Goal: Task Accomplishment & Management: Manage account settings

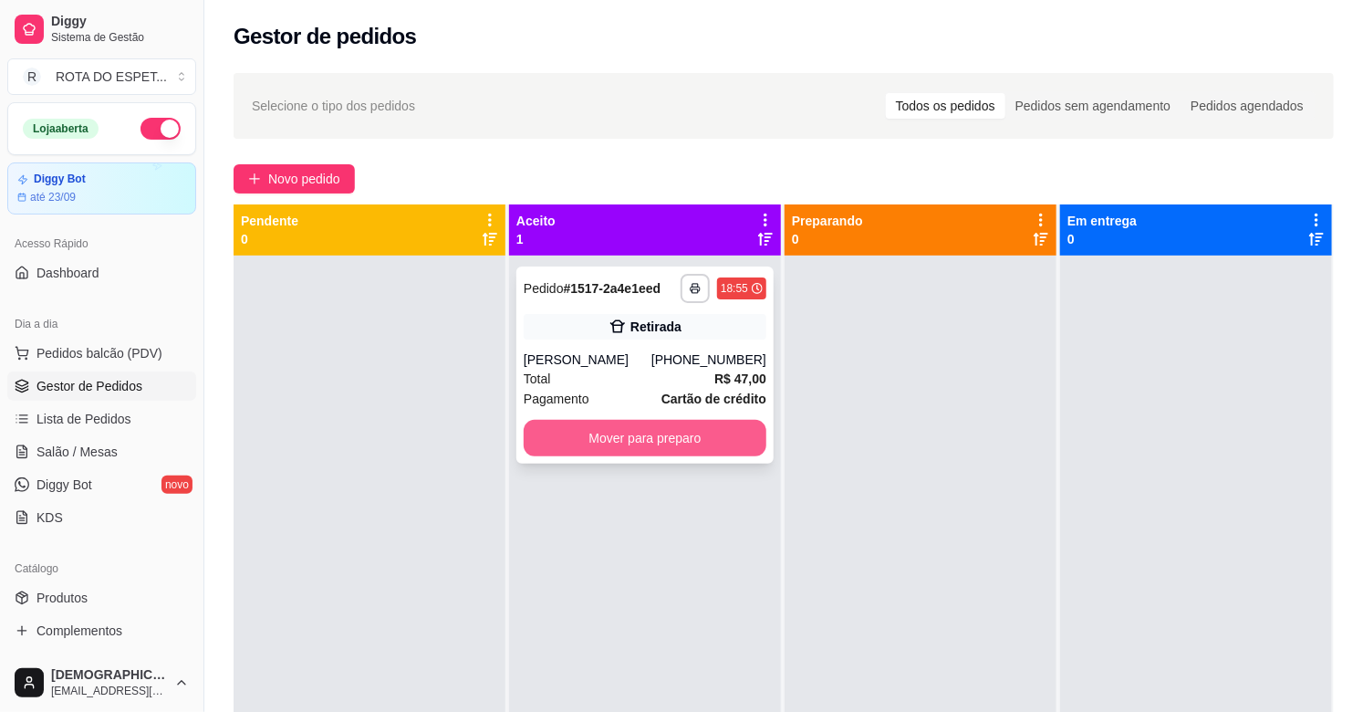
click at [659, 450] on button "Mover para preparo" at bounding box center [645, 438] width 243 height 36
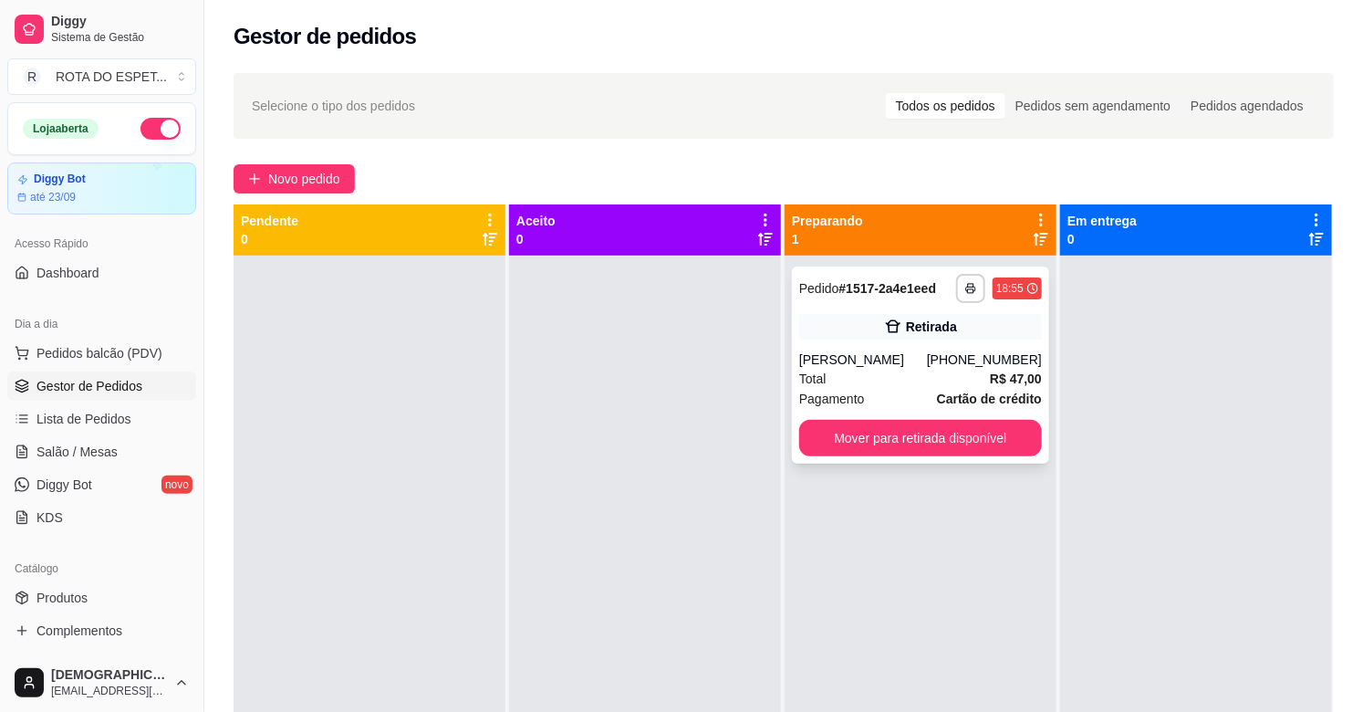
click at [884, 318] on icon at bounding box center [893, 327] width 18 height 18
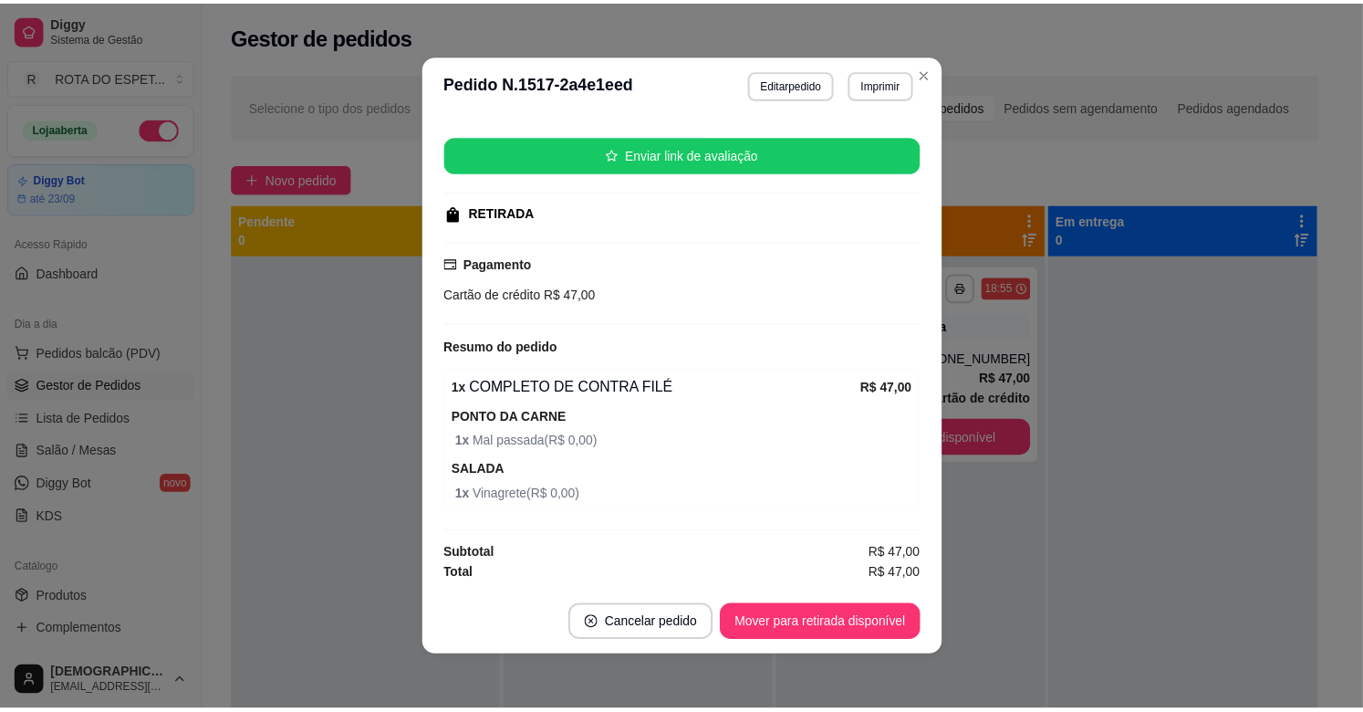
scroll to position [4, 0]
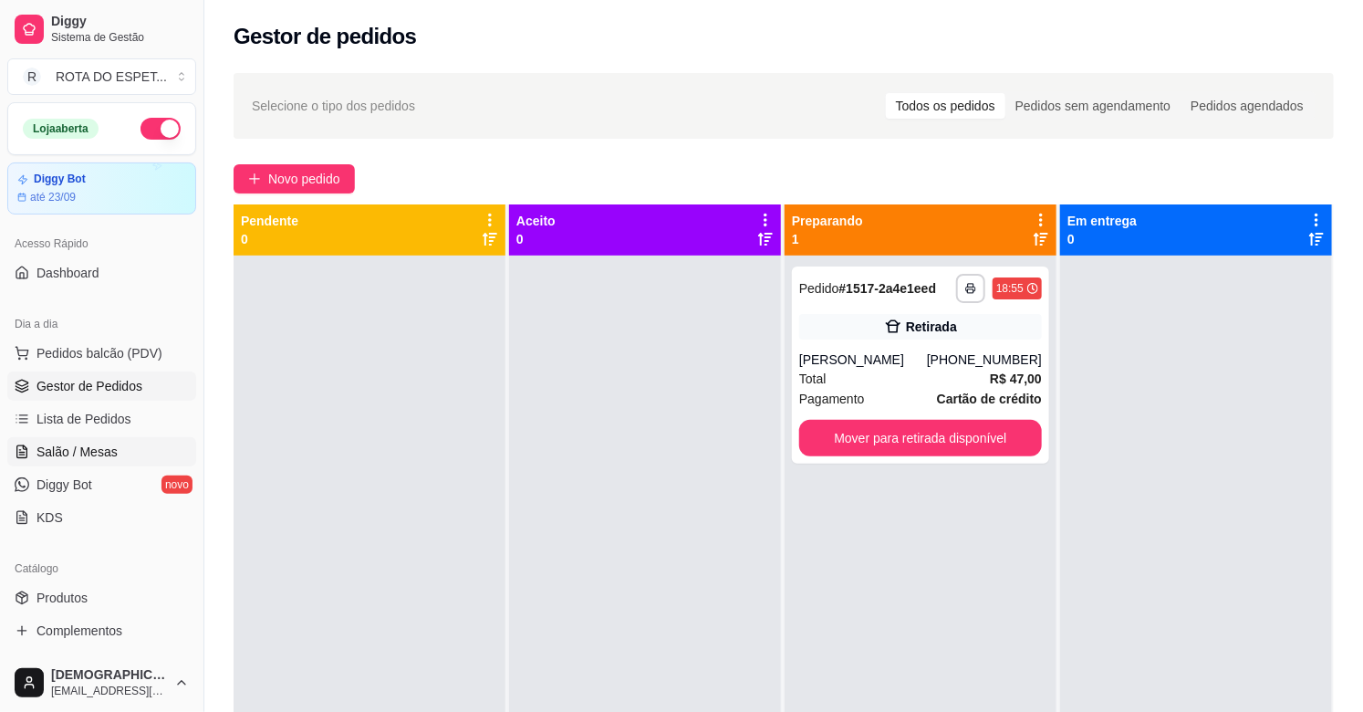
click at [56, 451] on span "Salão / Mesas" at bounding box center [76, 452] width 81 height 18
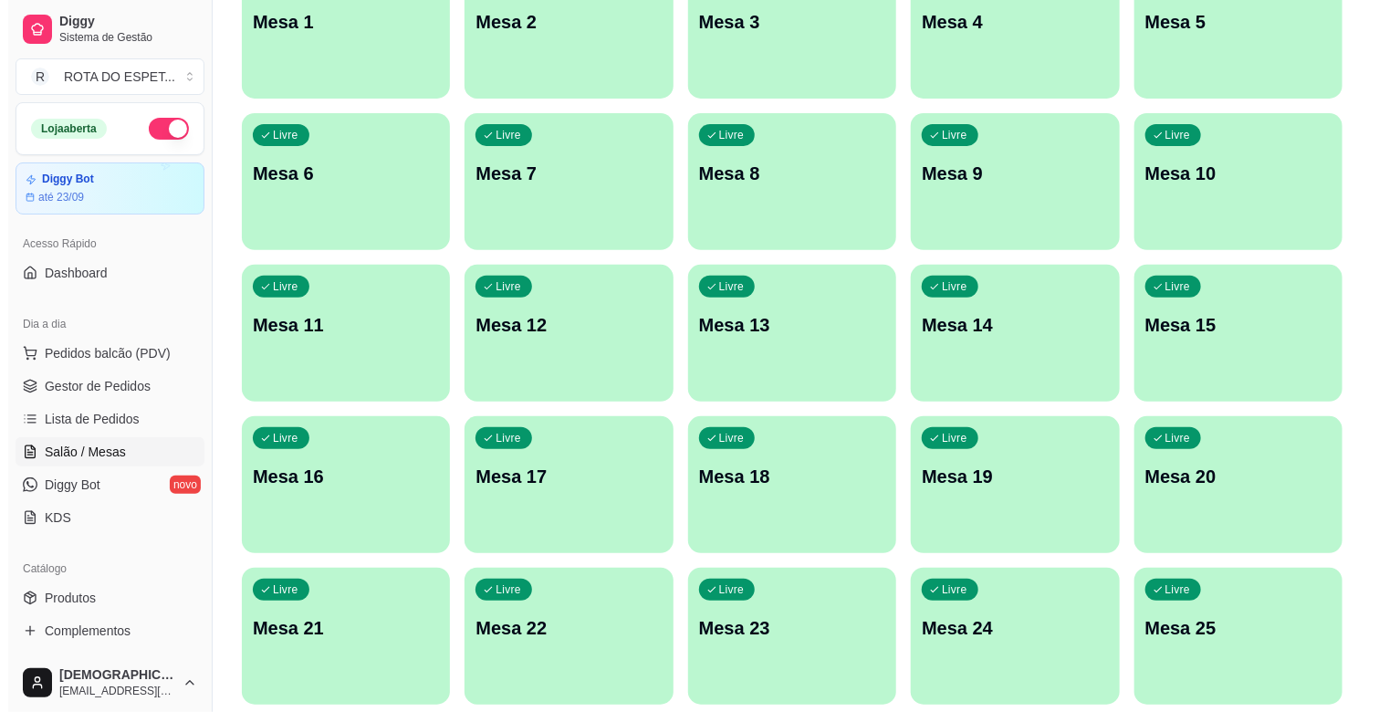
scroll to position [304, 0]
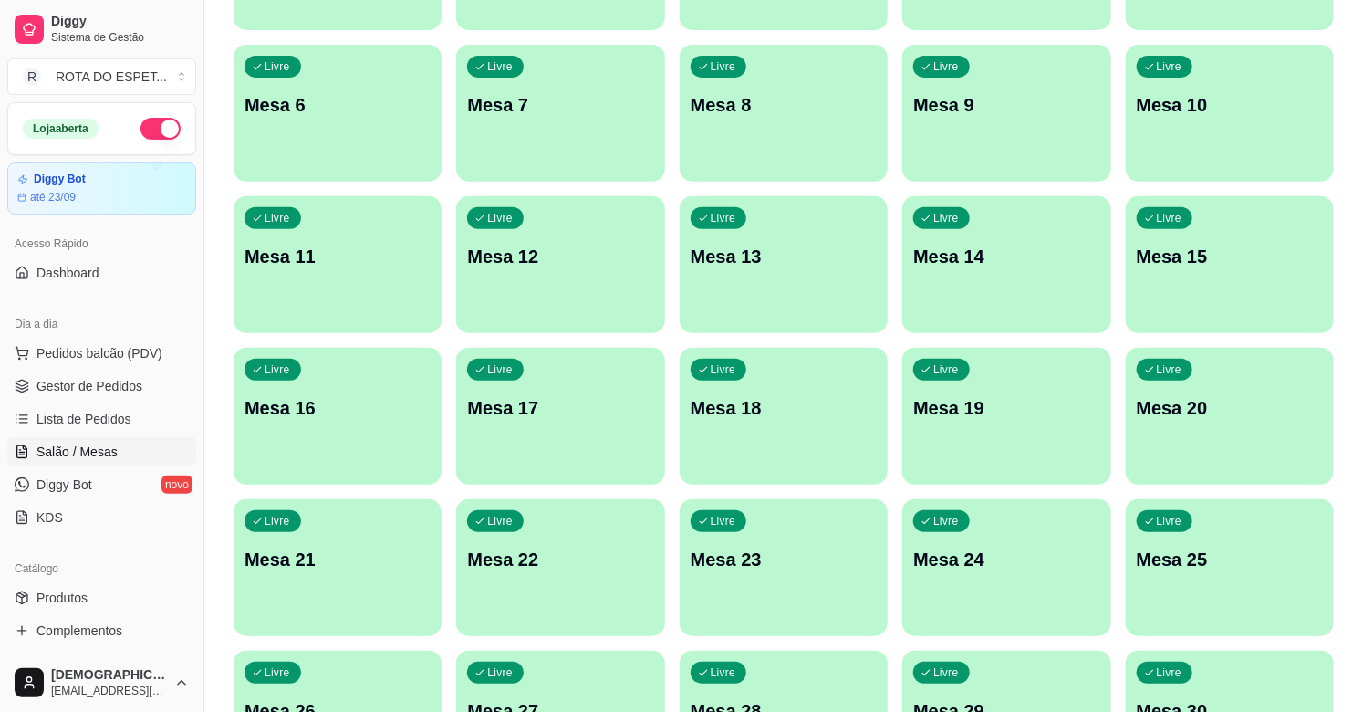
click at [586, 552] on p "Mesa 22" at bounding box center [560, 560] width 186 height 26
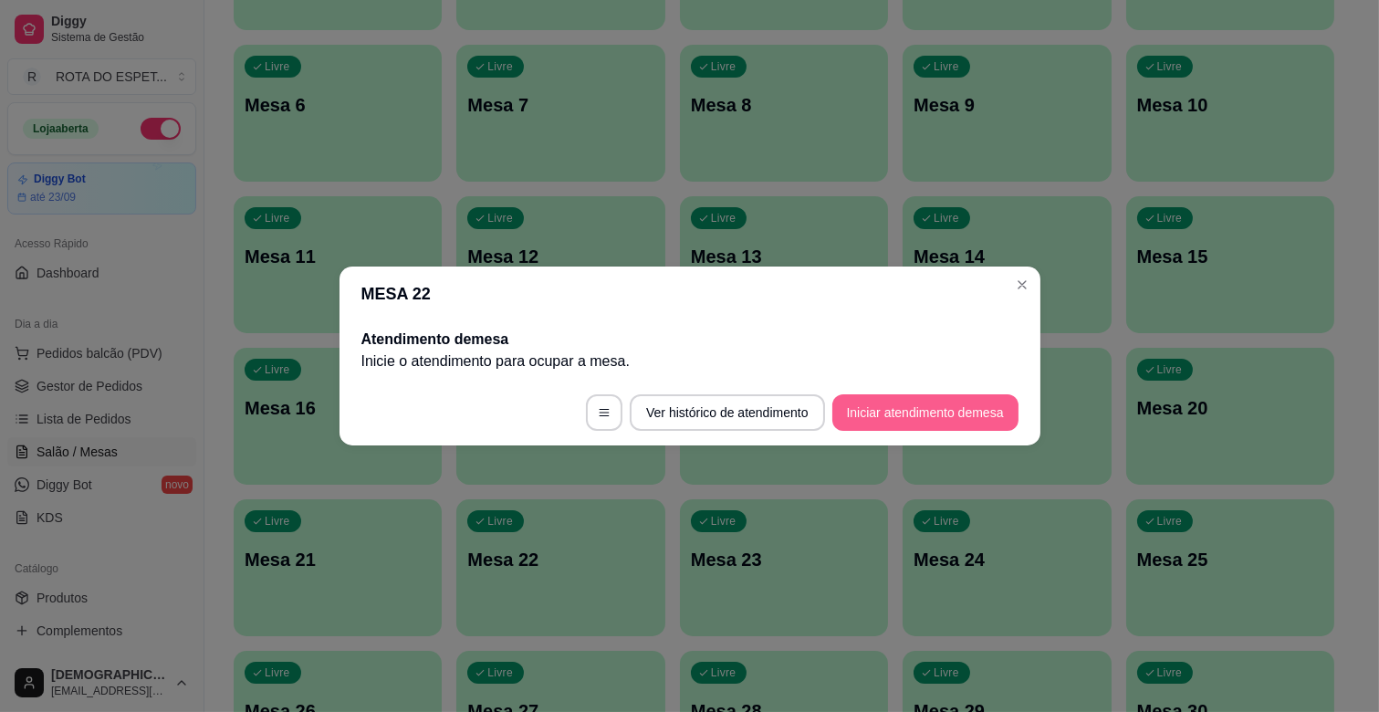
click at [940, 422] on button "Iniciar atendimento de mesa" at bounding box center [925, 412] width 186 height 36
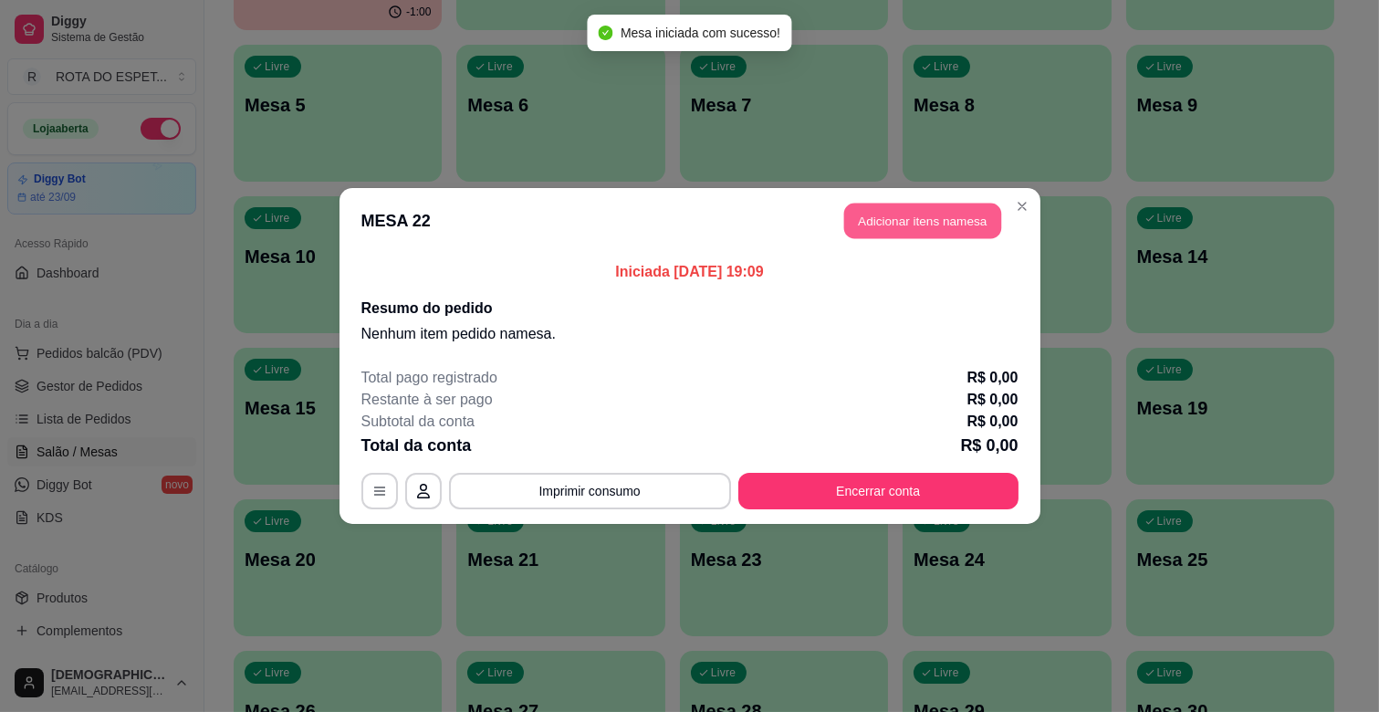
click at [901, 217] on button "Adicionar itens na mesa" at bounding box center [922, 221] width 157 height 36
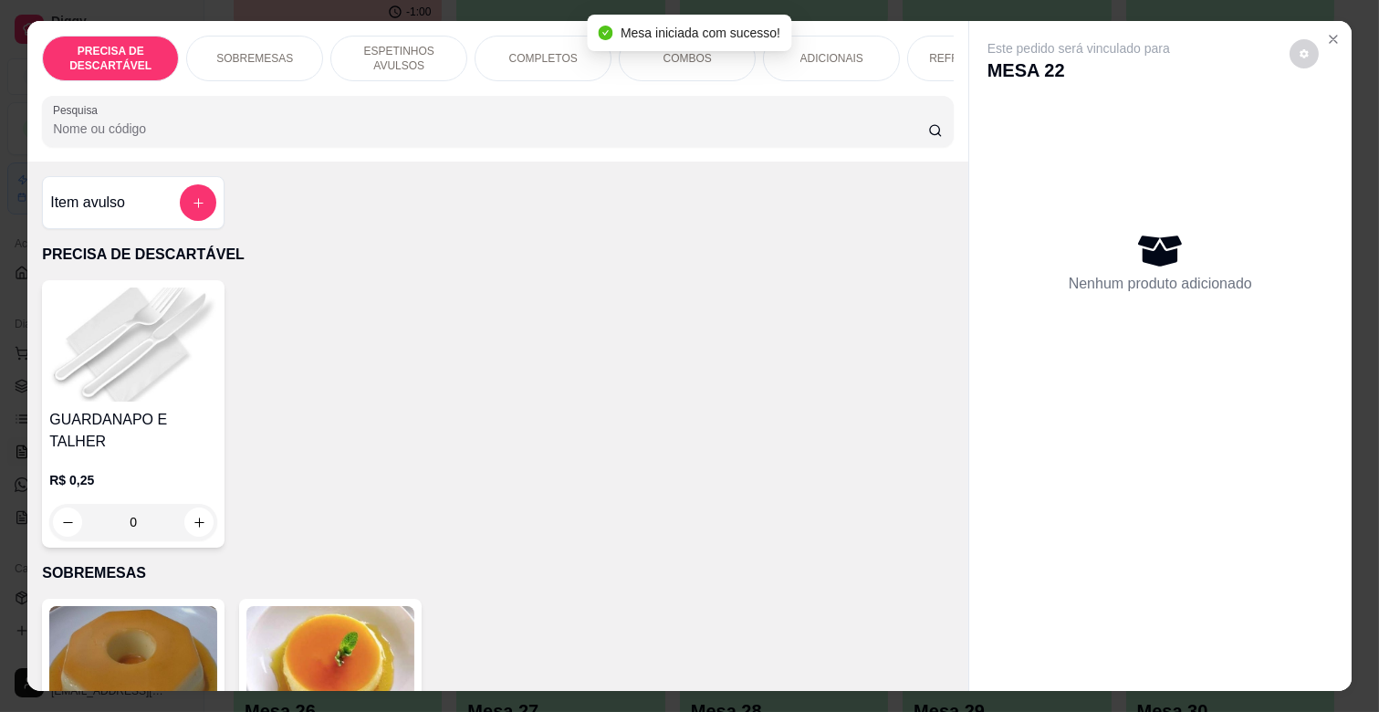
click at [937, 59] on div "REFRIGERANTES" at bounding box center [975, 59] width 137 height 46
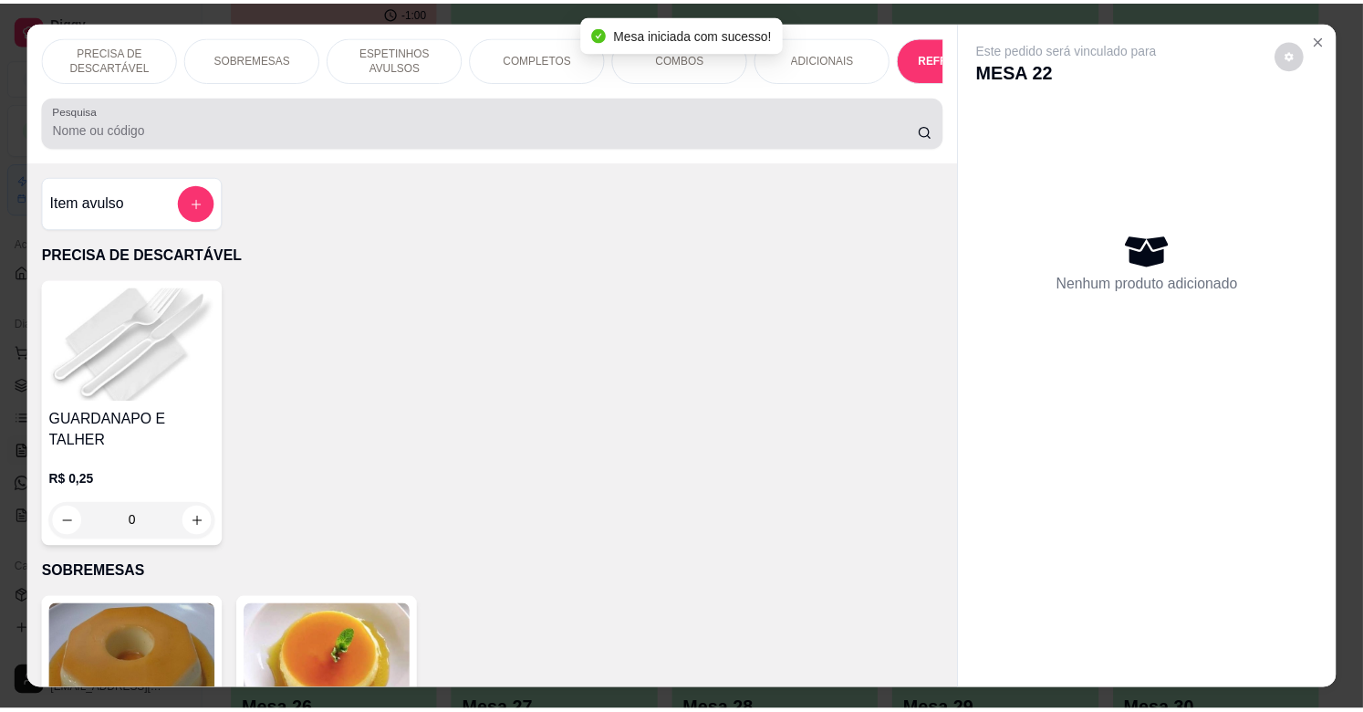
scroll to position [44, 0]
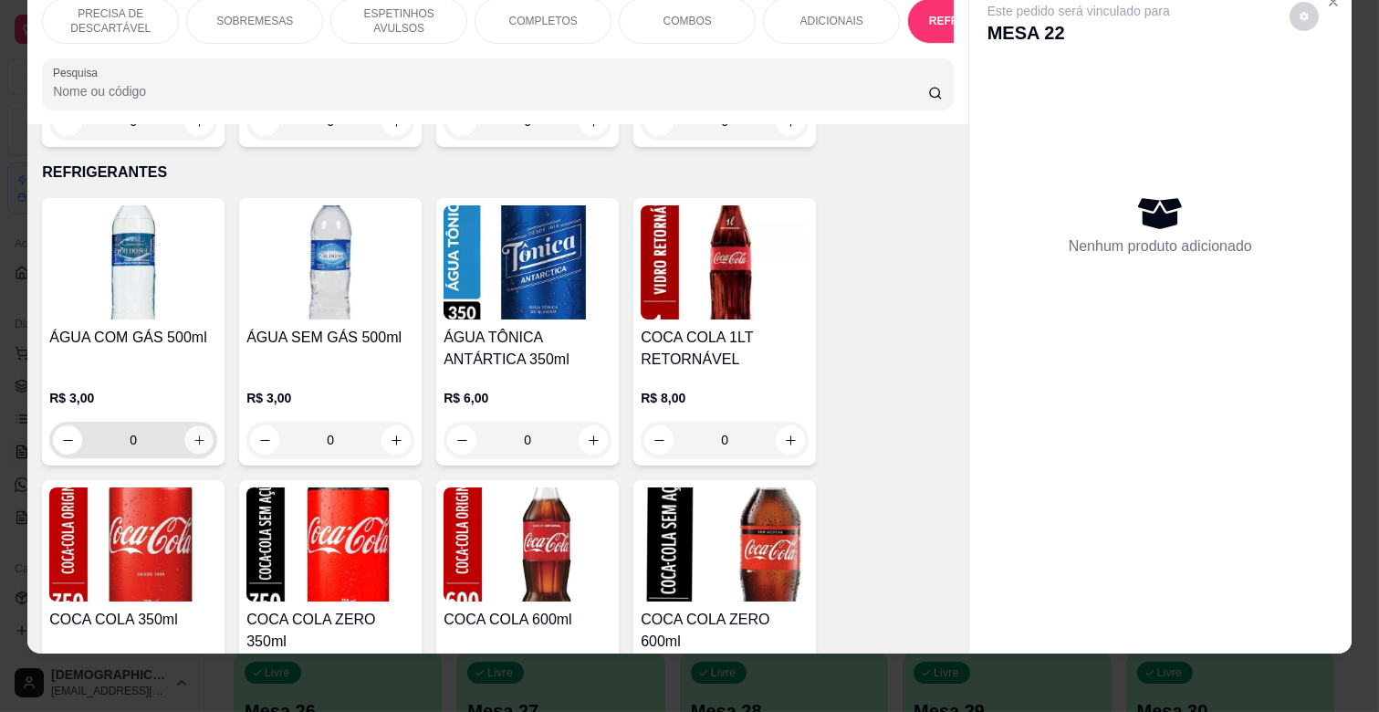
click at [193, 433] on icon "increase-product-quantity" at bounding box center [200, 440] width 14 height 14
type input "1"
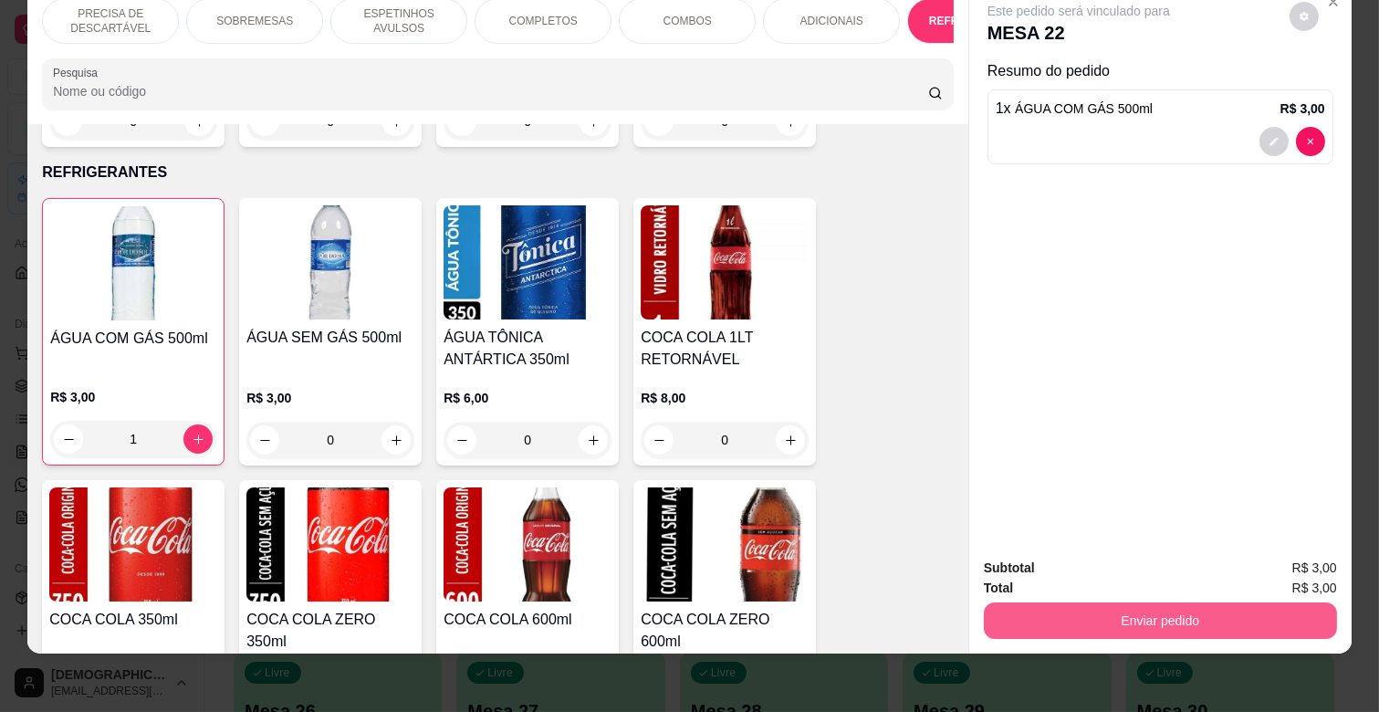
click at [1182, 606] on button "Enviar pedido" at bounding box center [1160, 620] width 353 height 36
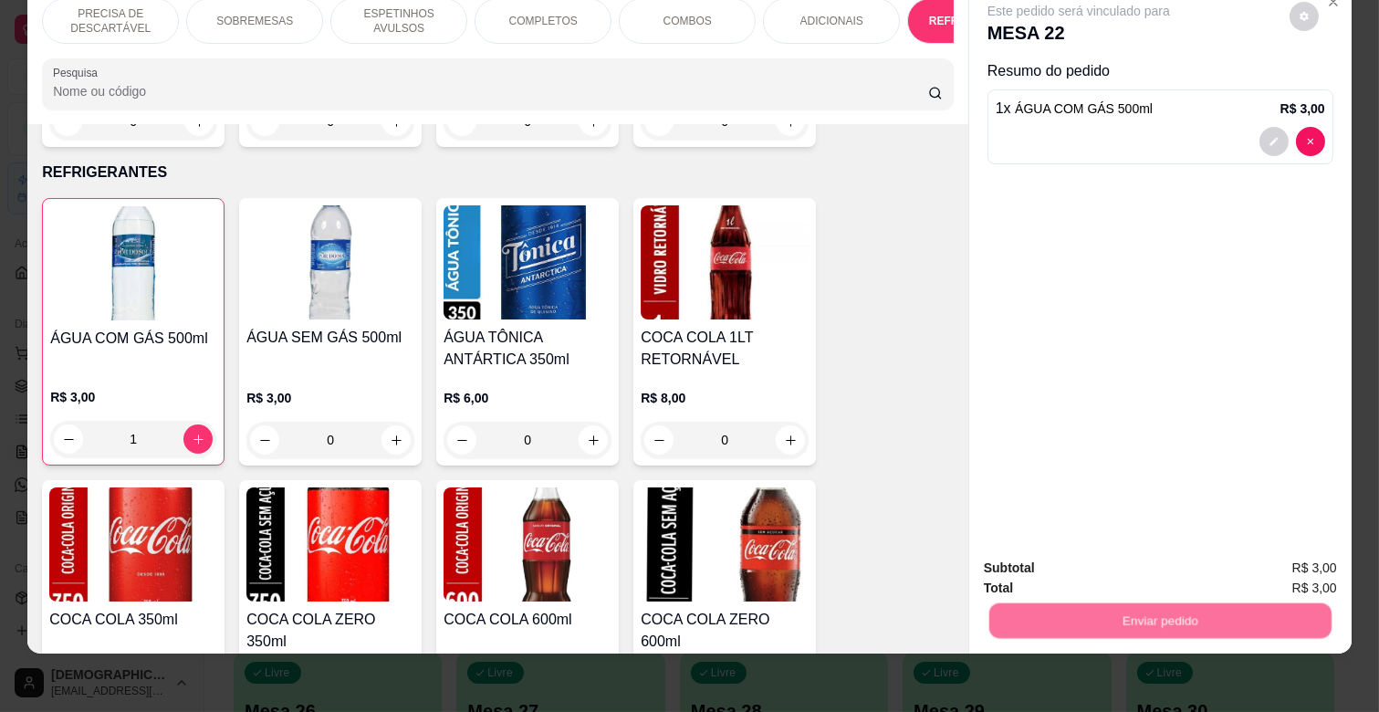
click at [1108, 566] on button "Não registrar e enviar pedido" at bounding box center [1099, 561] width 184 height 34
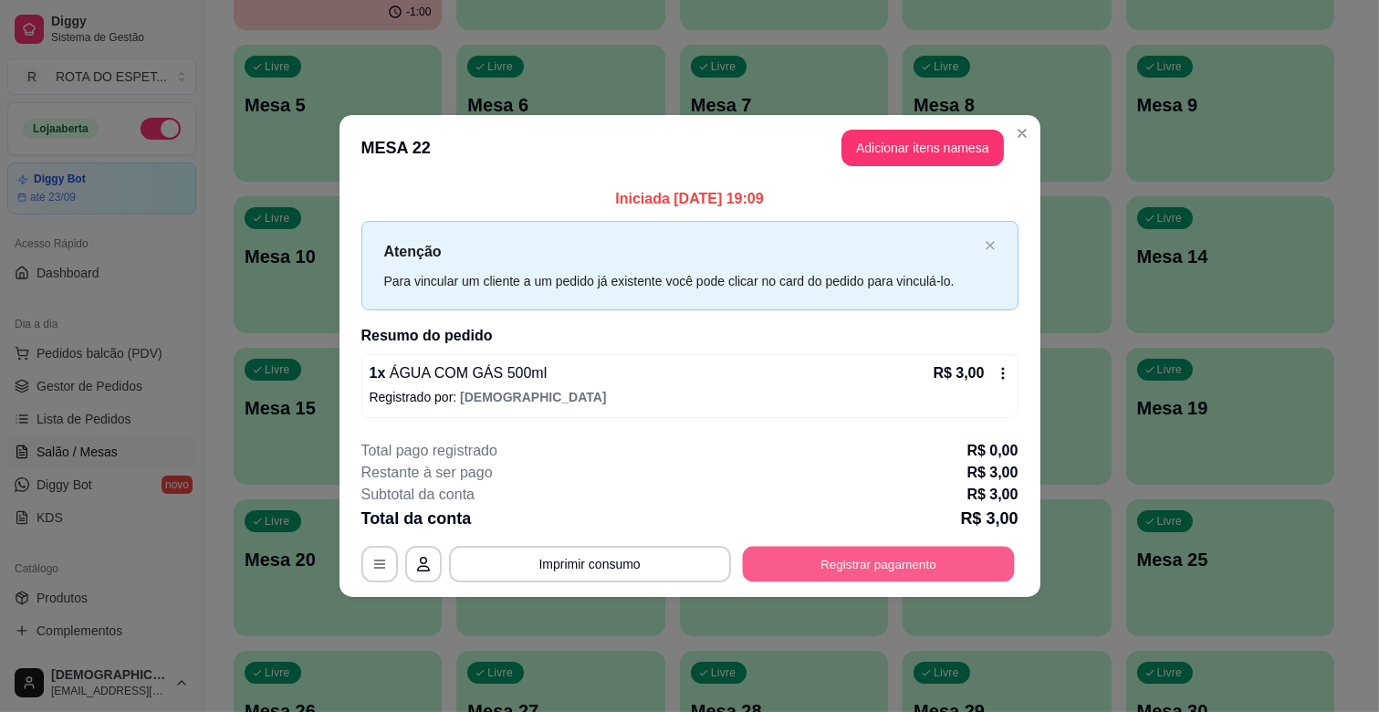
click at [853, 572] on button "Registrar pagamento" at bounding box center [878, 564] width 272 height 36
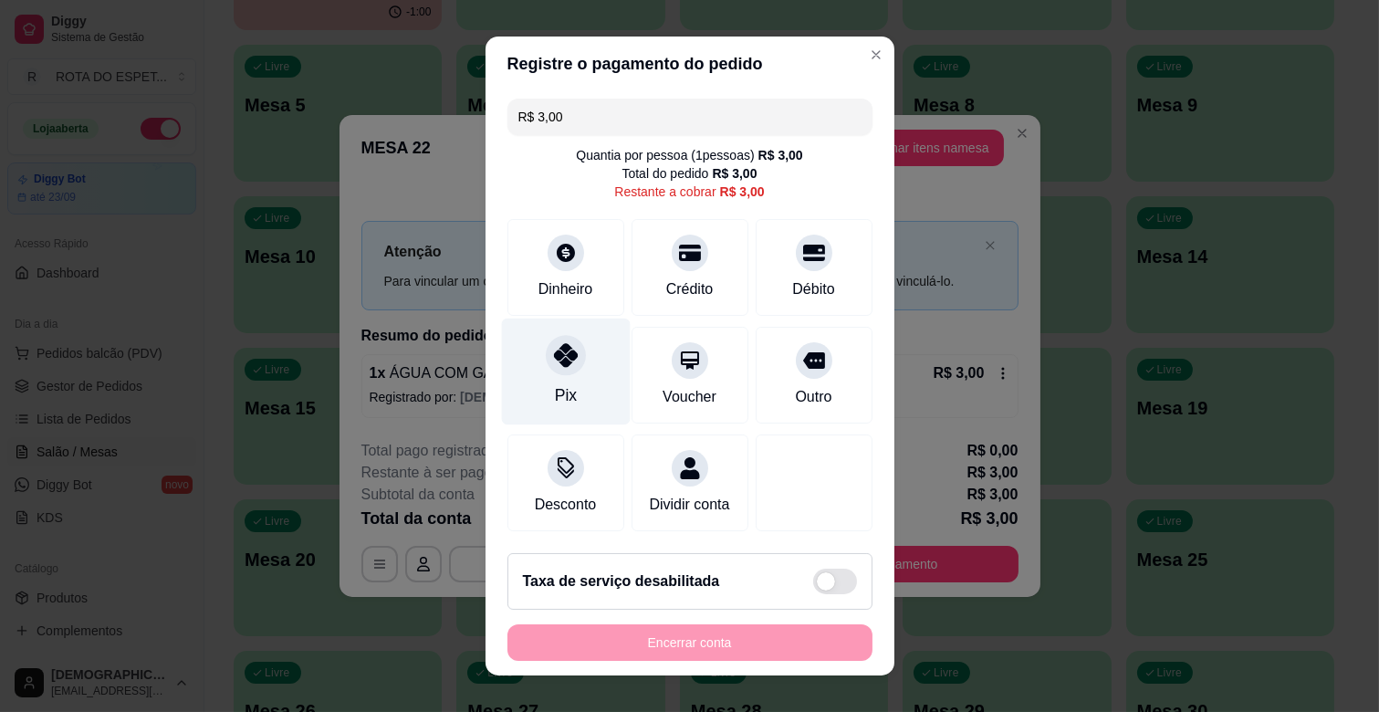
click at [563, 384] on div "Pix" at bounding box center [565, 371] width 129 height 107
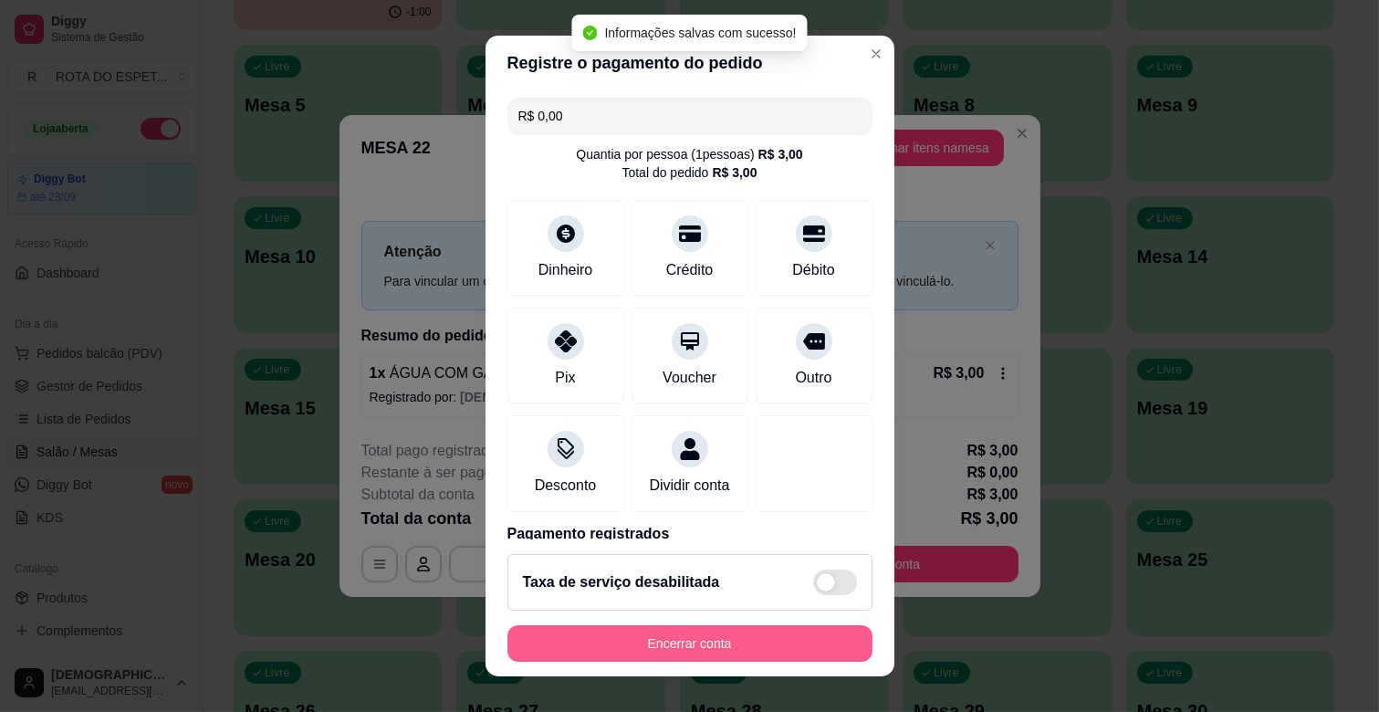
type input "R$ 0,00"
click at [666, 640] on button "Encerrar conta" at bounding box center [690, 644] width 354 height 36
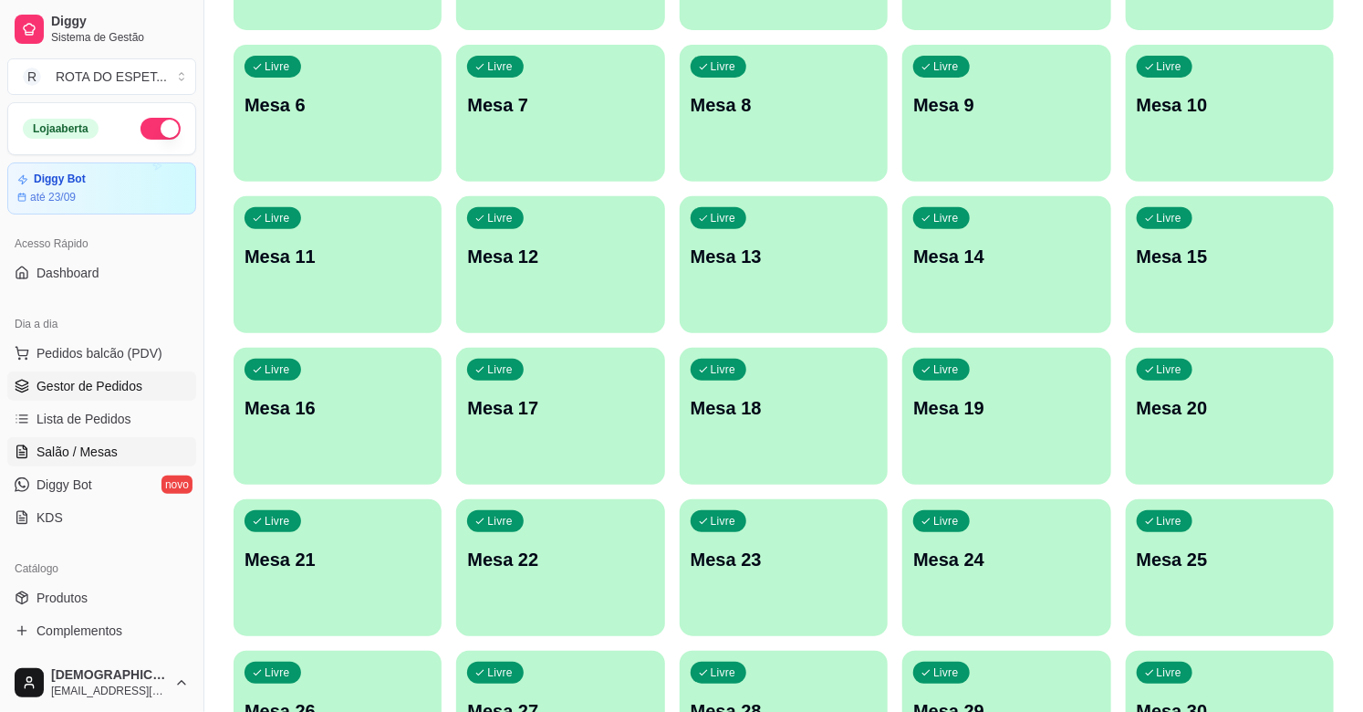
click at [32, 380] on link "Gestor de Pedidos" at bounding box center [101, 385] width 189 height 29
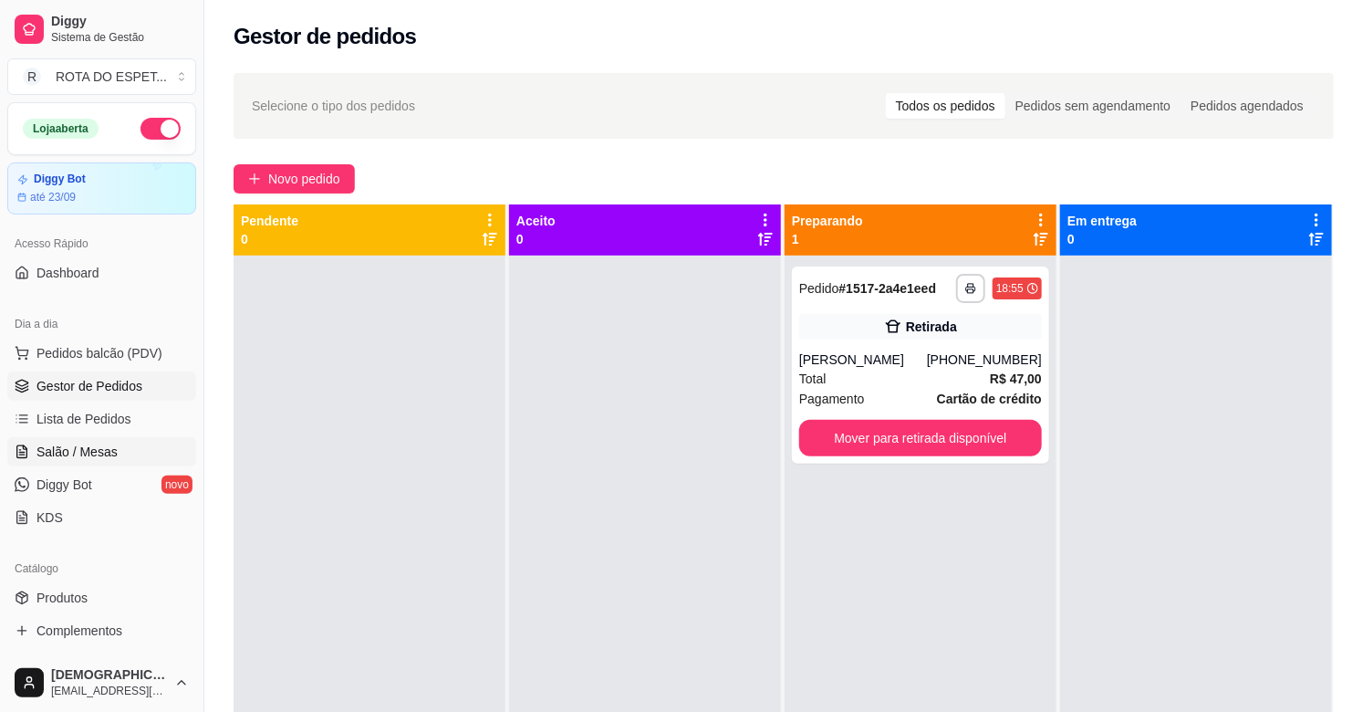
click at [71, 453] on span "Salão / Mesas" at bounding box center [76, 452] width 81 height 18
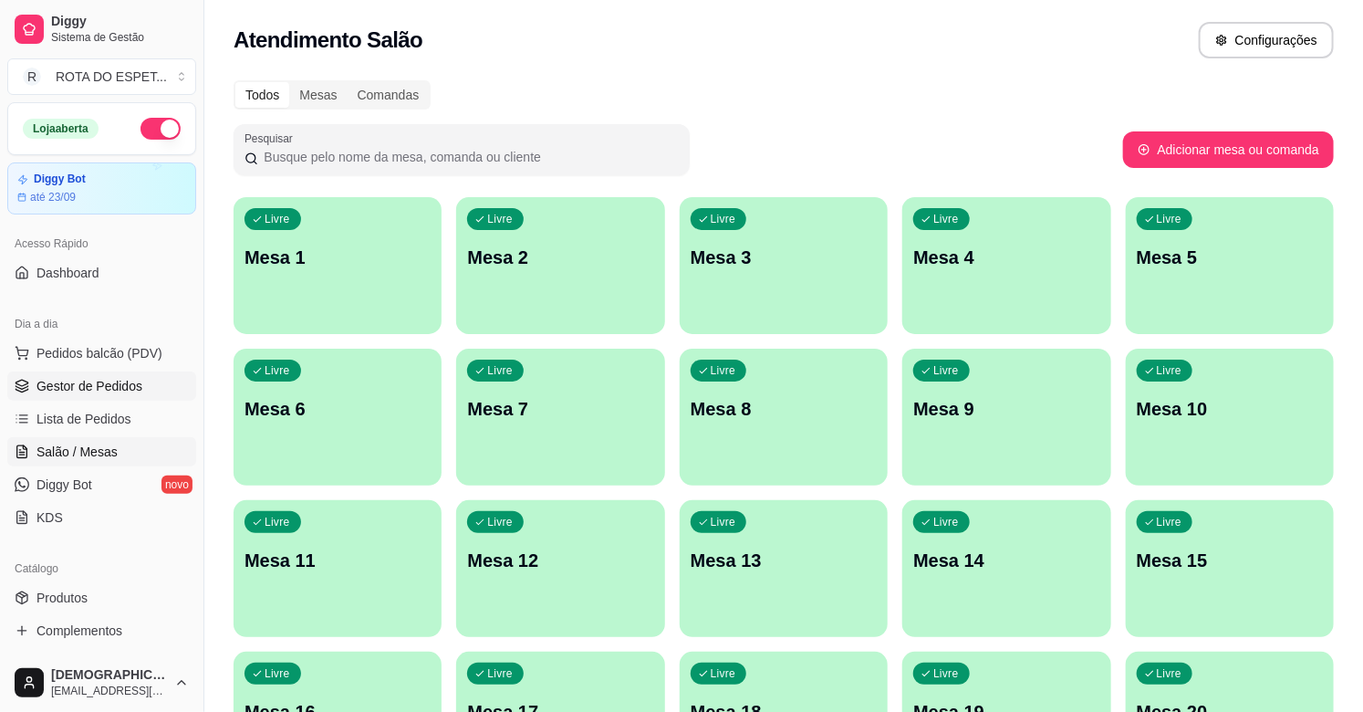
click at [95, 386] on span "Gestor de Pedidos" at bounding box center [89, 386] width 106 height 18
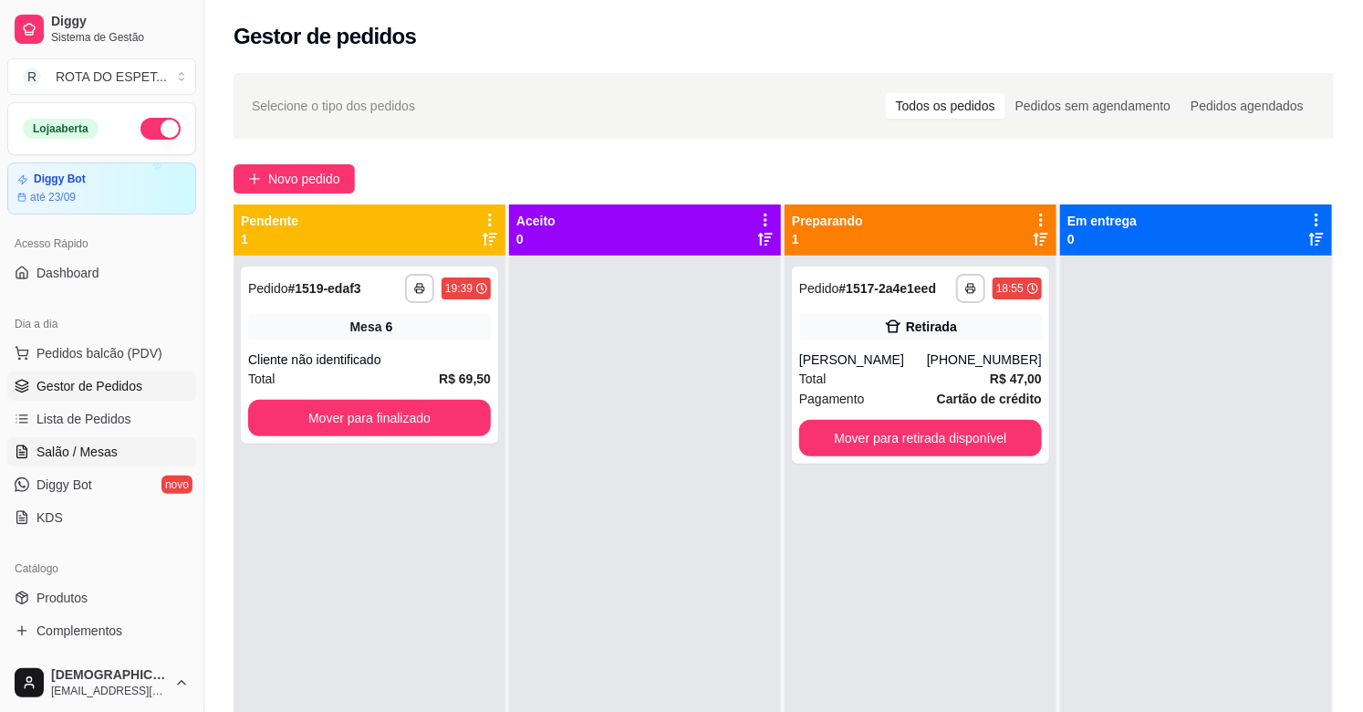
click at [89, 440] on link "Salão / Mesas" at bounding box center [101, 451] width 189 height 29
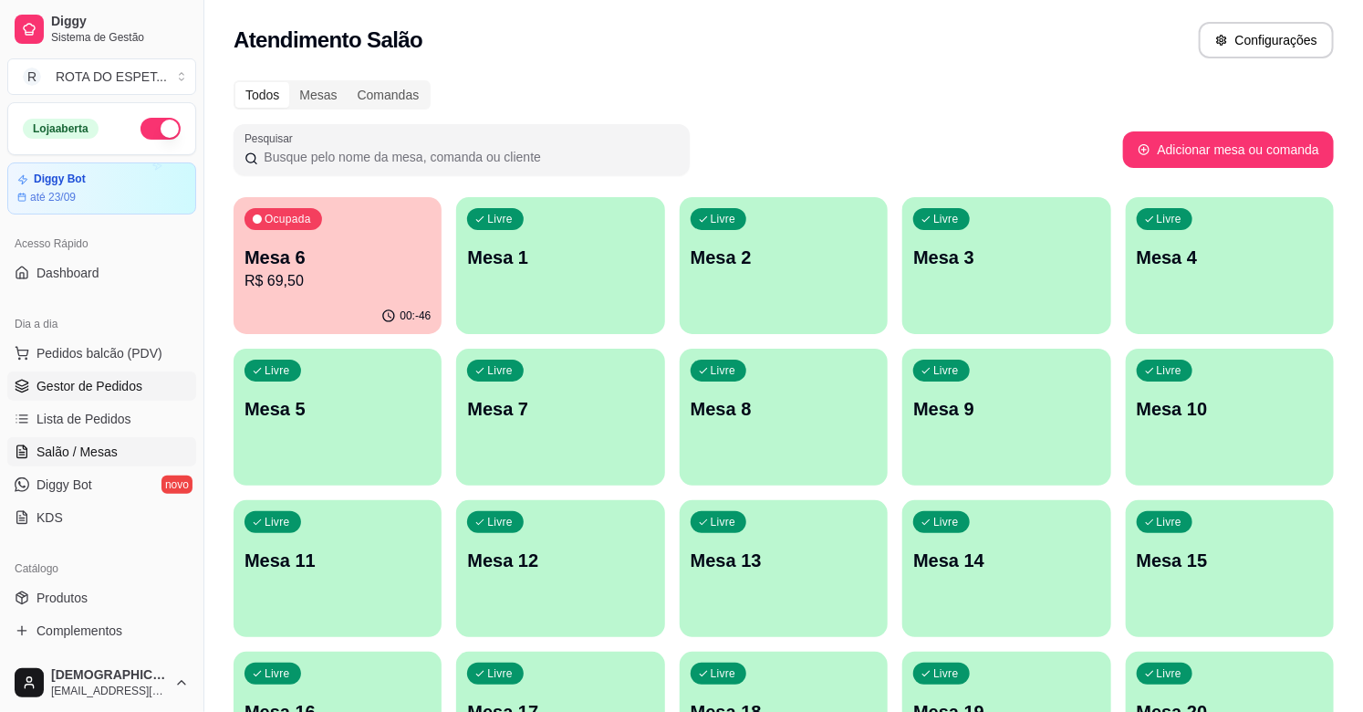
click at [85, 377] on span "Gestor de Pedidos" at bounding box center [89, 386] width 106 height 18
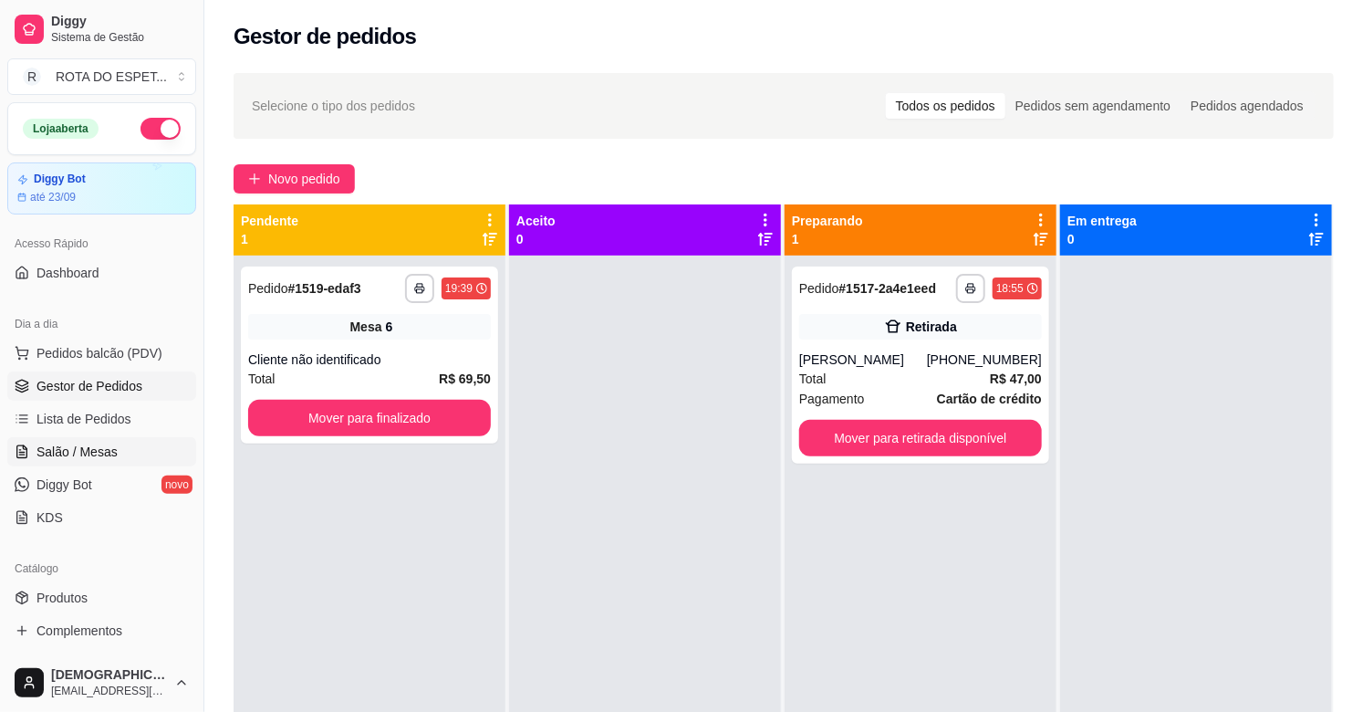
click at [89, 449] on span "Salão / Mesas" at bounding box center [76, 452] width 81 height 18
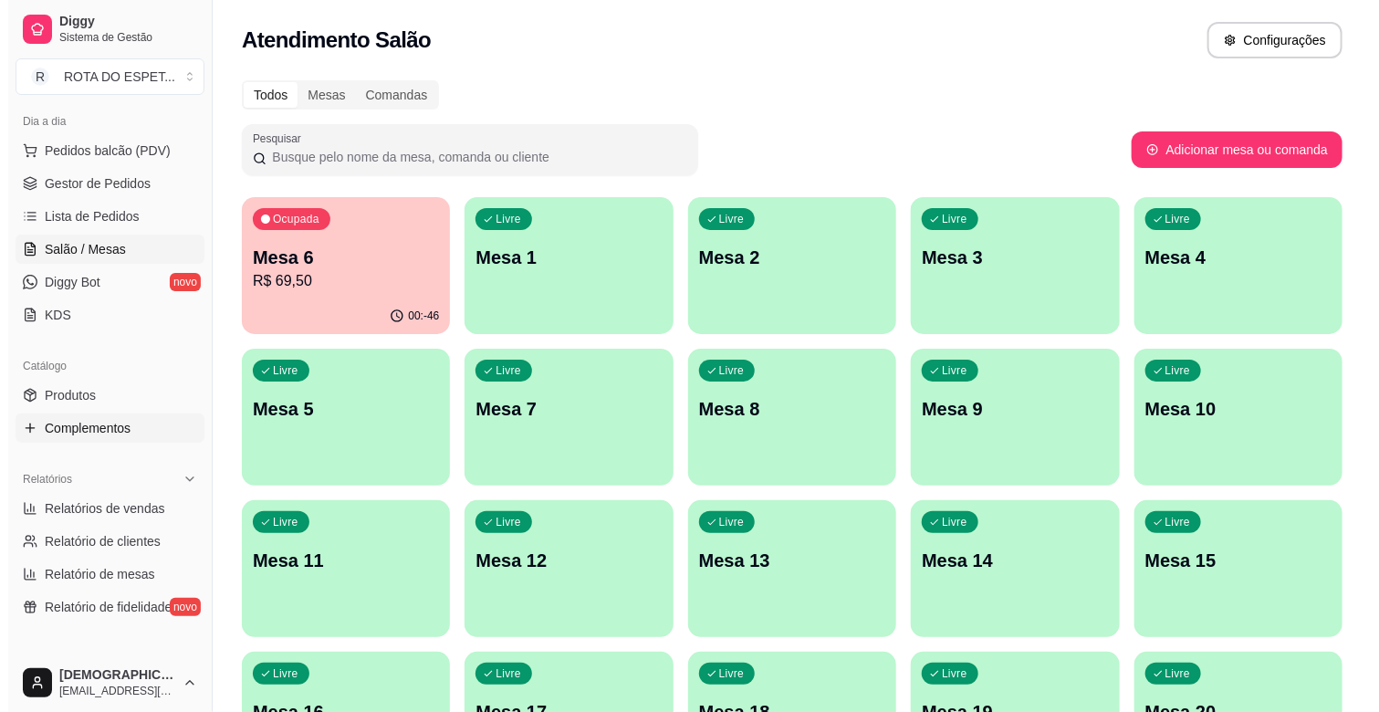
scroll to position [304, 0]
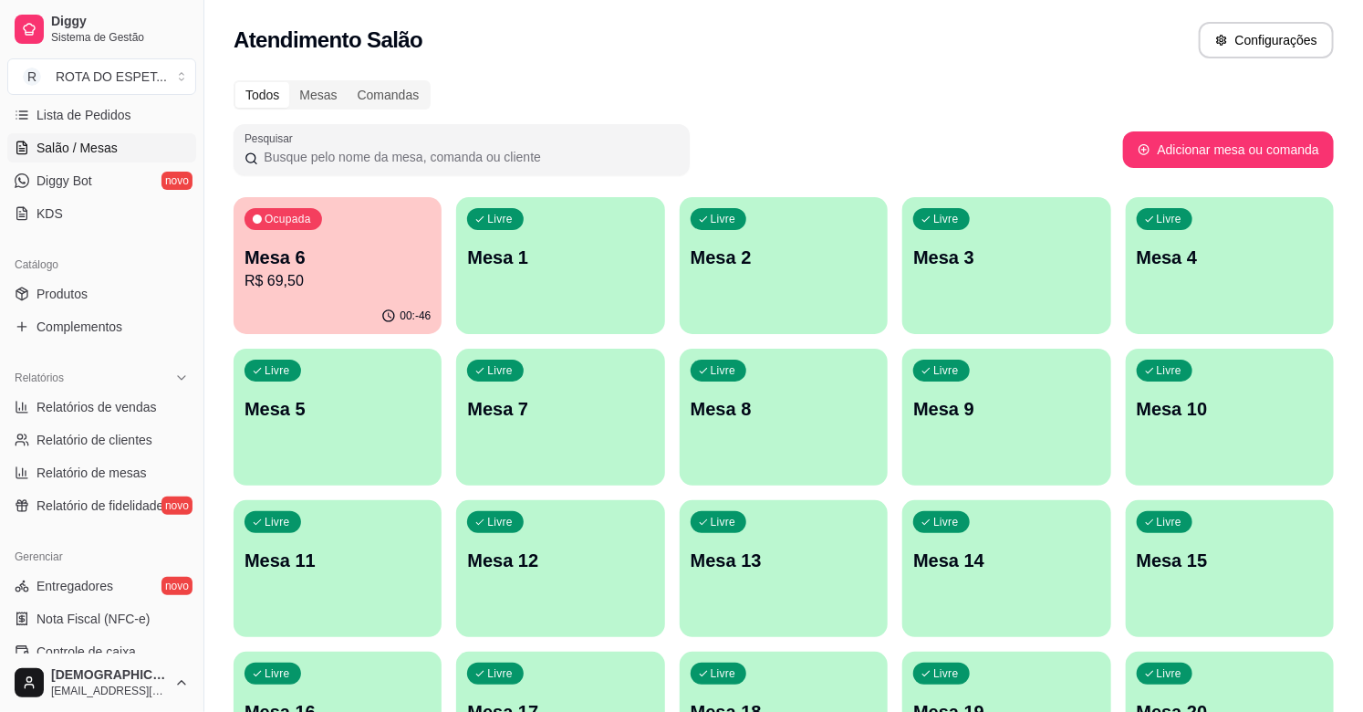
click at [97, 130] on ul "Pedidos balcão (PDV) Gestor de Pedidos Lista de Pedidos Salão / Mesas Diggy Bot…" at bounding box center [101, 131] width 189 height 193
click at [99, 119] on span "Lista de Pedidos" at bounding box center [83, 115] width 95 height 18
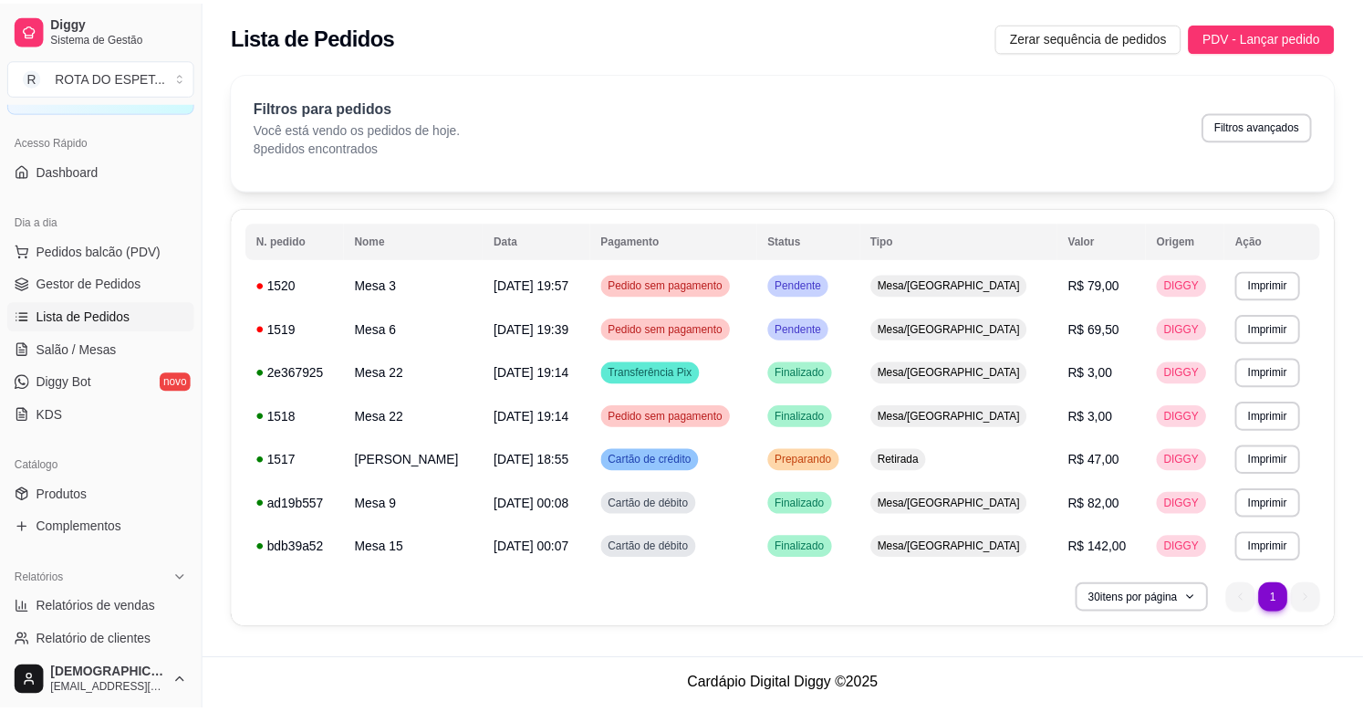
scroll to position [101, 0]
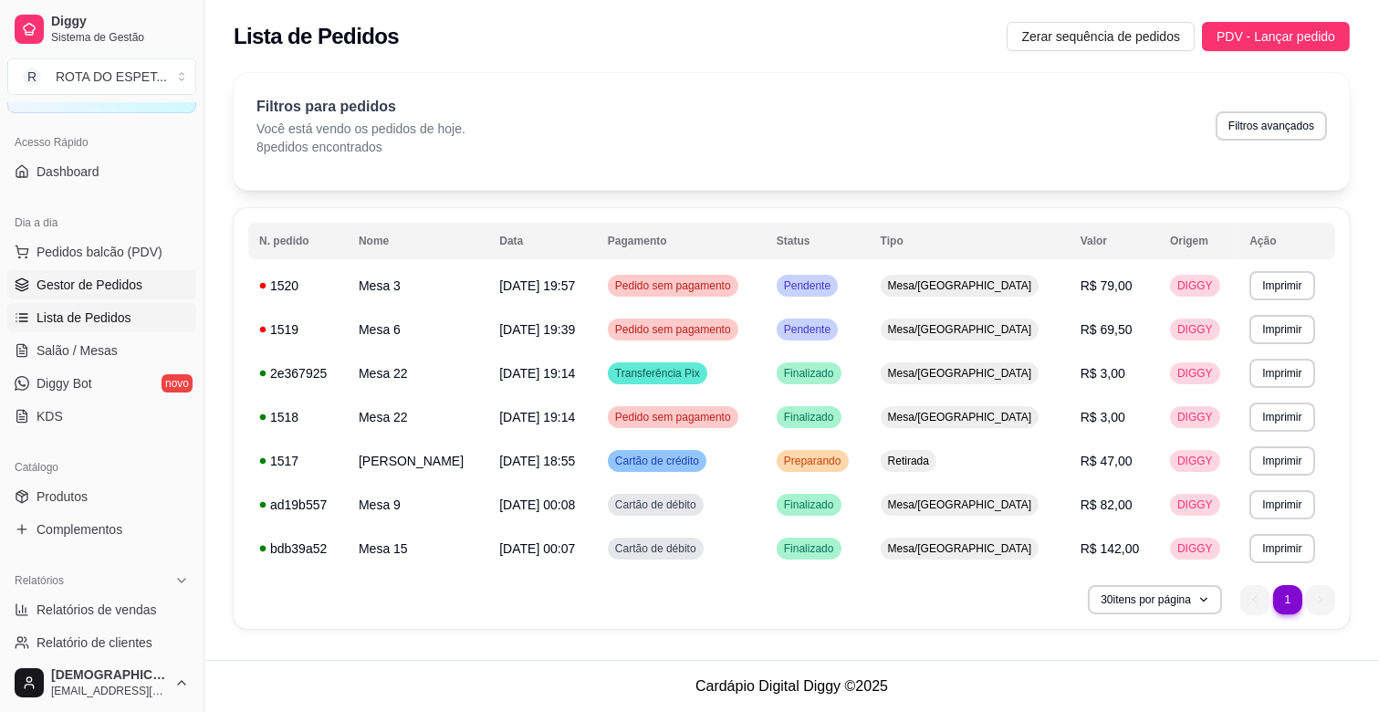
click at [98, 270] on link "Gestor de Pedidos" at bounding box center [101, 284] width 189 height 29
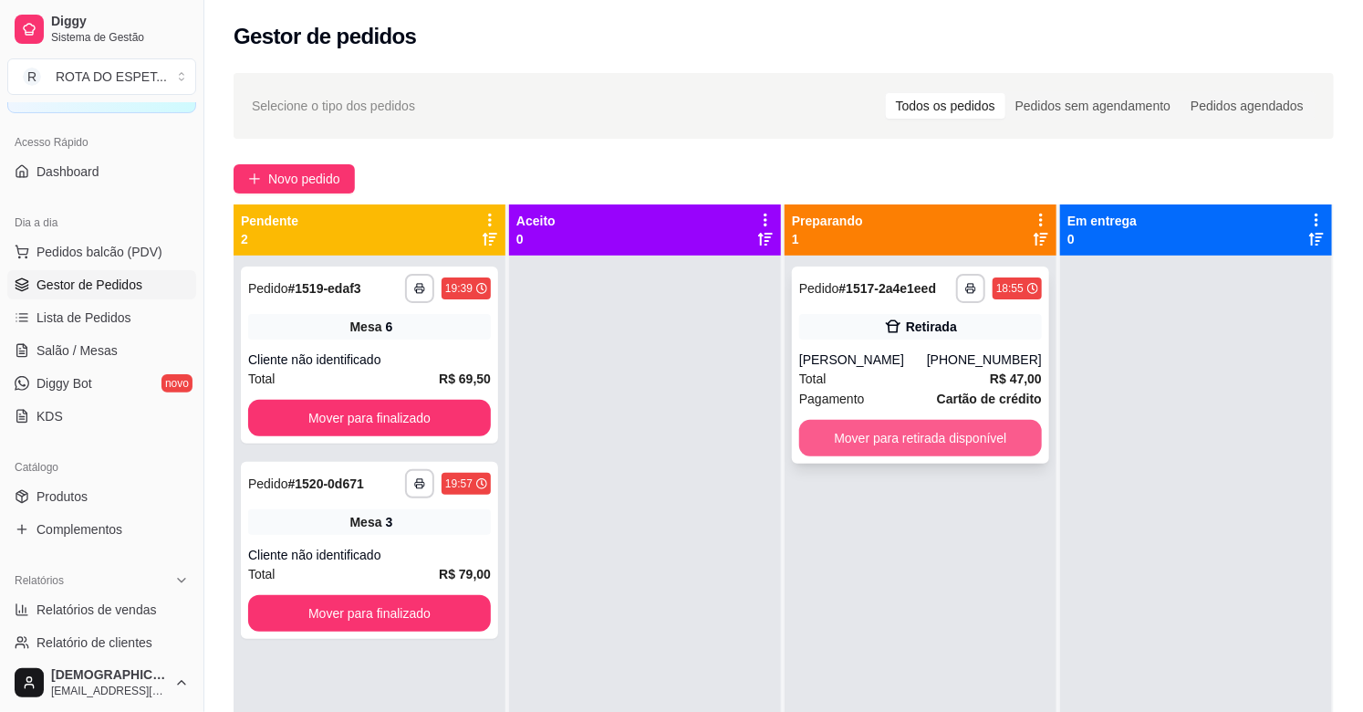
click at [937, 432] on button "Mover para retirada disponível" at bounding box center [920, 438] width 243 height 36
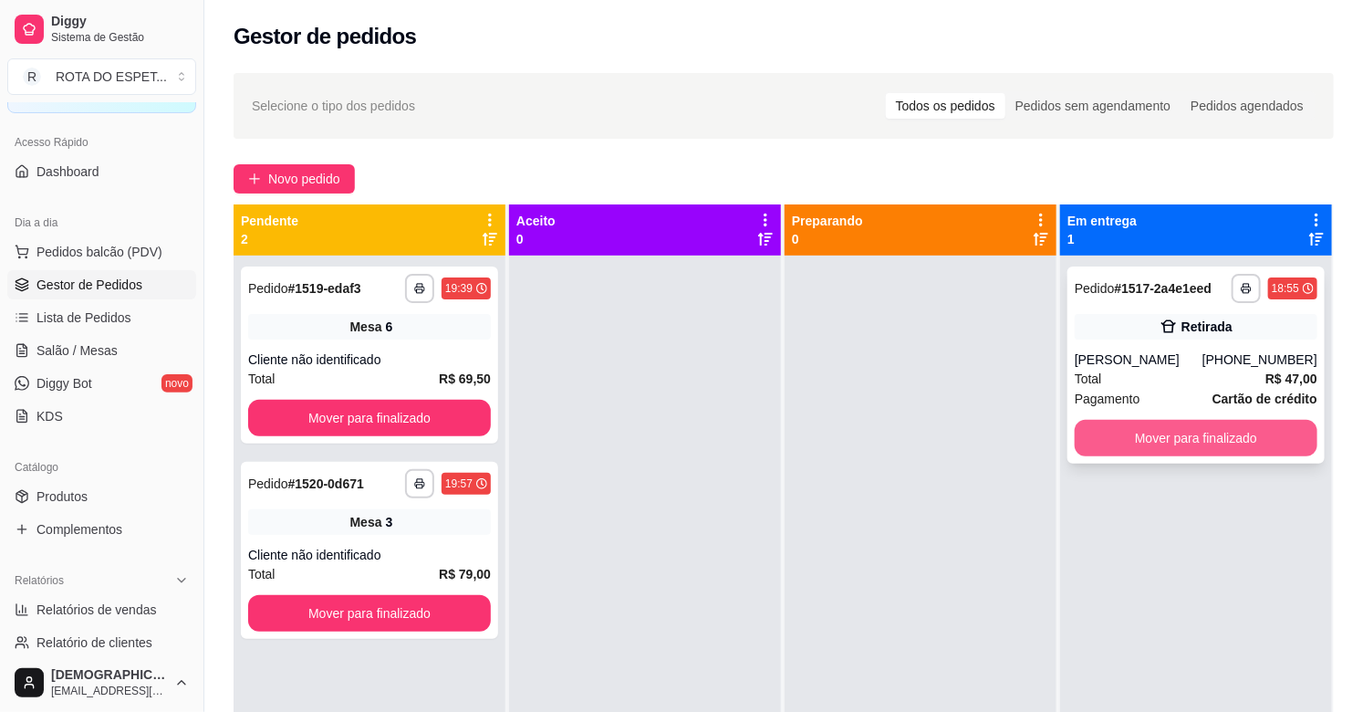
click at [1126, 448] on button "Mover para finalizado" at bounding box center [1196, 438] width 243 height 36
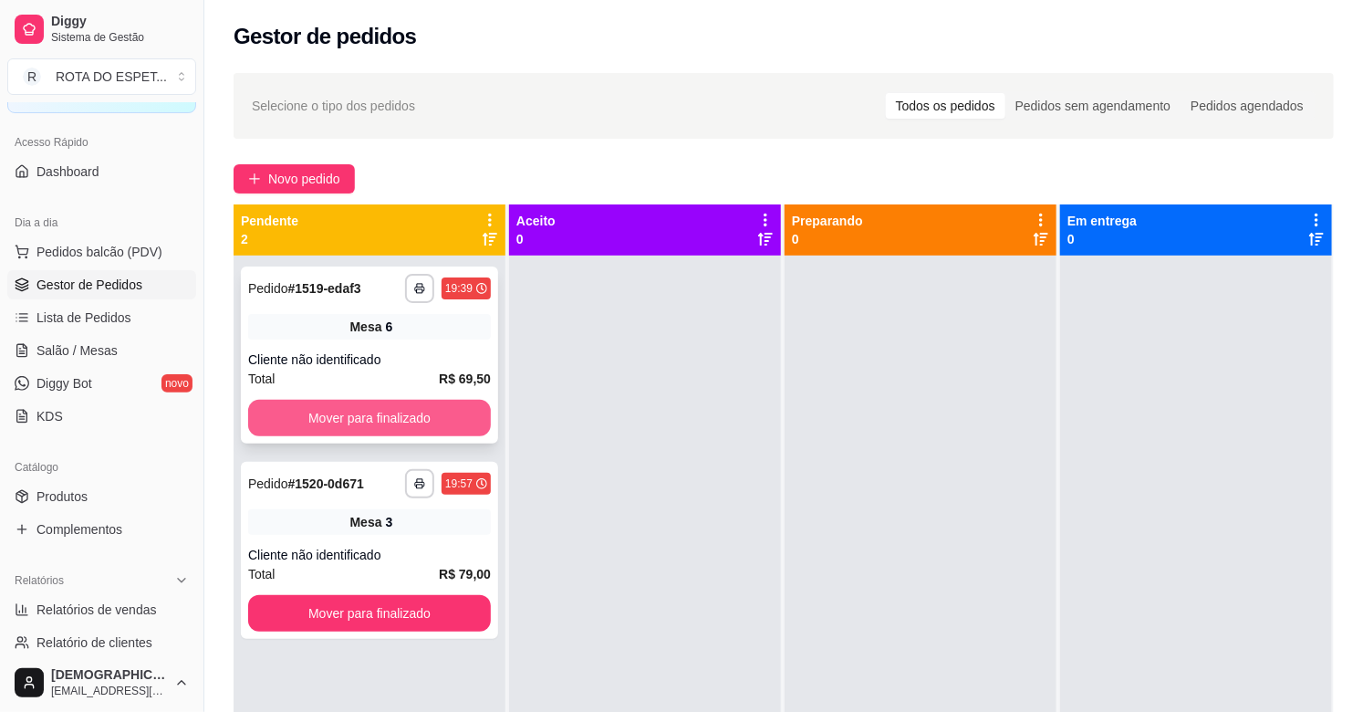
click at [374, 424] on button "Mover para finalizado" at bounding box center [369, 418] width 243 height 36
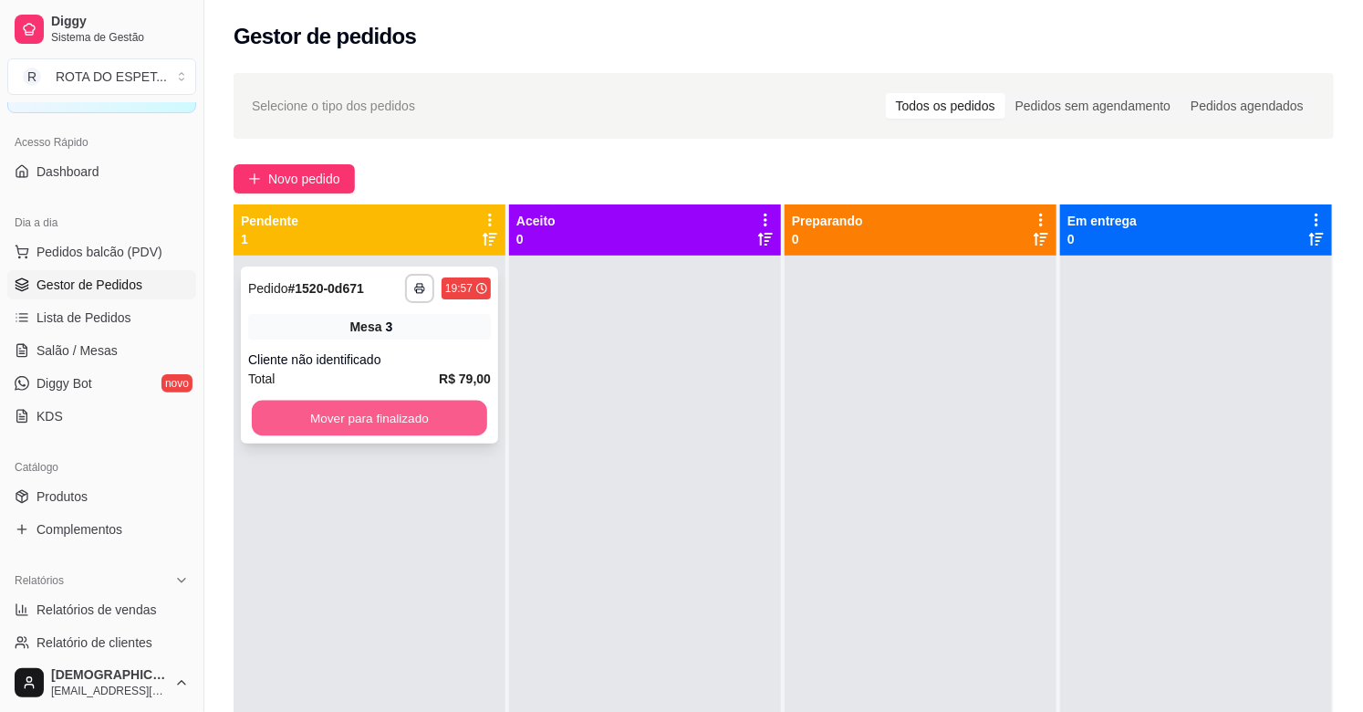
click at [436, 414] on button "Mover para finalizado" at bounding box center [369, 419] width 235 height 36
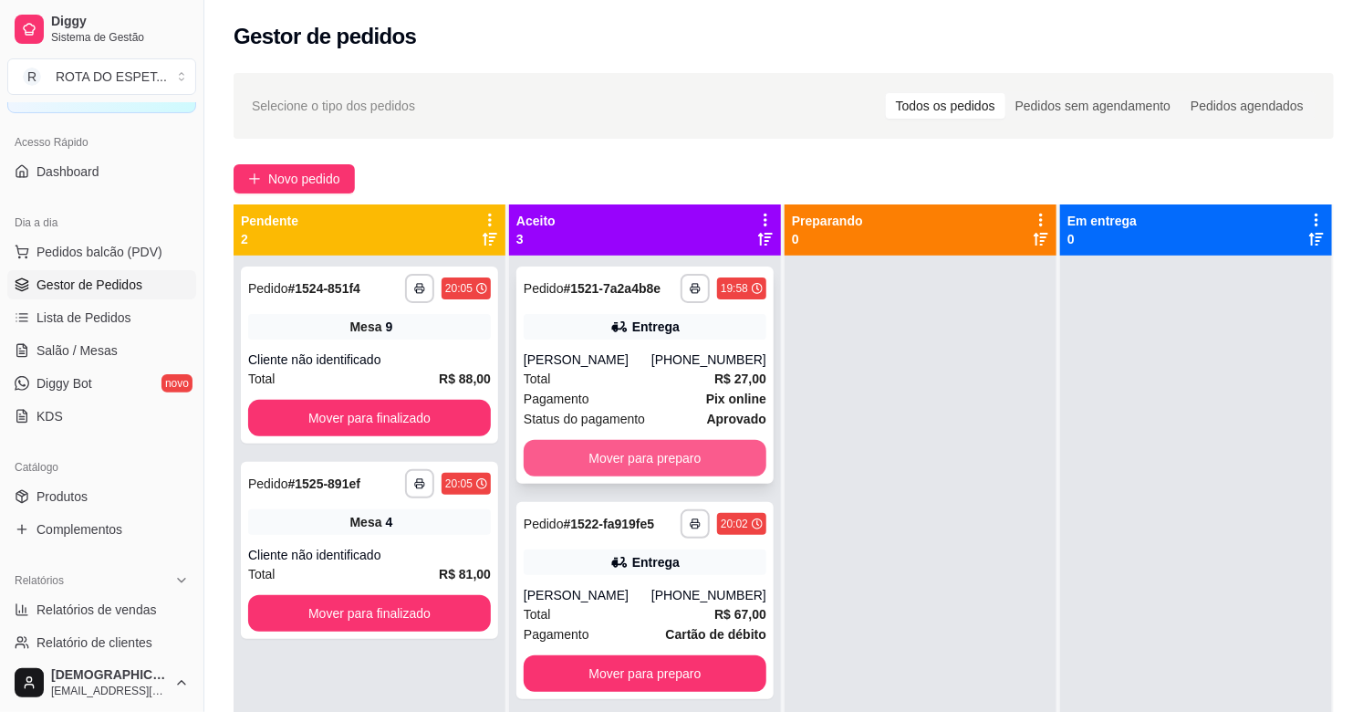
click at [566, 470] on button "Mover para preparo" at bounding box center [645, 458] width 243 height 36
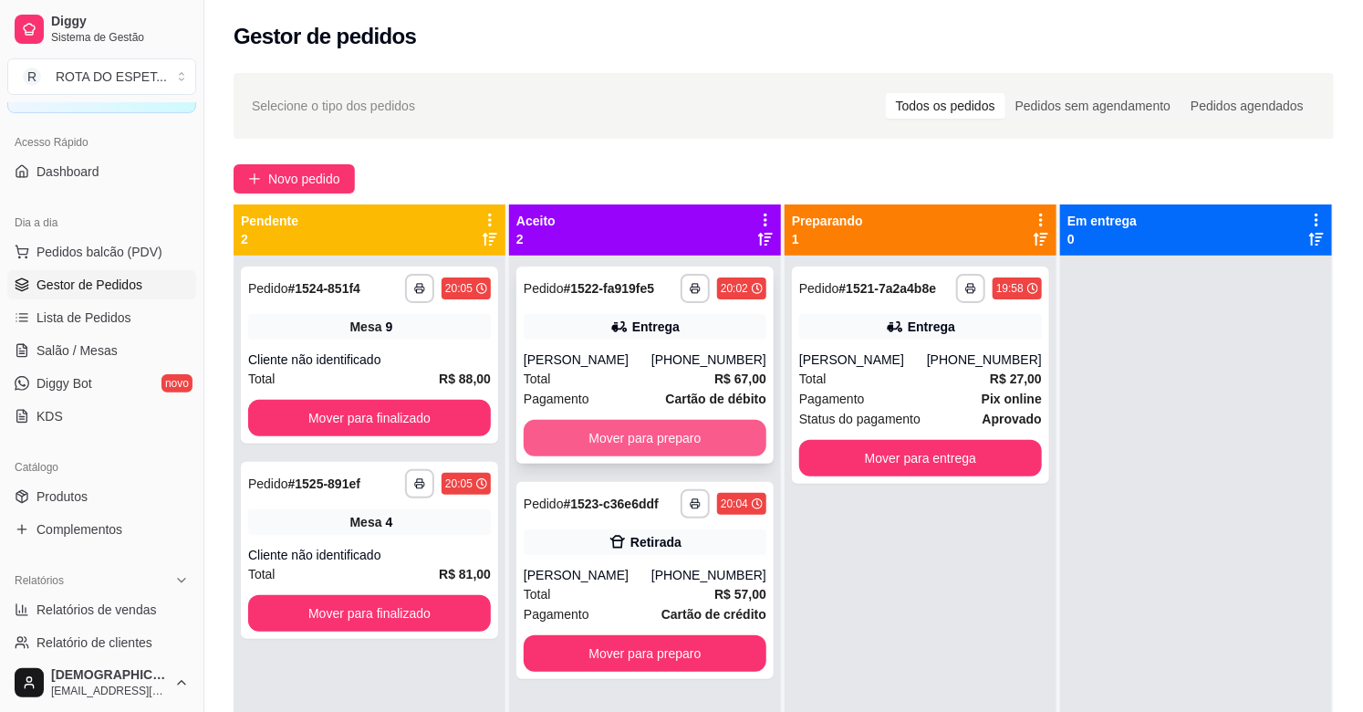
click at [637, 450] on button "Mover para preparo" at bounding box center [645, 438] width 243 height 36
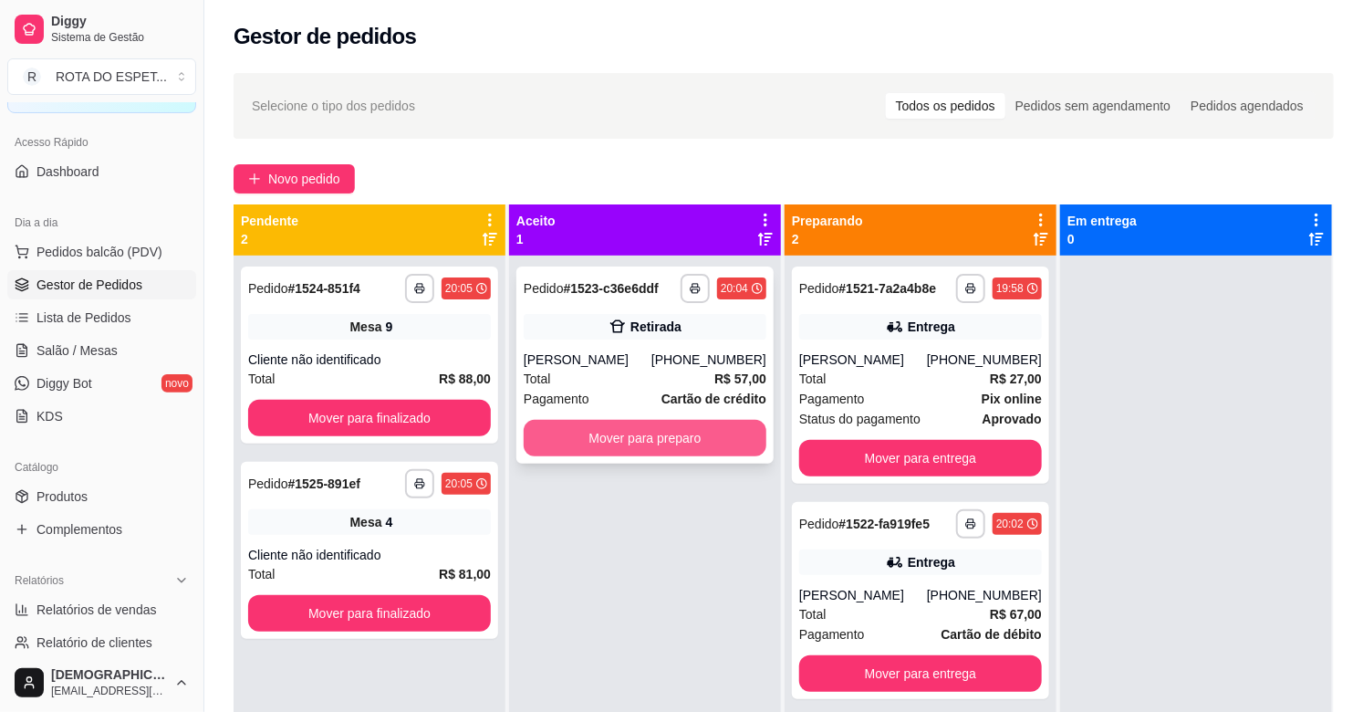
click at [635, 448] on button "Mover para preparo" at bounding box center [645, 438] width 243 height 36
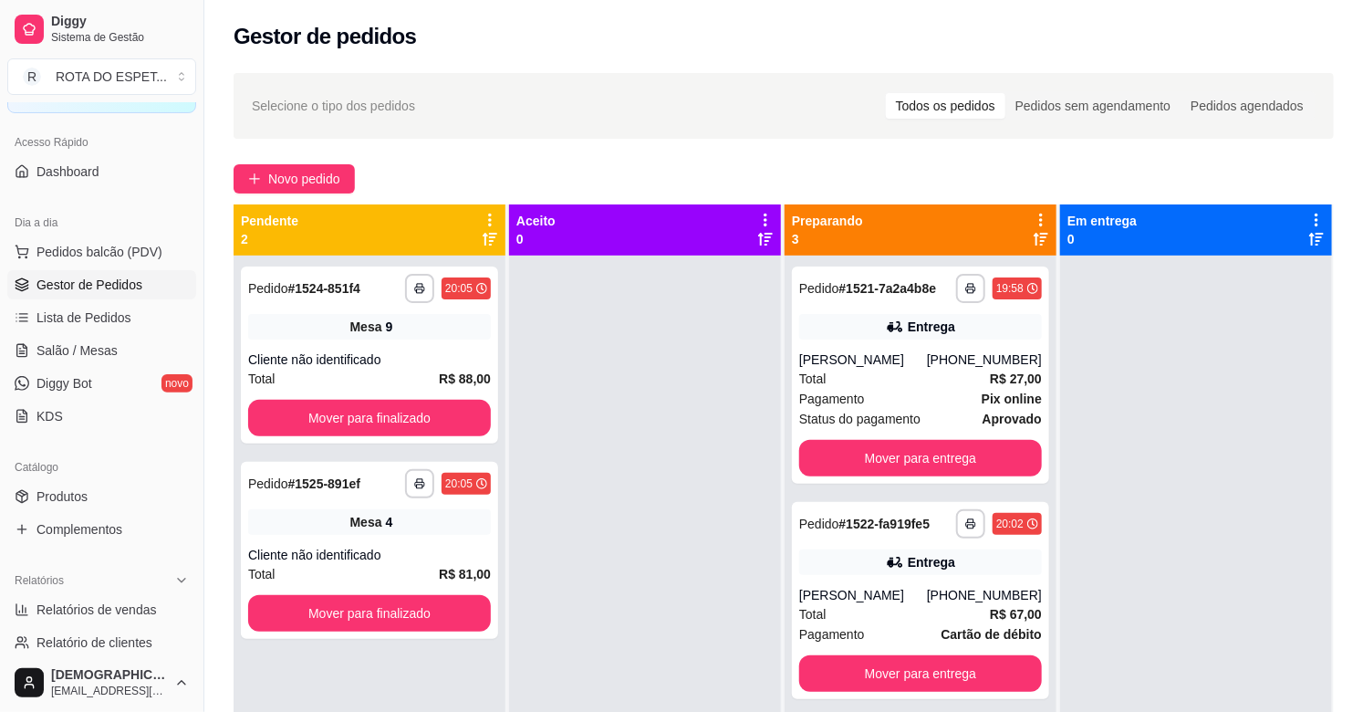
drag, startPoint x: 635, startPoint y: 443, endPoint x: 546, endPoint y: 427, distance: 90.9
click at [546, 427] on div at bounding box center [645, 611] width 272 height 712
click at [426, 414] on button "Mover para finalizado" at bounding box center [369, 418] width 243 height 36
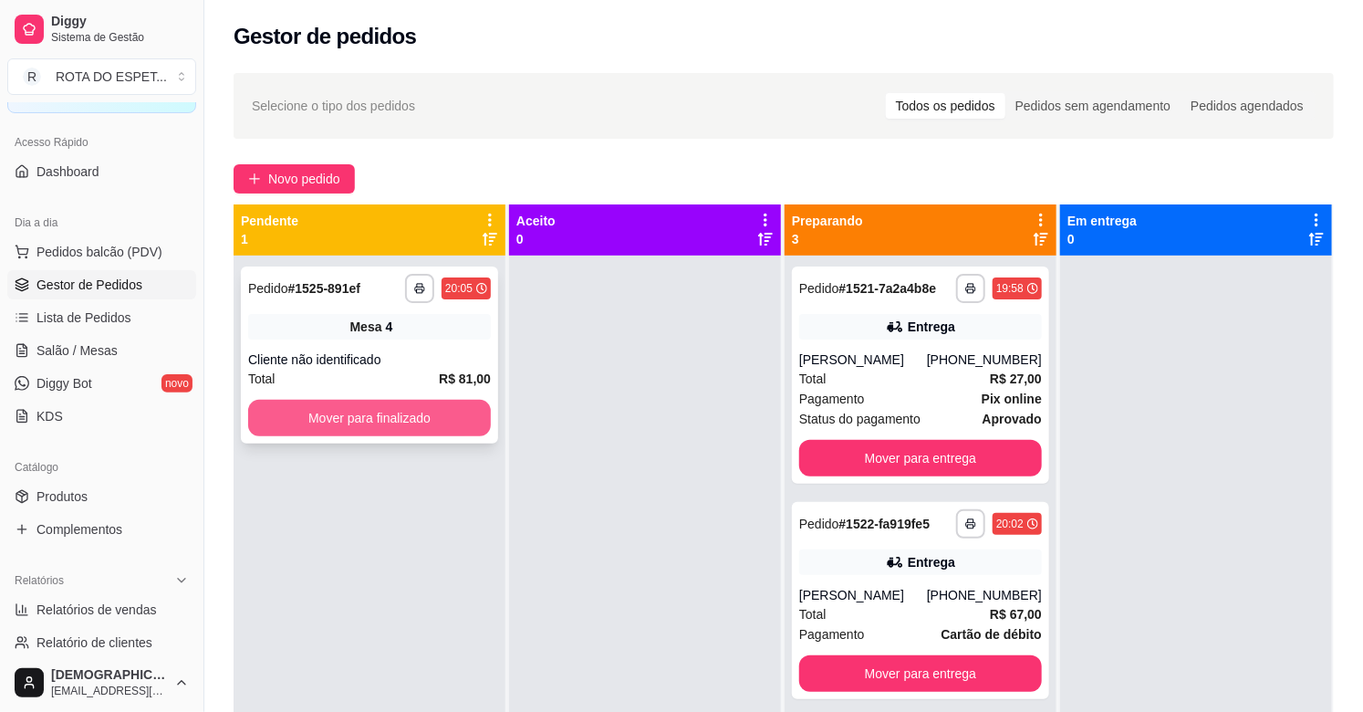
click at [417, 406] on button "Mover para finalizado" at bounding box center [369, 418] width 243 height 36
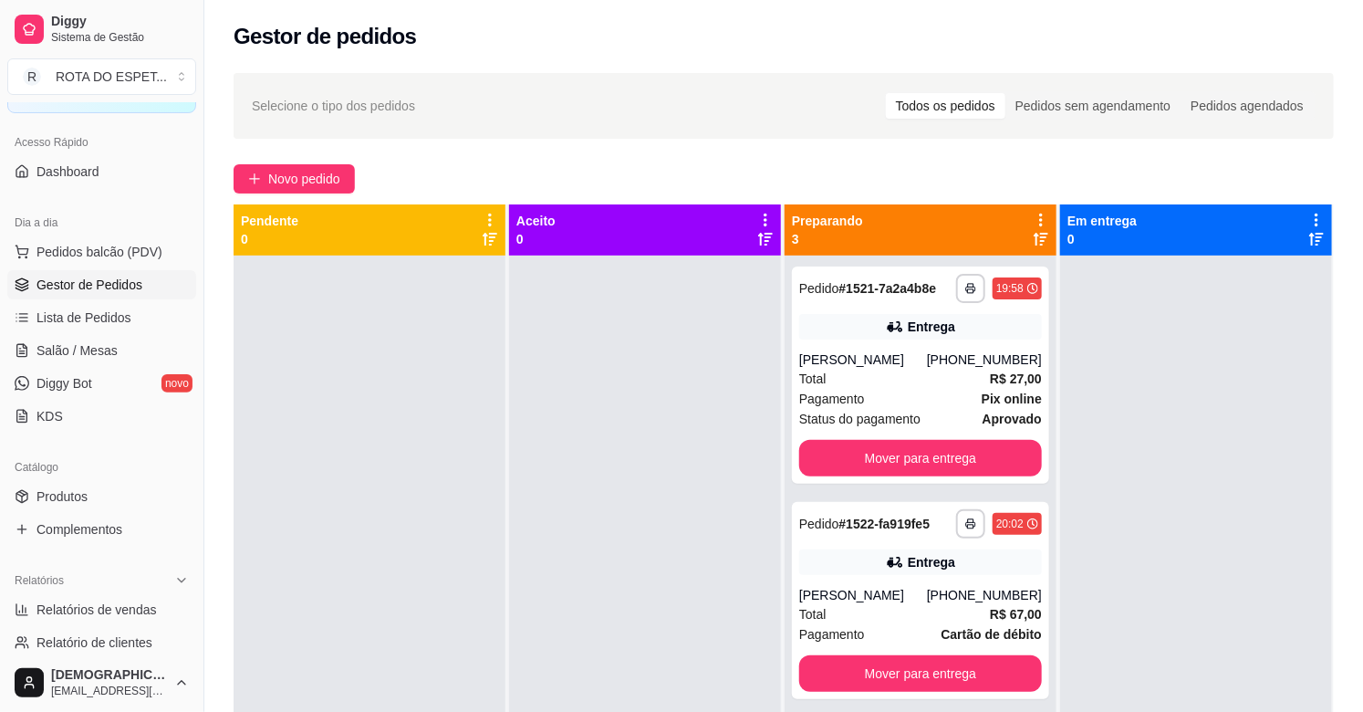
click at [577, 488] on div at bounding box center [645, 611] width 272 height 712
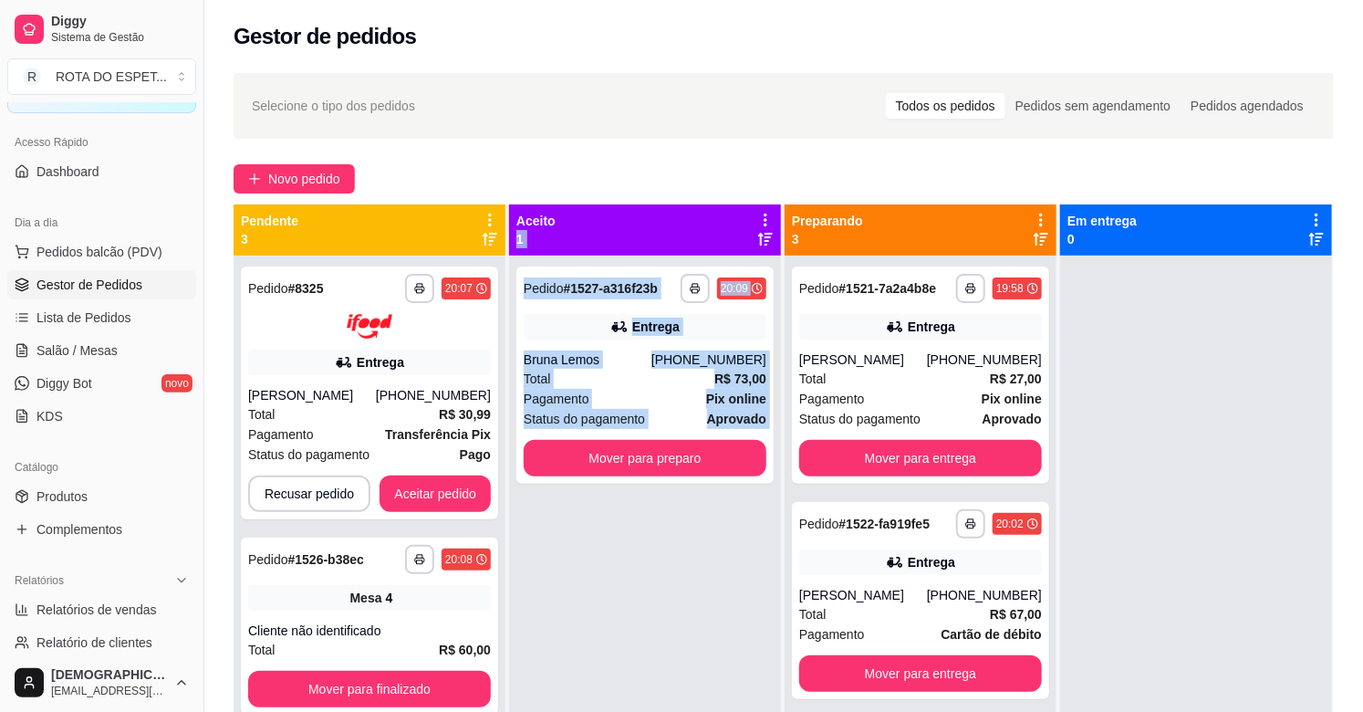
click at [577, 488] on div "**********" at bounding box center [645, 611] width 272 height 712
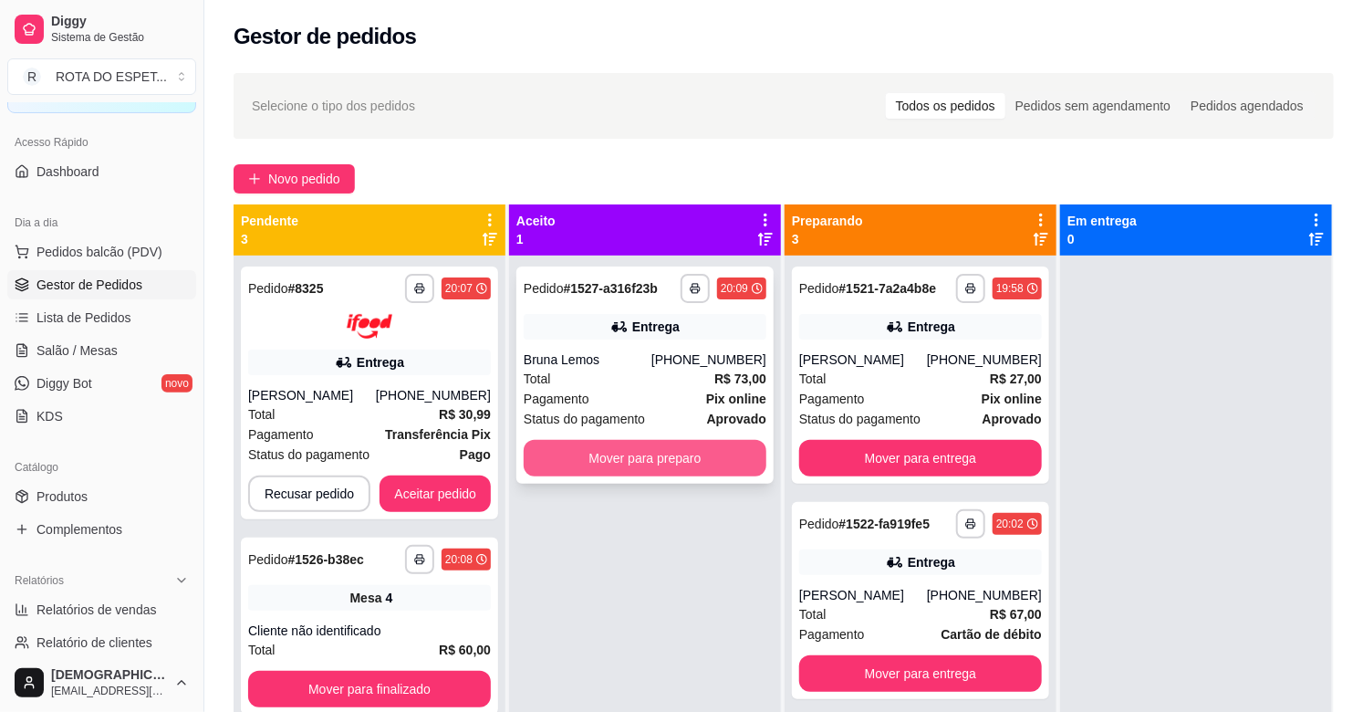
click at [625, 458] on button "Mover para preparo" at bounding box center [645, 458] width 243 height 36
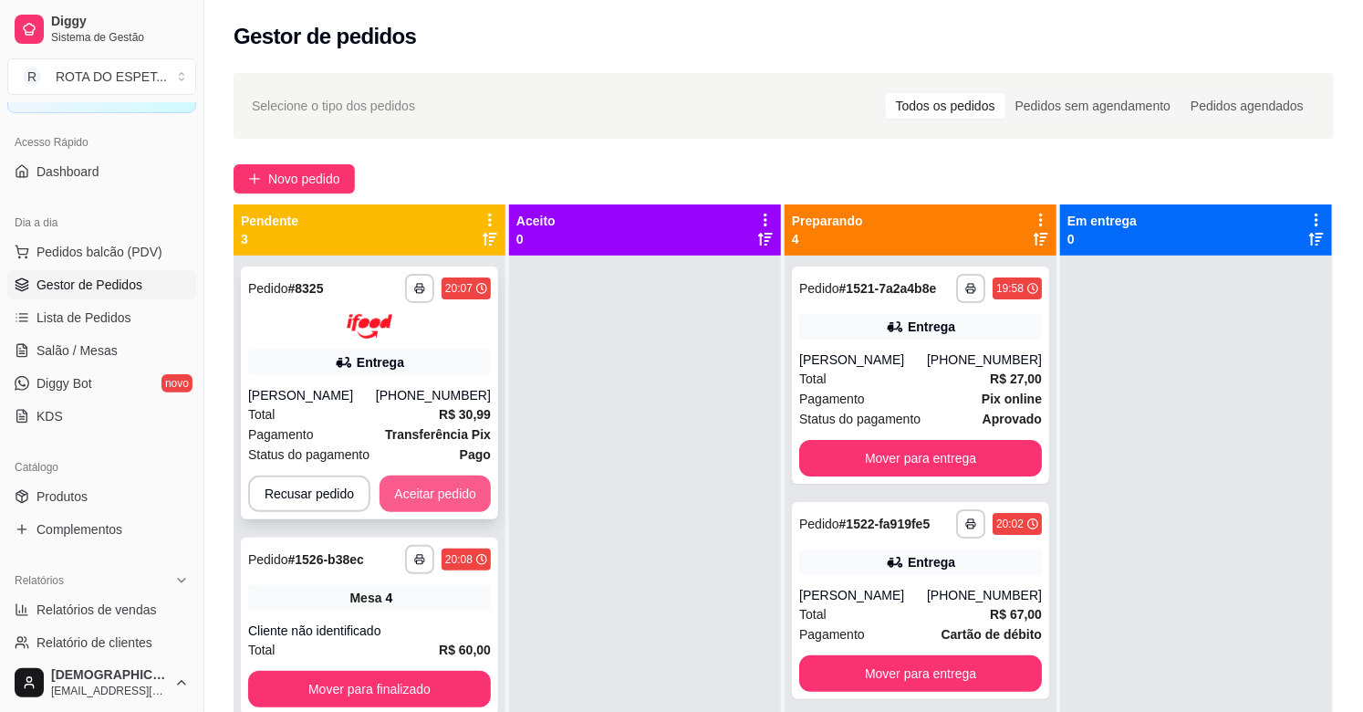
click at [456, 484] on button "Aceitar pedido" at bounding box center [435, 493] width 111 height 36
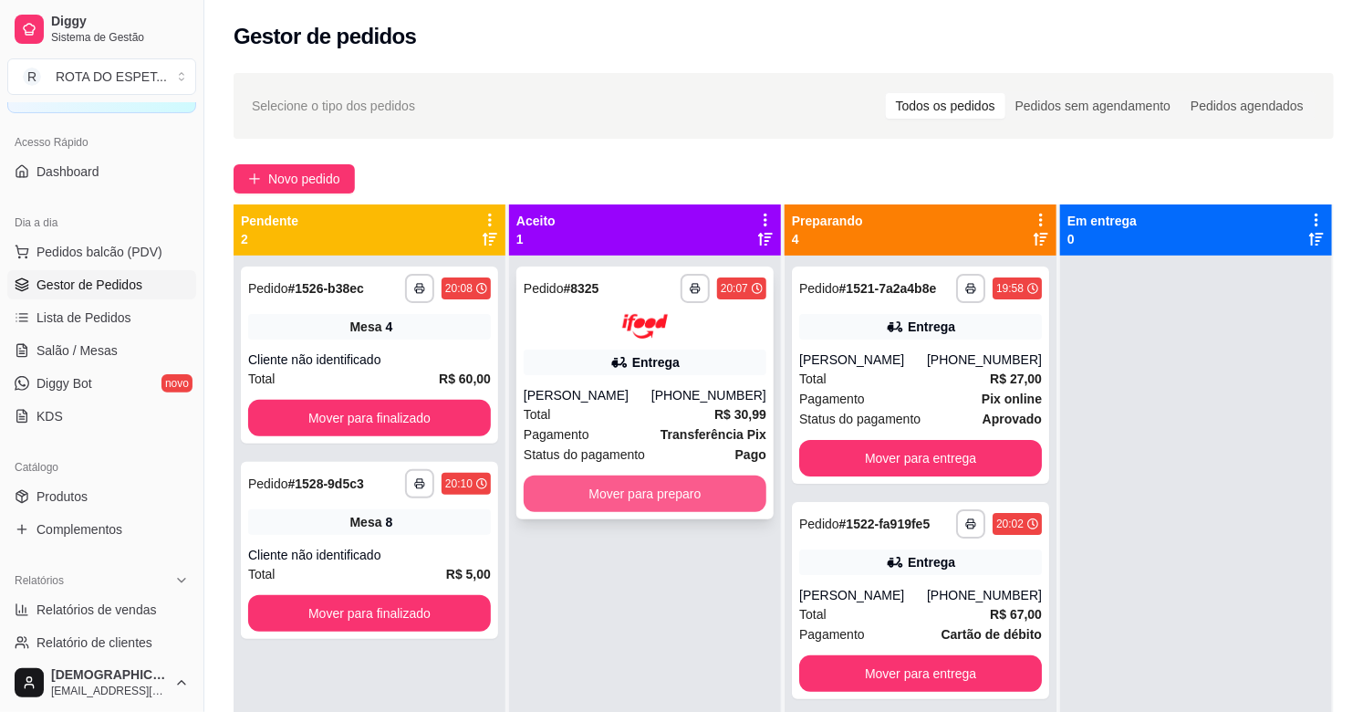
click at [618, 496] on button "Mover para preparo" at bounding box center [645, 493] width 243 height 36
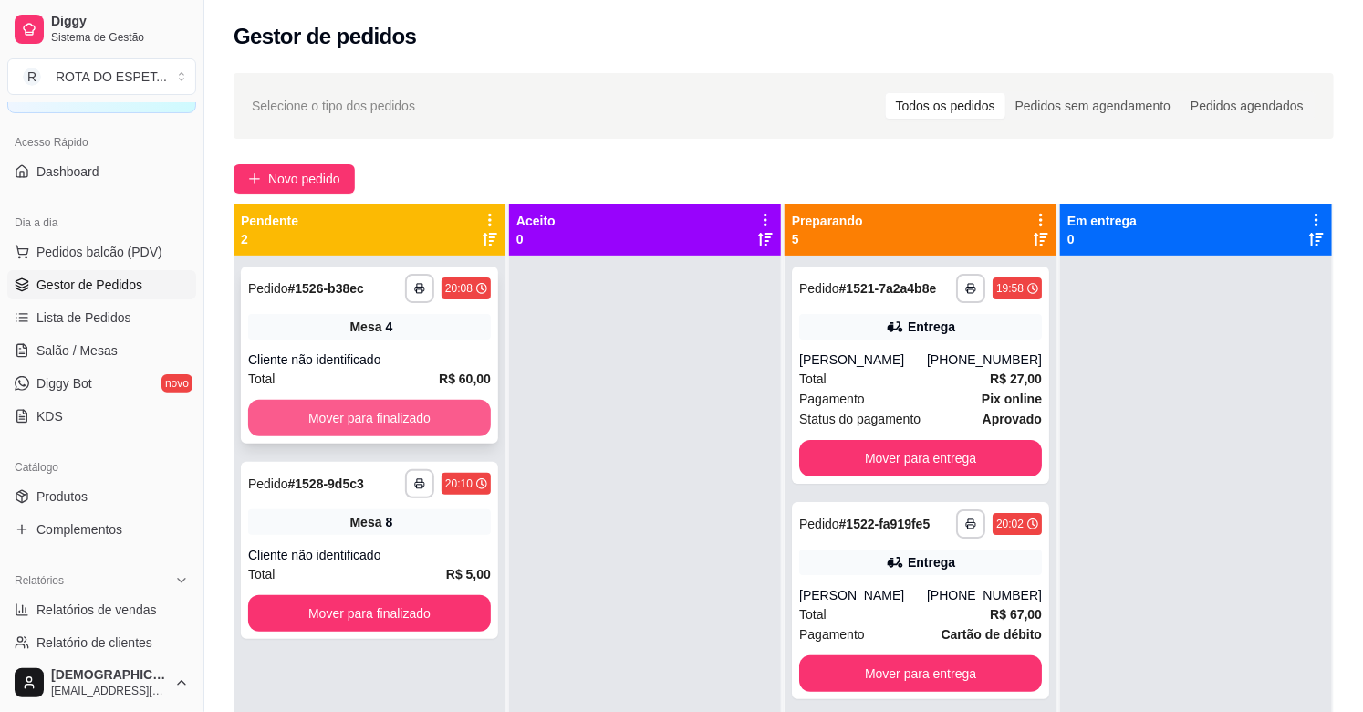
click at [453, 426] on button "Mover para finalizado" at bounding box center [369, 418] width 243 height 36
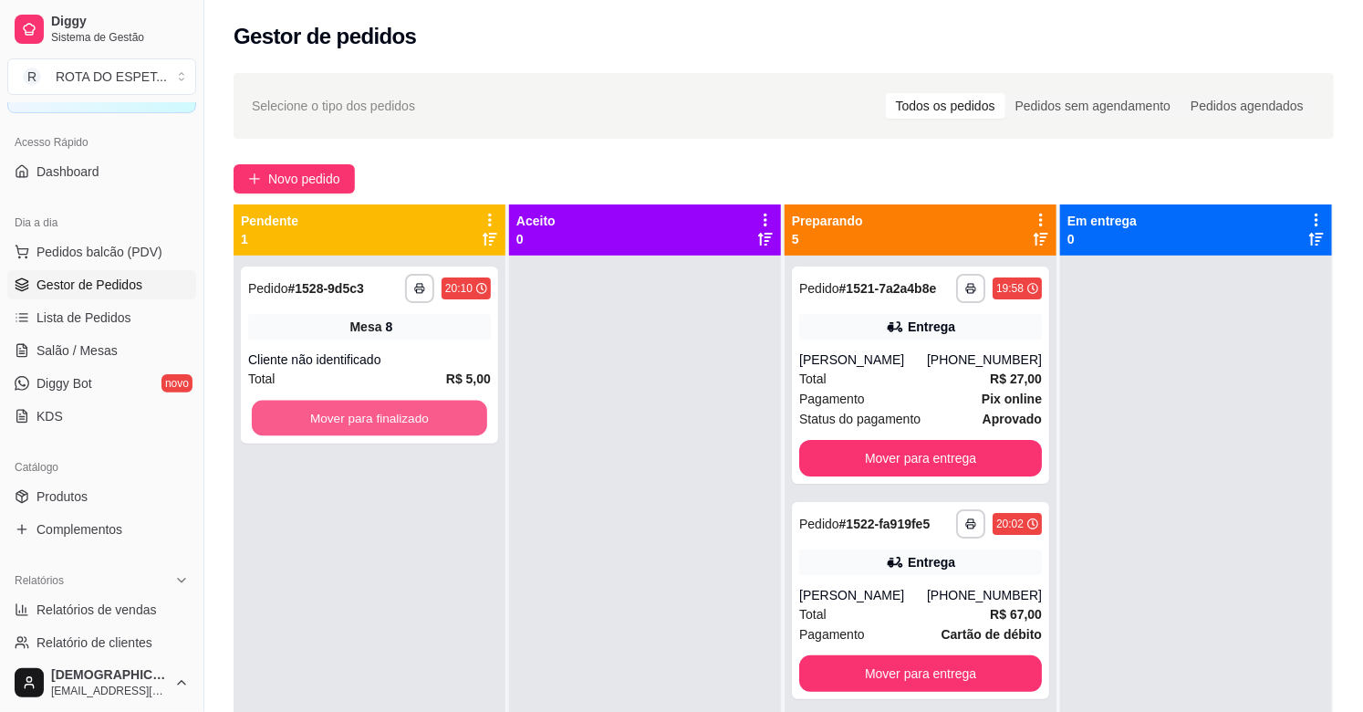
click at [453, 426] on button "Mover para finalizado" at bounding box center [369, 419] width 235 height 36
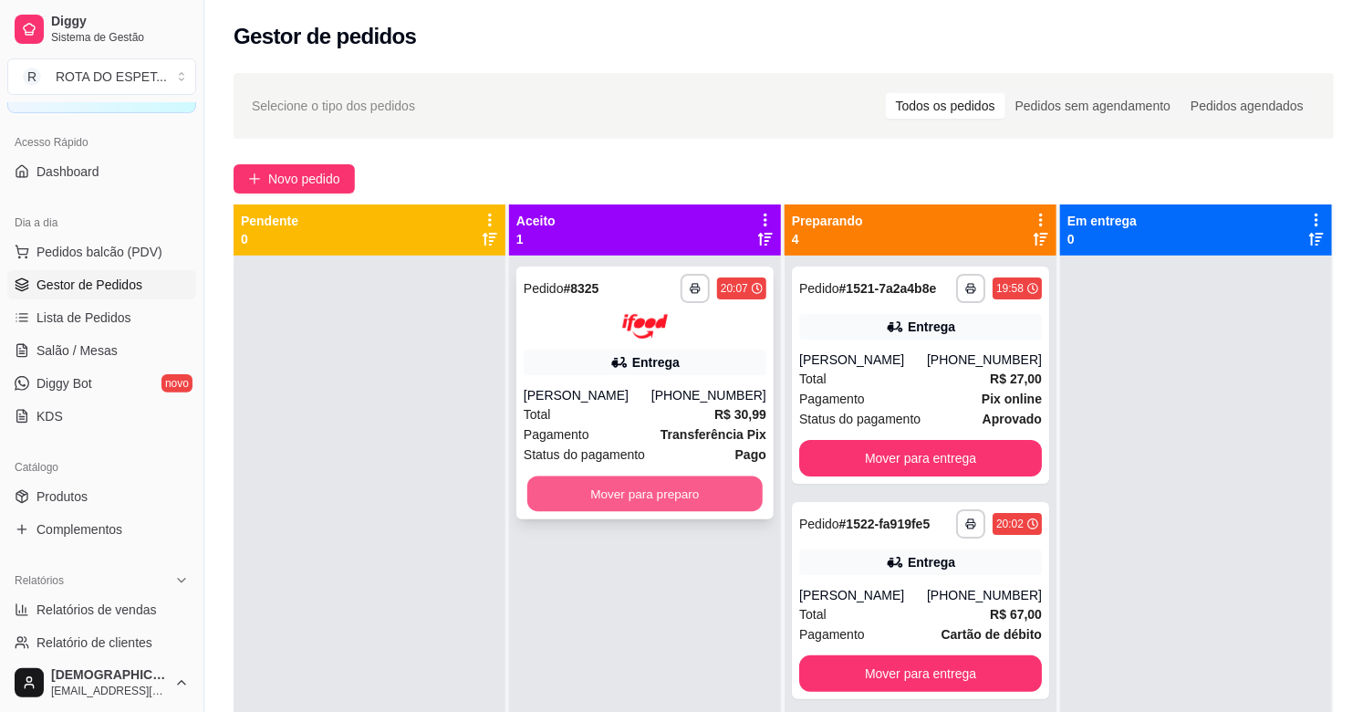
click at [593, 495] on button "Mover para preparo" at bounding box center [644, 493] width 235 height 36
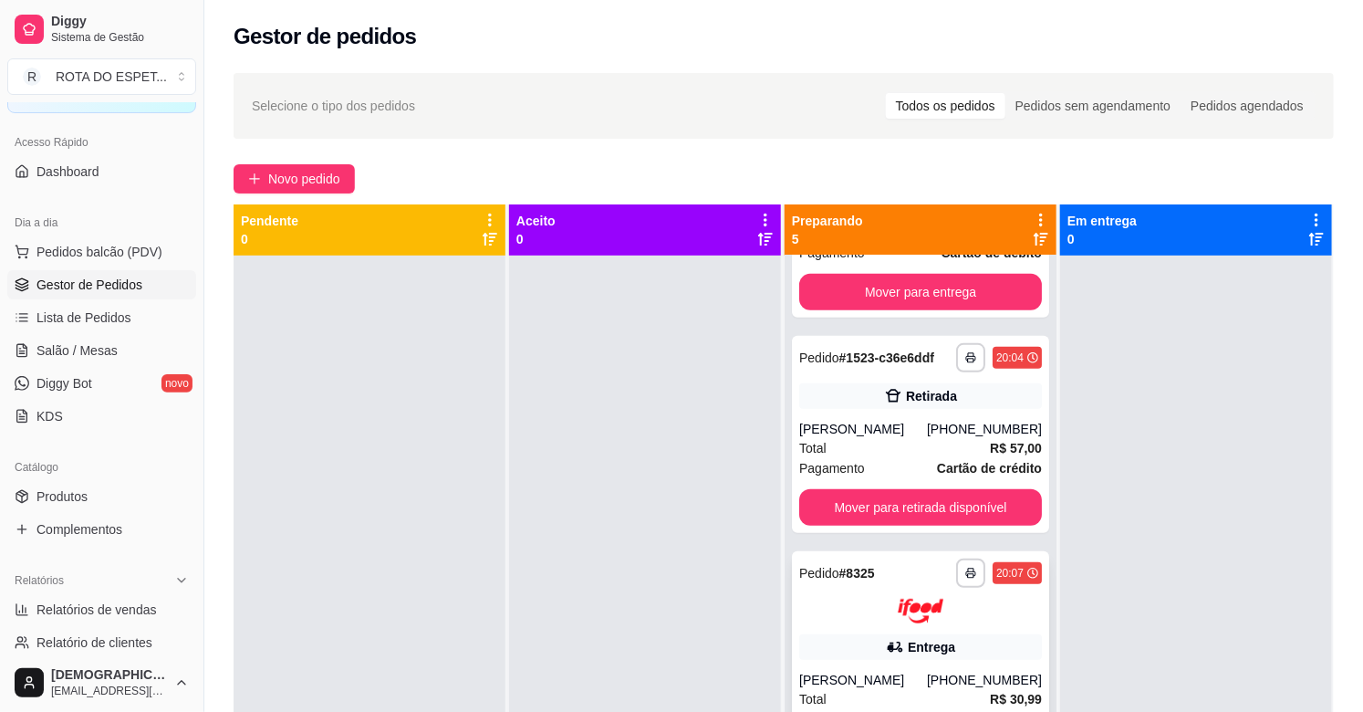
scroll to position [478, 0]
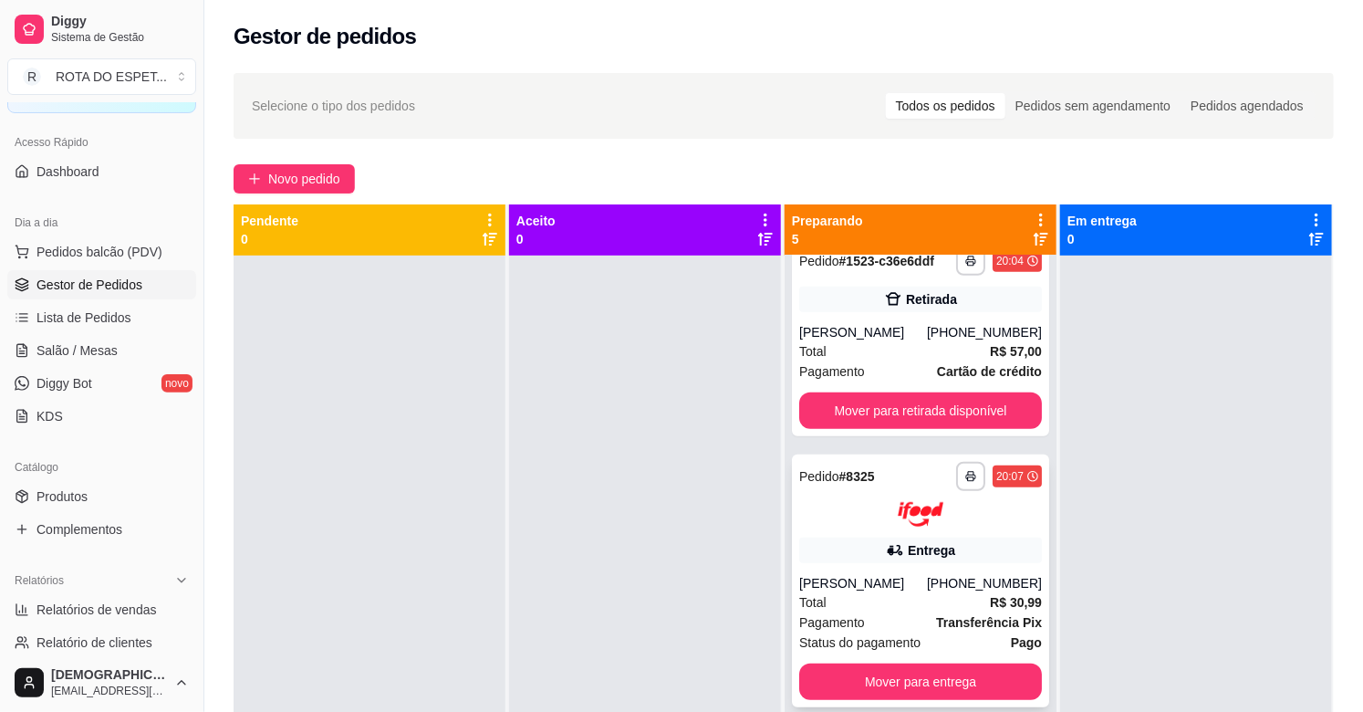
click at [926, 597] on div "Total R$ 30,99" at bounding box center [920, 602] width 243 height 20
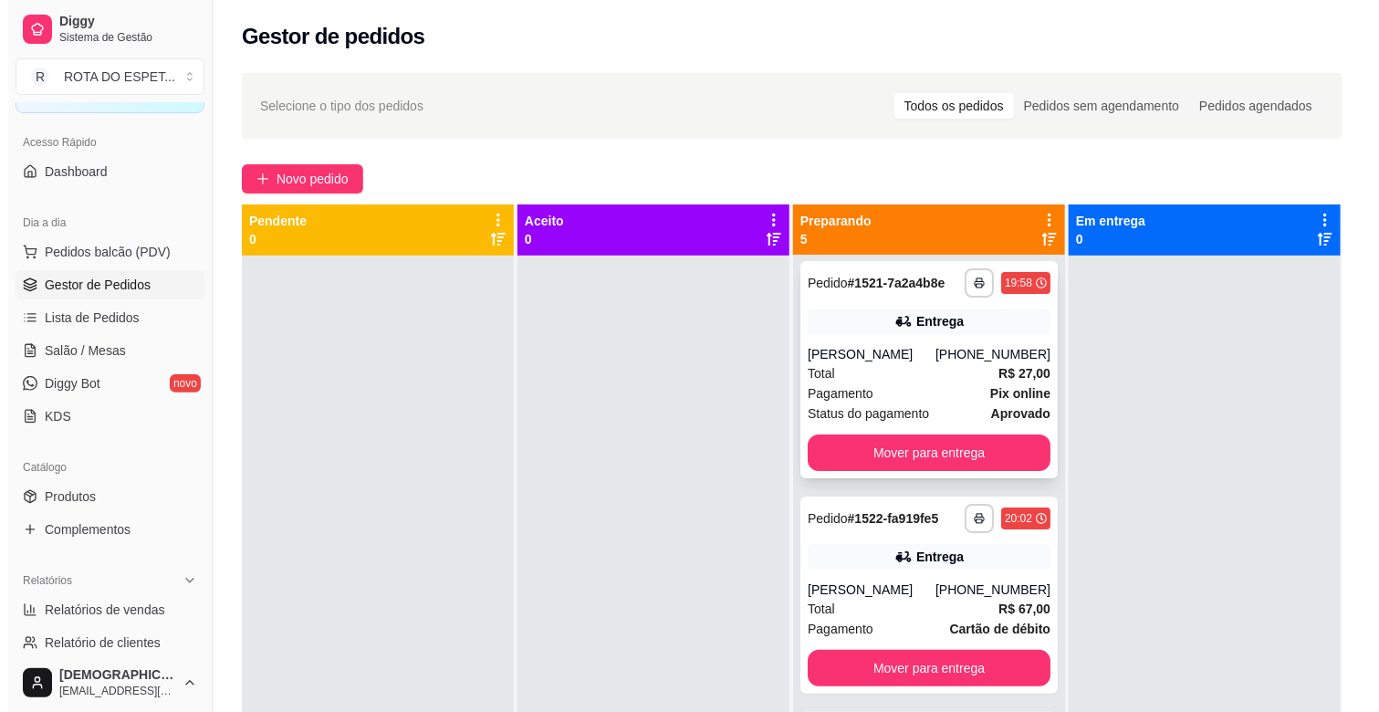
scroll to position [0, 0]
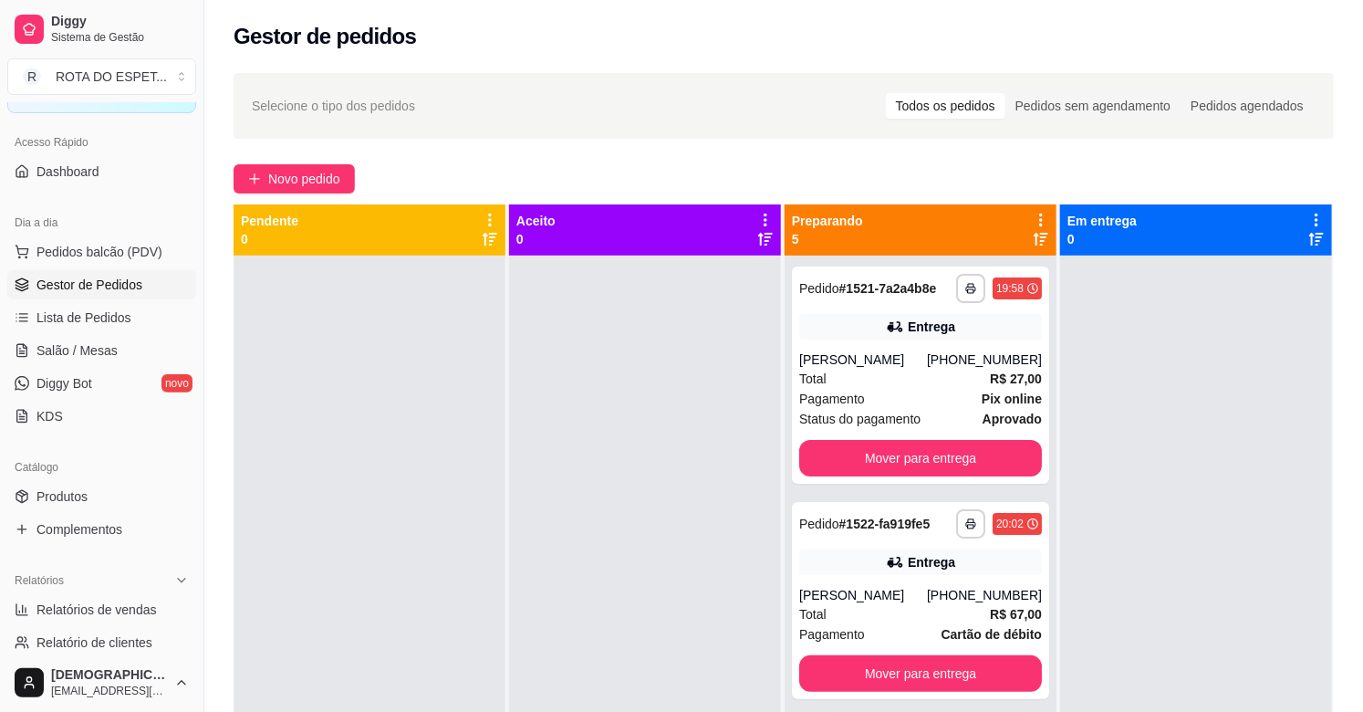
click at [1229, 471] on div at bounding box center [1196, 611] width 272 height 712
click at [607, 572] on div at bounding box center [645, 611] width 272 height 712
click at [104, 359] on span "Salão / Mesas" at bounding box center [76, 350] width 81 height 18
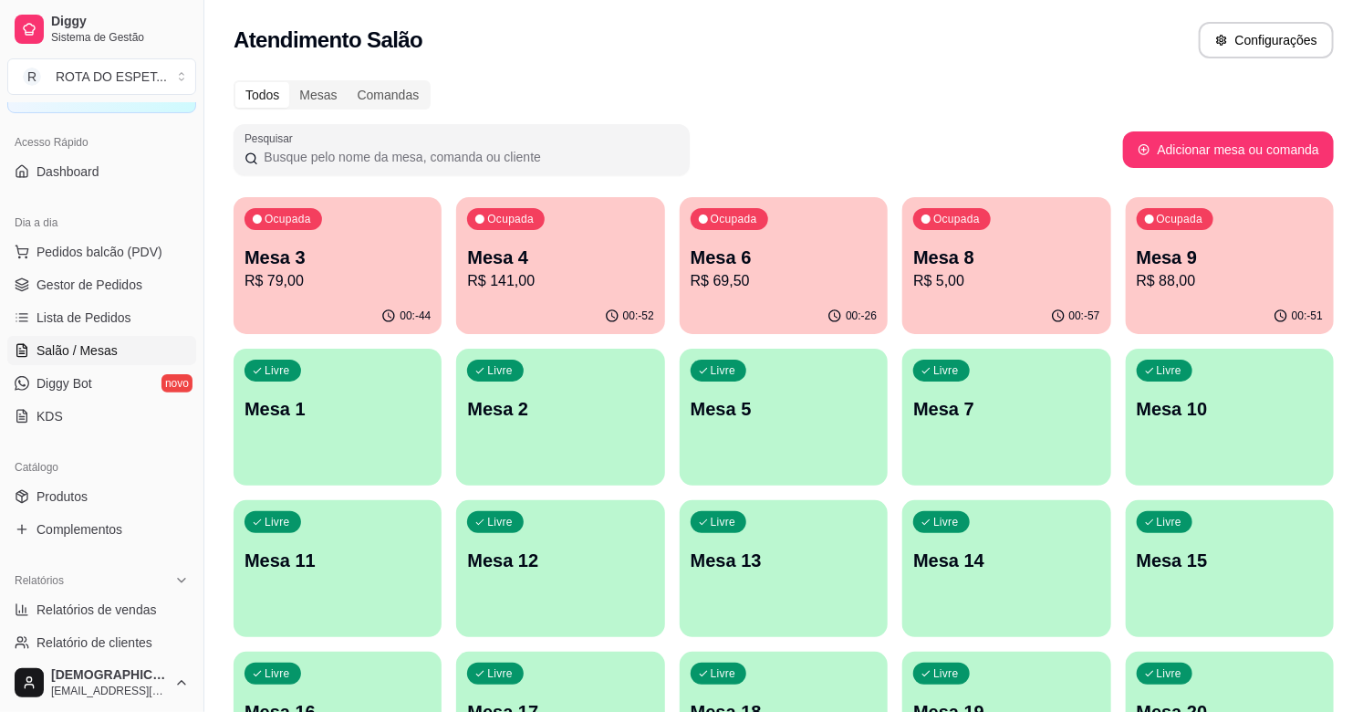
click at [845, 289] on p "R$ 69,50" at bounding box center [784, 281] width 186 height 22
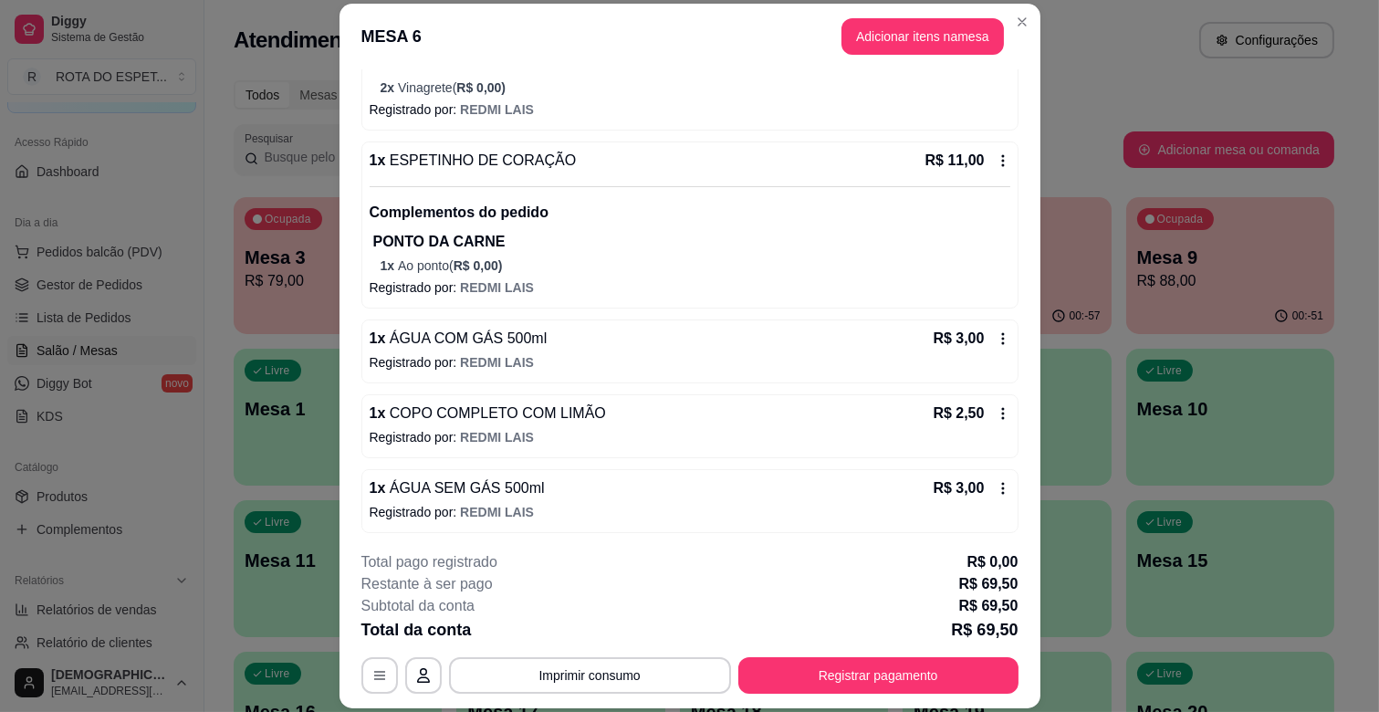
scroll to position [333, 0]
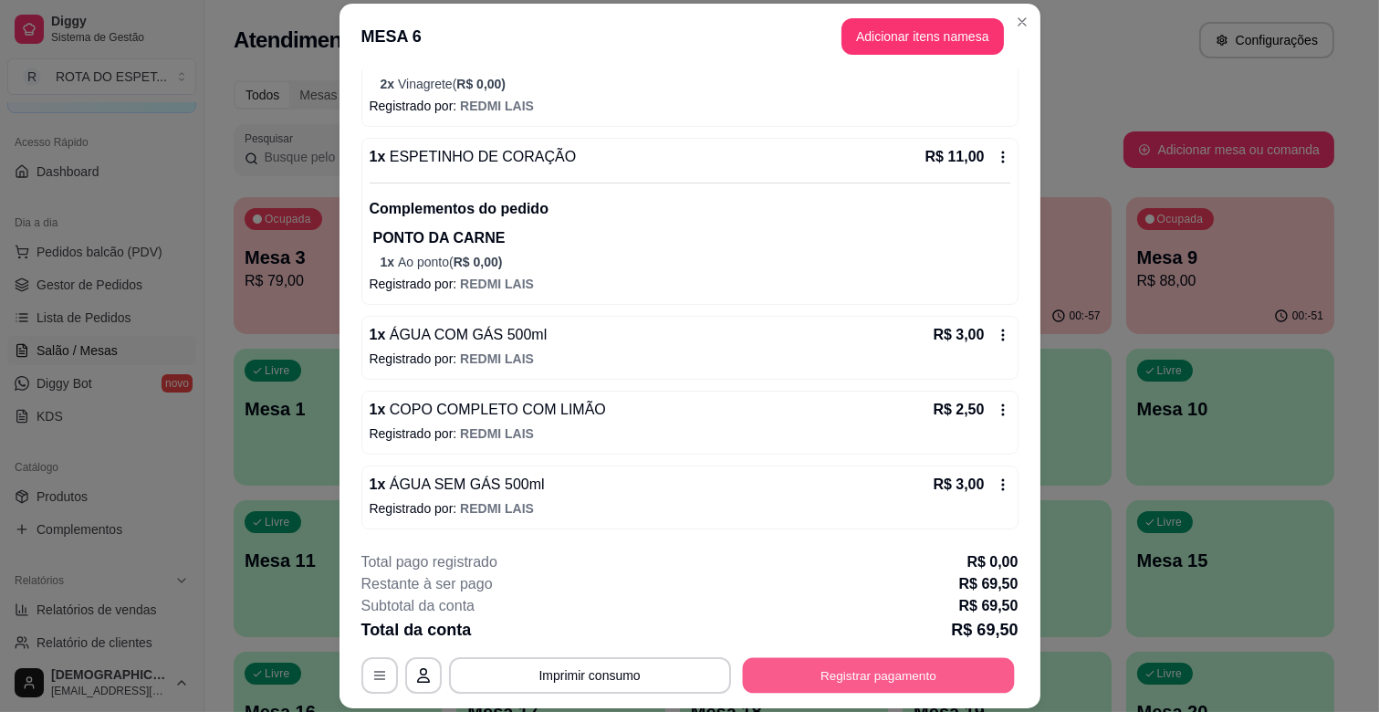
click at [963, 672] on button "Registrar pagamento" at bounding box center [878, 676] width 272 height 36
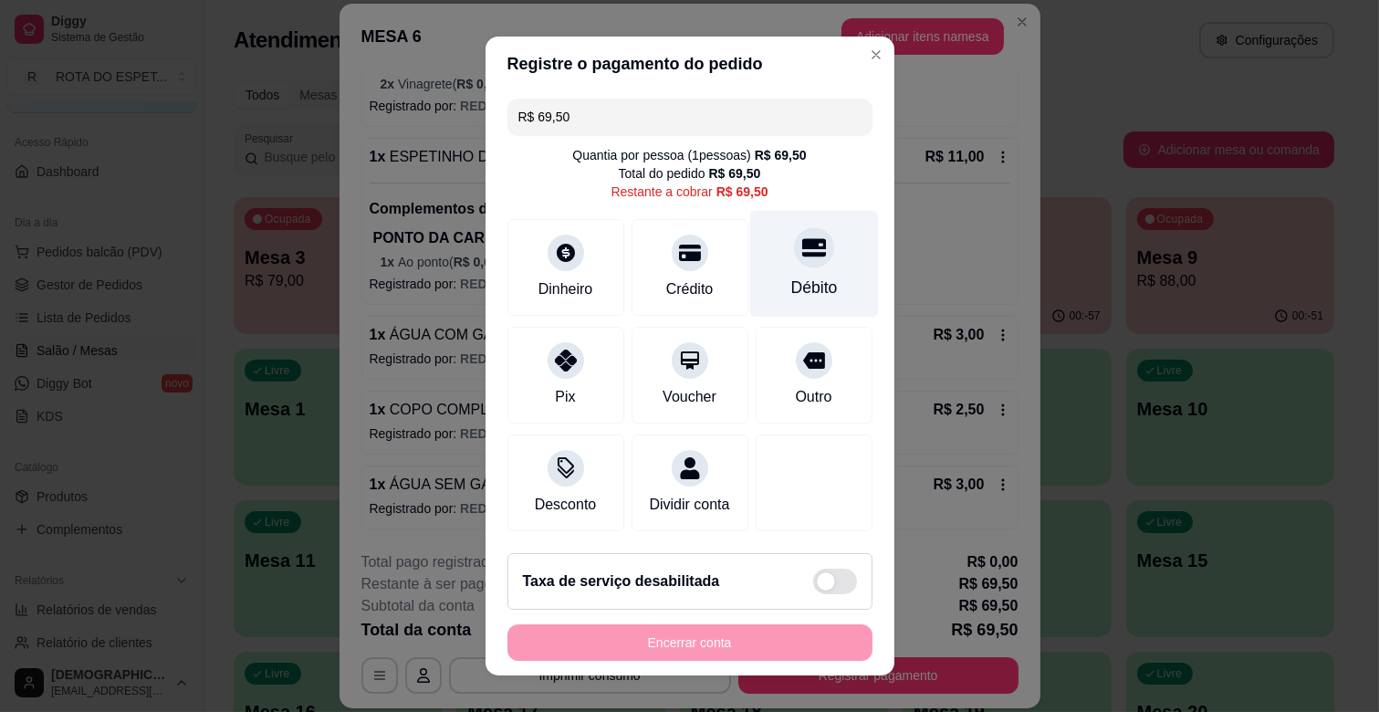
click at [792, 278] on div "Débito" at bounding box center [813, 288] width 47 height 24
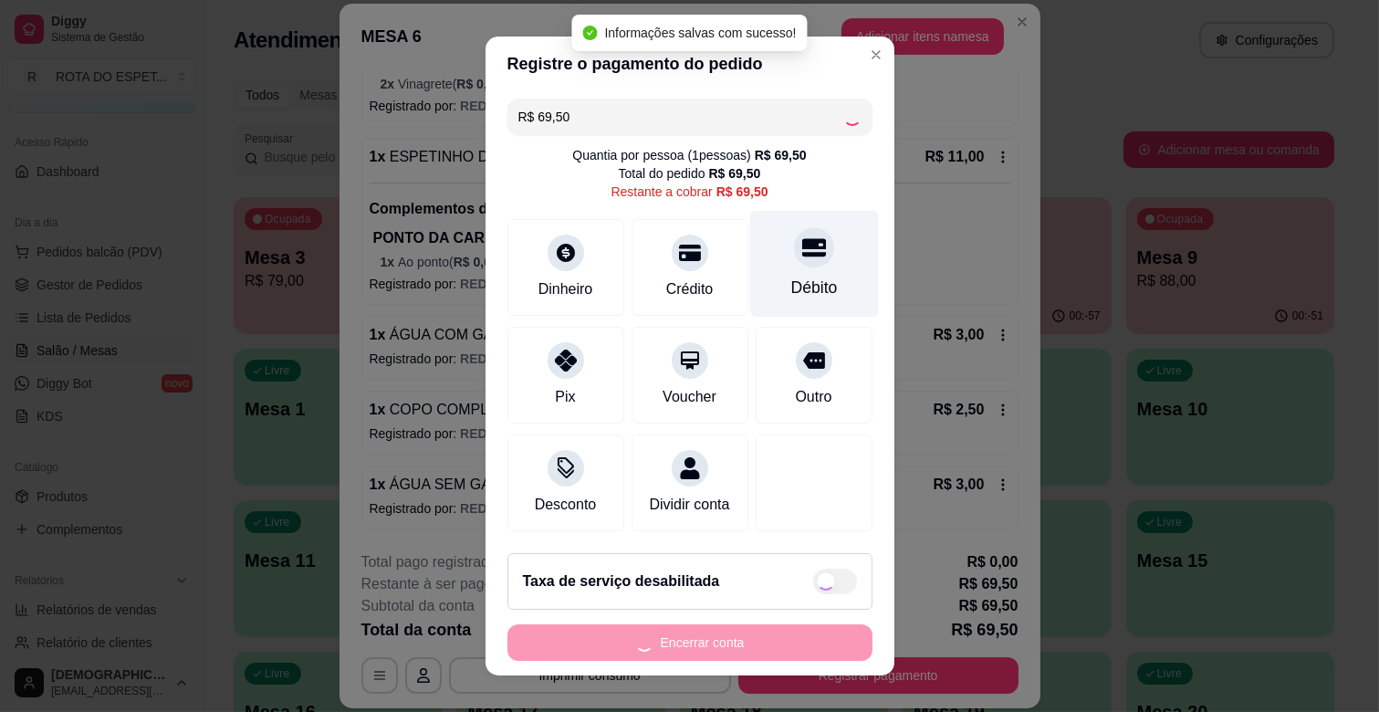
type input "R$ 0,00"
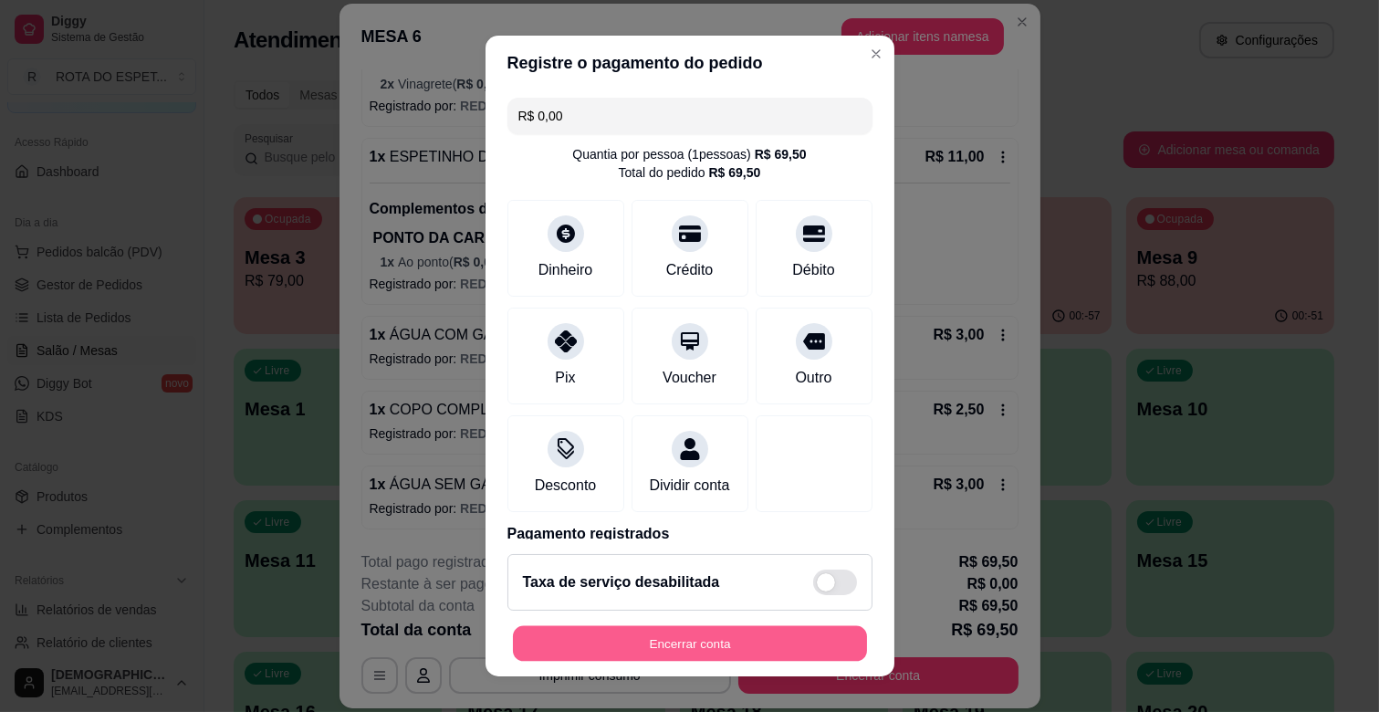
click at [715, 644] on button "Encerrar conta" at bounding box center [690, 644] width 354 height 36
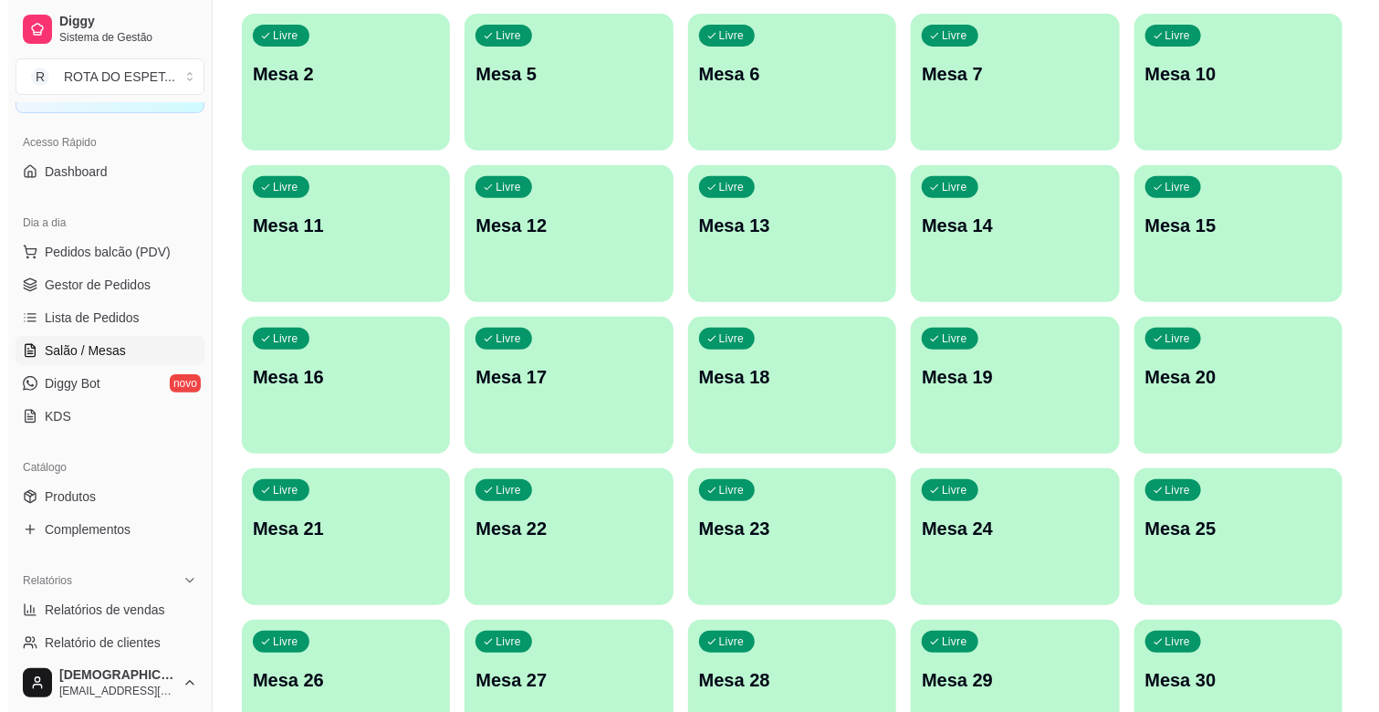
scroll to position [405, 0]
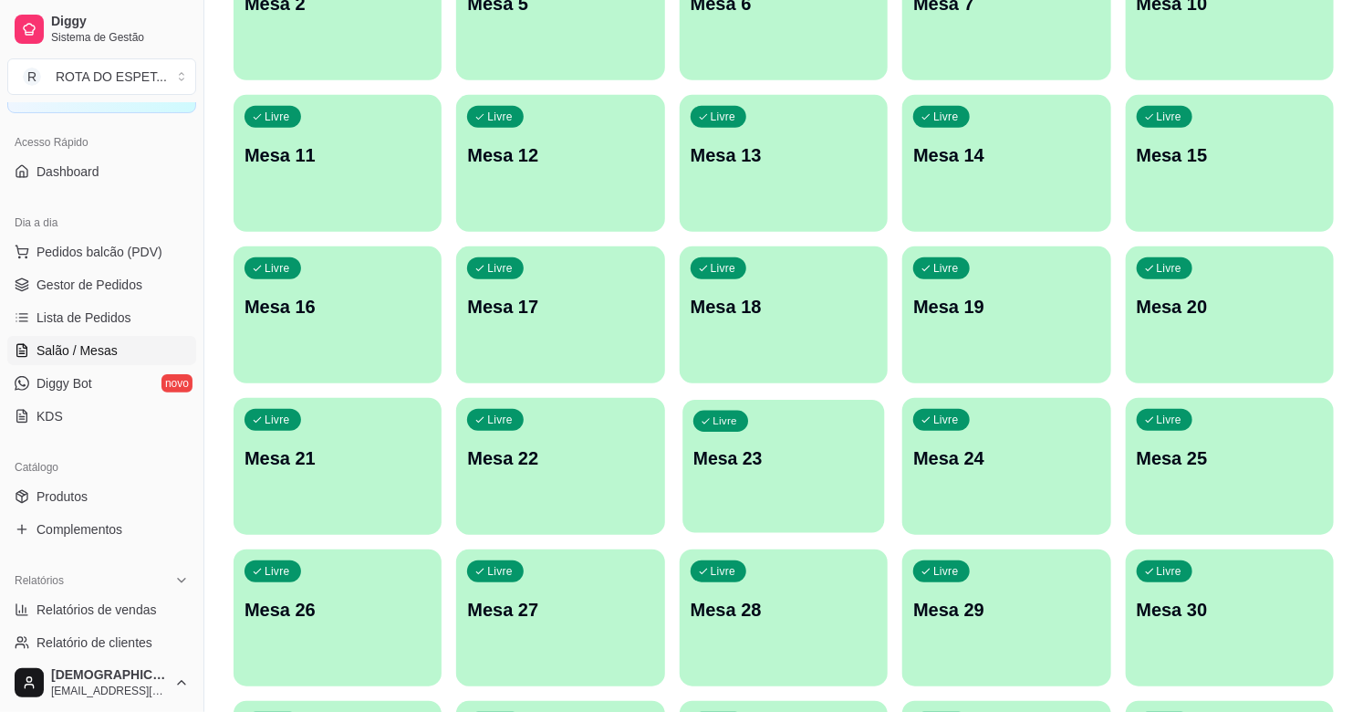
click at [754, 476] on div "Livre Mesa 23" at bounding box center [783, 455] width 203 height 111
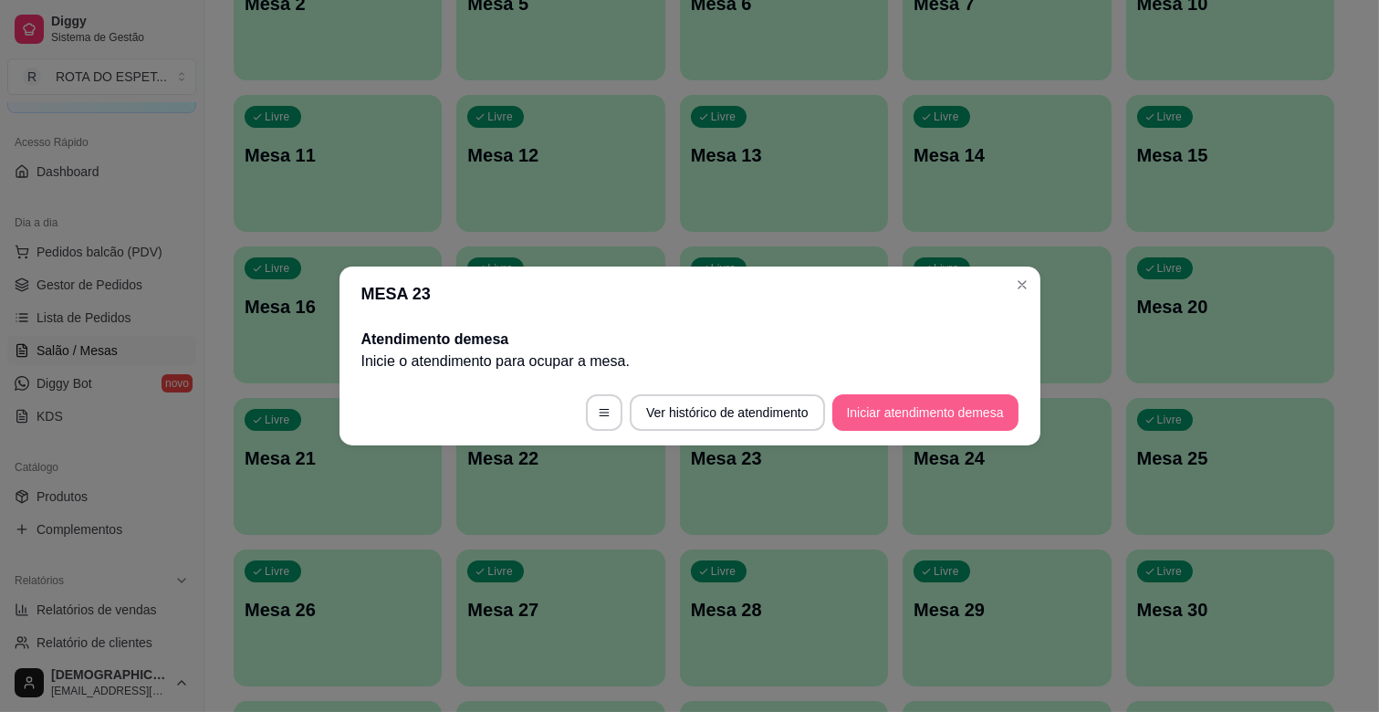
click at [934, 405] on button "Iniciar atendimento de mesa" at bounding box center [925, 412] width 186 height 36
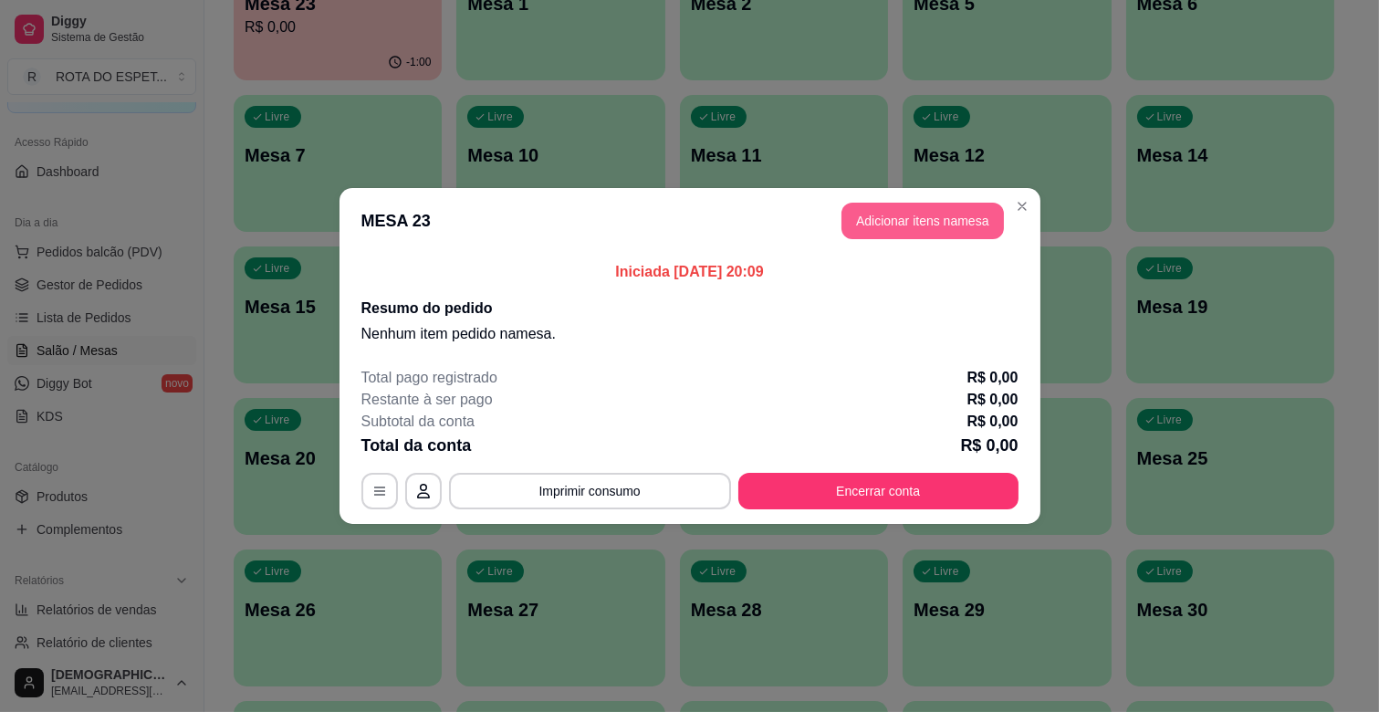
click at [934, 230] on button "Adicionar itens na mesa" at bounding box center [922, 221] width 162 height 36
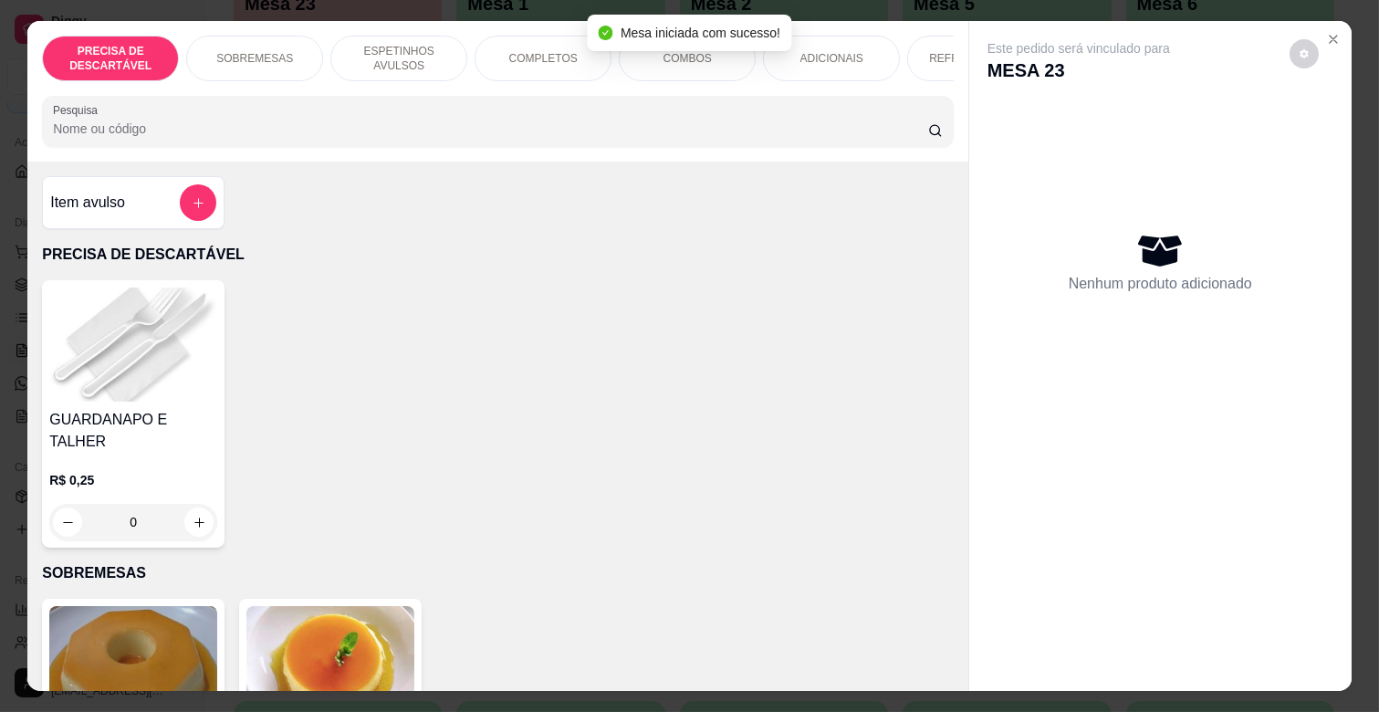
click at [776, 50] on div "Mesa iniciada com sucesso!" at bounding box center [689, 33] width 203 height 36
click at [831, 58] on div "ADICIONAIS" at bounding box center [831, 59] width 137 height 46
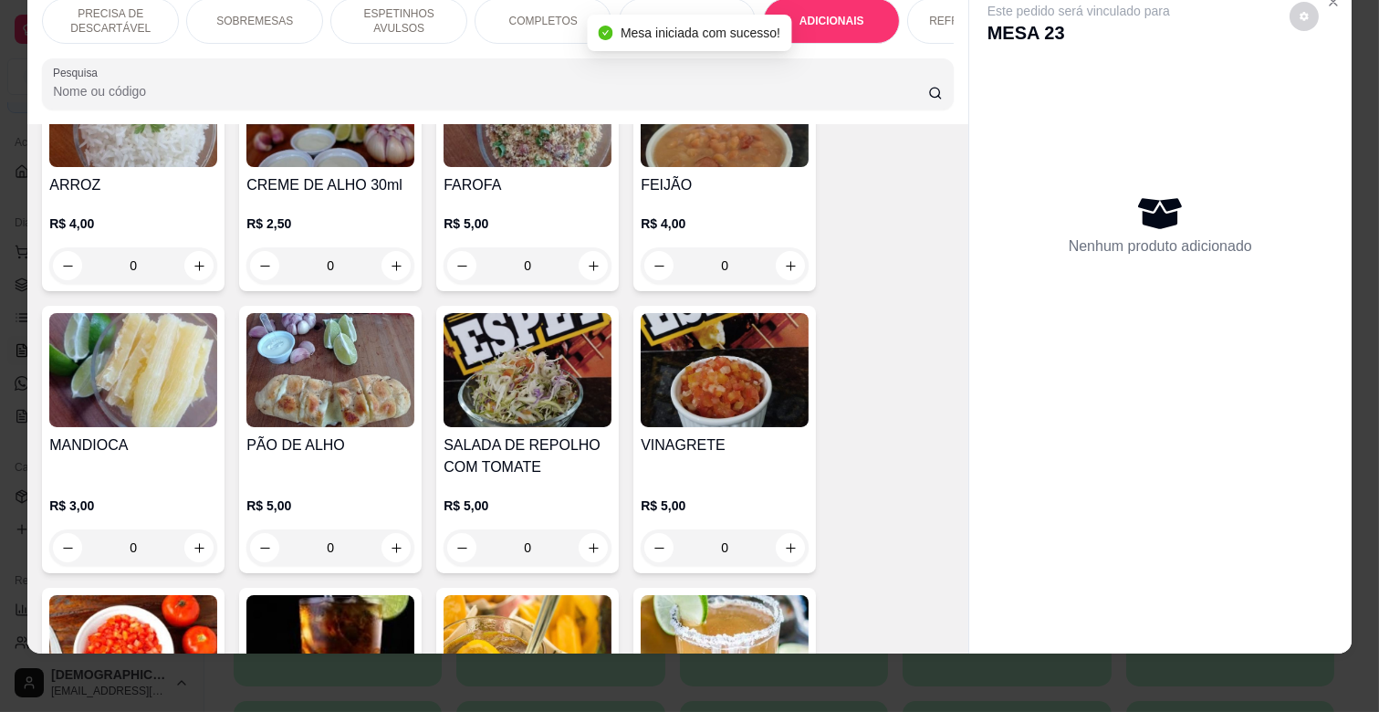
scroll to position [3323, 0]
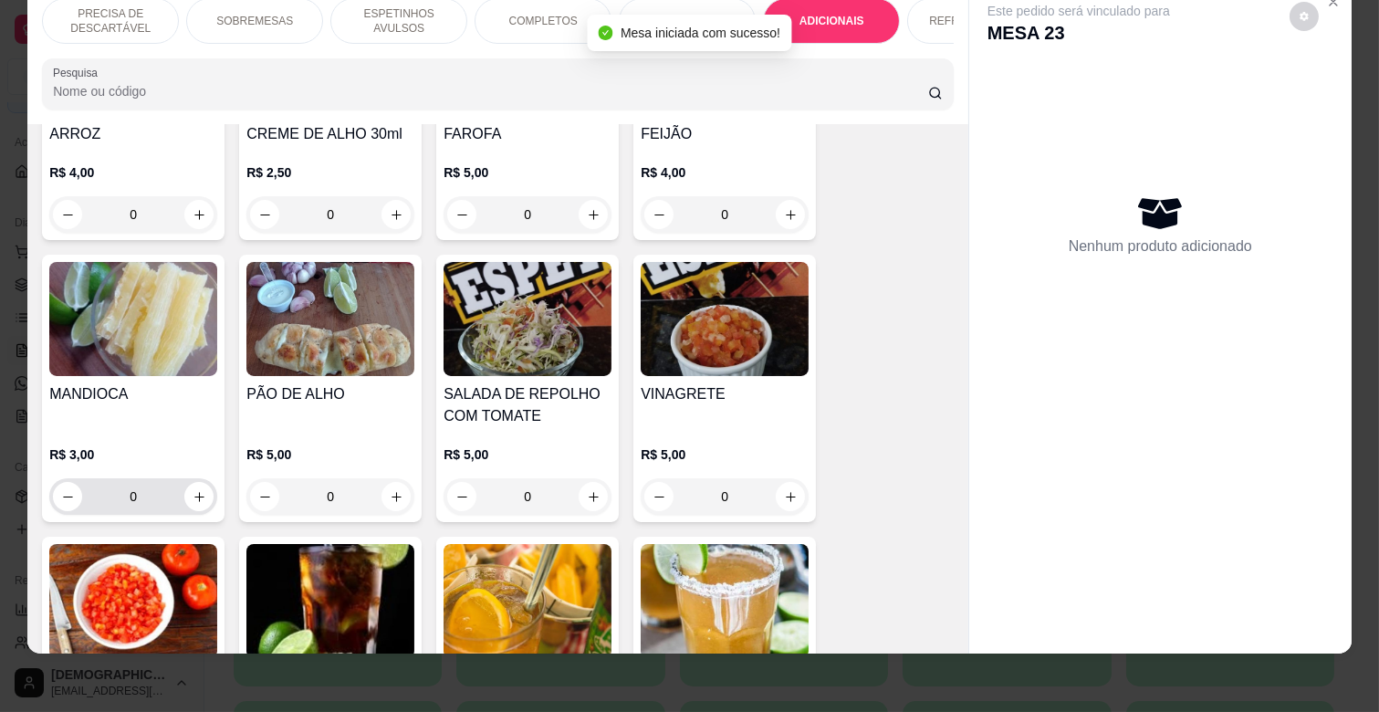
click at [193, 490] on icon "increase-product-quantity" at bounding box center [200, 497] width 14 height 14
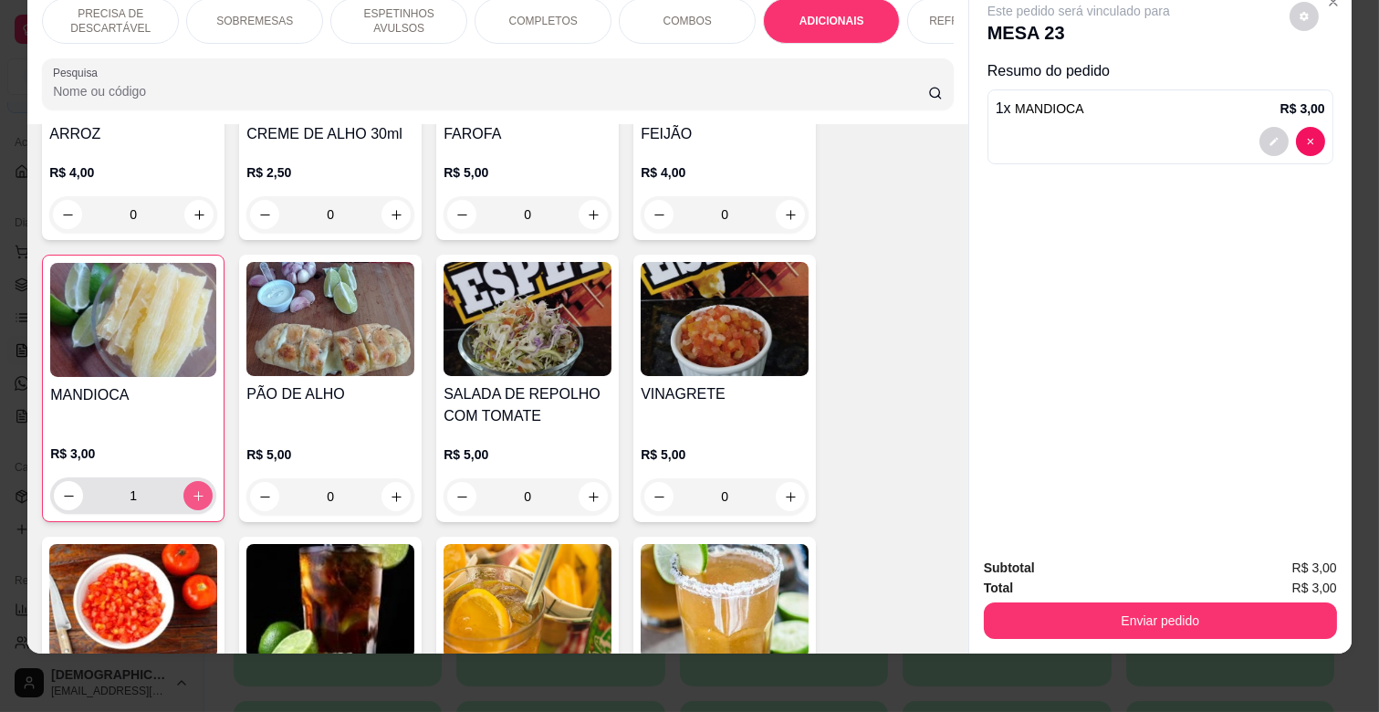
click at [192, 489] on icon "increase-product-quantity" at bounding box center [199, 496] width 14 height 14
type input "2"
click at [784, 490] on icon "increase-product-quantity" at bounding box center [791, 497] width 14 height 14
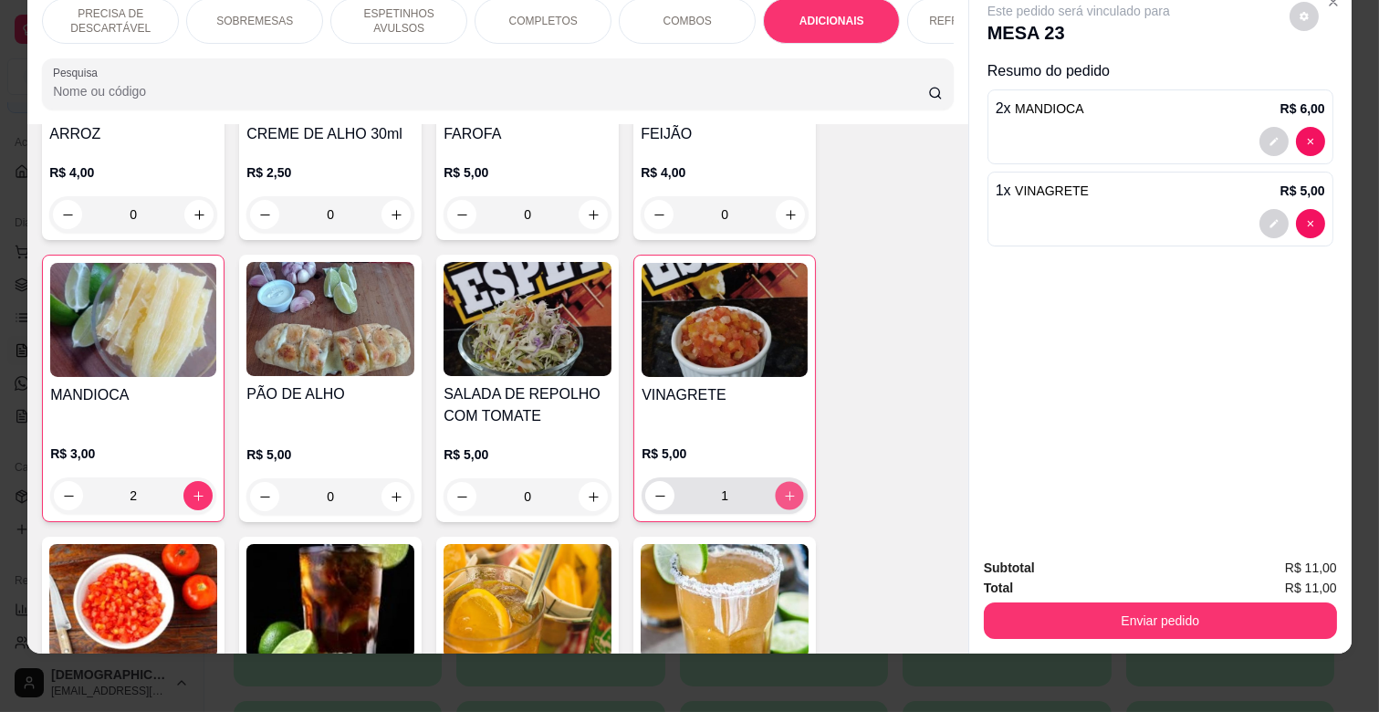
click at [783, 489] on icon "increase-product-quantity" at bounding box center [790, 496] width 14 height 14
type input "2"
click at [366, 13] on p "ESPETINHOS AVULSOS" at bounding box center [399, 20] width 106 height 29
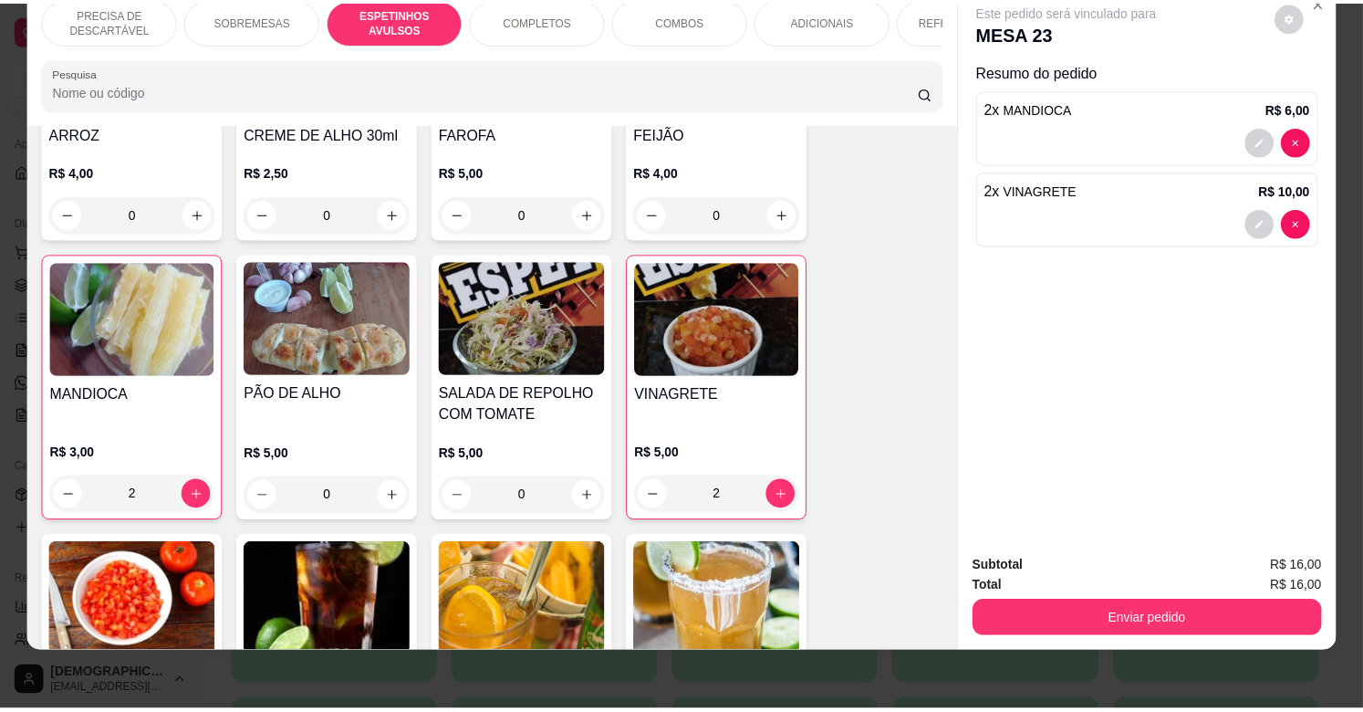
scroll to position [697, 0]
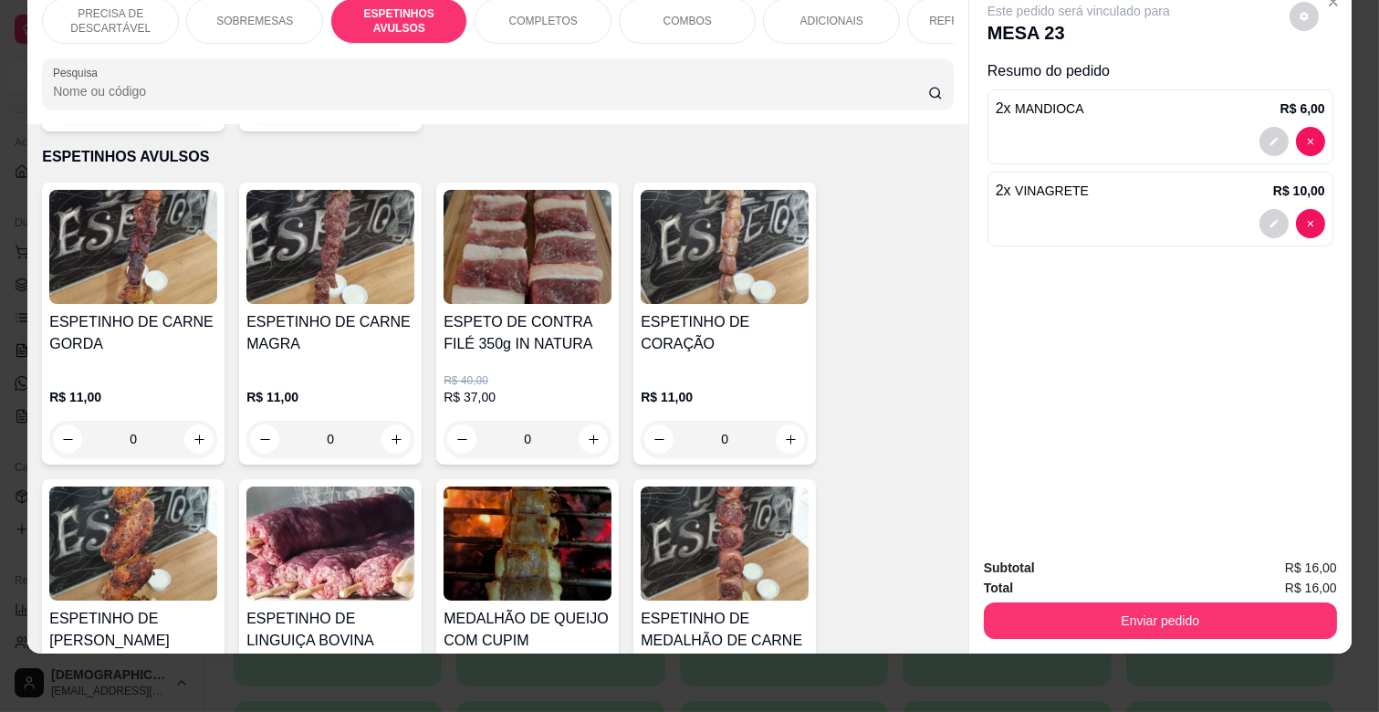
click at [389, 421] on div "0" at bounding box center [330, 439] width 168 height 36
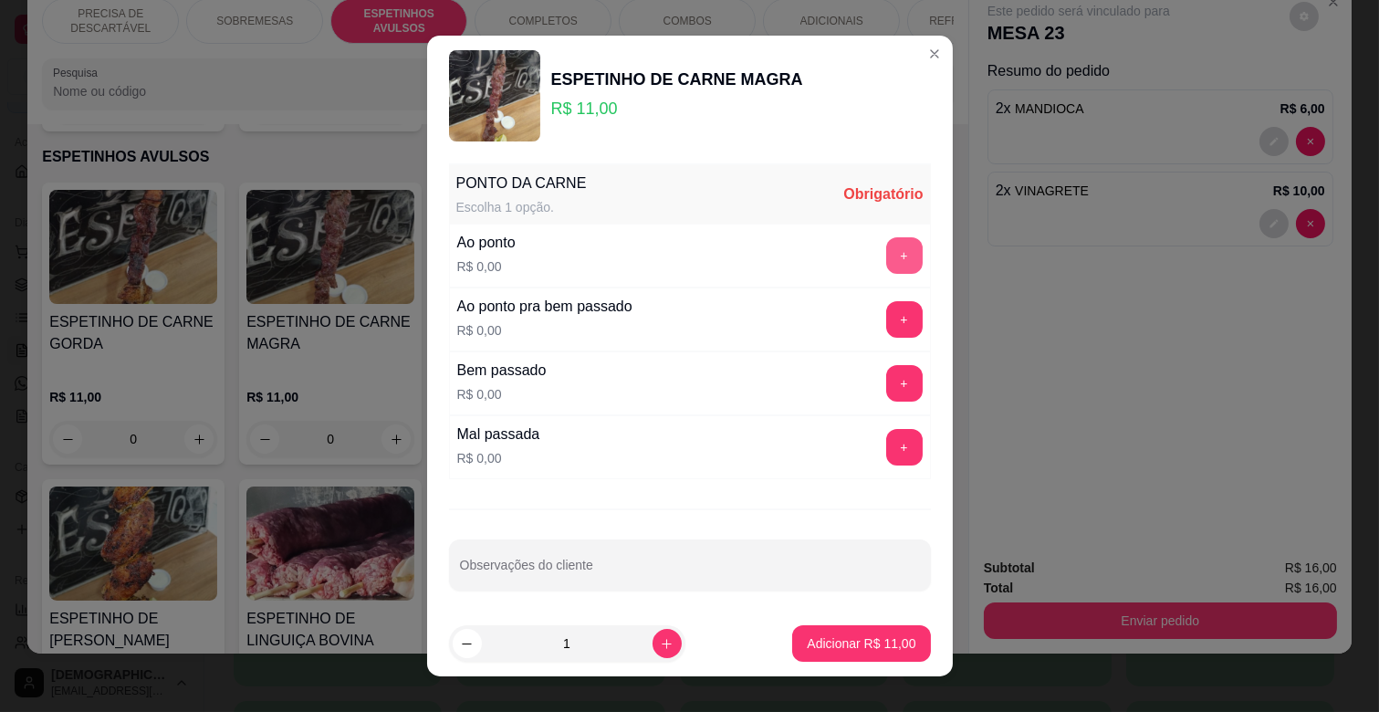
click at [886, 246] on button "+" at bounding box center [904, 255] width 36 height 36
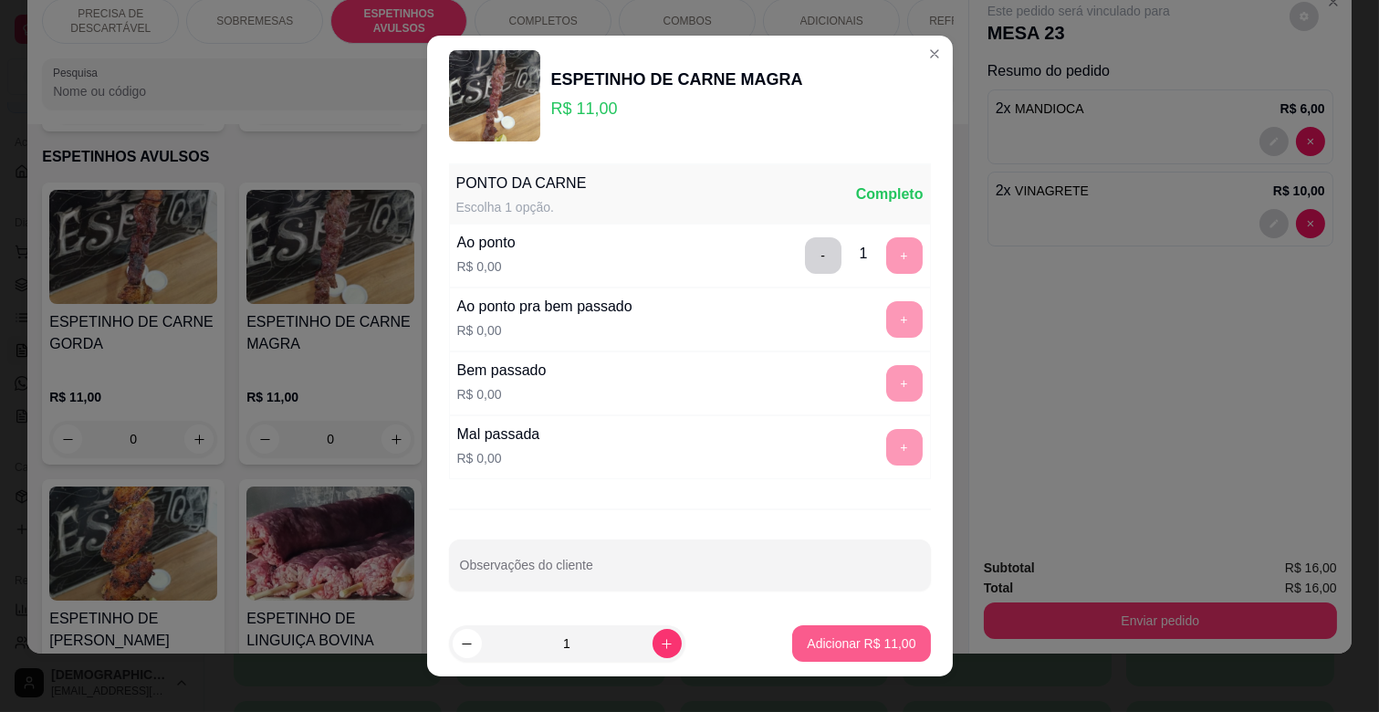
click at [833, 641] on p "Adicionar R$ 11,00" at bounding box center [861, 643] width 109 height 18
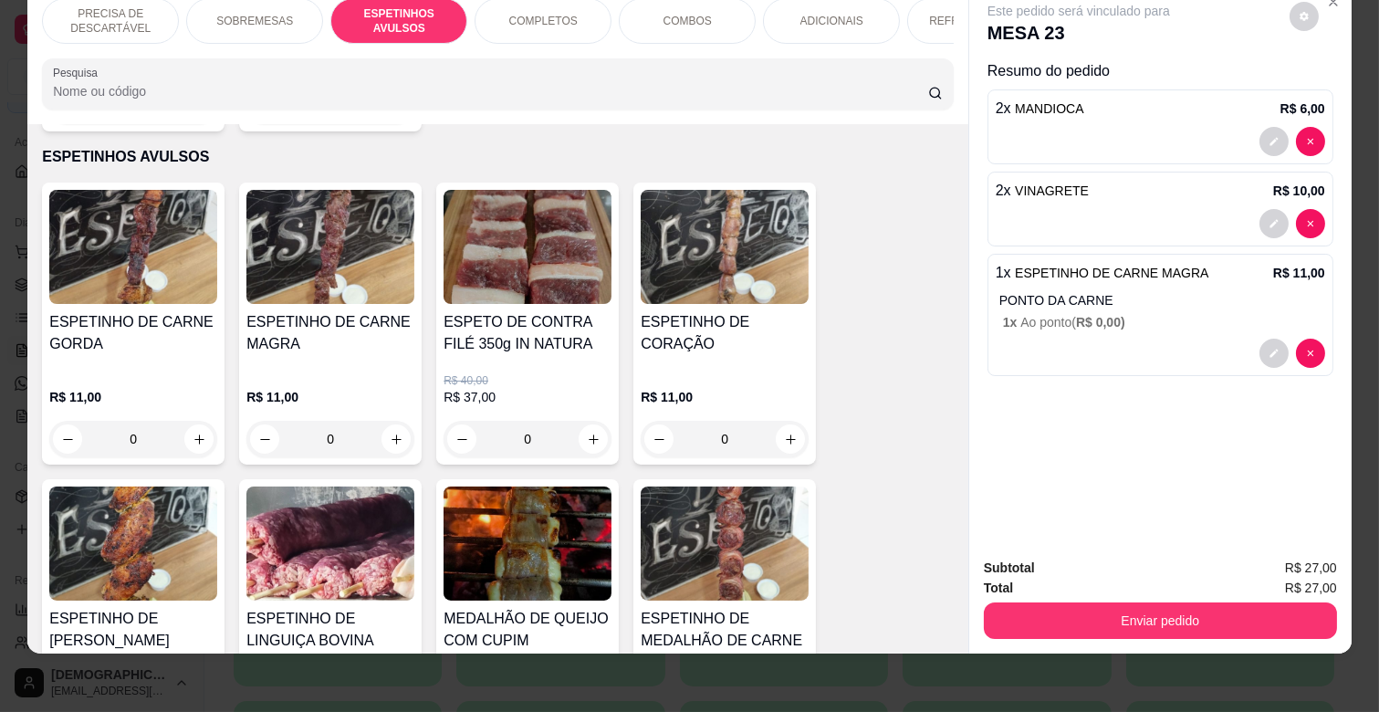
click at [182, 421] on div "0" at bounding box center [133, 439] width 168 height 36
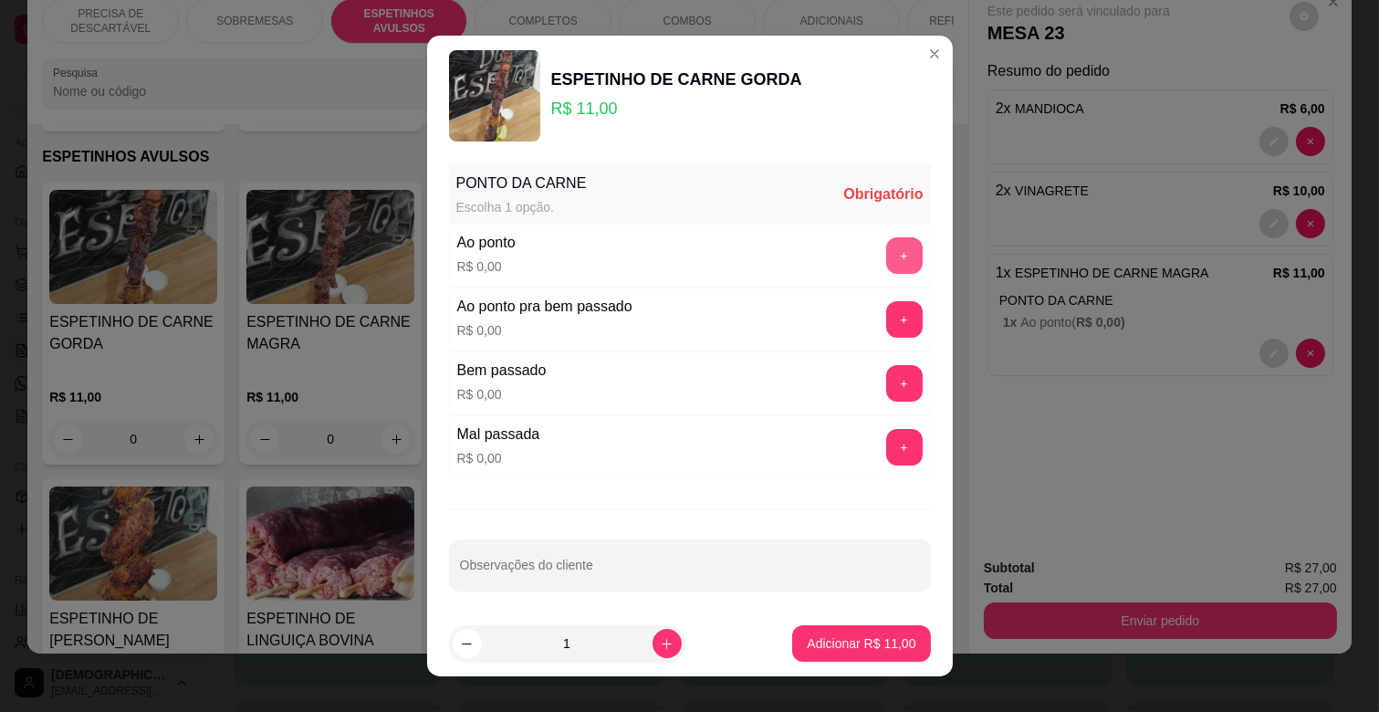
click at [886, 258] on button "+" at bounding box center [904, 255] width 36 height 36
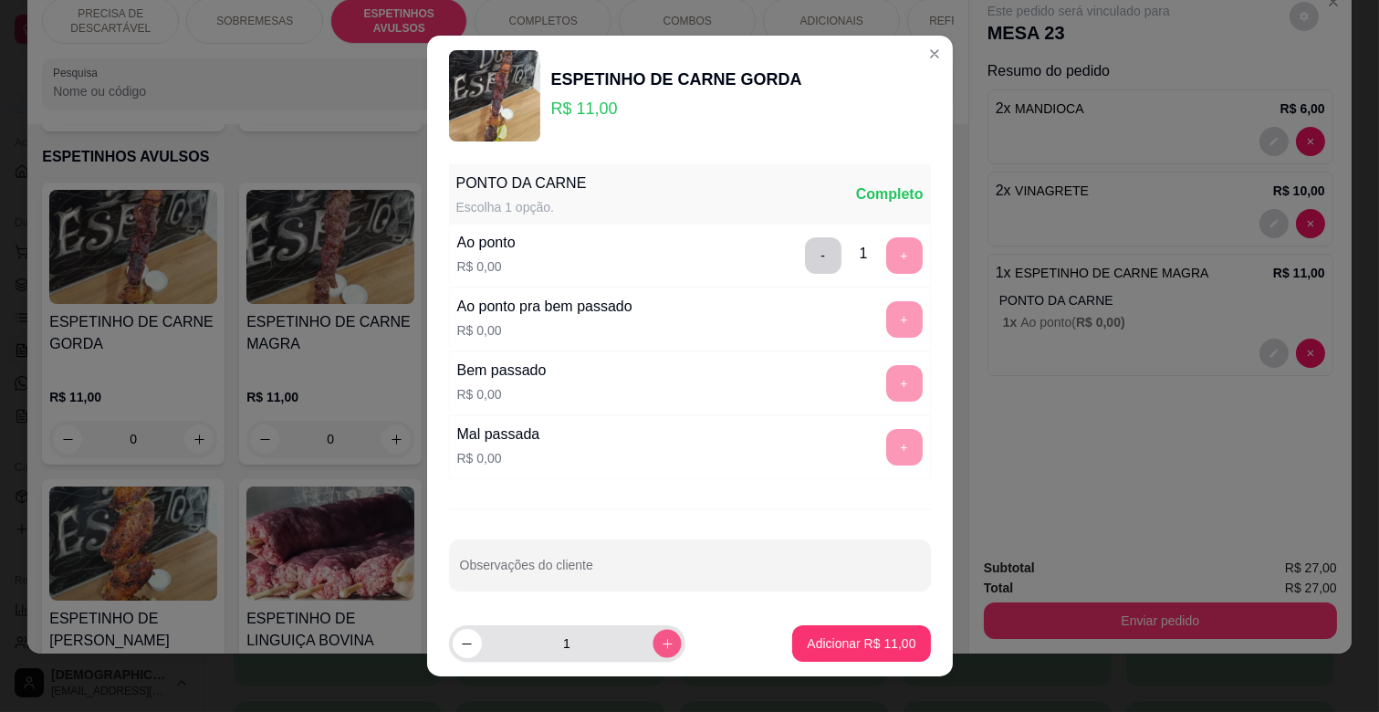
click at [660, 643] on icon "increase-product-quantity" at bounding box center [667, 644] width 14 height 14
type input "3"
click at [818, 635] on p "Adicionar R$ 33,00" at bounding box center [861, 643] width 109 height 18
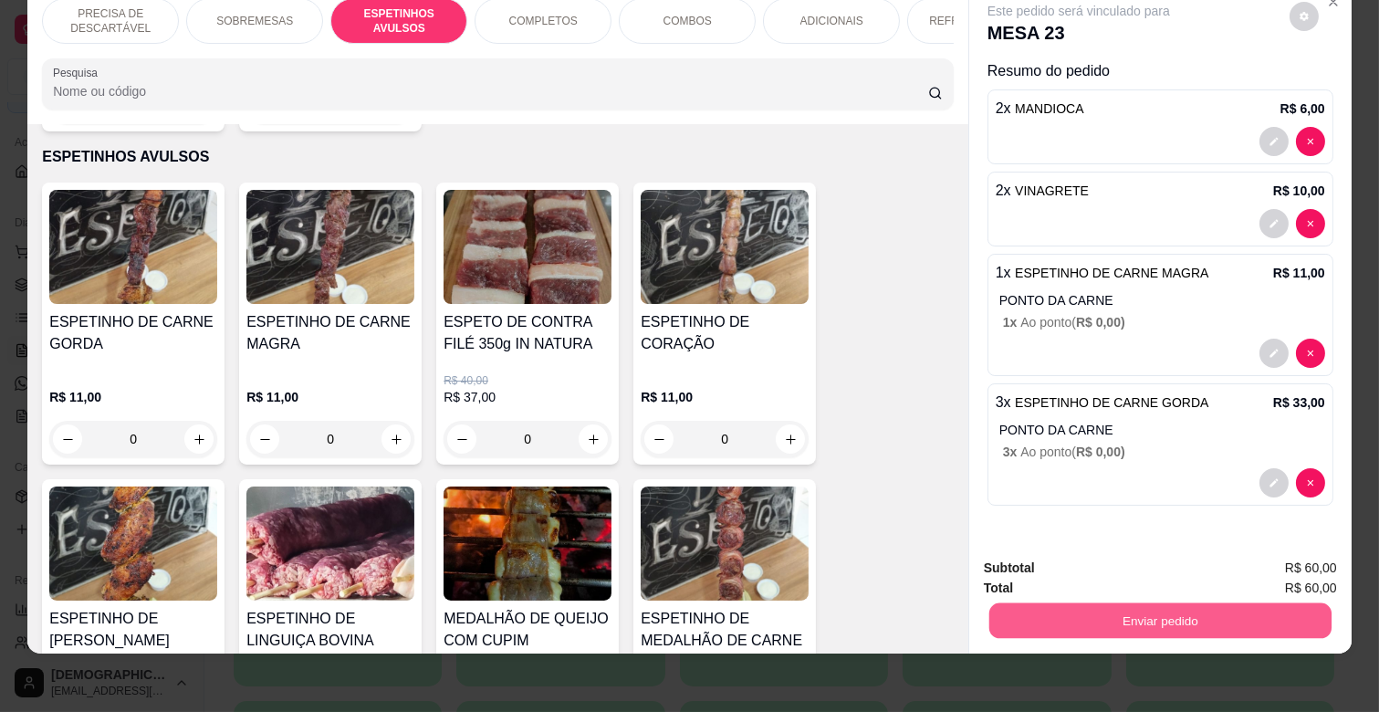
click at [1253, 602] on button "Enviar pedido" at bounding box center [1160, 620] width 342 height 36
click at [1108, 546] on button "Não registrar e enviar pedido" at bounding box center [1099, 561] width 184 height 34
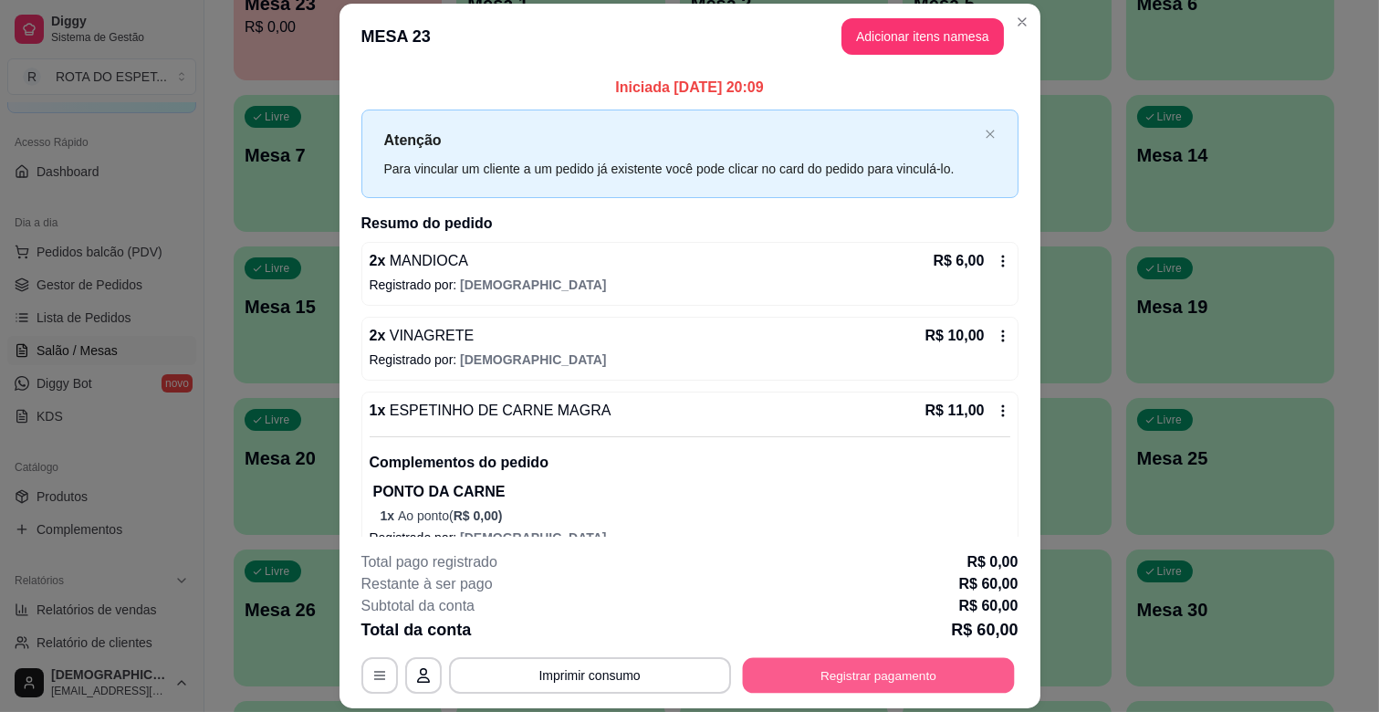
click at [782, 682] on button "Registrar pagamento" at bounding box center [878, 676] width 272 height 36
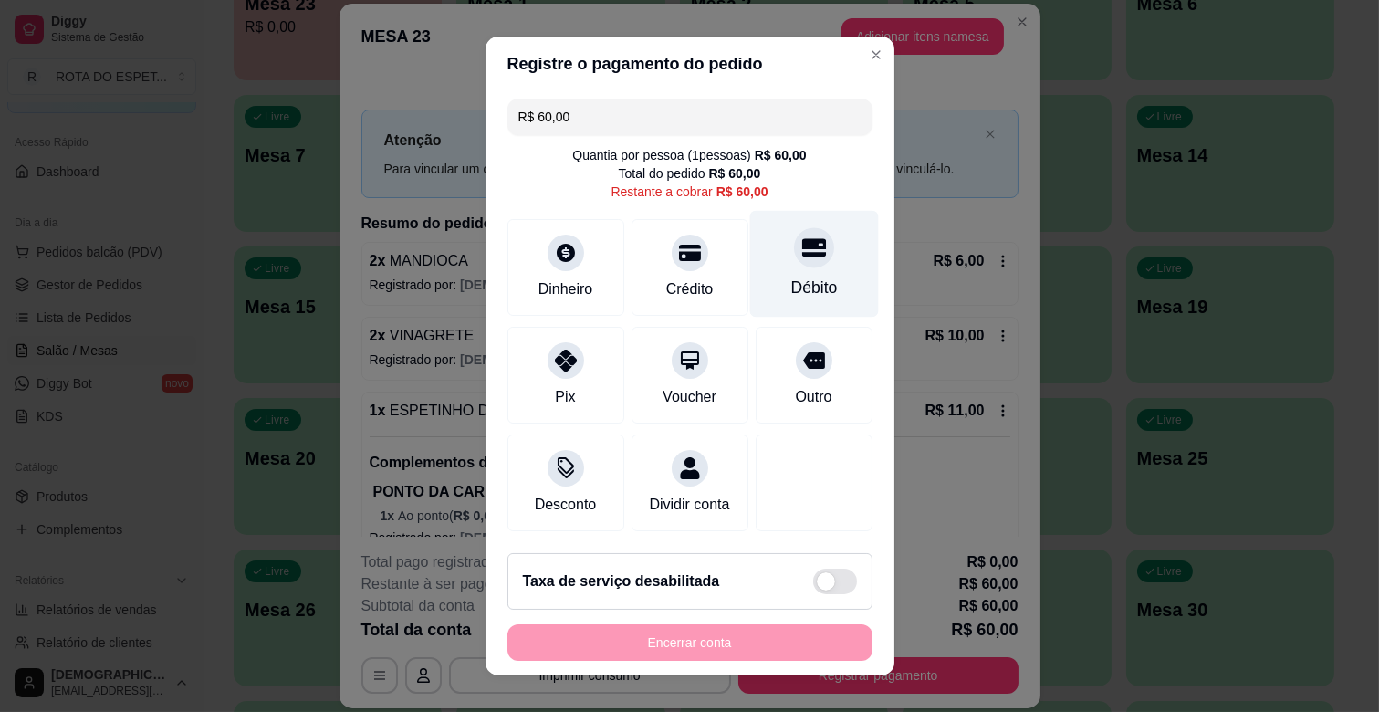
click at [796, 255] on div at bounding box center [814, 247] width 40 height 40
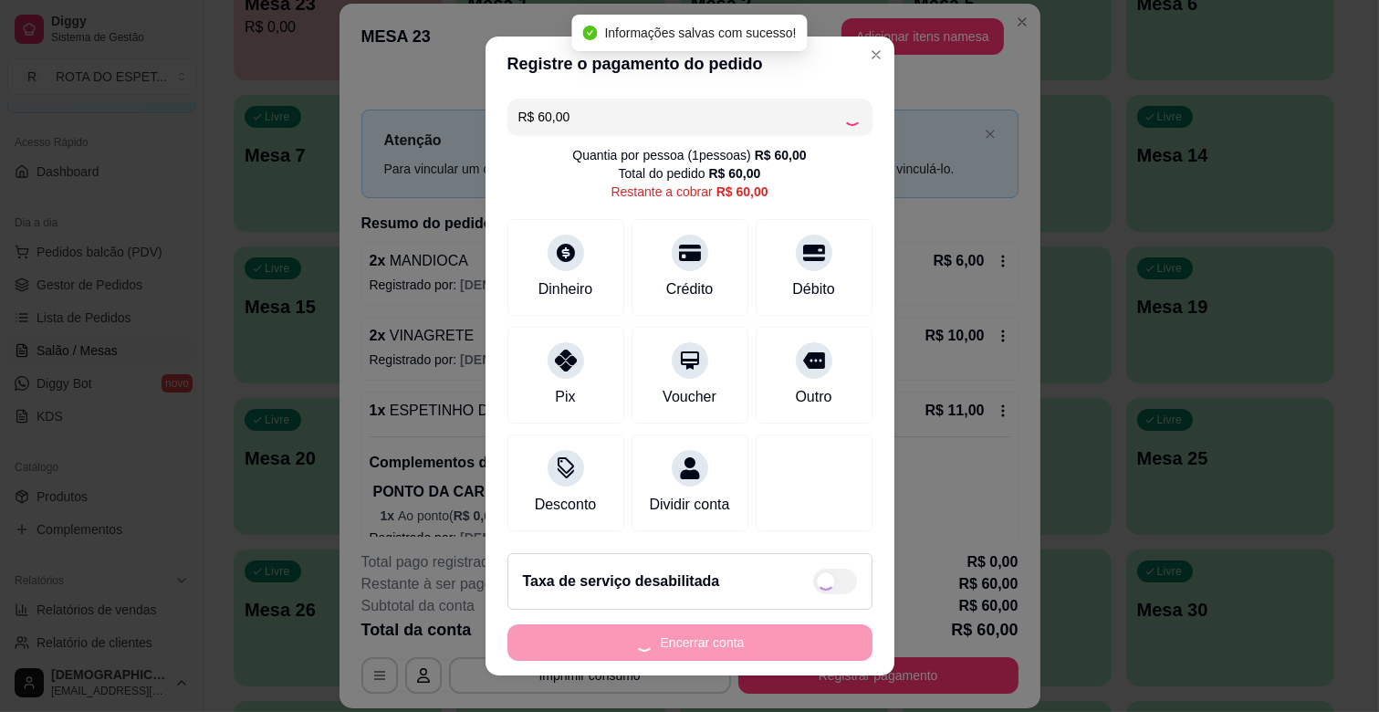
type input "R$ 0,00"
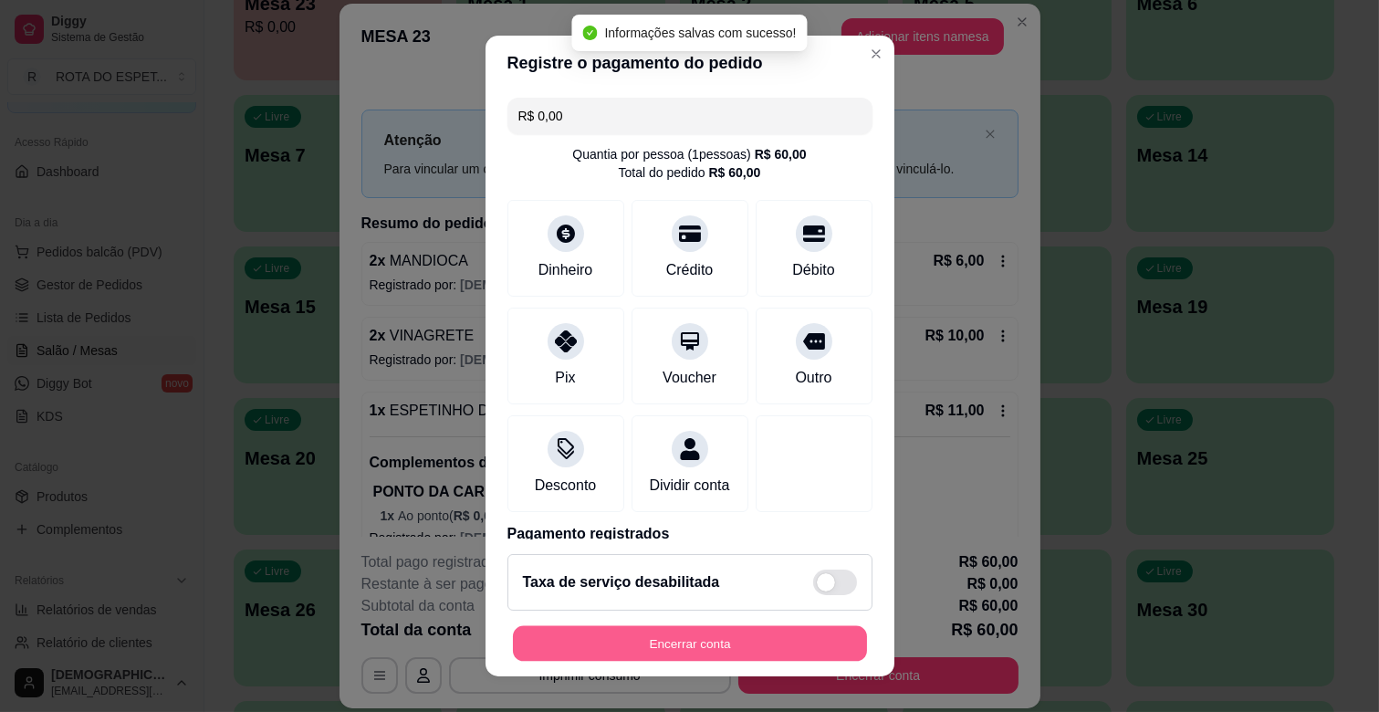
click at [680, 636] on button "Encerrar conta" at bounding box center [690, 644] width 354 height 36
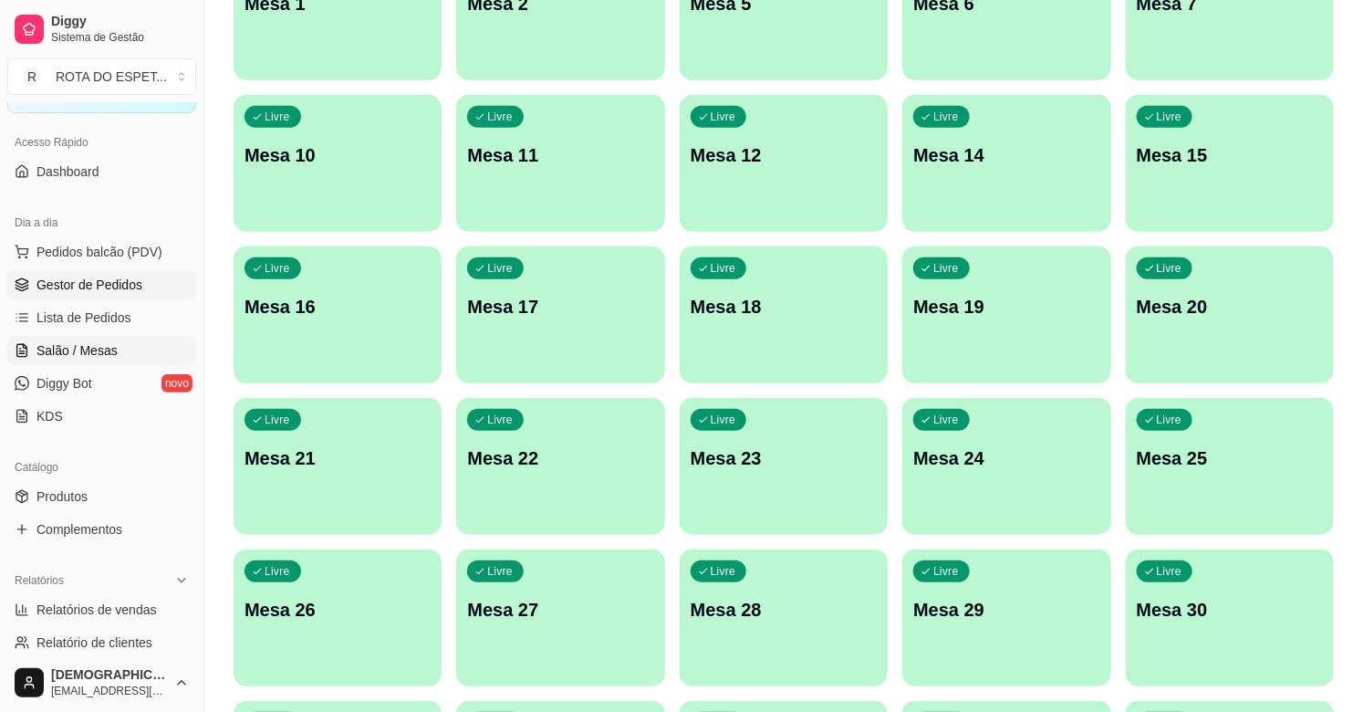
click at [108, 297] on link "Gestor de Pedidos" at bounding box center [101, 284] width 189 height 29
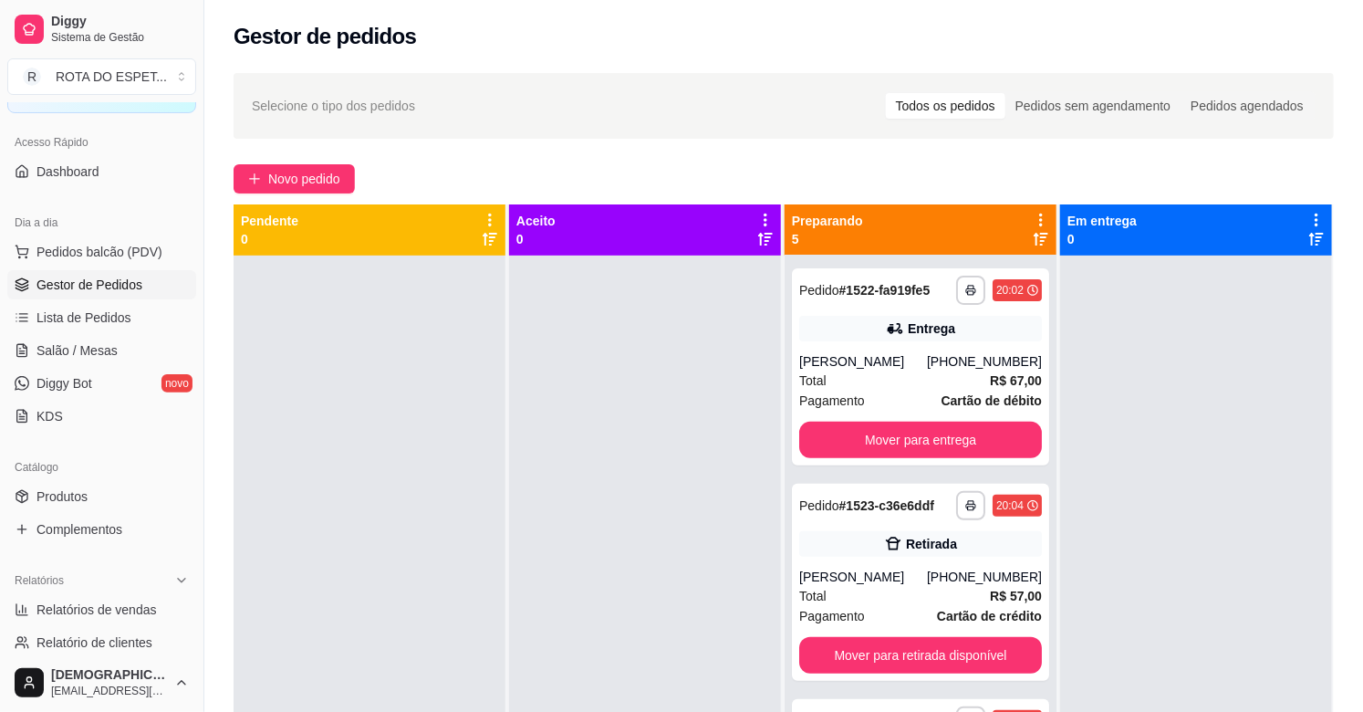
scroll to position [304, 0]
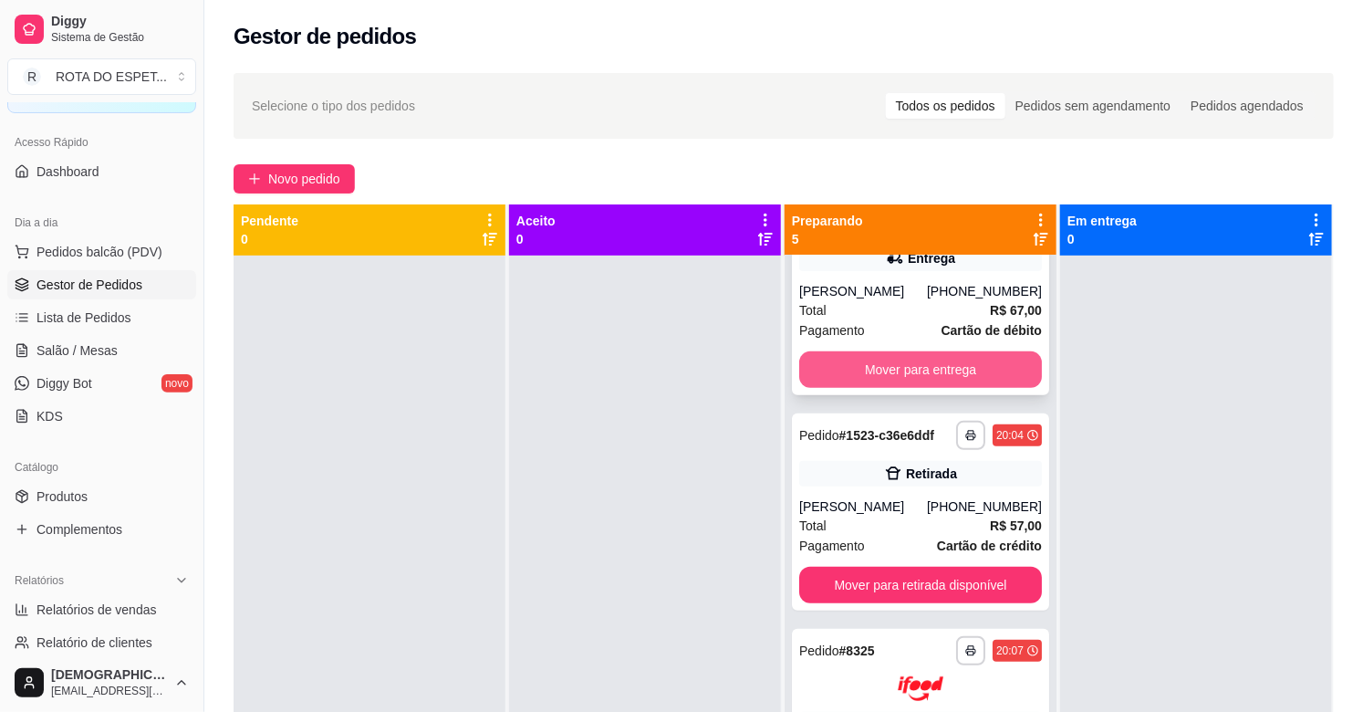
click at [888, 376] on button "Mover para entrega" at bounding box center [920, 369] width 243 height 36
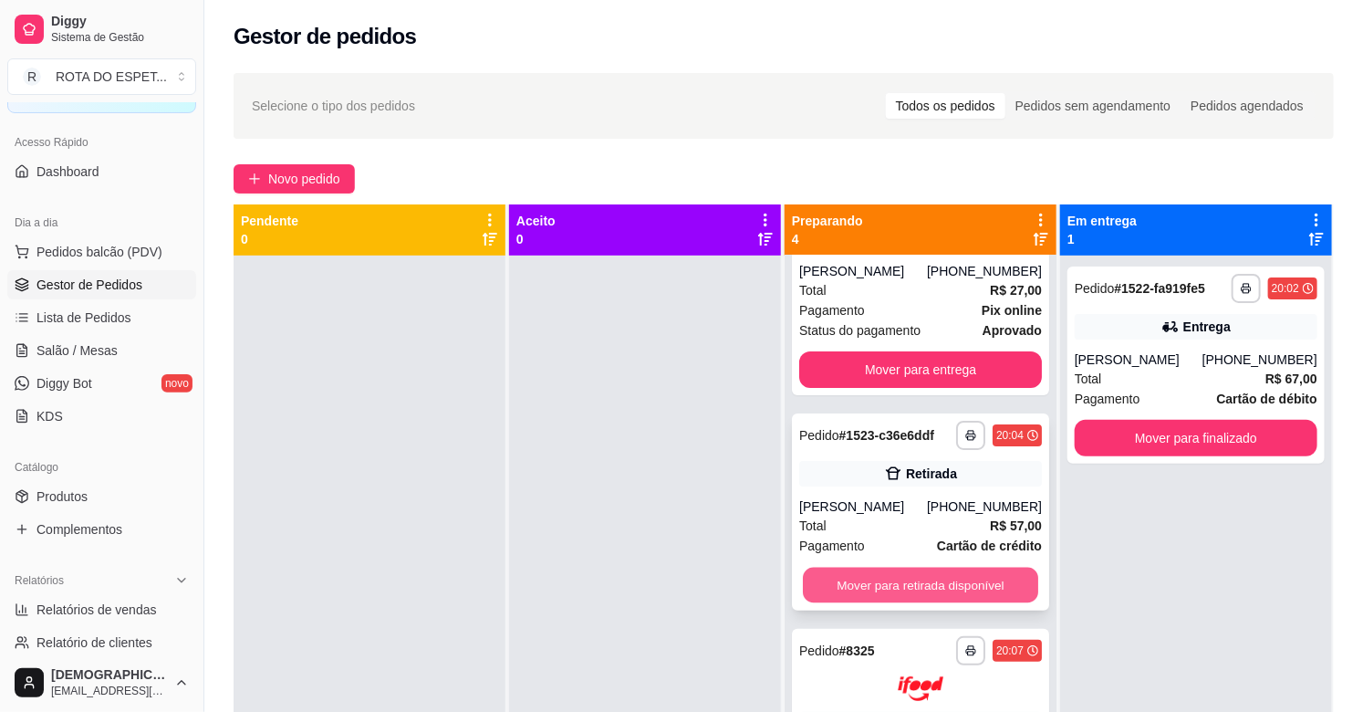
click at [935, 577] on button "Mover para retirada disponível" at bounding box center [920, 586] width 235 height 36
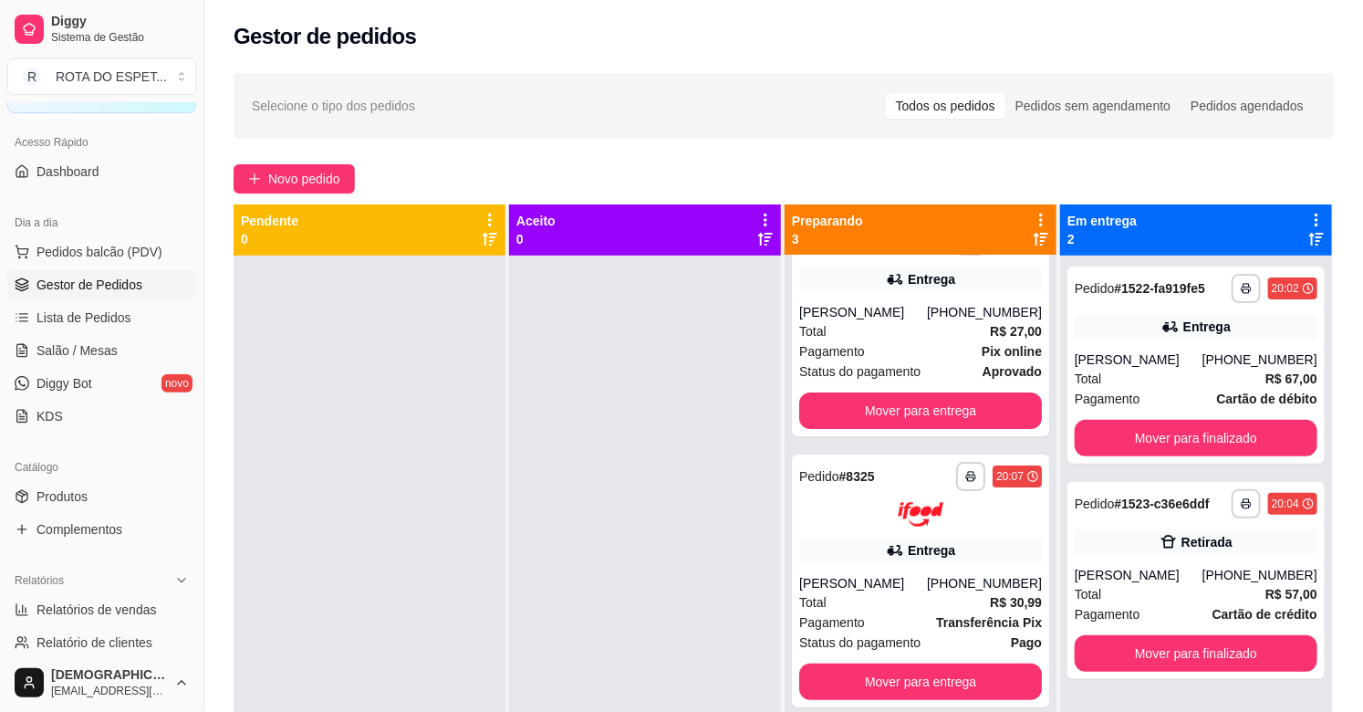
click at [409, 401] on div at bounding box center [370, 611] width 272 height 712
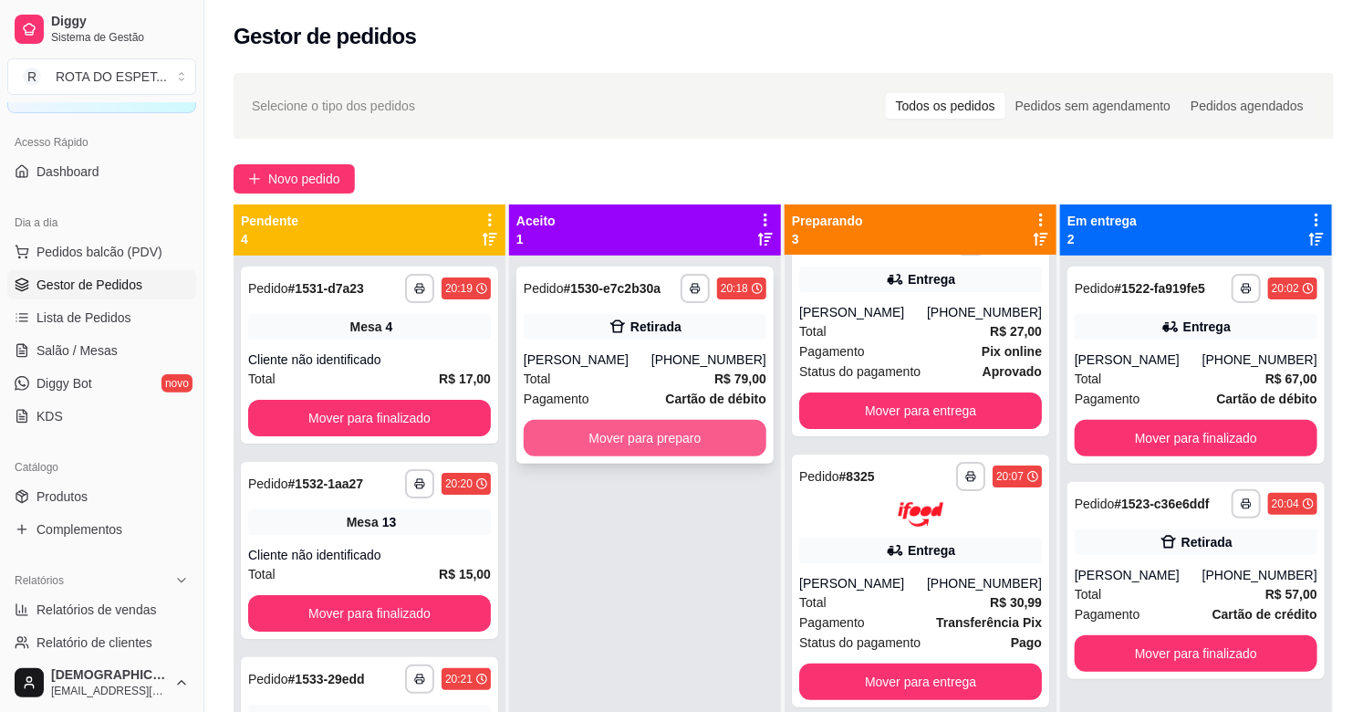
click at [687, 435] on button "Mover para preparo" at bounding box center [645, 438] width 243 height 36
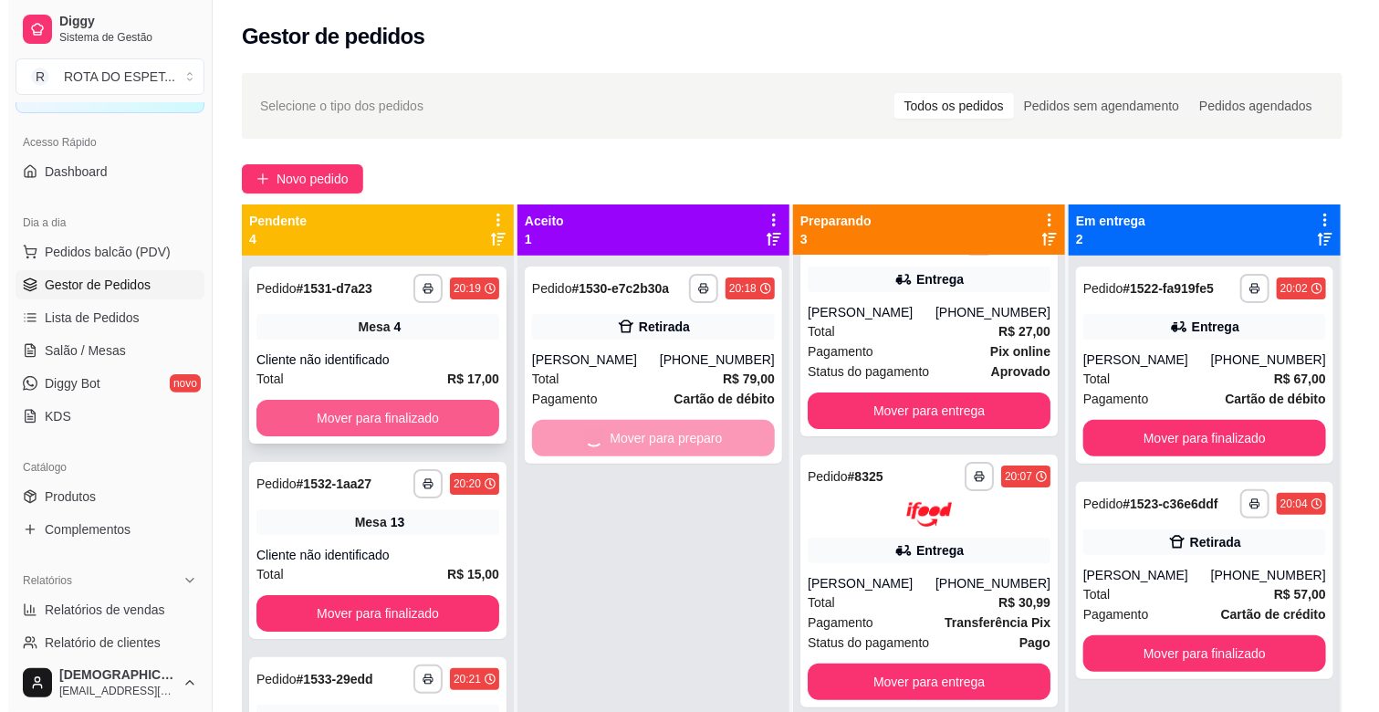
scroll to position [89, 0]
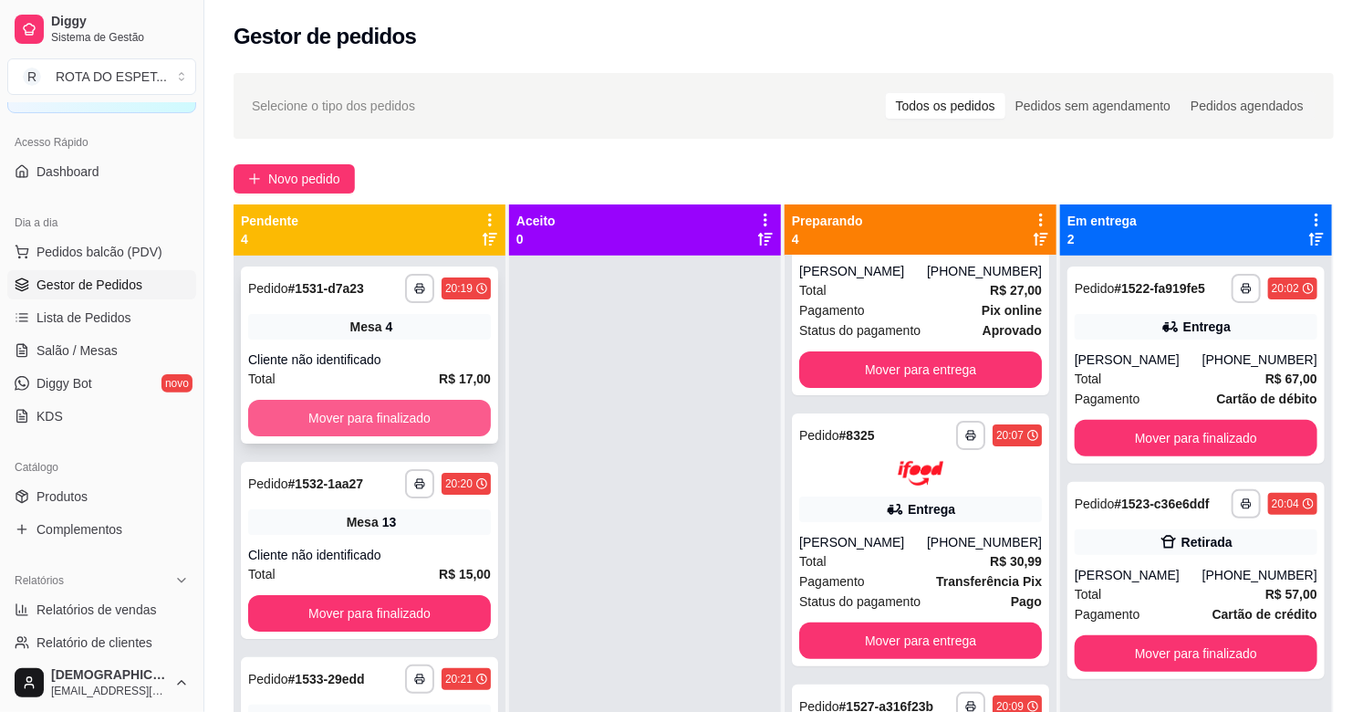
click at [345, 411] on button "Mover para finalizado" at bounding box center [369, 418] width 243 height 36
click at [345, 411] on button "Mover para finalizado" at bounding box center [369, 419] width 235 height 36
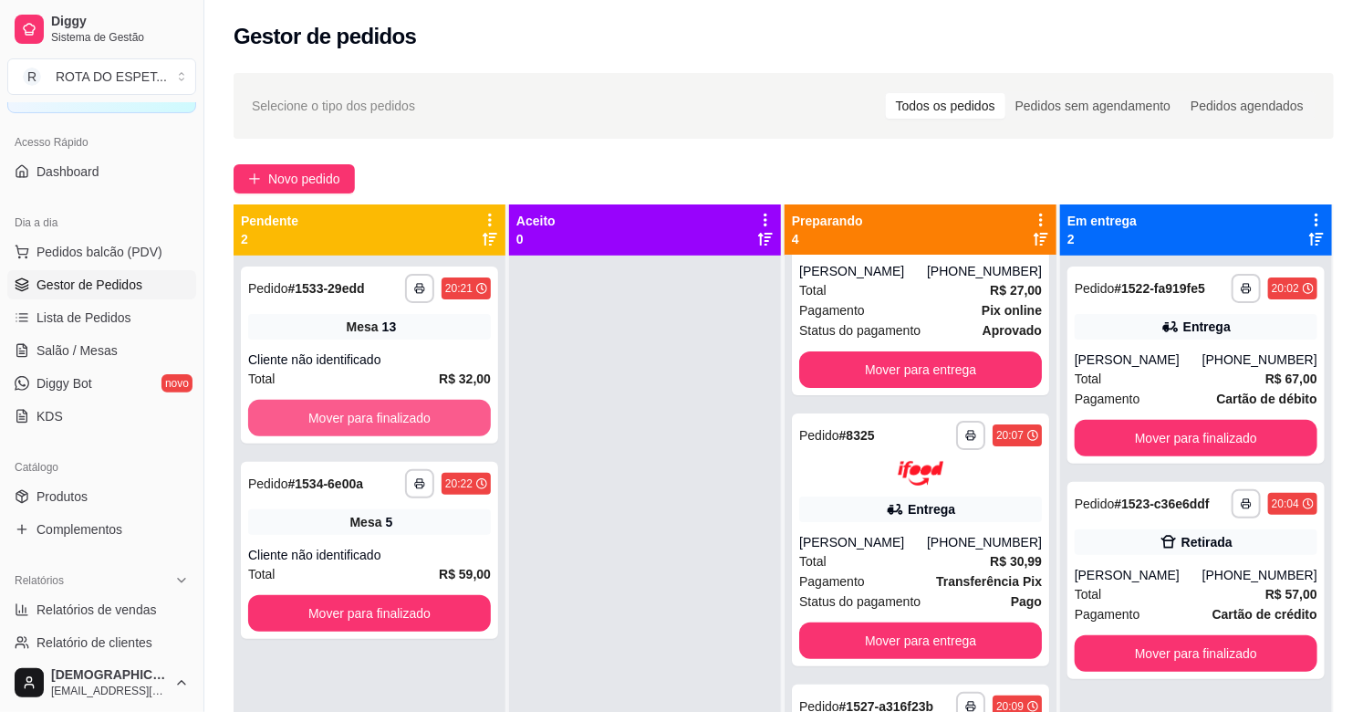
click at [345, 411] on button "Mover para finalizado" at bounding box center [369, 418] width 243 height 36
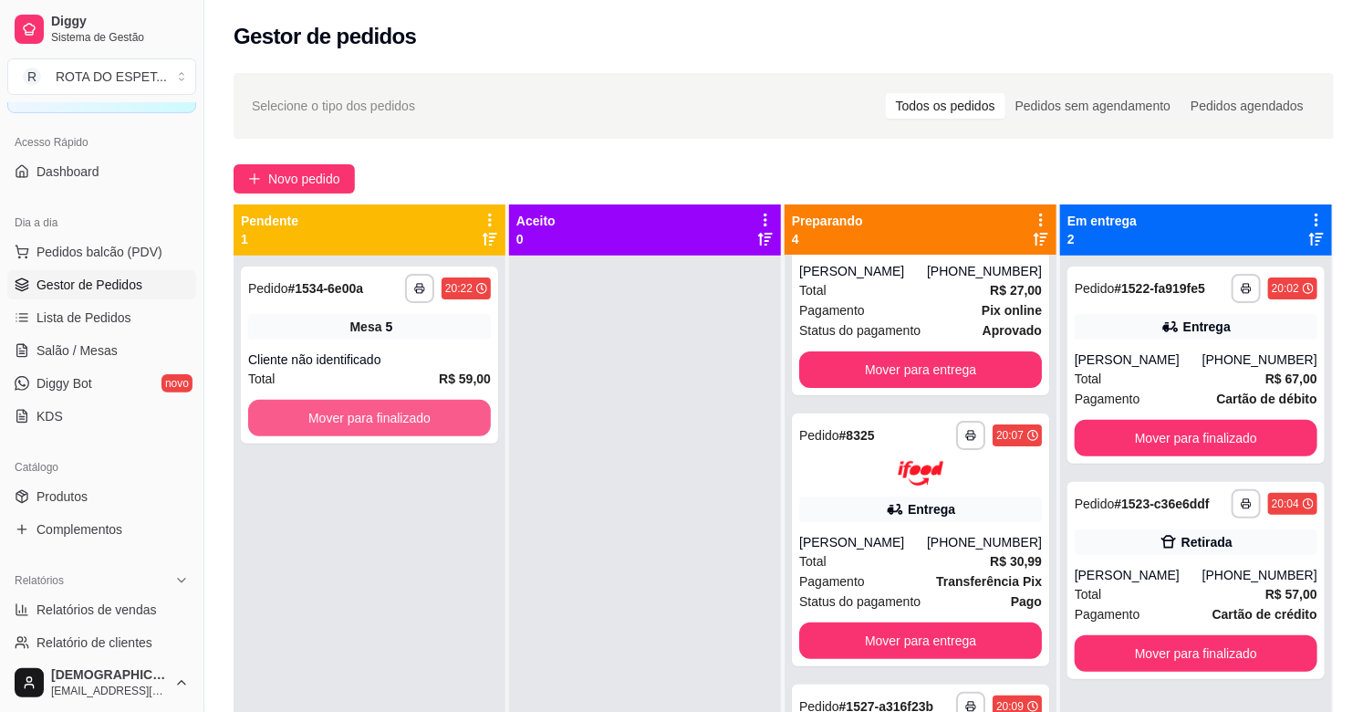
click at [345, 411] on button "Mover para finalizado" at bounding box center [369, 418] width 243 height 36
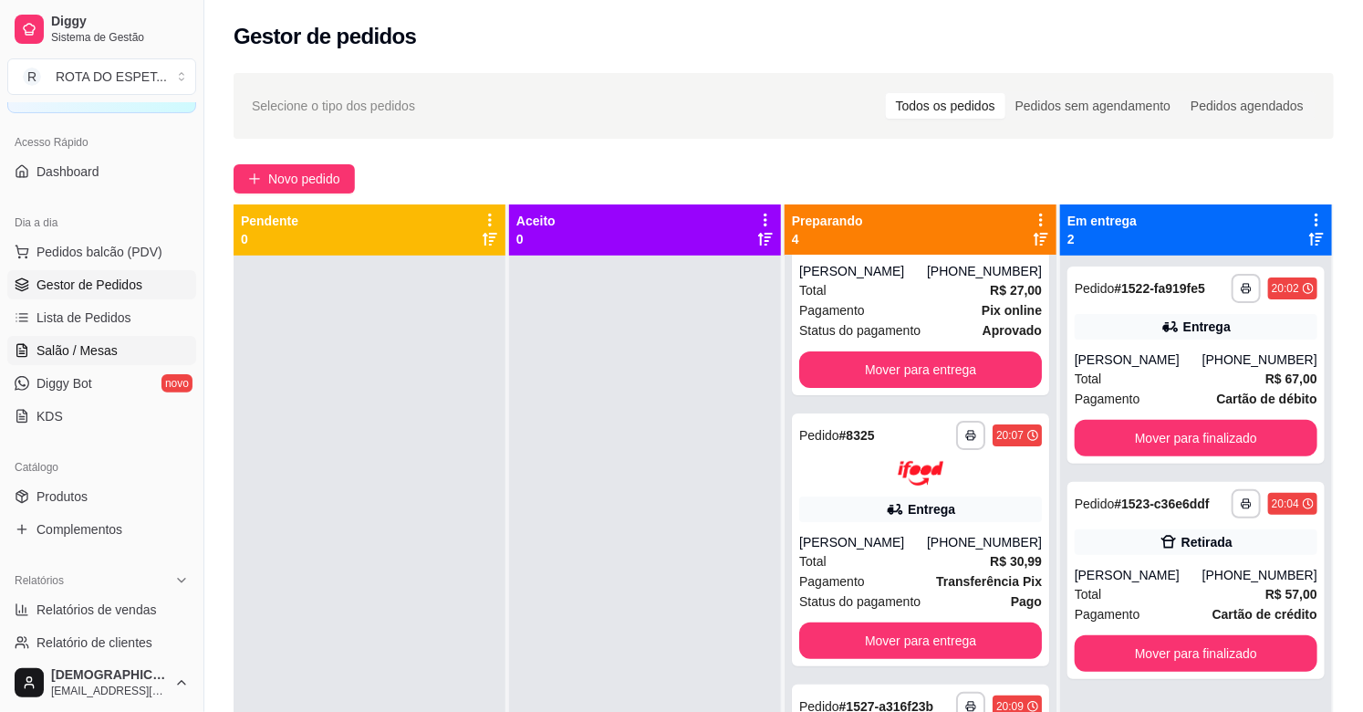
click at [109, 354] on span "Salão / Mesas" at bounding box center [76, 350] width 81 height 18
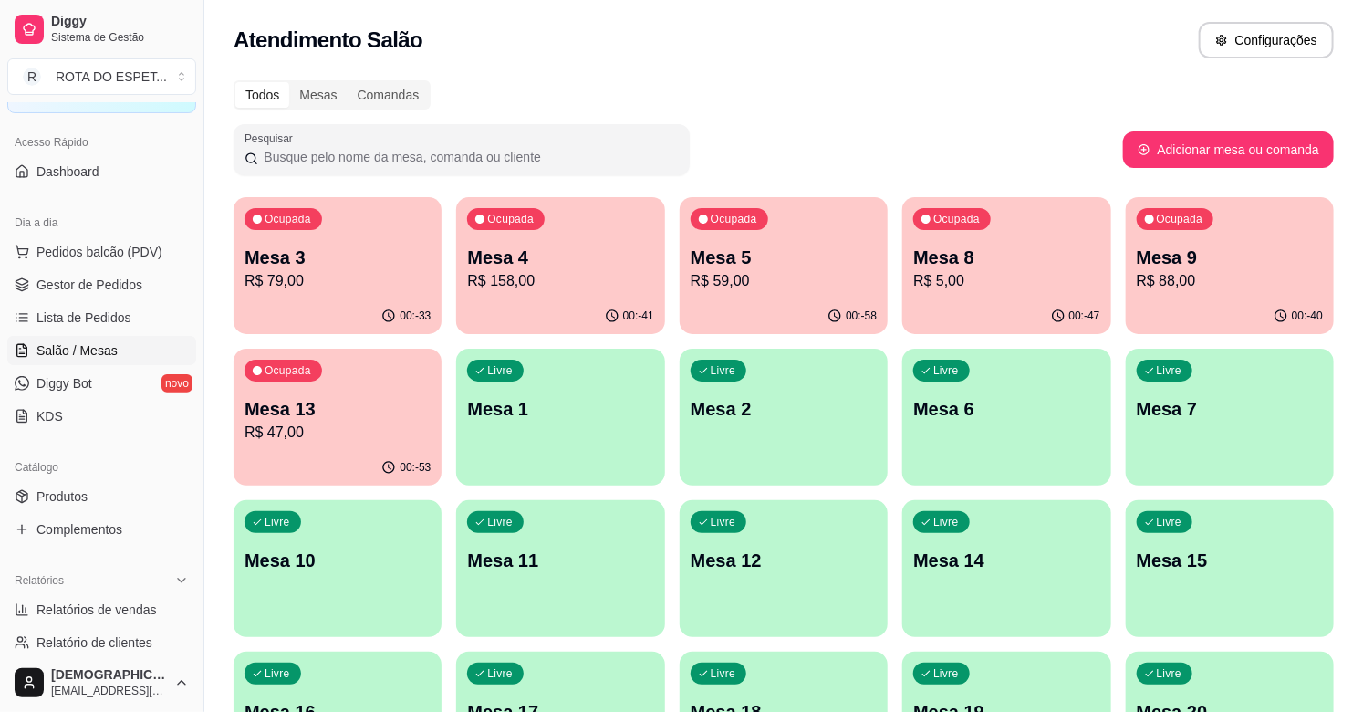
click at [361, 404] on p "Mesa 13" at bounding box center [338, 409] width 186 height 26
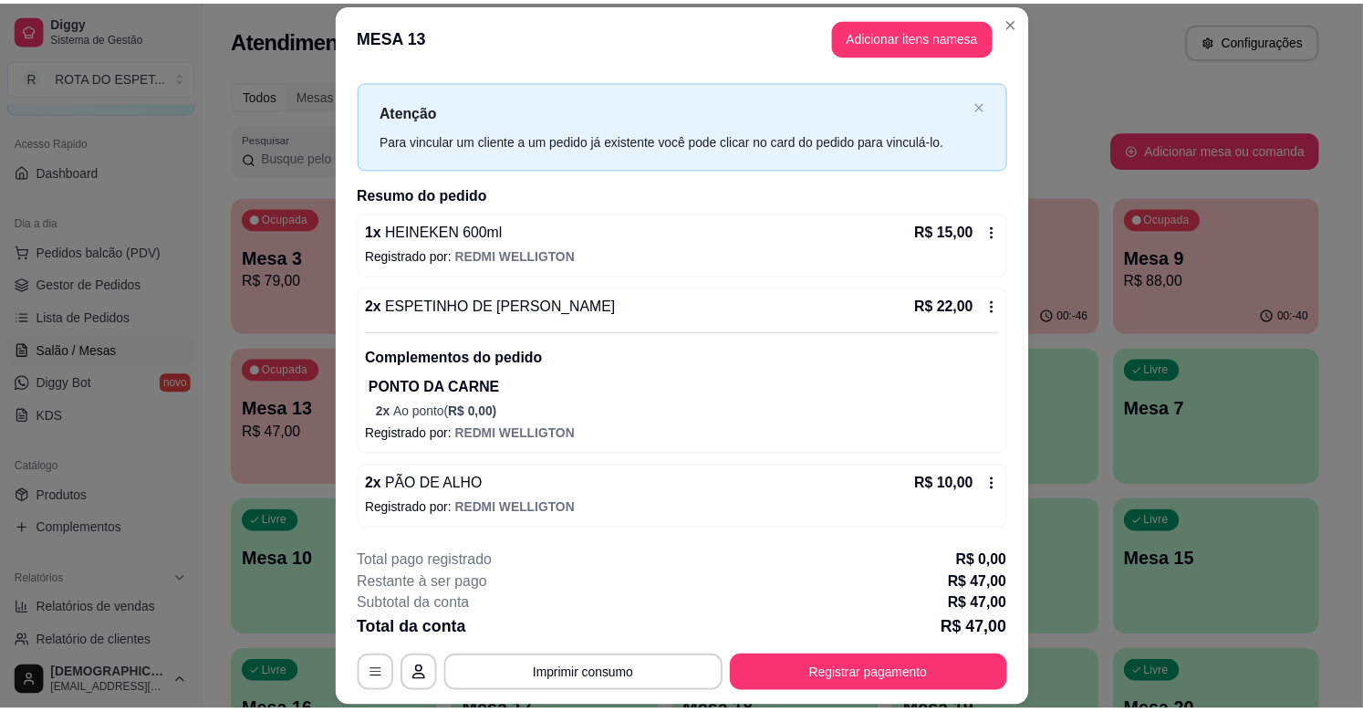
scroll to position [55, 0]
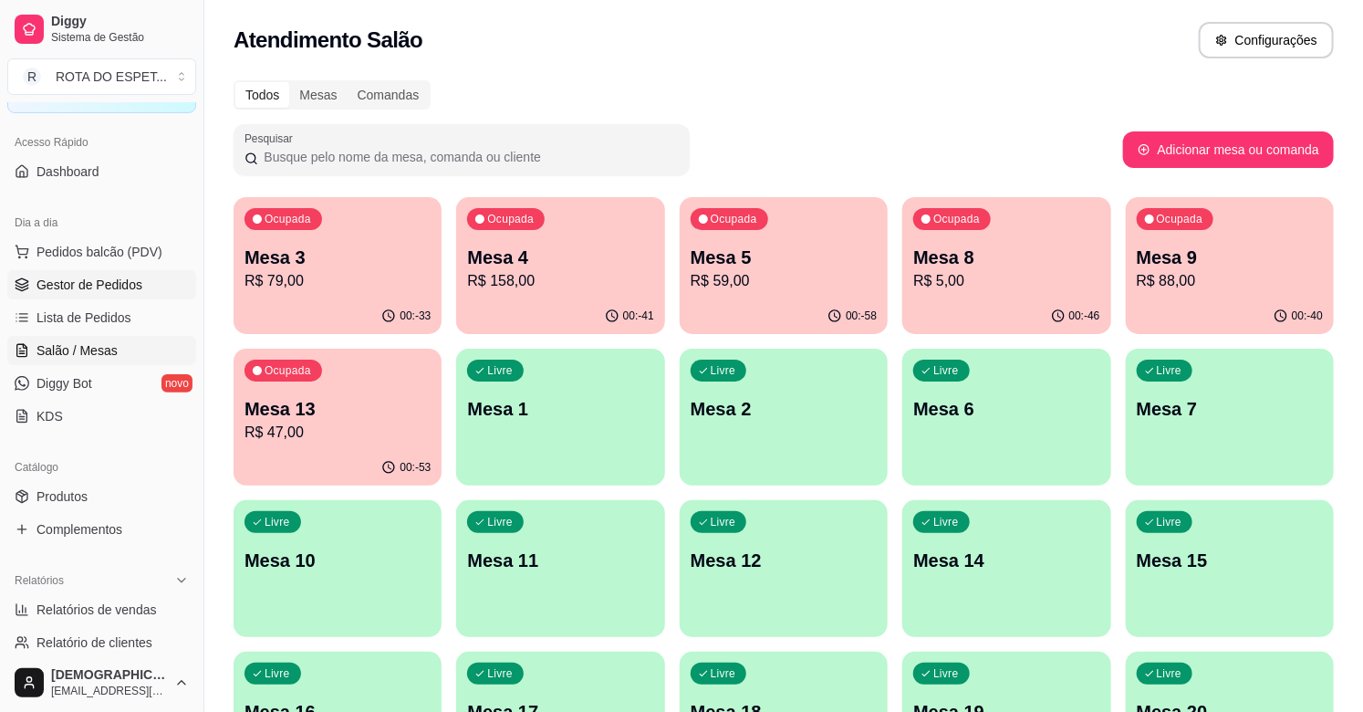
click at [115, 283] on span "Gestor de Pedidos" at bounding box center [89, 285] width 106 height 18
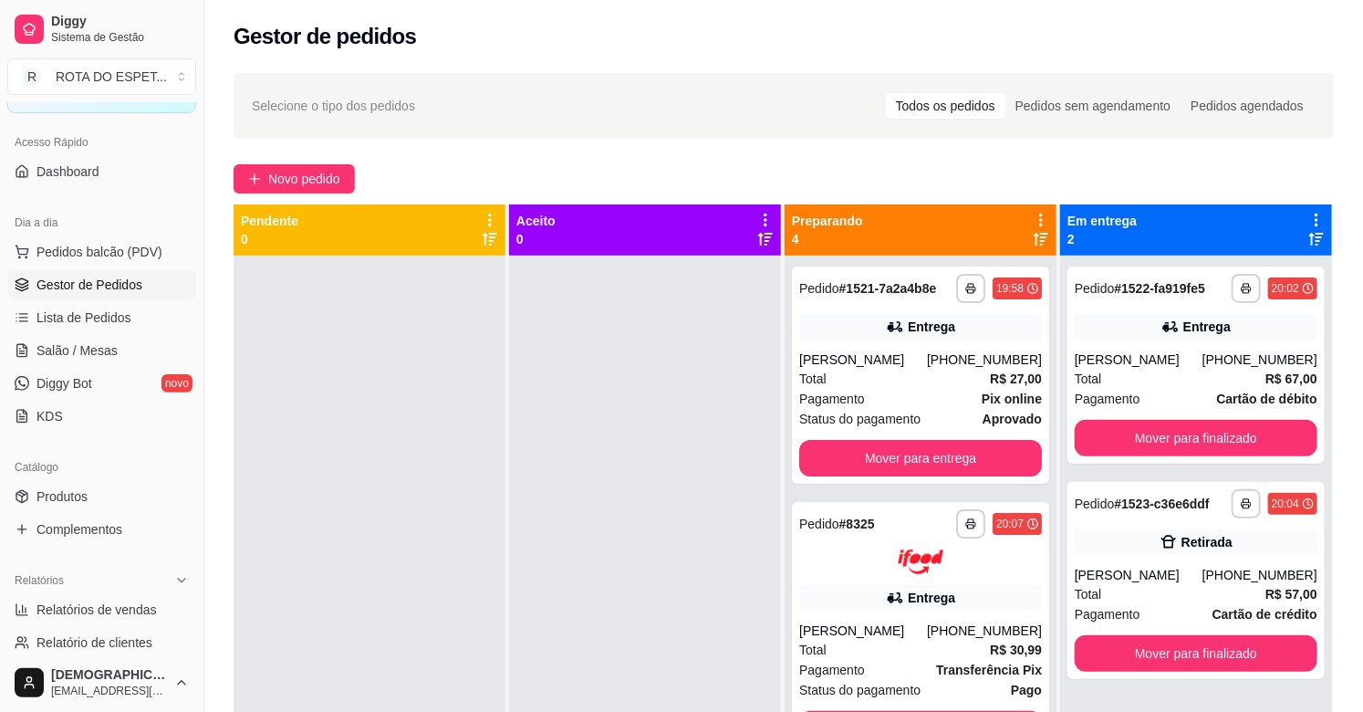
click at [624, 488] on div at bounding box center [645, 611] width 272 height 712
click at [20, 340] on link "Salão / Mesas" at bounding box center [101, 350] width 189 height 29
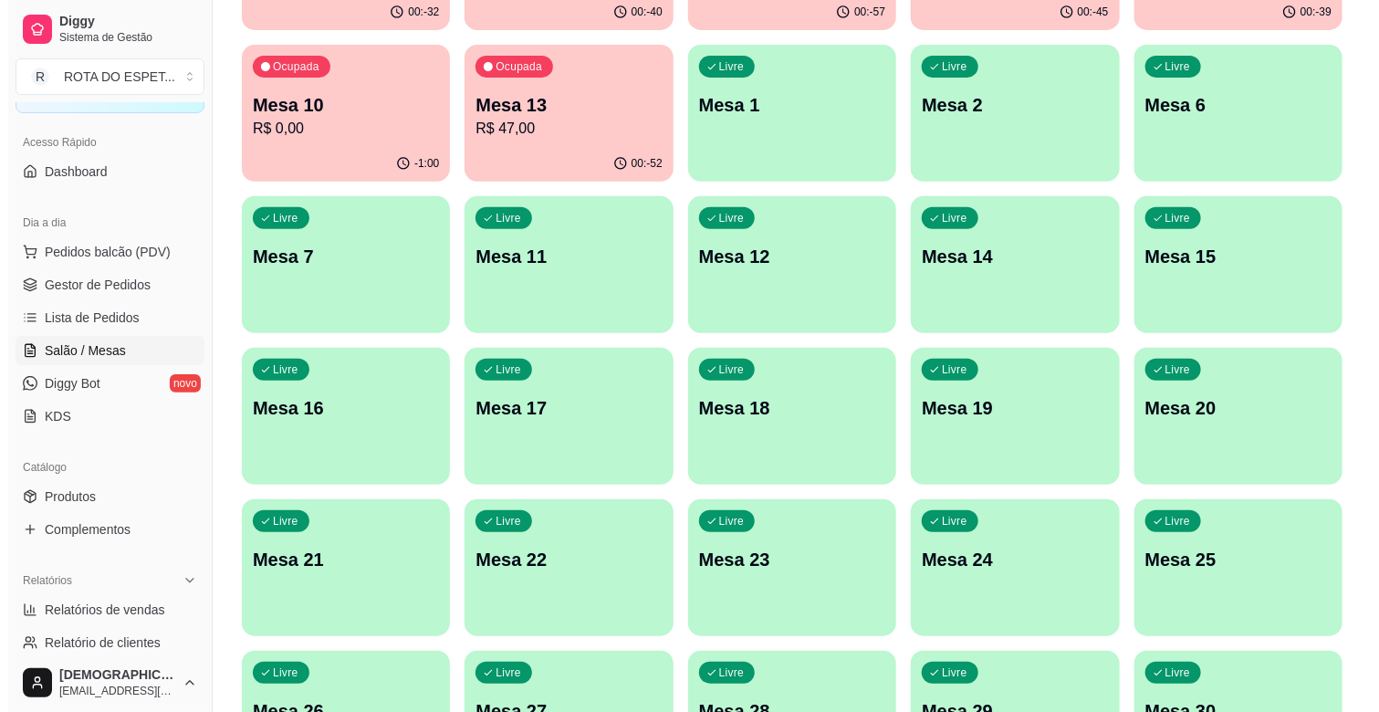
scroll to position [506, 0]
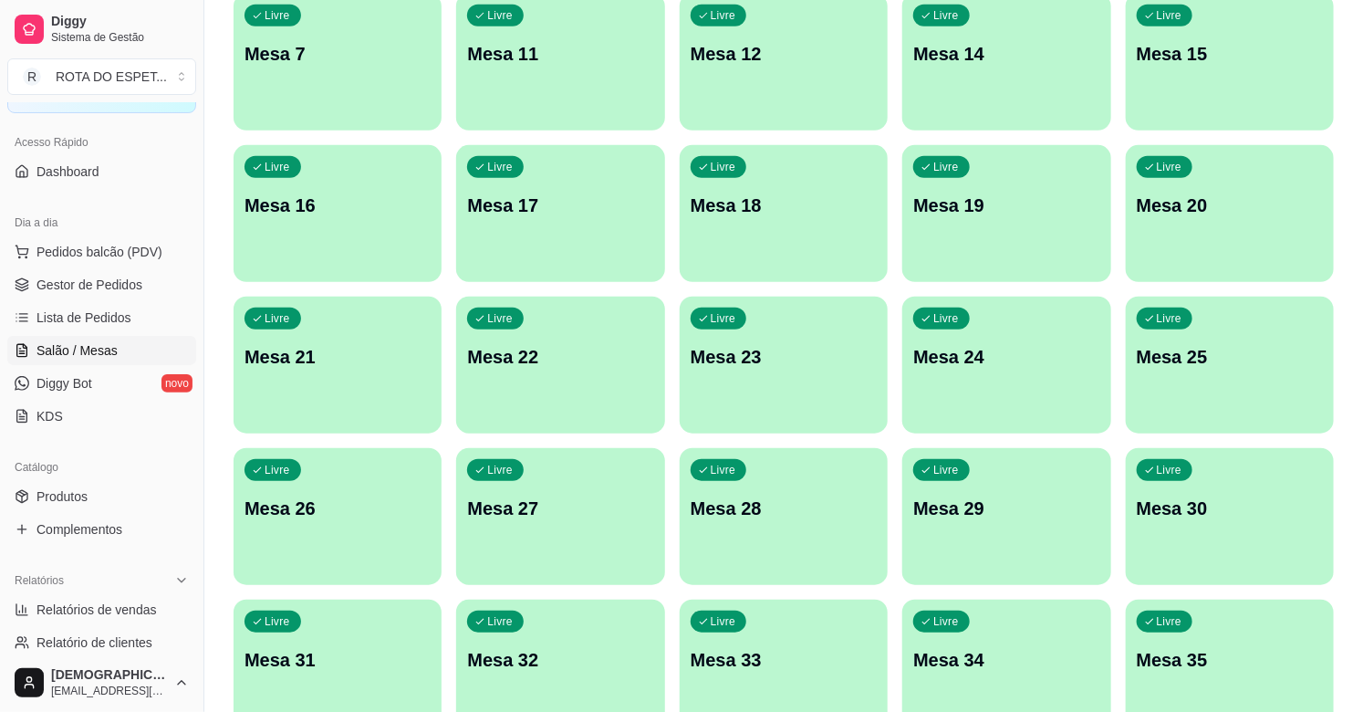
click at [554, 365] on p "Mesa 22" at bounding box center [560, 357] width 186 height 26
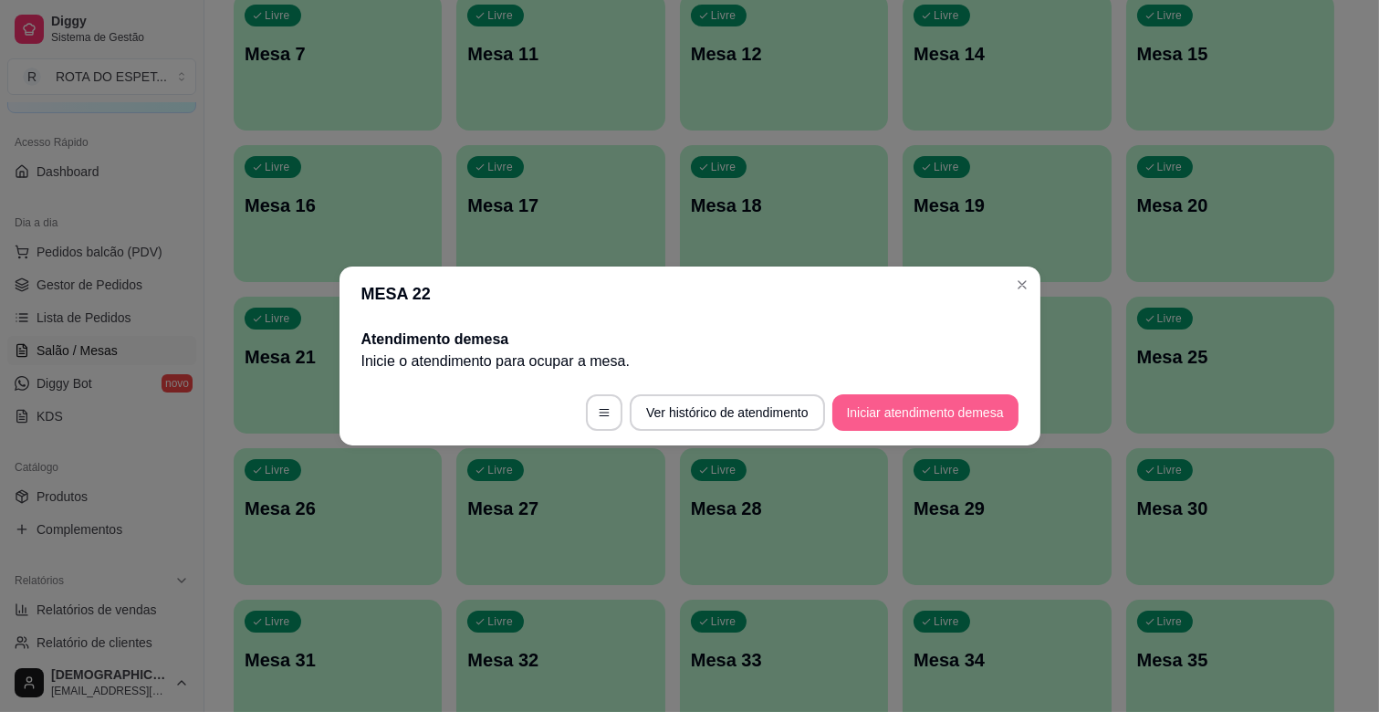
click at [867, 411] on button "Iniciar atendimento de mesa" at bounding box center [925, 412] width 186 height 36
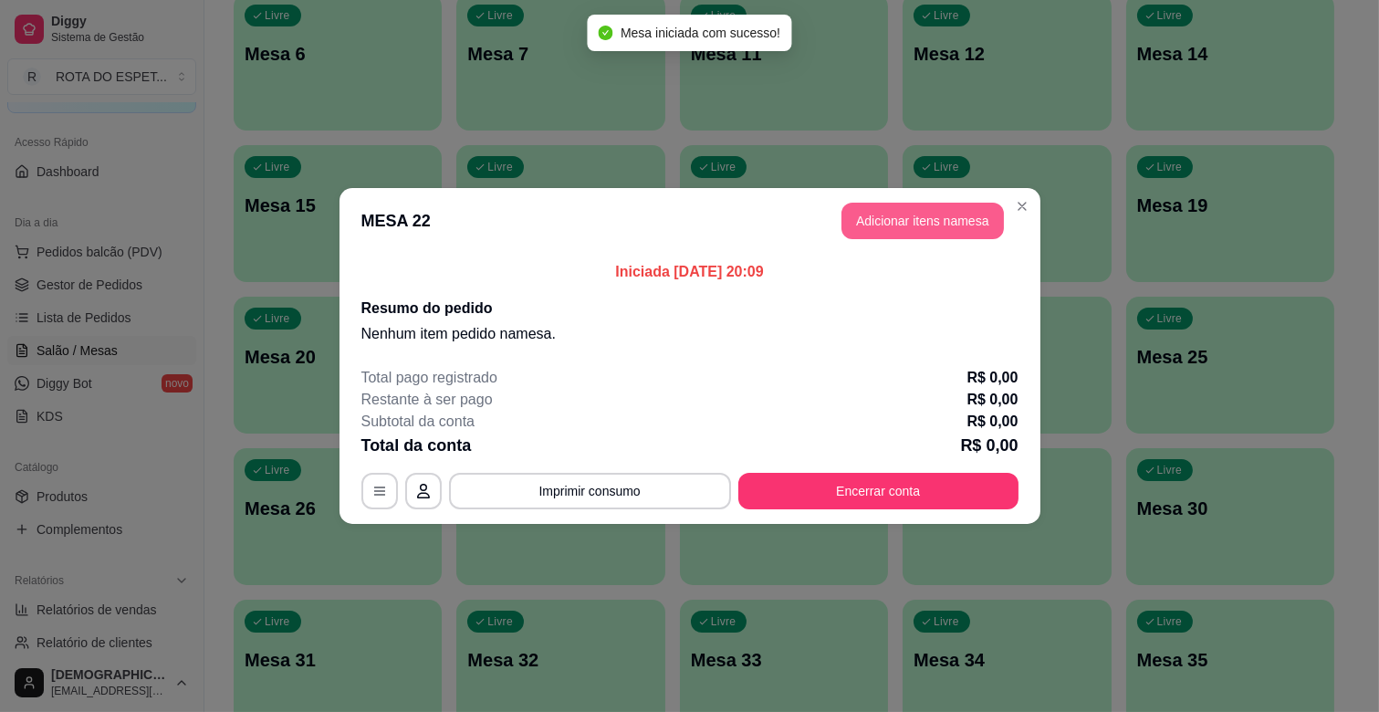
click at [949, 212] on button "Adicionar itens na mesa" at bounding box center [922, 221] width 162 height 36
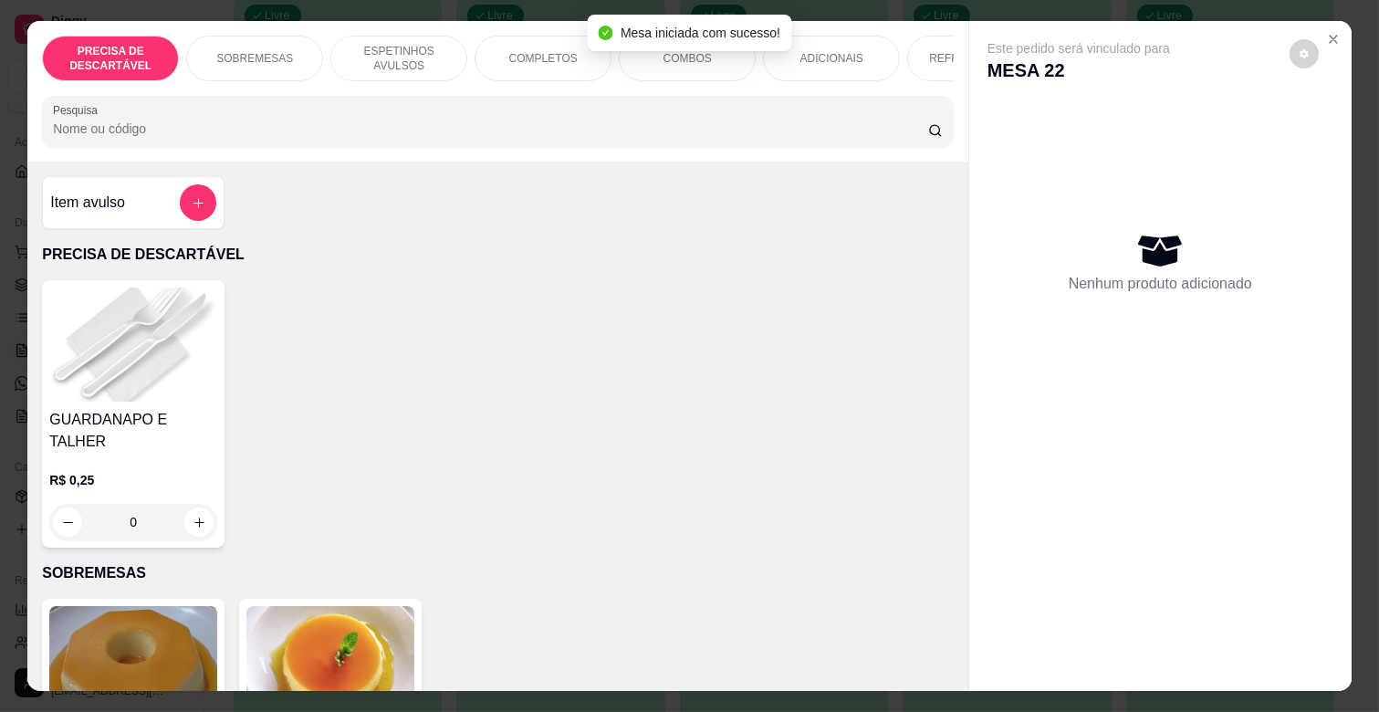
click at [357, 46] on p "ESPETINHOS AVULSOS" at bounding box center [399, 58] width 106 height 29
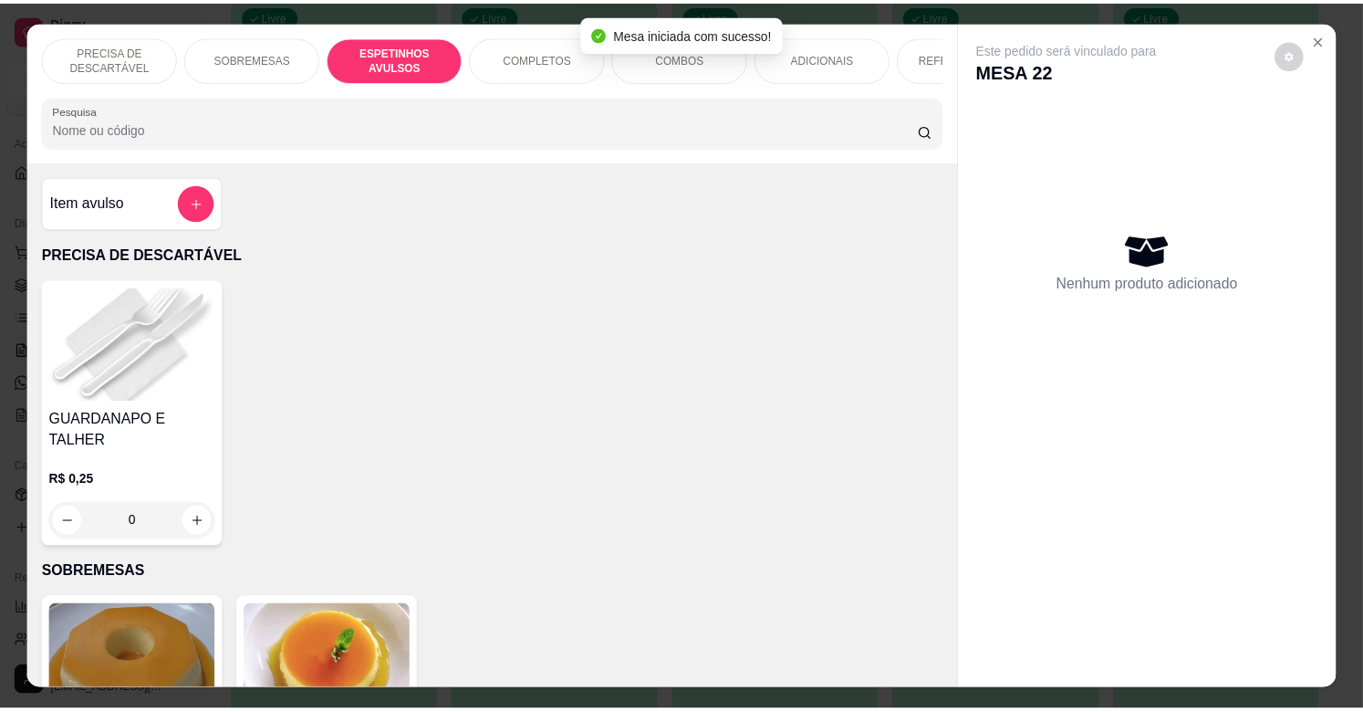
scroll to position [44, 0]
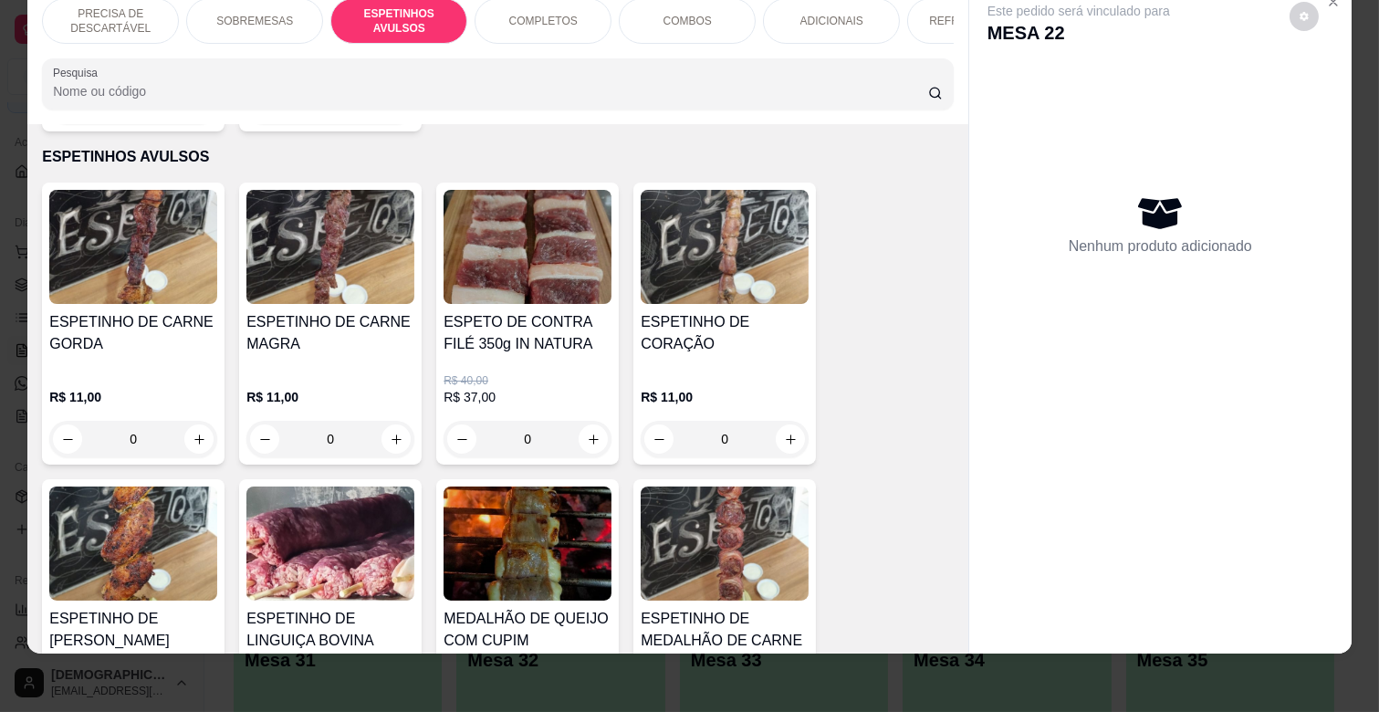
click at [393, 421] on div "0" at bounding box center [330, 439] width 168 height 36
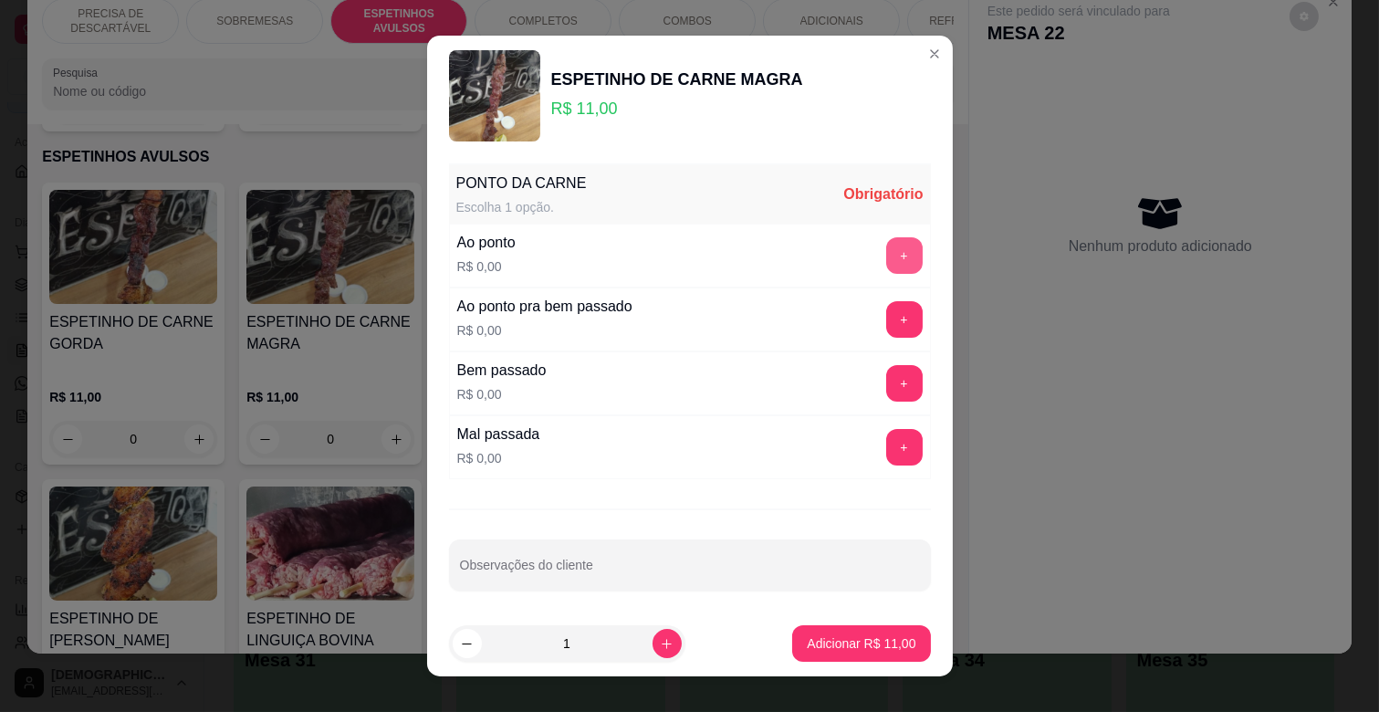
click at [886, 253] on button "+" at bounding box center [904, 255] width 36 height 36
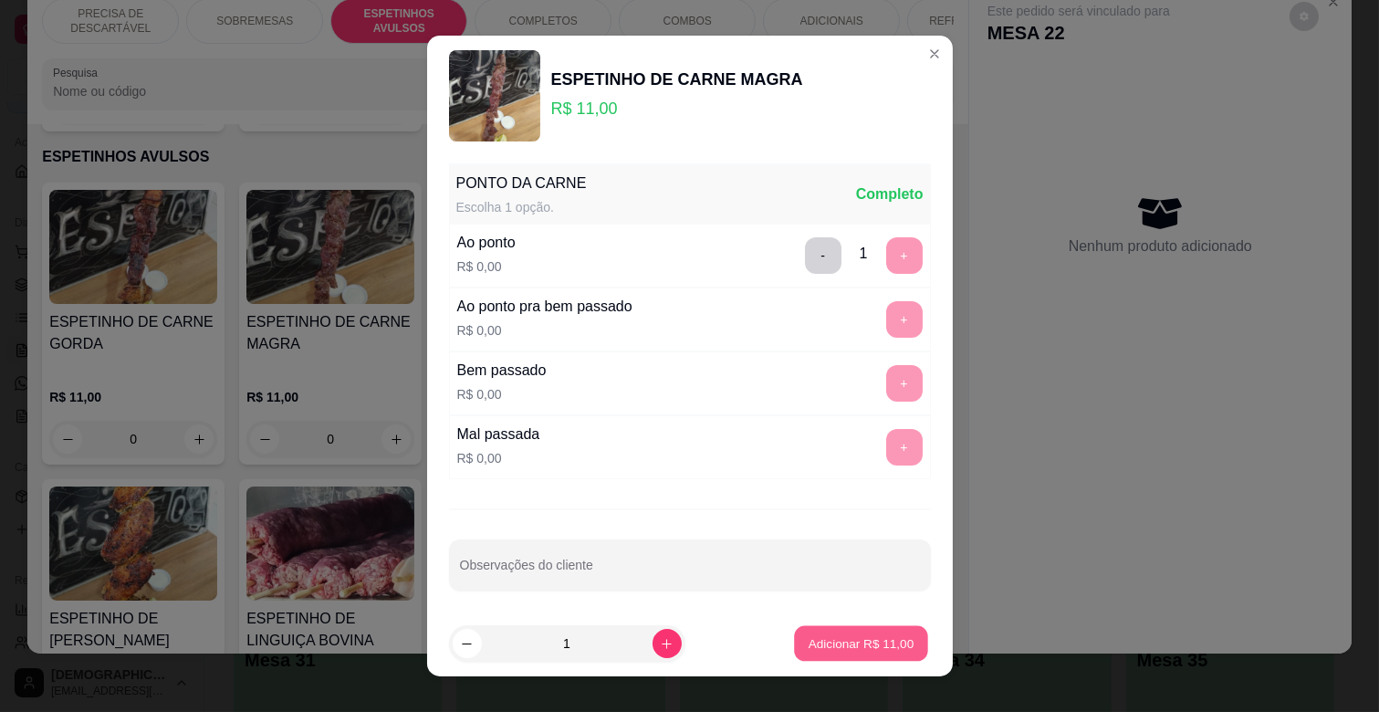
click at [855, 657] on button "Adicionar R$ 11,00" at bounding box center [862, 644] width 134 height 36
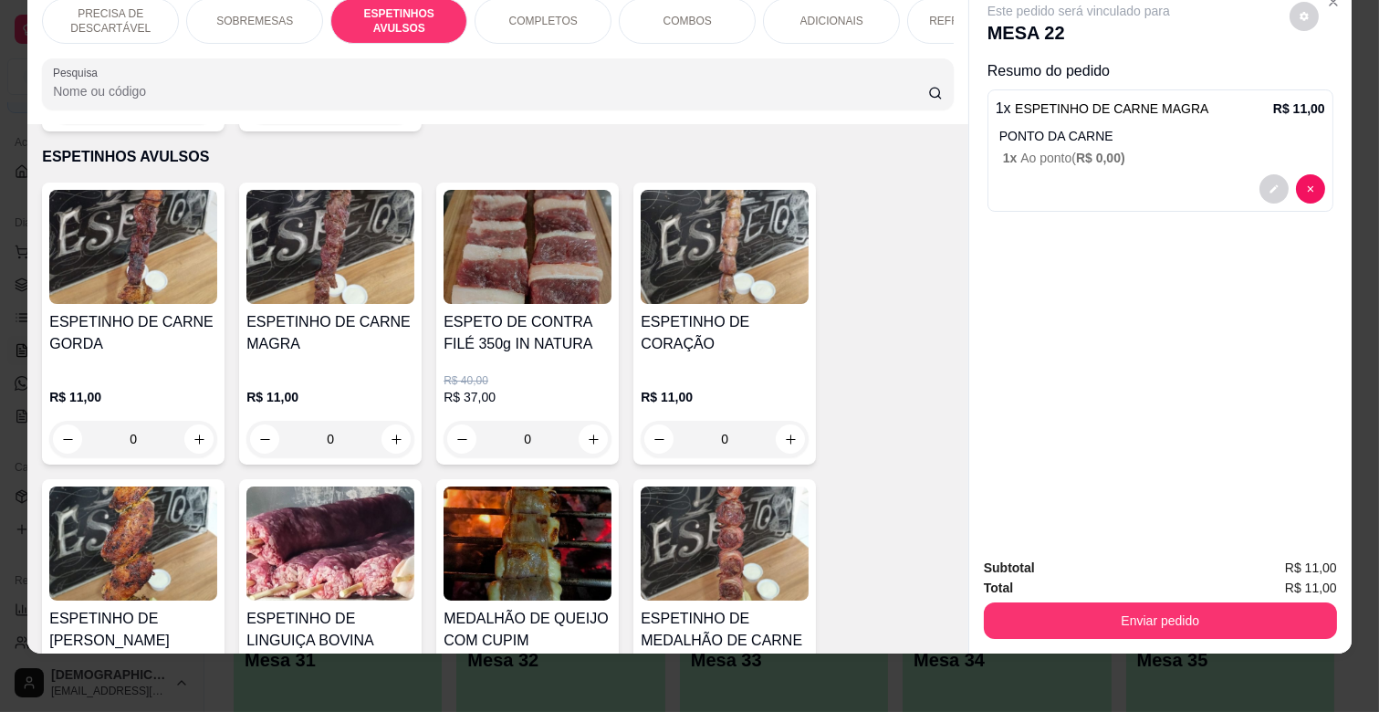
click at [386, 421] on div "0" at bounding box center [330, 439] width 168 height 36
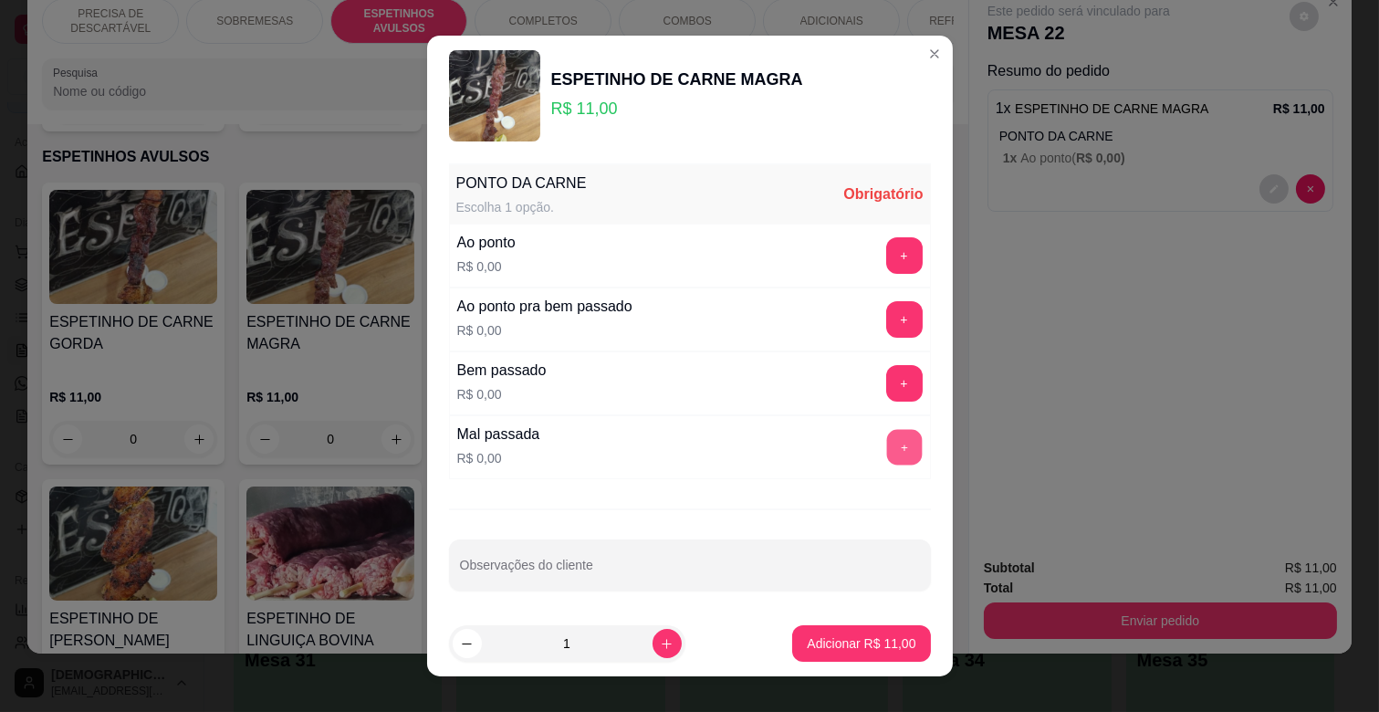
click at [886, 440] on button "+" at bounding box center [904, 448] width 36 height 36
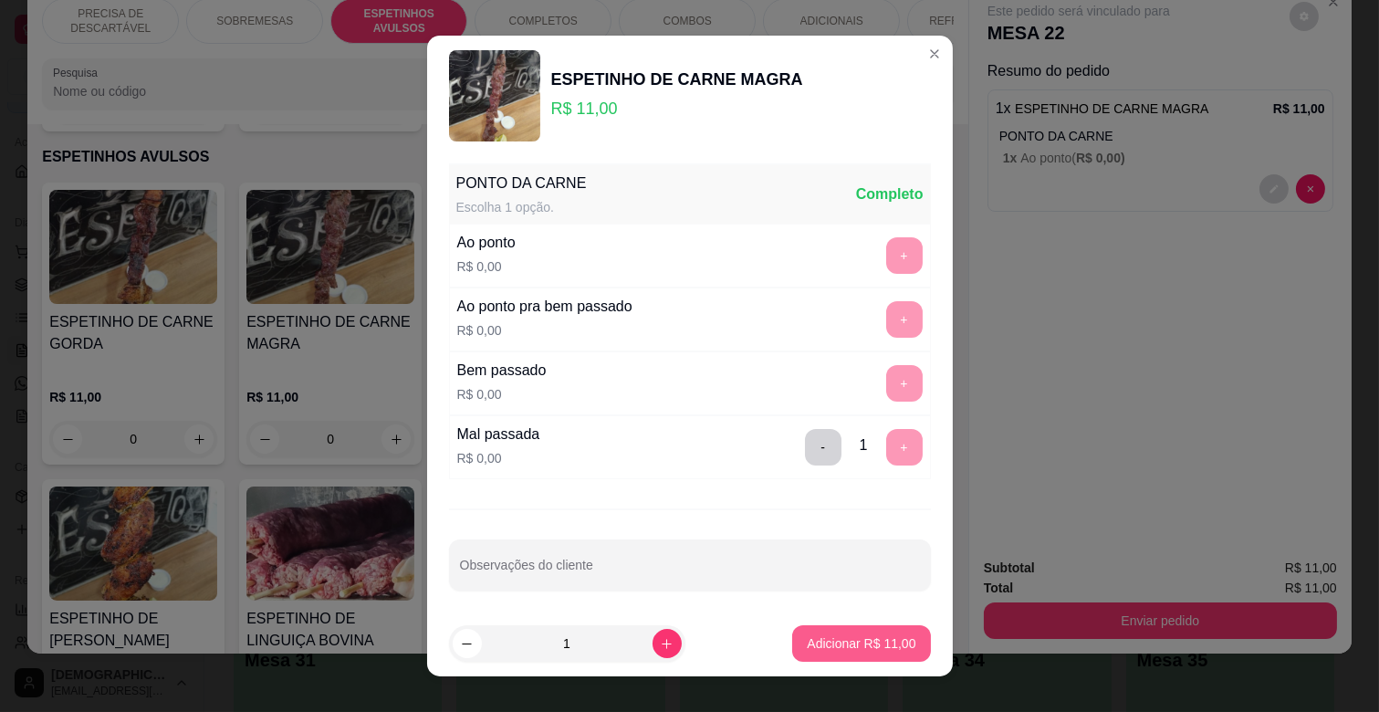
click at [869, 640] on p "Adicionar R$ 11,00" at bounding box center [861, 643] width 109 height 18
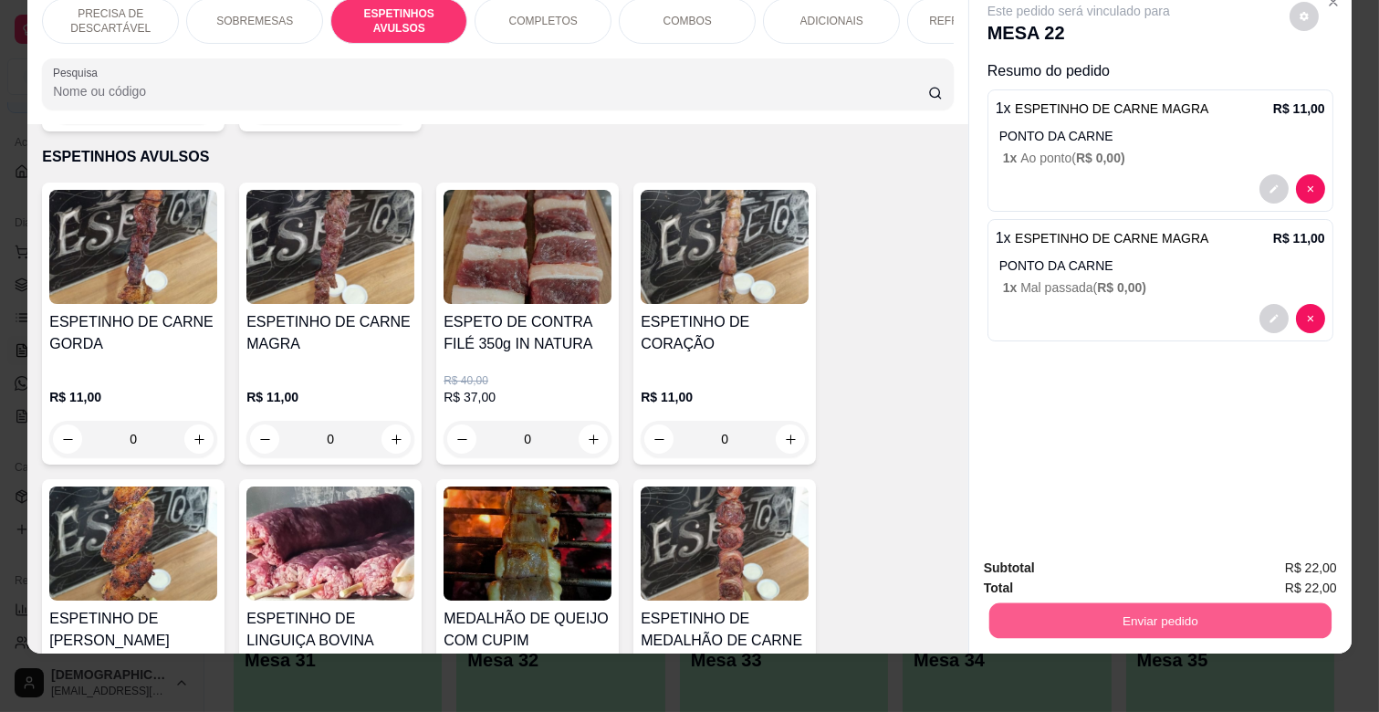
click at [1104, 602] on button "Enviar pedido" at bounding box center [1160, 620] width 342 height 36
click at [1108, 551] on button "Não registrar e enviar pedido" at bounding box center [1099, 561] width 184 height 34
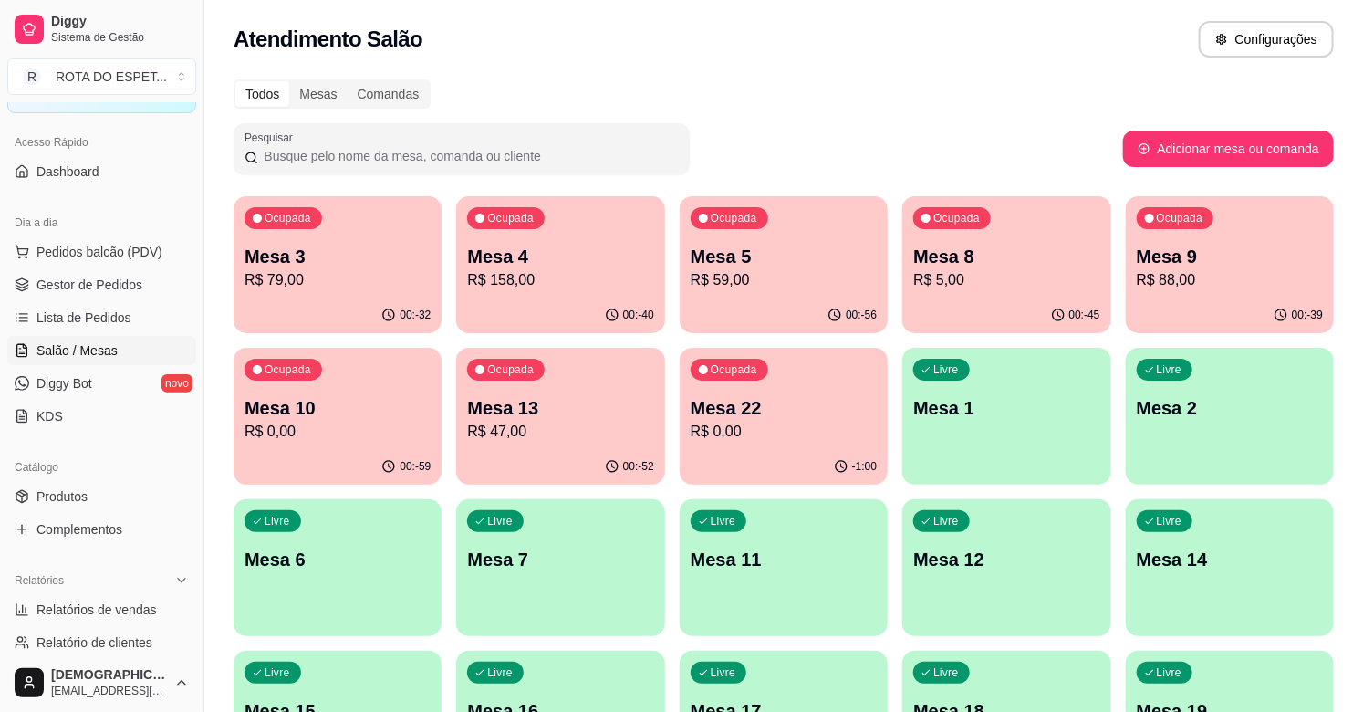
scroll to position [0, 0]
click at [796, 112] on div "Todos Mesas Comandas Pesquisar Adicionar mesa ou comanda Ocupada Mesa 3 R$ 79,0…" at bounding box center [783, 666] width 1159 height 1195
click at [49, 276] on span "Gestor de Pedidos" at bounding box center [89, 285] width 106 height 18
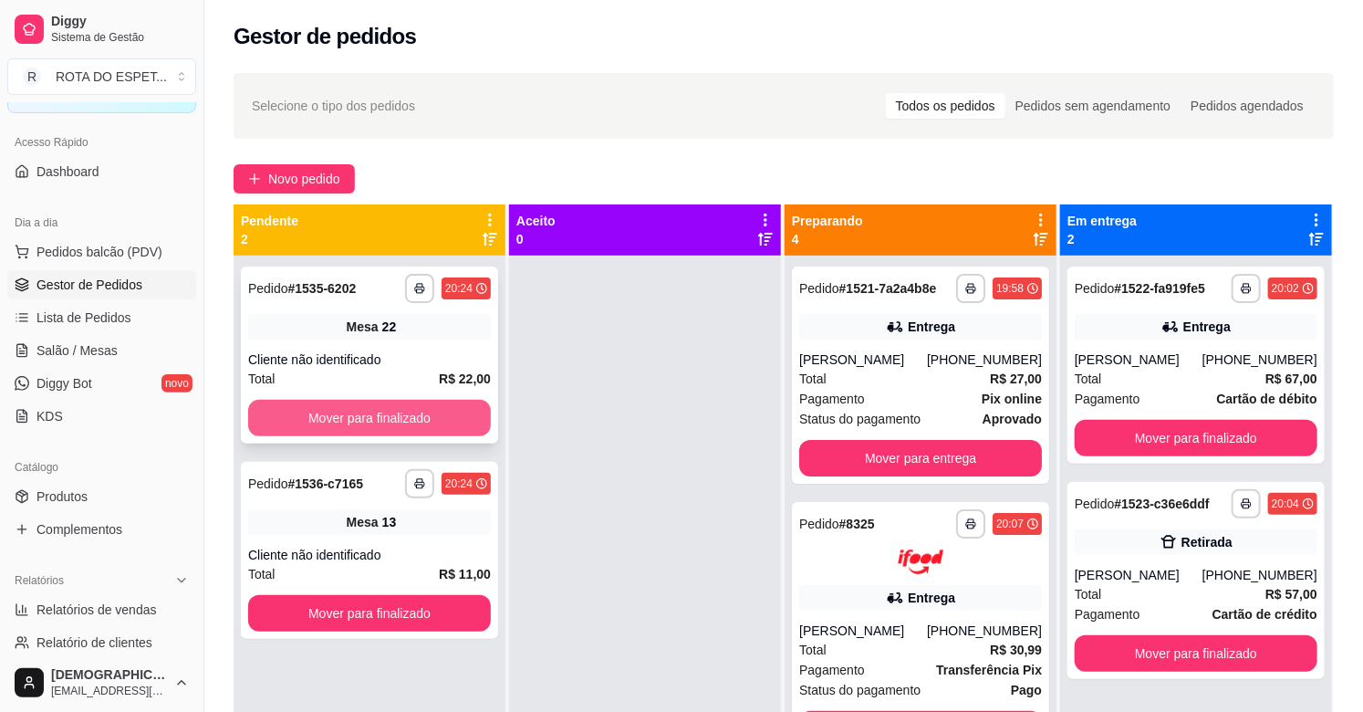
click at [401, 408] on button "Mover para finalizado" at bounding box center [369, 418] width 243 height 36
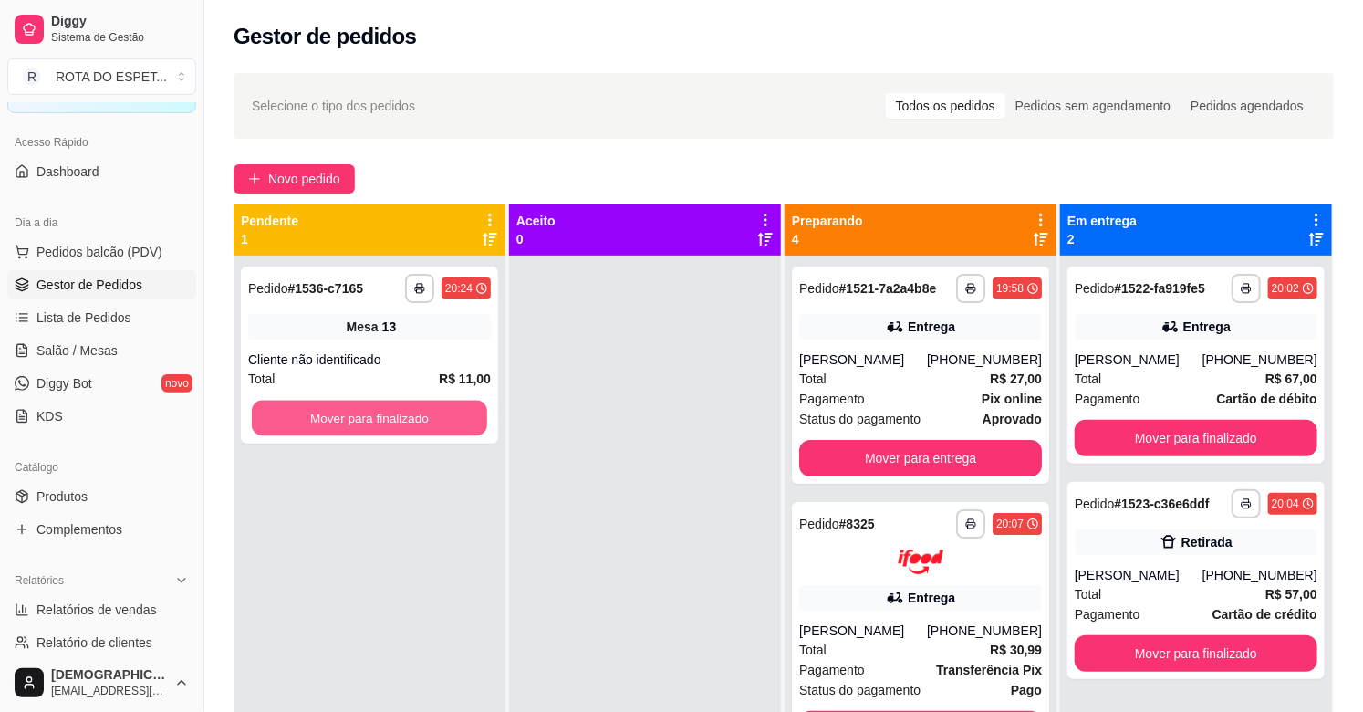
click at [401, 408] on button "Mover para finalizado" at bounding box center [369, 419] width 235 height 36
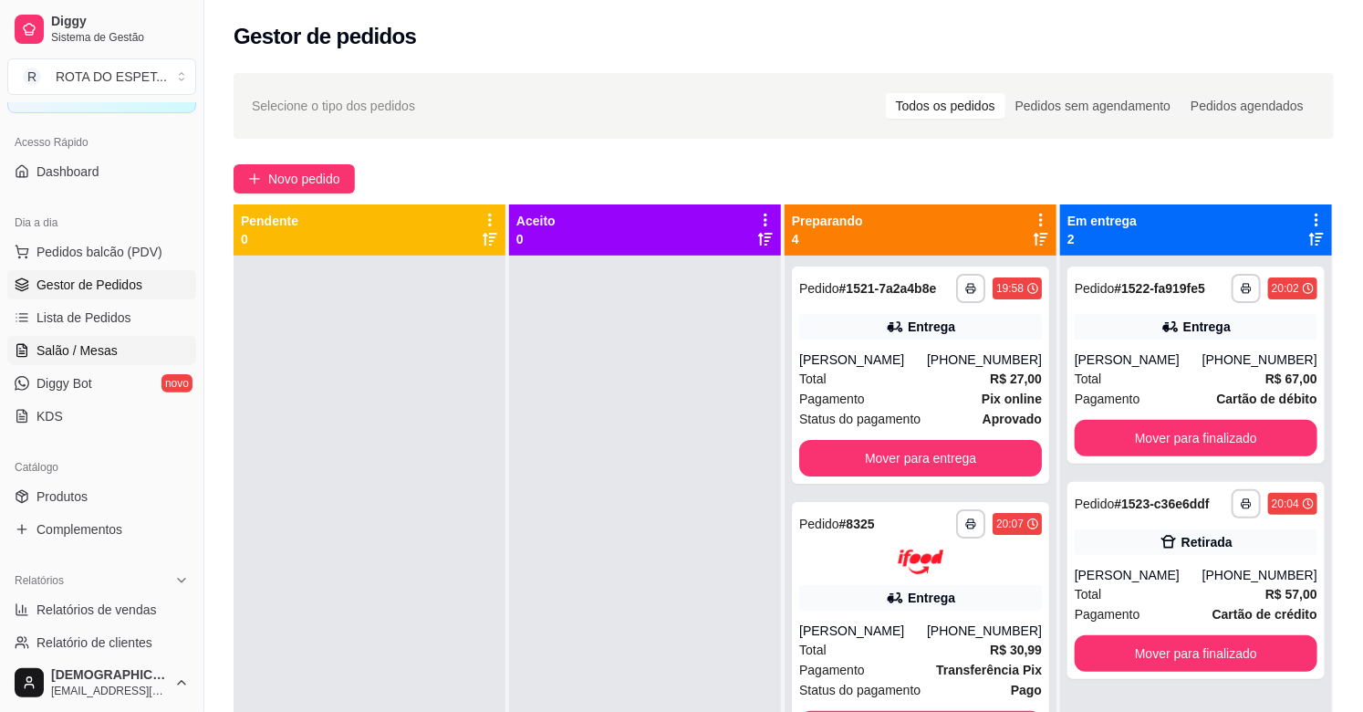
click at [85, 342] on span "Salão / Mesas" at bounding box center [76, 350] width 81 height 18
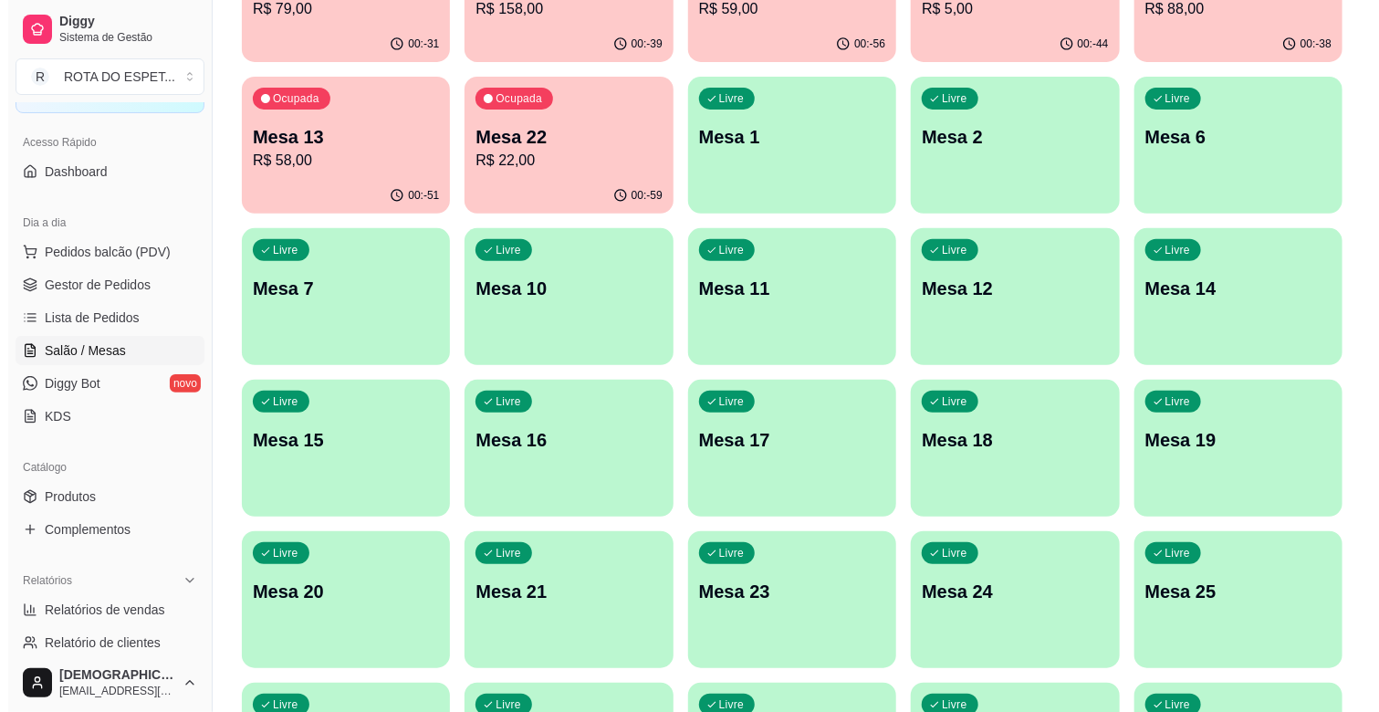
scroll to position [304, 0]
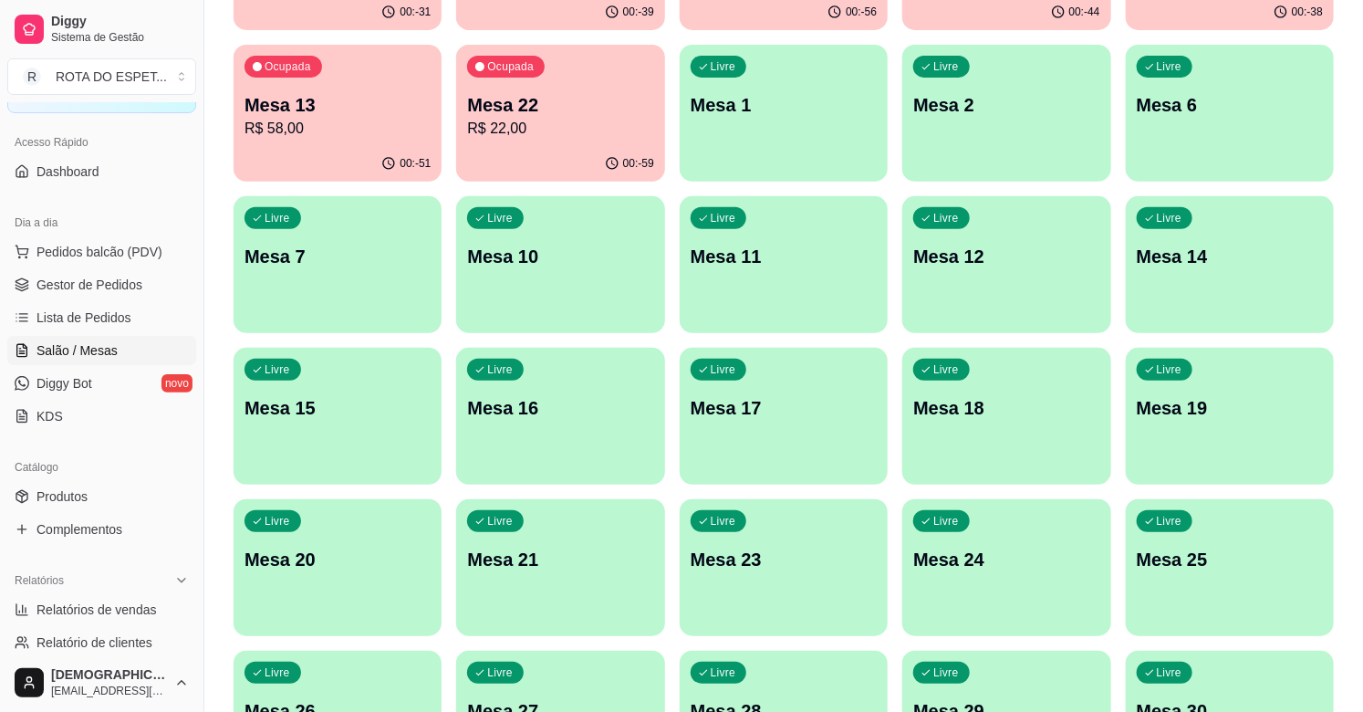
click at [400, 560] on p "Mesa 20" at bounding box center [338, 560] width 186 height 26
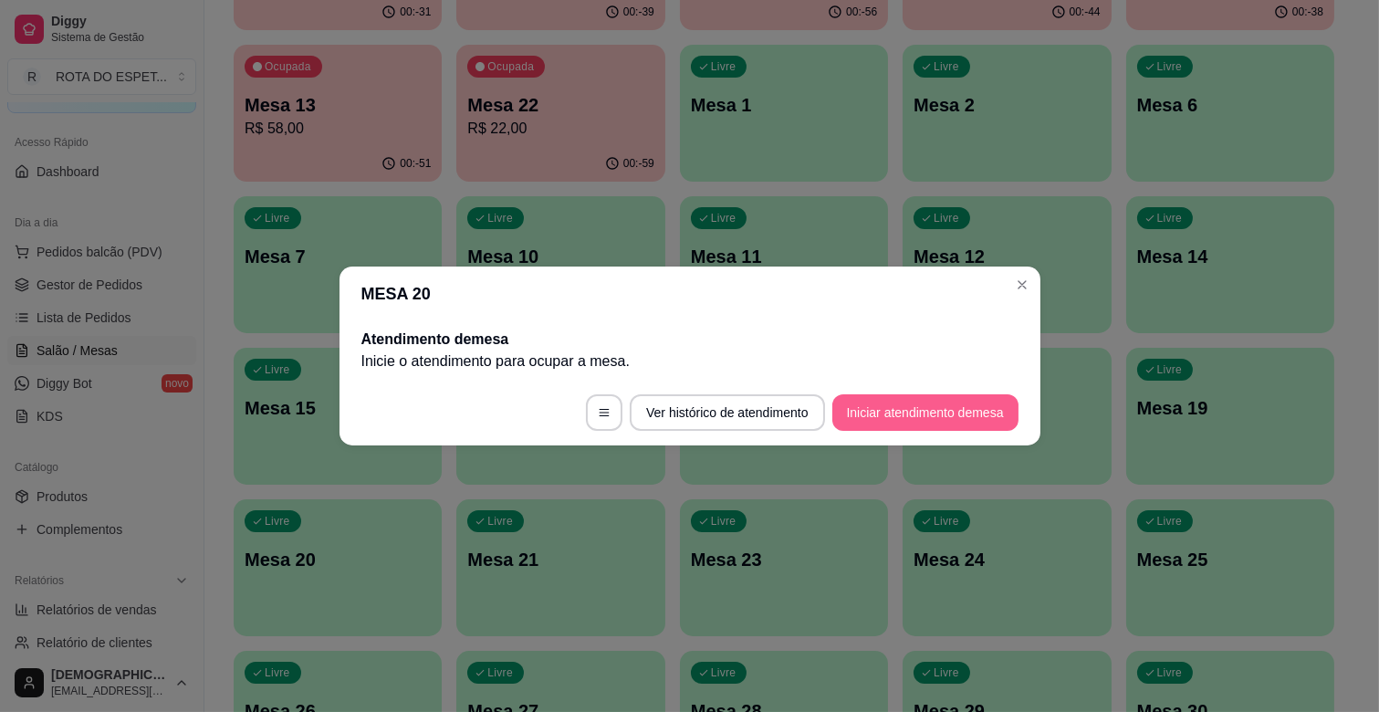
click at [891, 411] on button "Iniciar atendimento de mesa" at bounding box center [925, 412] width 186 height 36
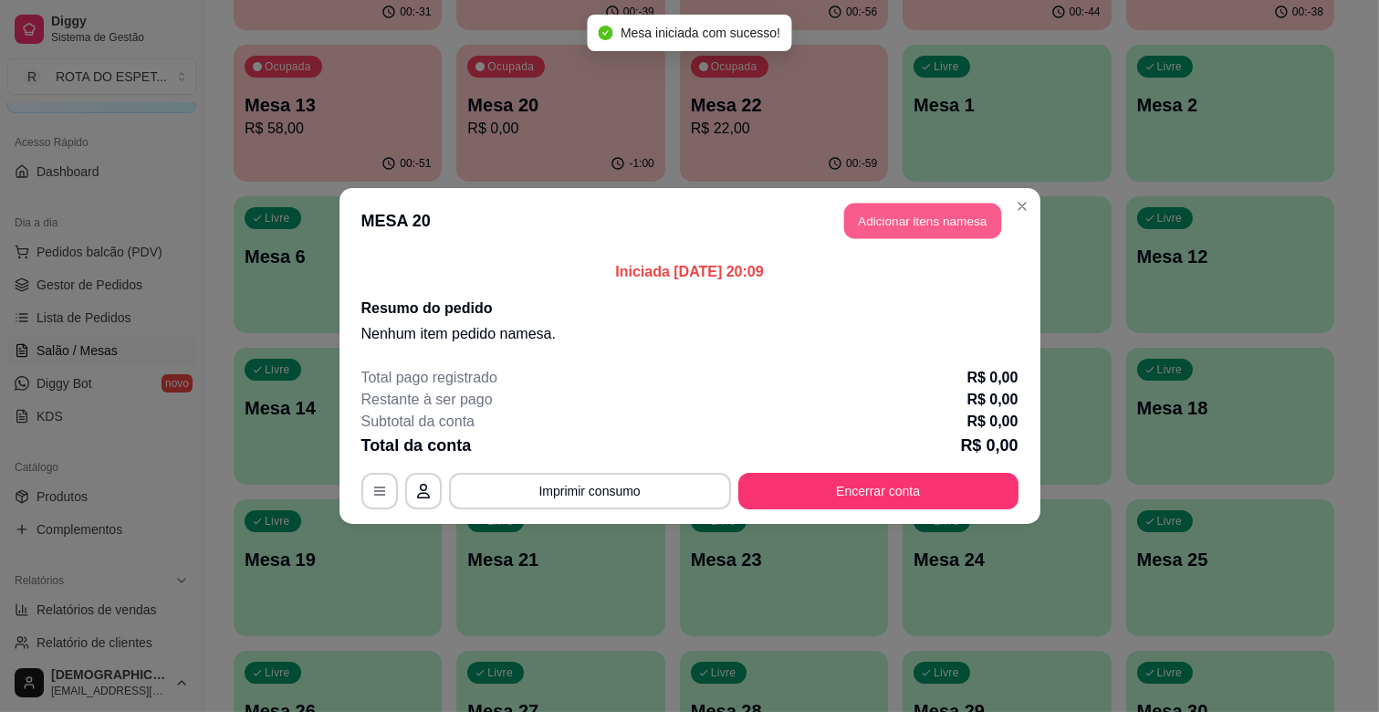
click at [873, 214] on button "Adicionar itens na mesa" at bounding box center [922, 221] width 157 height 36
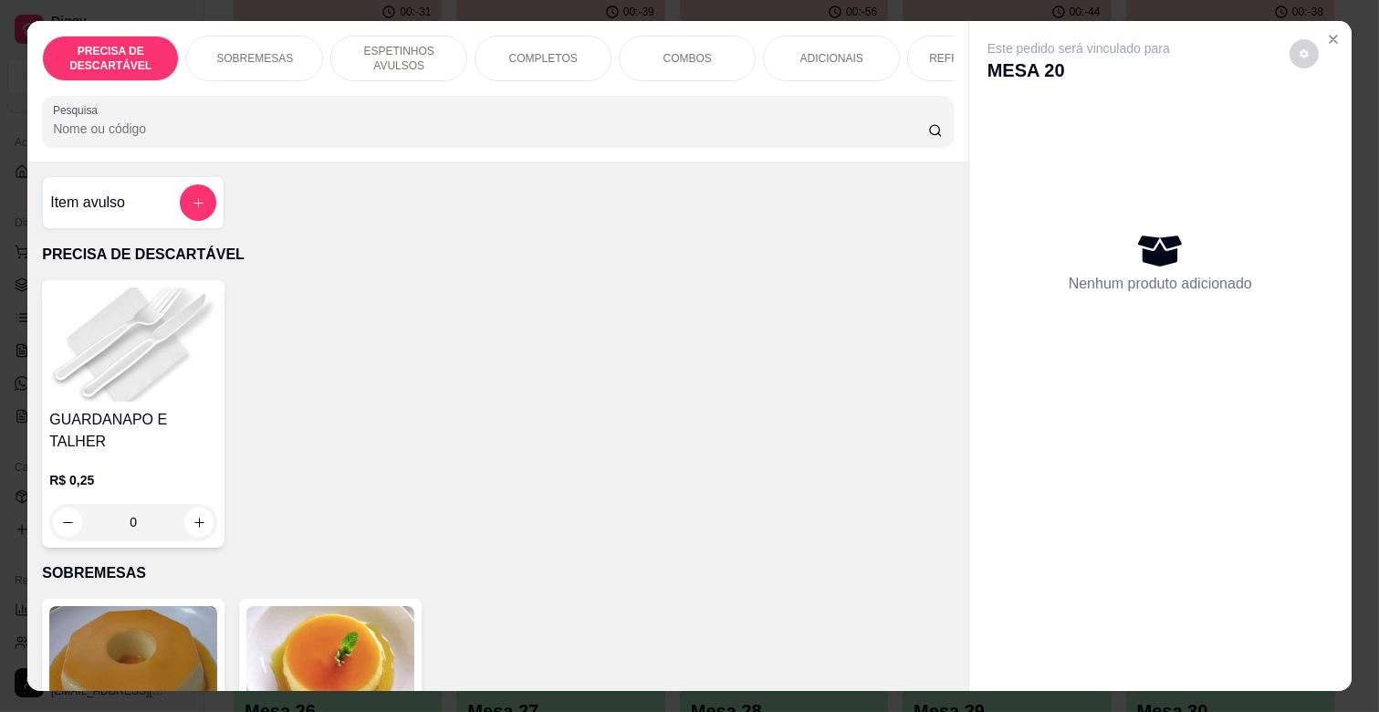
click at [399, 46] on p "ESPETINHOS AVULSOS" at bounding box center [399, 58] width 106 height 29
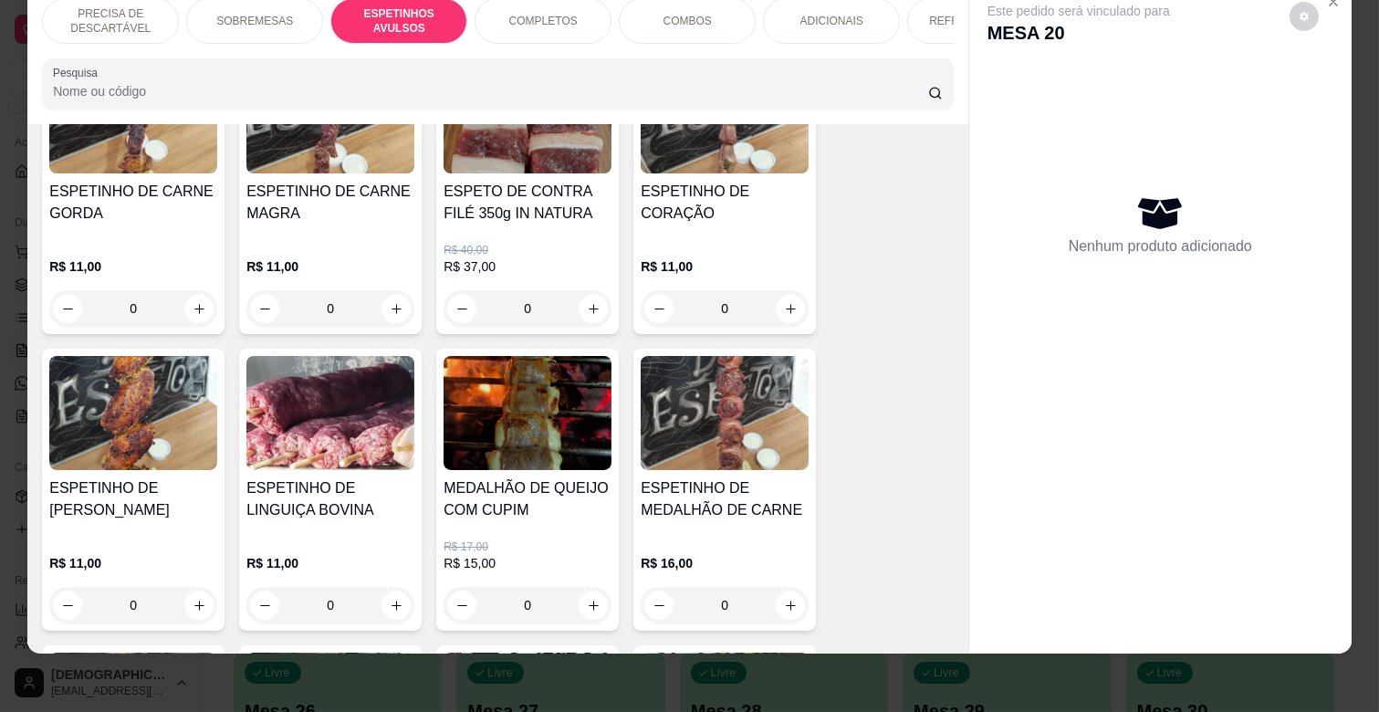
scroll to position [900, 0]
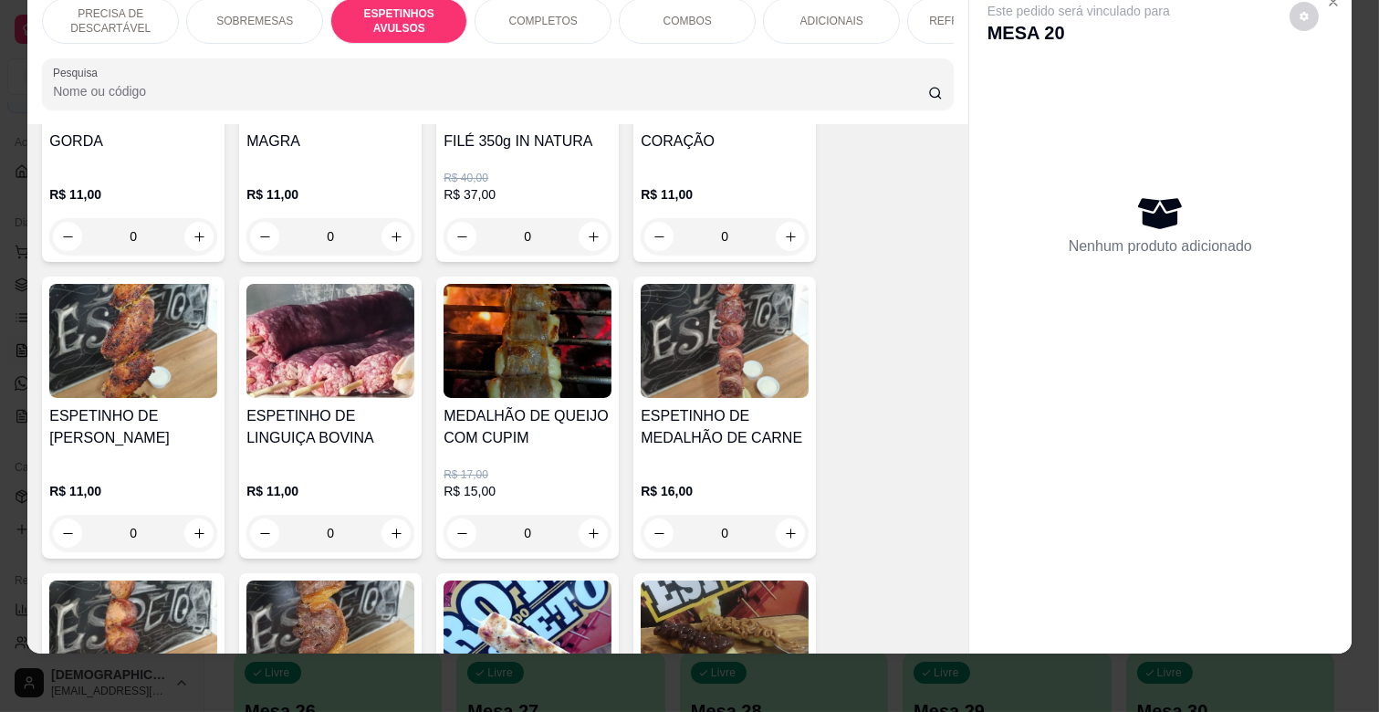
click at [186, 515] on div "0" at bounding box center [133, 533] width 168 height 36
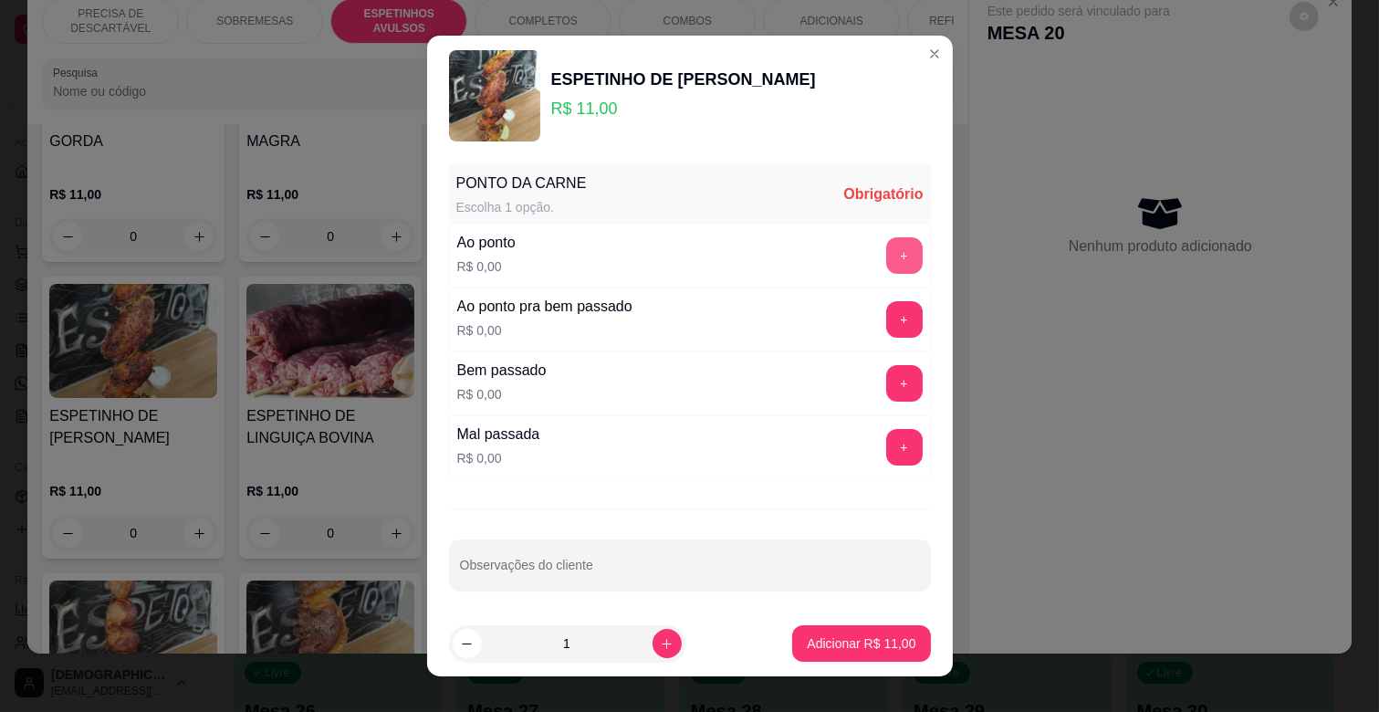
click at [886, 247] on button "+" at bounding box center [904, 255] width 36 height 36
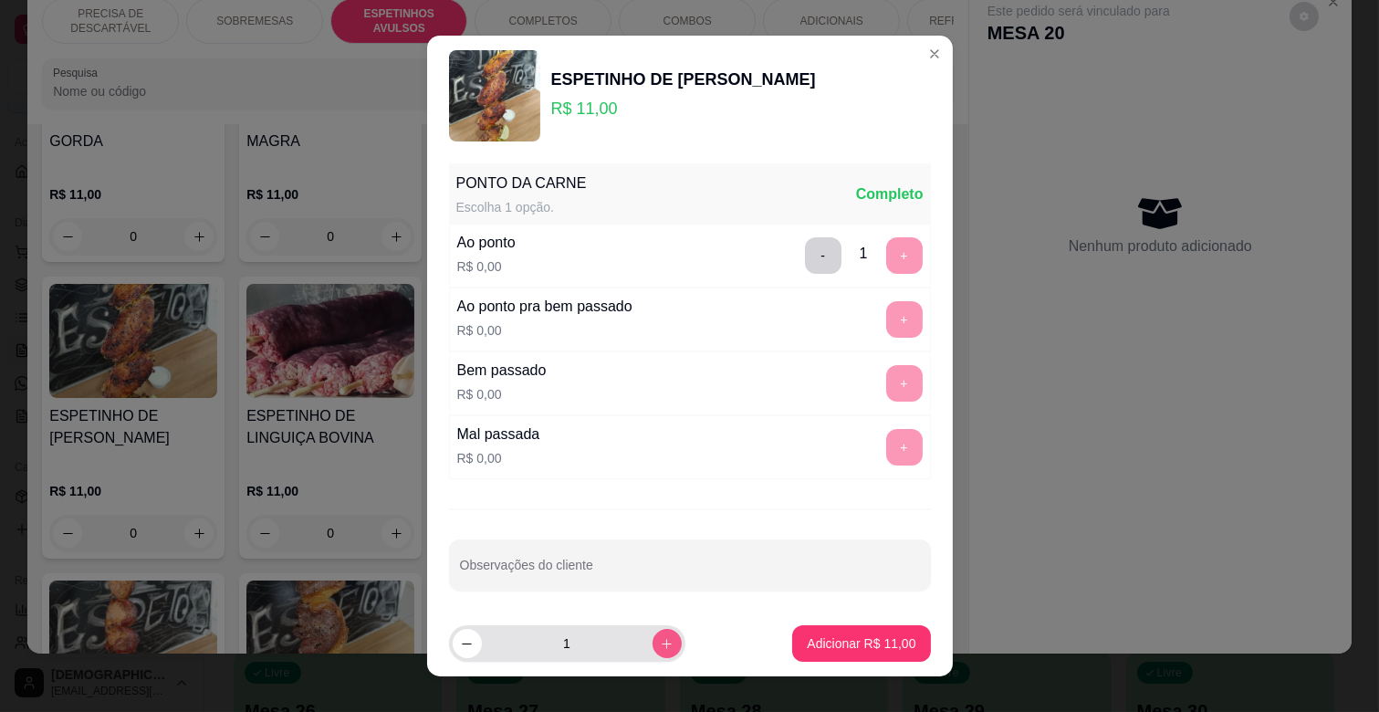
click at [660, 645] on icon "increase-product-quantity" at bounding box center [667, 644] width 14 height 14
type input "2"
click at [814, 646] on p "Adicionar R$ 22,00" at bounding box center [861, 643] width 109 height 18
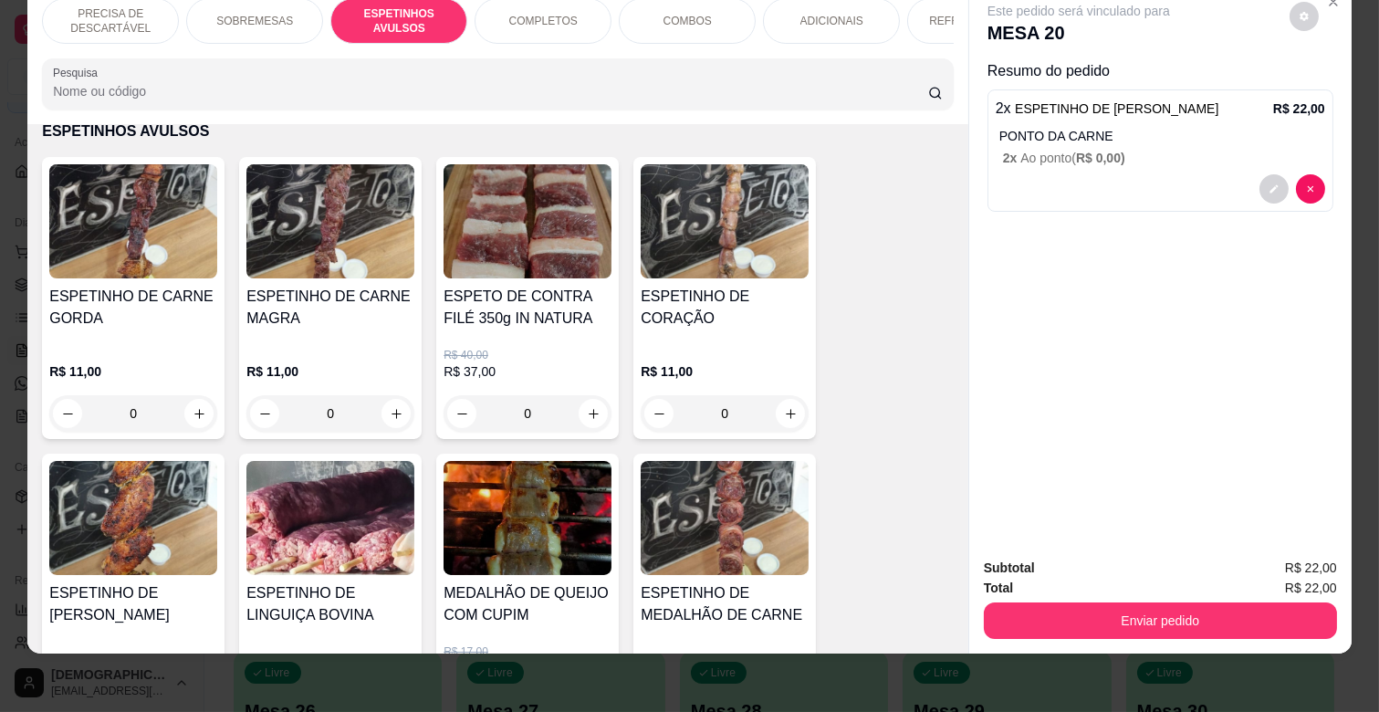
scroll to position [697, 0]
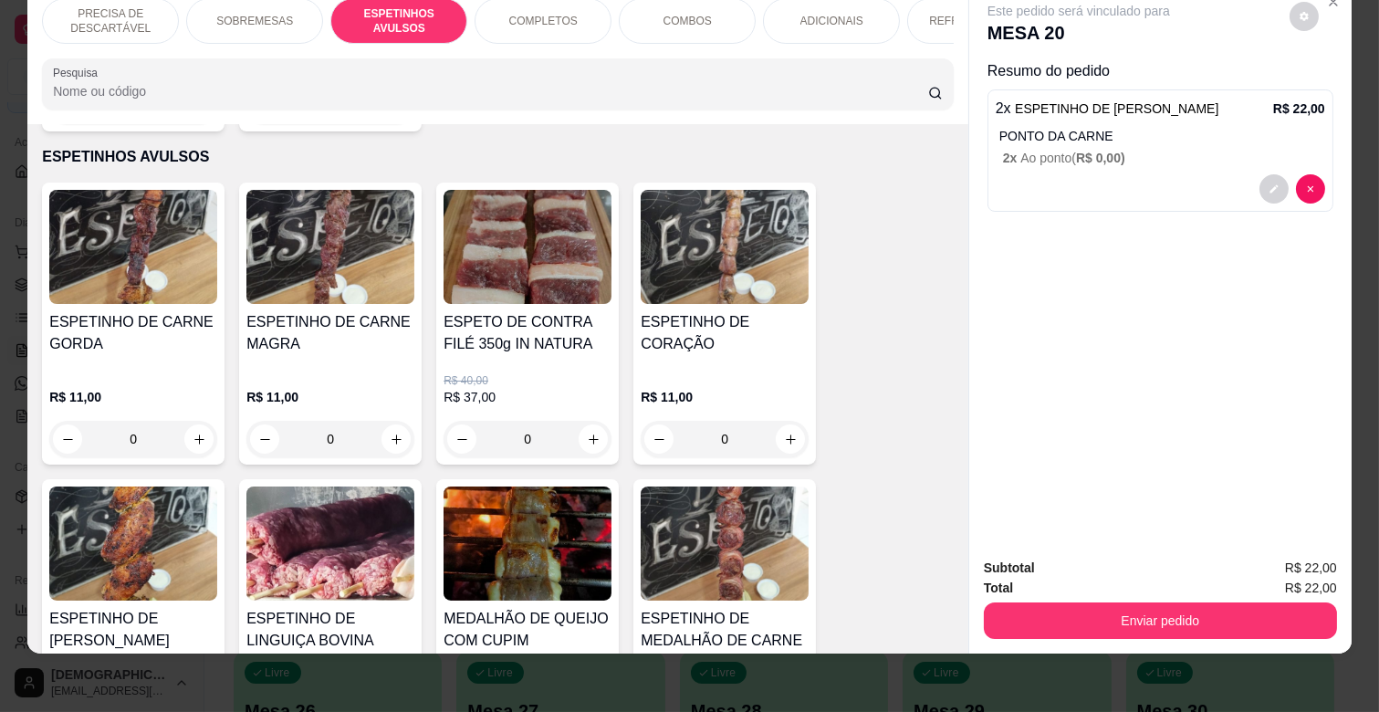
click at [331, 388] on p "R$ 11,00" at bounding box center [330, 397] width 168 height 18
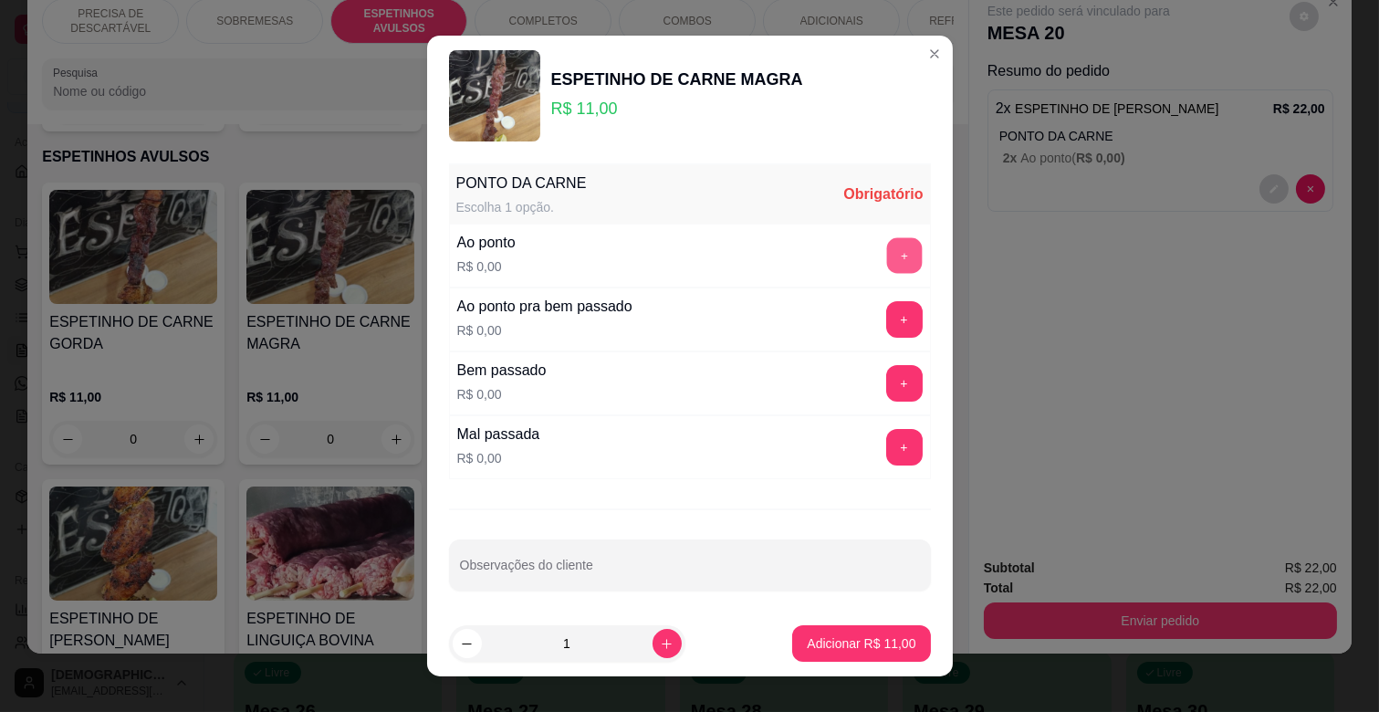
click at [886, 255] on button "+" at bounding box center [904, 256] width 36 height 36
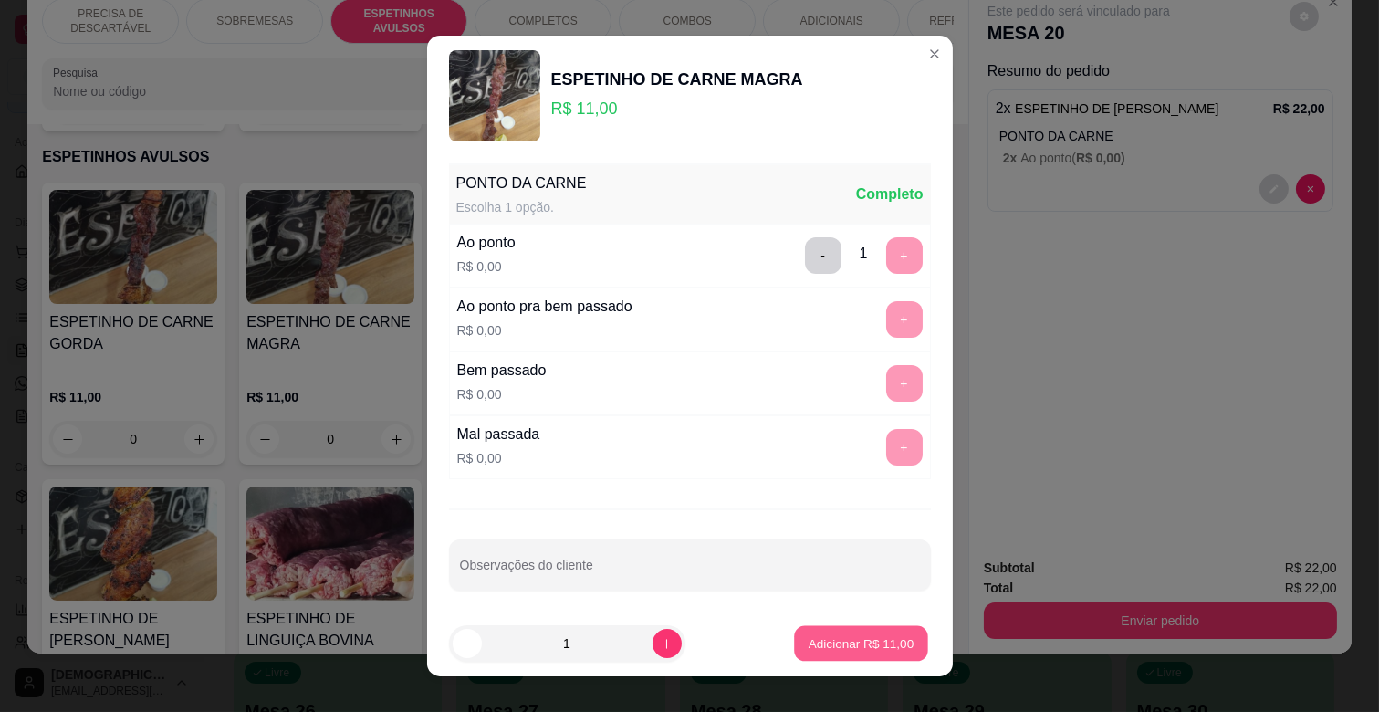
click at [878, 642] on p "Adicionar R$ 11,00" at bounding box center [861, 642] width 106 height 17
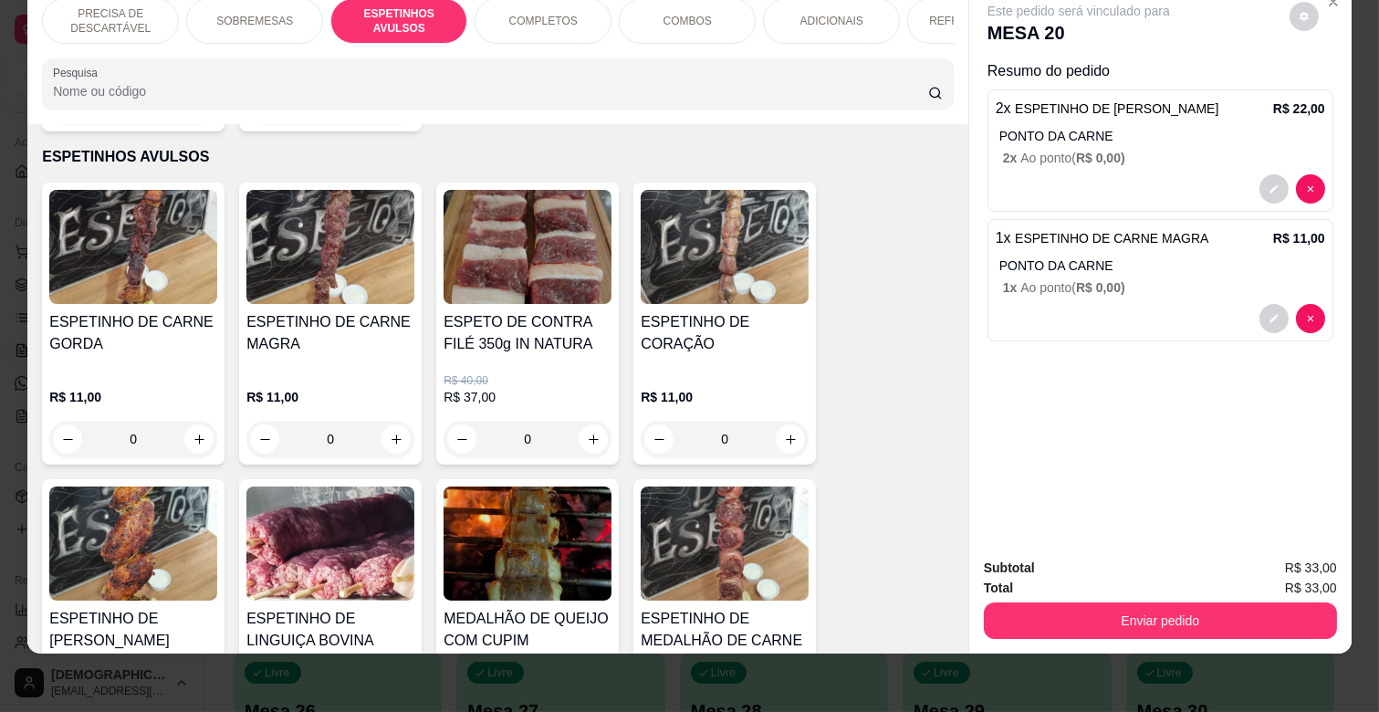
click at [787, 10] on div "ADICIONAIS" at bounding box center [831, 21] width 137 height 46
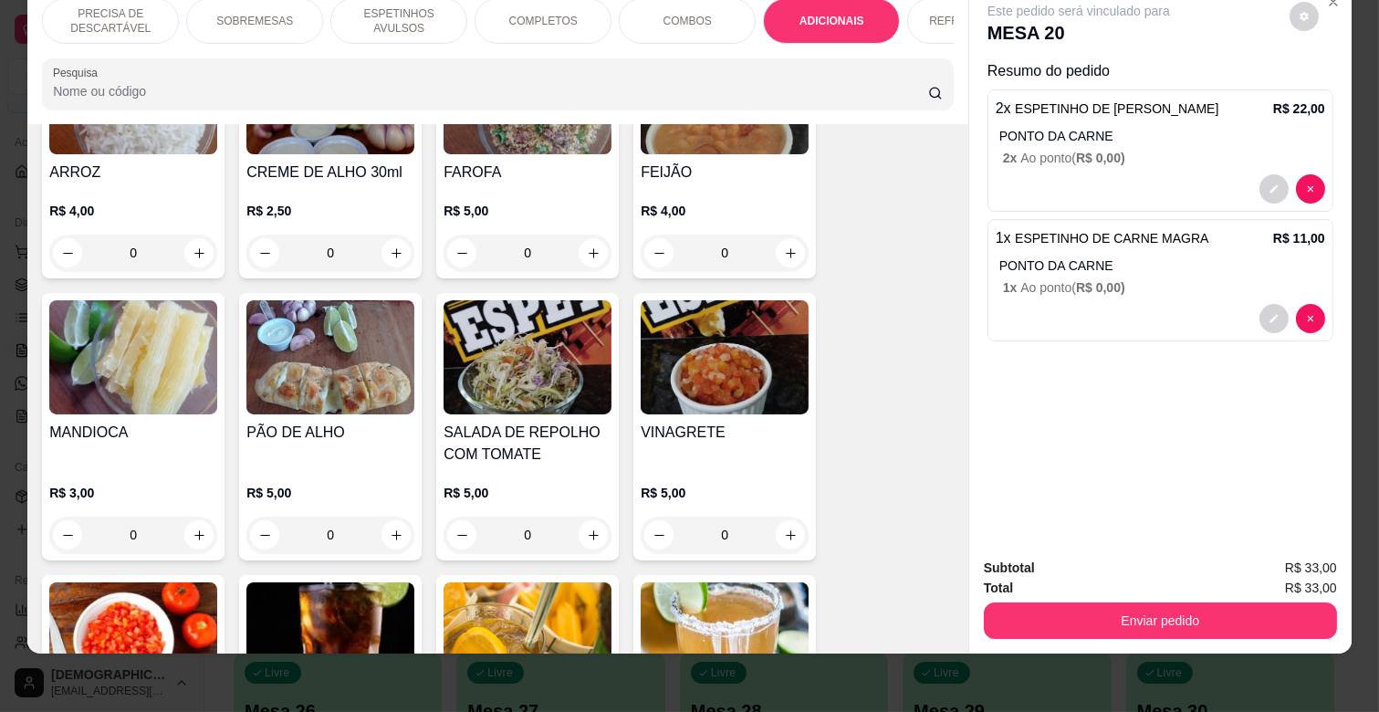
scroll to position [3323, 0]
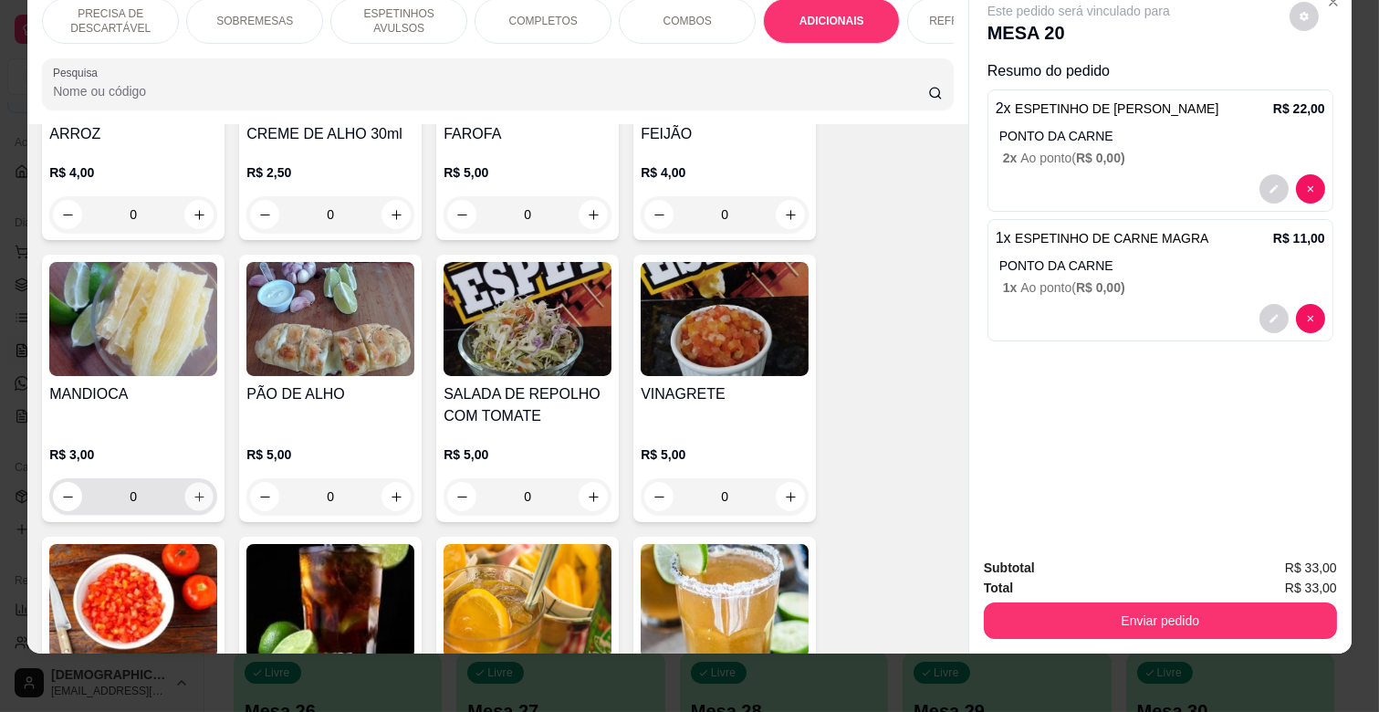
click at [193, 490] on icon "increase-product-quantity" at bounding box center [200, 497] width 14 height 14
type input "1"
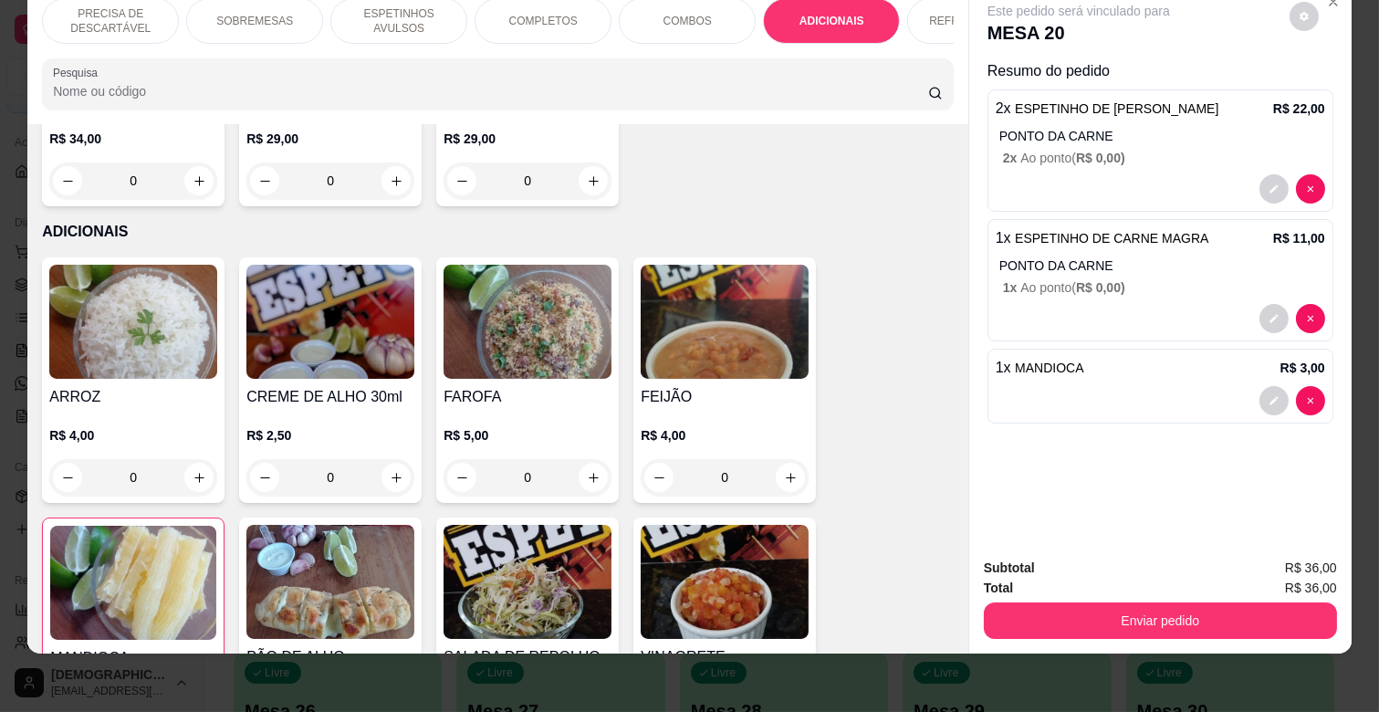
scroll to position [3018, 0]
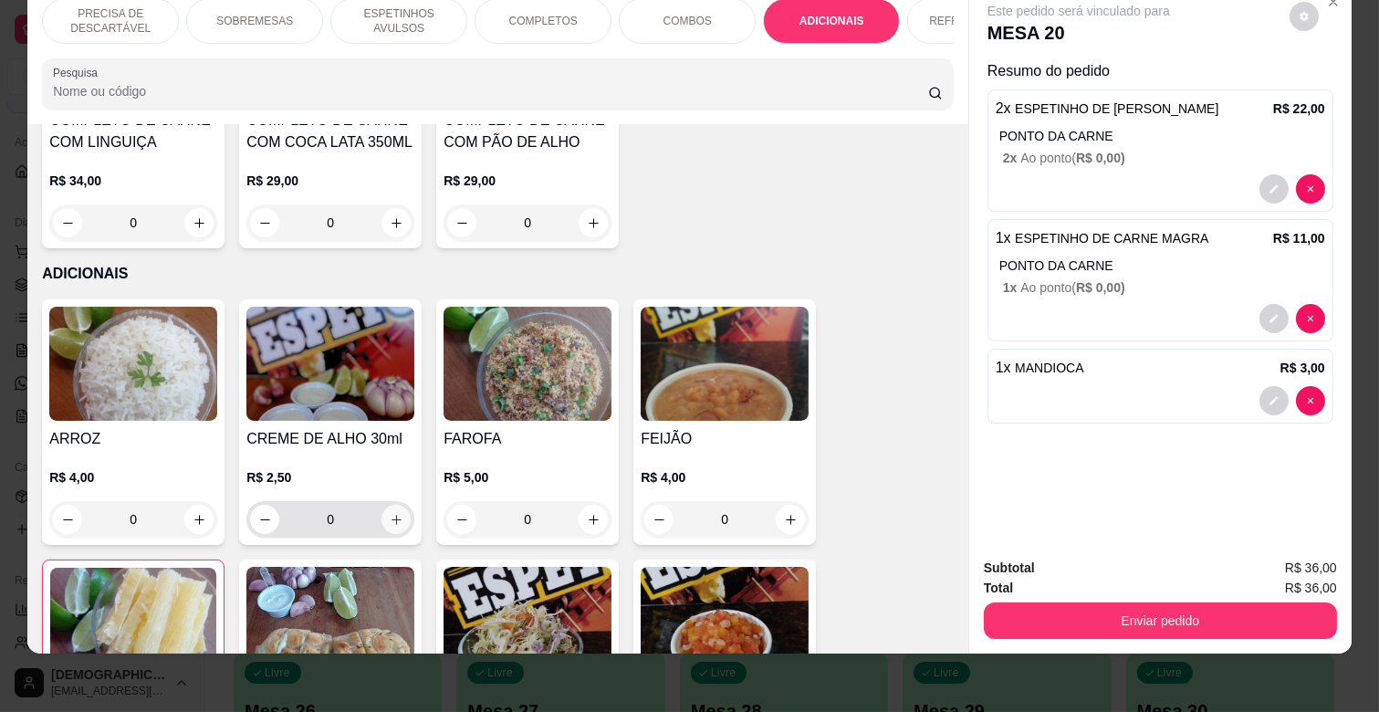
click at [393, 505] on button "increase-product-quantity" at bounding box center [395, 519] width 29 height 29
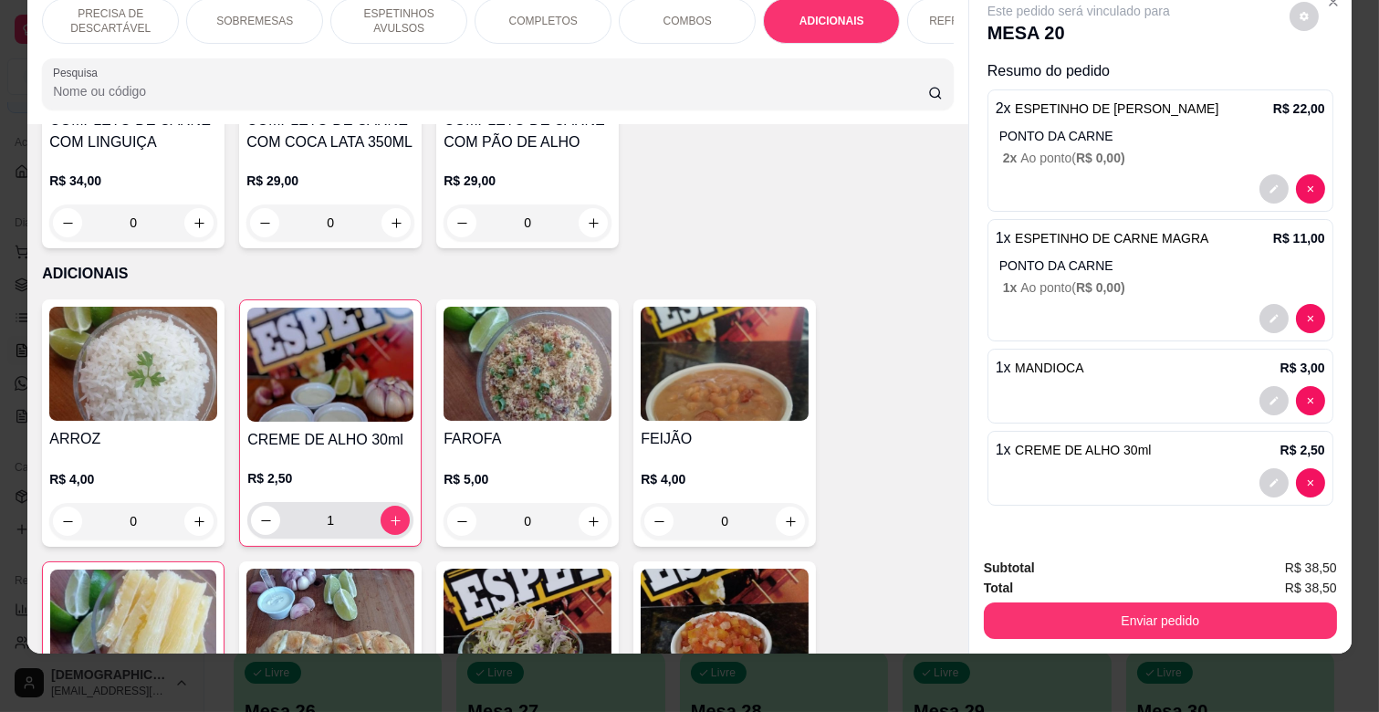
click at [393, 502] on div "1" at bounding box center [330, 520] width 159 height 36
click at [389, 514] on icon "increase-product-quantity" at bounding box center [396, 521] width 14 height 14
type input "2"
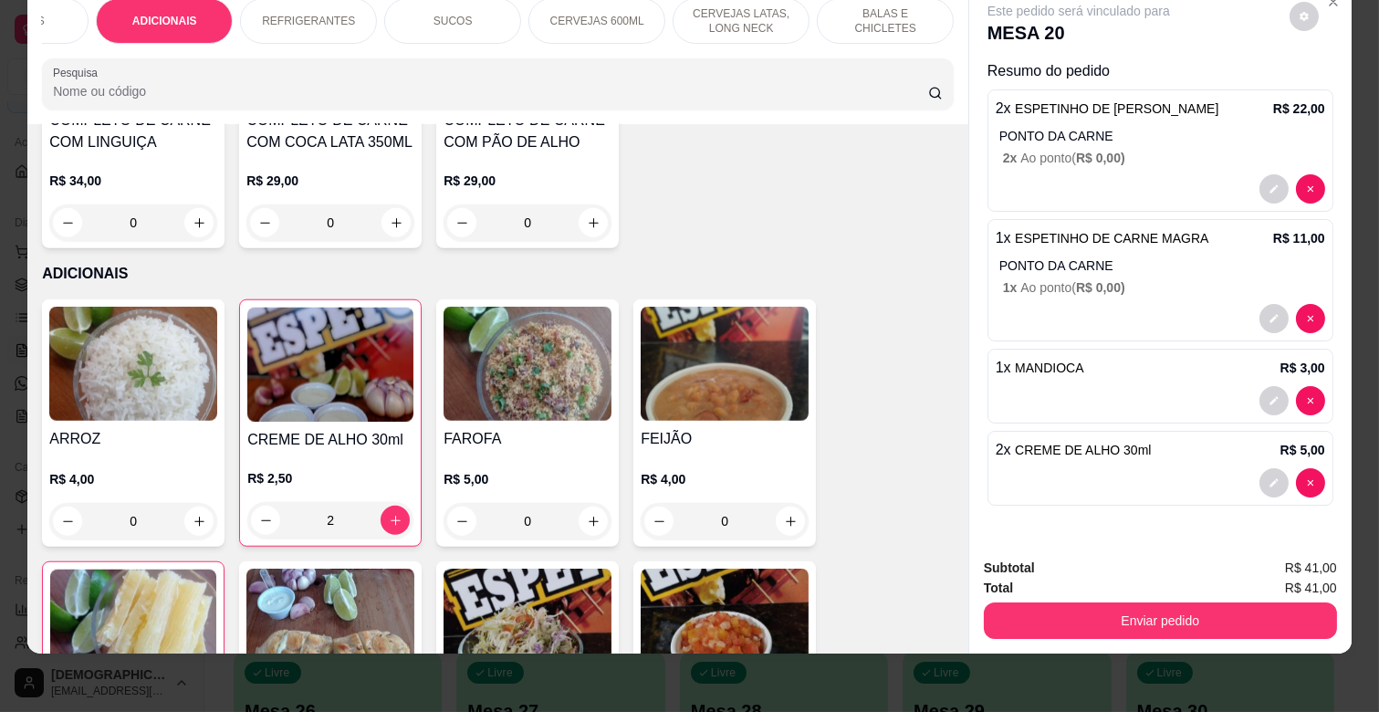
click at [579, 14] on p "CERVEJAS 600ML" at bounding box center [597, 21] width 94 height 15
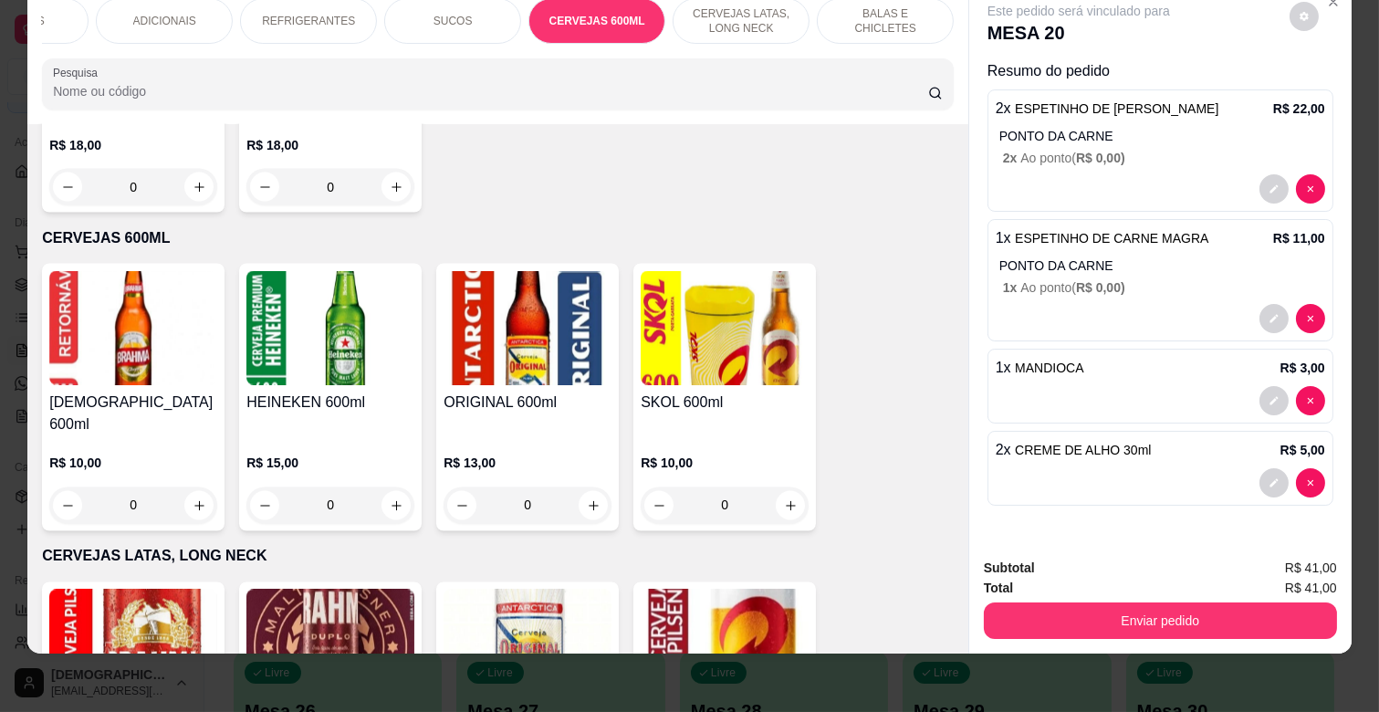
click at [688, 19] on p "CERVEJAS LATAS, LONG NECK" at bounding box center [741, 20] width 106 height 29
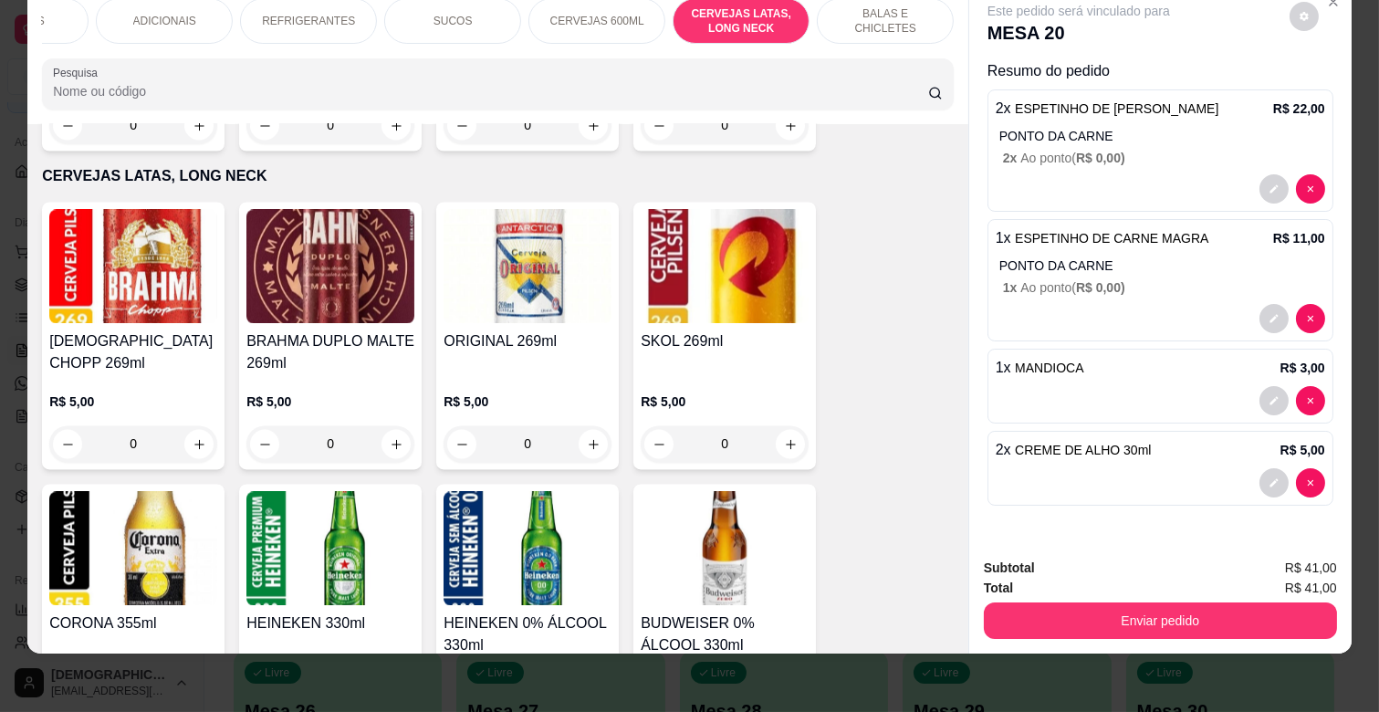
scroll to position [6338, 0]
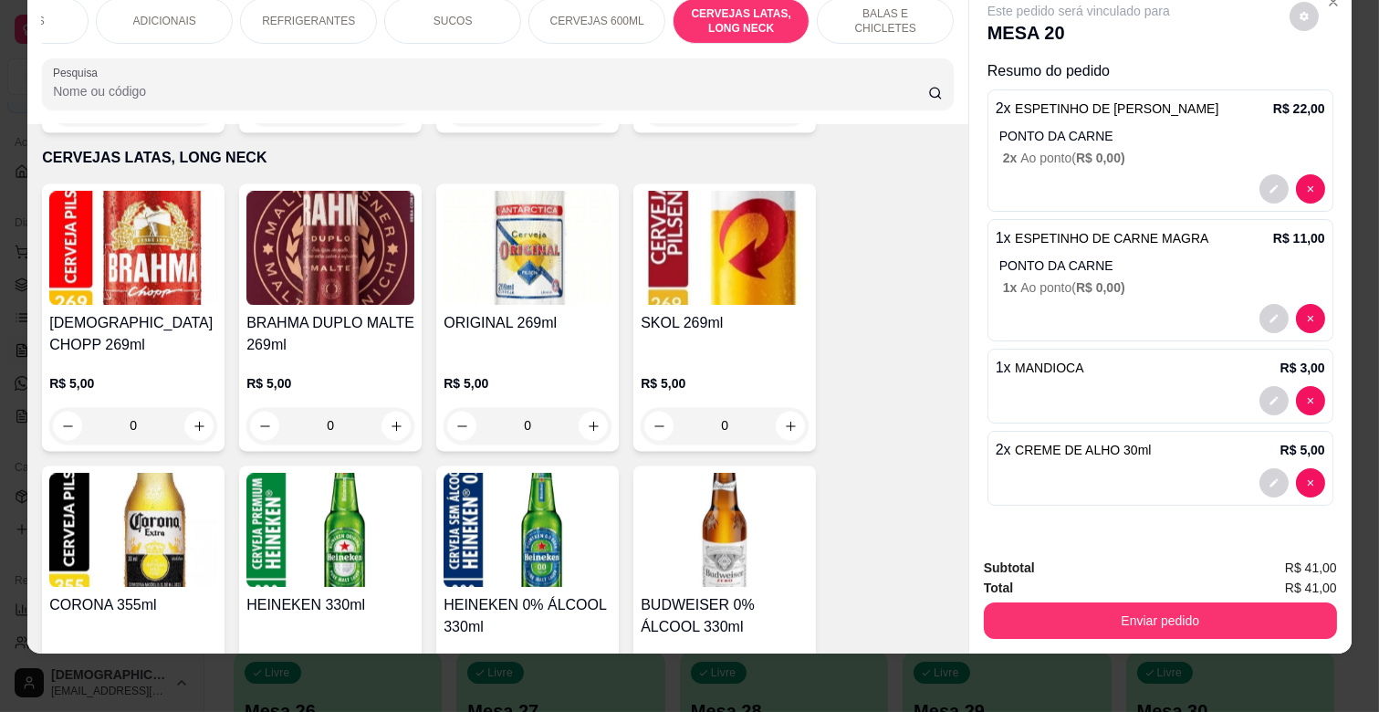
click at [390, 702] on icon "increase-product-quantity" at bounding box center [397, 709] width 14 height 14
type input "1"
click at [587, 702] on icon "increase-product-quantity" at bounding box center [594, 709] width 14 height 14
type input "1"
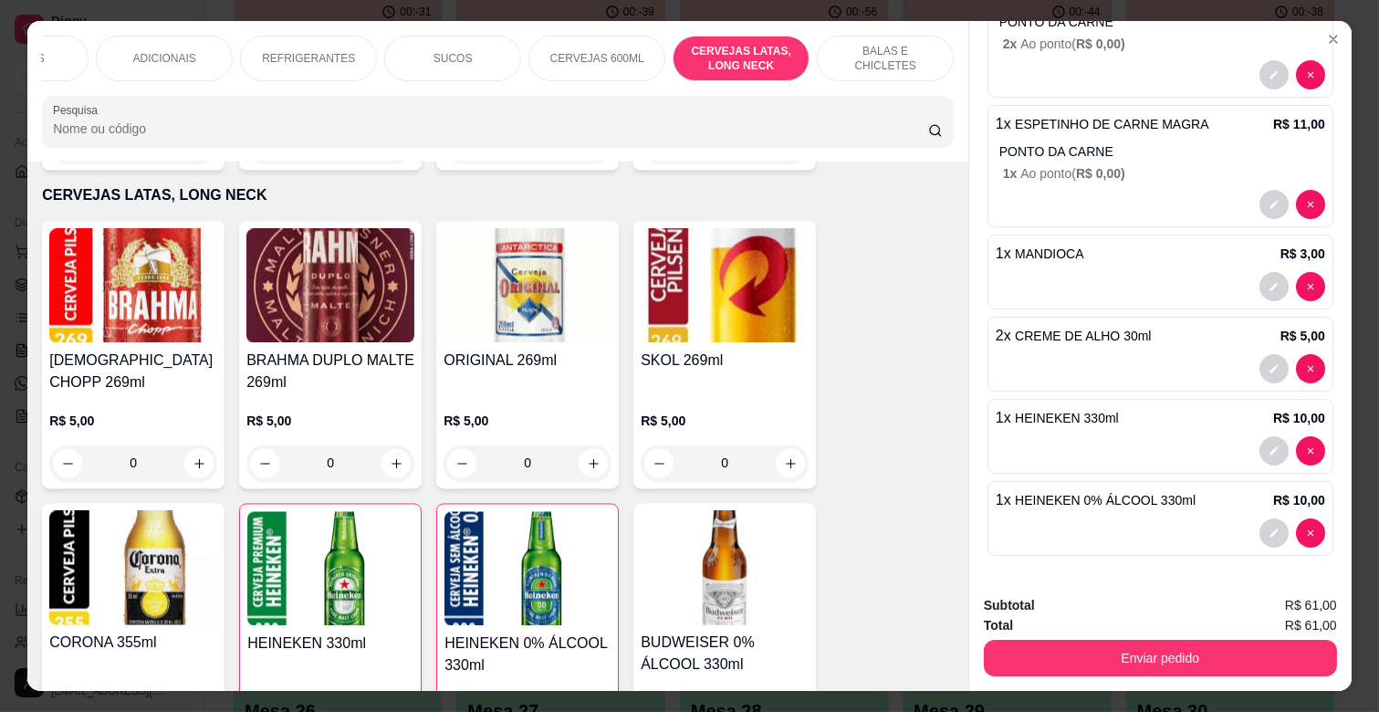
scroll to position [152, 0]
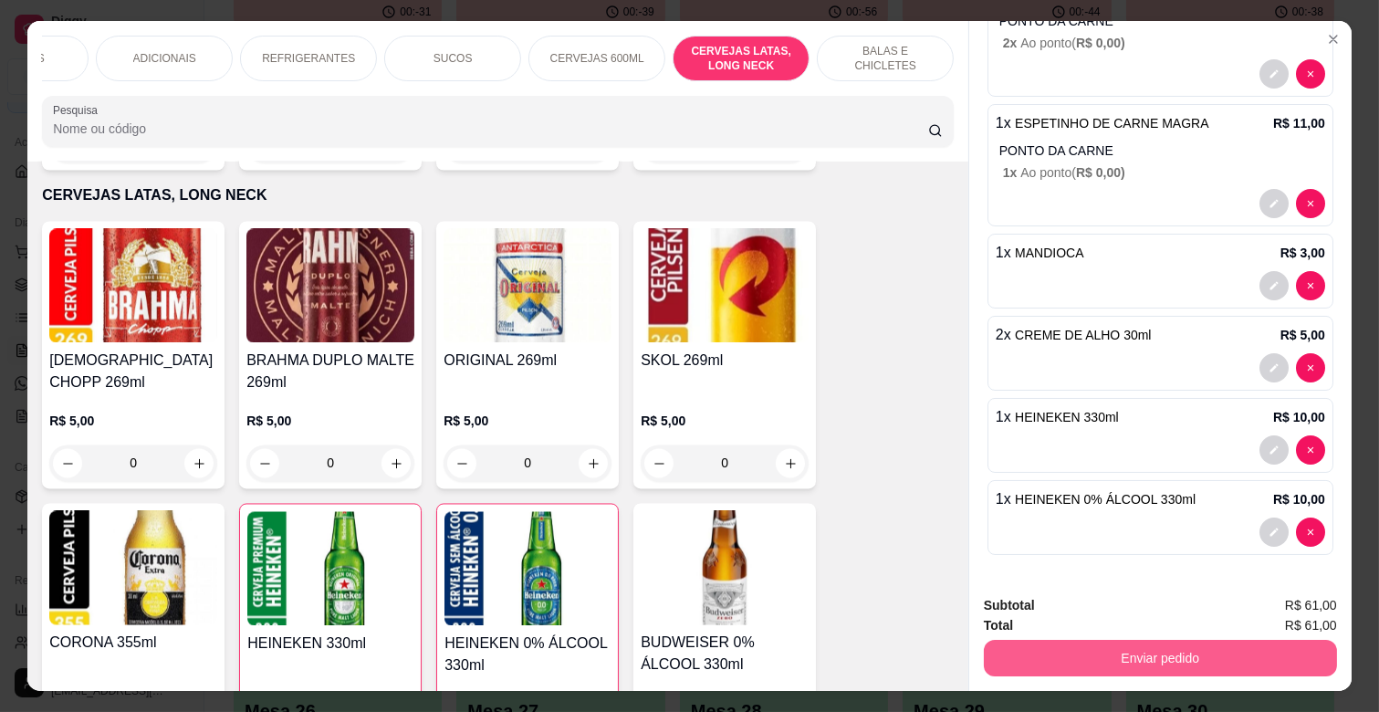
click at [1172, 640] on button "Enviar pedido" at bounding box center [1160, 658] width 353 height 36
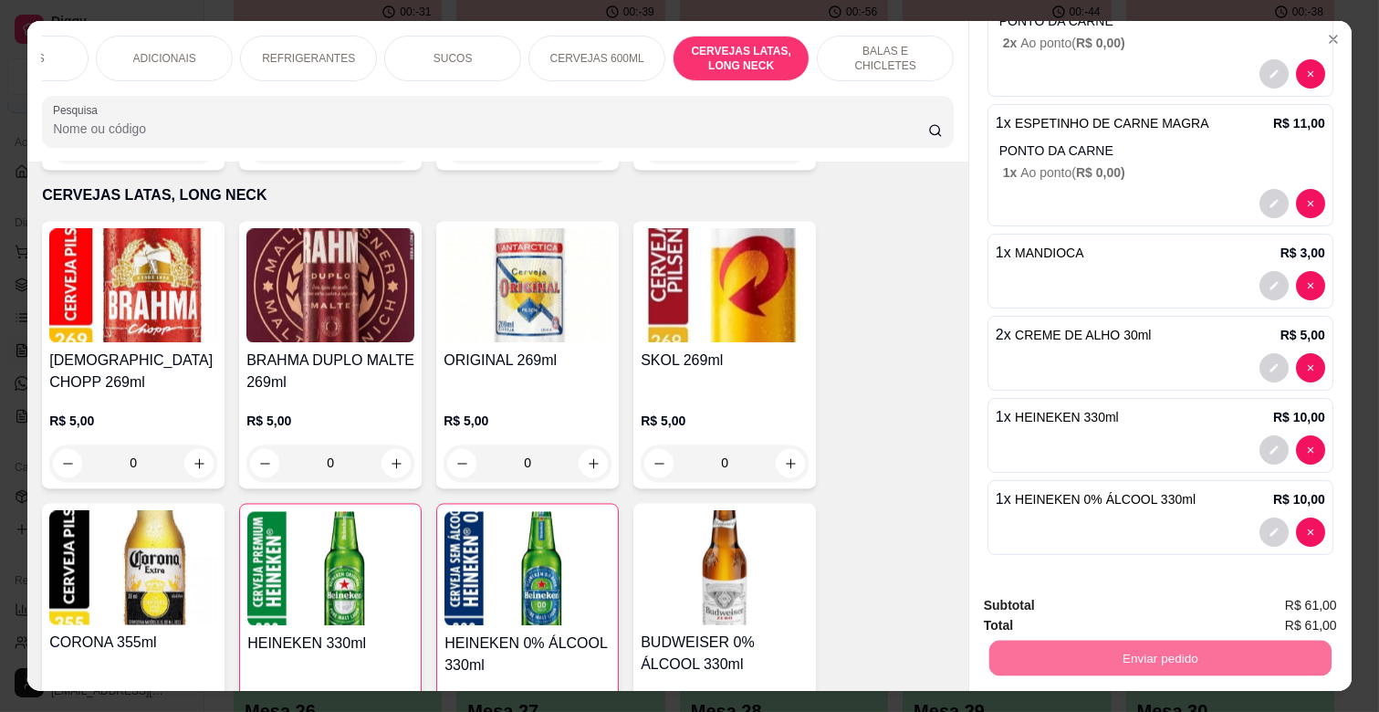
click at [1142, 608] on button "Não registrar e enviar pedido" at bounding box center [1099, 605] width 184 height 34
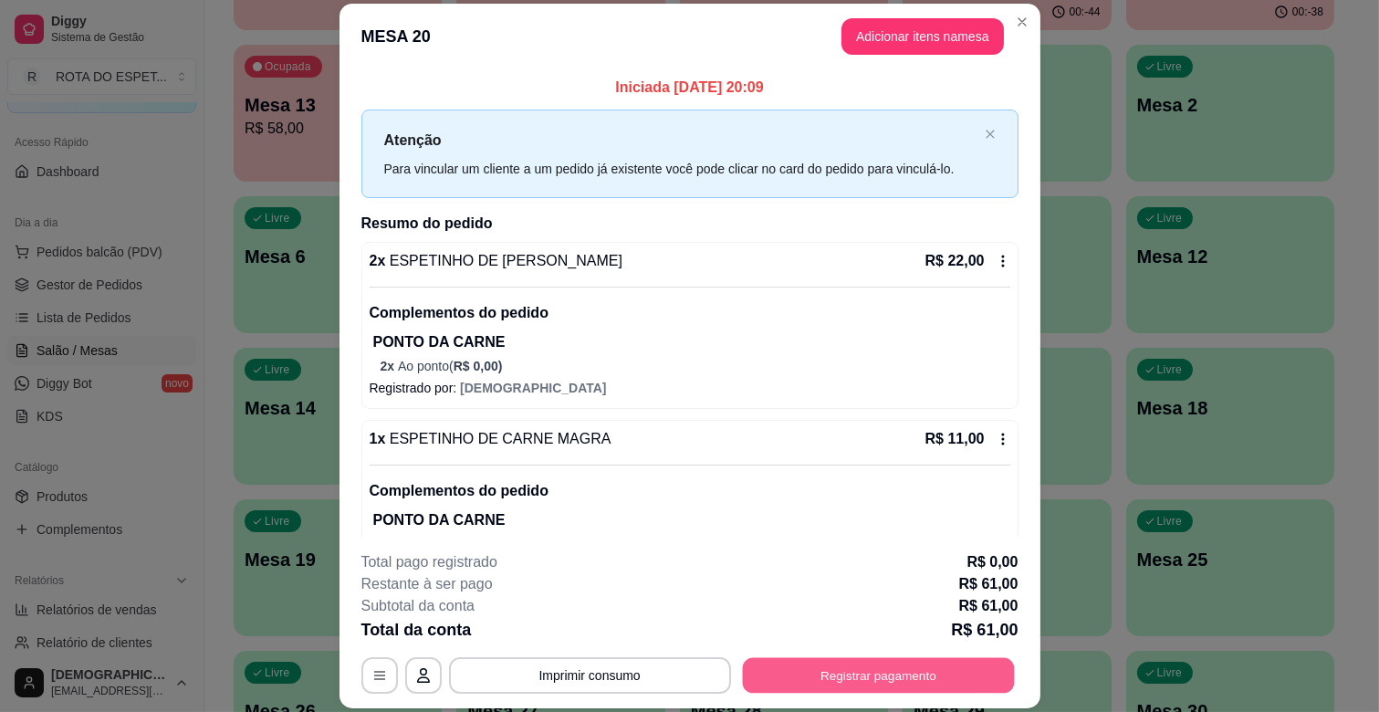
click at [933, 666] on button "Registrar pagamento" at bounding box center [878, 676] width 272 height 36
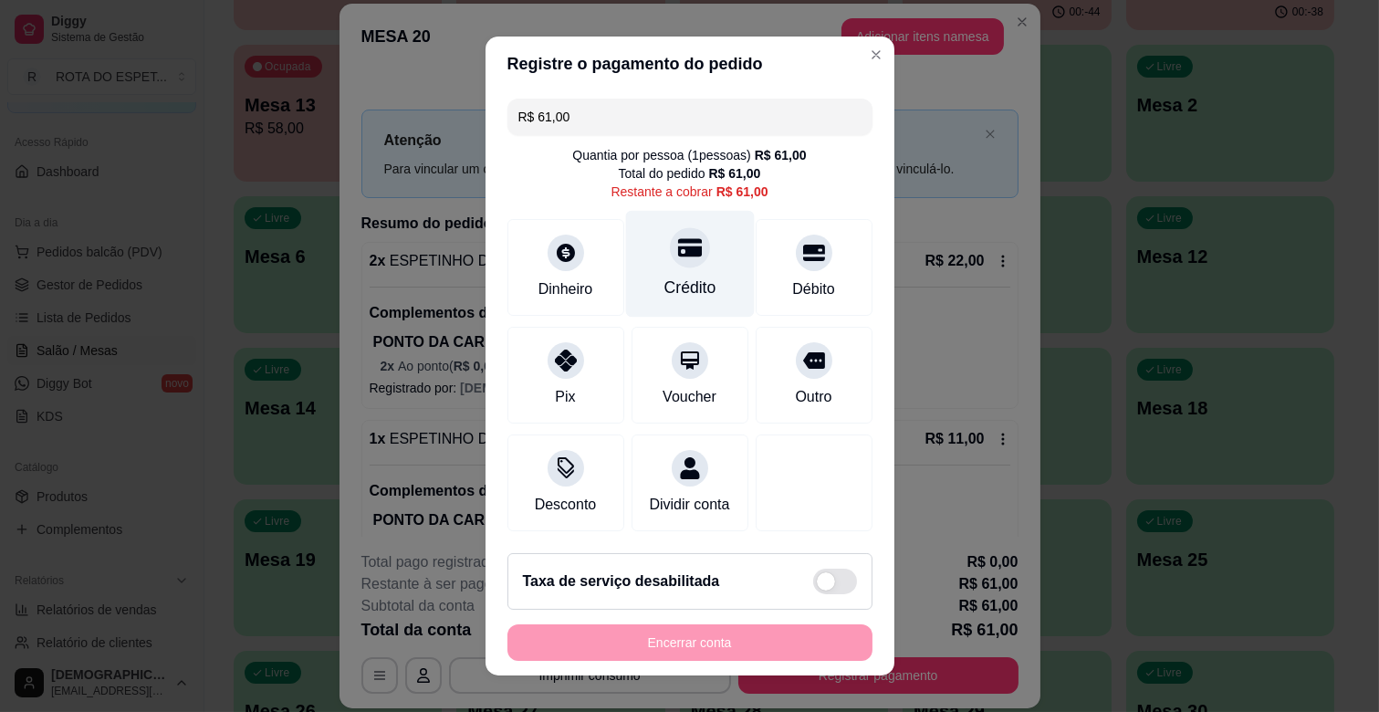
click at [677, 247] on icon at bounding box center [689, 248] width 24 height 18
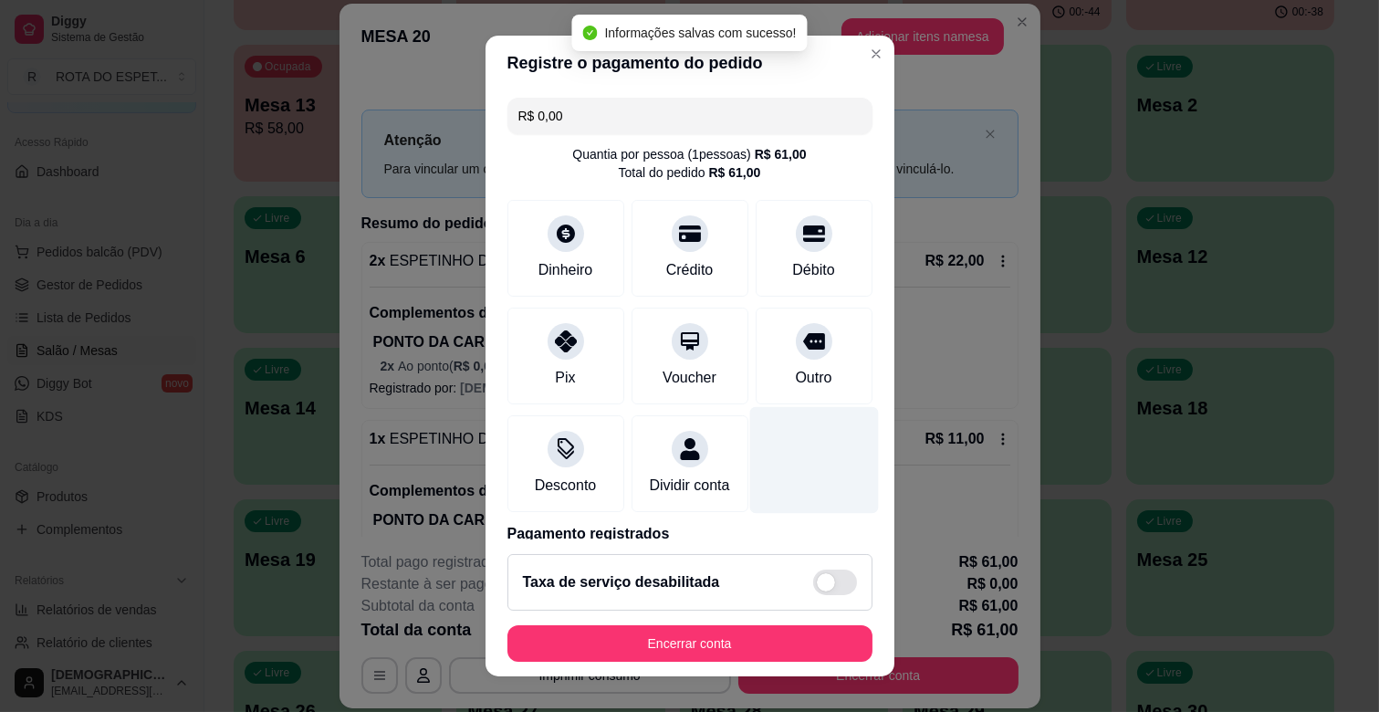
type input "R$ 0,00"
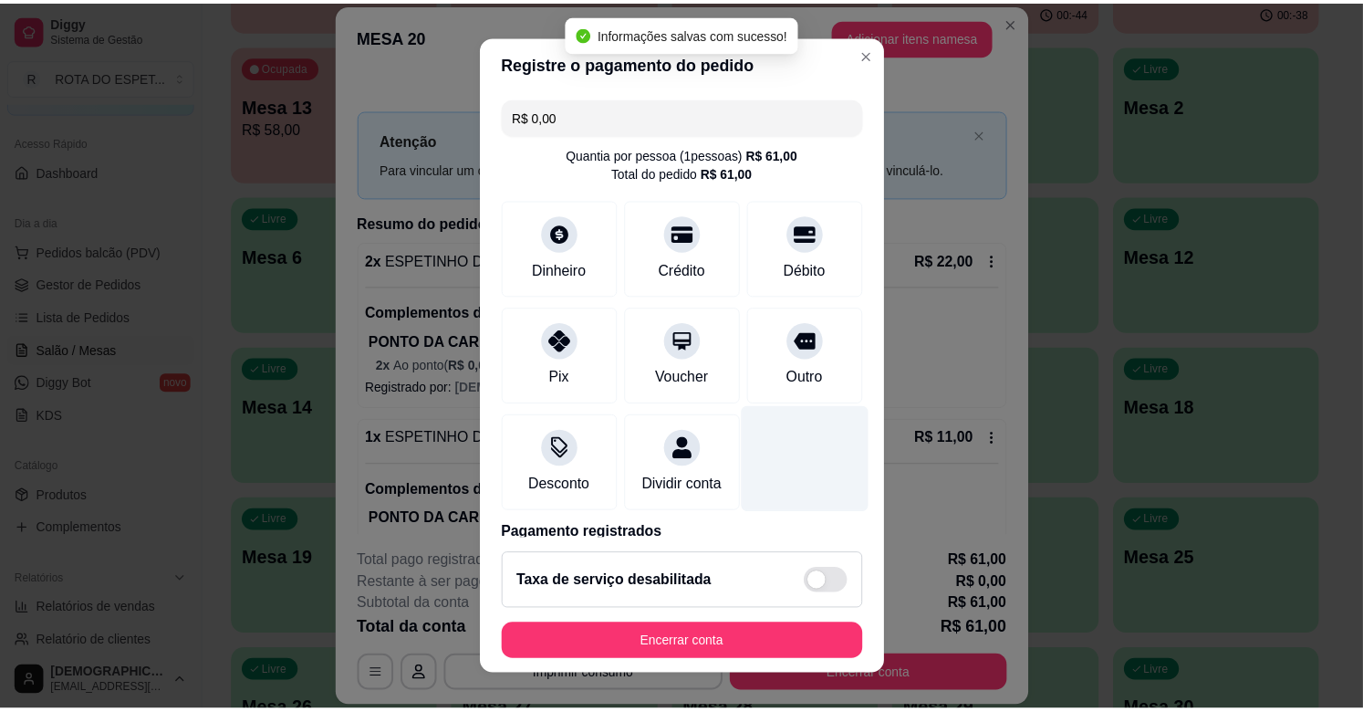
scroll to position [97, 0]
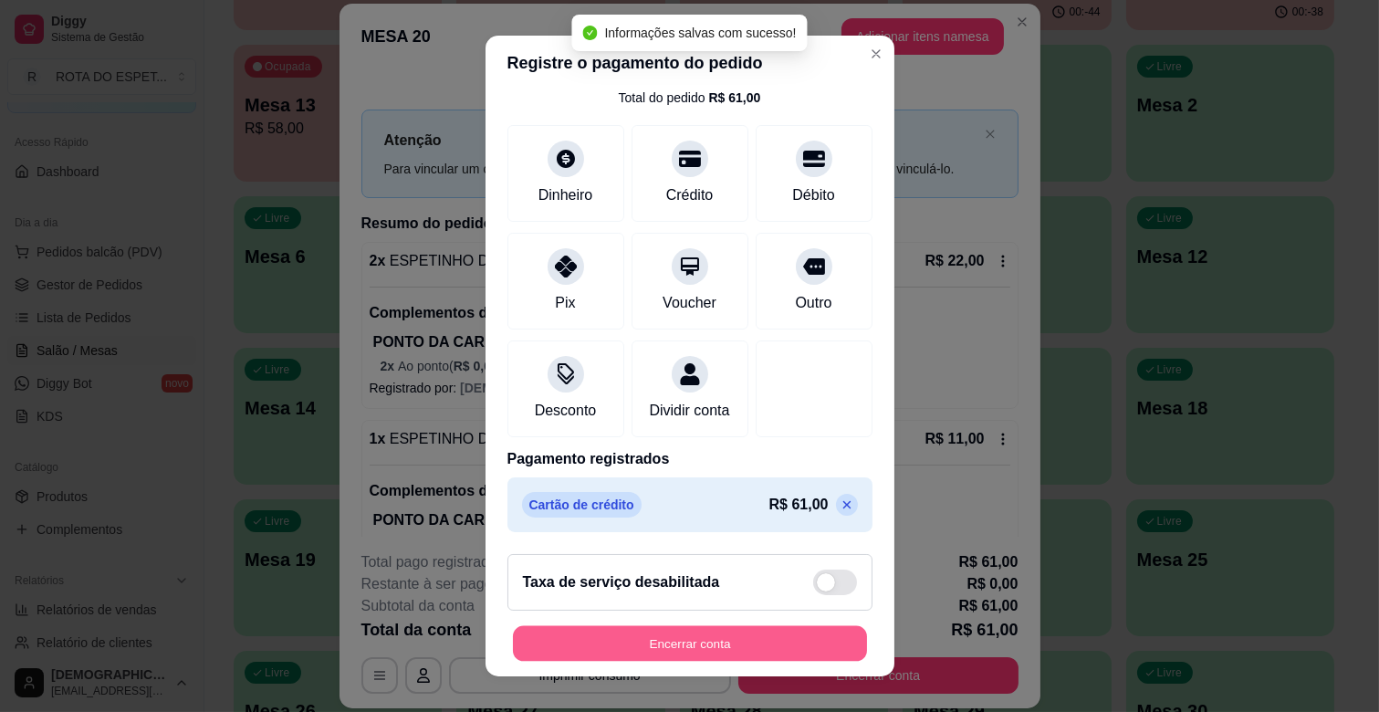
click at [716, 643] on button "Encerrar conta" at bounding box center [690, 644] width 354 height 36
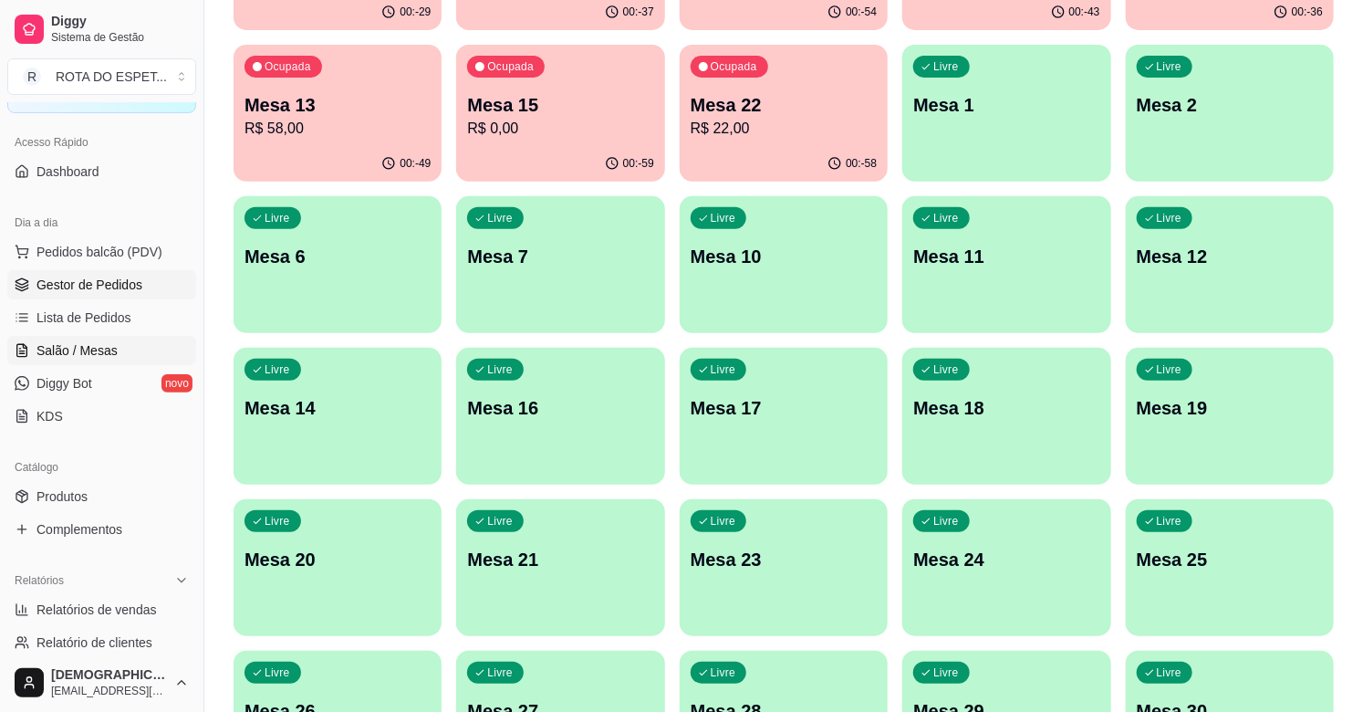
click at [103, 271] on link "Gestor de Pedidos" at bounding box center [101, 284] width 189 height 29
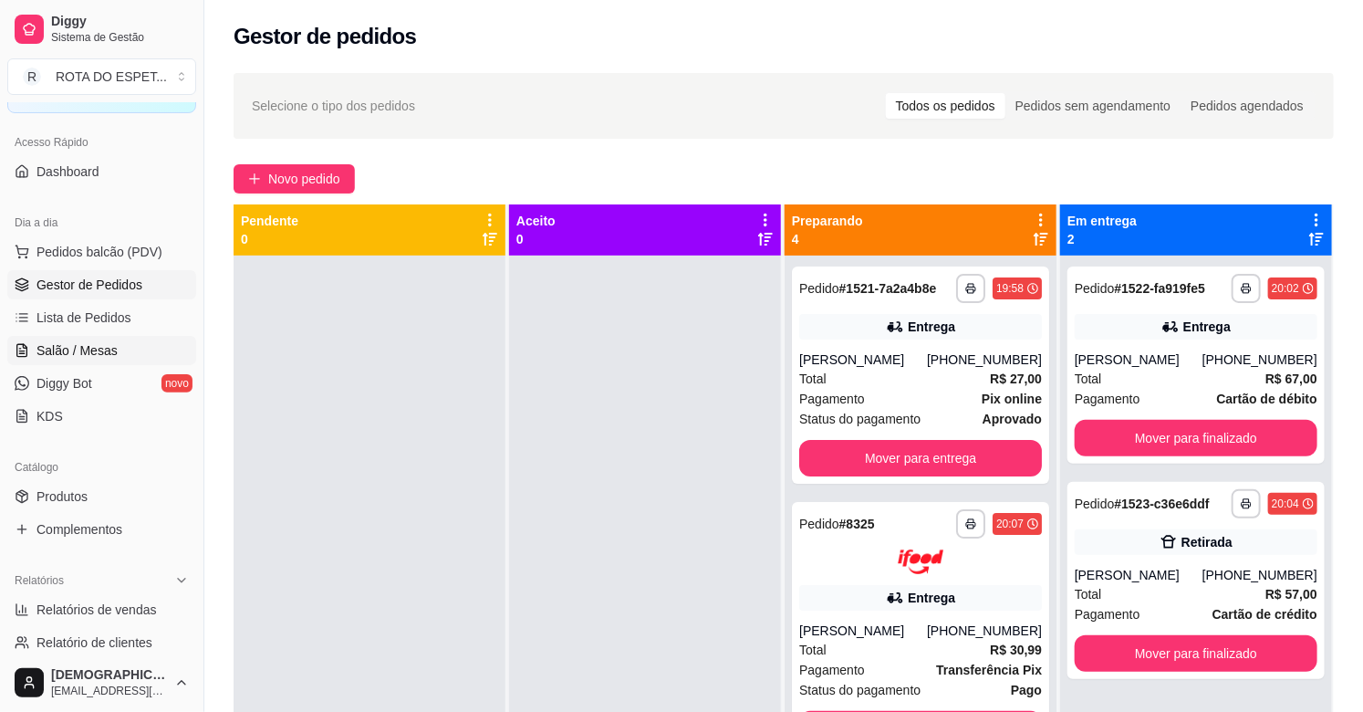
click at [131, 349] on link "Salão / Mesas" at bounding box center [101, 350] width 189 height 29
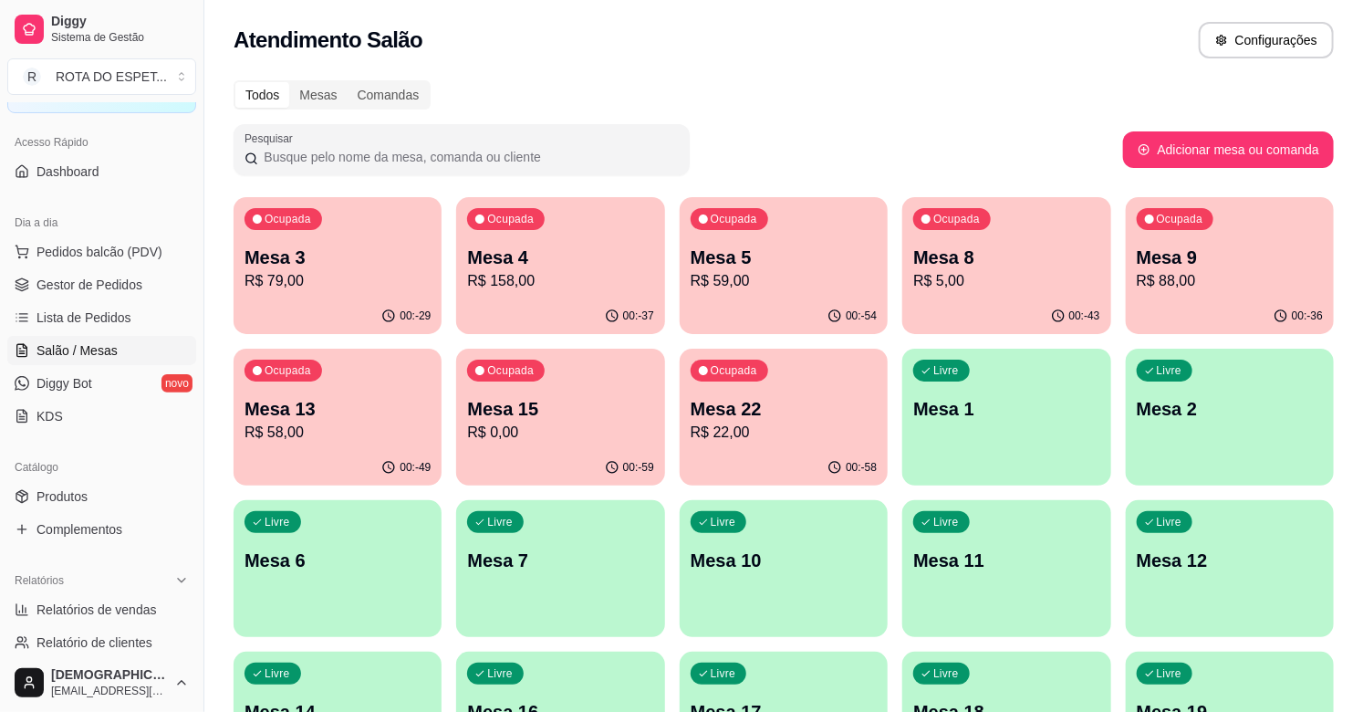
click at [310, 280] on p "R$ 79,00" at bounding box center [338, 281] width 186 height 22
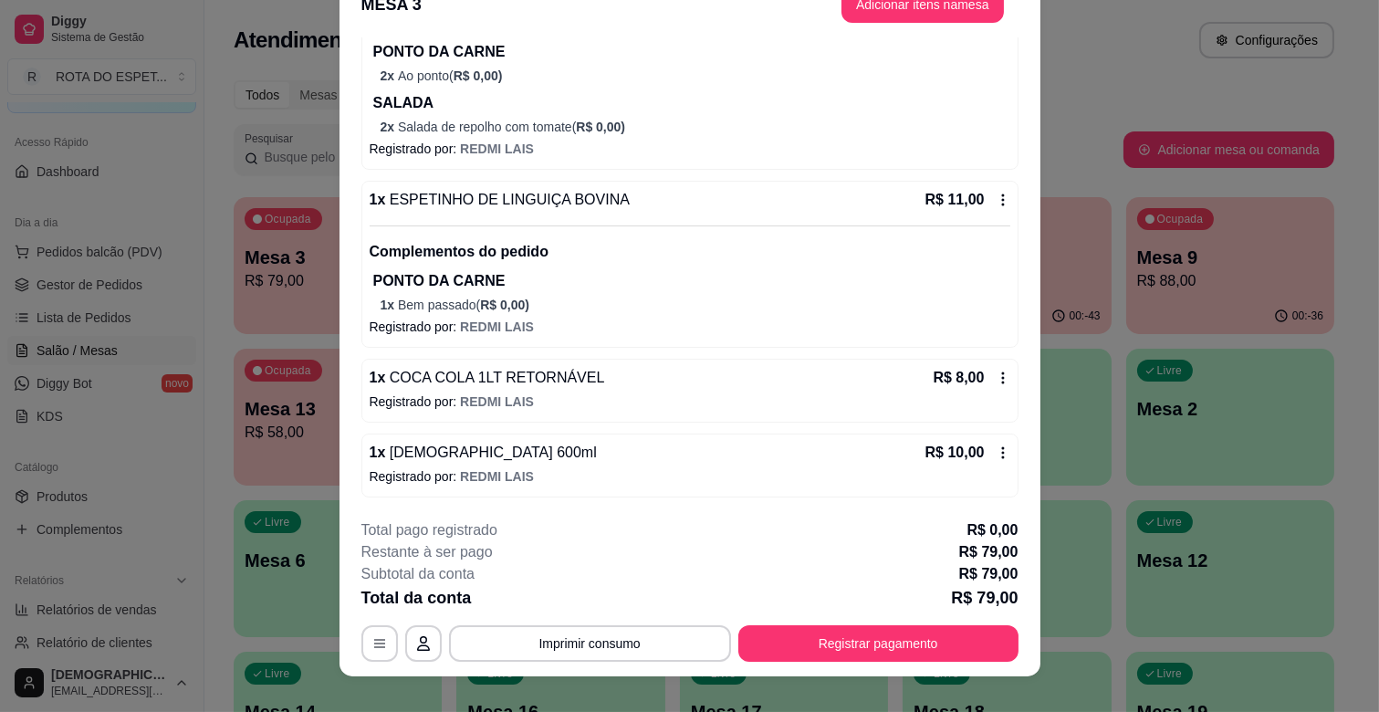
scroll to position [55, 0]
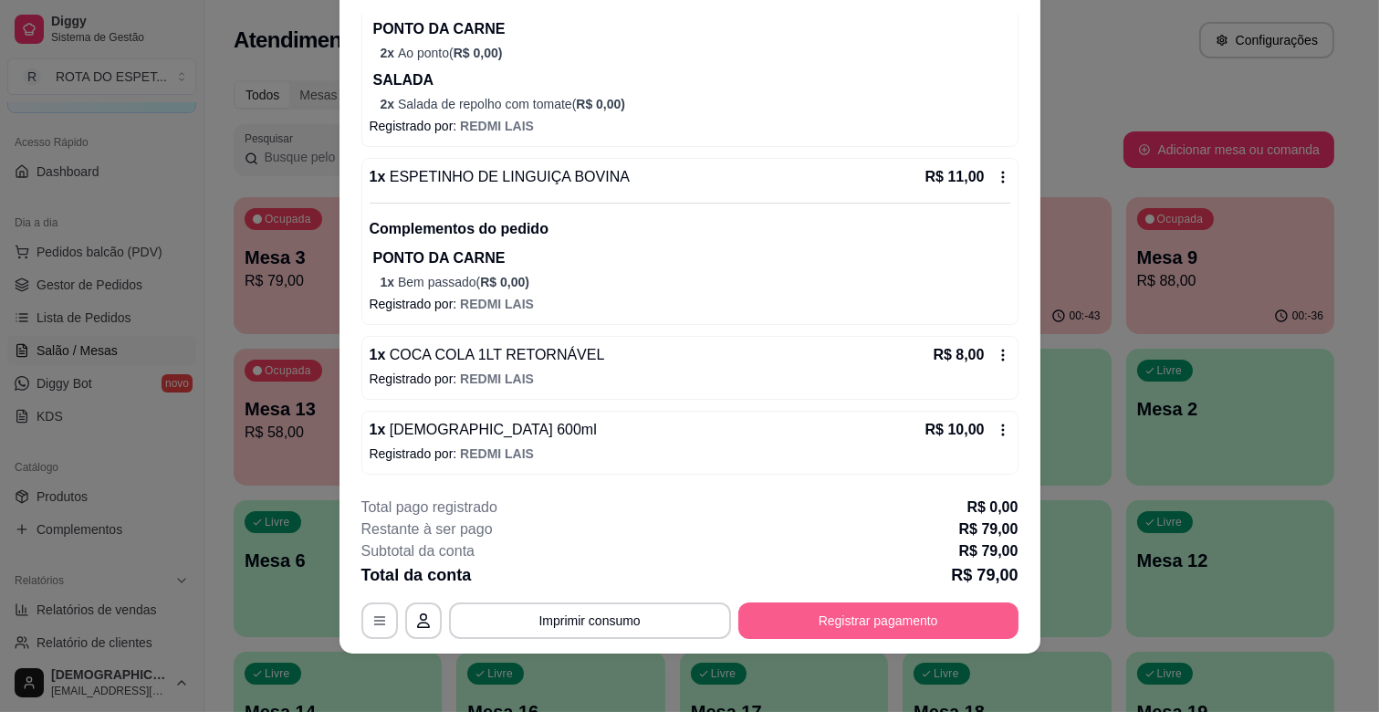
click at [910, 630] on button "Registrar pagamento" at bounding box center [878, 620] width 280 height 36
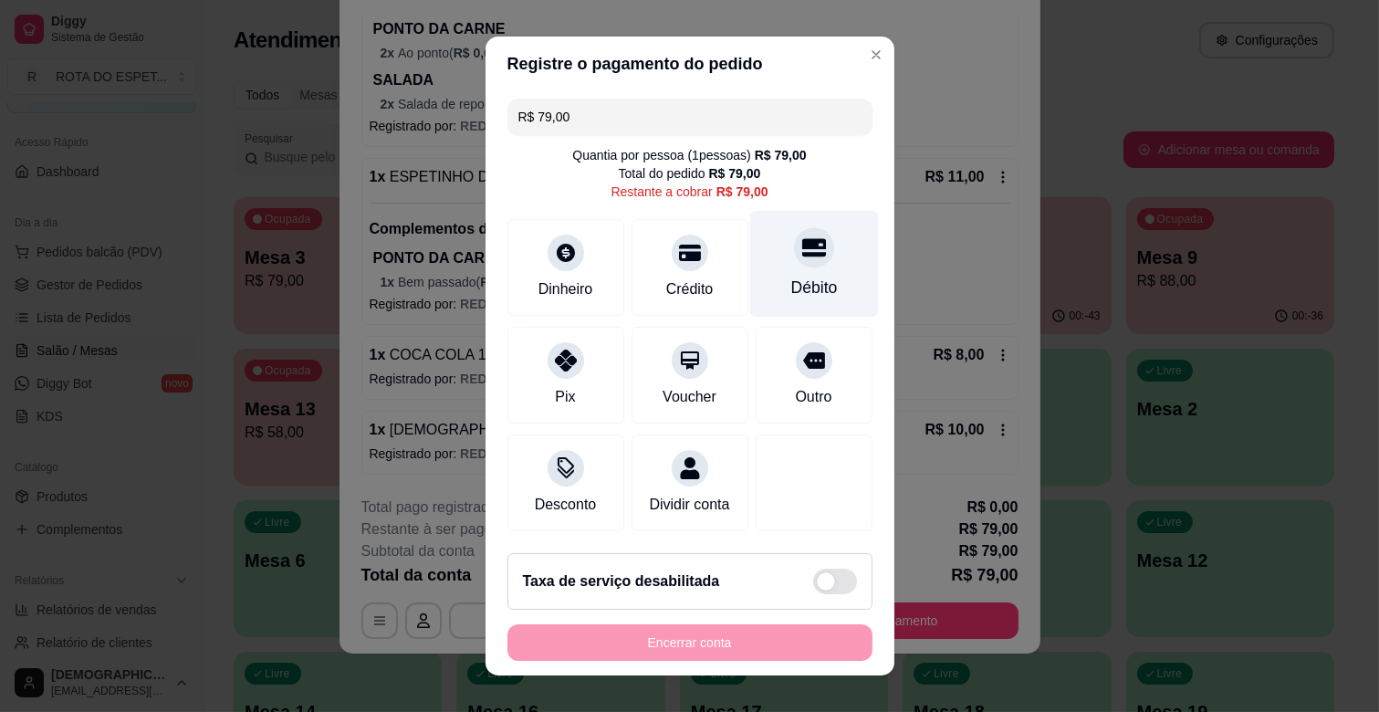
click at [773, 269] on div "Débito" at bounding box center [813, 264] width 129 height 107
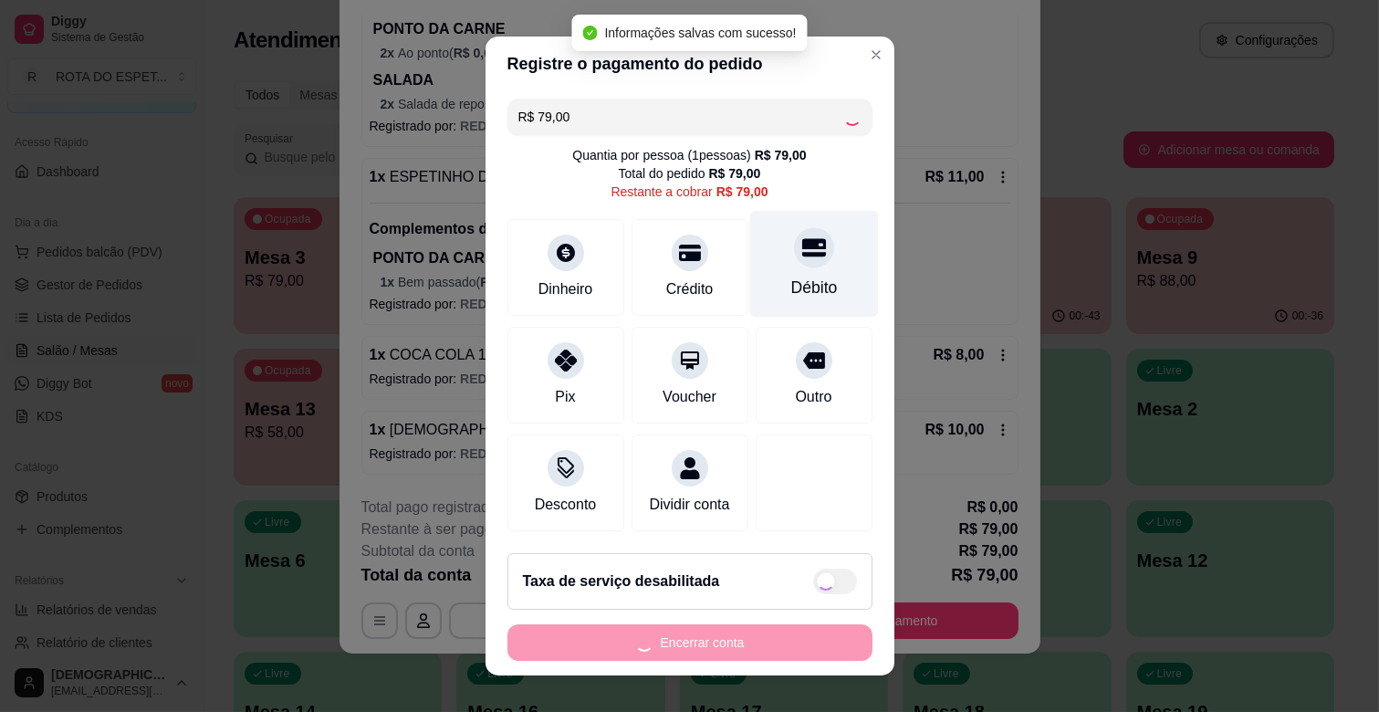
type input "R$ 0,00"
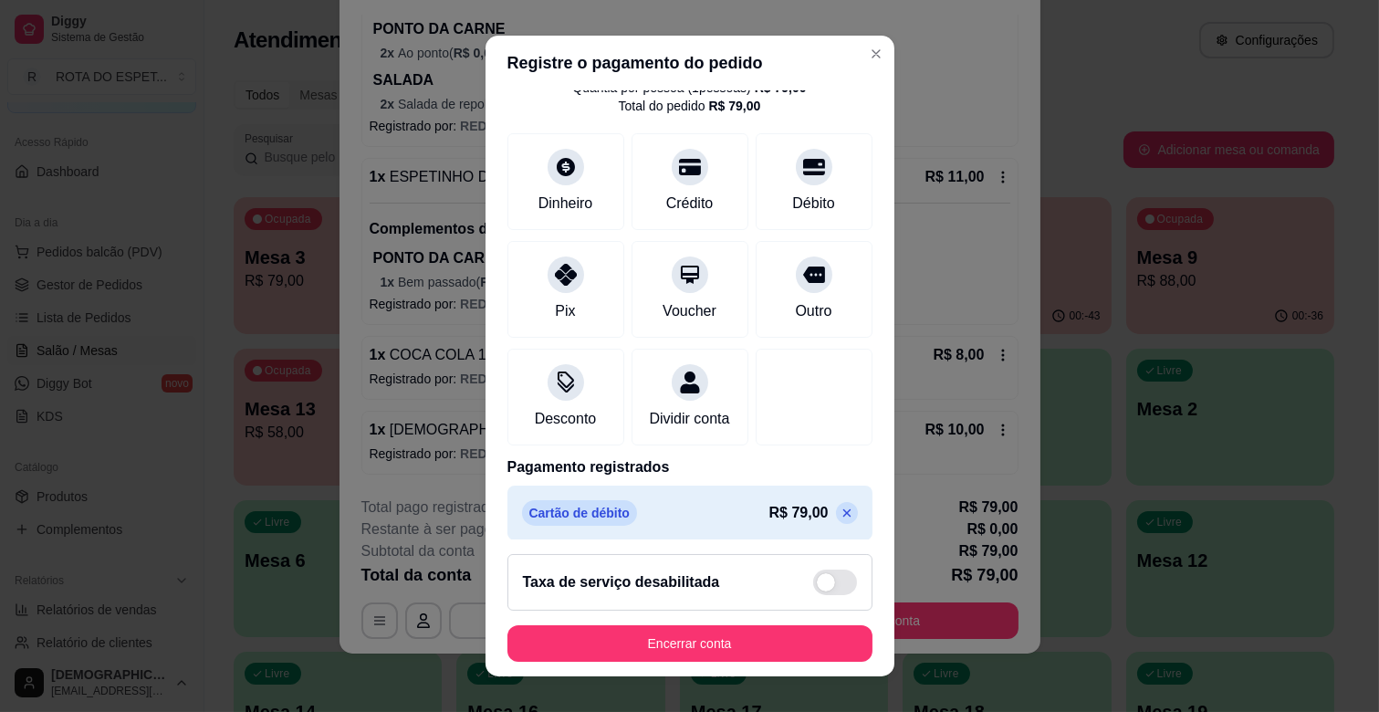
scroll to position [97, 0]
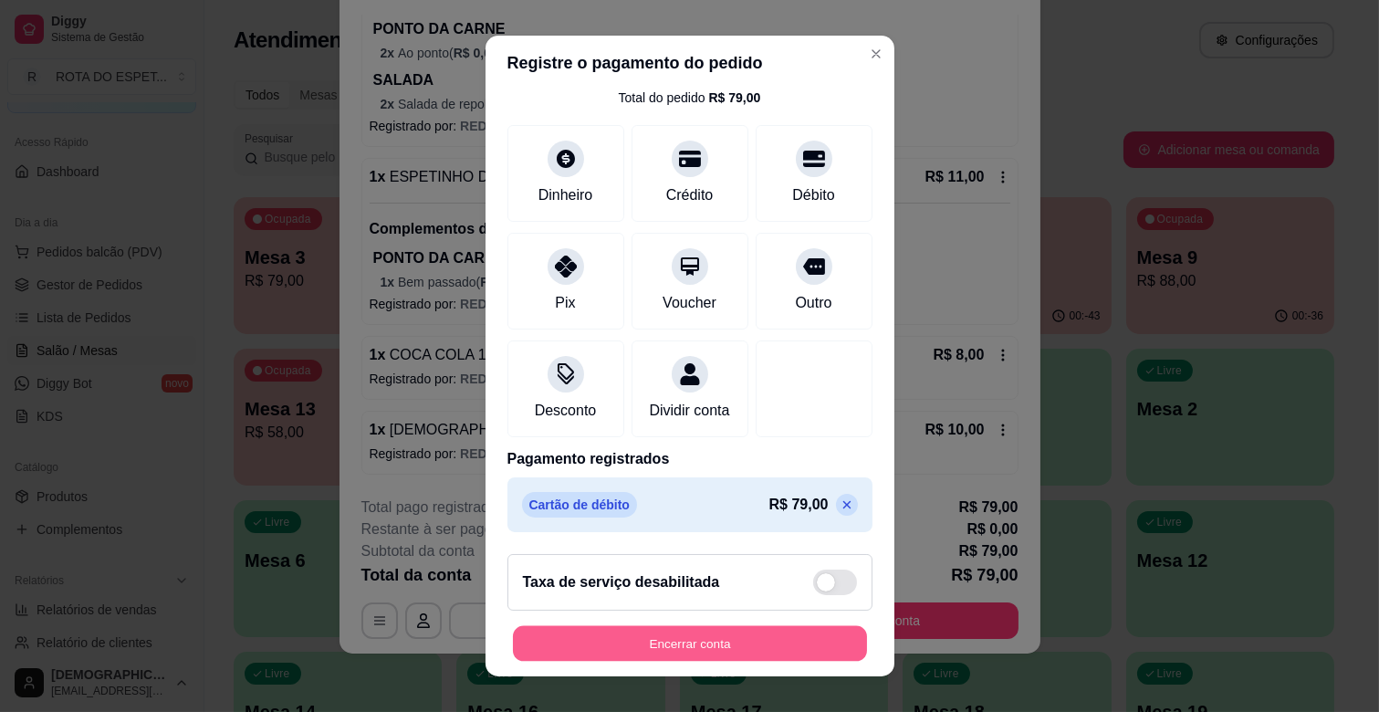
click at [739, 641] on button "Encerrar conta" at bounding box center [690, 644] width 354 height 36
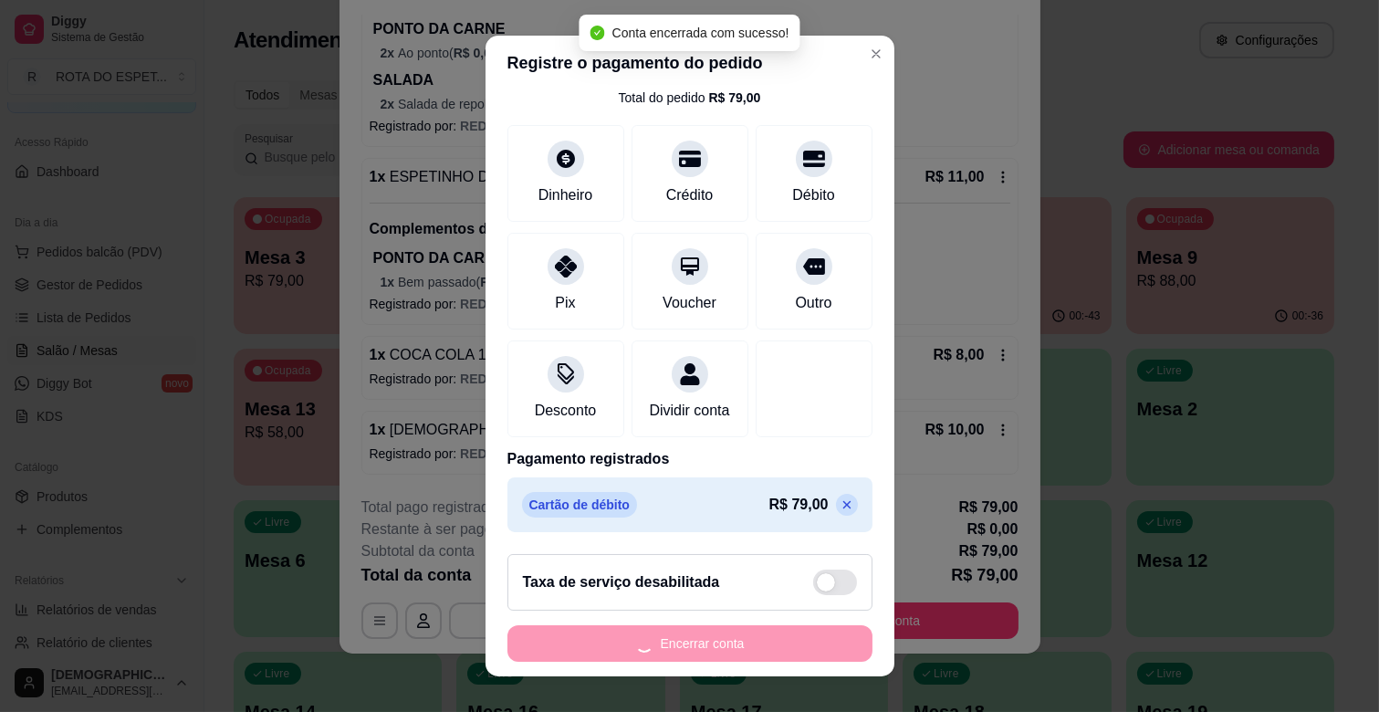
scroll to position [0, 0]
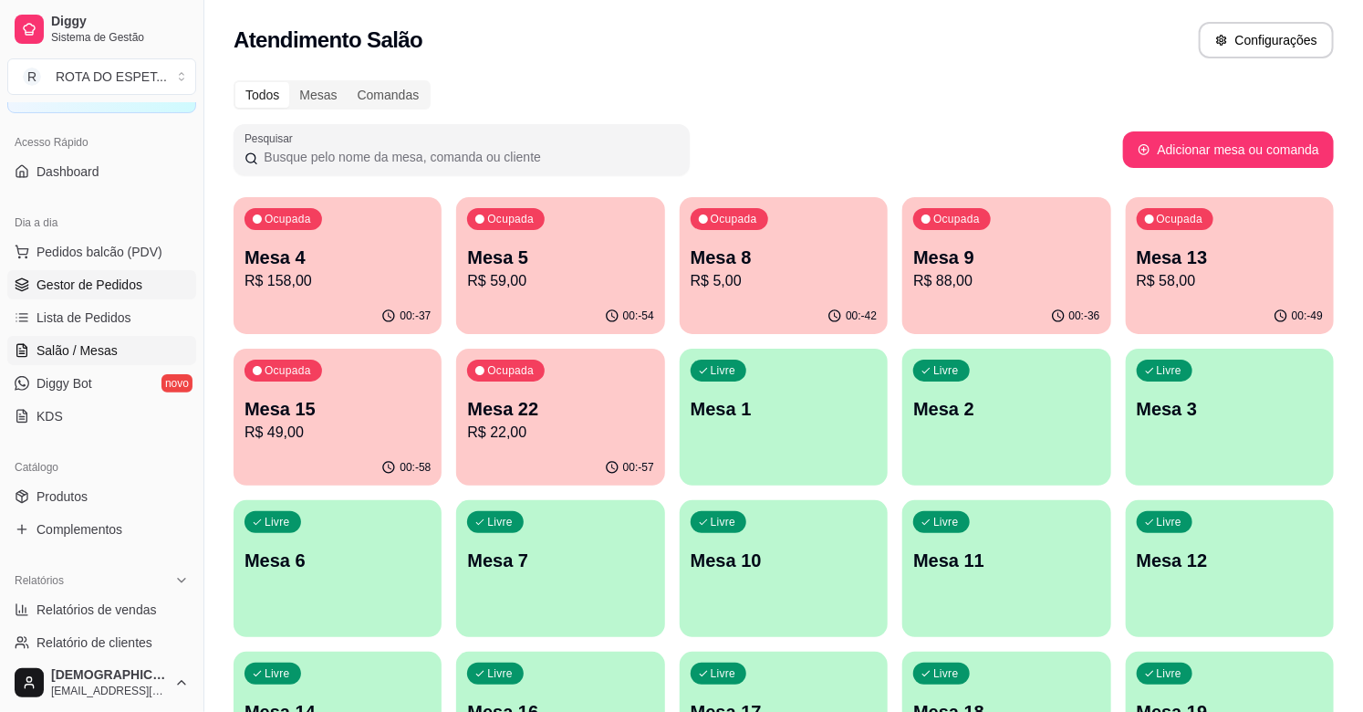
click at [130, 276] on span "Gestor de Pedidos" at bounding box center [89, 285] width 106 height 18
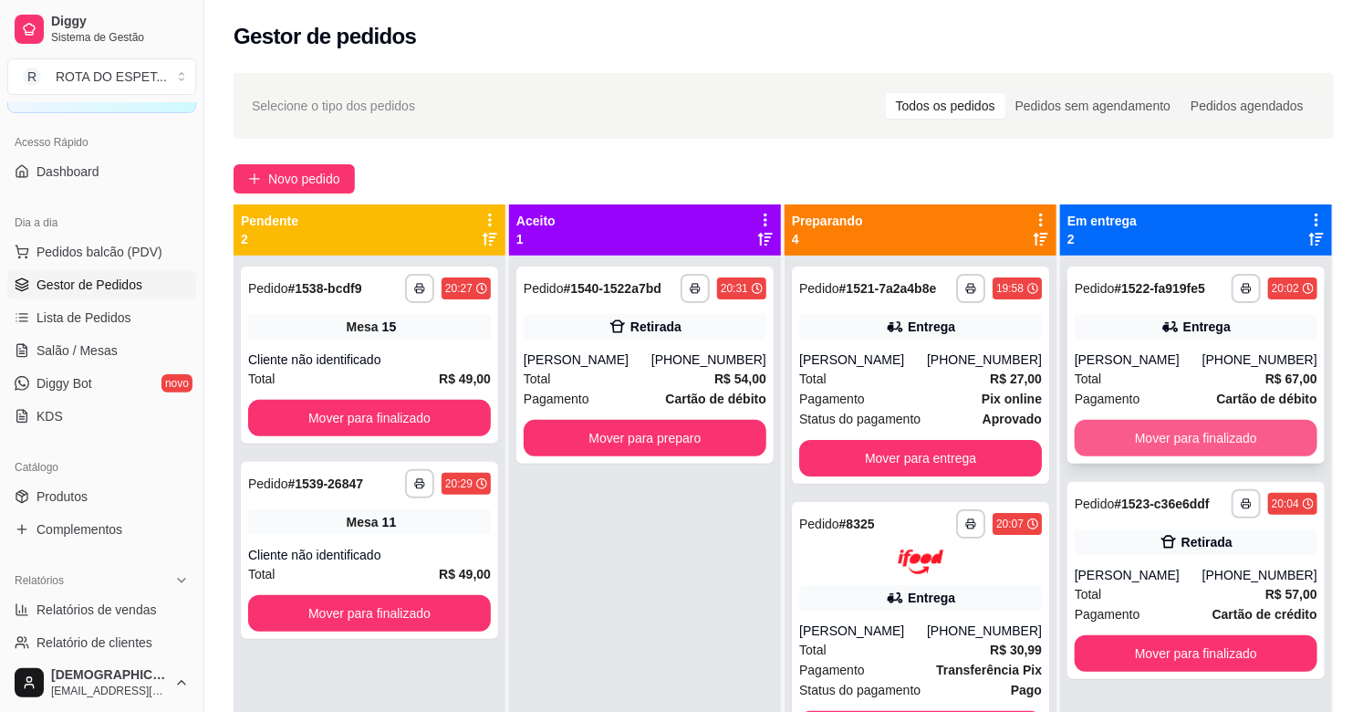
click at [1171, 433] on button "Mover para finalizado" at bounding box center [1196, 438] width 243 height 36
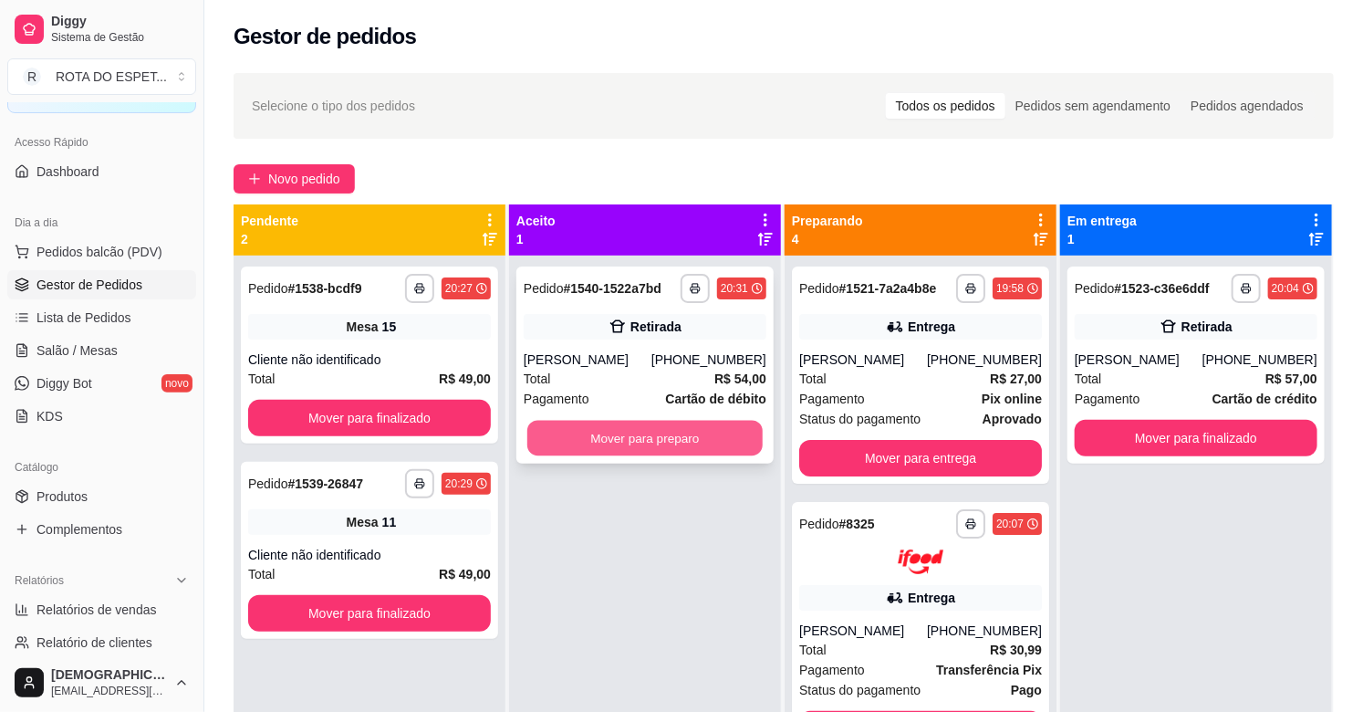
click at [708, 435] on button "Mover para preparo" at bounding box center [644, 439] width 235 height 36
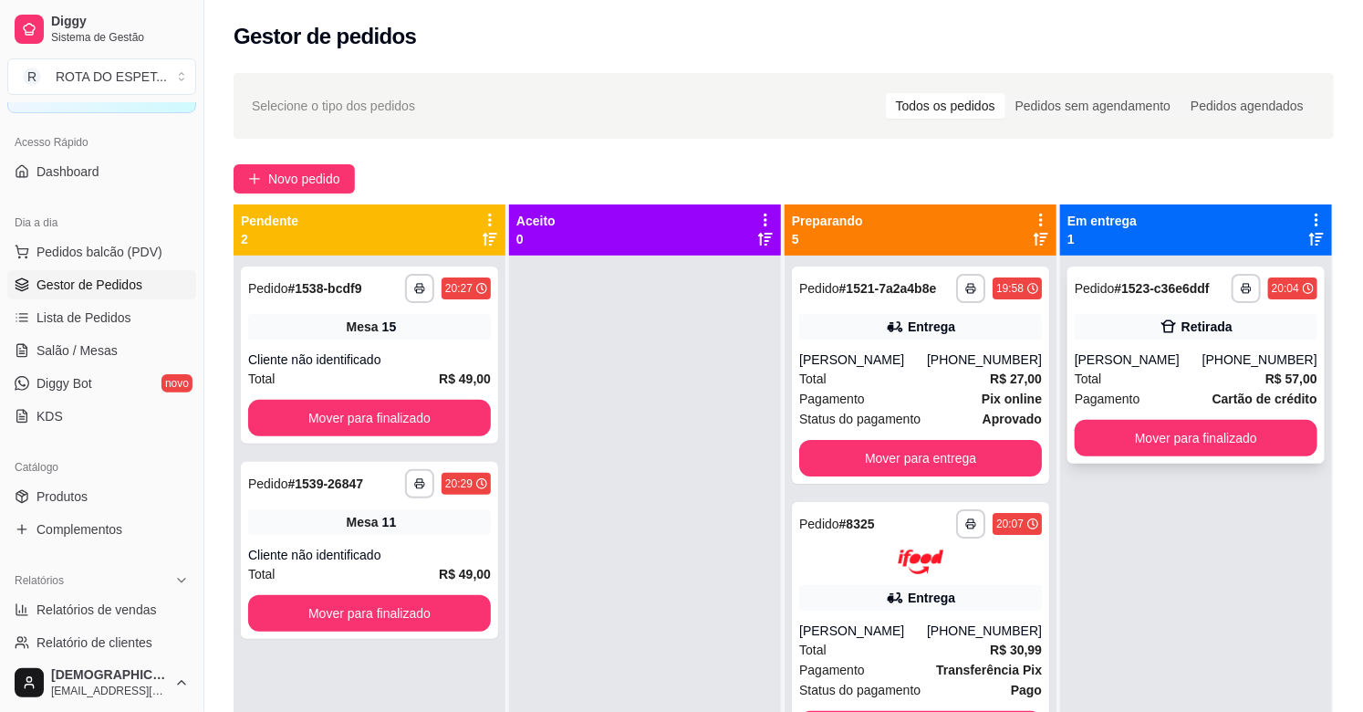
click at [1188, 390] on div "Pagamento Cartão de crédito" at bounding box center [1196, 399] width 243 height 20
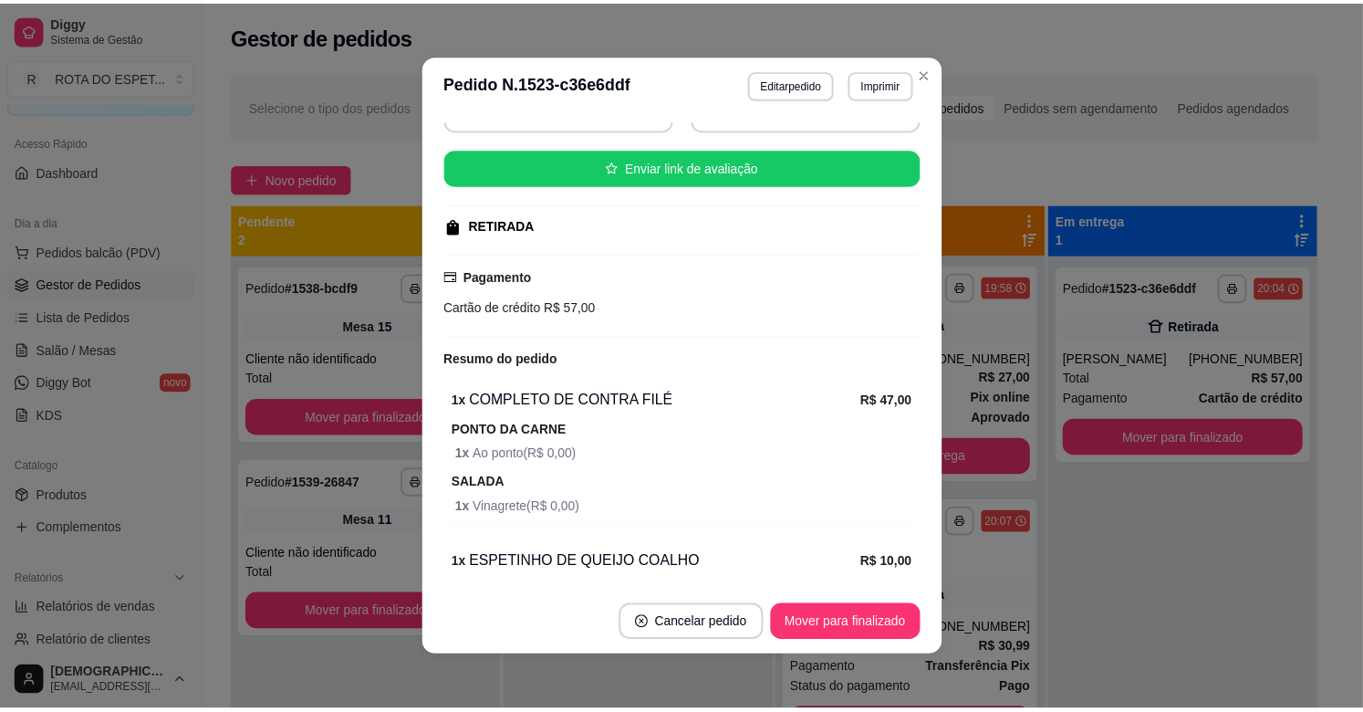
scroll to position [321, 0]
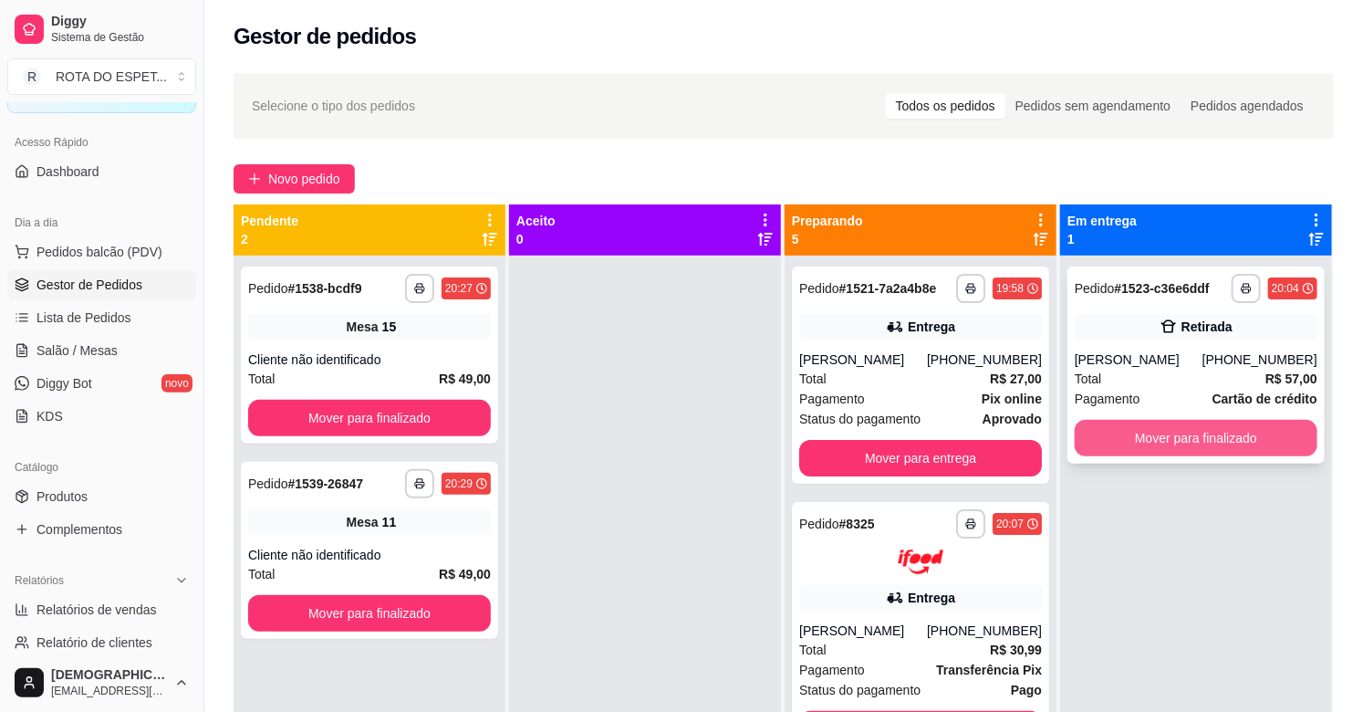
click at [1201, 422] on button "Mover para finalizado" at bounding box center [1196, 438] width 243 height 36
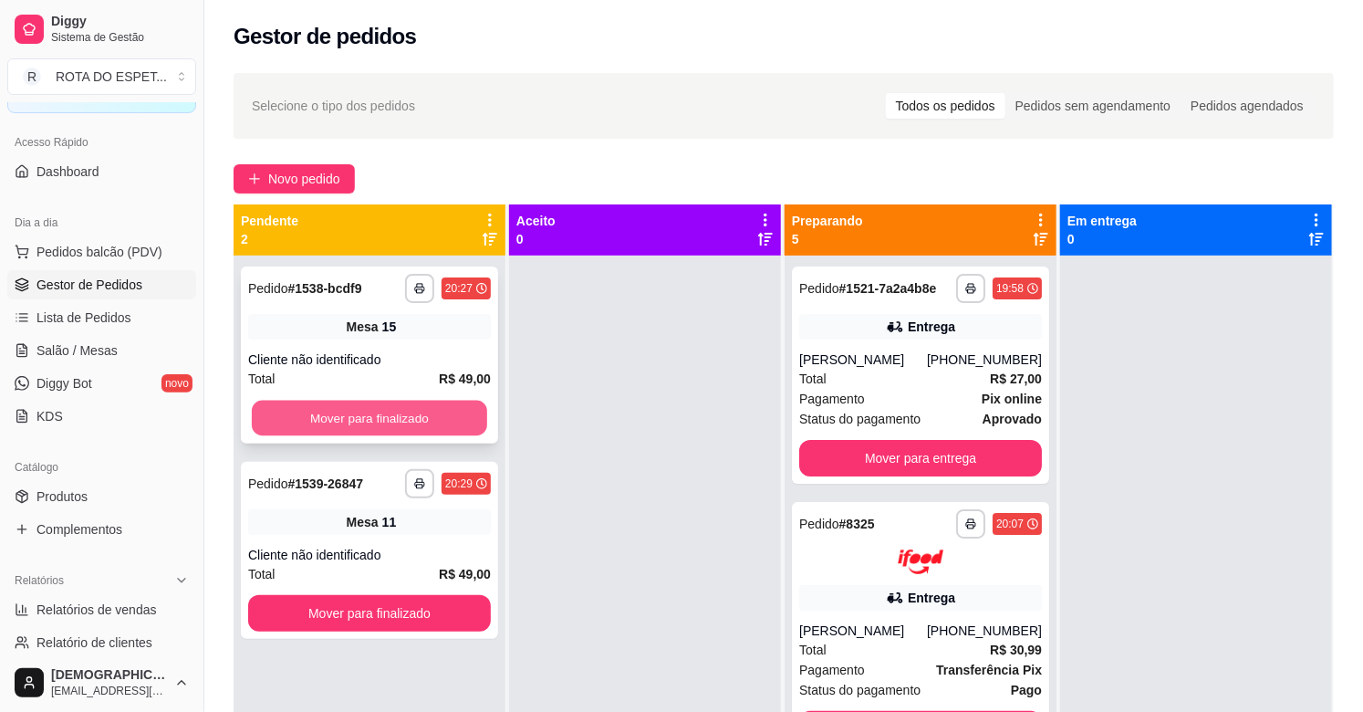
click at [426, 420] on button "Mover para finalizado" at bounding box center [369, 419] width 235 height 36
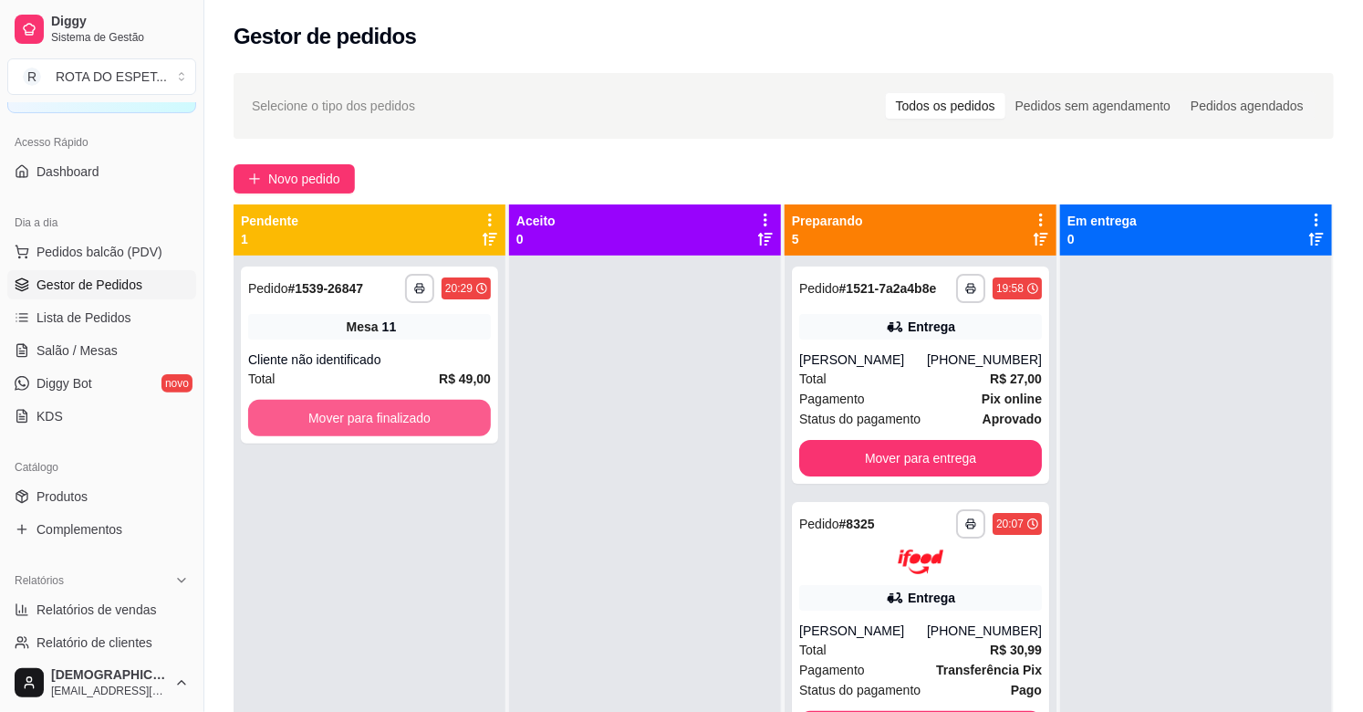
click at [426, 420] on button "Mover para finalizado" at bounding box center [369, 418] width 243 height 36
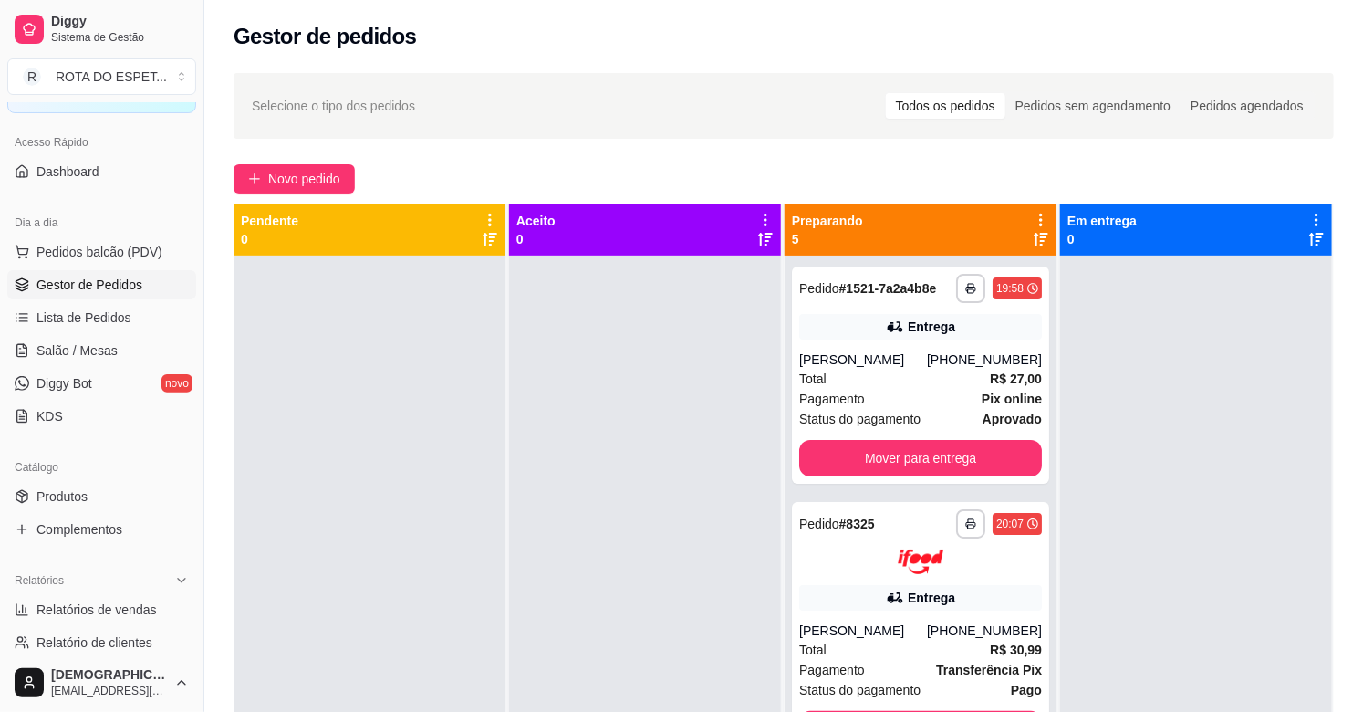
click at [532, 495] on div at bounding box center [645, 611] width 272 height 712
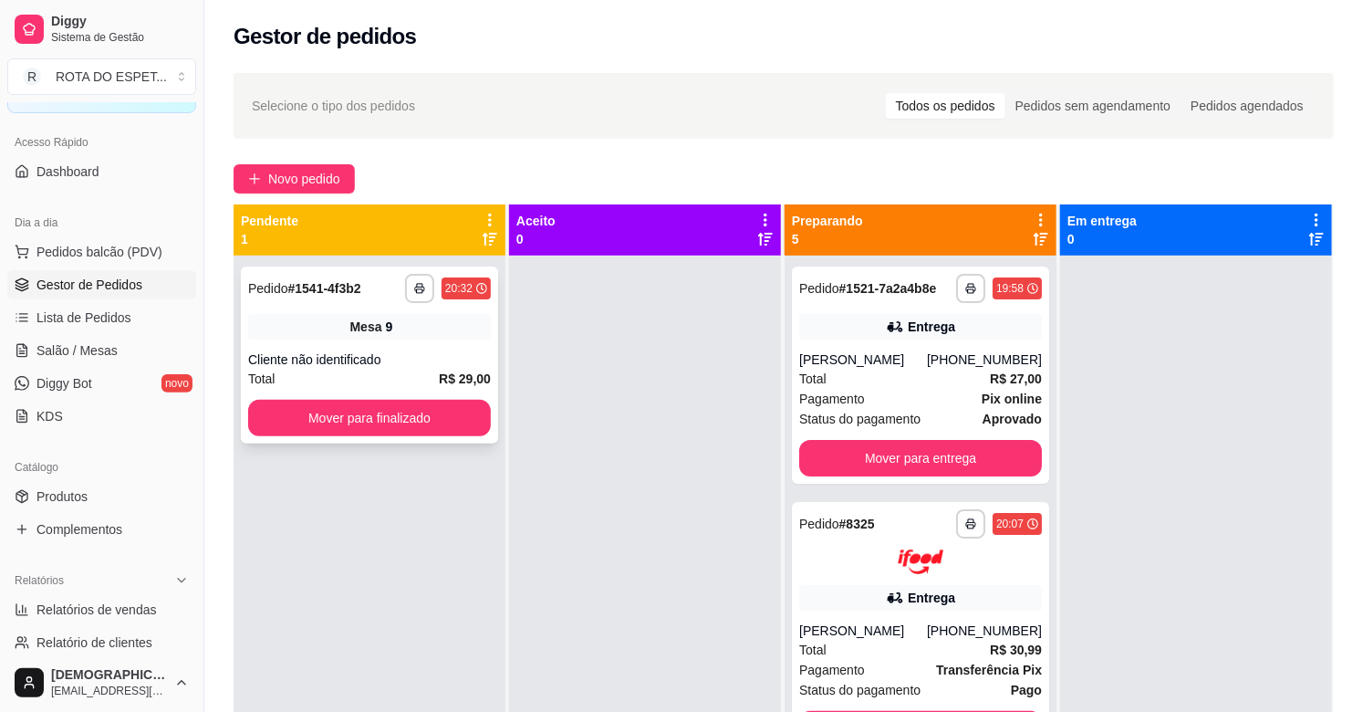
click at [447, 441] on div "**********" at bounding box center [369, 354] width 257 height 177
click at [380, 421] on button "Mover para finalizado" at bounding box center [369, 418] width 243 height 36
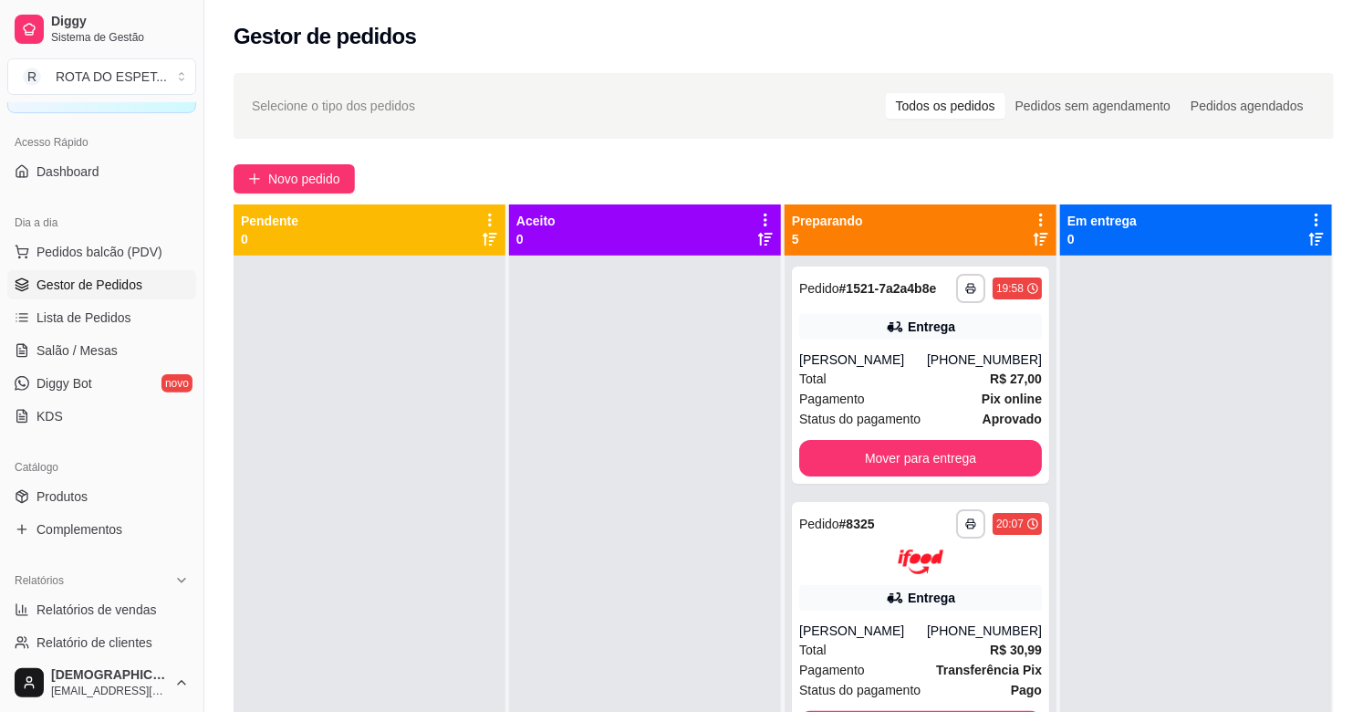
click at [325, 591] on div at bounding box center [370, 611] width 272 height 712
click at [557, 511] on div at bounding box center [645, 611] width 272 height 712
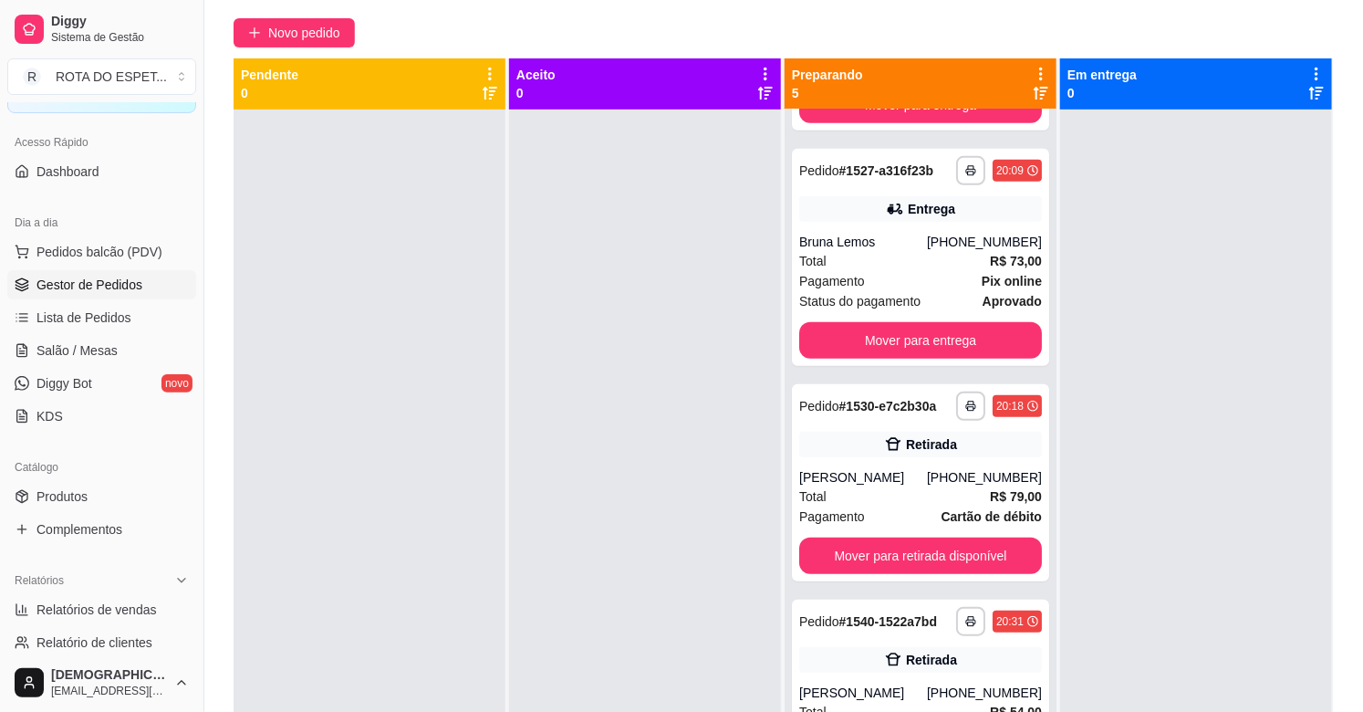
scroll to position [0, 0]
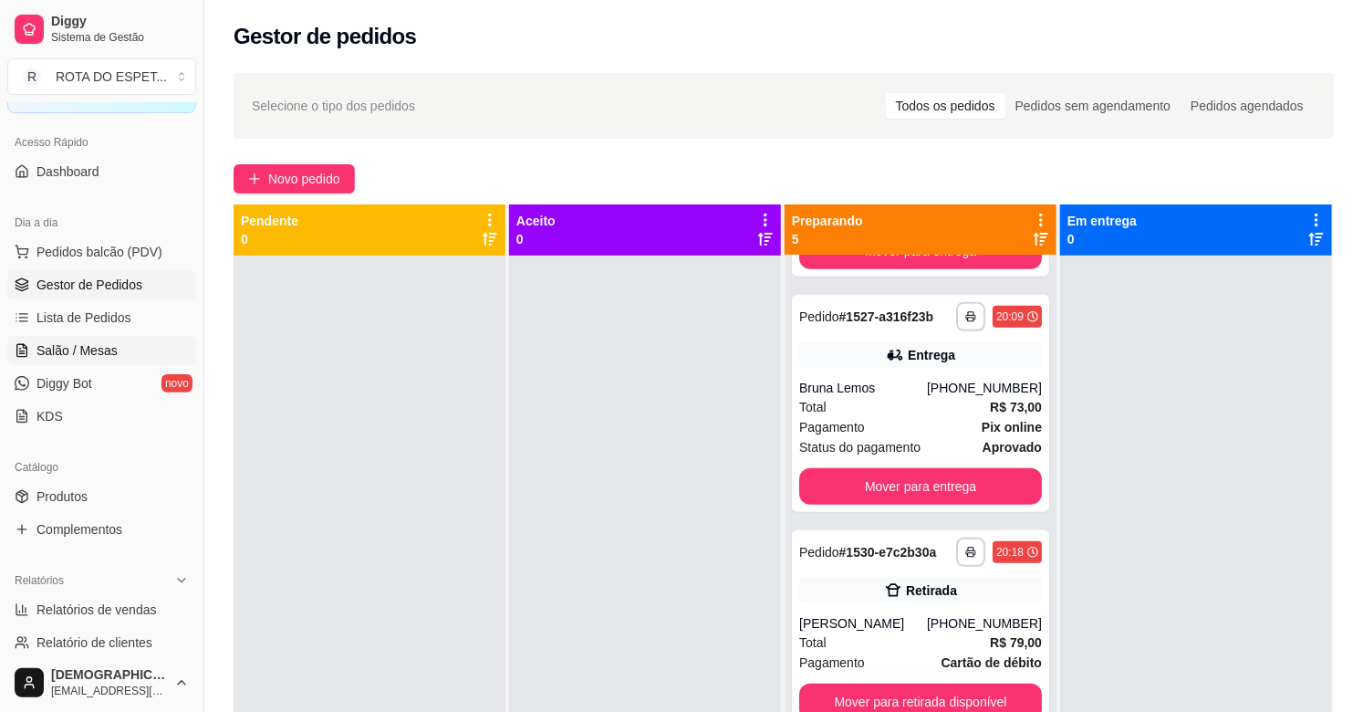
click at [104, 343] on span "Salão / Mesas" at bounding box center [76, 350] width 81 height 18
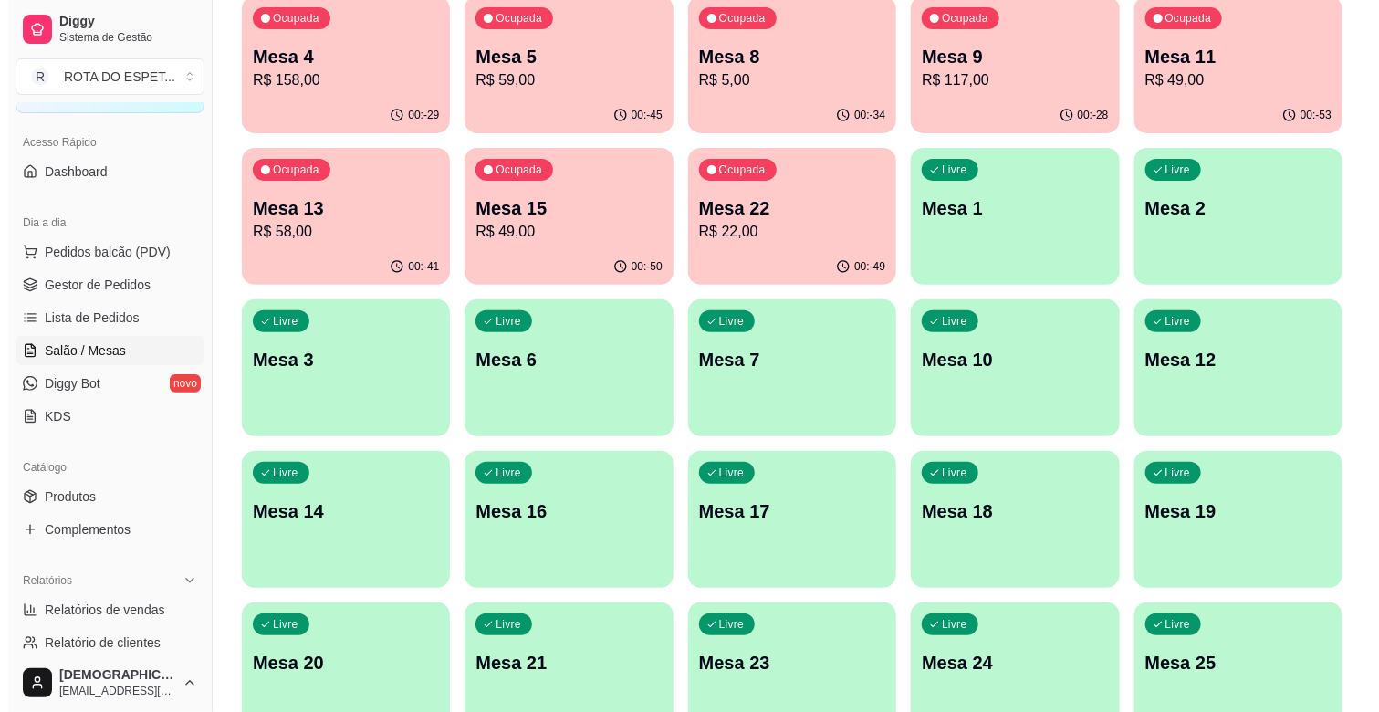
scroll to position [203, 0]
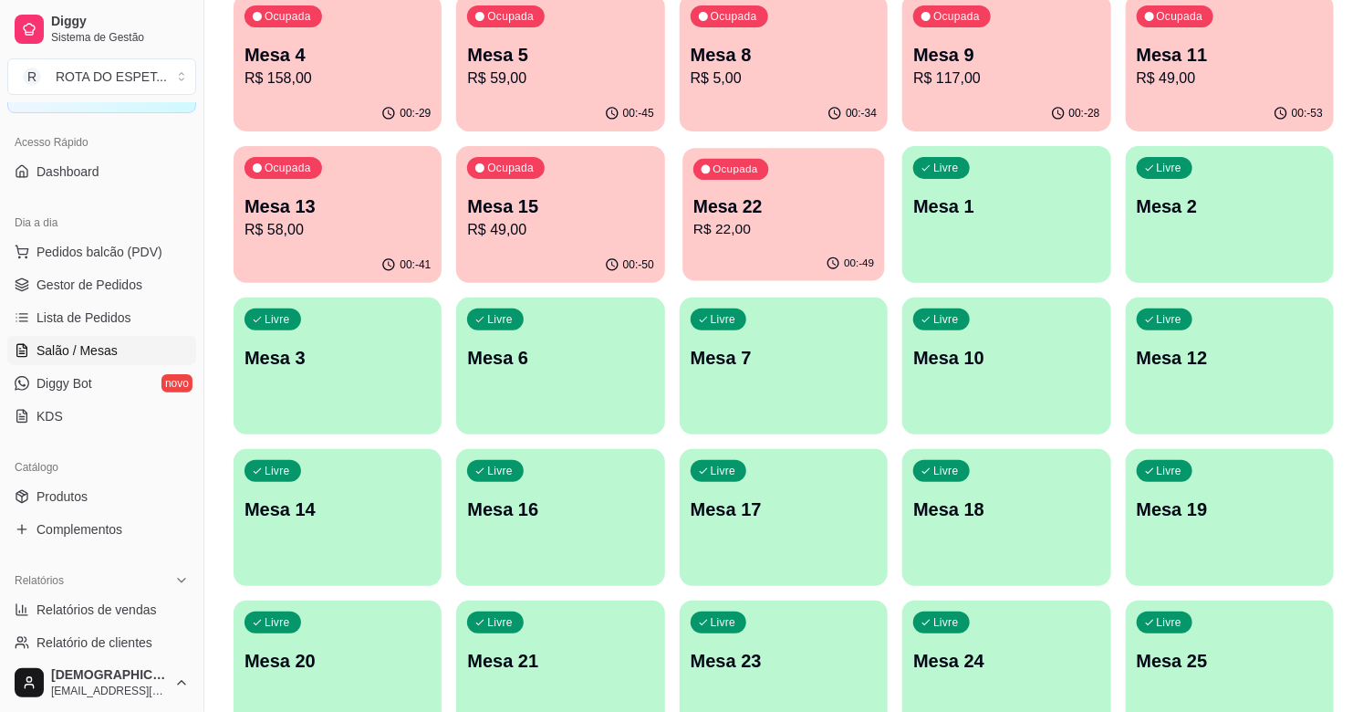
click at [830, 195] on p "Mesa 22" at bounding box center [783, 206] width 181 height 25
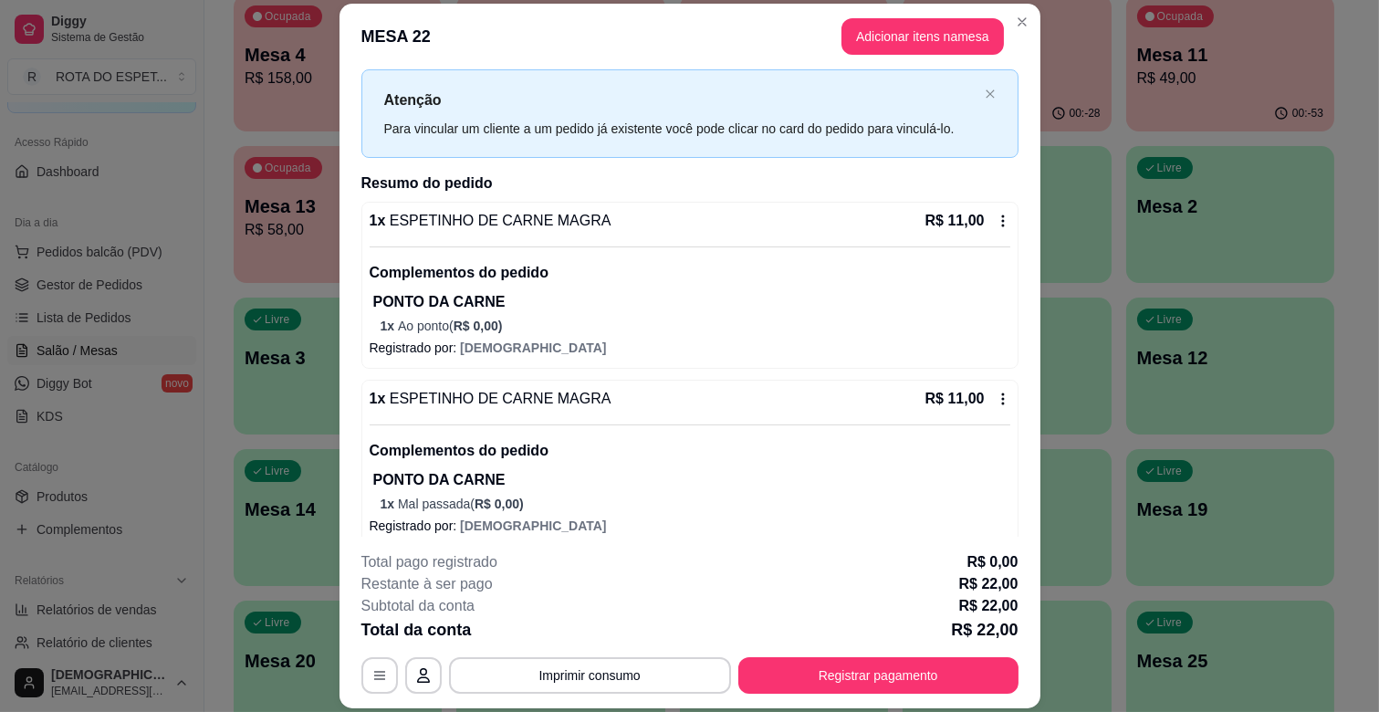
scroll to position [57, 0]
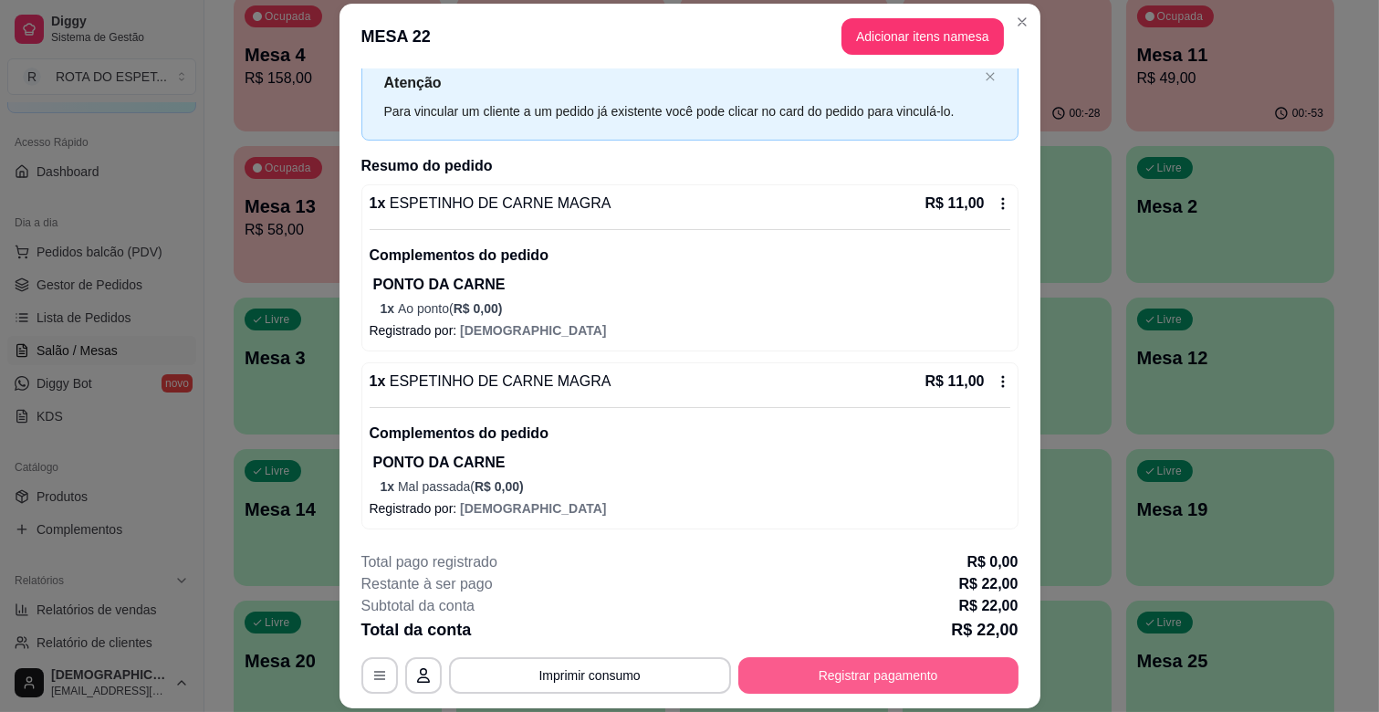
click at [861, 685] on button "Registrar pagamento" at bounding box center [878, 675] width 280 height 36
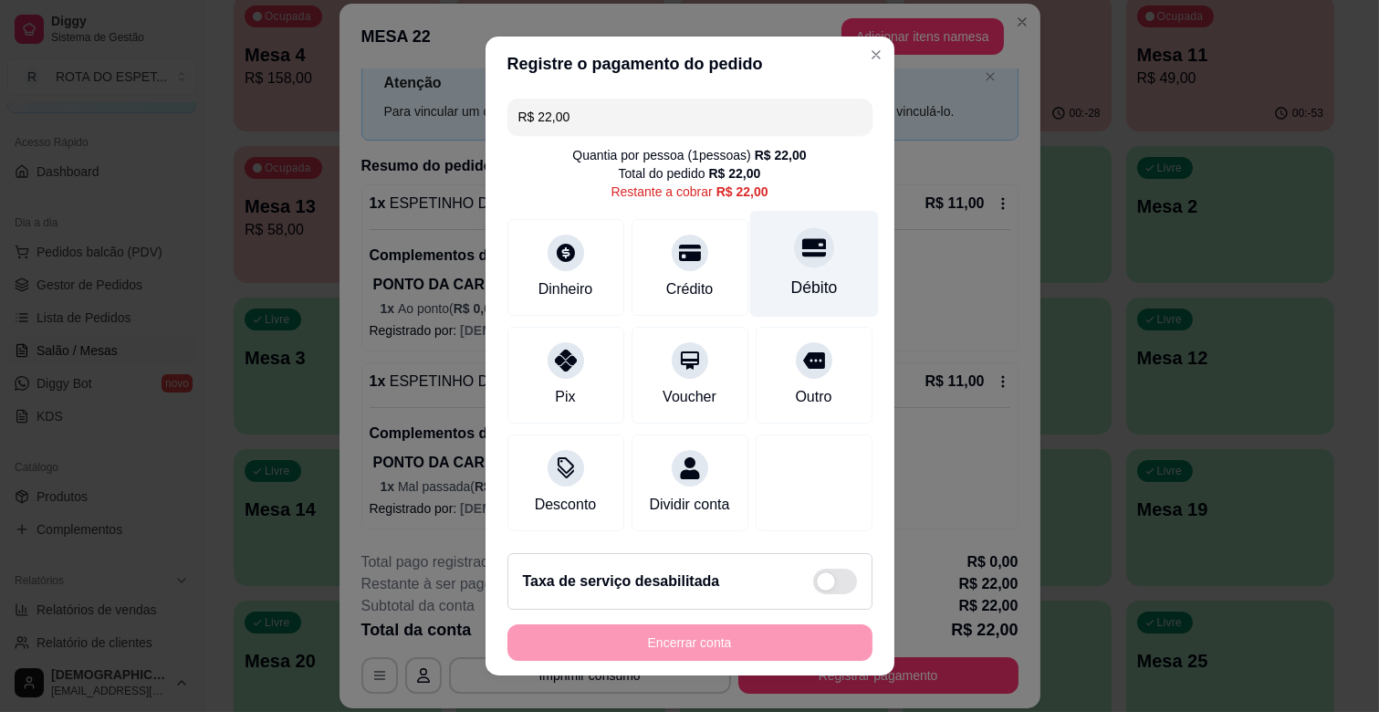
click at [801, 235] on icon at bounding box center [813, 247] width 24 height 24
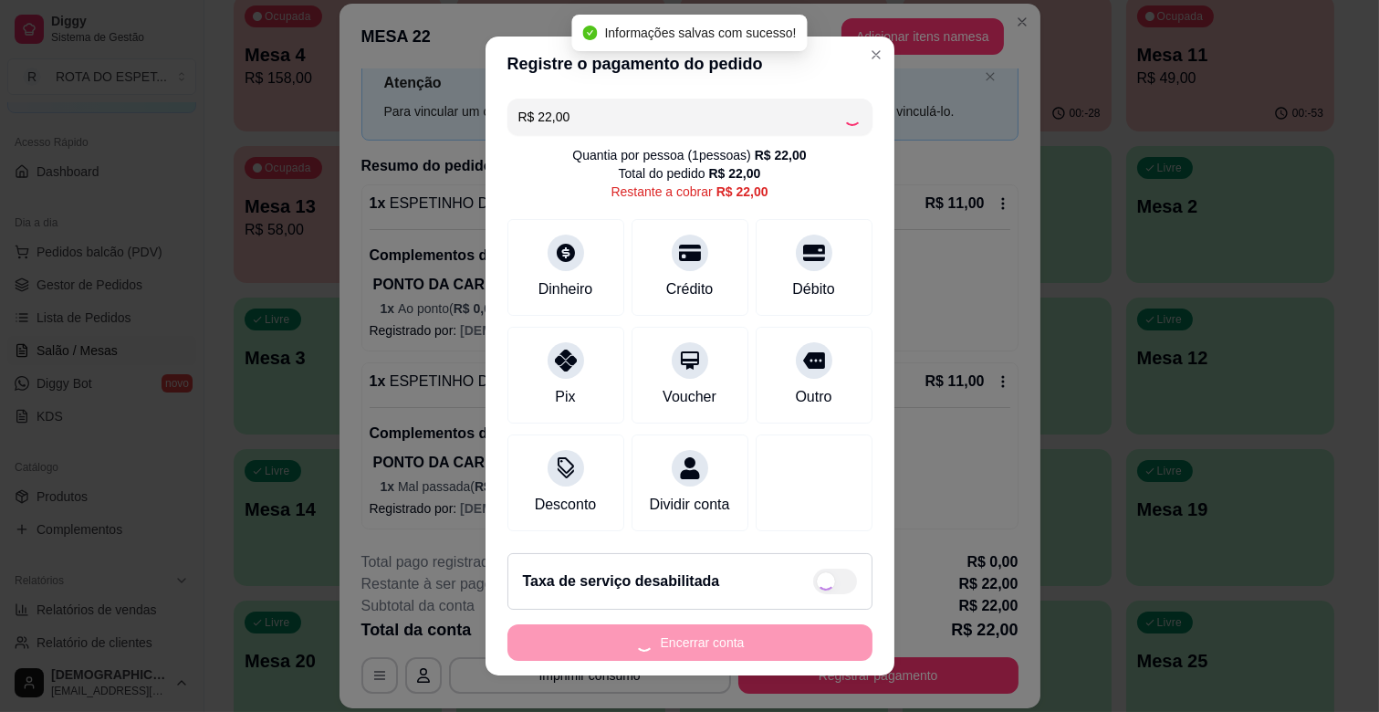
type input "R$ 0,00"
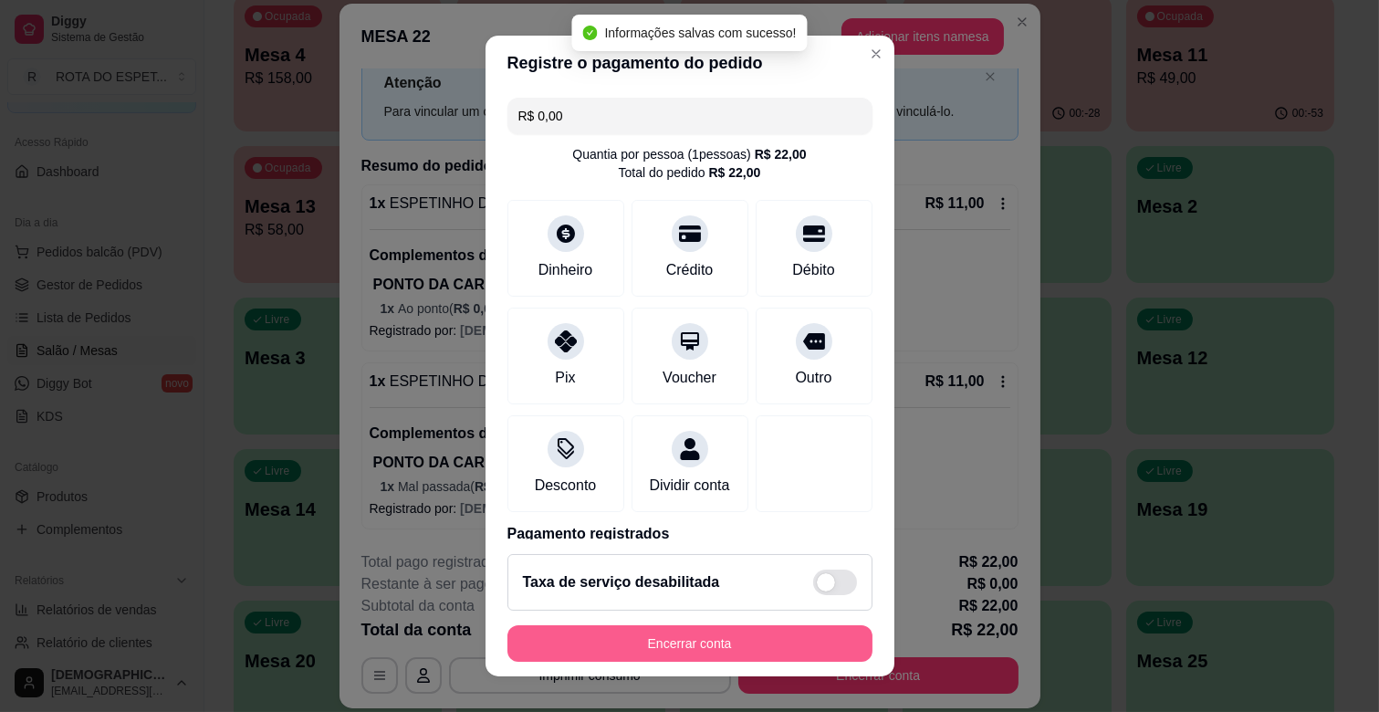
click at [718, 642] on button "Encerrar conta" at bounding box center [689, 643] width 365 height 36
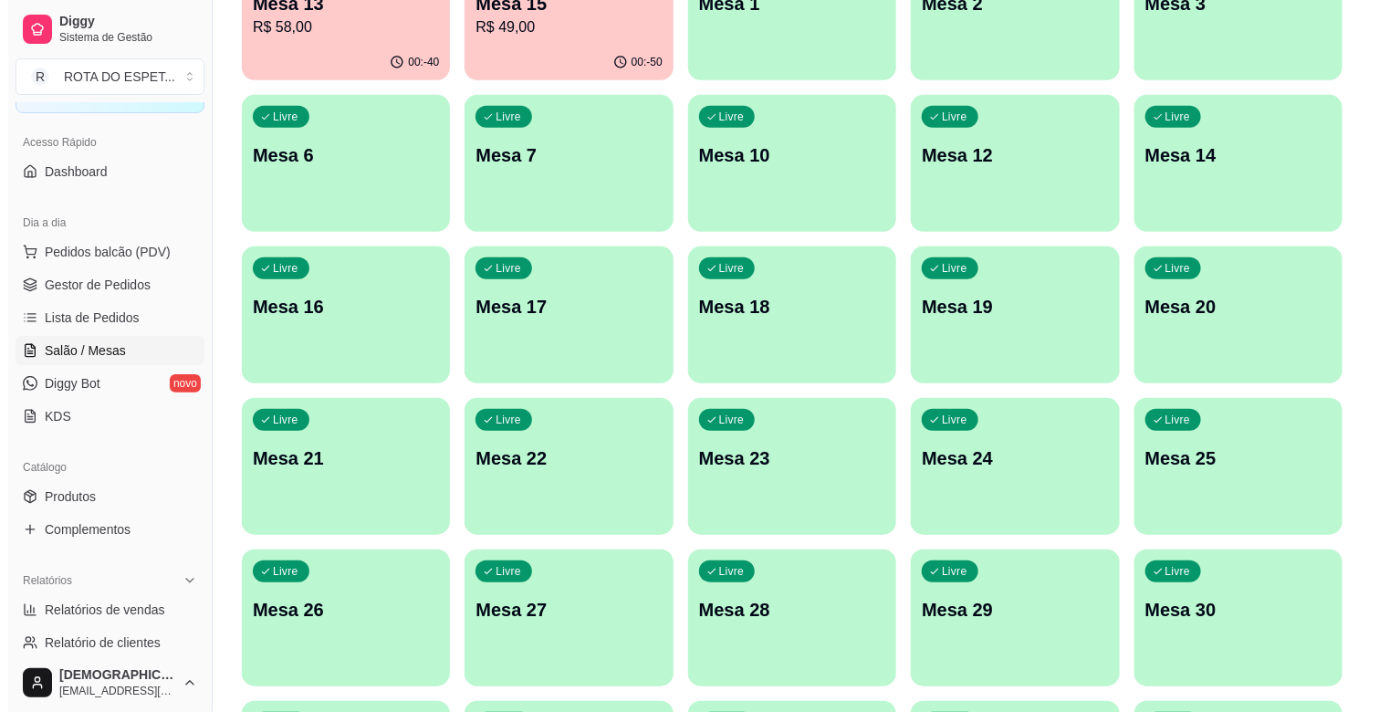
scroll to position [506, 0]
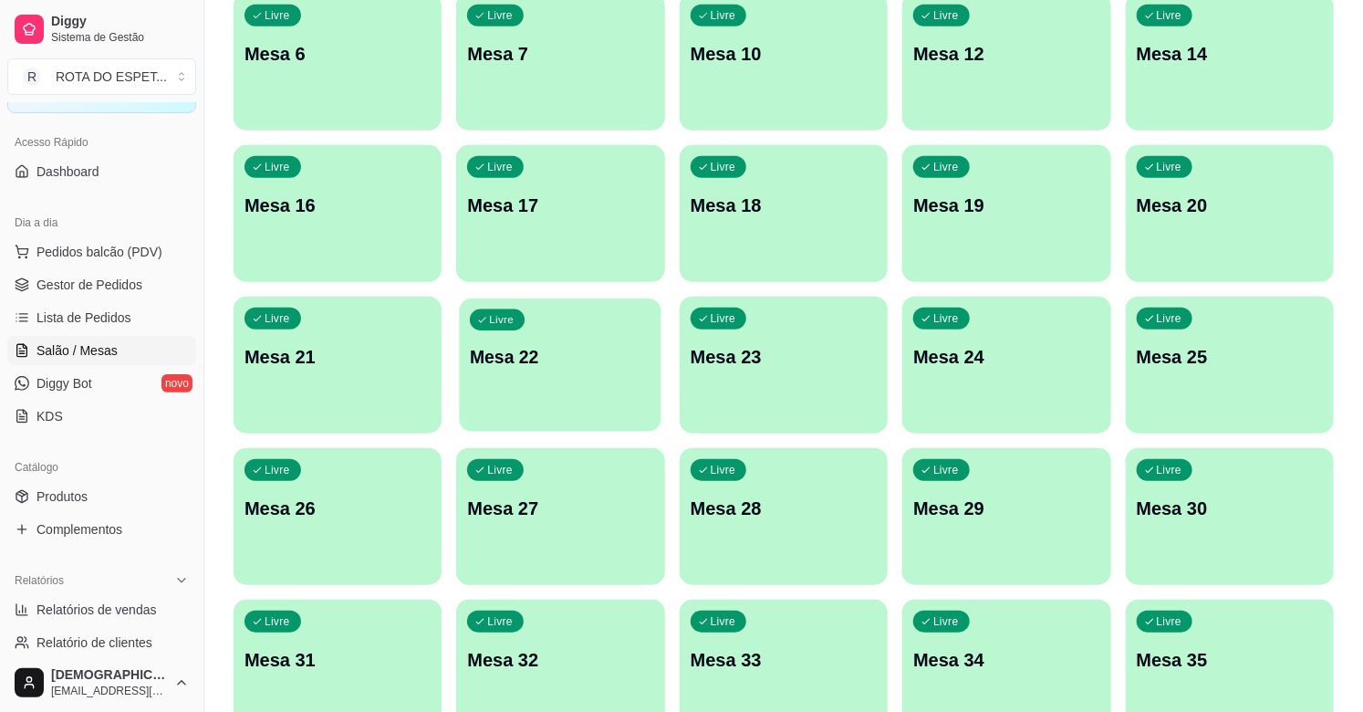
click at [532, 353] on p "Mesa 22" at bounding box center [560, 357] width 181 height 25
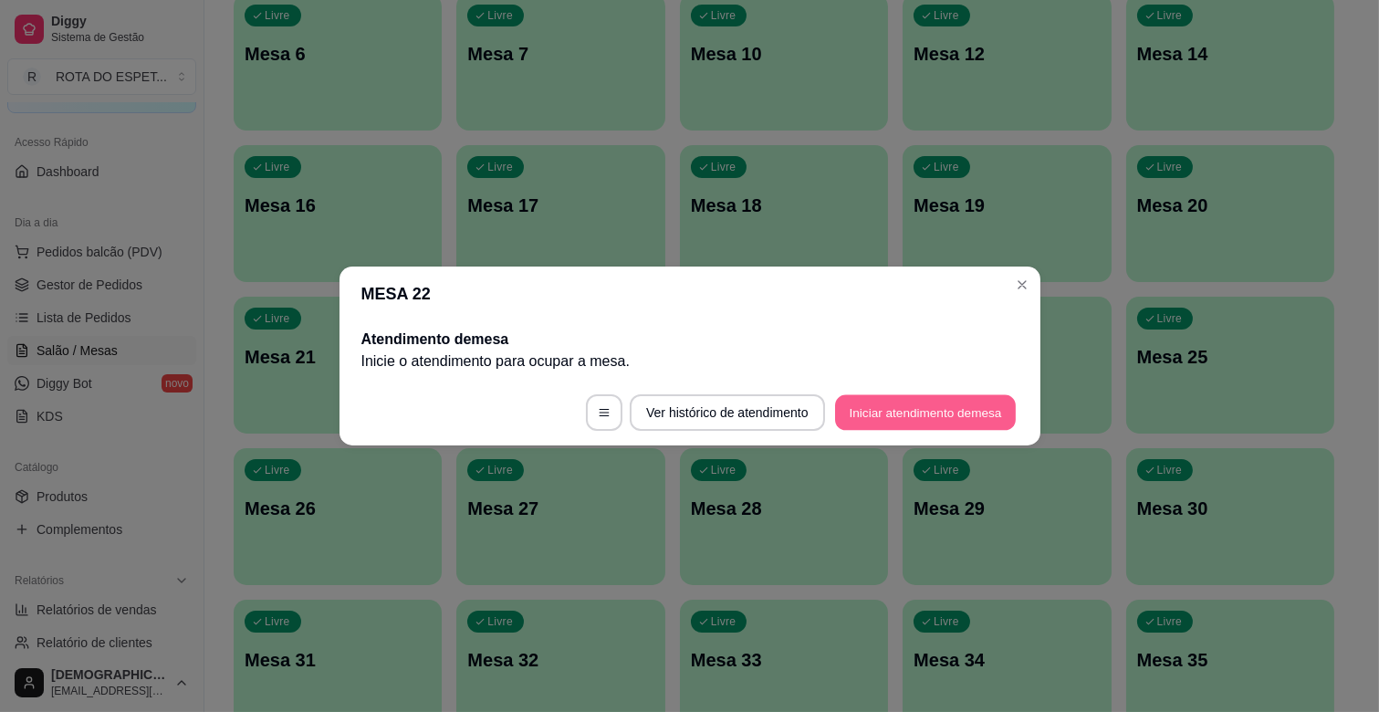
click at [941, 422] on button "Iniciar atendimento de mesa" at bounding box center [925, 413] width 181 height 36
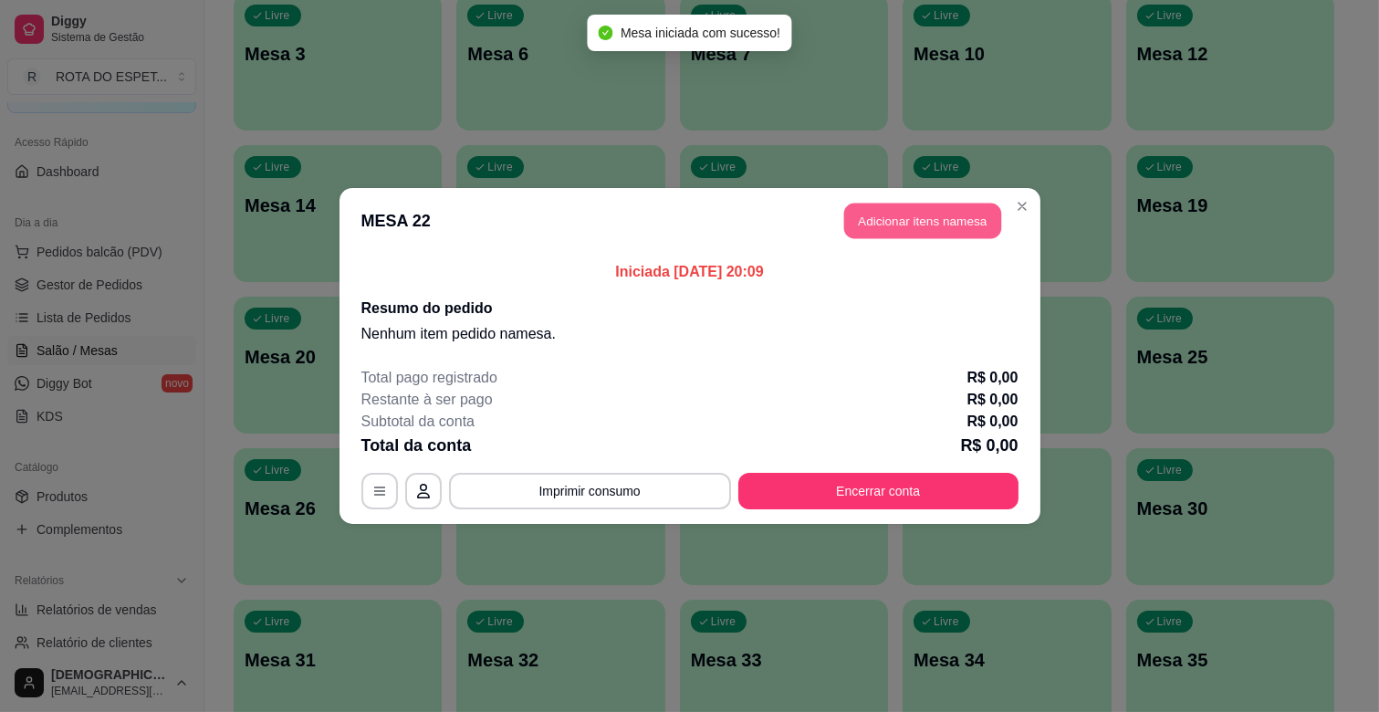
click at [931, 229] on button "Adicionar itens na mesa" at bounding box center [922, 221] width 157 height 36
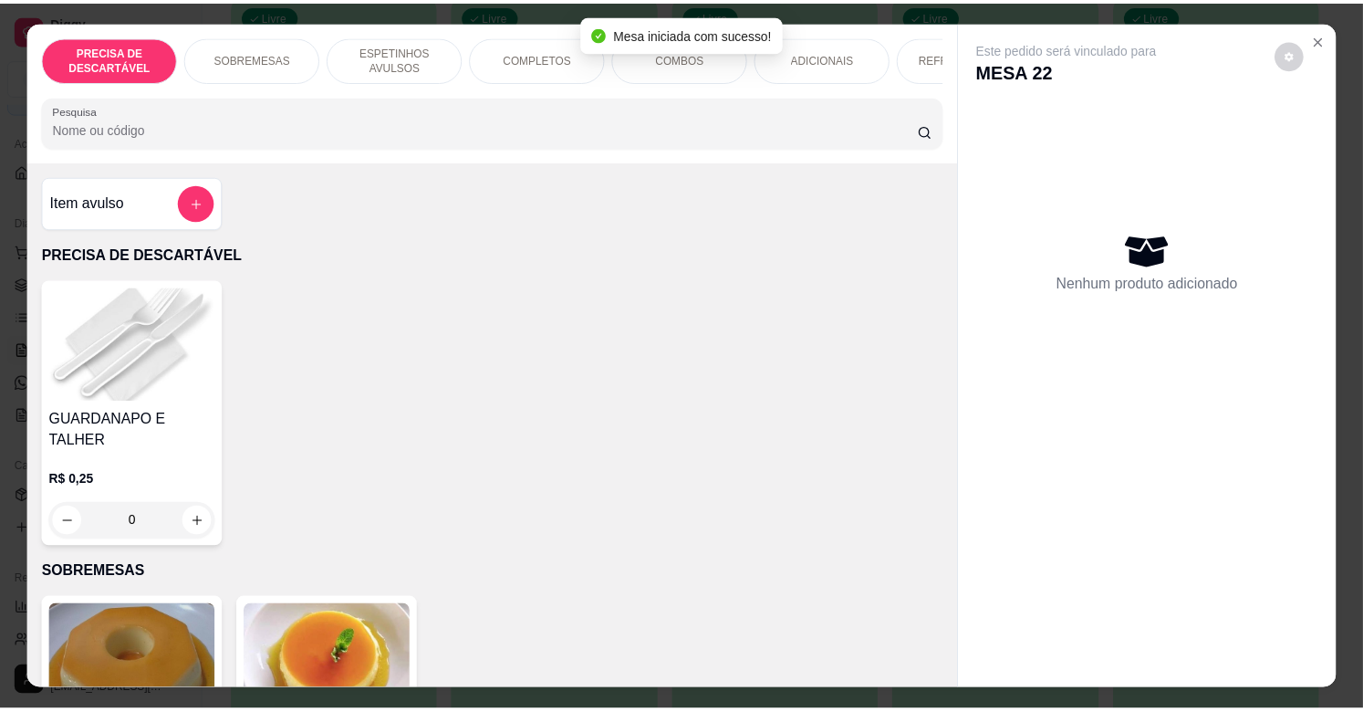
scroll to position [304, 0]
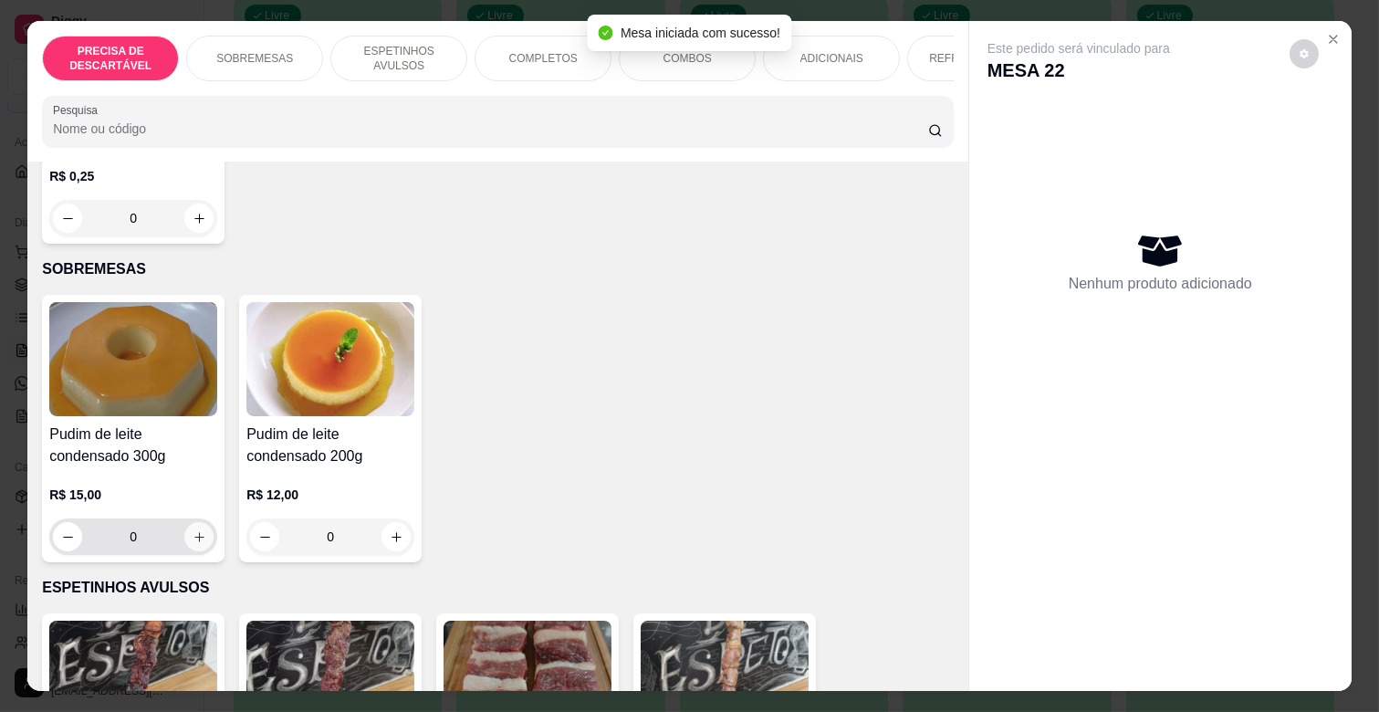
click at [193, 530] on icon "increase-product-quantity" at bounding box center [200, 537] width 14 height 14
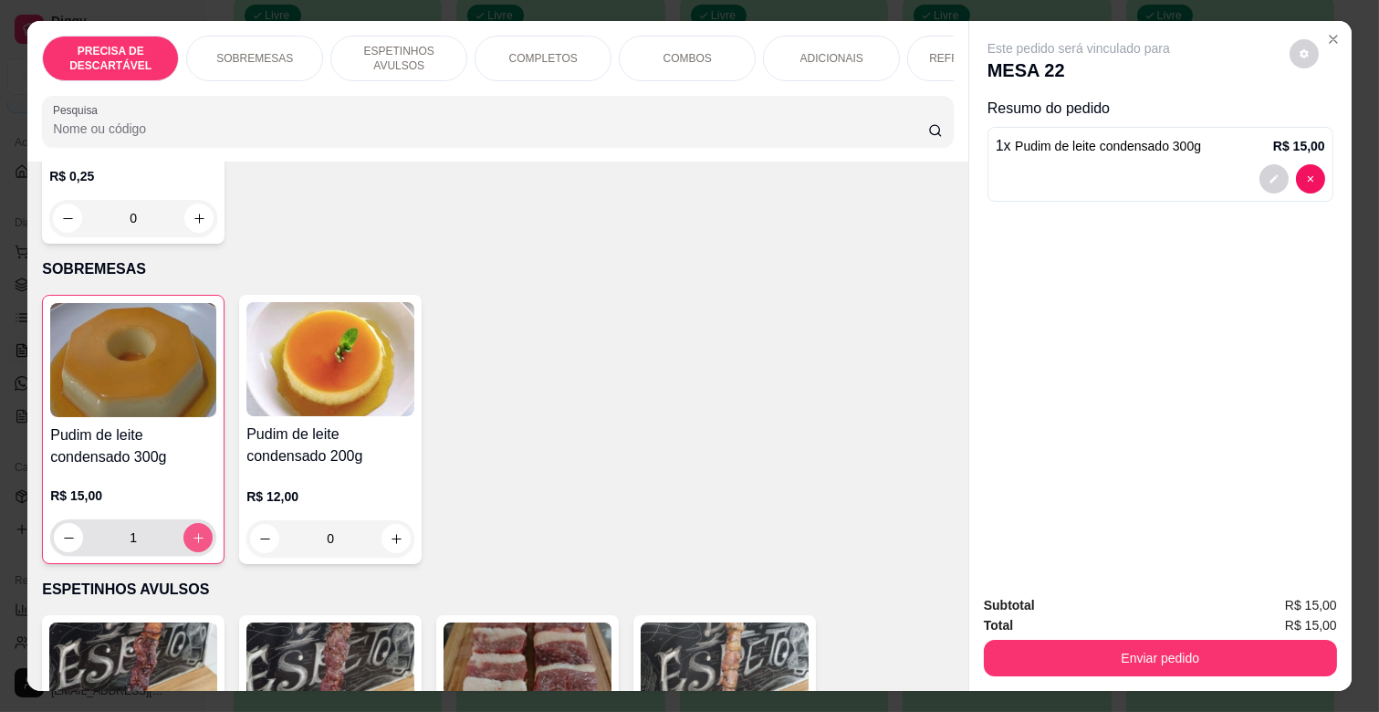
type input "1"
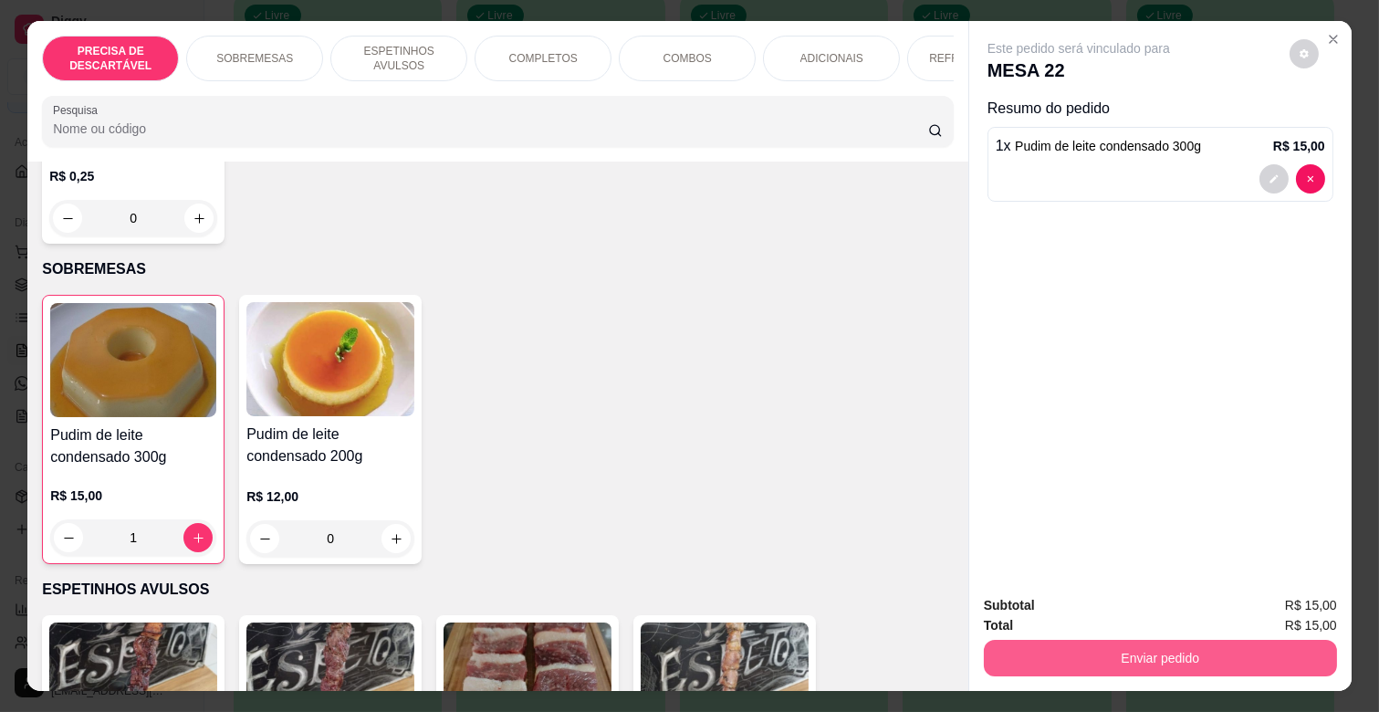
click at [1133, 646] on button "Enviar pedido" at bounding box center [1160, 658] width 353 height 36
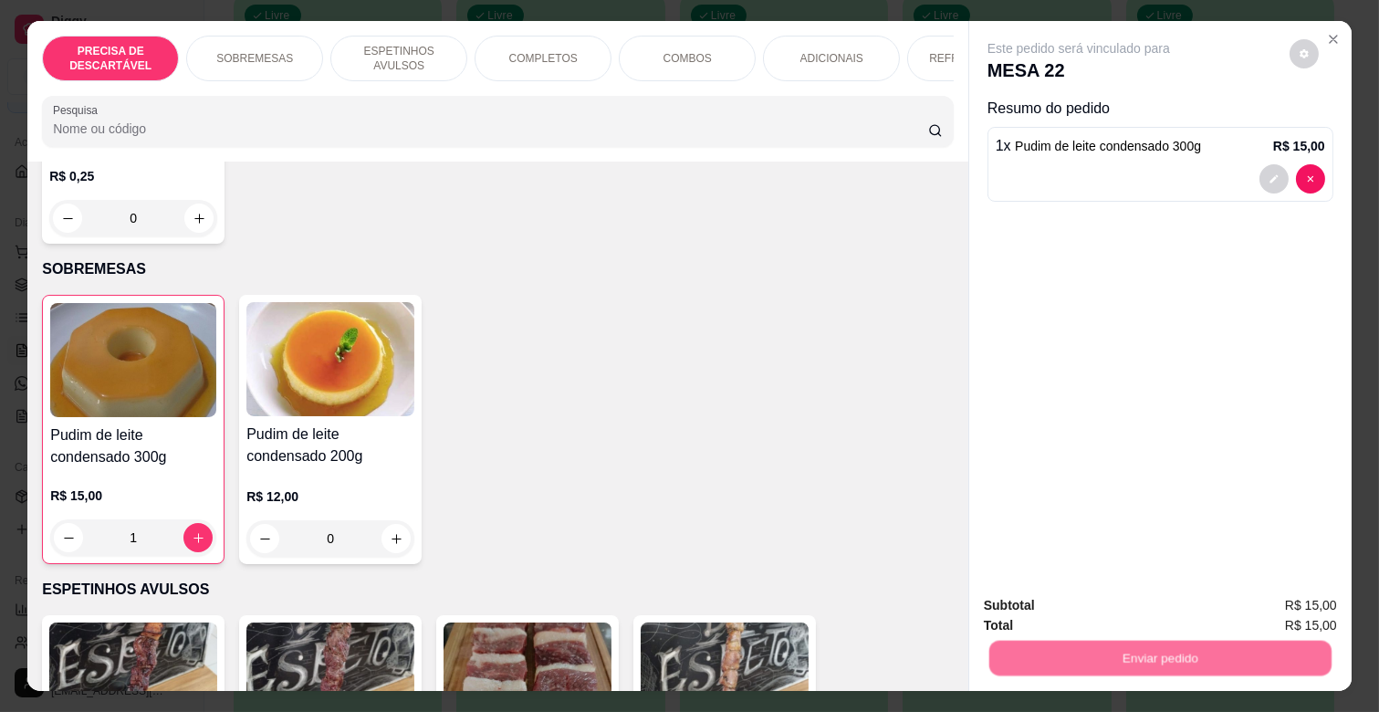
click at [1122, 609] on button "Não registrar e enviar pedido" at bounding box center [1099, 605] width 190 height 35
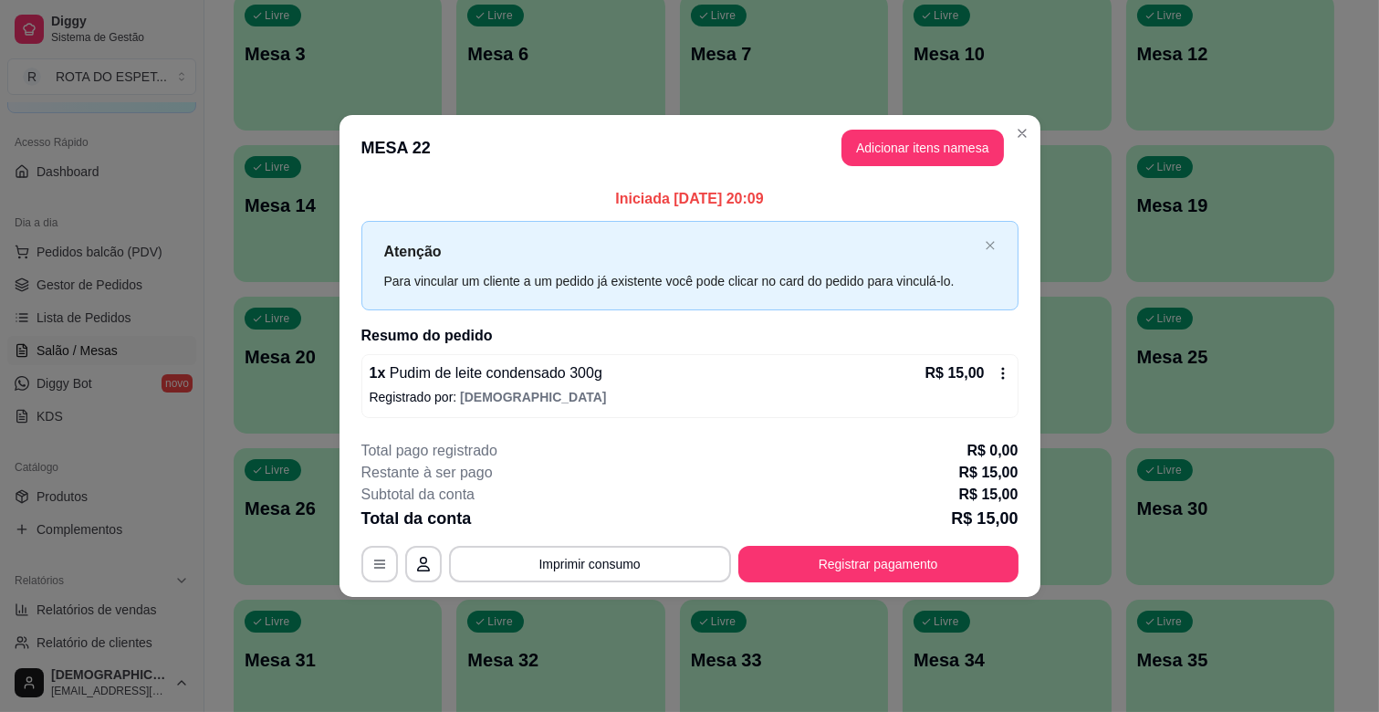
drag, startPoint x: 823, startPoint y: 589, endPoint x: 754, endPoint y: 351, distance: 248.0
click at [859, 515] on footer "**********" at bounding box center [689, 511] width 701 height 172
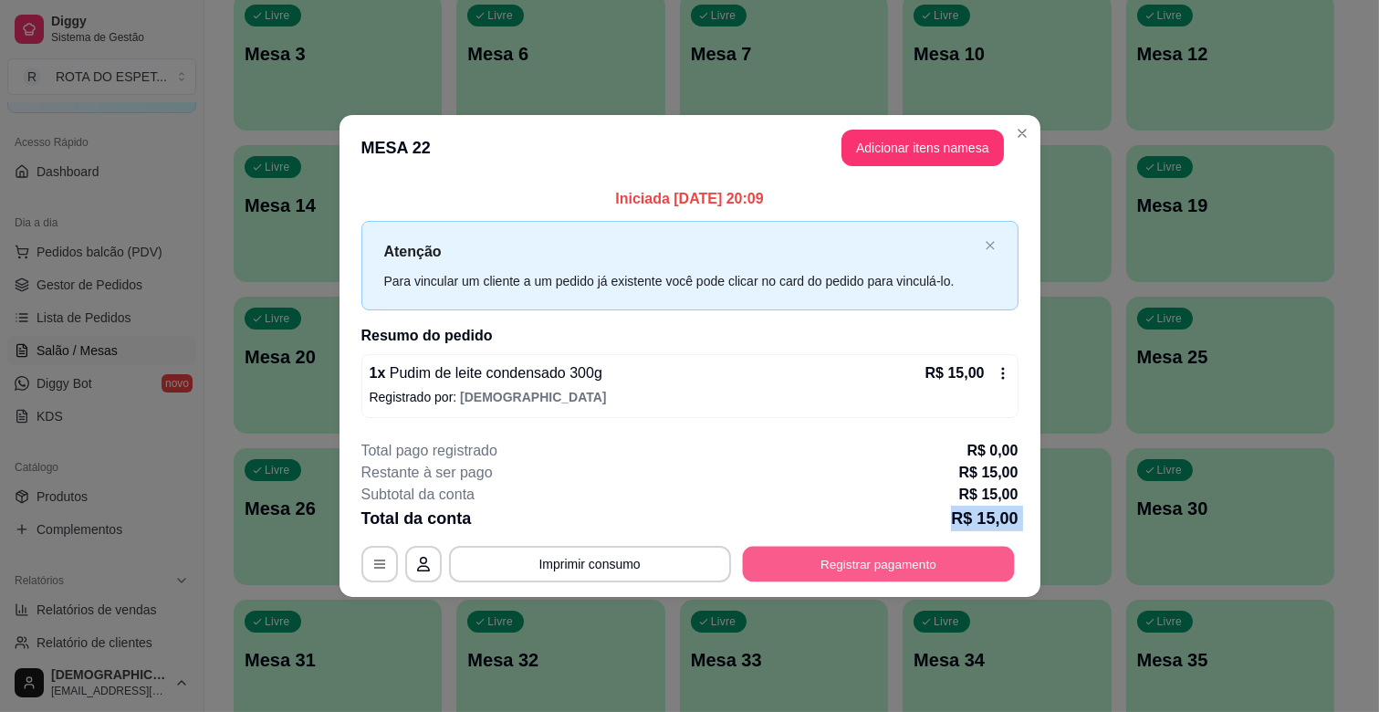
click at [819, 570] on button "Registrar pagamento" at bounding box center [878, 564] width 272 height 36
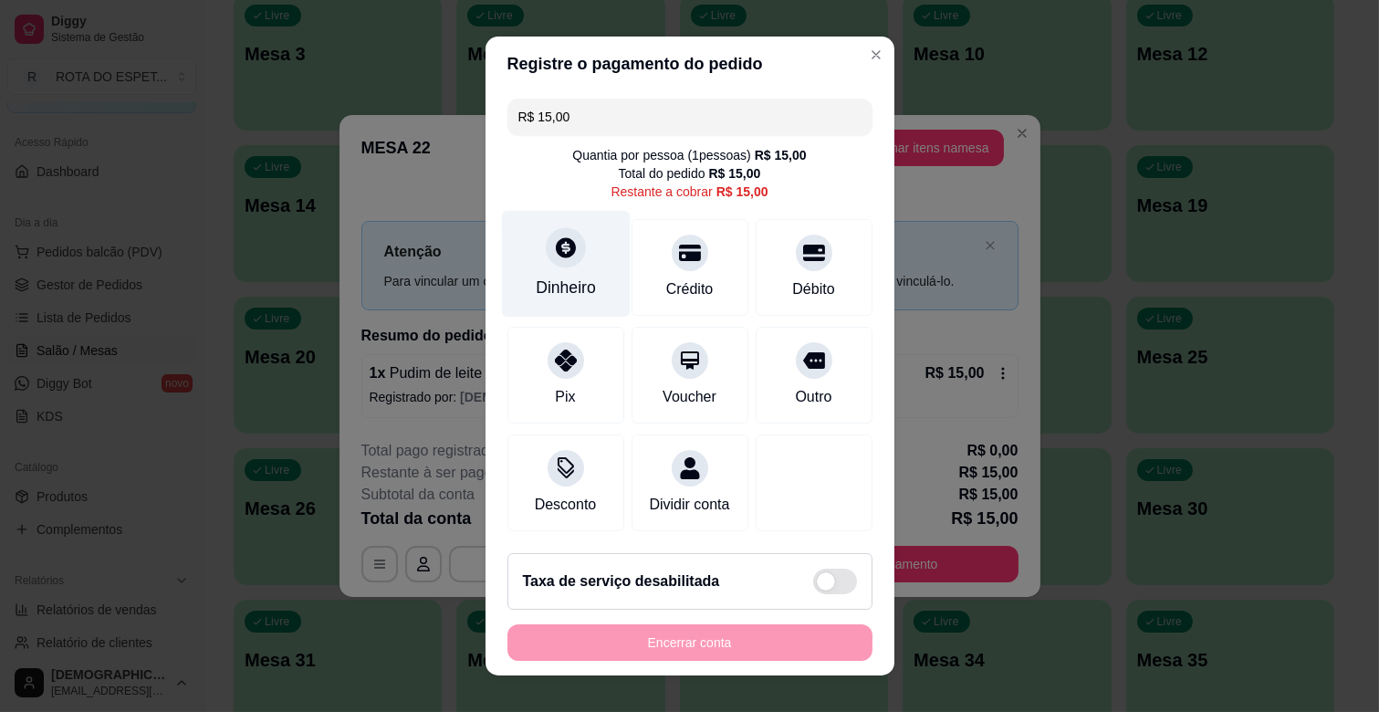
click at [572, 266] on div "Dinheiro" at bounding box center [565, 264] width 129 height 107
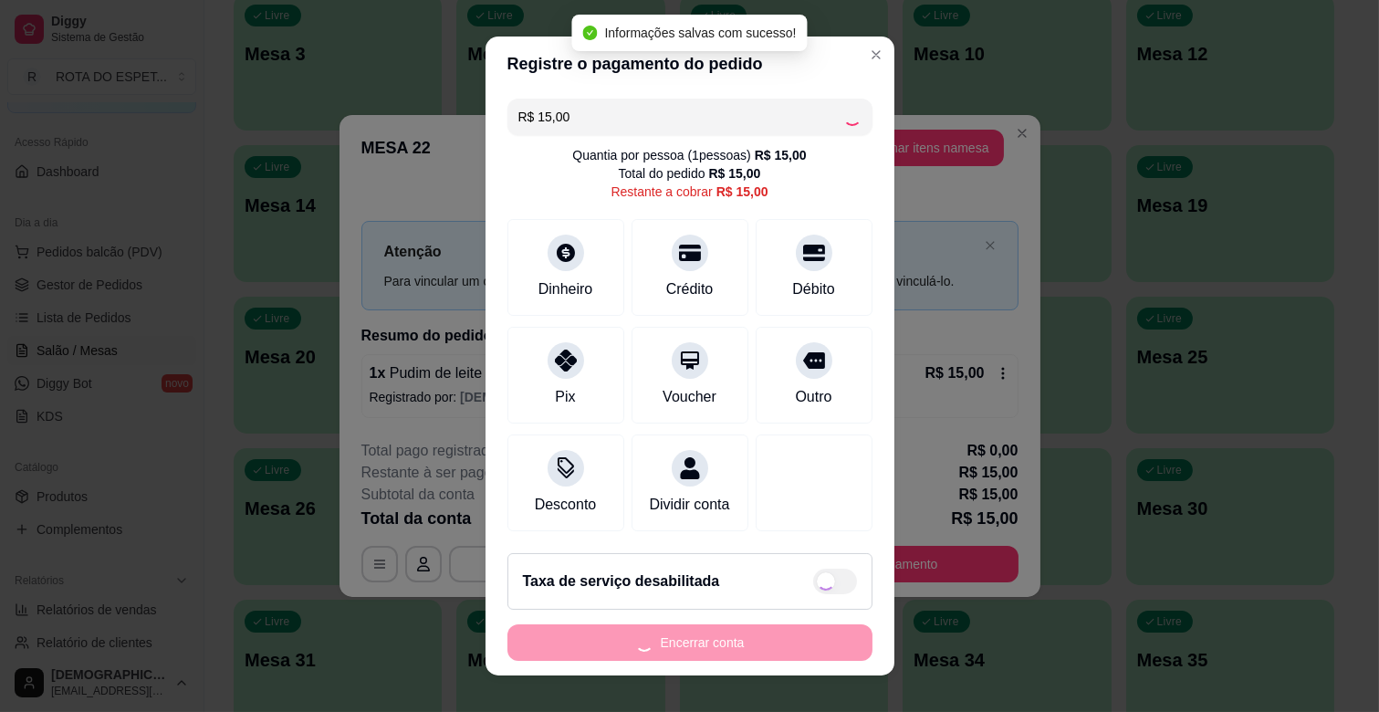
type input "R$ 0,00"
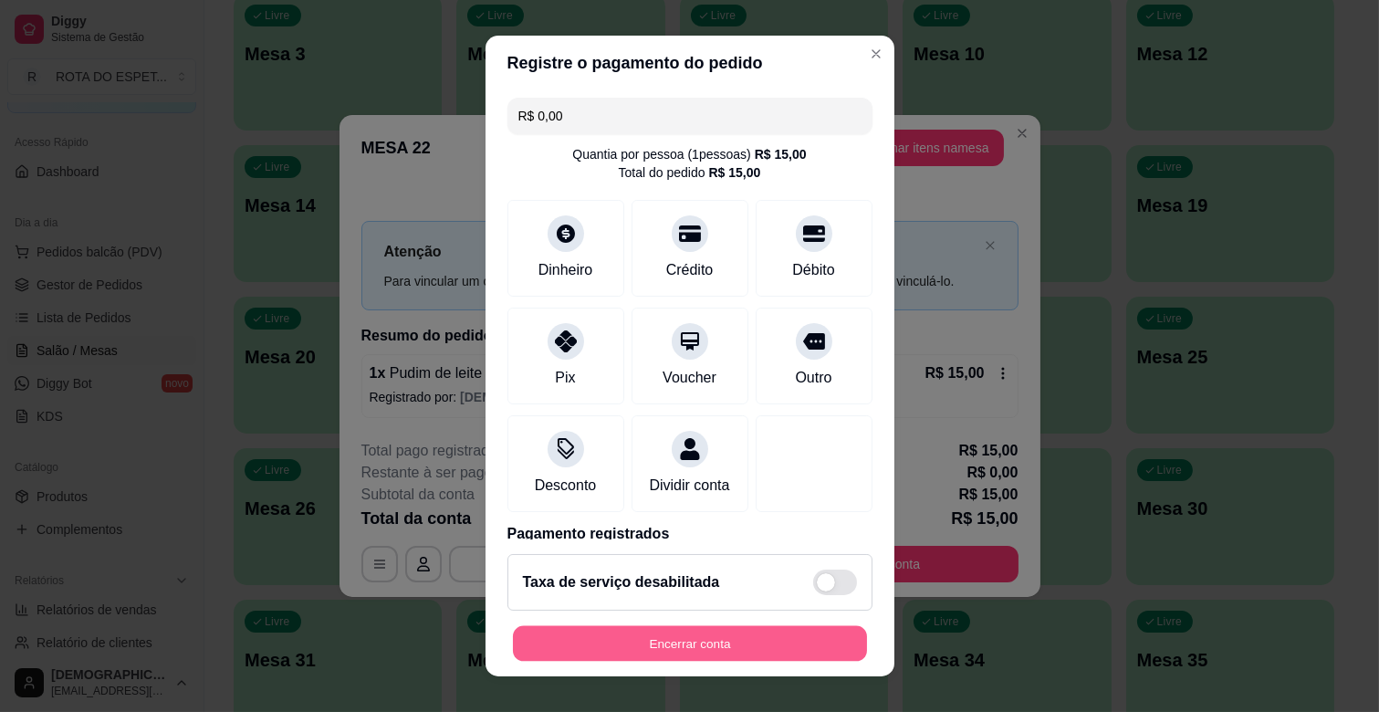
click at [724, 634] on button "Encerrar conta" at bounding box center [690, 644] width 354 height 36
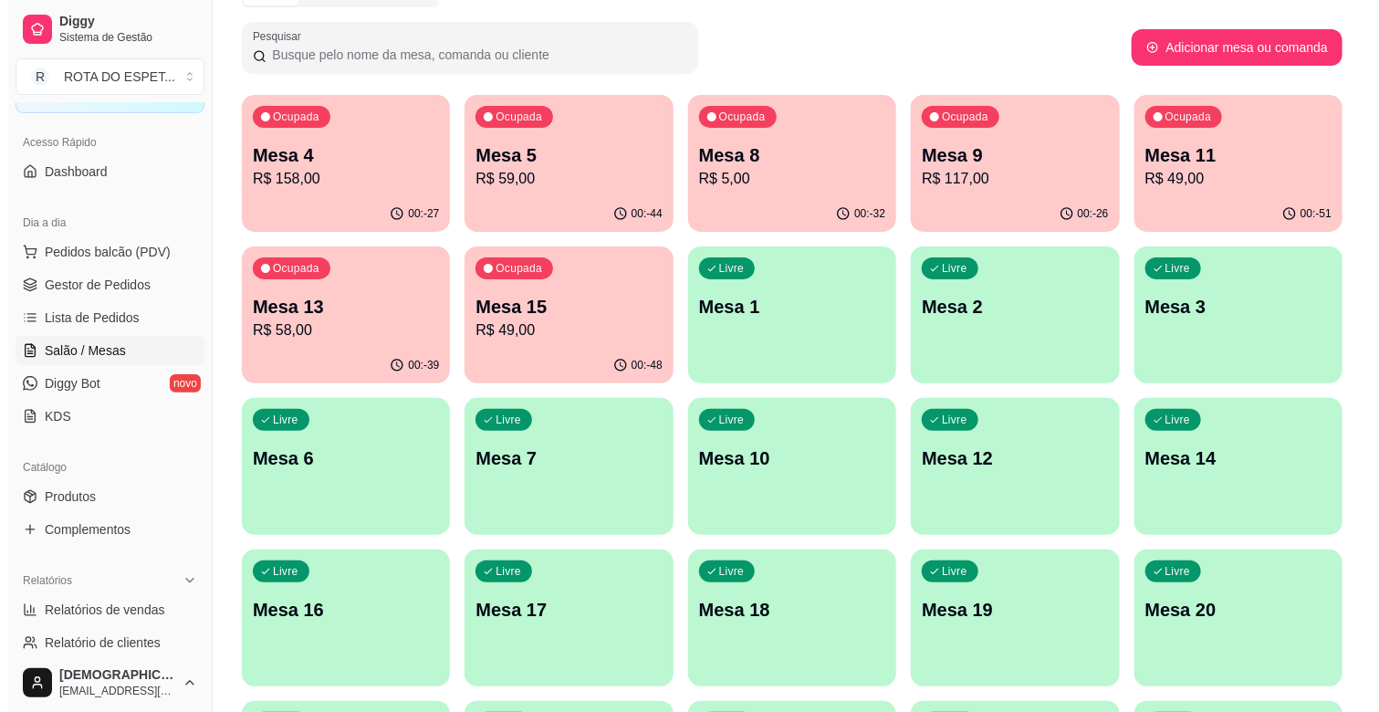
scroll to position [101, 0]
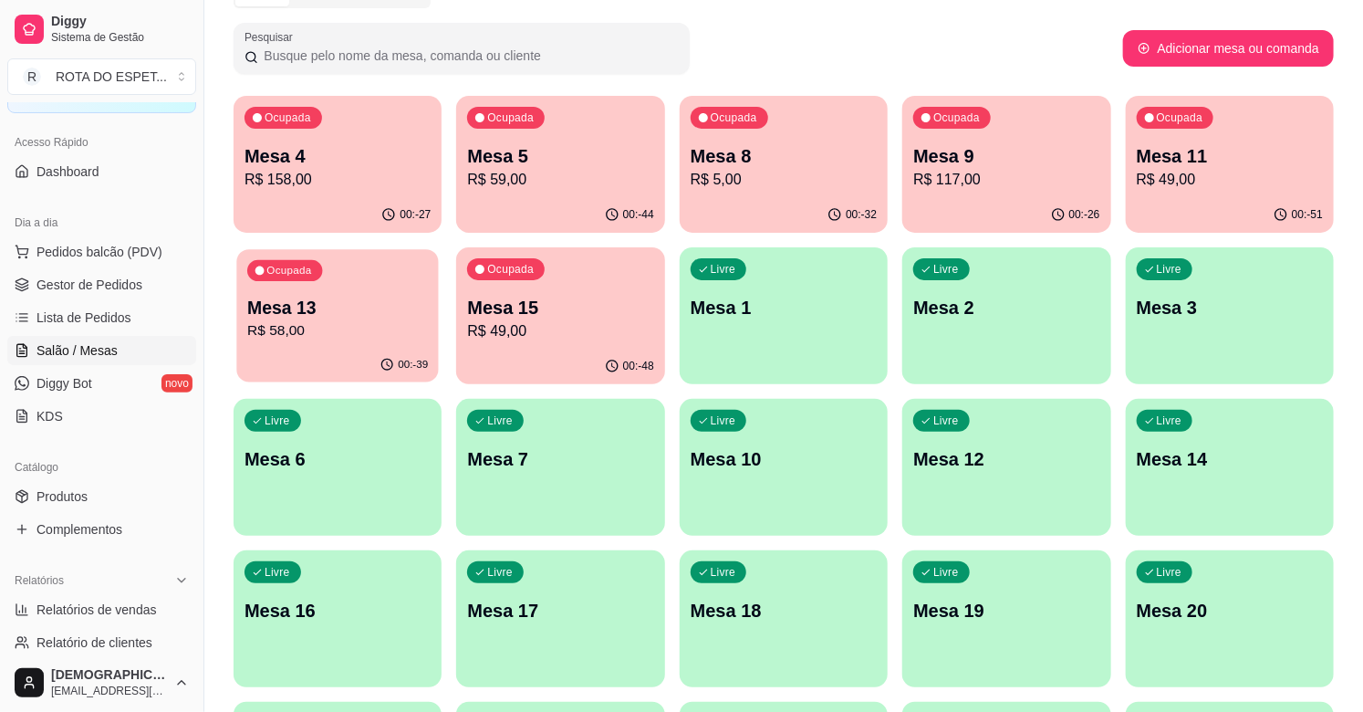
click at [286, 307] on p "Mesa 13" at bounding box center [337, 308] width 181 height 25
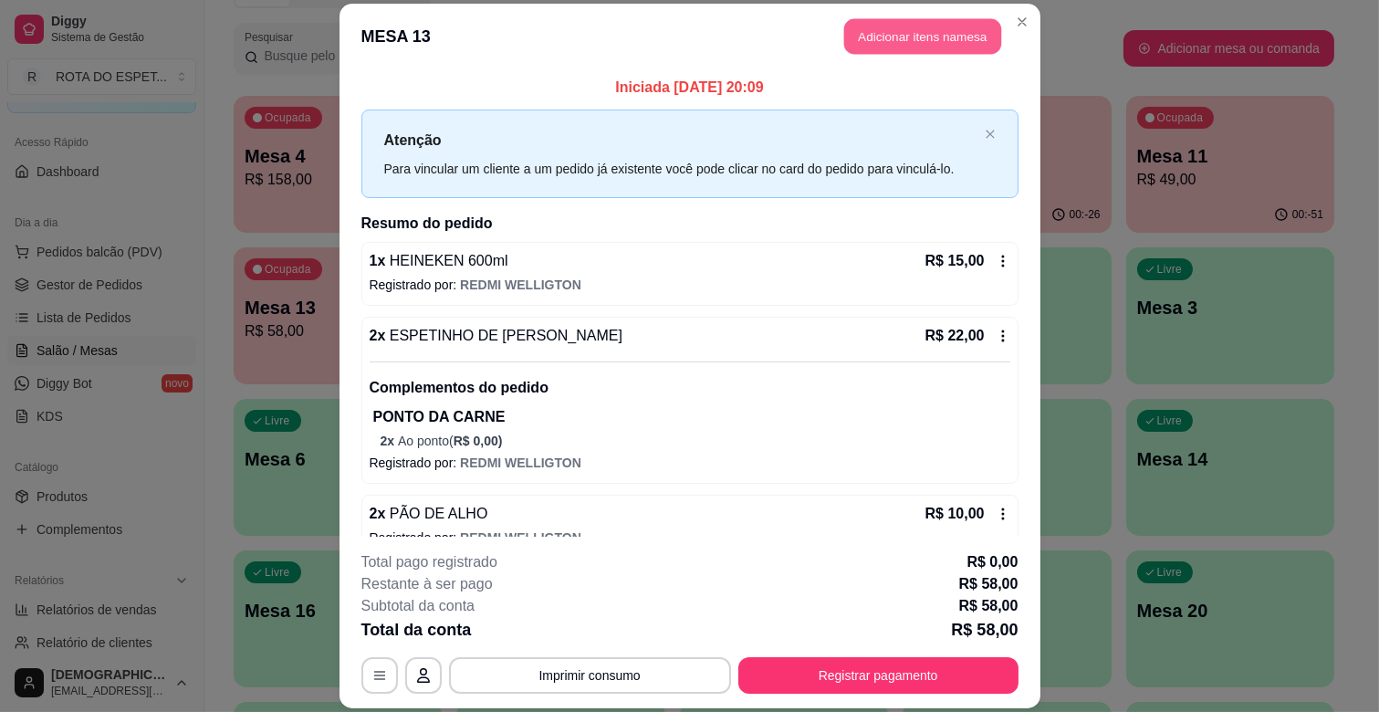
click at [915, 35] on button "Adicionar itens na mesa" at bounding box center [922, 37] width 157 height 36
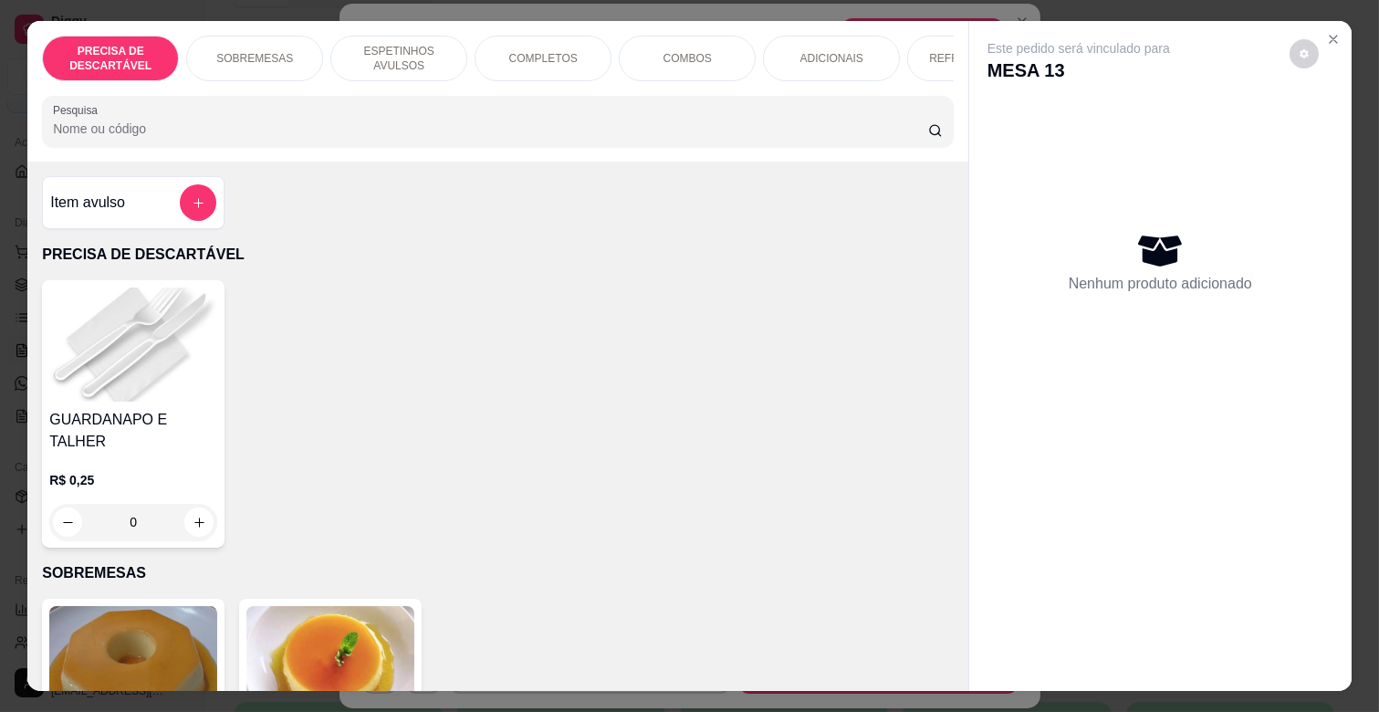
click at [915, 48] on div "REFRIGERANTES" at bounding box center [975, 59] width 137 height 46
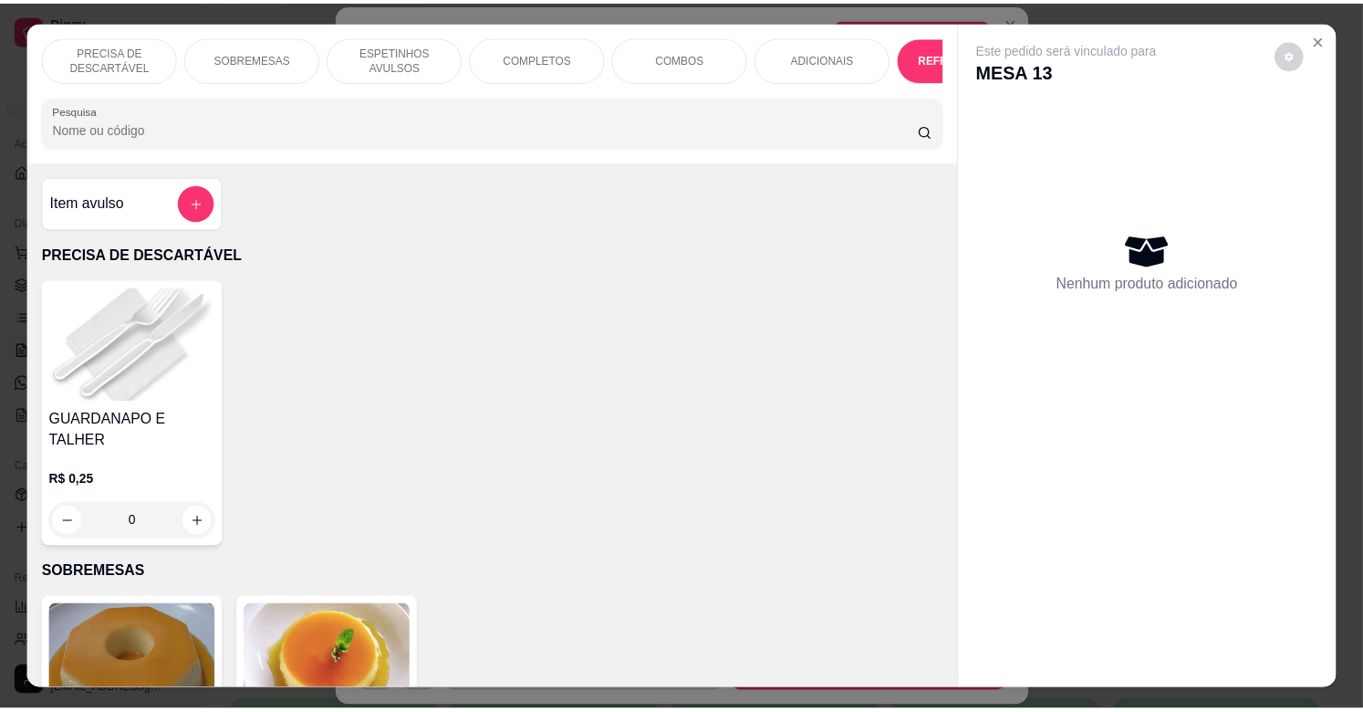
scroll to position [44, 0]
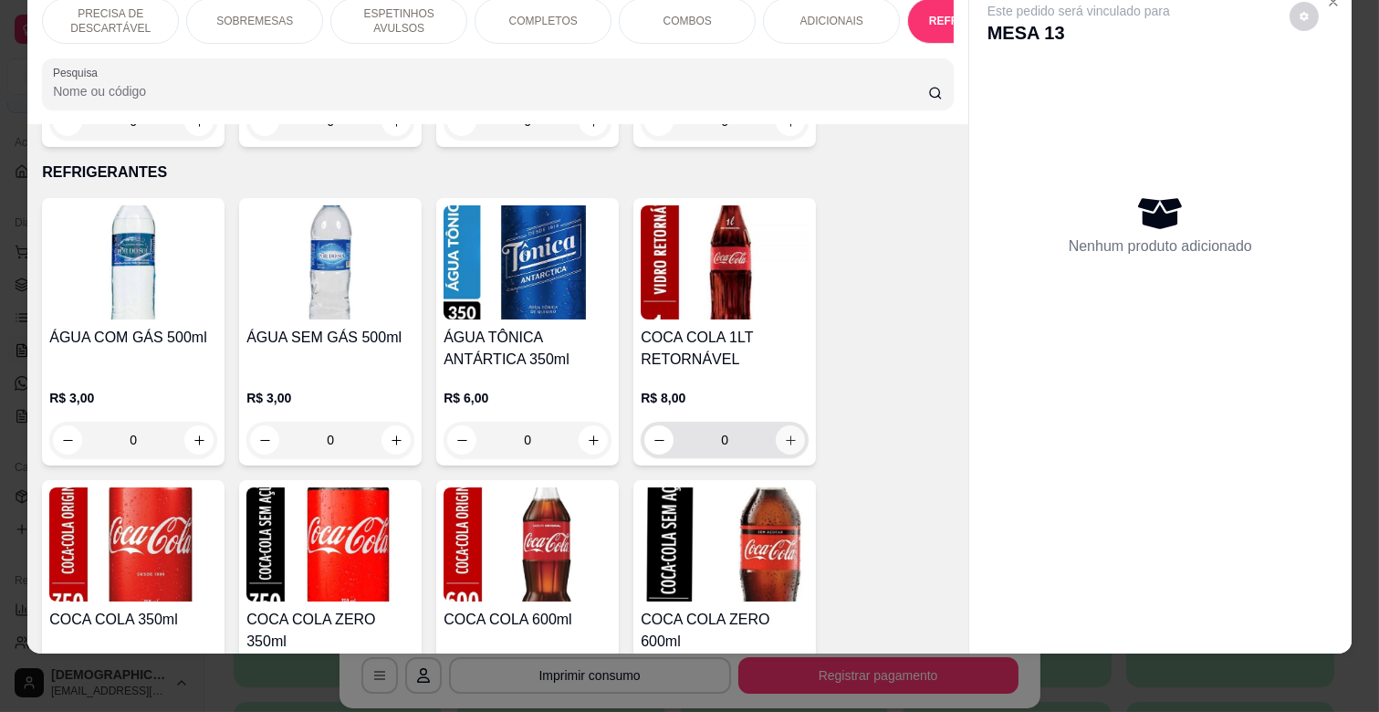
click at [784, 433] on icon "increase-product-quantity" at bounding box center [791, 440] width 14 height 14
type input "1"
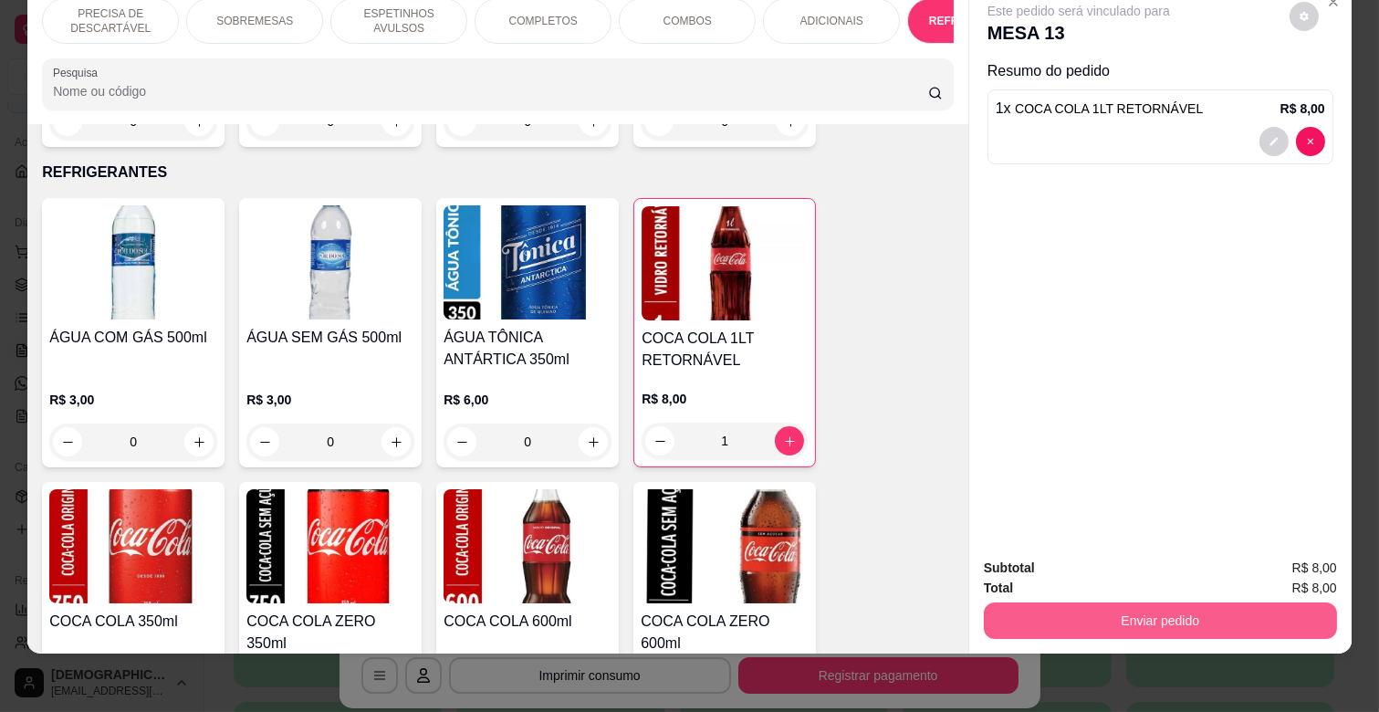
click at [1264, 602] on button "Enviar pedido" at bounding box center [1160, 620] width 353 height 36
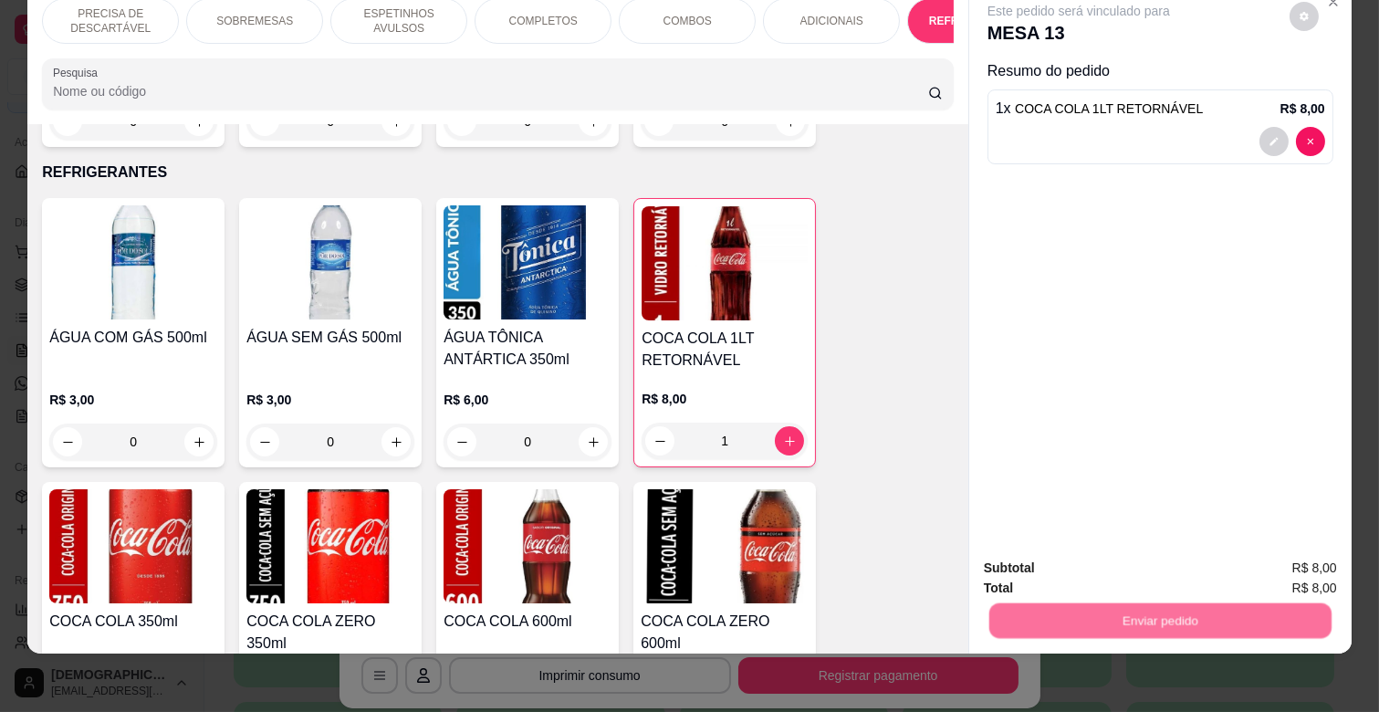
click at [1095, 561] on button "Não registrar e enviar pedido" at bounding box center [1099, 561] width 184 height 34
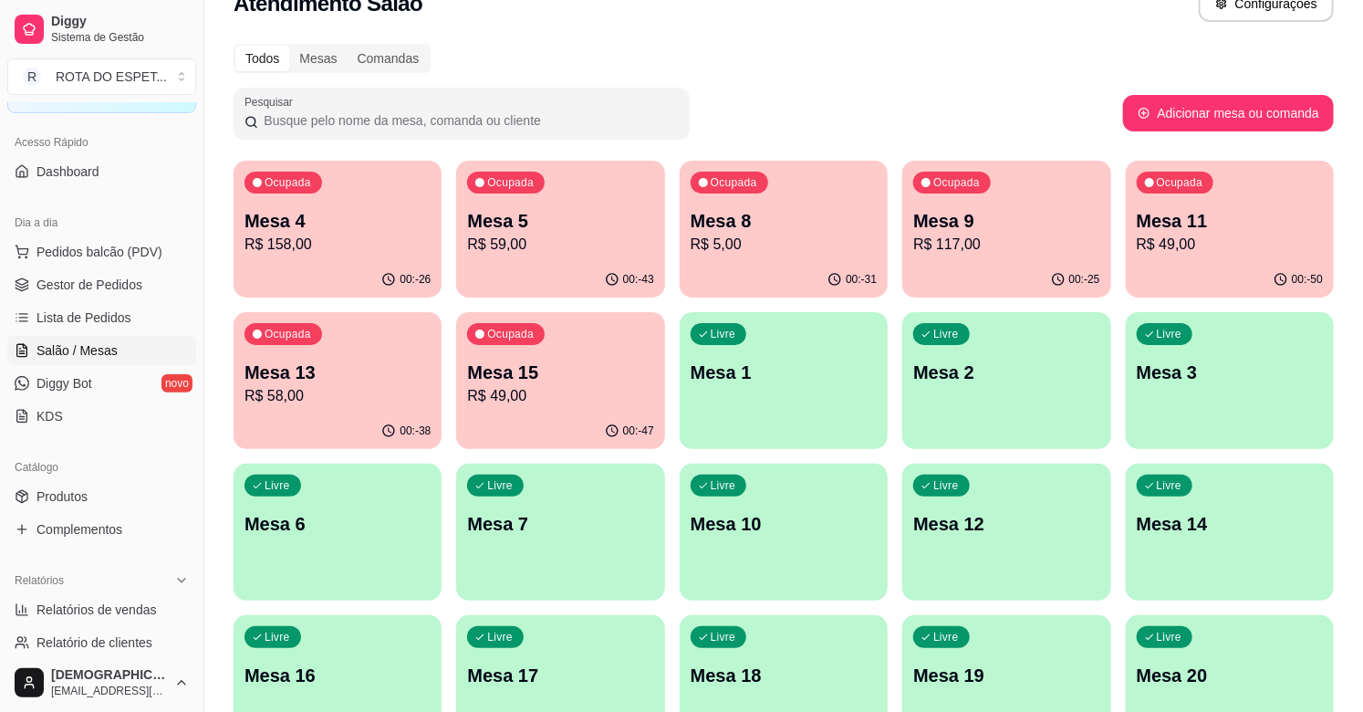
scroll to position [0, 0]
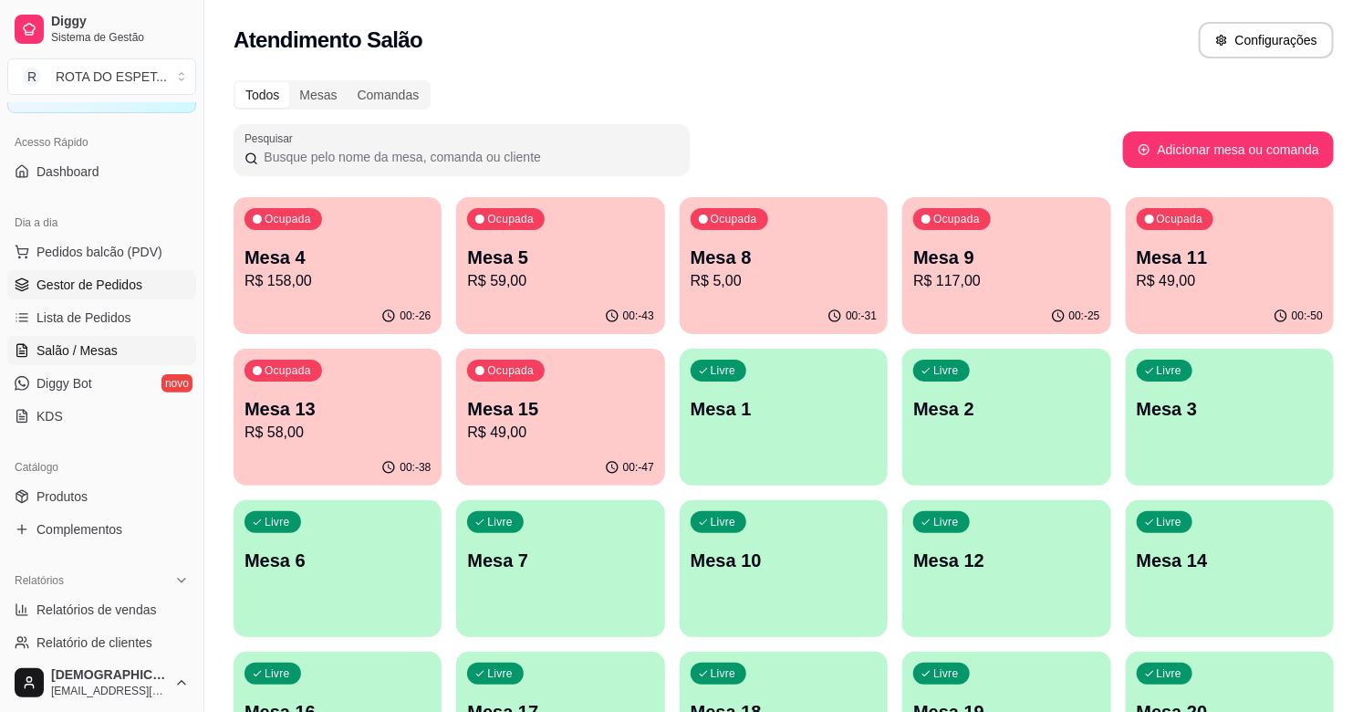
click at [99, 290] on span "Gestor de Pedidos" at bounding box center [89, 285] width 106 height 18
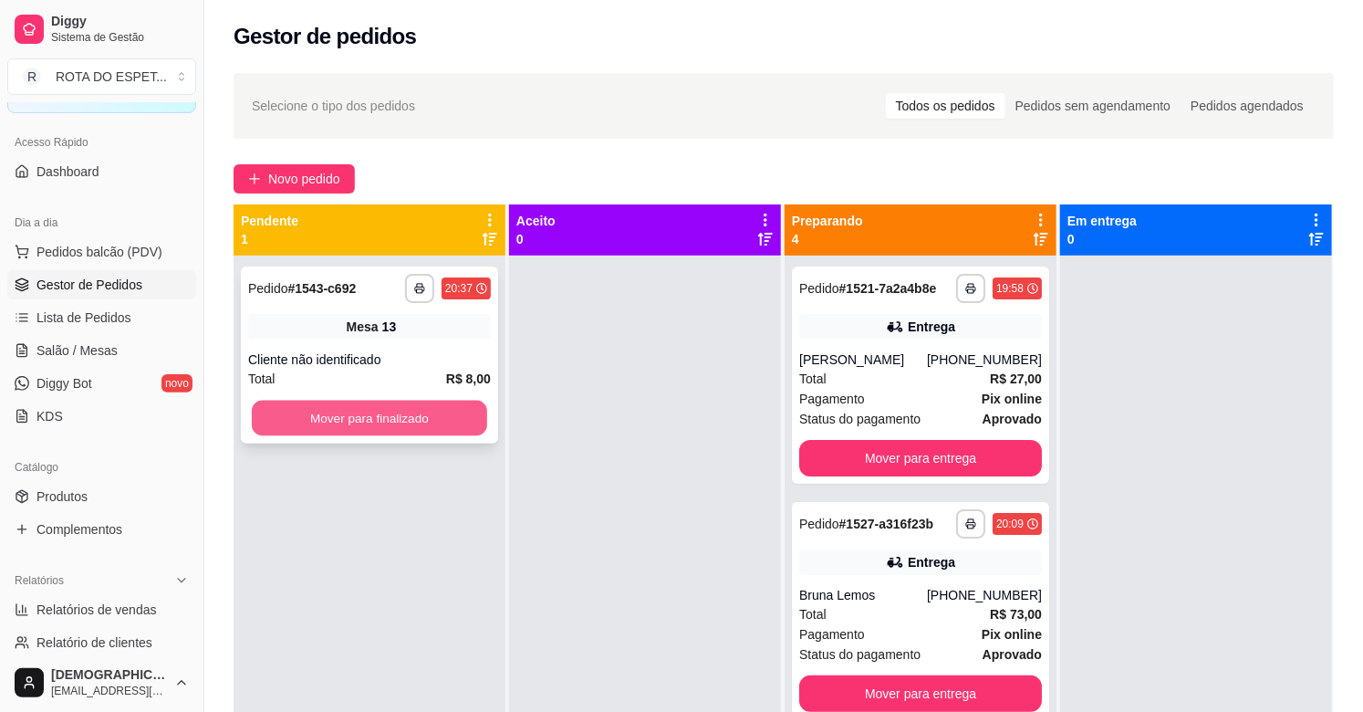
click at [474, 414] on button "Mover para finalizado" at bounding box center [369, 419] width 235 height 36
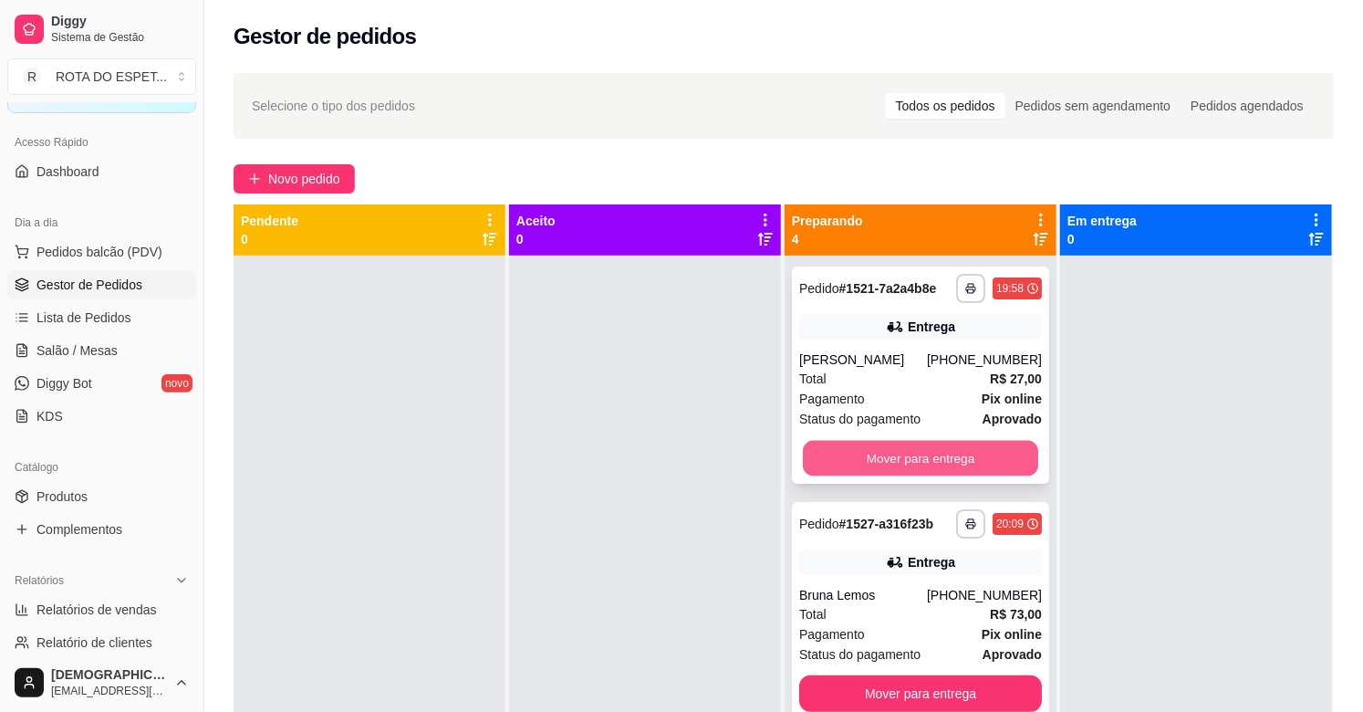
click at [934, 453] on button "Mover para entrega" at bounding box center [920, 459] width 235 height 36
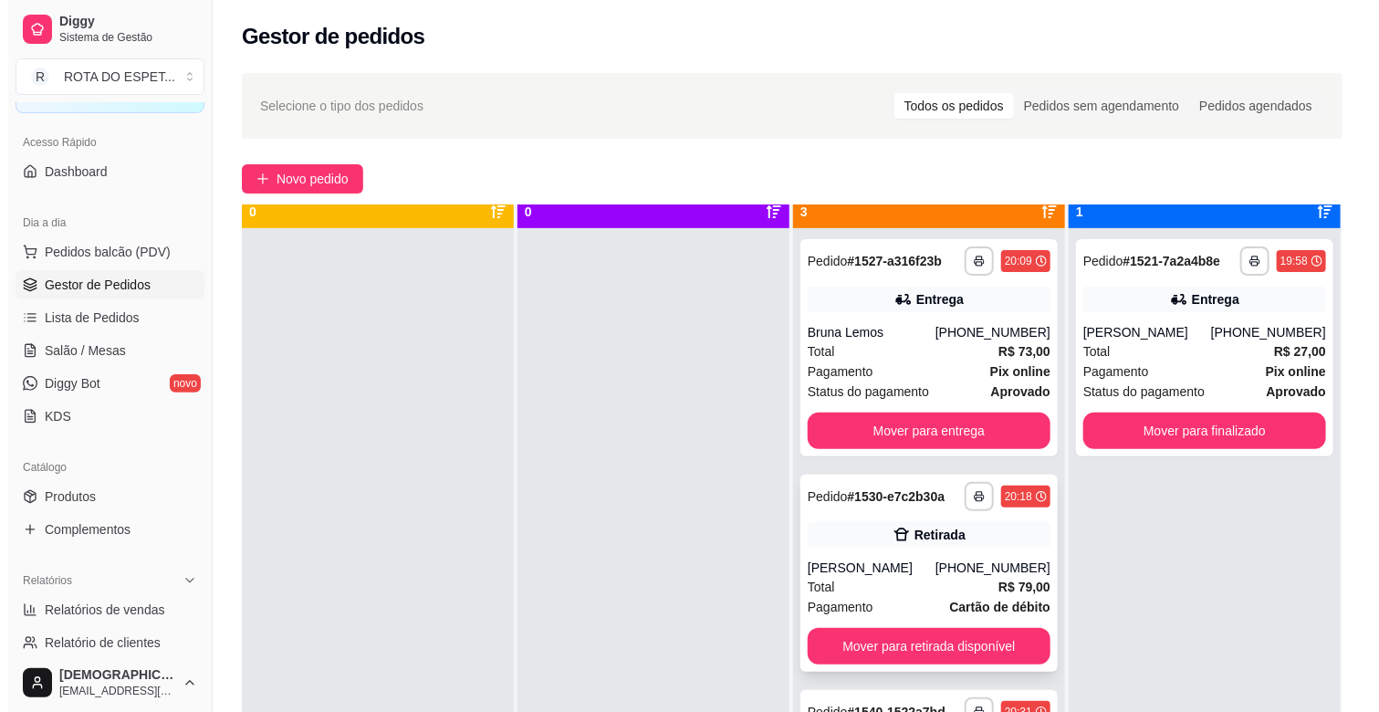
scroll to position [50, 0]
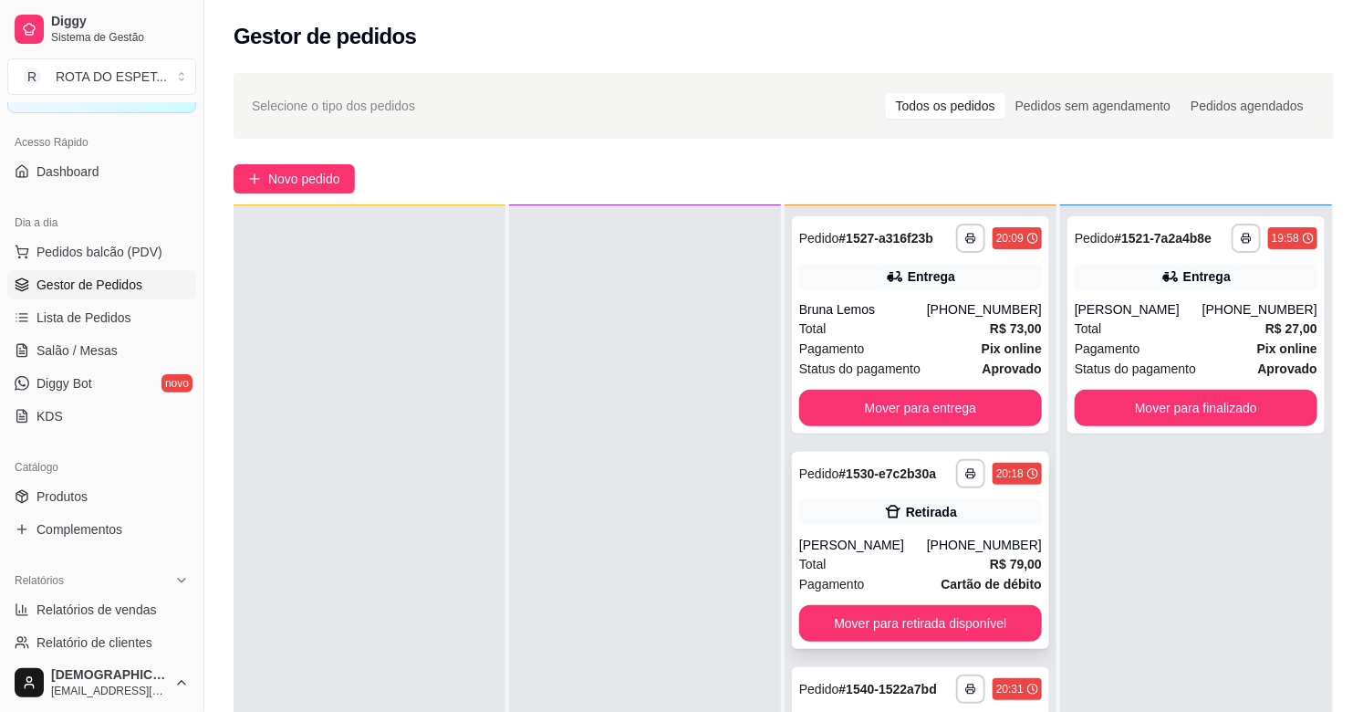
click at [888, 554] on div "Total R$ 79,00" at bounding box center [920, 564] width 243 height 20
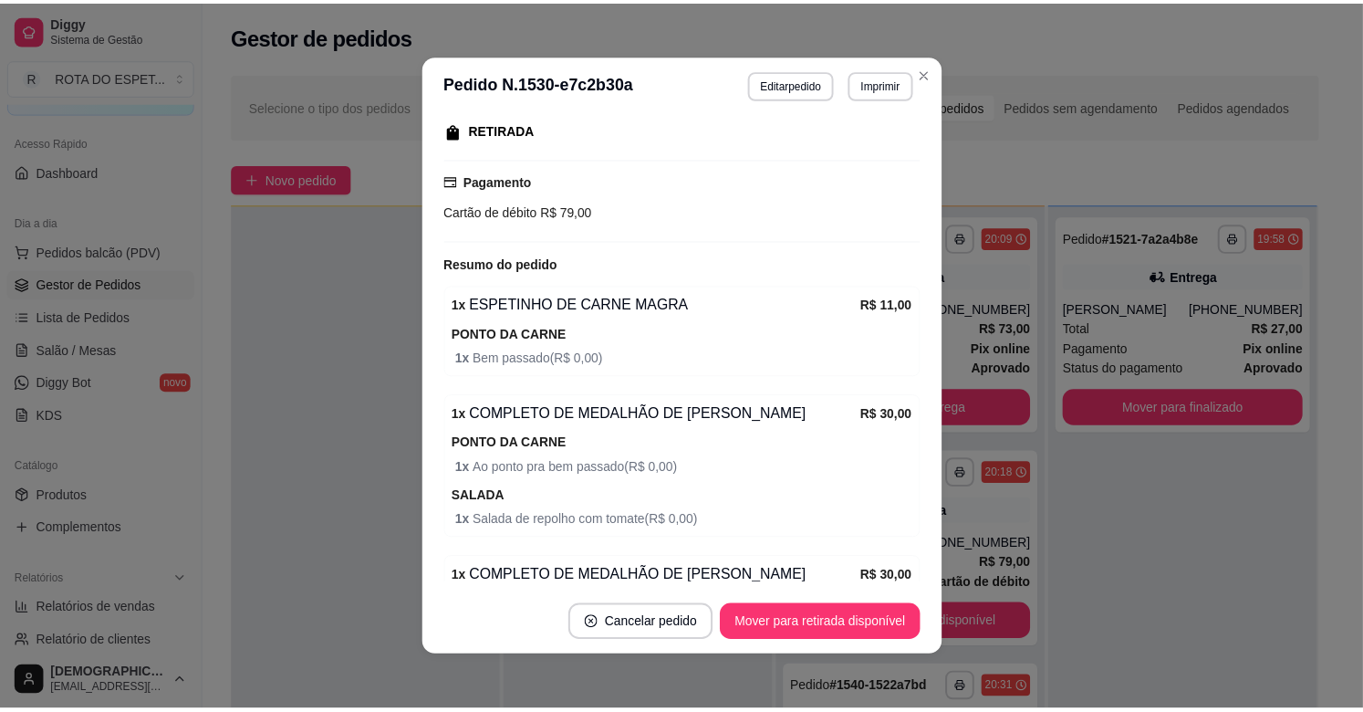
scroll to position [304, 0]
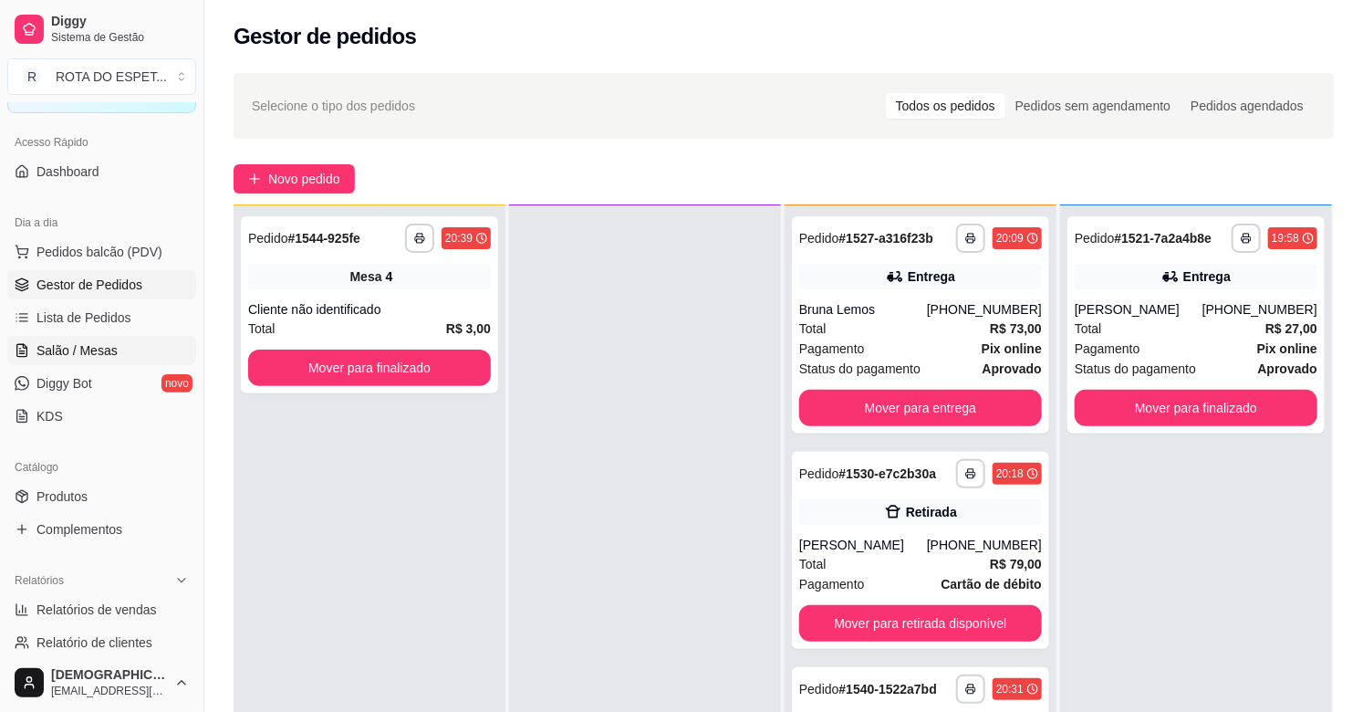
click at [69, 357] on span "Salão / Mesas" at bounding box center [76, 350] width 81 height 18
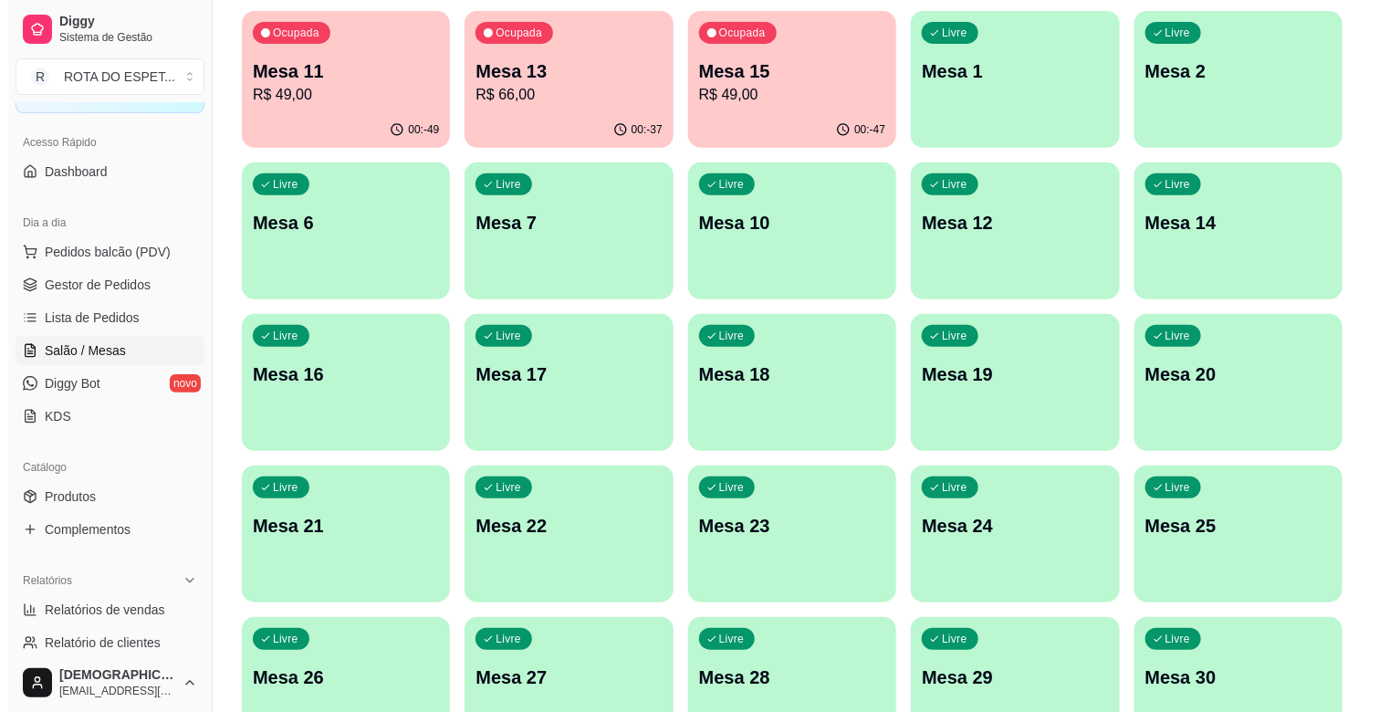
scroll to position [405, 0]
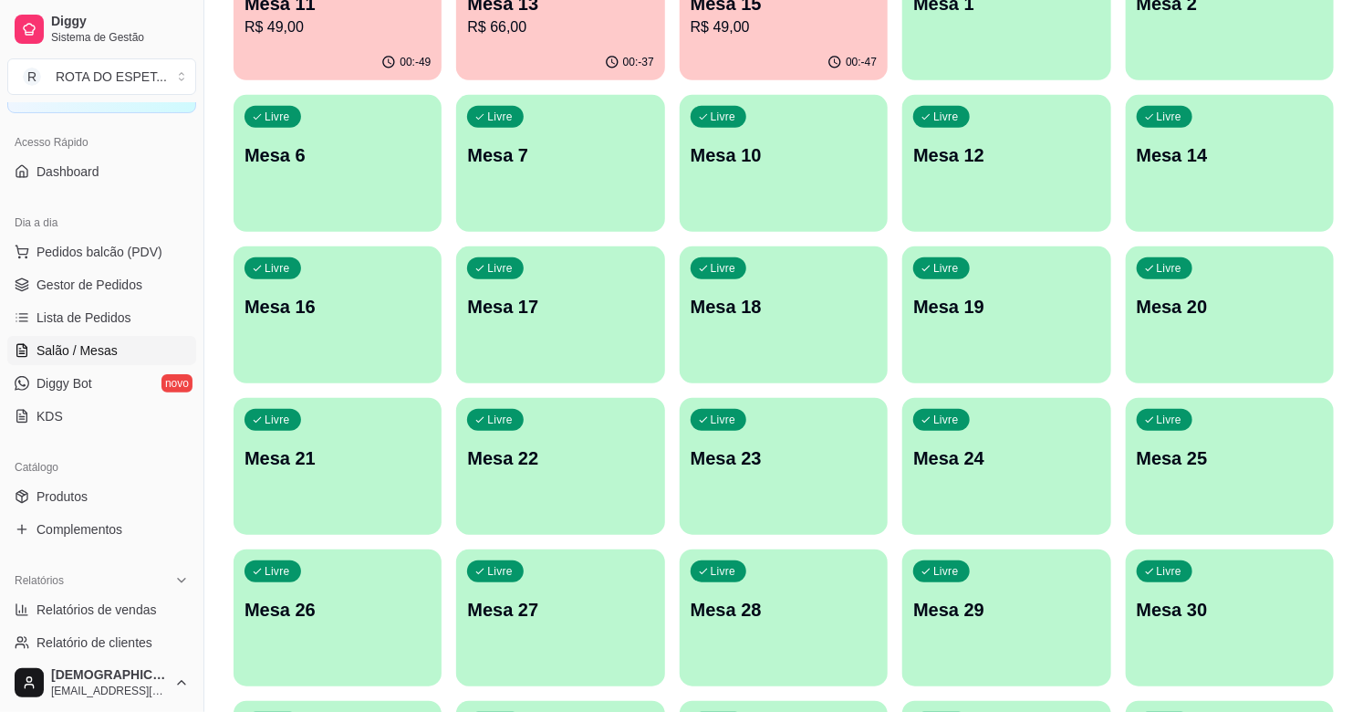
click at [1014, 348] on div "Livre Mesa 19" at bounding box center [1006, 303] width 208 height 115
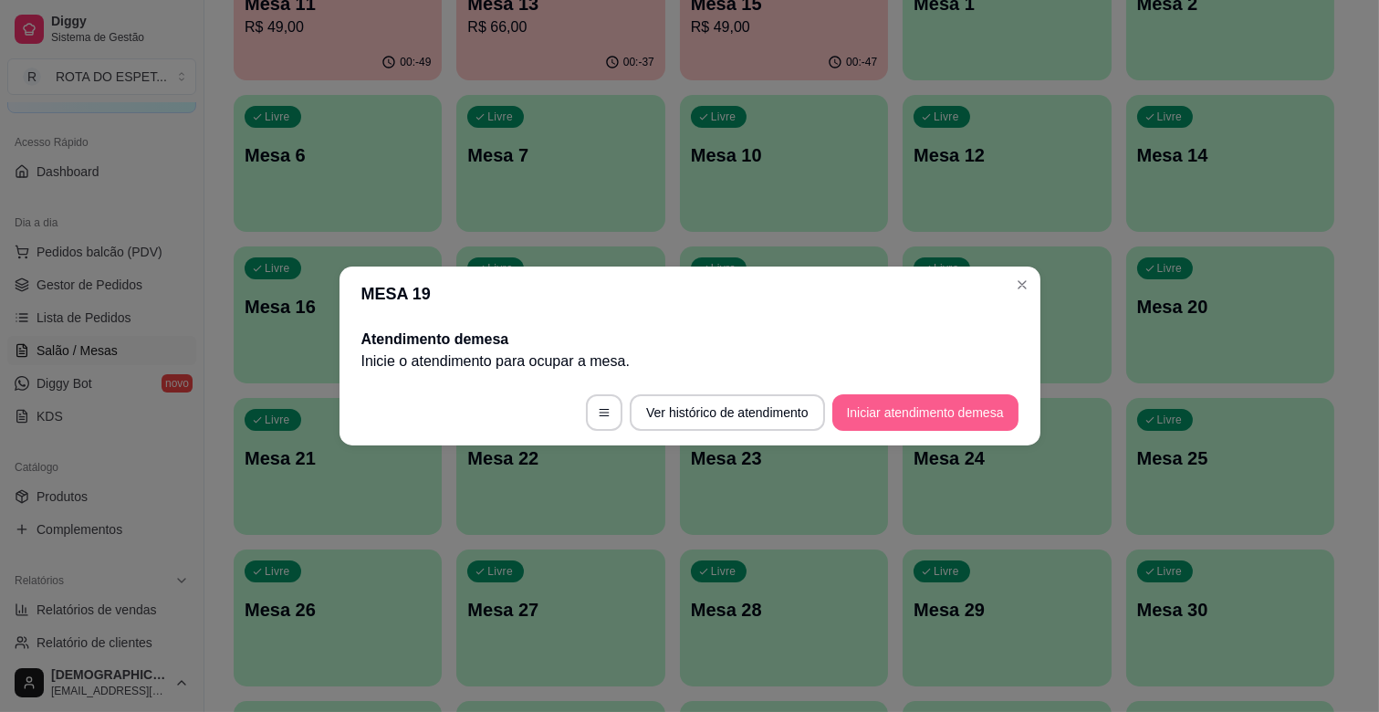
click at [932, 412] on button "Iniciar atendimento de mesa" at bounding box center [925, 412] width 186 height 36
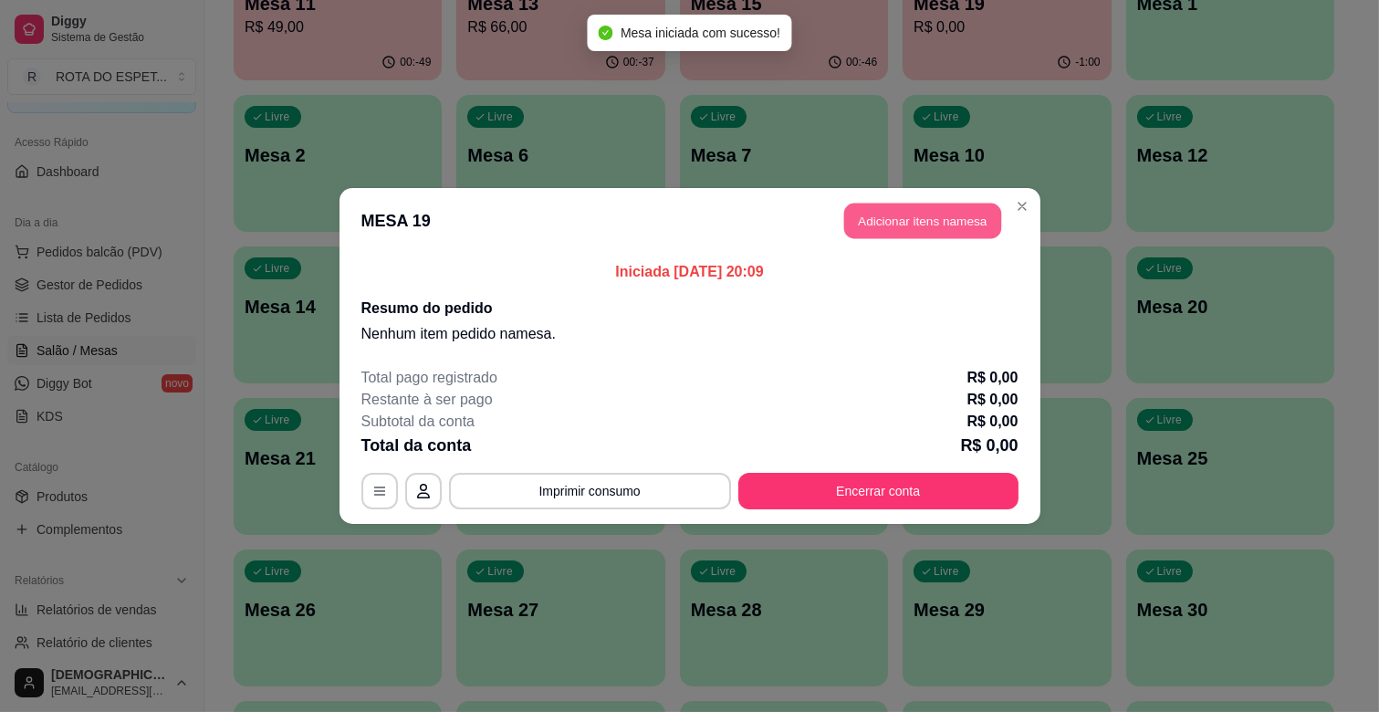
click at [899, 220] on button "Adicionar itens na mesa" at bounding box center [922, 221] width 157 height 36
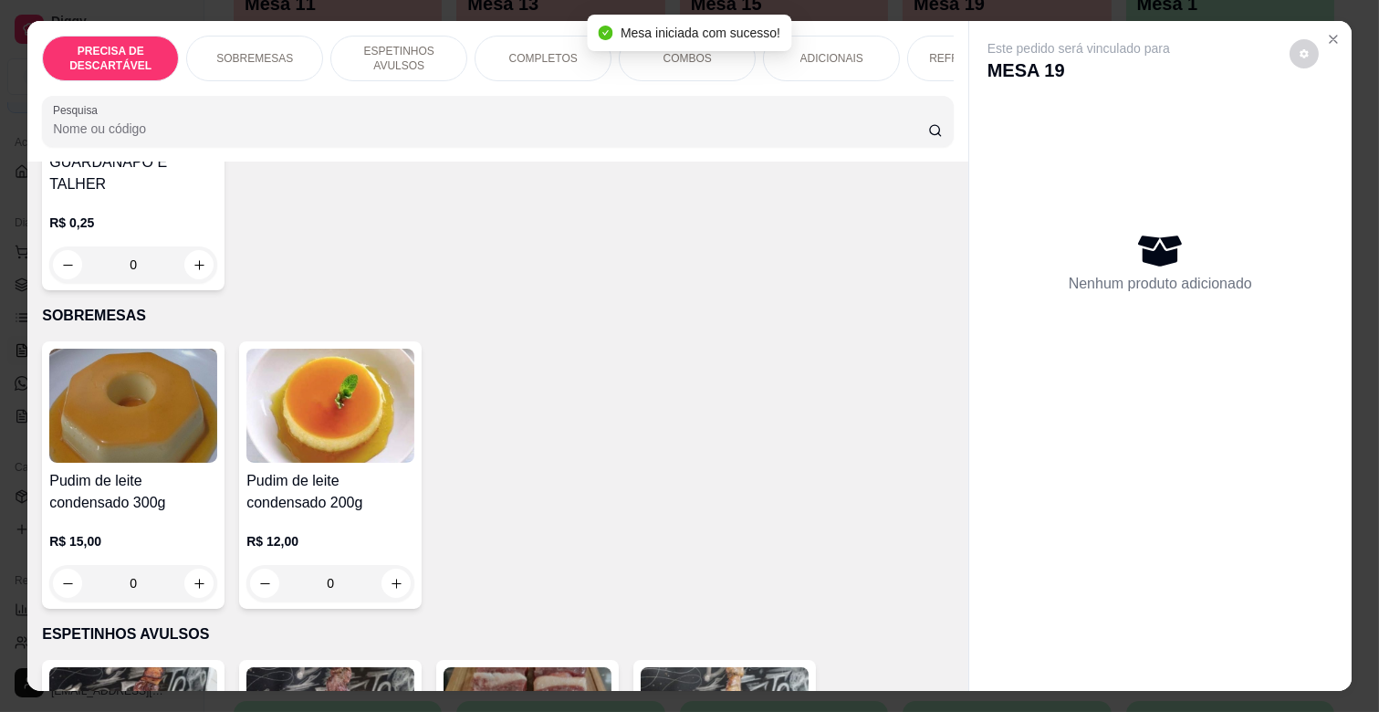
scroll to position [304, 0]
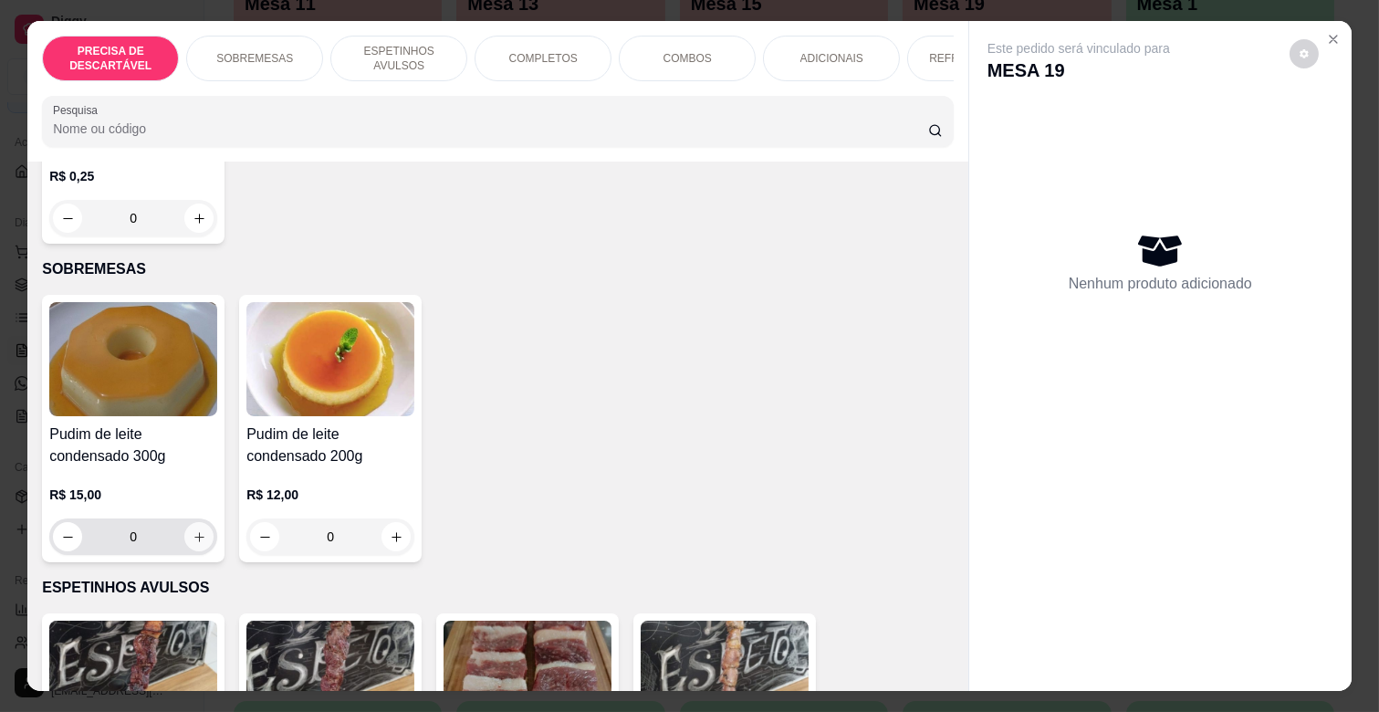
click at [193, 530] on icon "increase-product-quantity" at bounding box center [200, 537] width 14 height 14
type input "1"
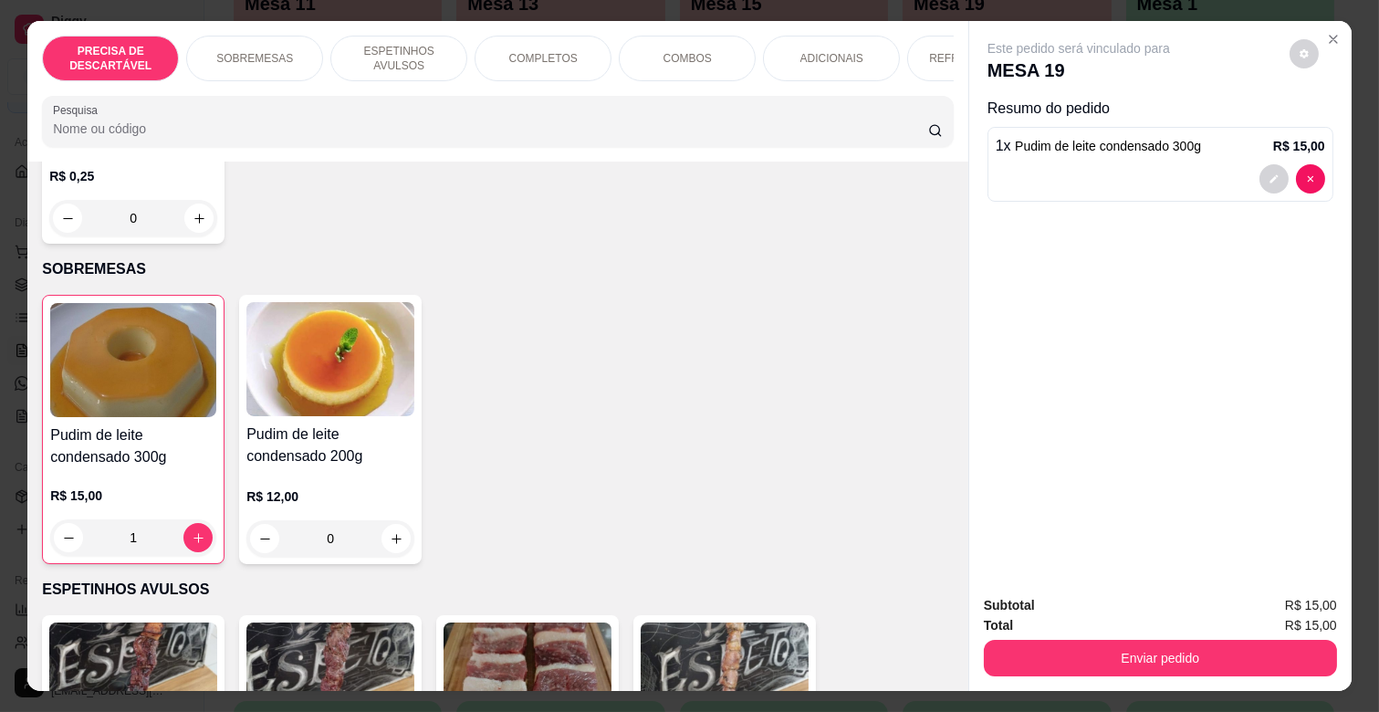
click at [940, 56] on p "REFRIGERANTES" at bounding box center [975, 58] width 93 height 15
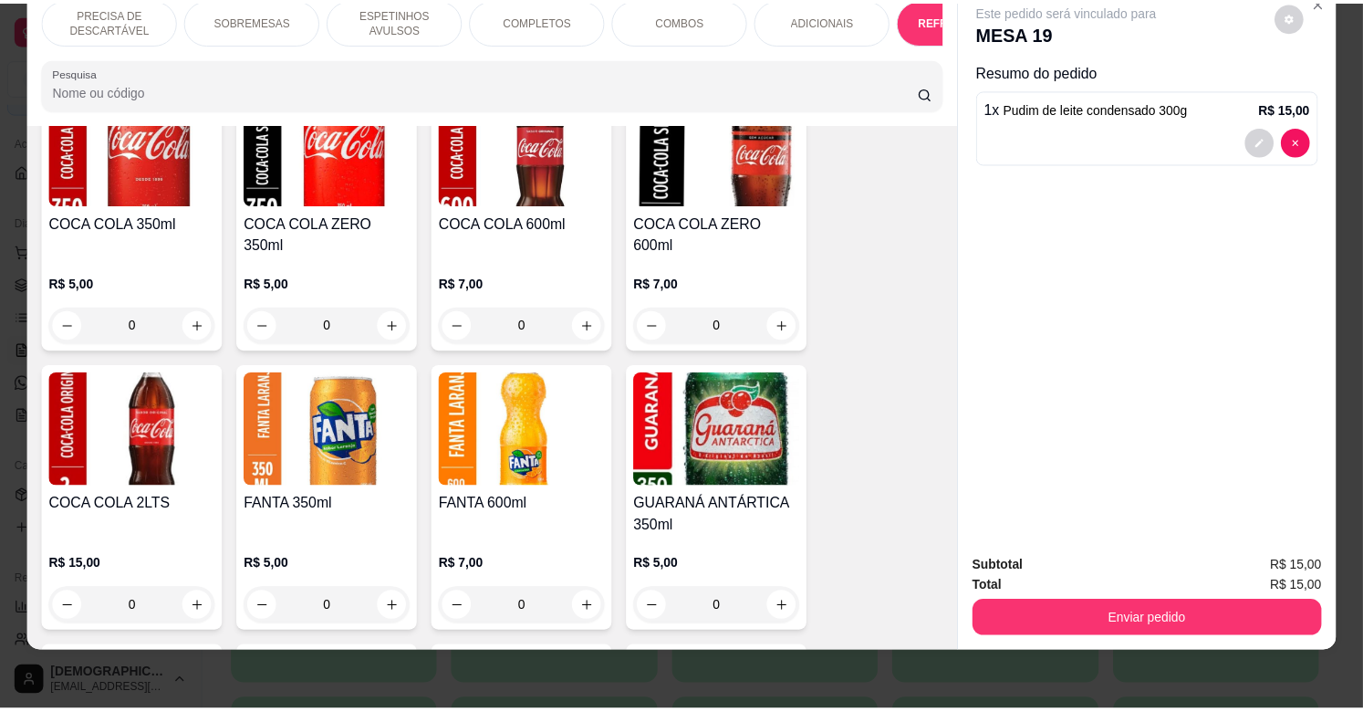
scroll to position [4387, 0]
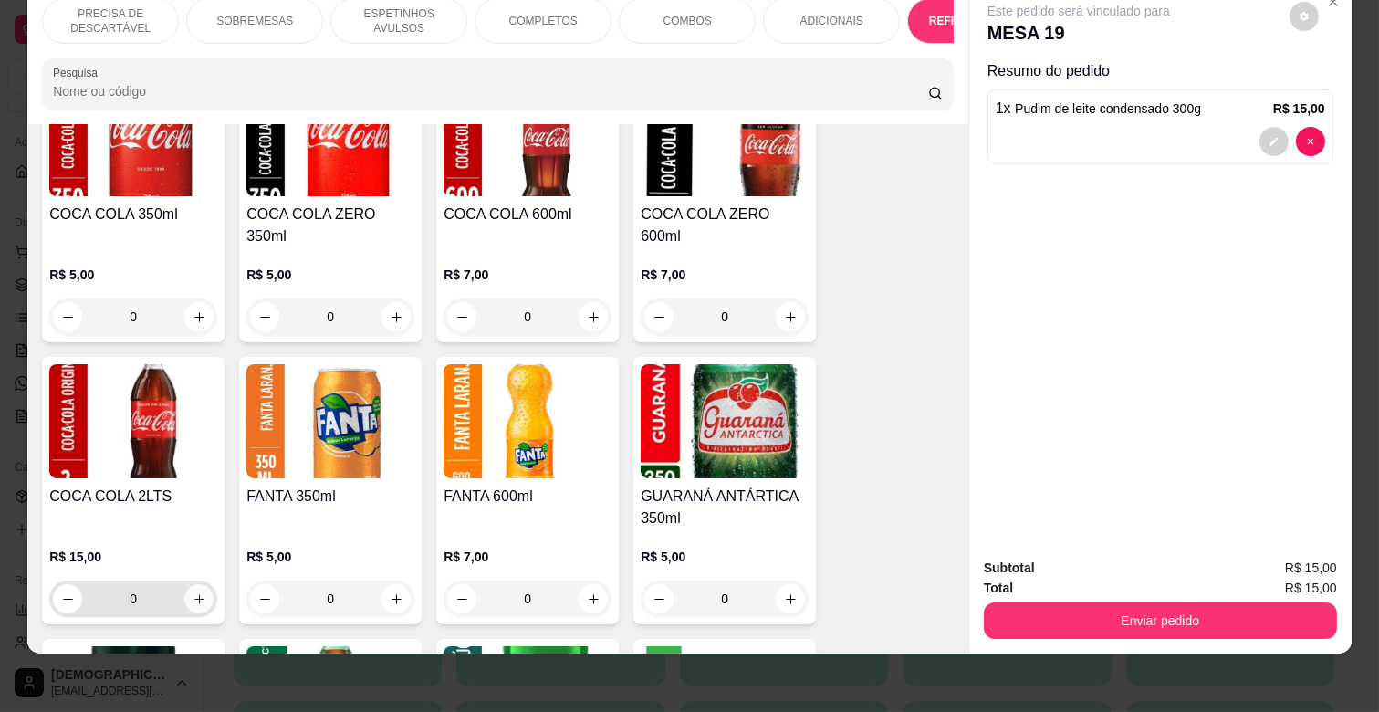
click at [193, 592] on icon "increase-product-quantity" at bounding box center [200, 599] width 14 height 14
type input "1"
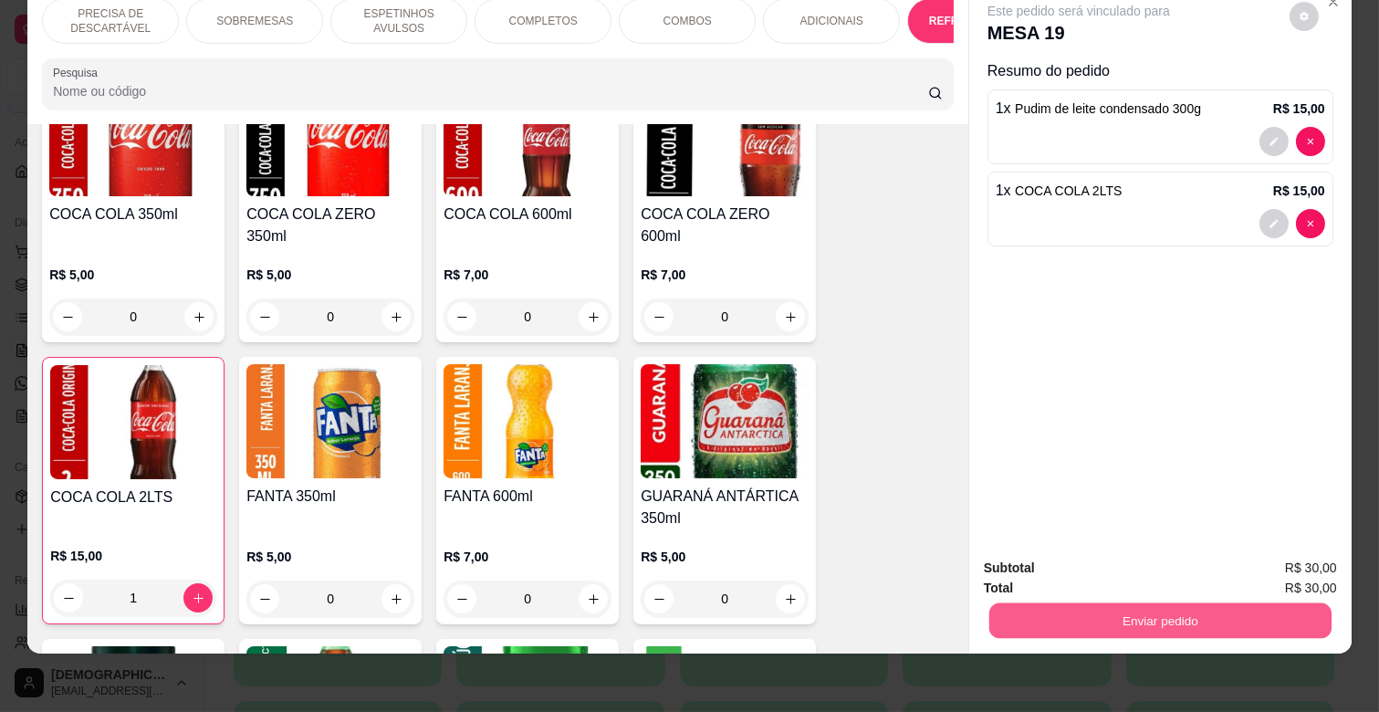
click at [1159, 602] on button "Enviar pedido" at bounding box center [1160, 620] width 342 height 36
click at [1122, 559] on button "Não registrar e enviar pedido" at bounding box center [1099, 561] width 190 height 35
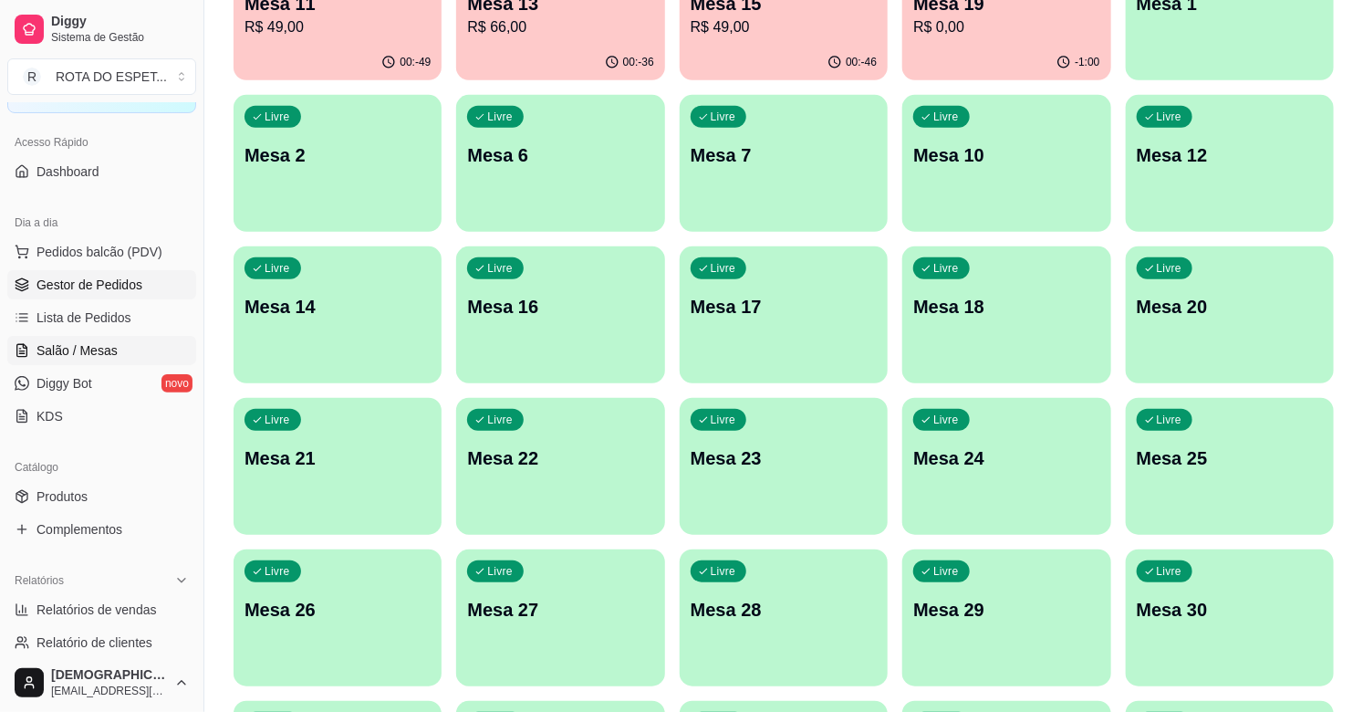
click at [101, 290] on span "Gestor de Pedidos" at bounding box center [89, 285] width 106 height 18
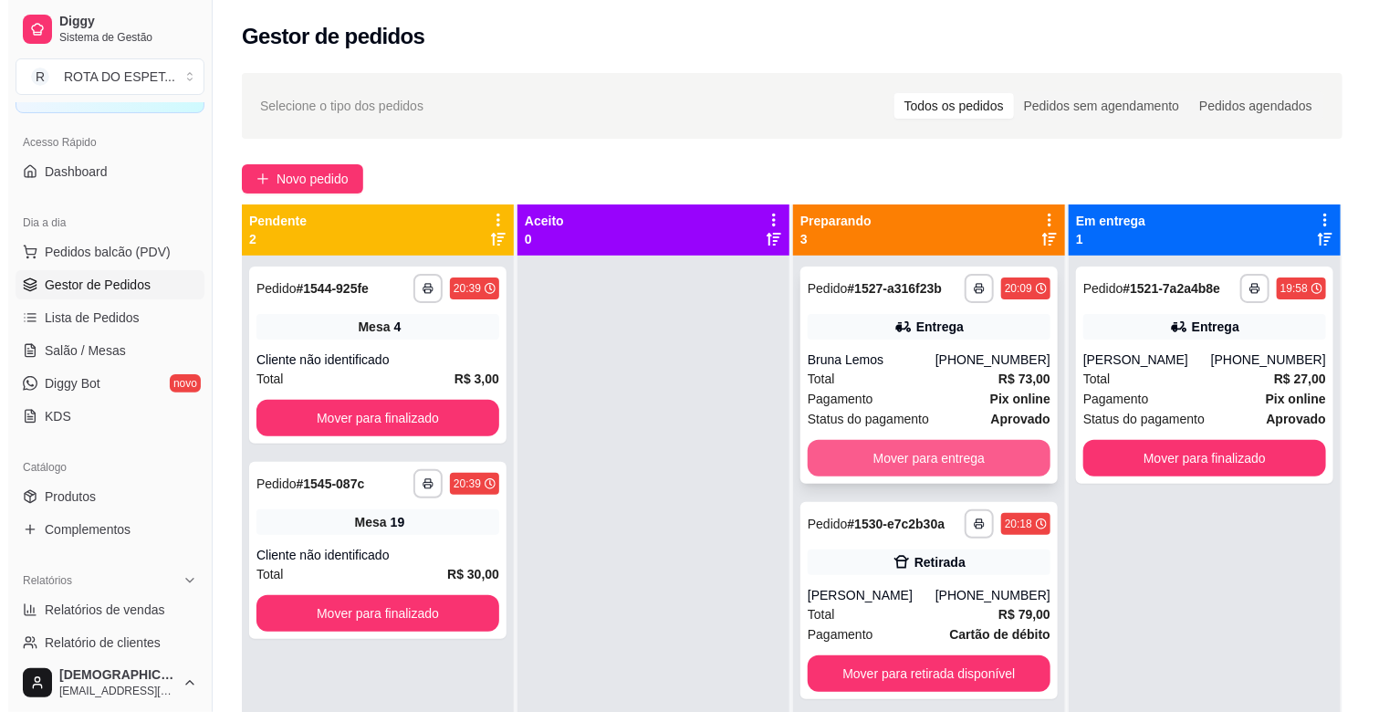
scroll to position [50, 0]
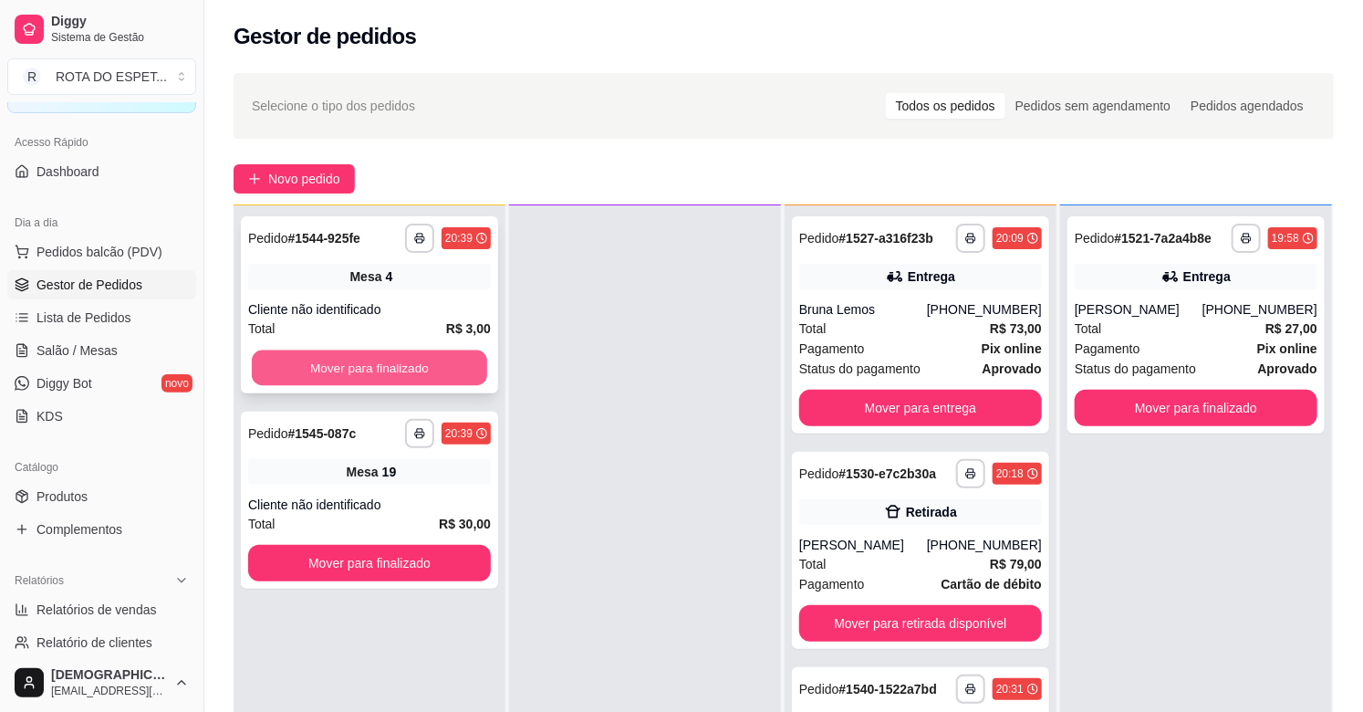
click at [339, 366] on button "Mover para finalizado" at bounding box center [369, 368] width 235 height 36
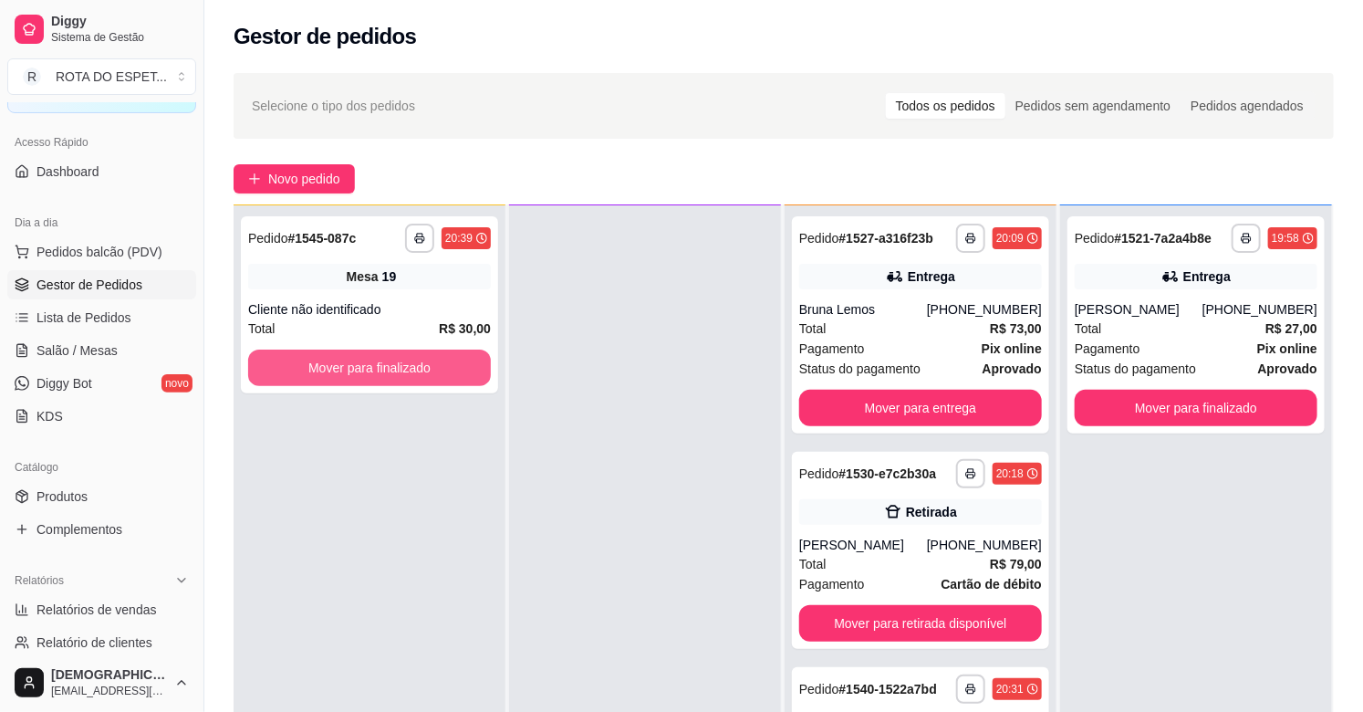
click at [339, 366] on button "Mover para finalizado" at bounding box center [369, 367] width 243 height 36
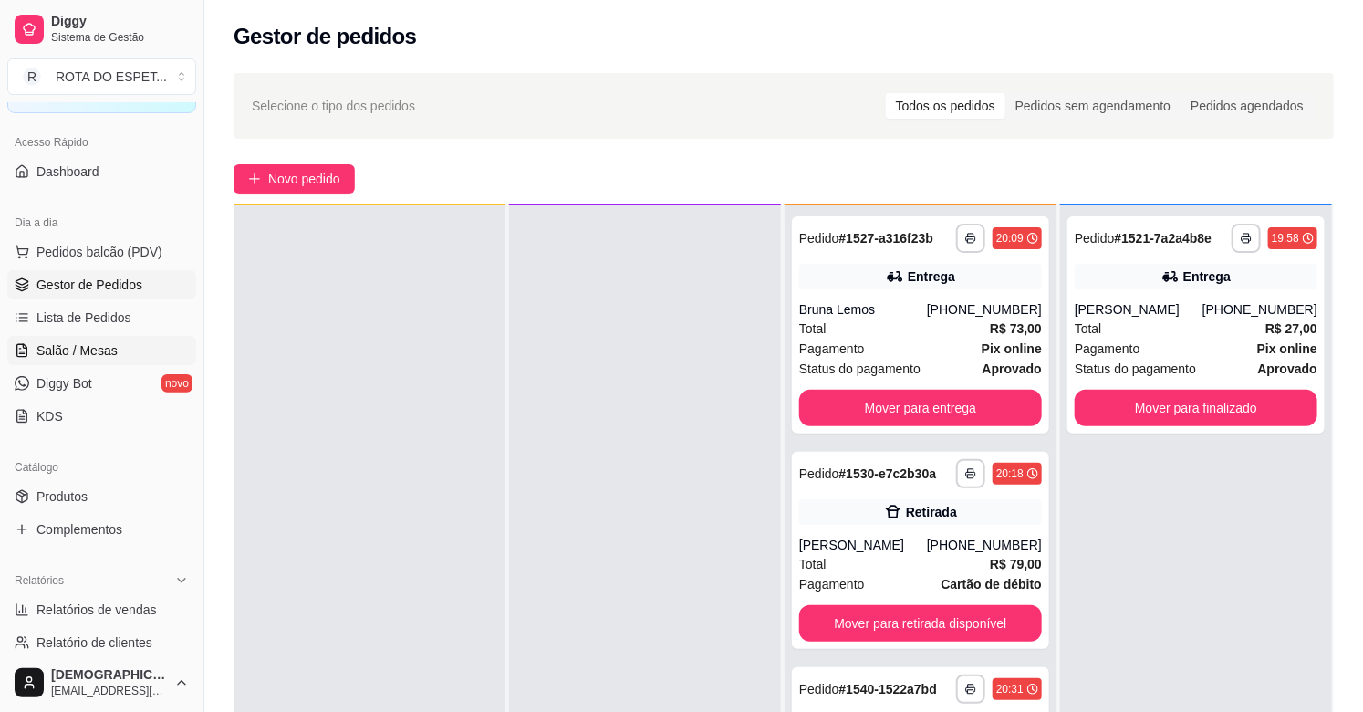
click at [77, 342] on span "Salão / Mesas" at bounding box center [76, 350] width 81 height 18
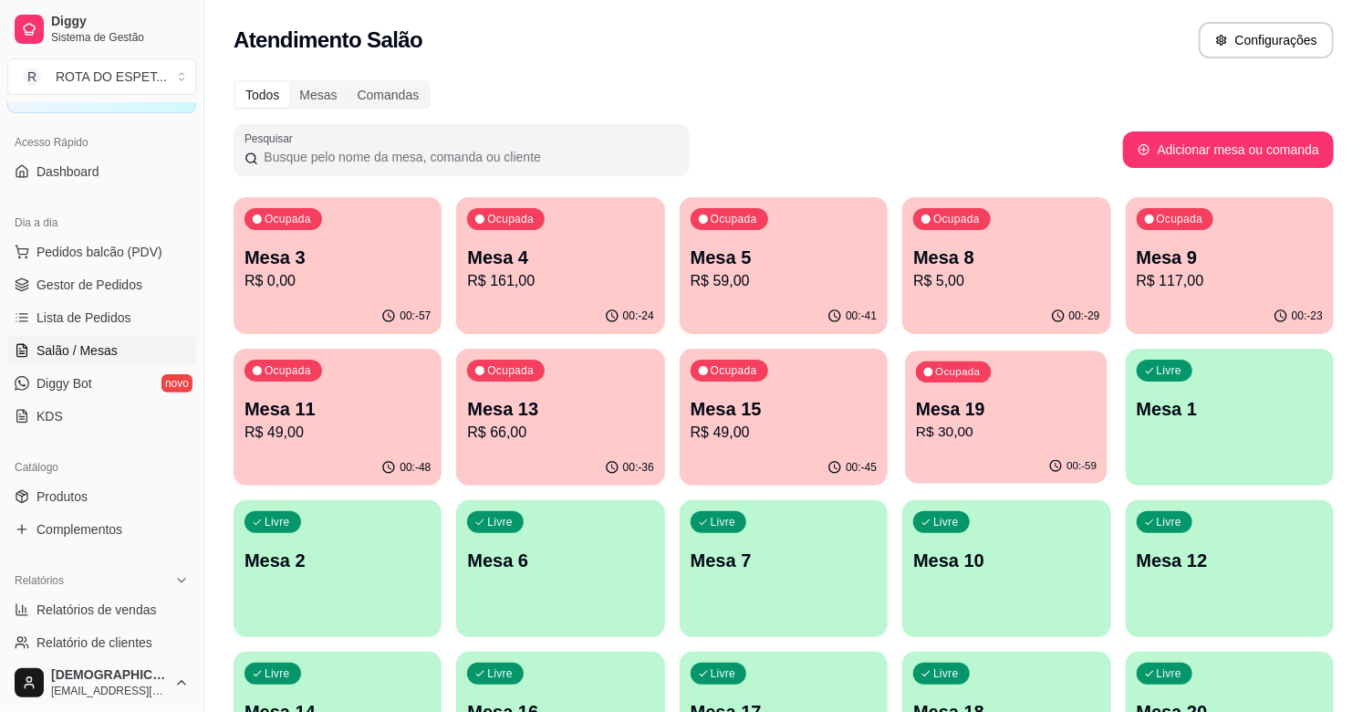
click at [932, 438] on p "R$ 30,00" at bounding box center [1006, 432] width 181 height 21
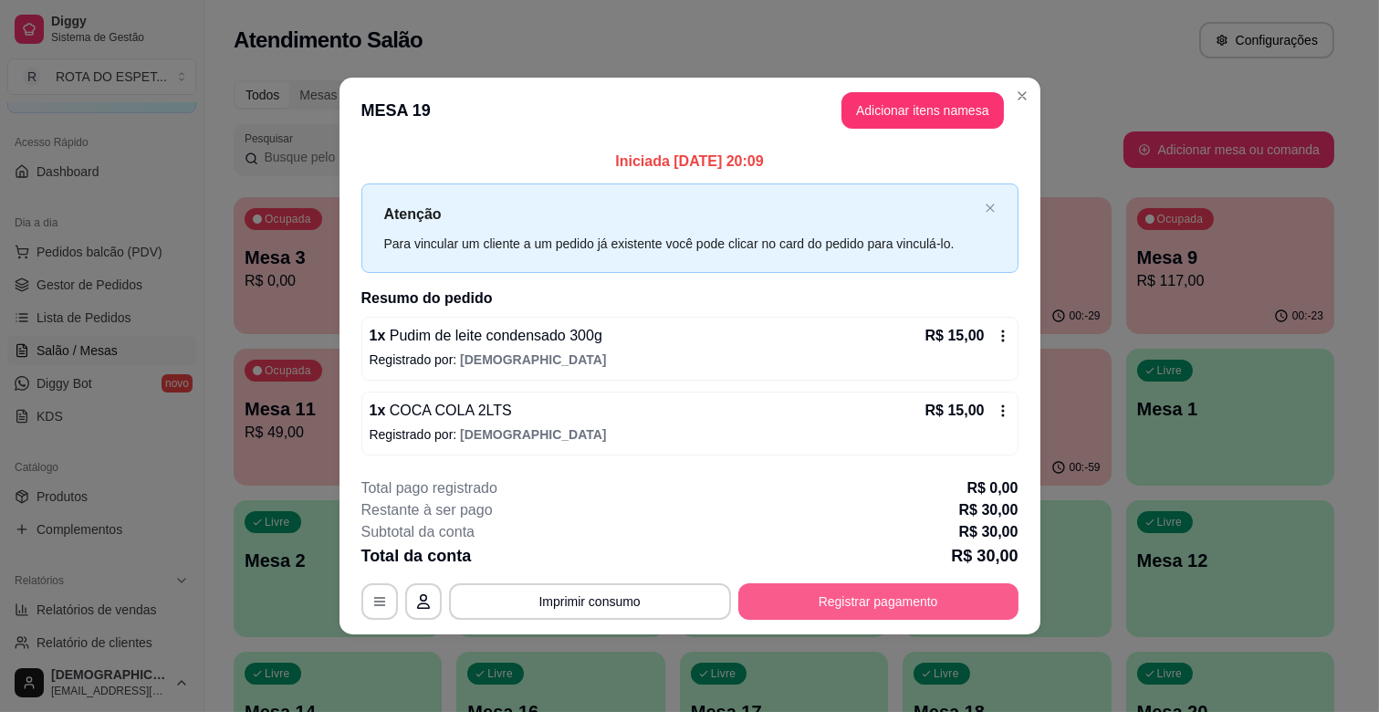
click at [913, 599] on button "Registrar pagamento" at bounding box center [878, 601] width 280 height 36
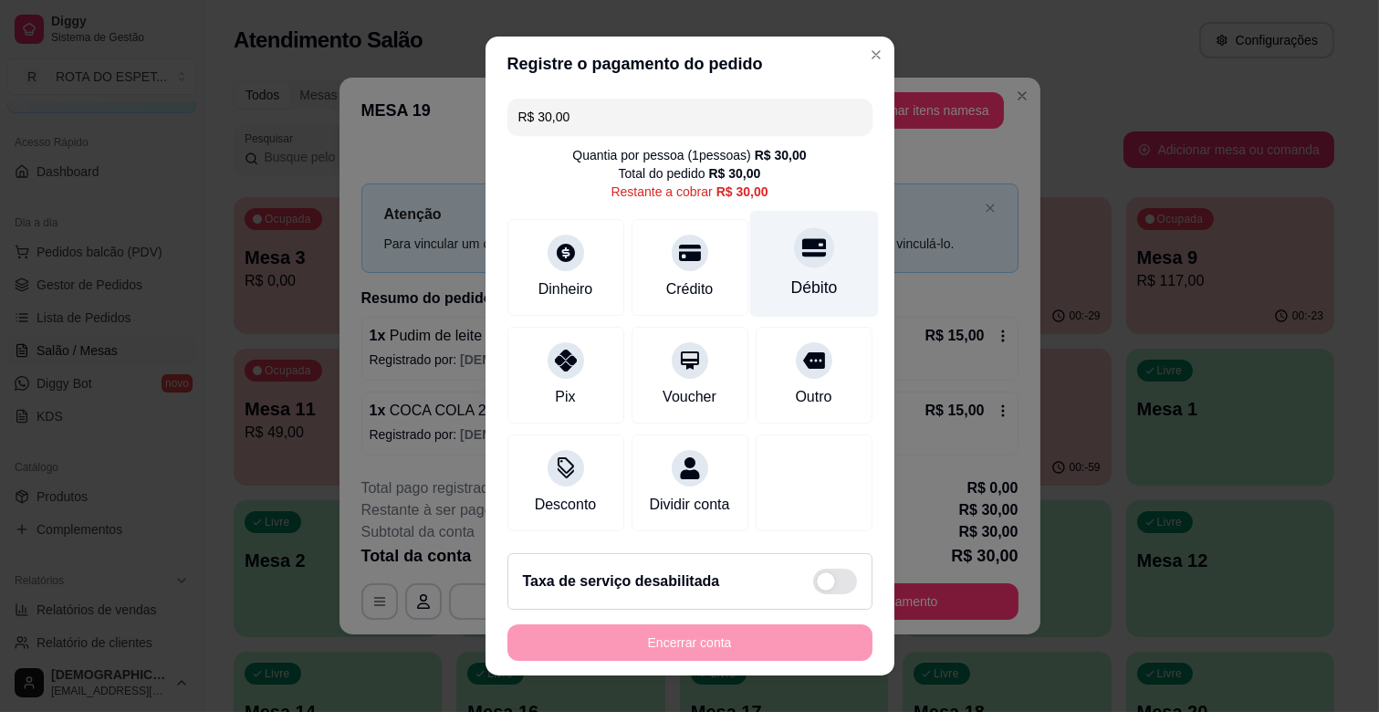
click at [804, 258] on div "Débito" at bounding box center [813, 264] width 129 height 107
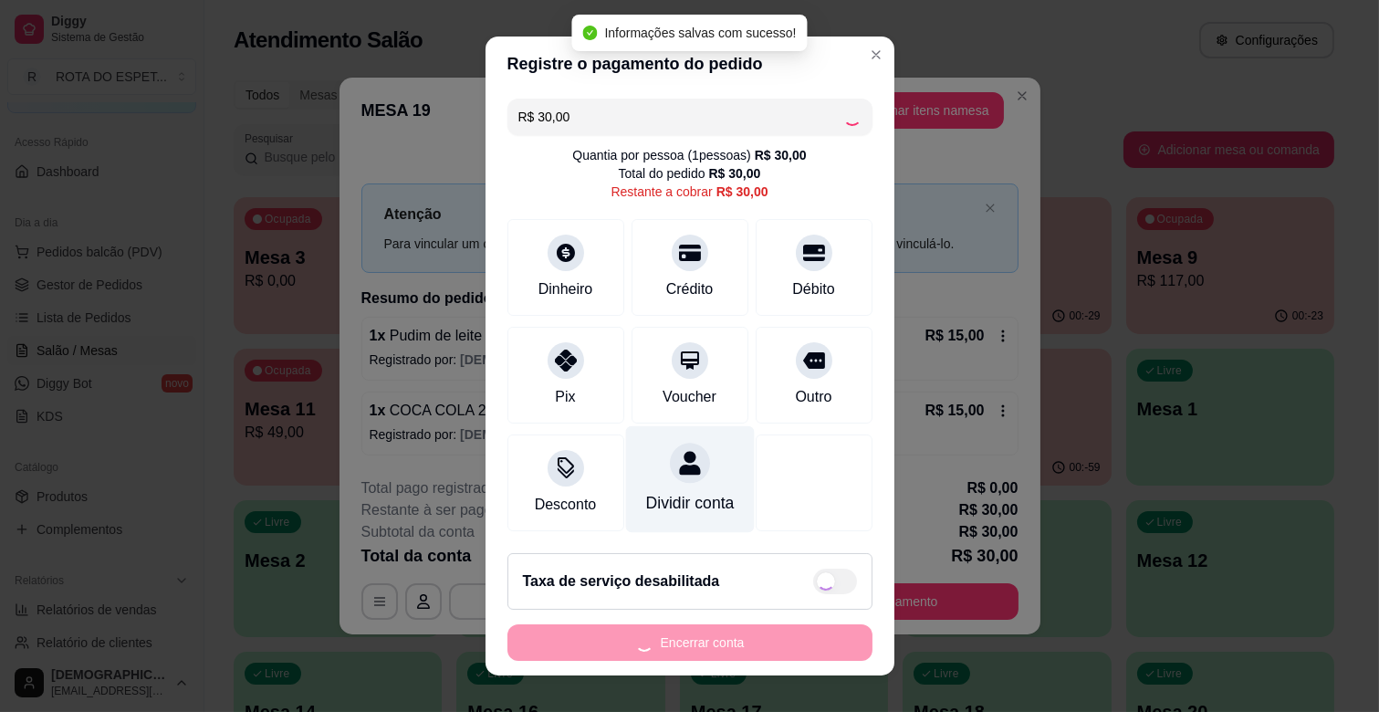
type input "R$ 0,00"
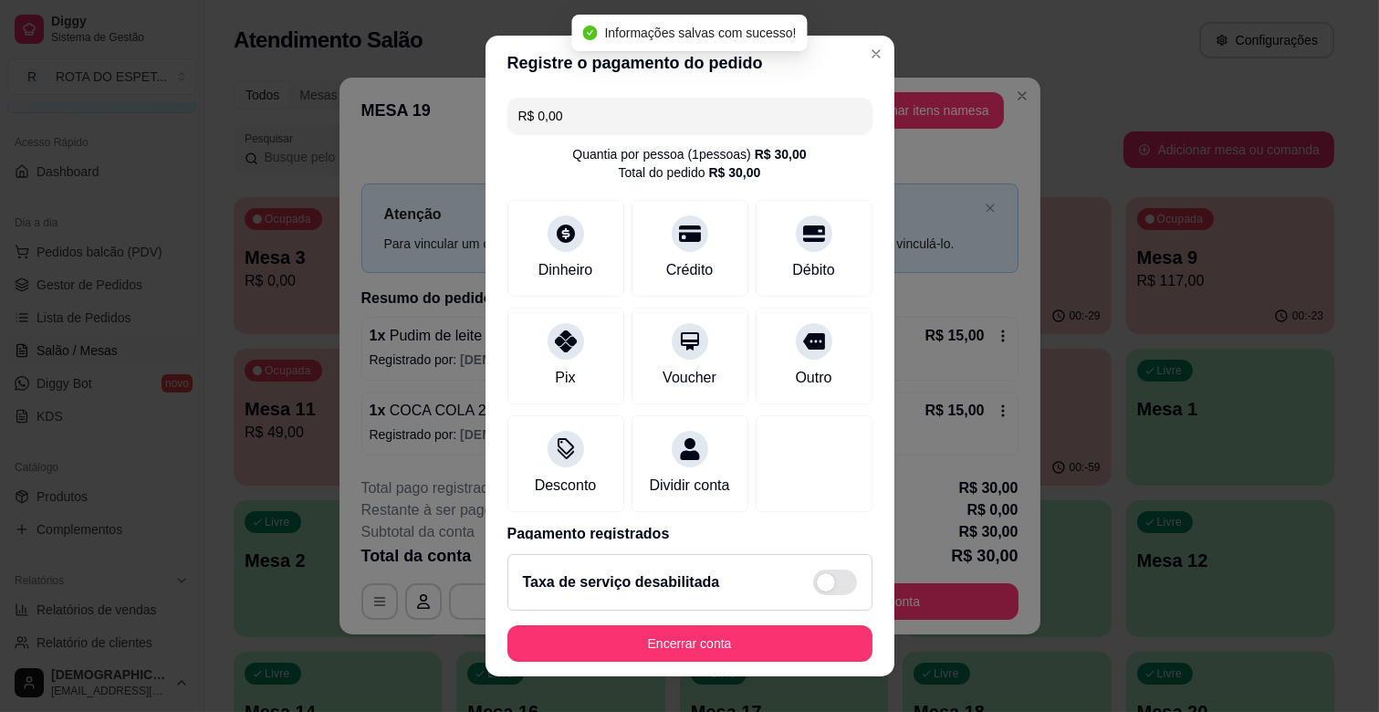
scroll to position [97, 0]
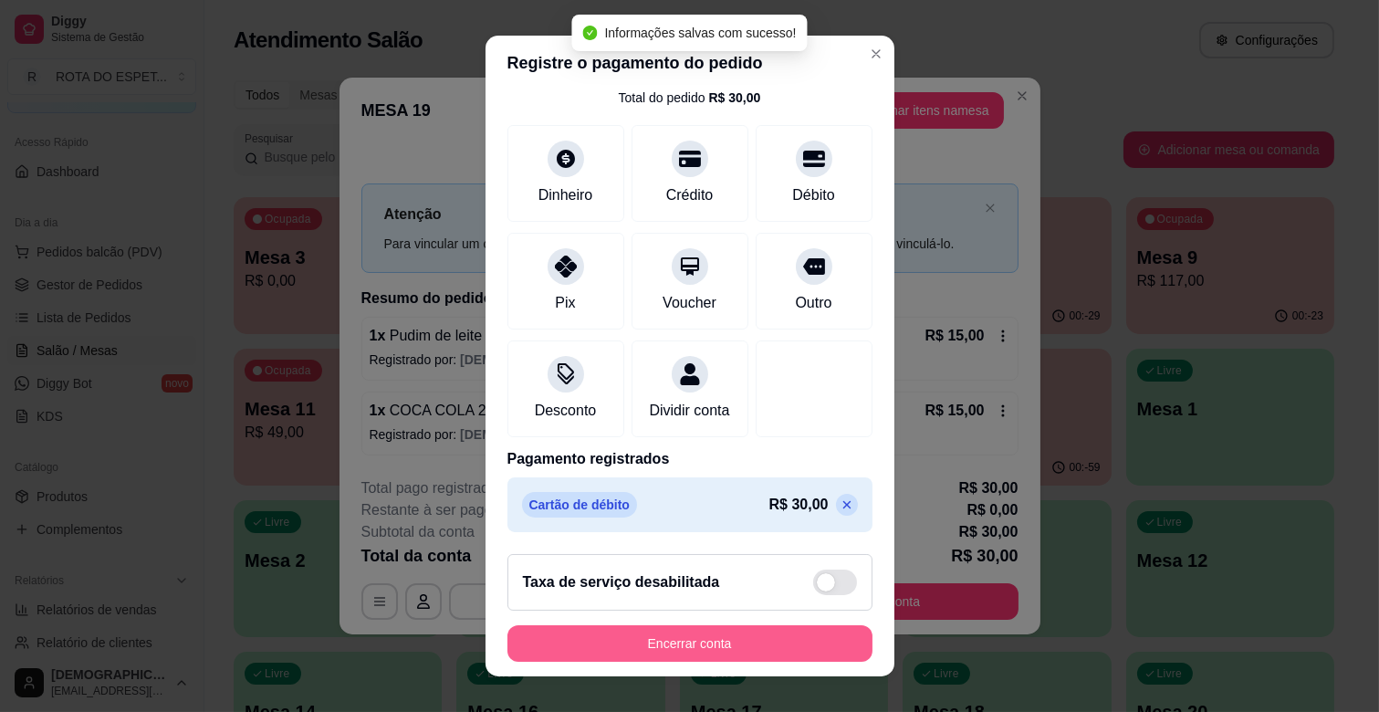
click at [725, 634] on button "Encerrar conta" at bounding box center [689, 643] width 365 height 36
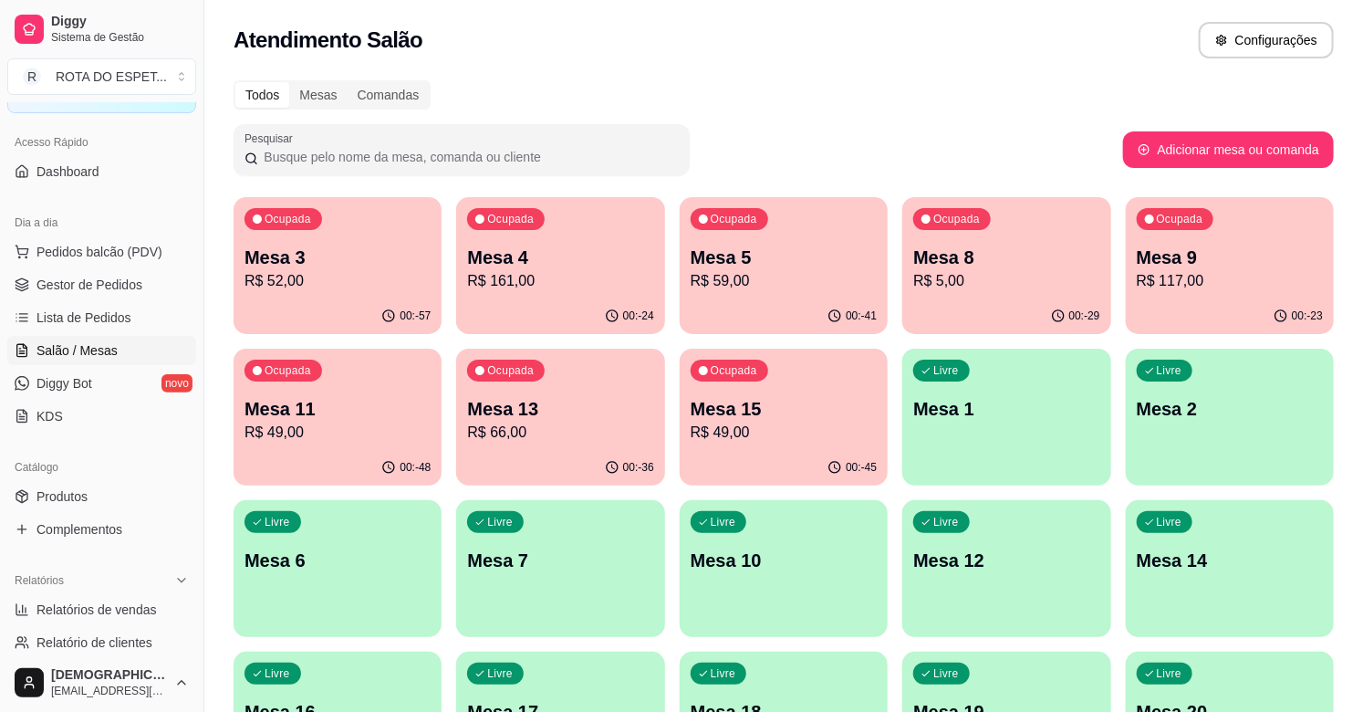
click at [532, 274] on p "R$ 161,00" at bounding box center [560, 281] width 186 height 22
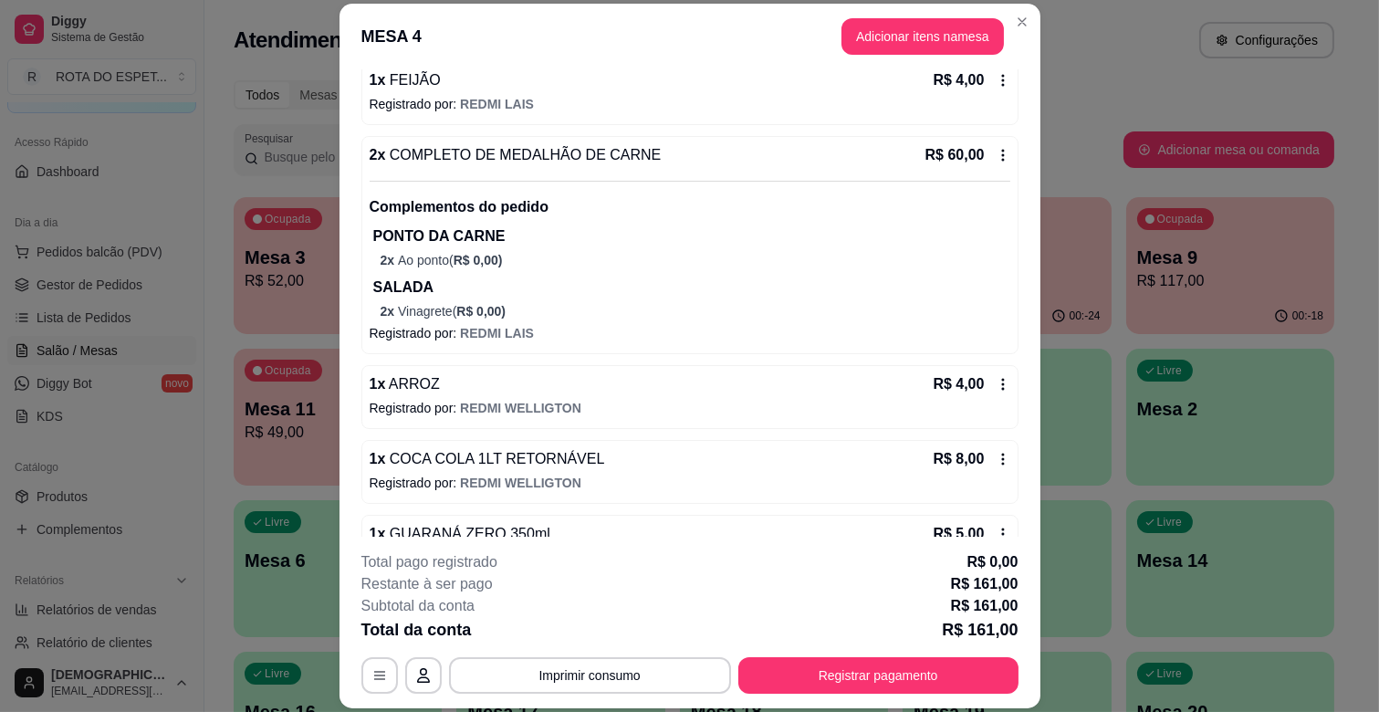
scroll to position [1144, 0]
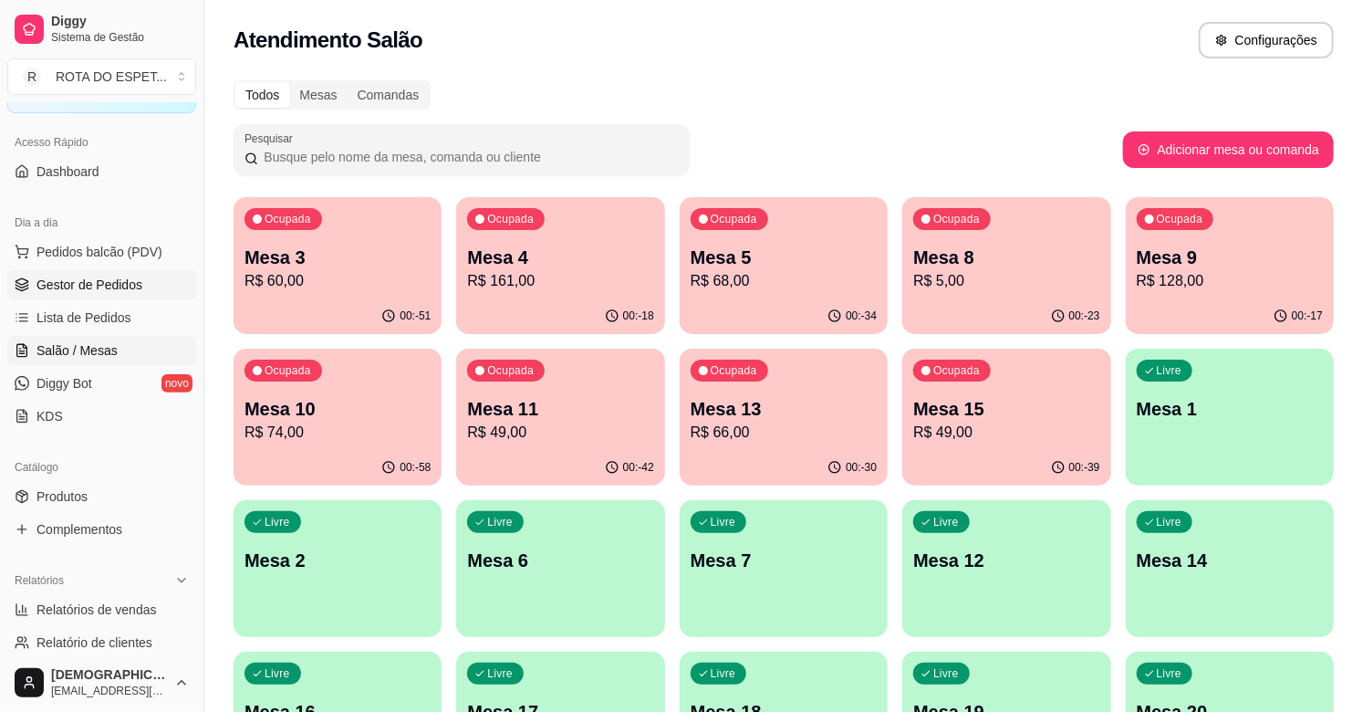
click at [99, 285] on span "Gestor de Pedidos" at bounding box center [89, 285] width 106 height 18
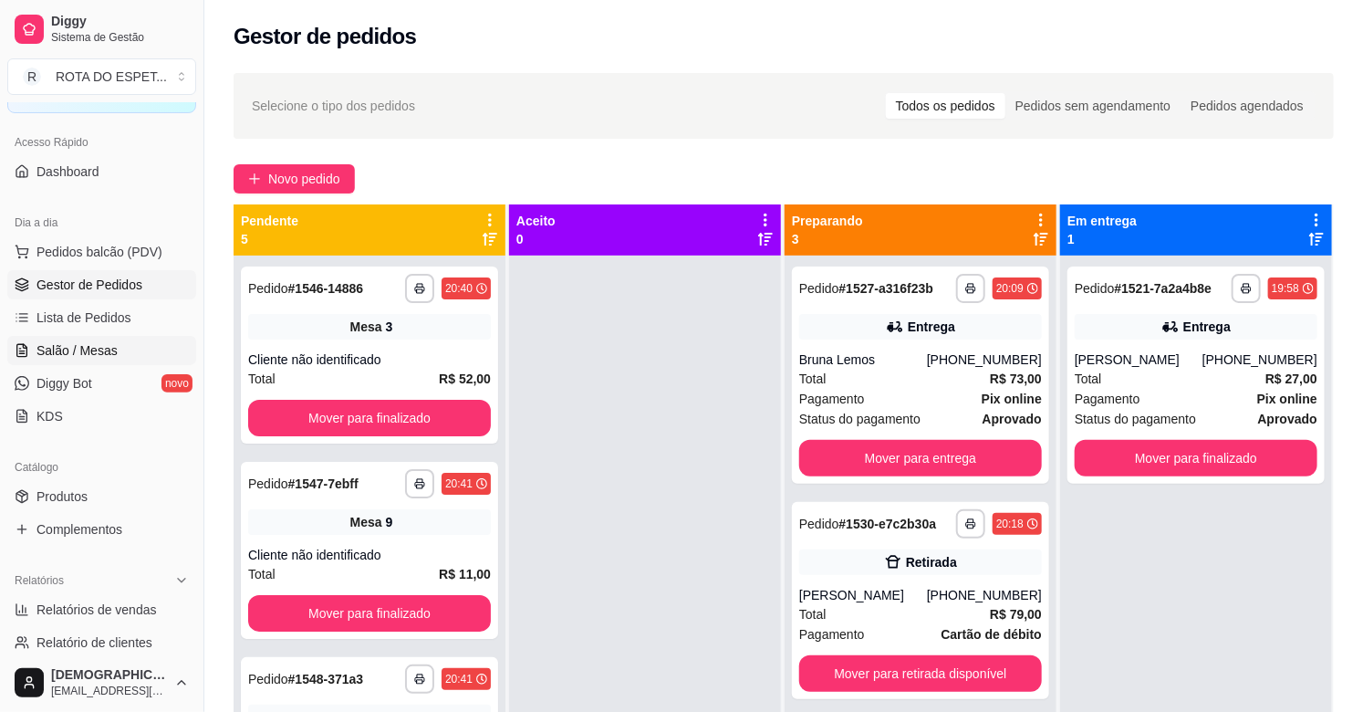
click at [92, 350] on span "Salão / Mesas" at bounding box center [76, 350] width 81 height 18
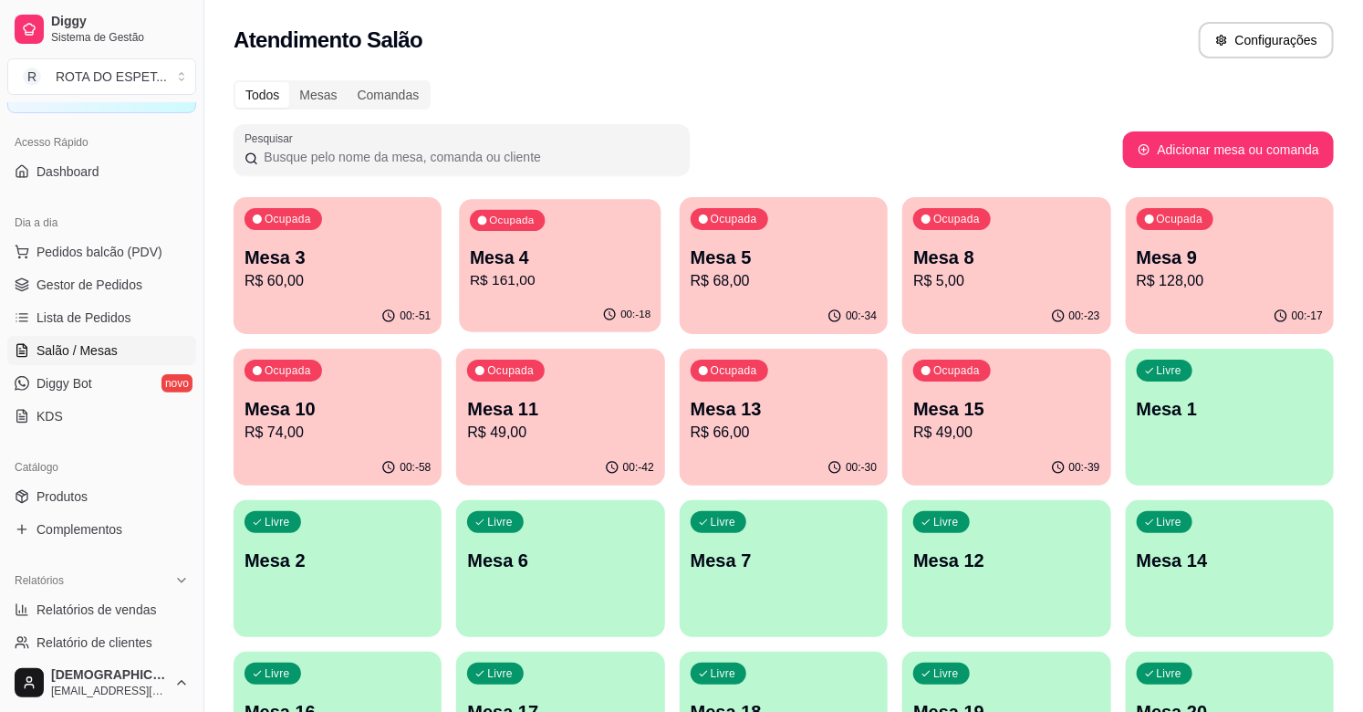
click at [559, 245] on p "Mesa 4" at bounding box center [560, 257] width 181 height 25
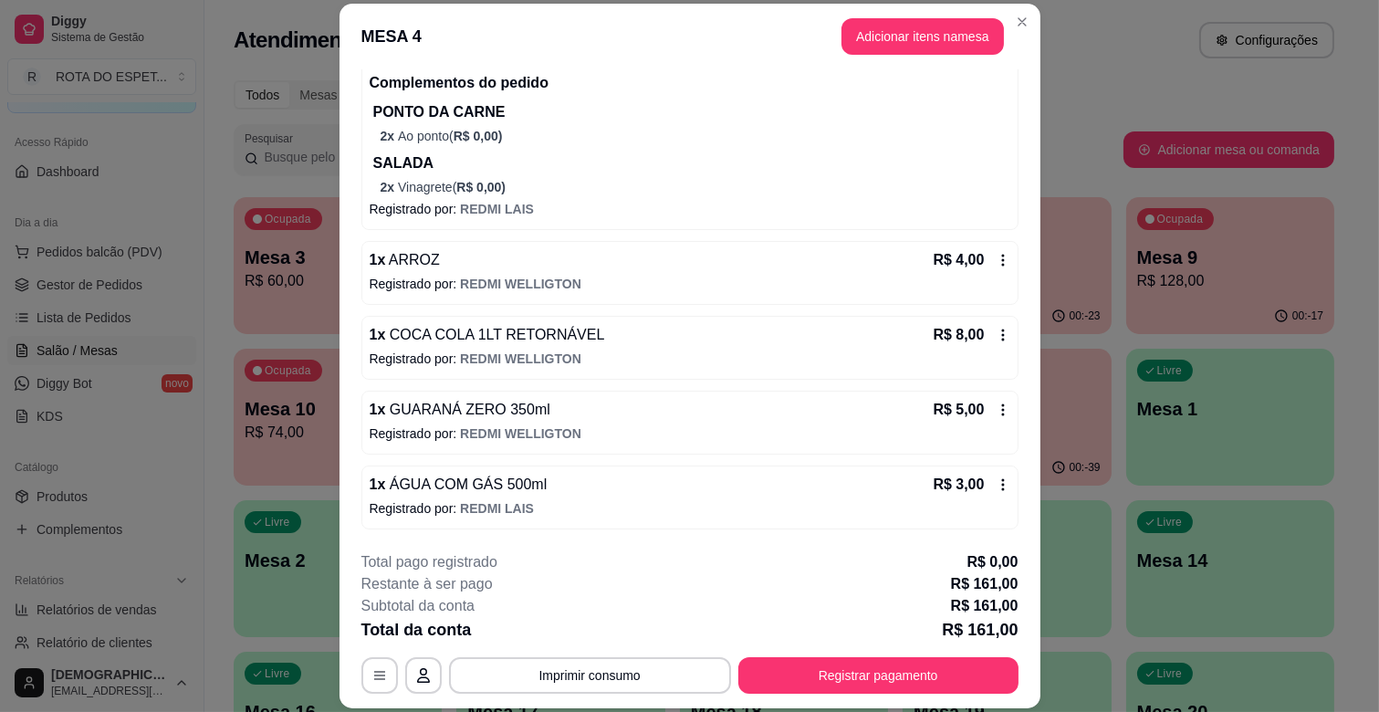
scroll to position [55, 0]
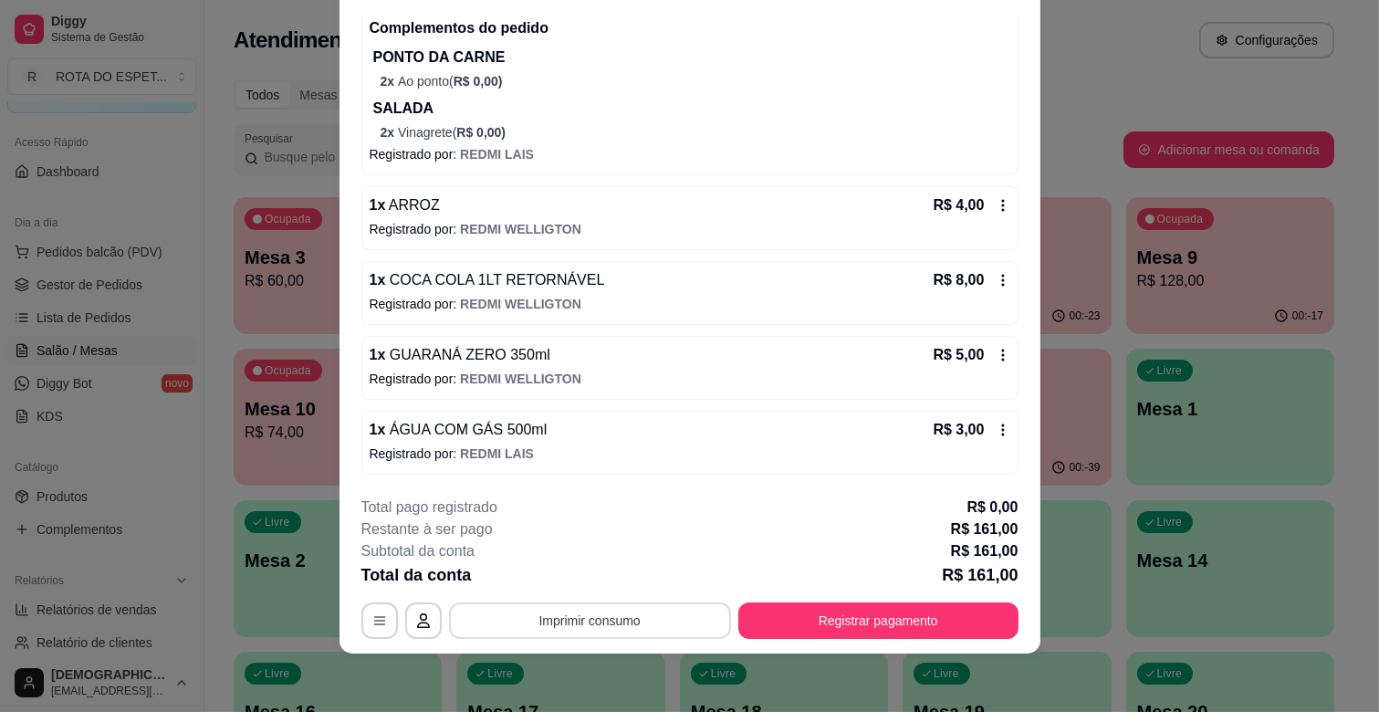
click at [579, 608] on button "Imprimir consumo" at bounding box center [590, 620] width 282 height 36
click at [589, 579] on button "IMPRESSORA CAIXA" at bounding box center [588, 578] width 151 height 29
click at [883, 621] on button "Registrar pagamento" at bounding box center [878, 620] width 280 height 36
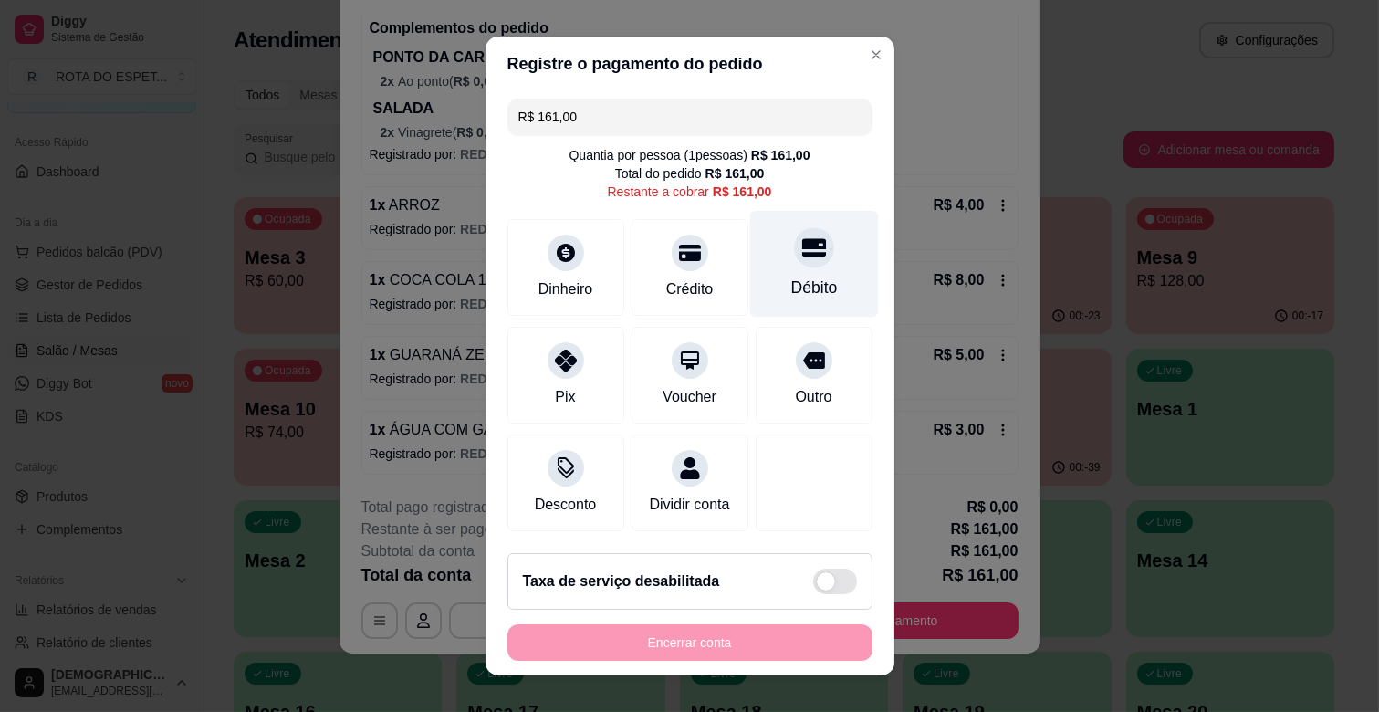
click at [790, 284] on div "Débito" at bounding box center [813, 288] width 47 height 24
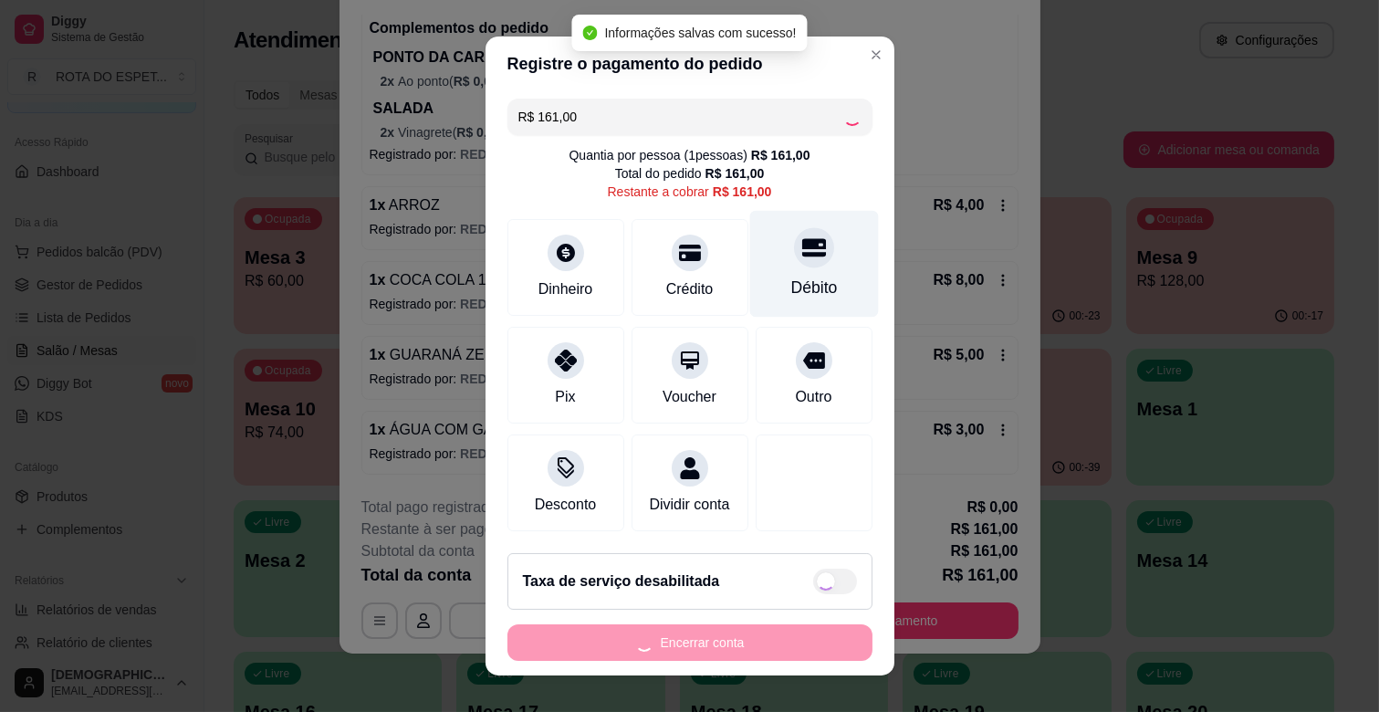
type input "R$ 0,00"
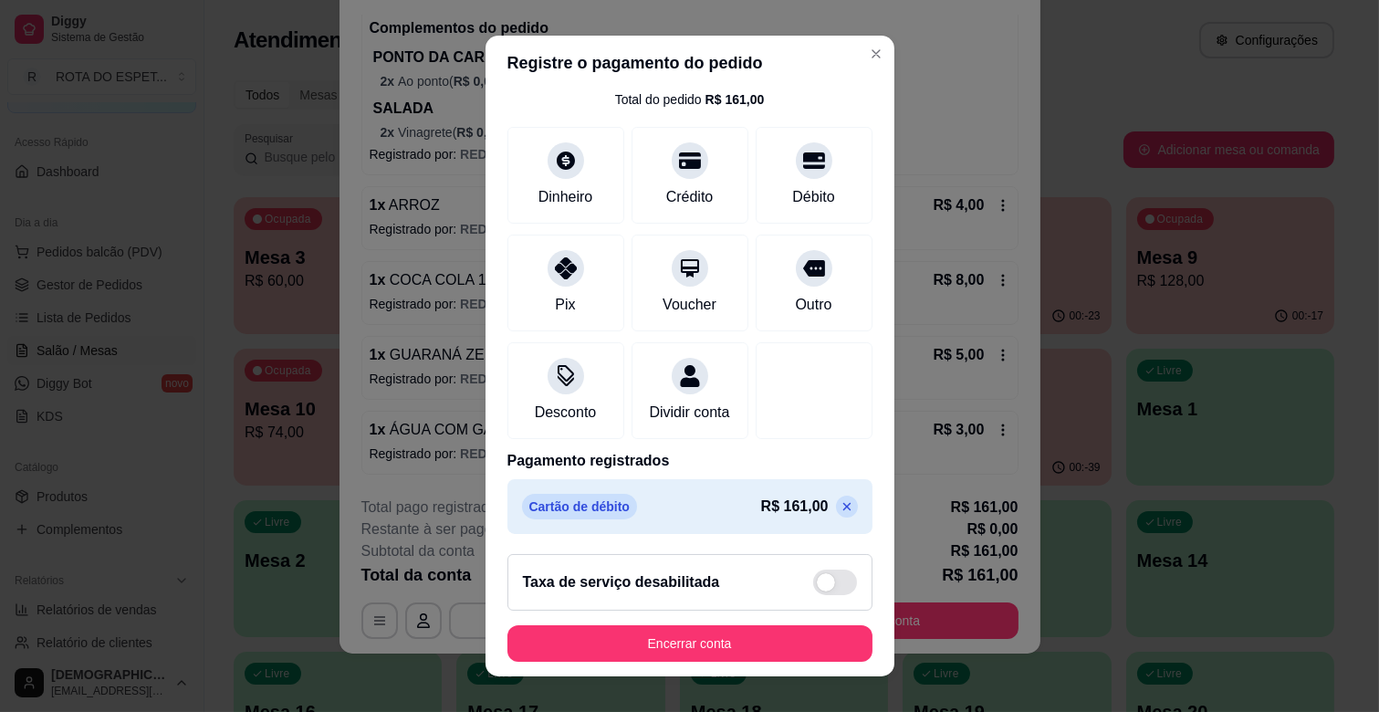
scroll to position [97, 0]
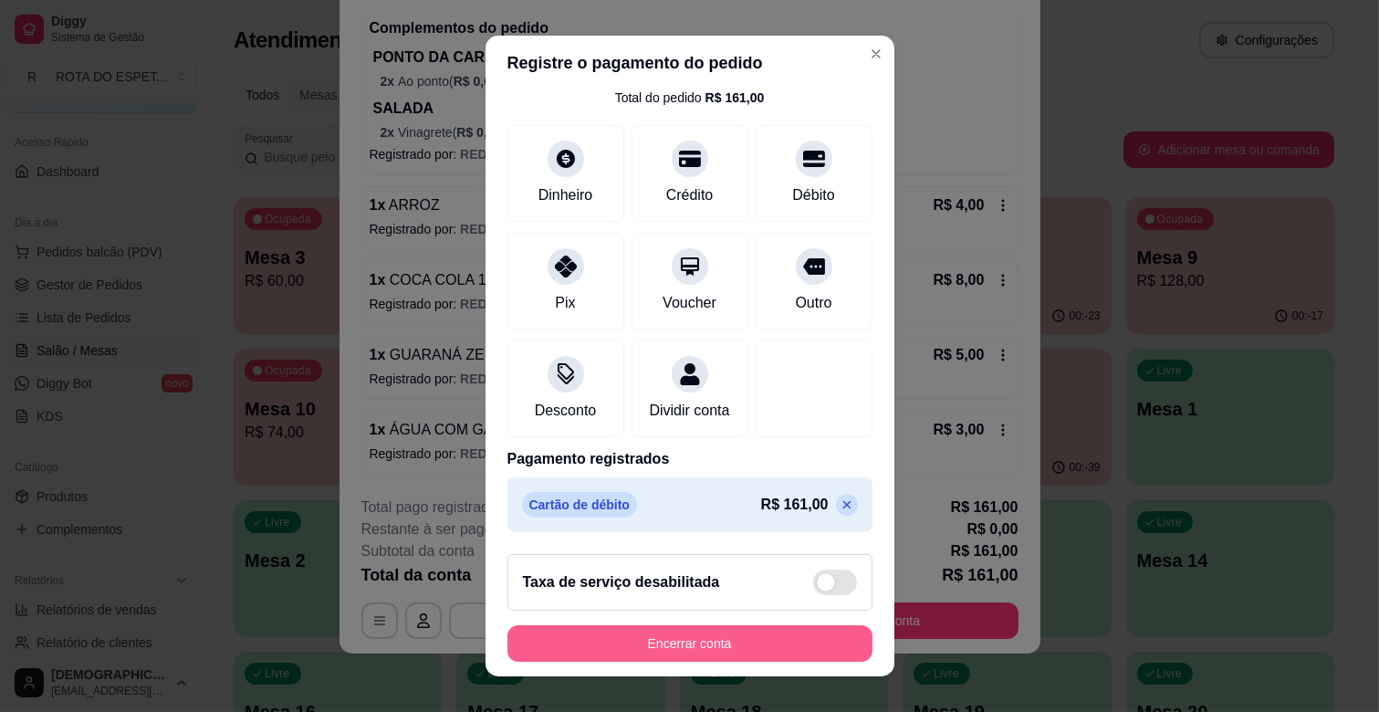
click at [797, 640] on button "Encerrar conta" at bounding box center [689, 643] width 365 height 36
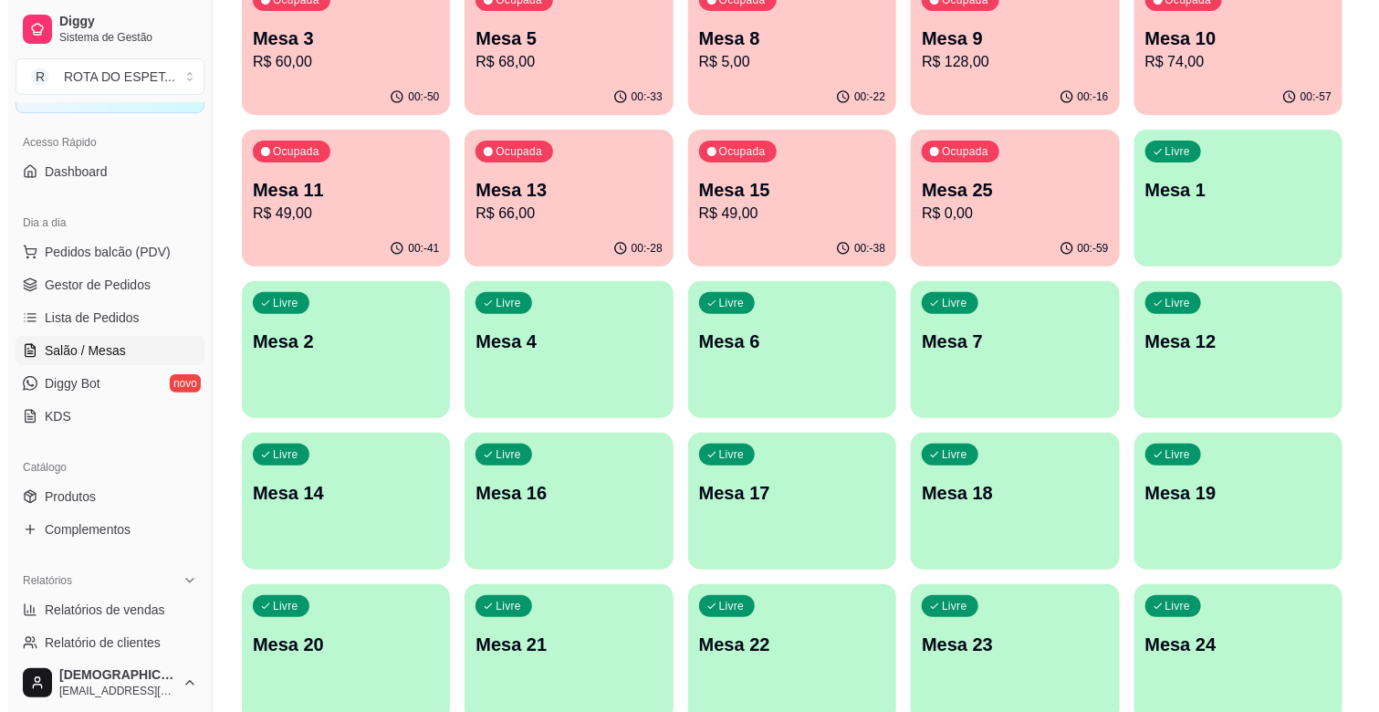
scroll to position [0, 0]
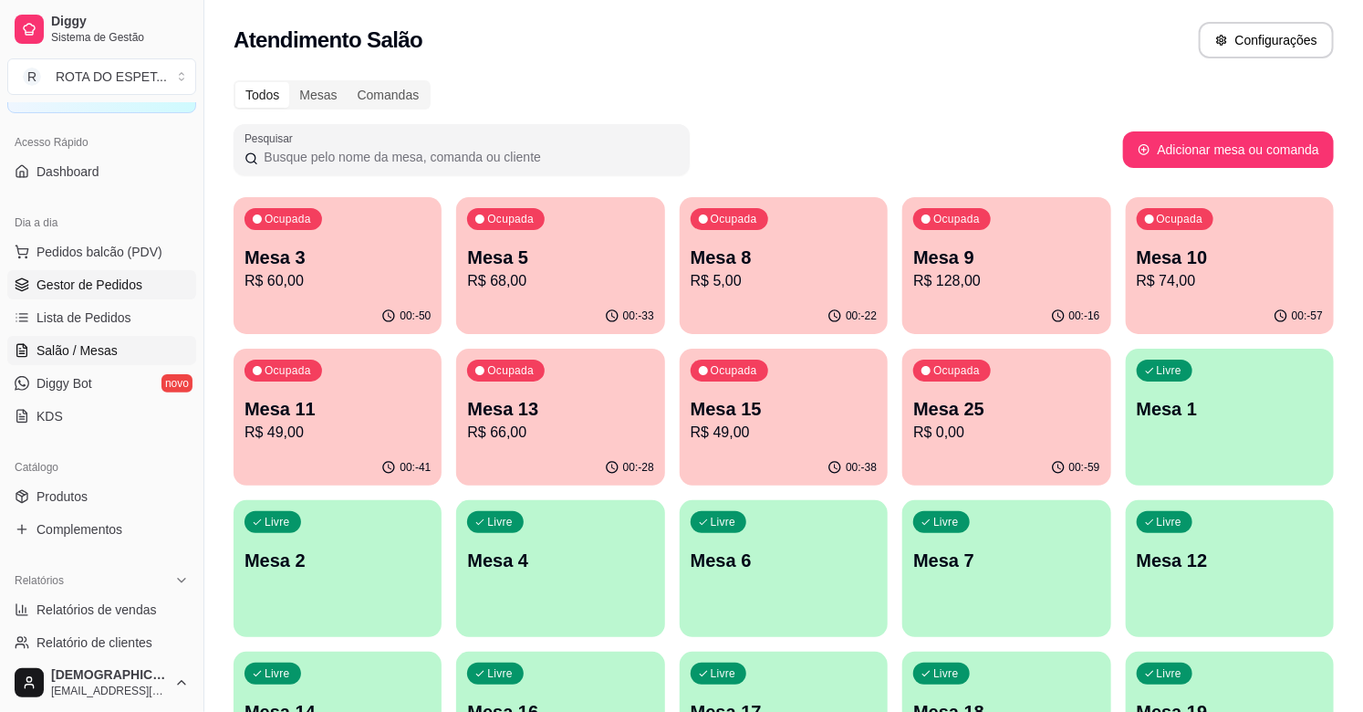
click at [113, 286] on span "Gestor de Pedidos" at bounding box center [89, 285] width 106 height 18
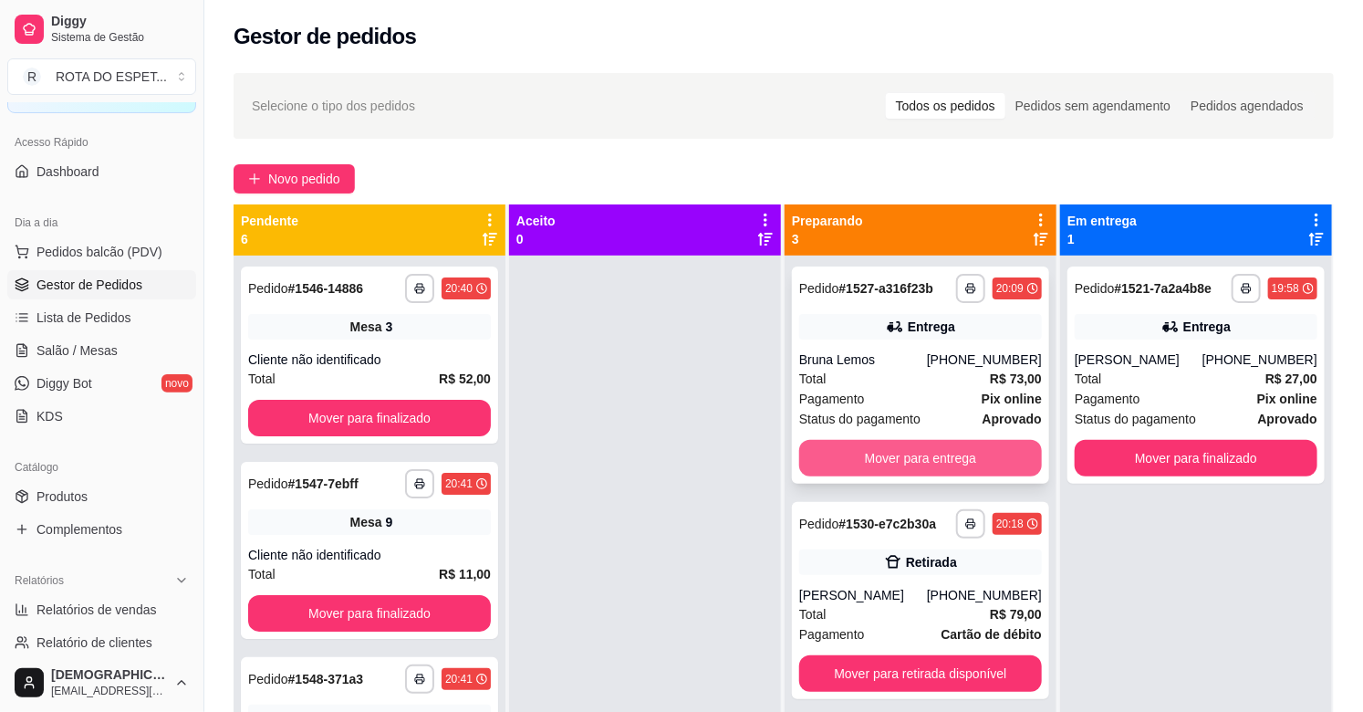
click at [932, 465] on button "Mover para entrega" at bounding box center [920, 458] width 243 height 36
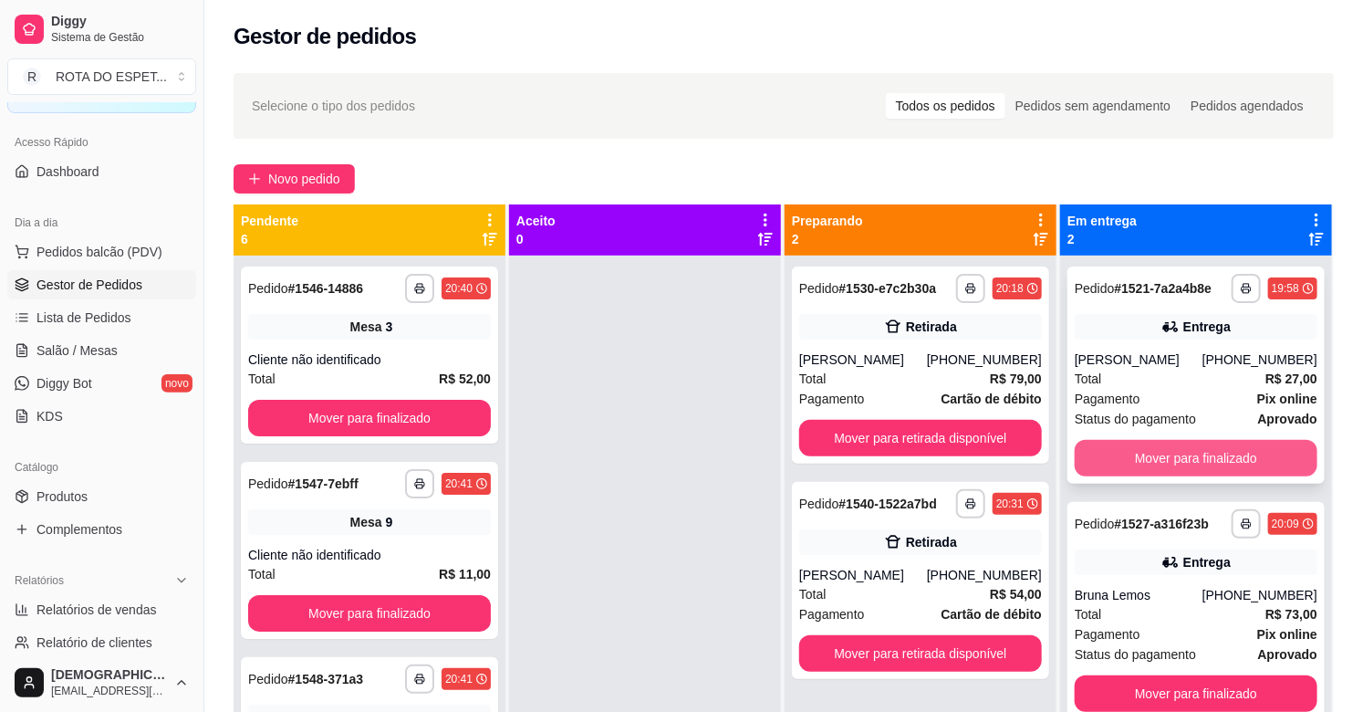
click at [1211, 466] on button "Mover para finalizado" at bounding box center [1196, 458] width 243 height 36
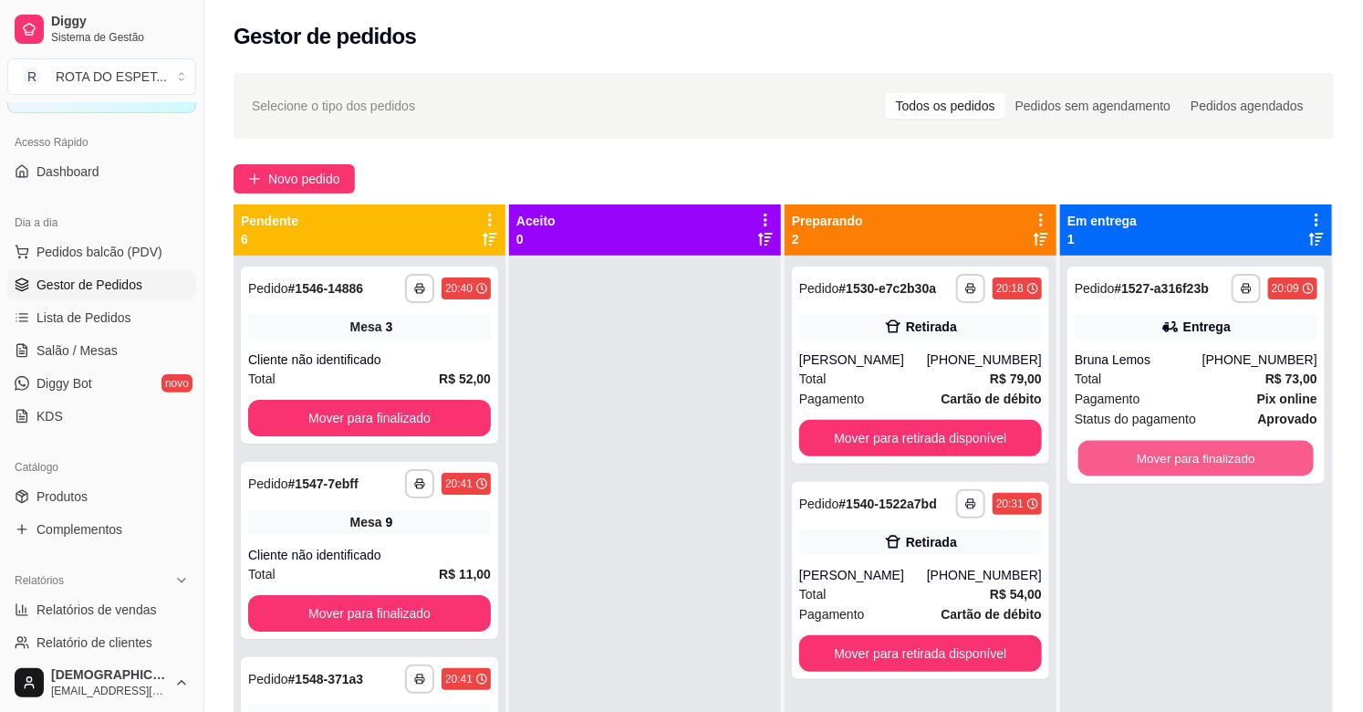
click at [1211, 466] on button "Mover para finalizado" at bounding box center [1195, 459] width 235 height 36
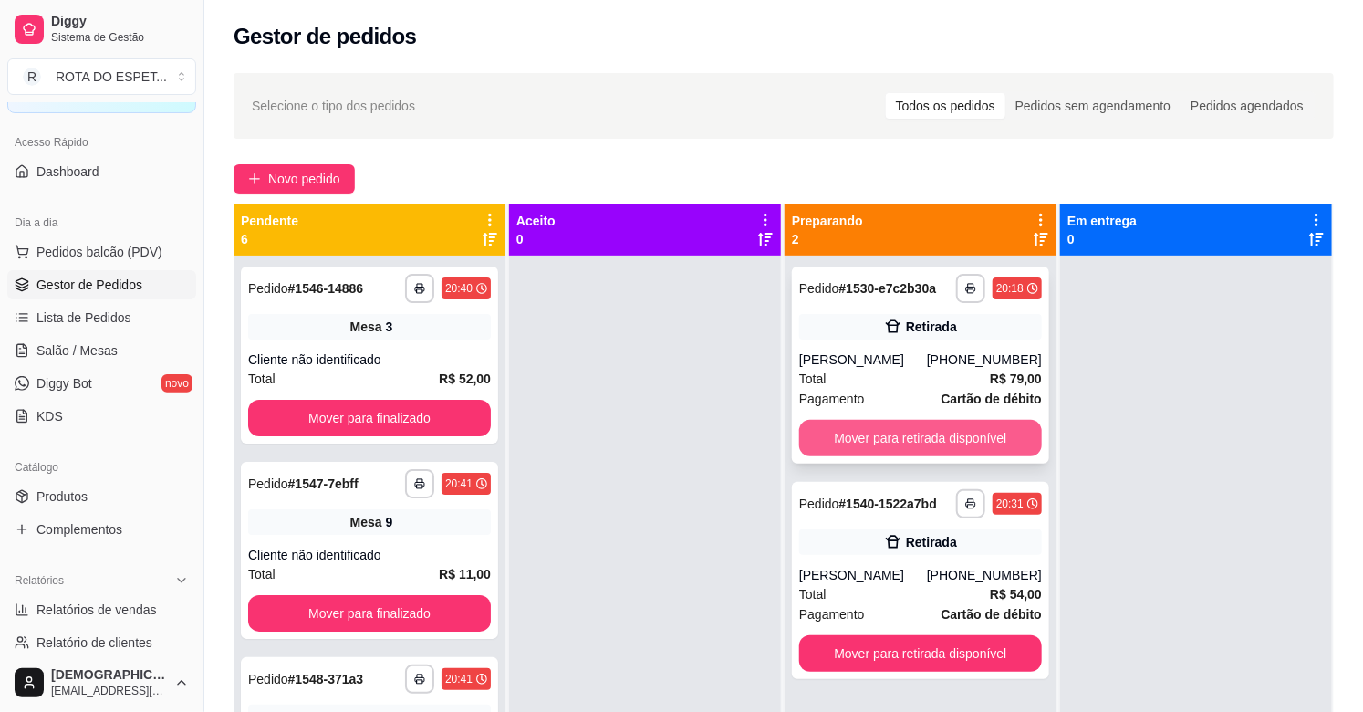
click at [972, 424] on button "Mover para retirada disponível" at bounding box center [920, 438] width 243 height 36
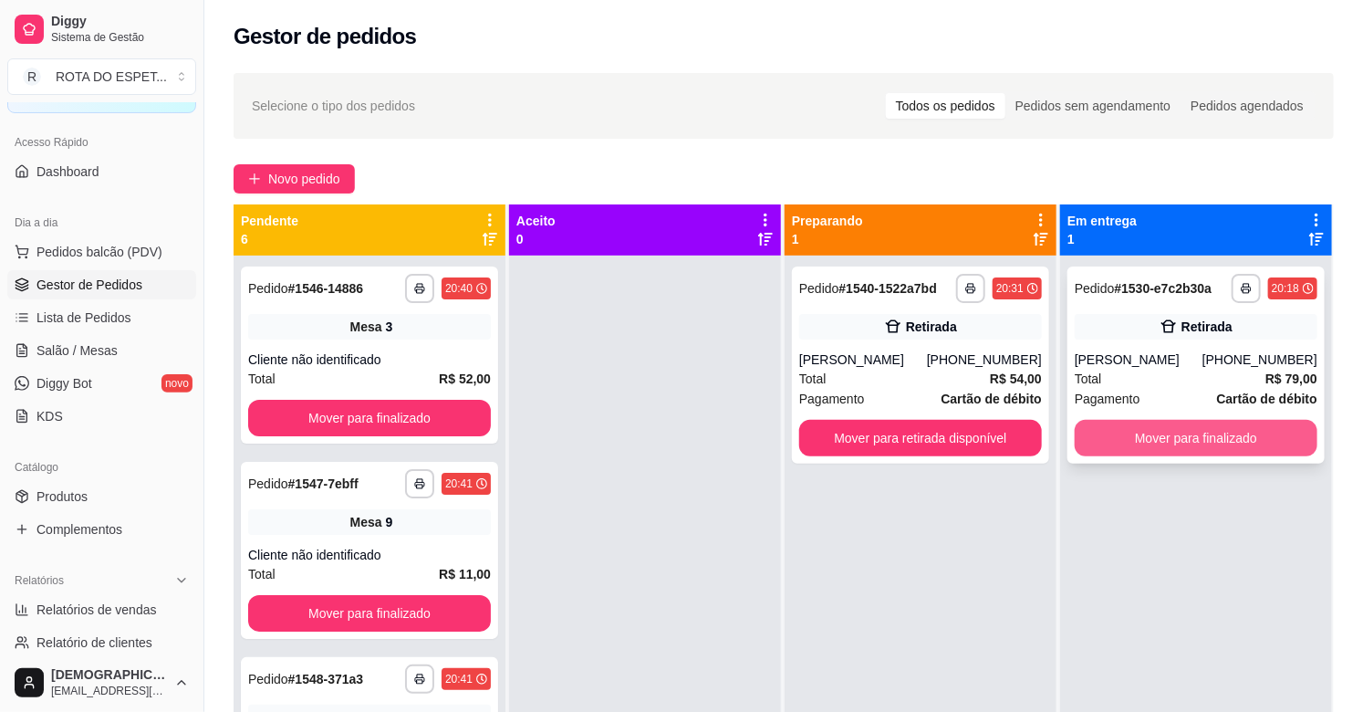
click at [1187, 433] on button "Mover para finalizado" at bounding box center [1196, 438] width 243 height 36
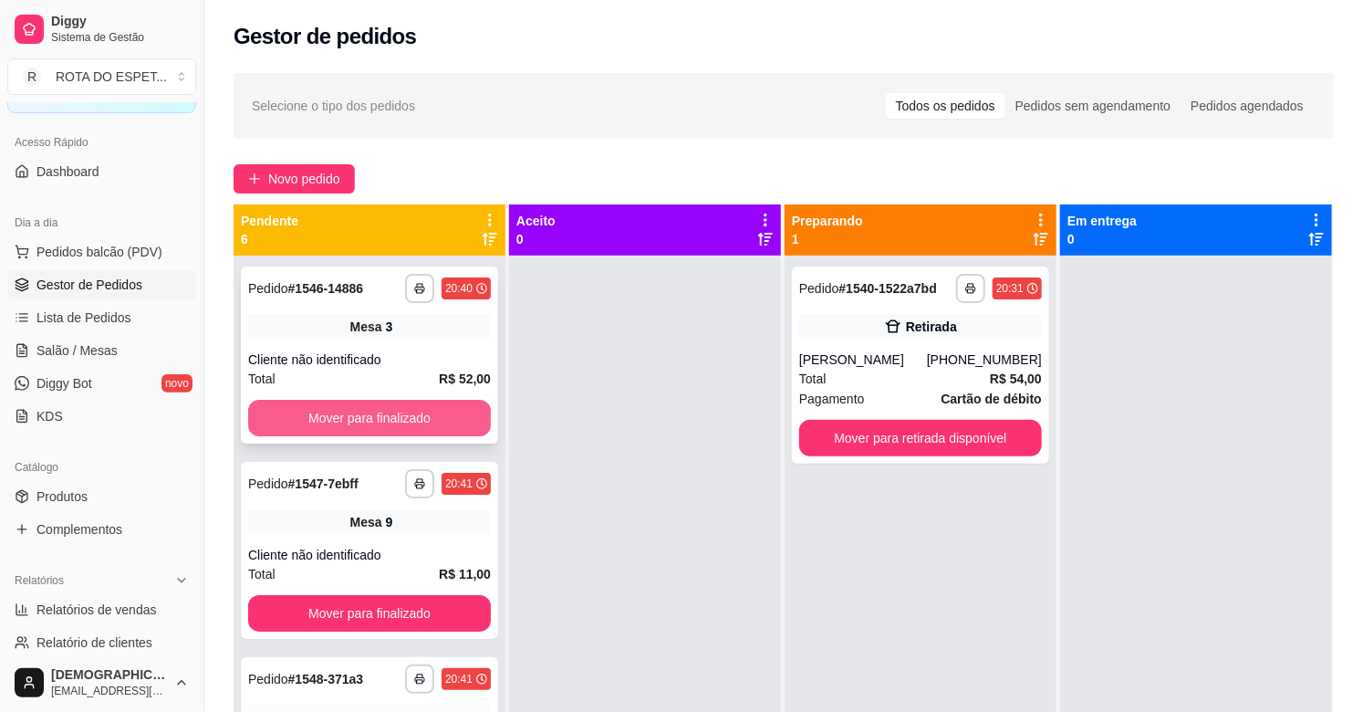
click at [429, 422] on button "Mover para finalizado" at bounding box center [369, 418] width 243 height 36
click at [422, 416] on button "Mover para finalizado" at bounding box center [369, 419] width 235 height 36
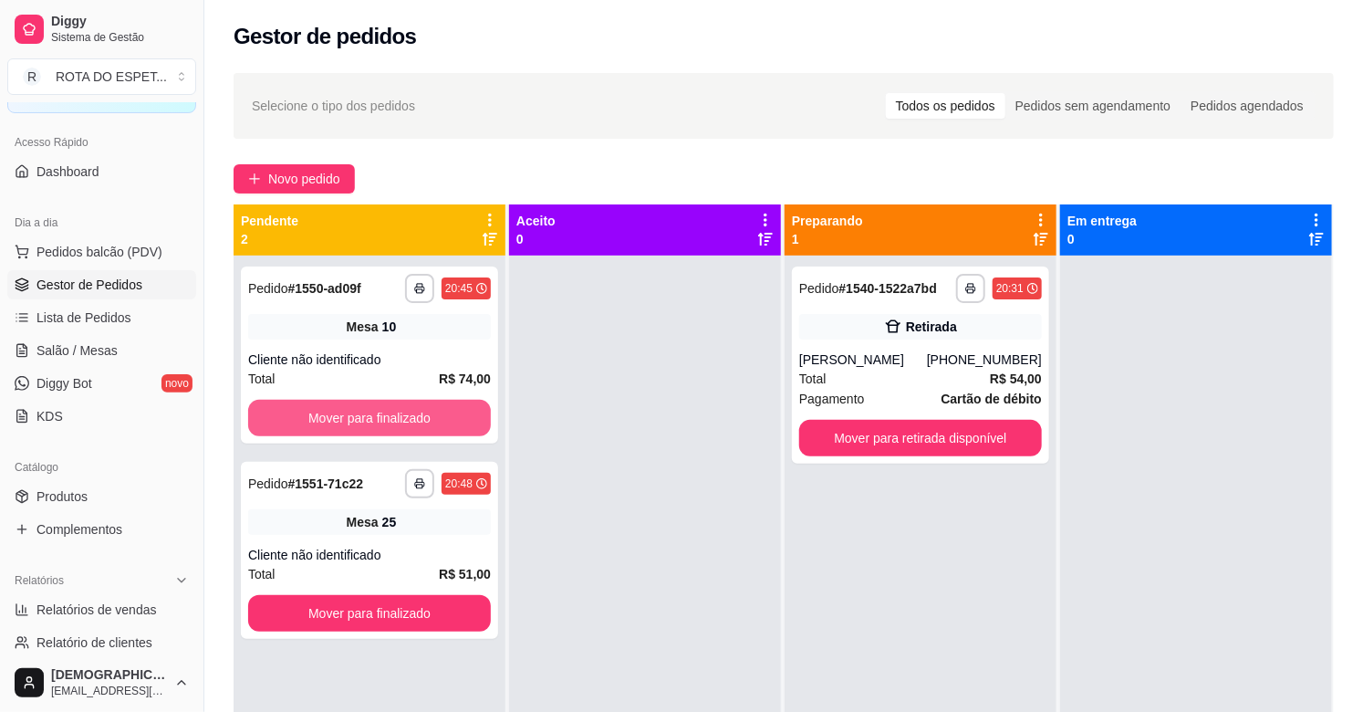
click at [422, 416] on button "Mover para finalizado" at bounding box center [369, 418] width 243 height 36
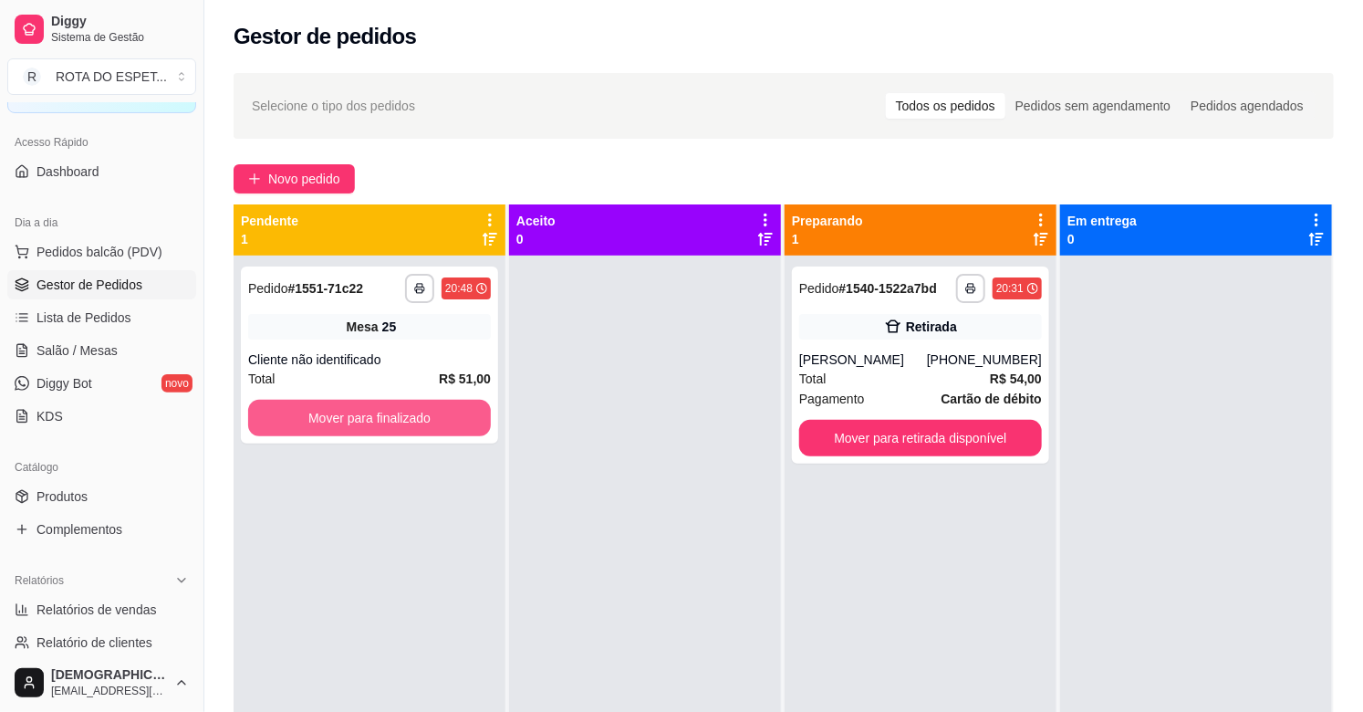
click at [422, 416] on button "Mover para finalizado" at bounding box center [369, 418] width 243 height 36
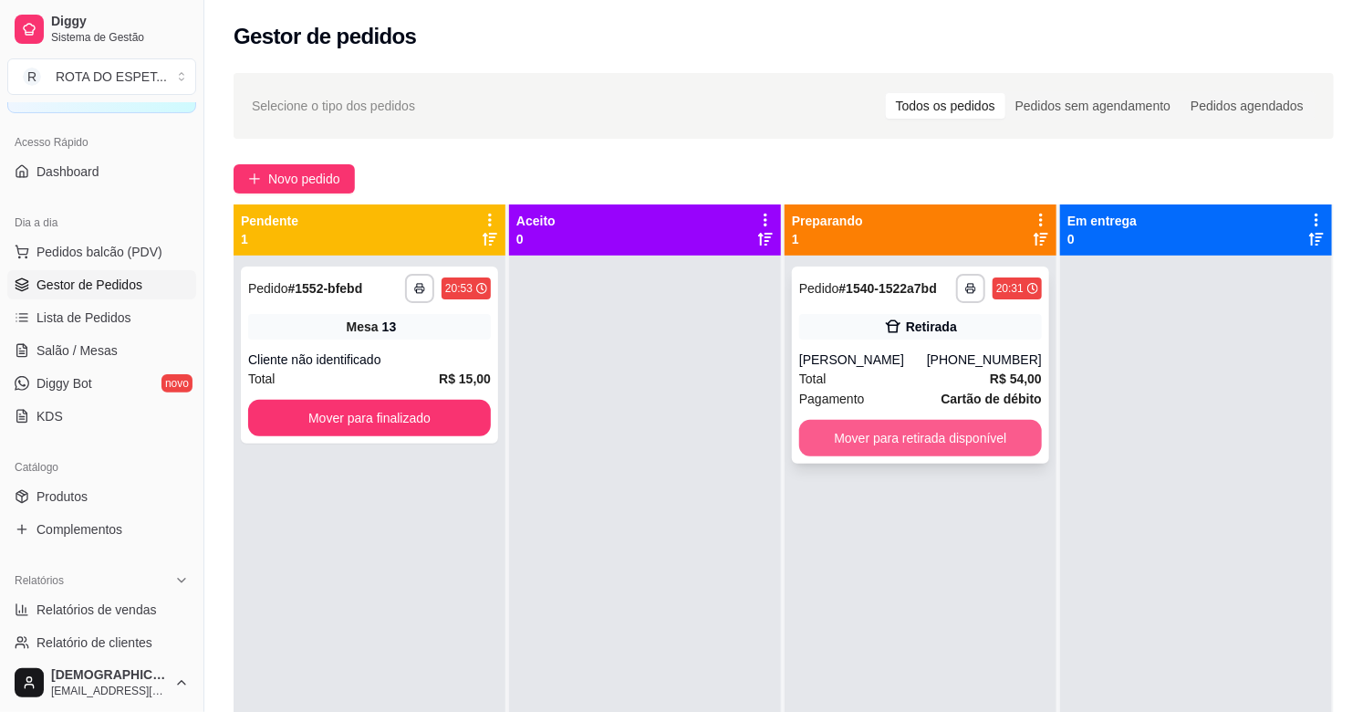
click at [896, 426] on button "Mover para retirada disponível" at bounding box center [920, 438] width 243 height 36
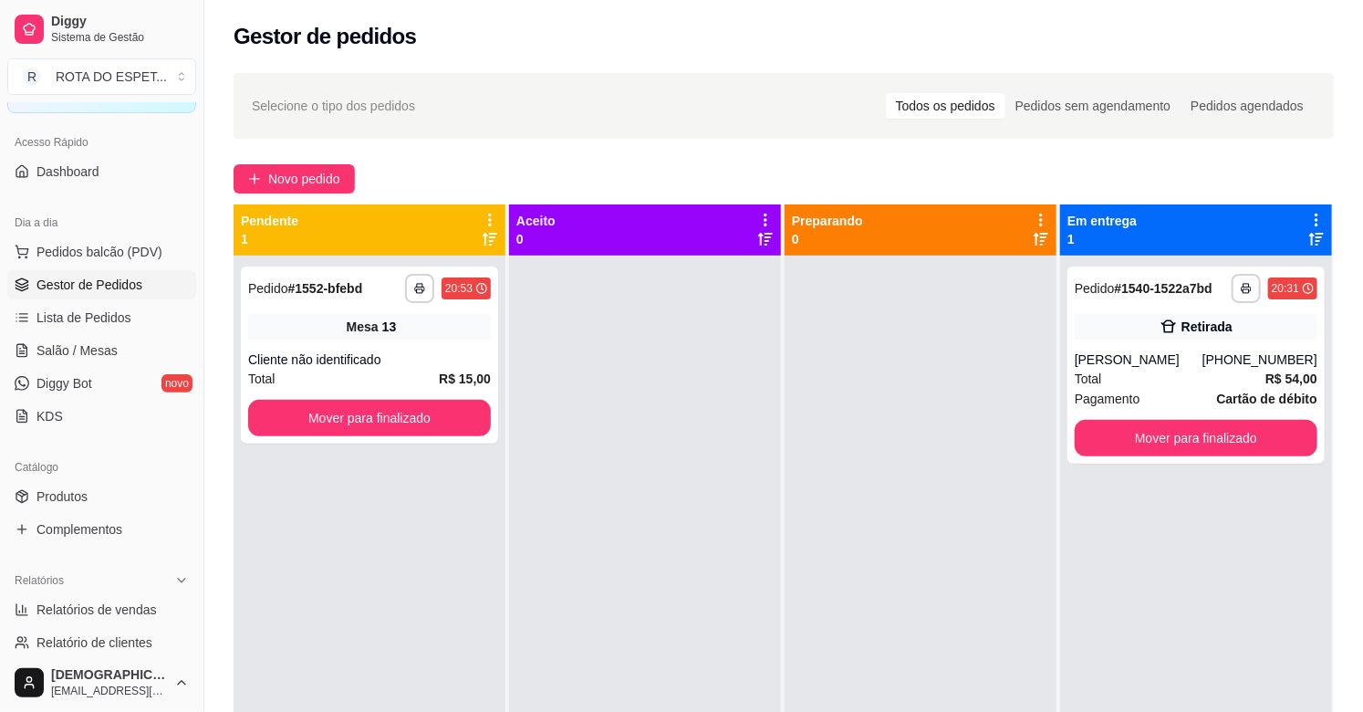
click at [630, 539] on div at bounding box center [645, 611] width 272 height 712
click at [407, 425] on button "Mover para finalizado" at bounding box center [369, 419] width 235 height 36
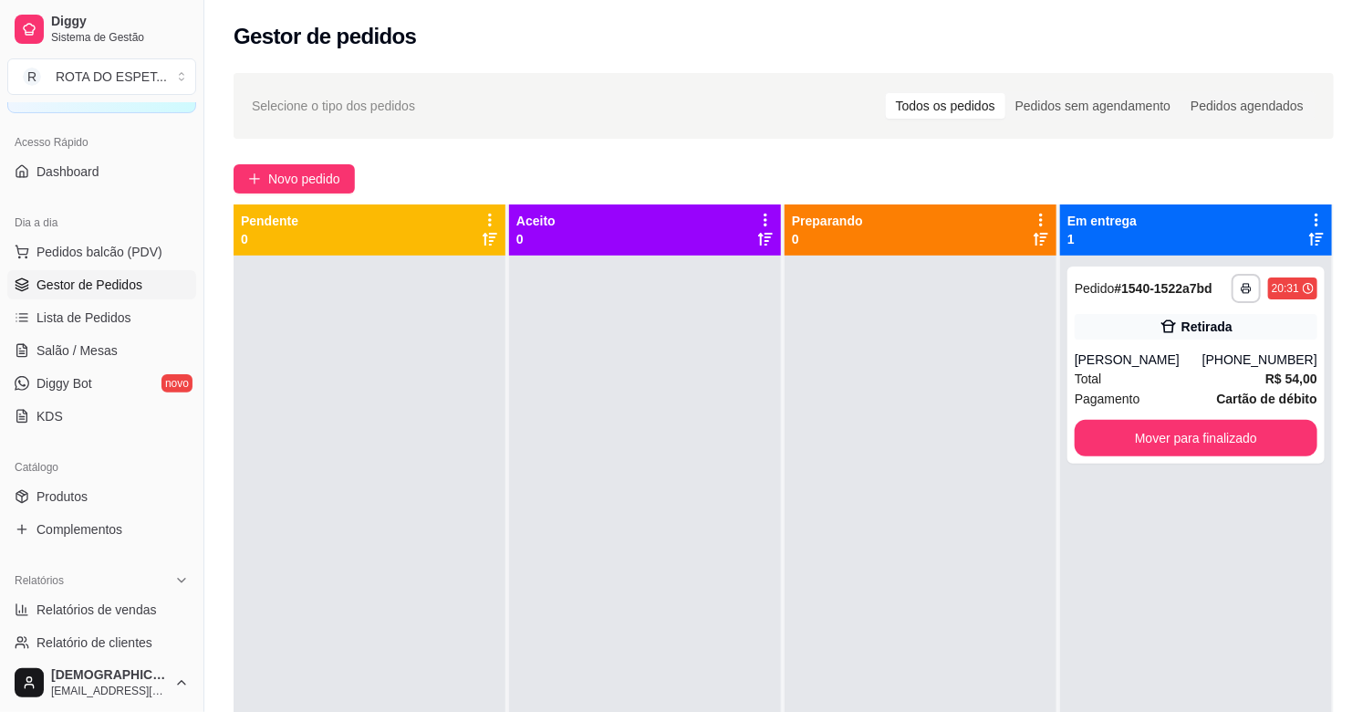
click at [614, 591] on div at bounding box center [645, 611] width 272 height 712
click at [101, 349] on span "Salão / Mesas" at bounding box center [76, 350] width 81 height 18
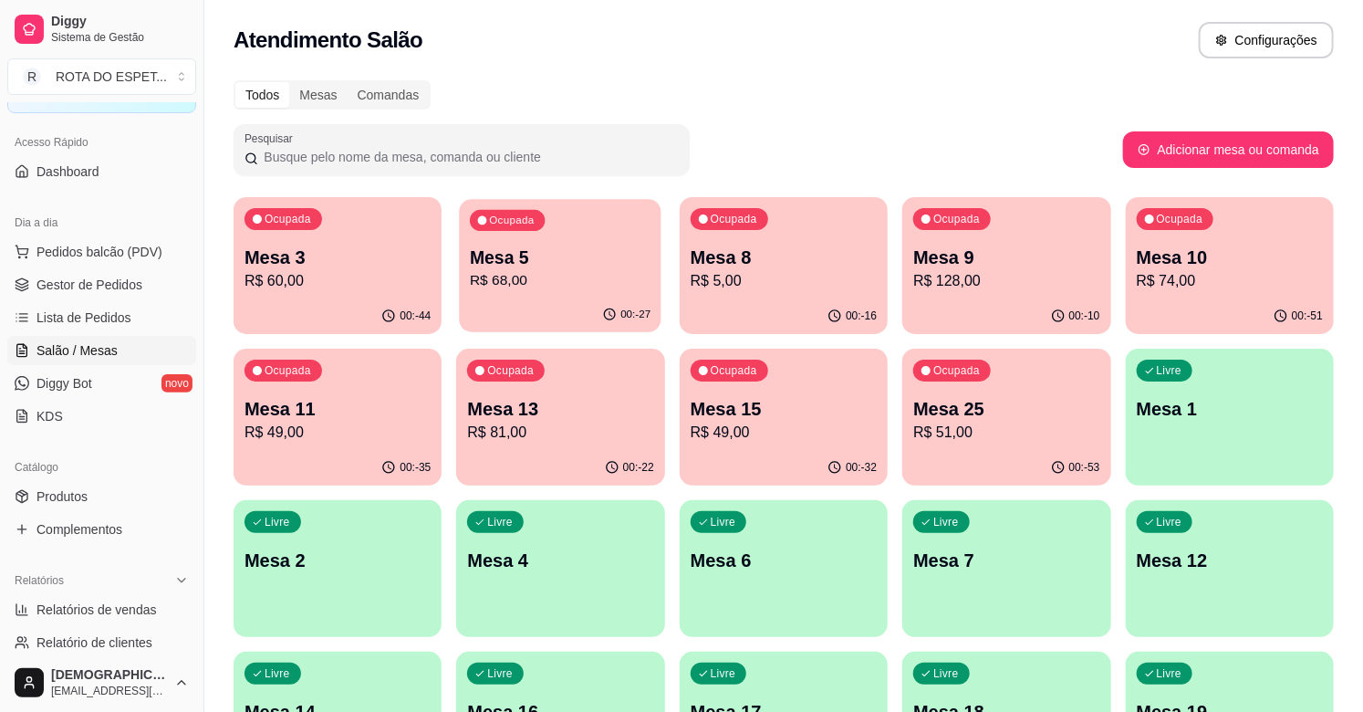
click at [614, 287] on p "R$ 68,00" at bounding box center [560, 280] width 181 height 21
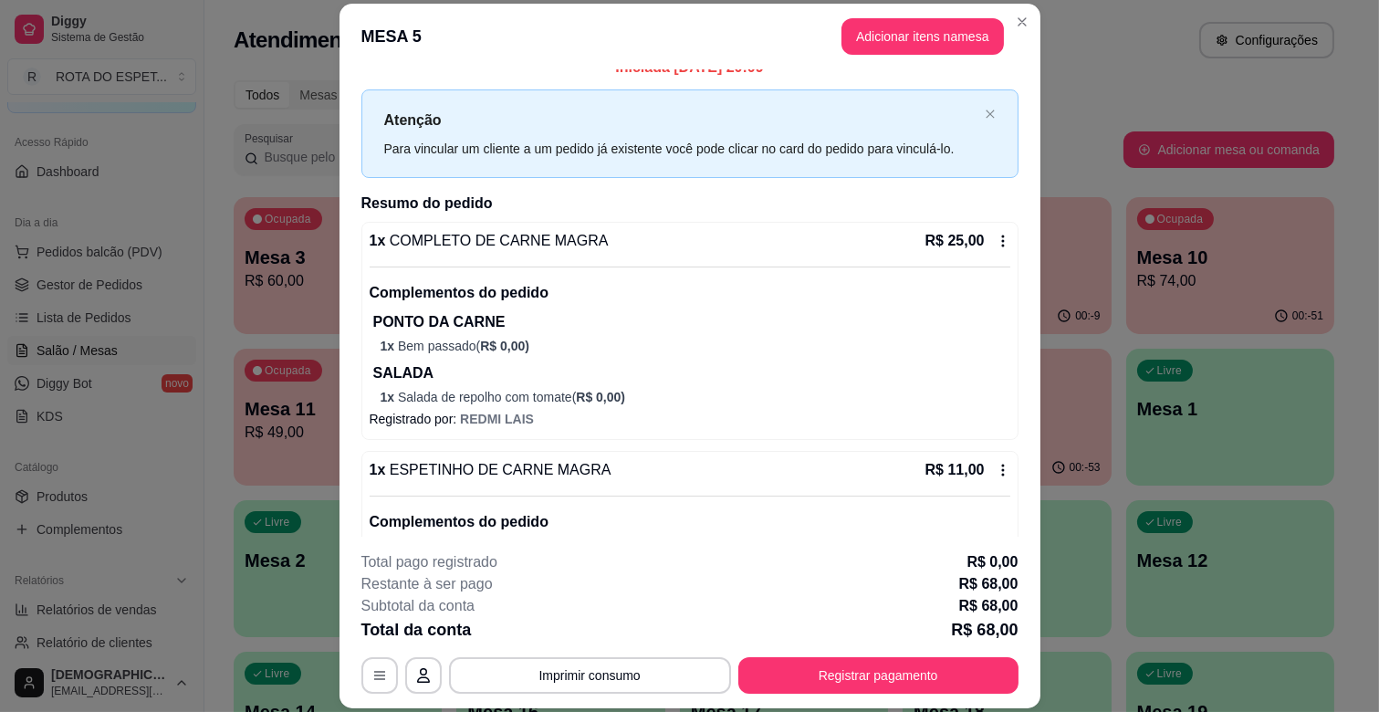
scroll to position [4, 0]
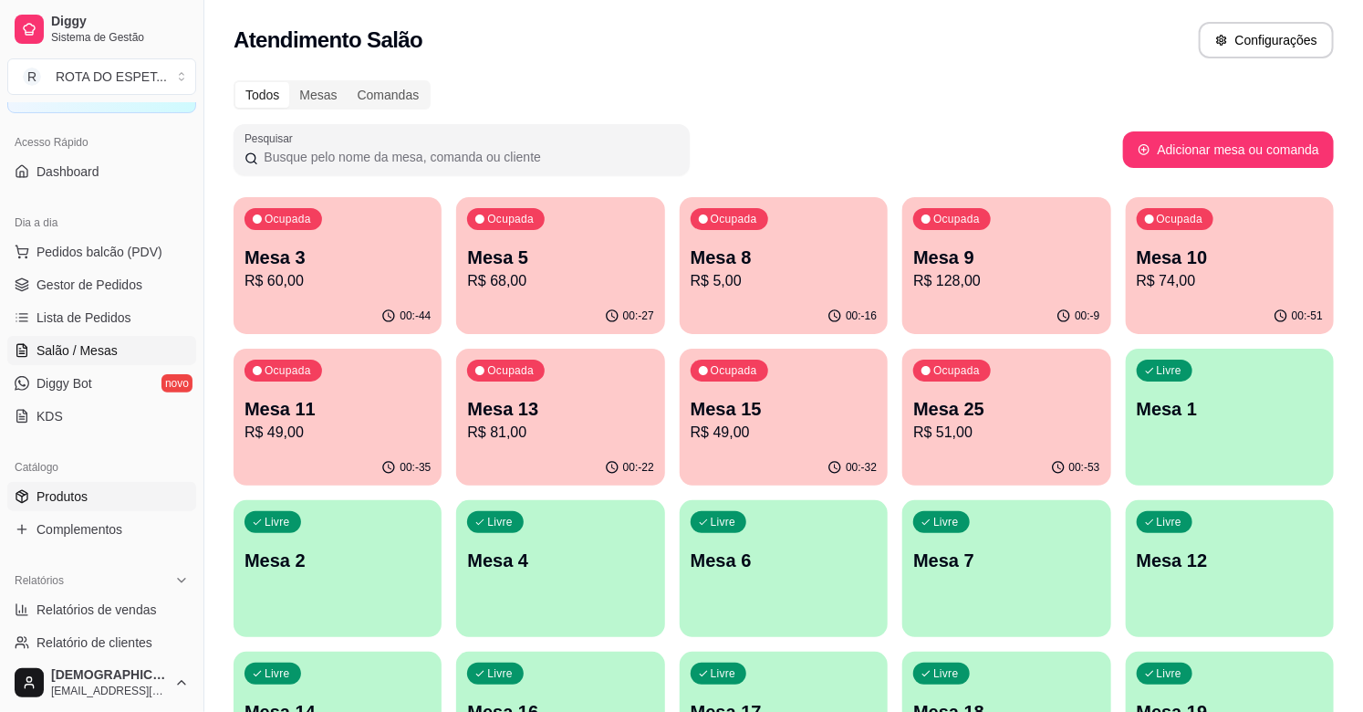
click at [71, 496] on span "Produtos" at bounding box center [61, 496] width 51 height 18
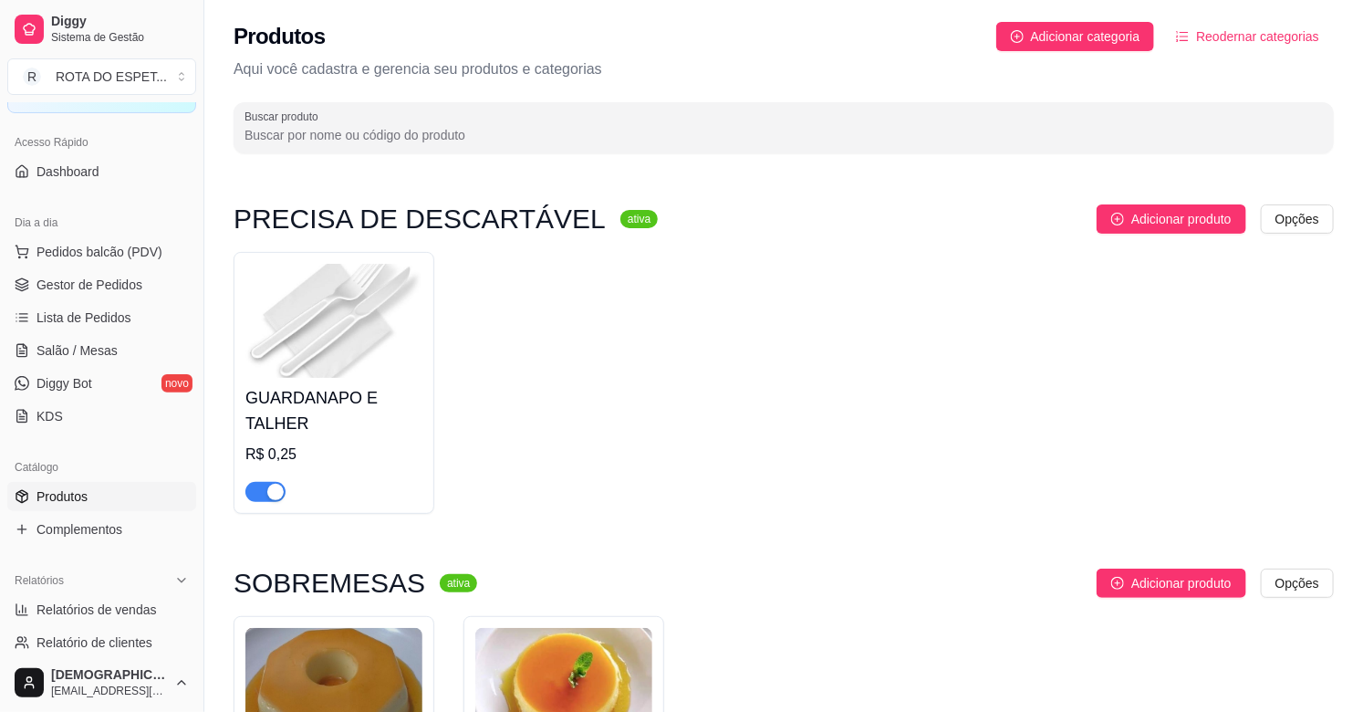
click at [598, 129] on input "Buscar produto" at bounding box center [784, 135] width 1078 height 18
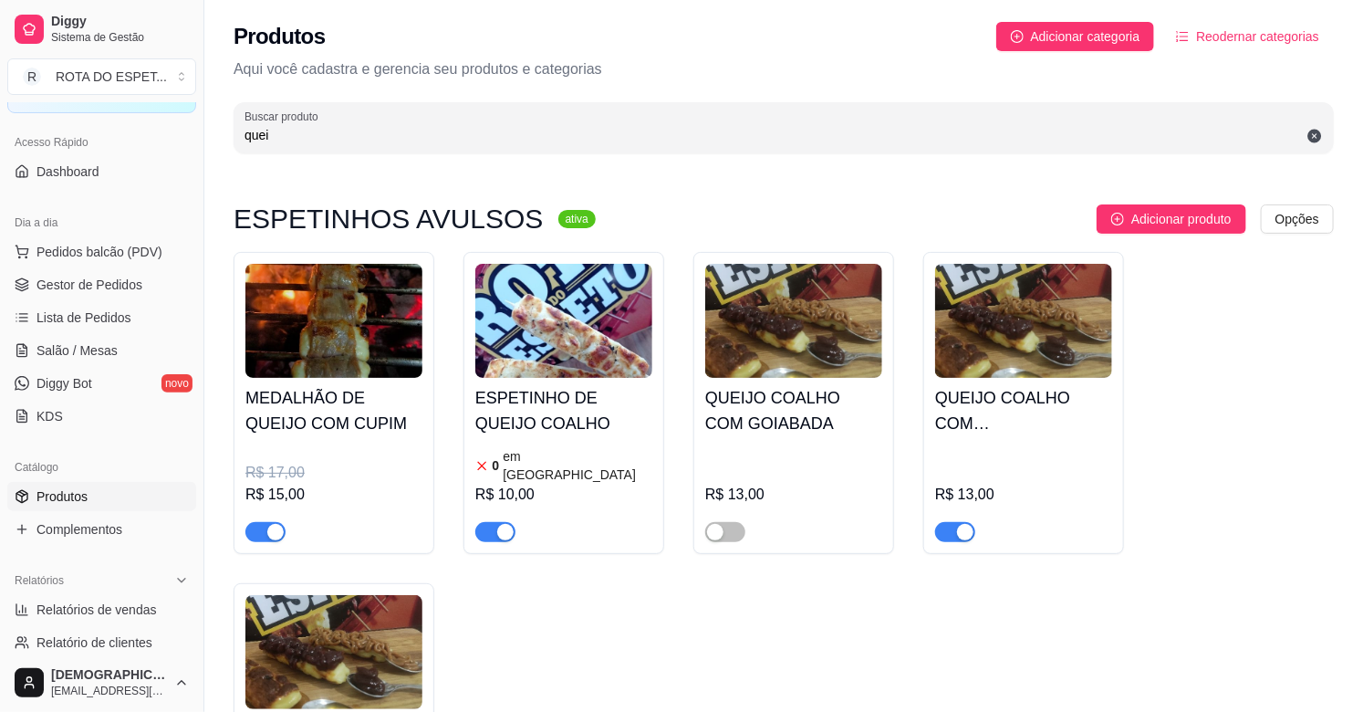
type input "quei"
click at [557, 424] on h4 "ESPETINHO DE QUEIJO COALHO" at bounding box center [563, 410] width 177 height 51
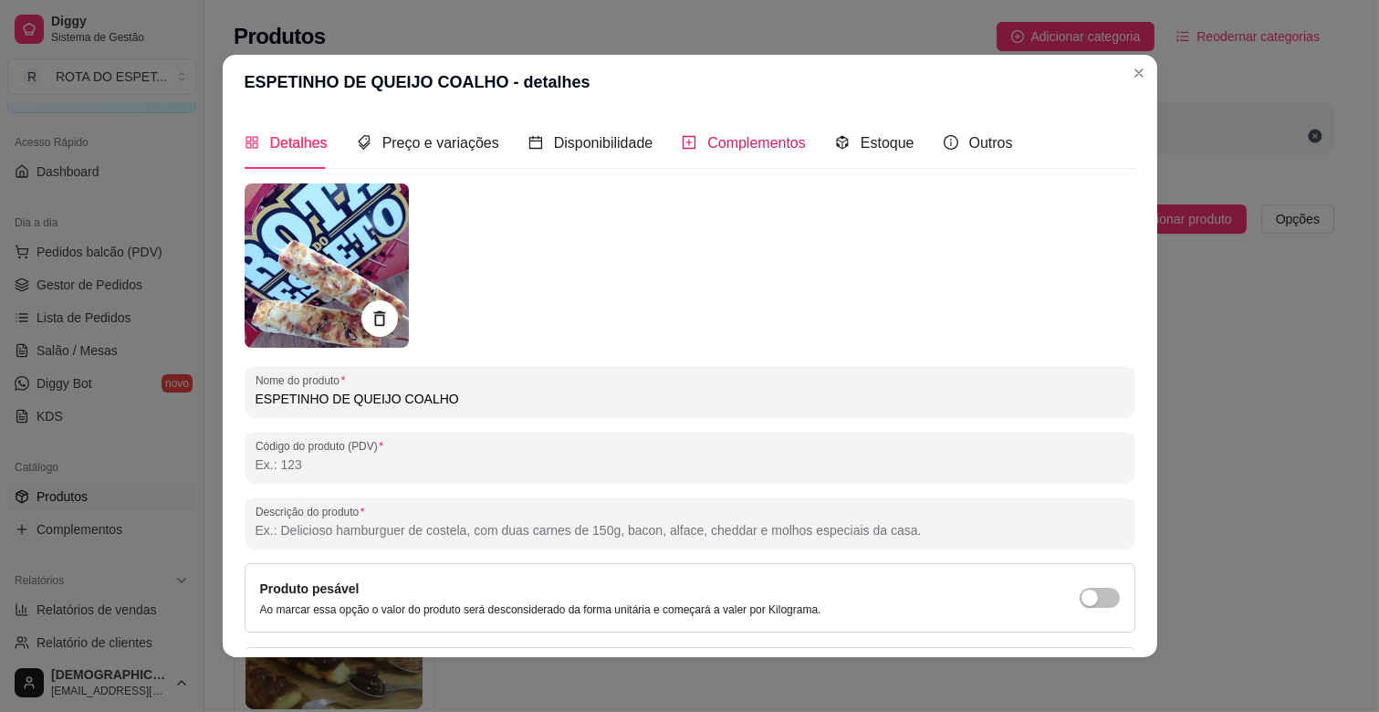
click at [731, 138] on span "Complementos" at bounding box center [756, 143] width 99 height 16
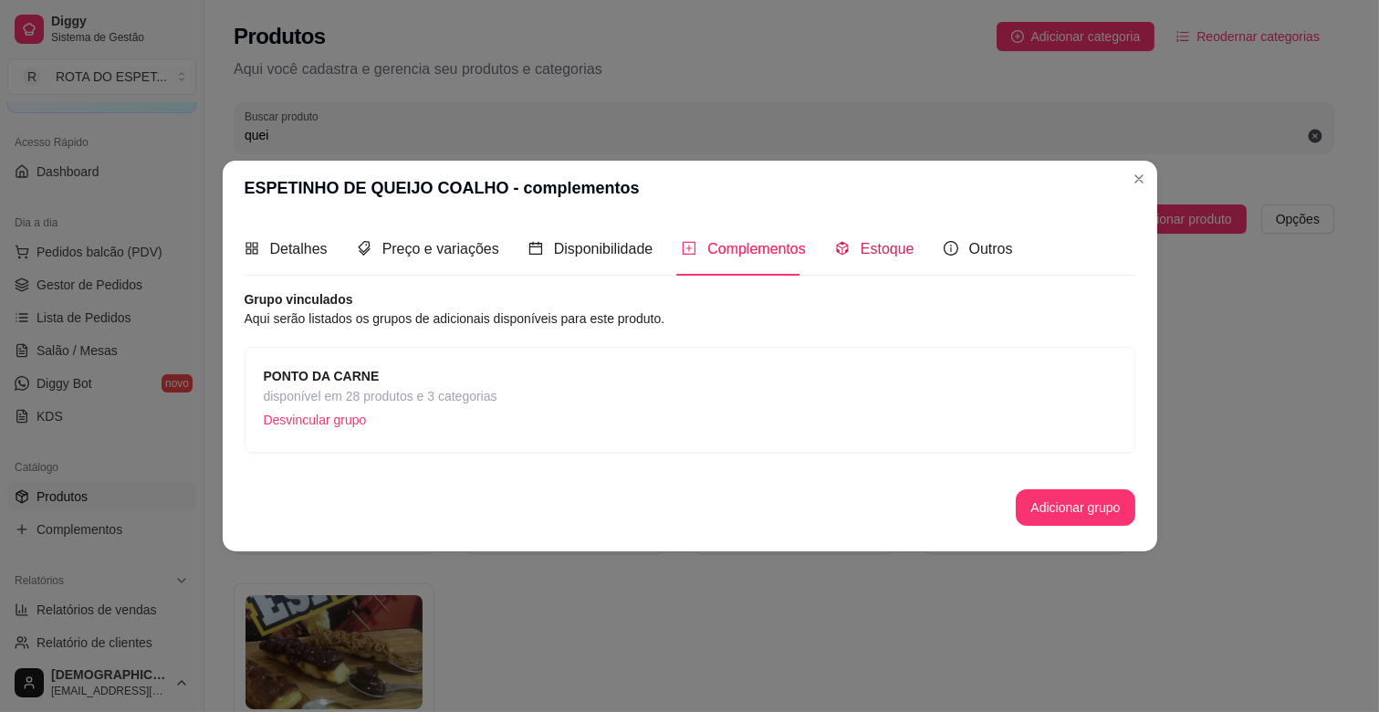
click at [852, 250] on div "Estoque" at bounding box center [874, 248] width 79 height 23
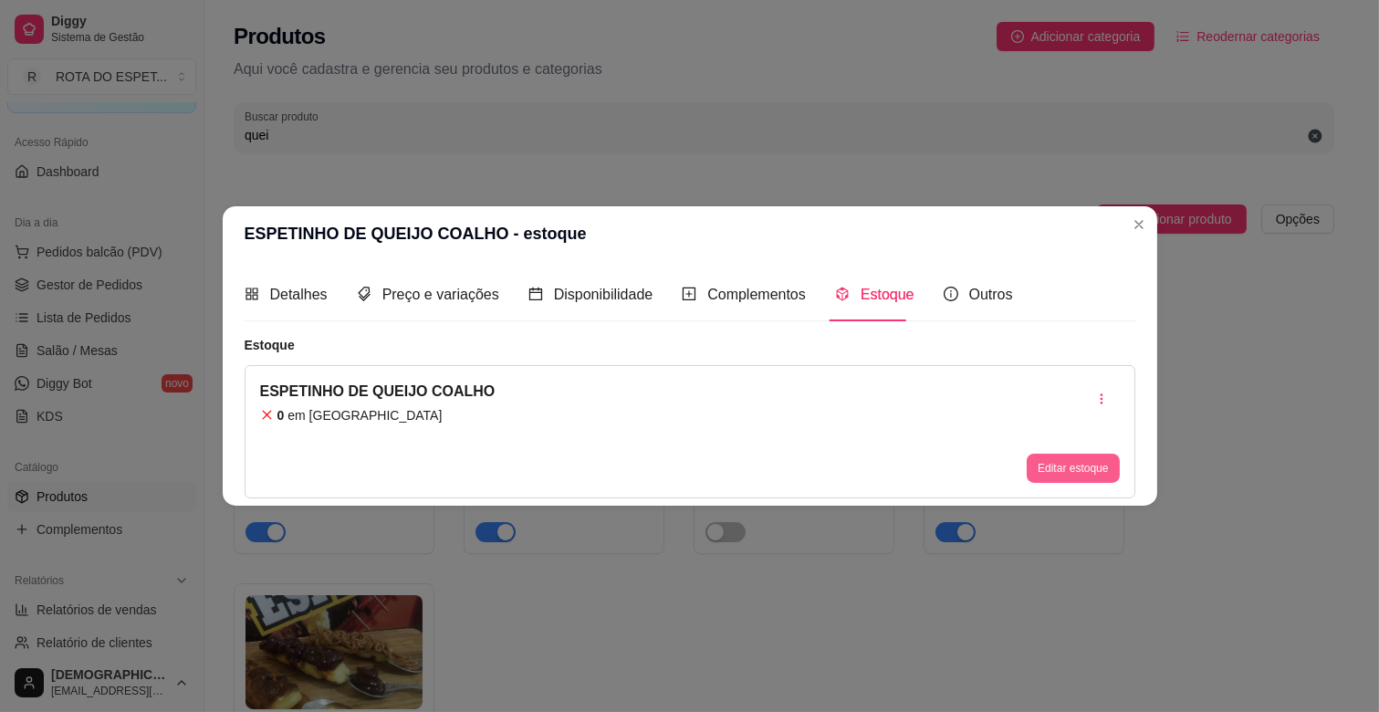
click at [1066, 465] on button "Editar estoque" at bounding box center [1072, 467] width 92 height 29
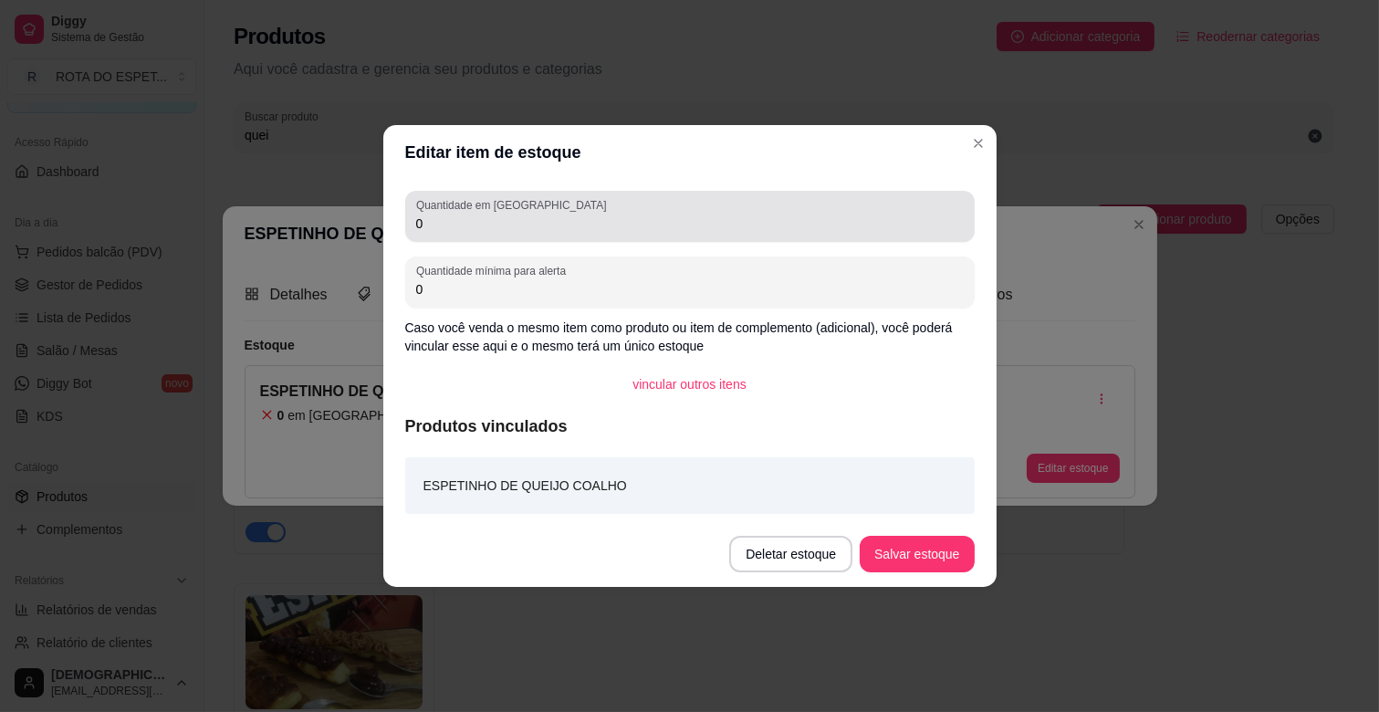
click at [505, 220] on input "0" at bounding box center [689, 223] width 547 height 18
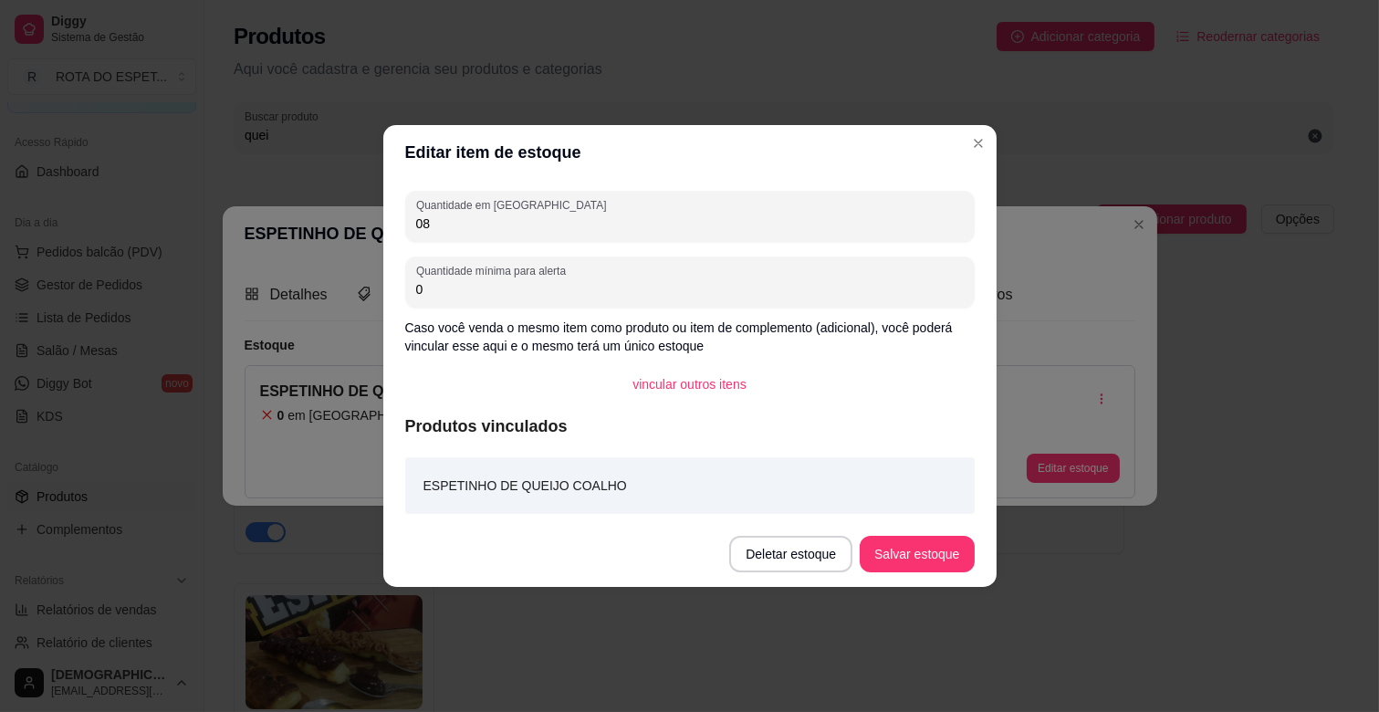
type input "08"
click at [953, 546] on button "Salvar estoque" at bounding box center [916, 554] width 111 height 36
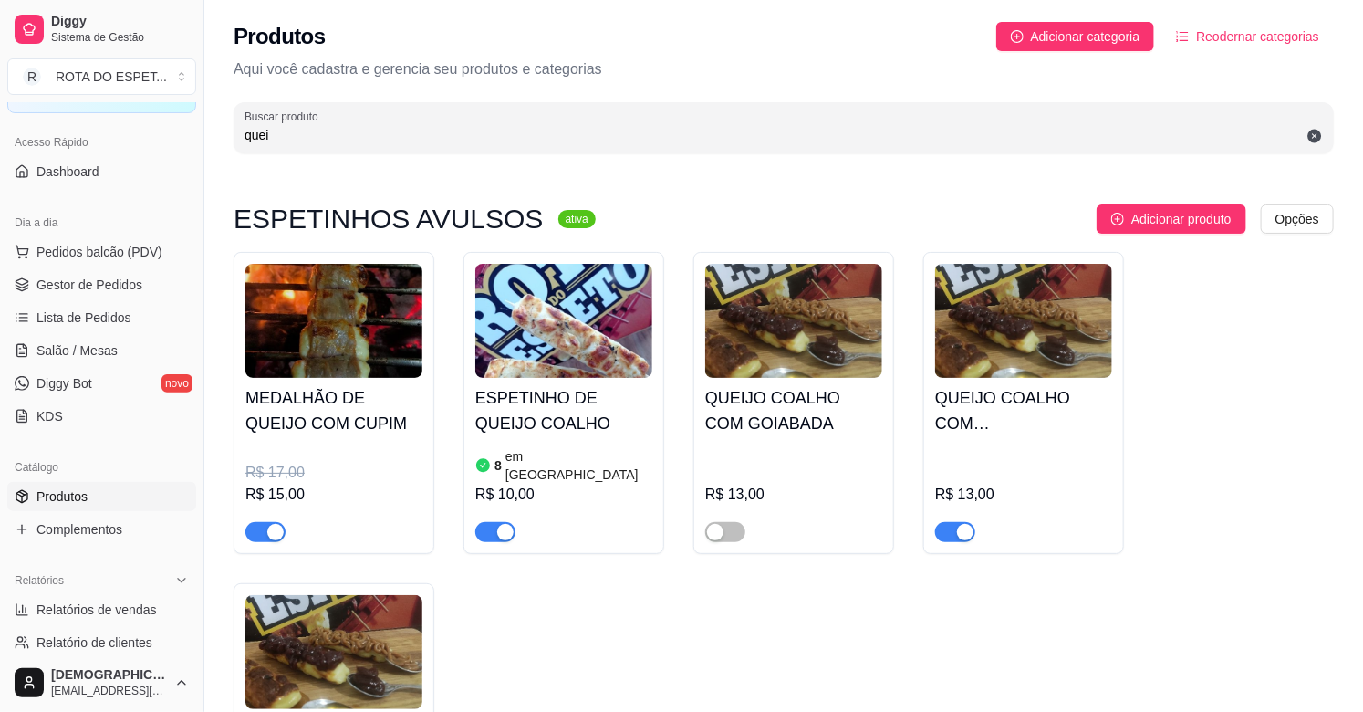
click at [104, 462] on div "Catálogo" at bounding box center [101, 467] width 189 height 29
click at [113, 348] on span "Salão / Mesas" at bounding box center [76, 350] width 81 height 18
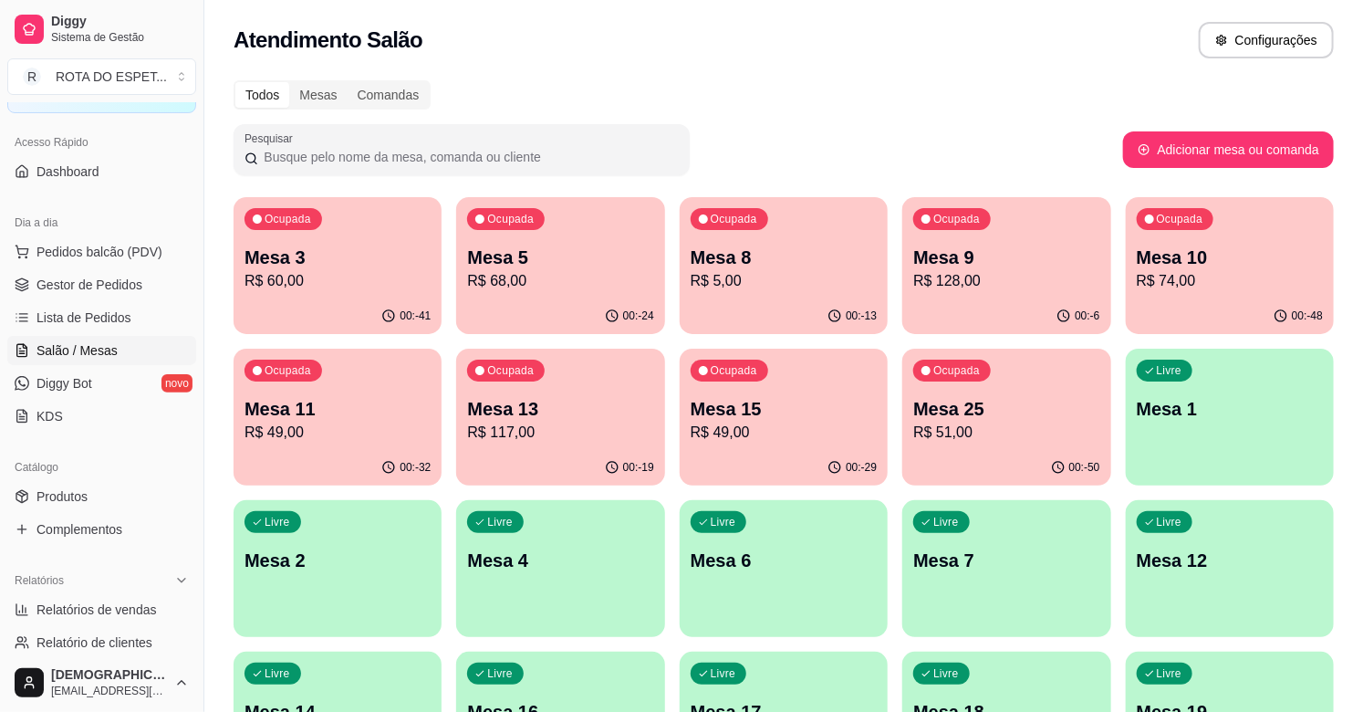
click at [980, 278] on p "R$ 128,00" at bounding box center [1006, 281] width 186 height 22
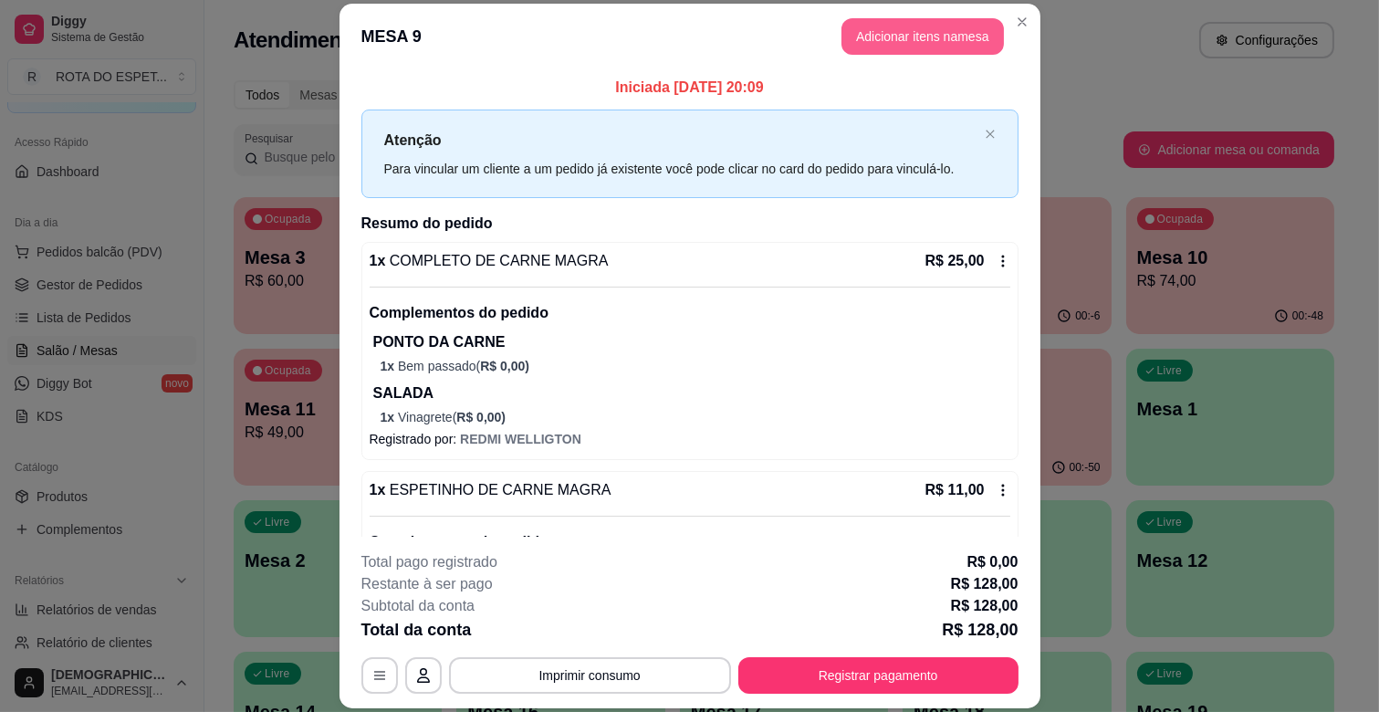
click at [853, 18] on button "Adicionar itens na mesa" at bounding box center [922, 36] width 162 height 36
click at [402, 132] on input "Pesquisa" at bounding box center [490, 129] width 875 height 18
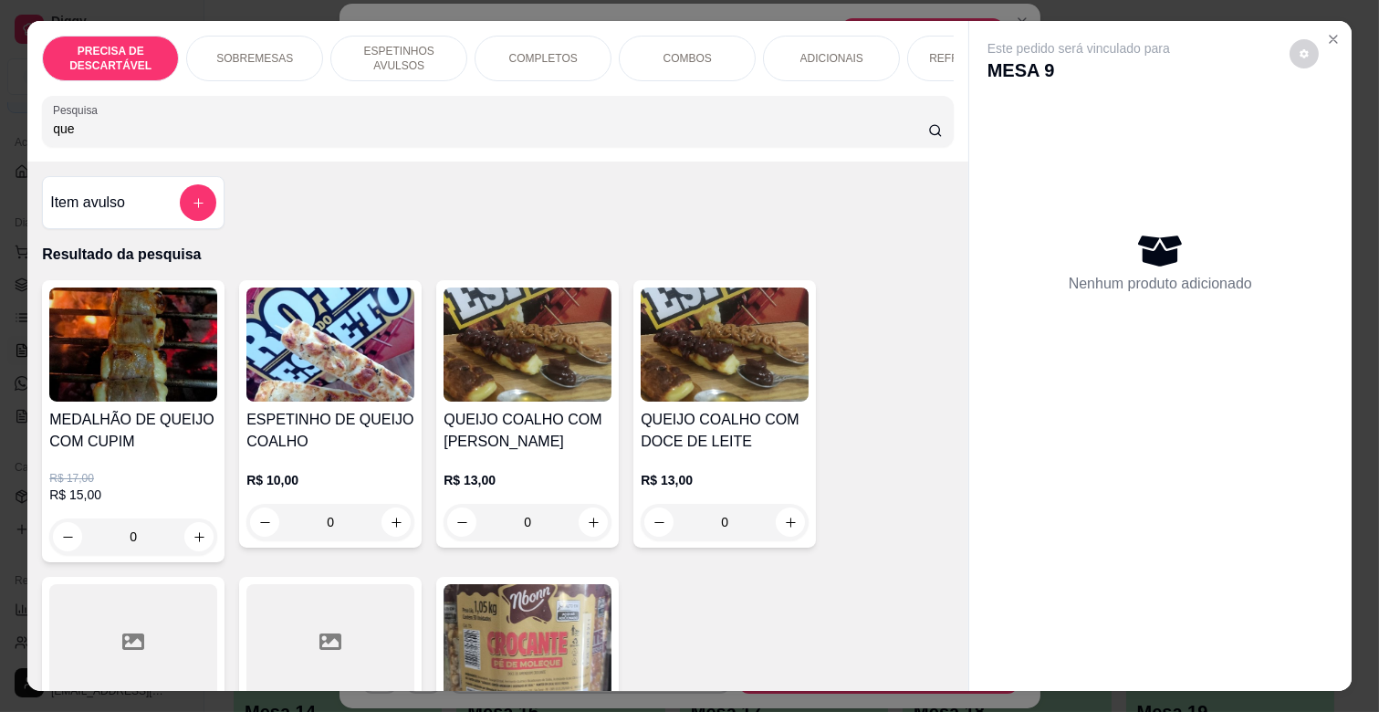
type input "que"
click at [388, 524] on div "0" at bounding box center [330, 522] width 168 height 36
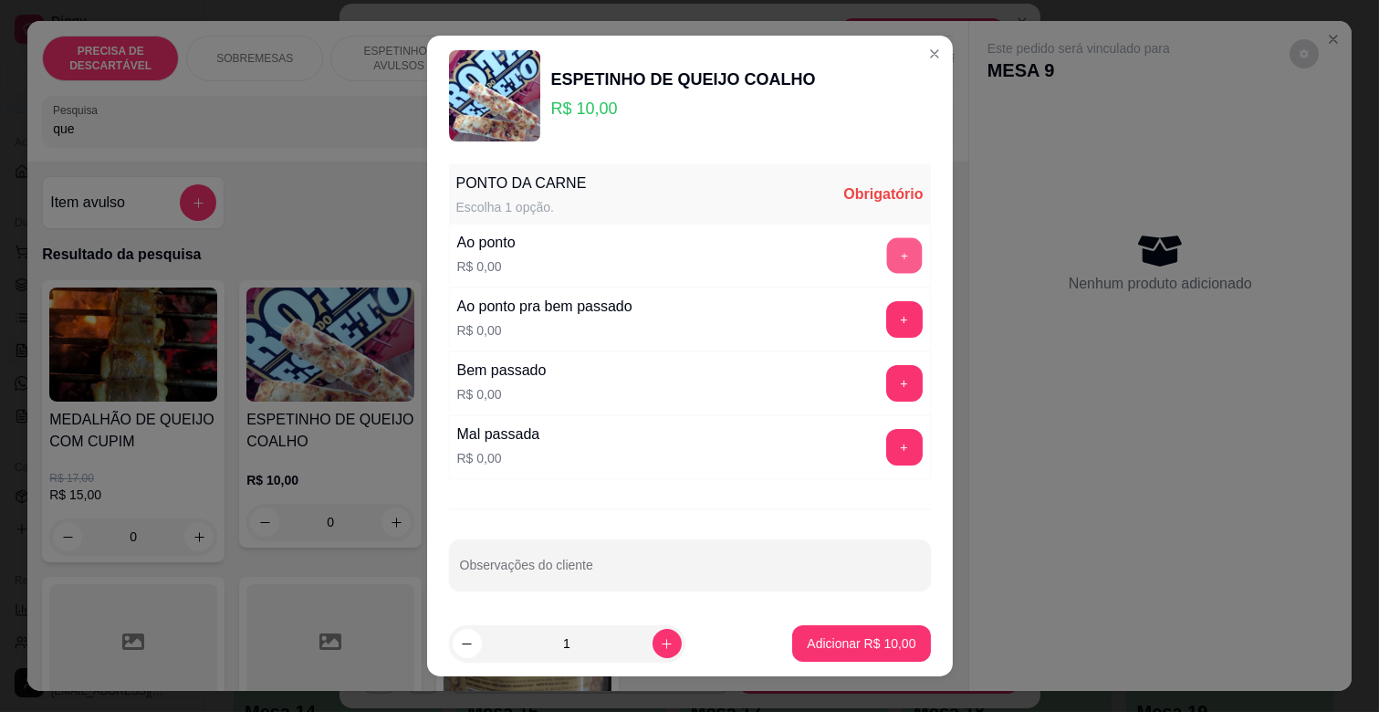
click at [886, 246] on button "+" at bounding box center [904, 256] width 36 height 36
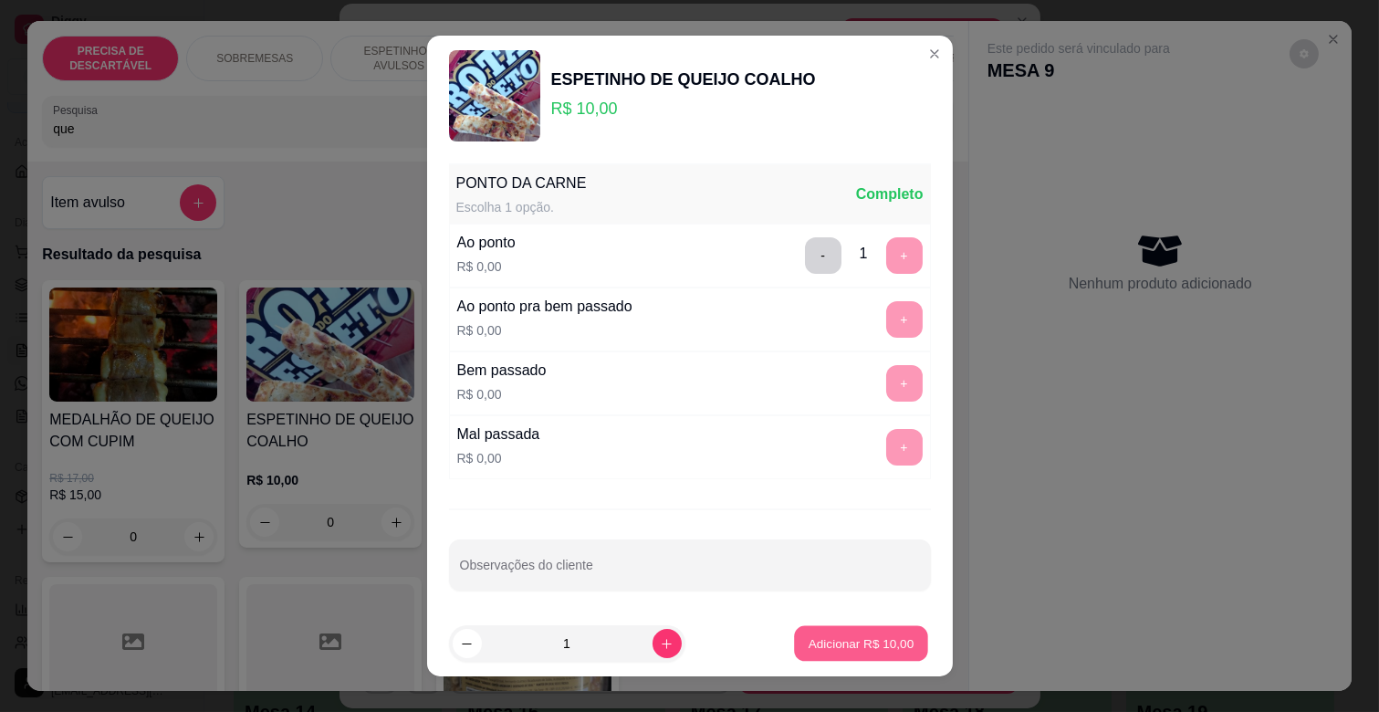
click at [842, 657] on button "Adicionar R$ 10,00" at bounding box center [862, 644] width 134 height 36
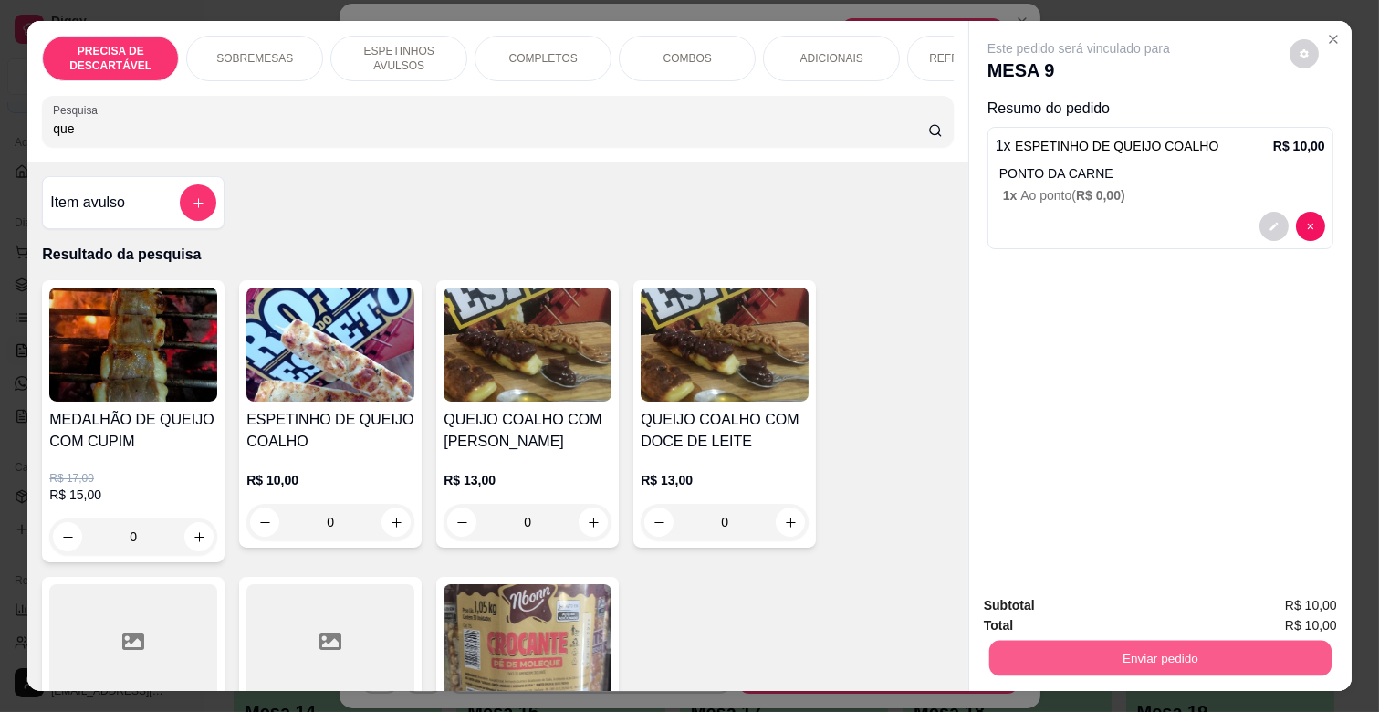
click at [1191, 641] on button "Enviar pedido" at bounding box center [1160, 658] width 342 height 36
click at [1131, 606] on button "Não registrar e enviar pedido" at bounding box center [1099, 605] width 190 height 35
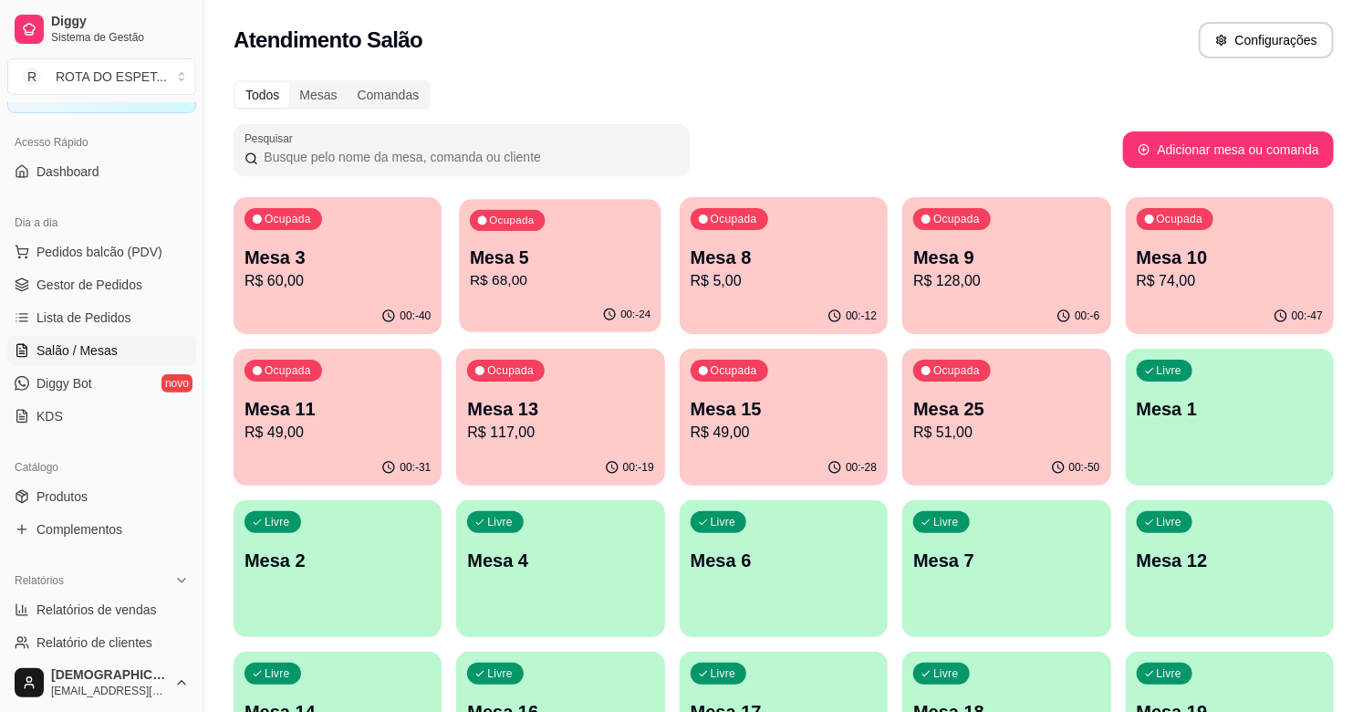
click at [576, 299] on div "00:-24" at bounding box center [561, 314] width 203 height 35
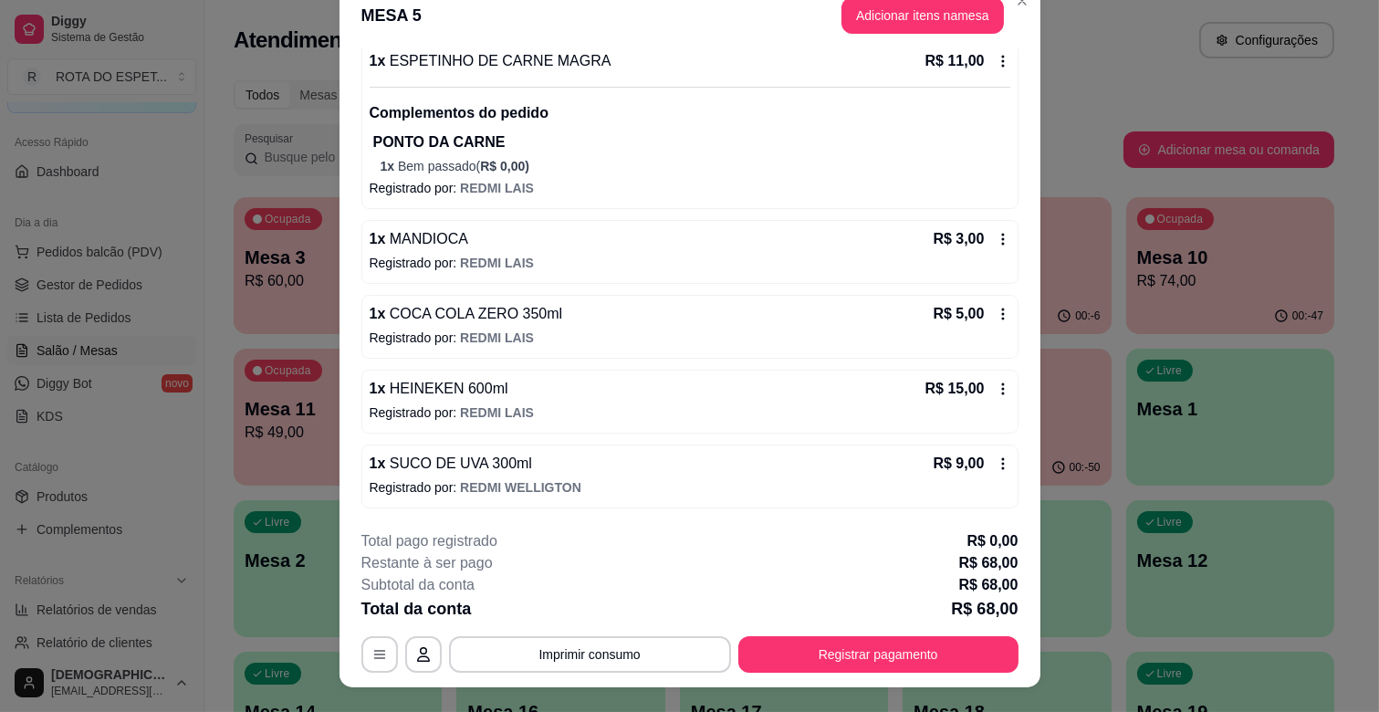
scroll to position [55, 0]
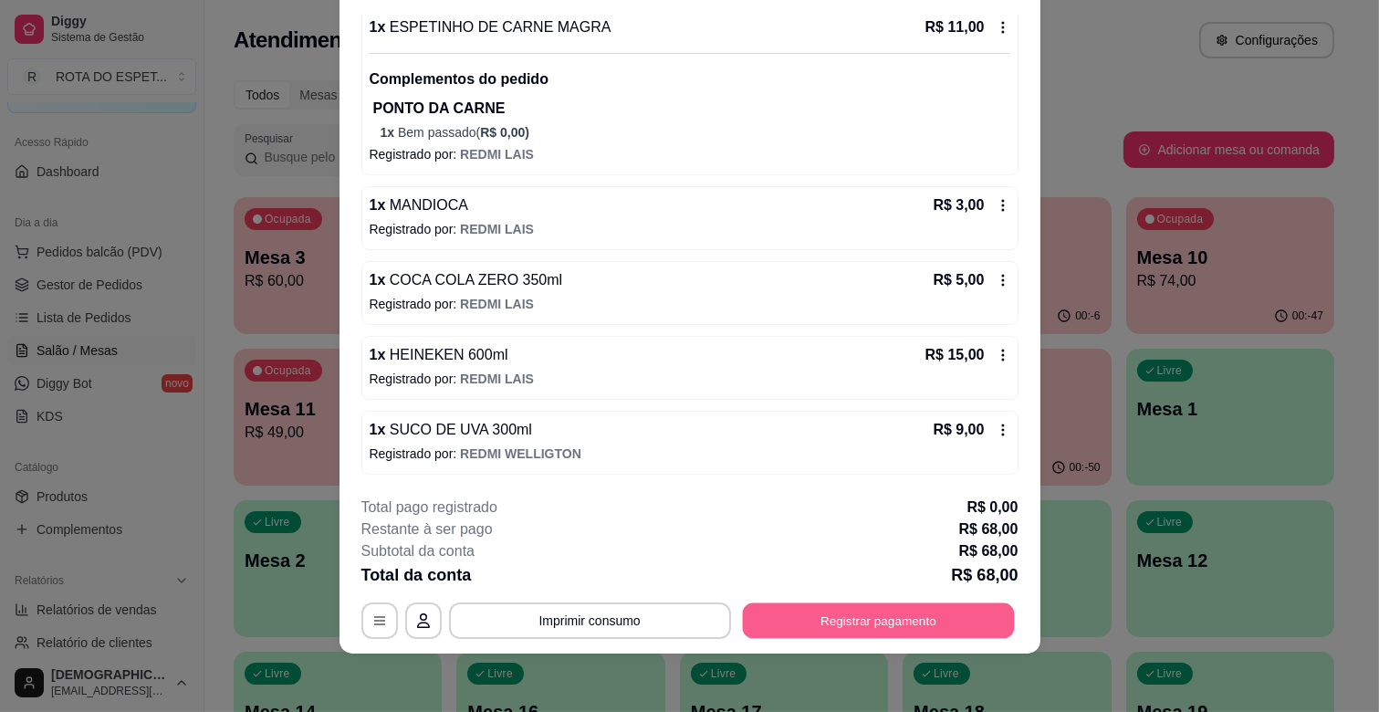
click at [823, 626] on button "Registrar pagamento" at bounding box center [878, 621] width 272 height 36
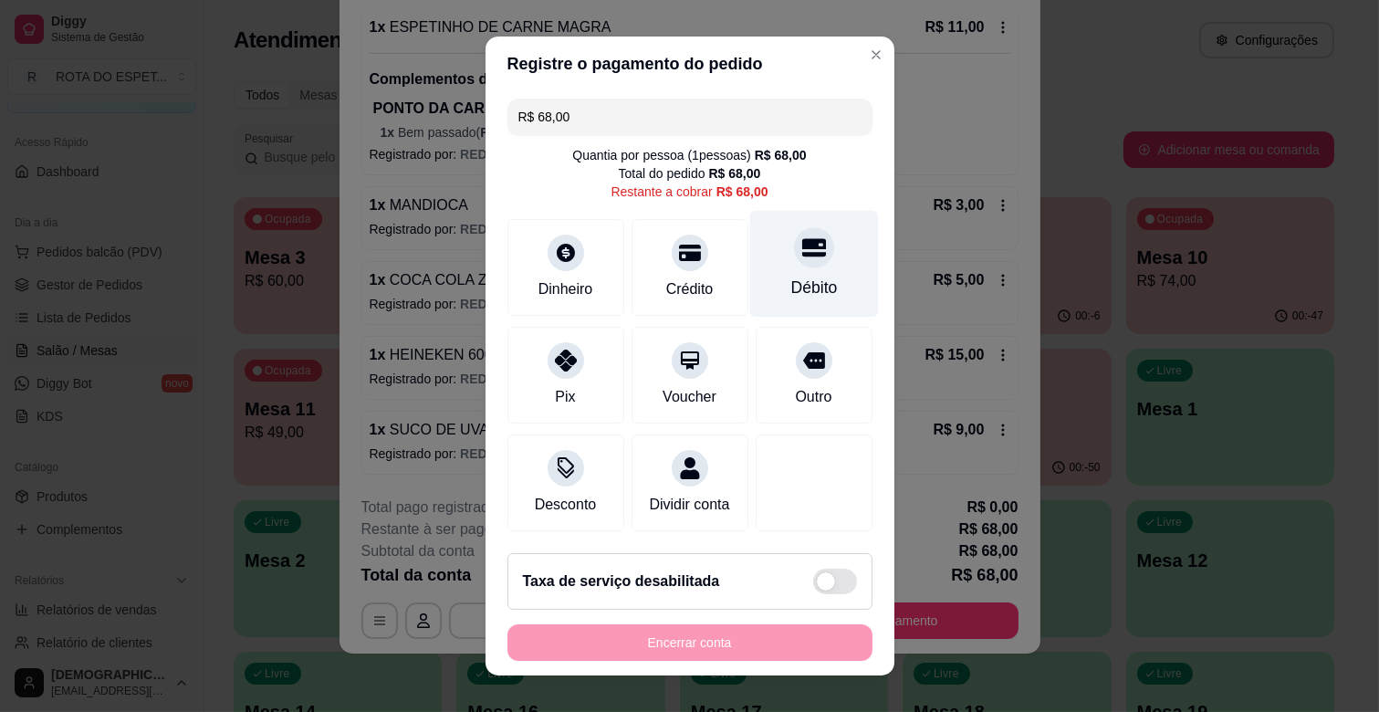
click at [794, 247] on div at bounding box center [814, 247] width 40 height 40
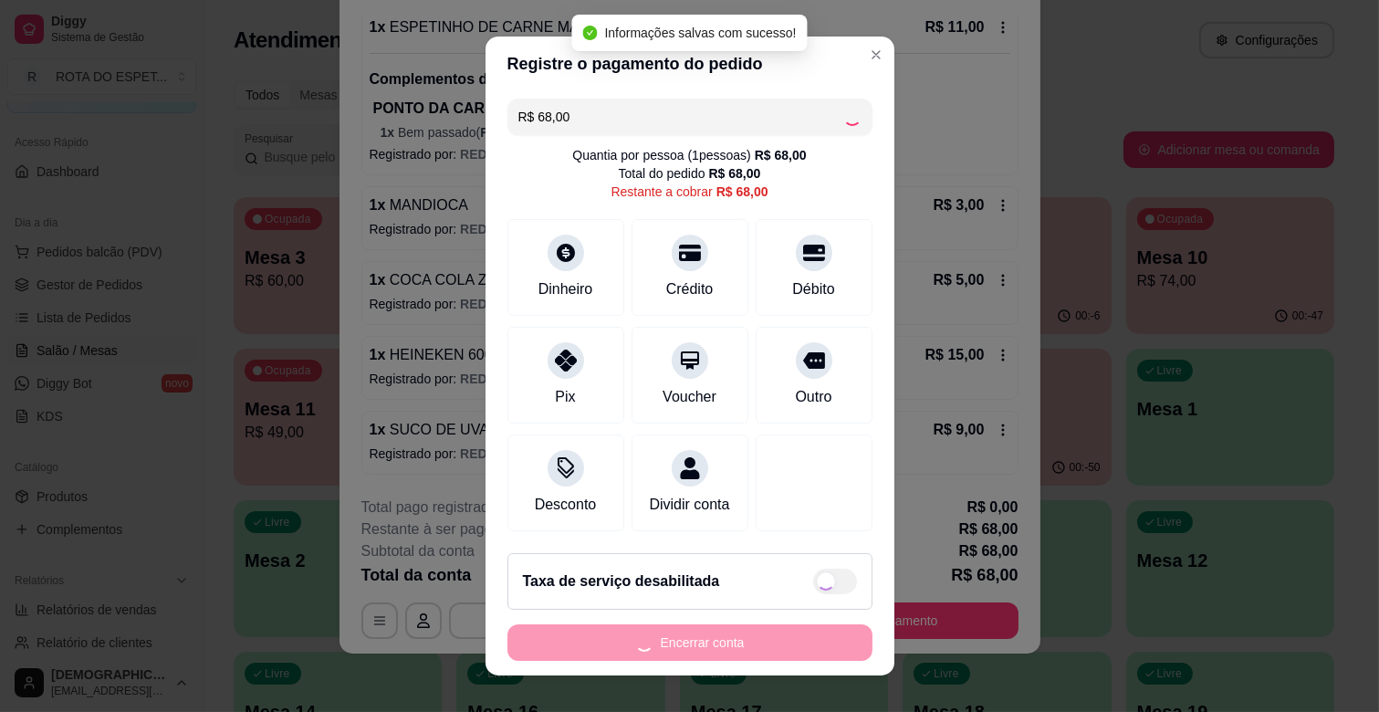
type input "R$ 0,00"
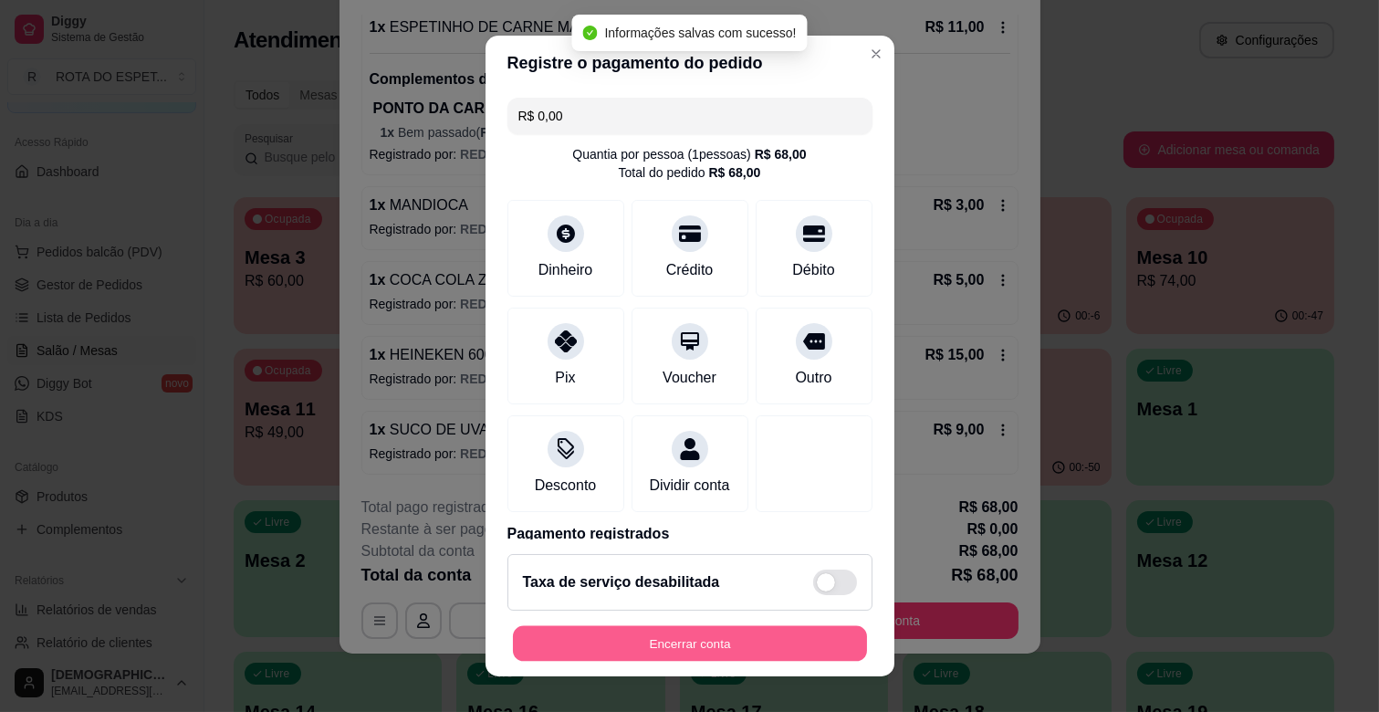
click at [677, 646] on button "Encerrar conta" at bounding box center [690, 644] width 354 height 36
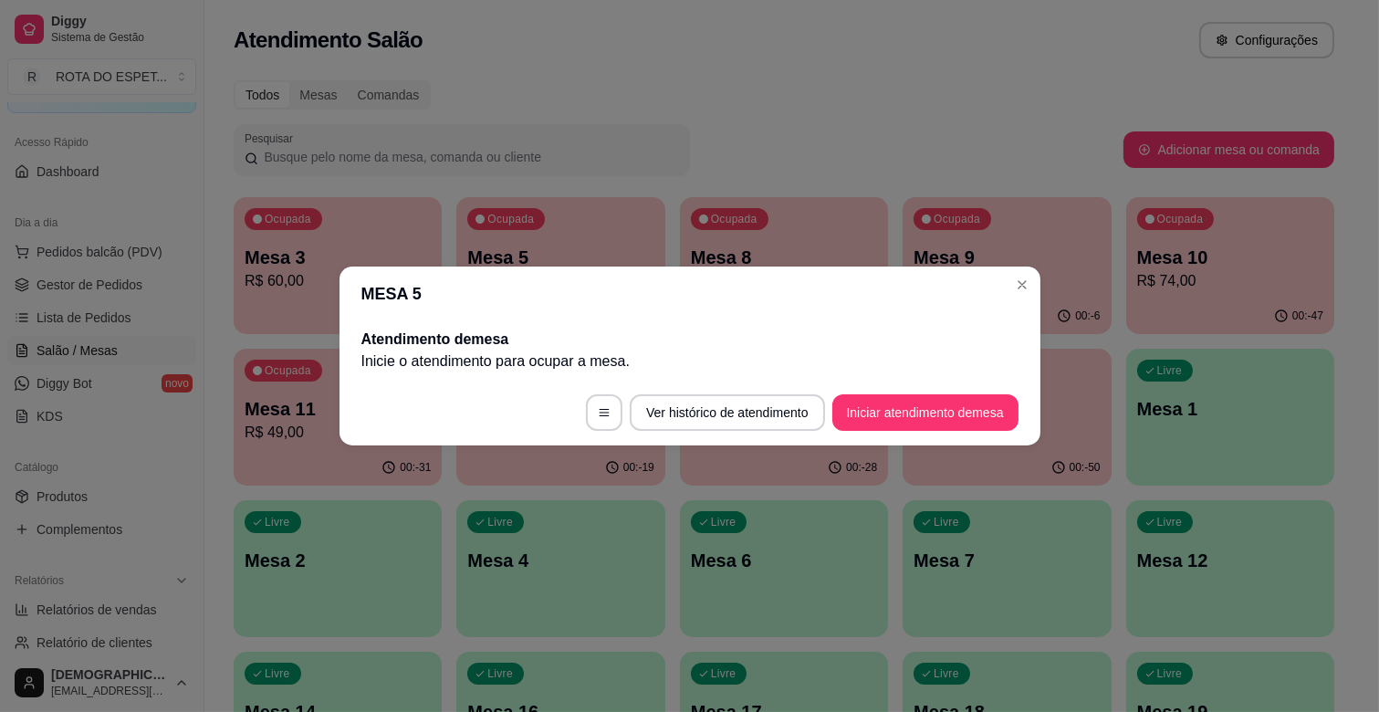
scroll to position [0, 0]
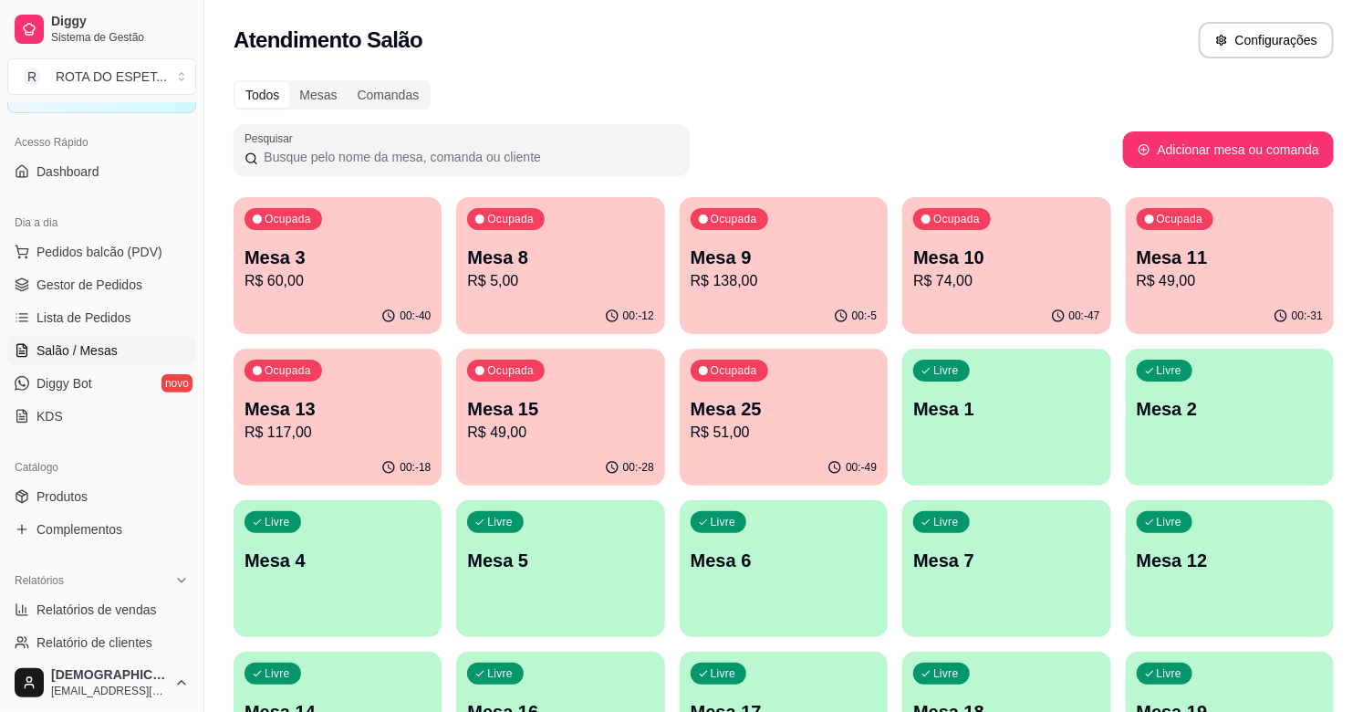
click at [758, 402] on p "Mesa 25" at bounding box center [784, 409] width 186 height 26
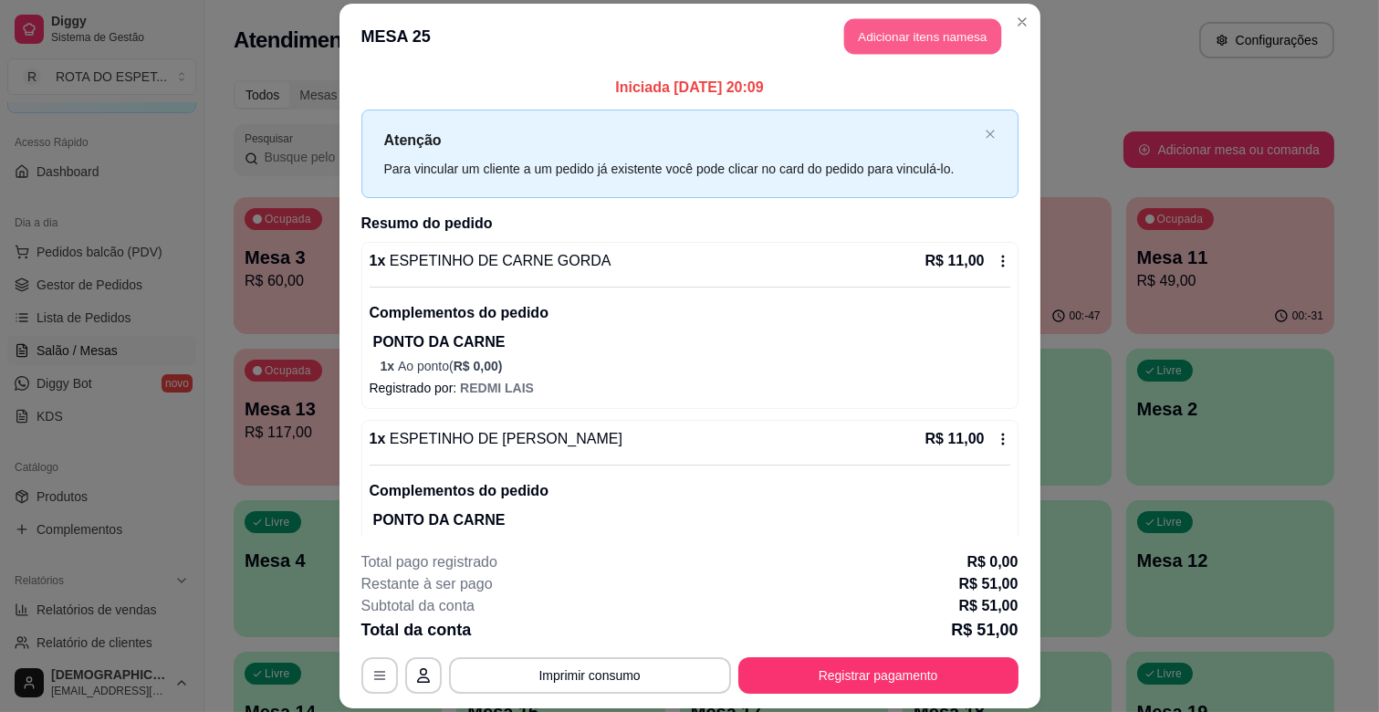
click at [910, 34] on button "Adicionar itens na mesa" at bounding box center [922, 37] width 157 height 36
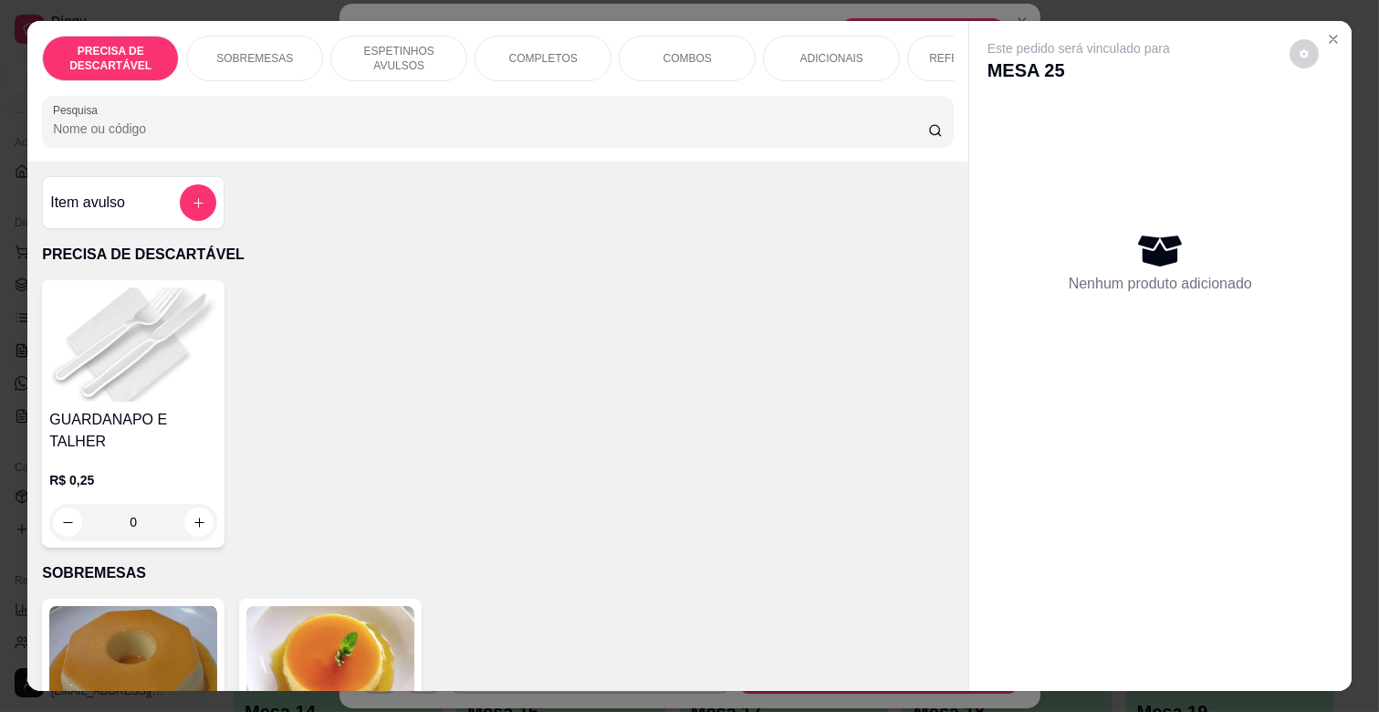
click at [392, 50] on p "ESPETINHOS AVULSOS" at bounding box center [399, 58] width 106 height 29
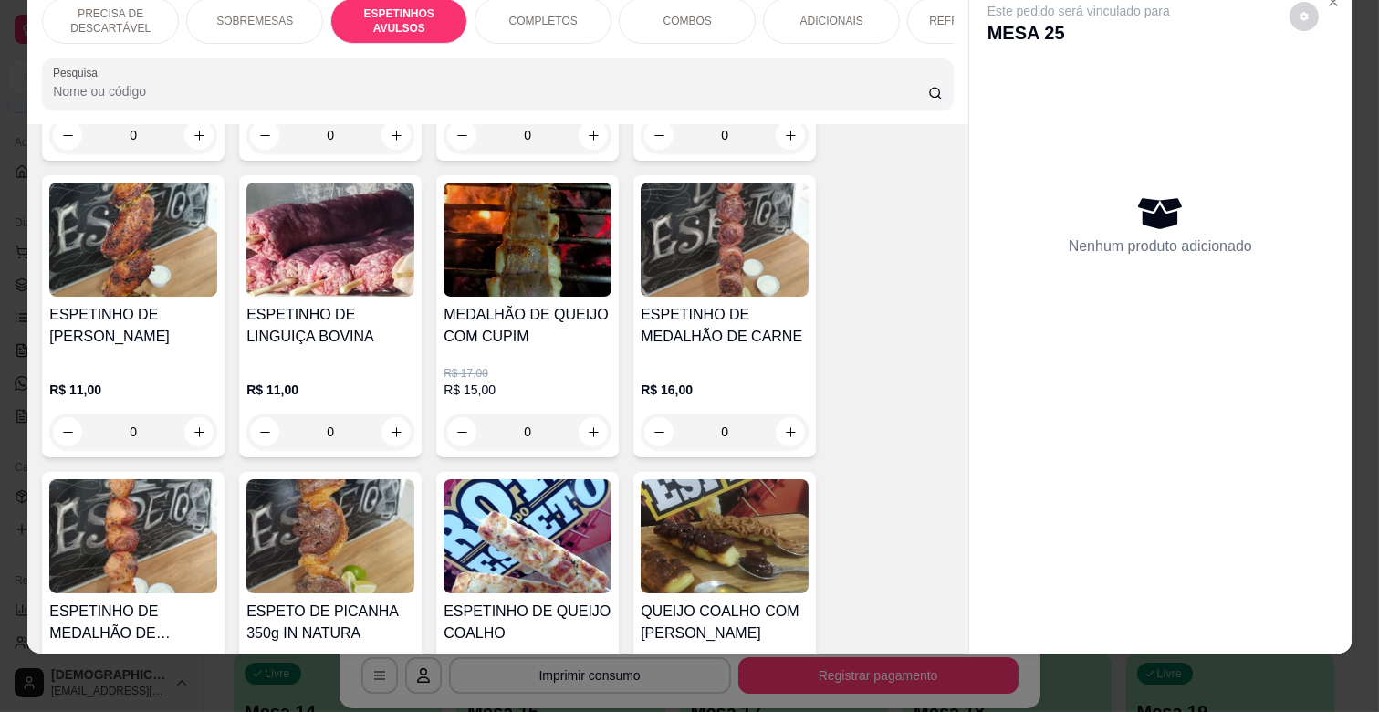
scroll to position [697, 0]
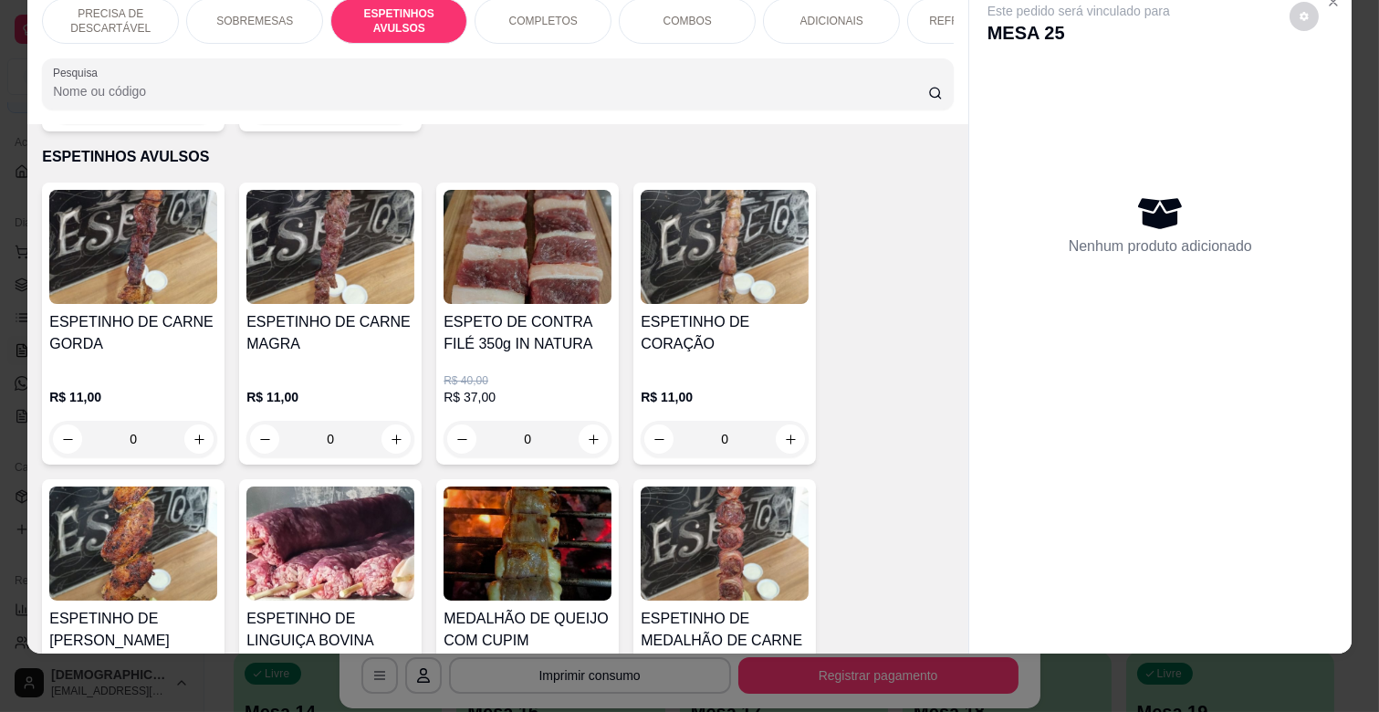
click at [773, 421] on div "0" at bounding box center [724, 439] width 168 height 36
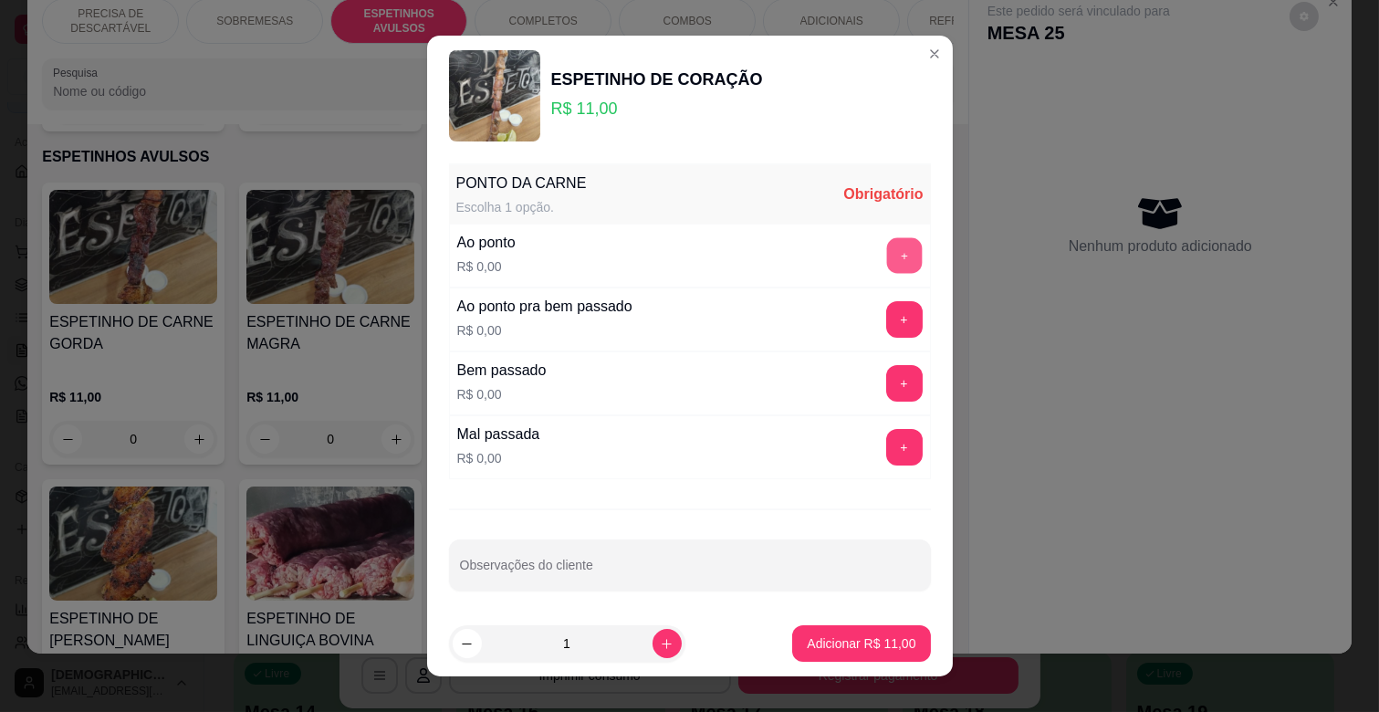
click at [886, 247] on button "+" at bounding box center [904, 256] width 36 height 36
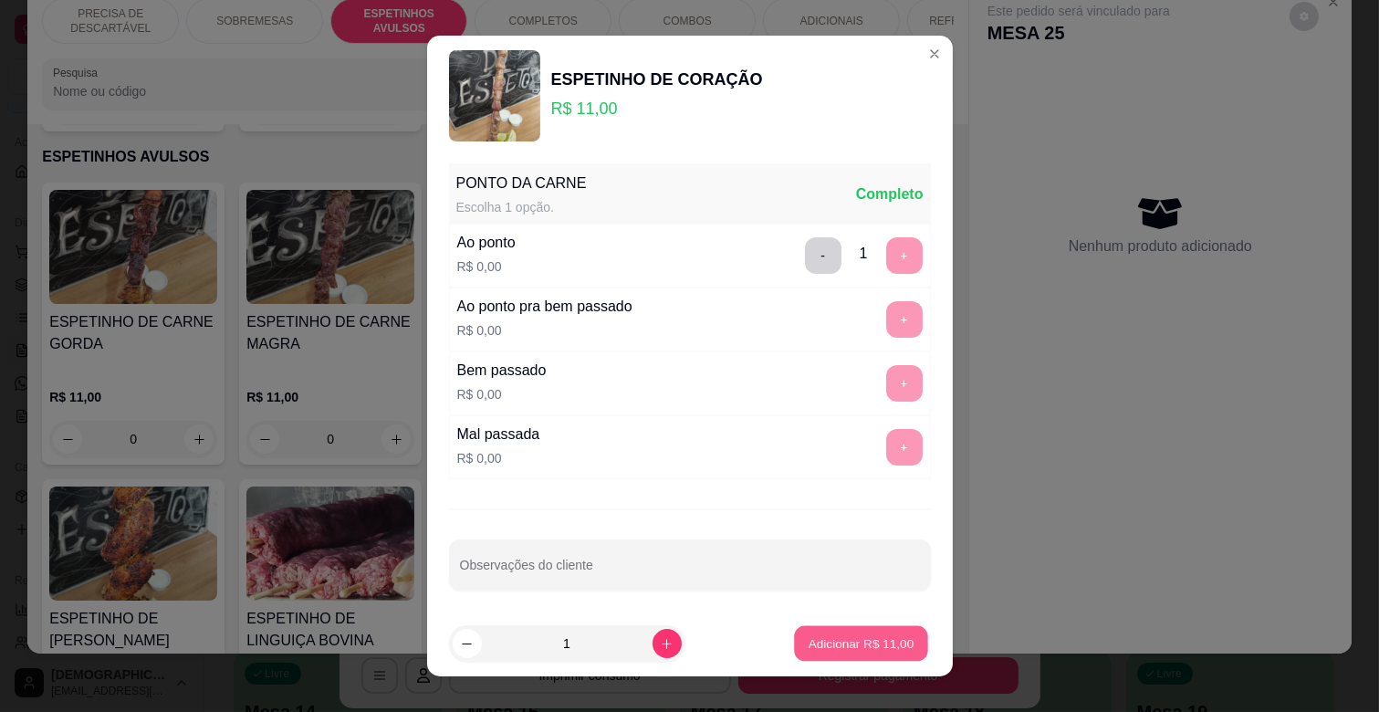
click at [836, 633] on button "Adicionar R$ 11,00" at bounding box center [862, 644] width 134 height 36
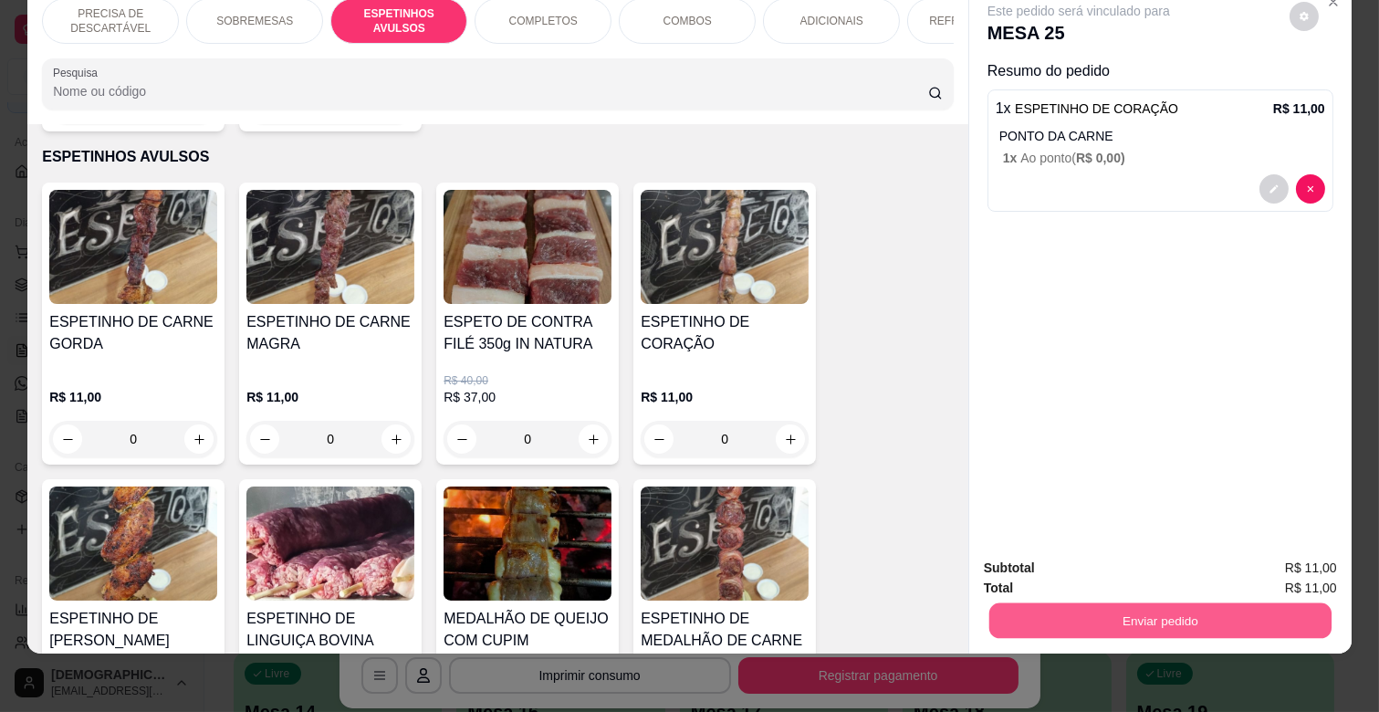
click at [1124, 602] on button "Enviar pedido" at bounding box center [1160, 620] width 342 height 36
click at [1109, 567] on button "Não registrar e enviar pedido" at bounding box center [1099, 560] width 190 height 35
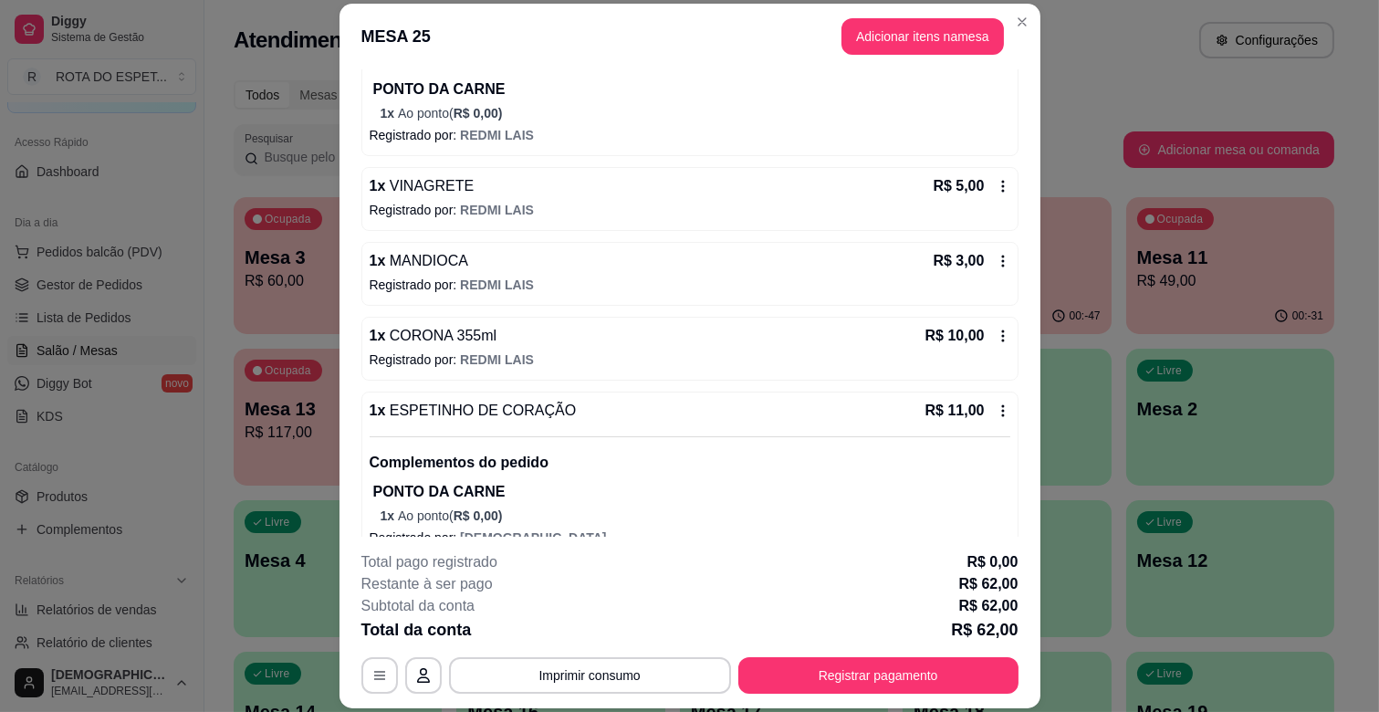
scroll to position [639, 0]
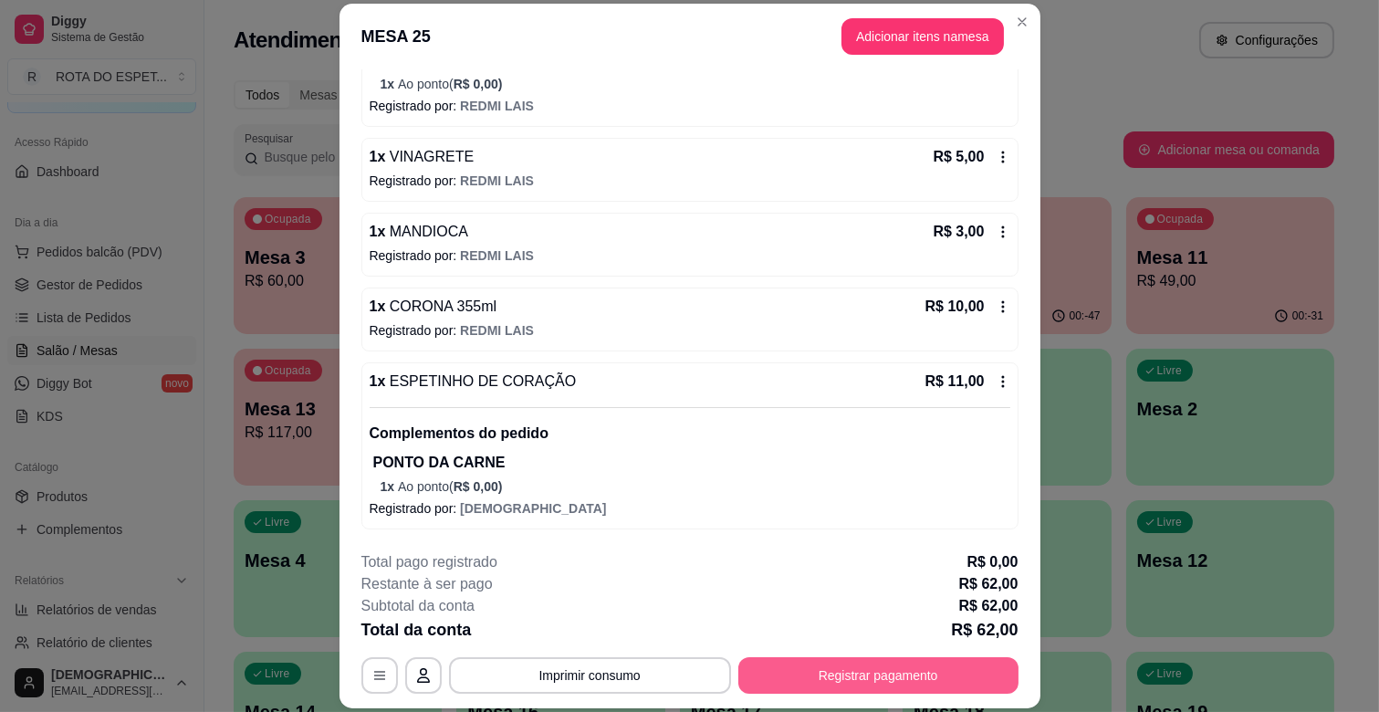
click at [827, 663] on button "Registrar pagamento" at bounding box center [878, 675] width 280 height 36
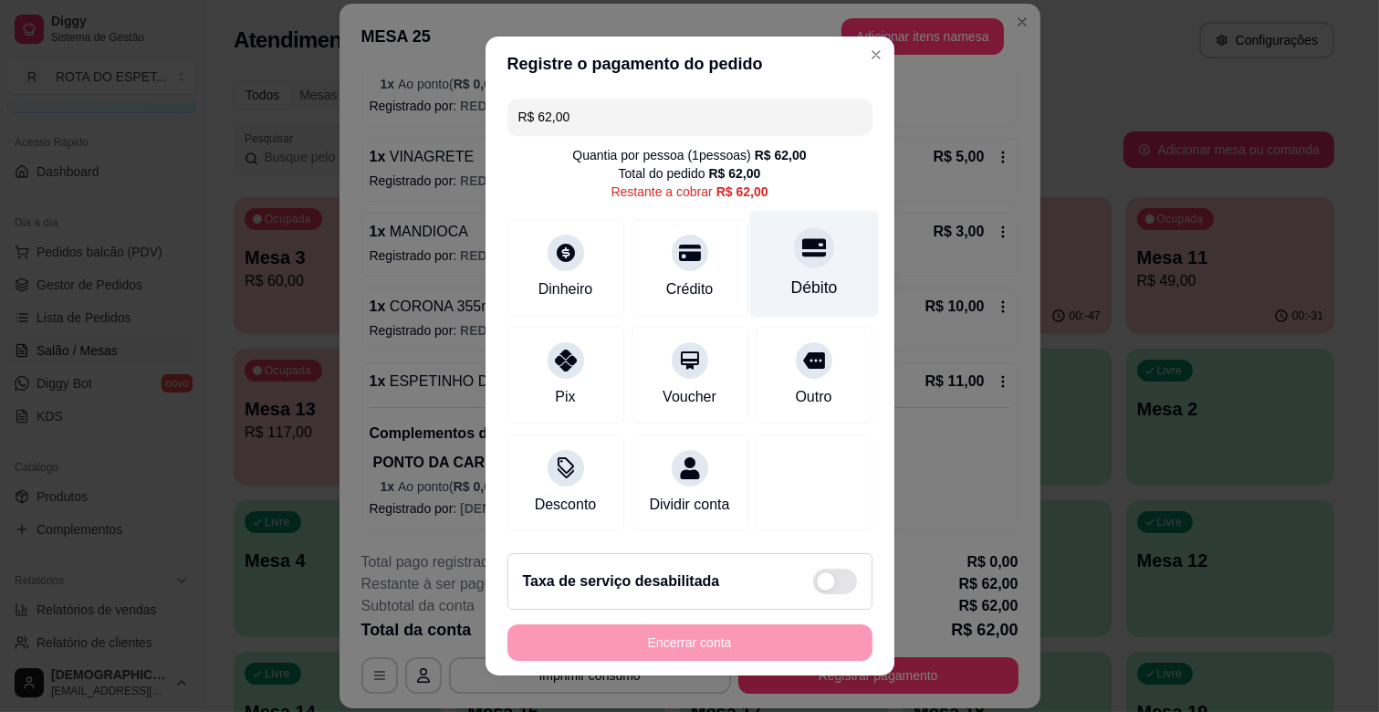
click at [757, 259] on div "Débito" at bounding box center [813, 264] width 129 height 107
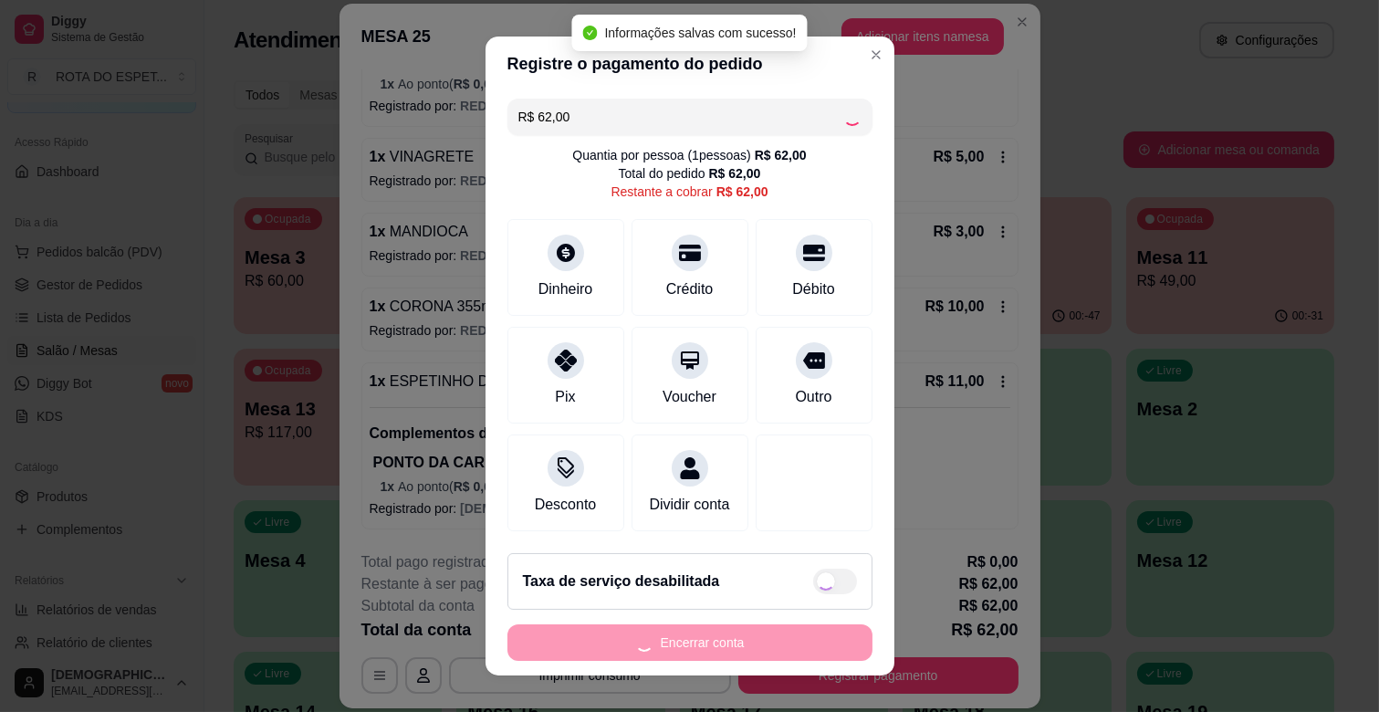
type input "R$ 0,00"
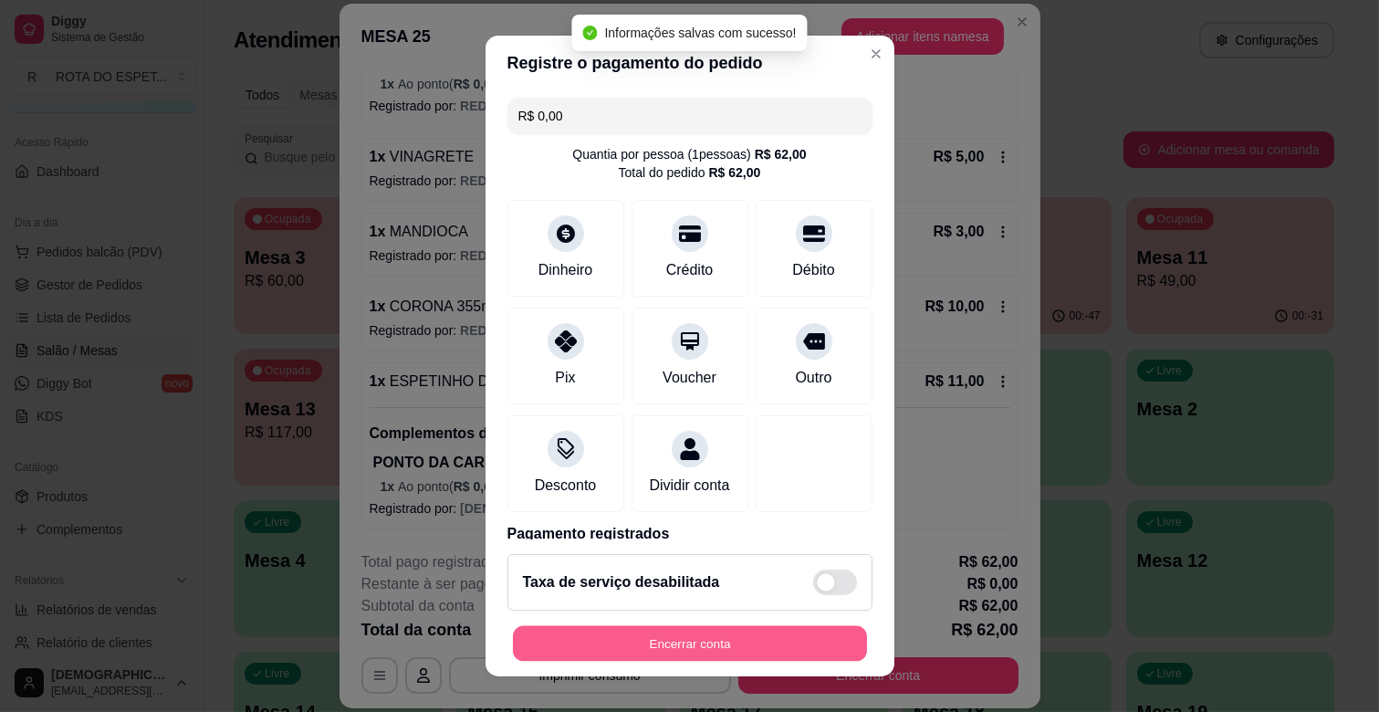
click at [712, 646] on button "Encerrar conta" at bounding box center [690, 644] width 354 height 36
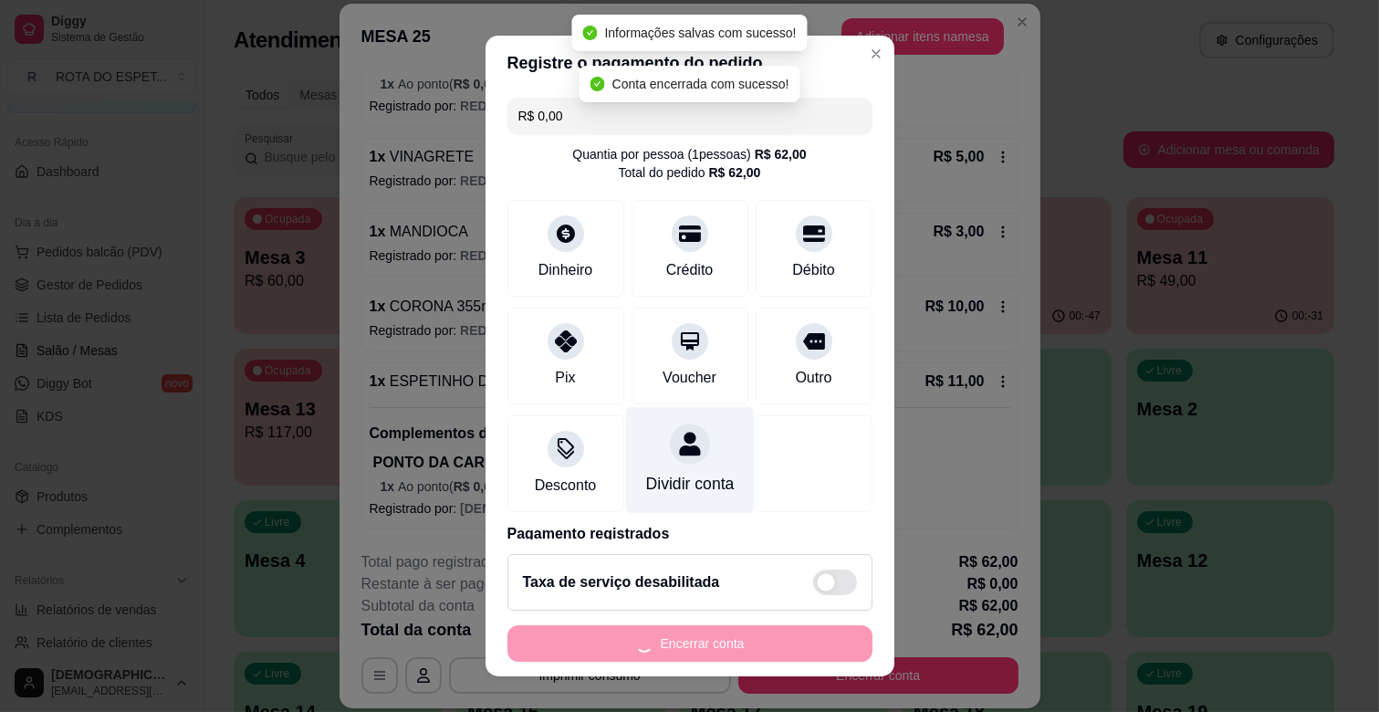
scroll to position [0, 0]
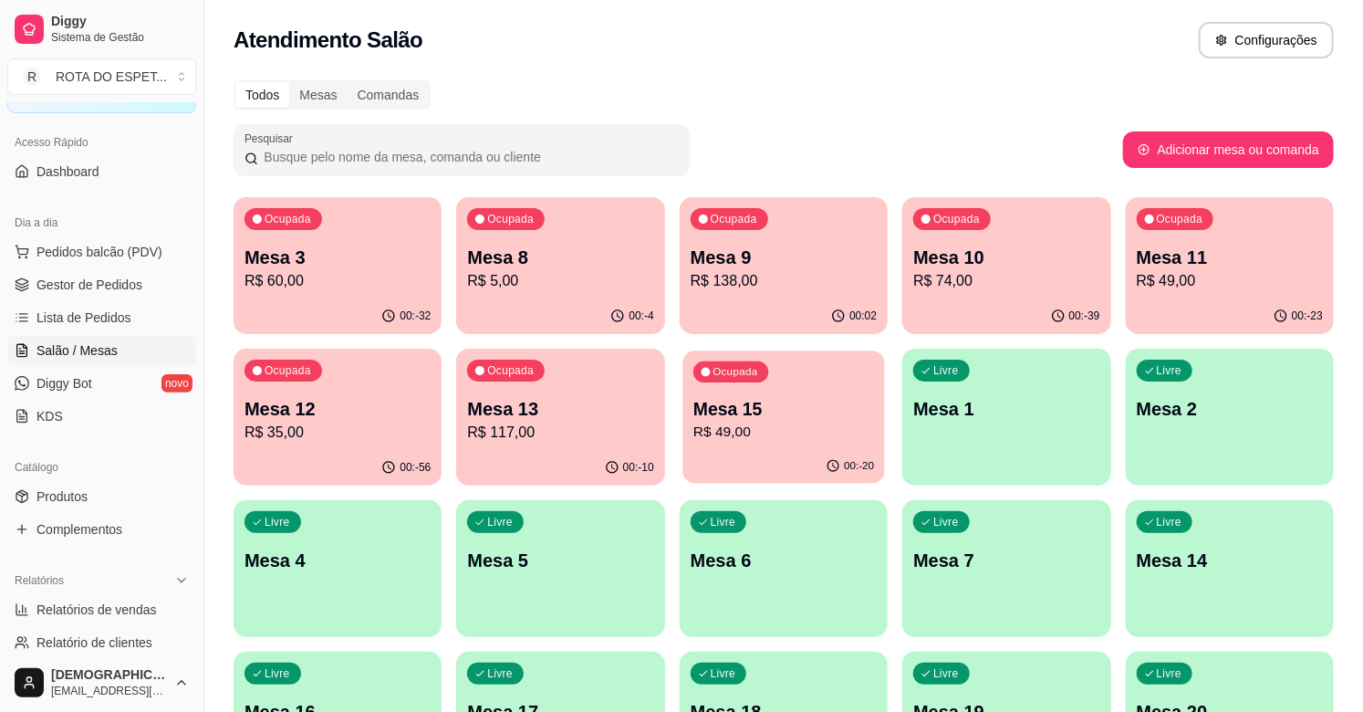
click at [762, 418] on p "Mesa 15" at bounding box center [783, 409] width 181 height 25
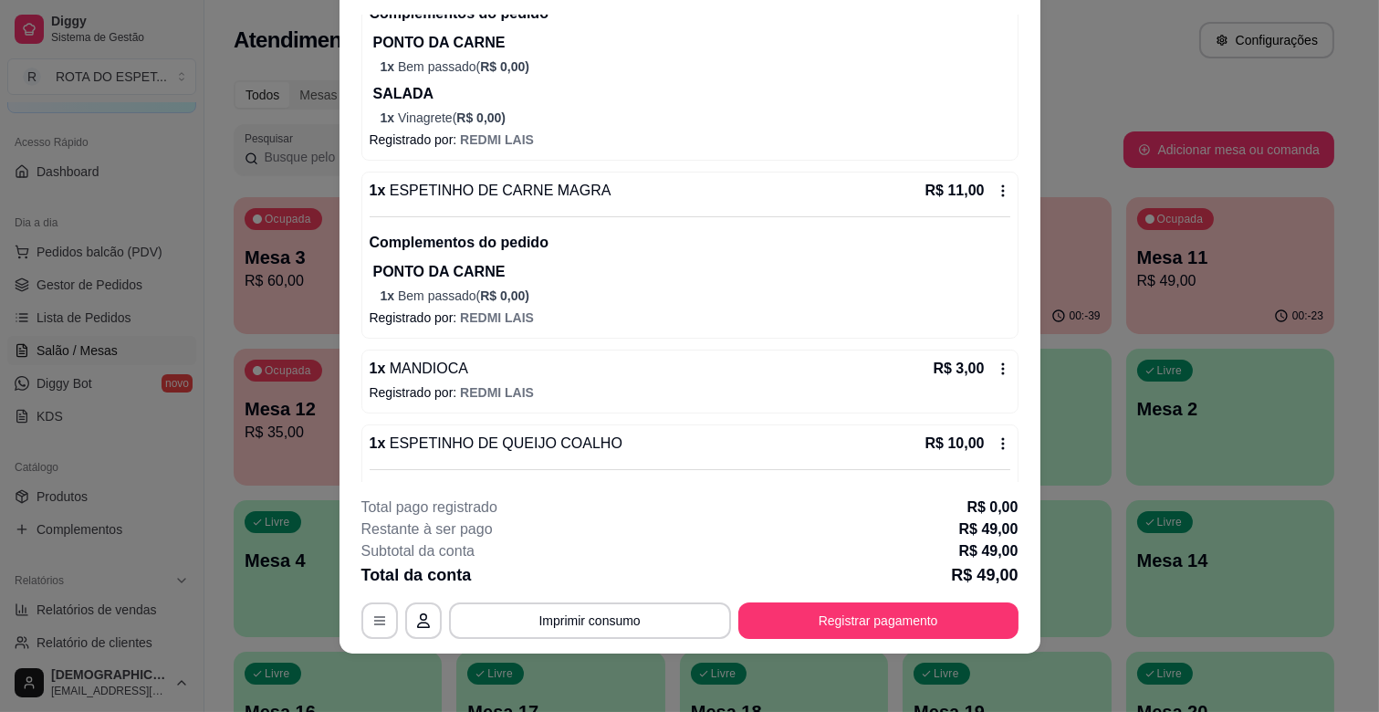
scroll to position [159, 0]
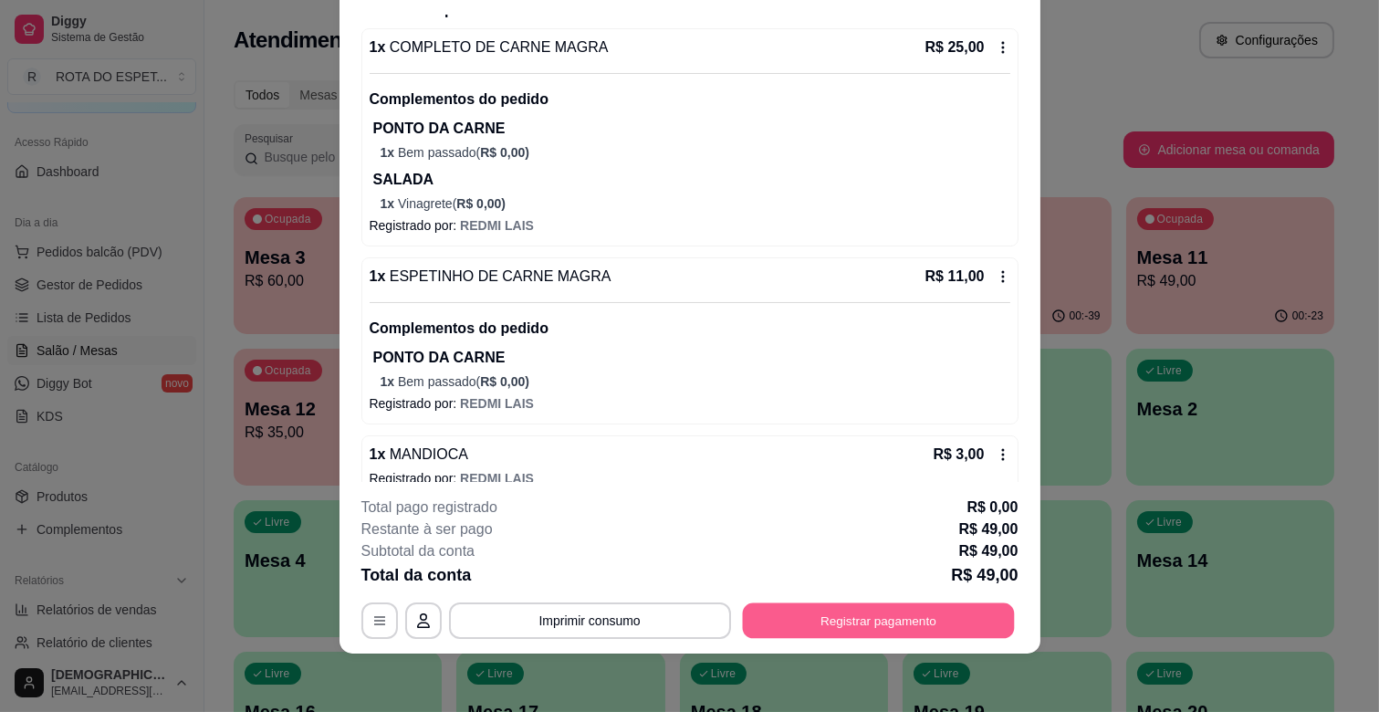
click at [895, 620] on button "Registrar pagamento" at bounding box center [878, 621] width 272 height 36
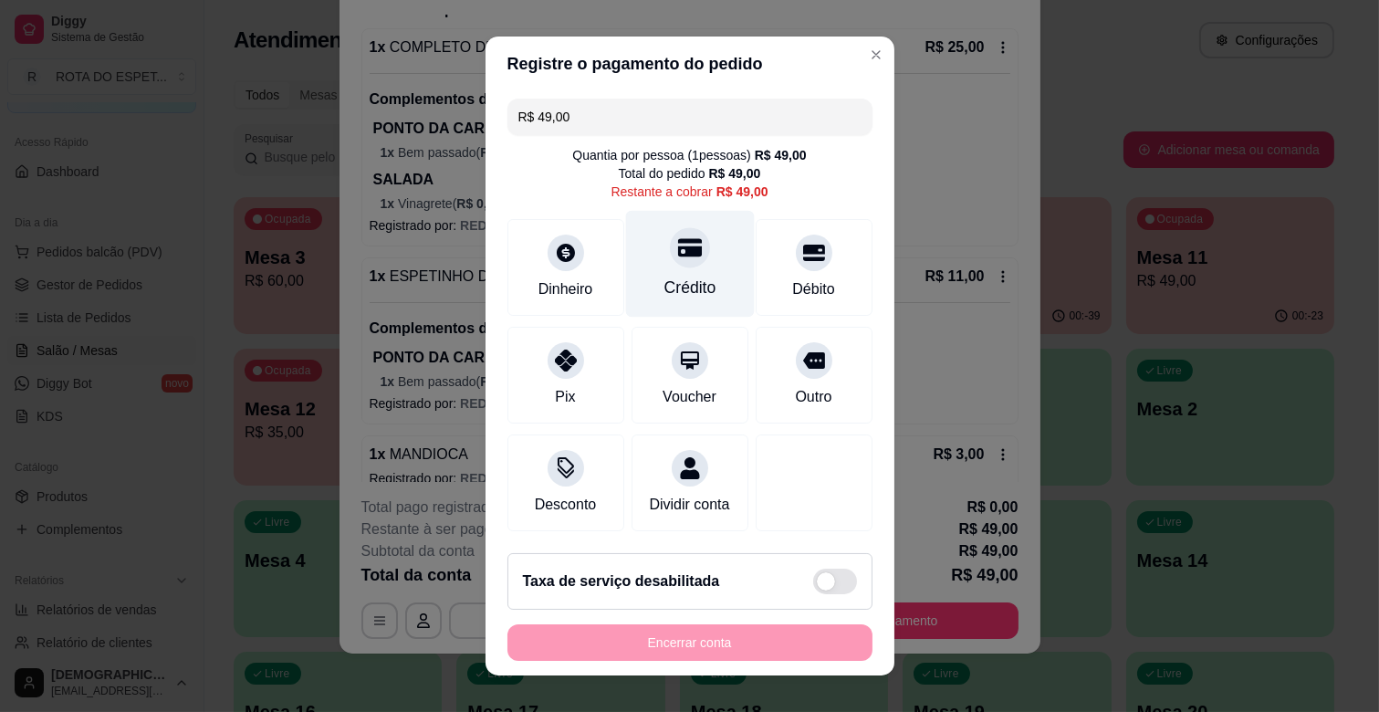
click at [667, 266] on div "Crédito" at bounding box center [689, 264] width 129 height 107
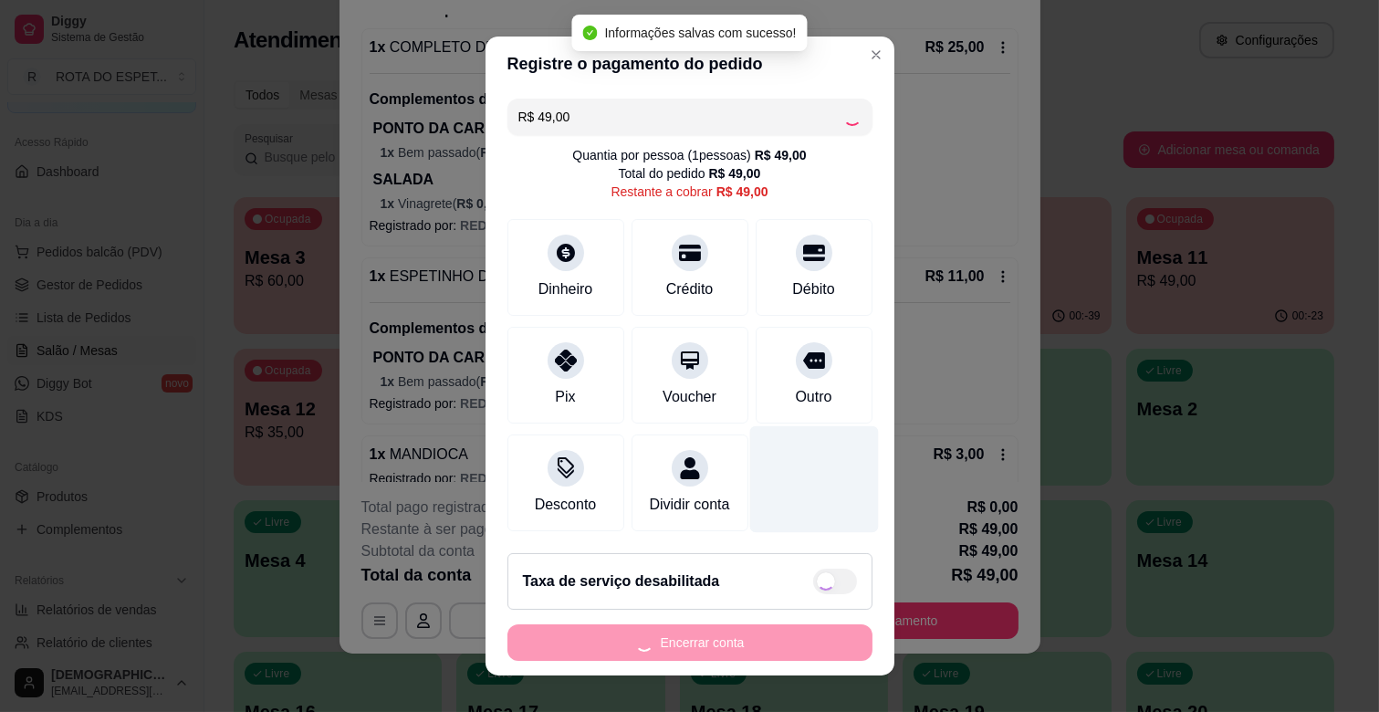
type input "R$ 0,00"
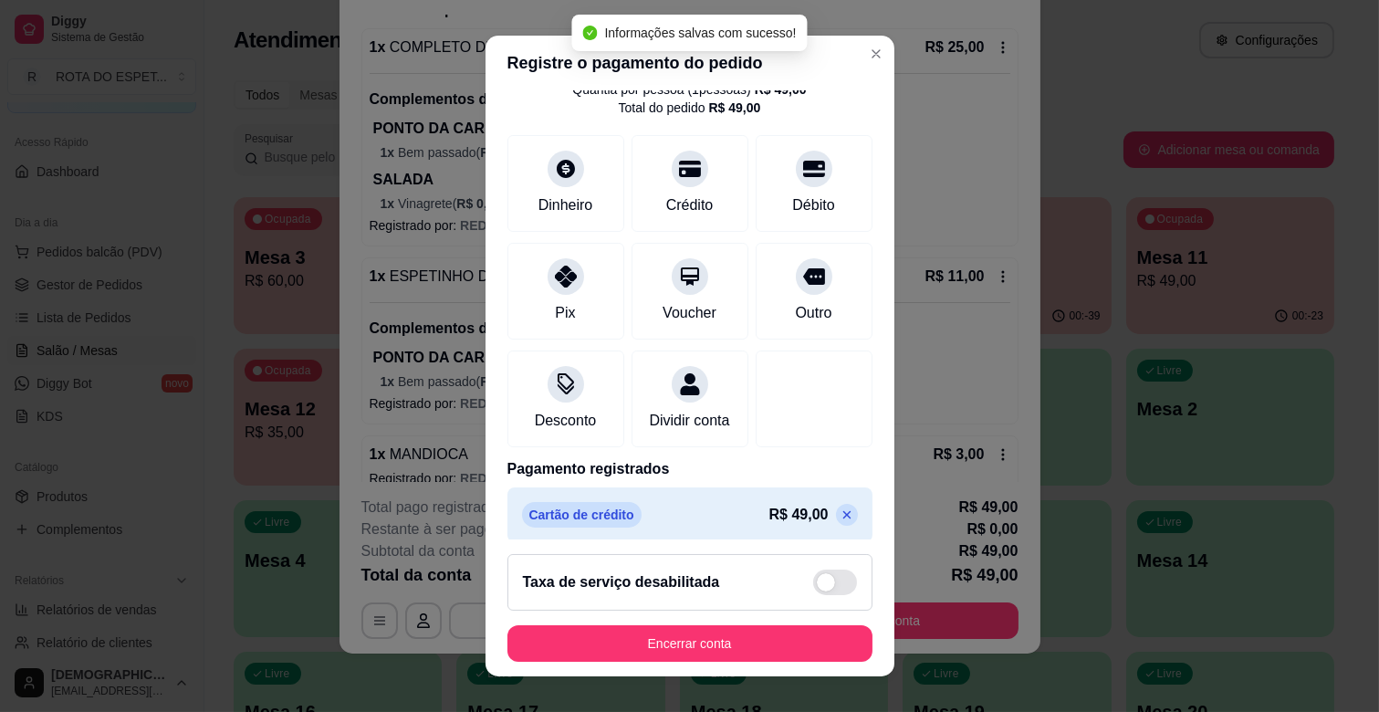
scroll to position [97, 0]
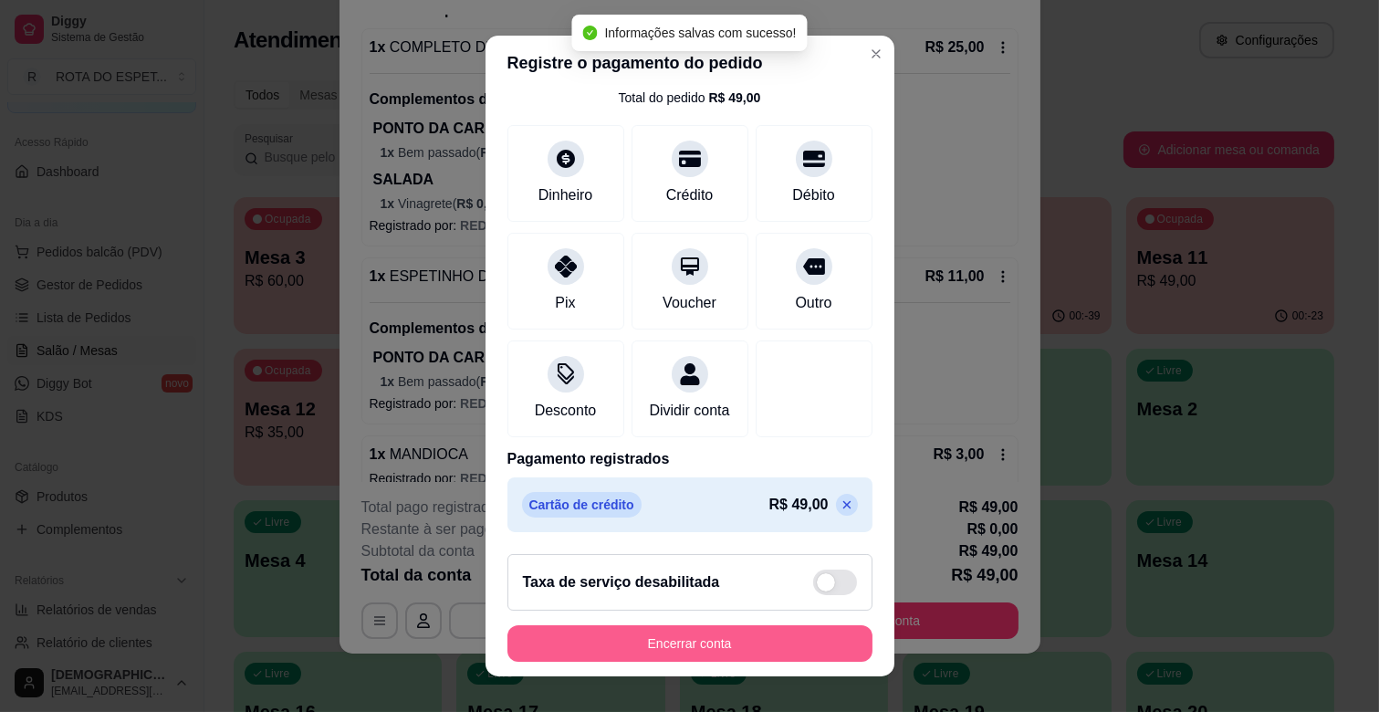
click at [666, 643] on button "Encerrar conta" at bounding box center [689, 643] width 365 height 36
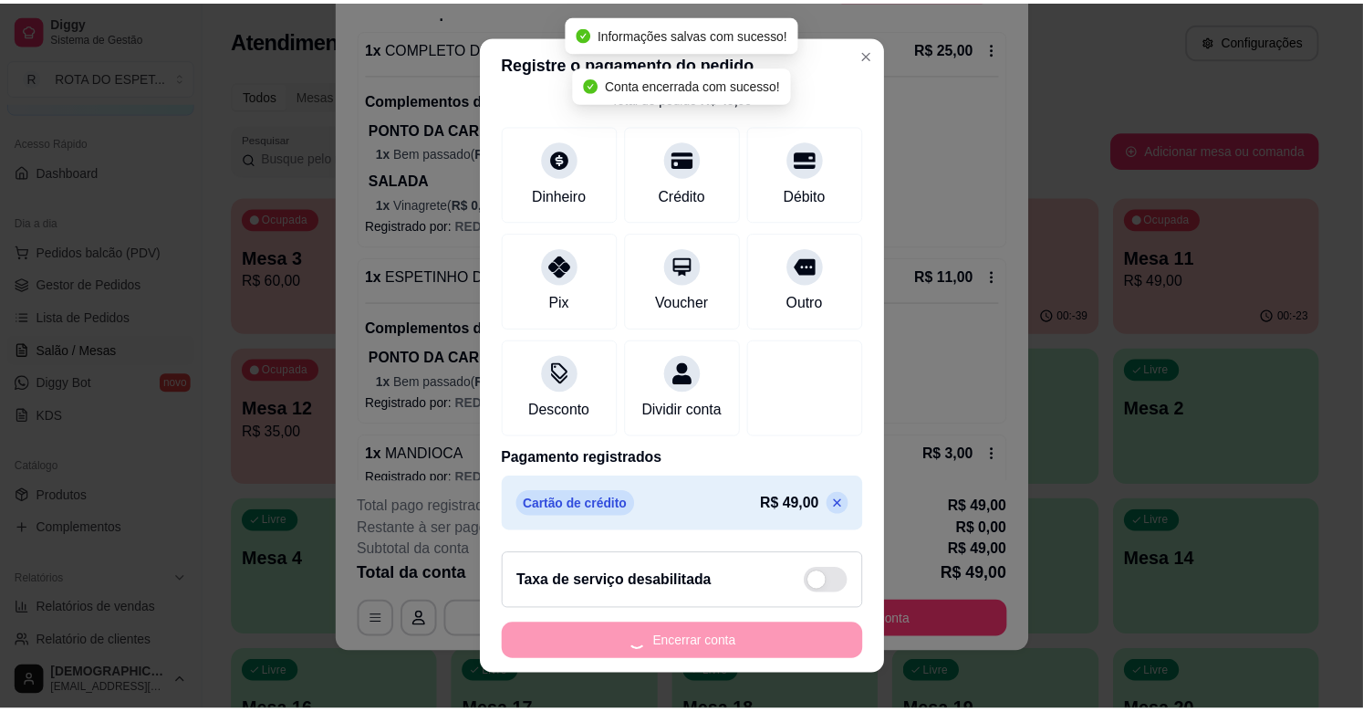
scroll to position [0, 0]
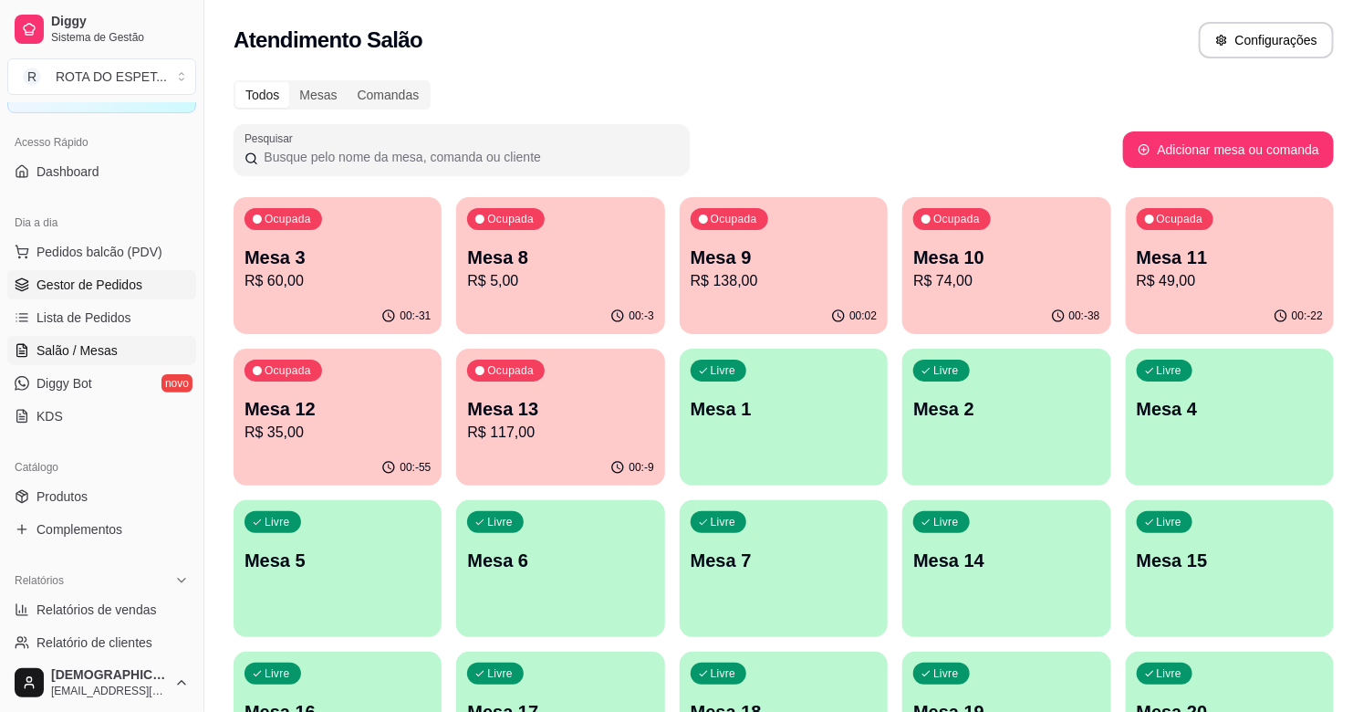
click at [115, 279] on span "Gestor de Pedidos" at bounding box center [89, 285] width 106 height 18
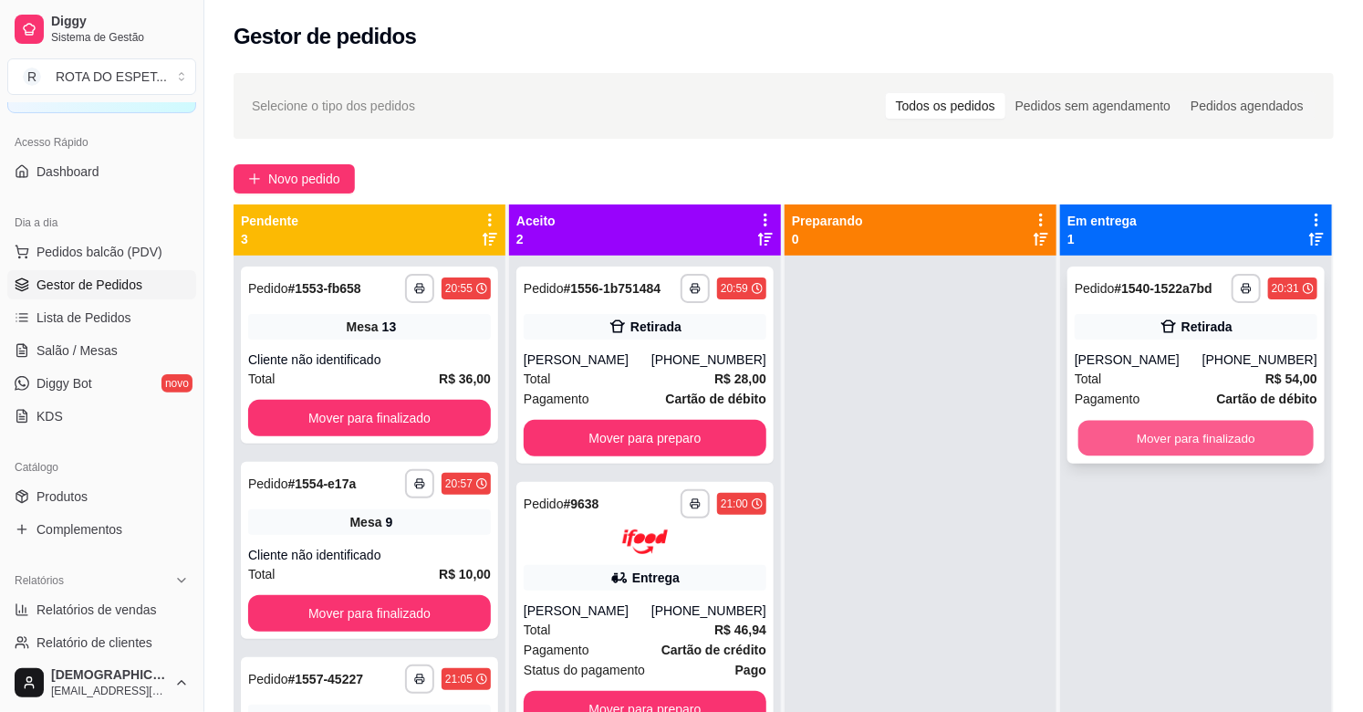
click at [1150, 439] on button "Mover para finalizado" at bounding box center [1195, 439] width 235 height 36
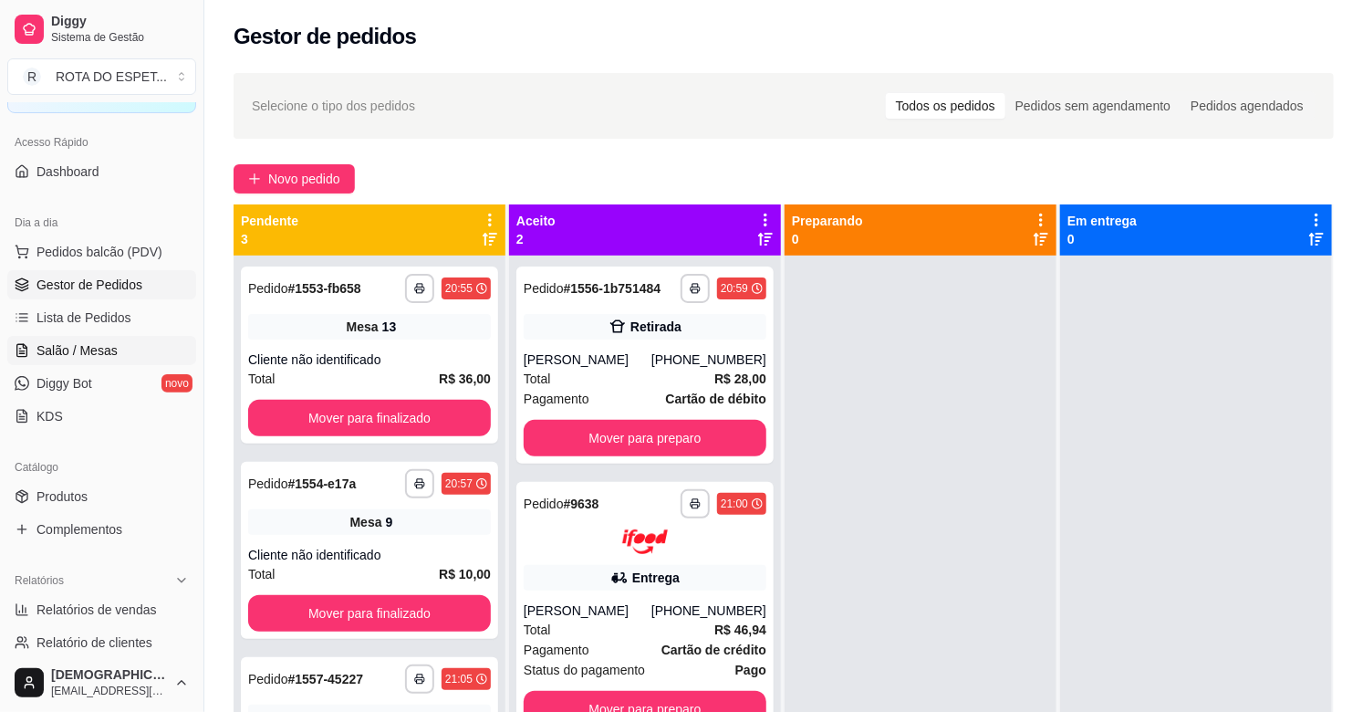
click at [78, 341] on span "Salão / Mesas" at bounding box center [76, 350] width 81 height 18
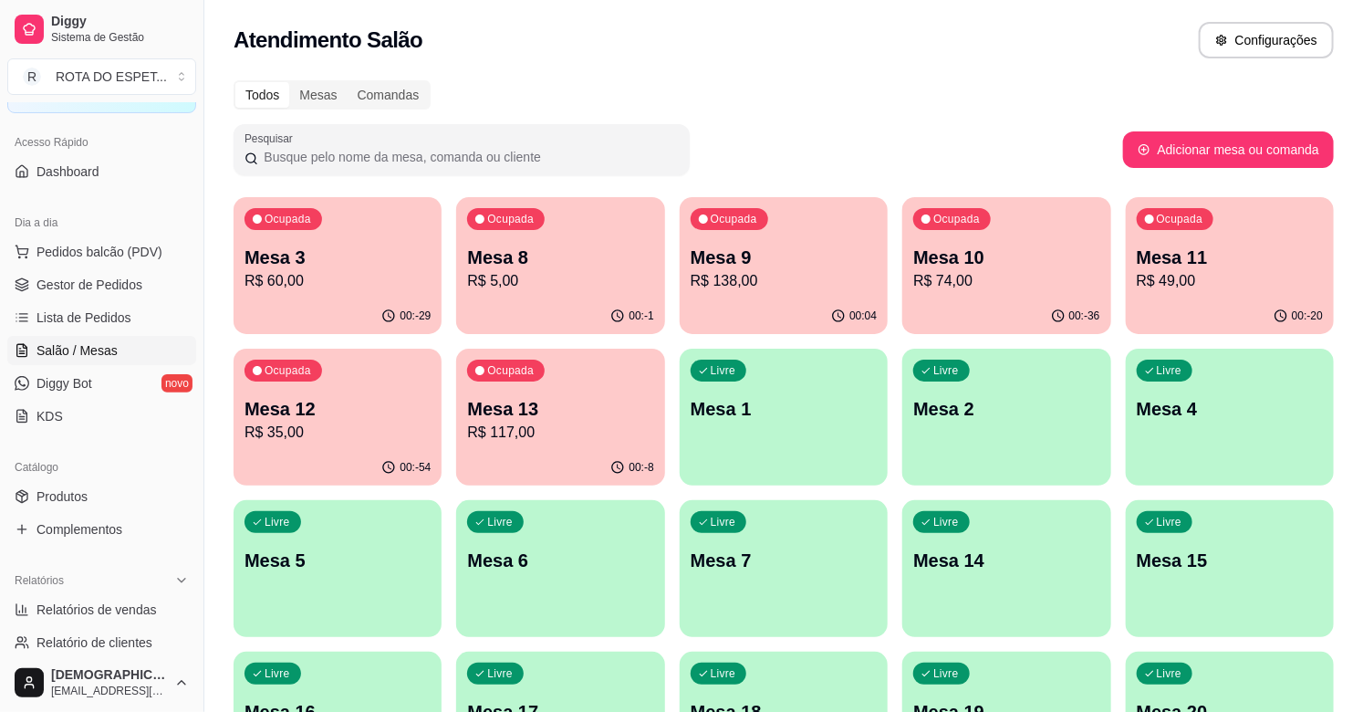
click at [774, 299] on div "00:04" at bounding box center [784, 316] width 208 height 36
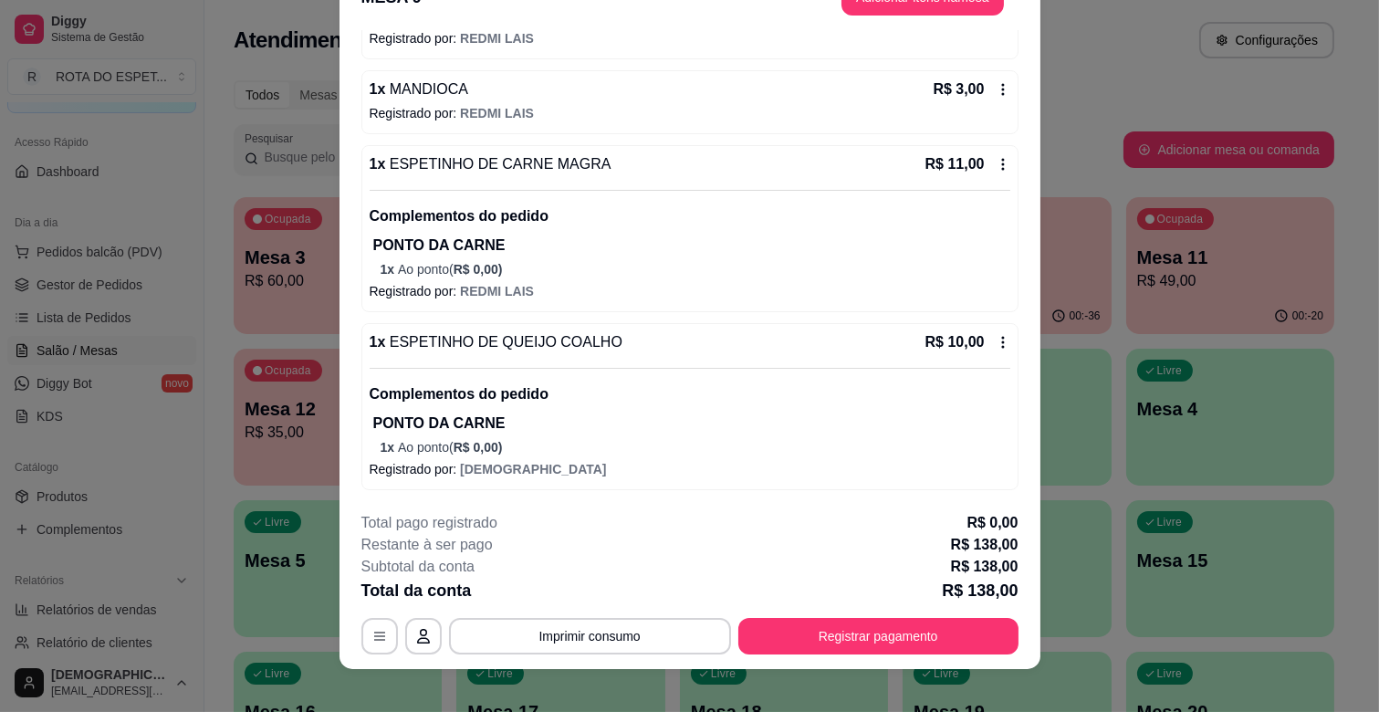
scroll to position [55, 0]
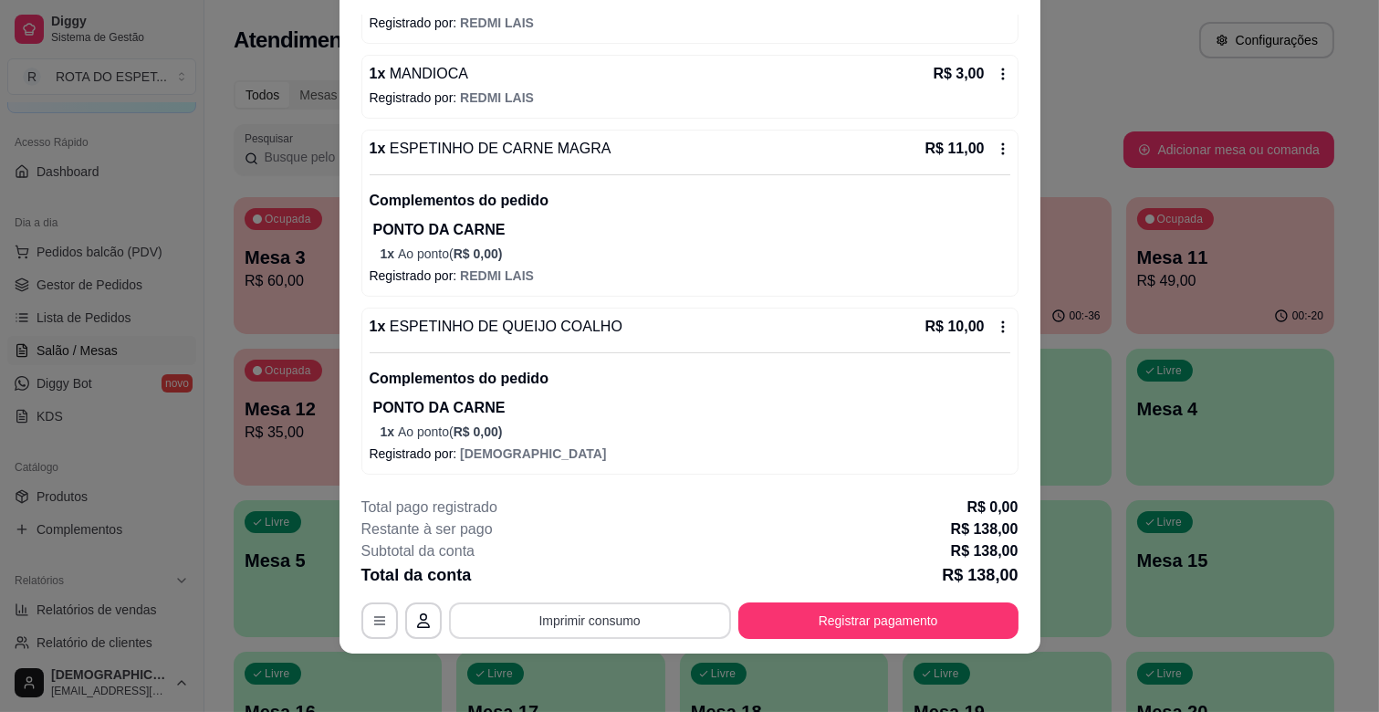
click at [670, 616] on button "Imprimir consumo" at bounding box center [590, 620] width 282 height 36
click at [590, 579] on button "IMPRESSORA CAIXA" at bounding box center [588, 578] width 146 height 28
click at [838, 606] on button "Registrar pagamento" at bounding box center [878, 620] width 280 height 36
click at [379, 612] on button "button" at bounding box center [379, 620] width 36 height 36
click at [839, 609] on button "Registrar pagamento" at bounding box center [878, 621] width 272 height 36
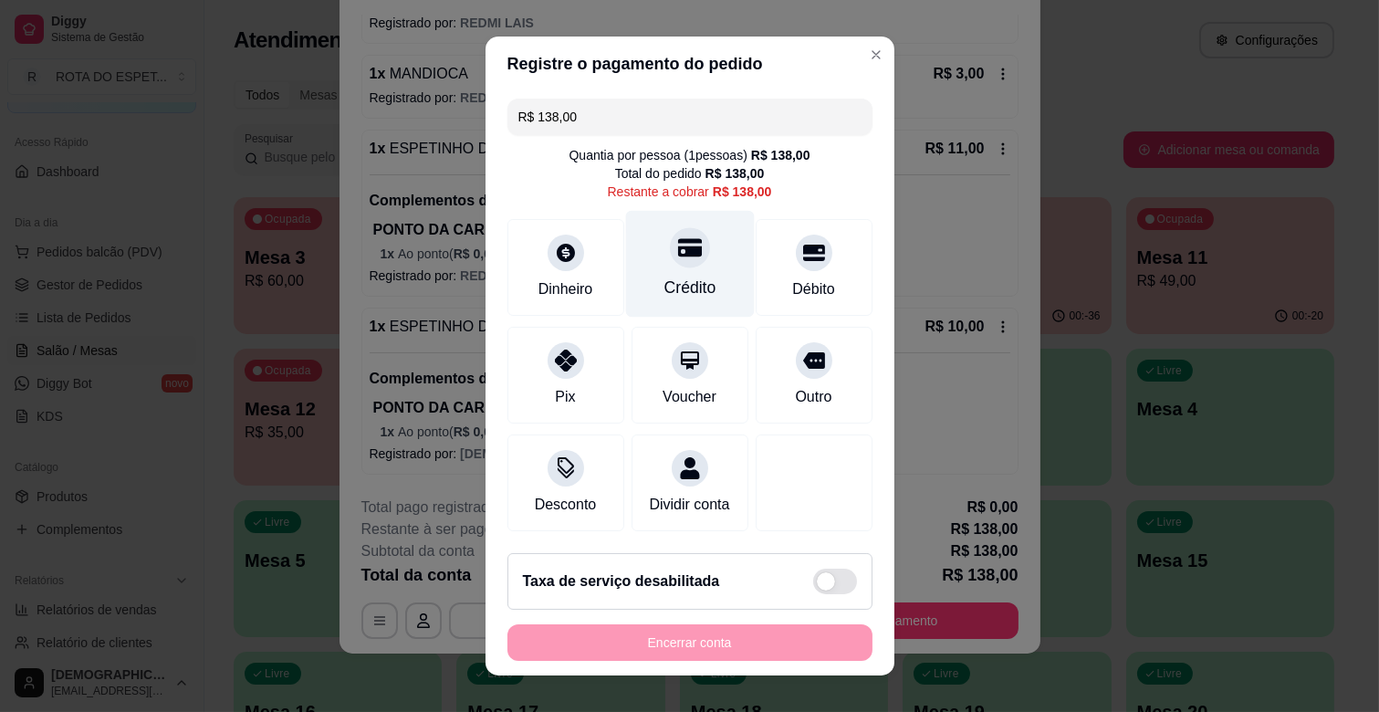
click at [670, 286] on div "Crédito" at bounding box center [689, 288] width 52 height 24
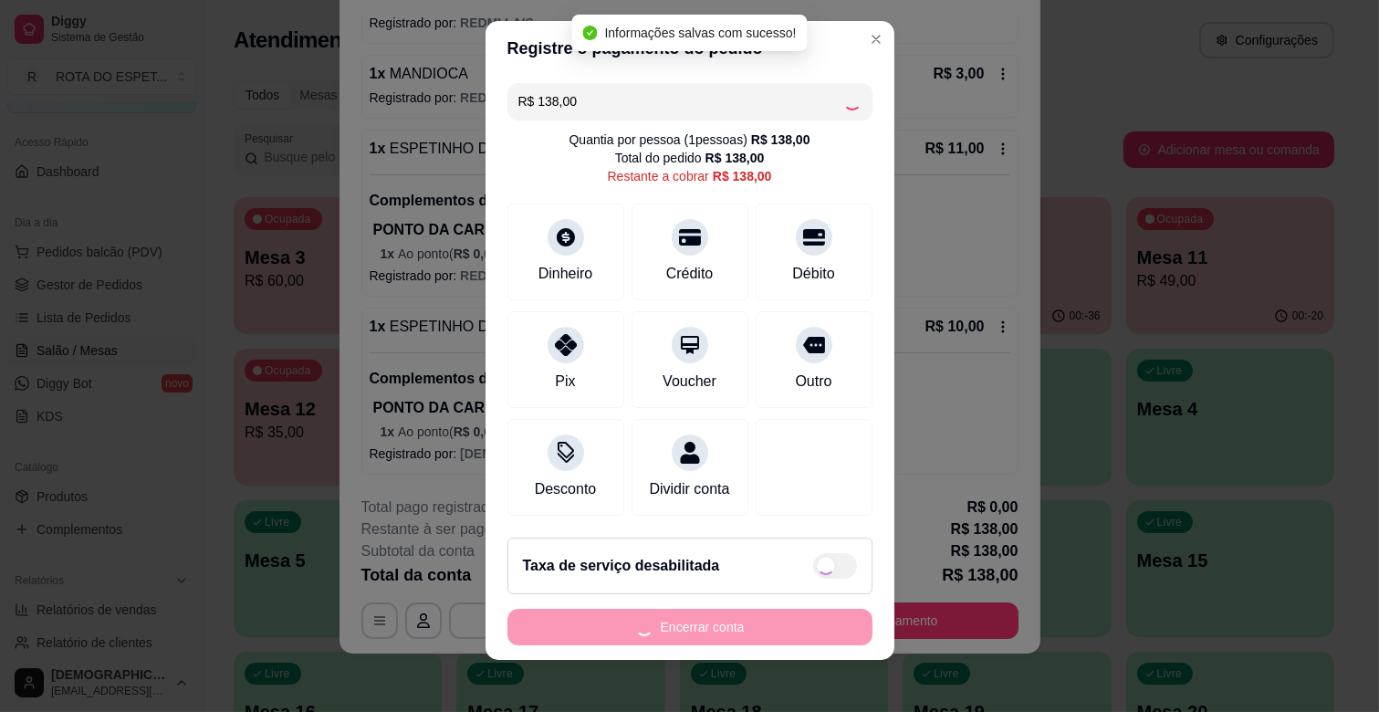
scroll to position [23, 0]
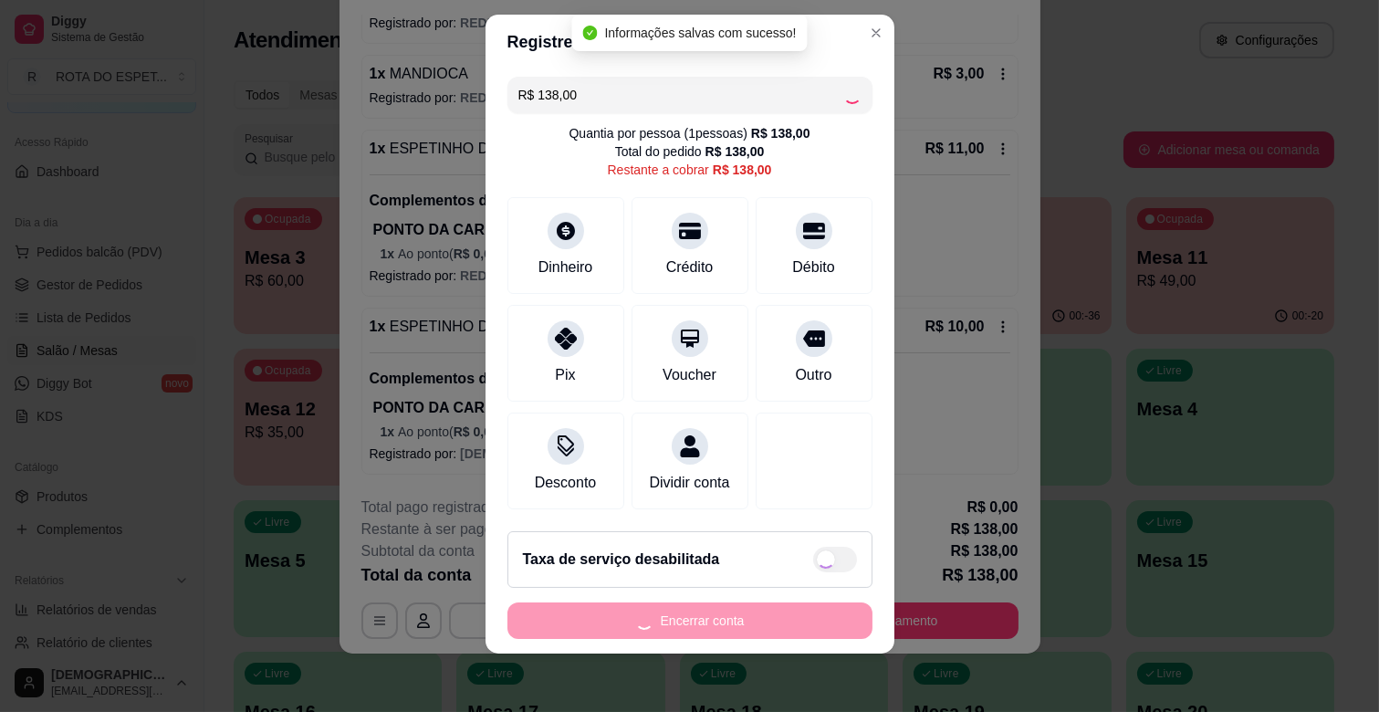
type input "R$ 0,00"
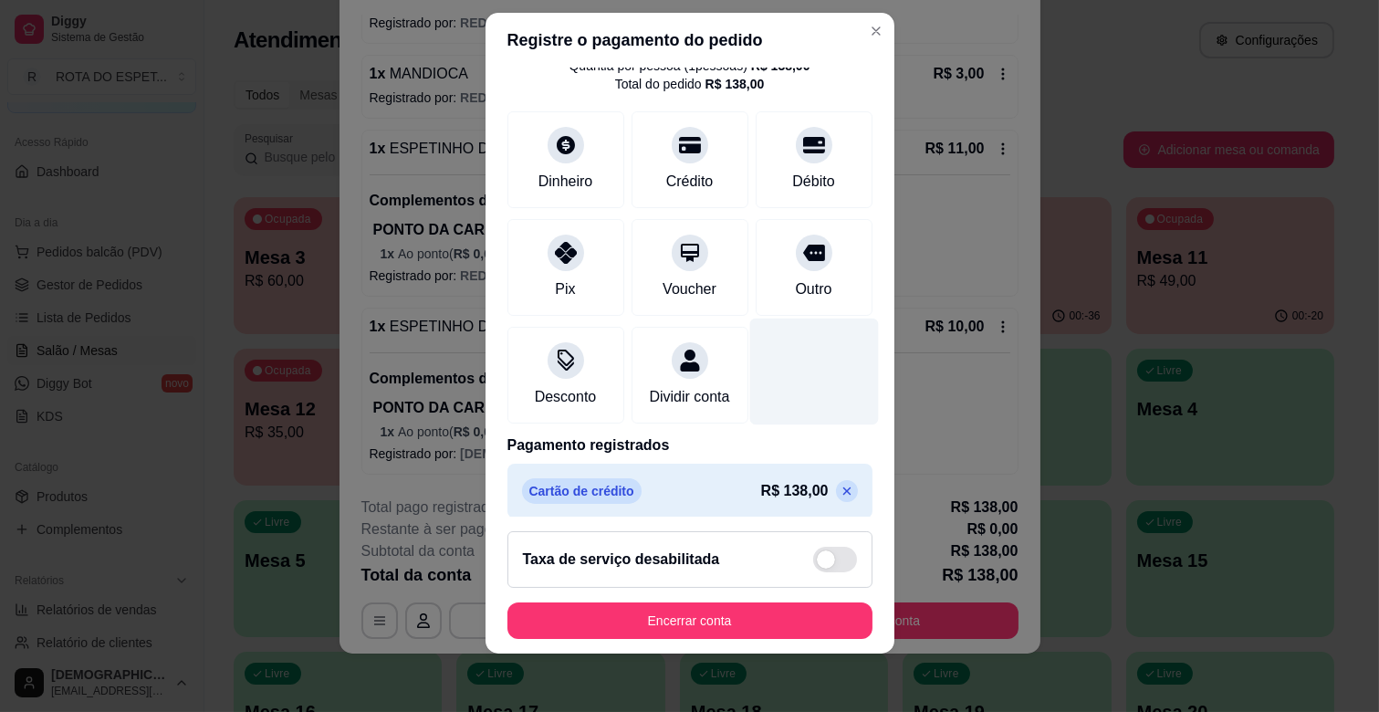
scroll to position [97, 0]
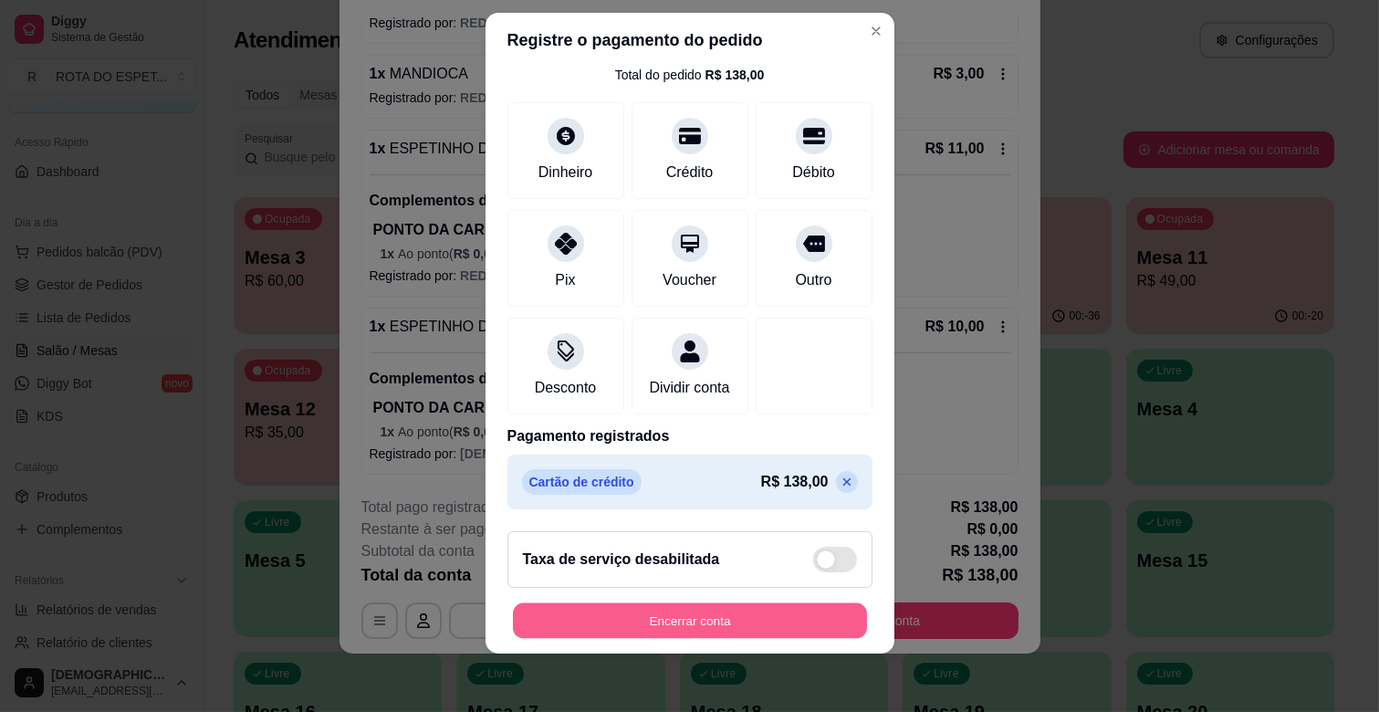
click at [639, 633] on button "Encerrar conta" at bounding box center [690, 621] width 354 height 36
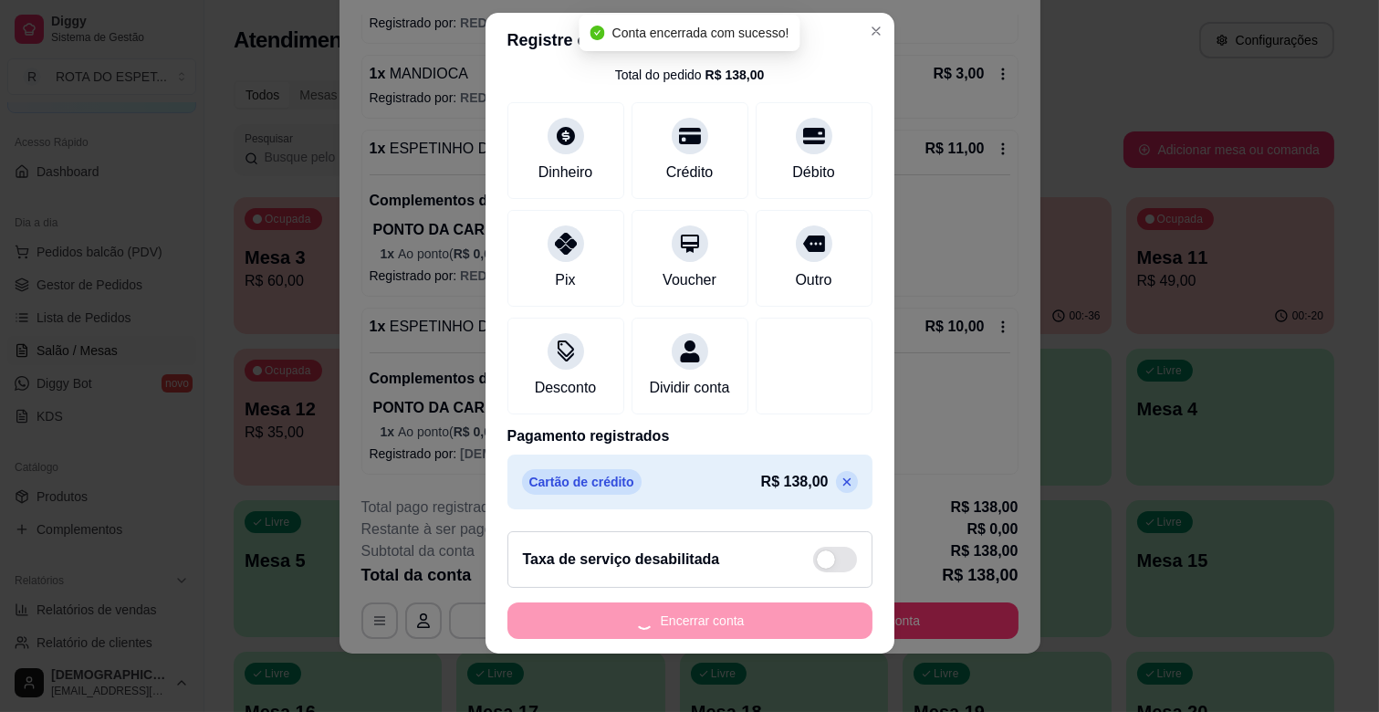
scroll to position [0, 0]
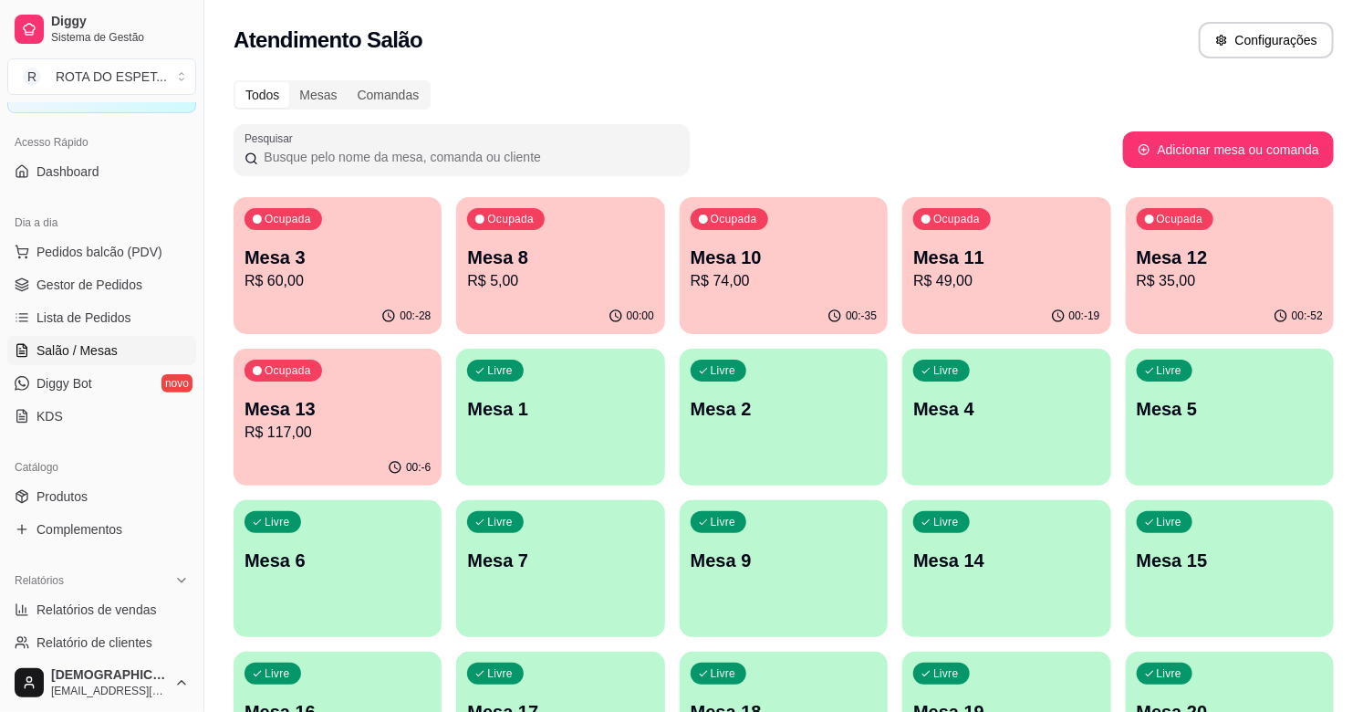
click at [830, 239] on div "Ocupada Mesa 10 R$ 74,00" at bounding box center [784, 247] width 208 height 101
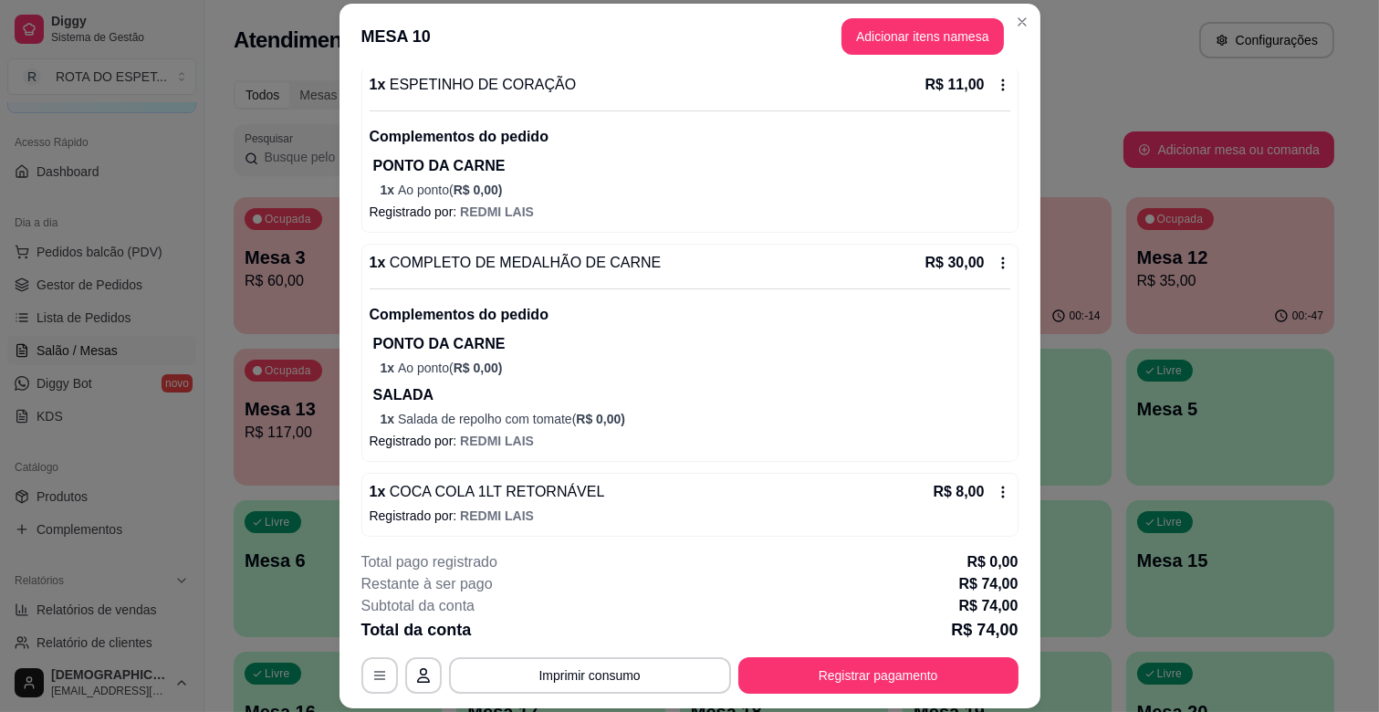
scroll to position [412, 0]
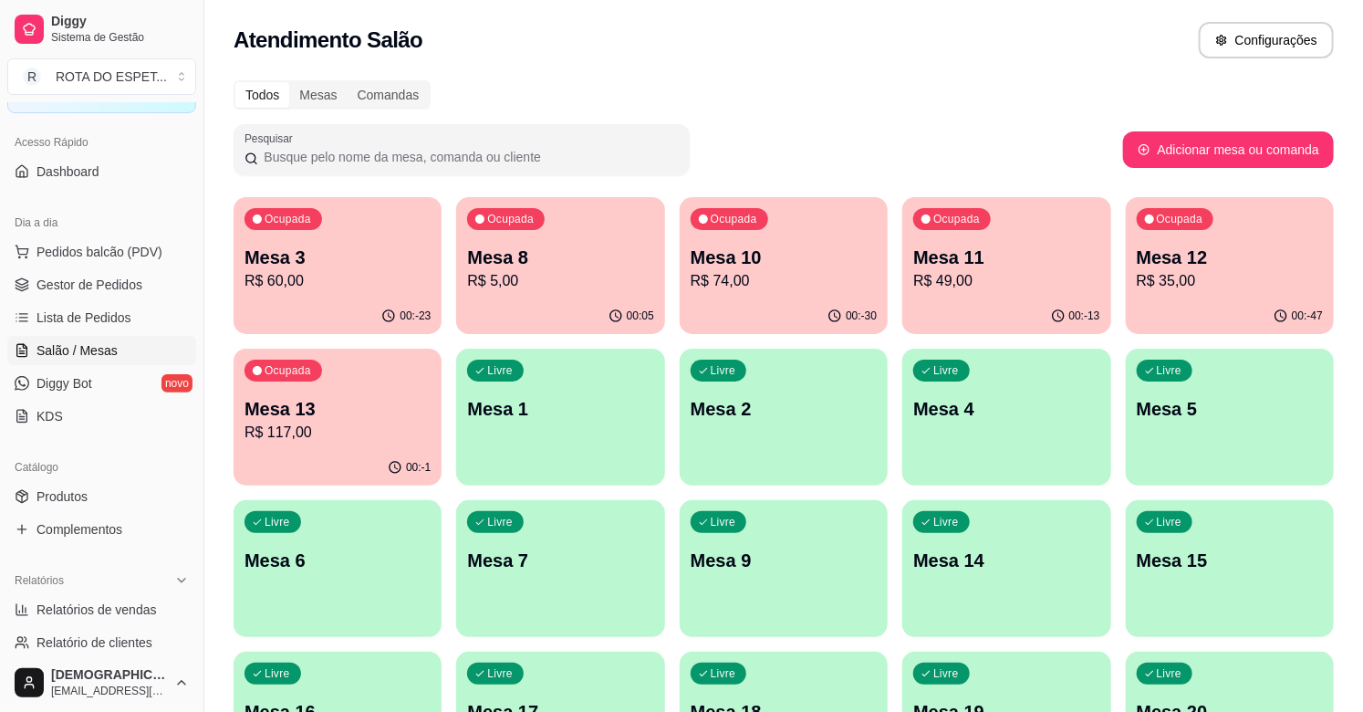
click at [974, 278] on p "R$ 49,00" at bounding box center [1006, 281] width 186 height 22
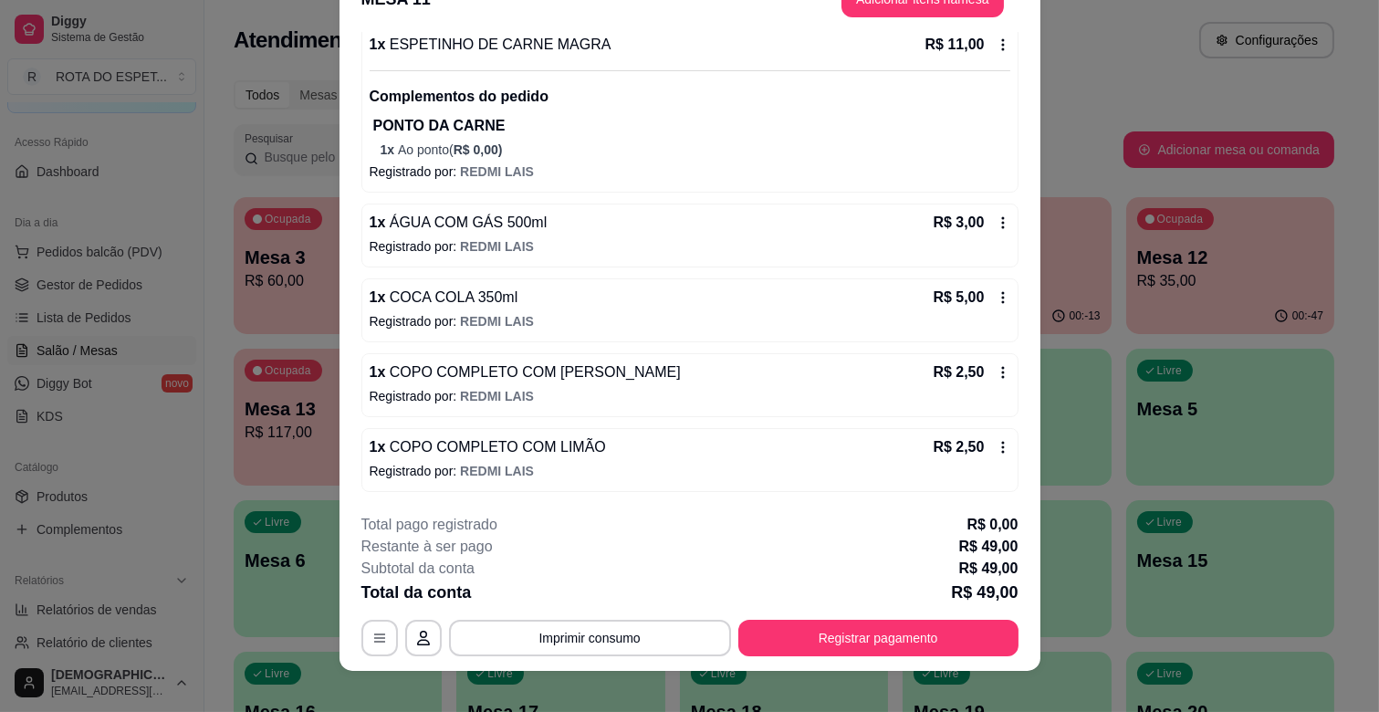
scroll to position [55, 0]
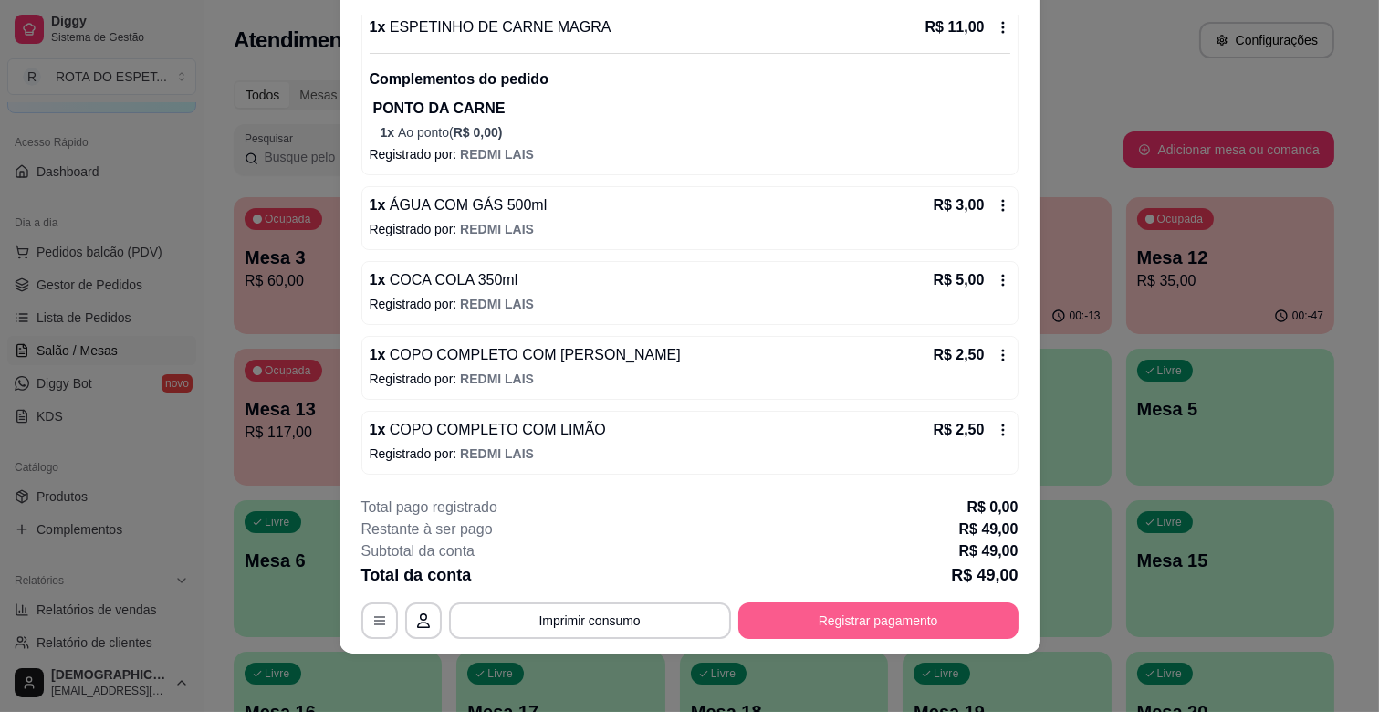
click at [895, 618] on button "Registrar pagamento" at bounding box center [878, 620] width 280 height 36
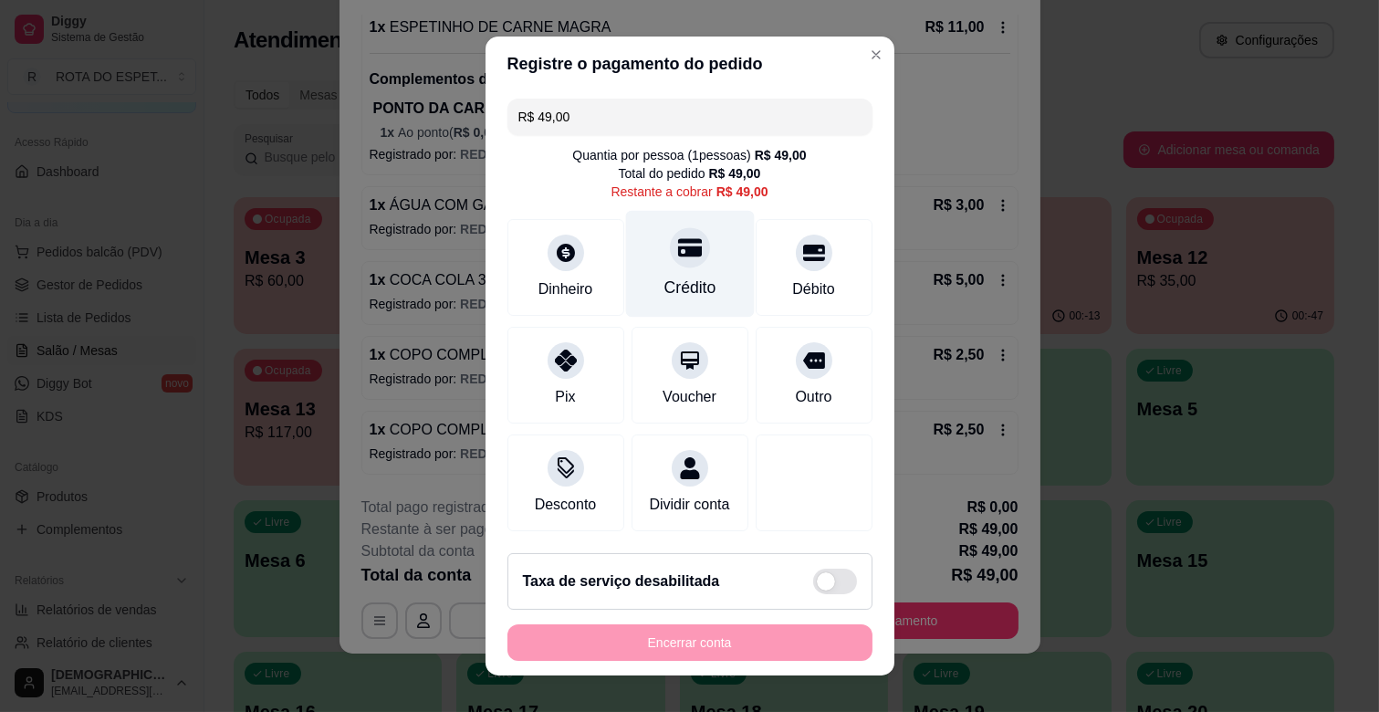
click at [668, 277] on div "Crédito" at bounding box center [689, 288] width 52 height 24
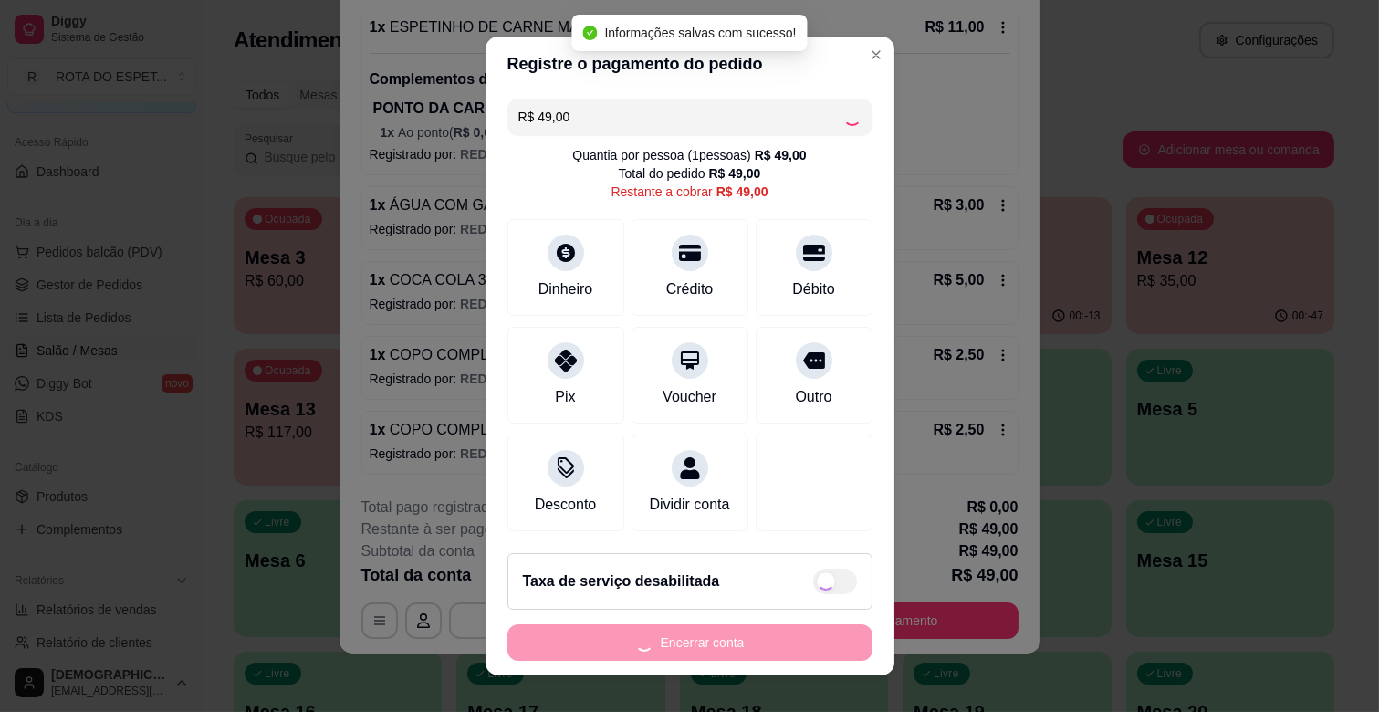
type input "R$ 0,00"
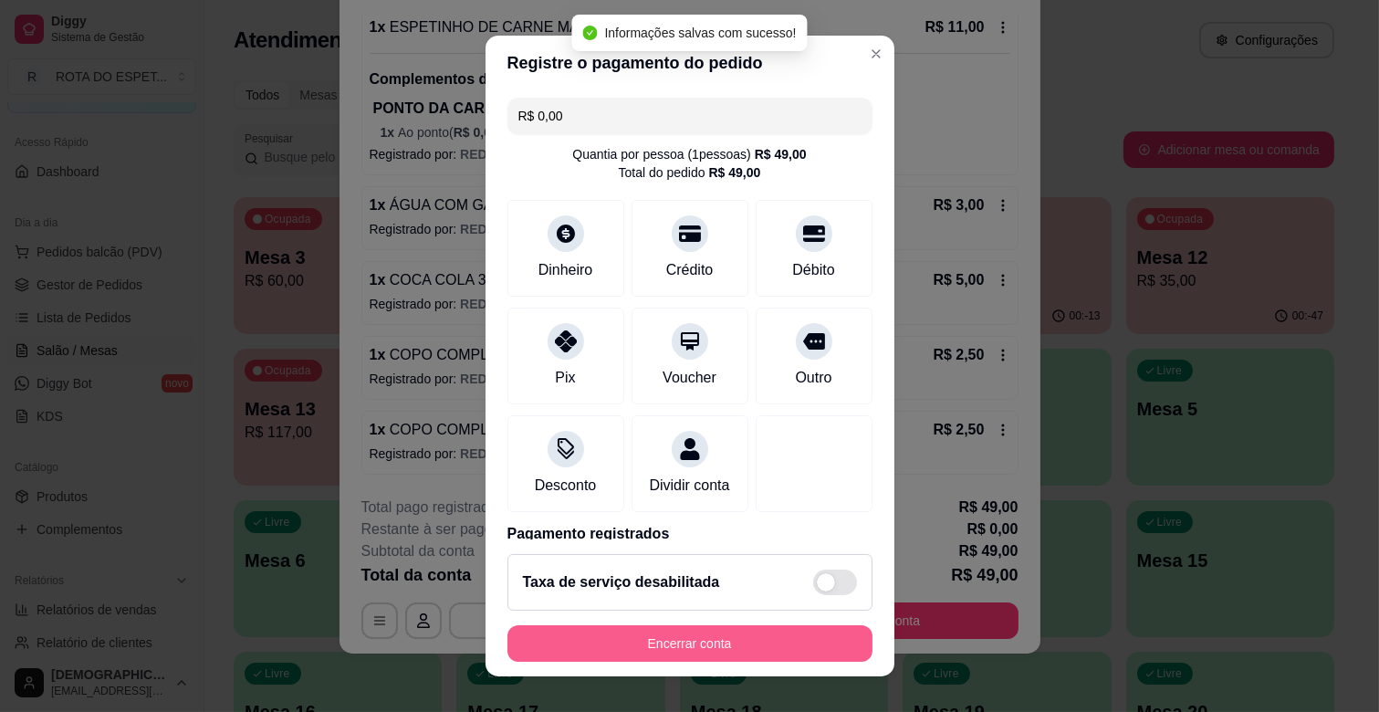
click at [774, 652] on button "Encerrar conta" at bounding box center [689, 643] width 365 height 36
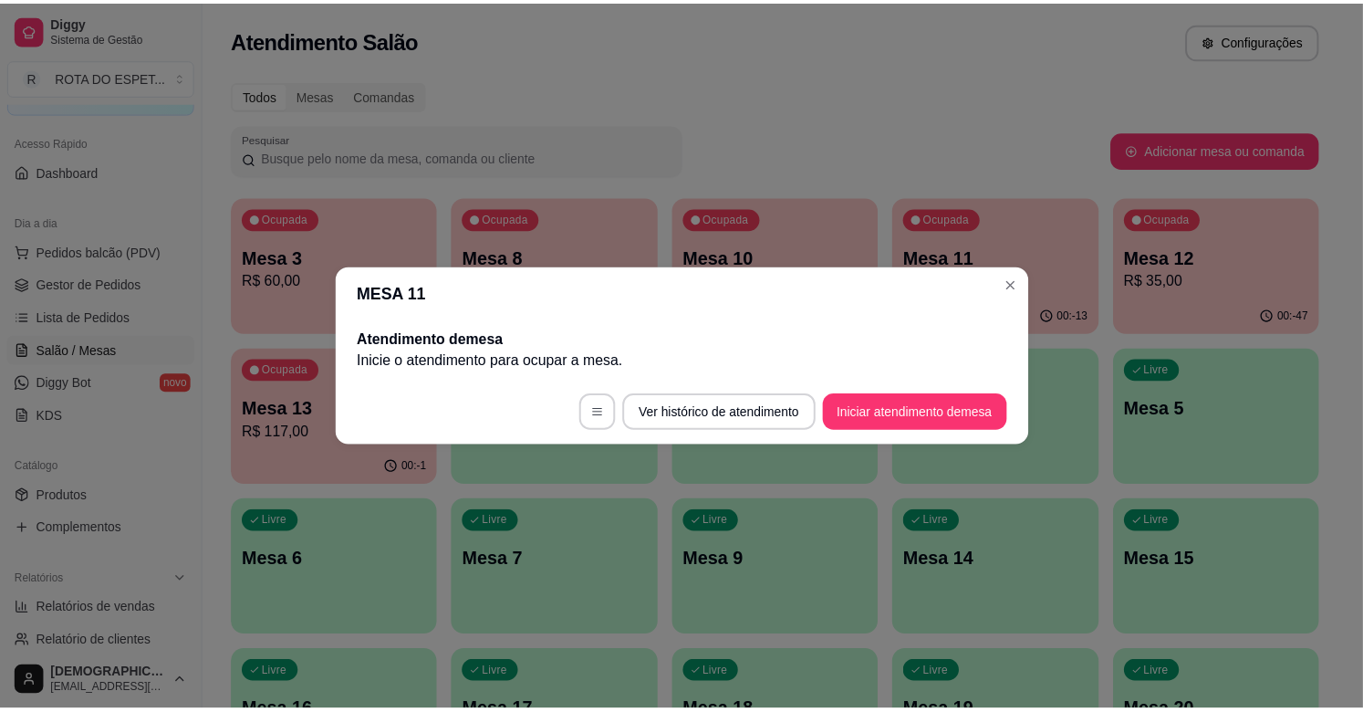
scroll to position [0, 0]
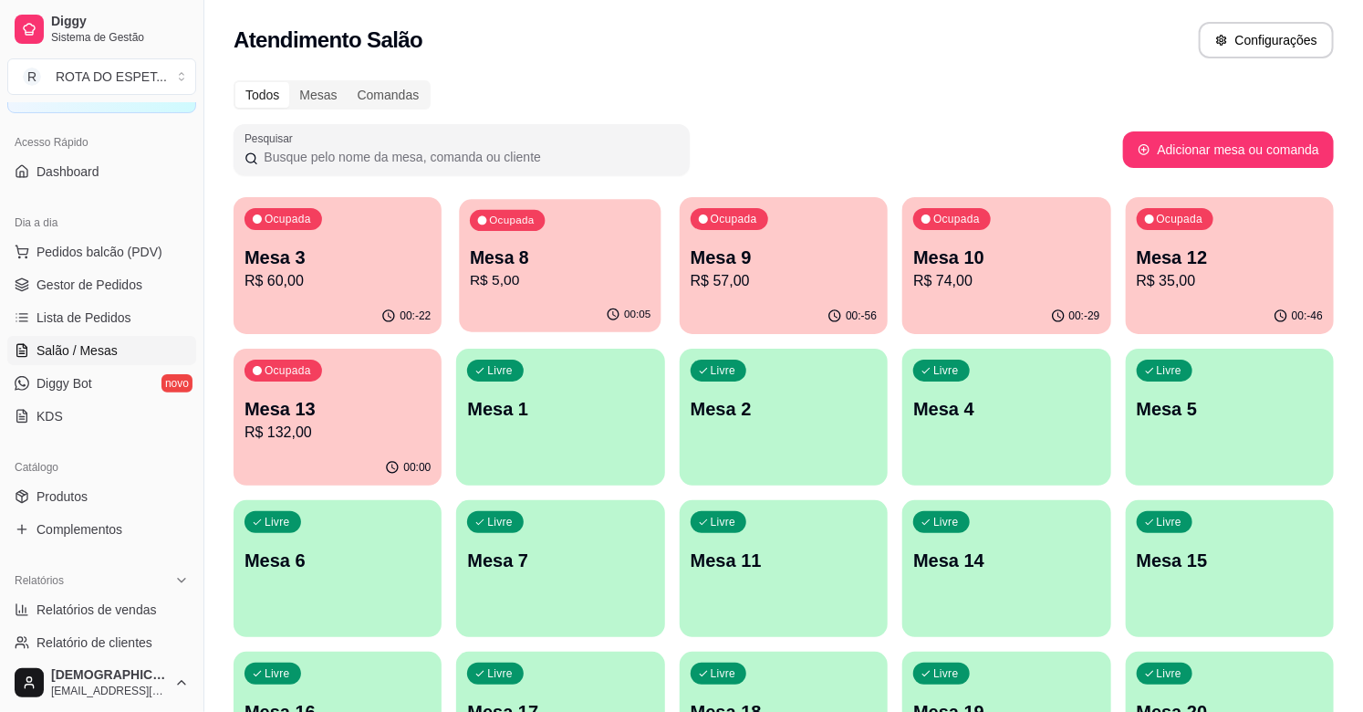
click at [502, 293] on div "Ocupada Mesa 8 R$ 5,00" at bounding box center [561, 248] width 203 height 99
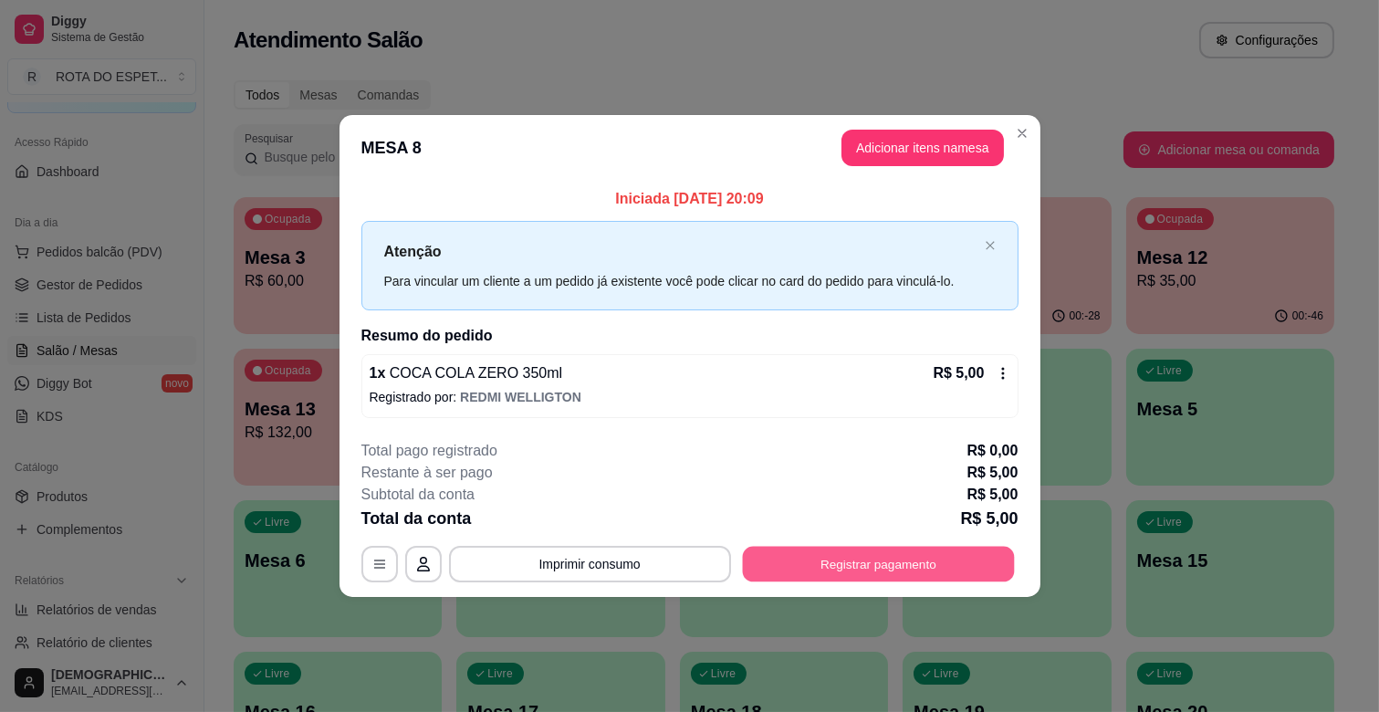
click at [897, 568] on button "Registrar pagamento" at bounding box center [878, 564] width 272 height 36
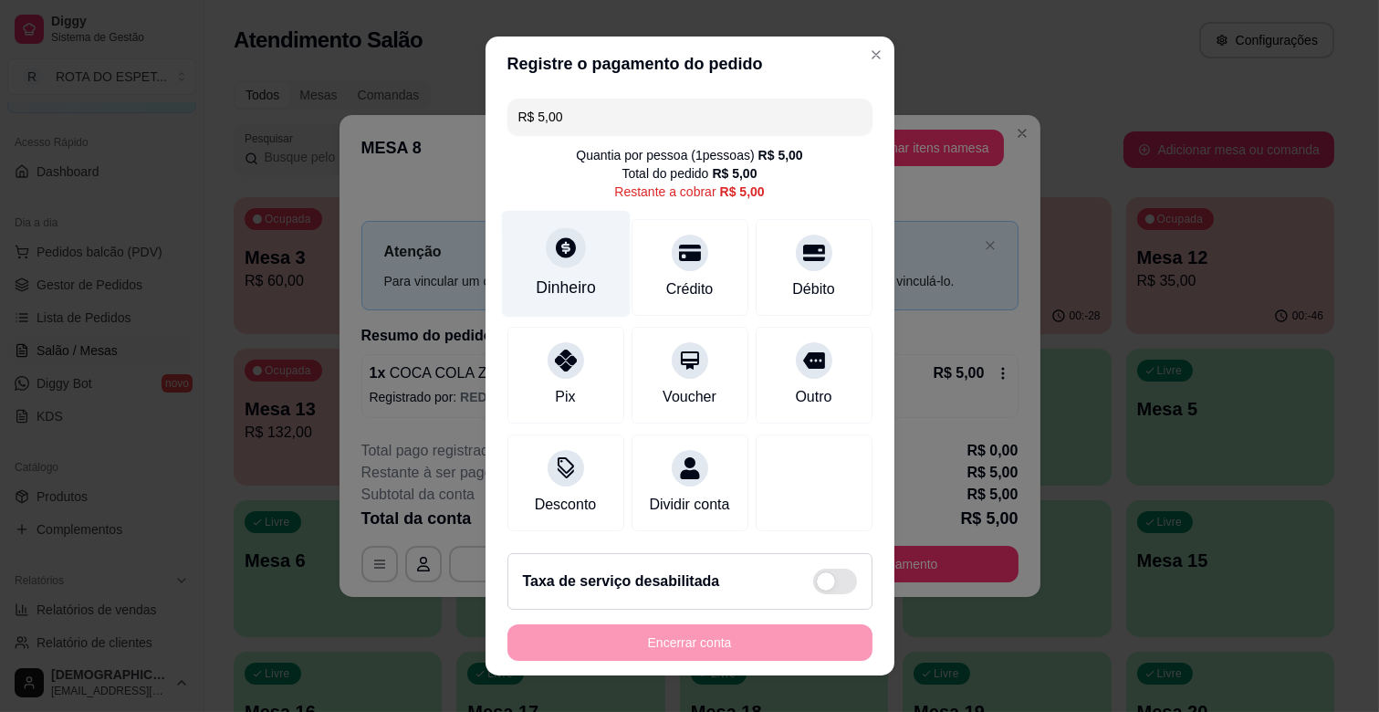
click at [536, 261] on div "Dinheiro" at bounding box center [565, 264] width 129 height 107
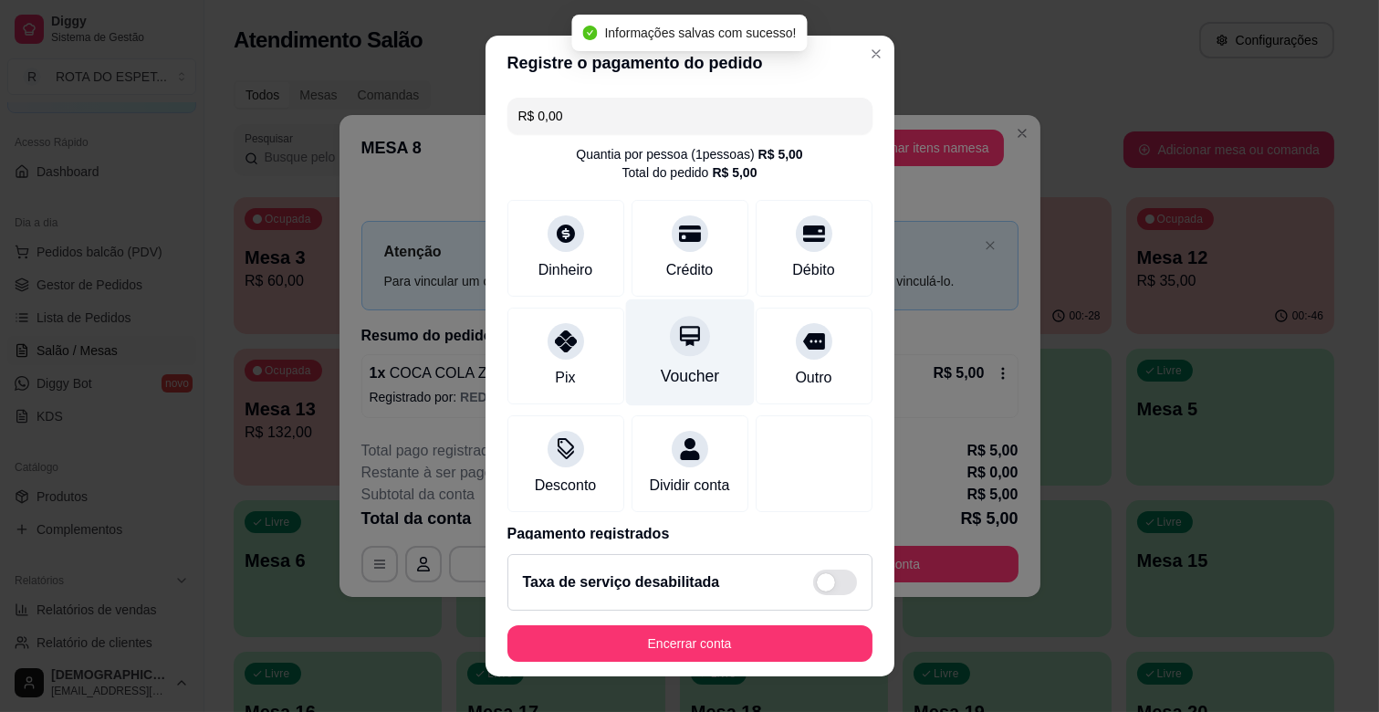
type input "R$ 0,00"
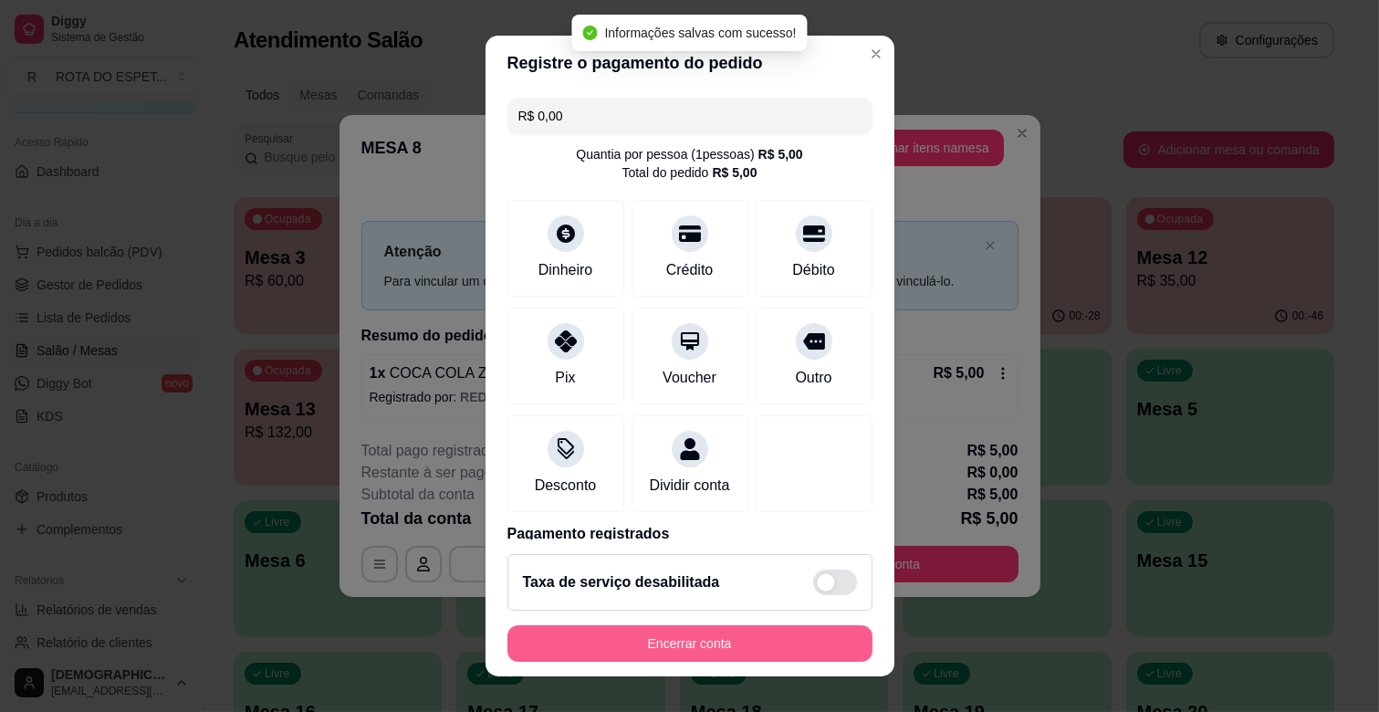
click at [732, 648] on button "Encerrar conta" at bounding box center [689, 643] width 365 height 36
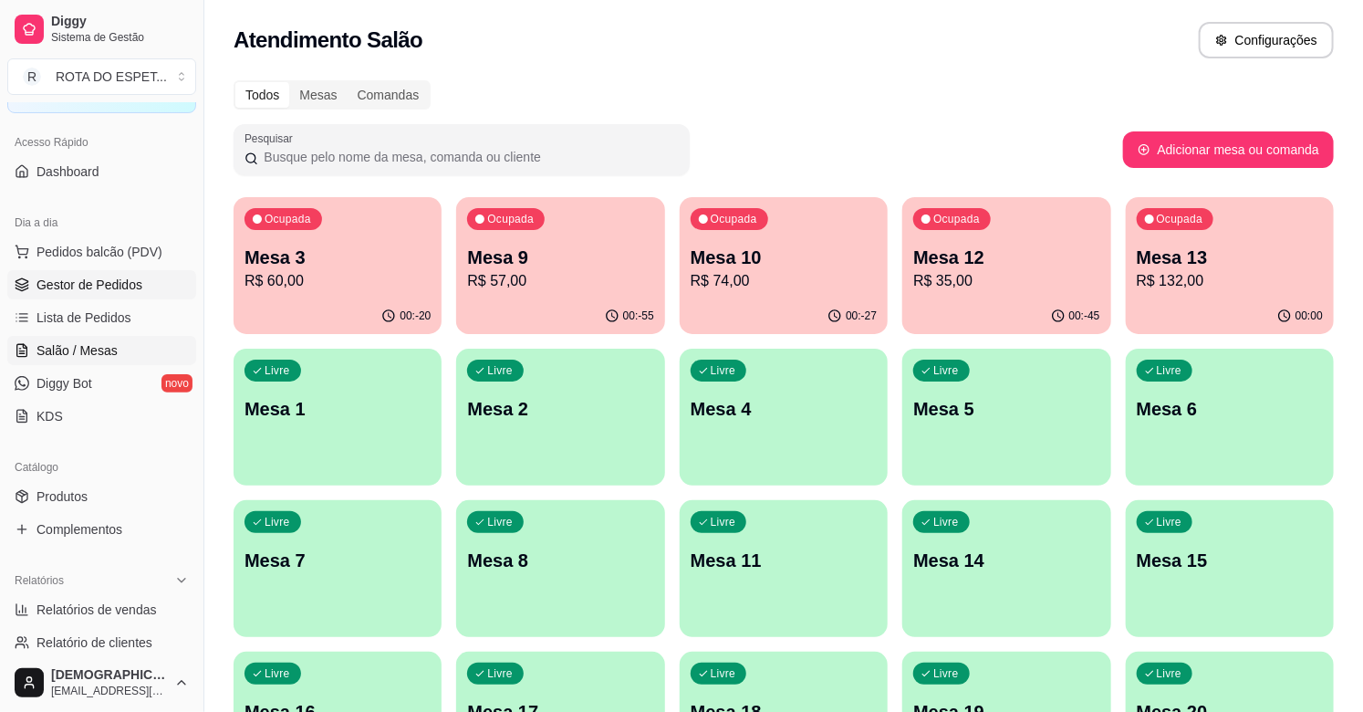
click at [124, 279] on span "Gestor de Pedidos" at bounding box center [89, 285] width 106 height 18
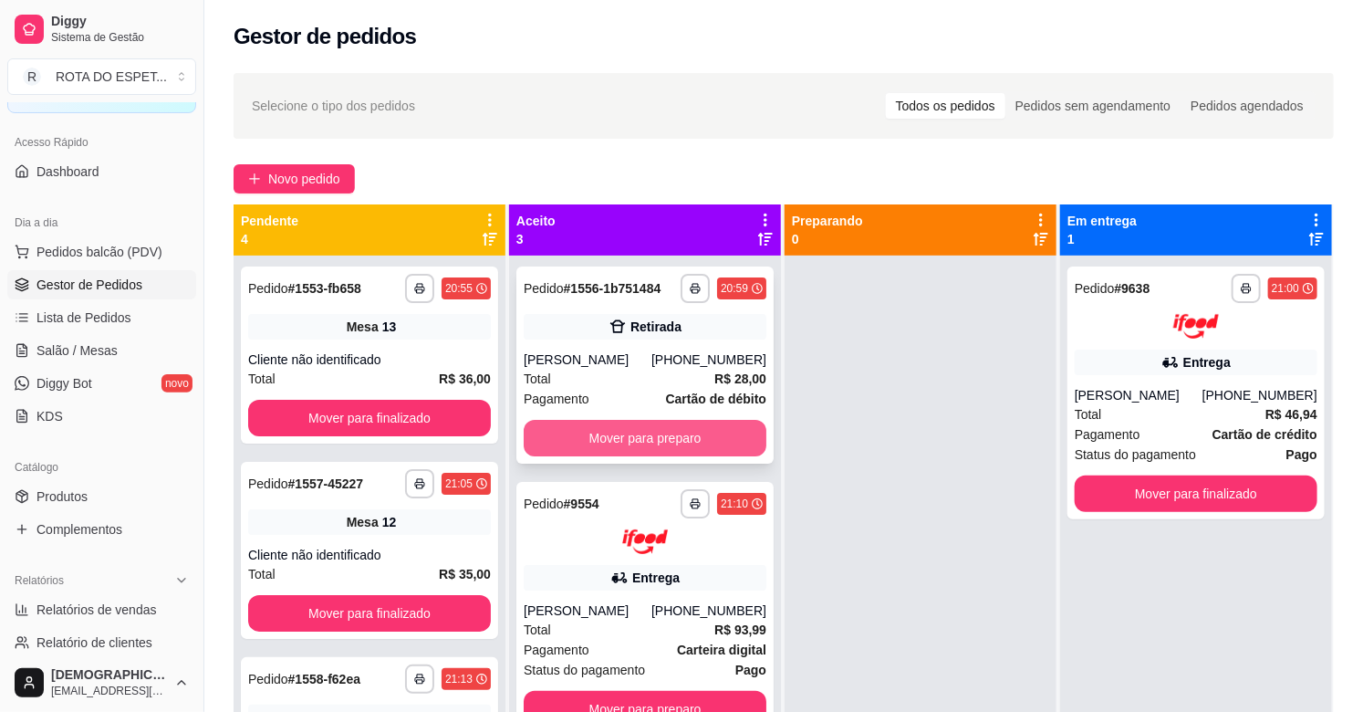
click at [648, 447] on button "Mover para preparo" at bounding box center [645, 438] width 243 height 36
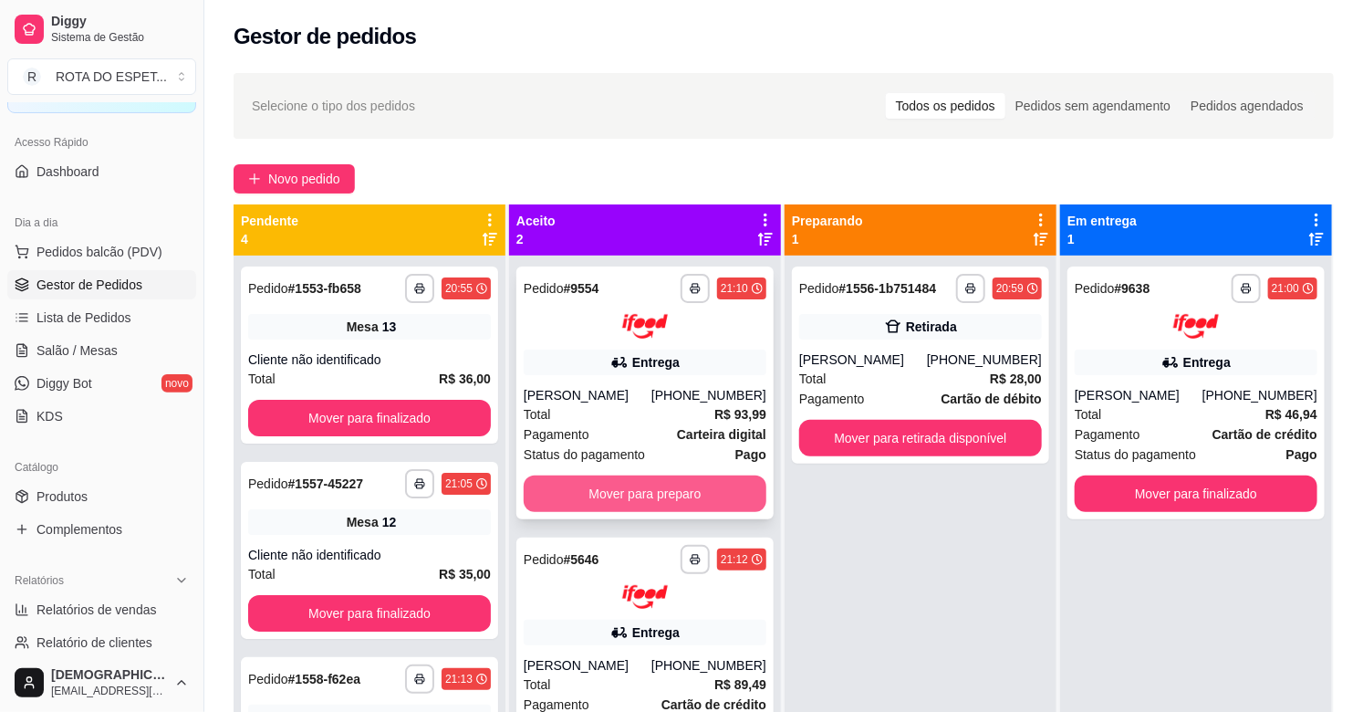
click at [637, 475] on button "Mover para preparo" at bounding box center [645, 493] width 243 height 36
click at [625, 496] on button "Mover para preparo" at bounding box center [644, 493] width 235 height 36
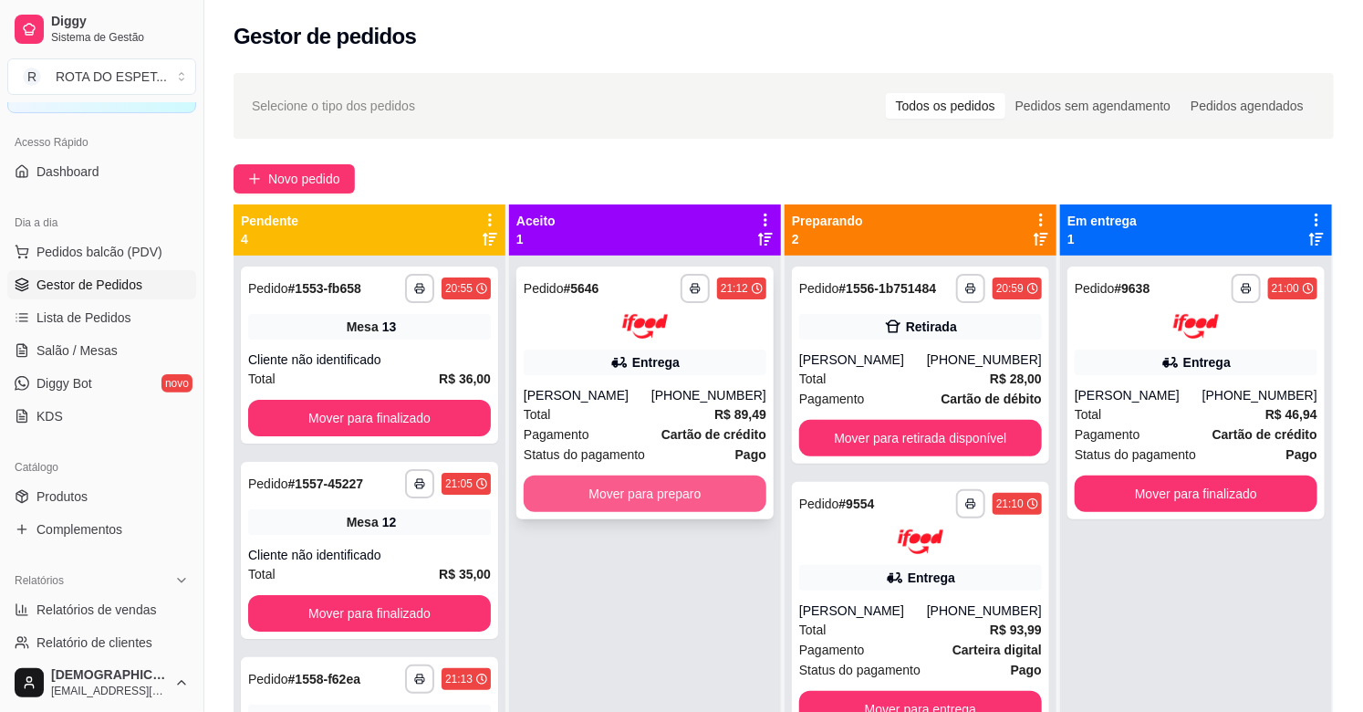
click at [631, 504] on button "Mover para preparo" at bounding box center [645, 493] width 243 height 36
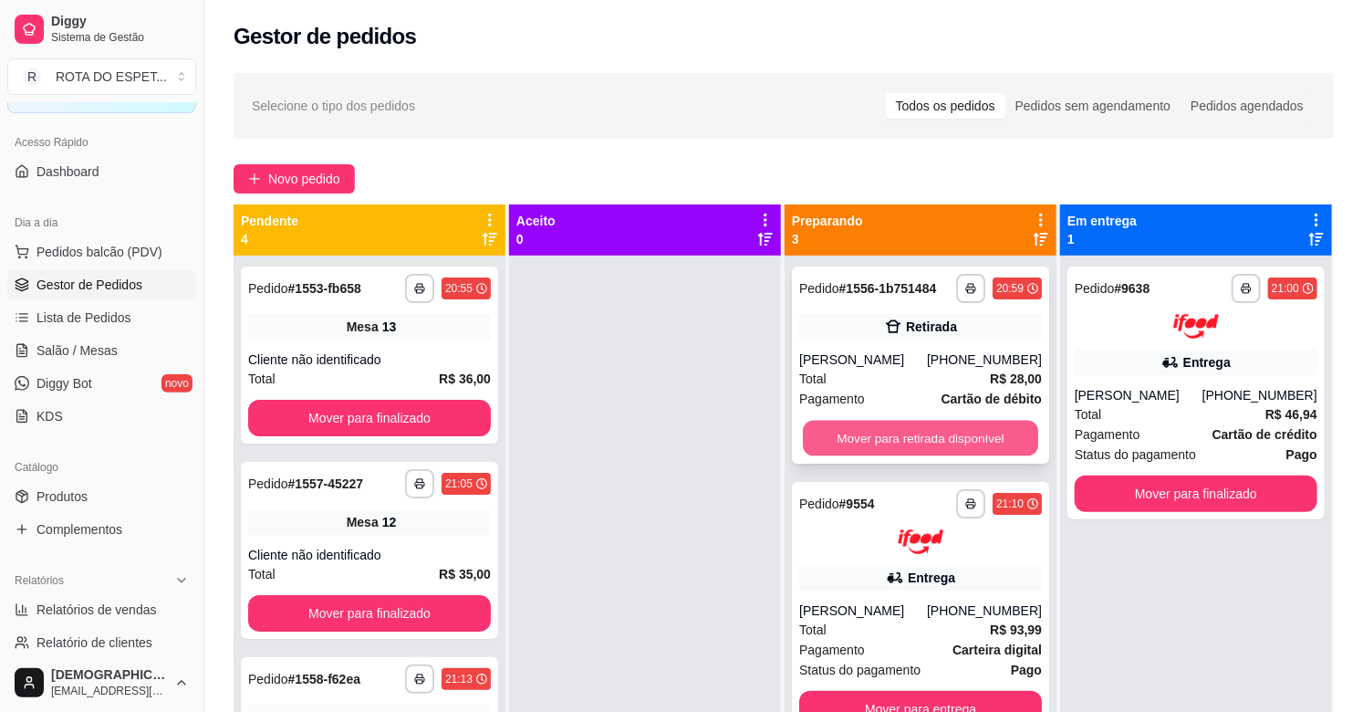
click at [892, 439] on button "Mover para retirada disponível" at bounding box center [920, 439] width 235 height 36
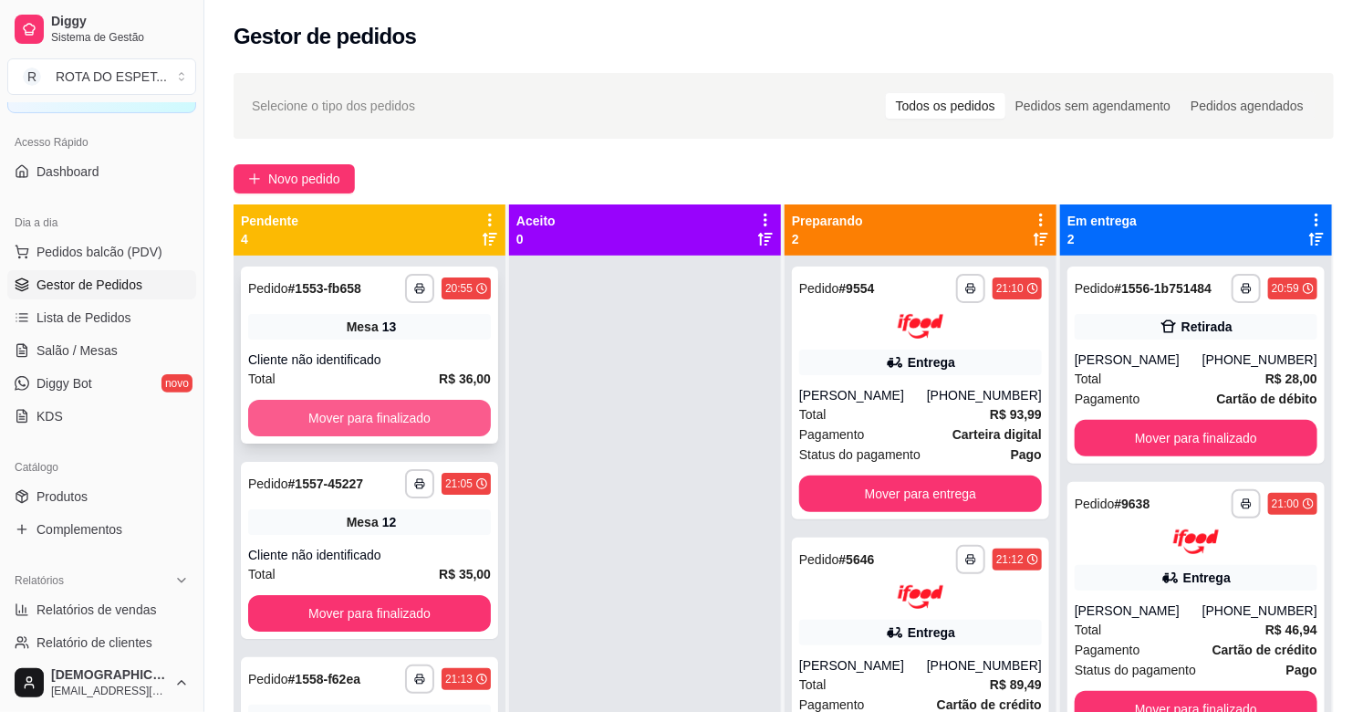
click at [436, 402] on button "Mover para finalizado" at bounding box center [369, 418] width 243 height 36
click at [397, 416] on button "Mover para finalizado" at bounding box center [369, 419] width 235 height 36
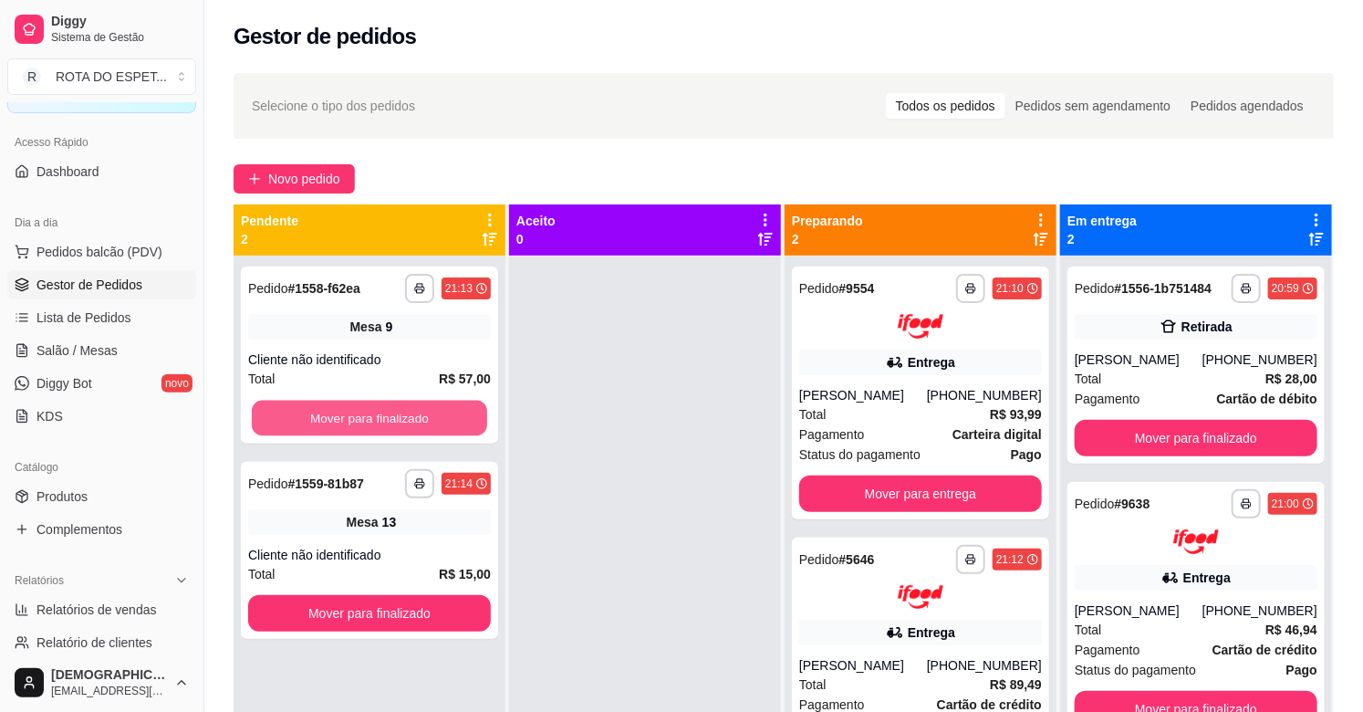
click at [397, 416] on button "Mover para finalizado" at bounding box center [369, 419] width 235 height 36
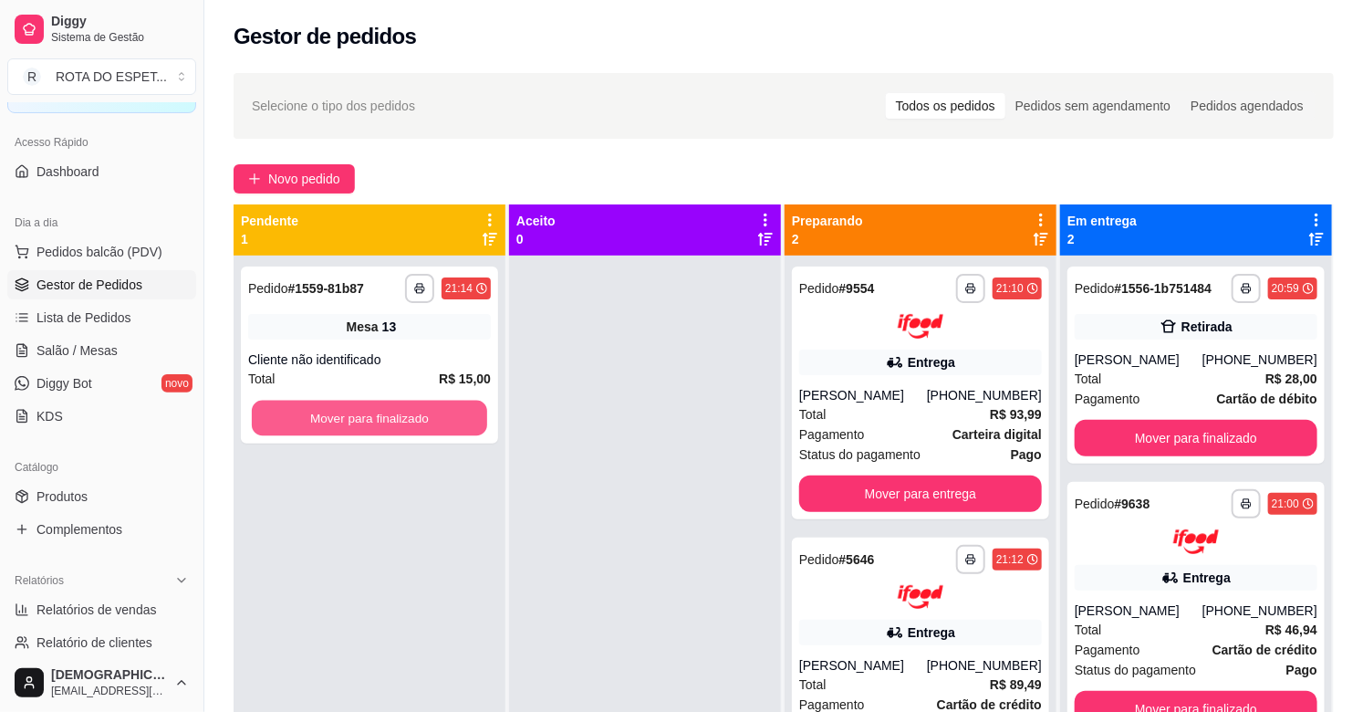
click at [397, 416] on button "Mover para finalizado" at bounding box center [369, 419] width 235 height 36
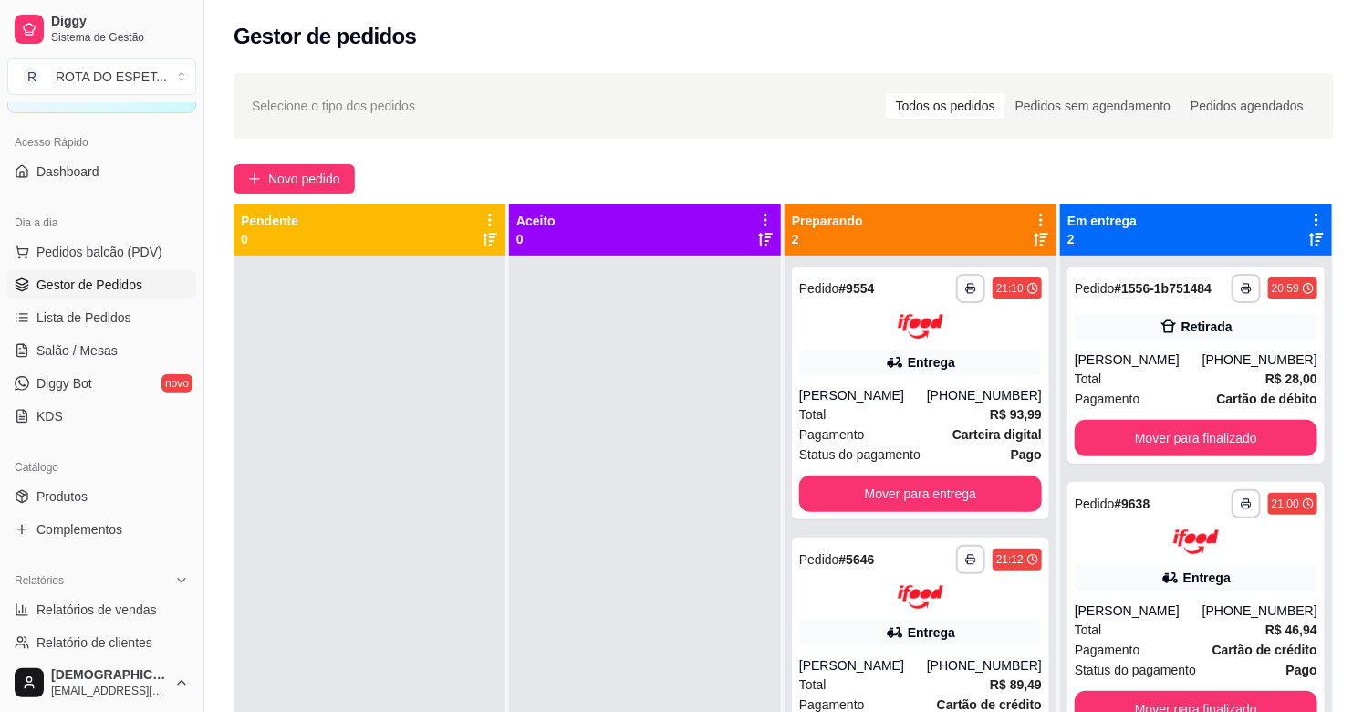
click at [675, 589] on div at bounding box center [645, 611] width 272 height 712
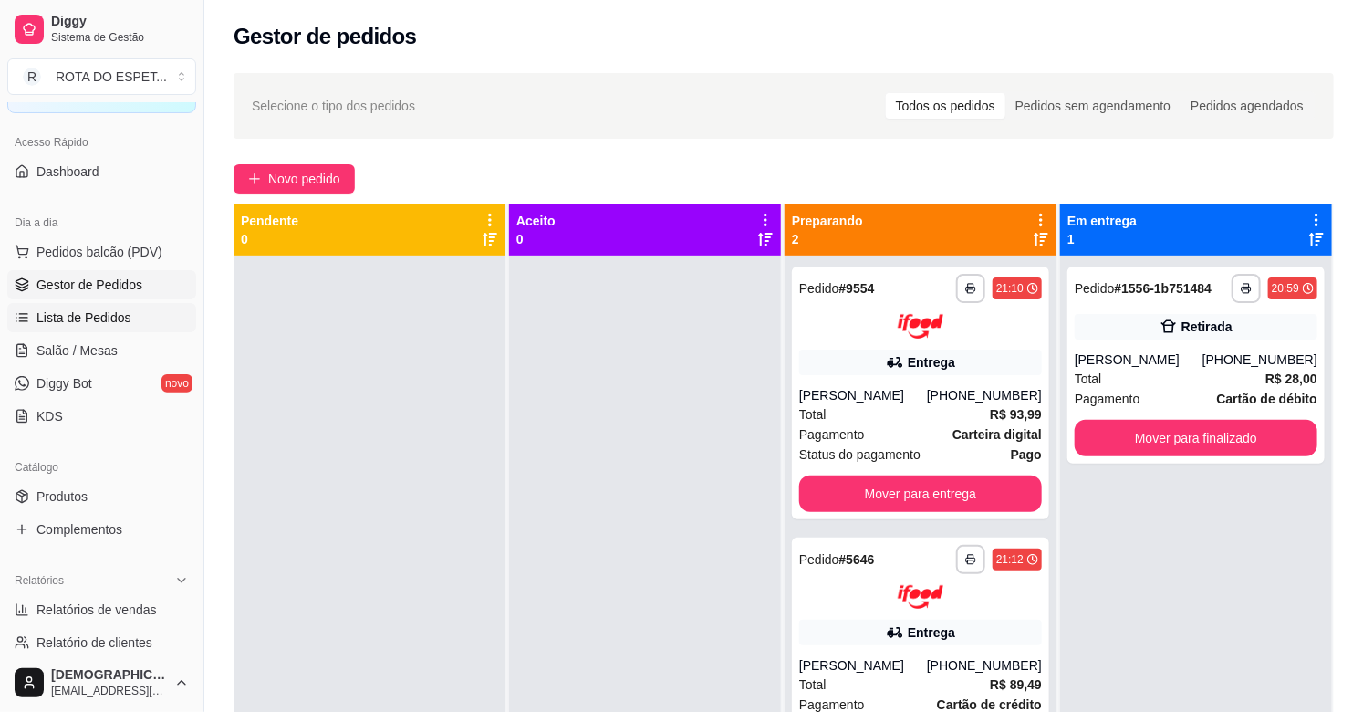
click at [134, 317] on link "Lista de Pedidos" at bounding box center [101, 317] width 189 height 29
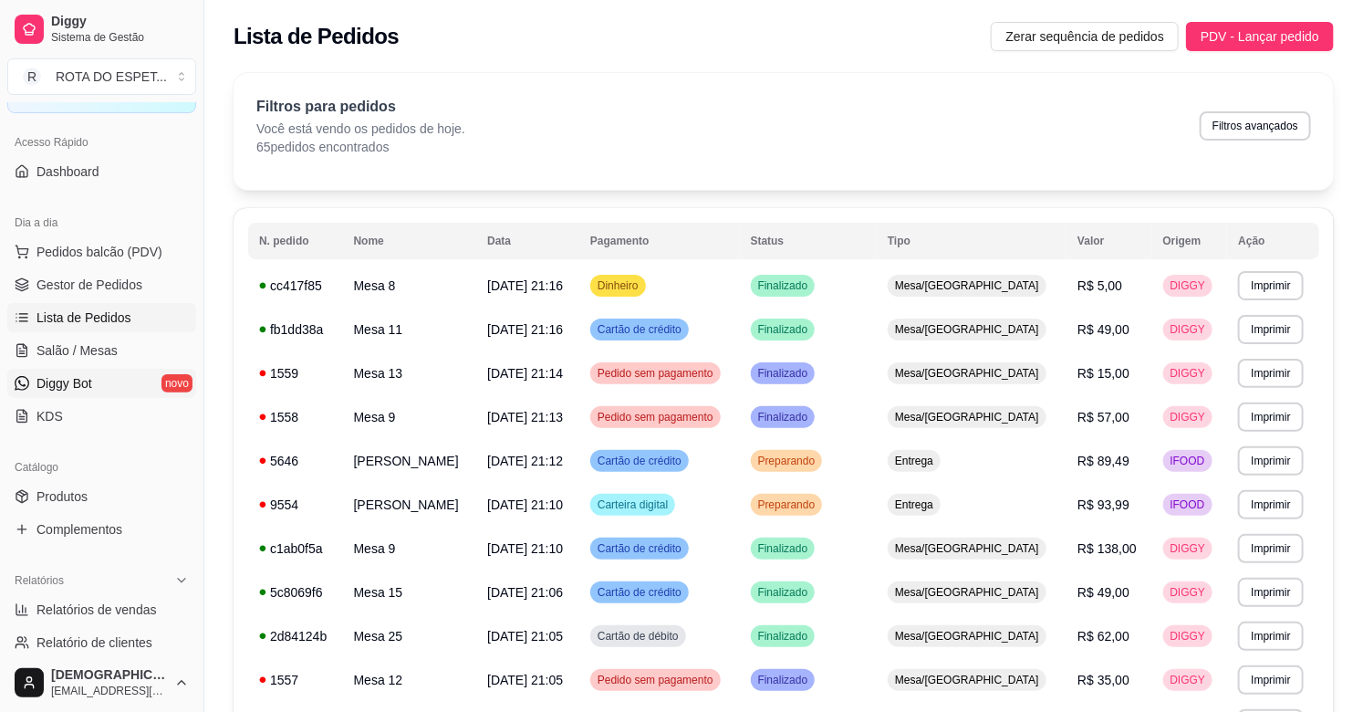
click at [38, 378] on span "Diggy Bot" at bounding box center [64, 383] width 56 height 18
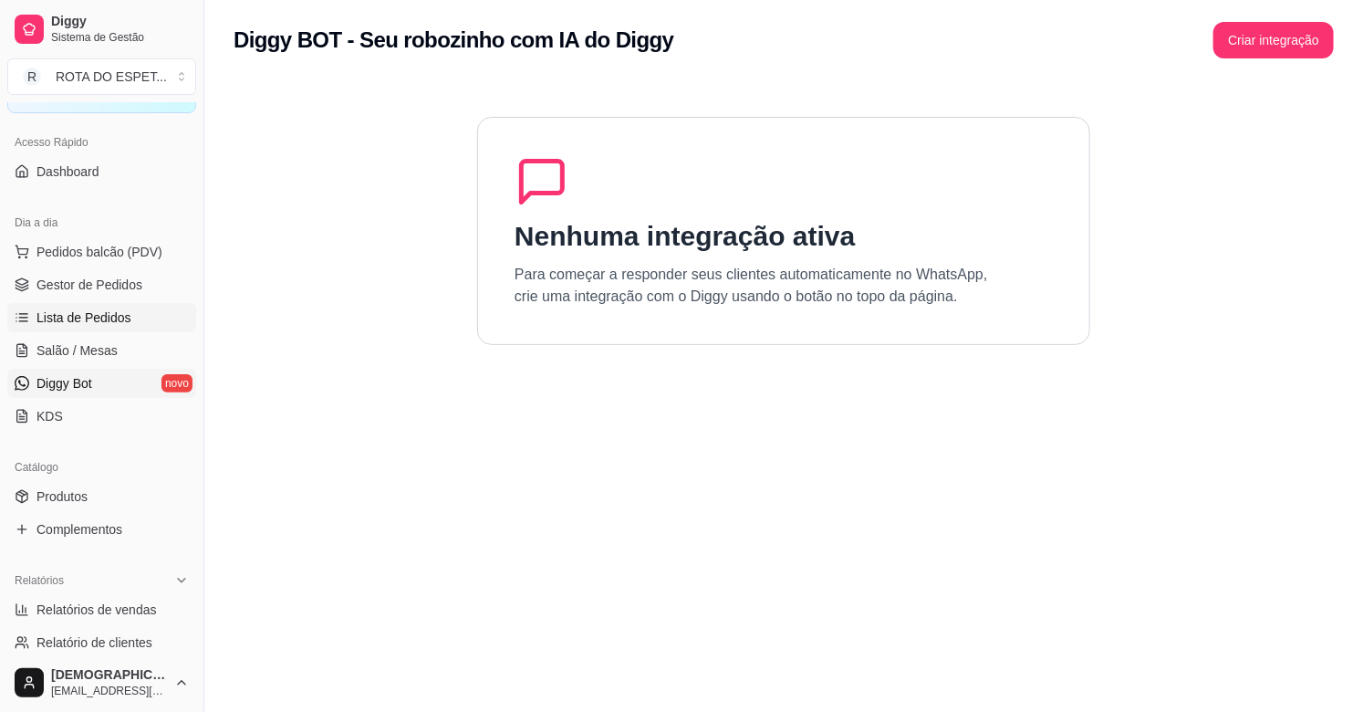
click at [59, 327] on link "Lista de Pedidos" at bounding box center [101, 317] width 189 height 29
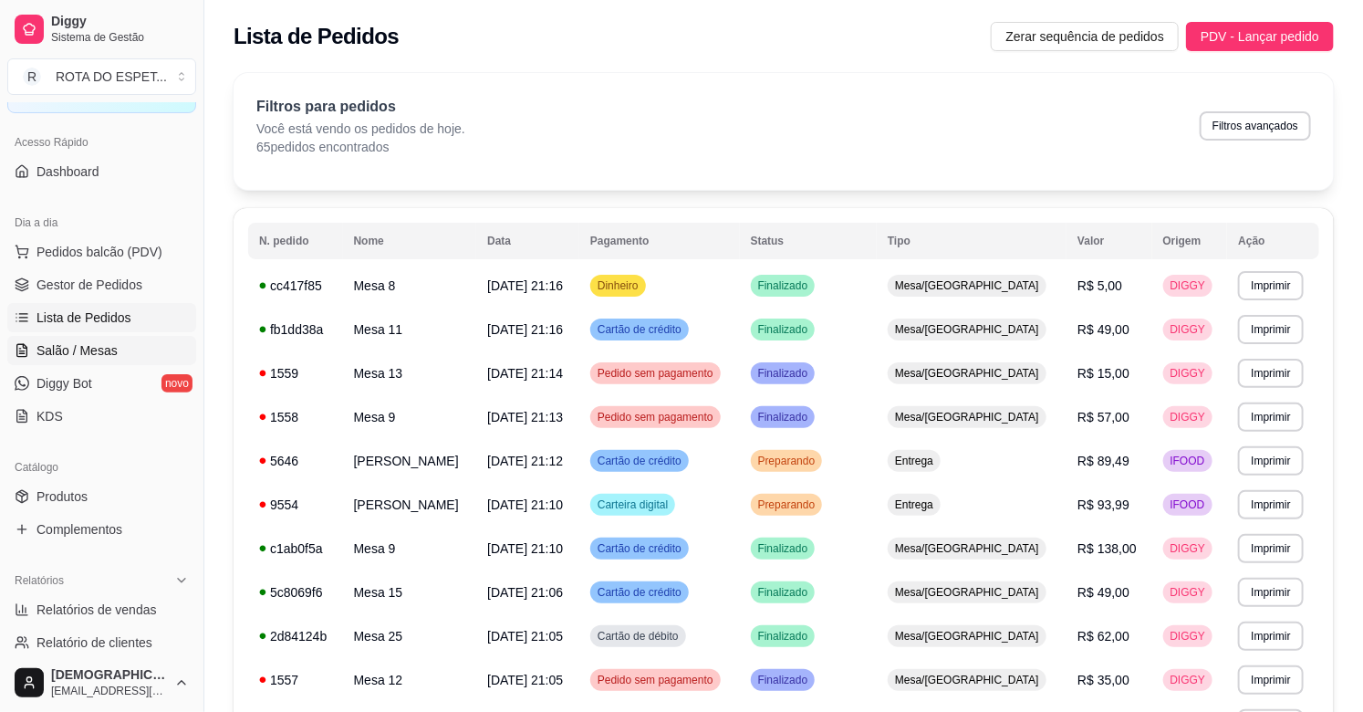
click at [83, 347] on span "Salão / Mesas" at bounding box center [76, 350] width 81 height 18
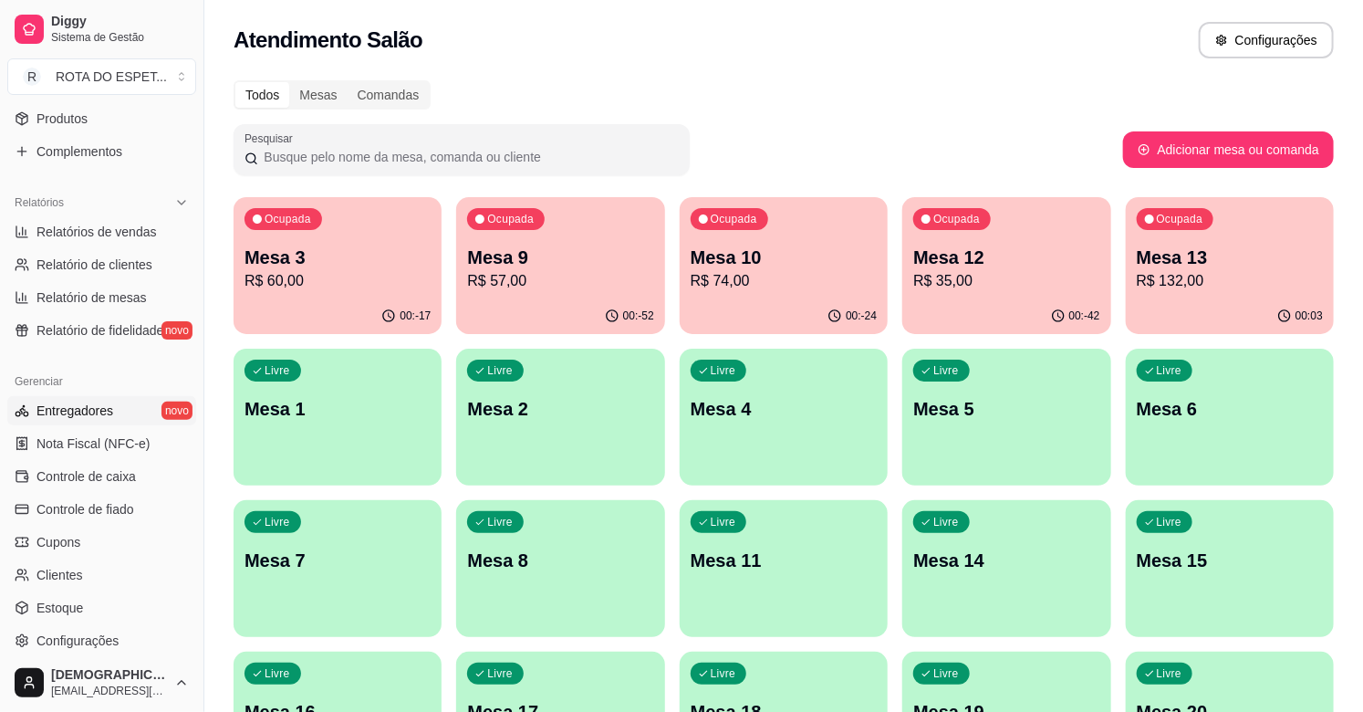
scroll to position [506, 0]
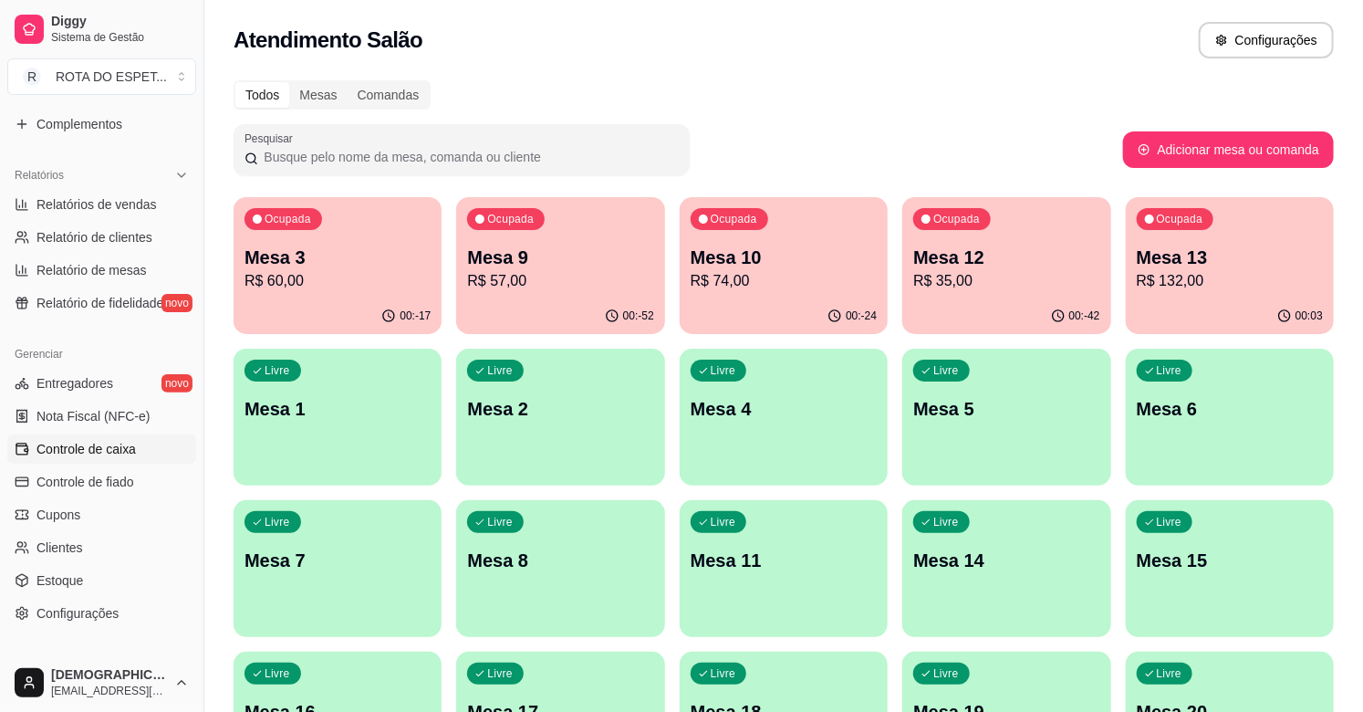
click at [92, 449] on span "Controle de caixa" at bounding box center [85, 449] width 99 height 18
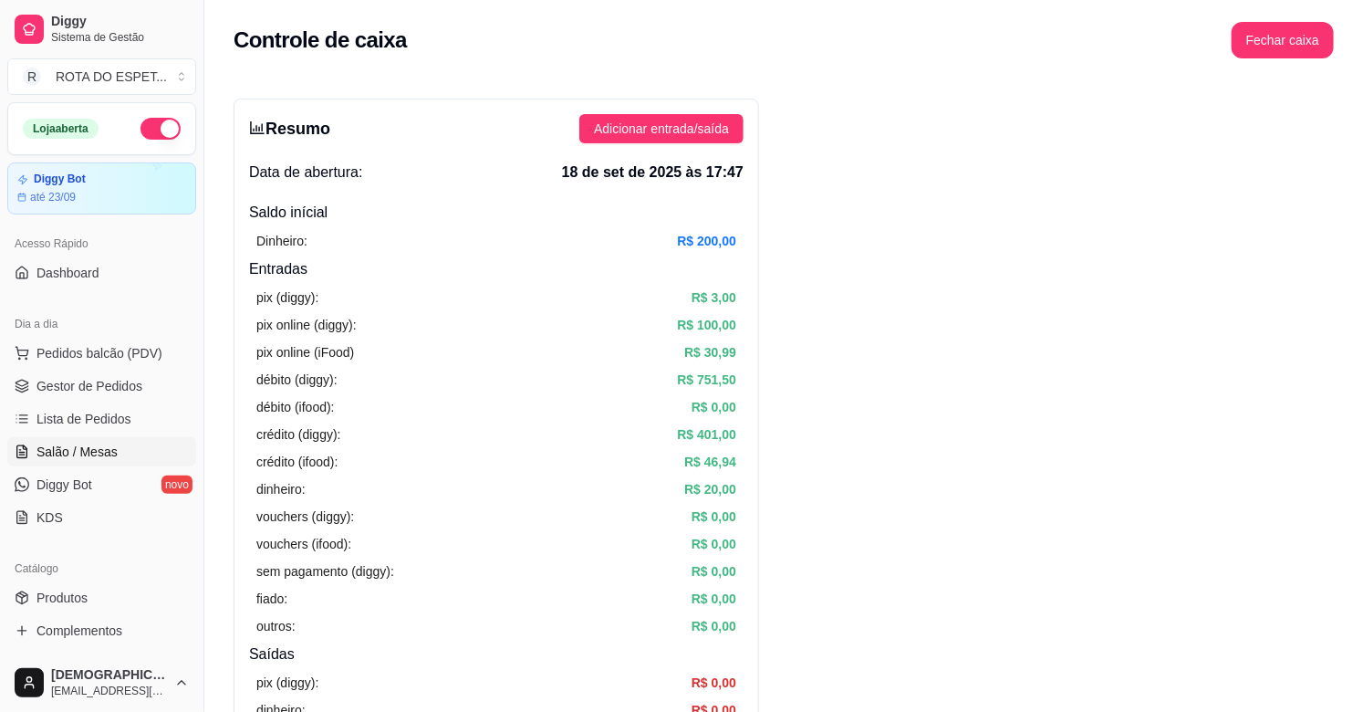
click at [107, 444] on span "Salão / Mesas" at bounding box center [76, 452] width 81 height 18
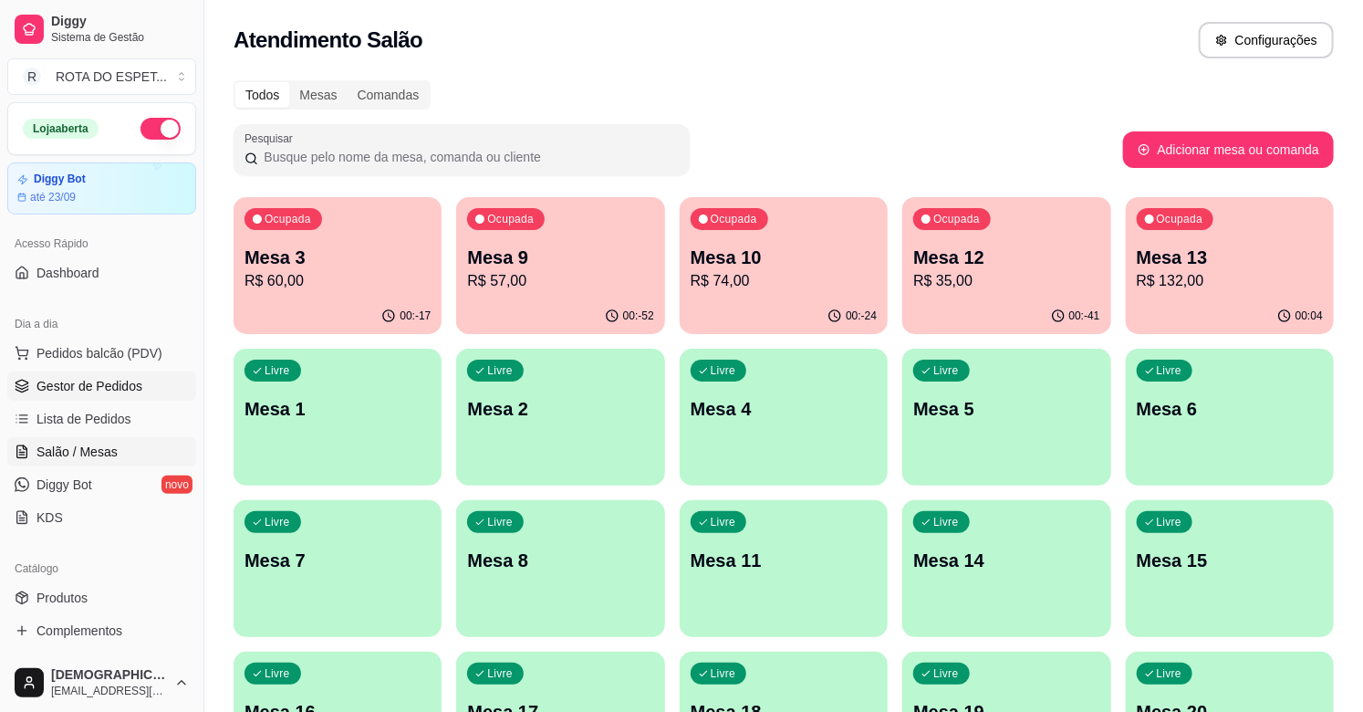
click at [111, 390] on span "Gestor de Pedidos" at bounding box center [89, 386] width 106 height 18
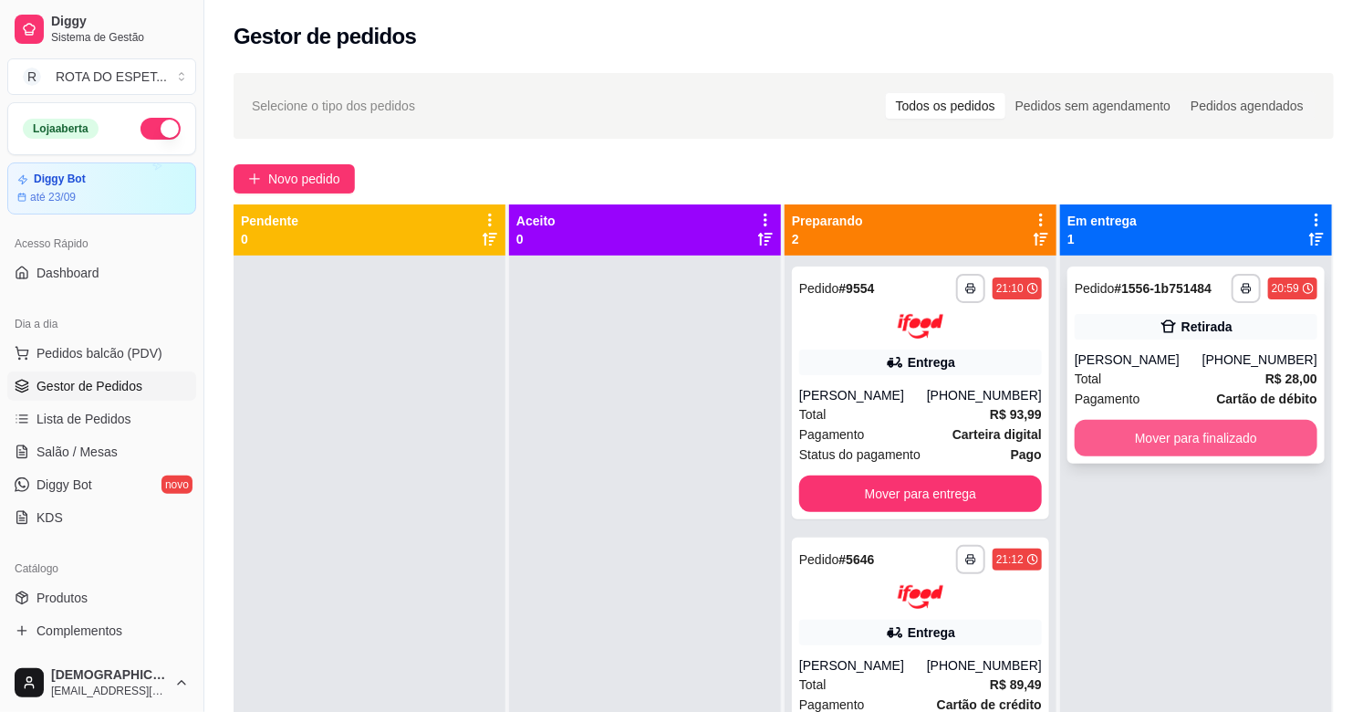
click at [1166, 431] on button "Mover para finalizado" at bounding box center [1196, 438] width 243 height 36
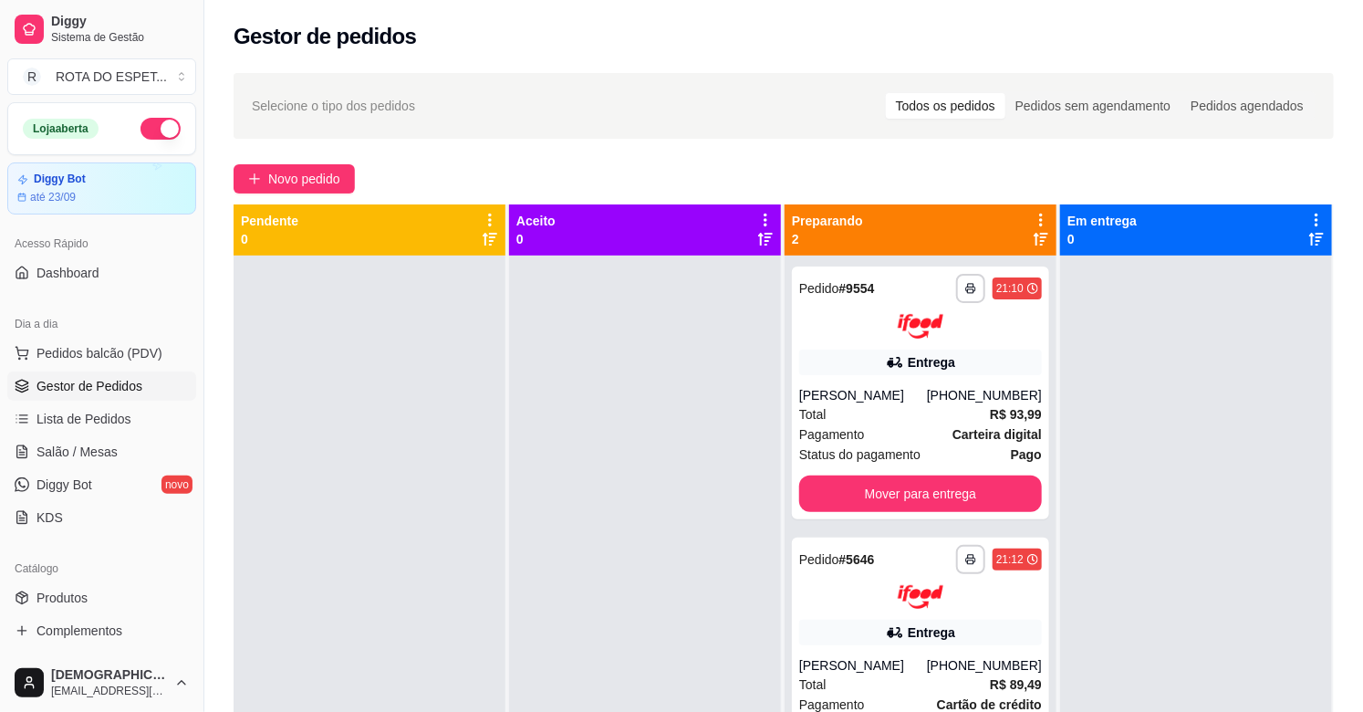
click at [548, 573] on div at bounding box center [645, 611] width 272 height 712
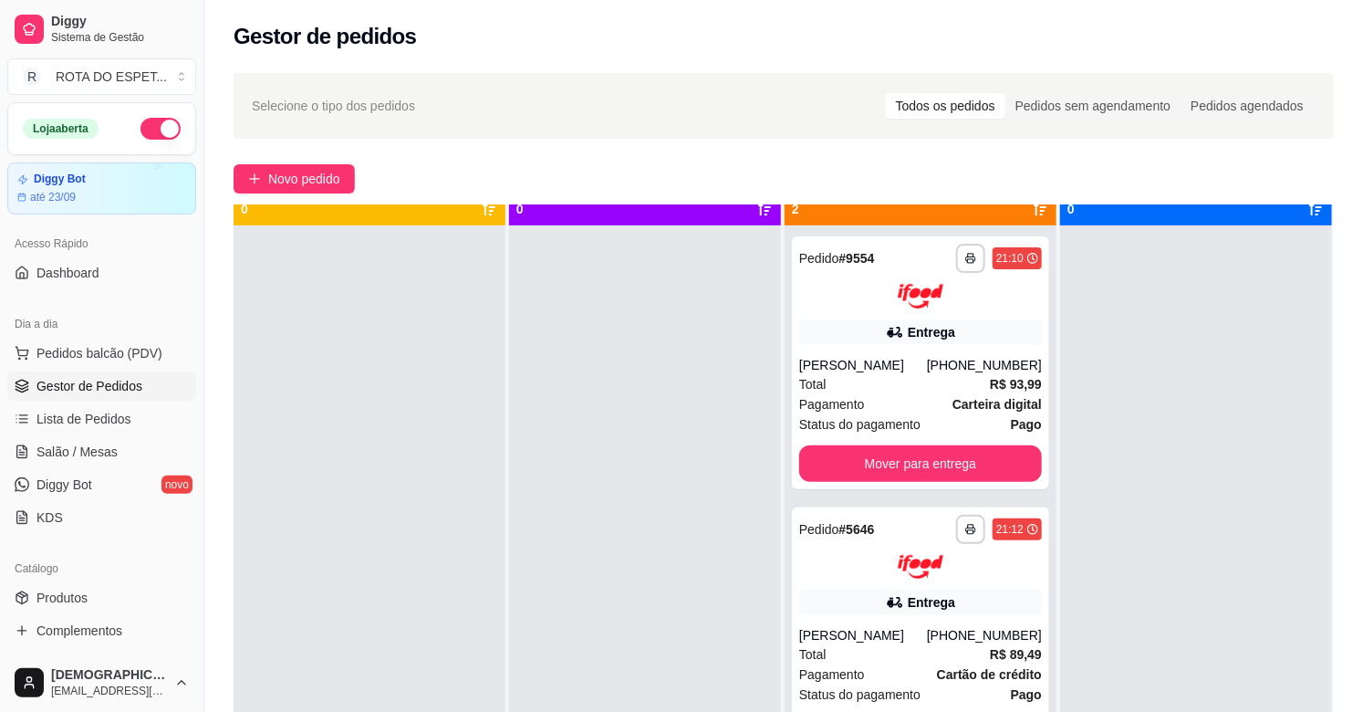
scroll to position [50, 0]
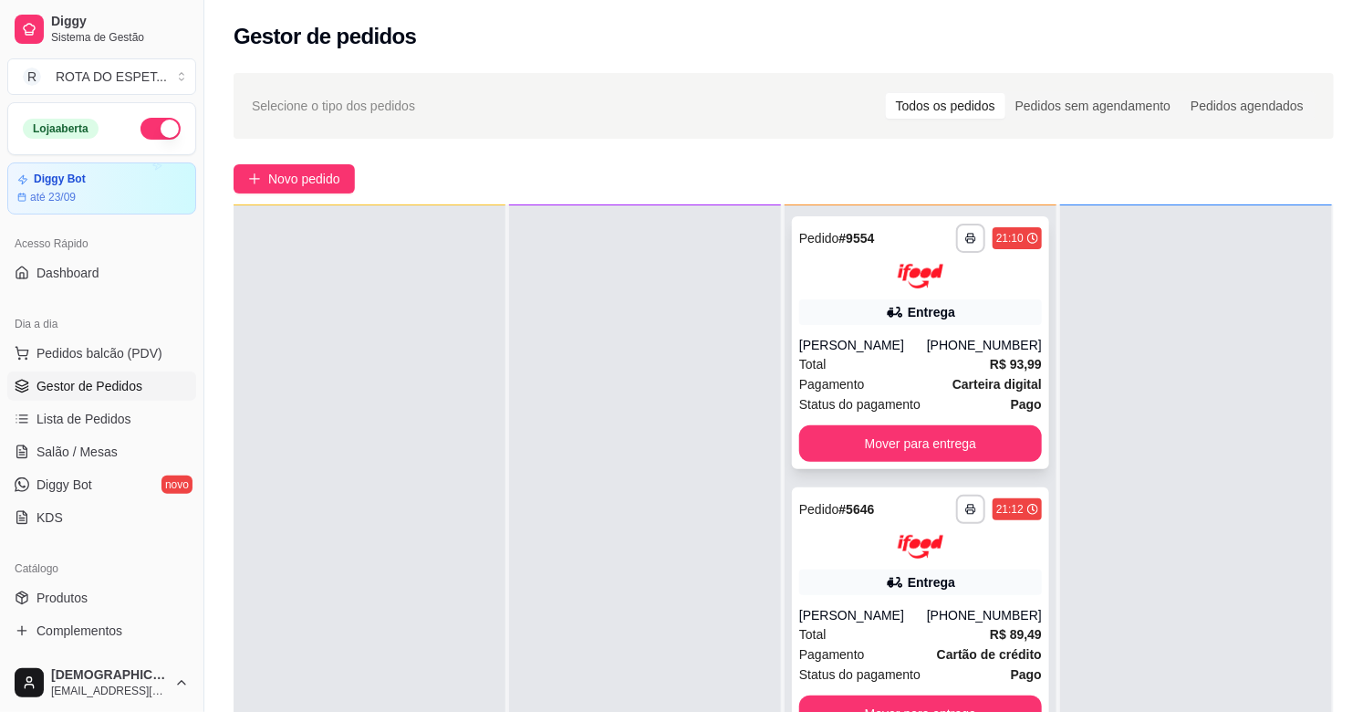
click at [894, 354] on div "Total R$ 93,99" at bounding box center [920, 364] width 243 height 20
click at [889, 350] on div "Deibi Delatori" at bounding box center [863, 345] width 128 height 18
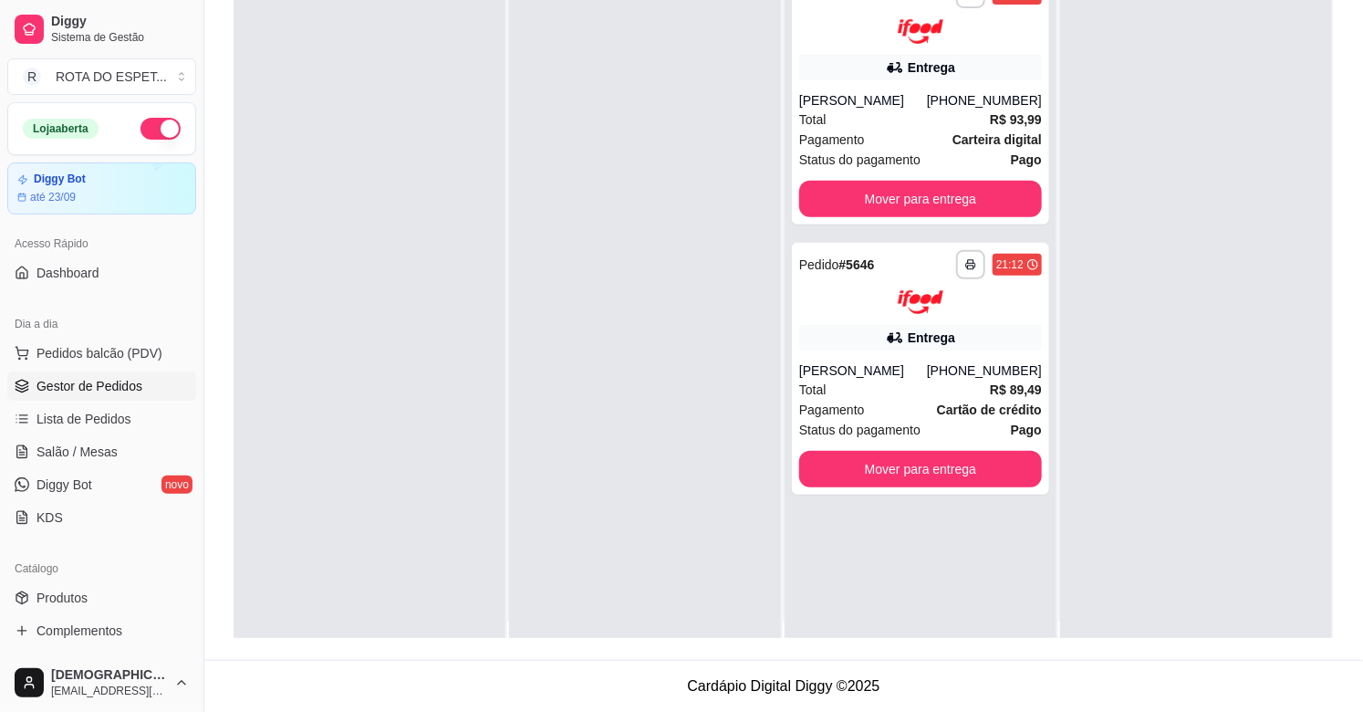
scroll to position [0, 0]
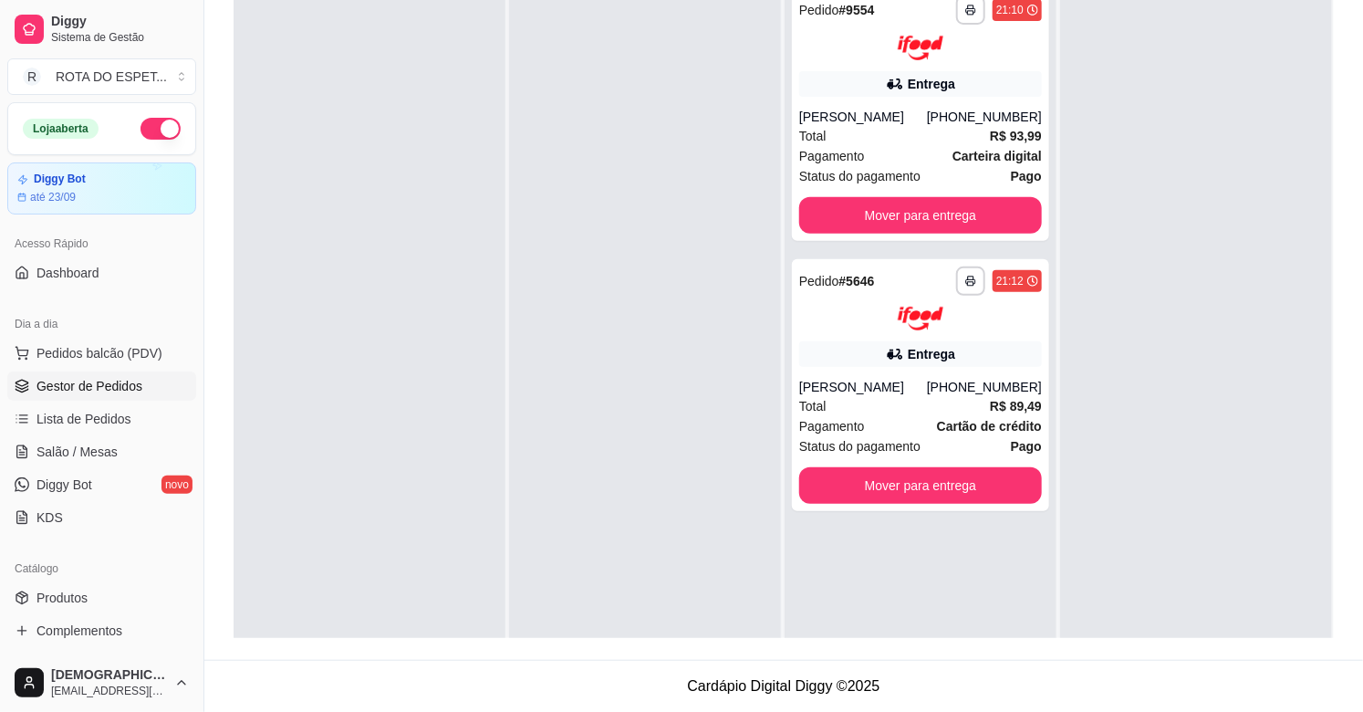
click at [555, 443] on div at bounding box center [645, 333] width 272 height 712
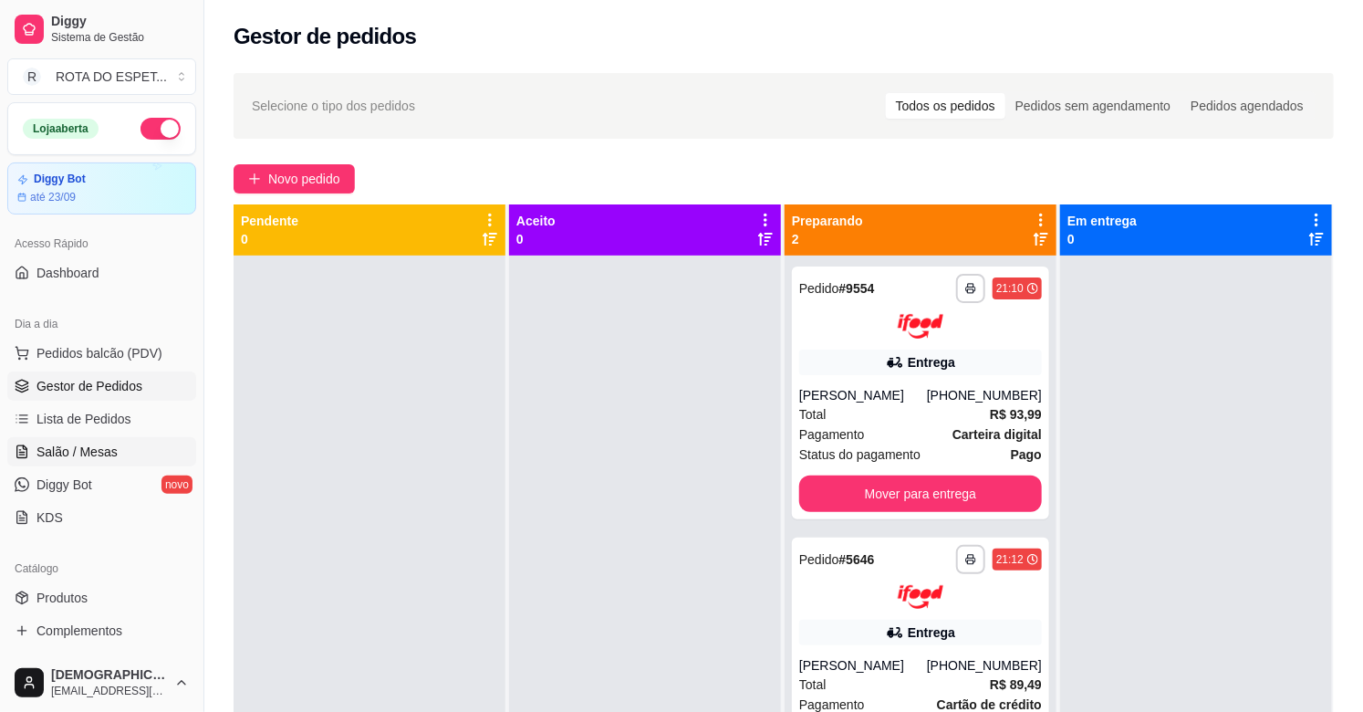
click at [109, 459] on span "Salão / Mesas" at bounding box center [76, 452] width 81 height 18
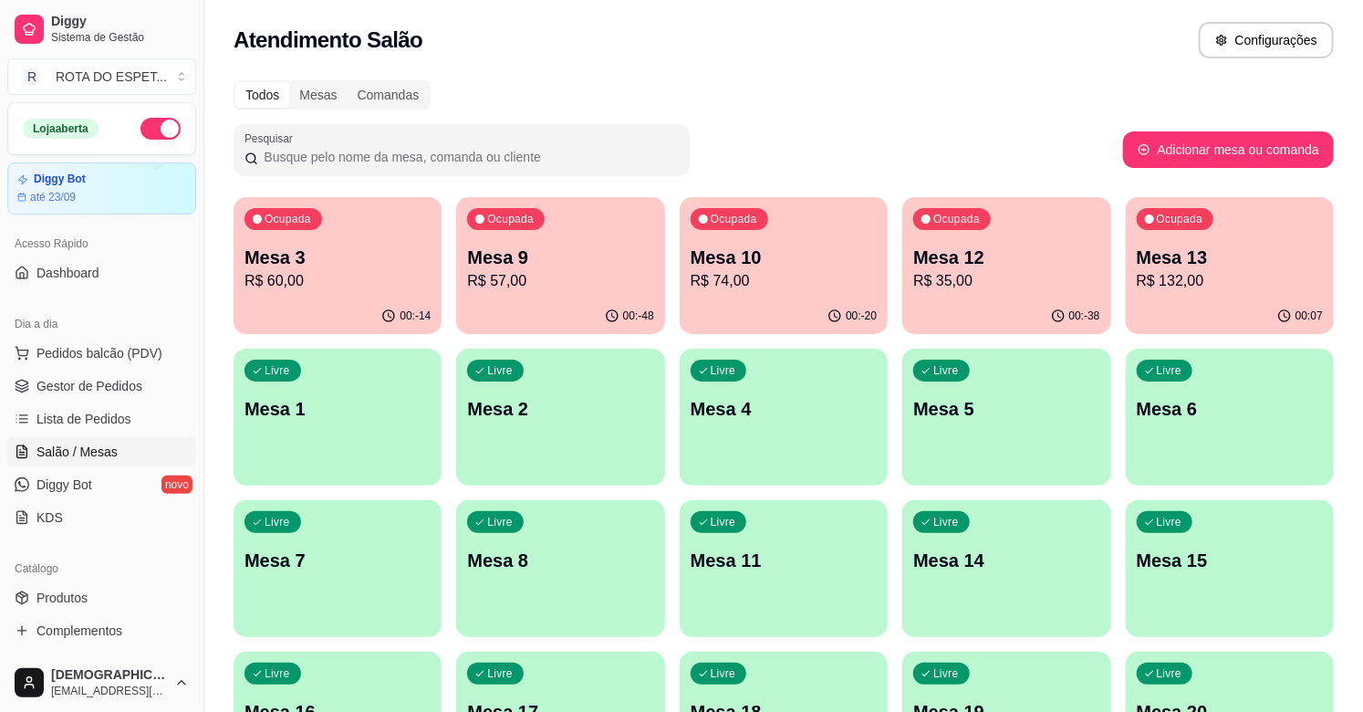
click at [325, 266] on p "Mesa 3" at bounding box center [338, 258] width 186 height 26
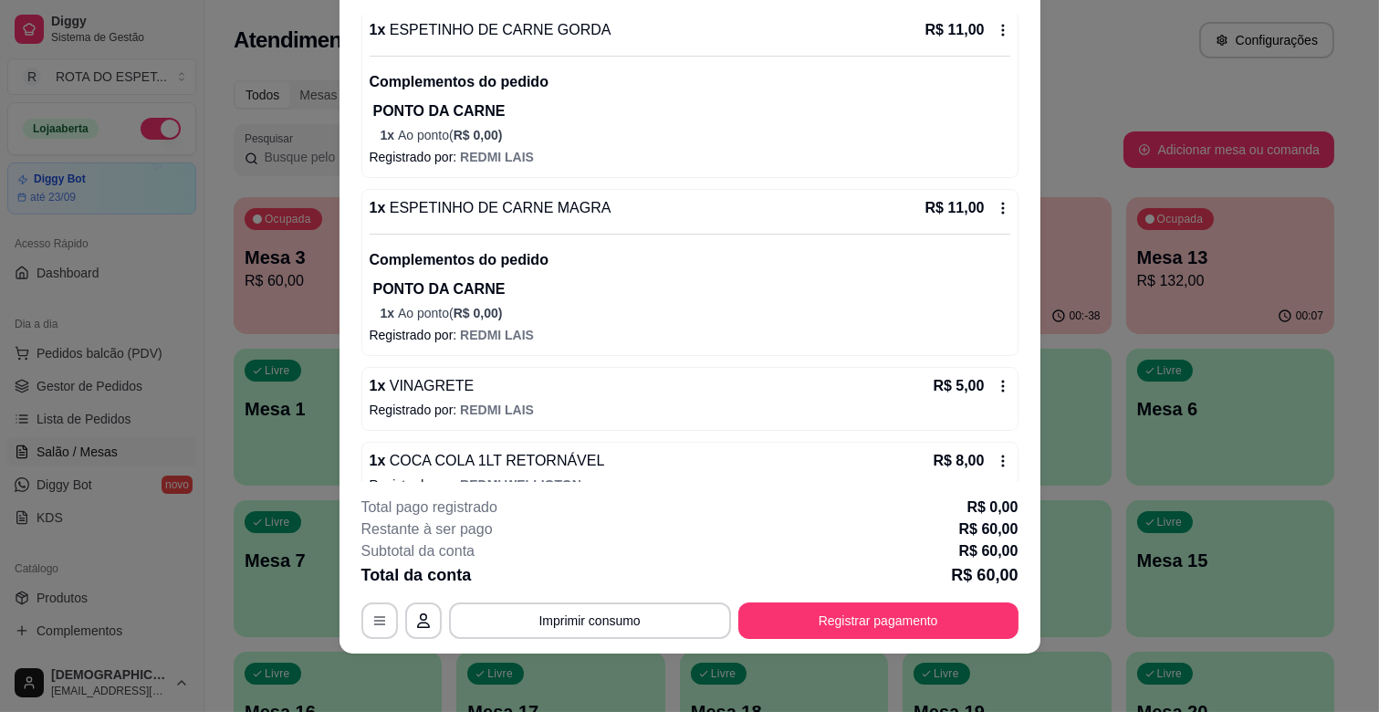
scroll to position [436, 0]
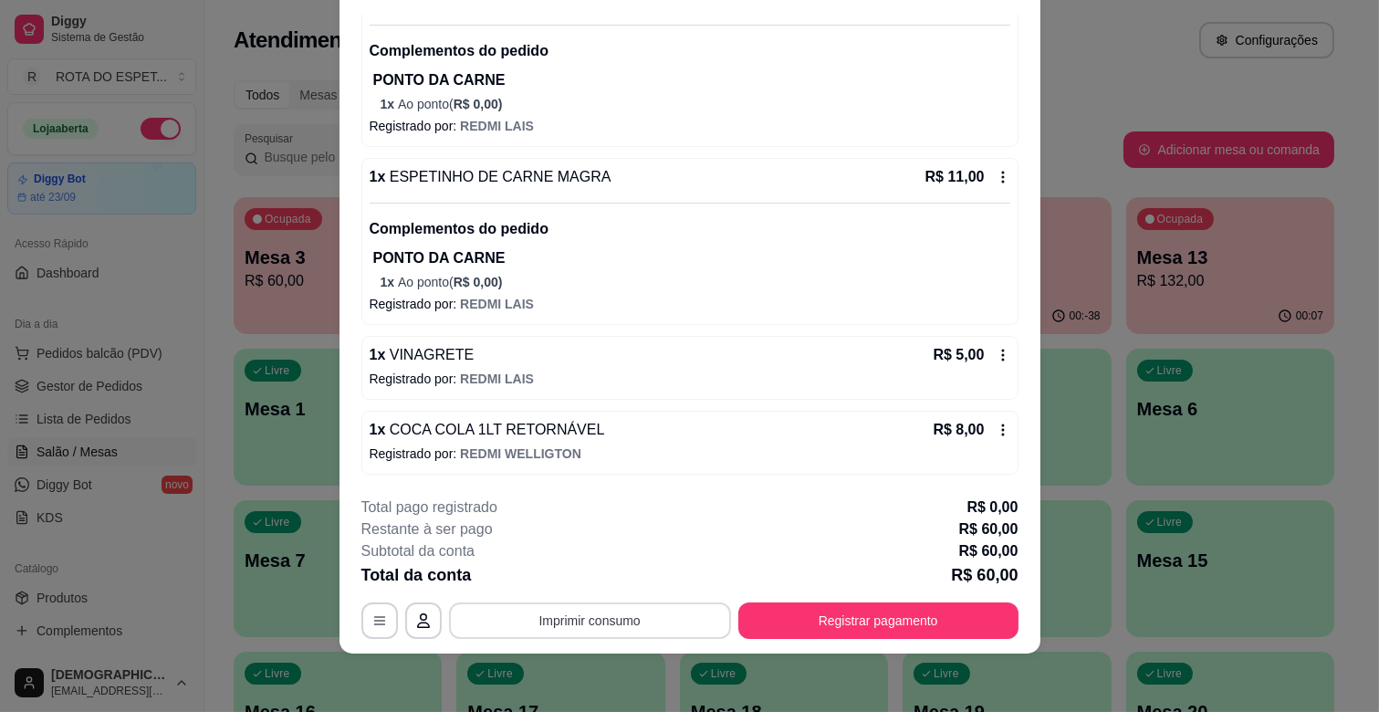
click at [621, 614] on button "Imprimir consumo" at bounding box center [590, 620] width 282 height 36
click at [620, 580] on button "IMPRESSORA CAIXA" at bounding box center [588, 578] width 151 height 29
click at [934, 626] on button "Registrar pagamento" at bounding box center [878, 621] width 272 height 36
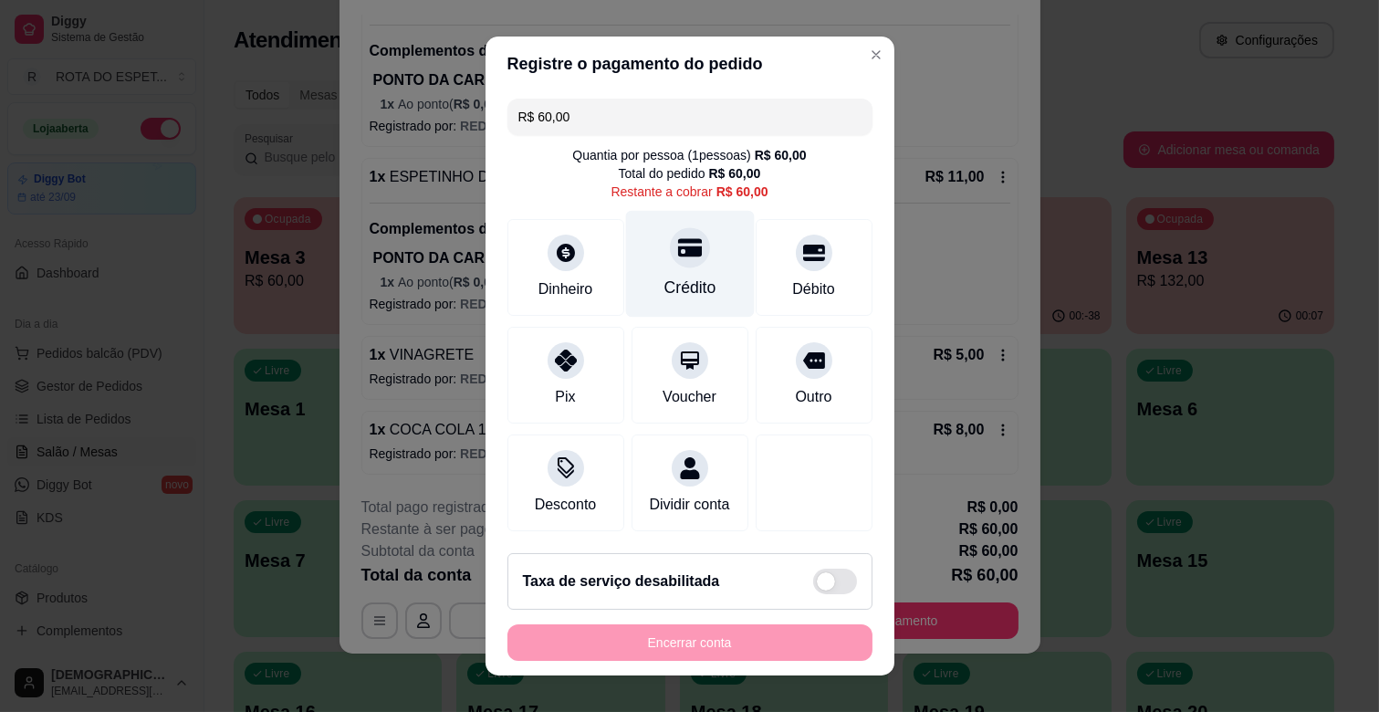
click at [680, 238] on div at bounding box center [690, 247] width 40 height 40
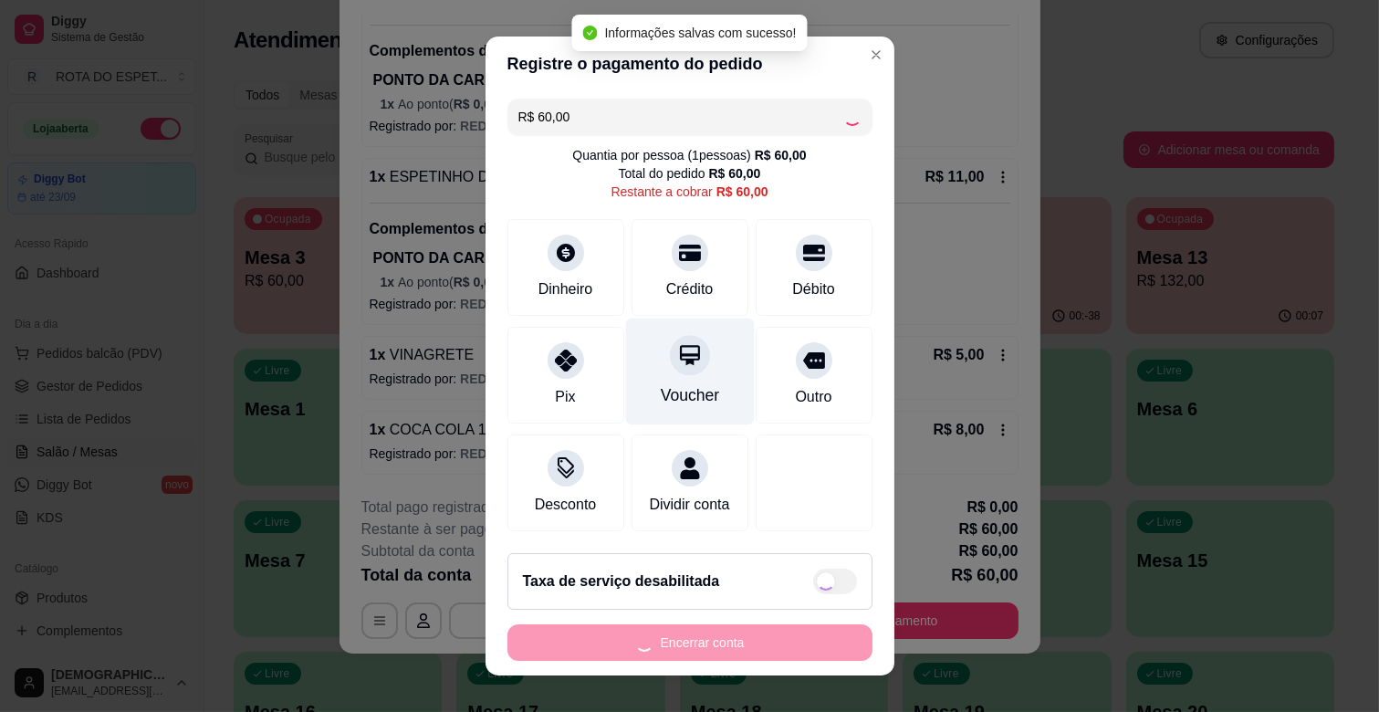
type input "R$ 0,00"
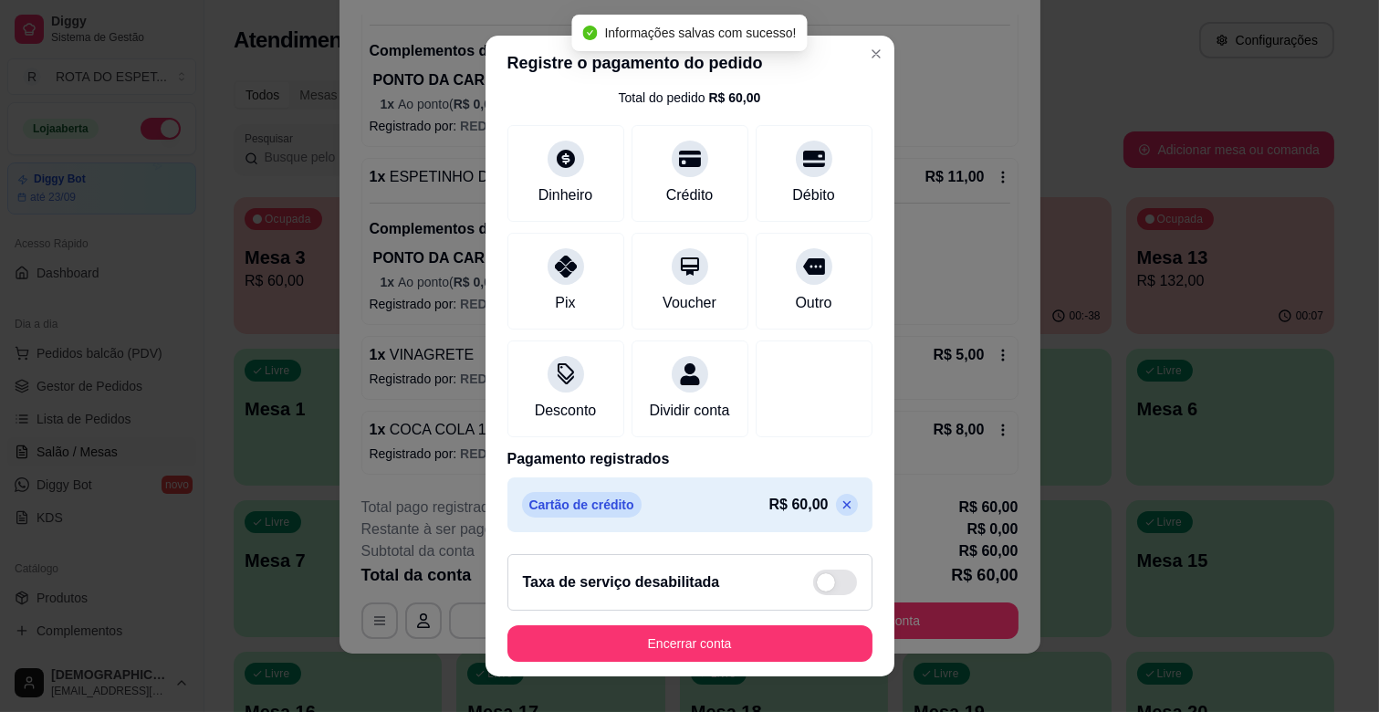
scroll to position [23, 0]
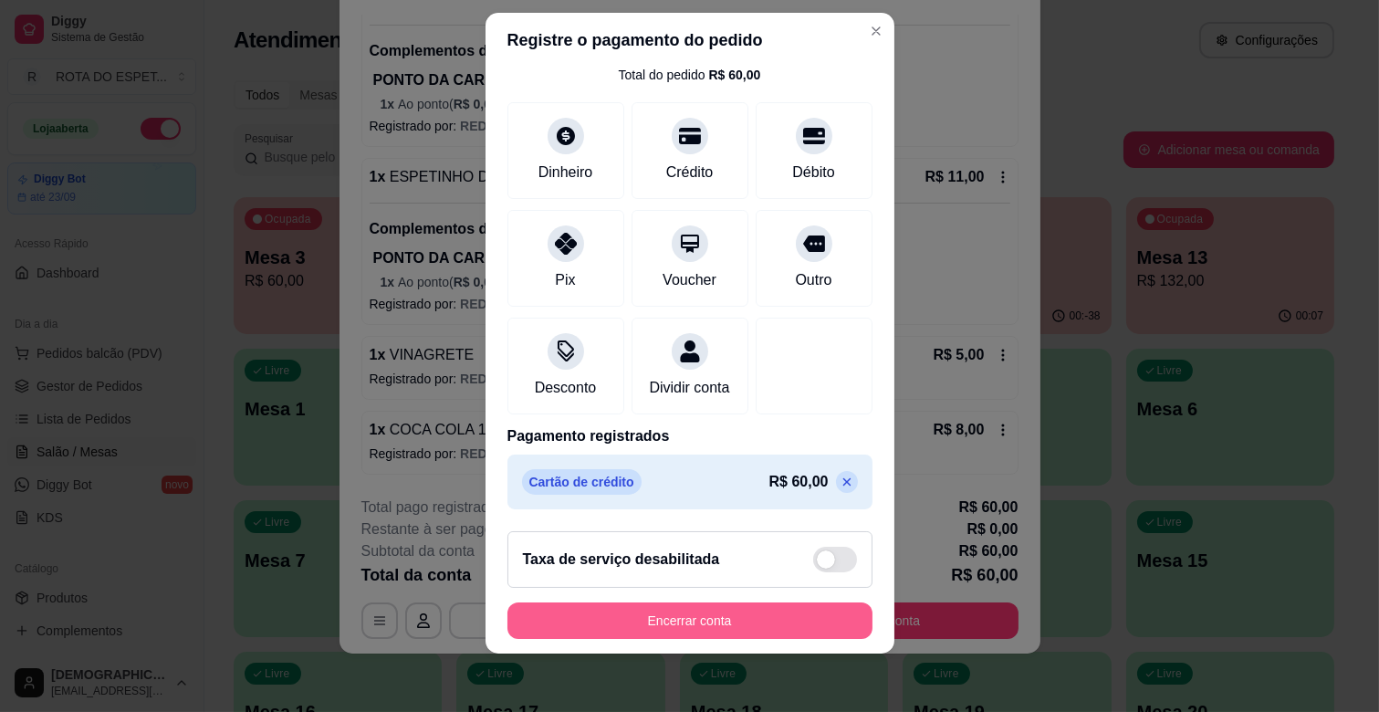
click at [734, 621] on button "Encerrar conta" at bounding box center [689, 620] width 365 height 36
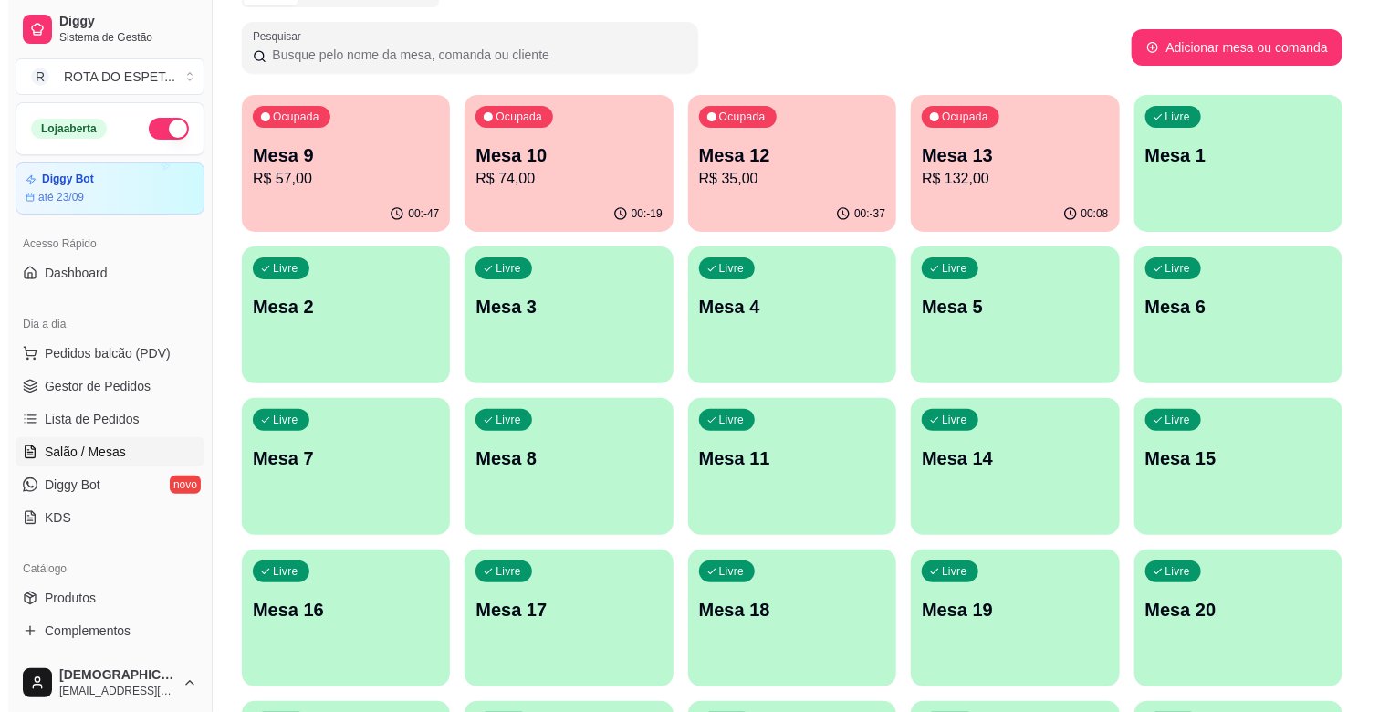
scroll to position [304, 0]
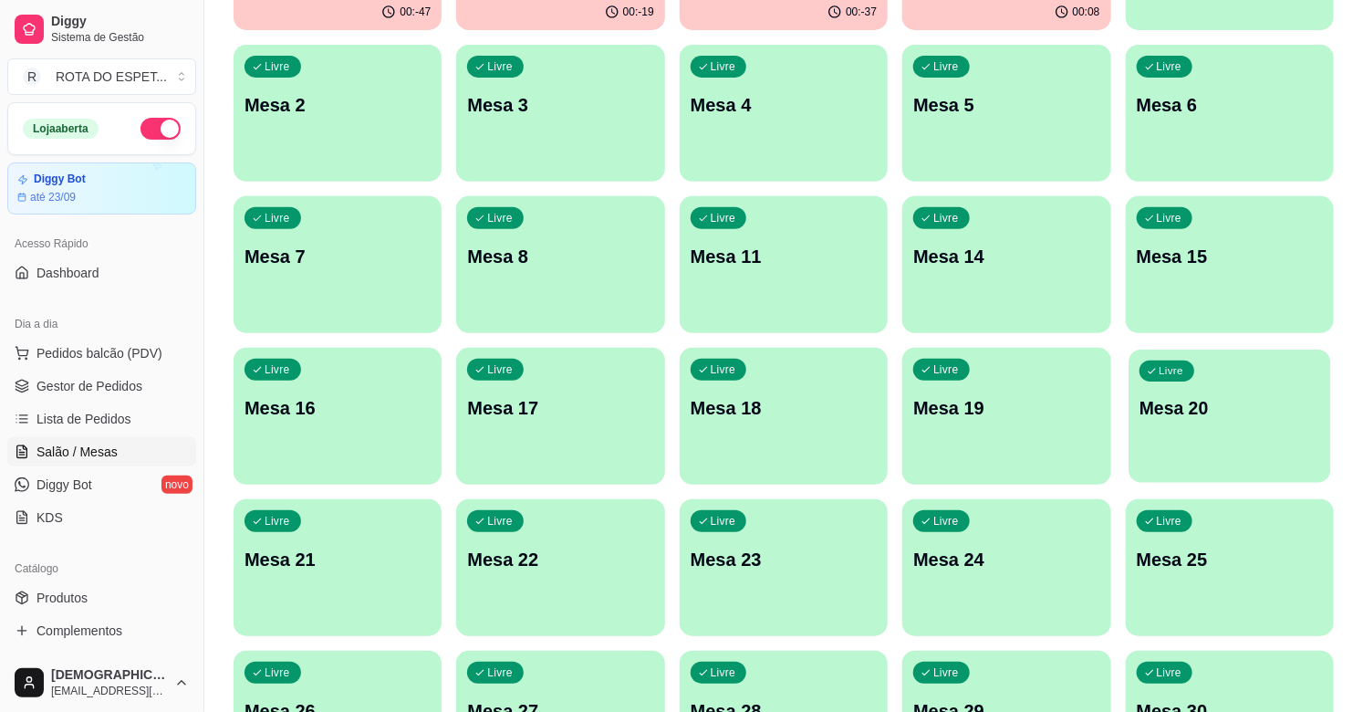
click at [1238, 425] on div "Livre Mesa 20" at bounding box center [1230, 404] width 203 height 111
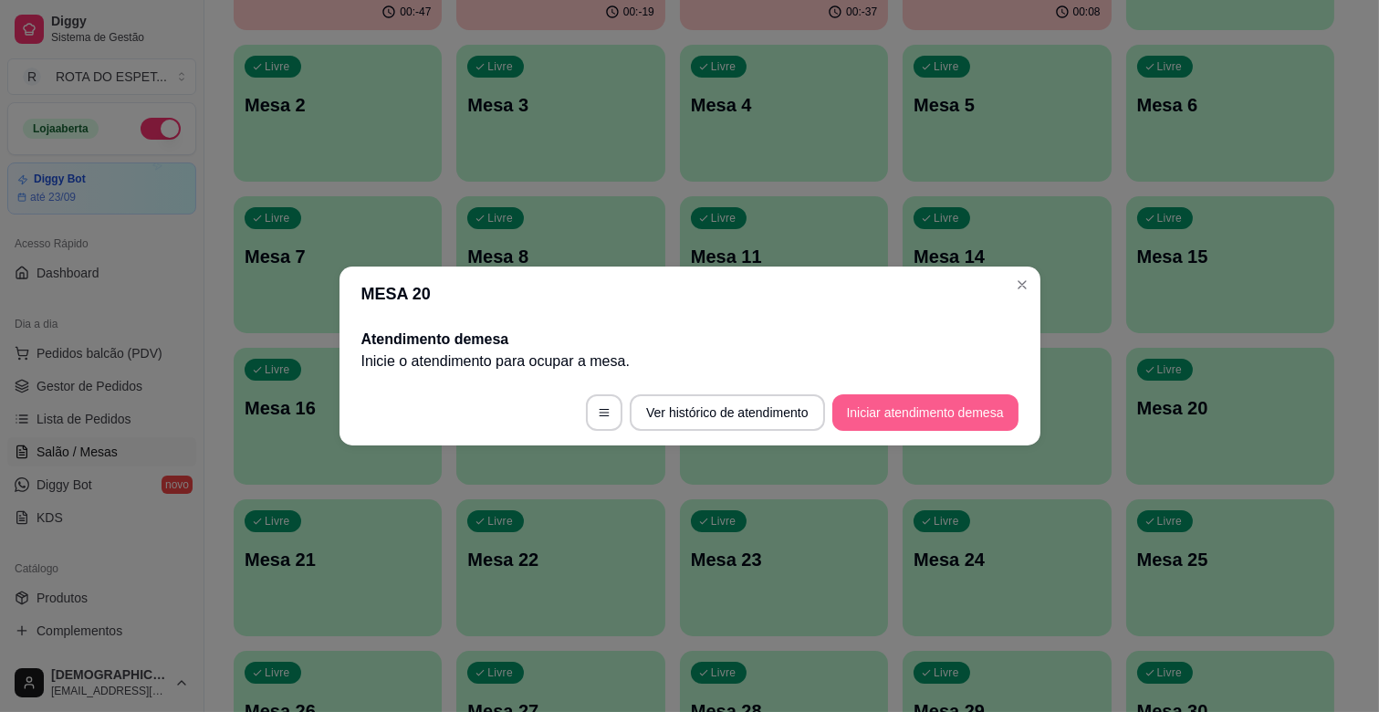
click at [1002, 418] on button "Iniciar atendimento de mesa" at bounding box center [925, 412] width 186 height 36
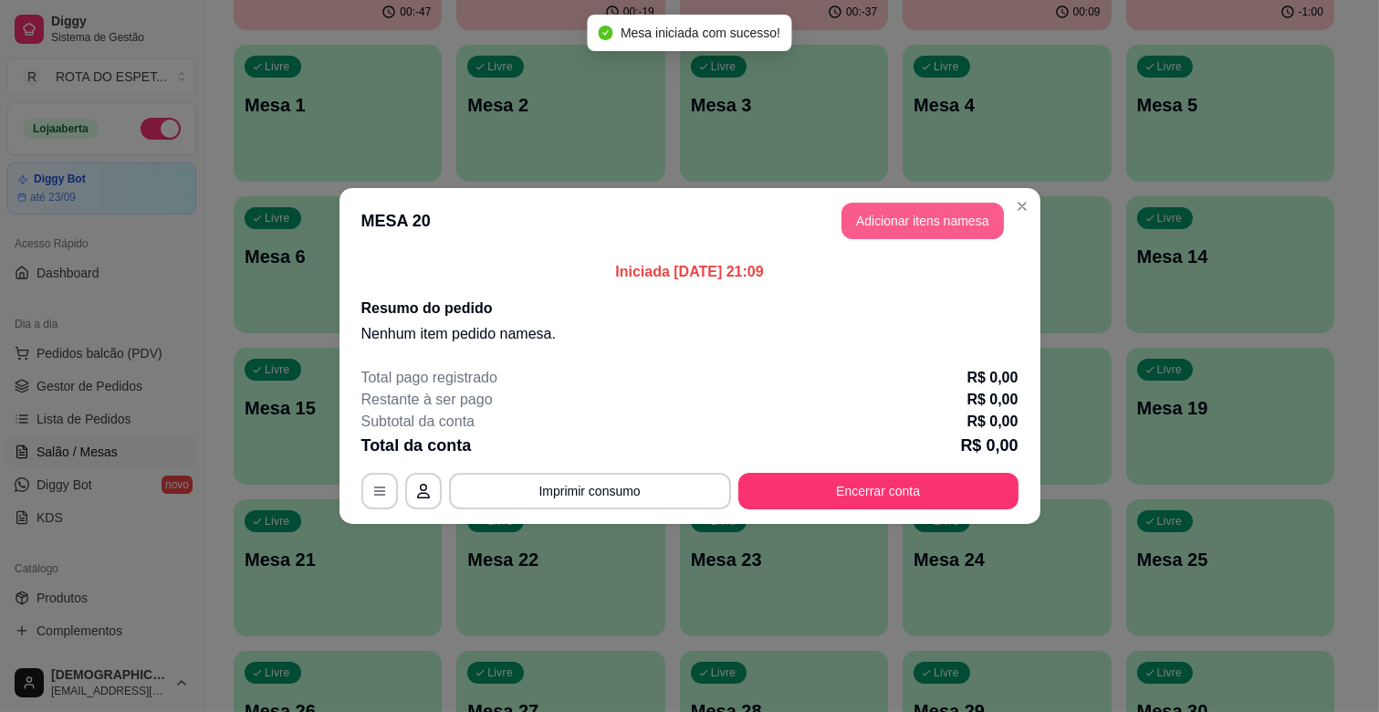
click at [932, 213] on button "Adicionar itens na mesa" at bounding box center [922, 221] width 162 height 36
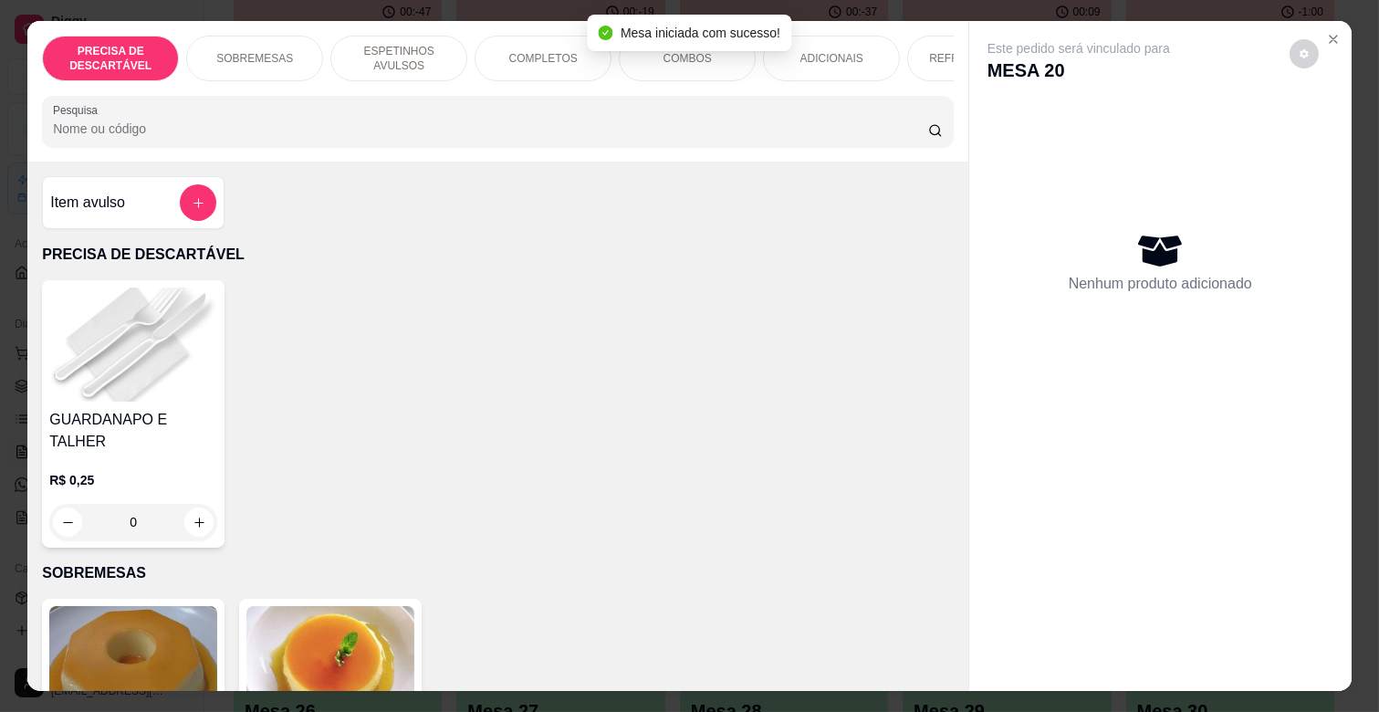
click at [509, 55] on p "COMPLETOS" at bounding box center [543, 58] width 68 height 15
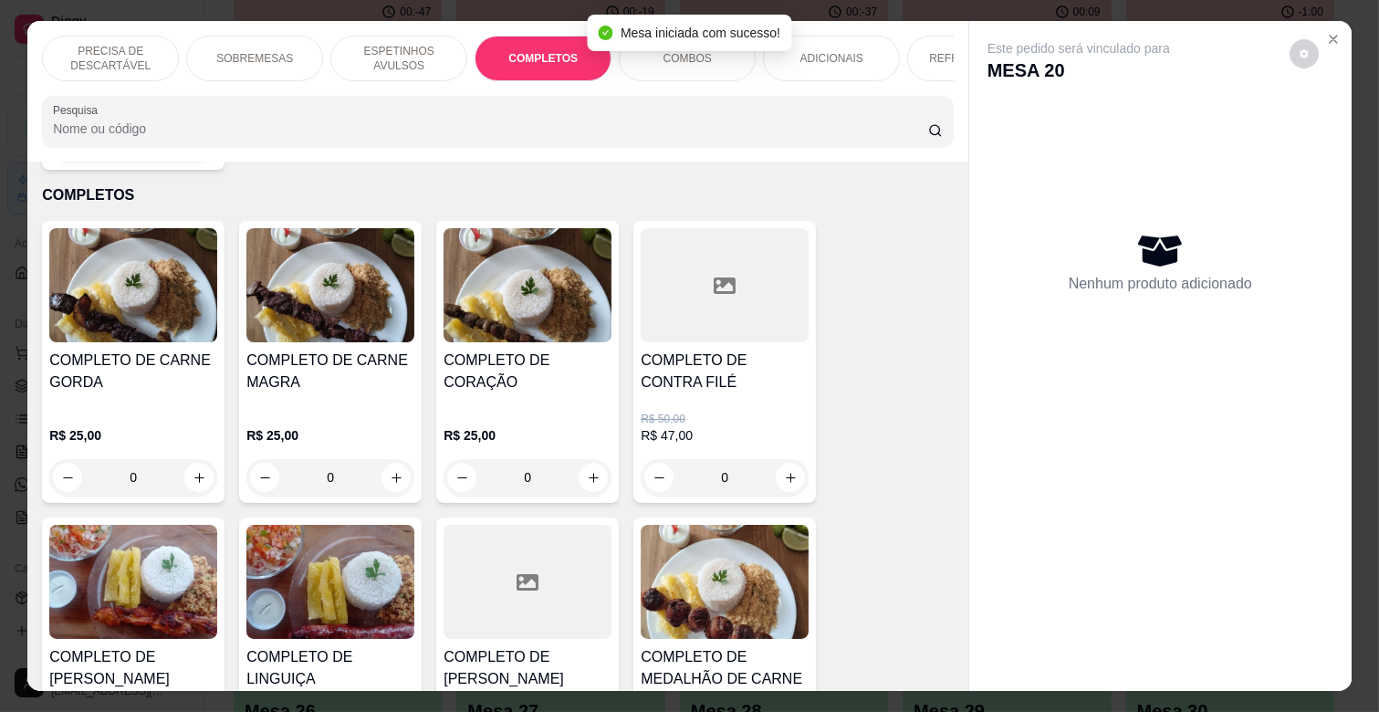
scroll to position [44, 0]
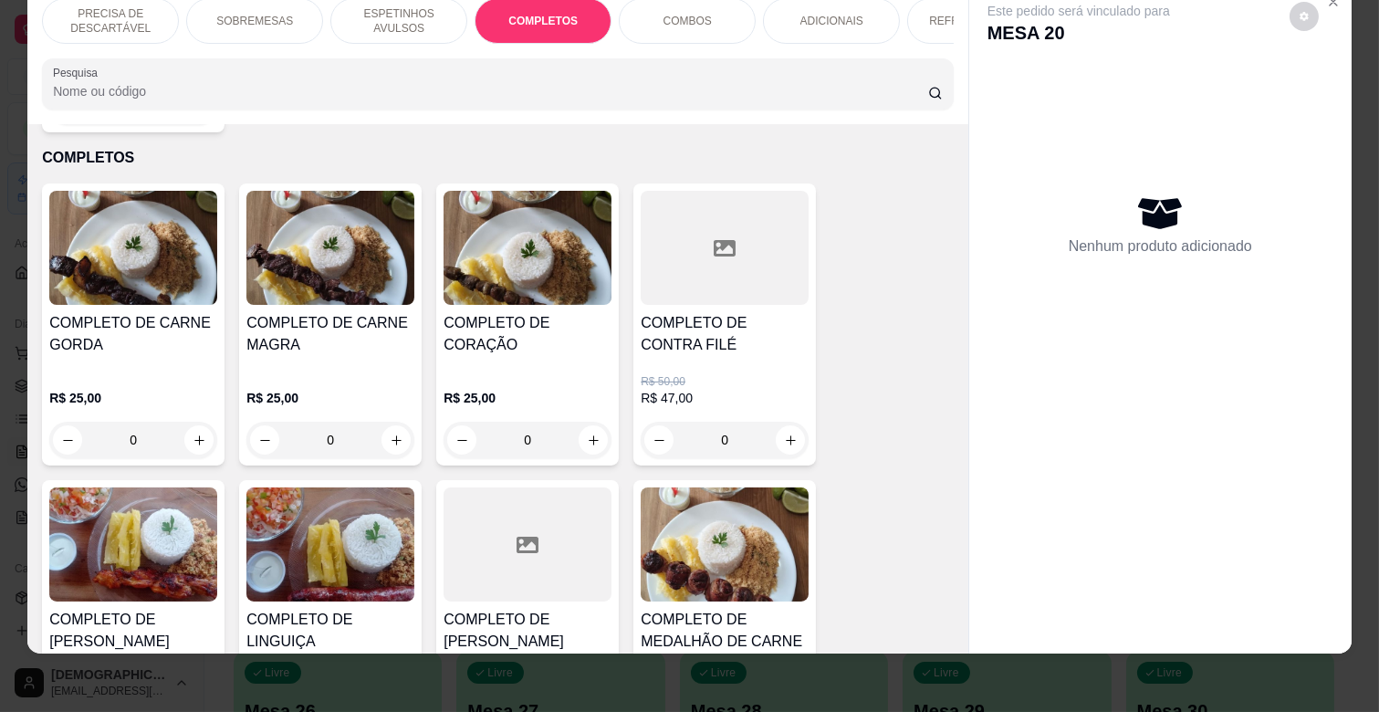
click at [137, 318] on h4 "COMPLETO DE CARNE GORDA" at bounding box center [133, 334] width 168 height 44
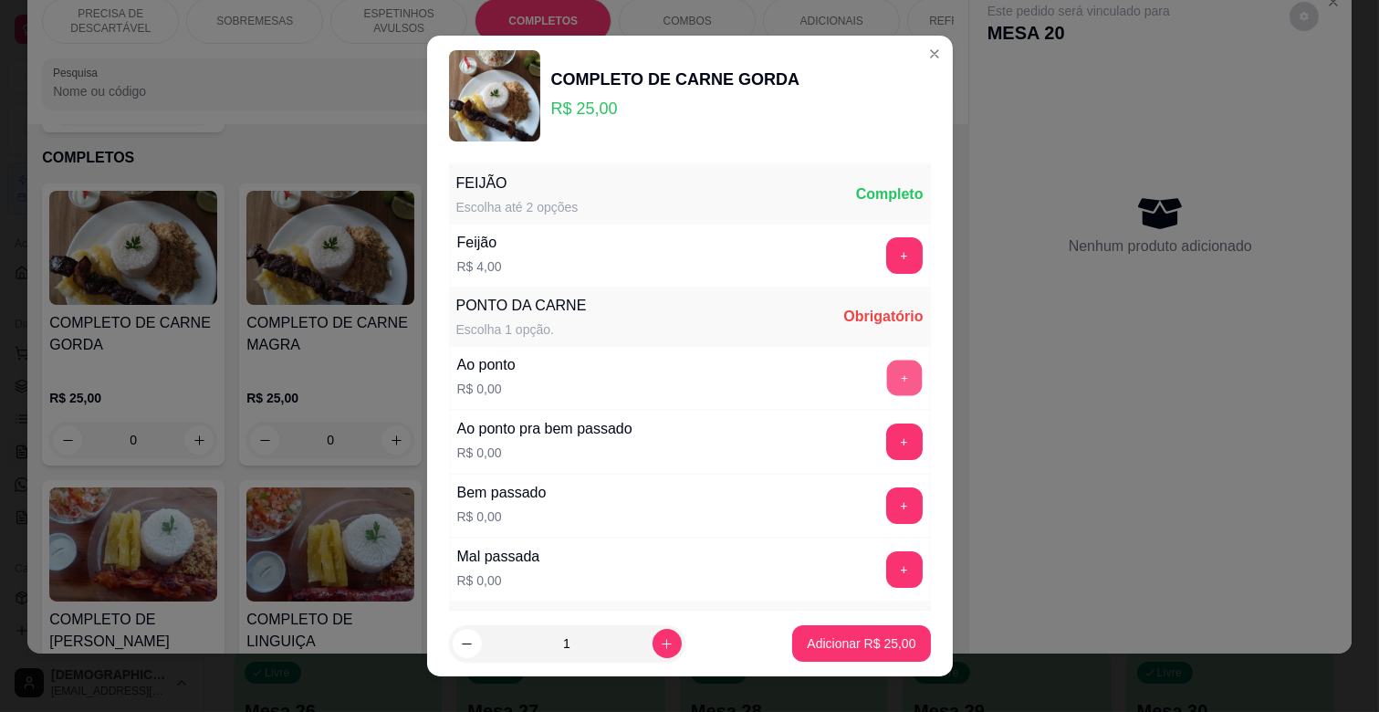
click at [886, 387] on button "+" at bounding box center [904, 378] width 36 height 36
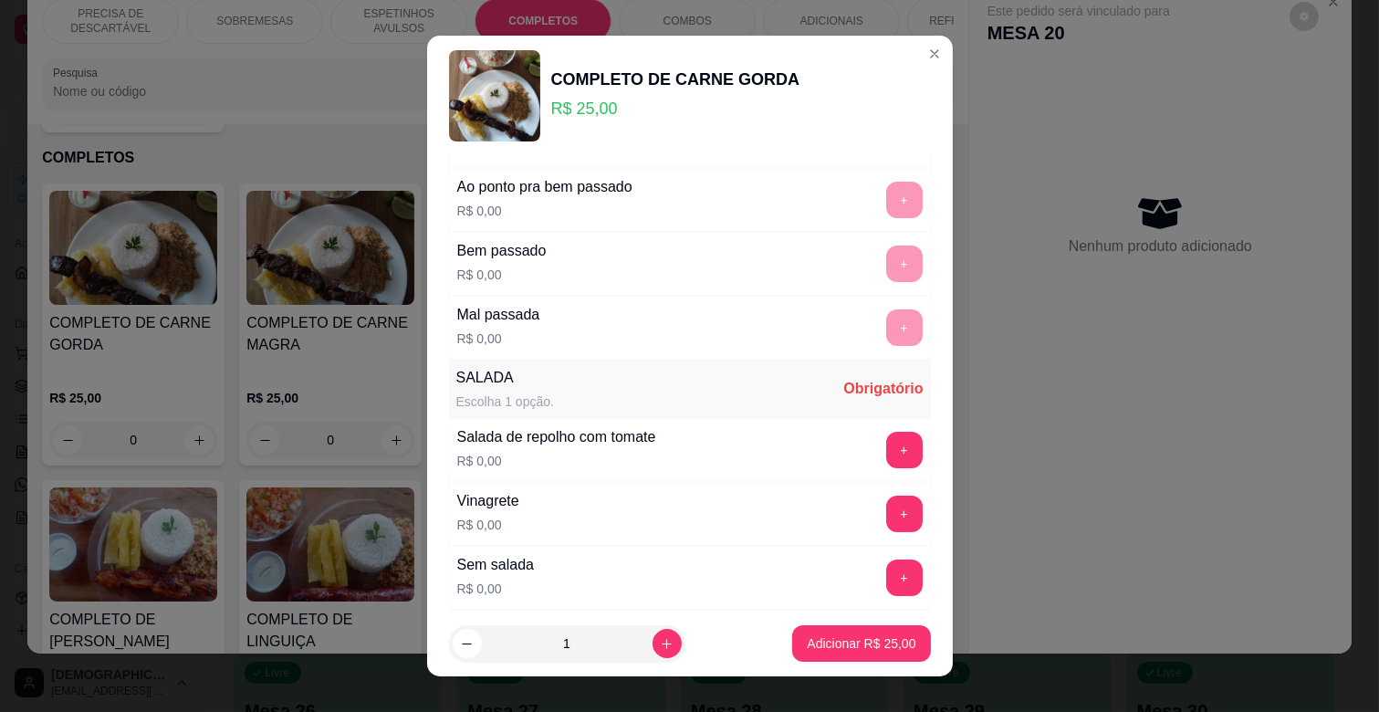
scroll to position [304, 0]
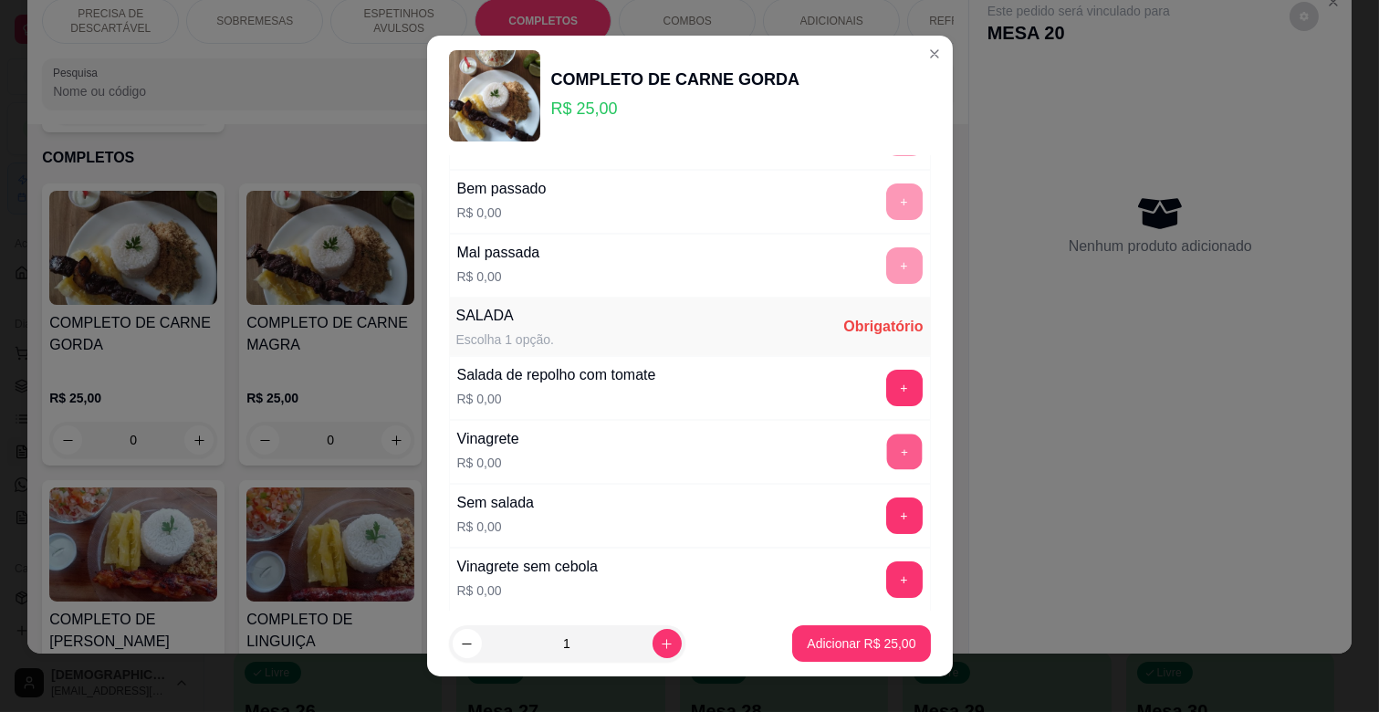
click at [886, 451] on button "+" at bounding box center [904, 452] width 36 height 36
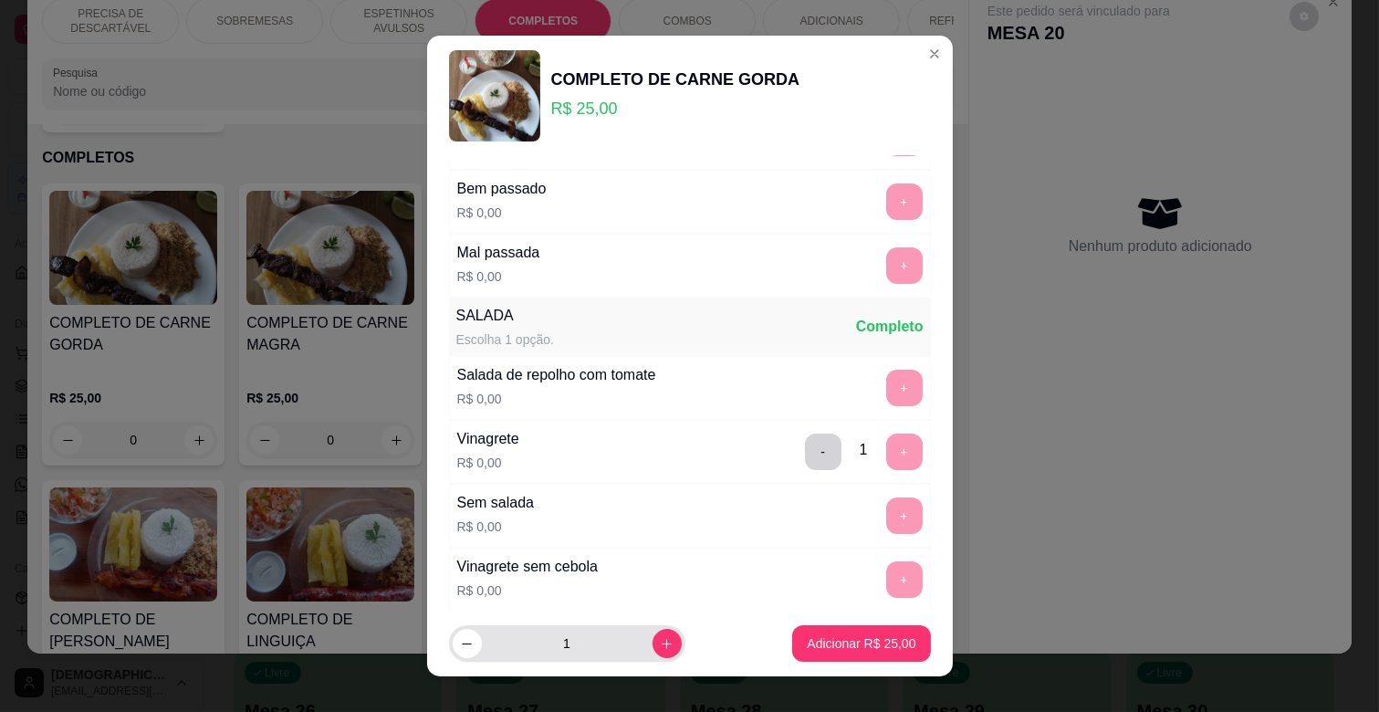
click at [655, 631] on div "1" at bounding box center [567, 643] width 229 height 36
click at [660, 640] on icon "increase-product-quantity" at bounding box center [667, 644] width 14 height 14
type input "2"
click at [849, 635] on p "Adicionar R$ 50,00" at bounding box center [861, 642] width 106 height 17
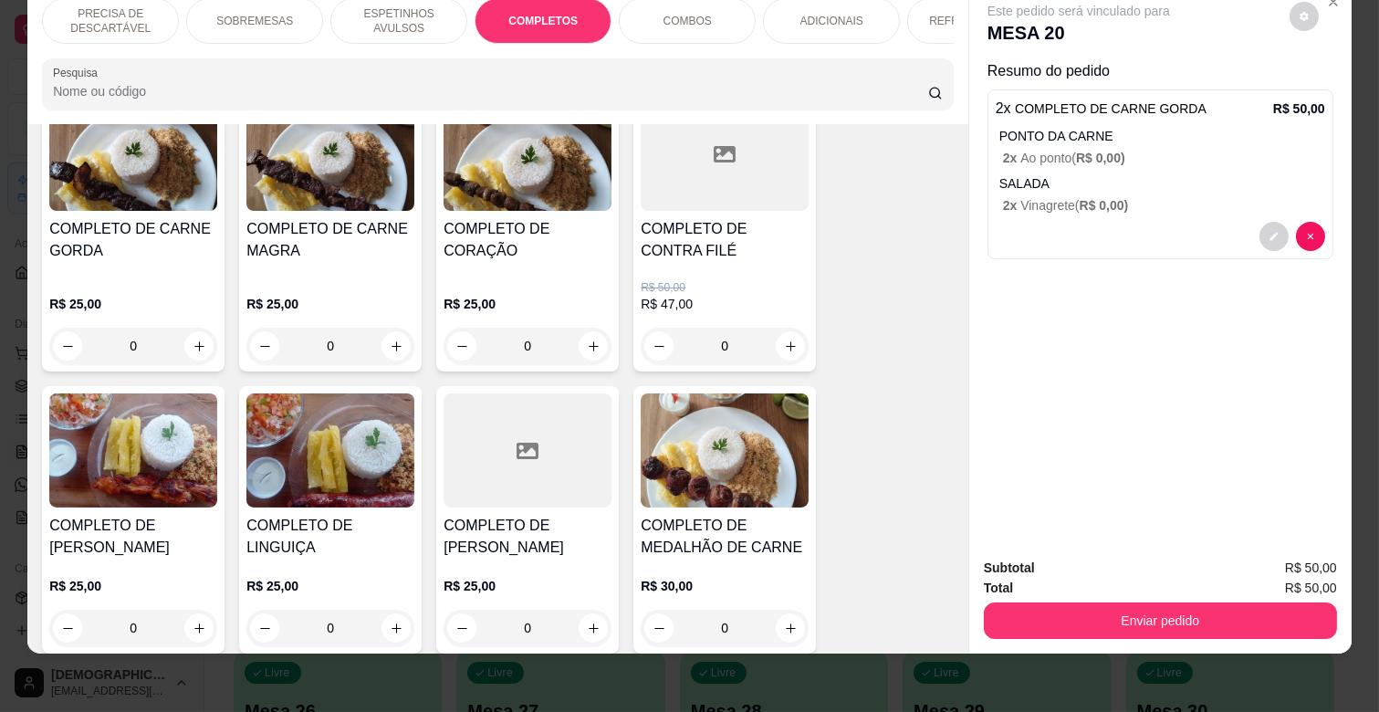
scroll to position [2005, 0]
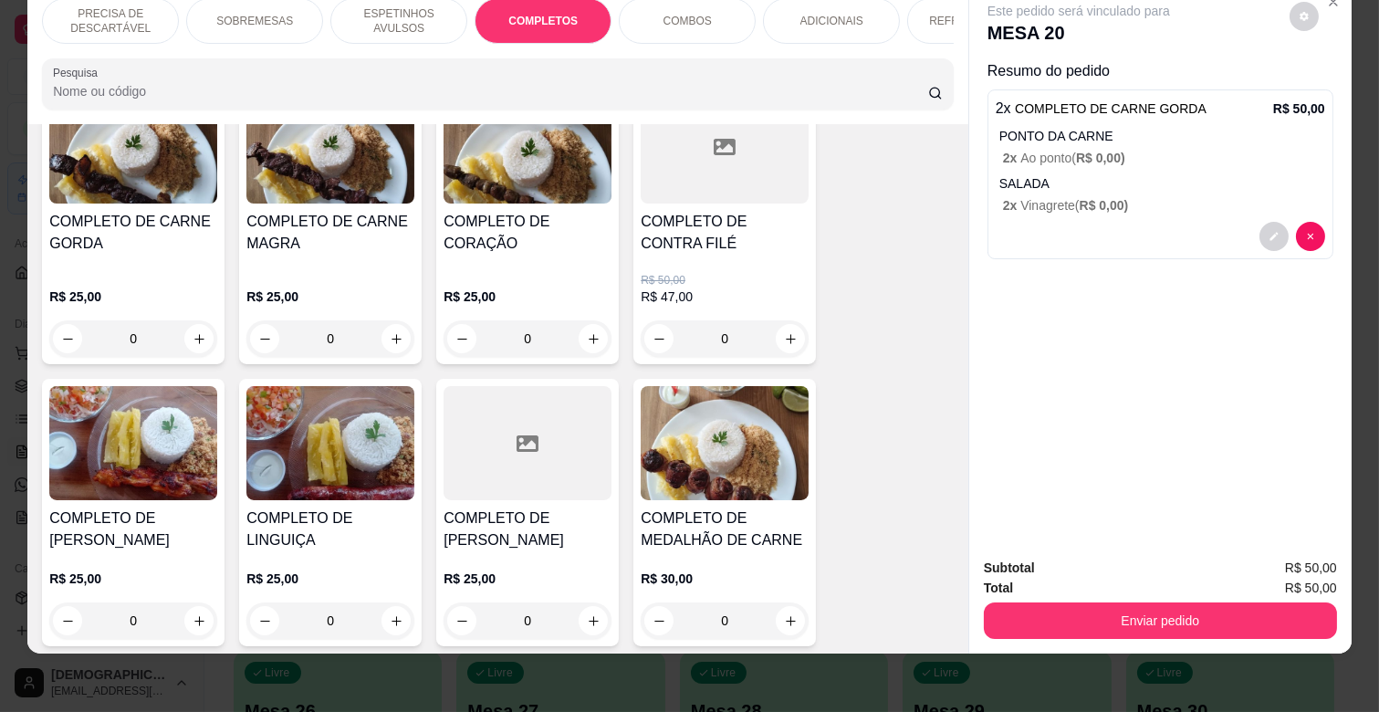
click at [379, 507] on h4 "COMPLETO DE LINGUIÇA" at bounding box center [330, 529] width 168 height 44
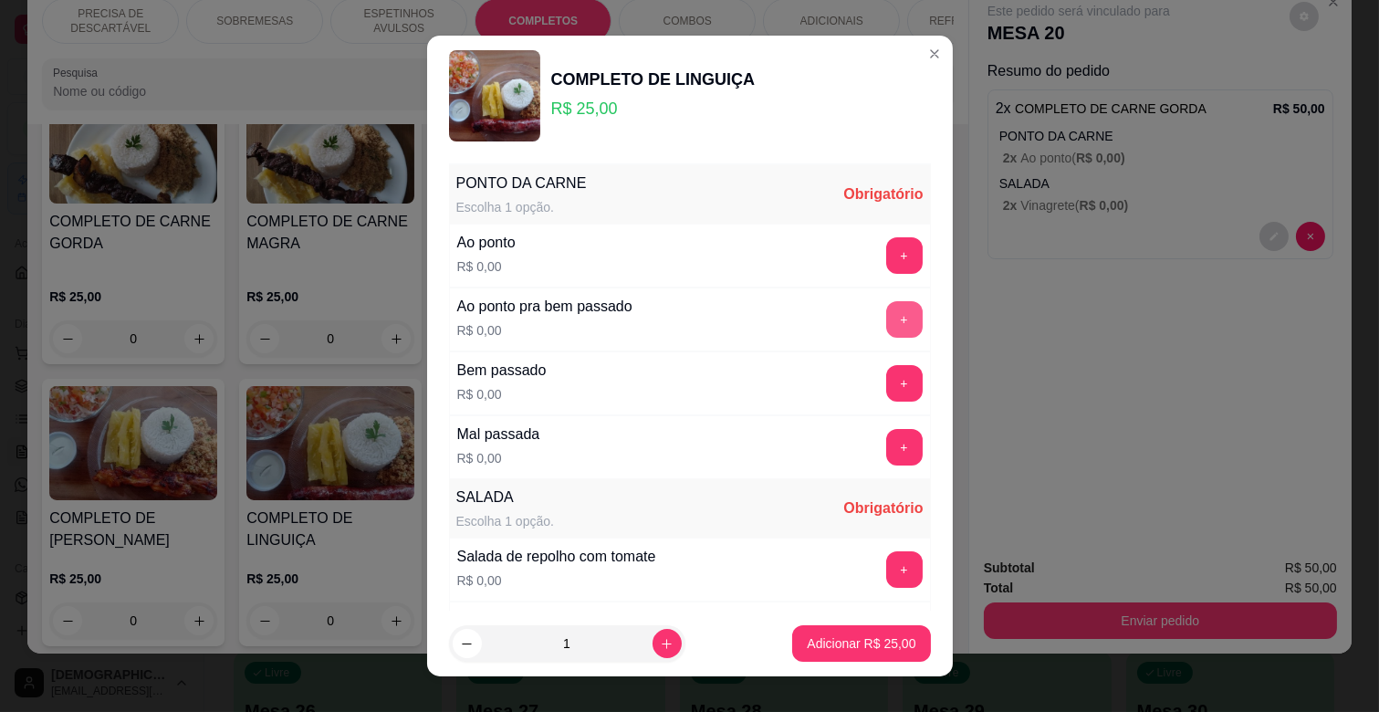
click at [886, 318] on button "+" at bounding box center [904, 319] width 36 height 36
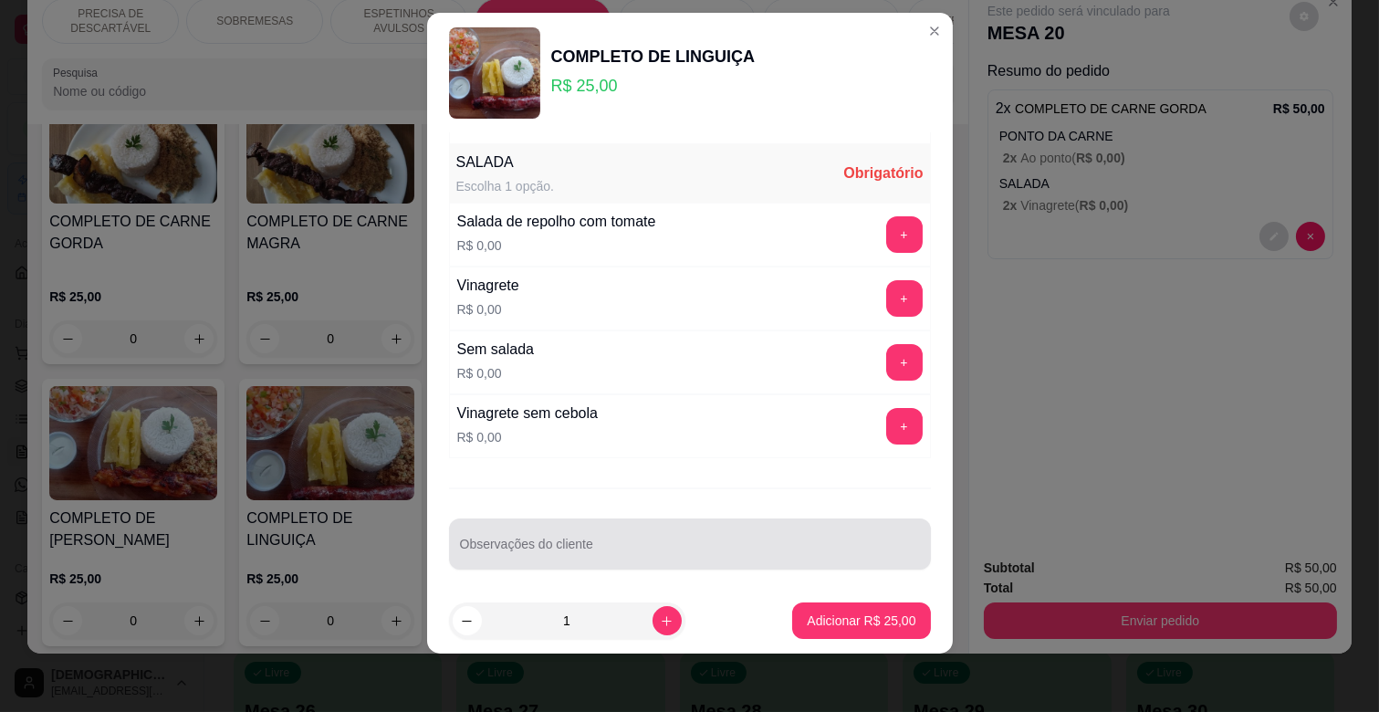
scroll to position [321, 0]
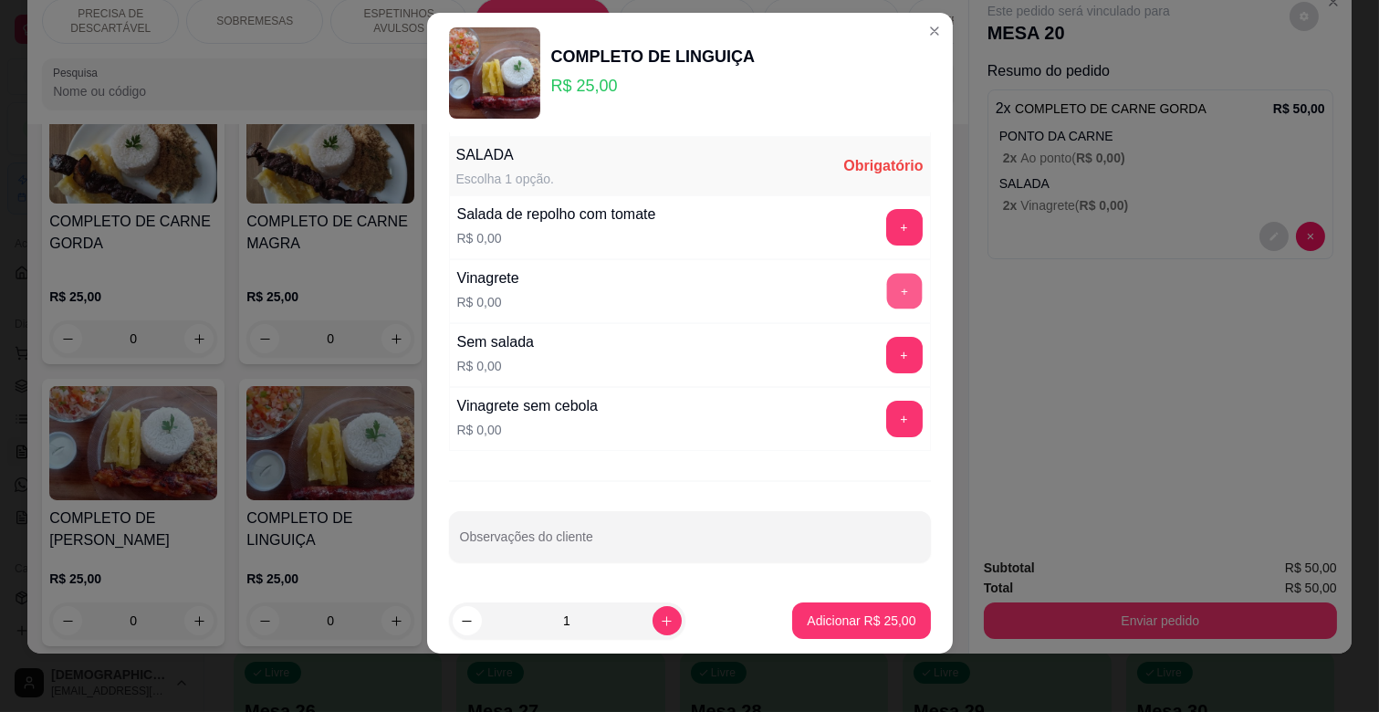
click at [886, 287] on button "+" at bounding box center [904, 292] width 36 height 36
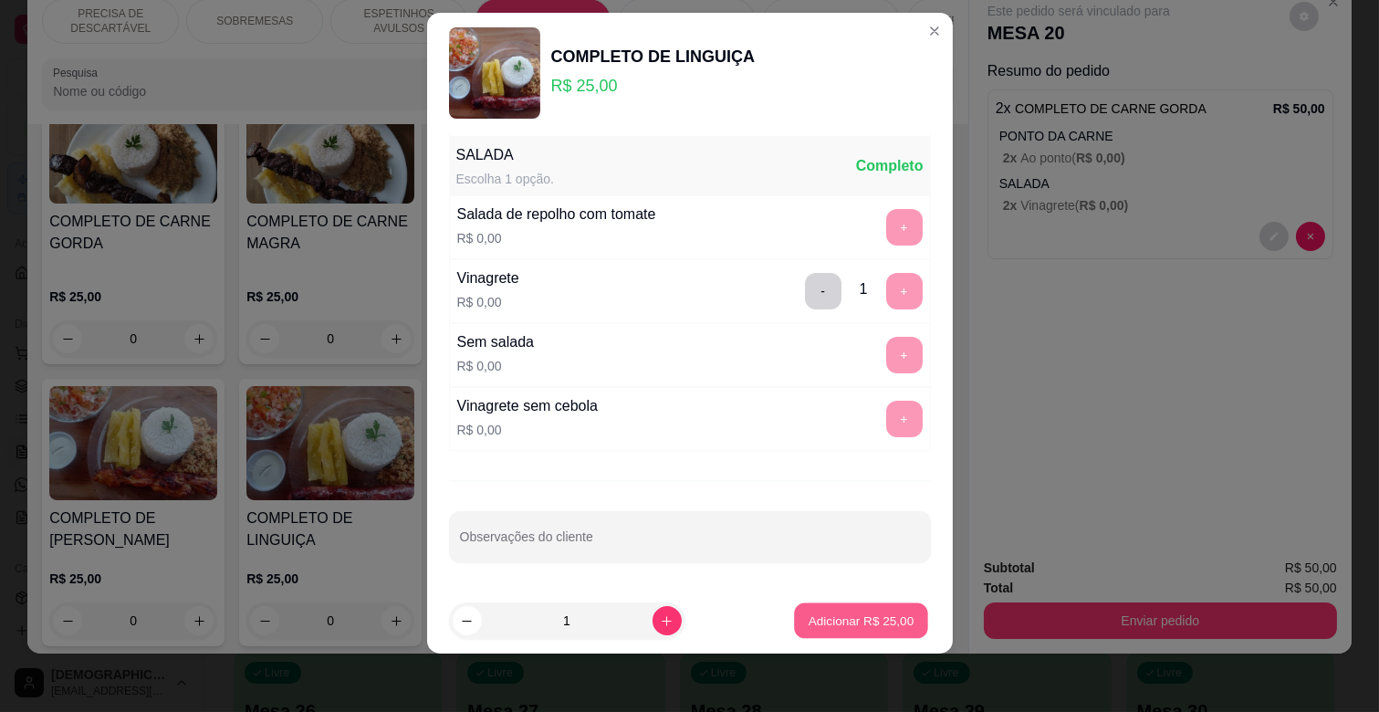
click at [879, 624] on p "Adicionar R$ 25,00" at bounding box center [861, 619] width 106 height 17
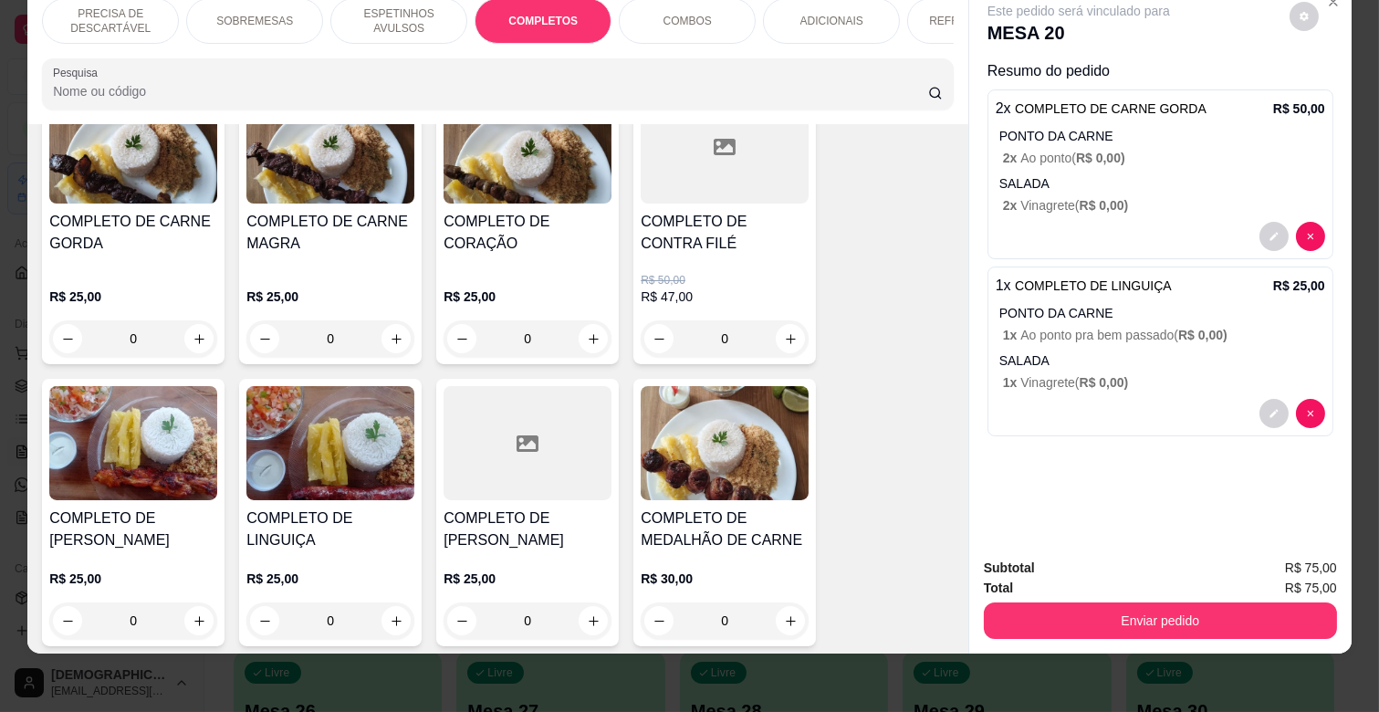
click at [312, 211] on h4 "COMPLETO DE CARNE MAGRA" at bounding box center [330, 233] width 168 height 44
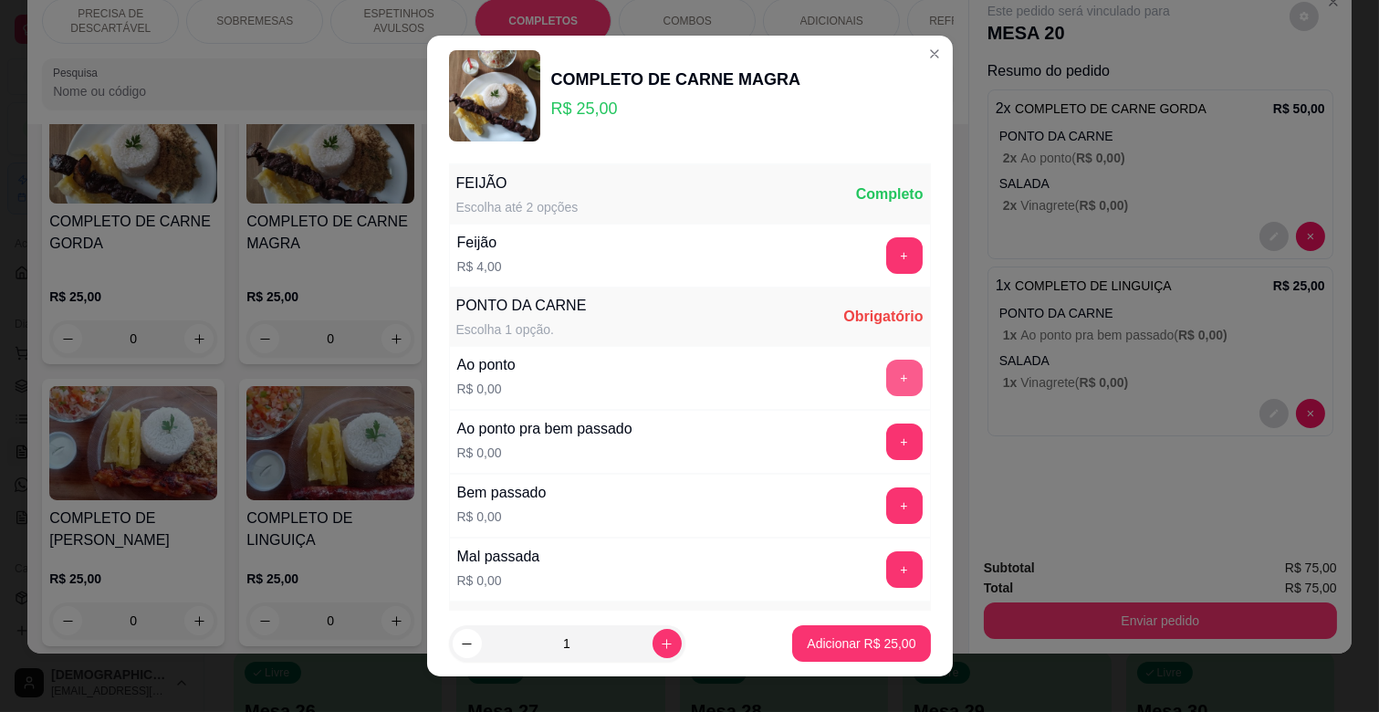
click at [886, 368] on button "+" at bounding box center [904, 377] width 36 height 36
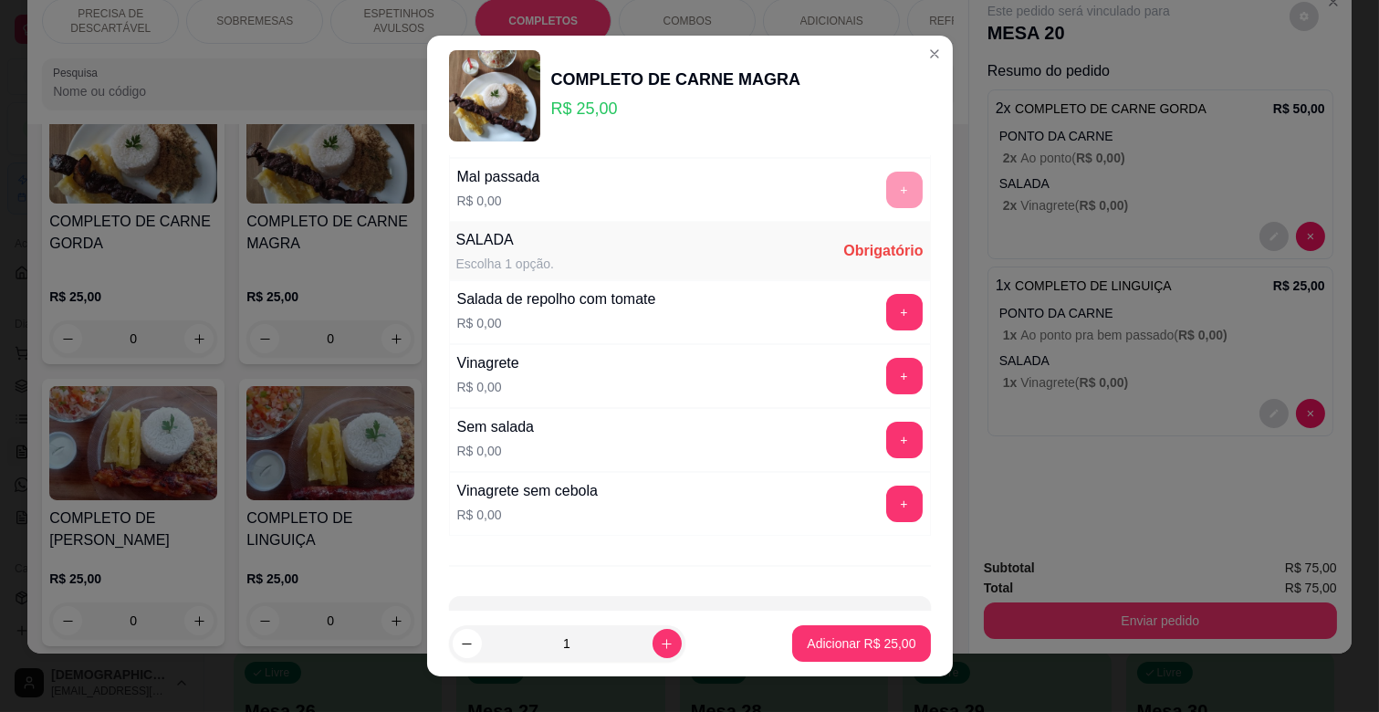
scroll to position [443, 0]
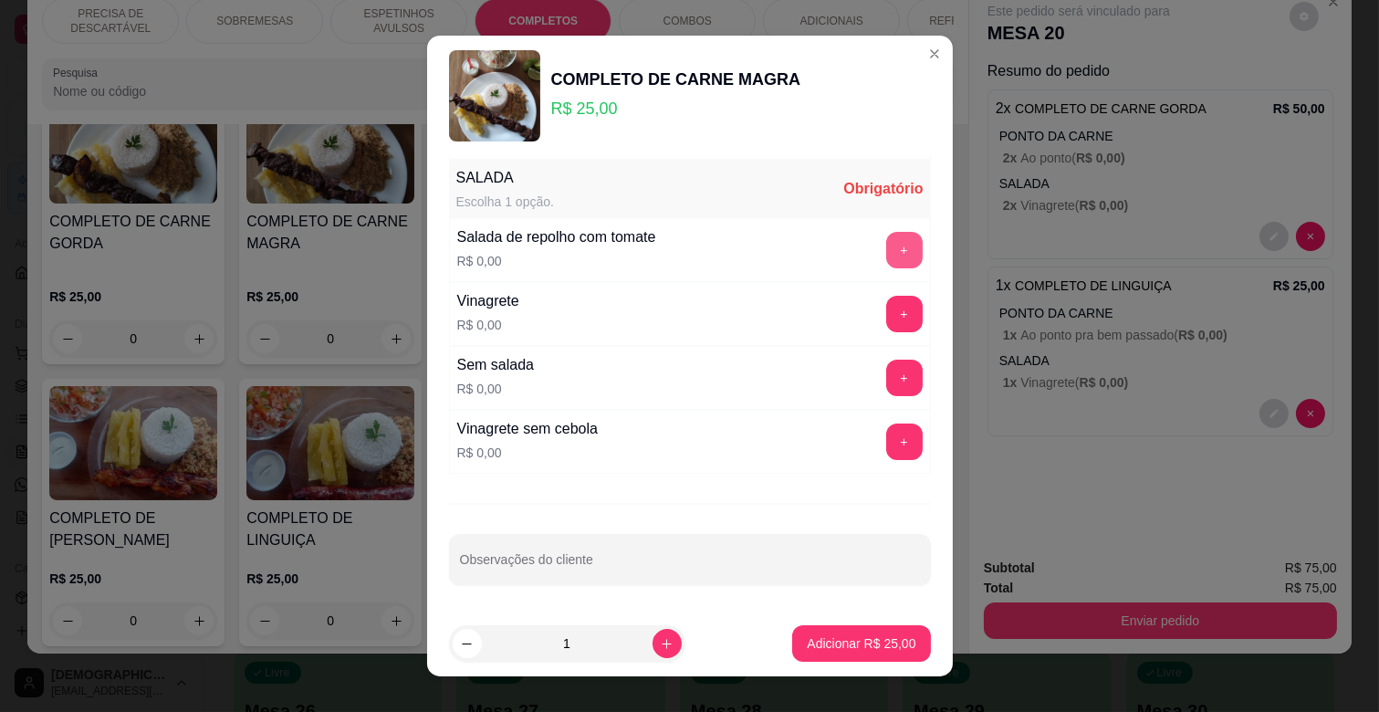
click at [886, 246] on button "+" at bounding box center [904, 250] width 36 height 36
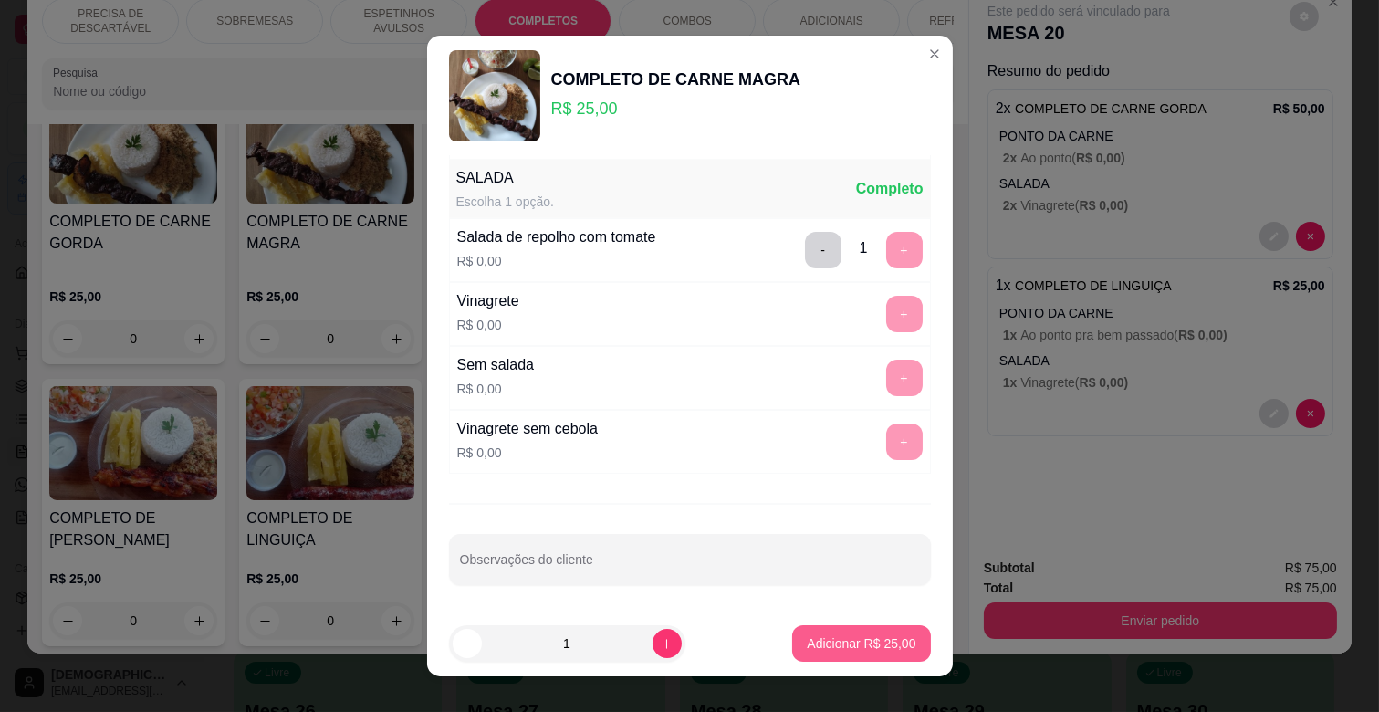
click at [872, 650] on p "Adicionar R$ 25,00" at bounding box center [861, 643] width 109 height 18
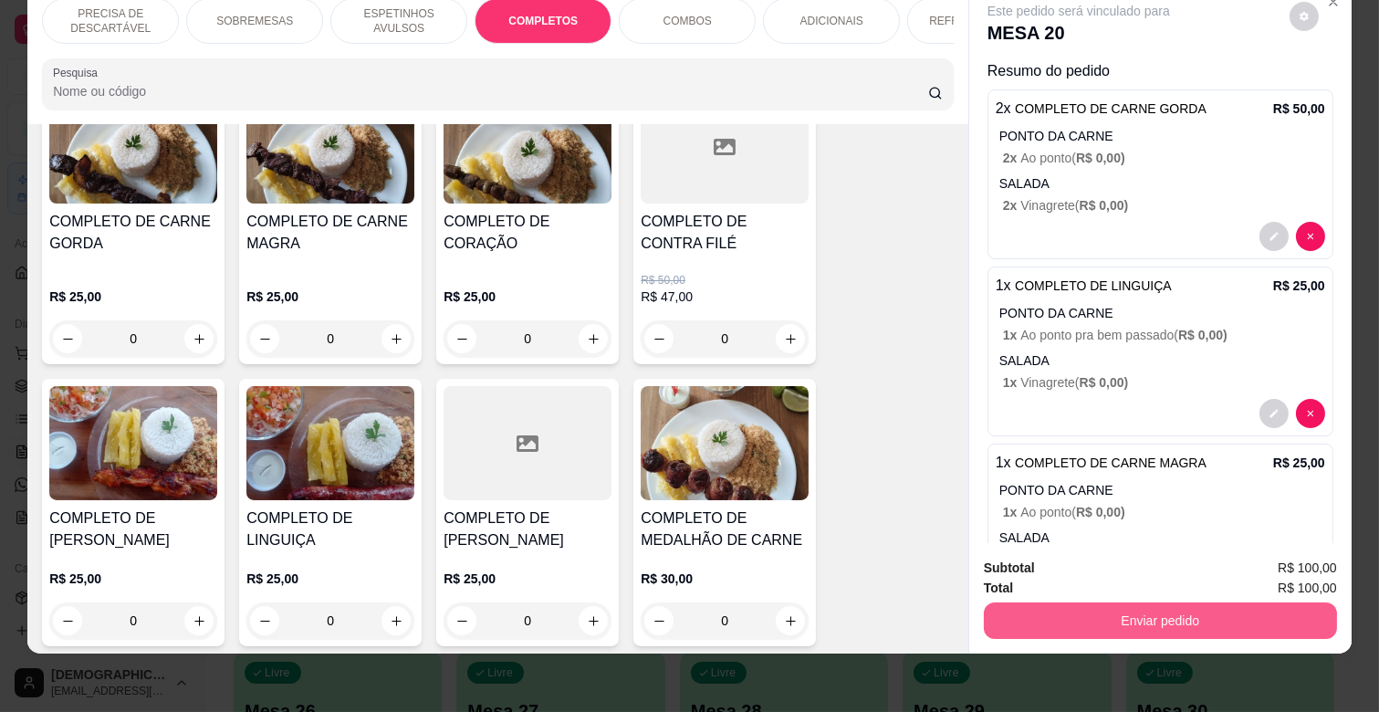
click at [1180, 602] on button "Enviar pedido" at bounding box center [1160, 620] width 353 height 36
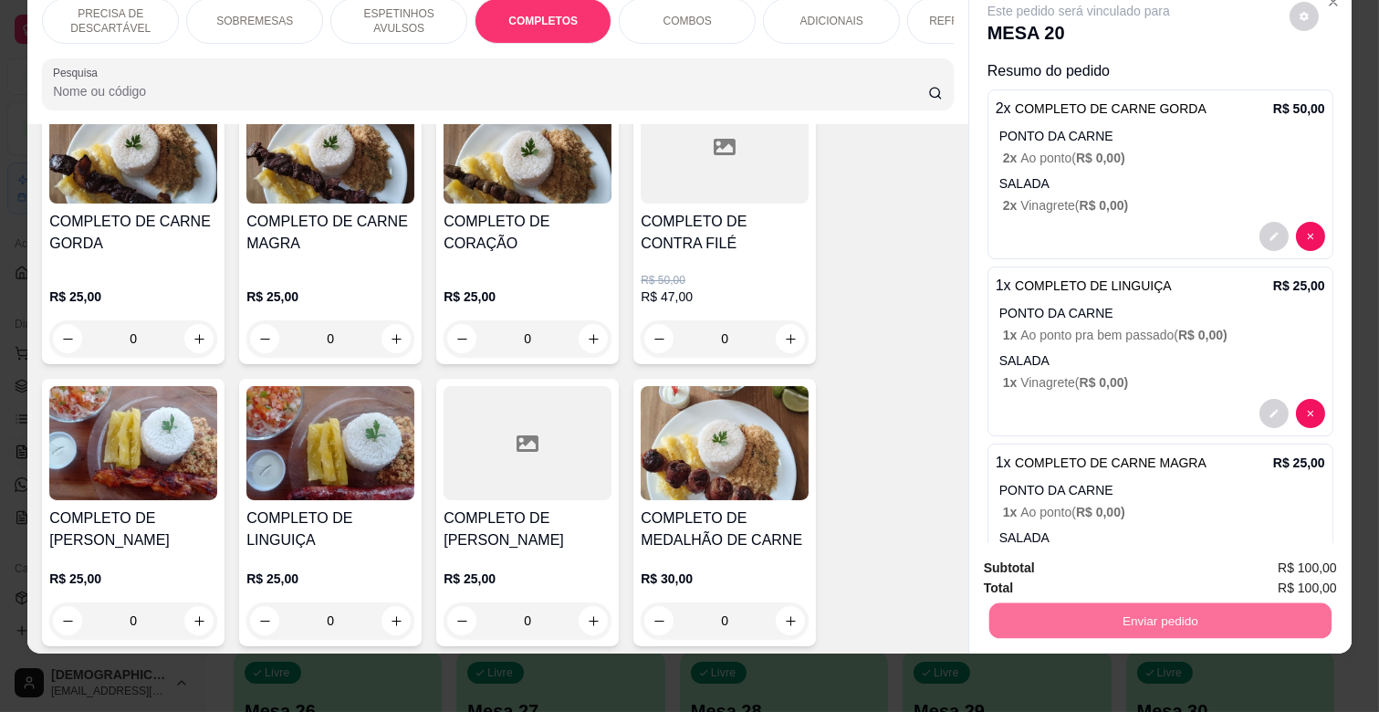
click at [1123, 555] on button "Não registrar e enviar pedido" at bounding box center [1099, 561] width 190 height 35
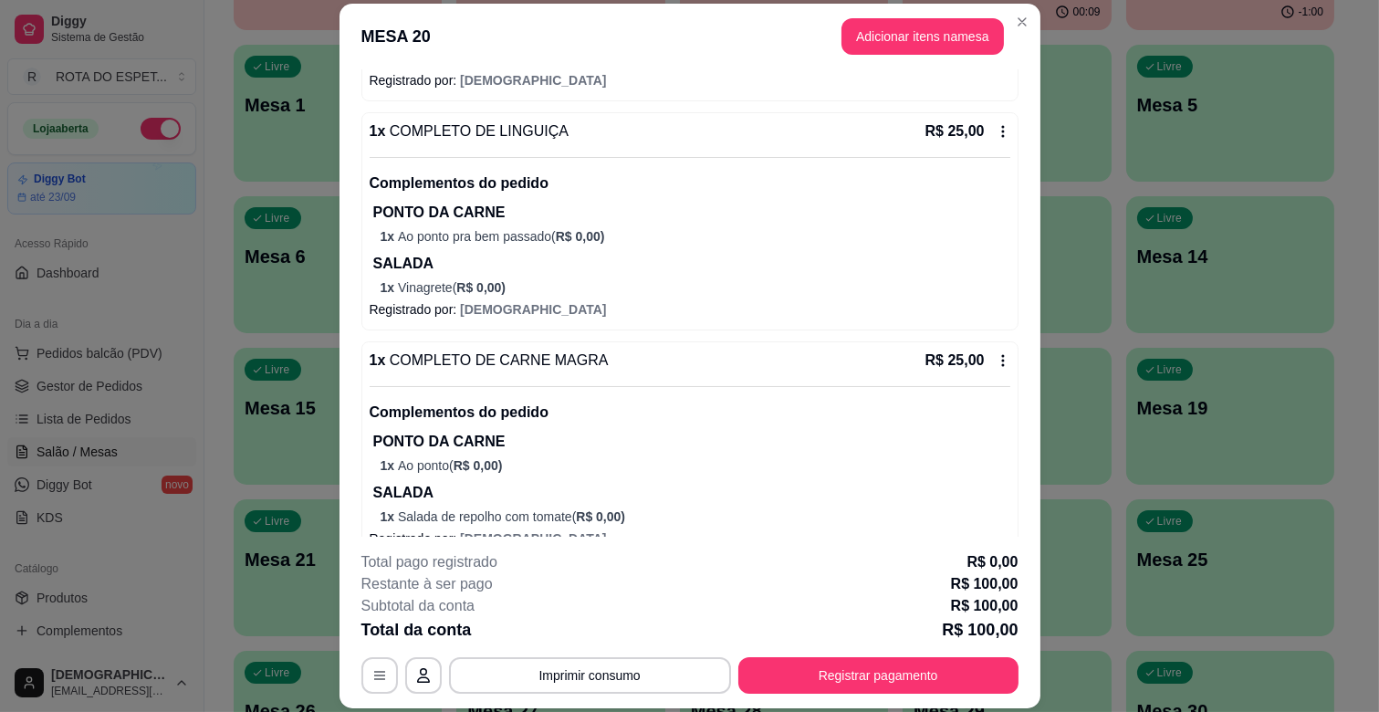
scroll to position [389, 0]
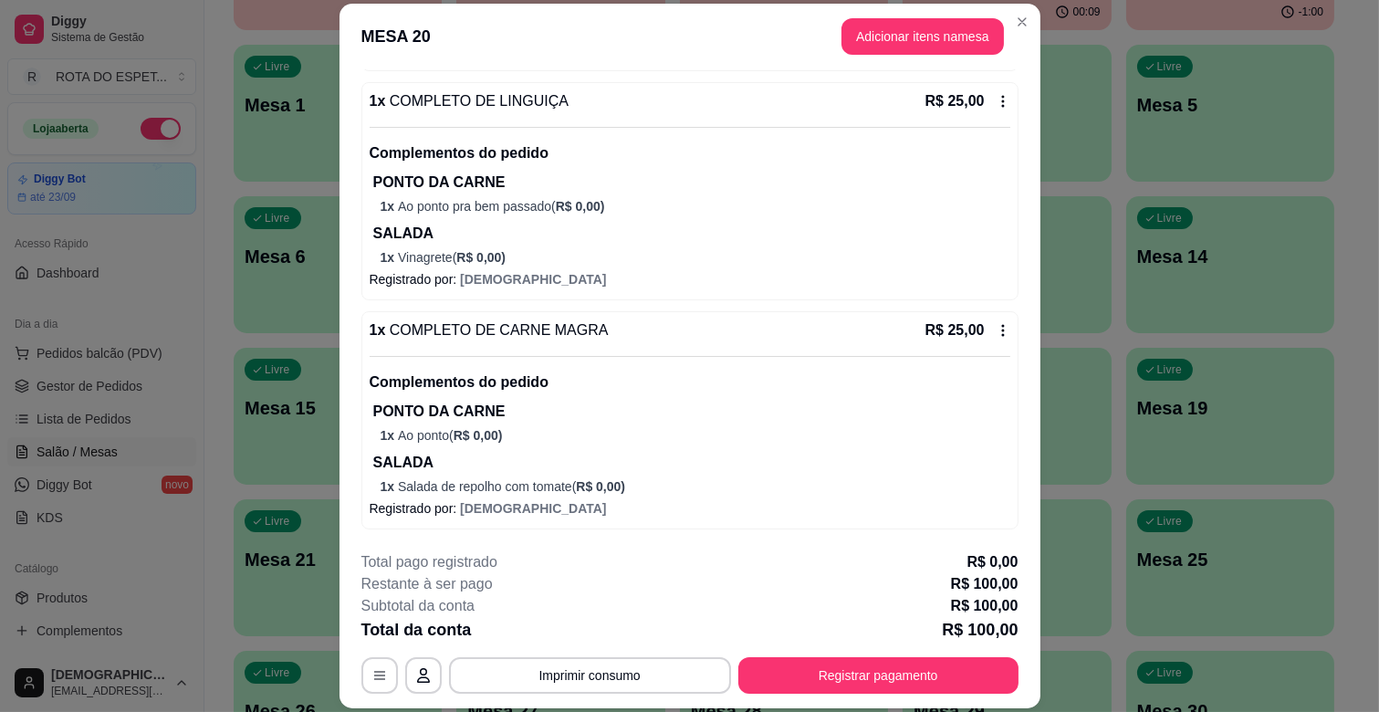
click at [851, 397] on div "Complementos do pedido PONTO DA CARNE 1 x Ao ponto ( R$ 0,00 ) SALADA 1 x Salad…" at bounding box center [690, 426] width 640 height 140
click at [598, 684] on button "Imprimir consumo" at bounding box center [590, 675] width 282 height 36
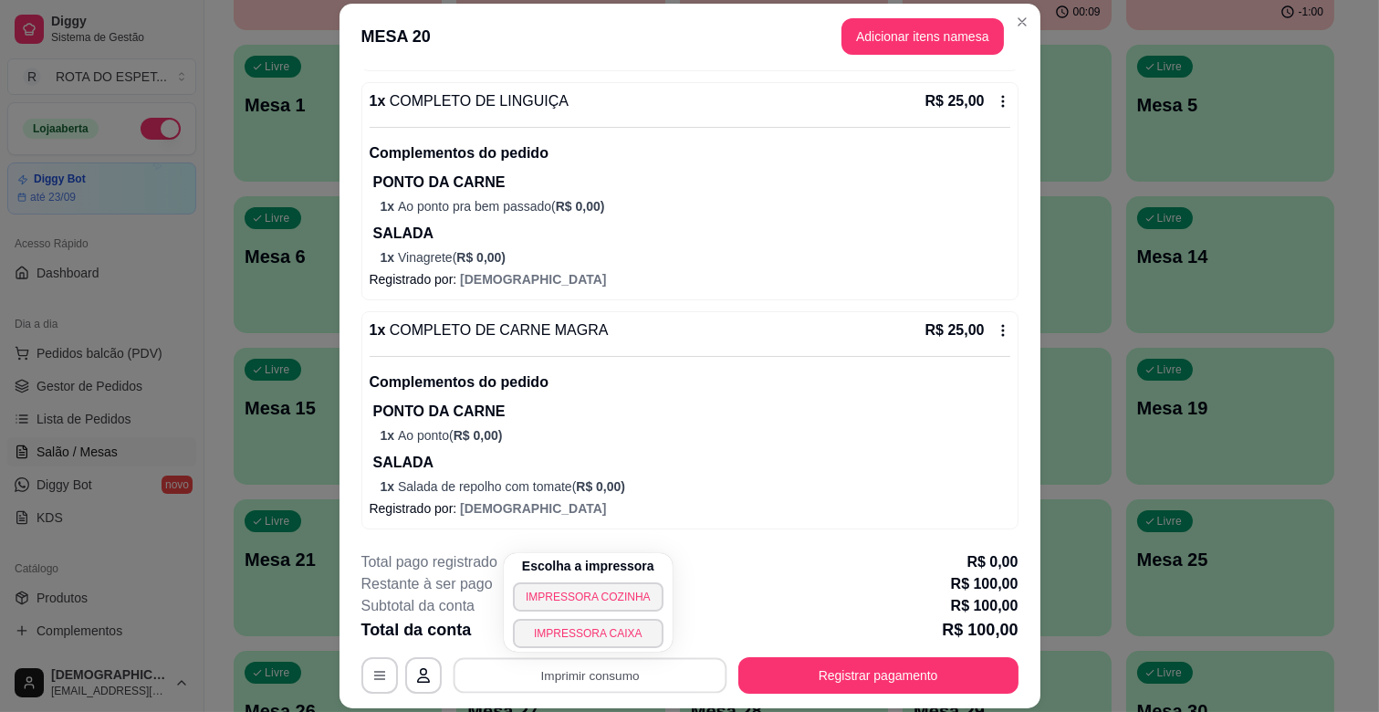
click at [844, 494] on p "1 x Salada de repolho com tomate ( R$ 0,00 )" at bounding box center [695, 486] width 630 height 18
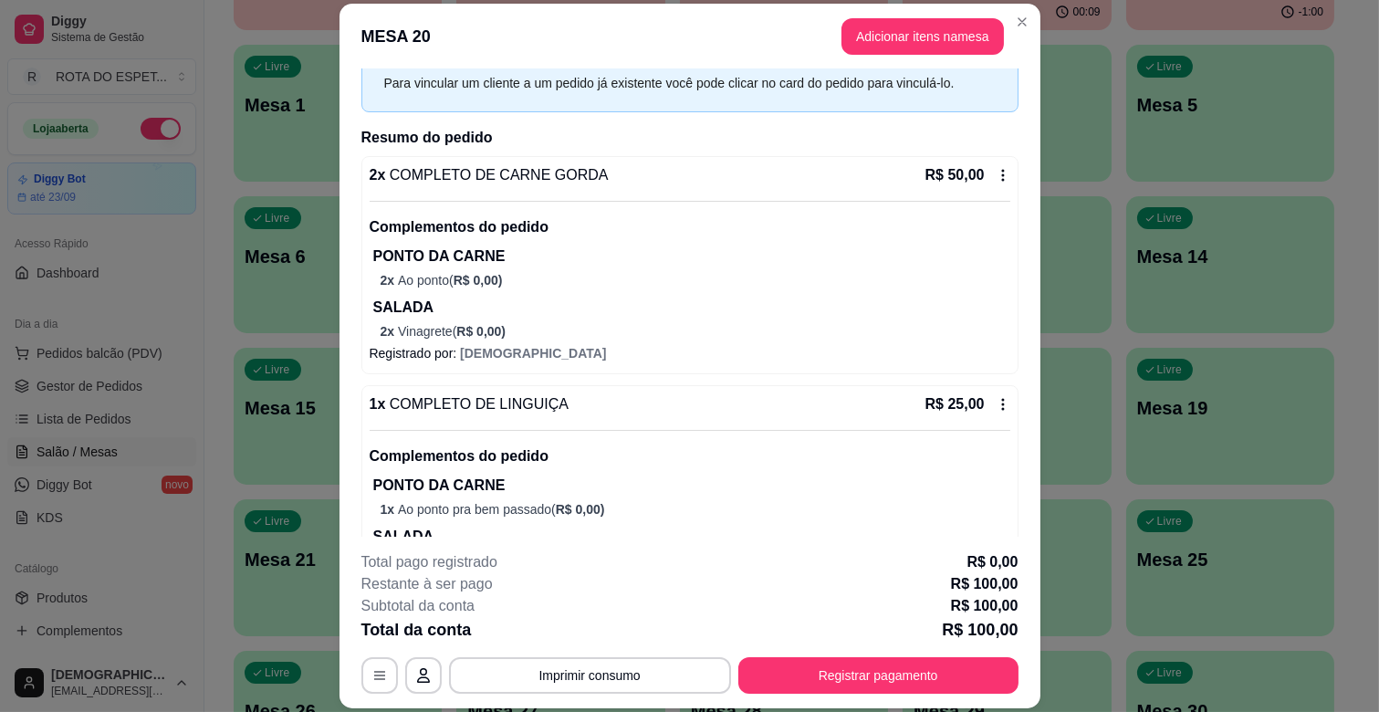
scroll to position [85, 0]
click at [881, 669] on button "Registrar pagamento" at bounding box center [878, 675] width 280 height 36
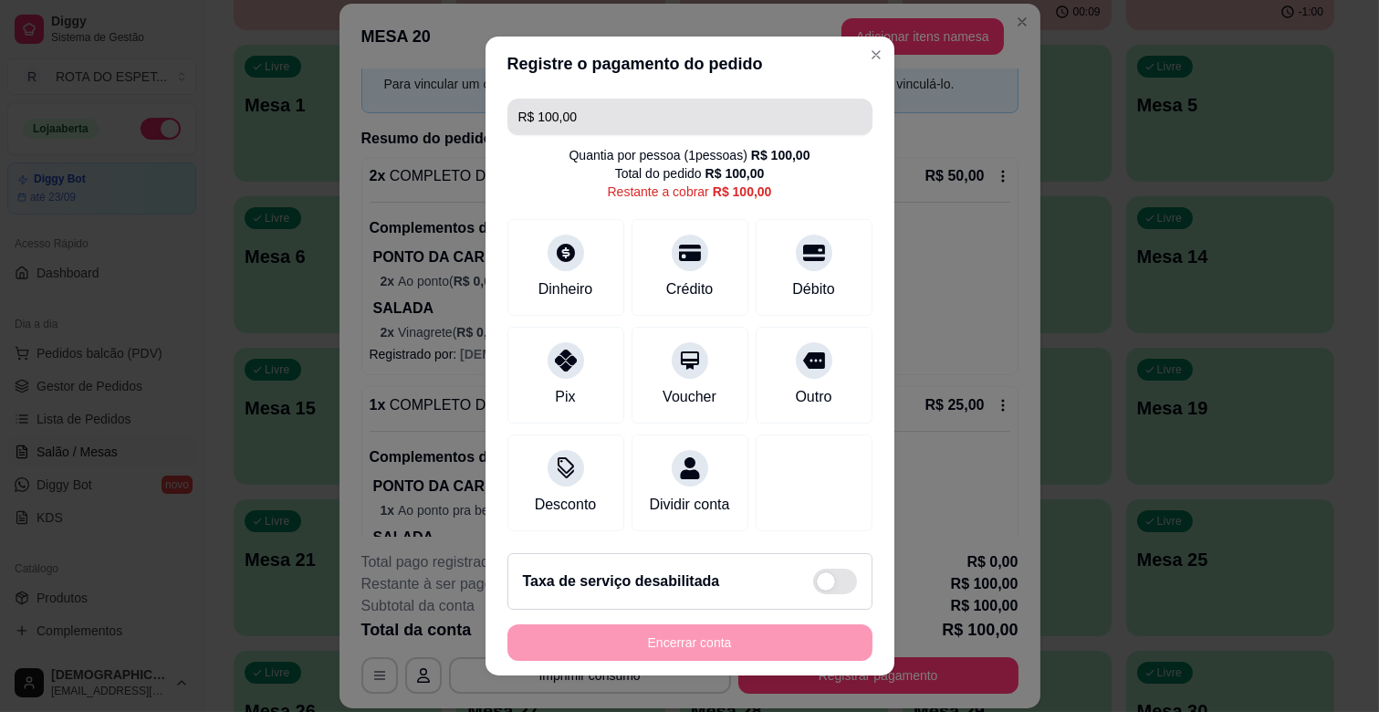
click at [628, 114] on input "R$ 100,00" at bounding box center [689, 117] width 343 height 36
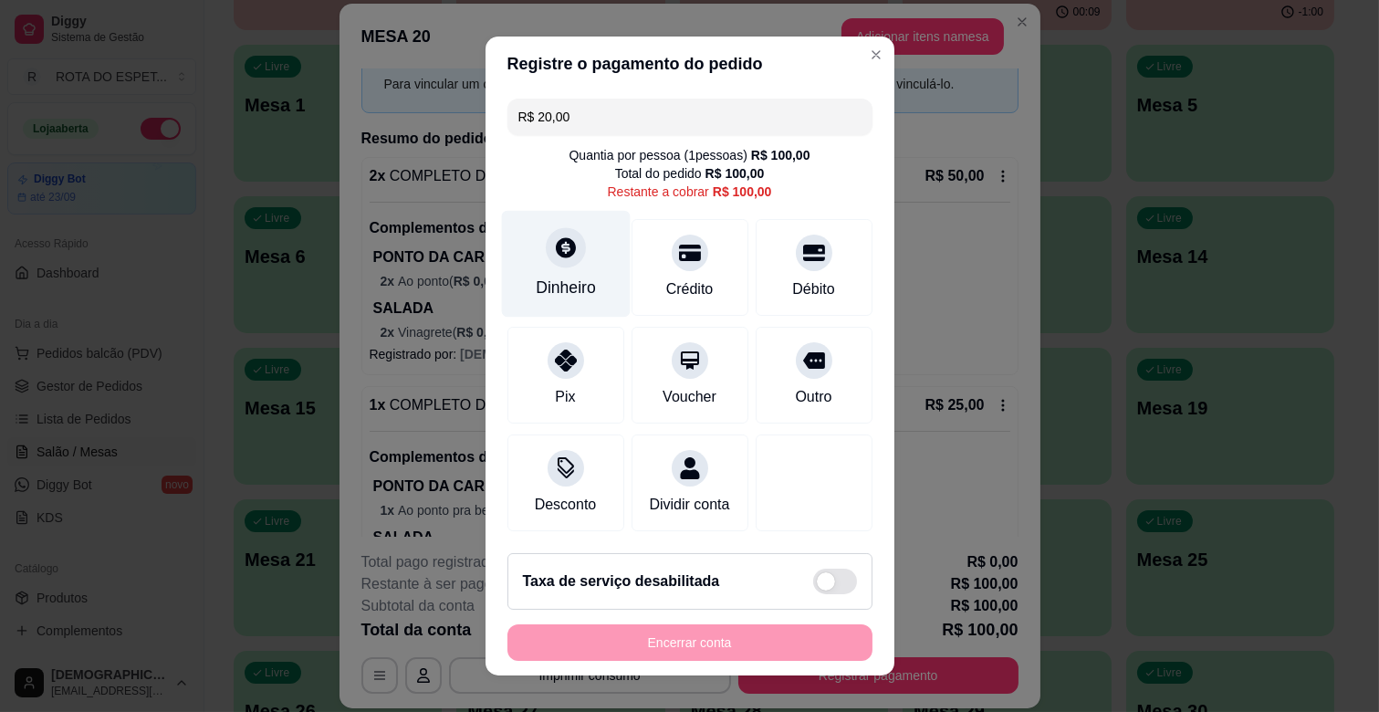
click at [560, 283] on div "Dinheiro" at bounding box center [566, 288] width 60 height 24
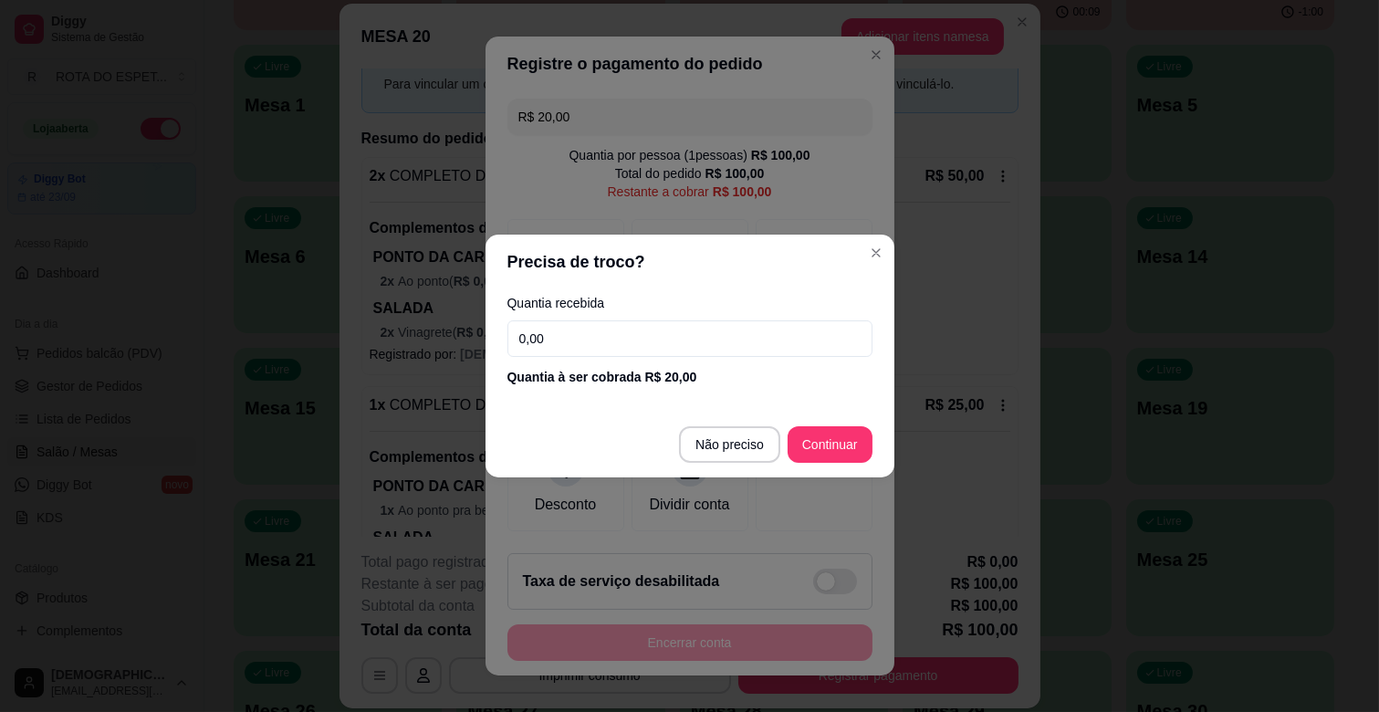
drag, startPoint x: 712, startPoint y: 422, endPoint x: 723, endPoint y: 441, distance: 21.3
click at [715, 425] on footer "Não preciso Continuar" at bounding box center [689, 444] width 409 height 66
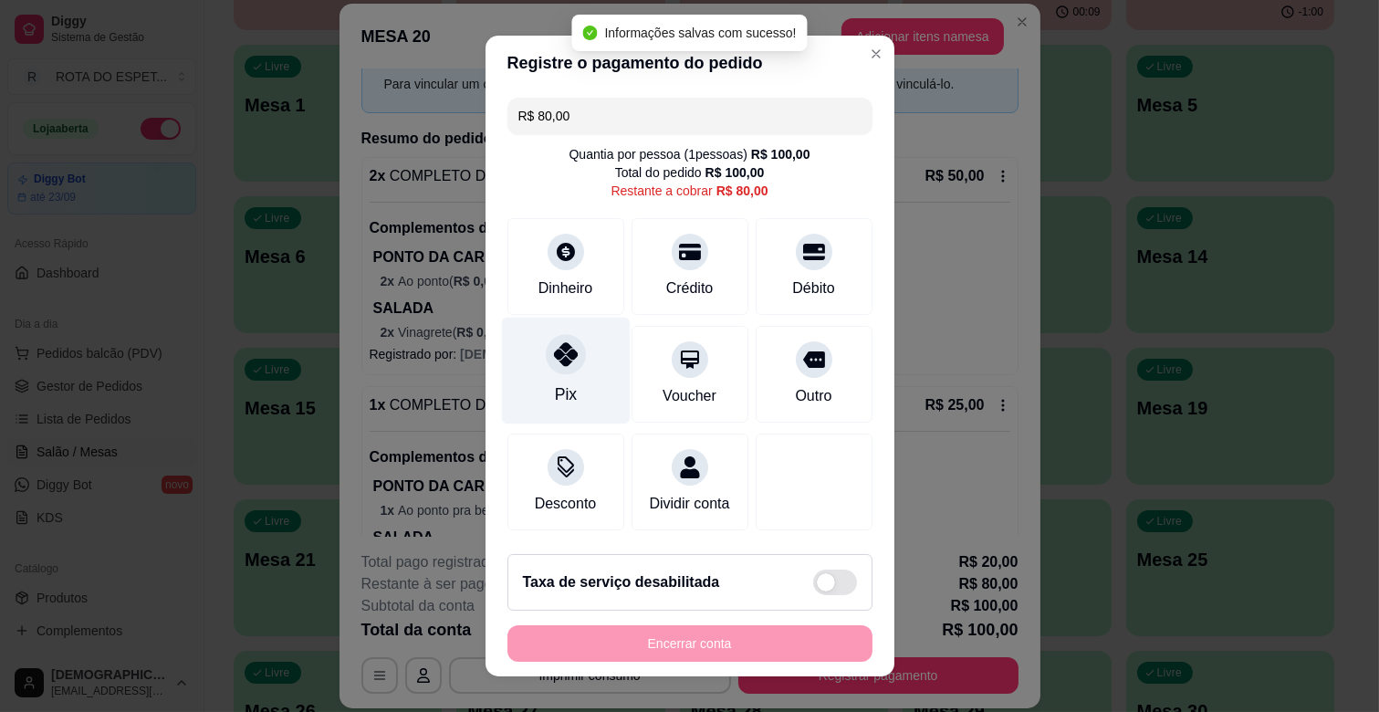
click at [563, 383] on div "Pix" at bounding box center [565, 371] width 129 height 107
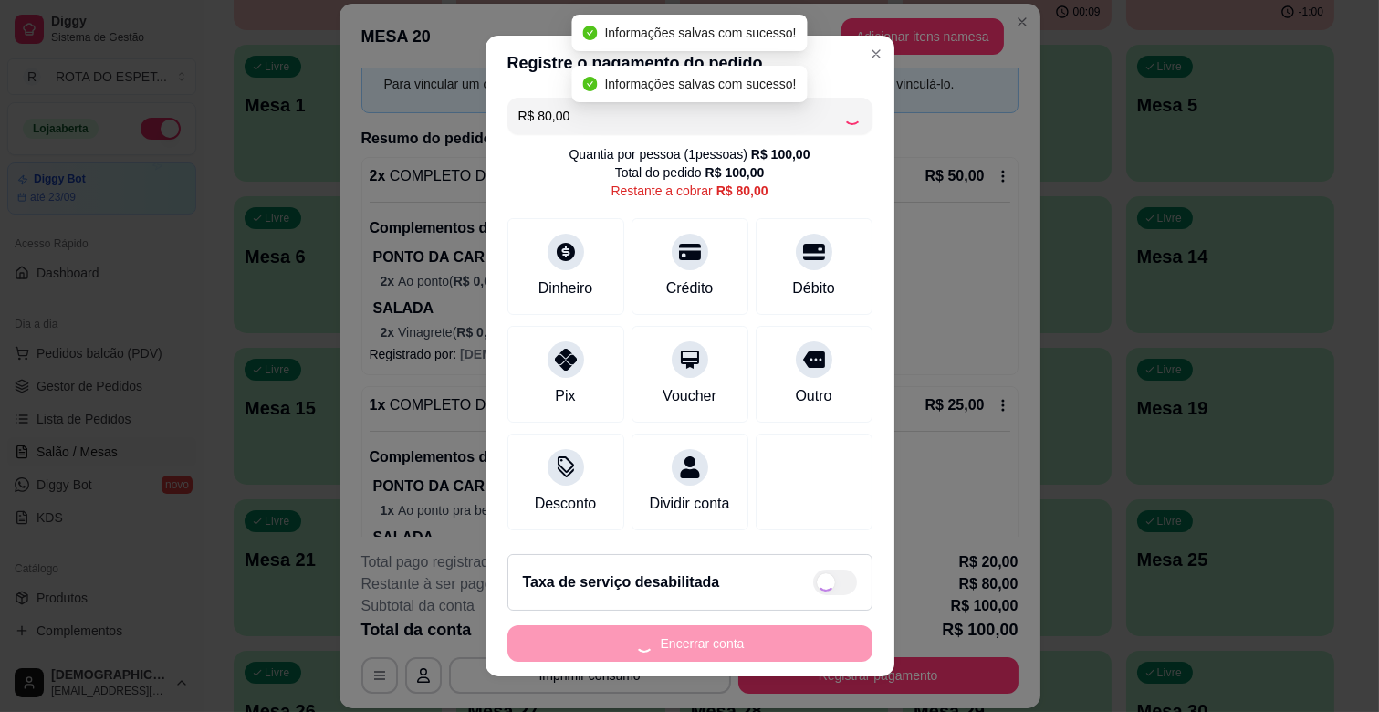
type input "R$ 0,00"
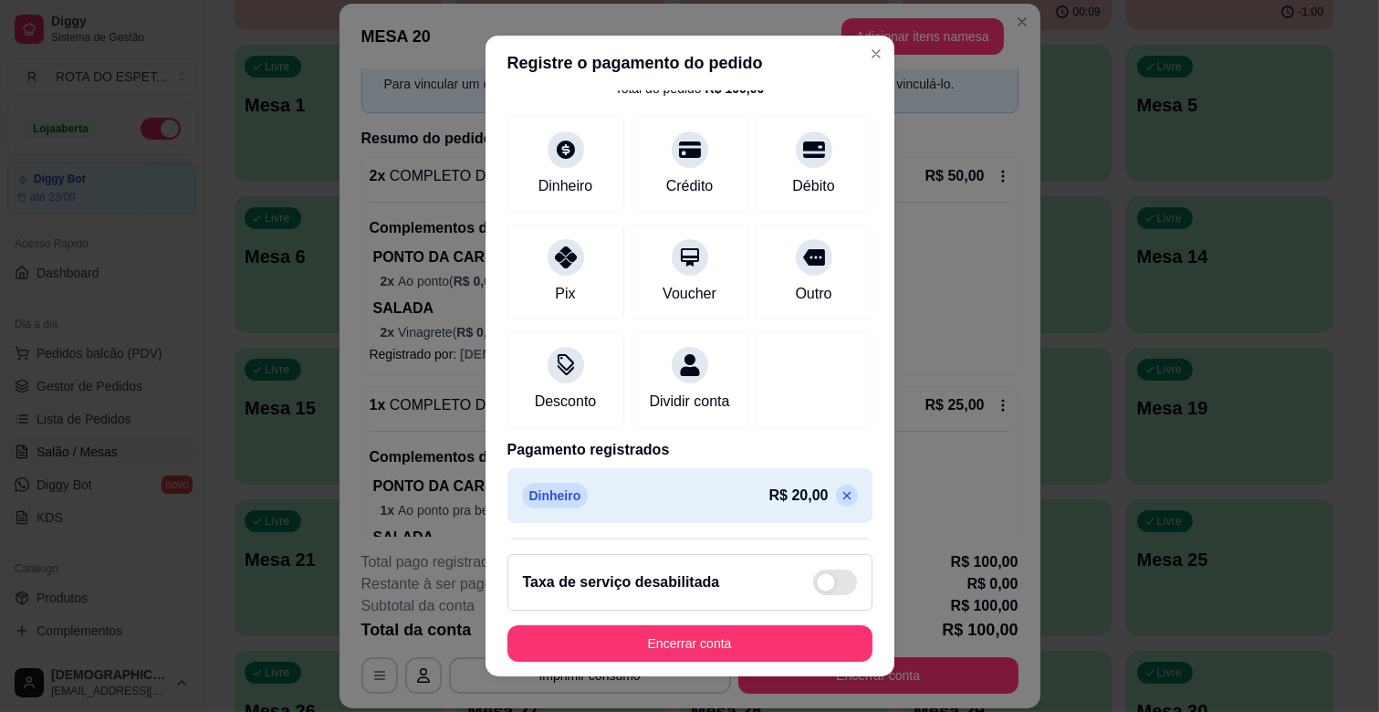
scroll to position [166, 0]
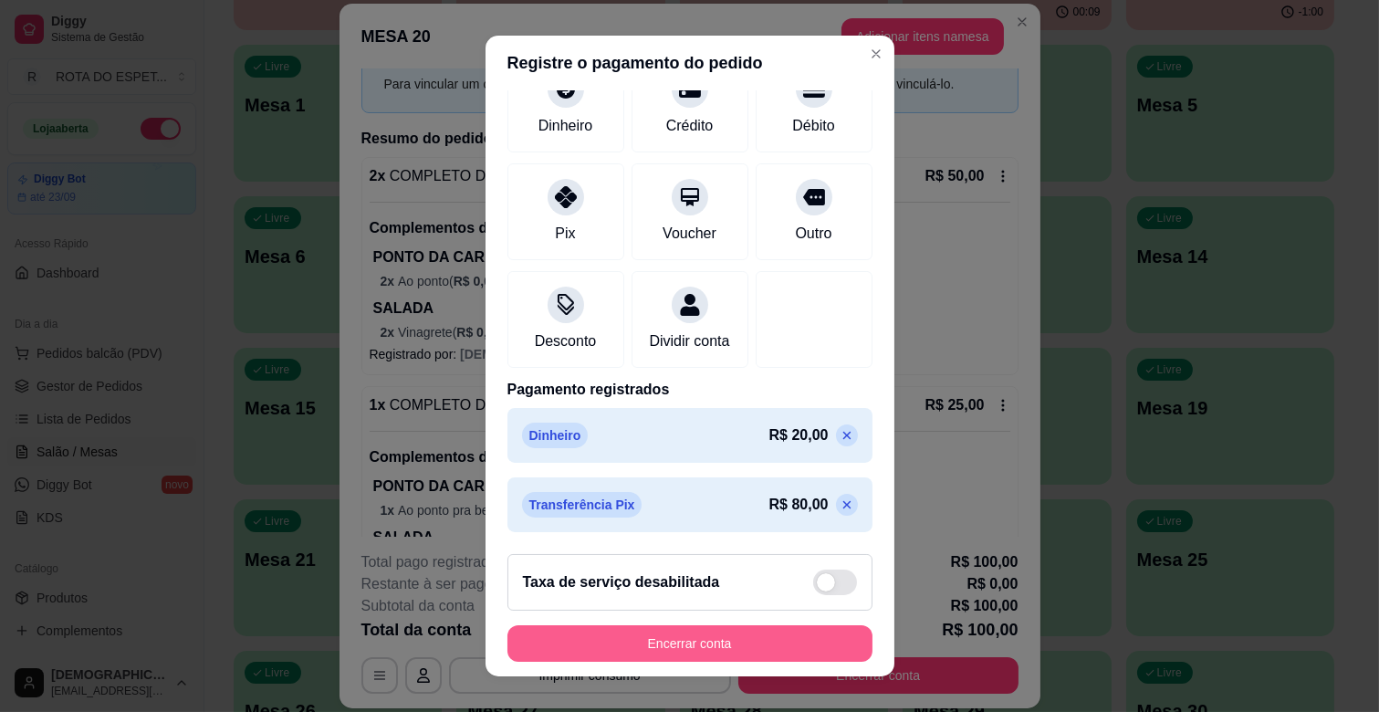
click at [749, 648] on button "Encerrar conta" at bounding box center [689, 643] width 365 height 36
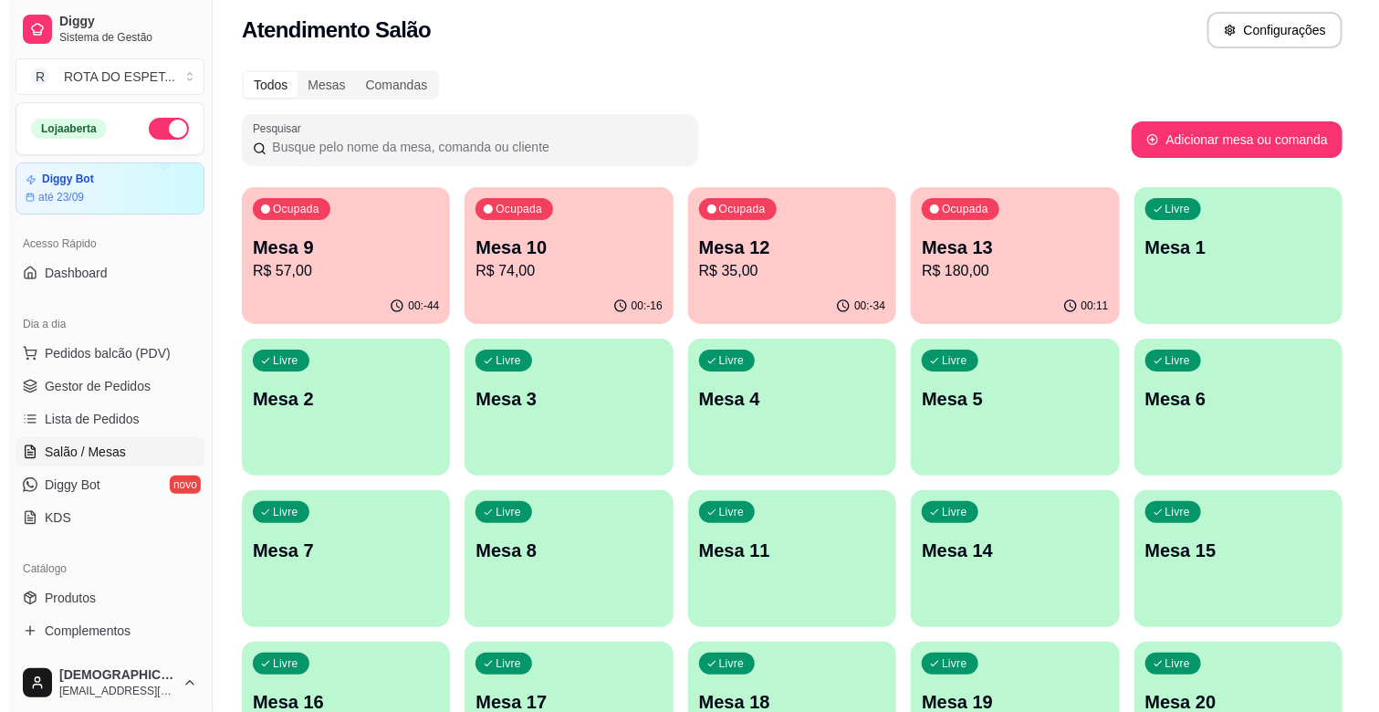
scroll to position [0, 0]
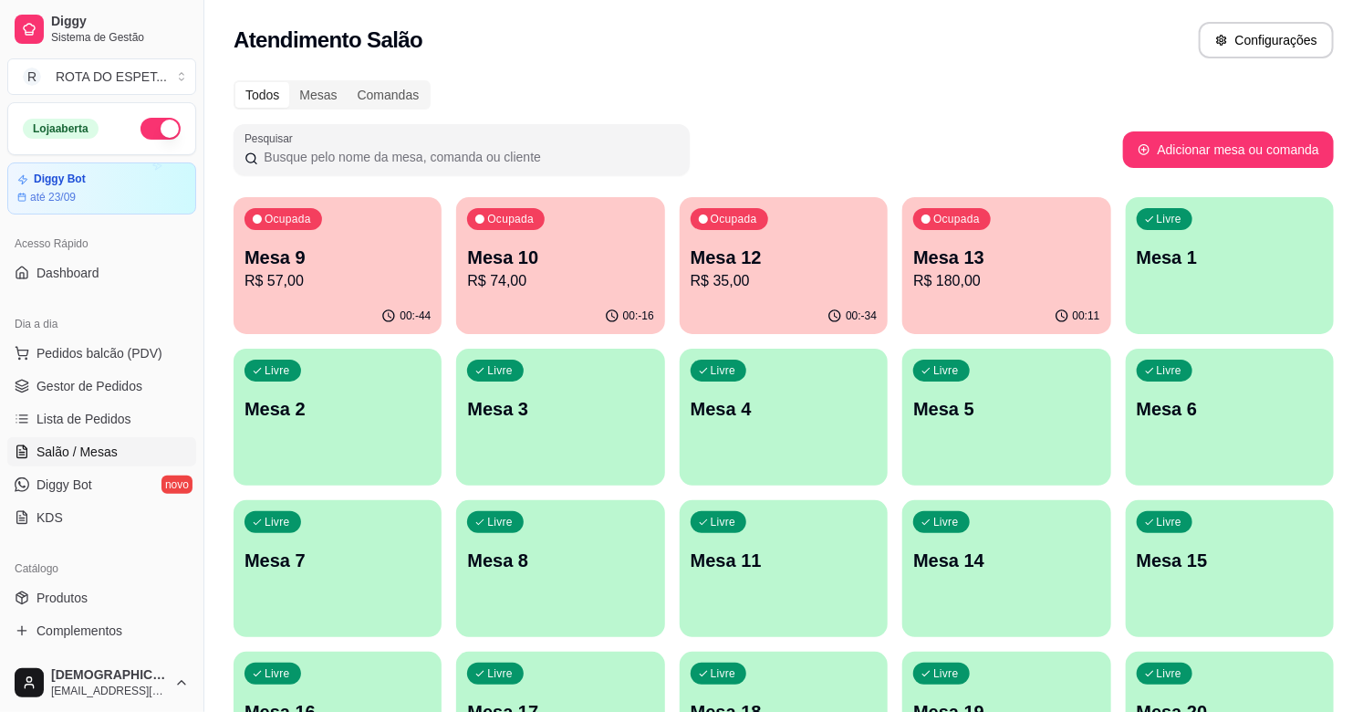
click at [569, 256] on p "Mesa 10" at bounding box center [560, 258] width 186 height 26
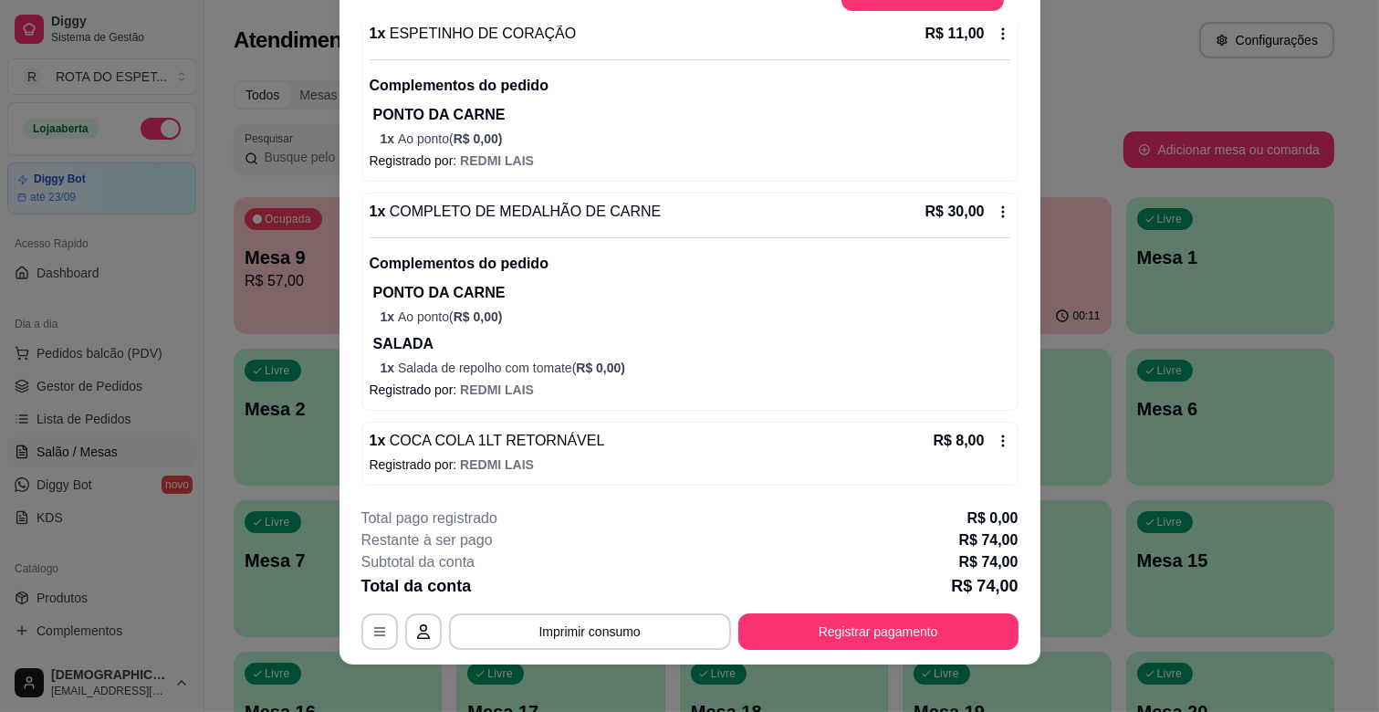
scroll to position [55, 0]
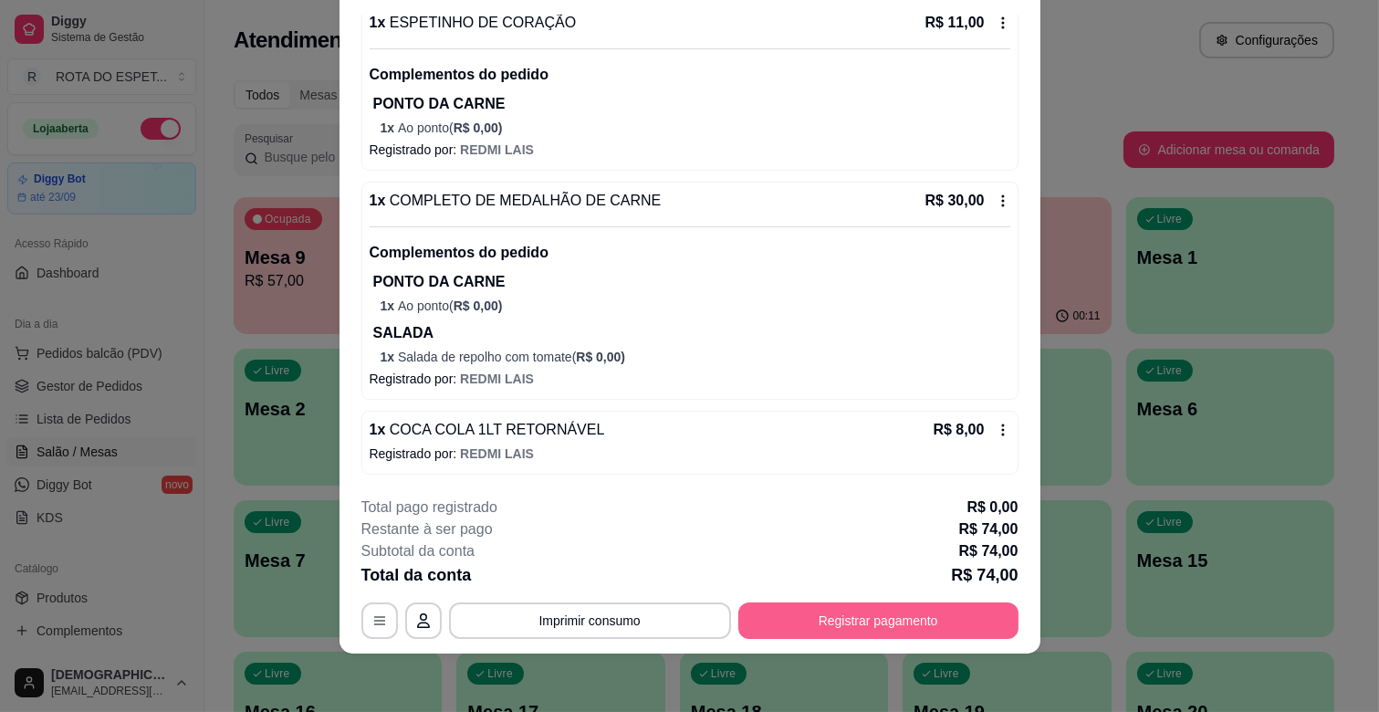
click at [915, 614] on button "Registrar pagamento" at bounding box center [878, 620] width 280 height 36
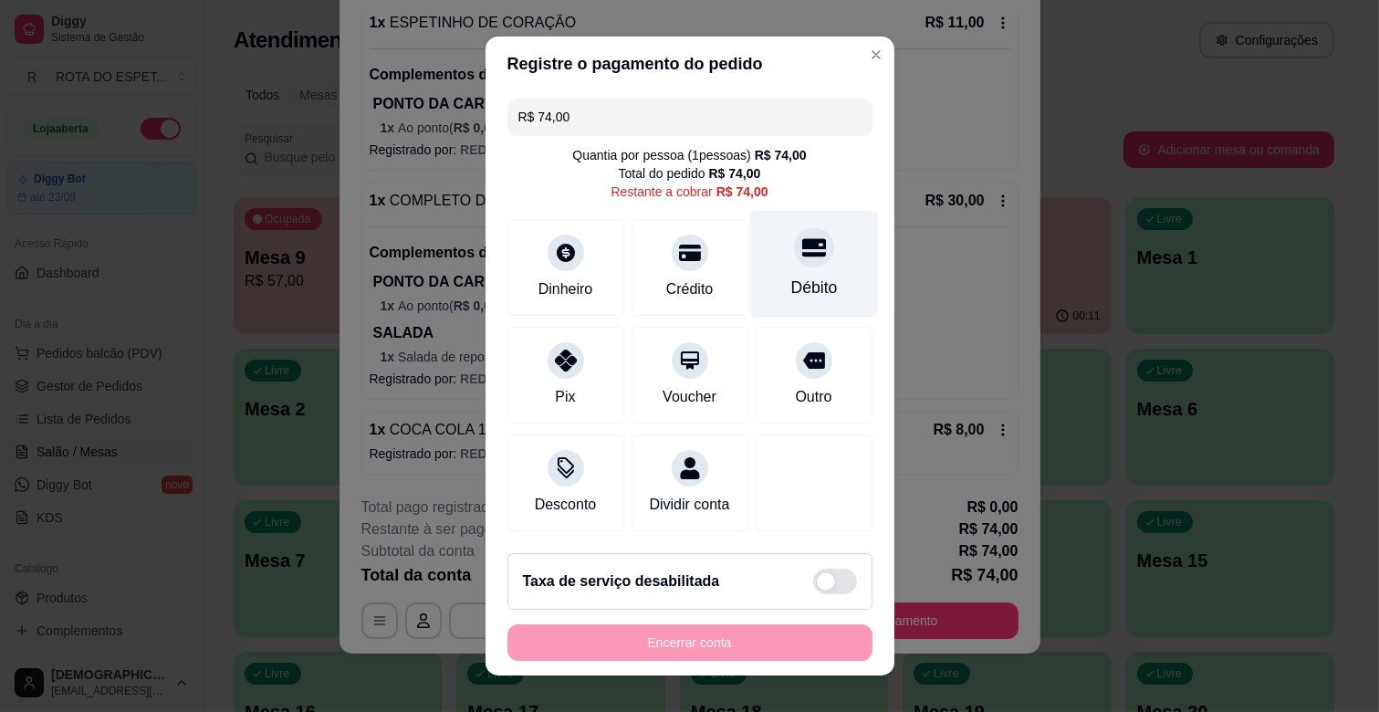
click at [801, 255] on icon at bounding box center [813, 248] width 24 height 18
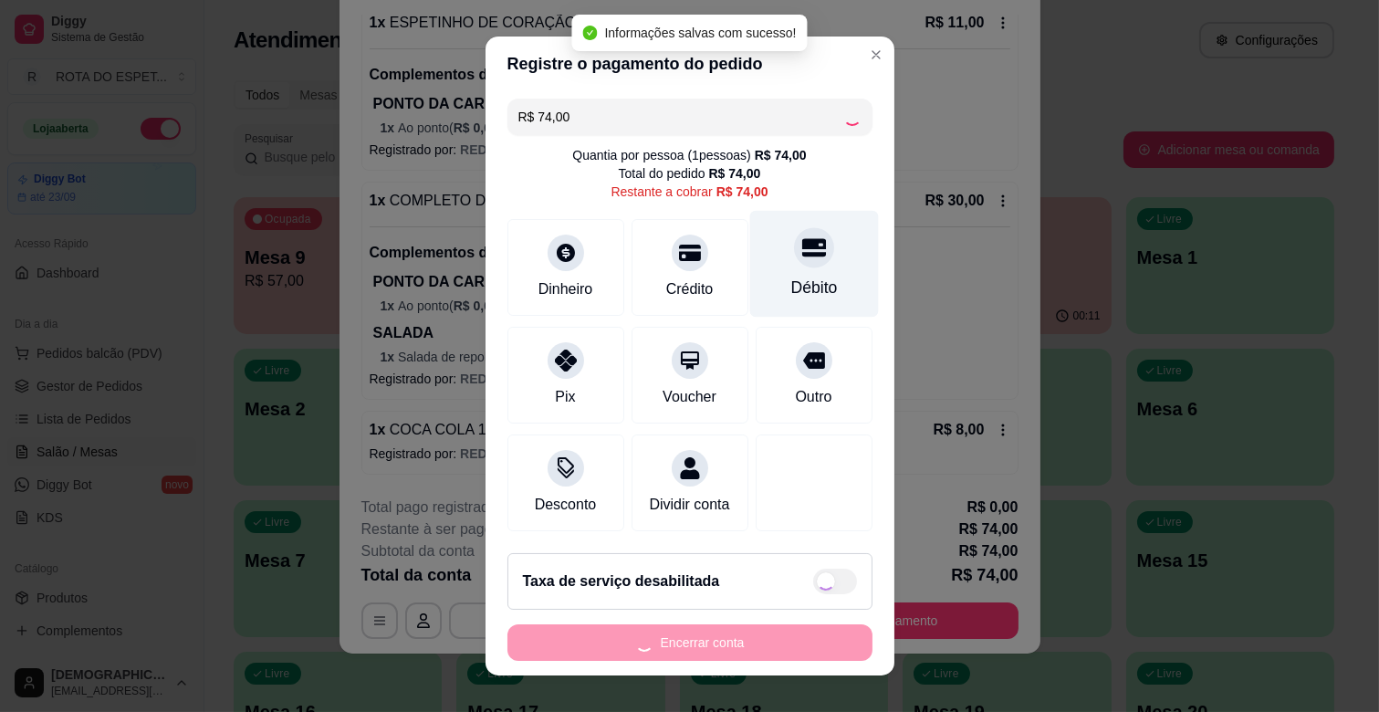
type input "R$ 0,00"
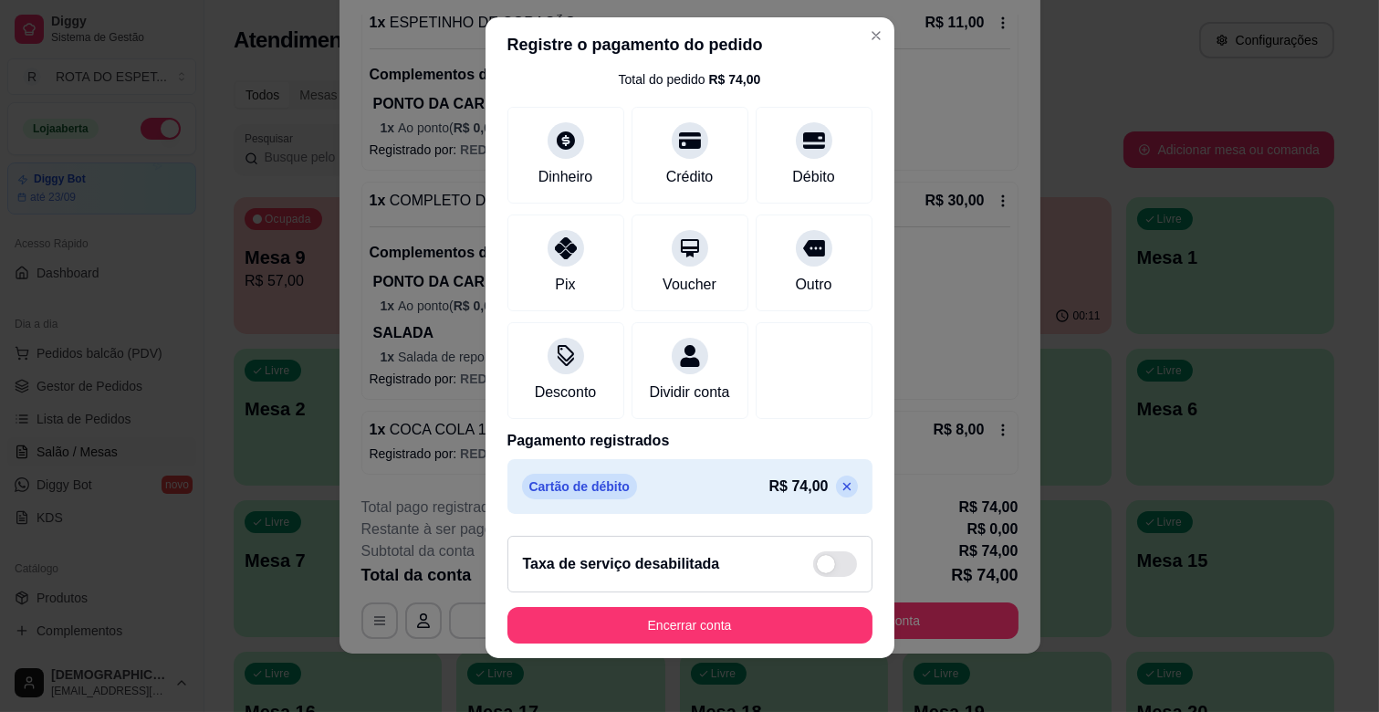
scroll to position [23, 0]
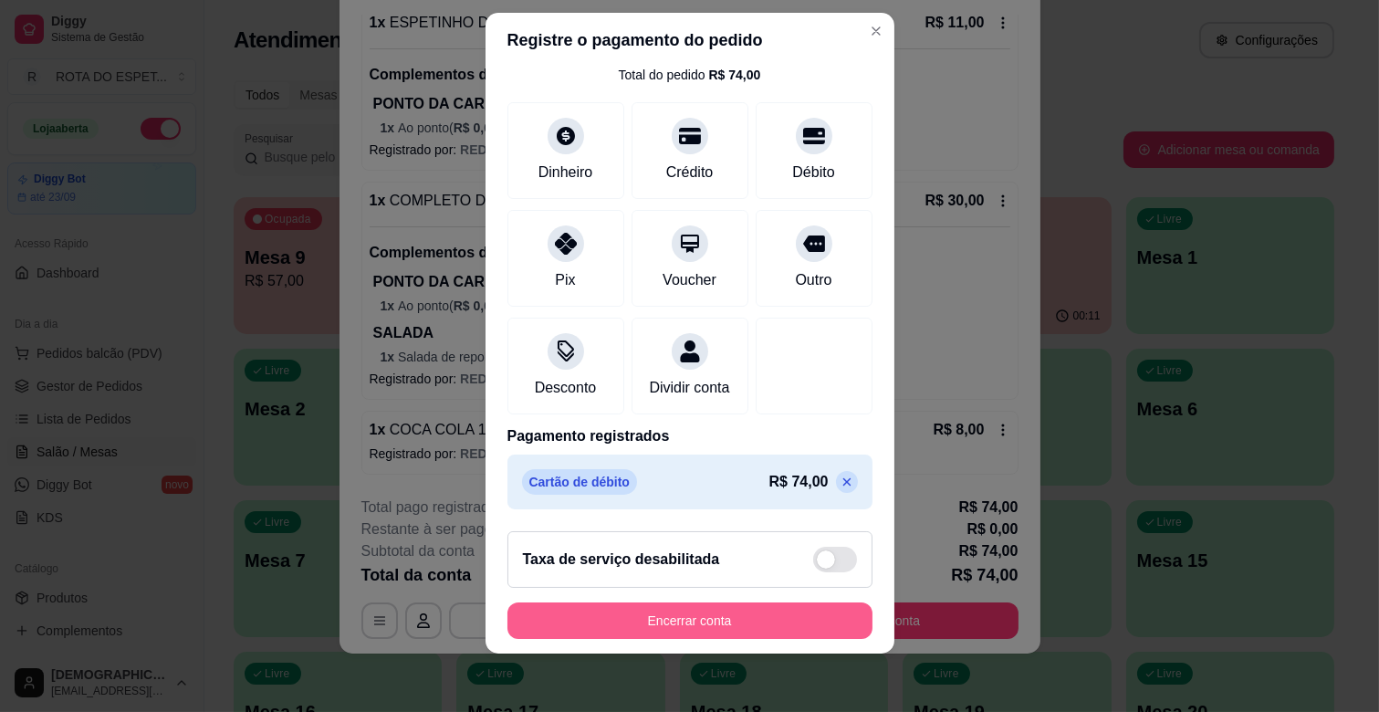
click at [781, 615] on button "Encerrar conta" at bounding box center [689, 620] width 365 height 36
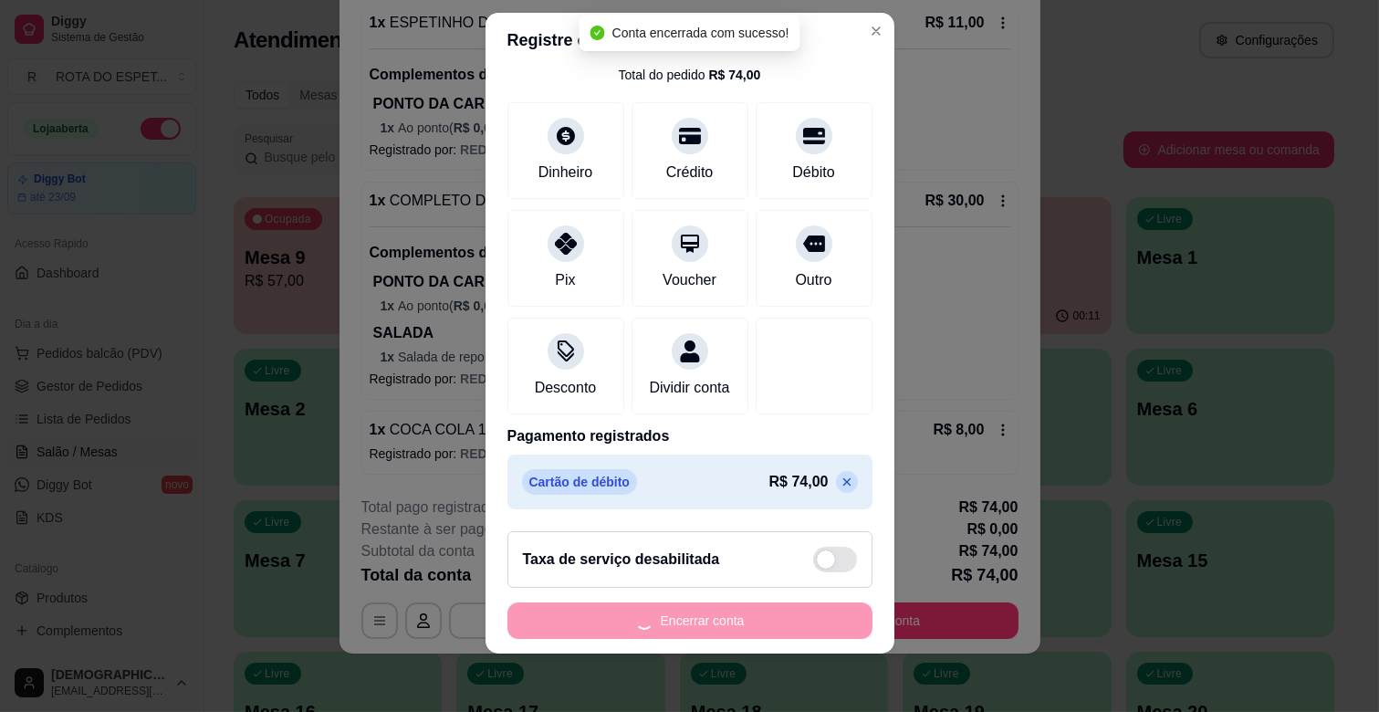
scroll to position [0, 0]
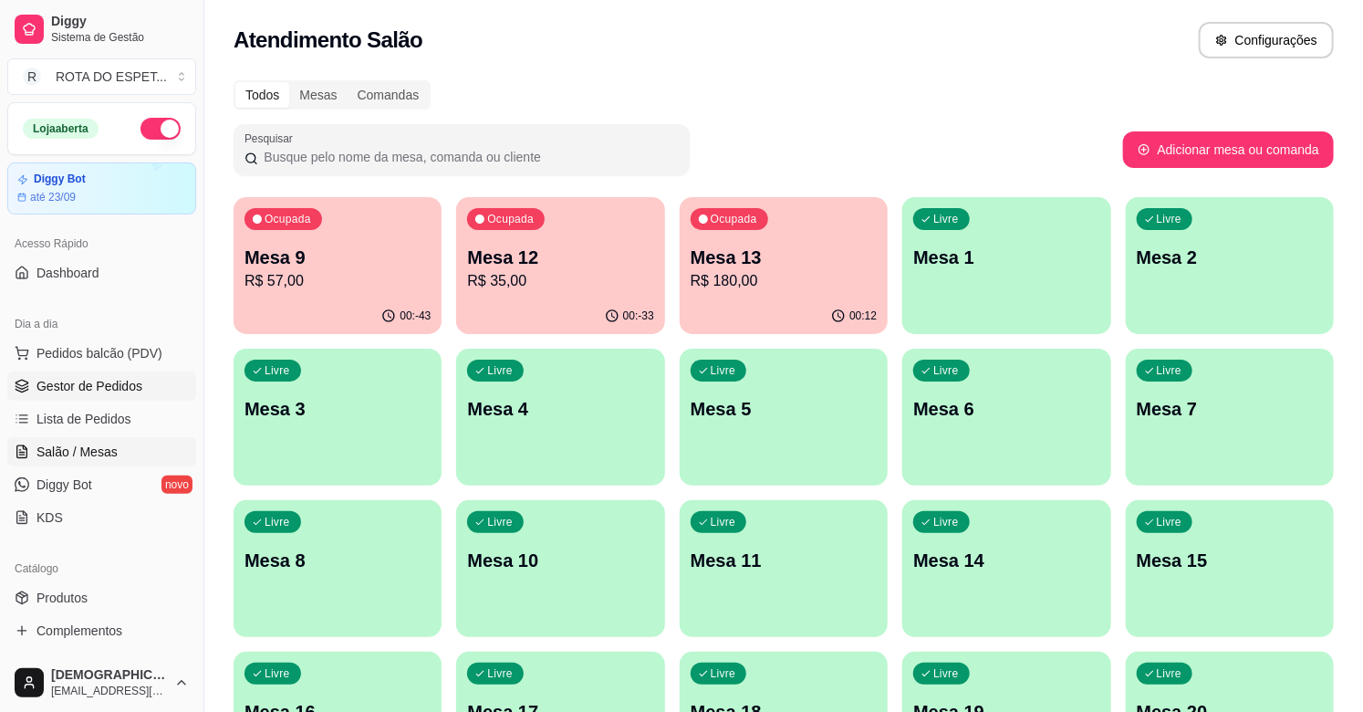
click at [123, 377] on span "Gestor de Pedidos" at bounding box center [89, 386] width 106 height 18
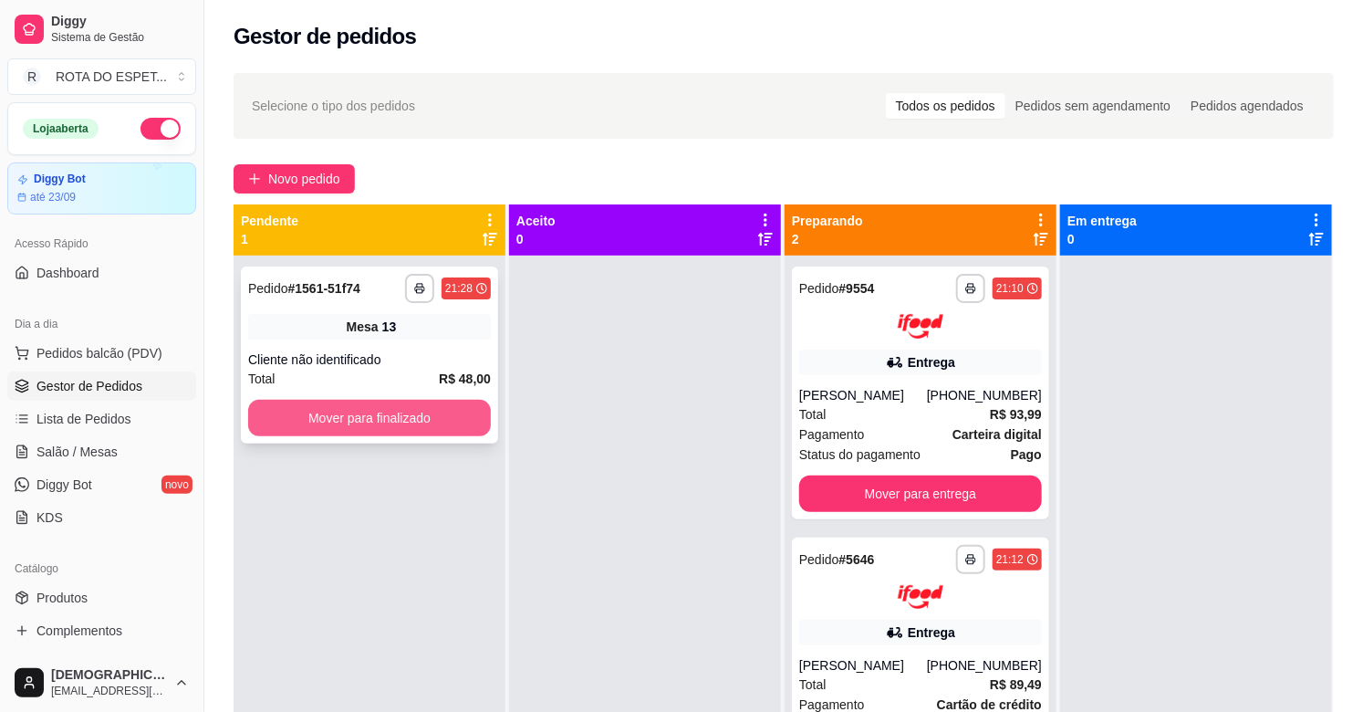
click at [341, 424] on button "Mover para finalizado" at bounding box center [369, 418] width 243 height 36
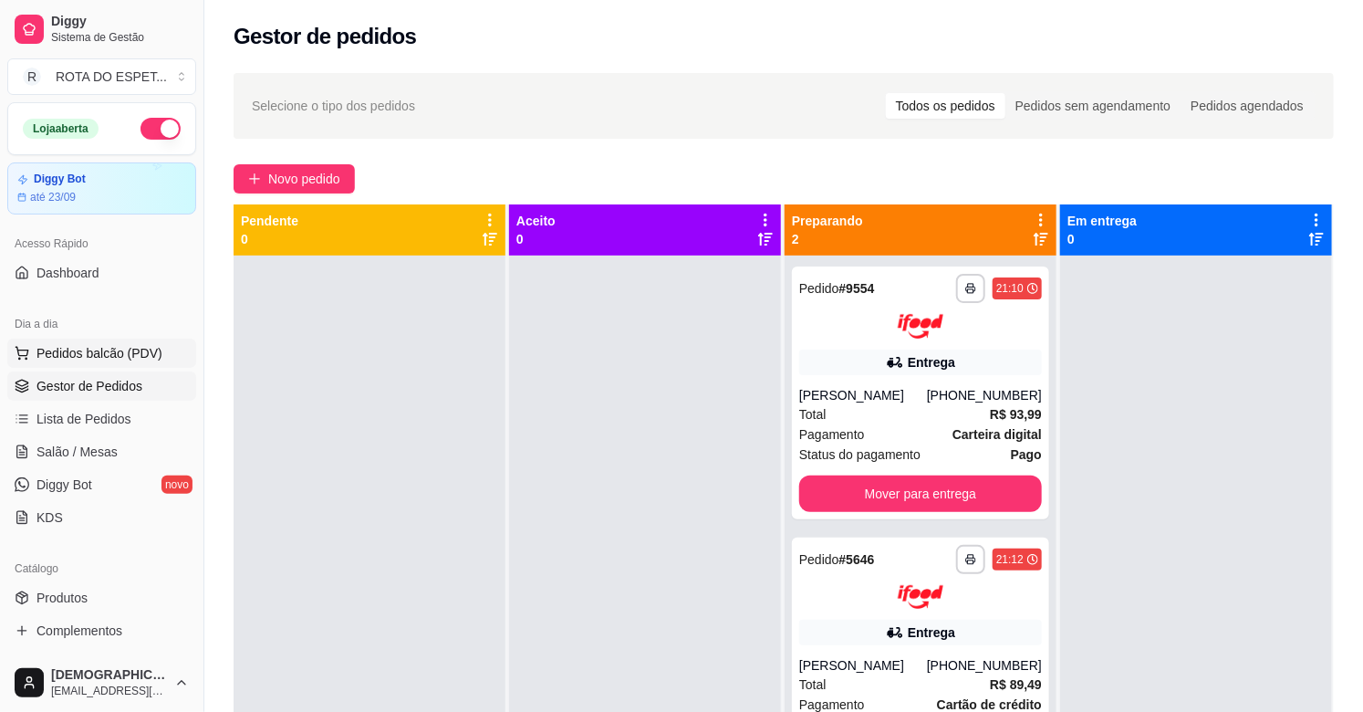
click at [126, 359] on span "Pedidos balcão (PDV)" at bounding box center [99, 353] width 126 height 18
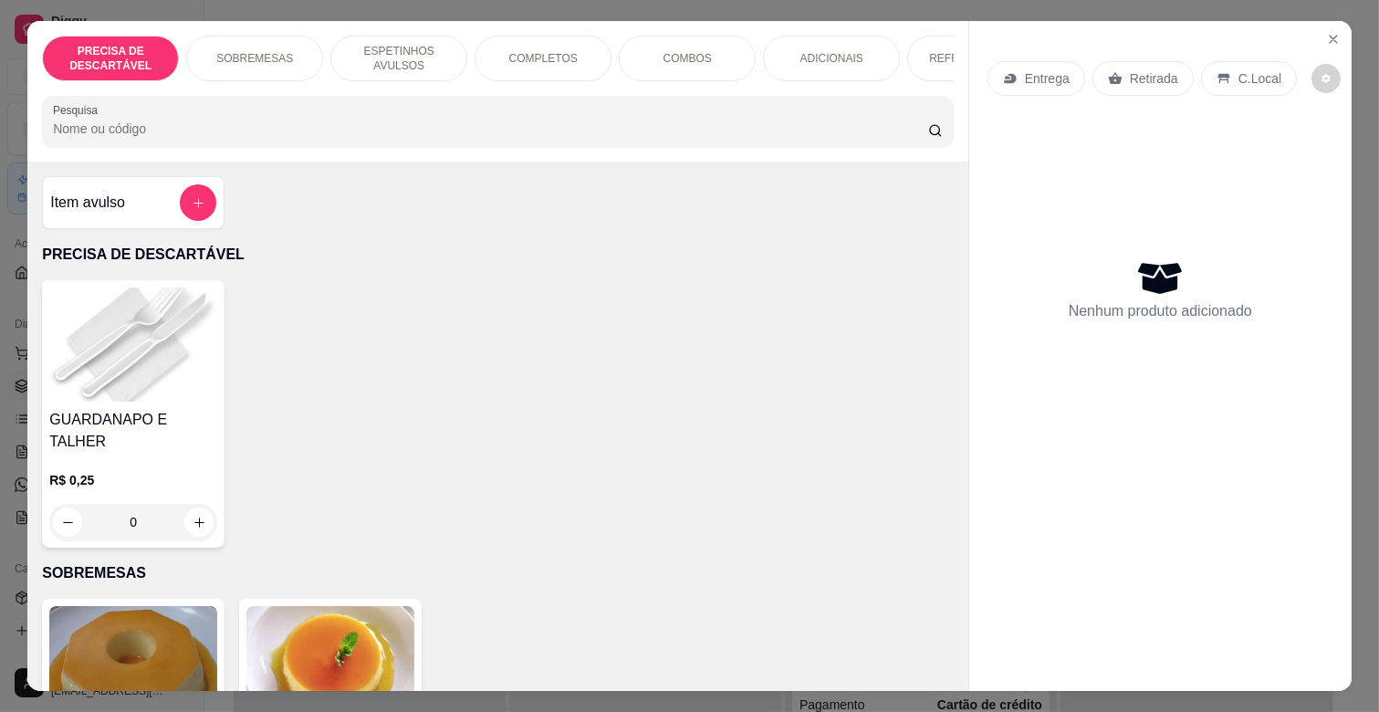
click at [422, 44] on p "ESPETINHOS AVULSOS" at bounding box center [399, 58] width 106 height 29
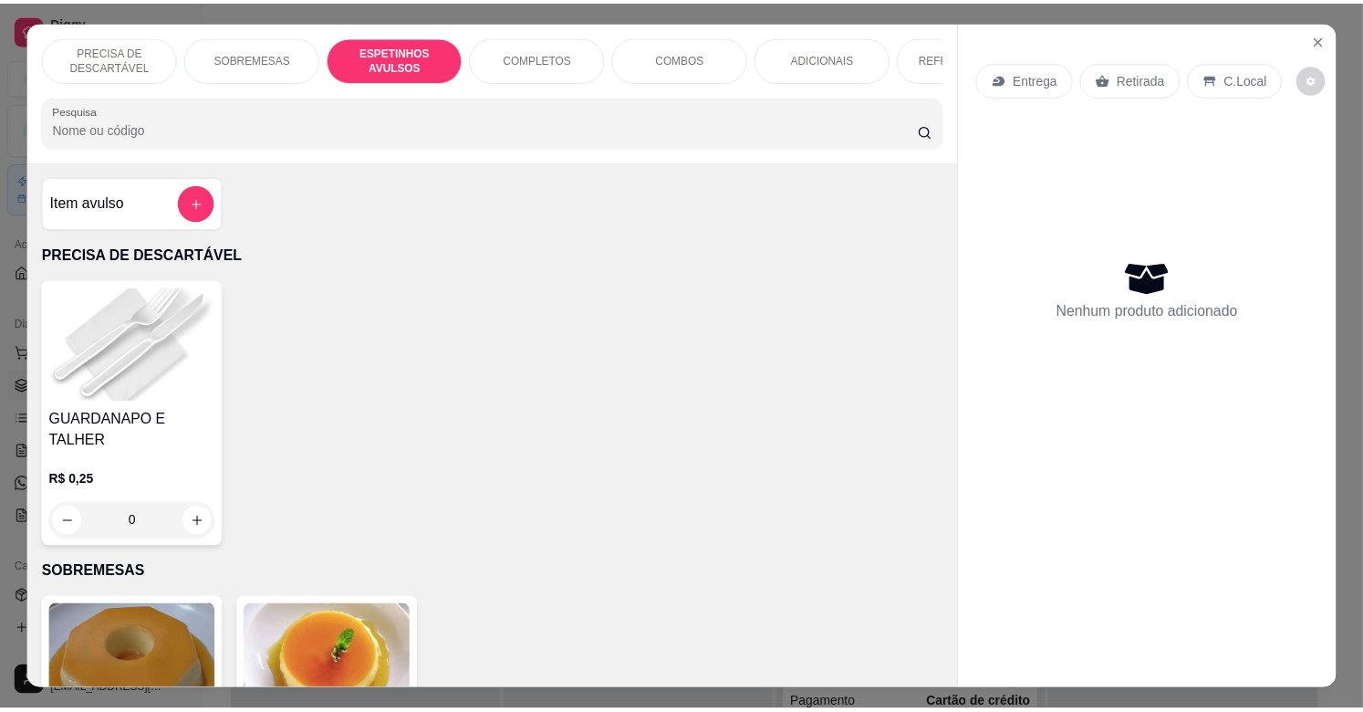
scroll to position [44, 0]
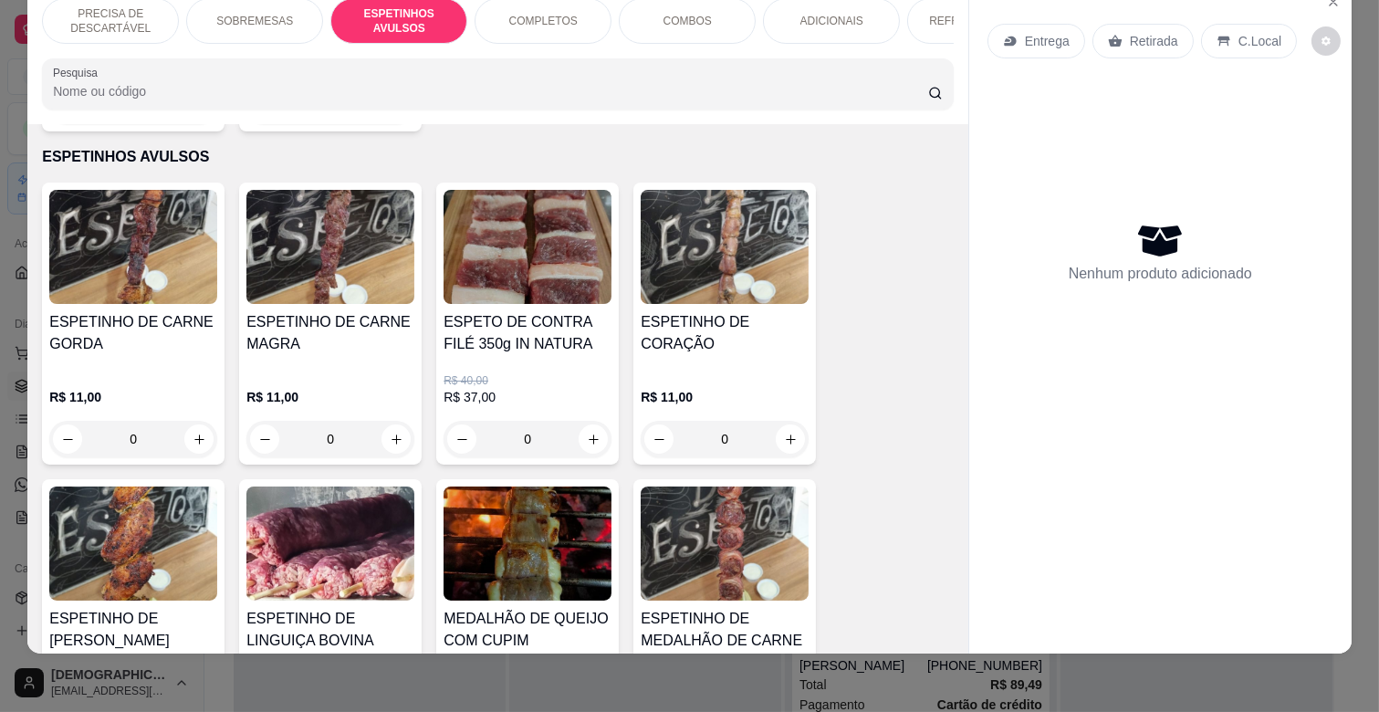
click at [106, 534] on img at bounding box center [133, 543] width 168 height 114
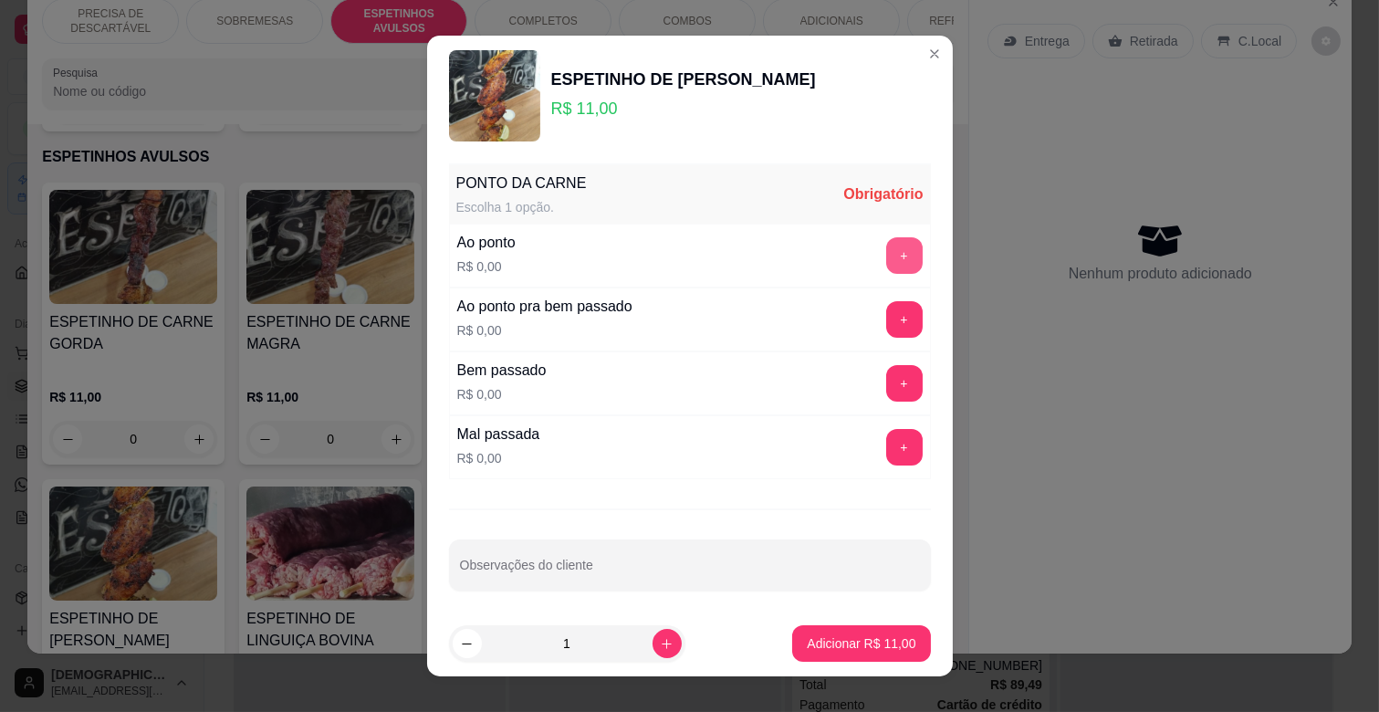
click at [886, 243] on button "+" at bounding box center [904, 255] width 36 height 36
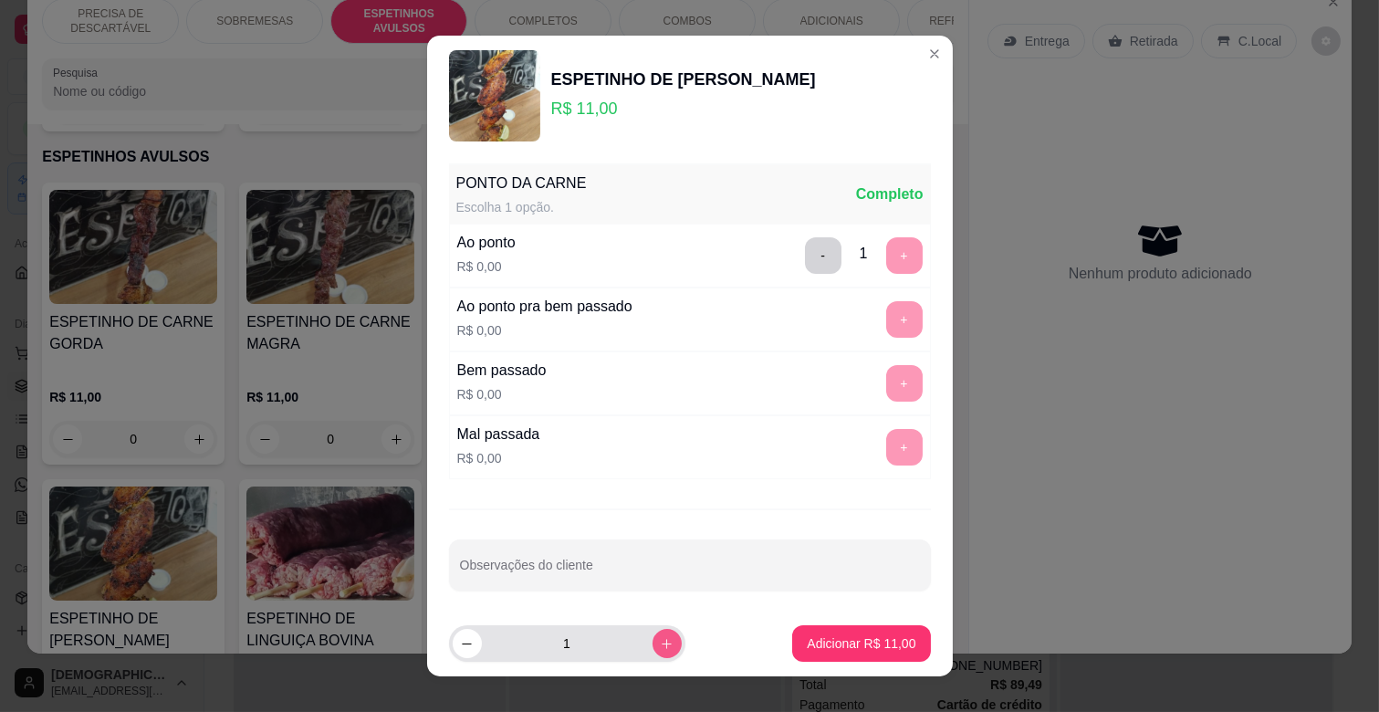
click at [660, 639] on icon "increase-product-quantity" at bounding box center [667, 644] width 14 height 14
type input "3"
click at [852, 635] on p "Adicionar R$ 33,00" at bounding box center [861, 643] width 109 height 18
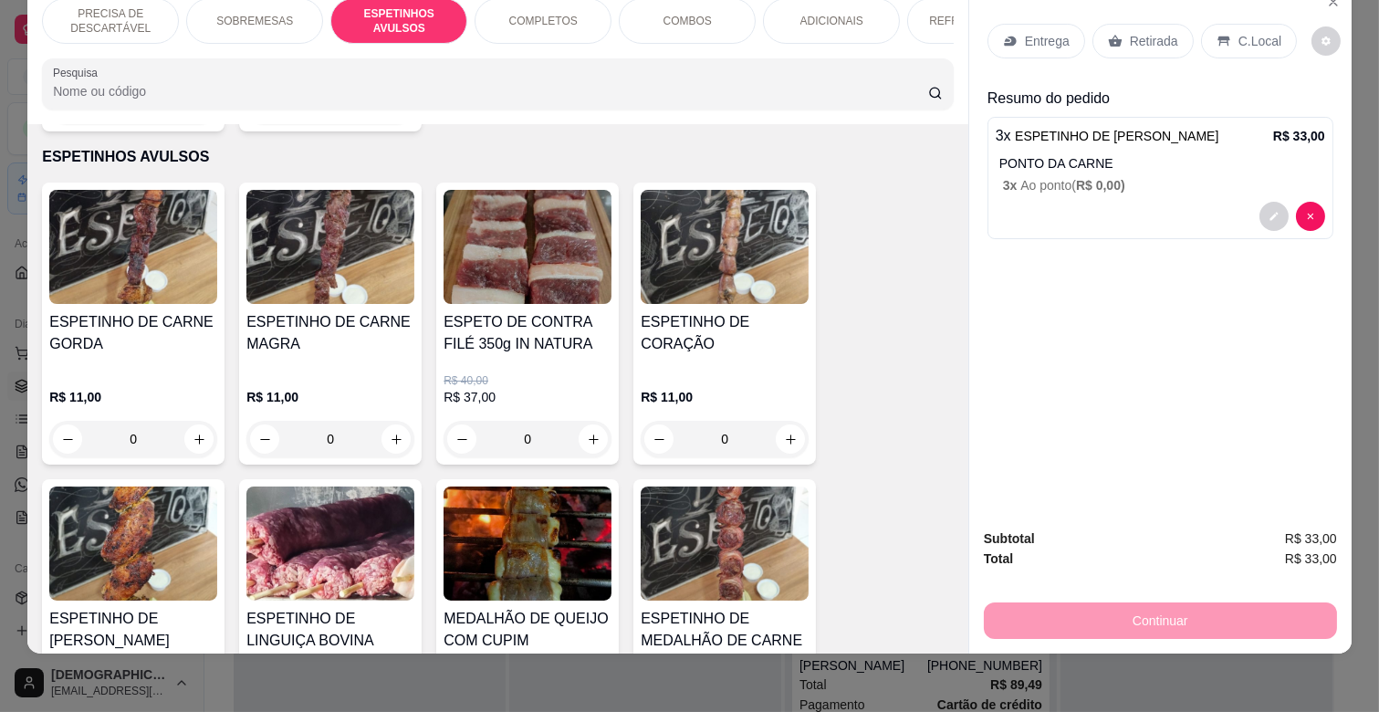
click at [333, 326] on h4 "ESPETINHO DE CARNE MAGRA" at bounding box center [330, 333] width 168 height 44
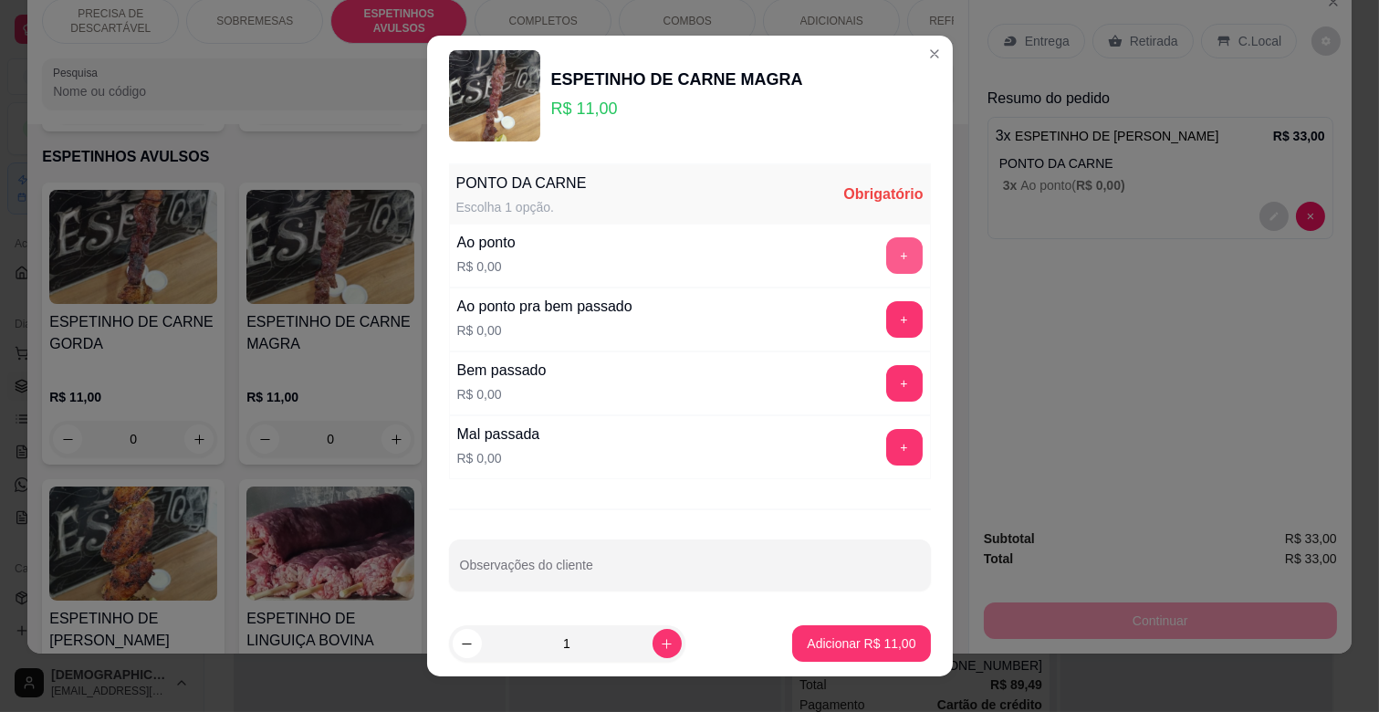
click at [886, 252] on button "+" at bounding box center [904, 255] width 36 height 36
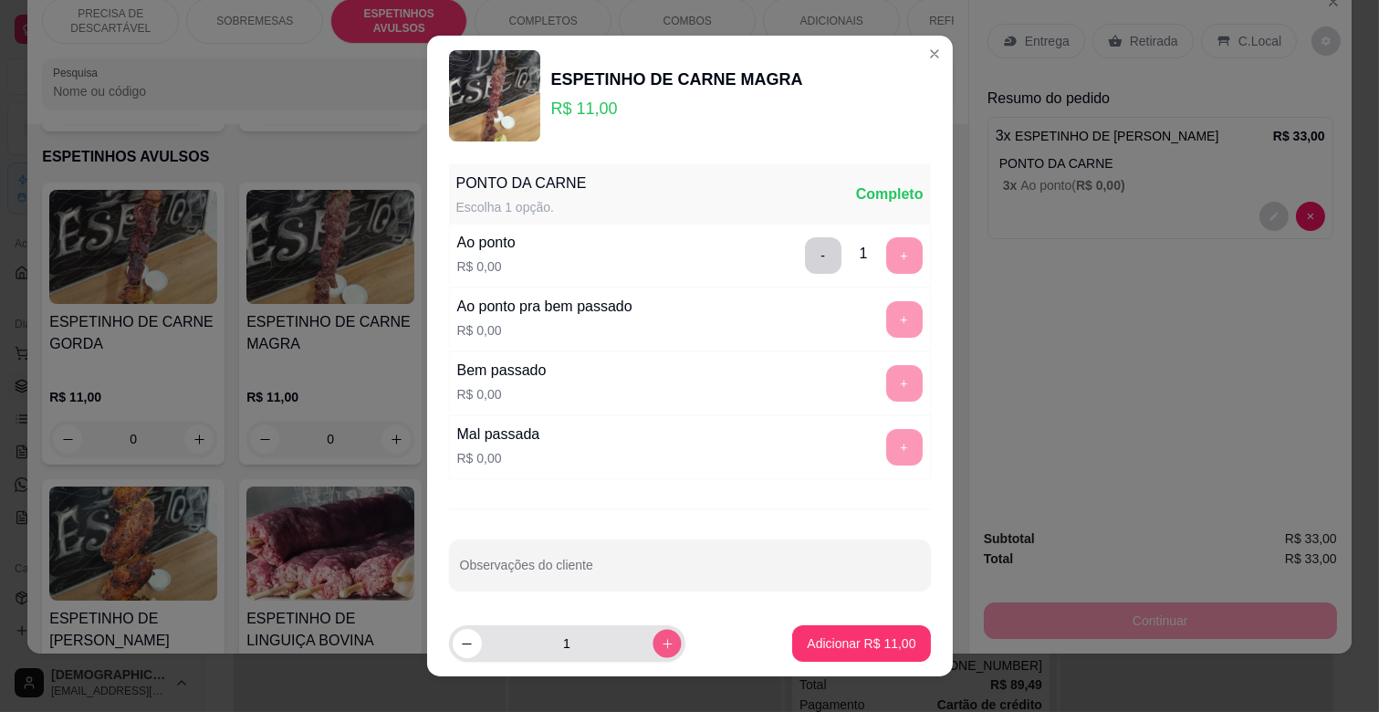
click at [660, 642] on icon "increase-product-quantity" at bounding box center [667, 644] width 14 height 14
type input "3"
click at [826, 626] on button "Adicionar R$ 33,00" at bounding box center [861, 643] width 138 height 36
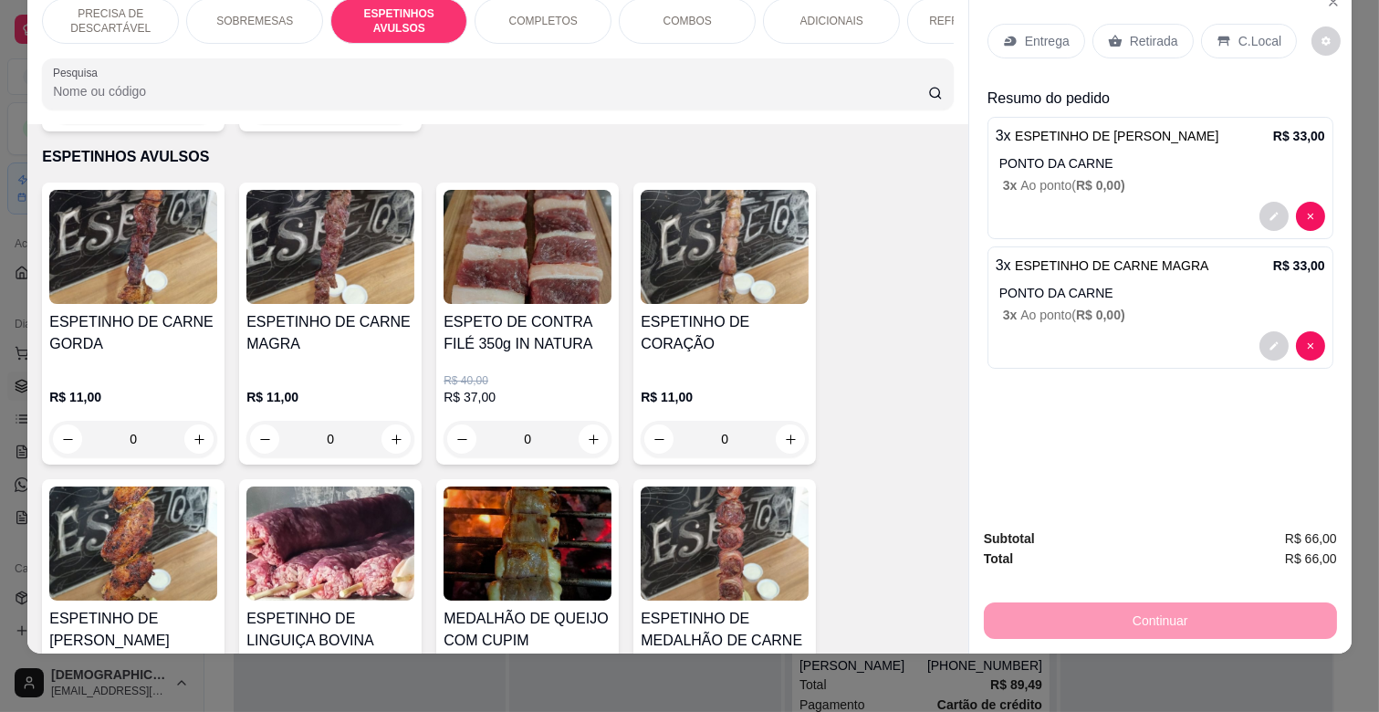
click at [1047, 32] on p "Entrega" at bounding box center [1047, 41] width 45 height 18
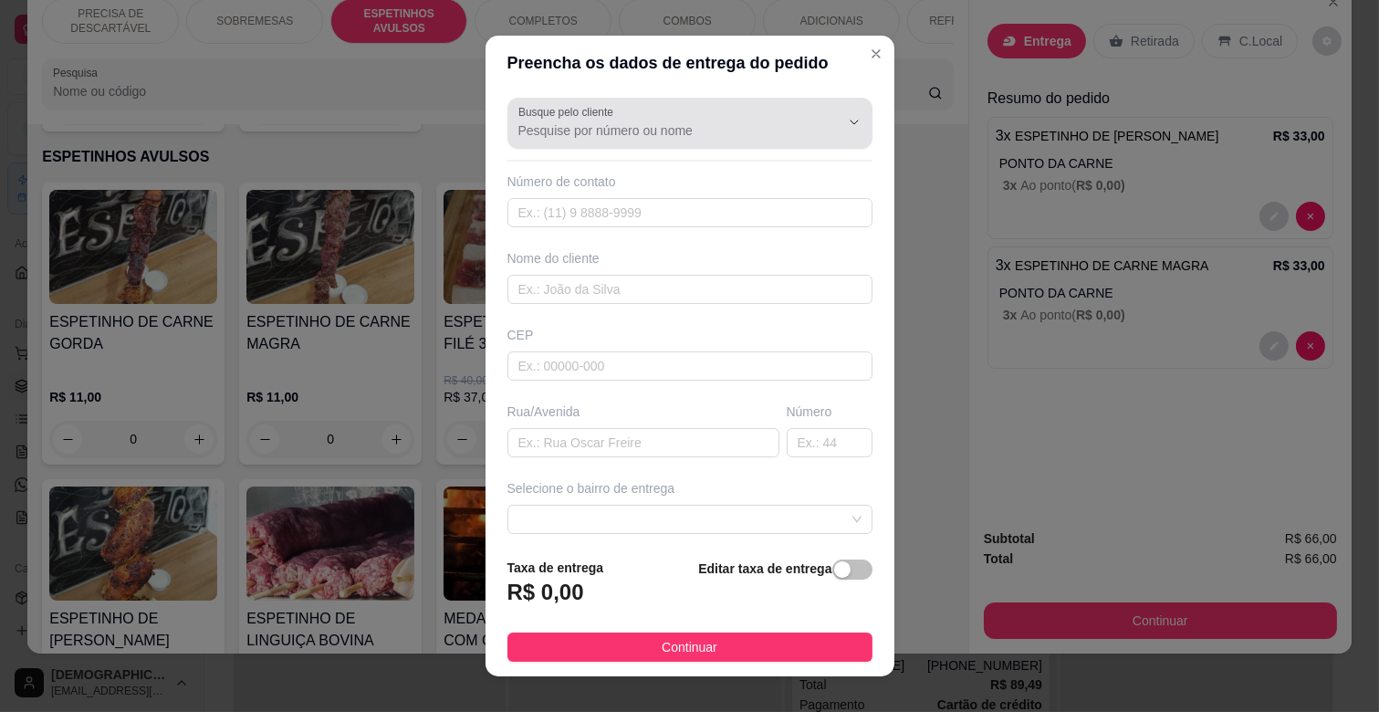
click at [624, 135] on input "Busque pelo cliente" at bounding box center [664, 130] width 292 height 18
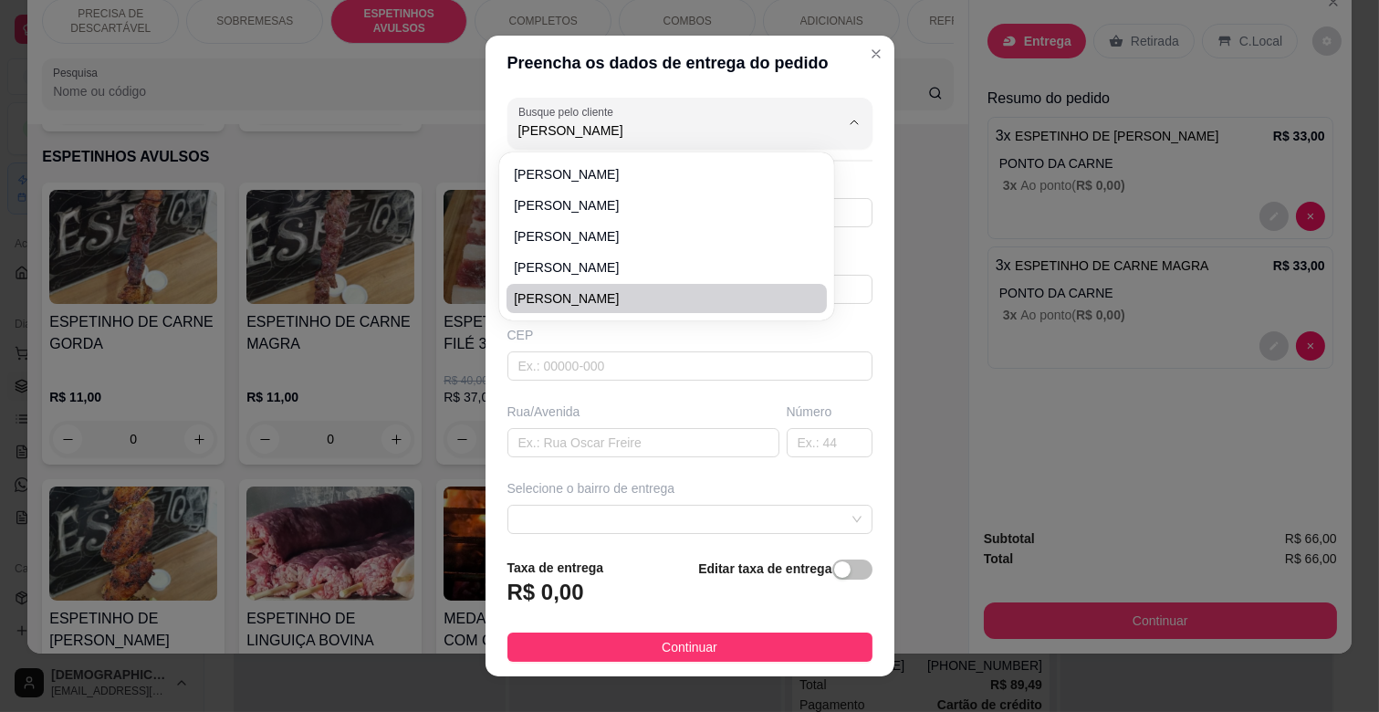
click at [581, 287] on li "Fernando" at bounding box center [666, 298] width 320 height 29
type input "Fernando"
type input "67991889234"
type input "Fernando"
type input "79042701"
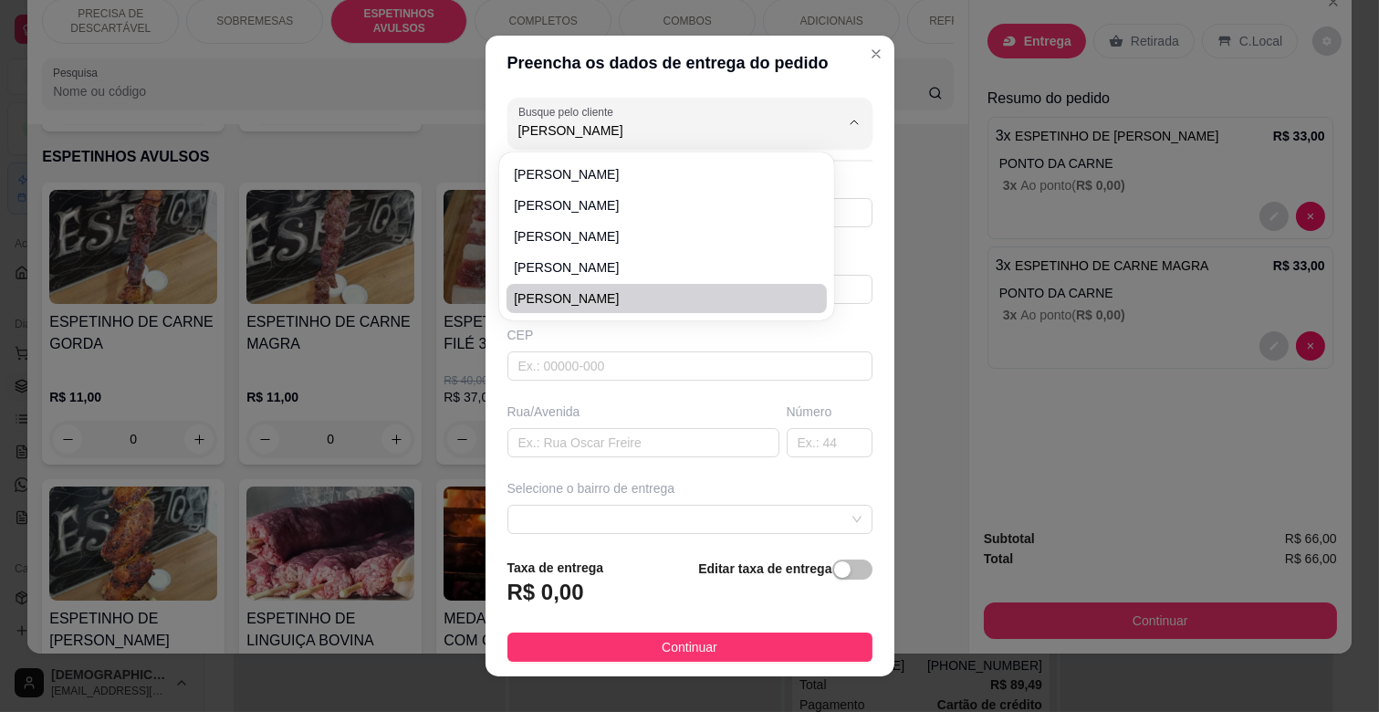
type input "Rua Tereza Garcez Pain"
type input "1185"
type input "CAMPO GRANDE"
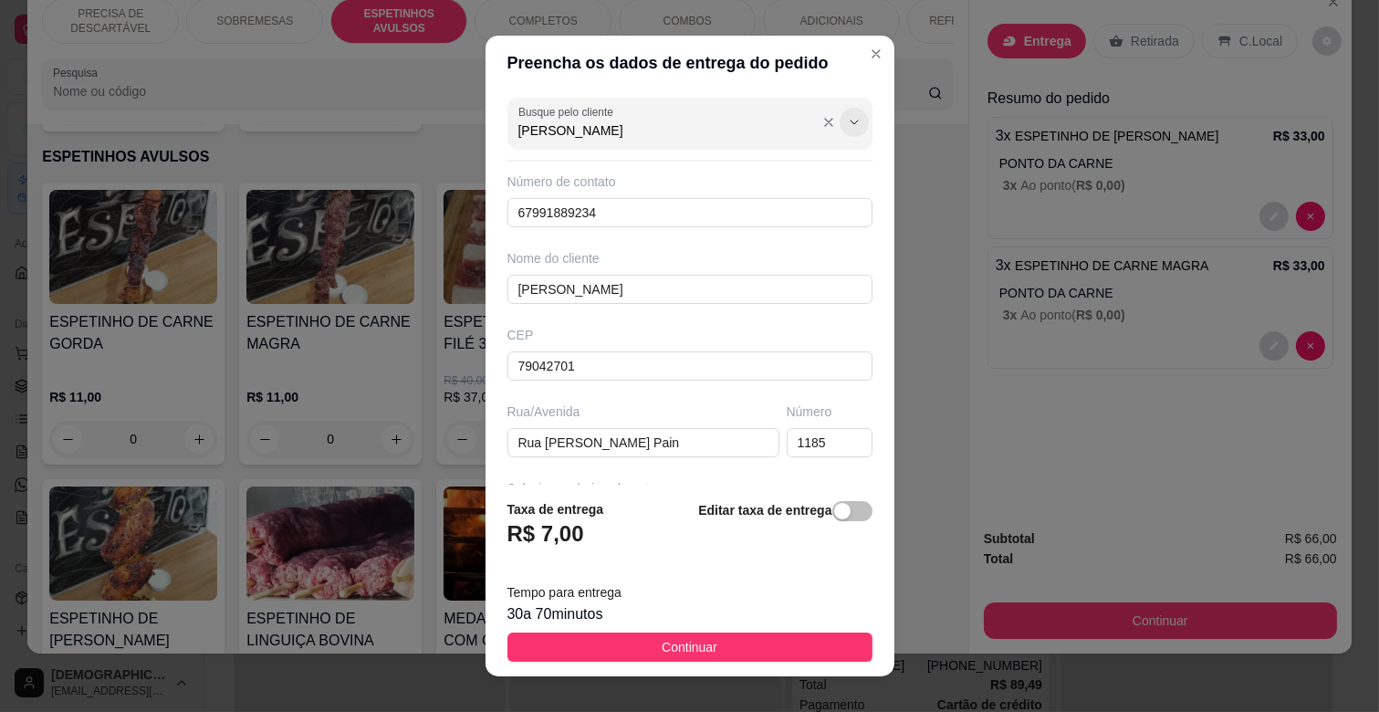
click at [847, 120] on icon "Show suggestions" at bounding box center [854, 122] width 15 height 15
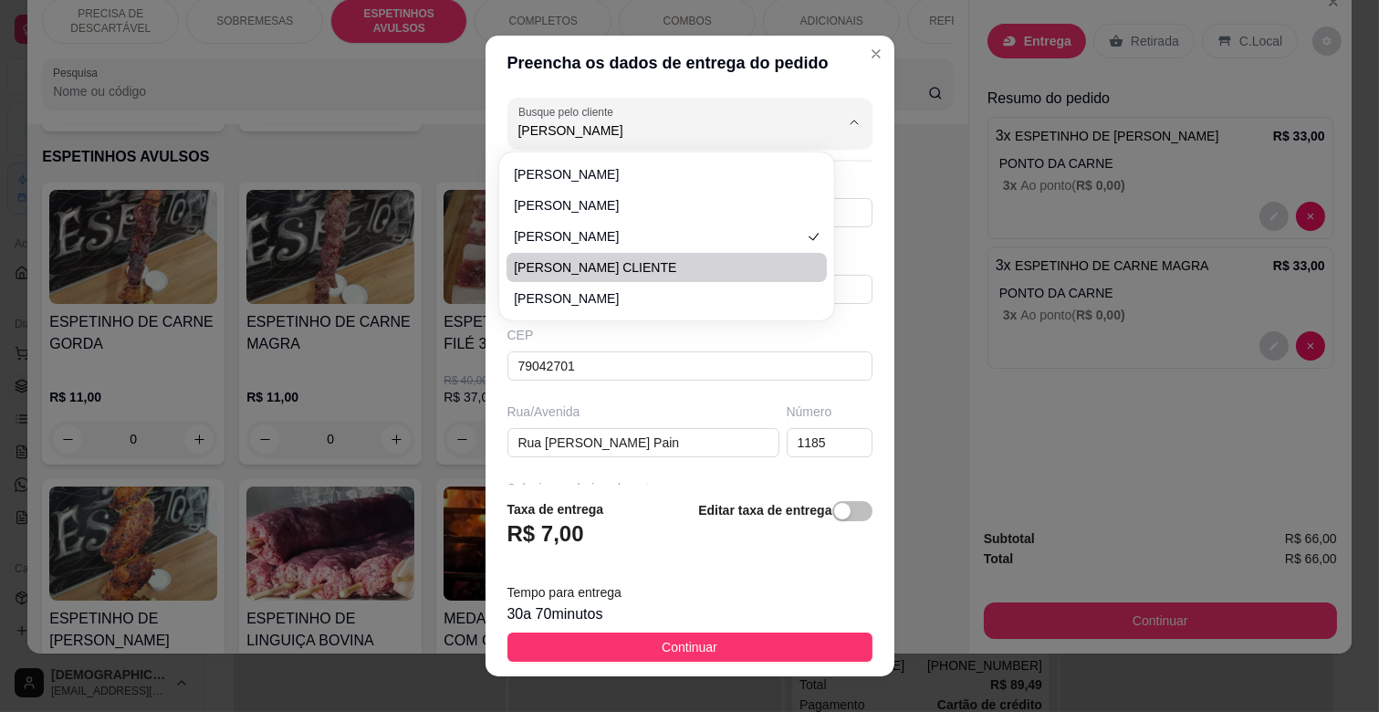
click at [616, 266] on span "[PERSON_NAME] CLIENTE" at bounding box center [657, 267] width 287 height 18
type input "[PERSON_NAME] CLIENTE"
type input "11940171068"
type input "[PERSON_NAME] CLIENTE"
type input "RUA JAMBEIRO"
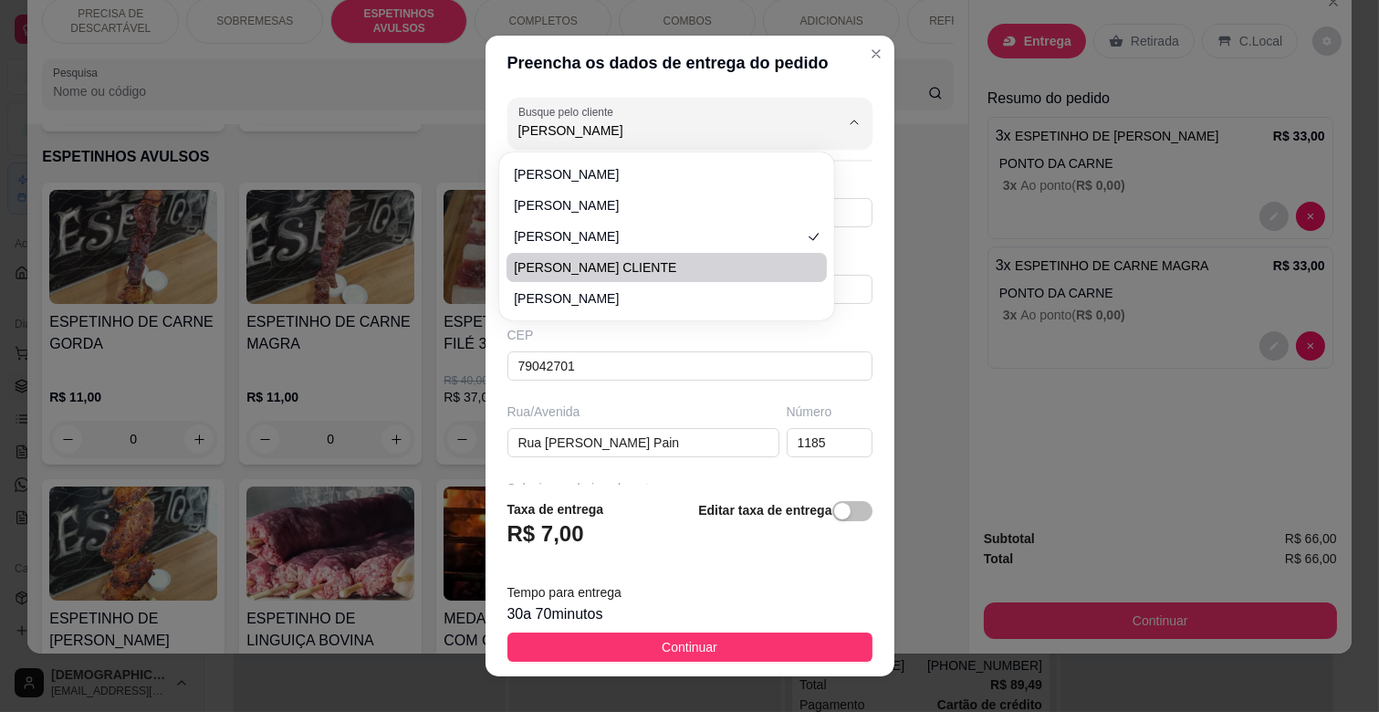
type input "668"
type input "NA RUA DO MERCADO SANTA RITA"
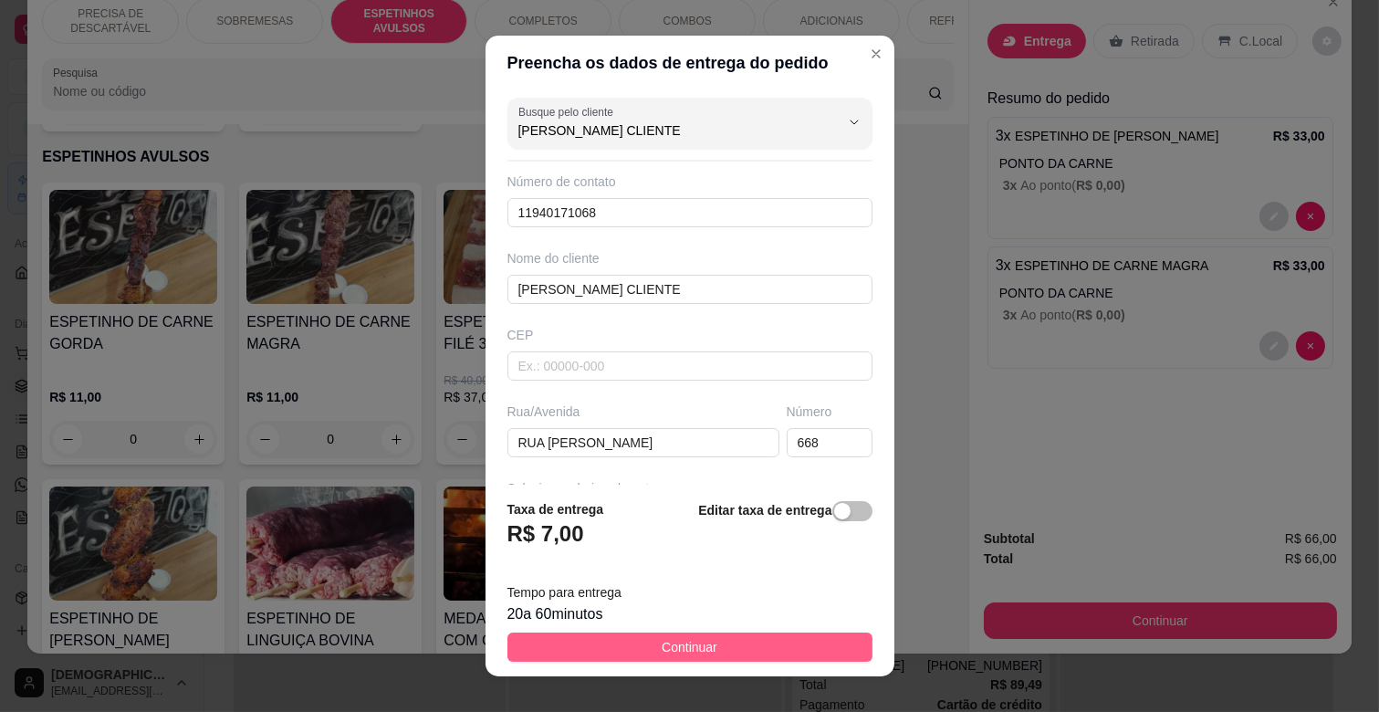
click at [755, 641] on button "Continuar" at bounding box center [689, 646] width 365 height 29
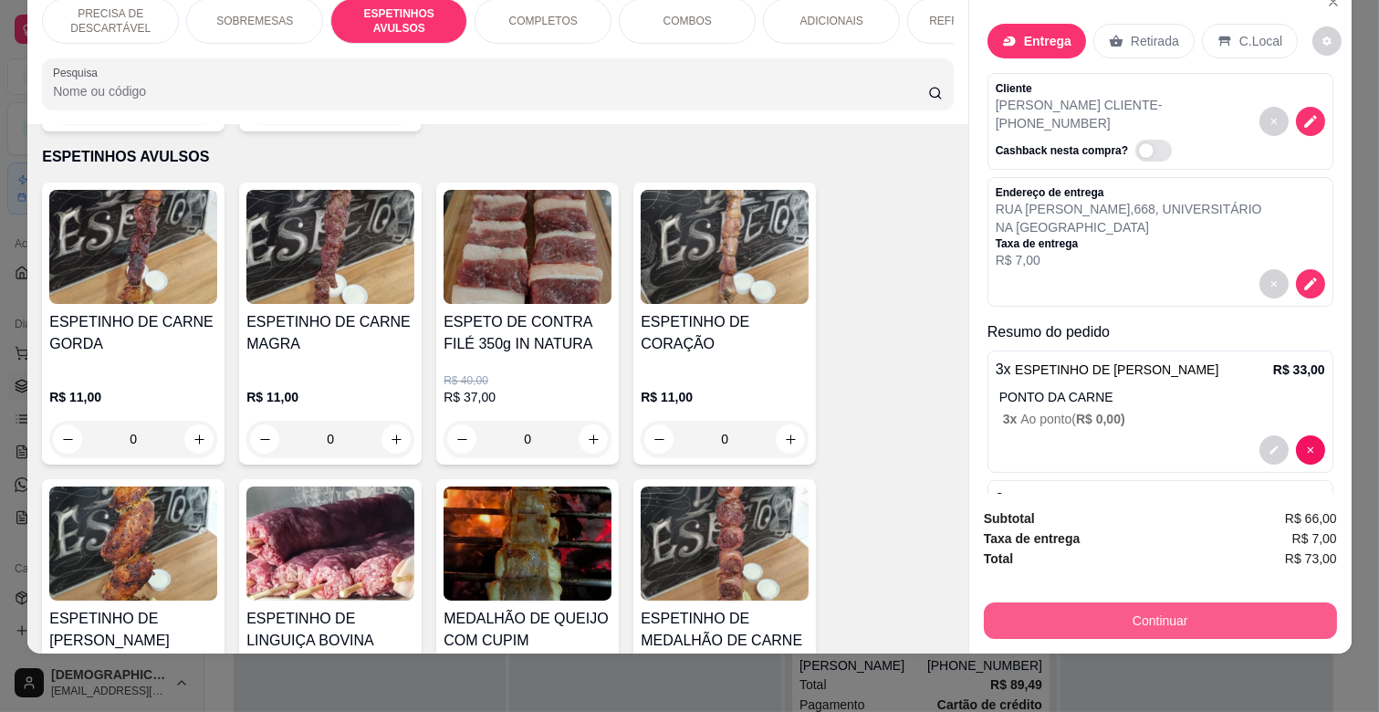
click at [1170, 602] on button "Continuar" at bounding box center [1160, 620] width 353 height 36
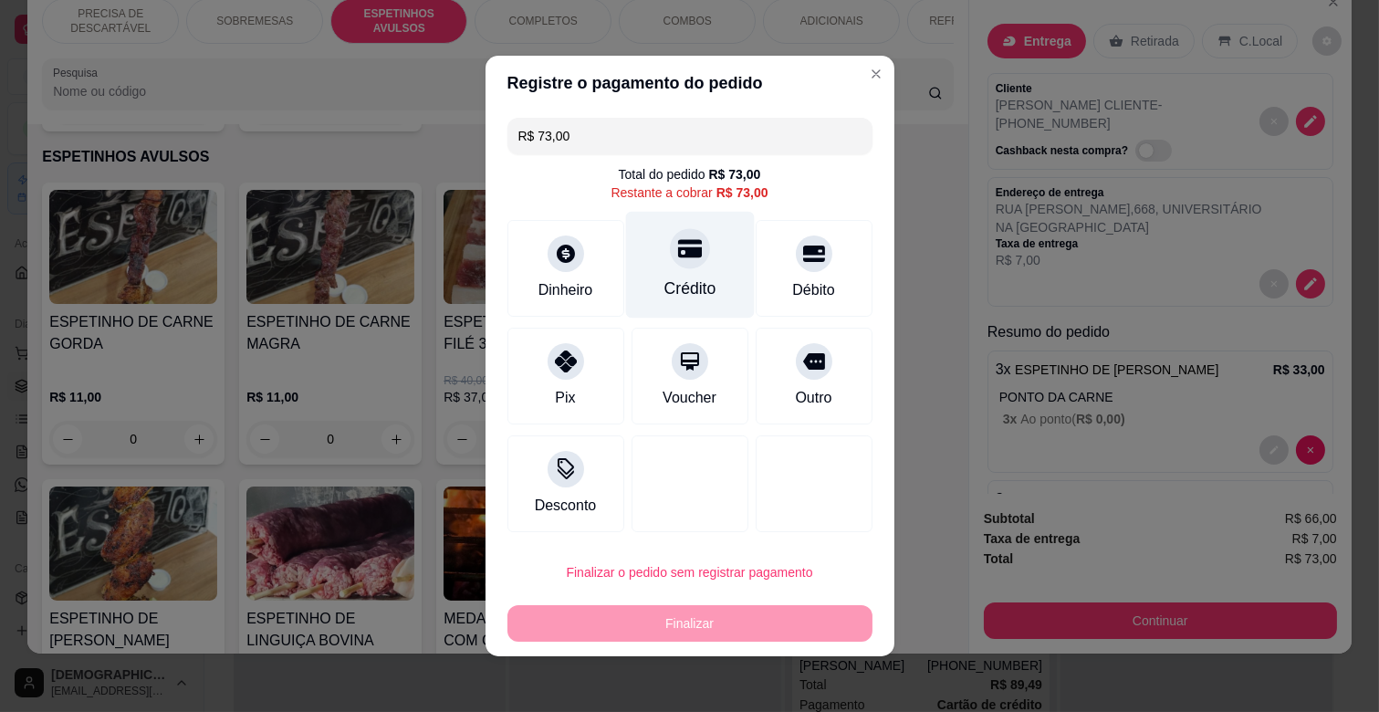
click at [701, 259] on div "Crédito" at bounding box center [689, 265] width 129 height 107
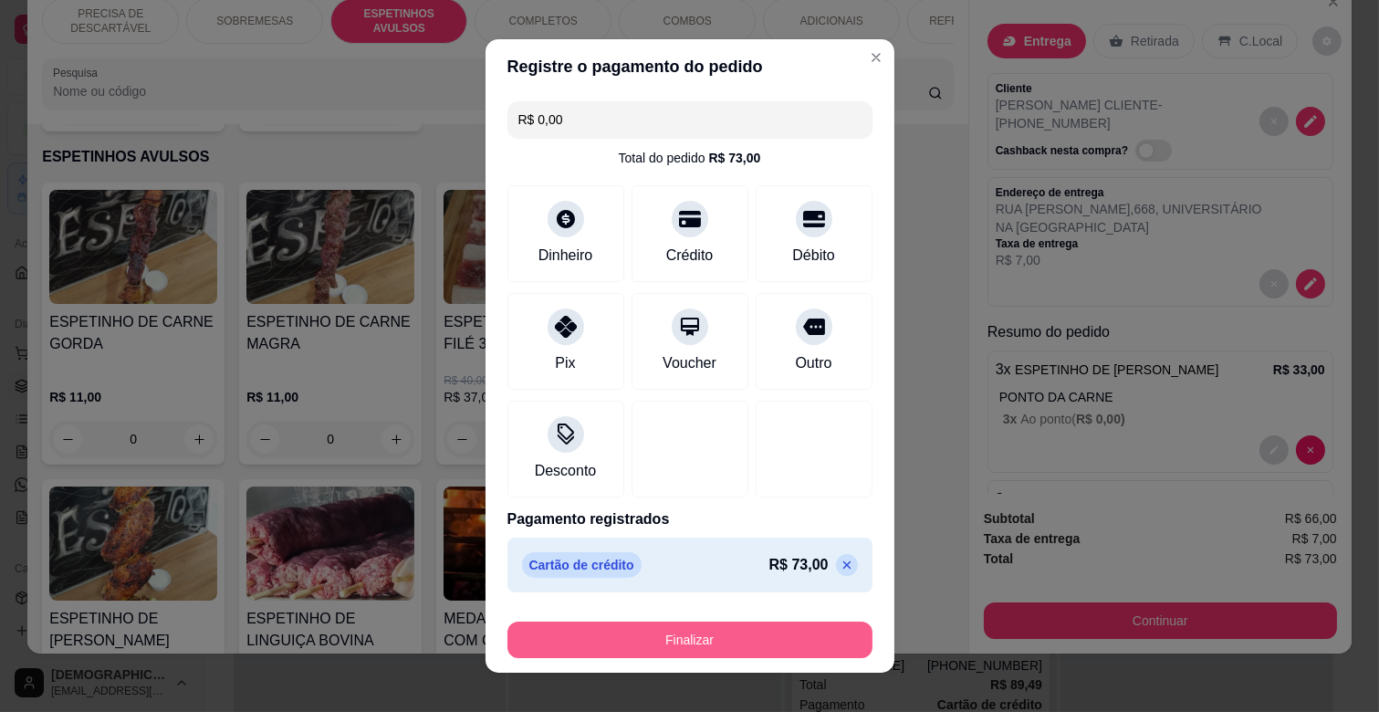
click at [735, 646] on button "Finalizar" at bounding box center [689, 639] width 365 height 36
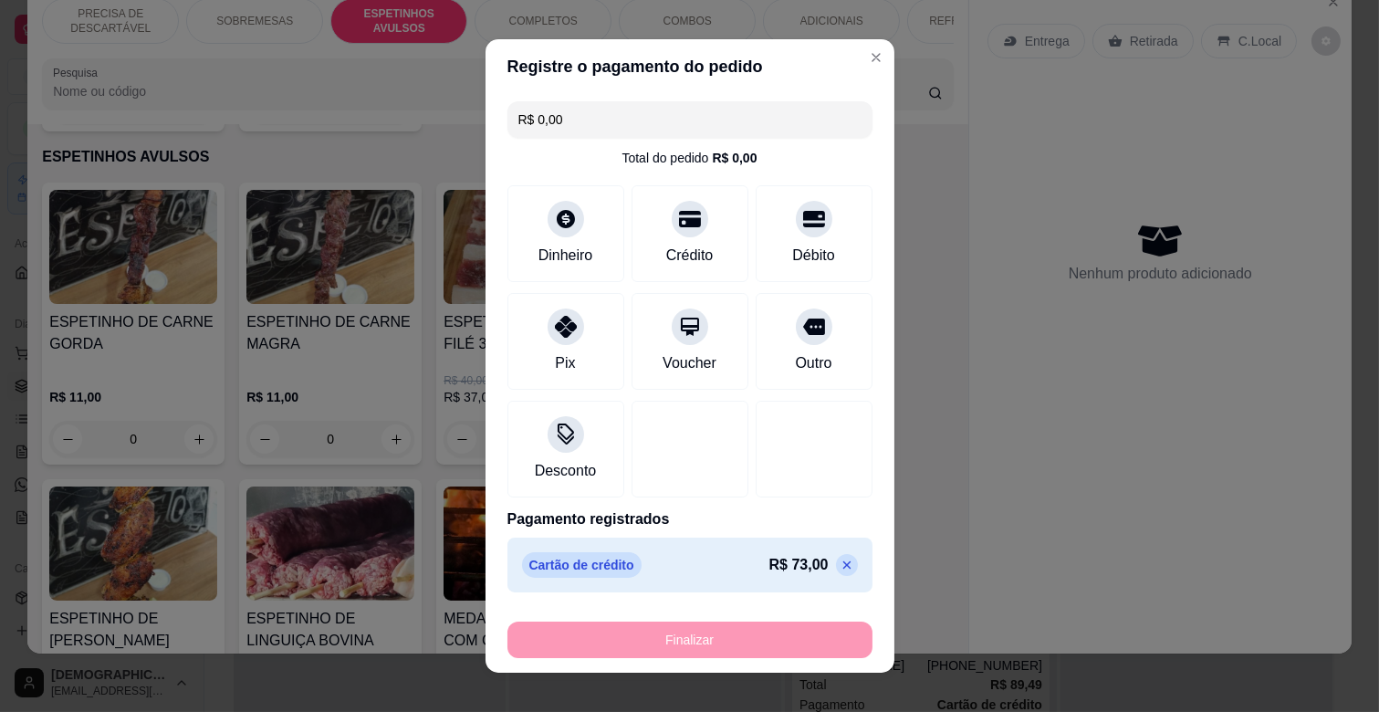
type input "-R$ 73,00"
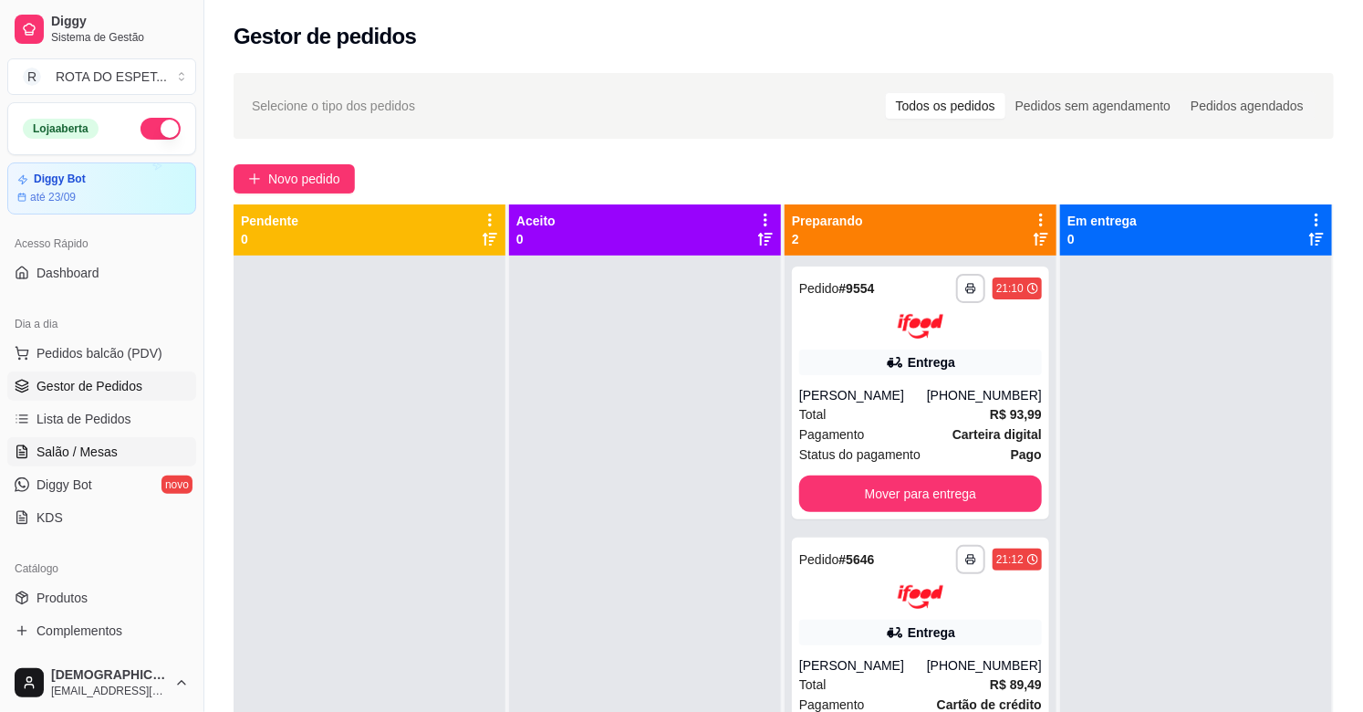
click at [89, 453] on span "Salão / Mesas" at bounding box center [76, 452] width 81 height 18
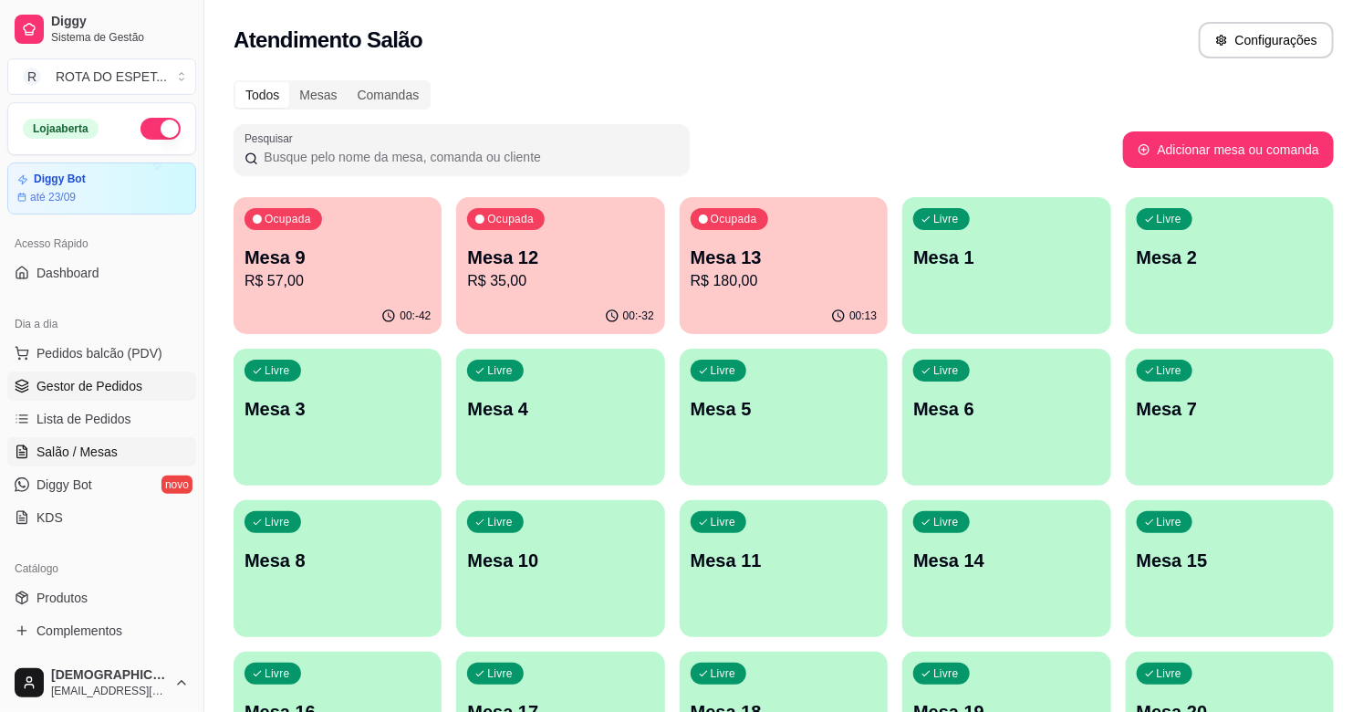
click at [130, 384] on span "Gestor de Pedidos" at bounding box center [89, 386] width 106 height 18
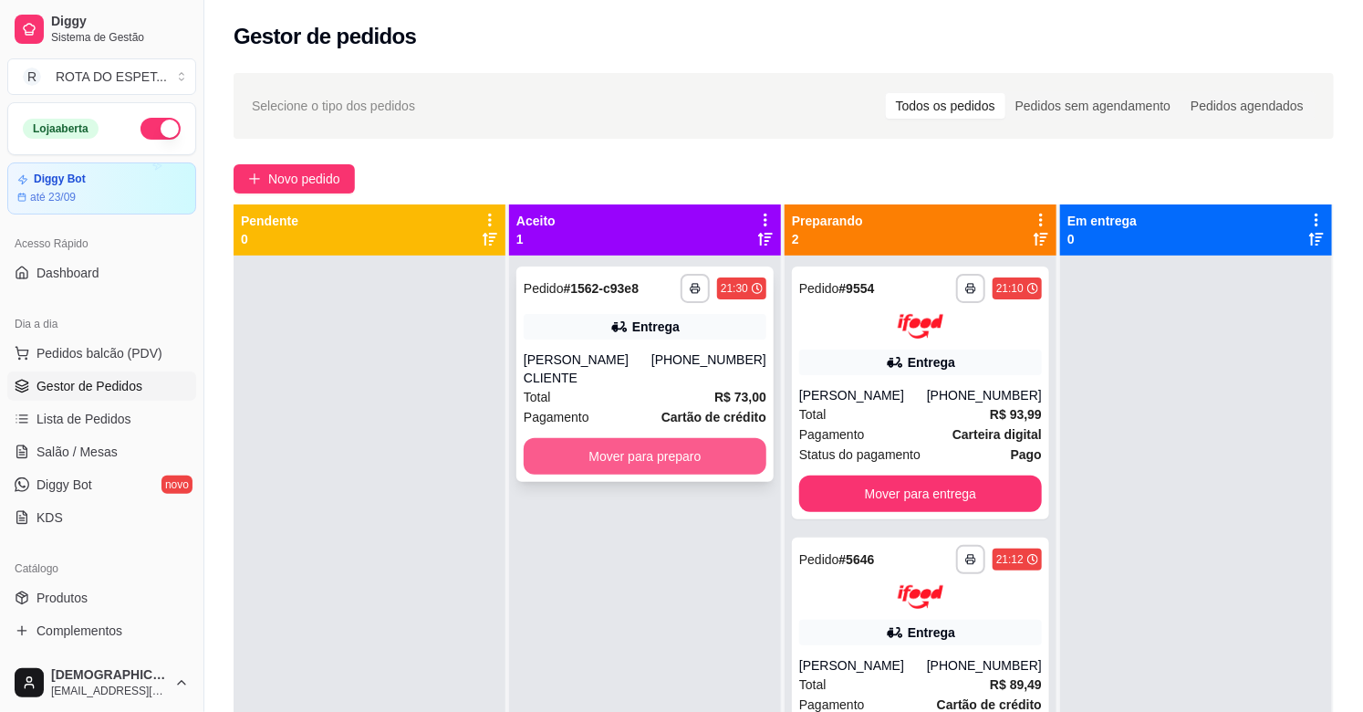
click at [632, 438] on button "Mover para preparo" at bounding box center [645, 456] width 243 height 36
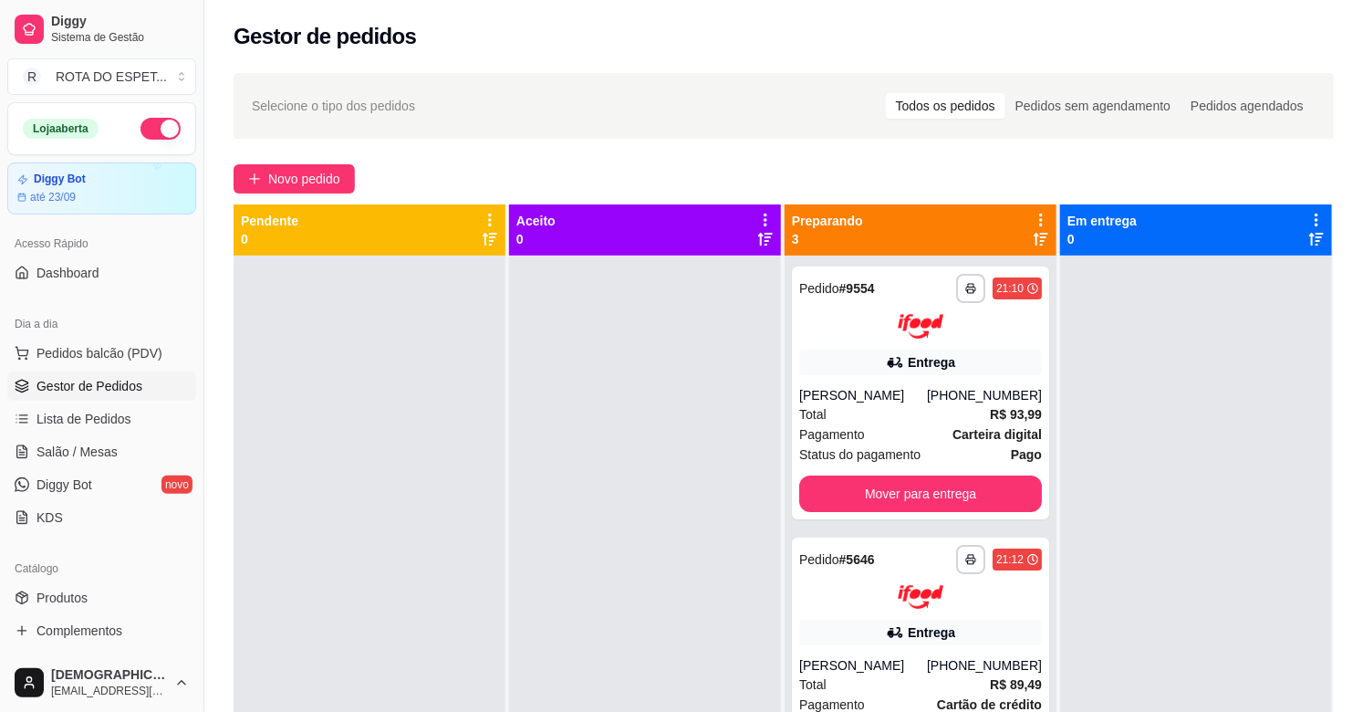
click at [641, 567] on div at bounding box center [645, 611] width 272 height 712
click at [578, 545] on div at bounding box center [645, 611] width 272 height 712
click at [94, 453] on span "Salão / Mesas" at bounding box center [76, 452] width 81 height 18
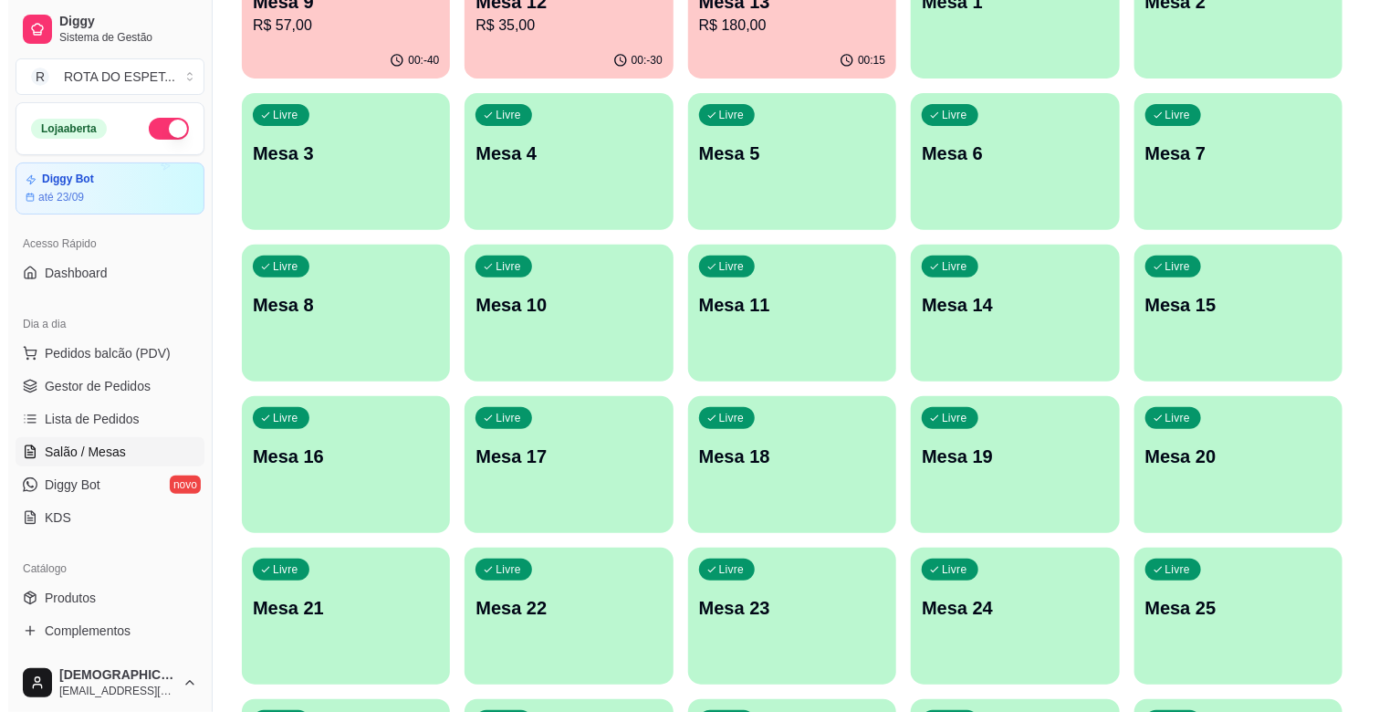
scroll to position [304, 0]
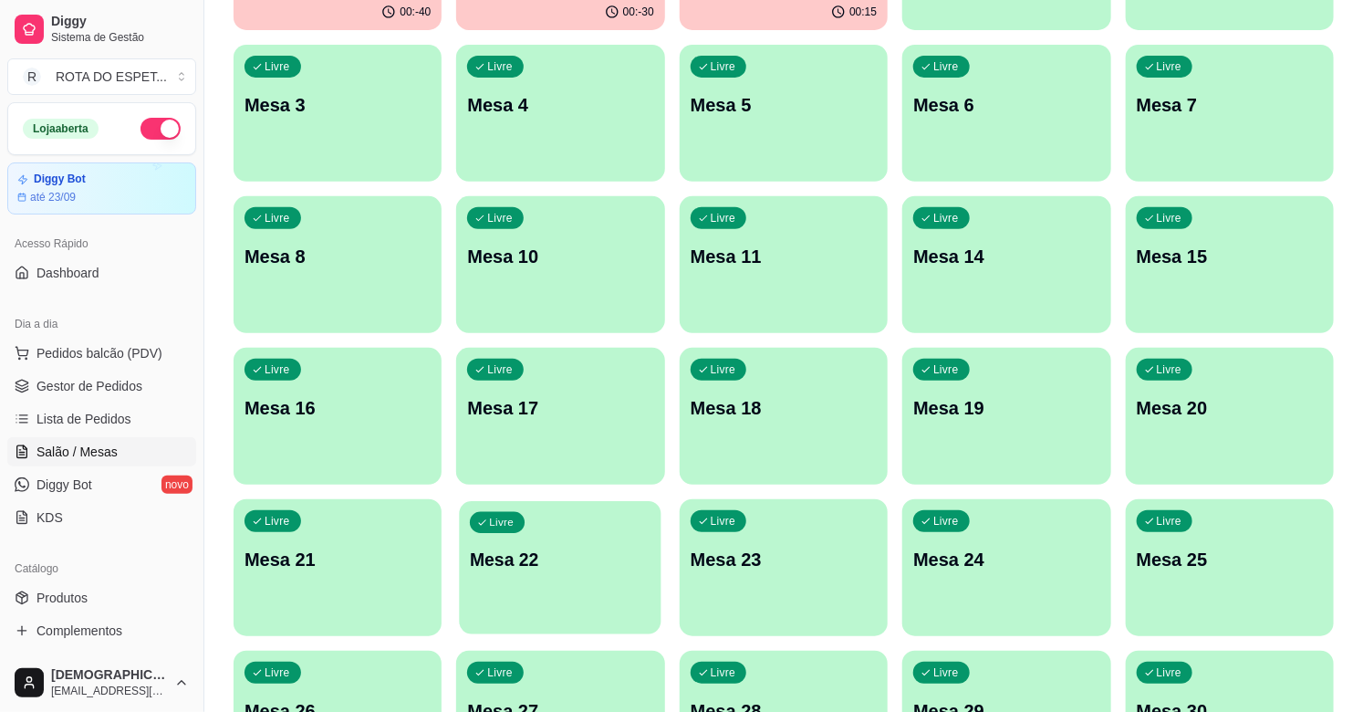
click at [559, 570] on p "Mesa 22" at bounding box center [560, 559] width 181 height 25
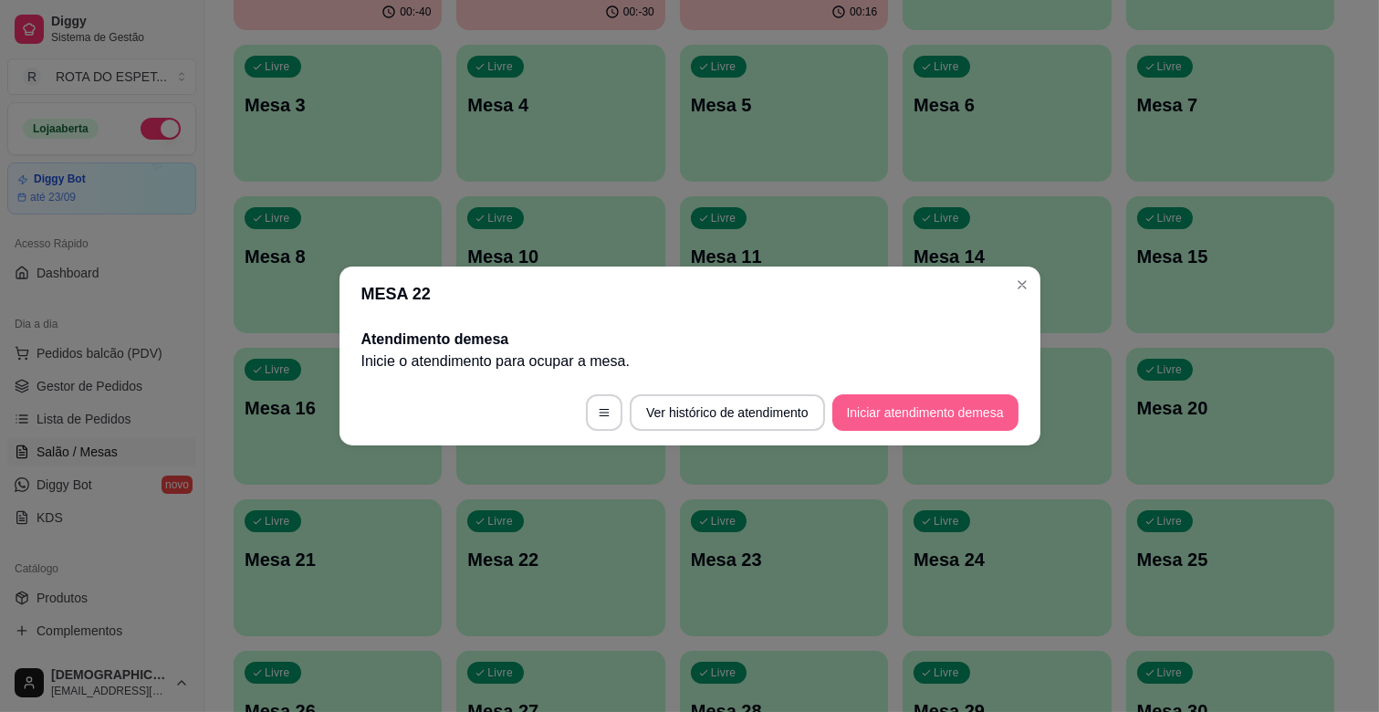
click at [967, 420] on button "Iniciar atendimento de mesa" at bounding box center [925, 412] width 186 height 36
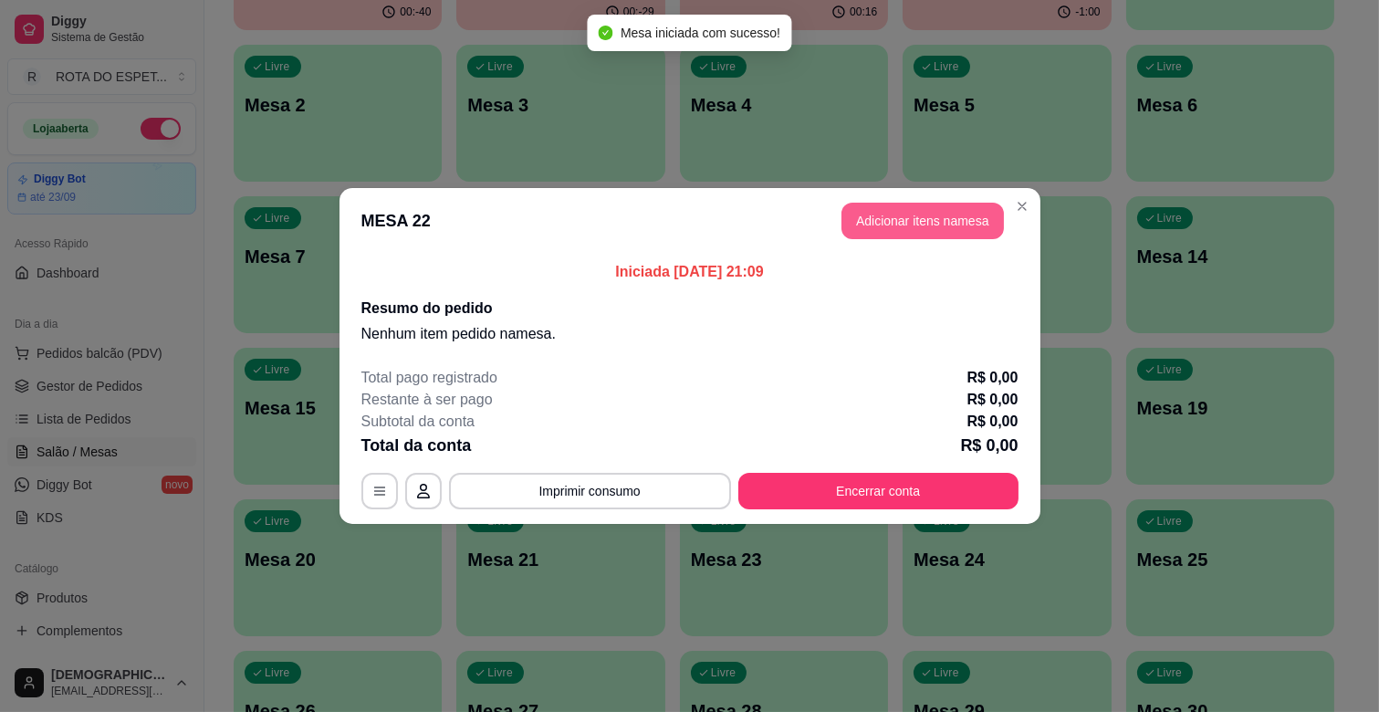
click at [903, 224] on button "Adicionar itens na mesa" at bounding box center [922, 221] width 162 height 36
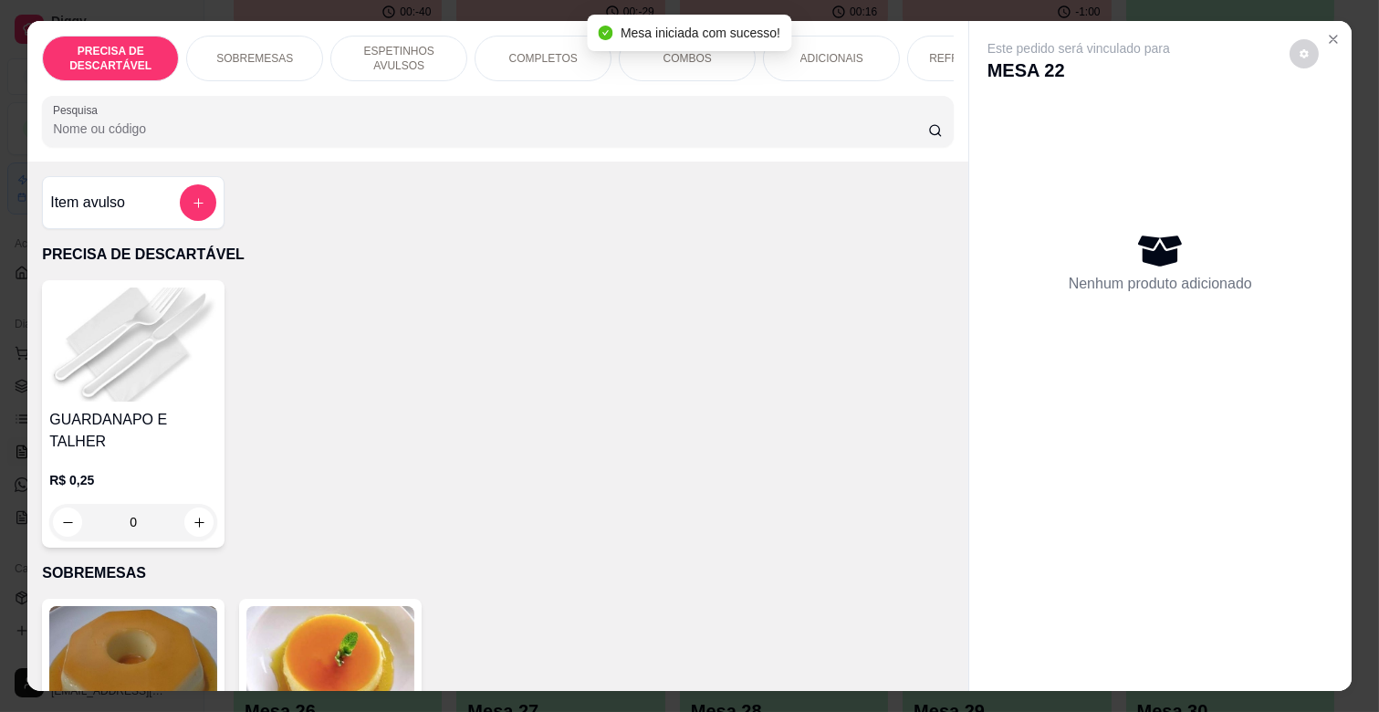
click at [828, 51] on p "ADICIONAIS" at bounding box center [831, 58] width 63 height 15
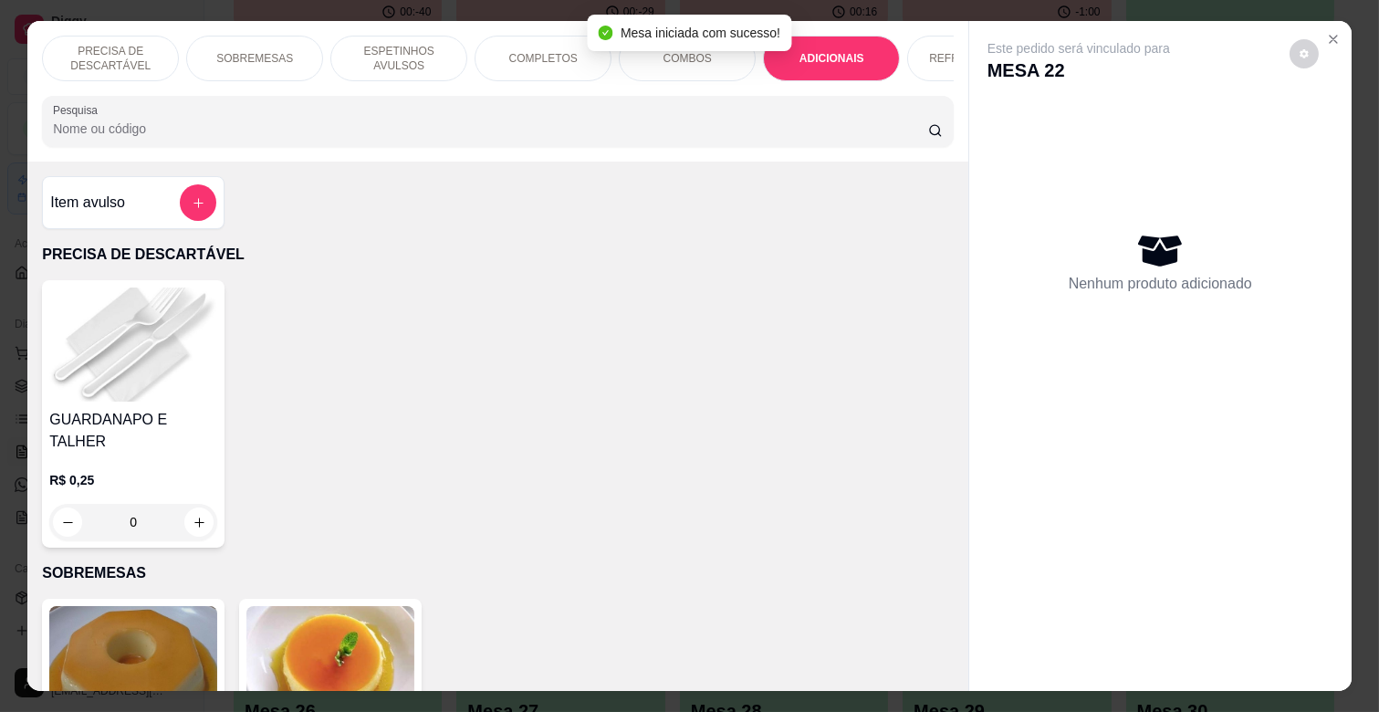
scroll to position [44, 0]
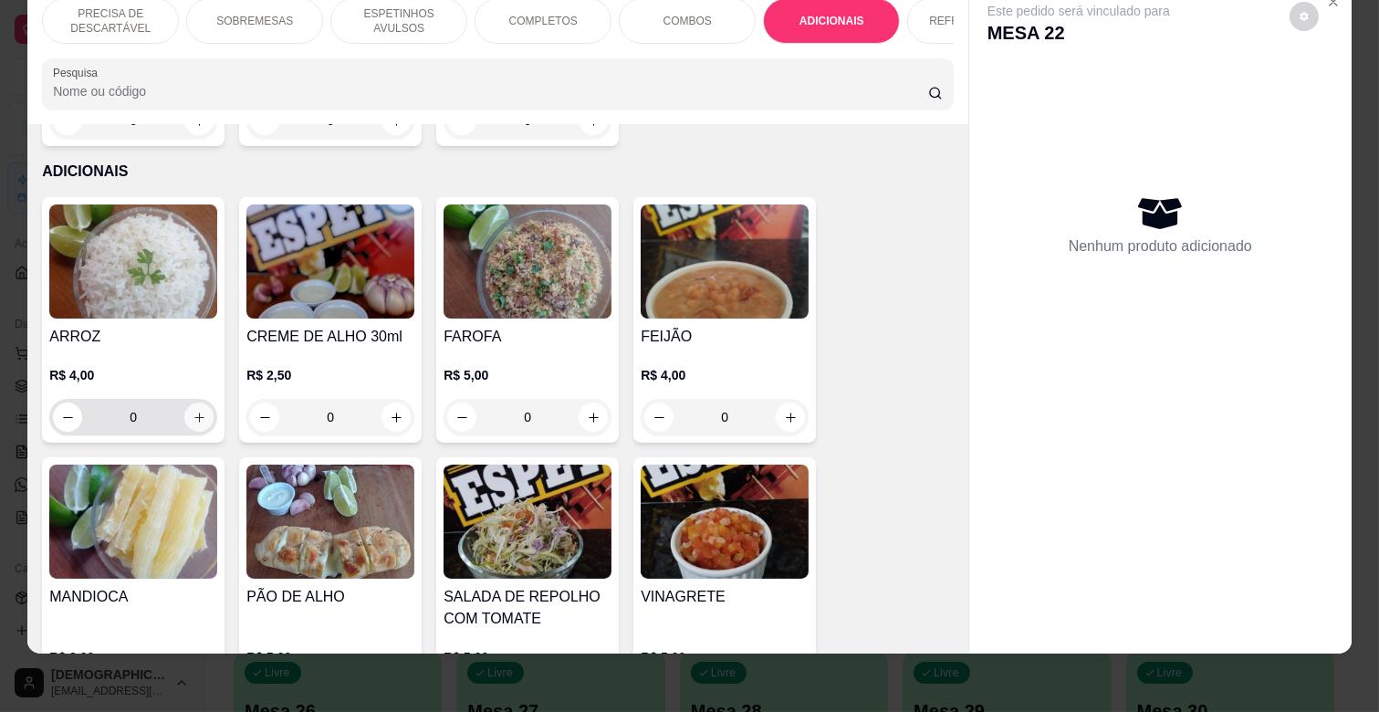
click at [194, 411] on icon "increase-product-quantity" at bounding box center [200, 418] width 14 height 14
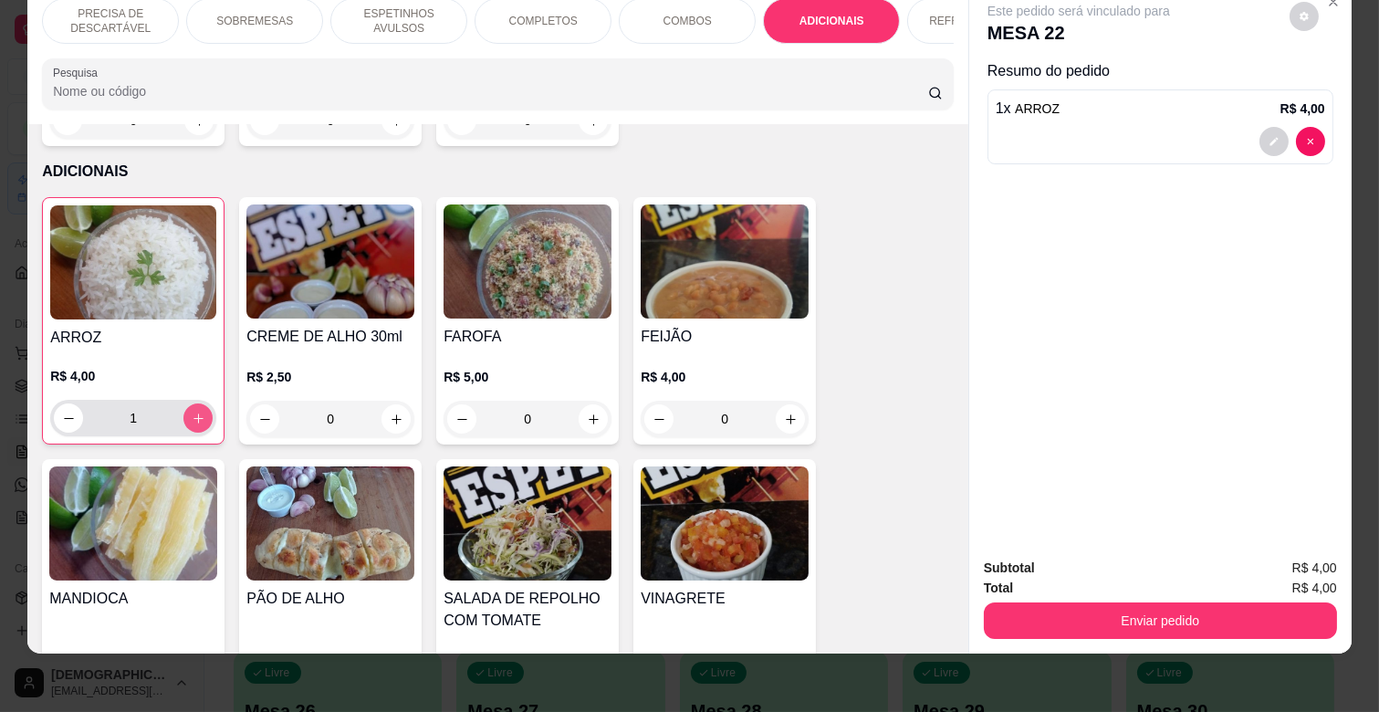
type input "1"
click at [784, 412] on icon "increase-product-quantity" at bounding box center [791, 419] width 14 height 14
type input "1"
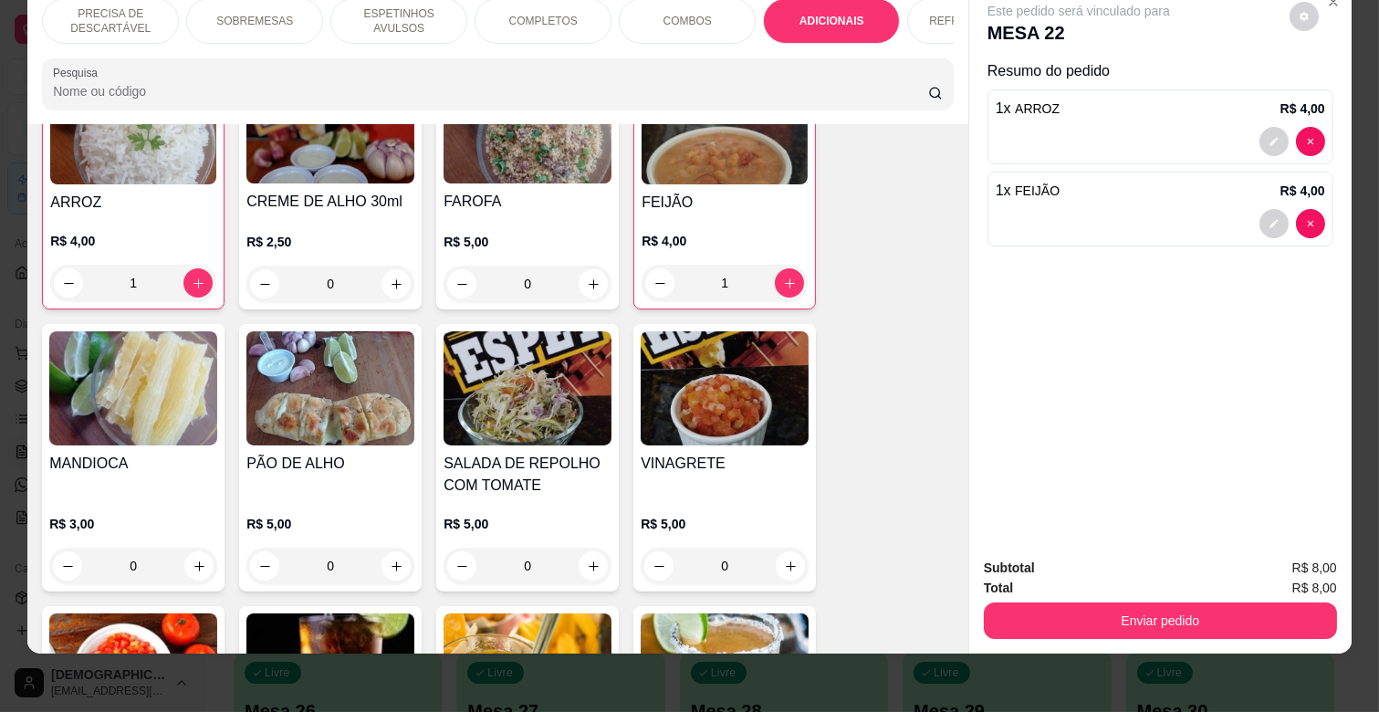
scroll to position [3323, 0]
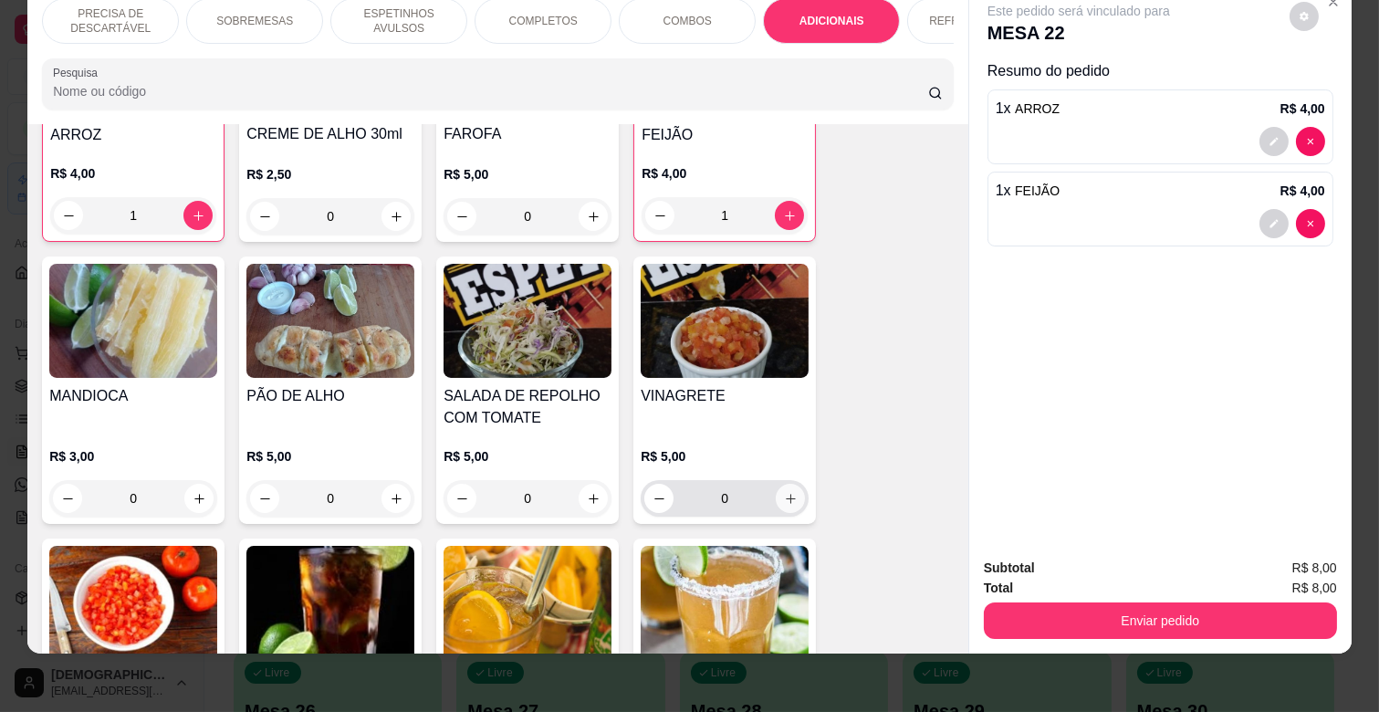
click at [779, 484] on button "increase-product-quantity" at bounding box center [790, 498] width 29 height 29
type input "1"
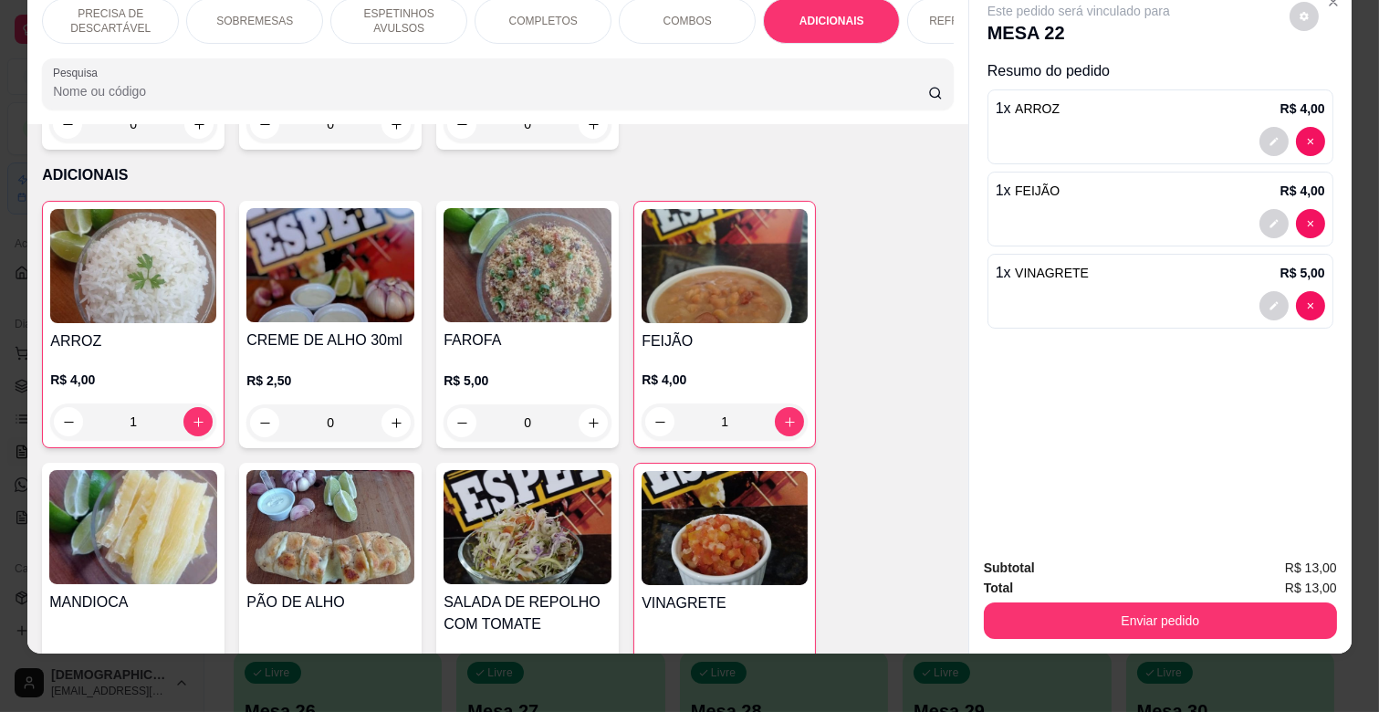
scroll to position [3018, 0]
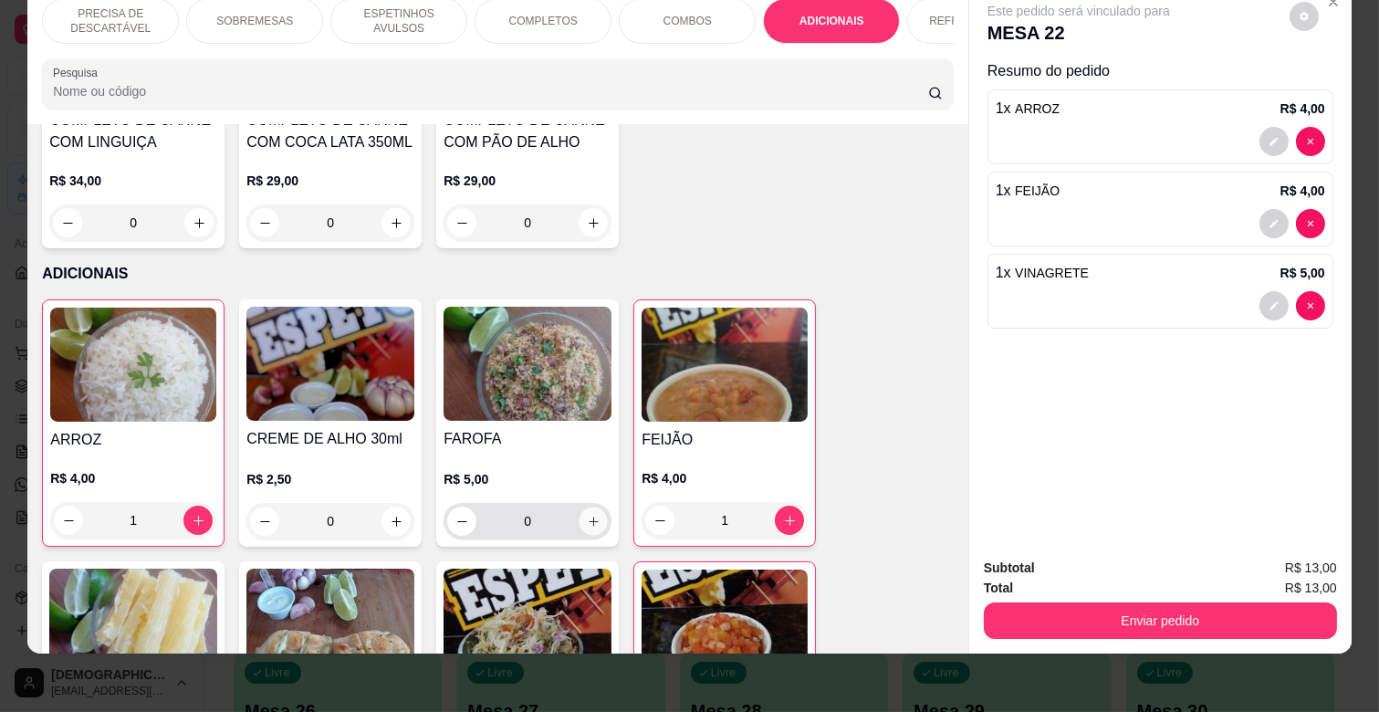
click at [589, 515] on icon "increase-product-quantity" at bounding box center [594, 522] width 14 height 14
type input "1"
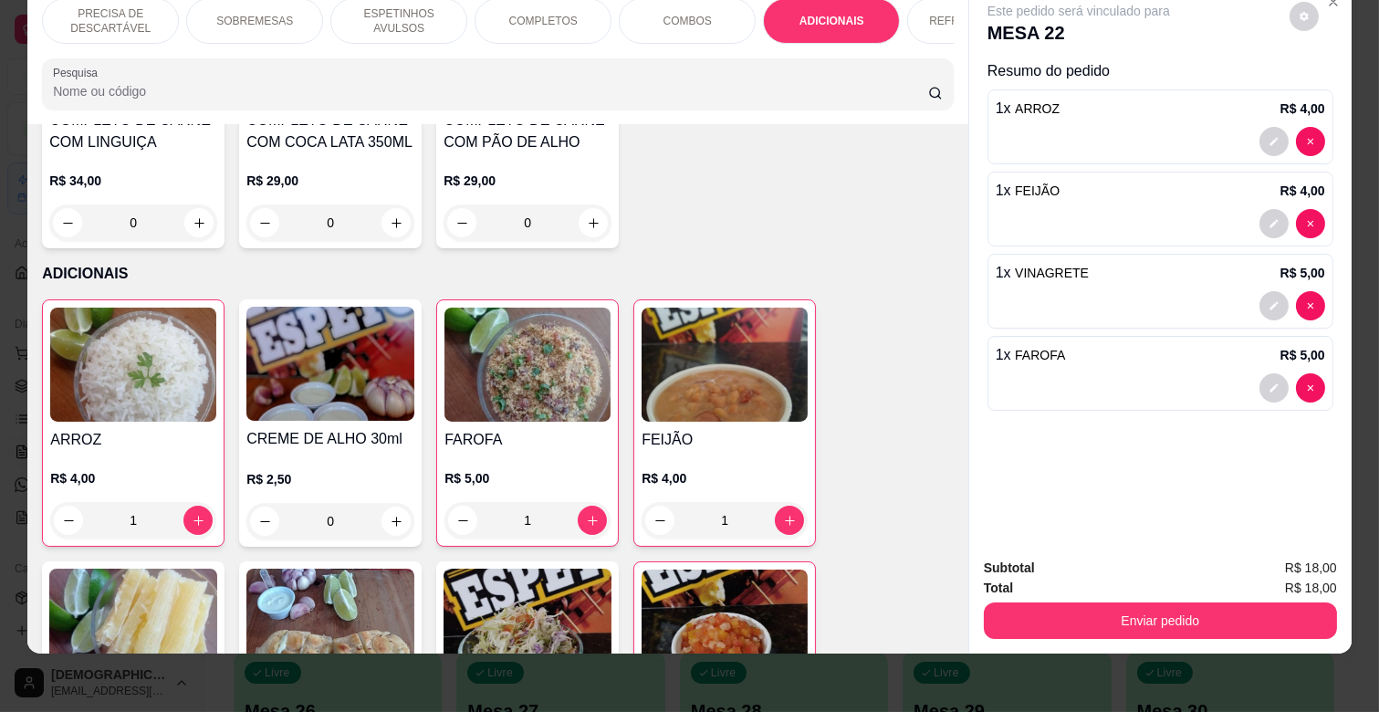
click at [422, 10] on p "ESPETINHOS AVULSOS" at bounding box center [399, 20] width 106 height 29
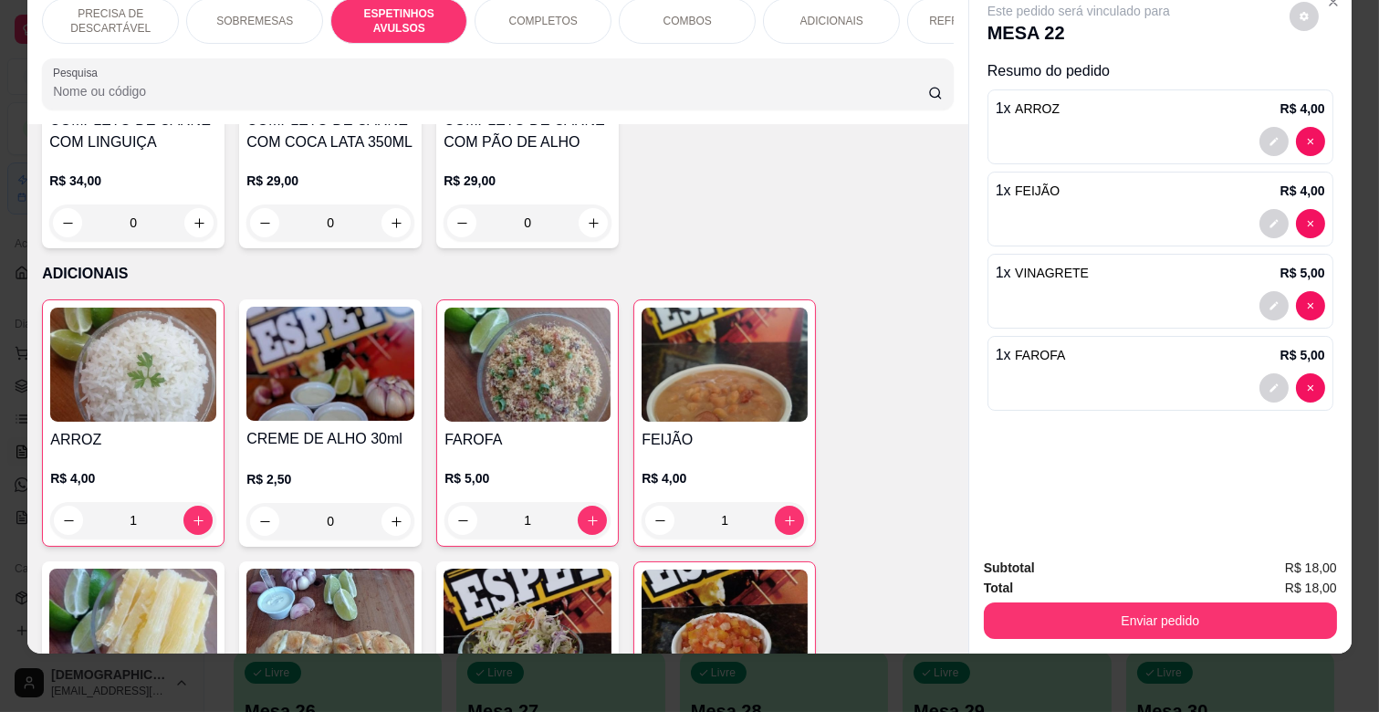
scroll to position [697, 0]
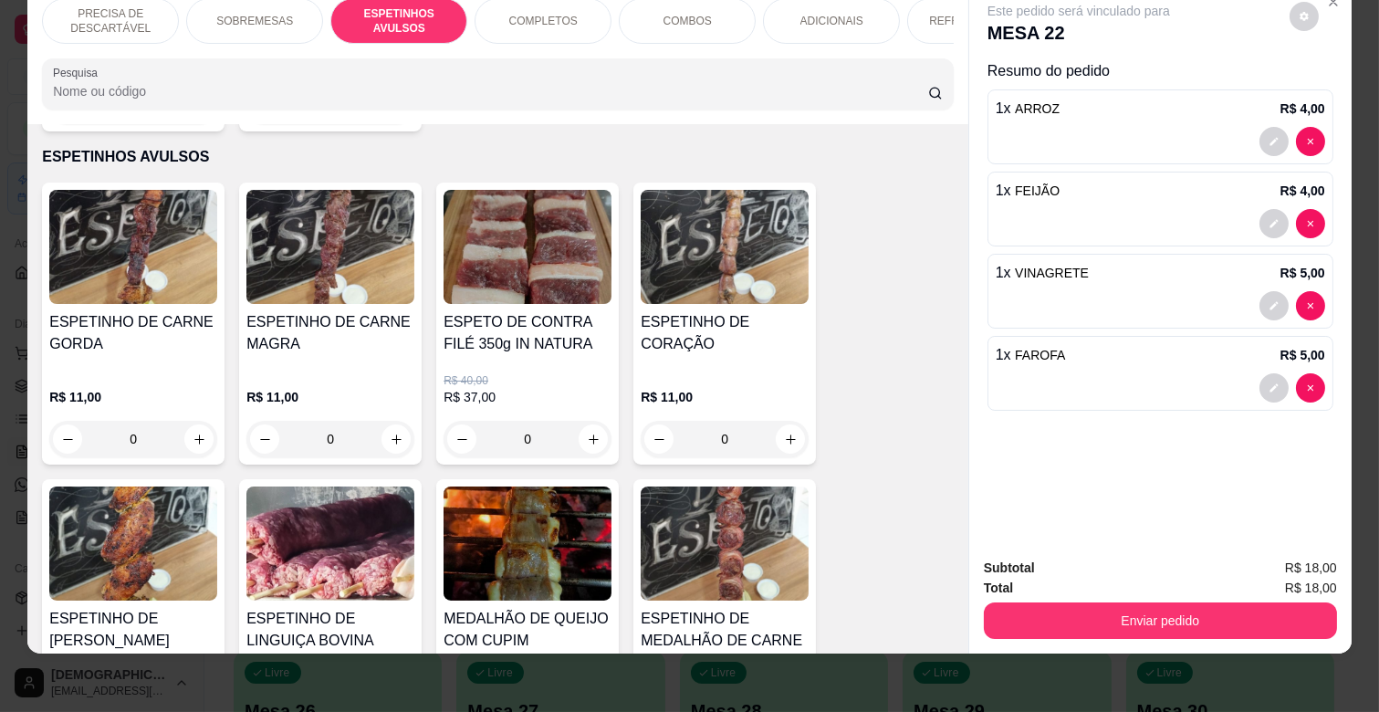
click at [358, 338] on div "ESPETINHO DE CARNE MAGRA" at bounding box center [330, 340] width 168 height 58
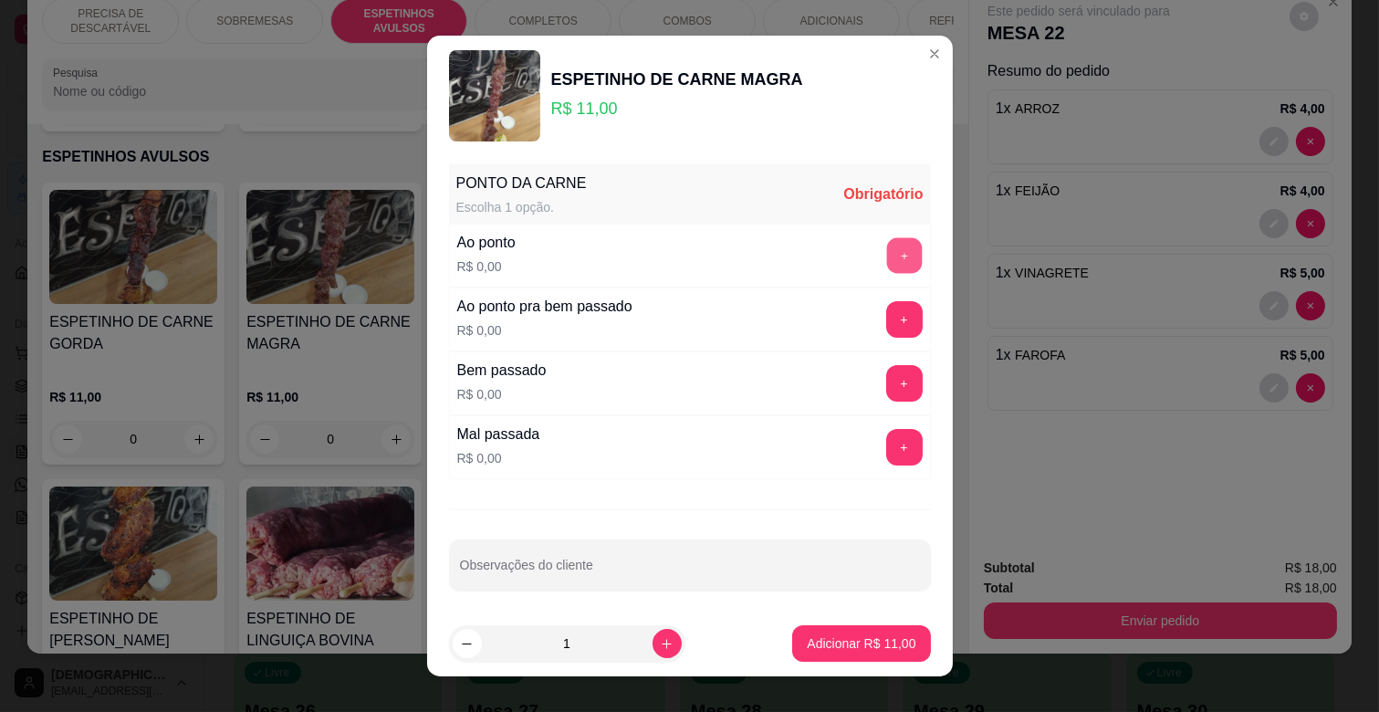
click at [886, 256] on button "+" at bounding box center [904, 256] width 36 height 36
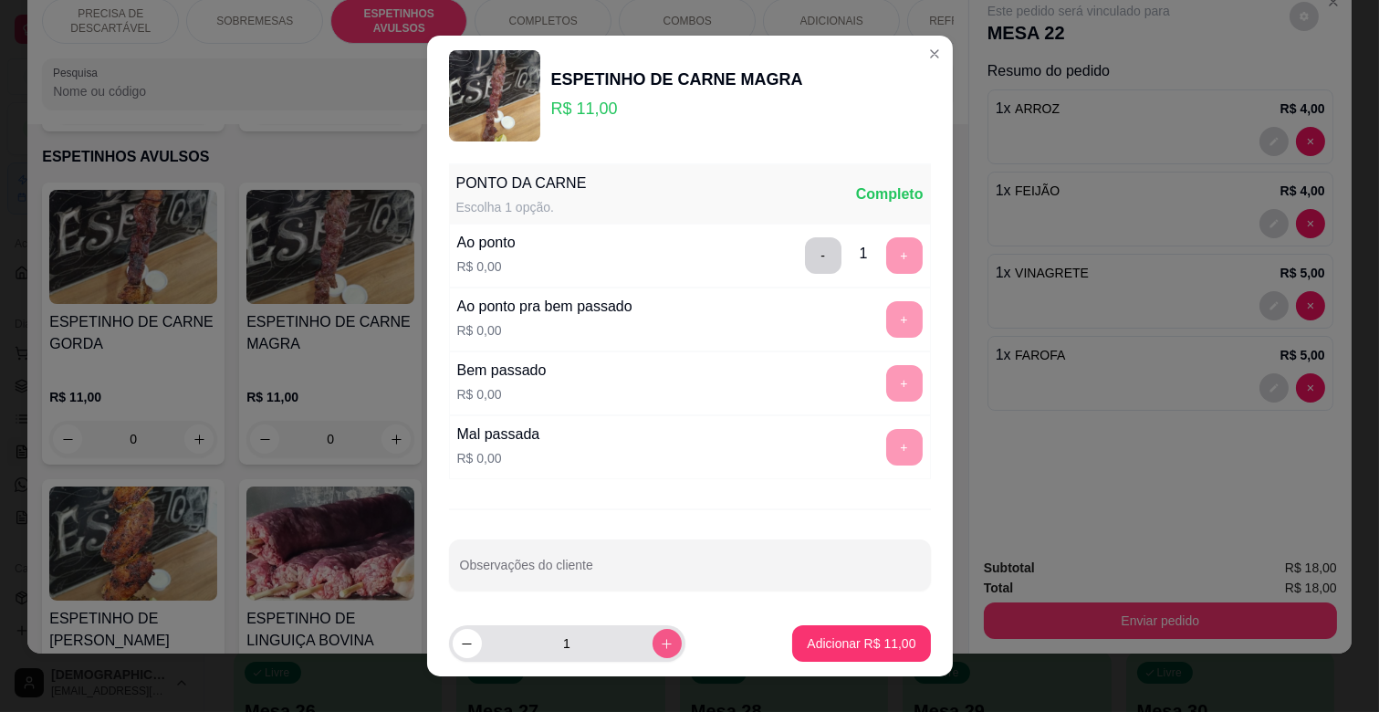
click at [653, 634] on button "increase-product-quantity" at bounding box center [666, 643] width 29 height 29
type input "2"
click at [818, 645] on p "Adicionar R$ 22,00" at bounding box center [861, 642] width 106 height 17
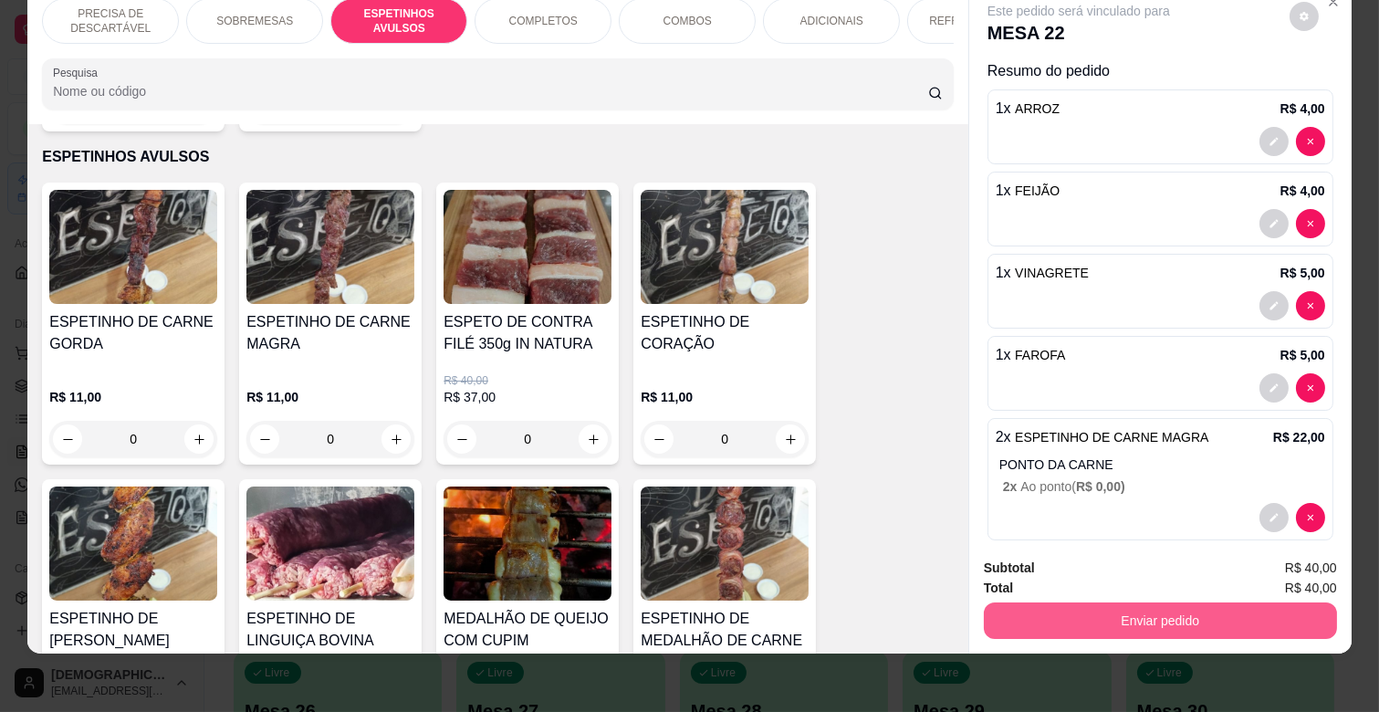
click at [1136, 602] on button "Enviar pedido" at bounding box center [1160, 620] width 353 height 36
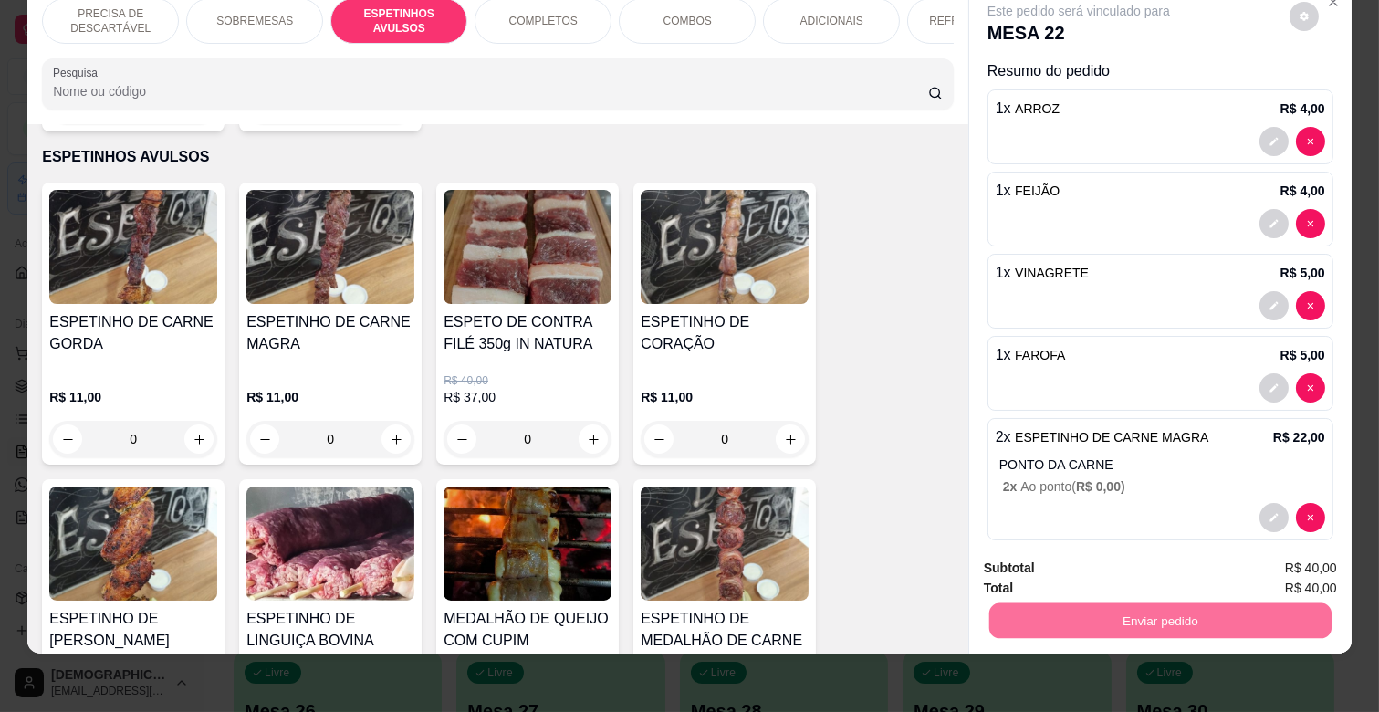
click at [1115, 561] on button "Não registrar e enviar pedido" at bounding box center [1099, 561] width 190 height 35
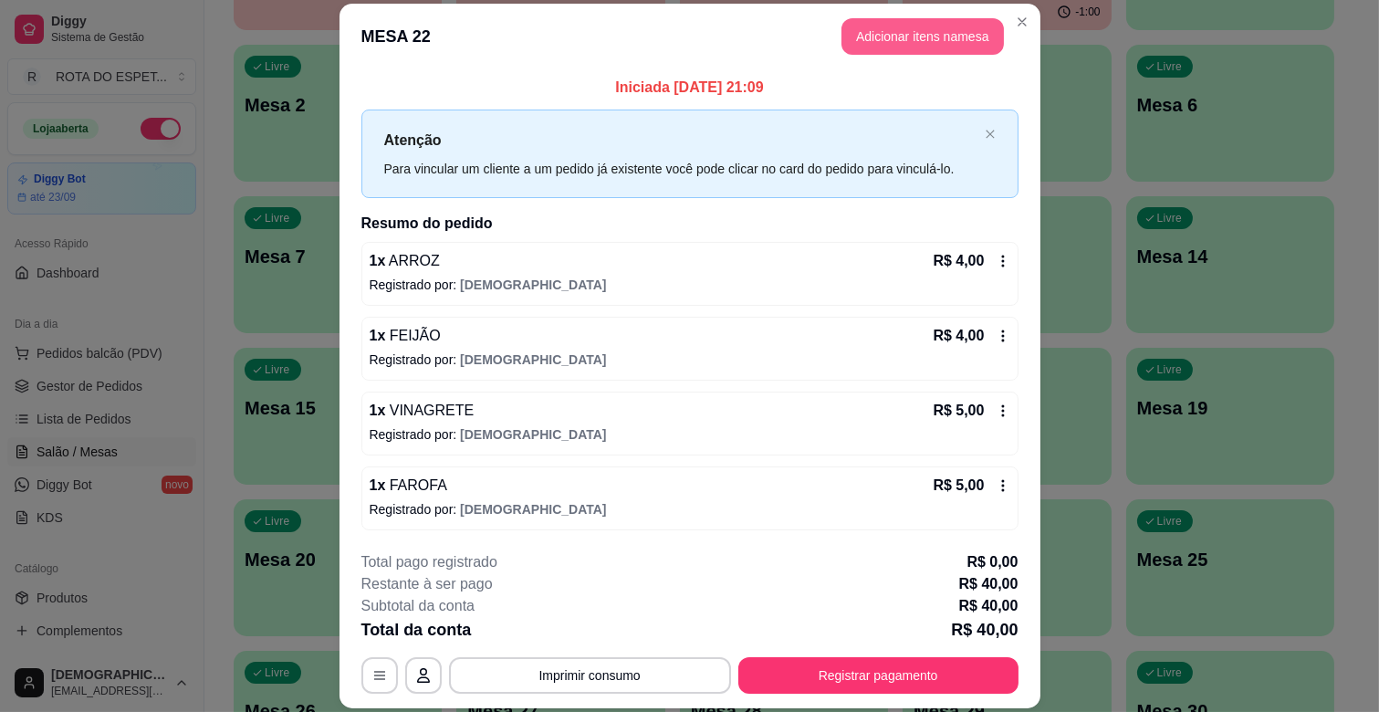
click at [892, 31] on button "Adicionar itens na mesa" at bounding box center [922, 36] width 162 height 36
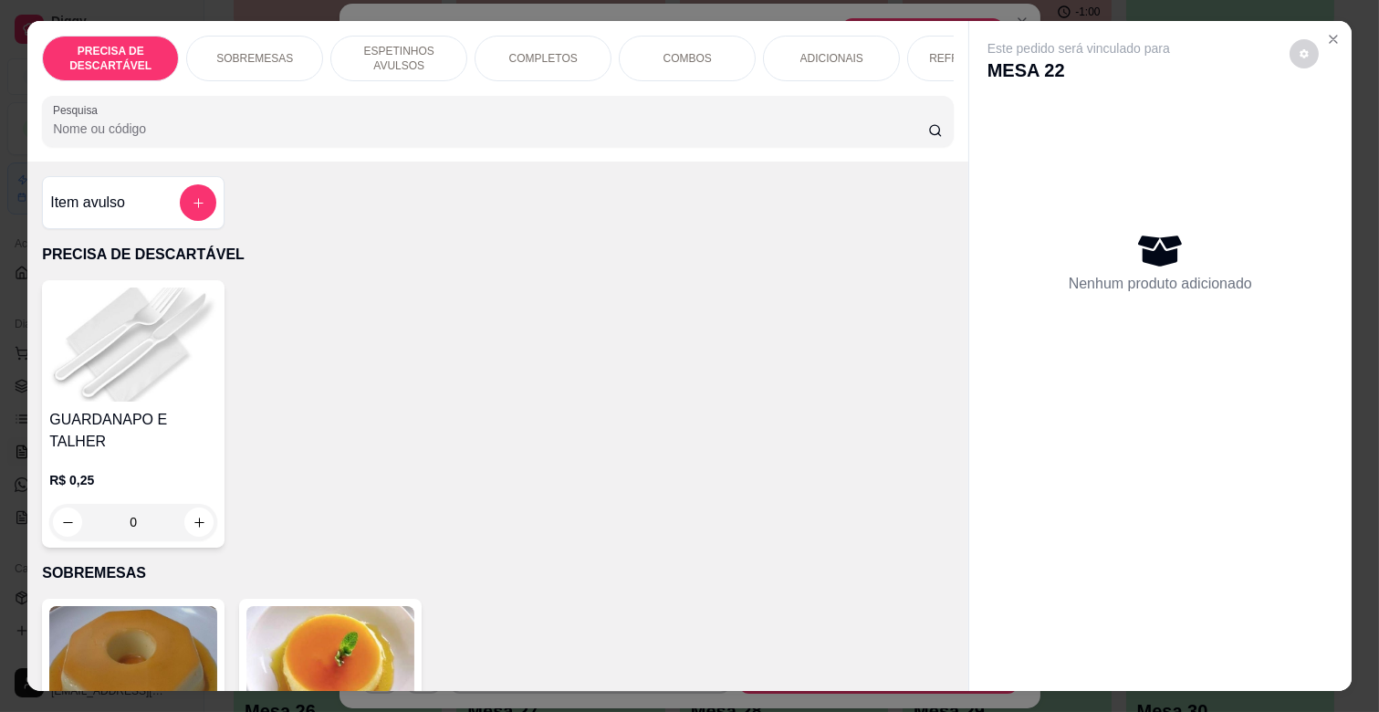
click at [923, 49] on div "REFRIGERANTES" at bounding box center [975, 59] width 137 height 46
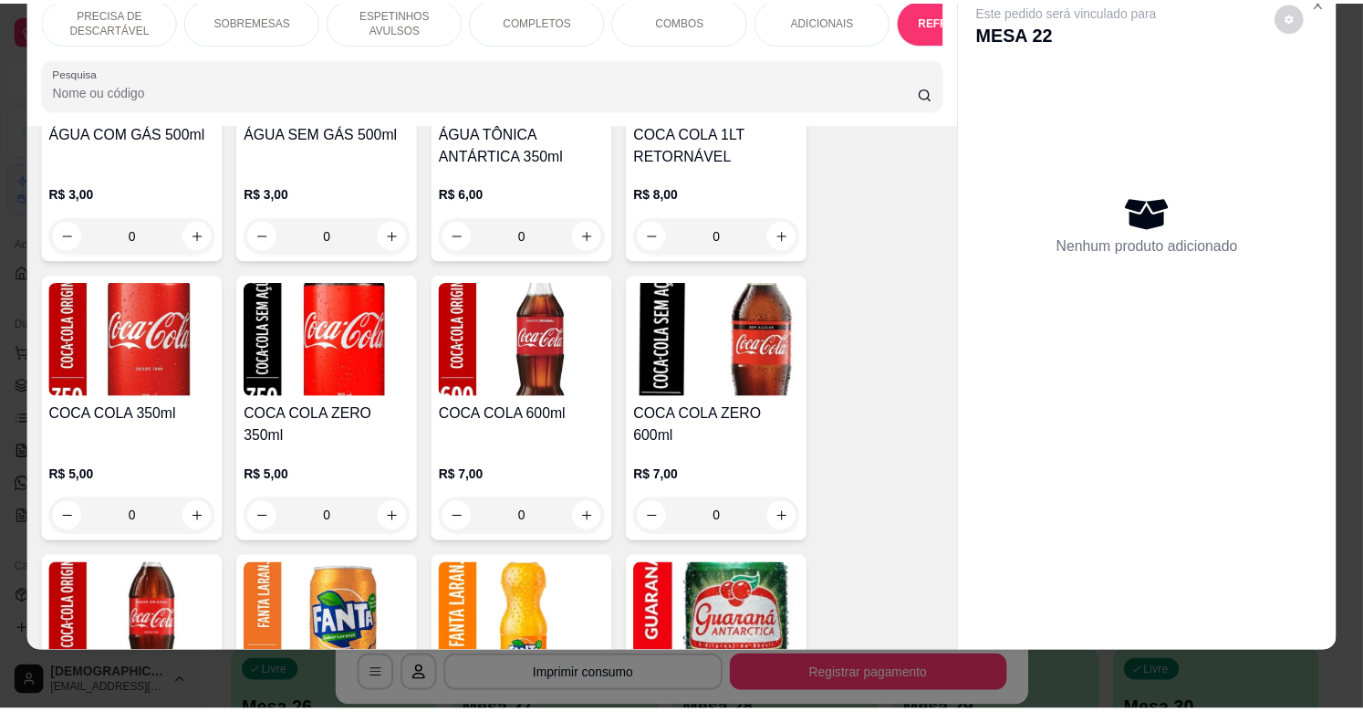
scroll to position [4284, 0]
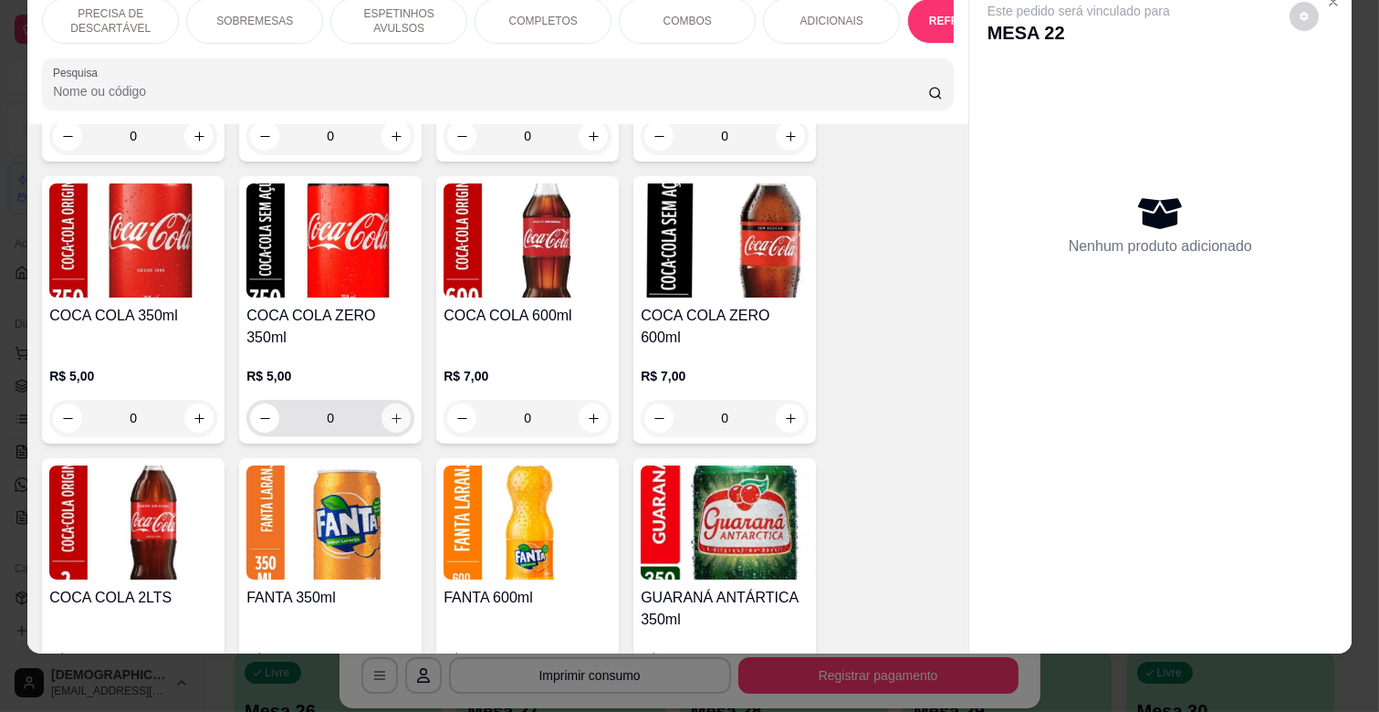
click at [390, 411] on icon "increase-product-quantity" at bounding box center [397, 418] width 14 height 14
type input "1"
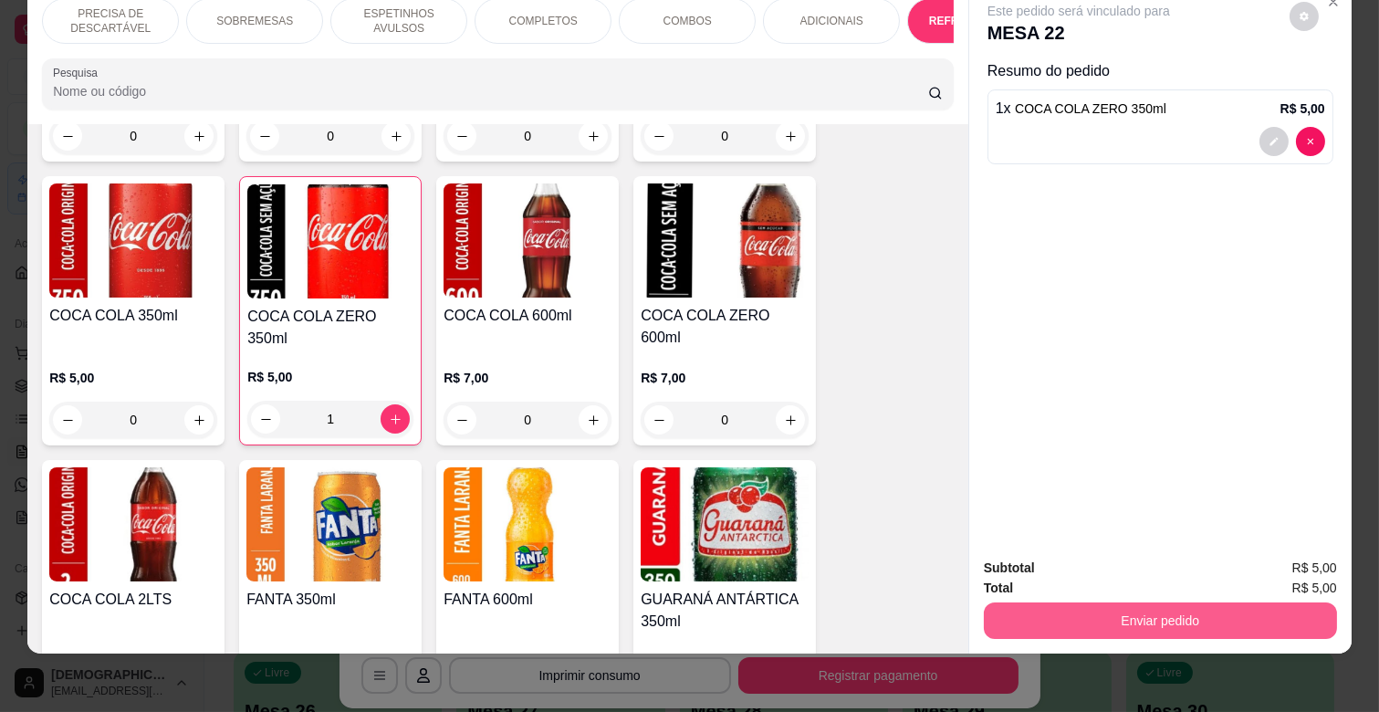
click at [1062, 602] on button "Enviar pedido" at bounding box center [1160, 620] width 353 height 36
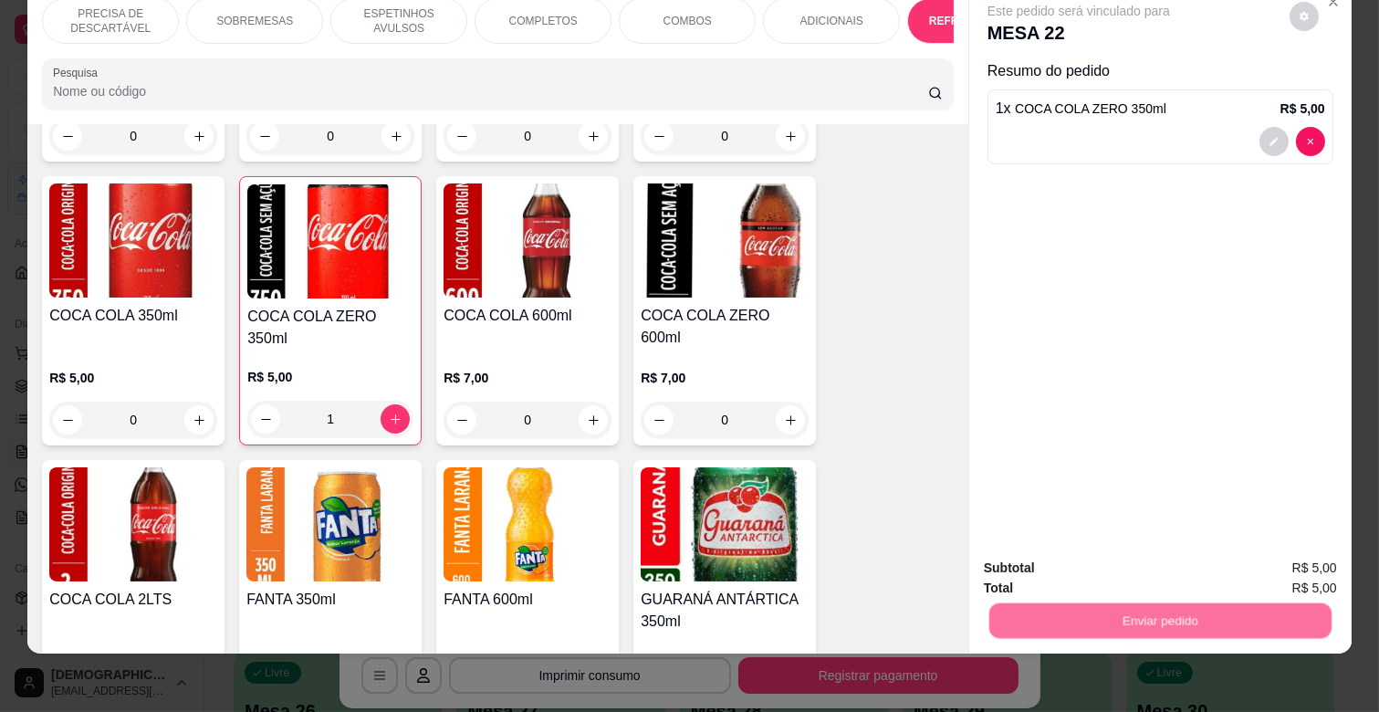
click at [1089, 552] on button "Não registrar e enviar pedido" at bounding box center [1099, 561] width 190 height 35
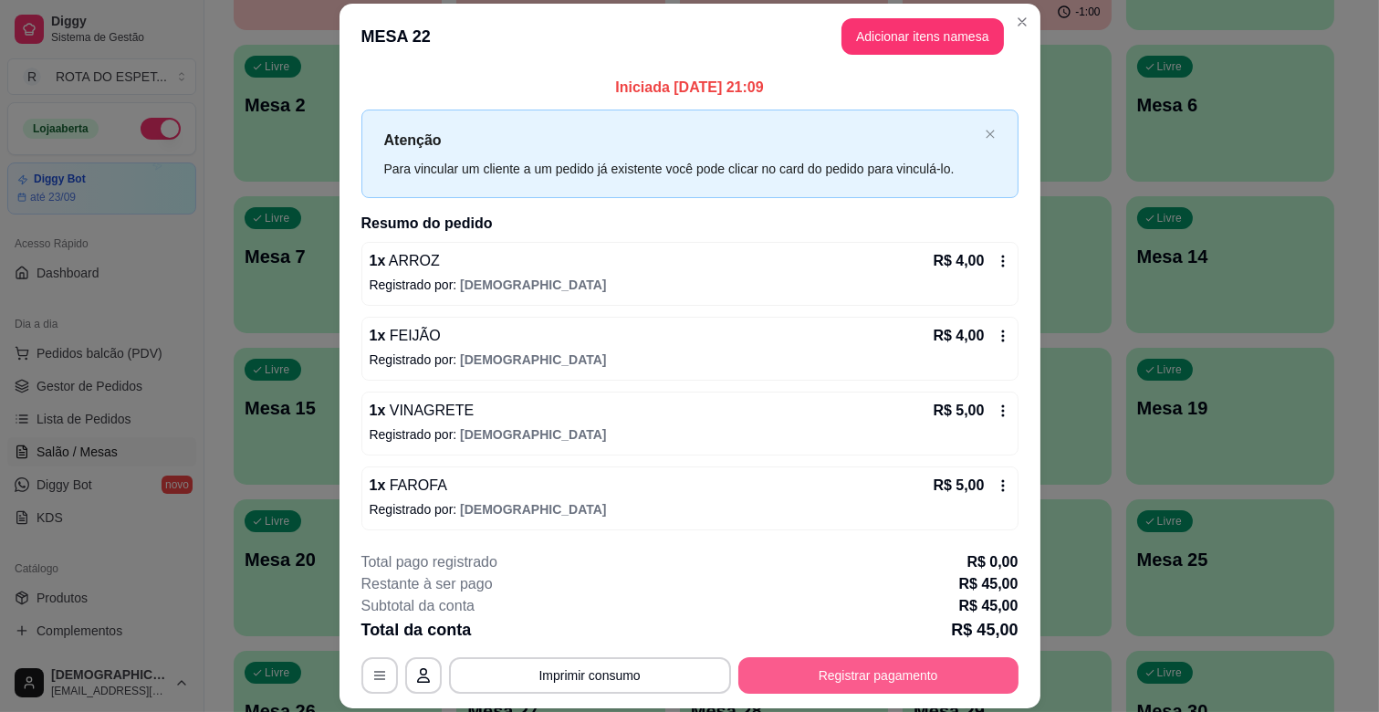
click at [901, 681] on button "Registrar pagamento" at bounding box center [878, 675] width 280 height 36
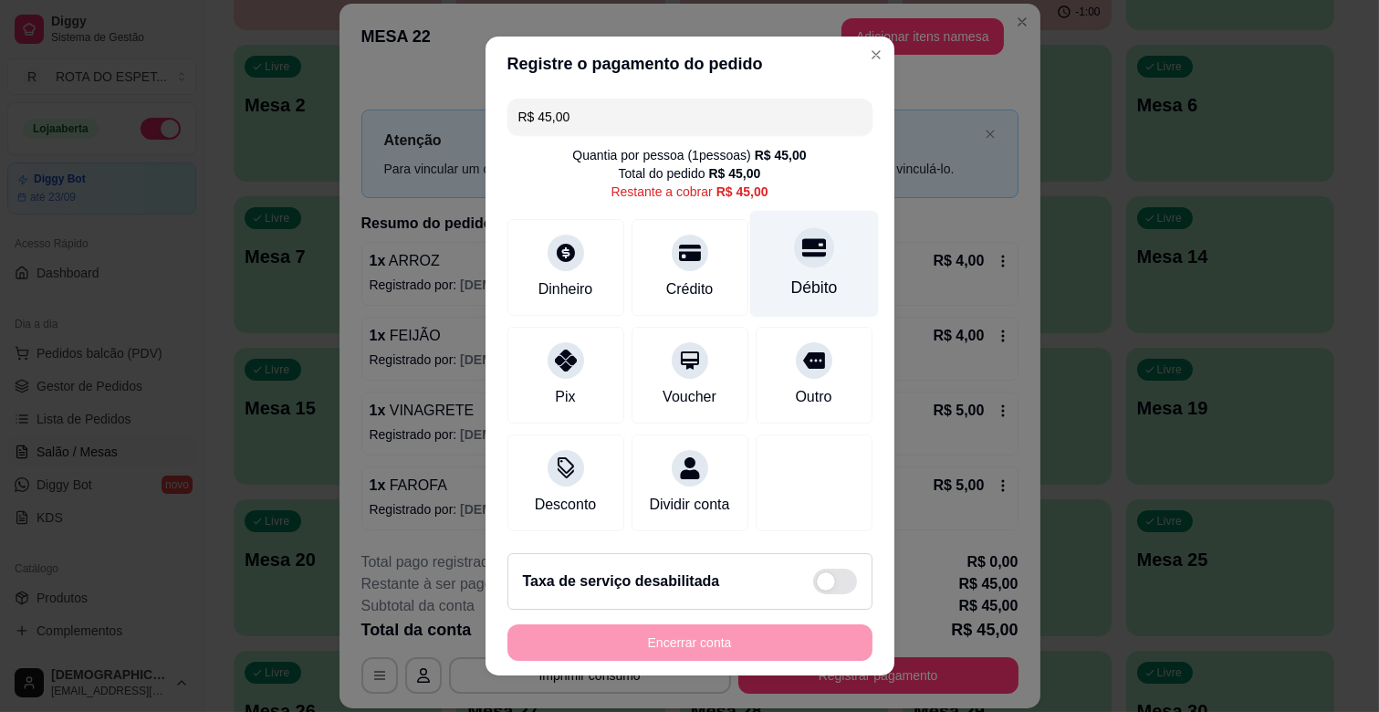
click at [794, 254] on div at bounding box center [814, 247] width 40 height 40
type input "R$ 0,00"
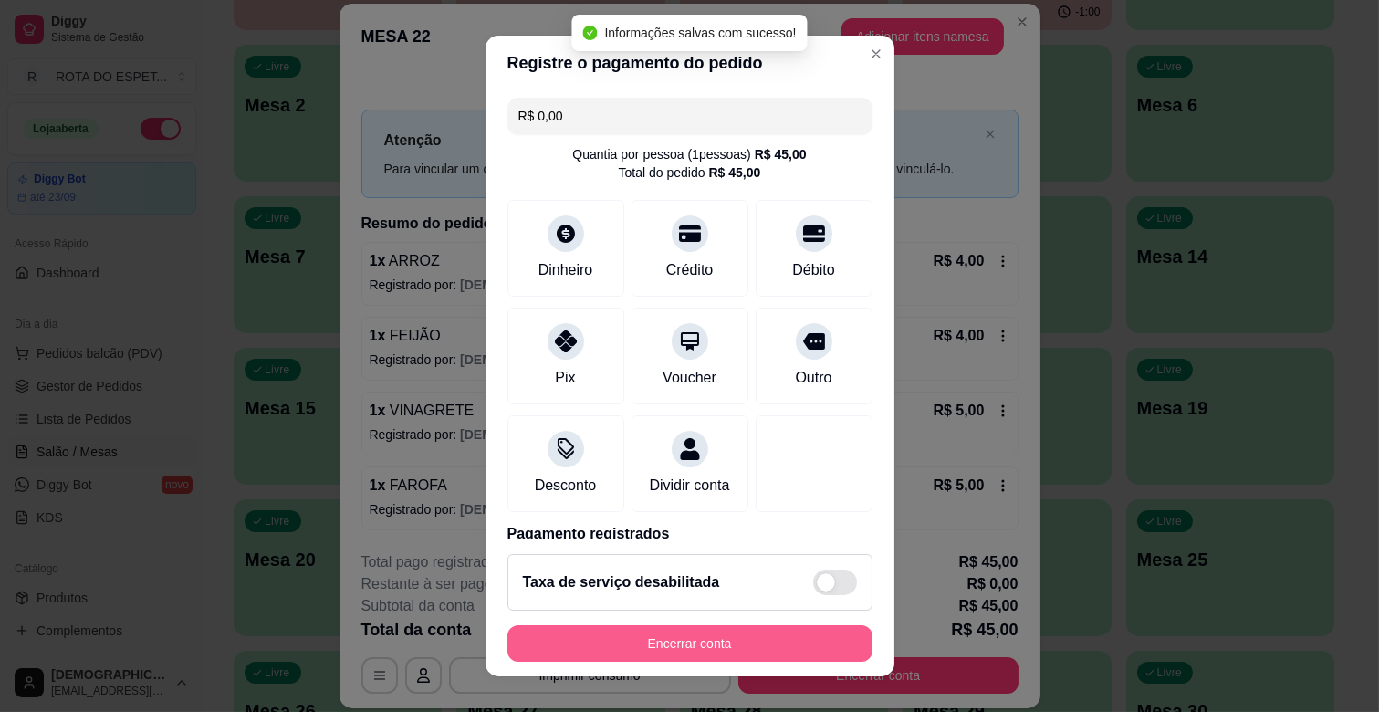
click at [724, 650] on button "Encerrar conta" at bounding box center [689, 643] width 365 height 36
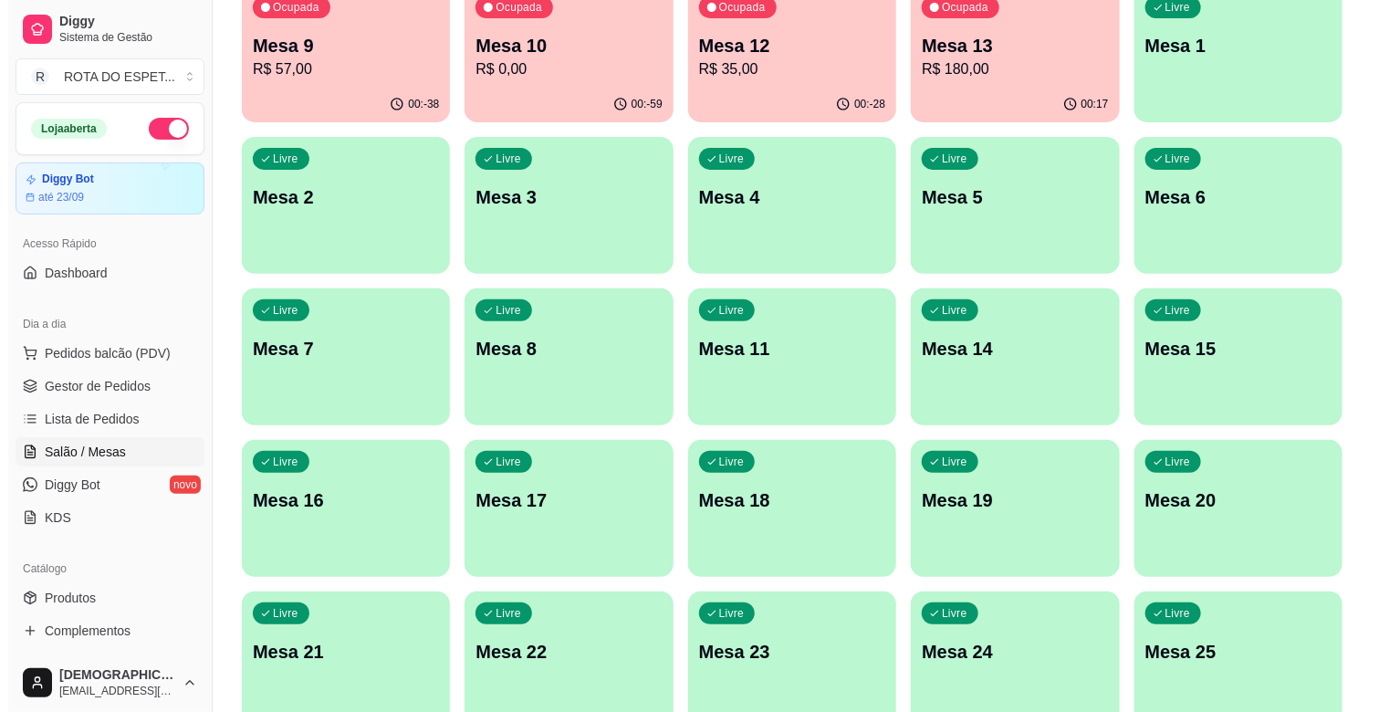
scroll to position [405, 0]
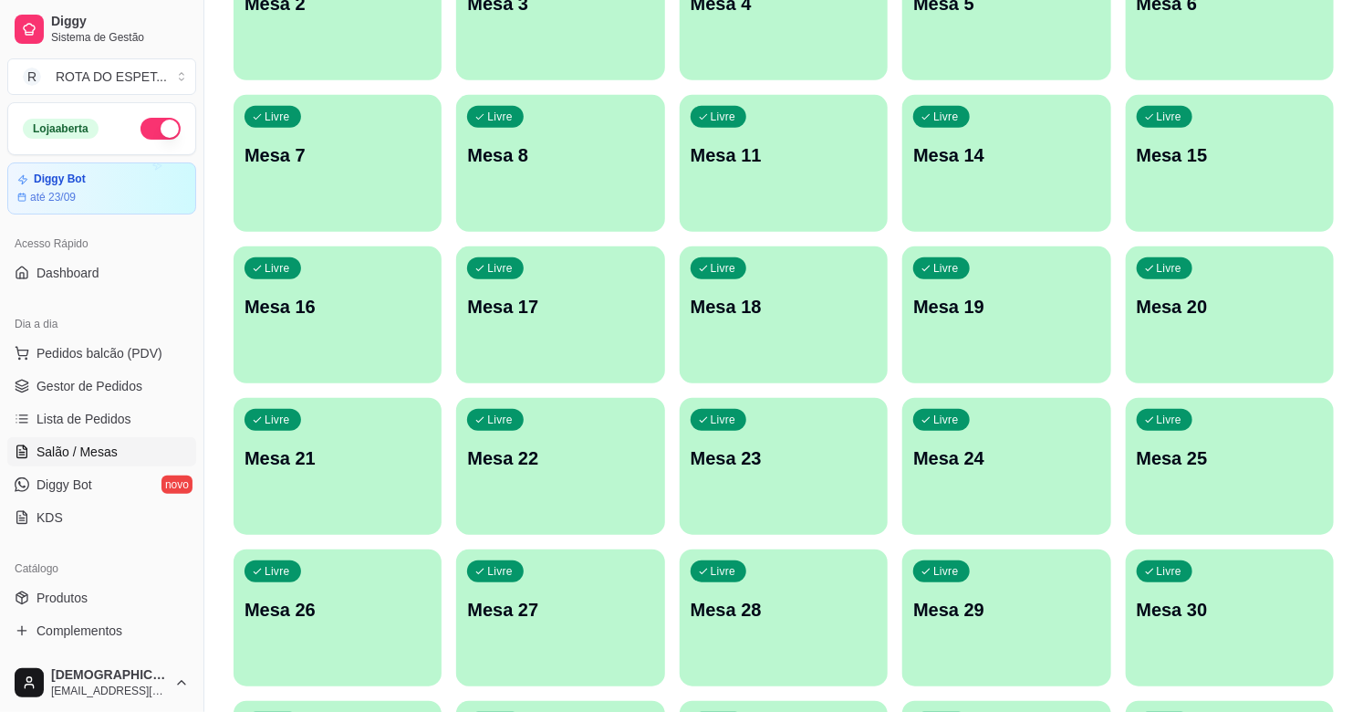
click at [764, 435] on div "Livre Mesa 23" at bounding box center [784, 455] width 208 height 115
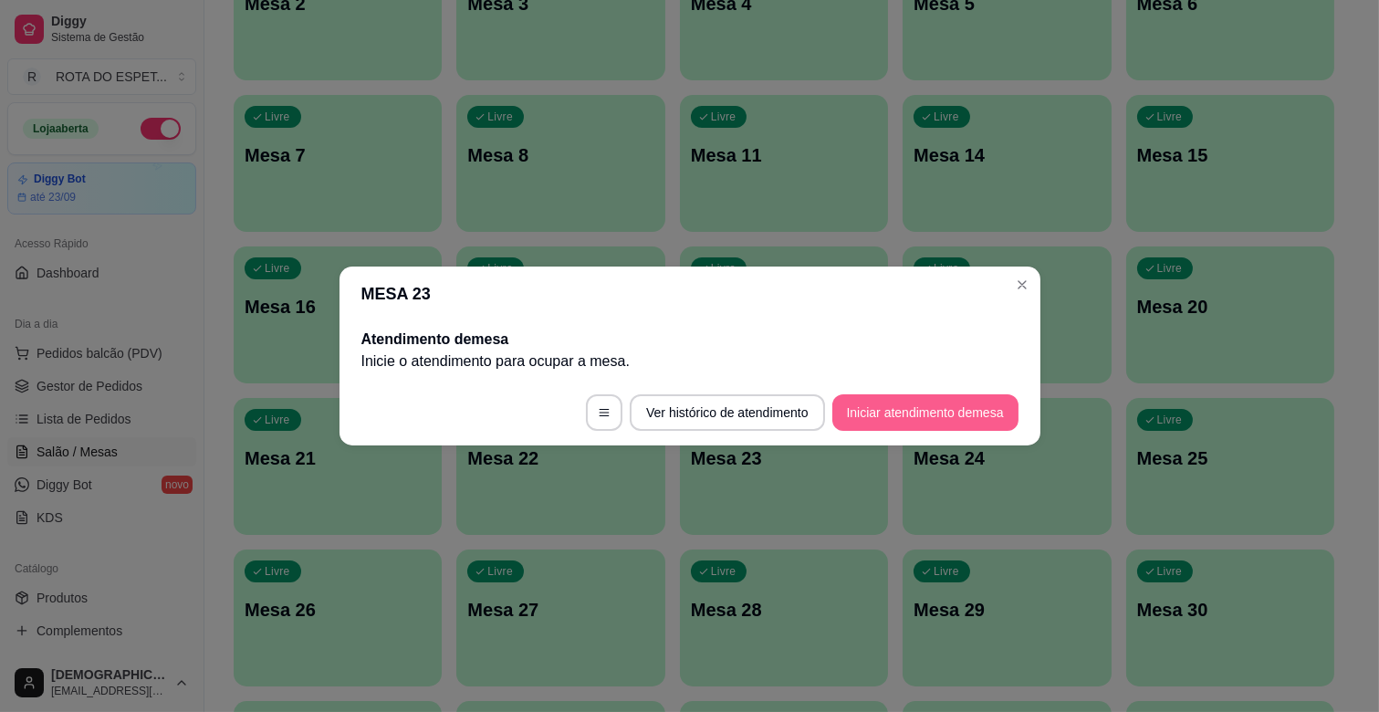
click at [942, 403] on button "Iniciar atendimento de mesa" at bounding box center [925, 412] width 186 height 36
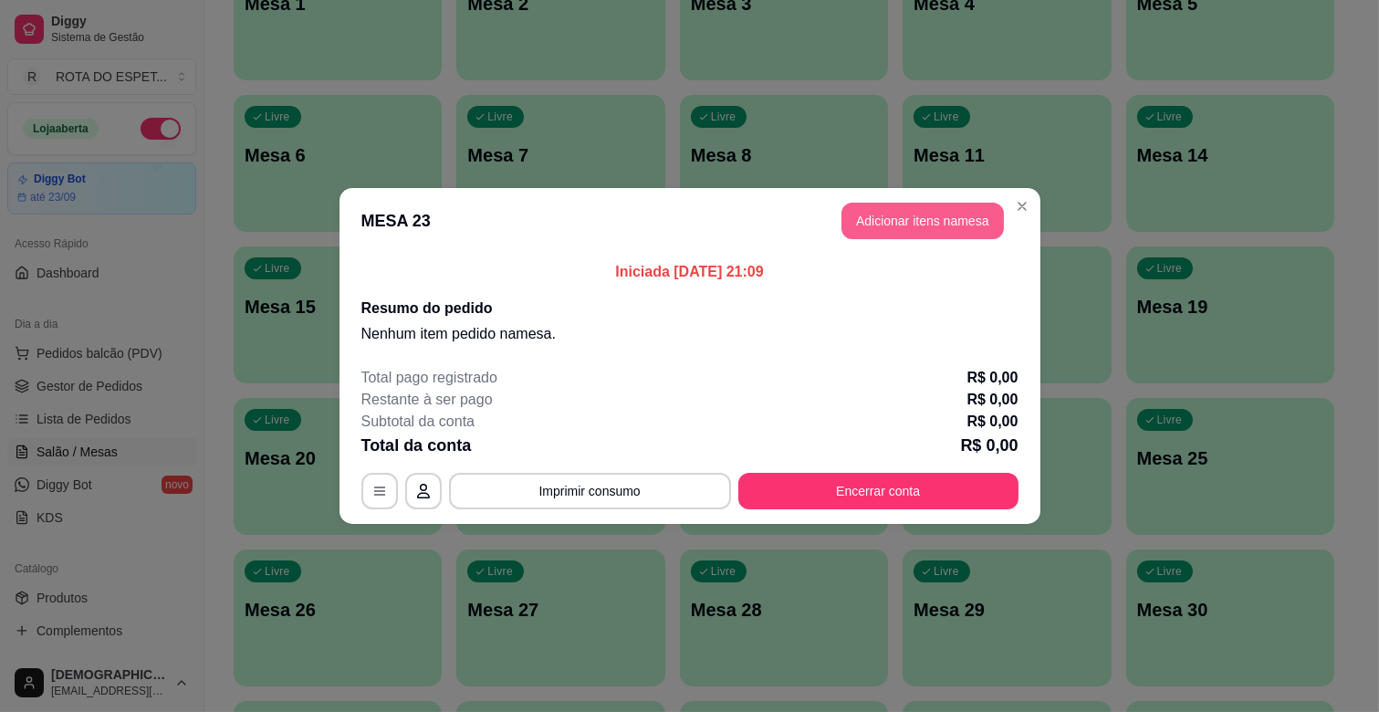
click at [935, 216] on button "Adicionar itens na mesa" at bounding box center [922, 221] width 162 height 36
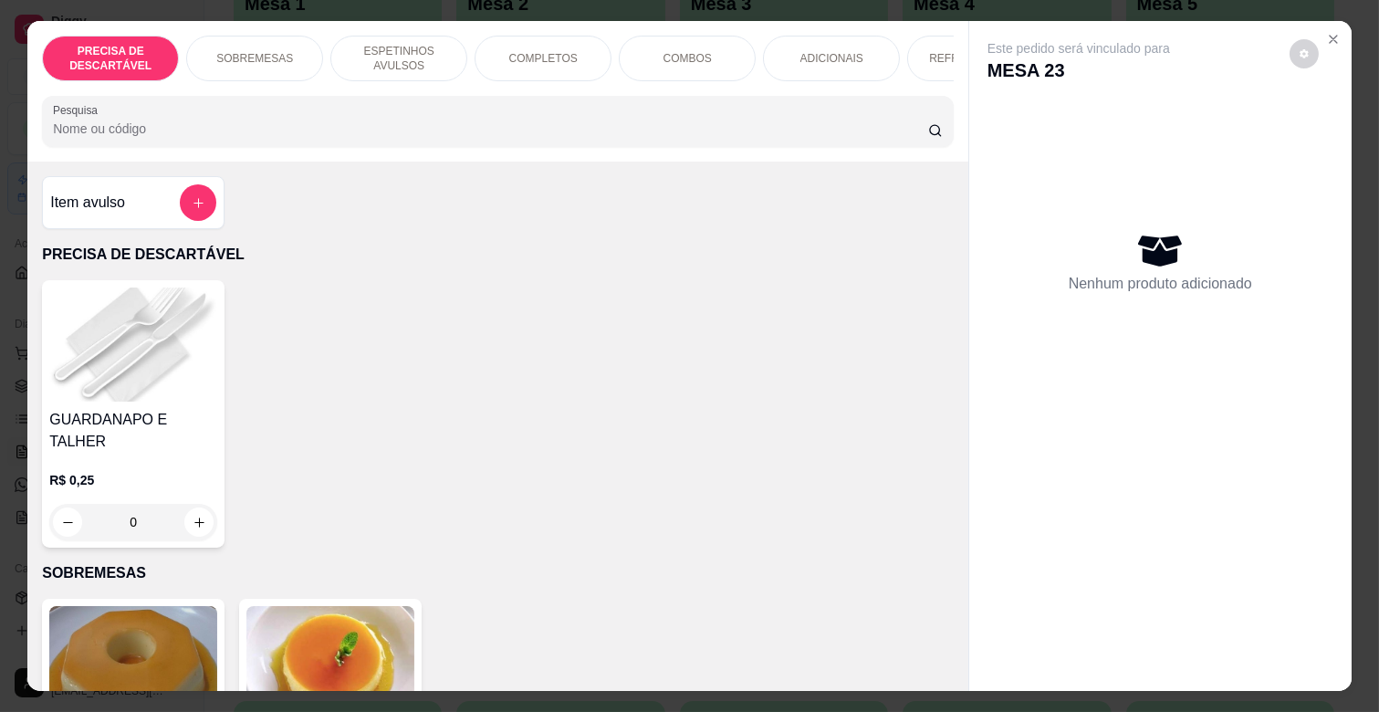
click at [429, 44] on p "ESPETINHOS AVULSOS" at bounding box center [399, 58] width 106 height 29
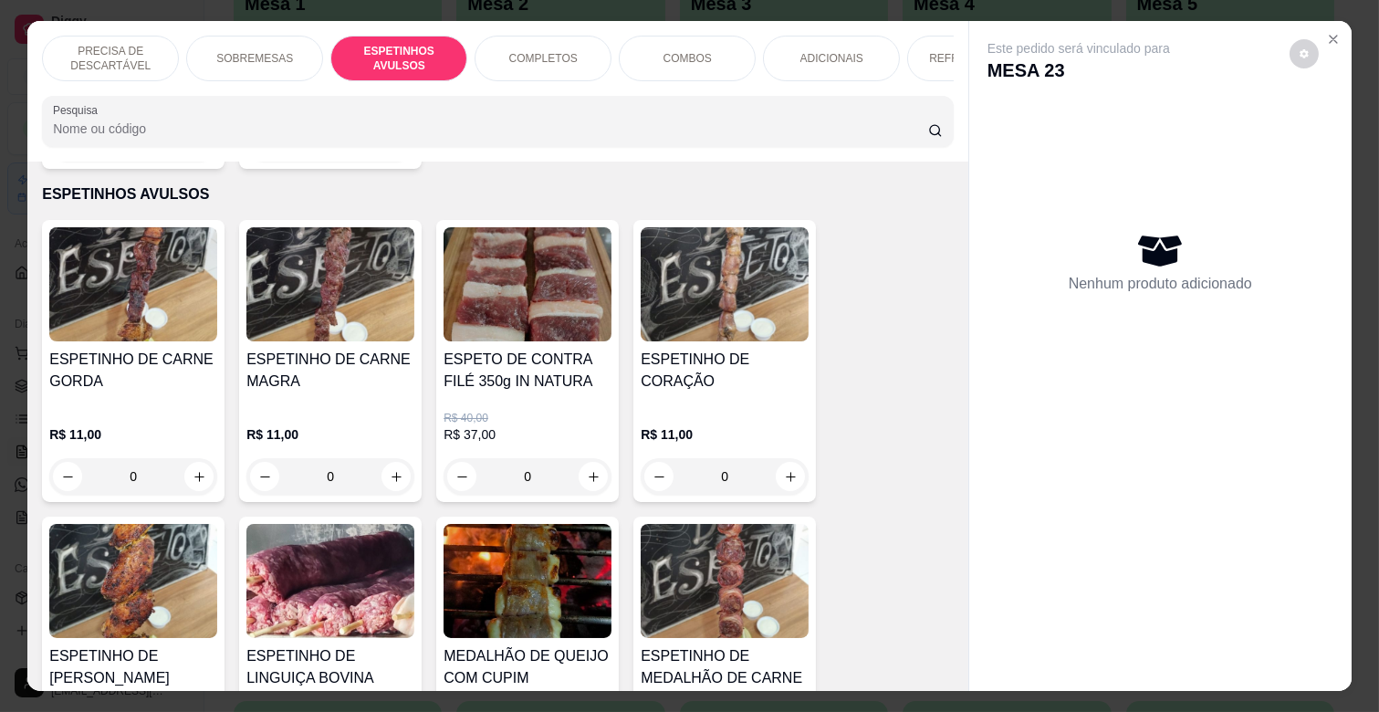
scroll to position [44, 0]
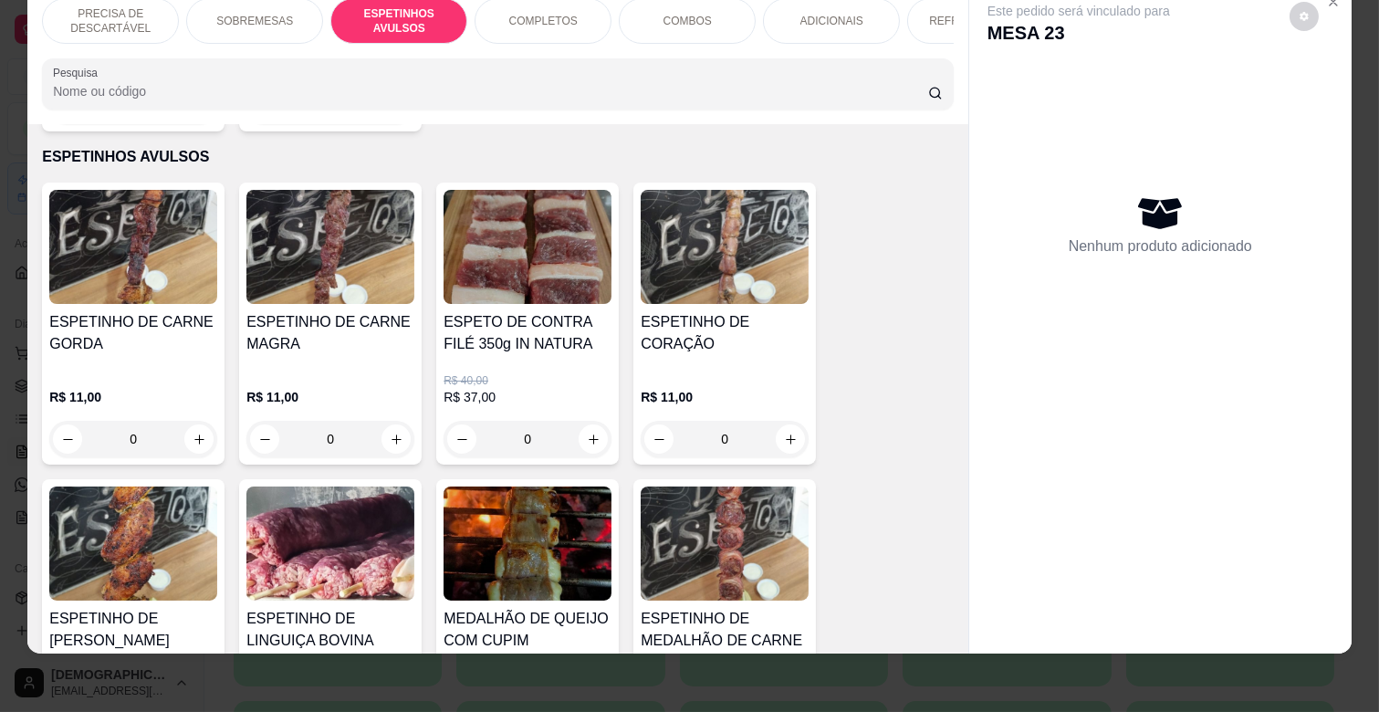
click at [137, 332] on h4 "ESPETINHO DE CARNE GORDA" at bounding box center [133, 333] width 168 height 44
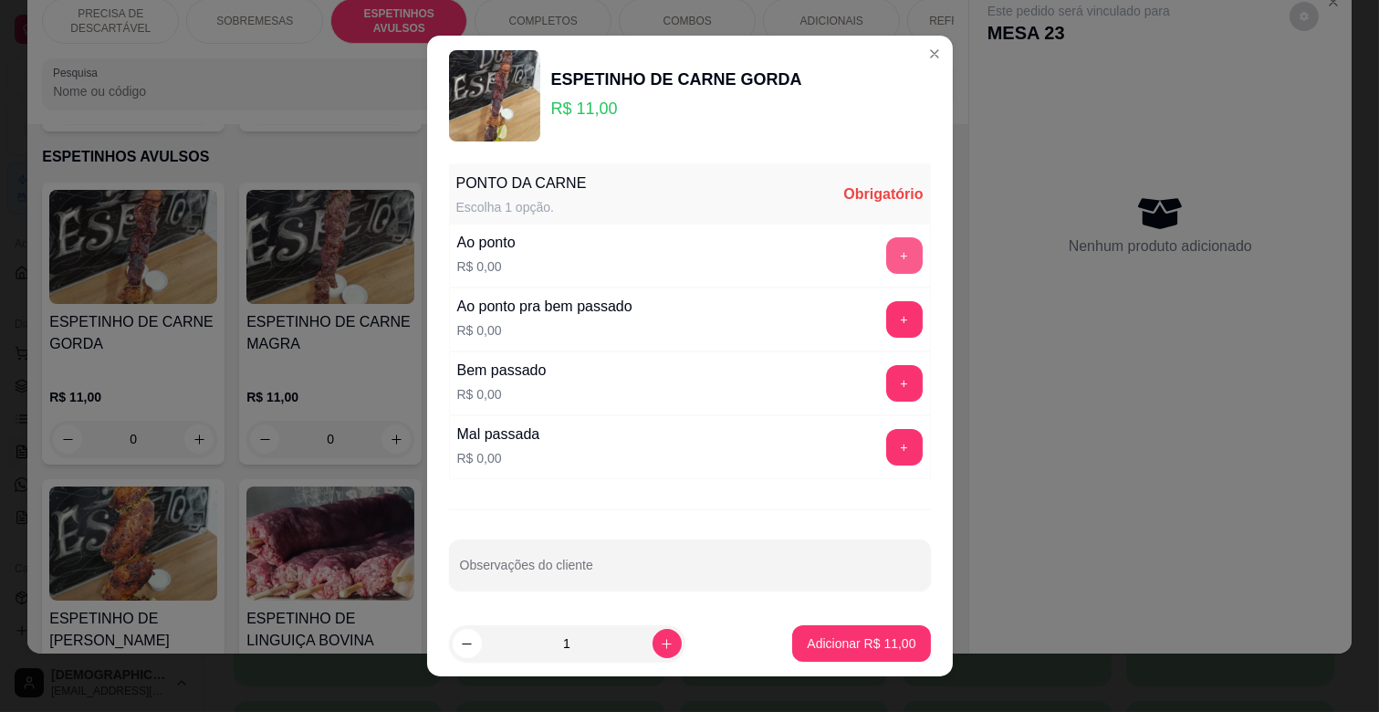
click at [886, 256] on button "+" at bounding box center [904, 255] width 36 height 36
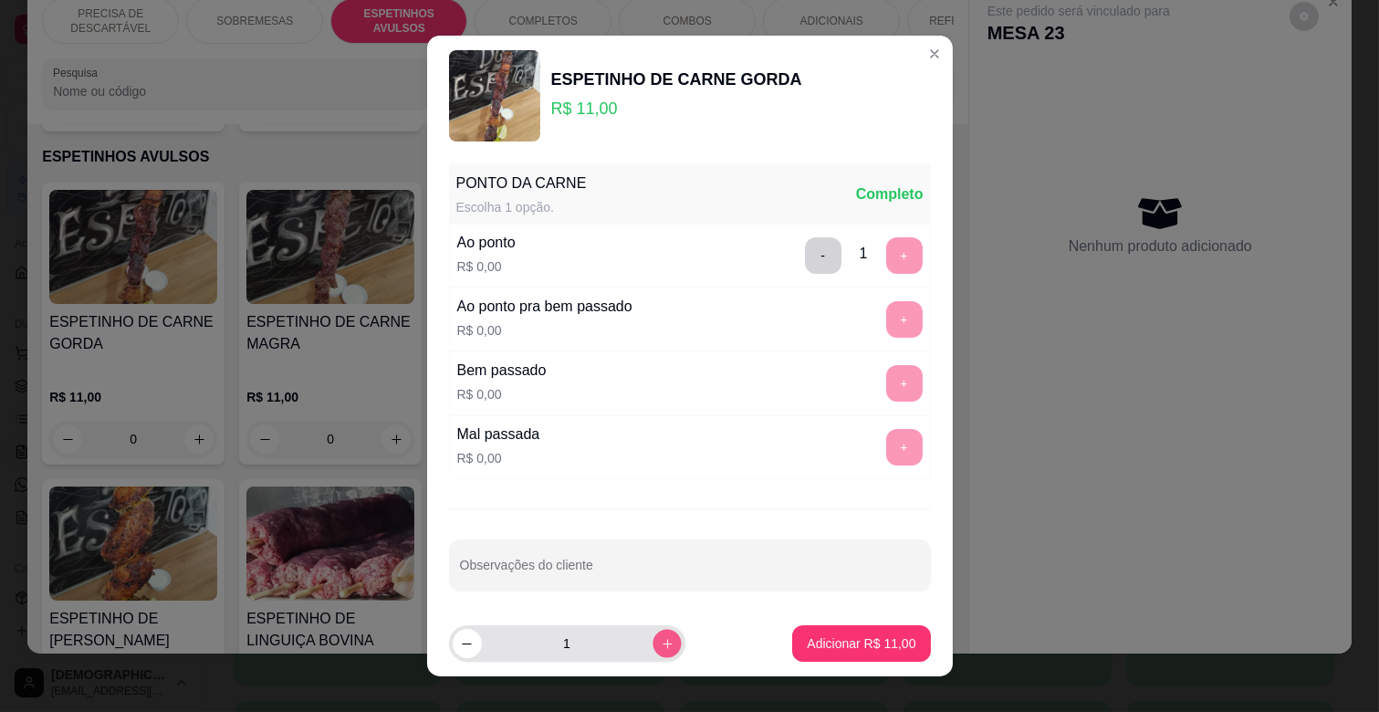
click at [660, 637] on icon "increase-product-quantity" at bounding box center [667, 644] width 14 height 14
type input "3"
click at [849, 636] on p "Adicionar R$ 33,00" at bounding box center [861, 642] width 106 height 17
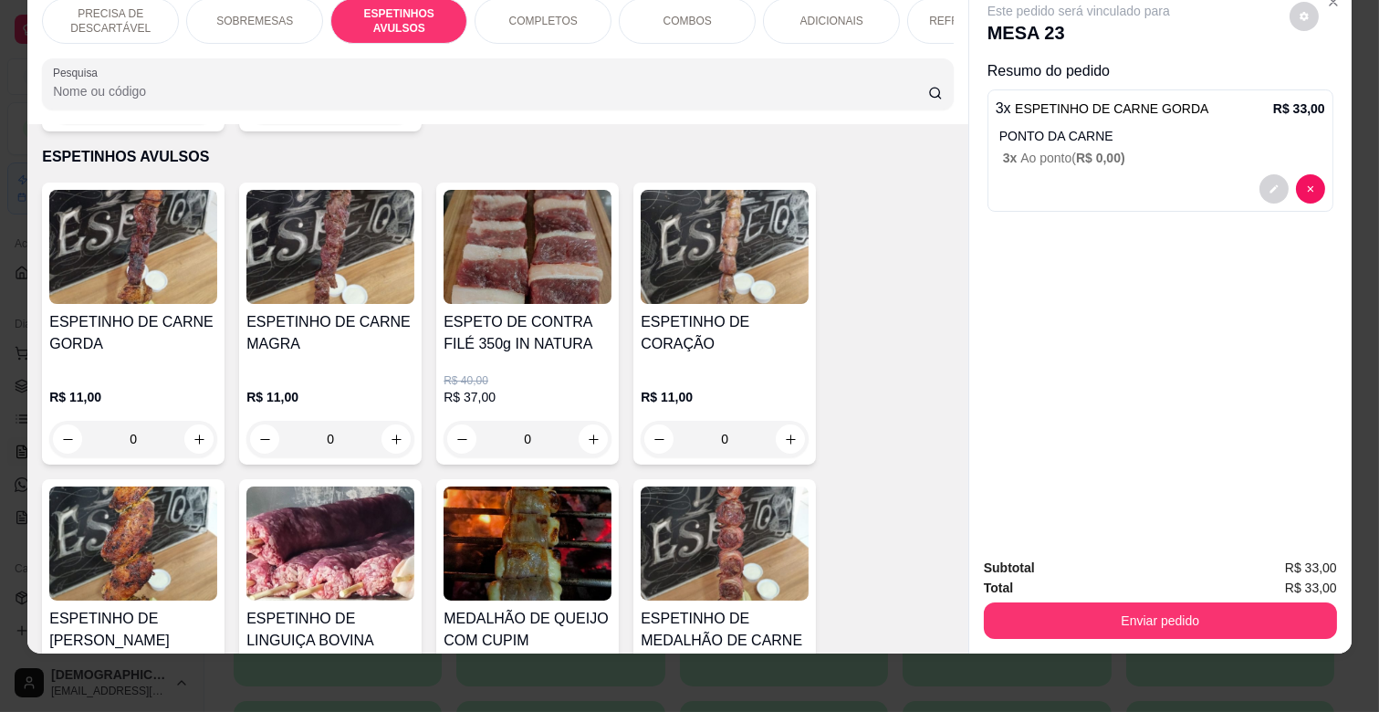
click at [828, 14] on p "ADICIONAIS" at bounding box center [831, 21] width 63 height 15
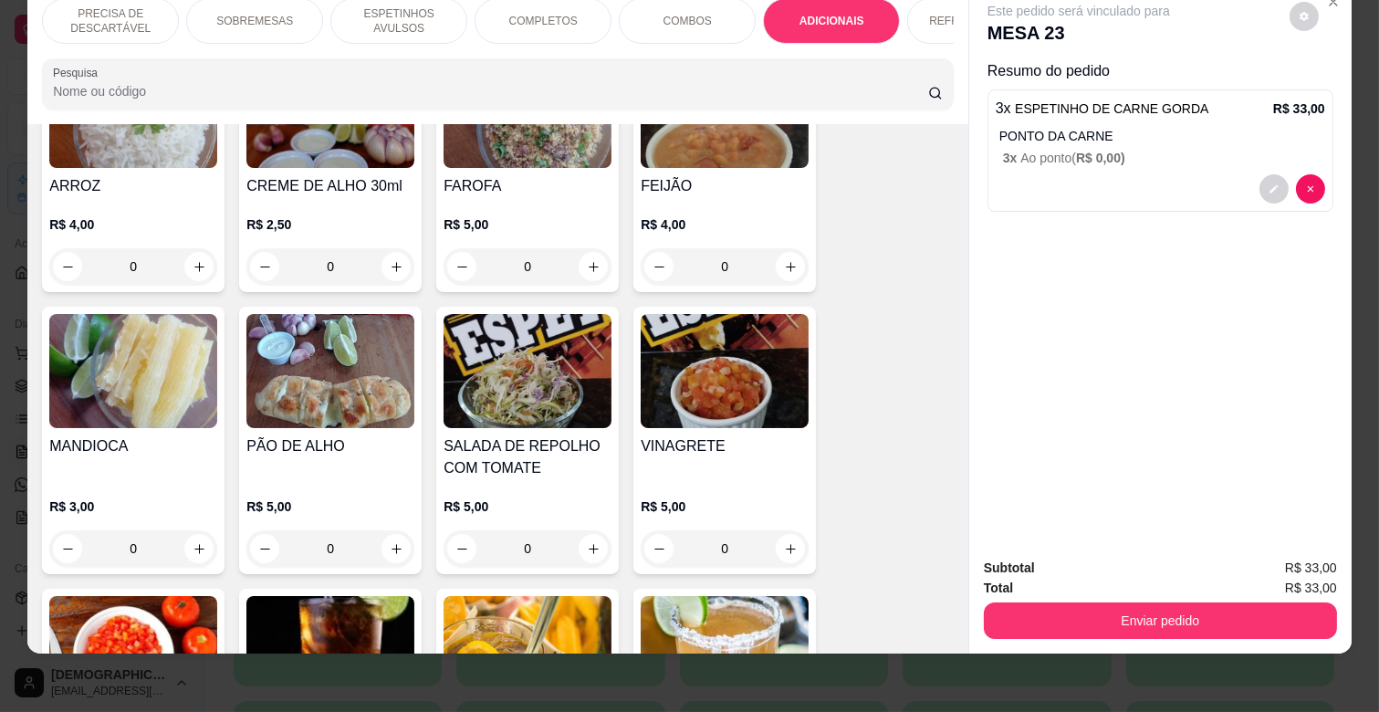
scroll to position [3323, 0]
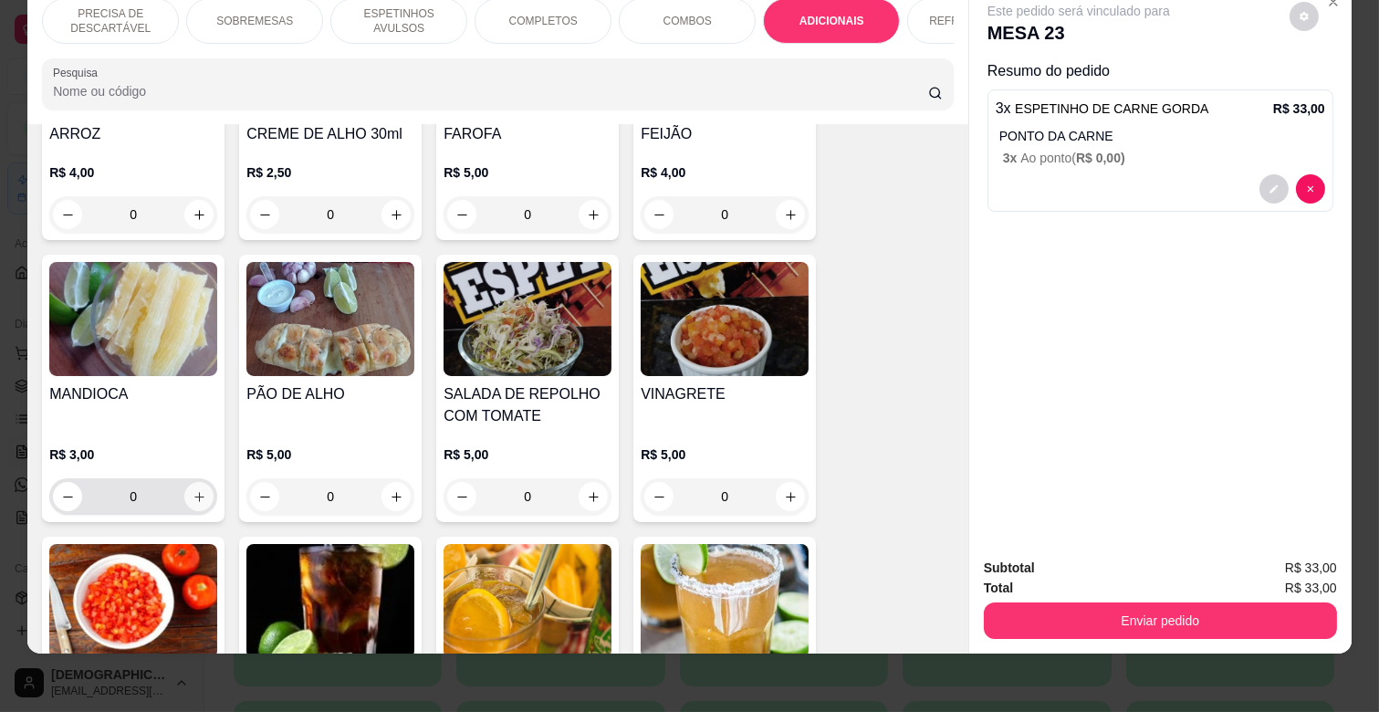
click at [196, 490] on icon "increase-product-quantity" at bounding box center [200, 497] width 14 height 14
type input "2"
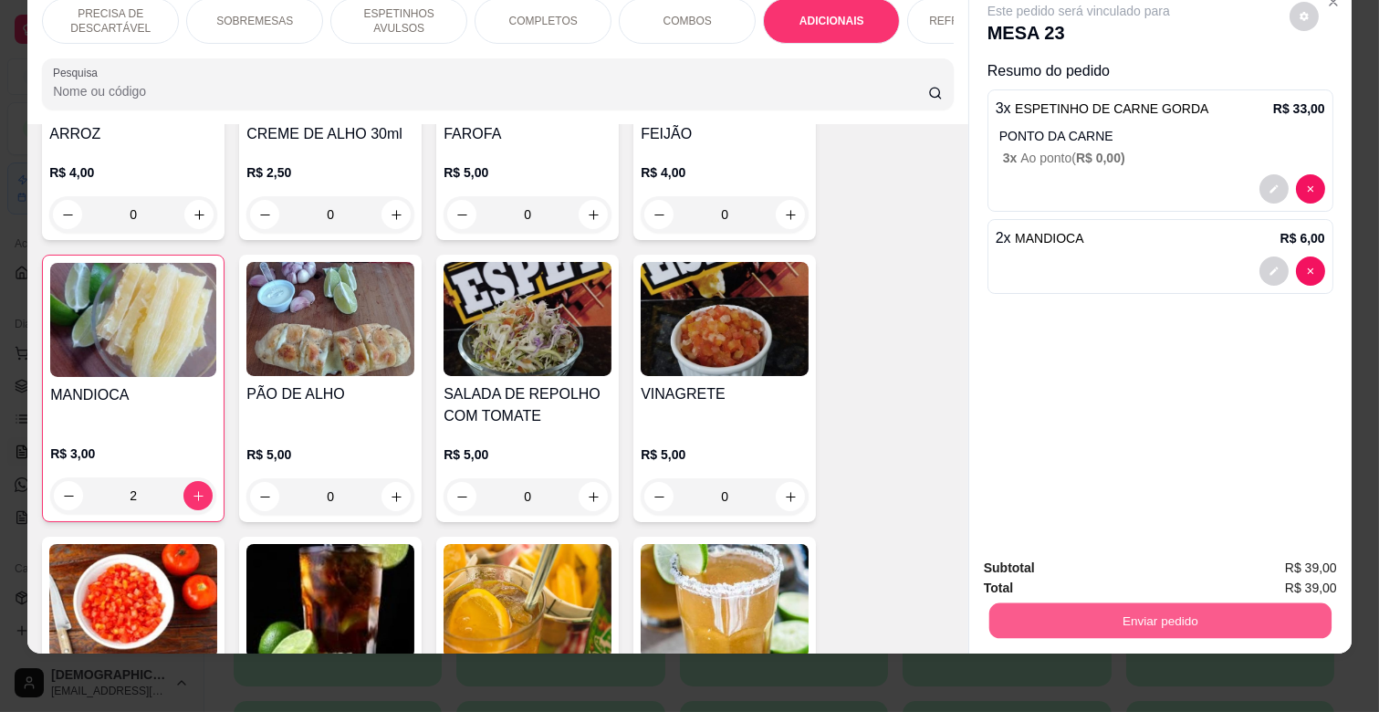
click at [1188, 602] on button "Enviar pedido" at bounding box center [1160, 620] width 342 height 36
click at [1123, 558] on button "Não registrar e enviar pedido" at bounding box center [1099, 561] width 190 height 35
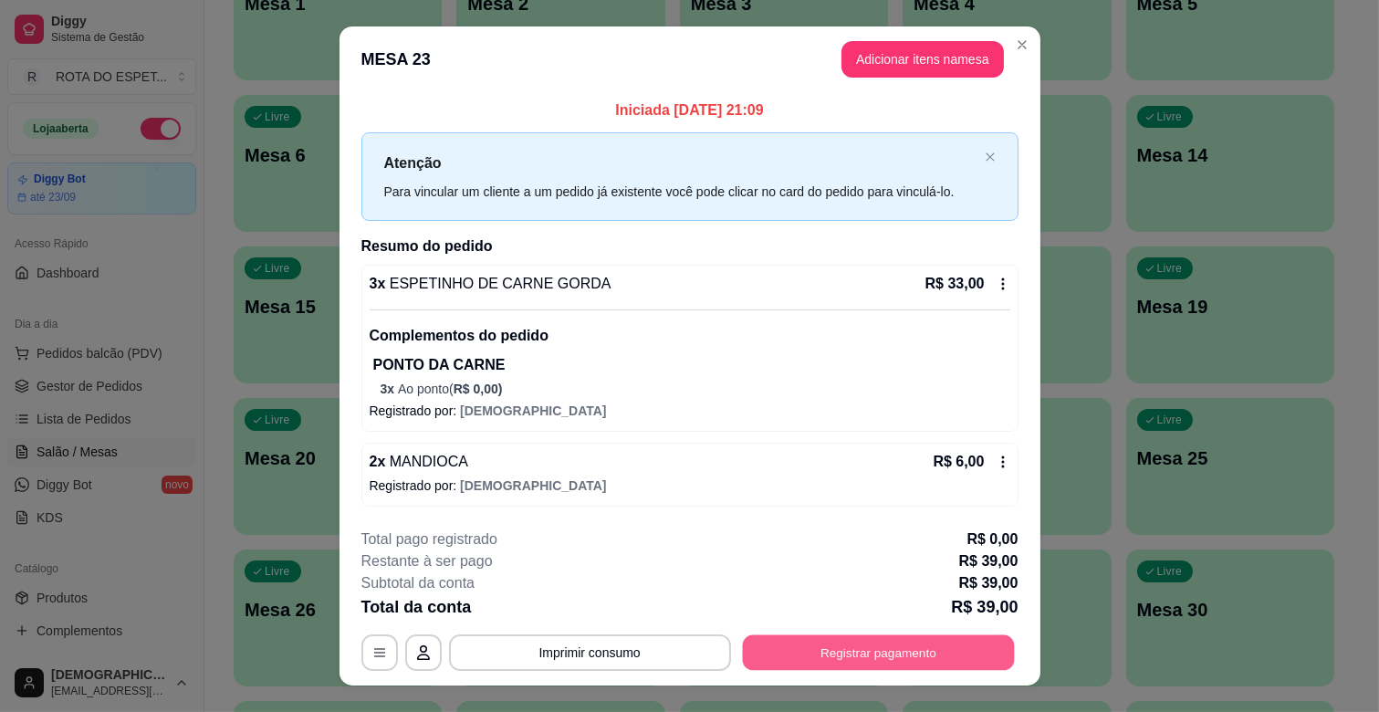
click at [911, 645] on button "Registrar pagamento" at bounding box center [878, 653] width 272 height 36
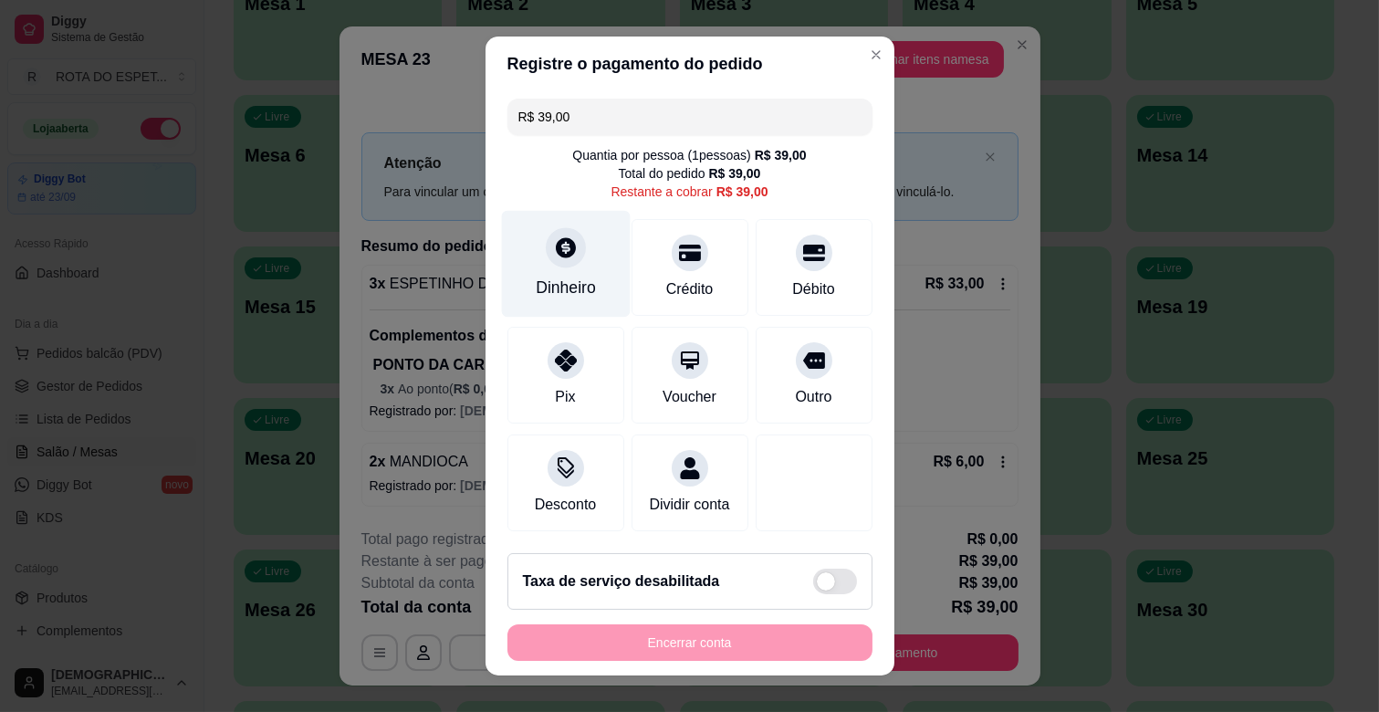
click at [551, 274] on div "Dinheiro" at bounding box center [565, 264] width 129 height 107
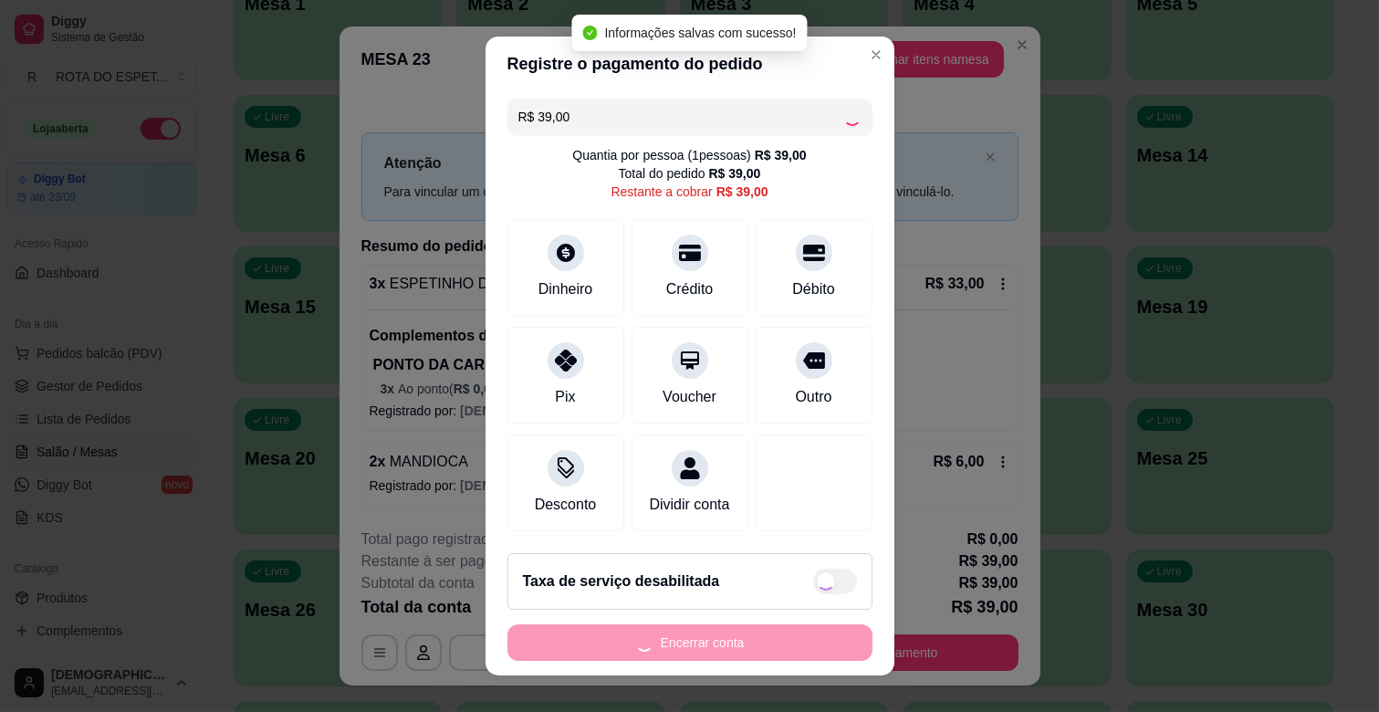
type input "R$ 0,00"
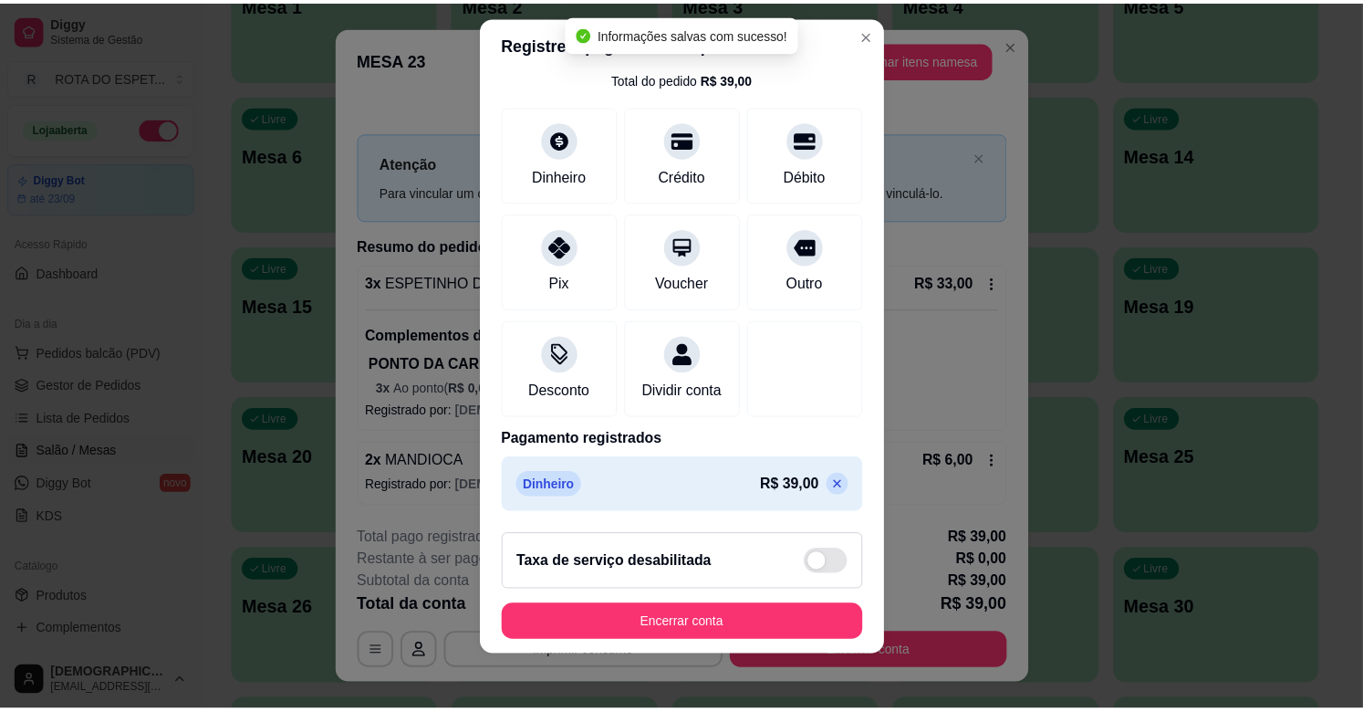
scroll to position [23, 0]
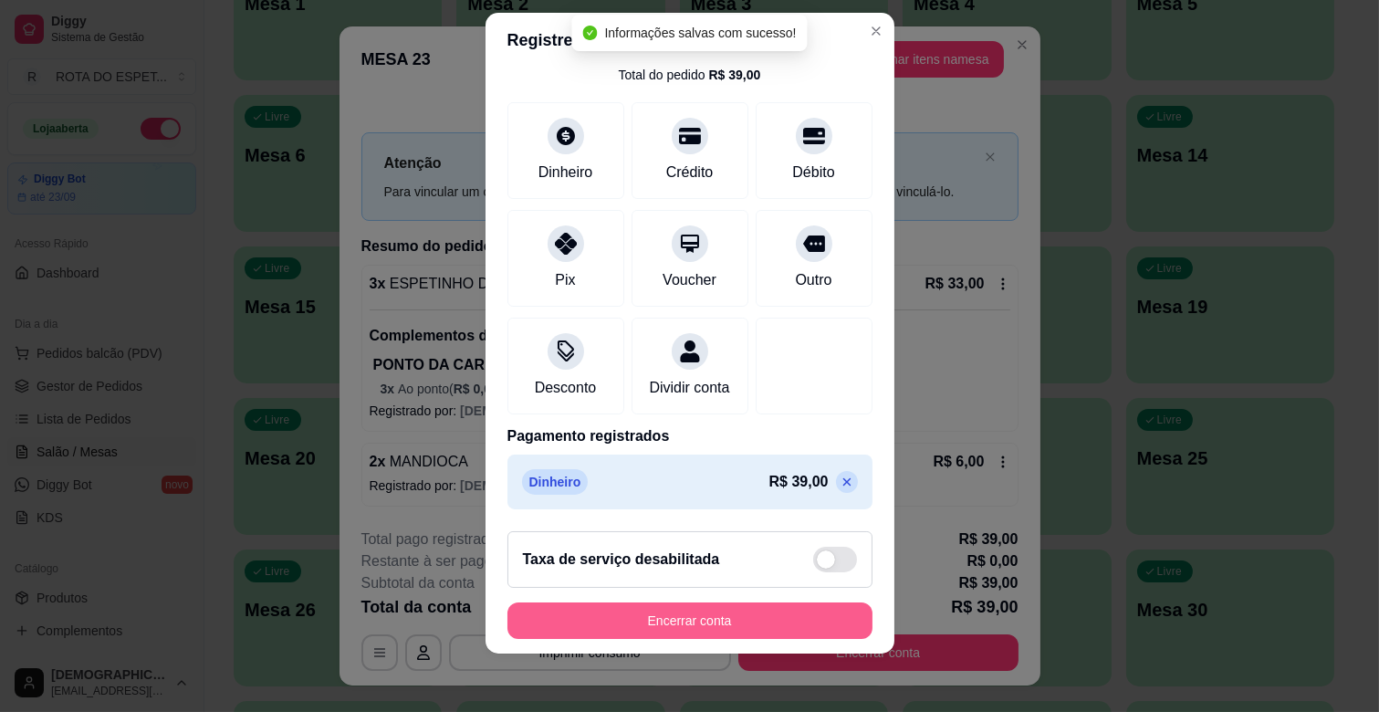
click at [707, 623] on button "Encerrar conta" at bounding box center [689, 620] width 365 height 36
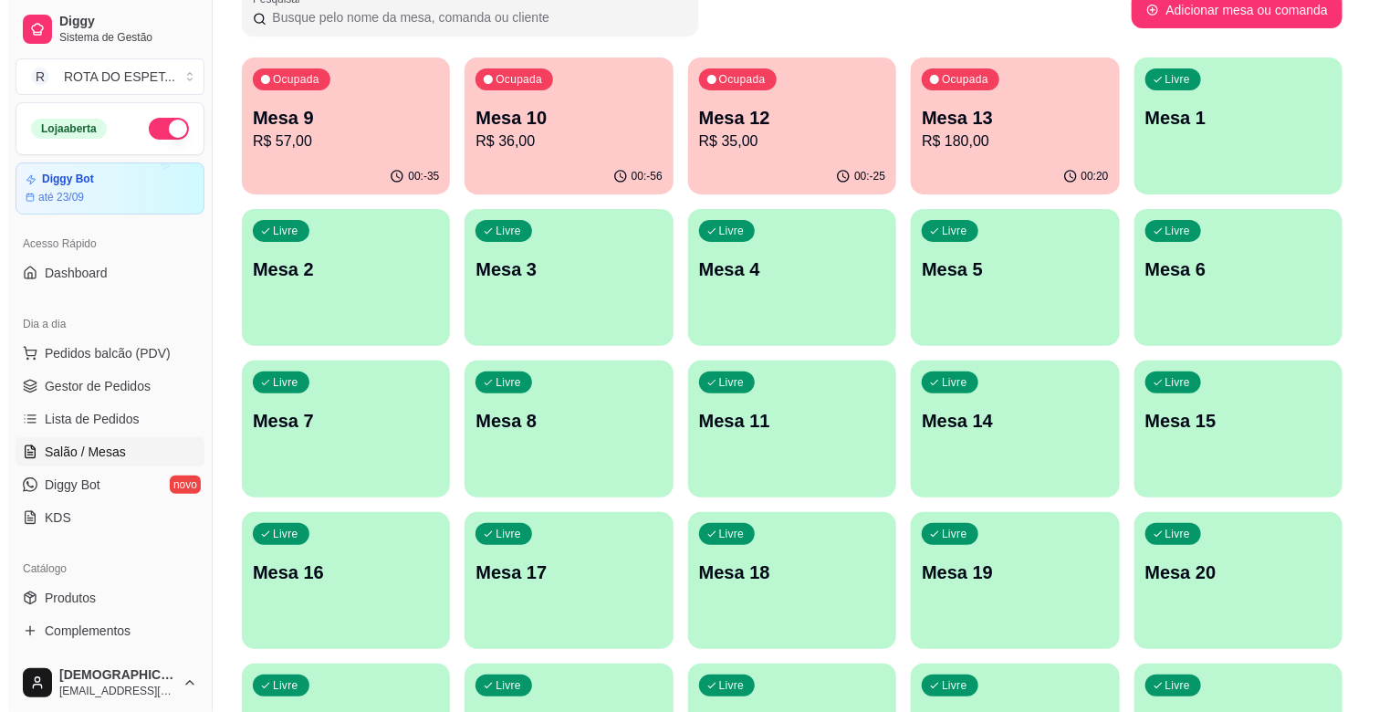
scroll to position [0, 0]
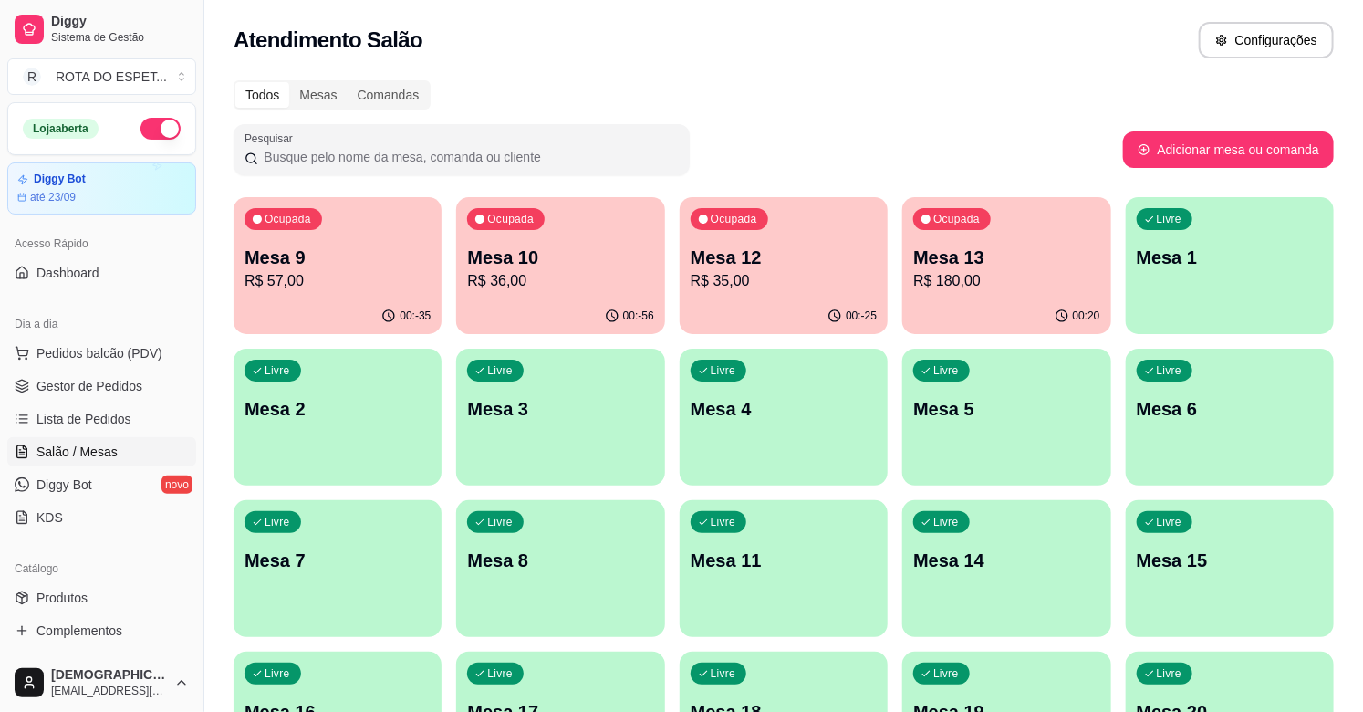
click at [315, 259] on p "Mesa 9" at bounding box center [338, 258] width 186 height 26
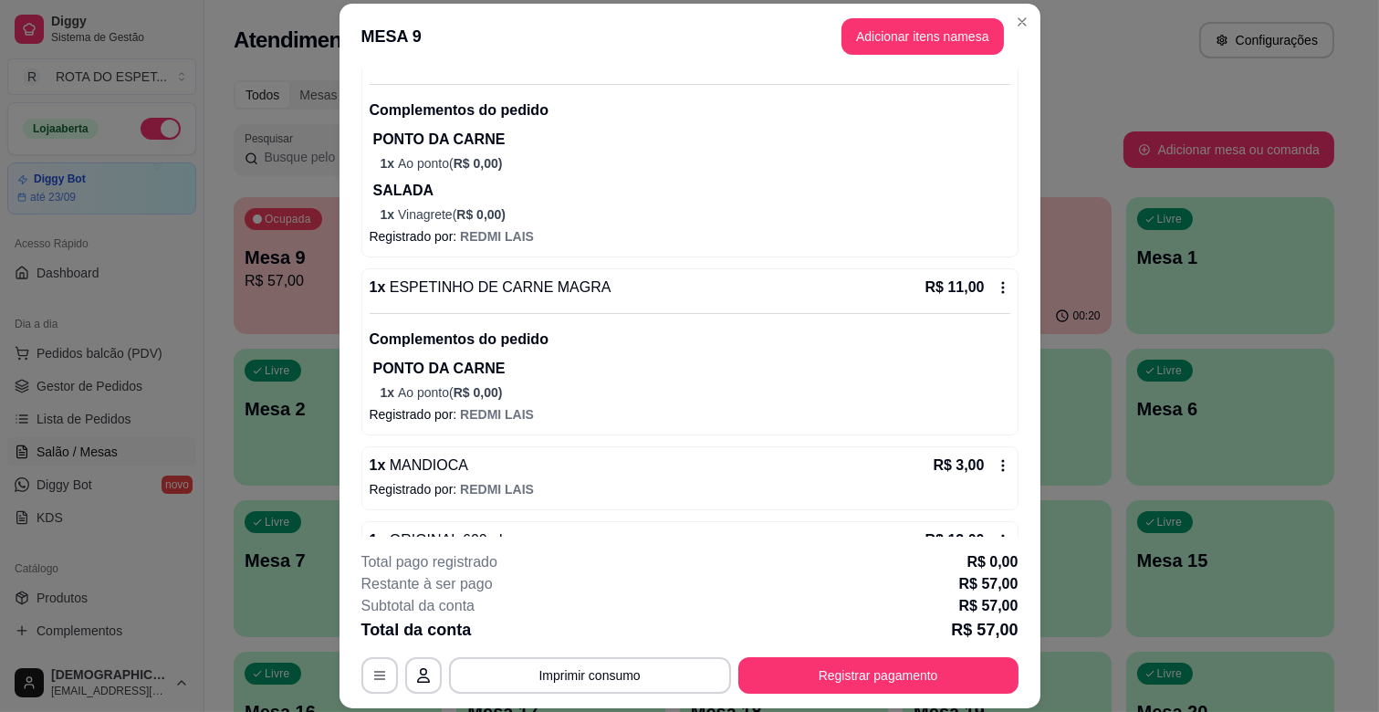
scroll to position [258, 0]
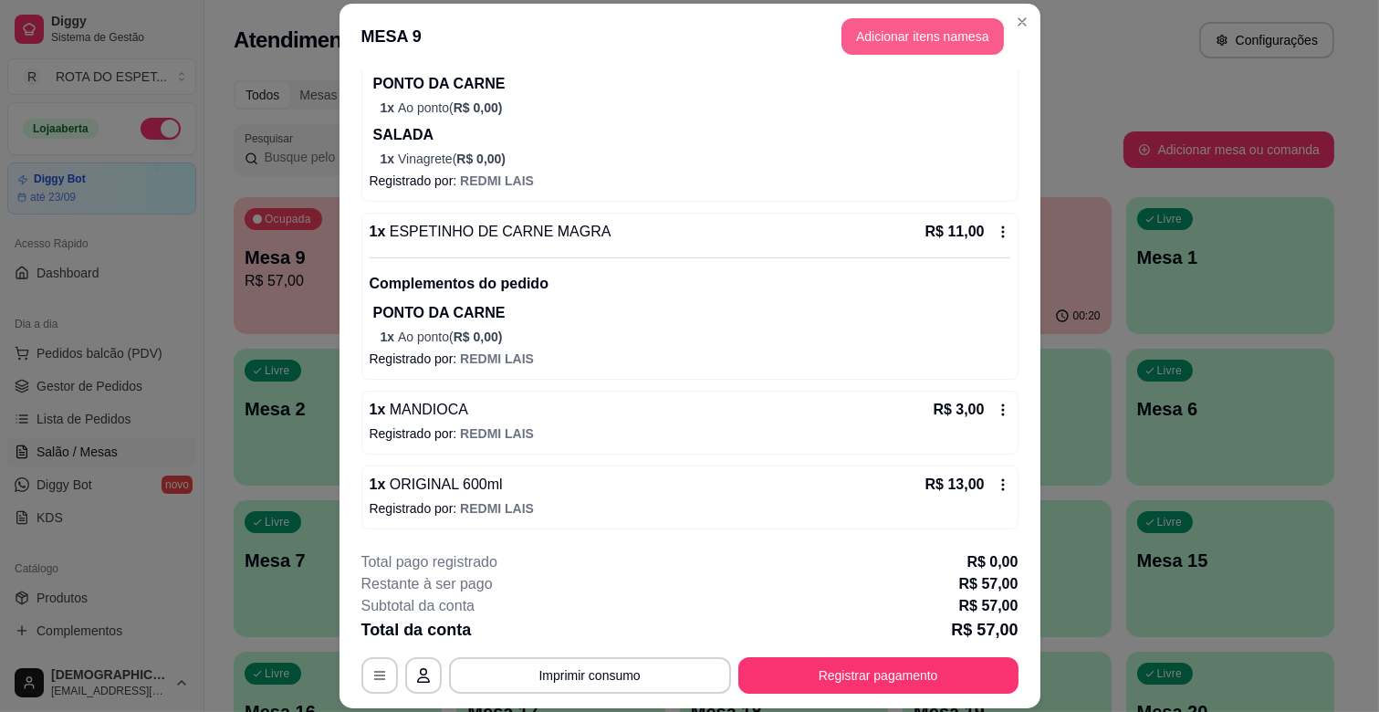
click at [945, 29] on button "Adicionar itens na mesa" at bounding box center [922, 36] width 162 height 36
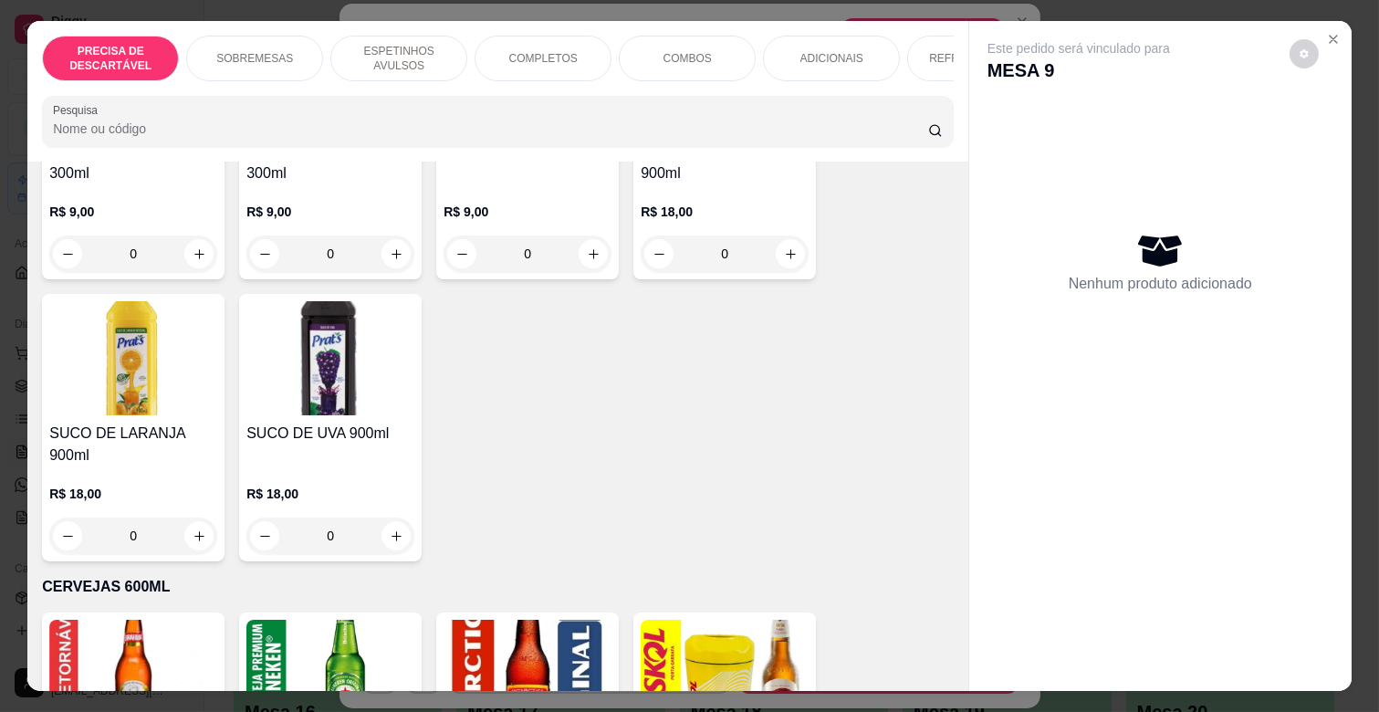
scroll to position [5576, 0]
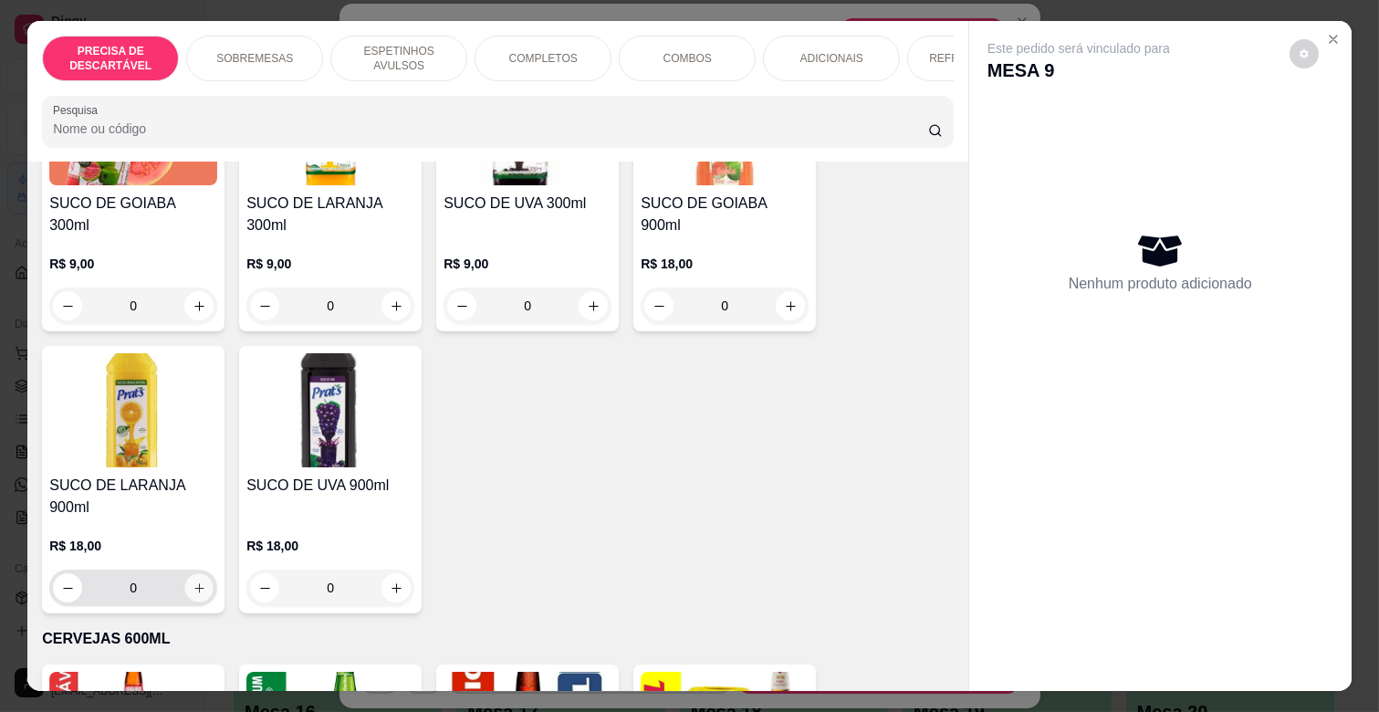
click at [185, 574] on button "increase-product-quantity" at bounding box center [199, 588] width 28 height 28
type input "1"
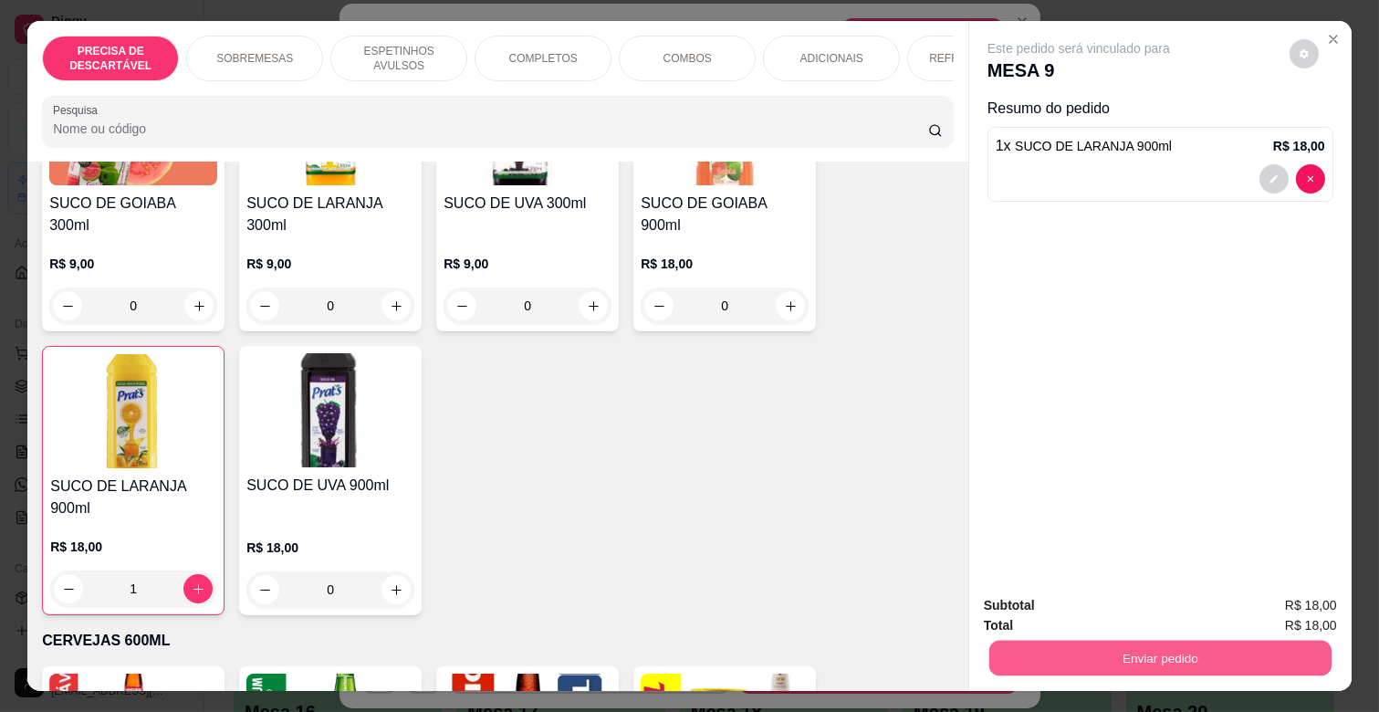
click at [1215, 648] on button "Enviar pedido" at bounding box center [1160, 658] width 342 height 36
click at [1132, 608] on button "Não registrar e enviar pedido" at bounding box center [1099, 605] width 184 height 34
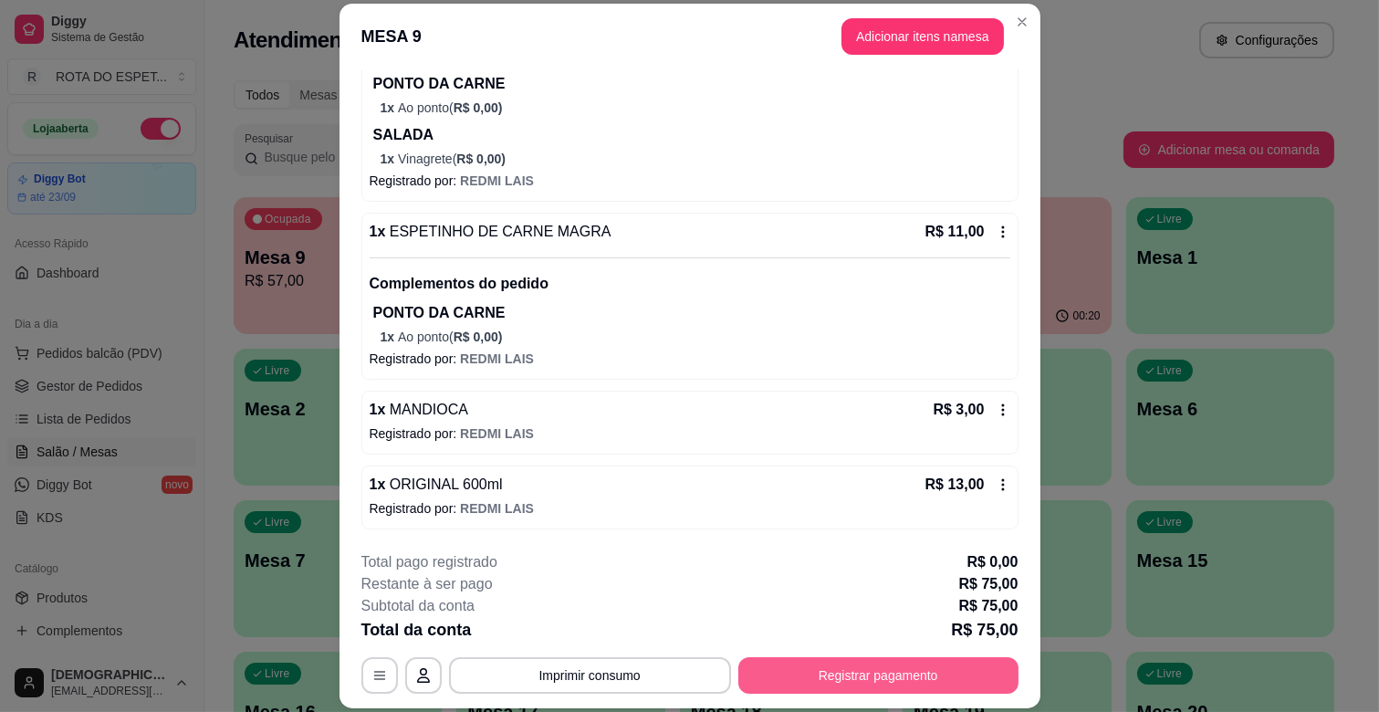
click at [890, 672] on button "Registrar pagamento" at bounding box center [878, 675] width 280 height 36
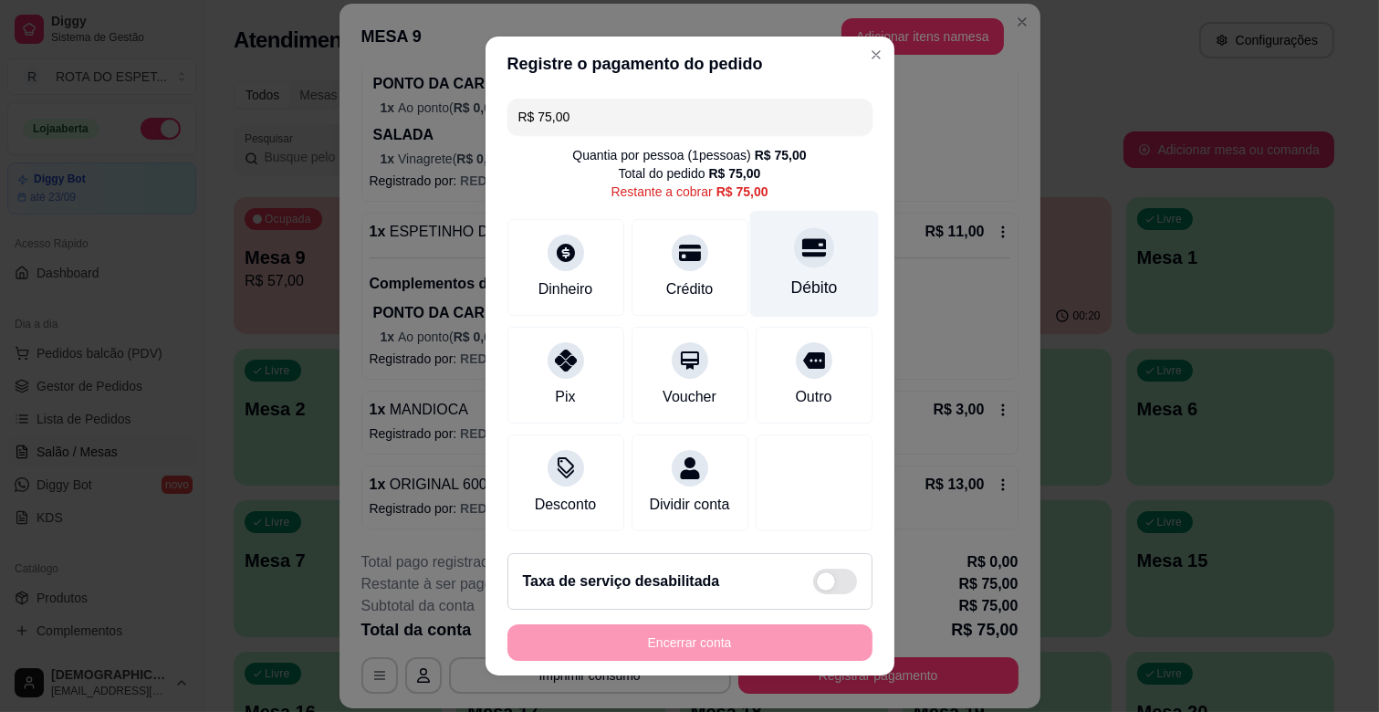
click at [801, 274] on div "Débito" at bounding box center [813, 264] width 129 height 107
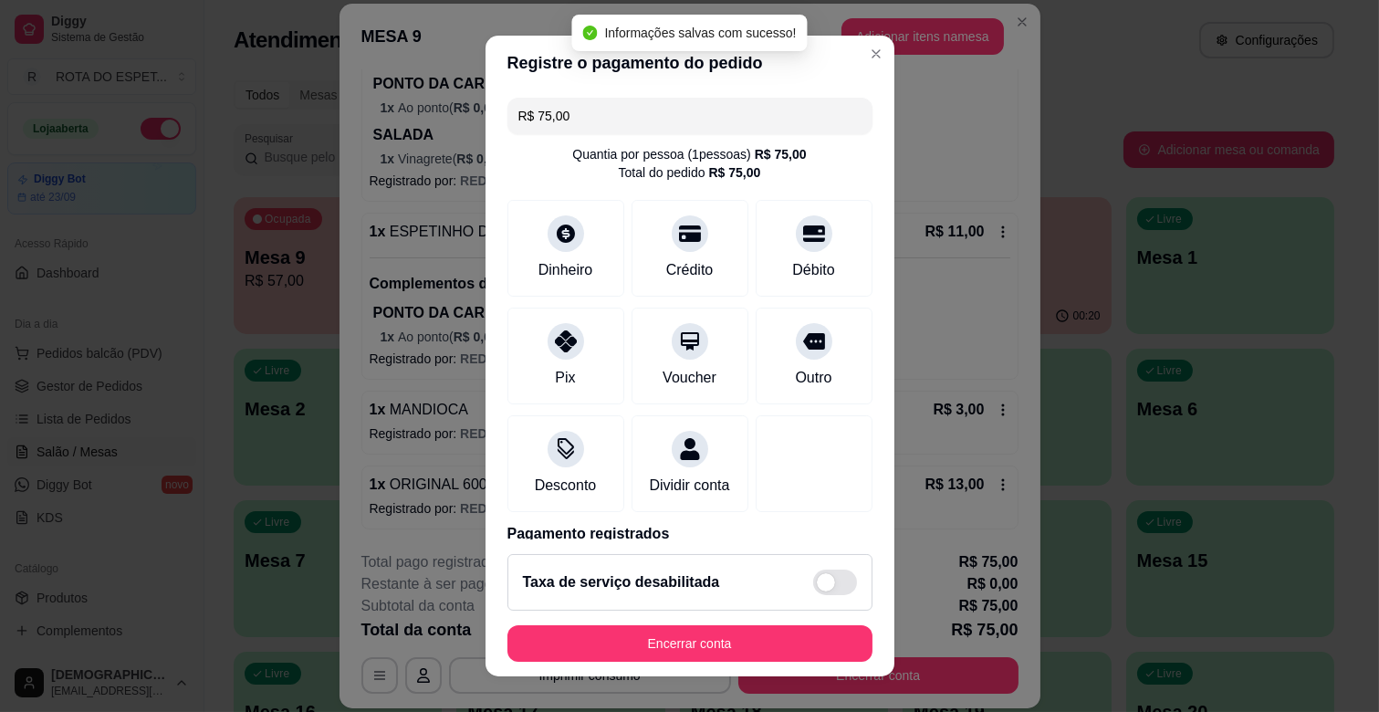
type input "R$ 0,00"
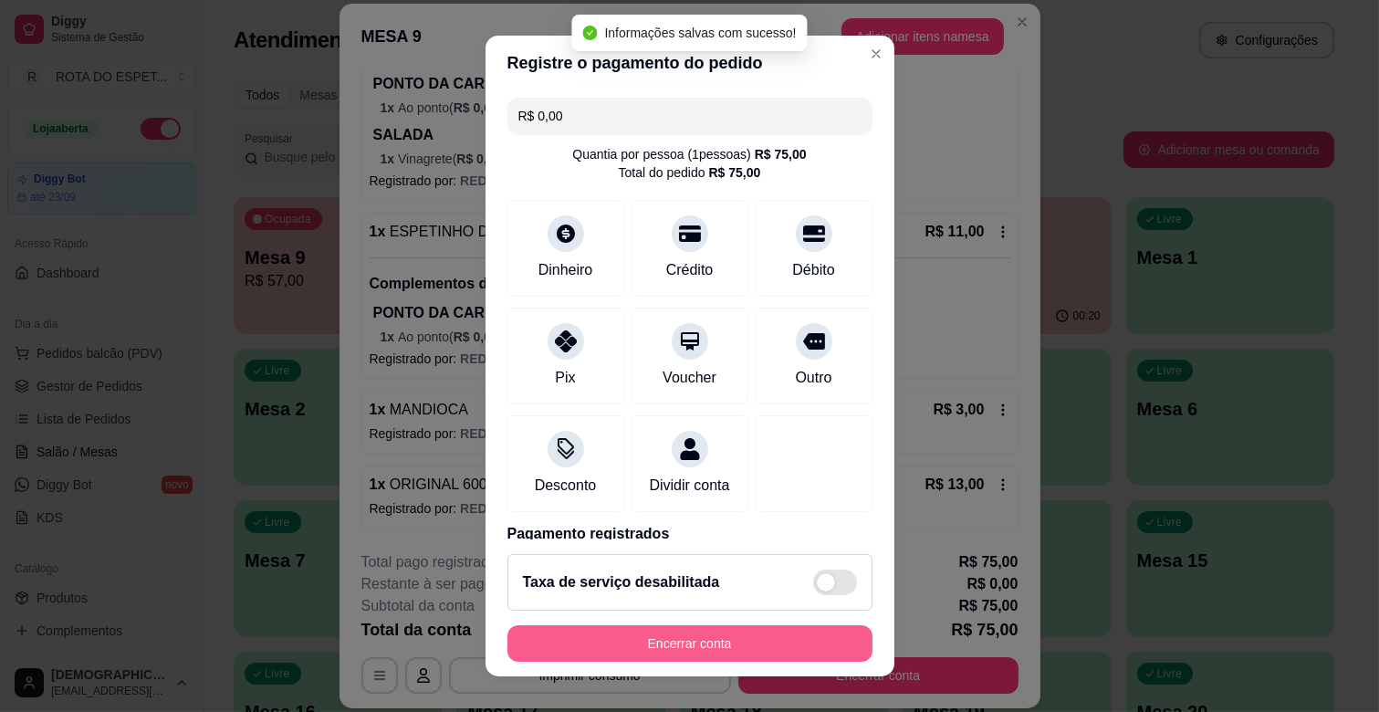
click at [696, 651] on button "Encerrar conta" at bounding box center [689, 643] width 365 height 36
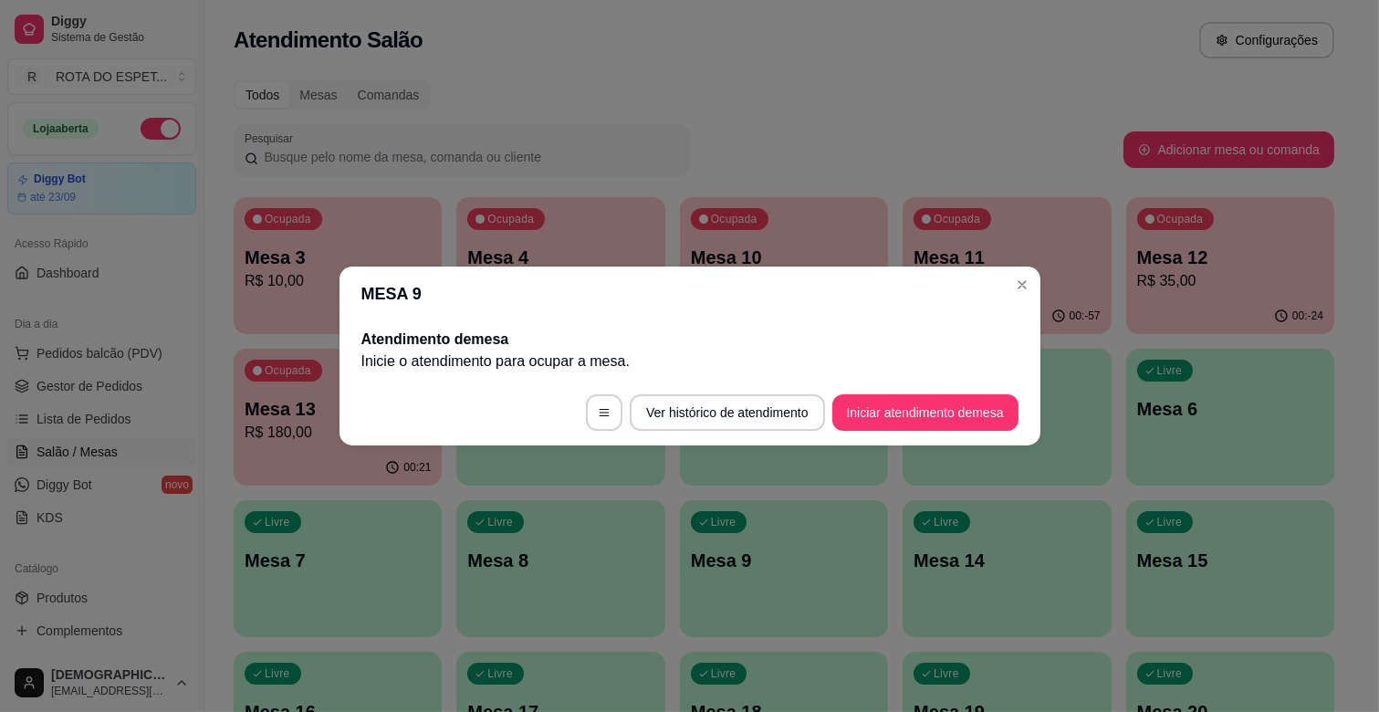
scroll to position [0, 0]
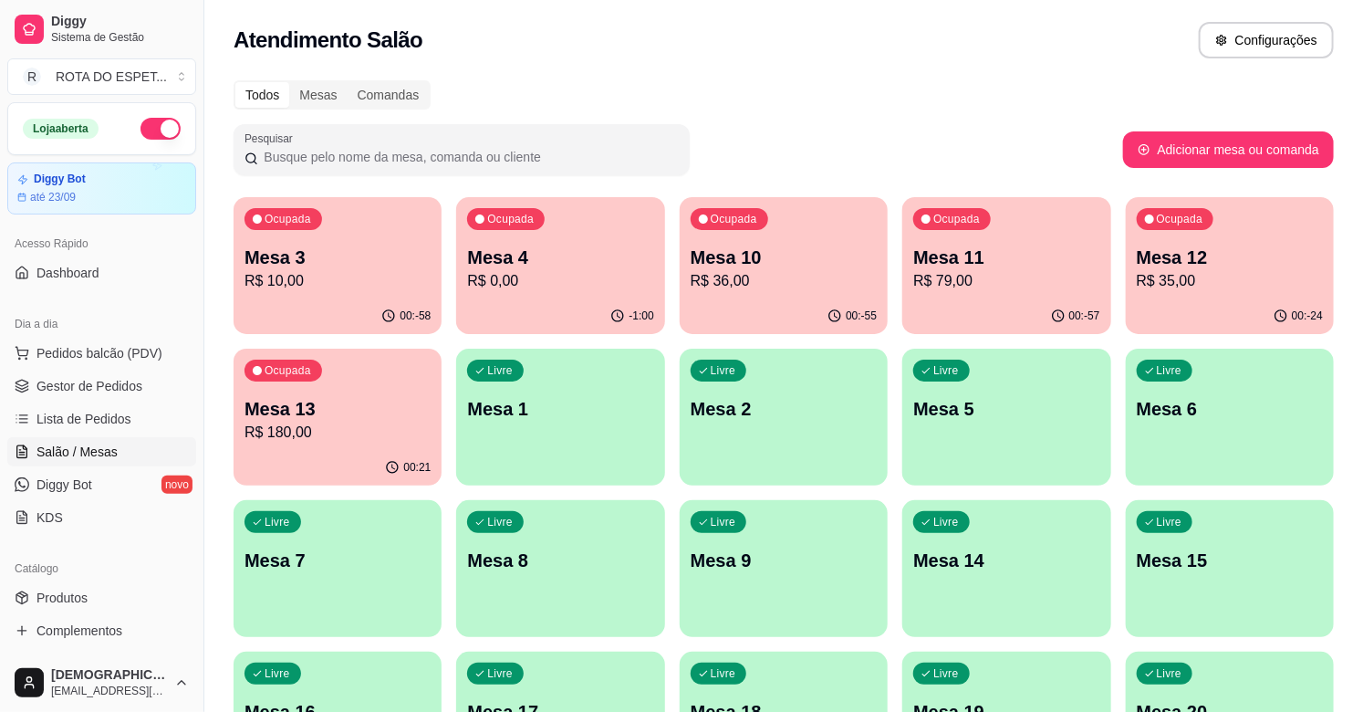
click at [1192, 276] on p "R$ 35,00" at bounding box center [1230, 281] width 186 height 22
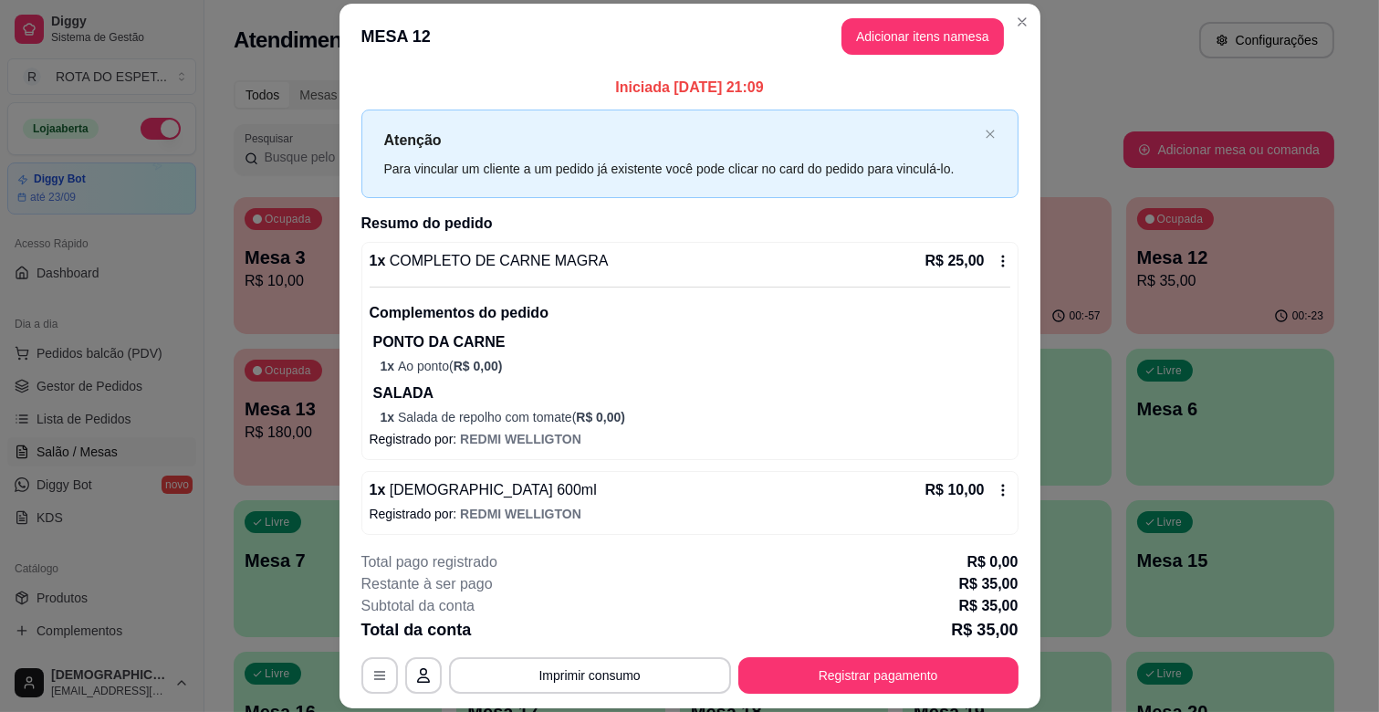
scroll to position [5, 0]
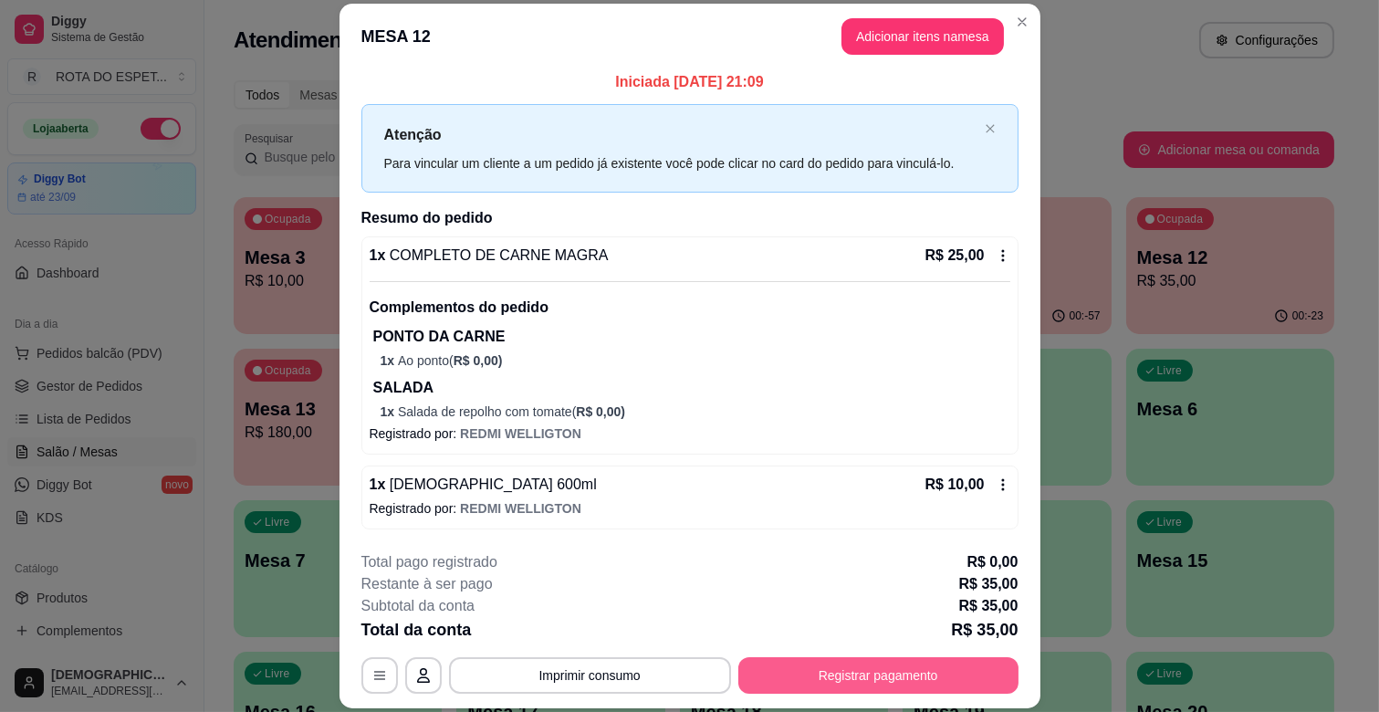
click at [927, 671] on button "Registrar pagamento" at bounding box center [878, 675] width 280 height 36
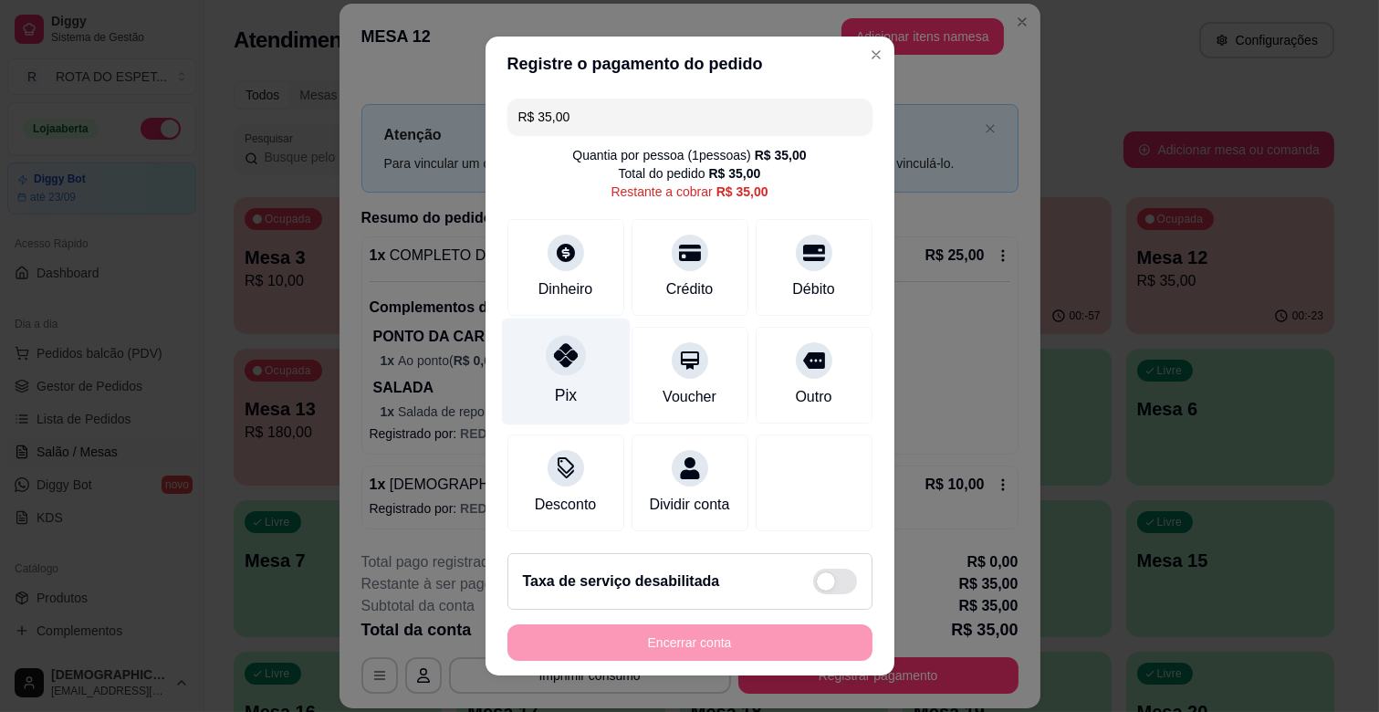
click at [554, 394] on div "Pix" at bounding box center [565, 395] width 22 height 24
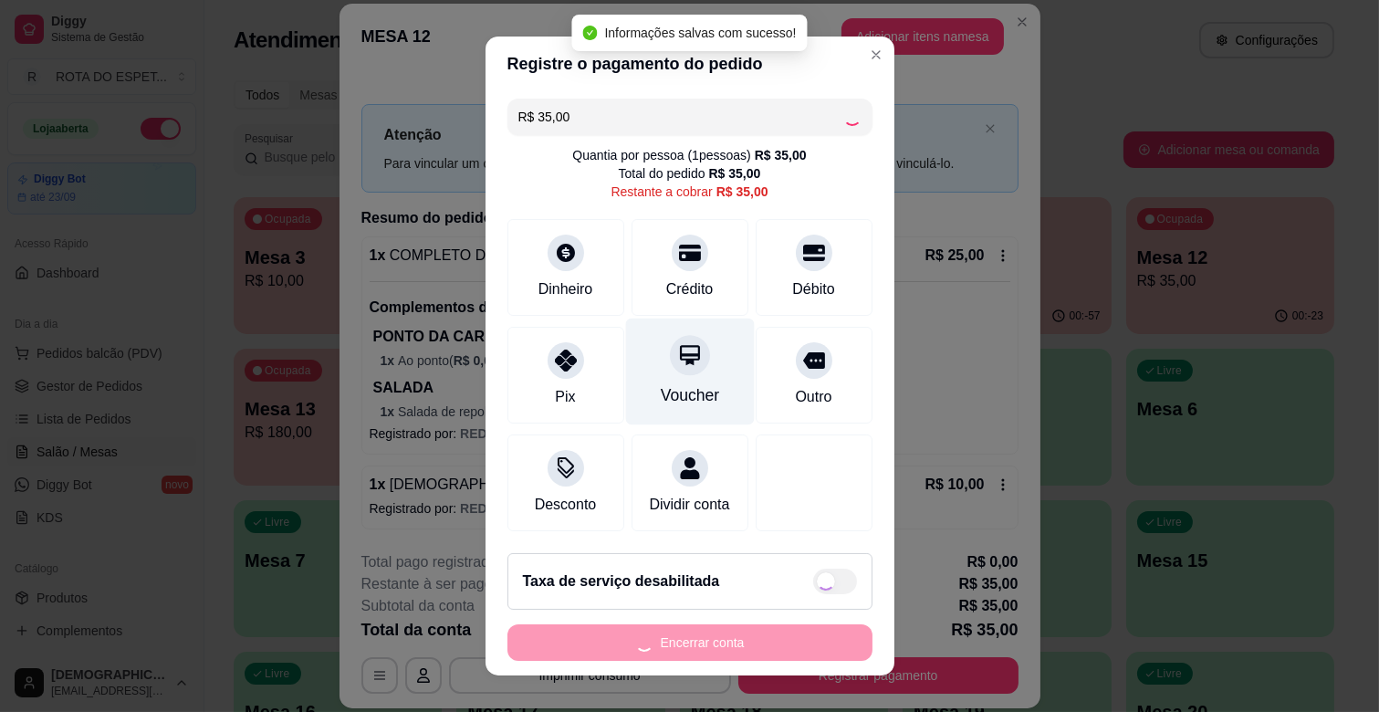
type input "R$ 0,00"
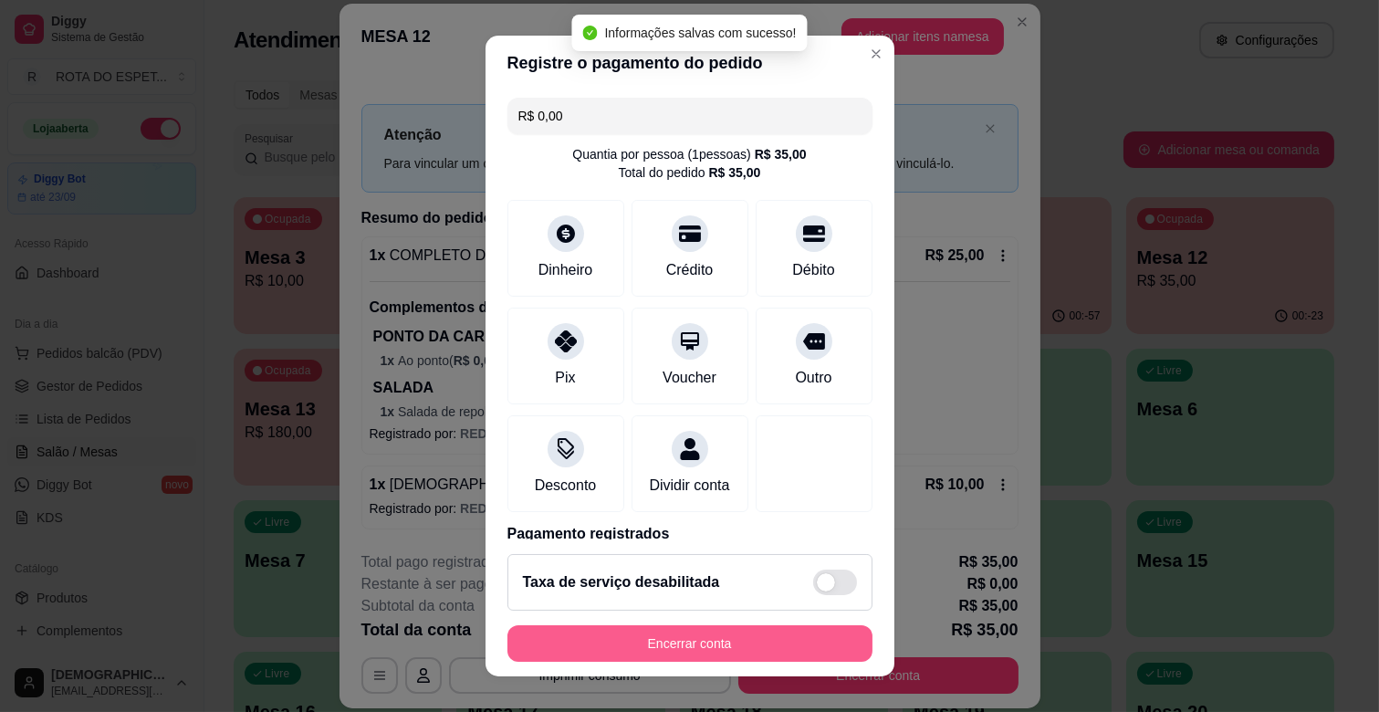
click at [703, 640] on button "Encerrar conta" at bounding box center [689, 643] width 365 height 36
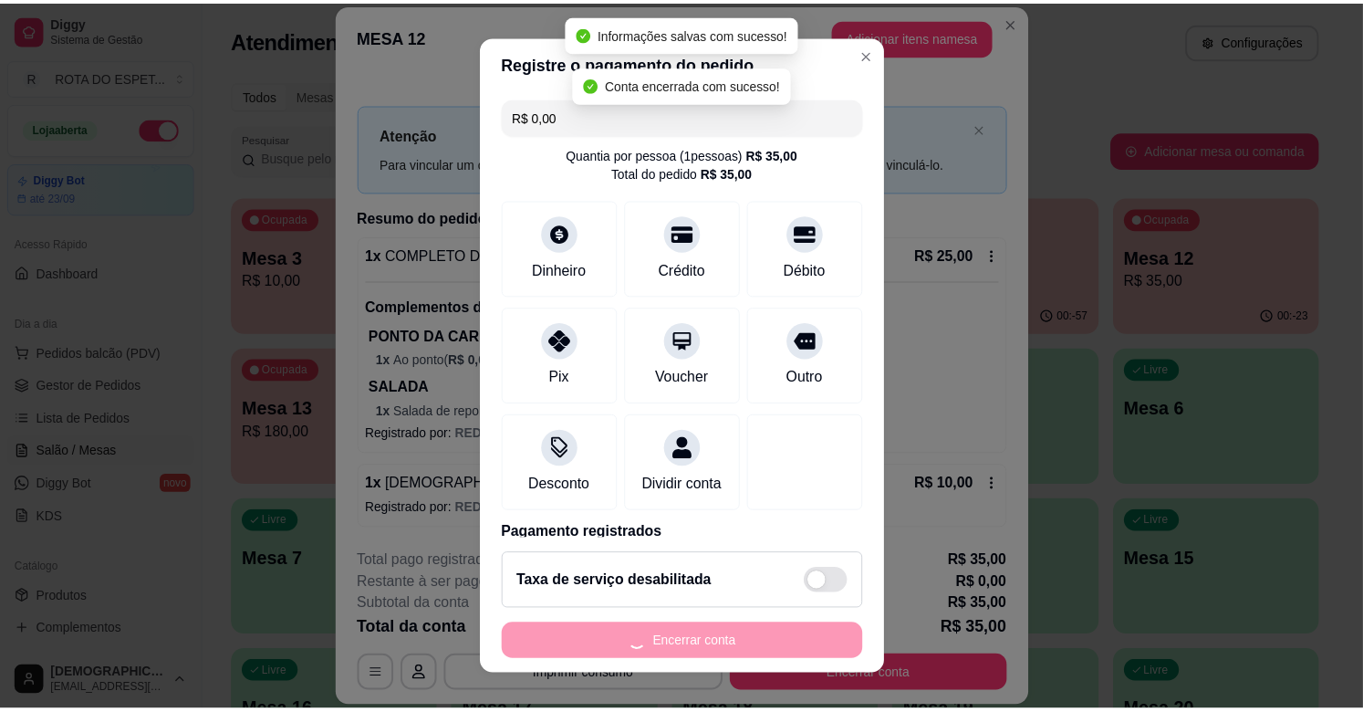
scroll to position [0, 0]
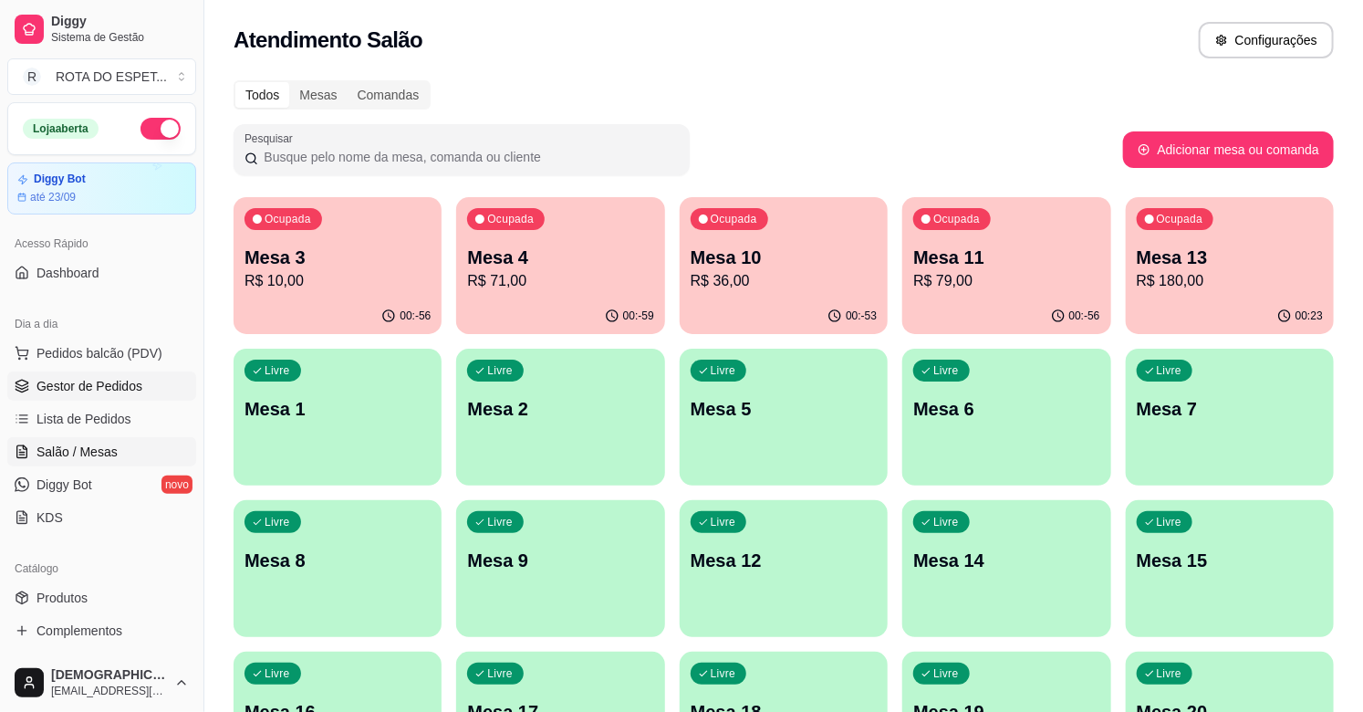
click at [102, 385] on span "Gestor de Pedidos" at bounding box center [89, 386] width 106 height 18
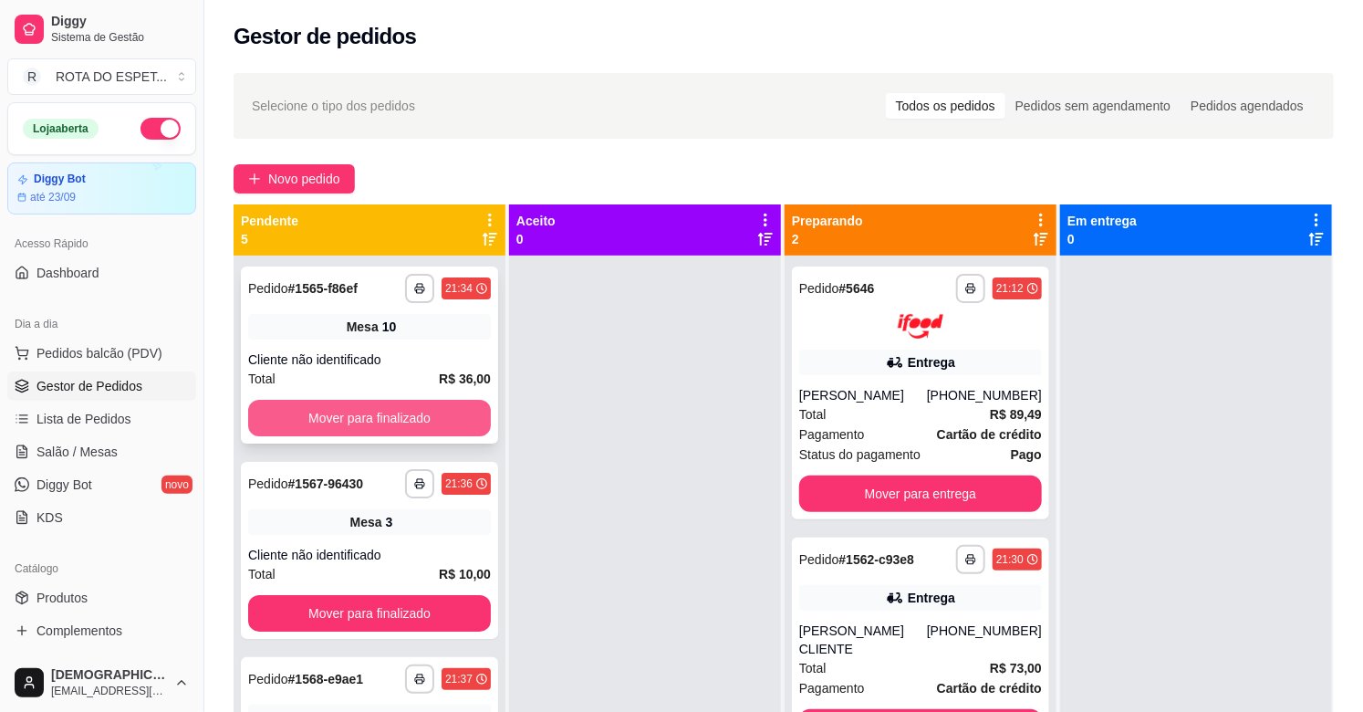
click at [417, 414] on button "Mover para finalizado" at bounding box center [369, 418] width 243 height 36
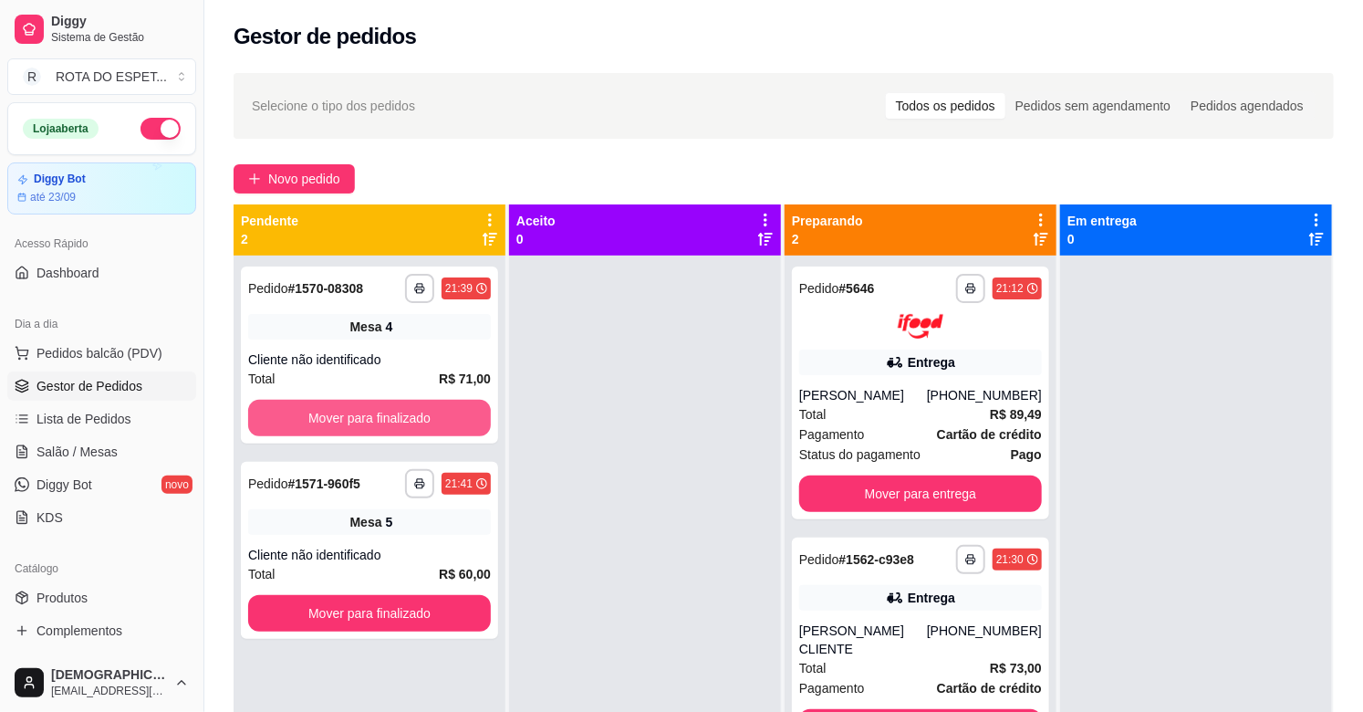
click at [417, 414] on button "Mover para finalizado" at bounding box center [369, 418] width 243 height 36
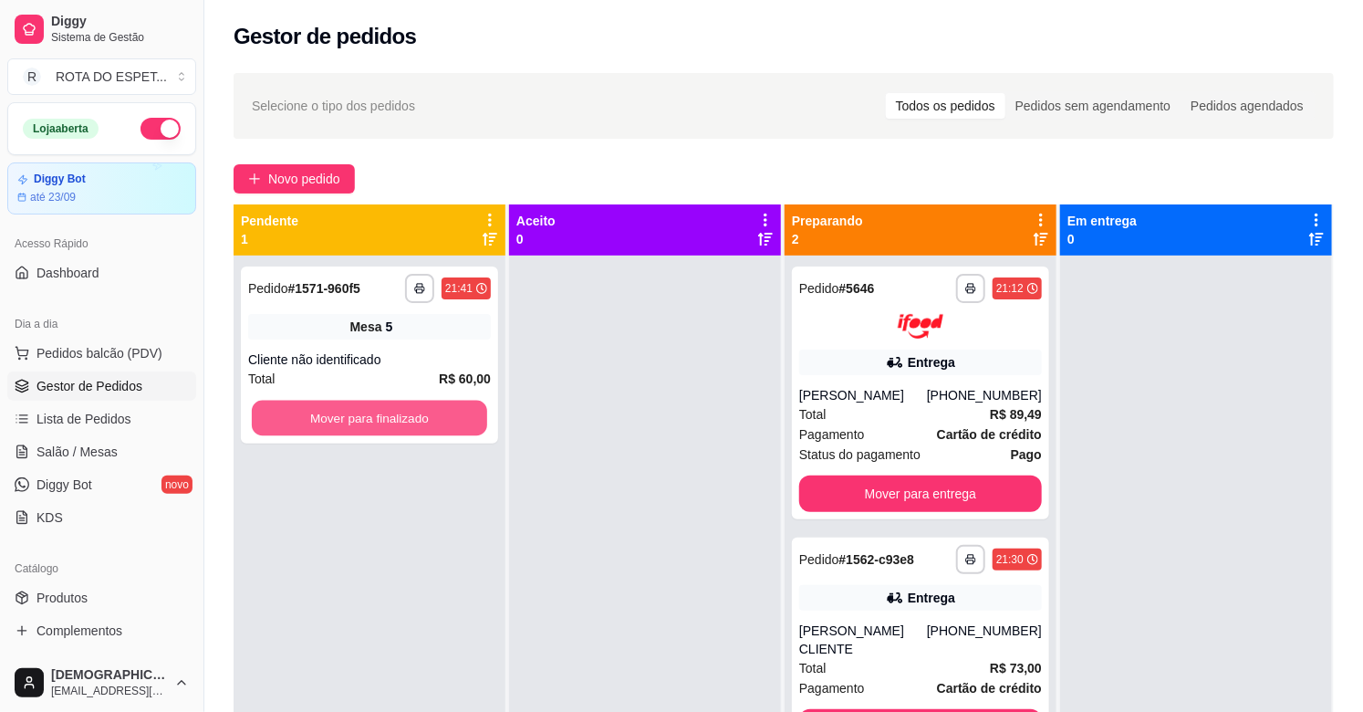
click at [417, 414] on button "Mover para finalizado" at bounding box center [369, 419] width 235 height 36
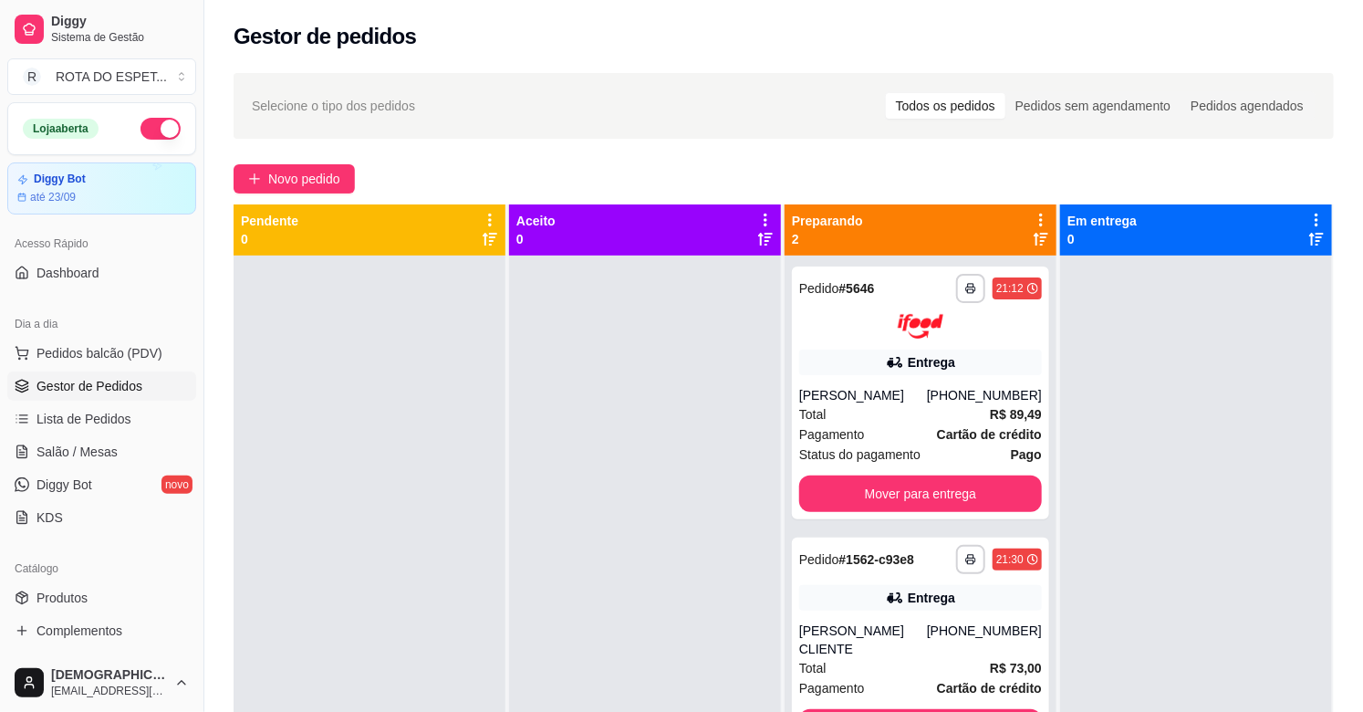
click at [566, 535] on div at bounding box center [645, 611] width 272 height 712
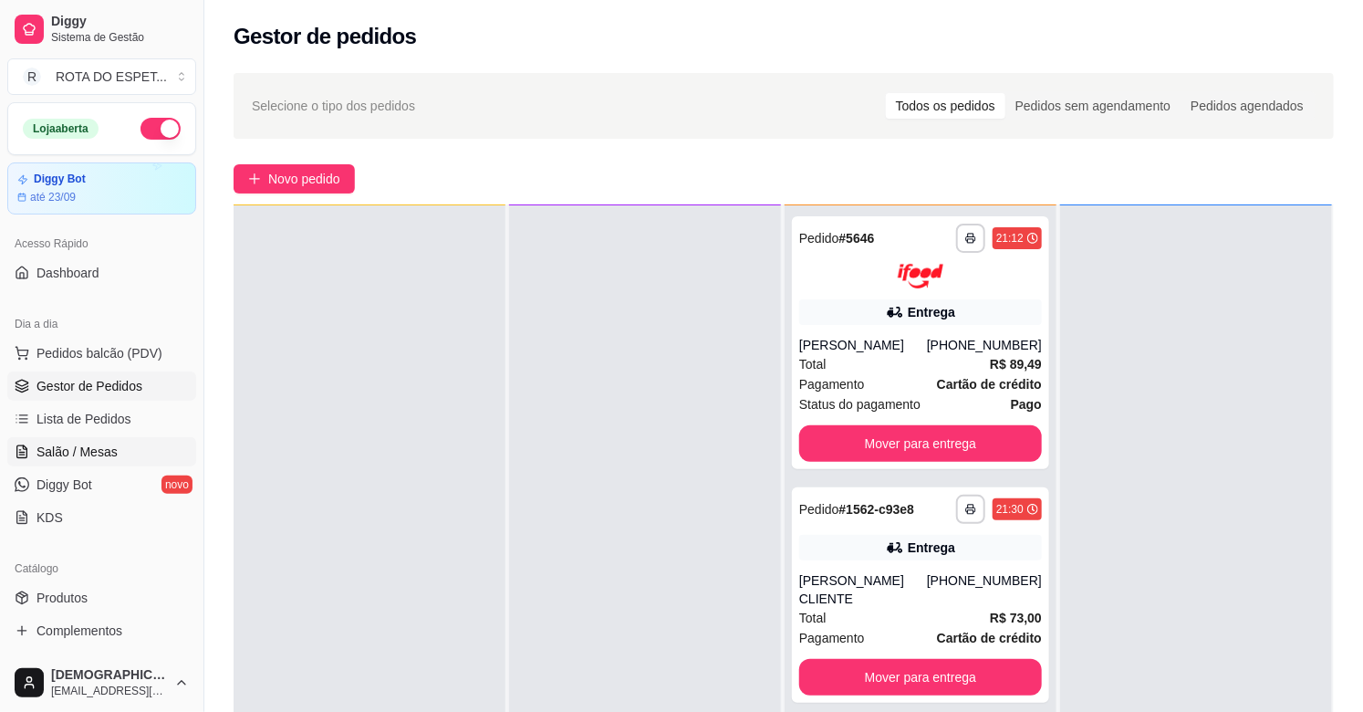
click at [55, 453] on span "Salão / Mesas" at bounding box center [76, 452] width 81 height 18
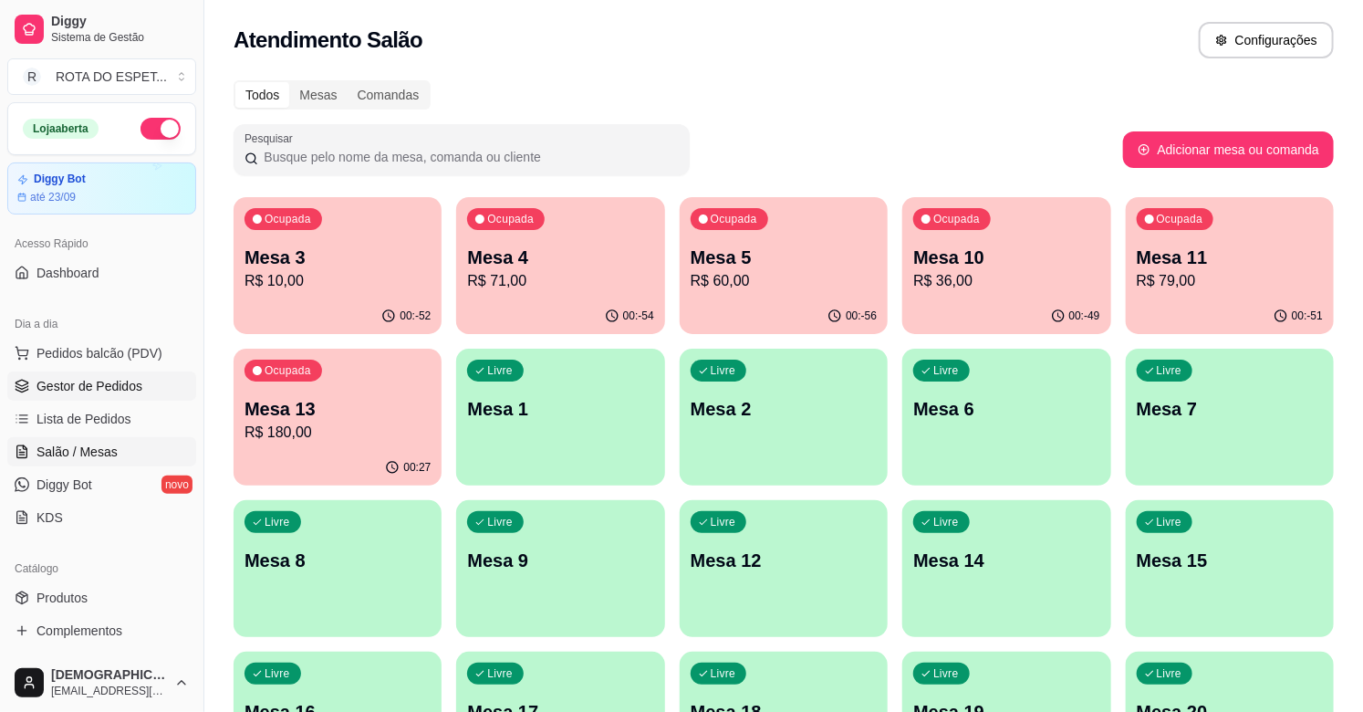
click at [109, 383] on span "Gestor de Pedidos" at bounding box center [89, 386] width 106 height 18
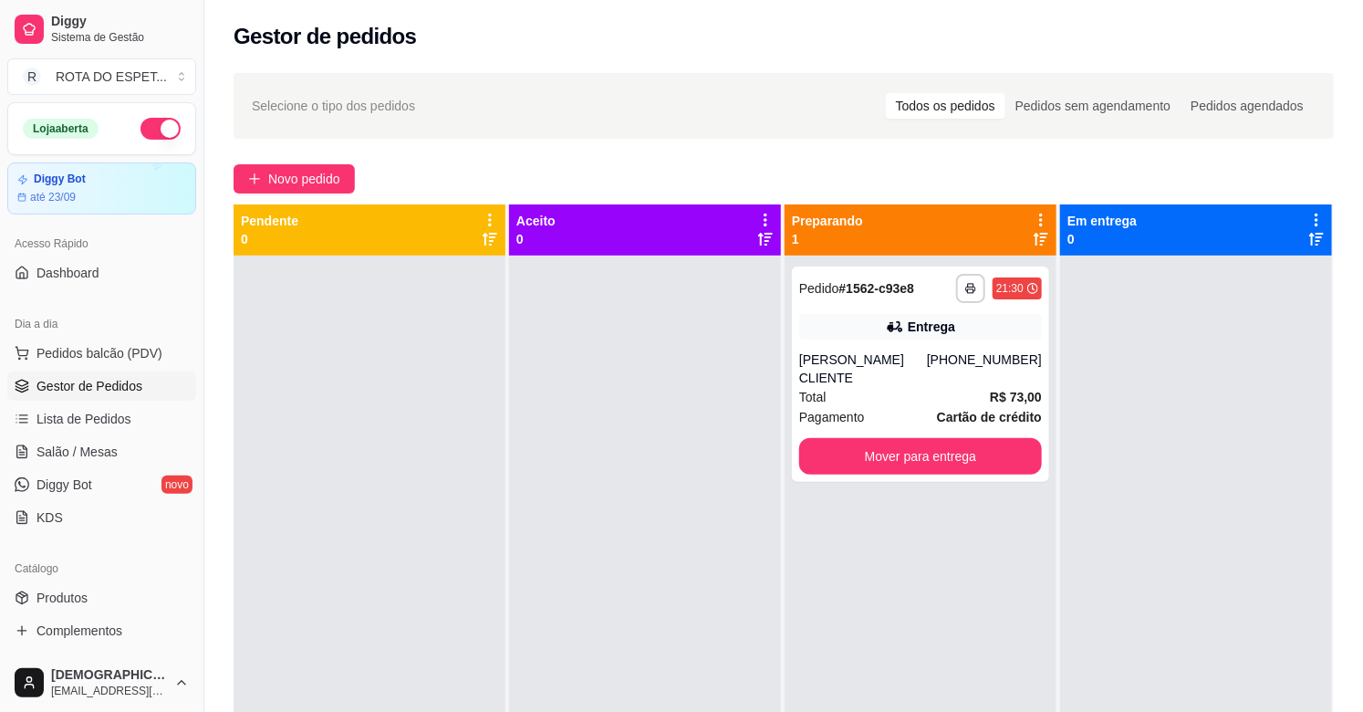
click at [590, 602] on div at bounding box center [645, 611] width 272 height 712
click at [50, 463] on link "Salão / Mesas" at bounding box center [101, 451] width 189 height 29
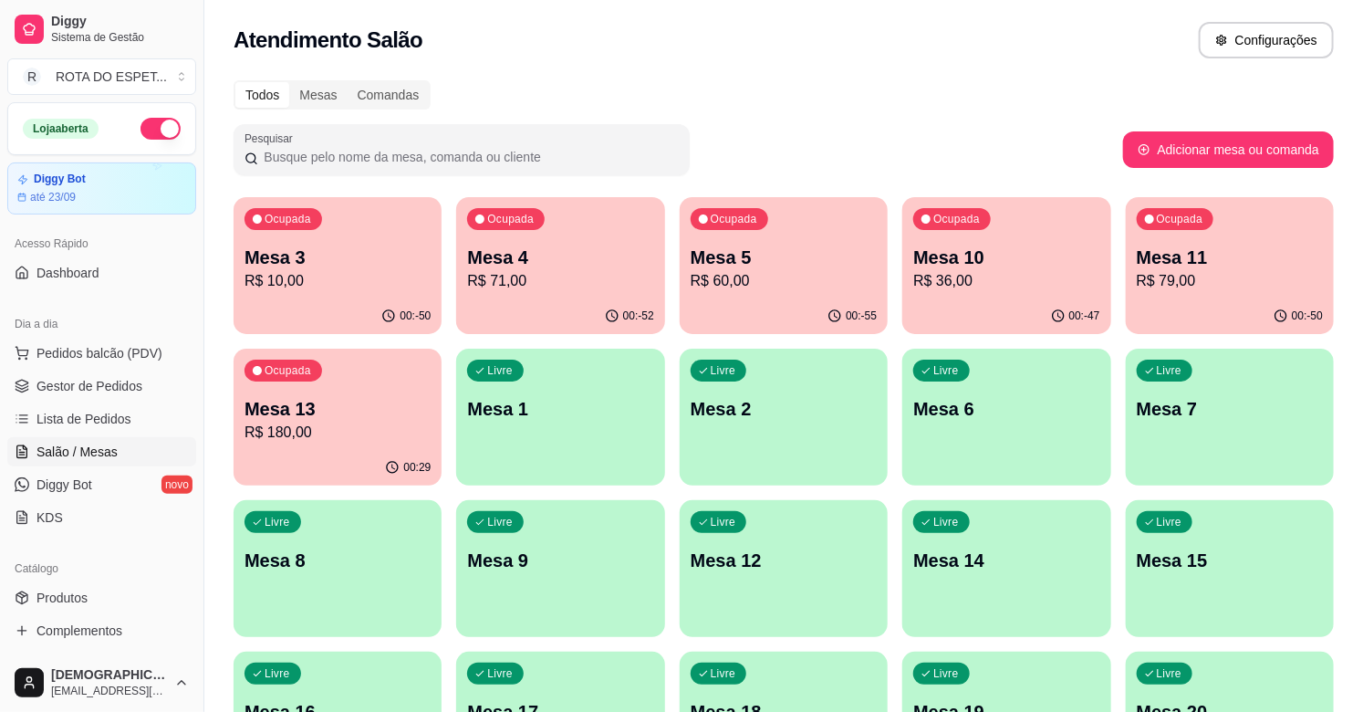
click at [306, 432] on p "R$ 180,00" at bounding box center [338, 433] width 186 height 22
click at [120, 377] on span "Gestor de Pedidos" at bounding box center [89, 386] width 106 height 18
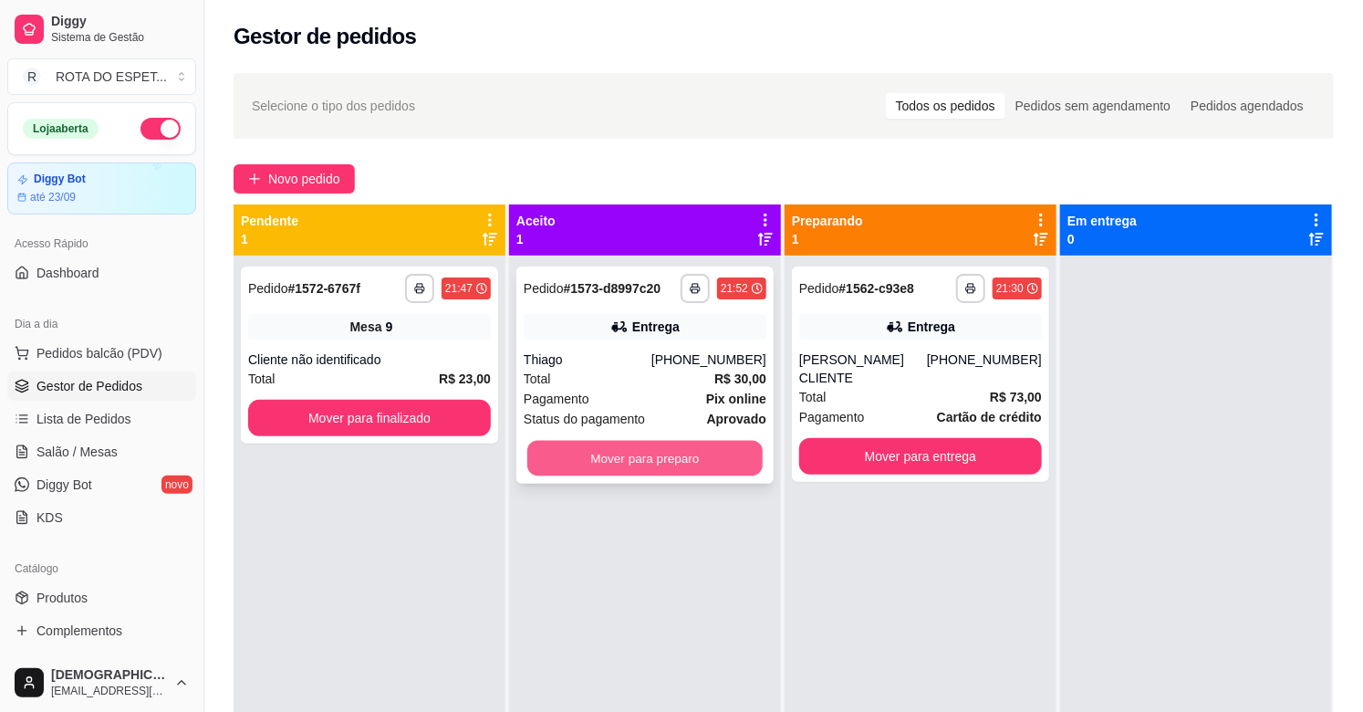
click at [640, 447] on button "Mover para preparo" at bounding box center [644, 459] width 235 height 36
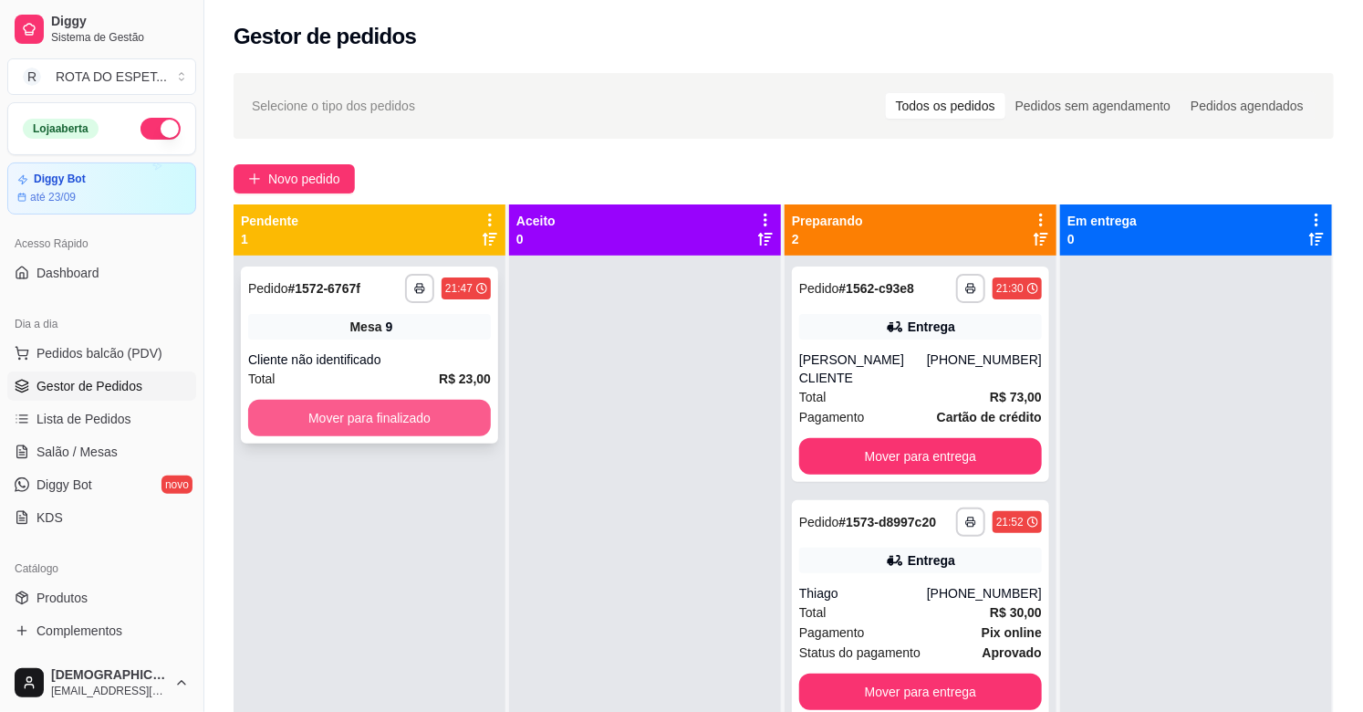
click at [389, 404] on button "Mover para finalizado" at bounding box center [369, 418] width 243 height 36
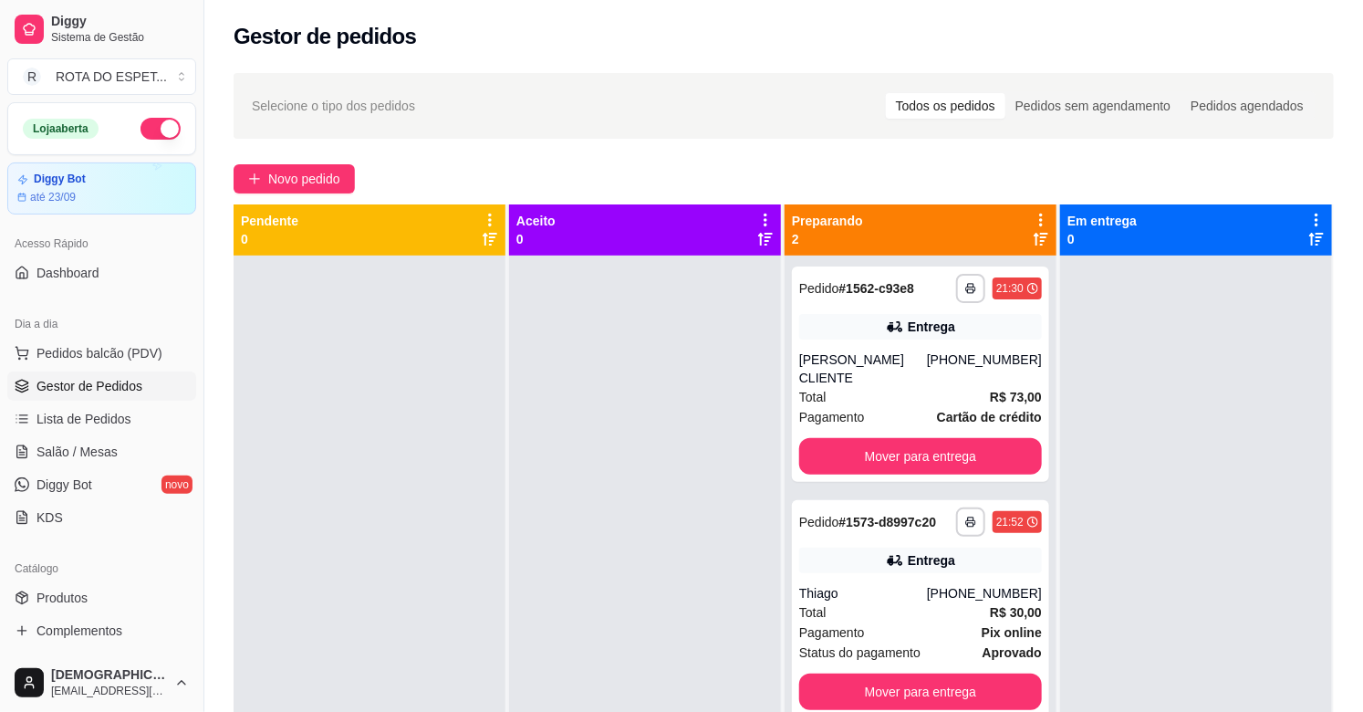
click at [543, 628] on div at bounding box center [645, 611] width 272 height 712
click at [124, 457] on link "Salão / Mesas" at bounding box center [101, 451] width 189 height 29
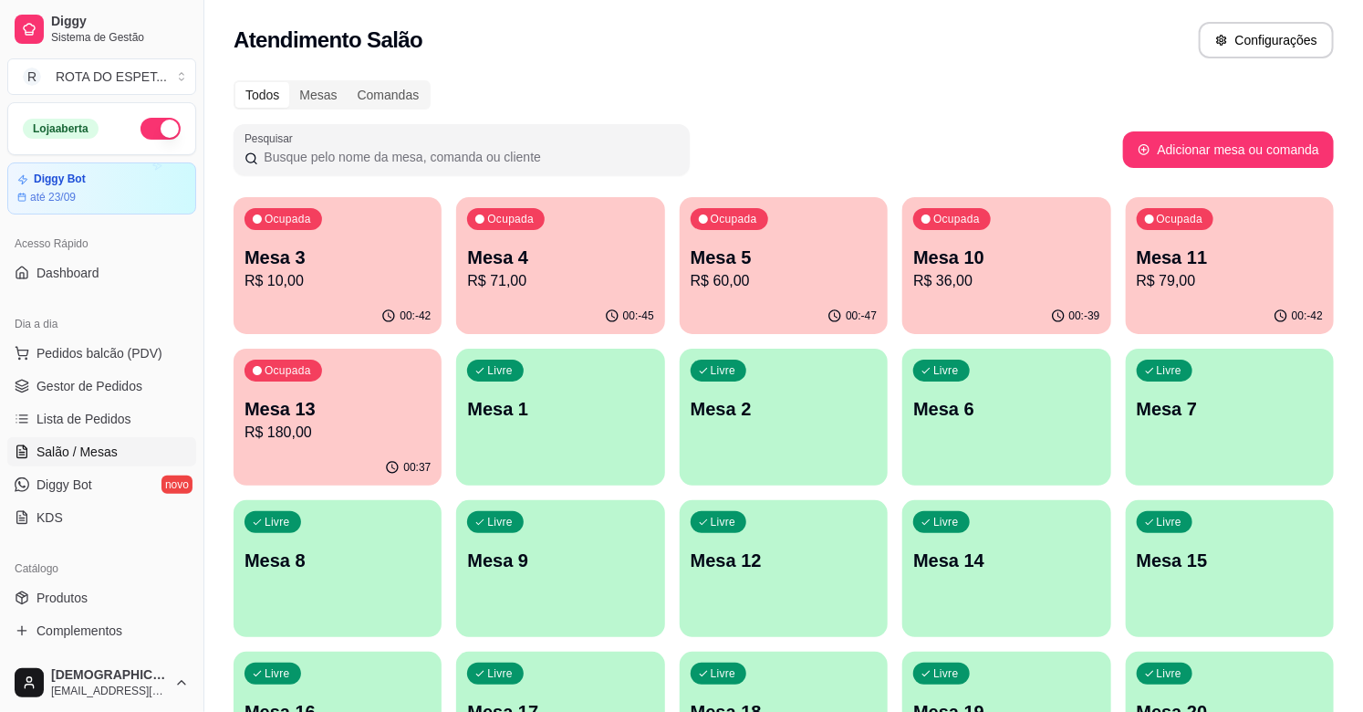
click at [299, 432] on p "R$ 180,00" at bounding box center [338, 433] width 186 height 22
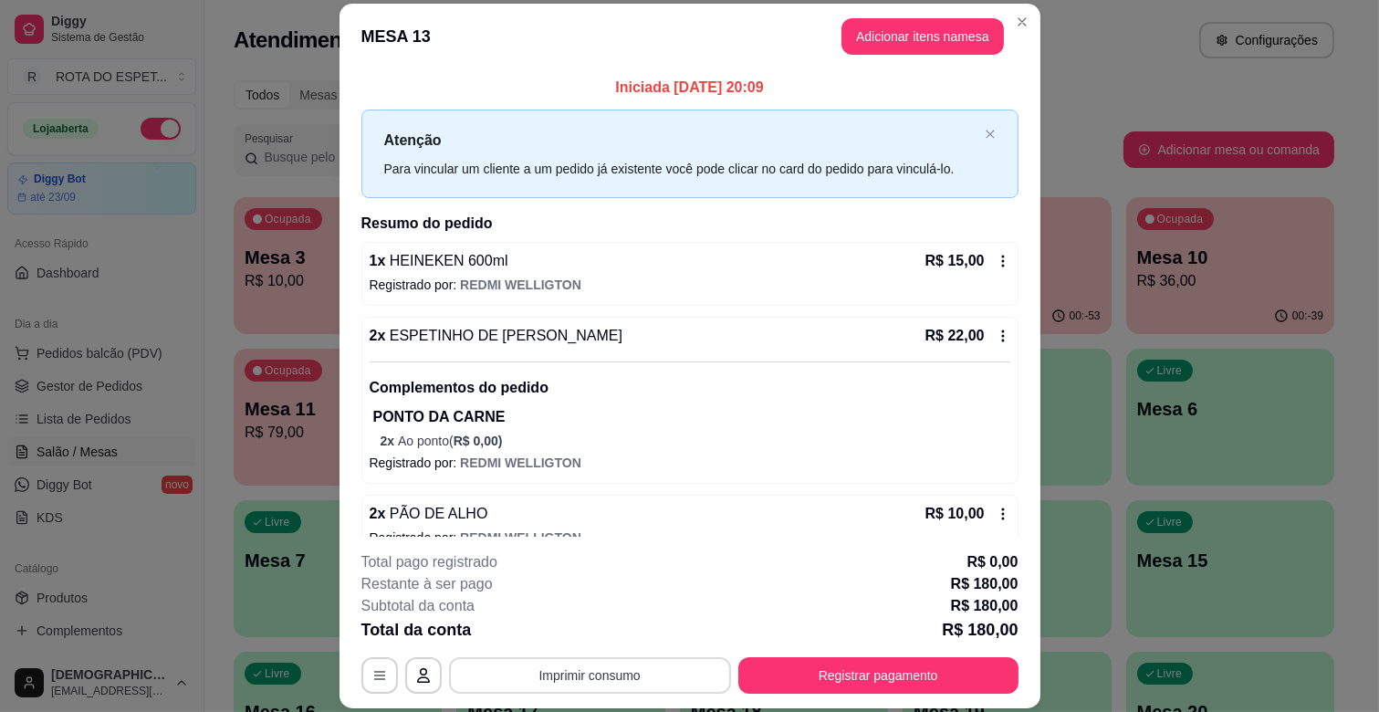
click at [626, 675] on button "Imprimir consumo" at bounding box center [590, 675] width 282 height 36
click at [626, 635] on button "IMPRESSORA CAIXA" at bounding box center [588, 633] width 146 height 28
click at [907, 672] on button "Registrar pagamento" at bounding box center [878, 676] width 272 height 36
click at [927, 33] on button "Adicionar itens na mesa" at bounding box center [922, 36] width 162 height 36
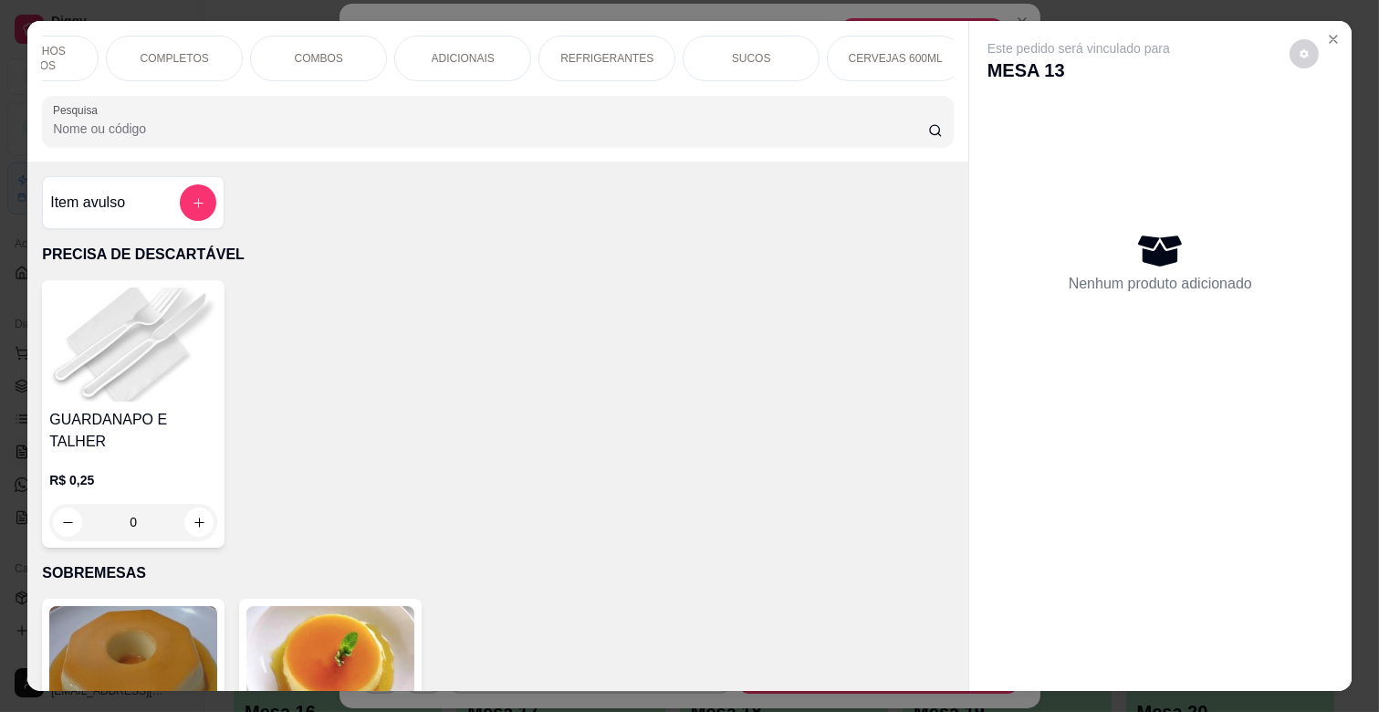
scroll to position [0, 667]
click at [745, 67] on div "CERVEJAS LATAS, LONG NECK" at bounding box center [740, 59] width 137 height 46
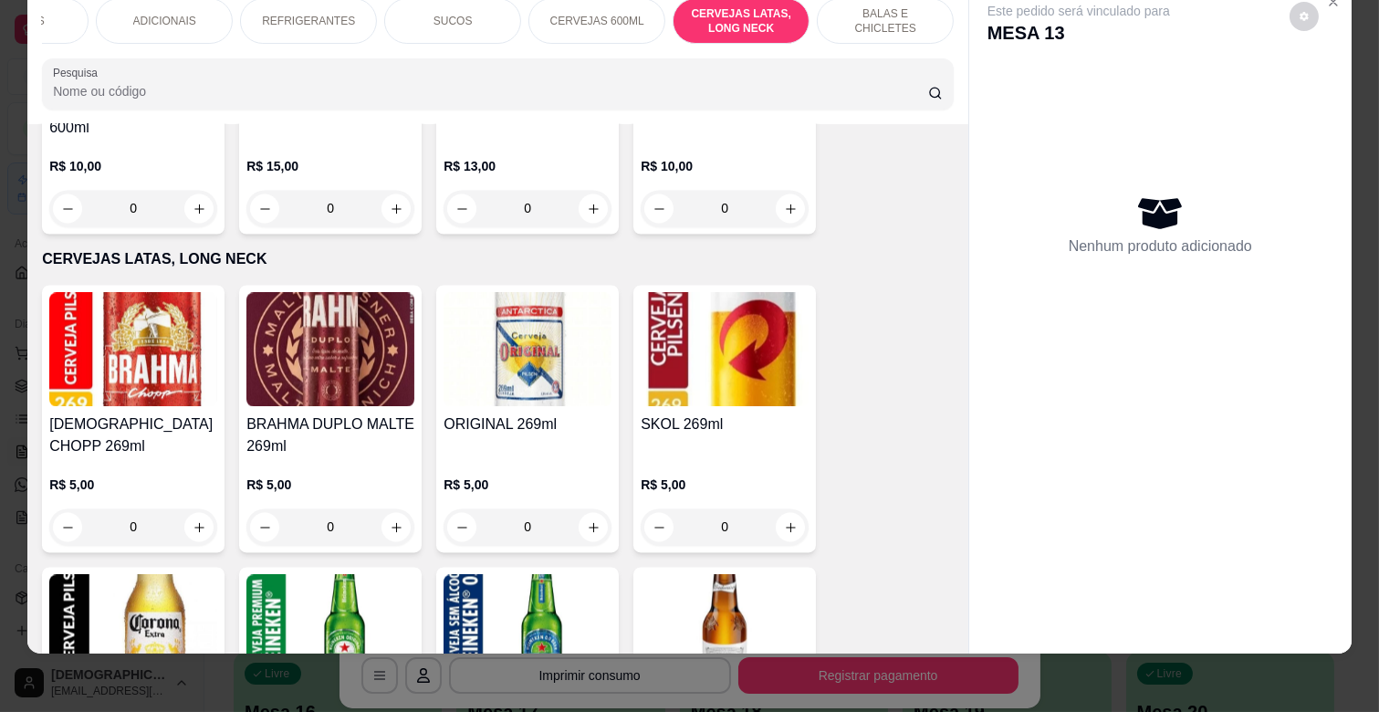
scroll to position [6438, 0]
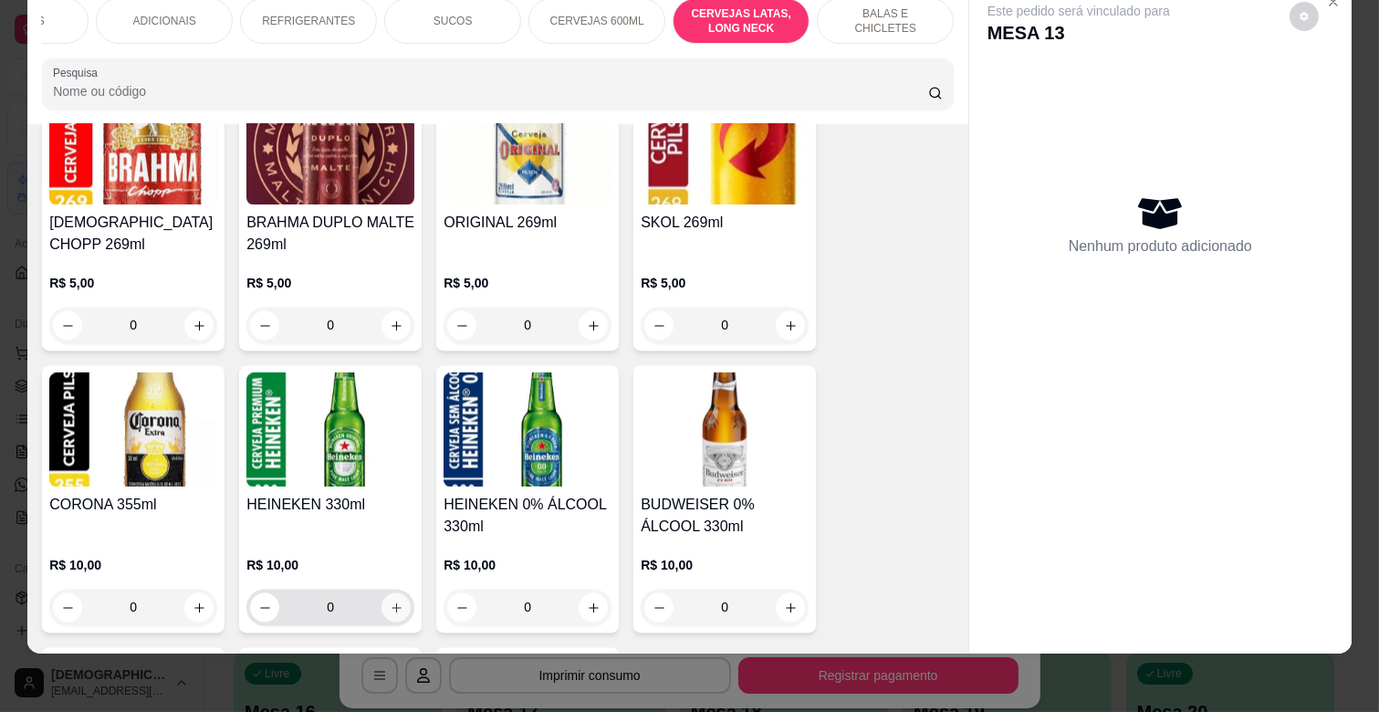
click at [390, 600] on icon "increase-product-quantity" at bounding box center [397, 607] width 14 height 14
type input "1"
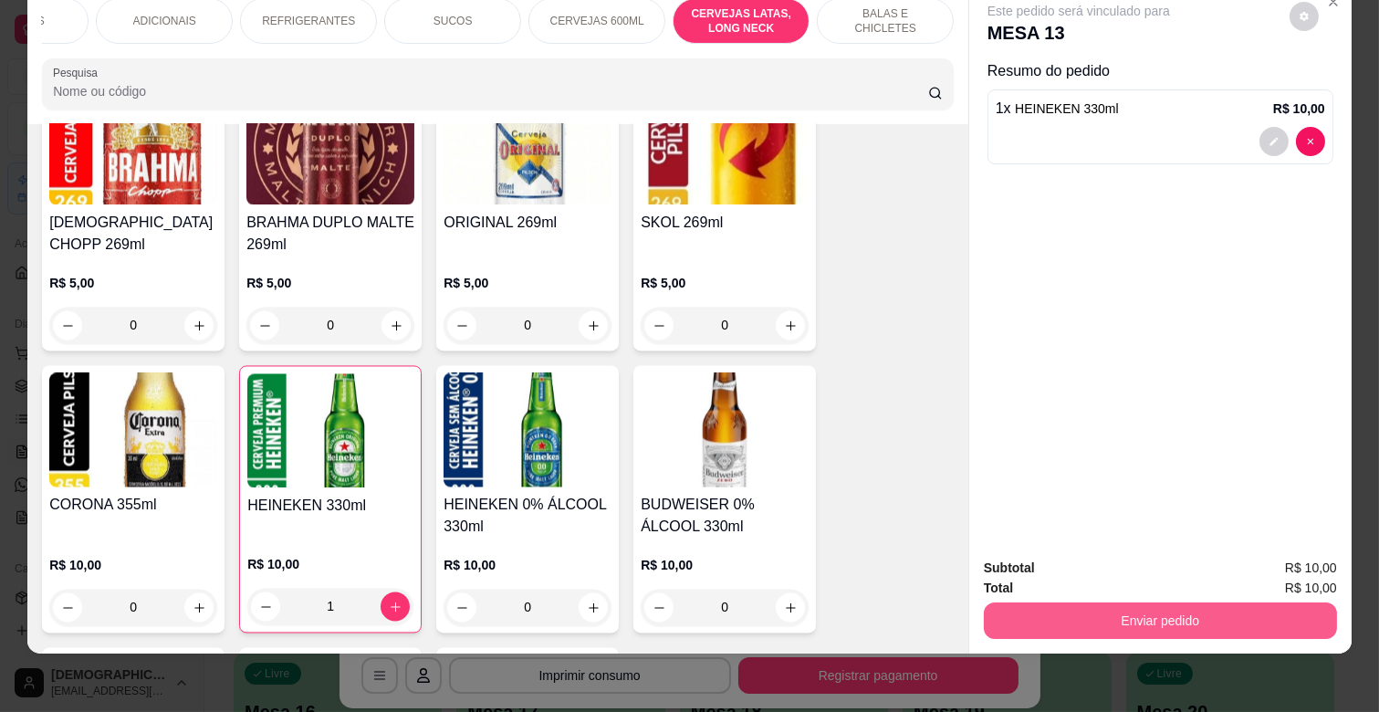
click at [1110, 602] on button "Enviar pedido" at bounding box center [1160, 620] width 353 height 36
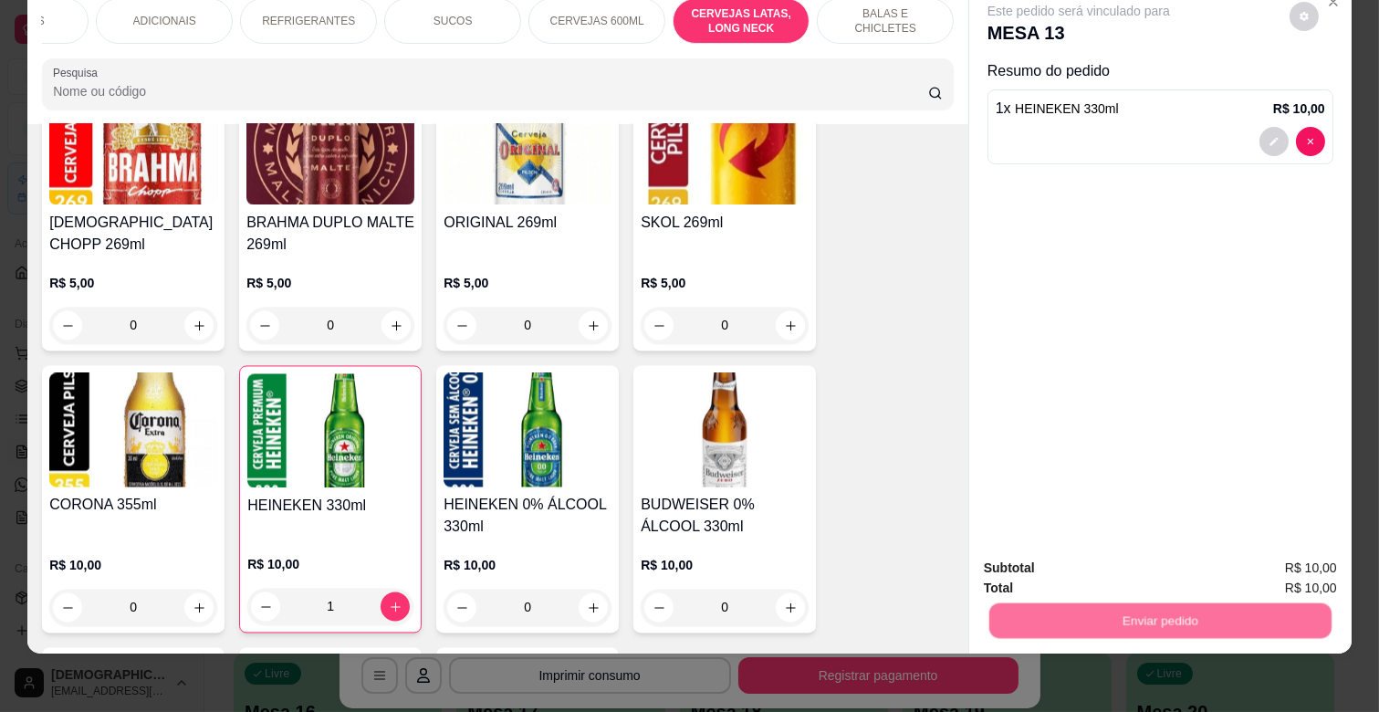
click at [1072, 545] on button "Não registrar e enviar pedido" at bounding box center [1099, 560] width 190 height 35
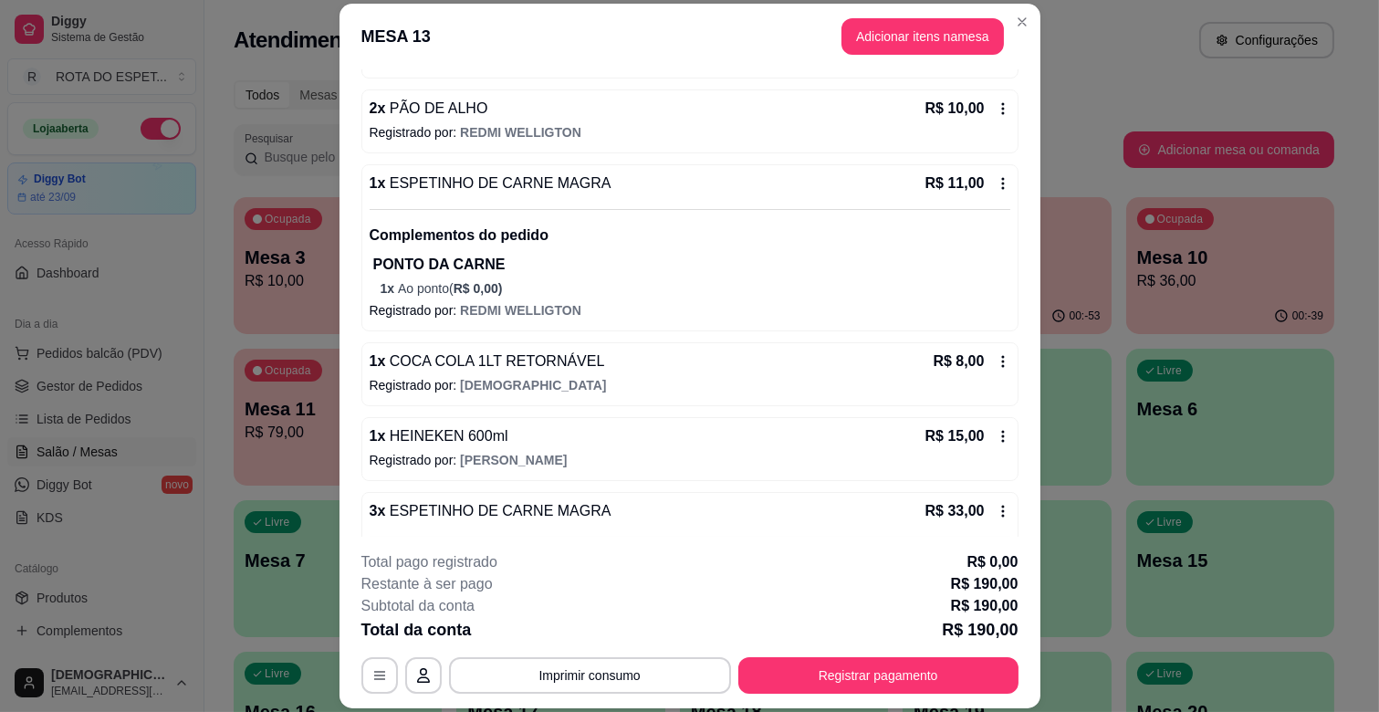
scroll to position [912, 0]
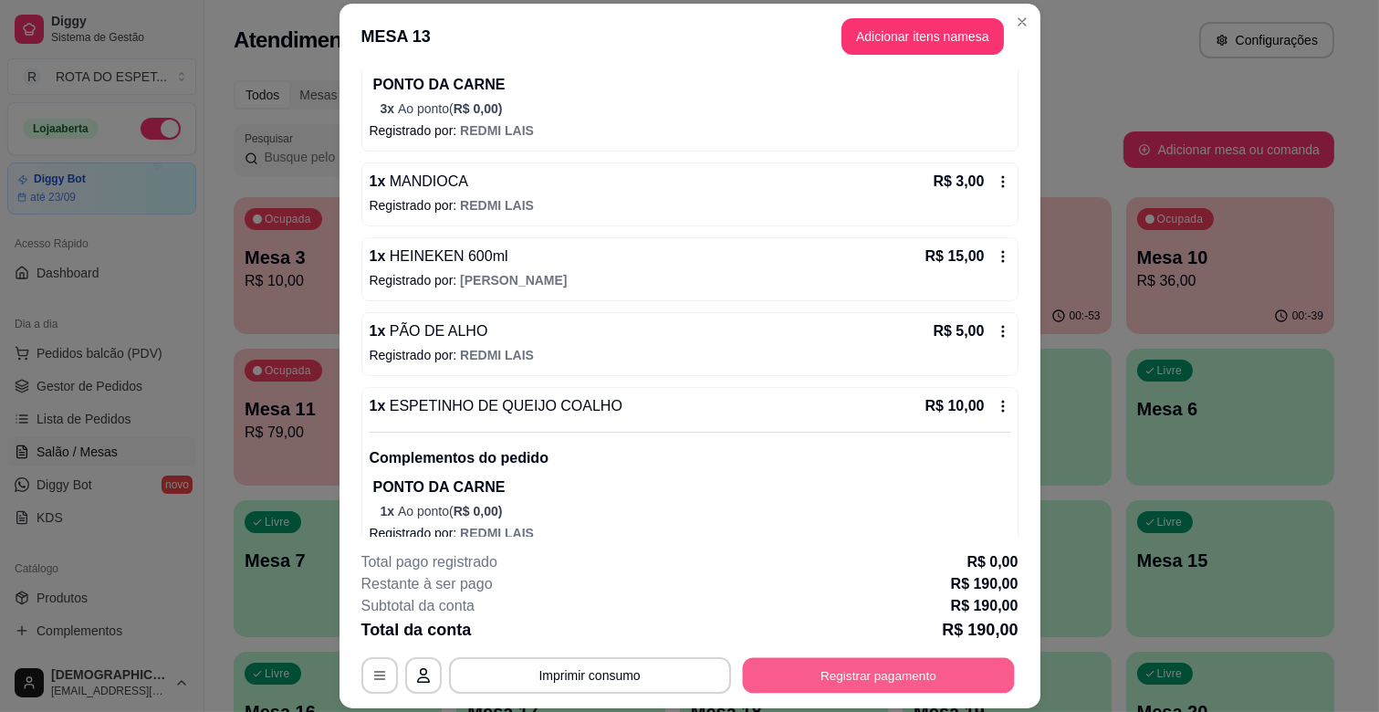
click at [890, 663] on button "Registrar pagamento" at bounding box center [878, 676] width 272 height 36
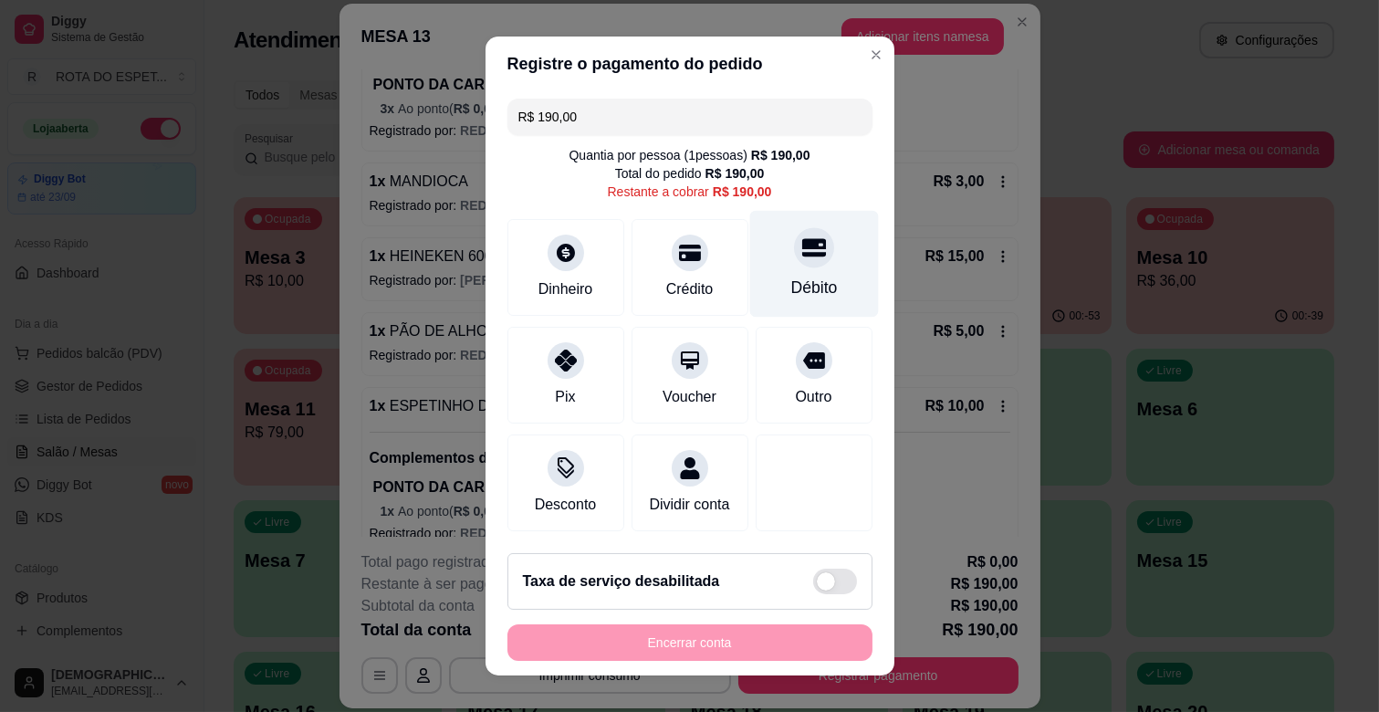
click at [801, 249] on icon at bounding box center [813, 247] width 24 height 24
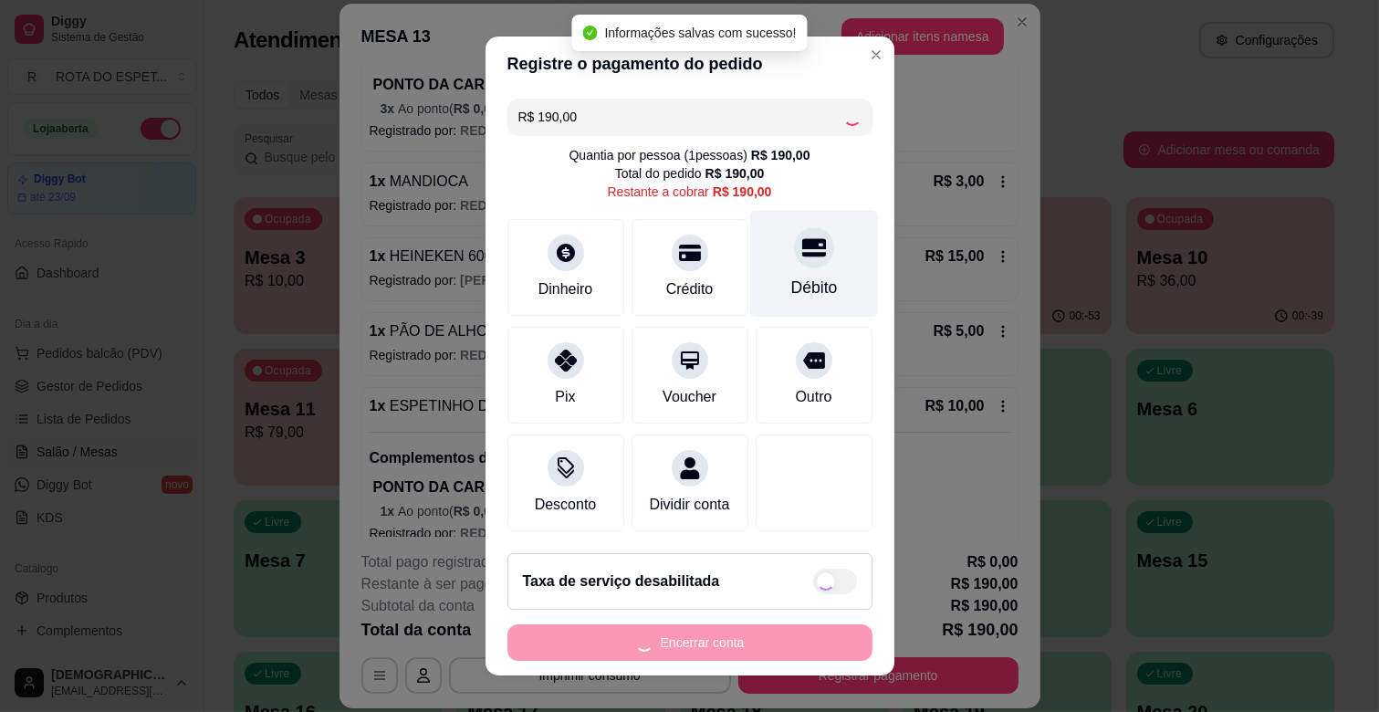
type input "R$ 0,00"
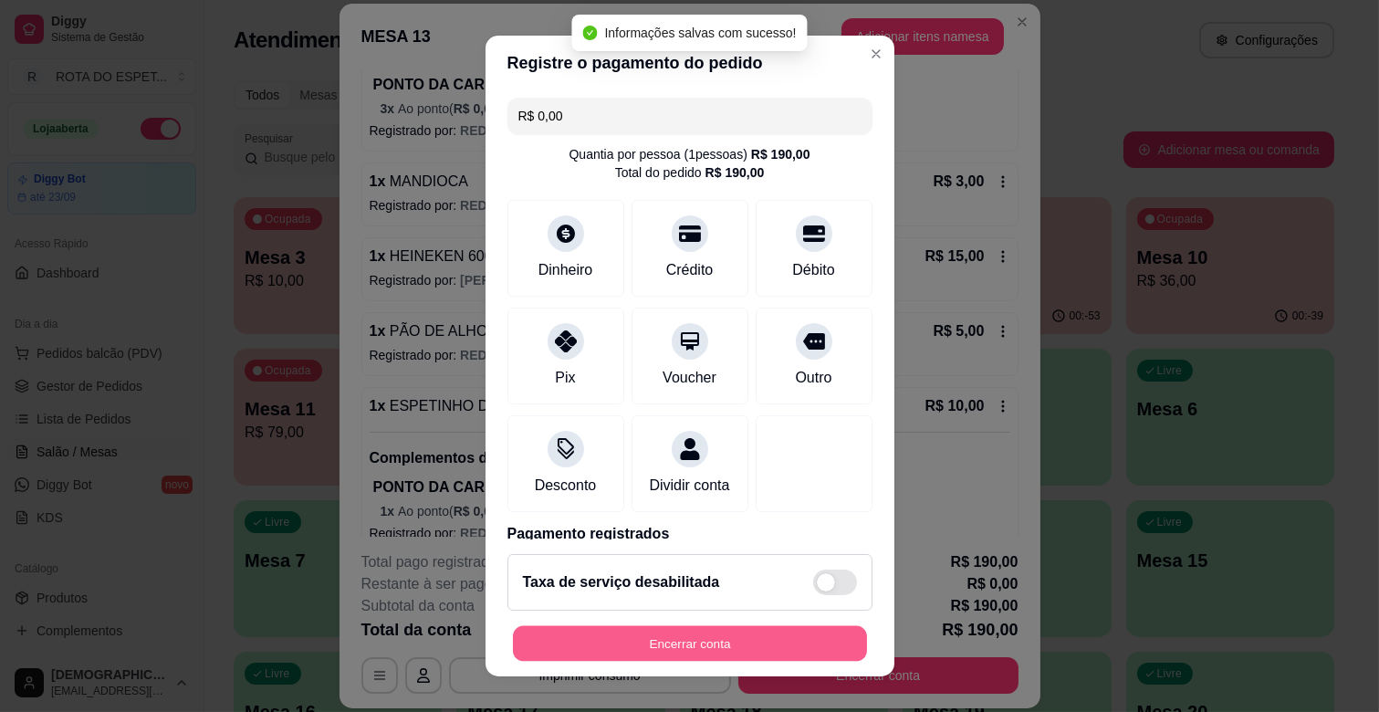
click at [697, 646] on button "Encerrar conta" at bounding box center [690, 644] width 354 height 36
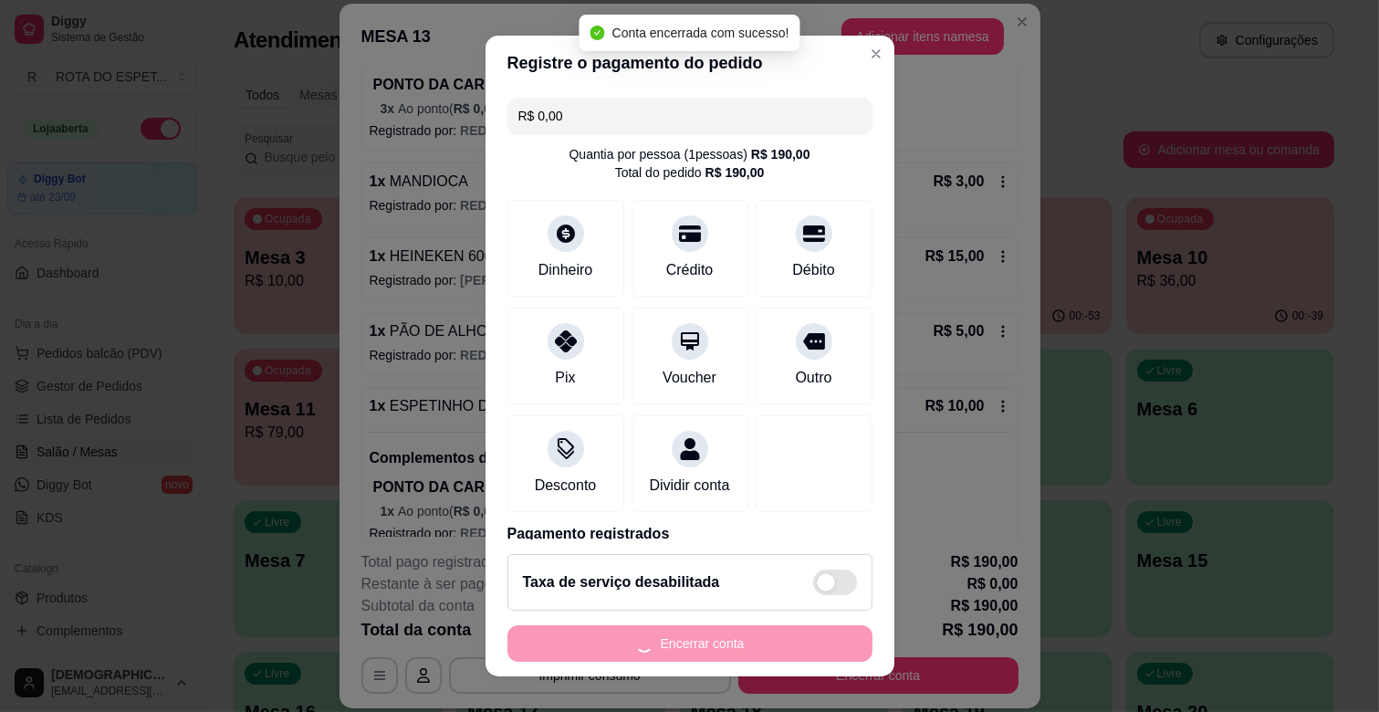
scroll to position [0, 0]
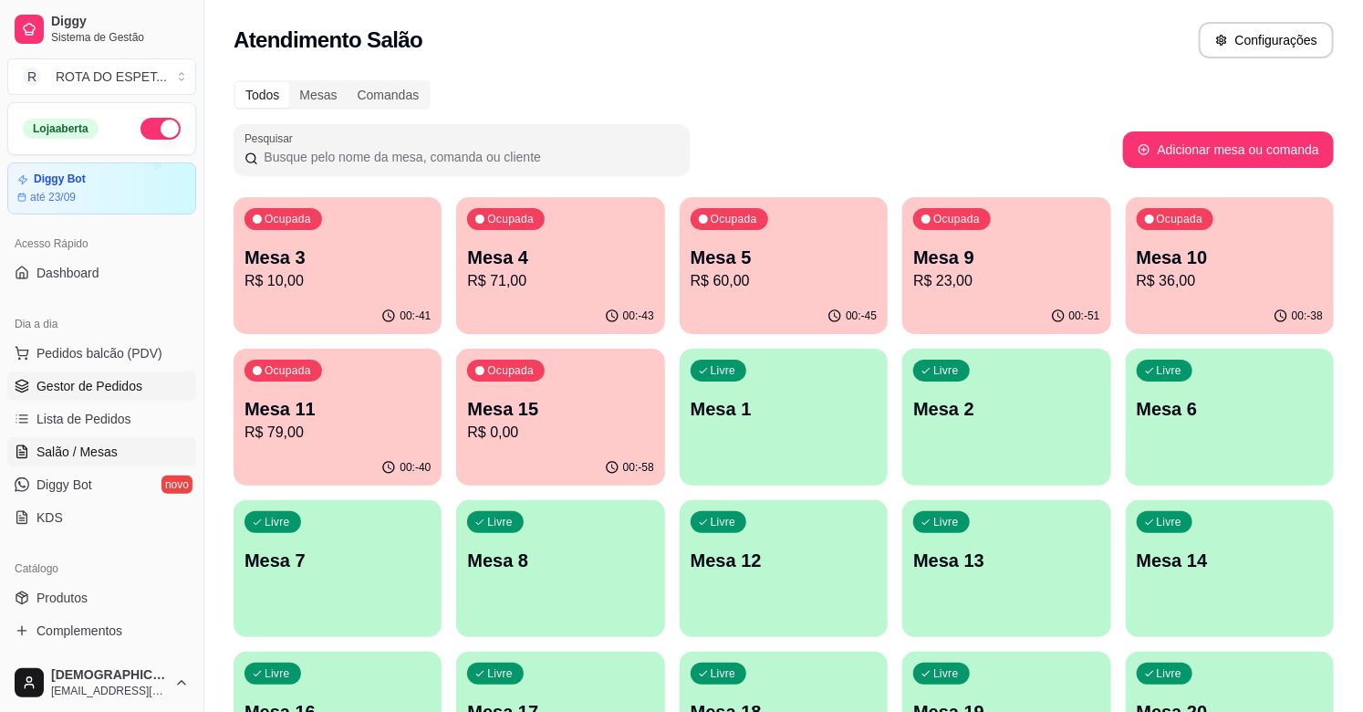
click at [107, 387] on span "Gestor de Pedidos" at bounding box center [89, 386] width 106 height 18
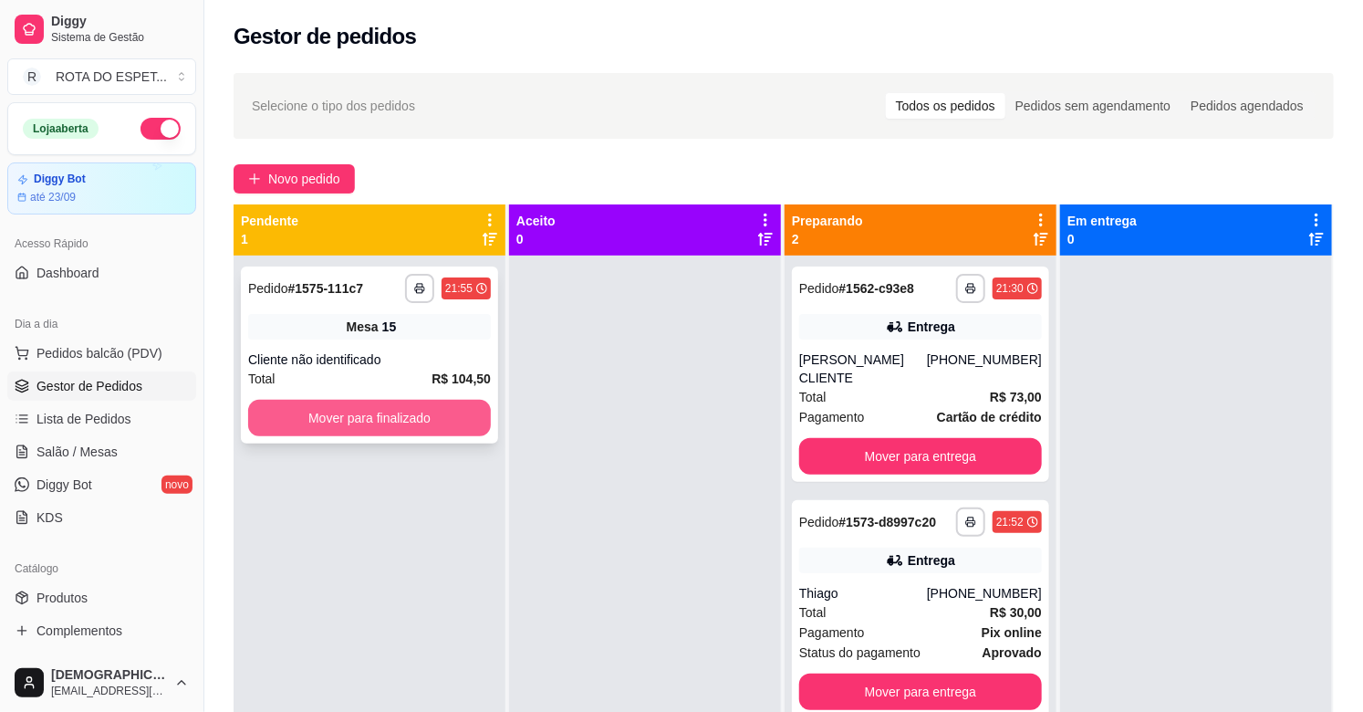
click at [392, 413] on button "Mover para finalizado" at bounding box center [369, 418] width 243 height 36
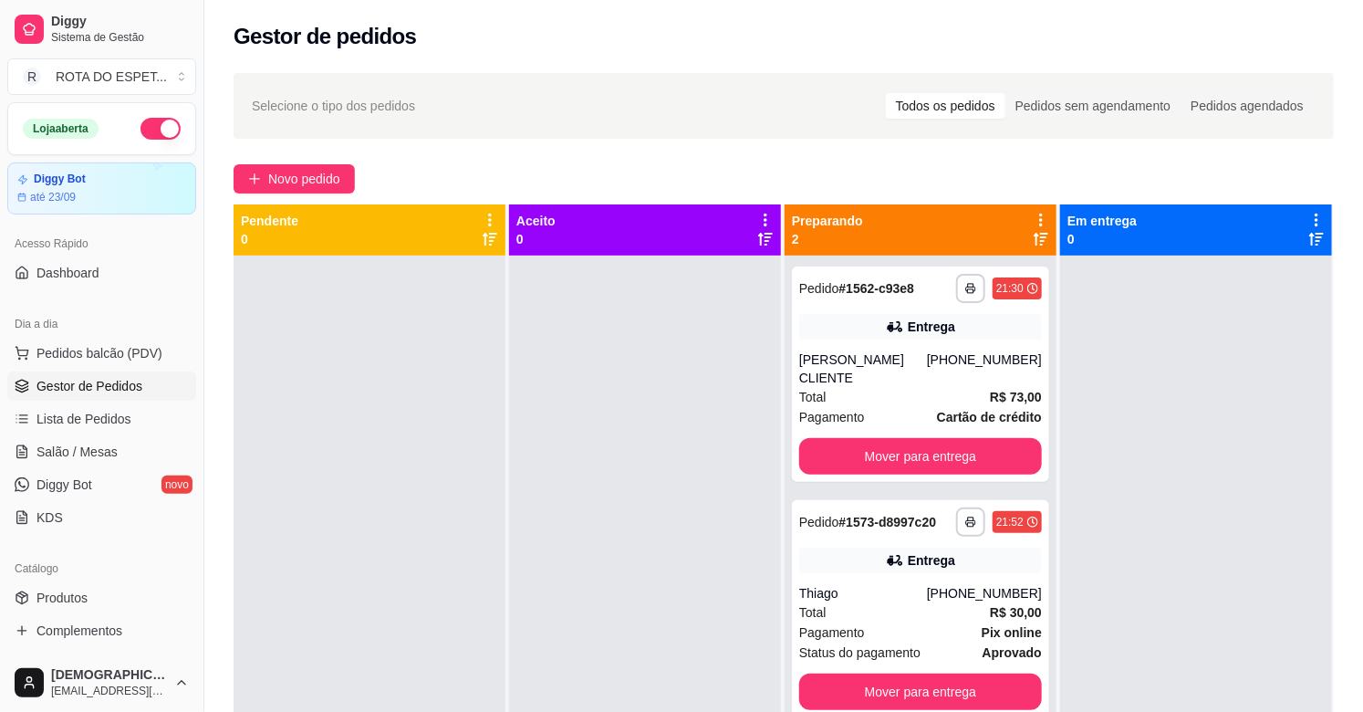
click at [568, 548] on div at bounding box center [645, 611] width 272 height 712
click at [582, 546] on div at bounding box center [645, 611] width 272 height 712
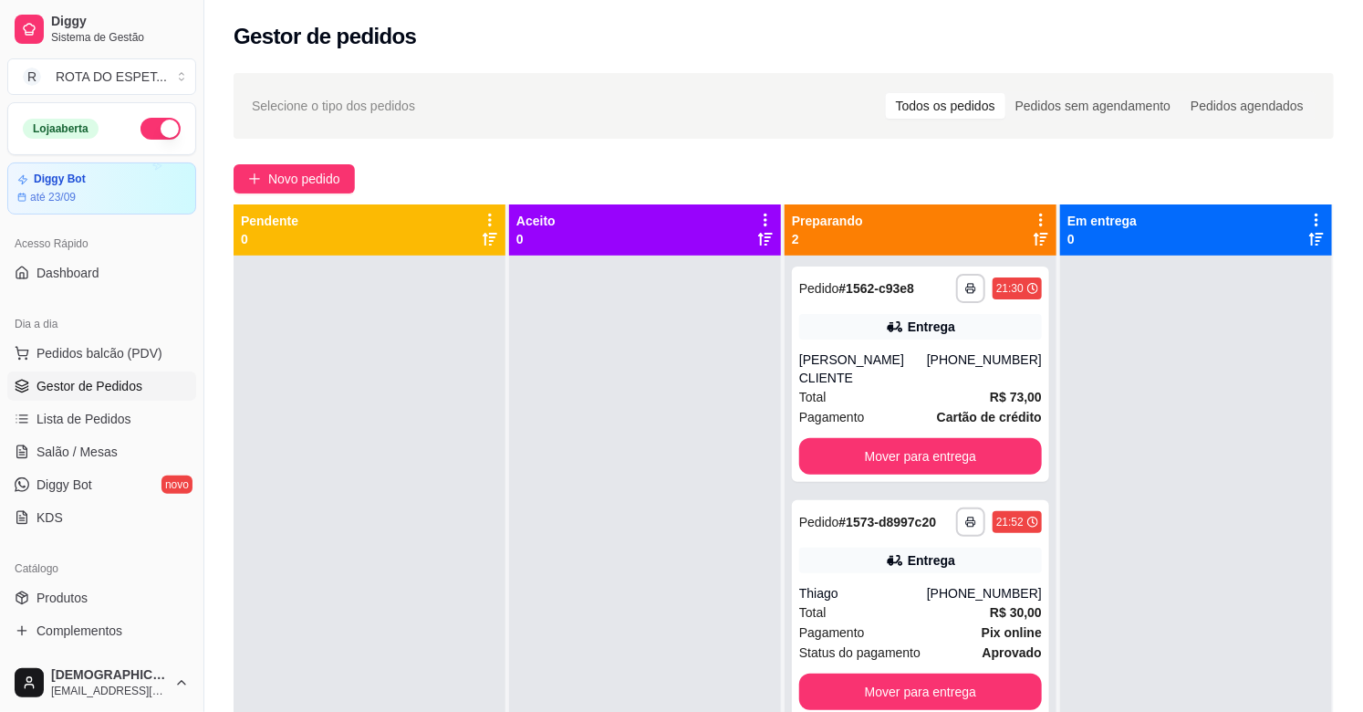
click at [582, 546] on div at bounding box center [645, 611] width 272 height 712
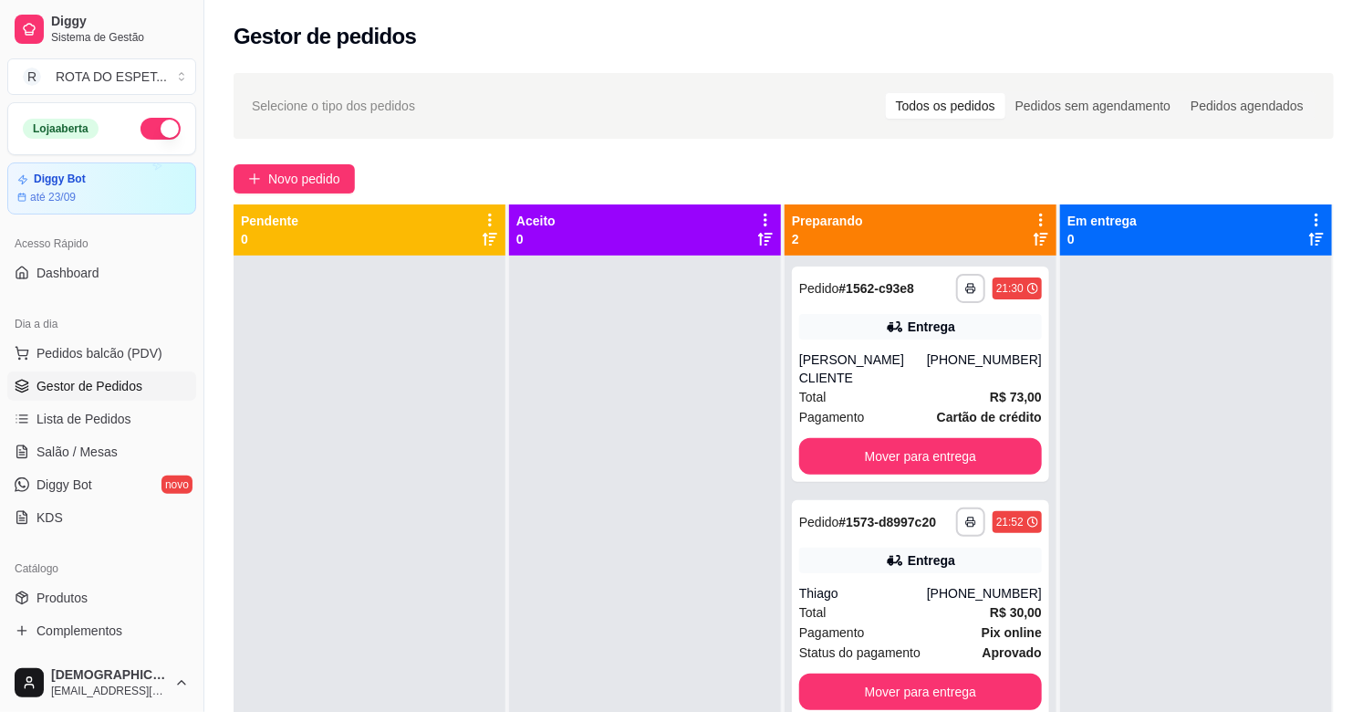
click at [582, 546] on div at bounding box center [645, 611] width 272 height 712
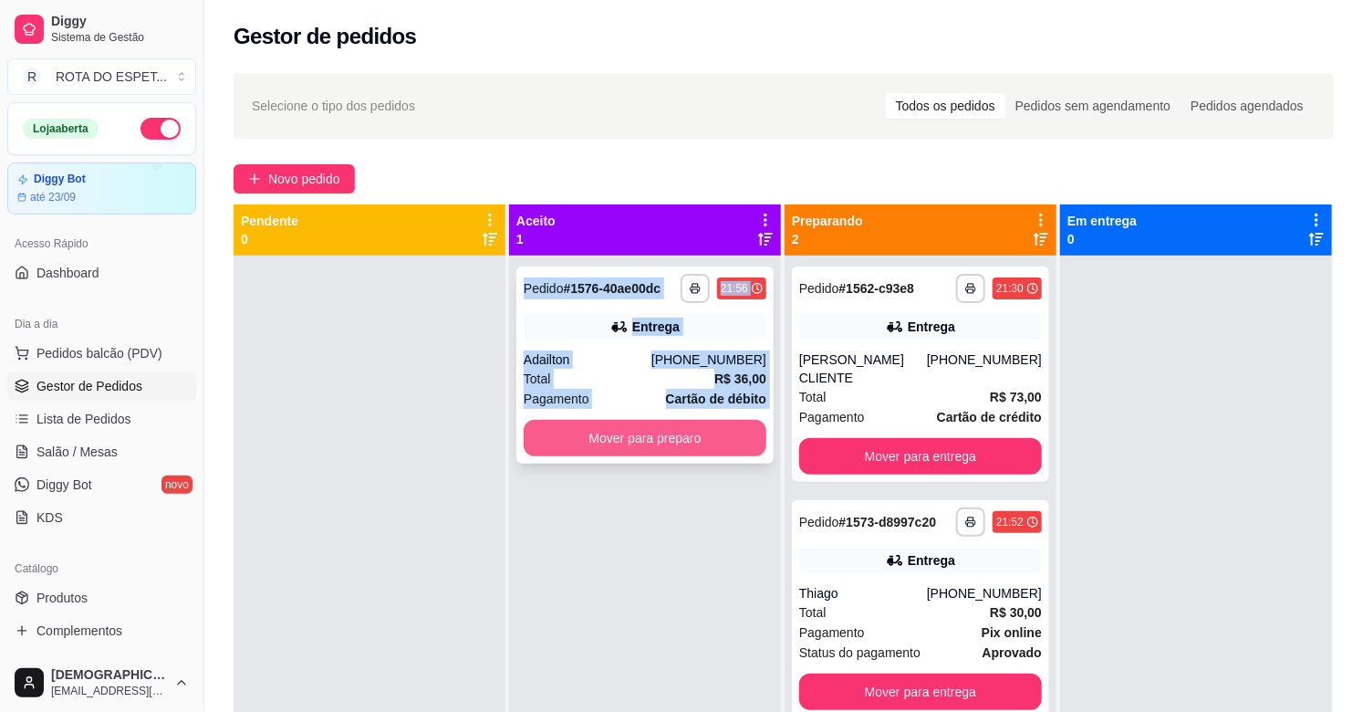
click at [634, 444] on button "Mover para preparo" at bounding box center [645, 438] width 243 height 36
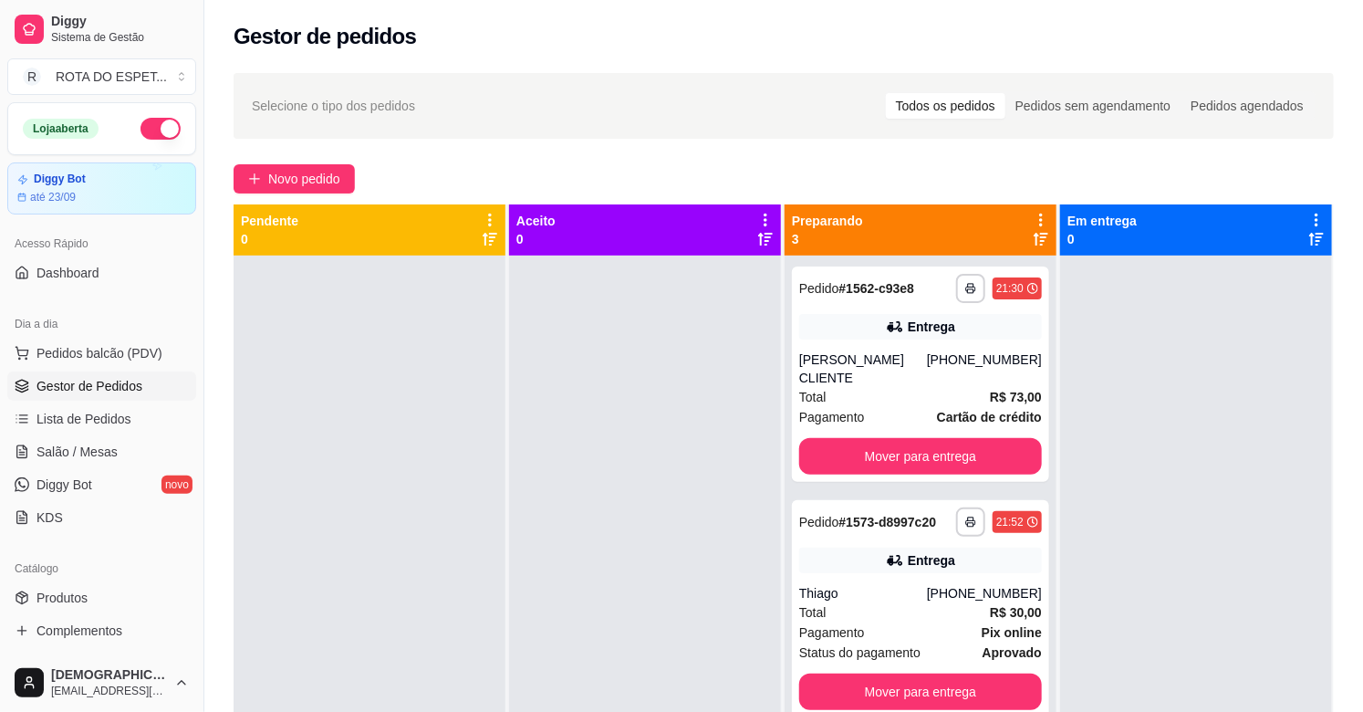
click at [466, 520] on div at bounding box center [370, 611] width 272 height 712
click at [897, 439] on button "Mover para entrega" at bounding box center [920, 457] width 235 height 36
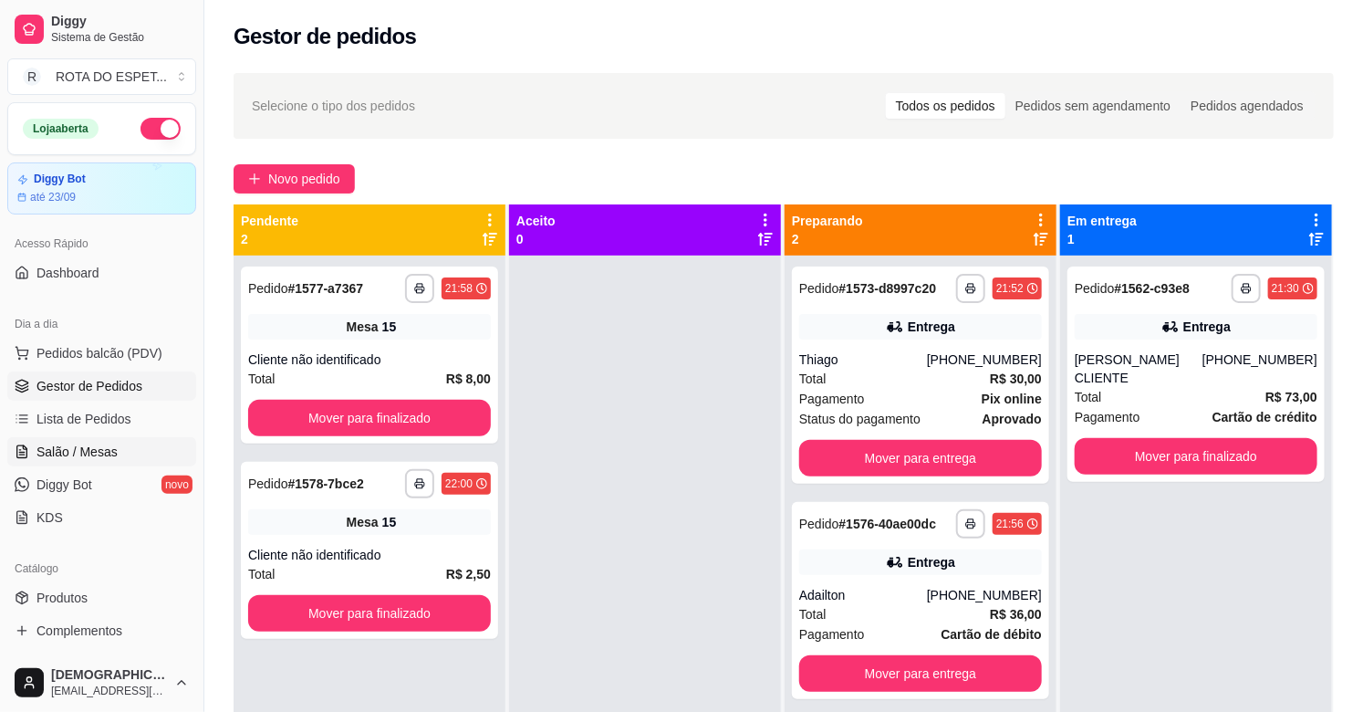
click at [92, 456] on span "Salão / Mesas" at bounding box center [76, 452] width 81 height 18
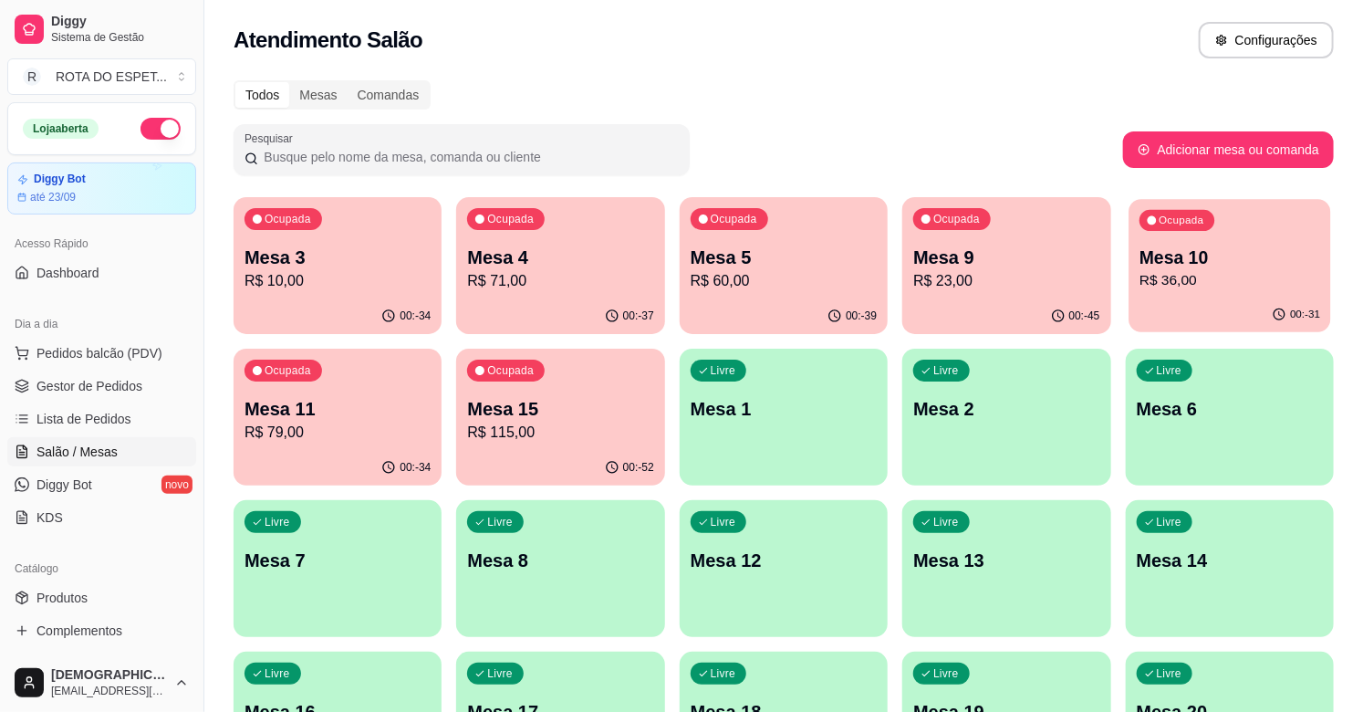
click at [1263, 276] on p "R$ 36,00" at bounding box center [1230, 280] width 181 height 21
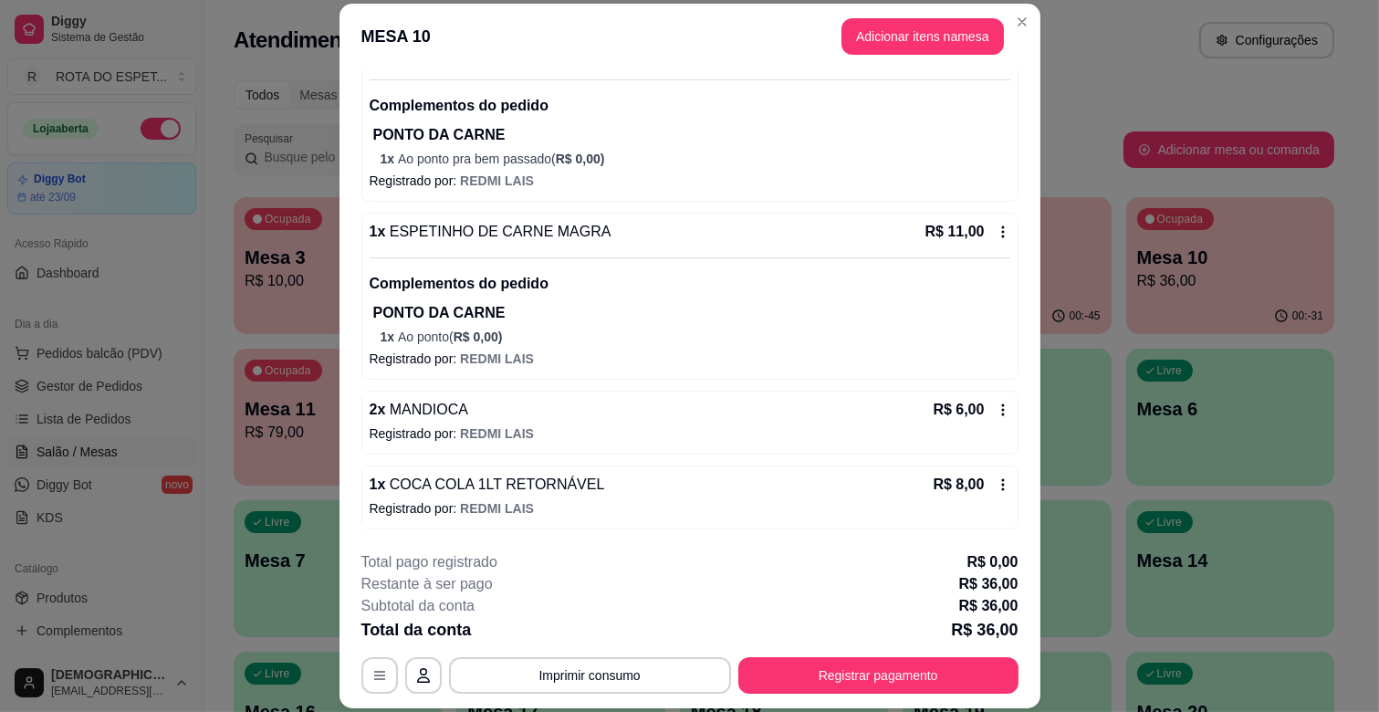
scroll to position [55, 0]
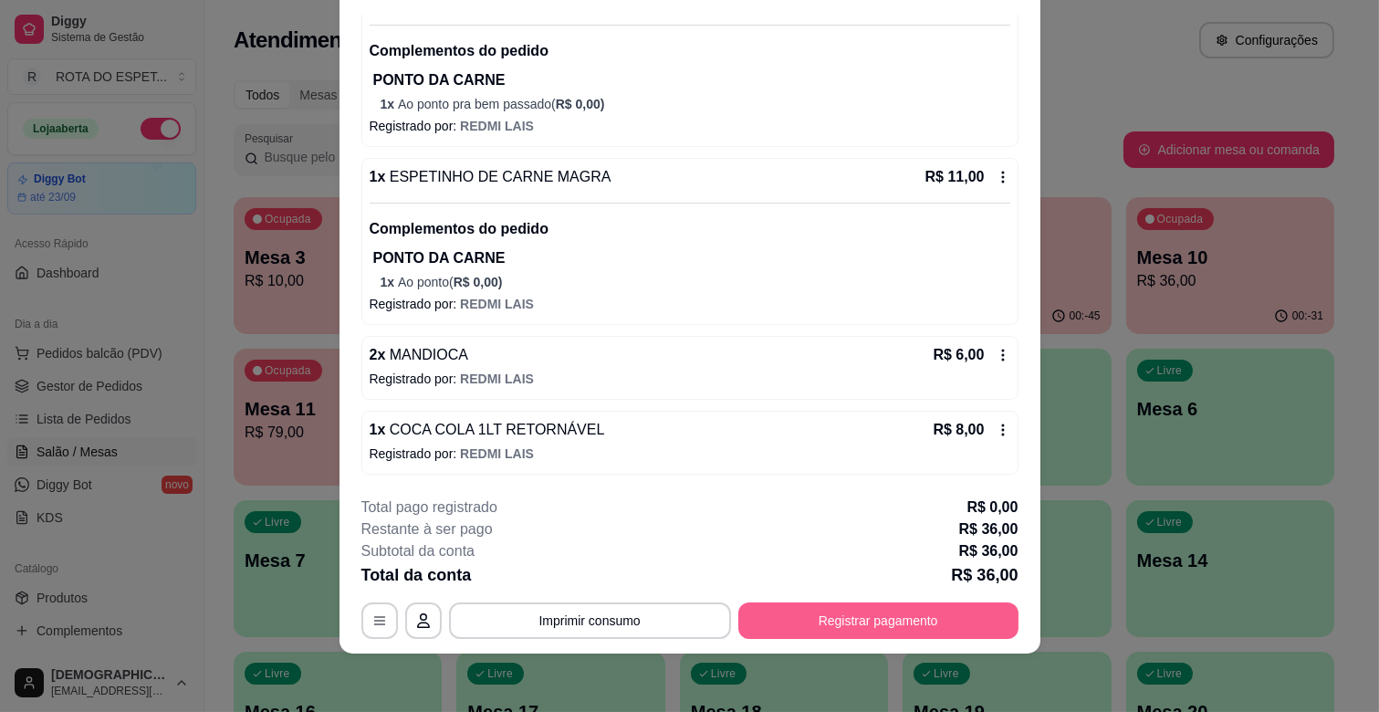
click at [871, 631] on button "Registrar pagamento" at bounding box center [878, 620] width 280 height 36
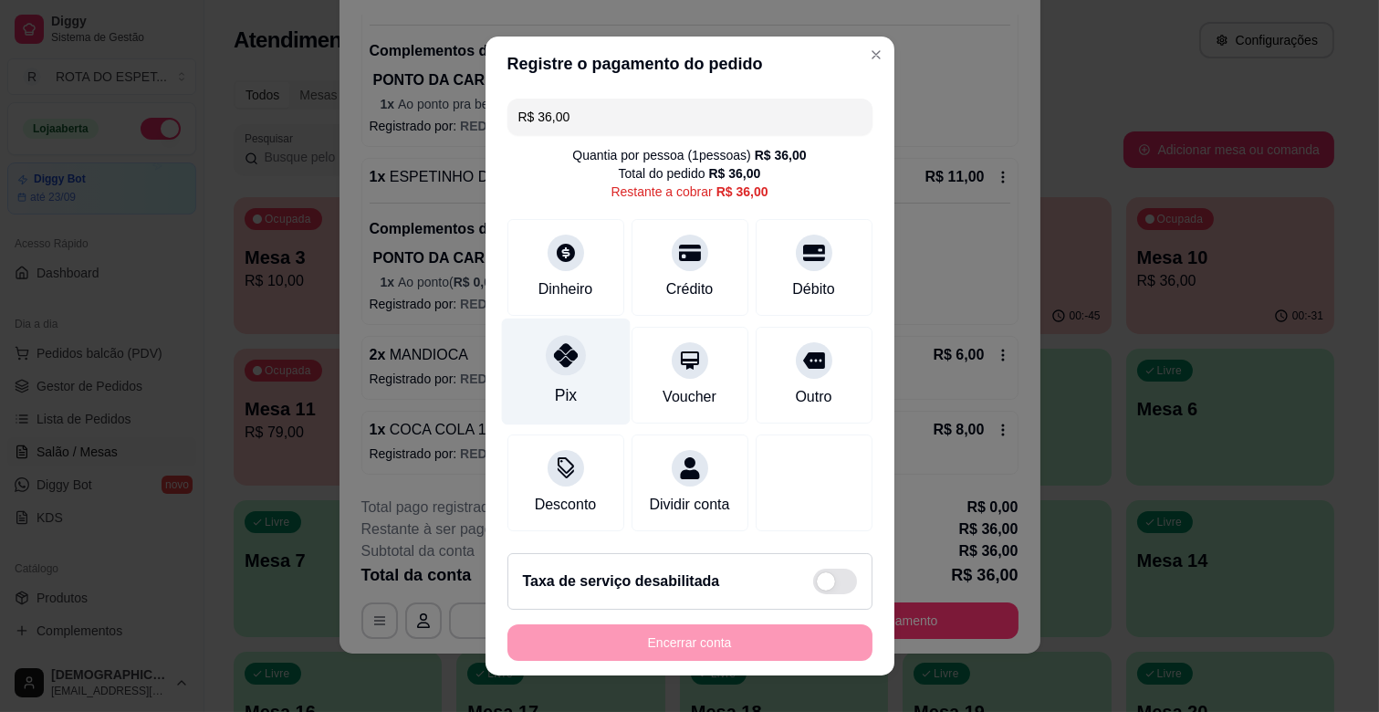
click at [557, 370] on div at bounding box center [566, 355] width 40 height 40
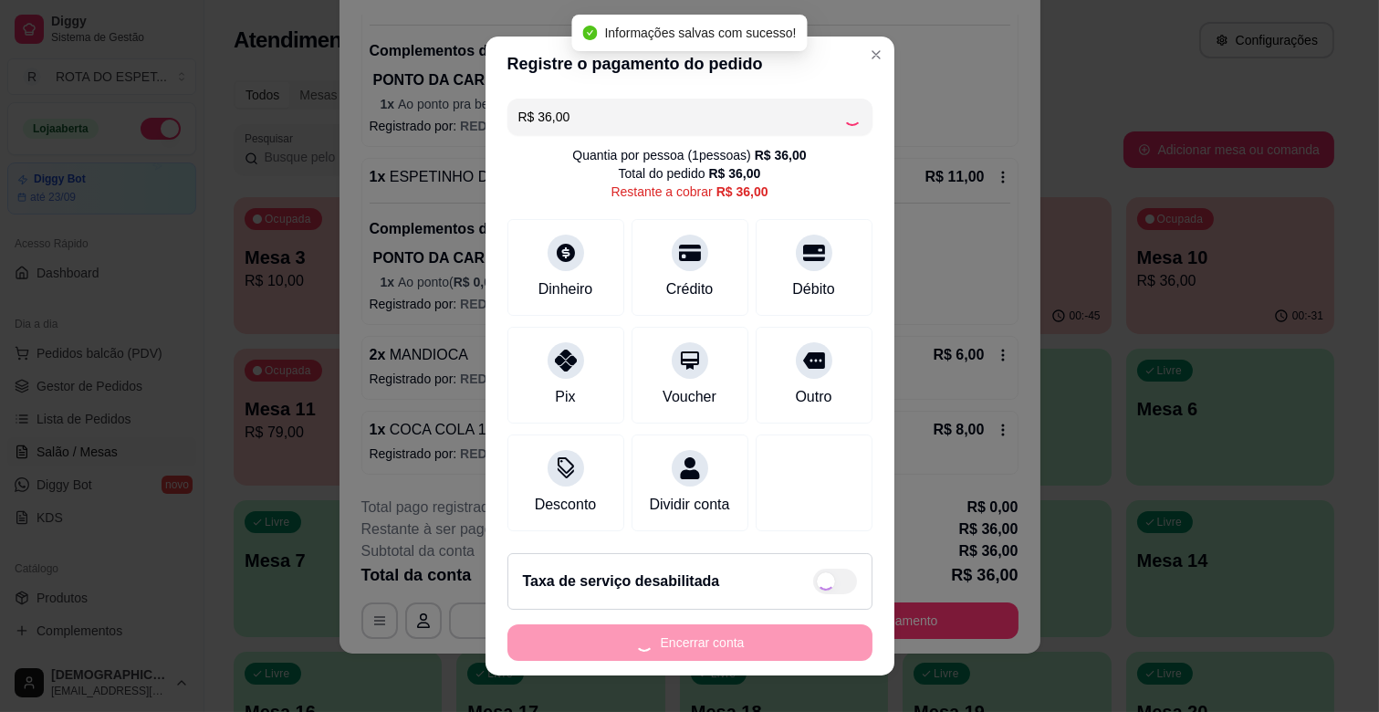
type input "R$ 0,00"
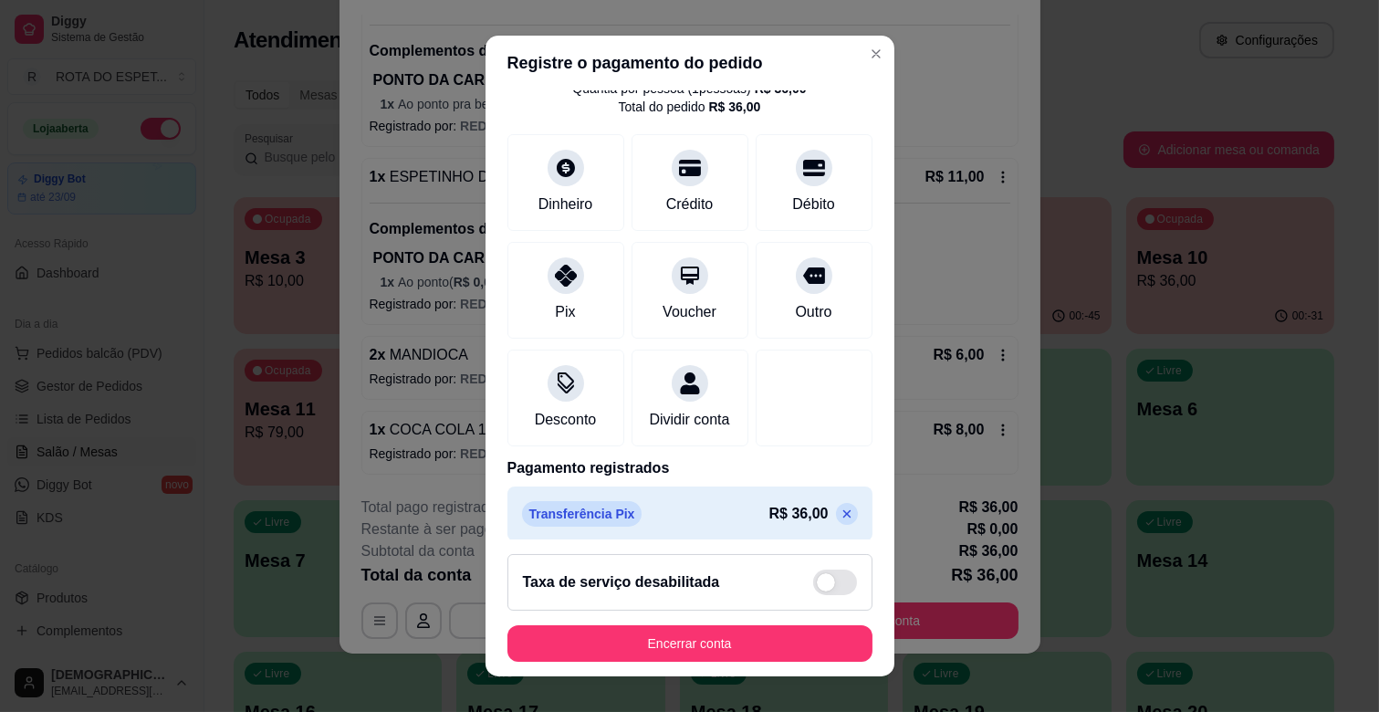
scroll to position [97, 0]
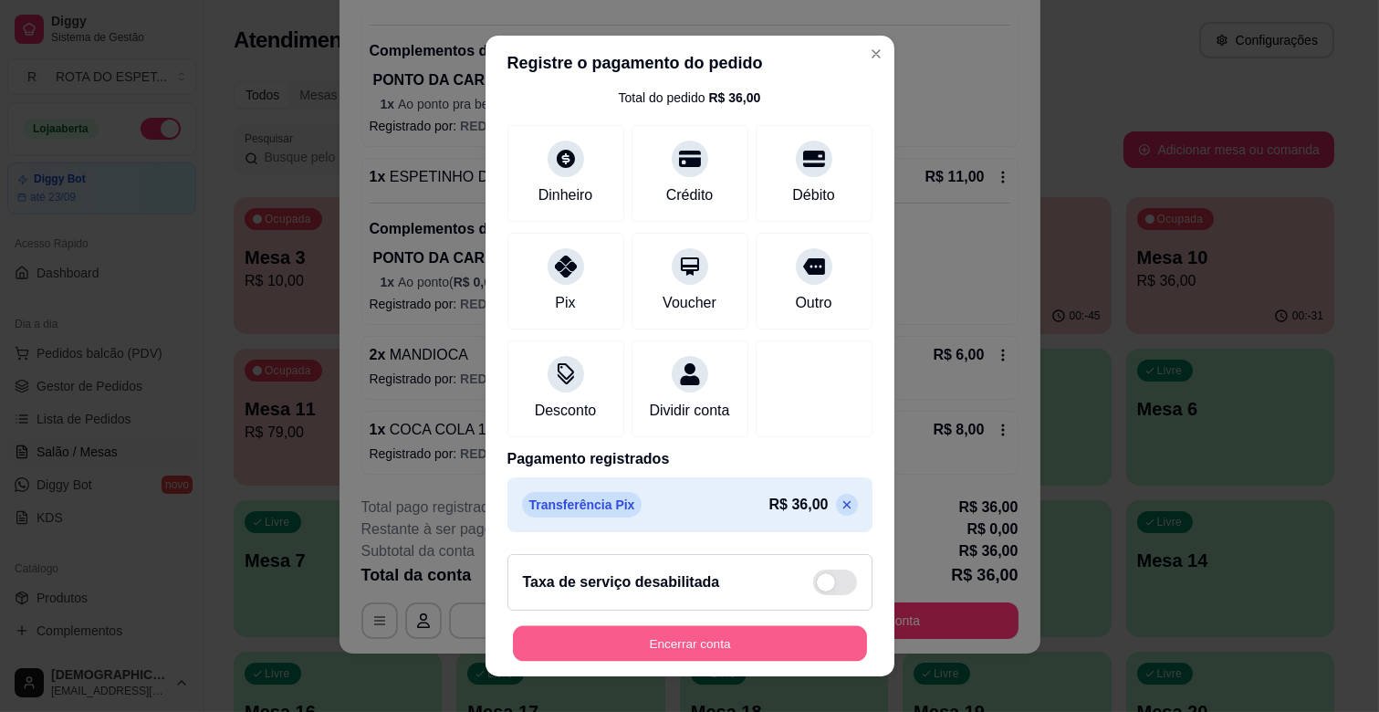
click at [761, 628] on button "Encerrar conta" at bounding box center [690, 644] width 354 height 36
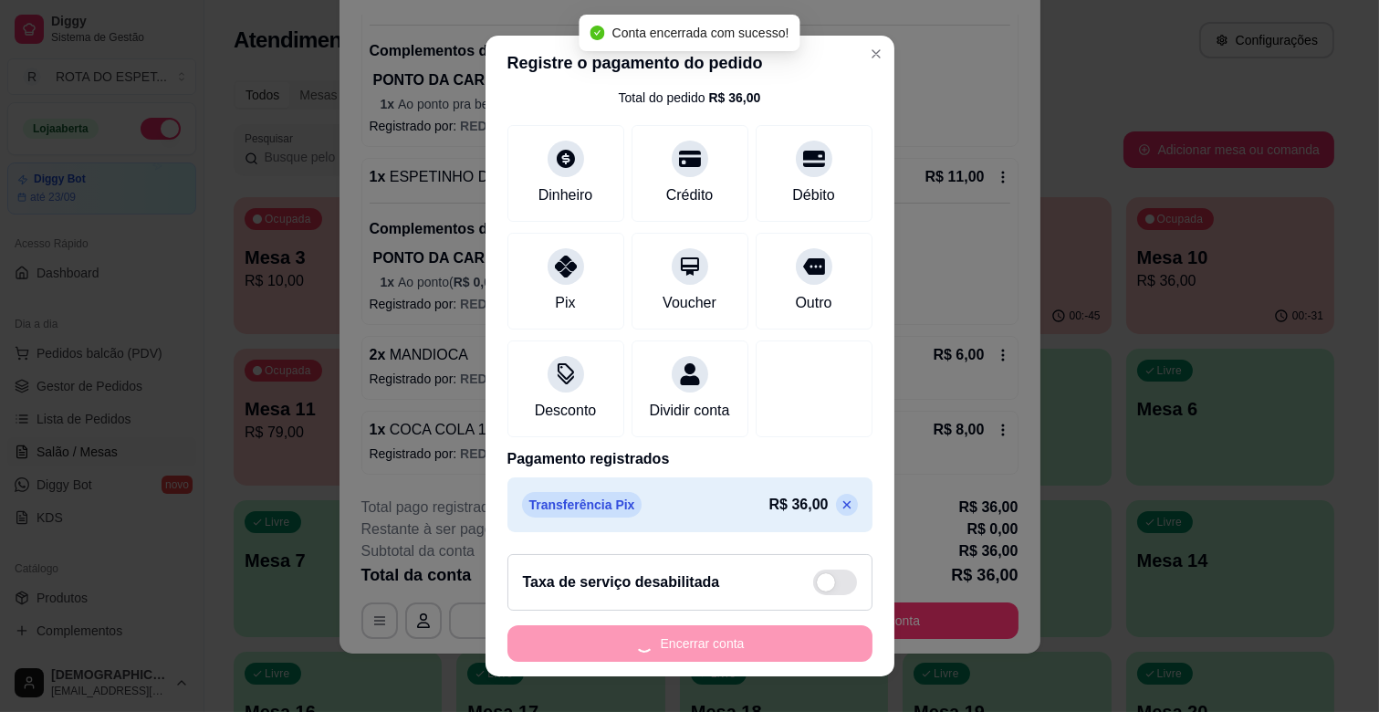
scroll to position [0, 0]
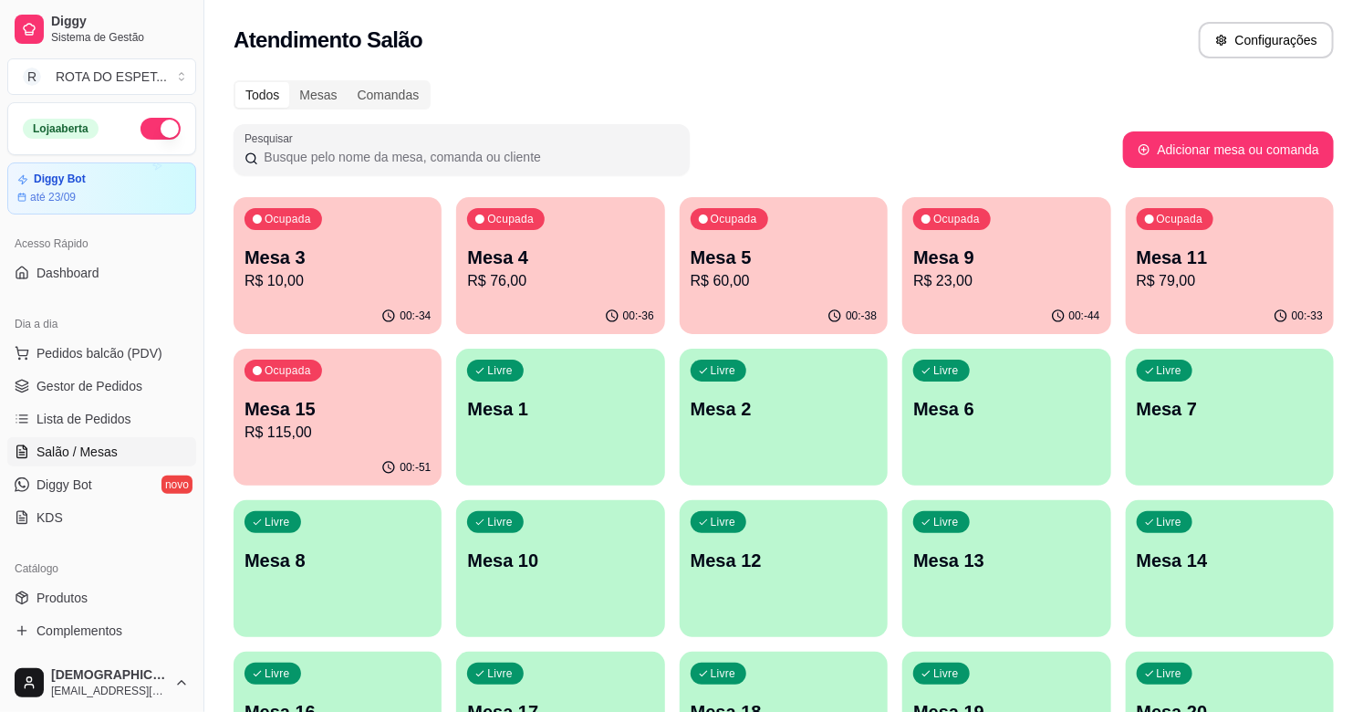
click at [826, 262] on p "Mesa 5" at bounding box center [784, 258] width 186 height 26
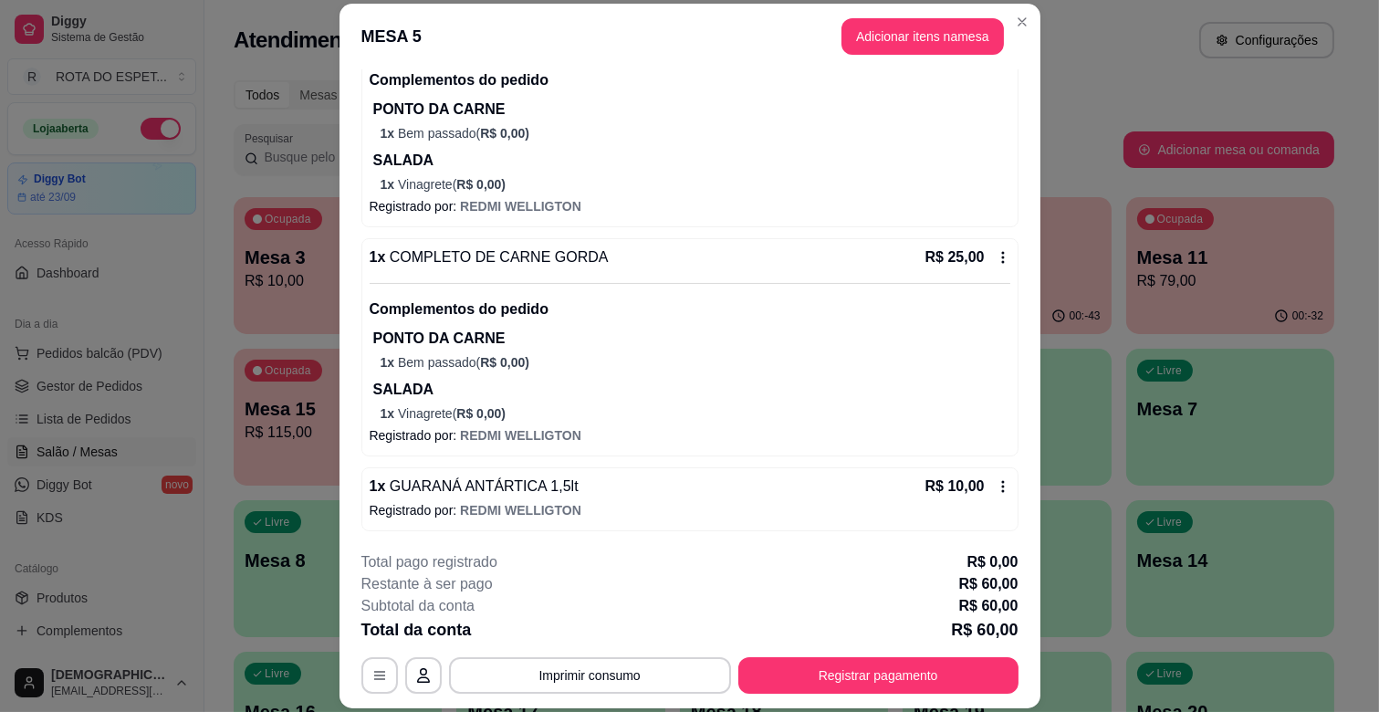
scroll to position [234, 0]
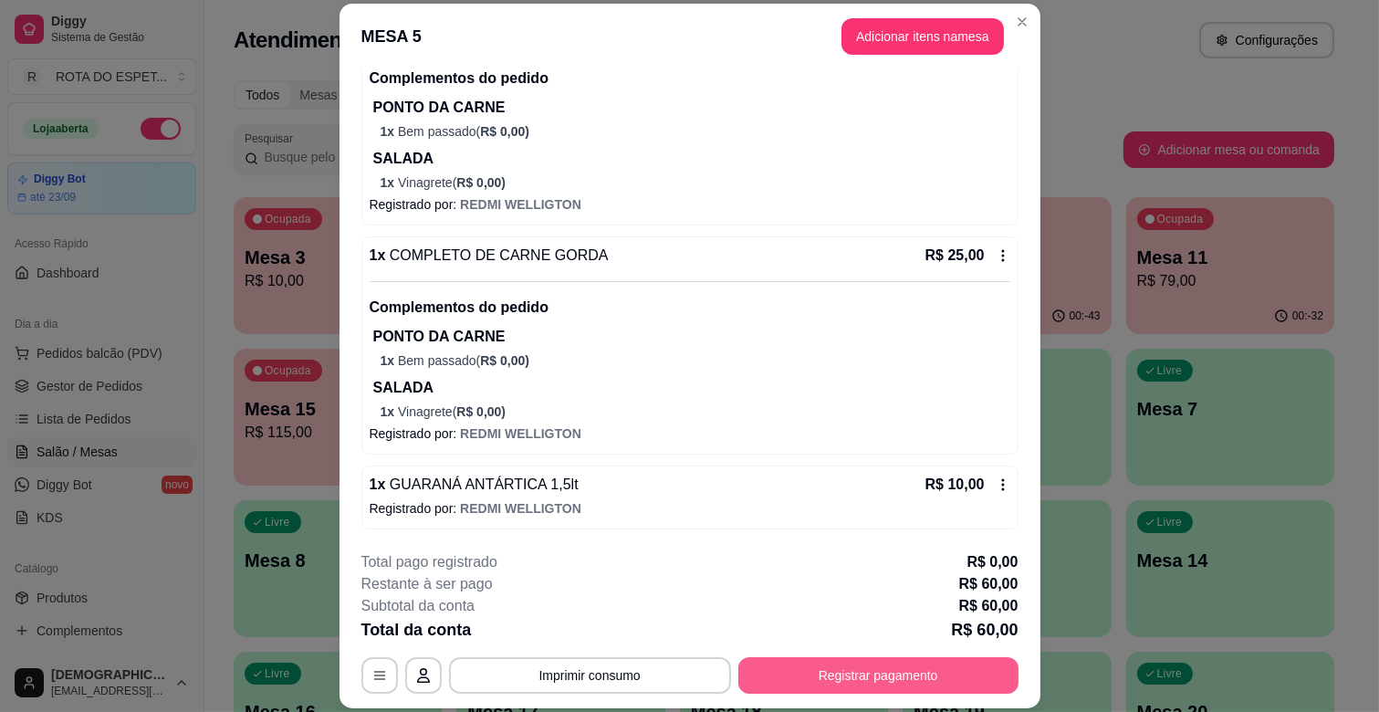
click at [946, 682] on button "Registrar pagamento" at bounding box center [878, 675] width 280 height 36
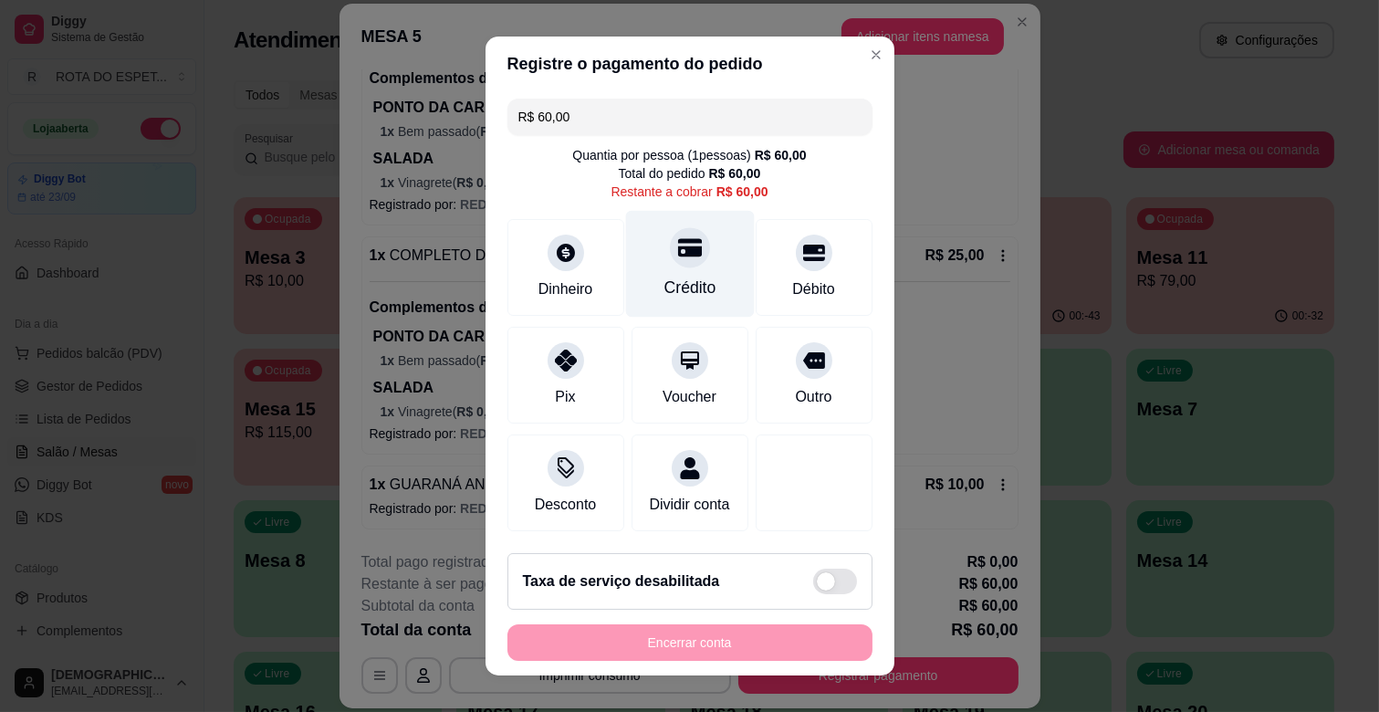
click at [679, 301] on div "Crédito" at bounding box center [689, 264] width 129 height 107
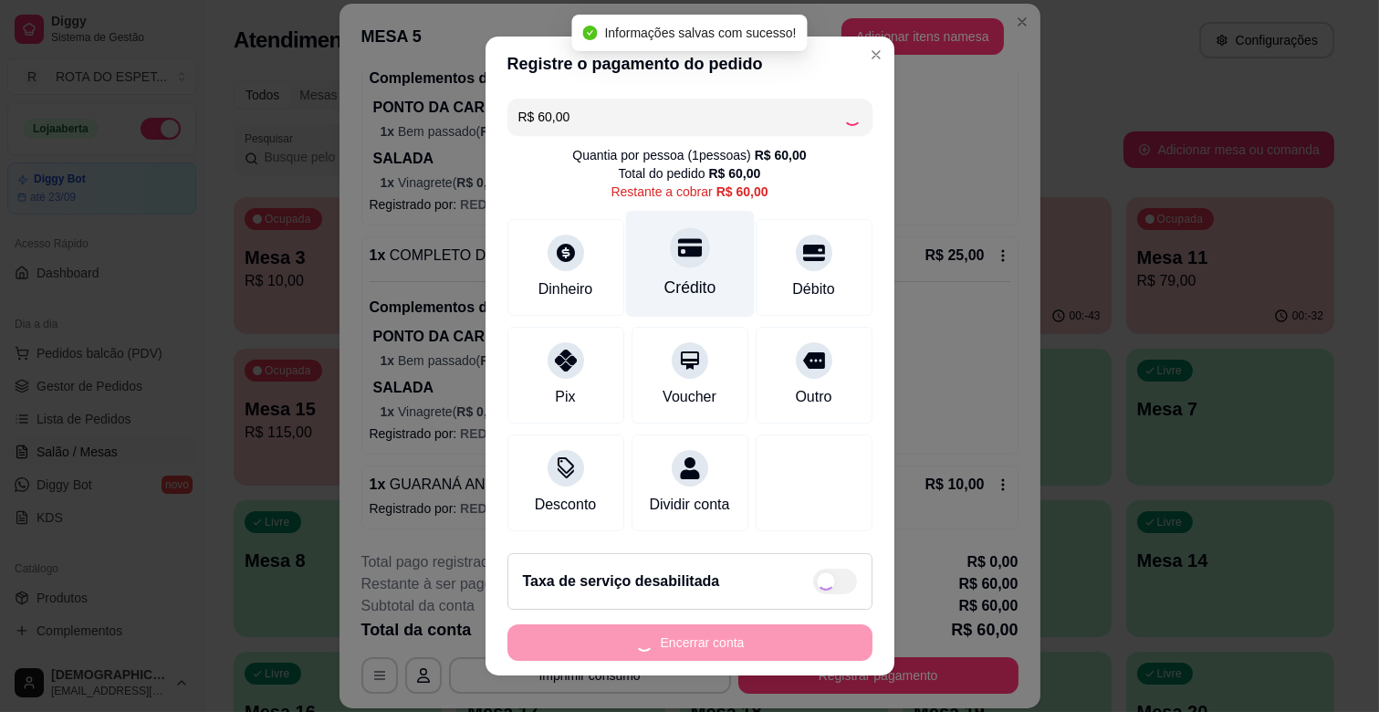
type input "R$ 0,00"
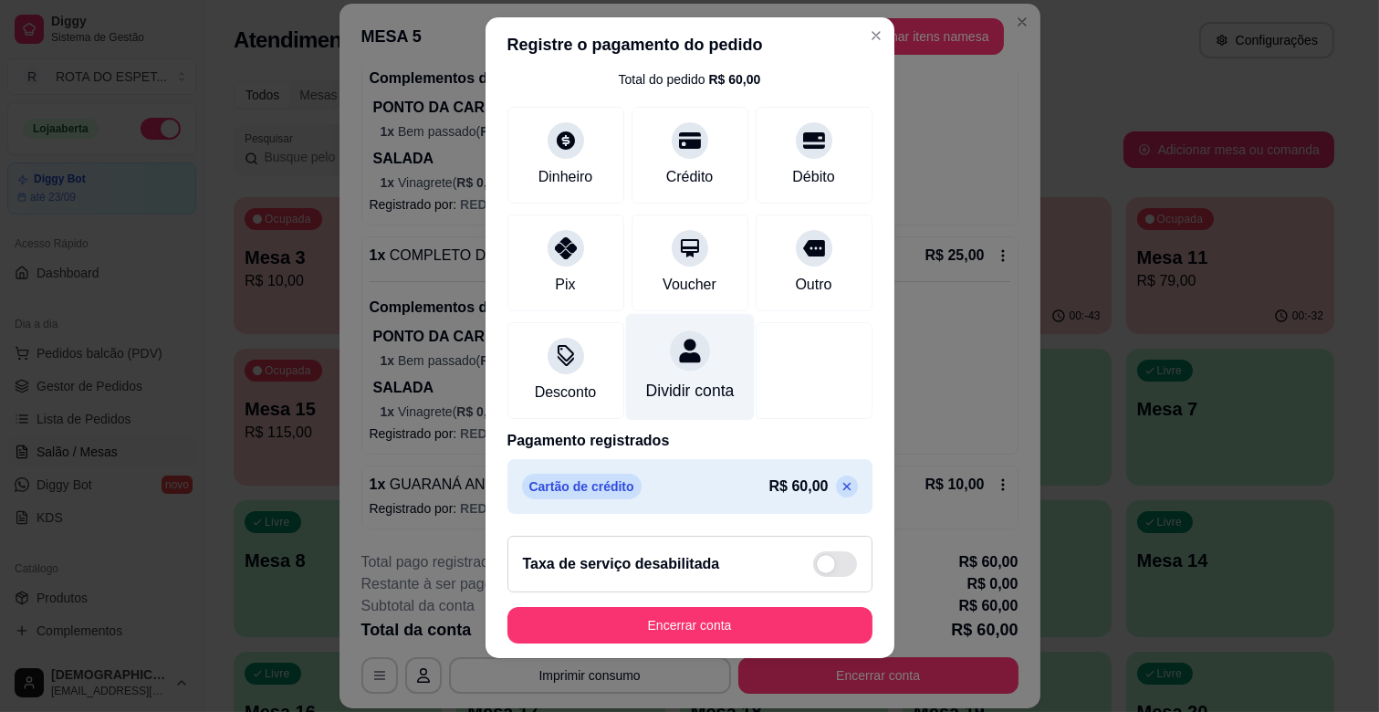
scroll to position [23, 0]
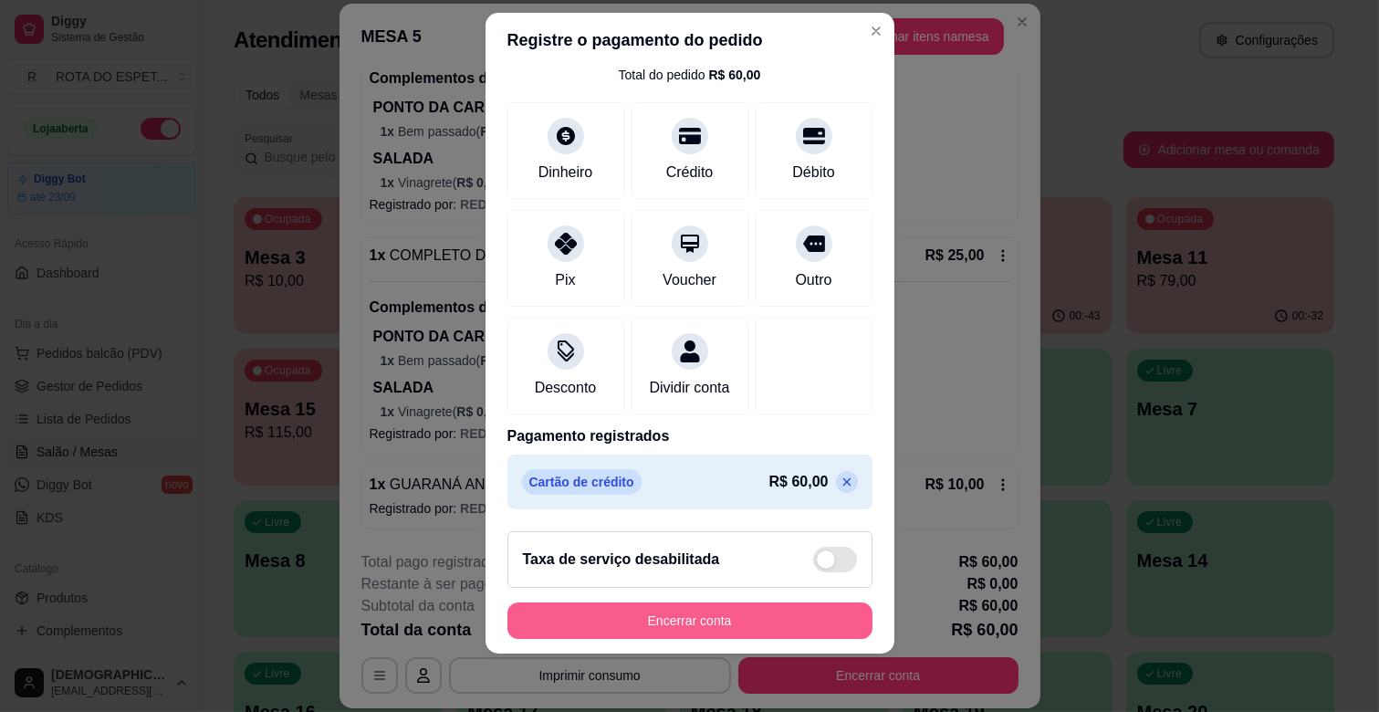
click at [697, 609] on button "Encerrar conta" at bounding box center [689, 620] width 365 height 36
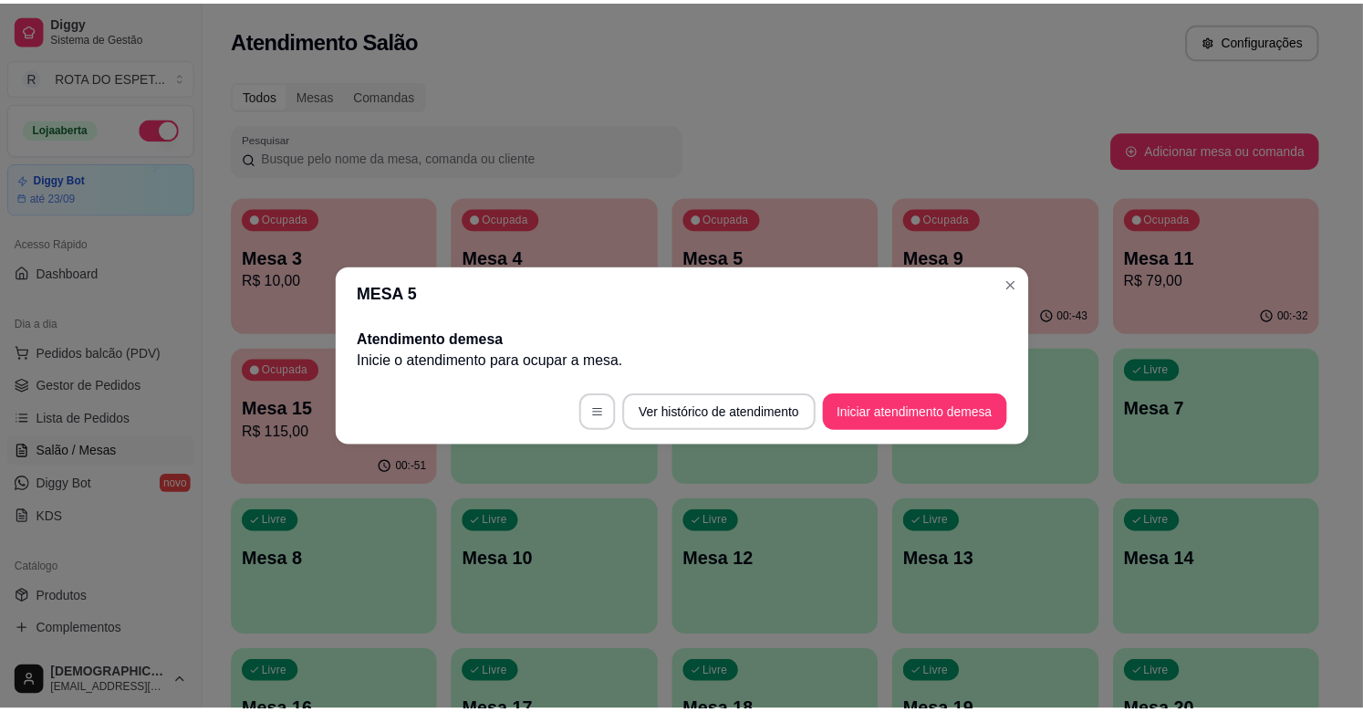
scroll to position [0, 0]
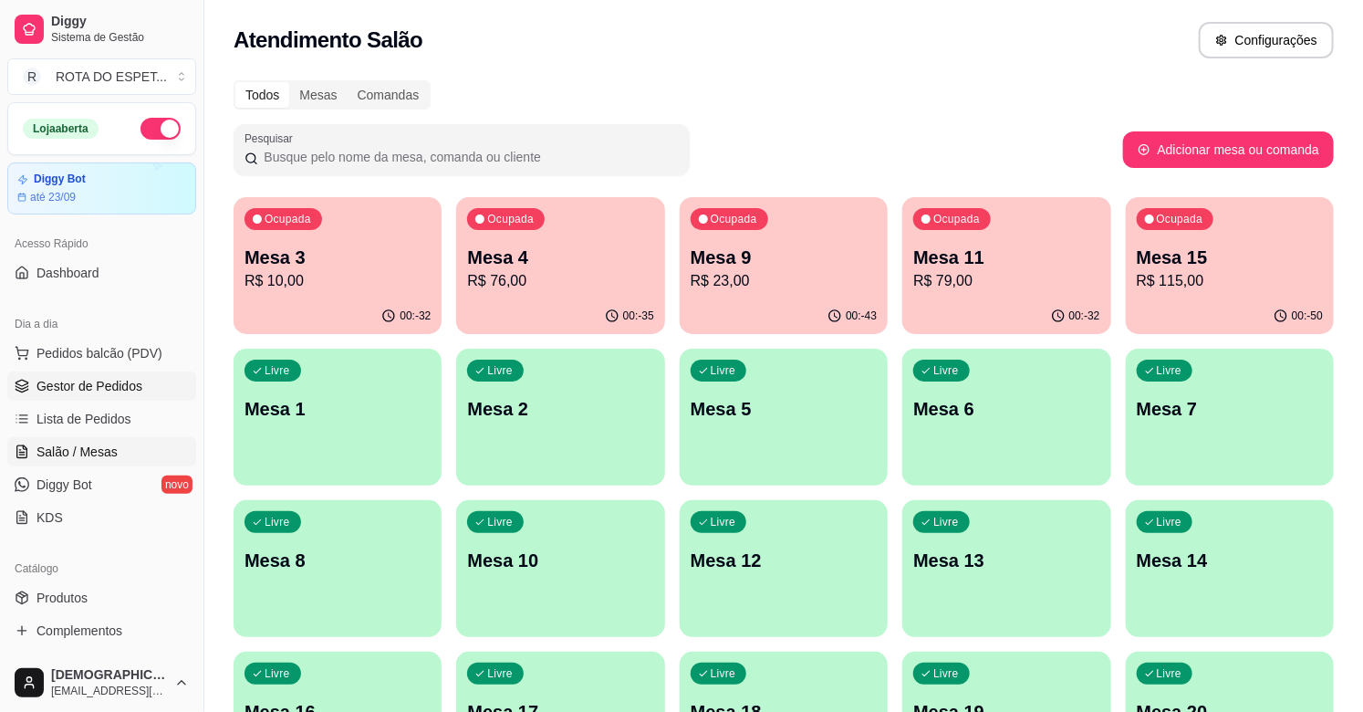
click at [91, 387] on span "Gestor de Pedidos" at bounding box center [89, 386] width 106 height 18
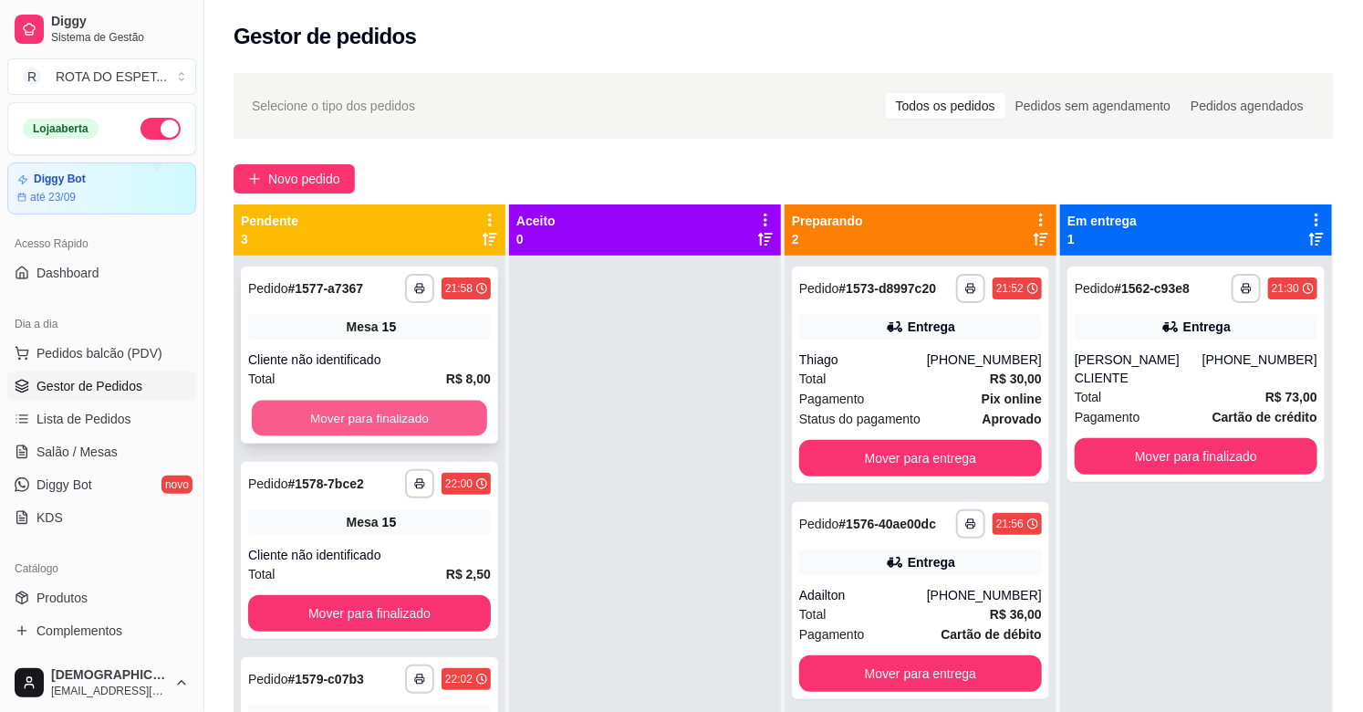
click at [411, 412] on button "Mover para finalizado" at bounding box center [369, 419] width 235 height 36
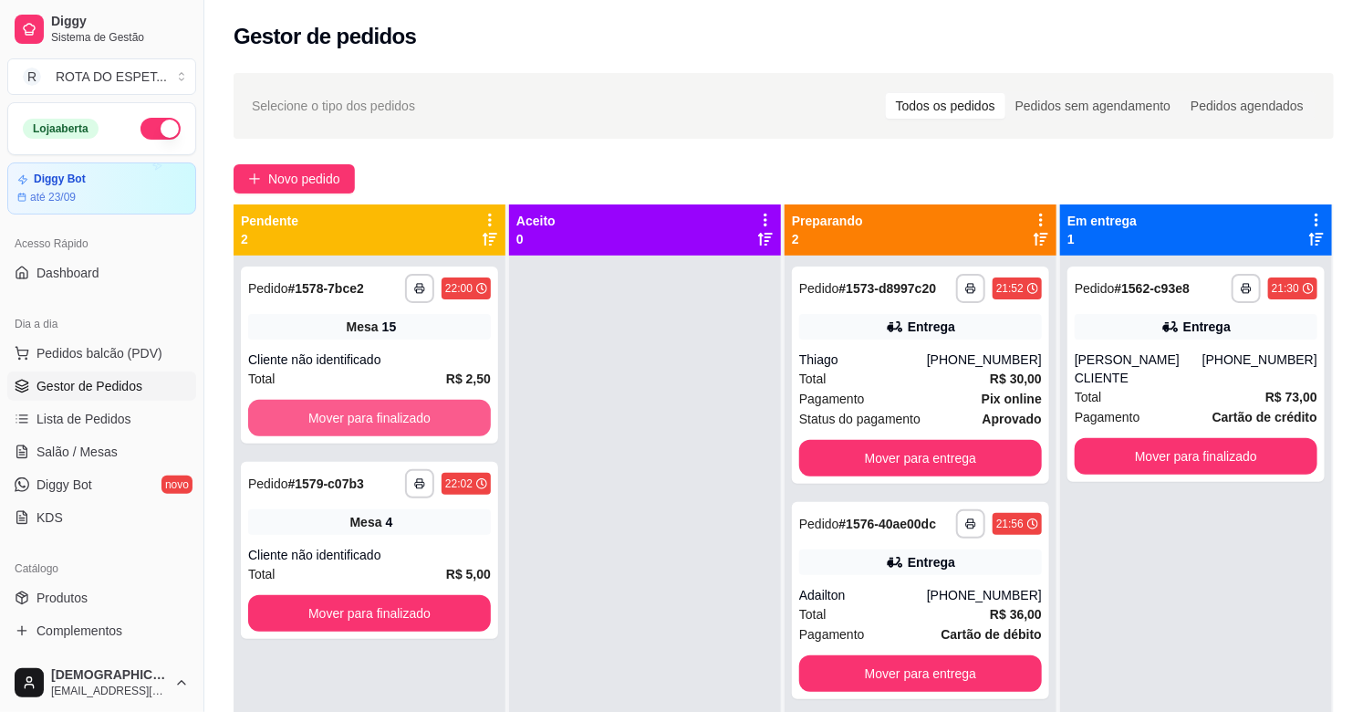
click at [411, 412] on button "Mover para finalizado" at bounding box center [369, 418] width 243 height 36
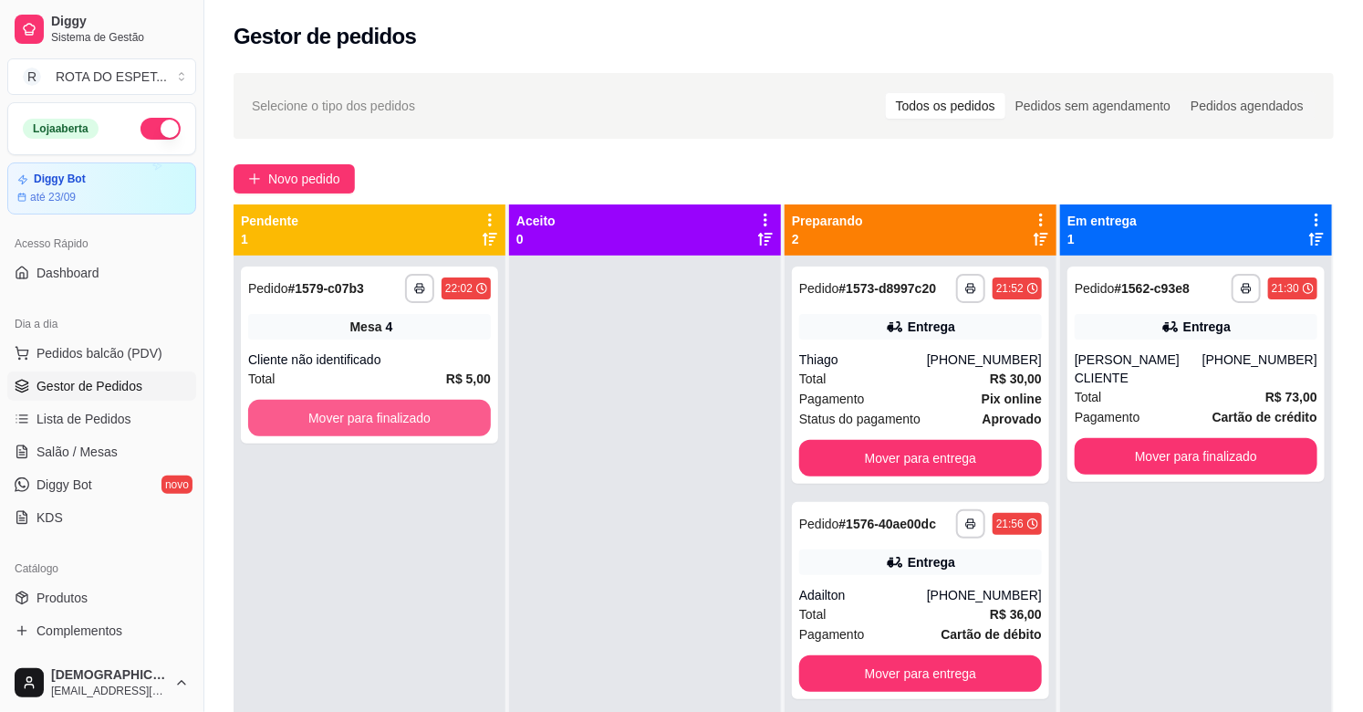
click at [411, 412] on button "Mover para finalizado" at bounding box center [369, 418] width 243 height 36
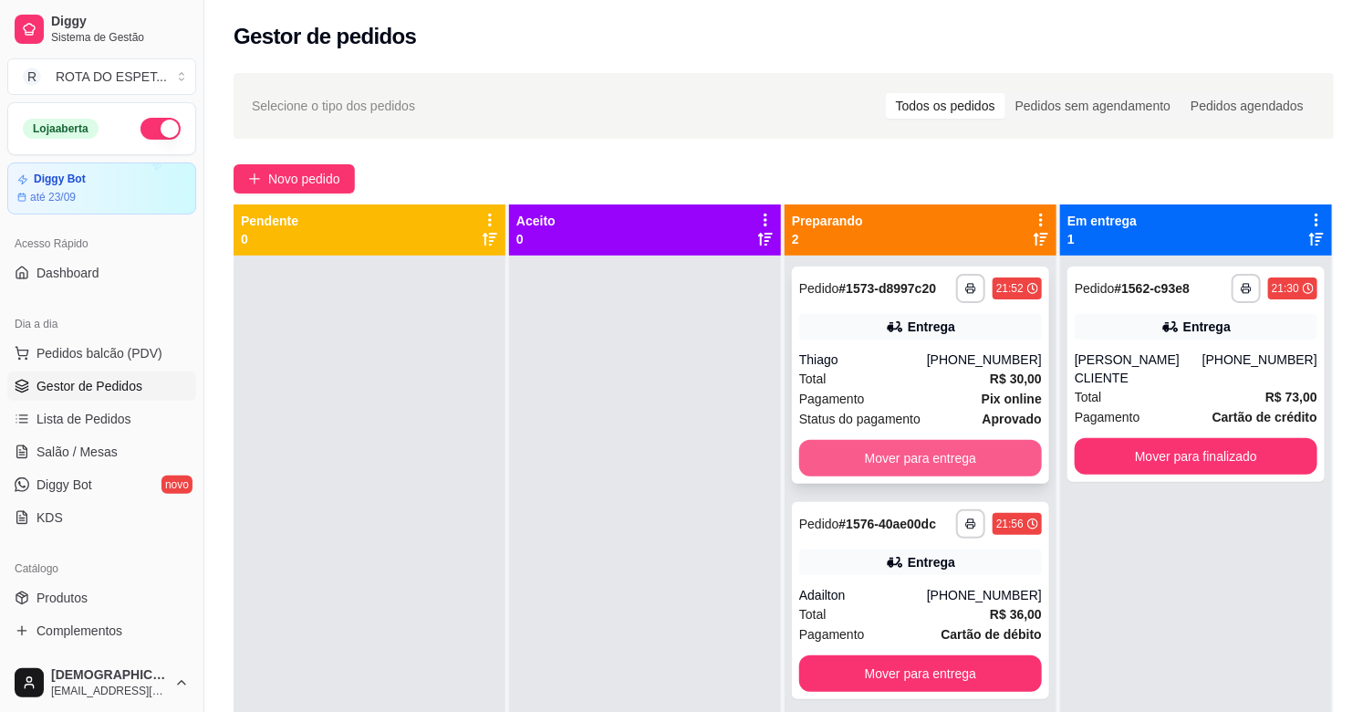
click at [887, 458] on button "Mover para entrega" at bounding box center [920, 458] width 243 height 36
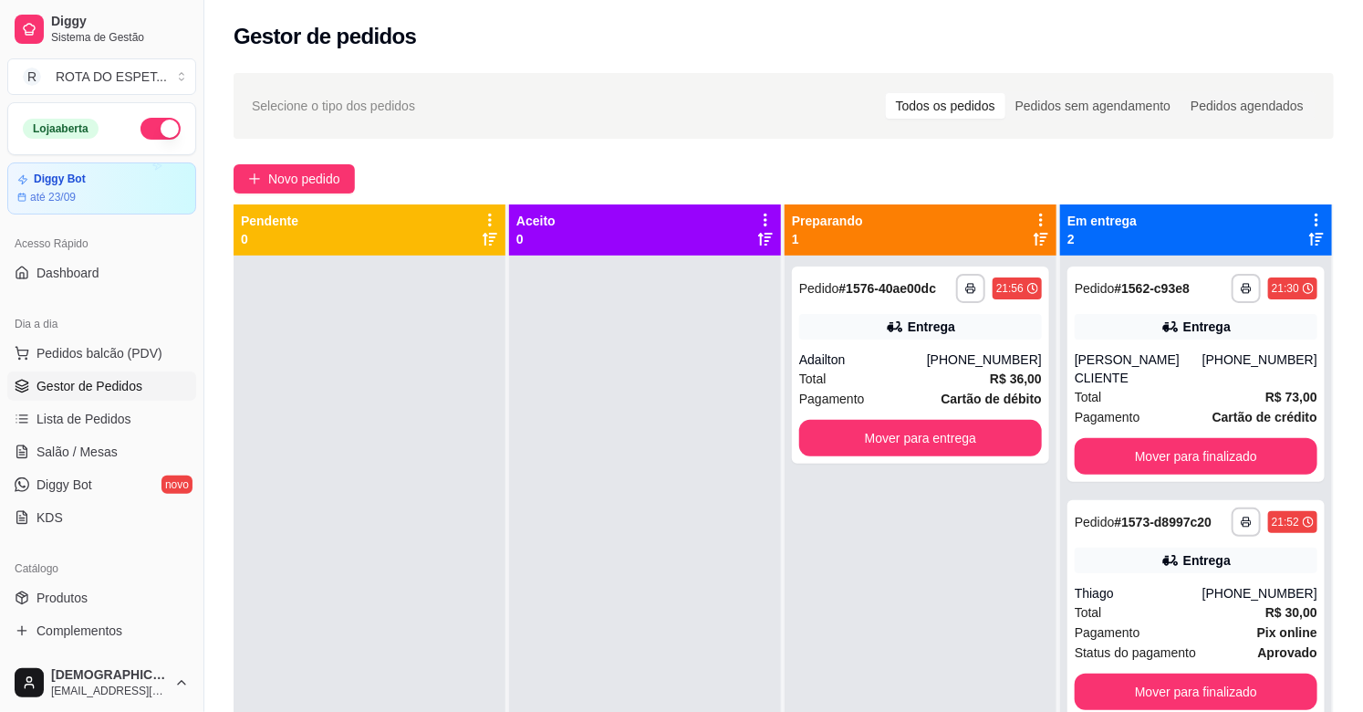
click at [568, 588] on div at bounding box center [645, 611] width 272 height 712
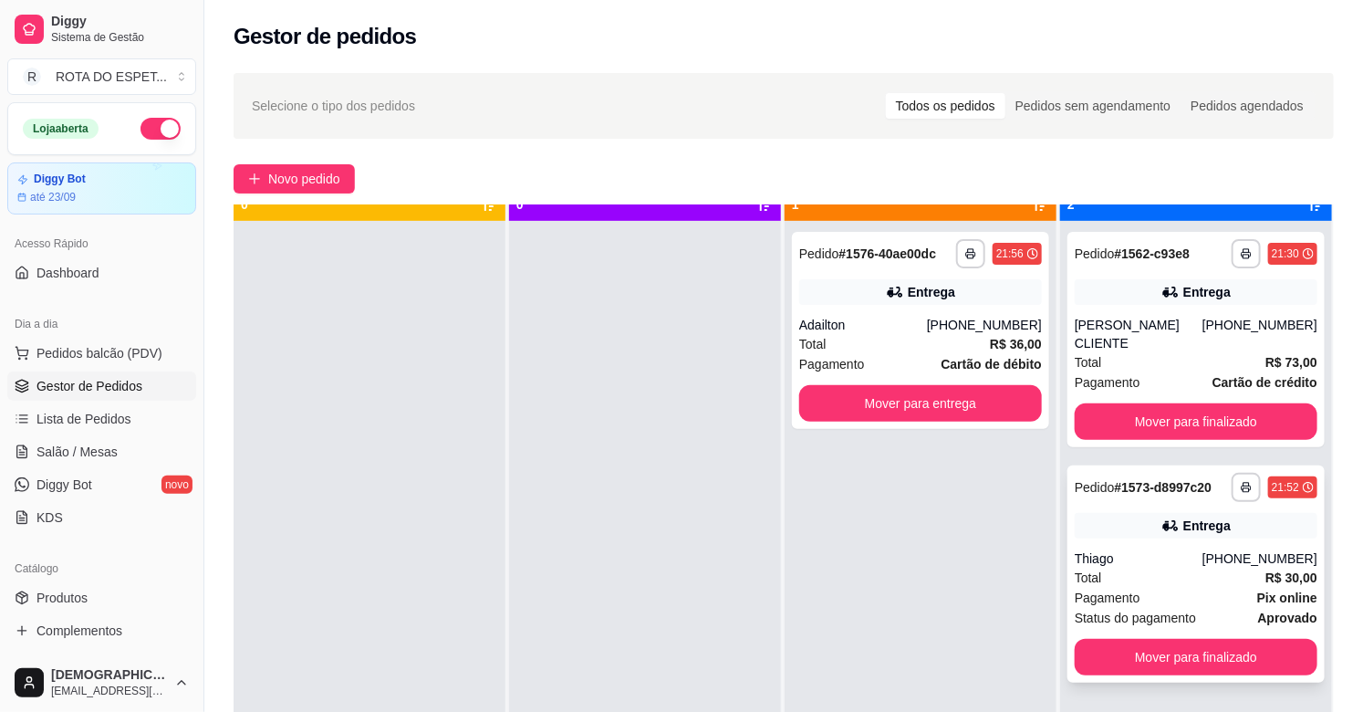
scroll to position [50, 0]
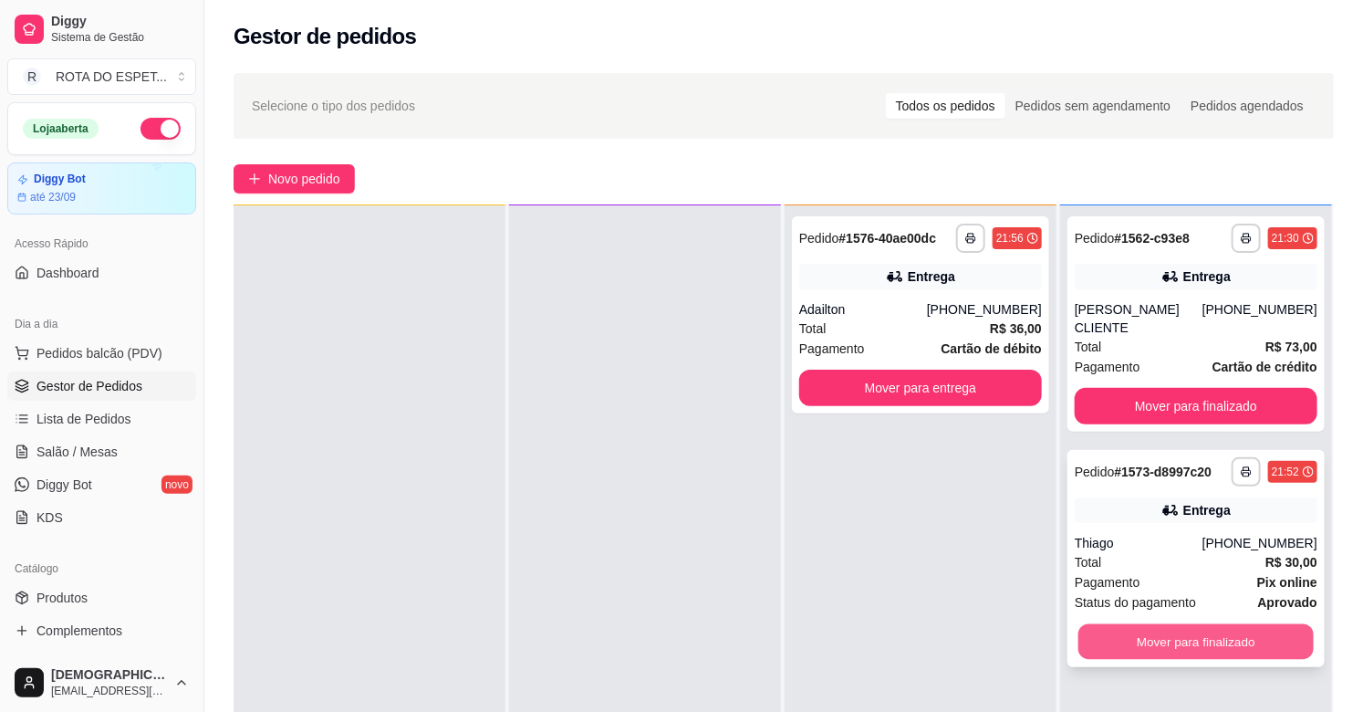
click at [1169, 630] on button "Mover para finalizado" at bounding box center [1195, 642] width 235 height 36
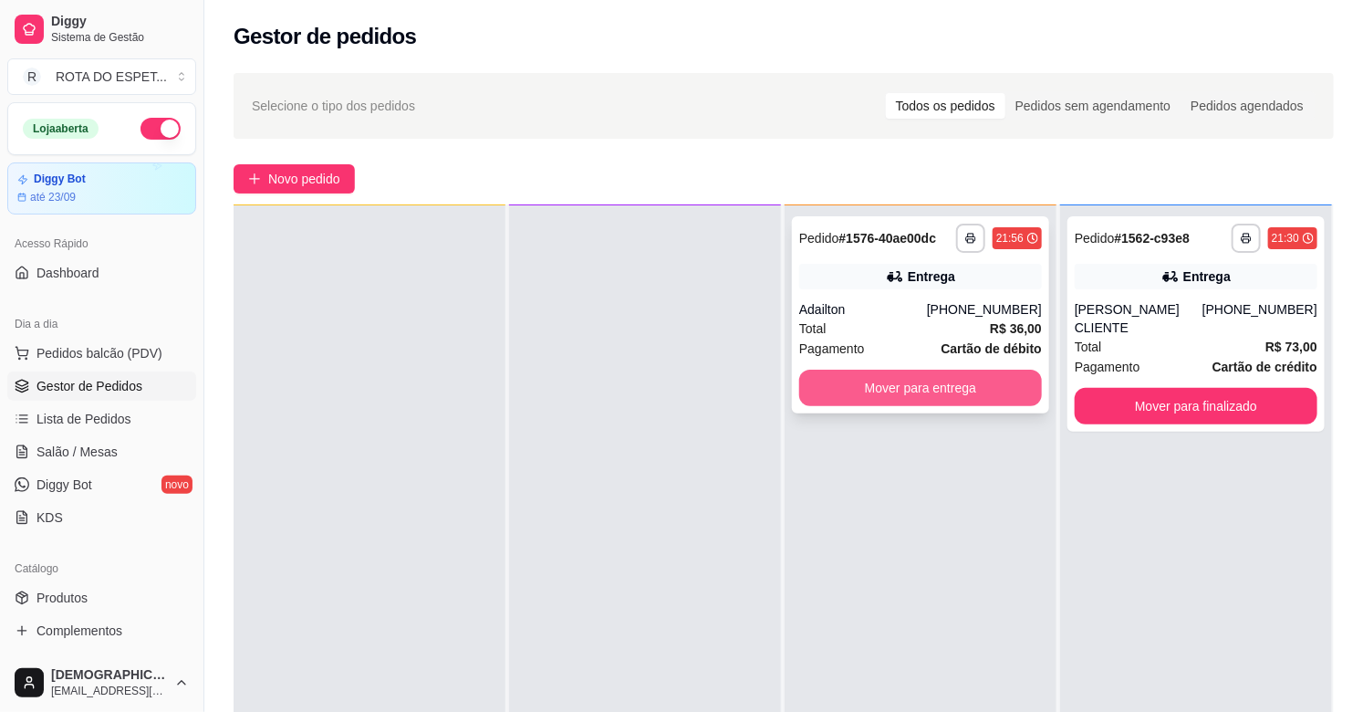
click at [901, 394] on button "Mover para entrega" at bounding box center [920, 388] width 243 height 36
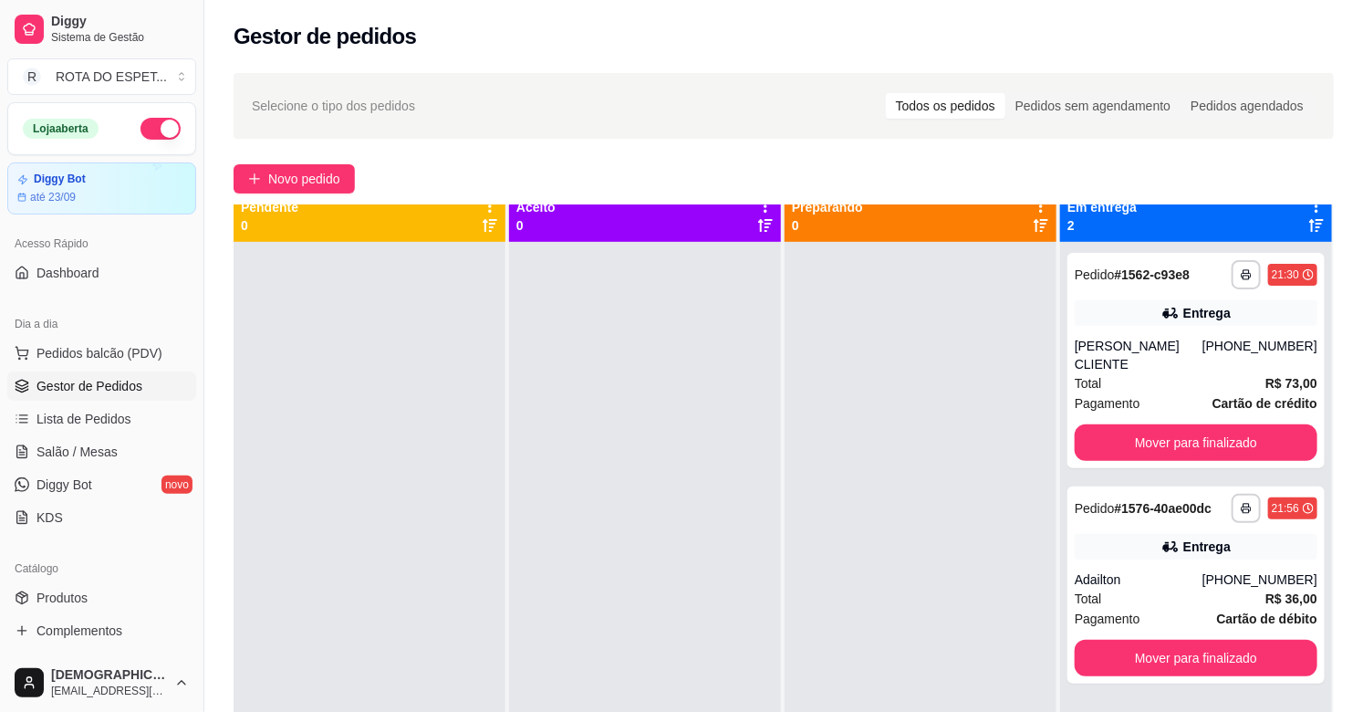
scroll to position [0, 0]
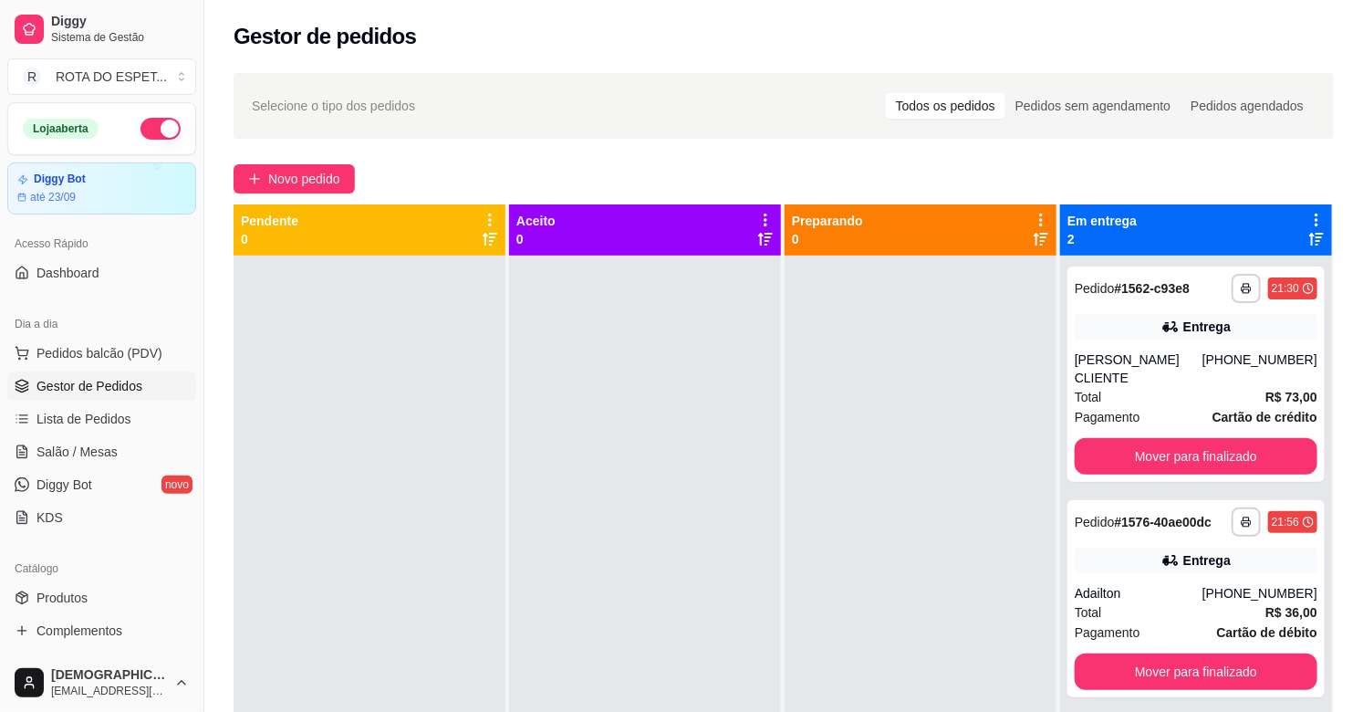
click at [630, 623] on div at bounding box center [645, 611] width 272 height 712
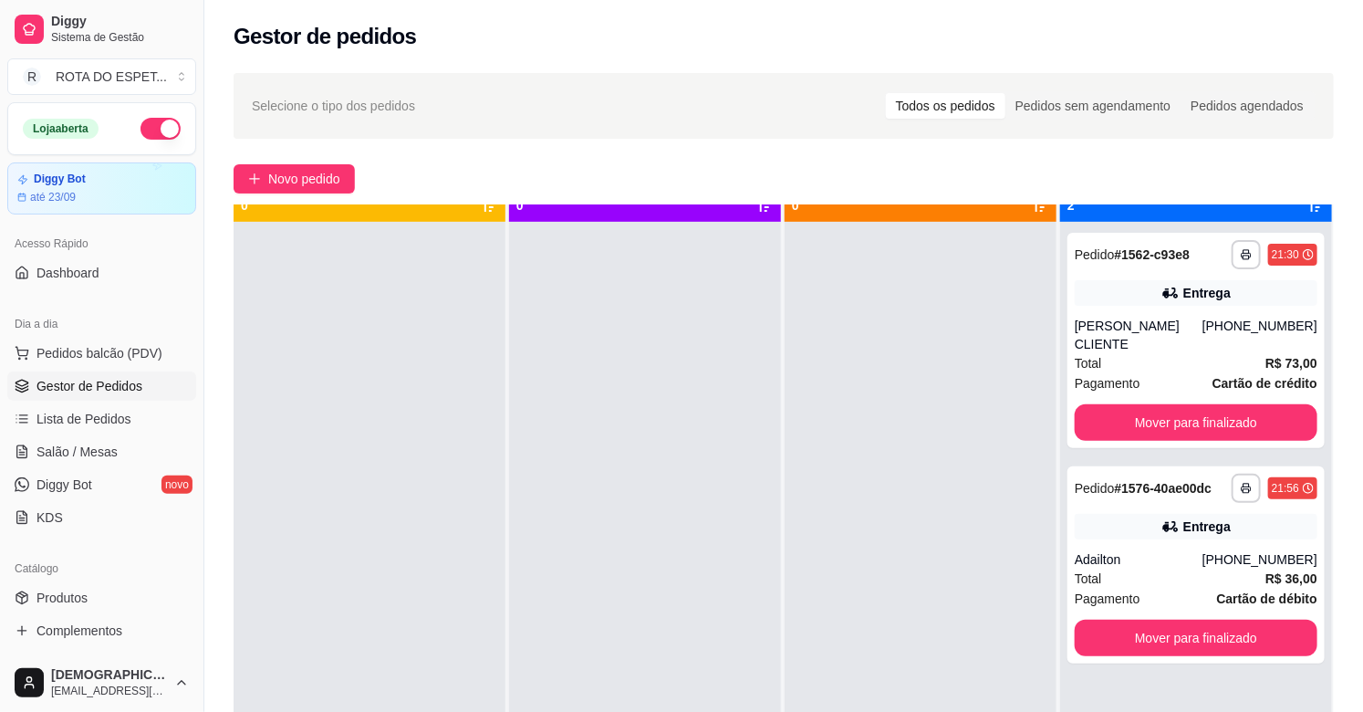
scroll to position [50, 0]
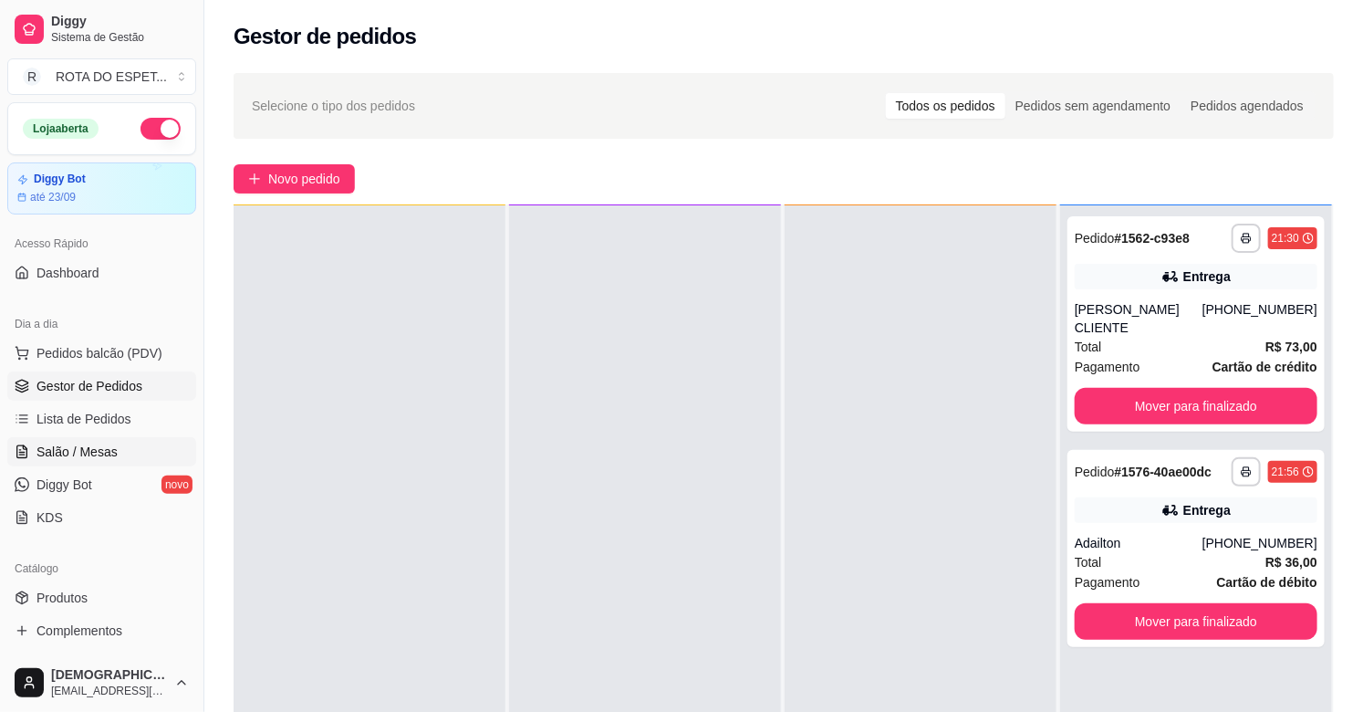
click at [68, 450] on span "Salão / Mesas" at bounding box center [76, 452] width 81 height 18
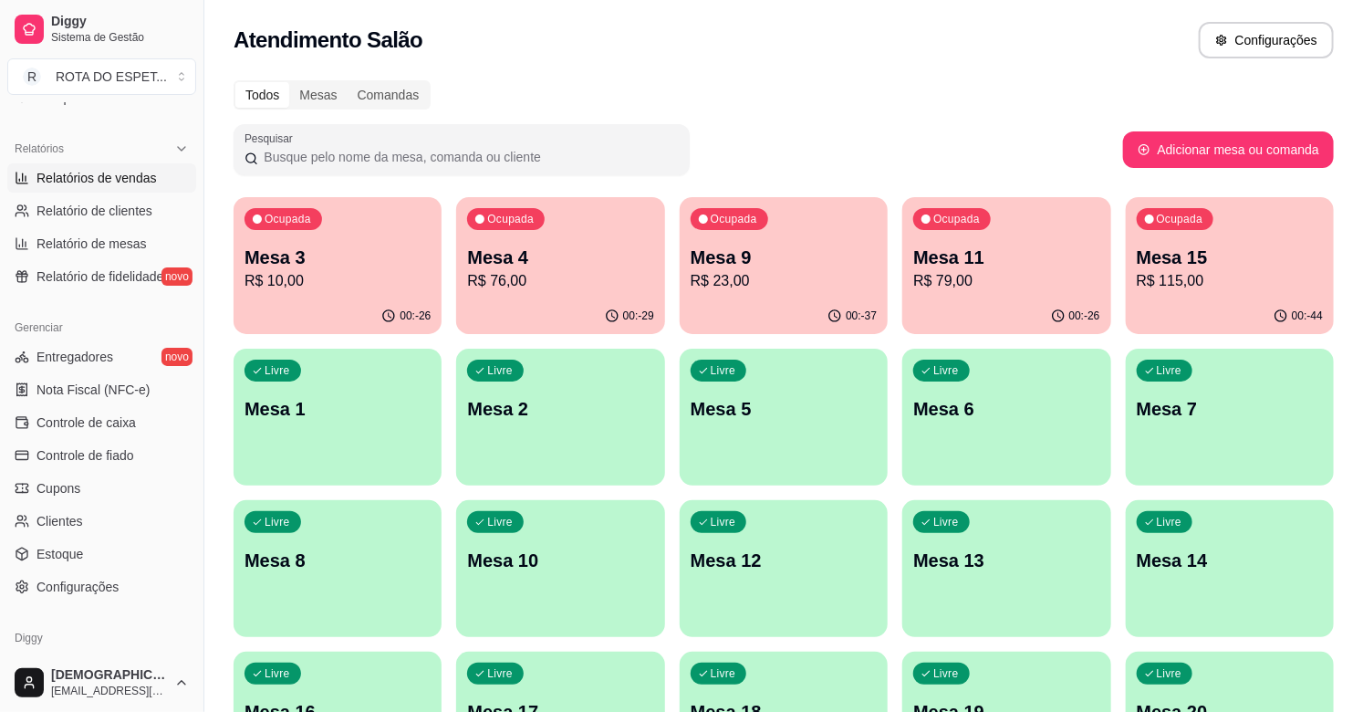
scroll to position [499, 0]
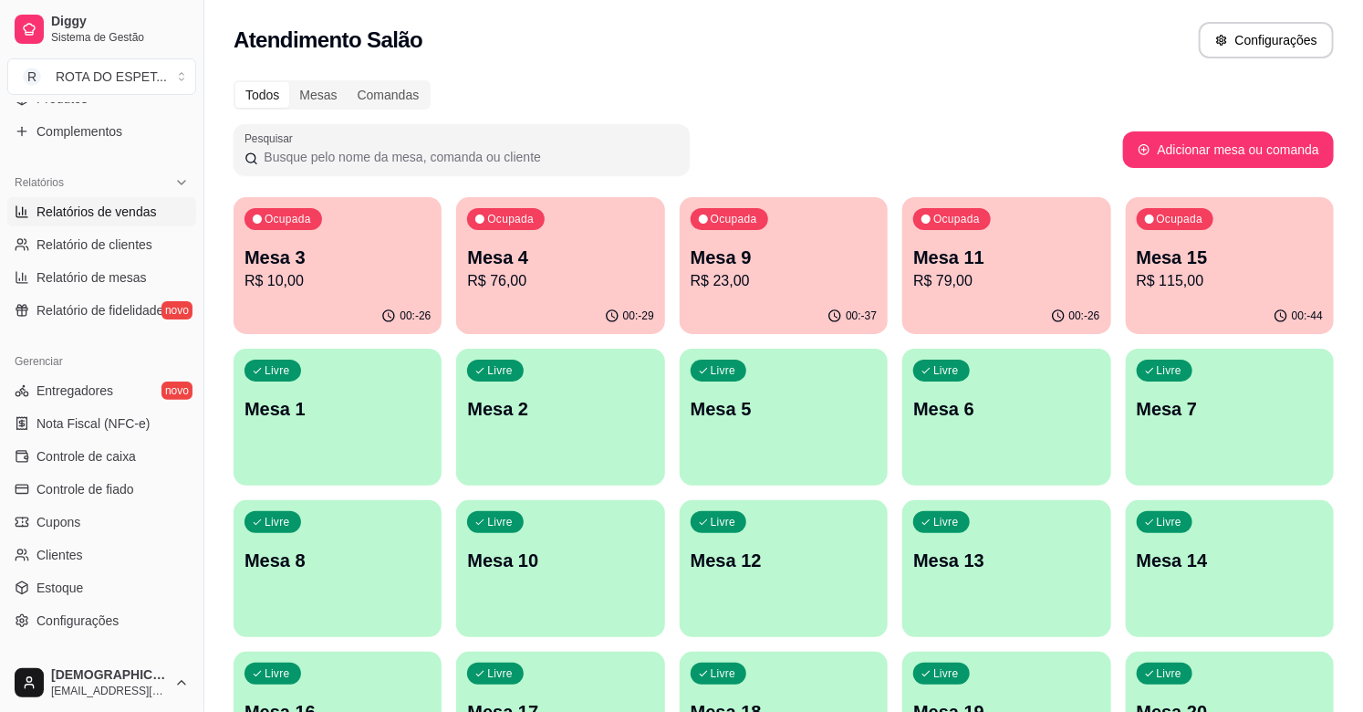
click at [100, 208] on span "Relatórios de vendas" at bounding box center [96, 212] width 120 height 18
select select "ALL"
select select "0"
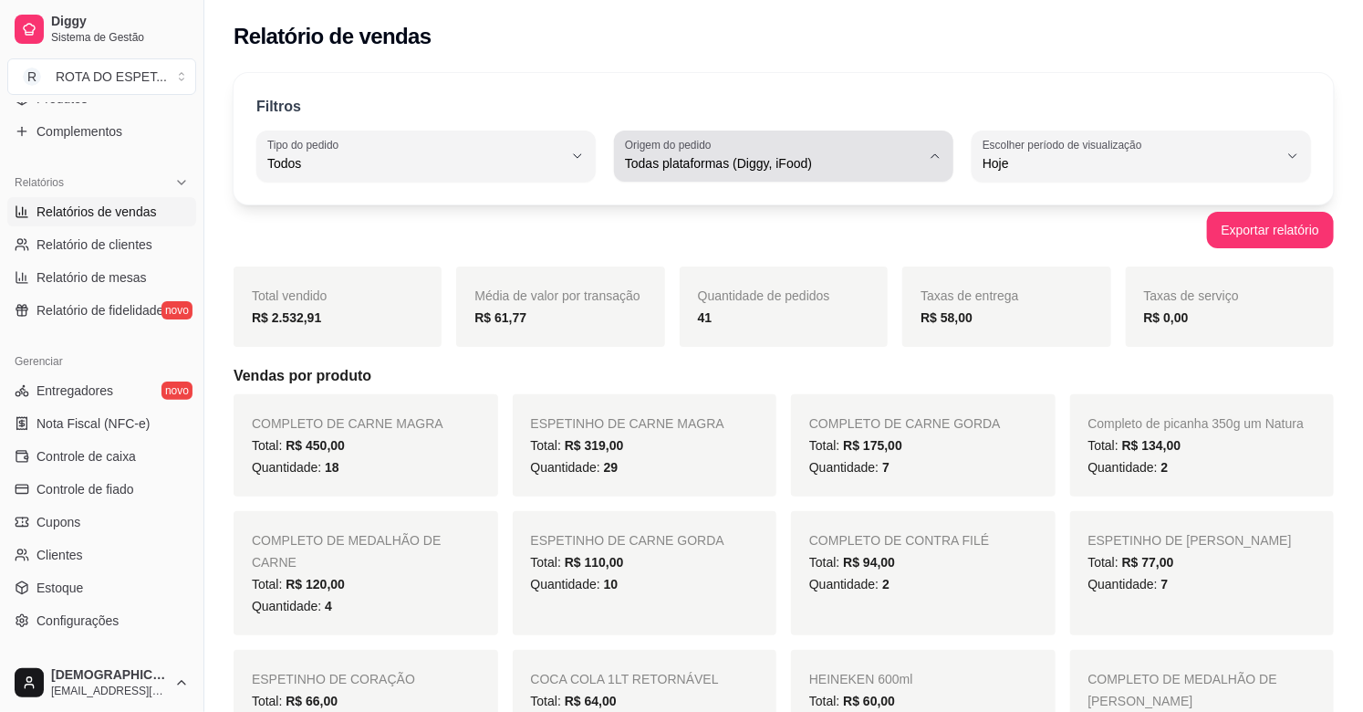
click at [907, 141] on div "Todas plataformas (Diggy, iFood)" at bounding box center [773, 156] width 296 height 36
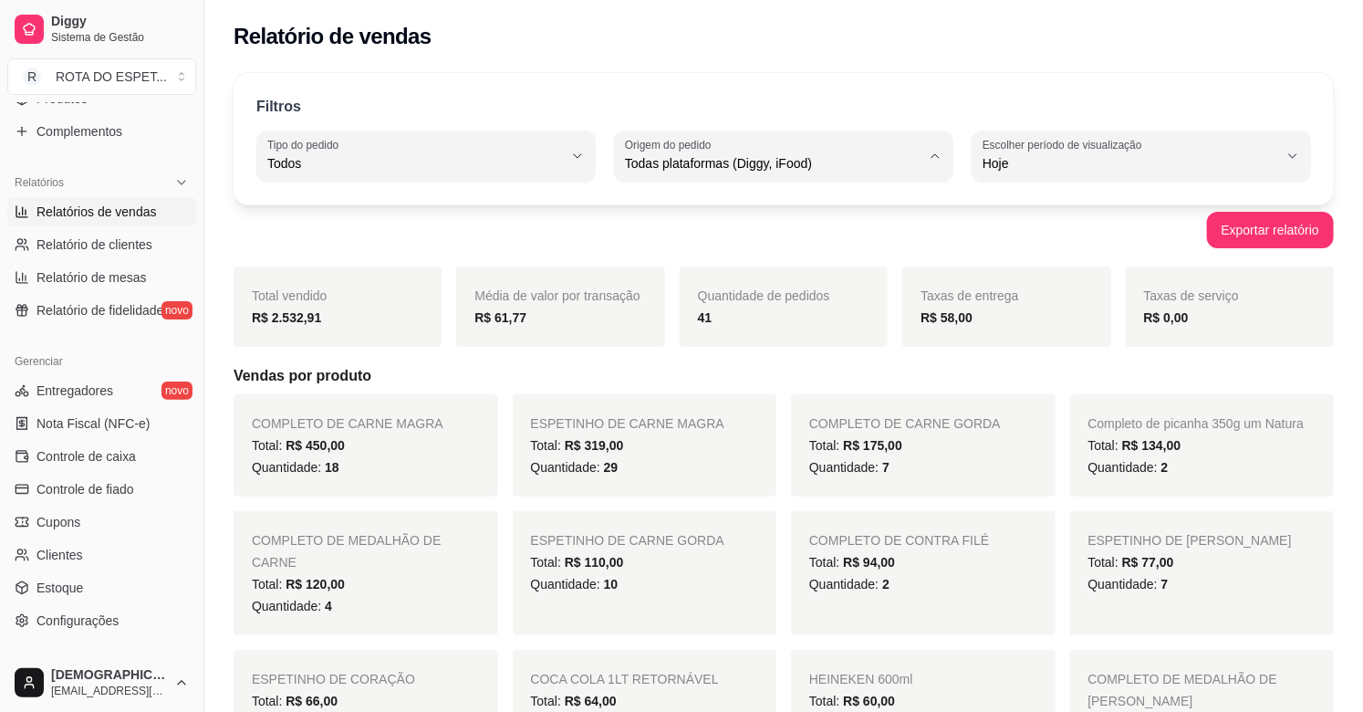
click at [741, 234] on span "Diggy" at bounding box center [775, 236] width 280 height 17
type input "DIGGY"
select select "DIGGY"
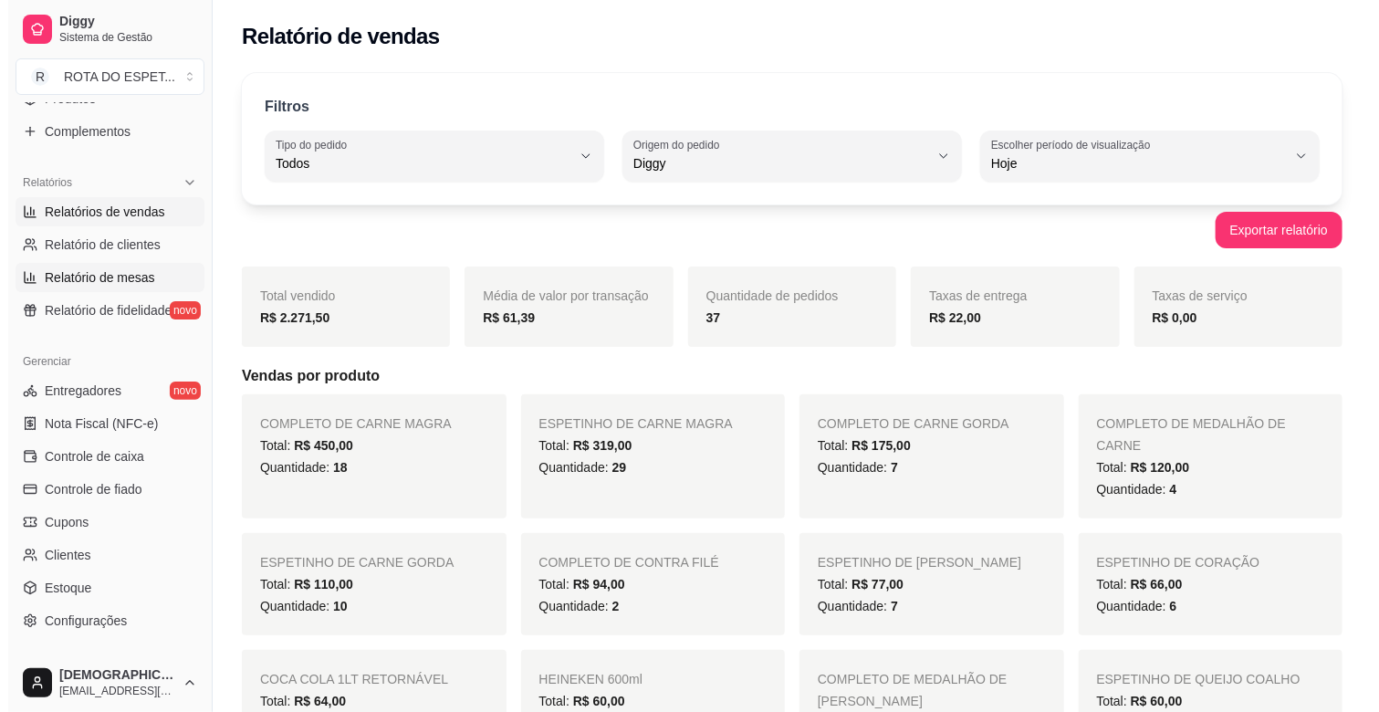
scroll to position [94, 0]
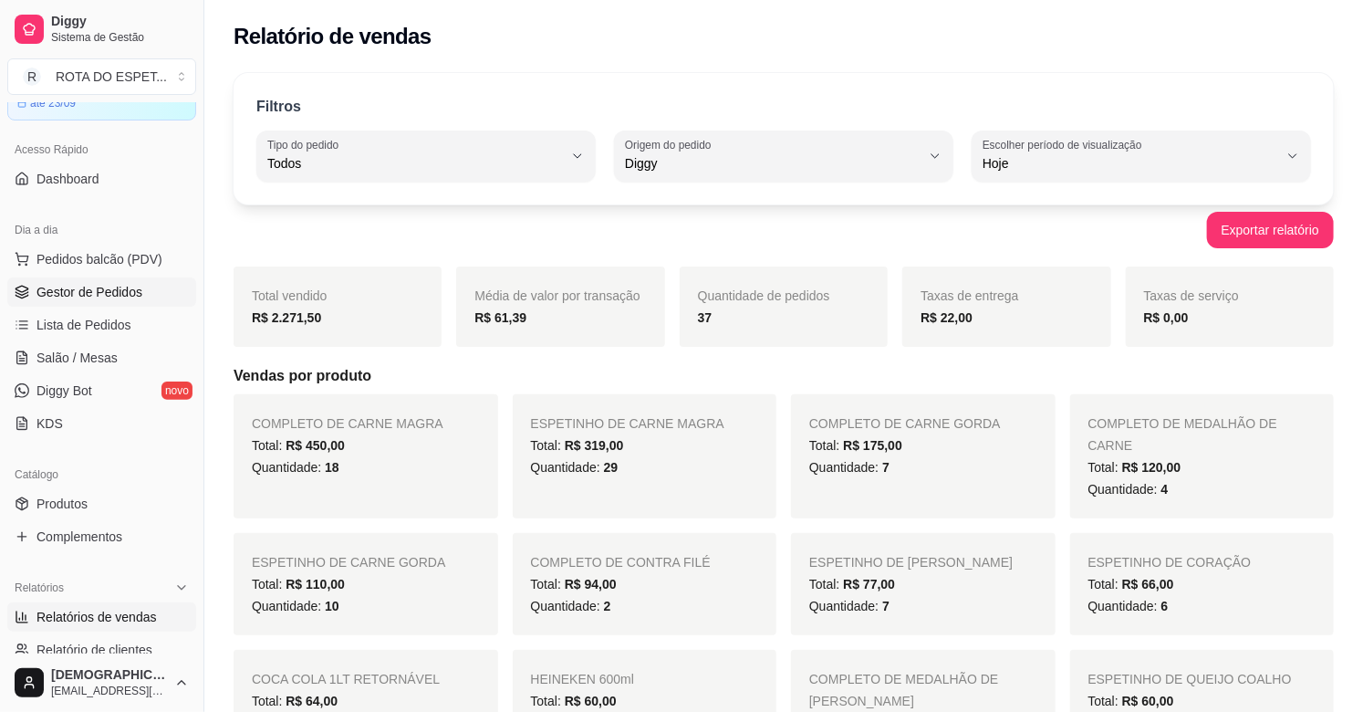
click at [99, 290] on span "Gestor de Pedidos" at bounding box center [89, 292] width 106 height 18
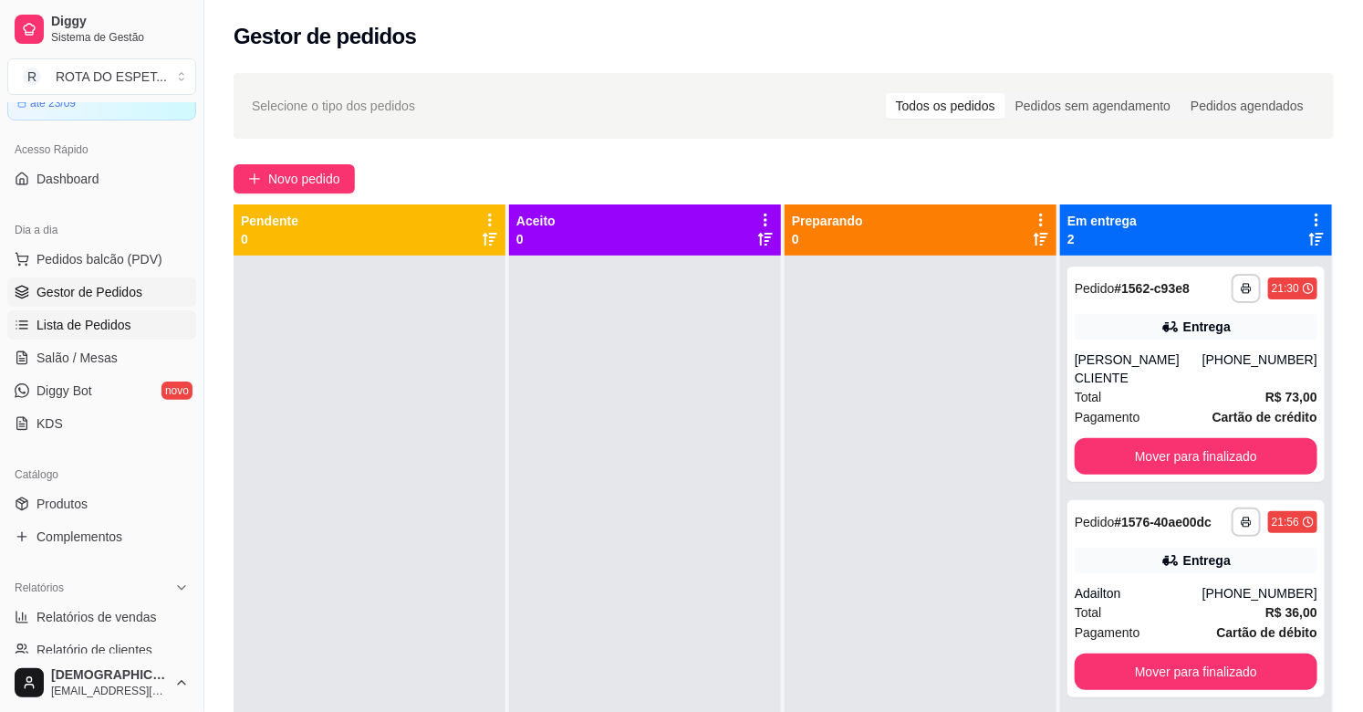
click at [104, 316] on span "Lista de Pedidos" at bounding box center [83, 325] width 95 height 18
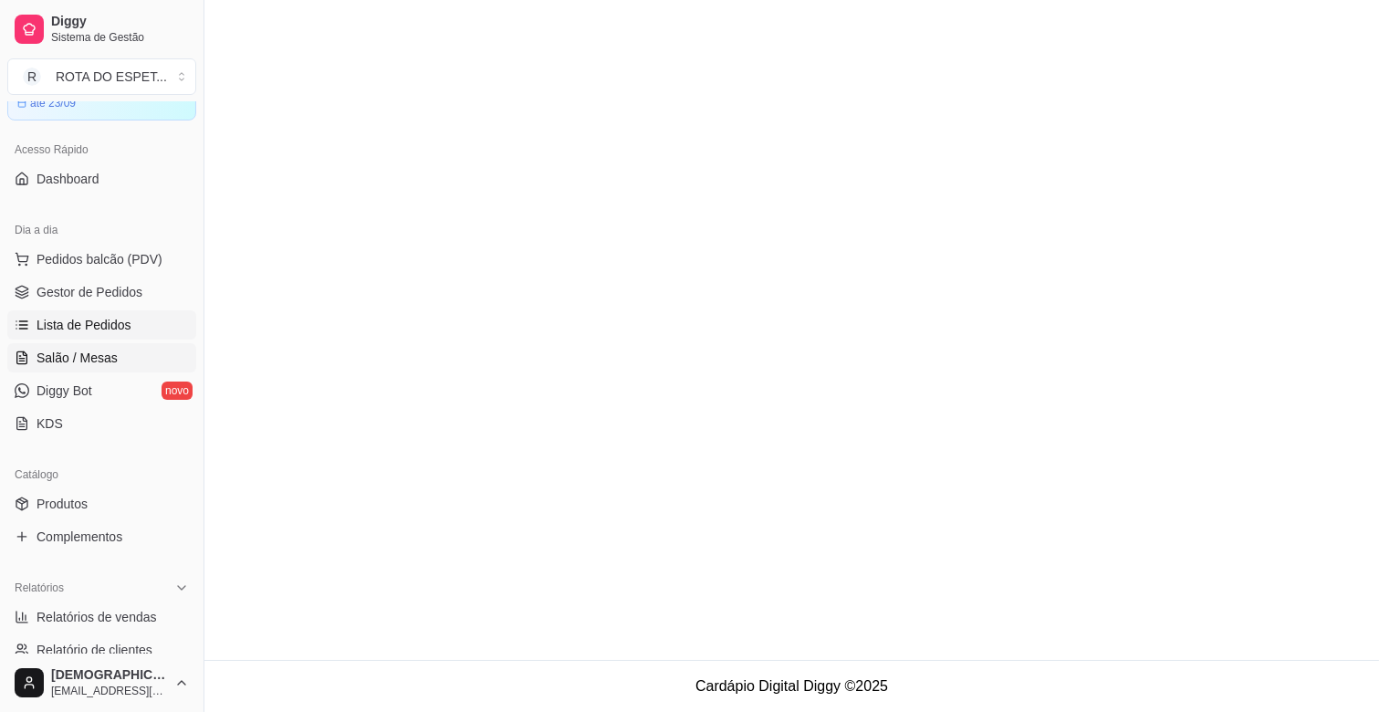
click at [104, 356] on span "Salão / Mesas" at bounding box center [76, 358] width 81 height 18
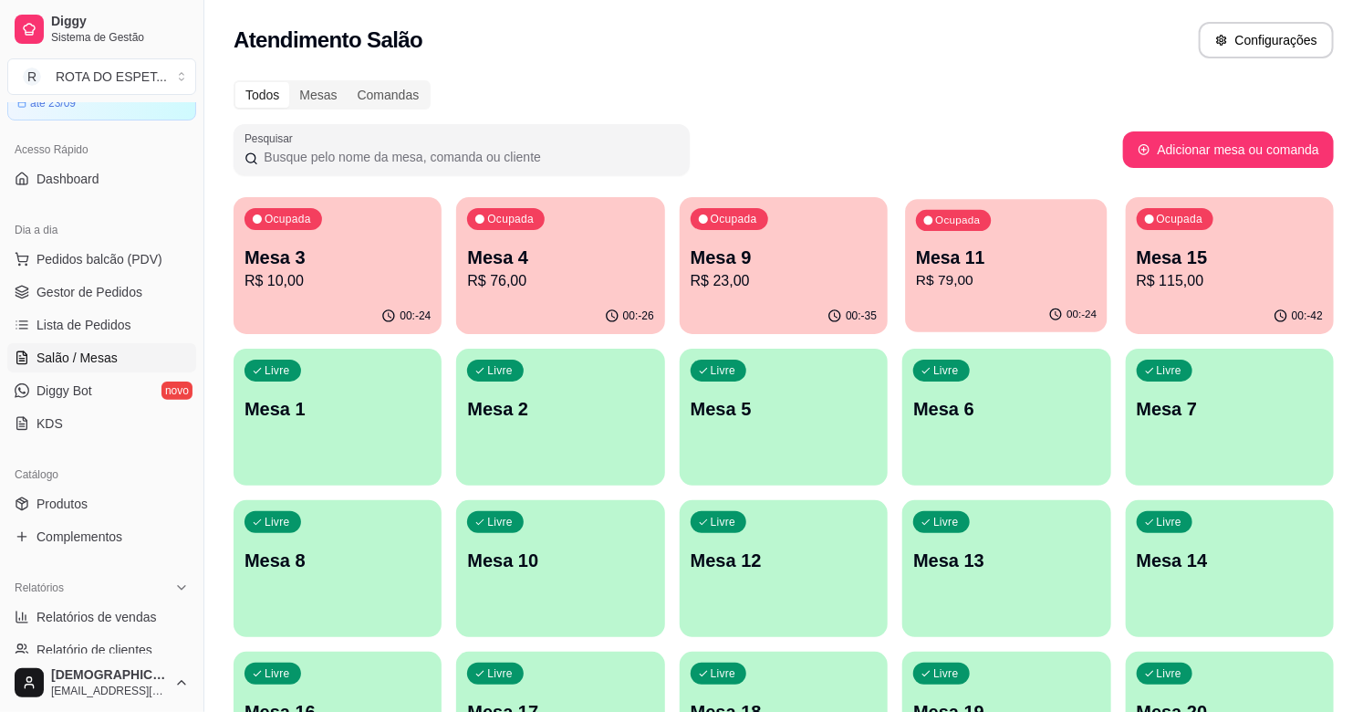
click at [971, 259] on p "Mesa 11" at bounding box center [1006, 257] width 181 height 25
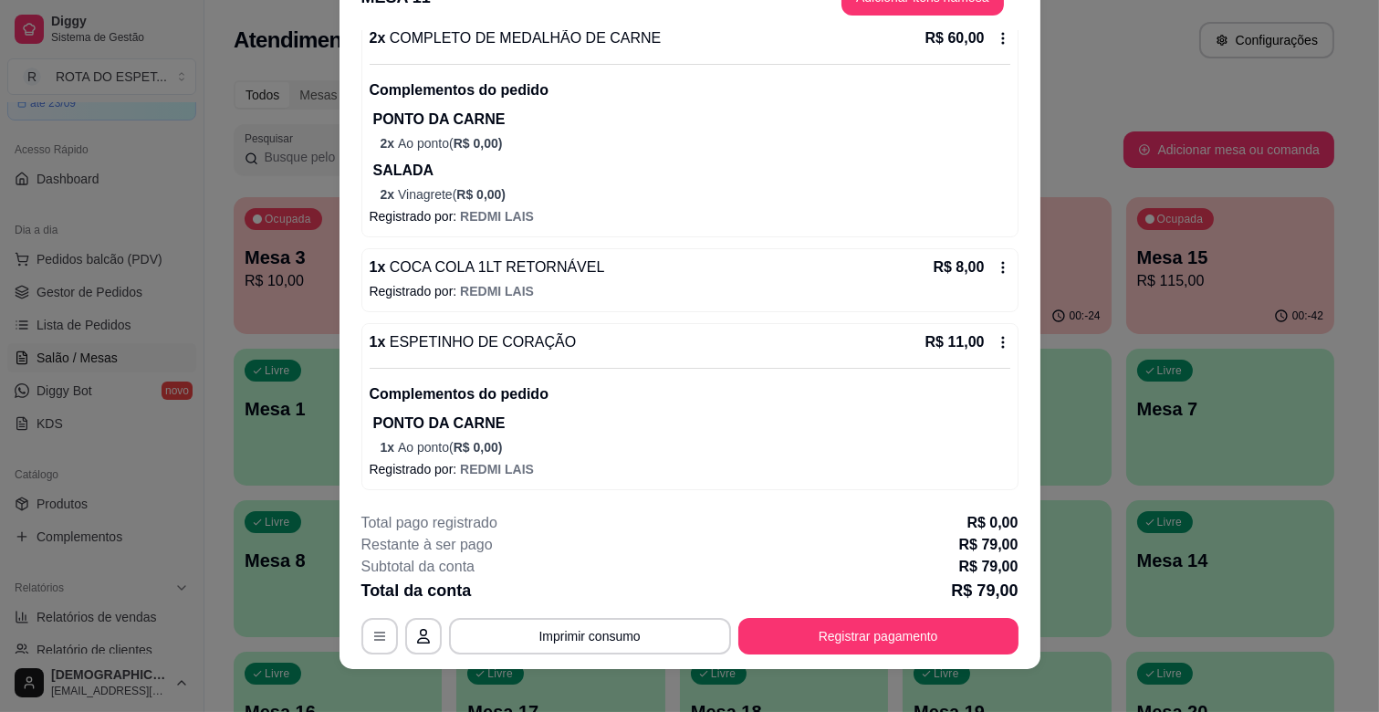
scroll to position [55, 0]
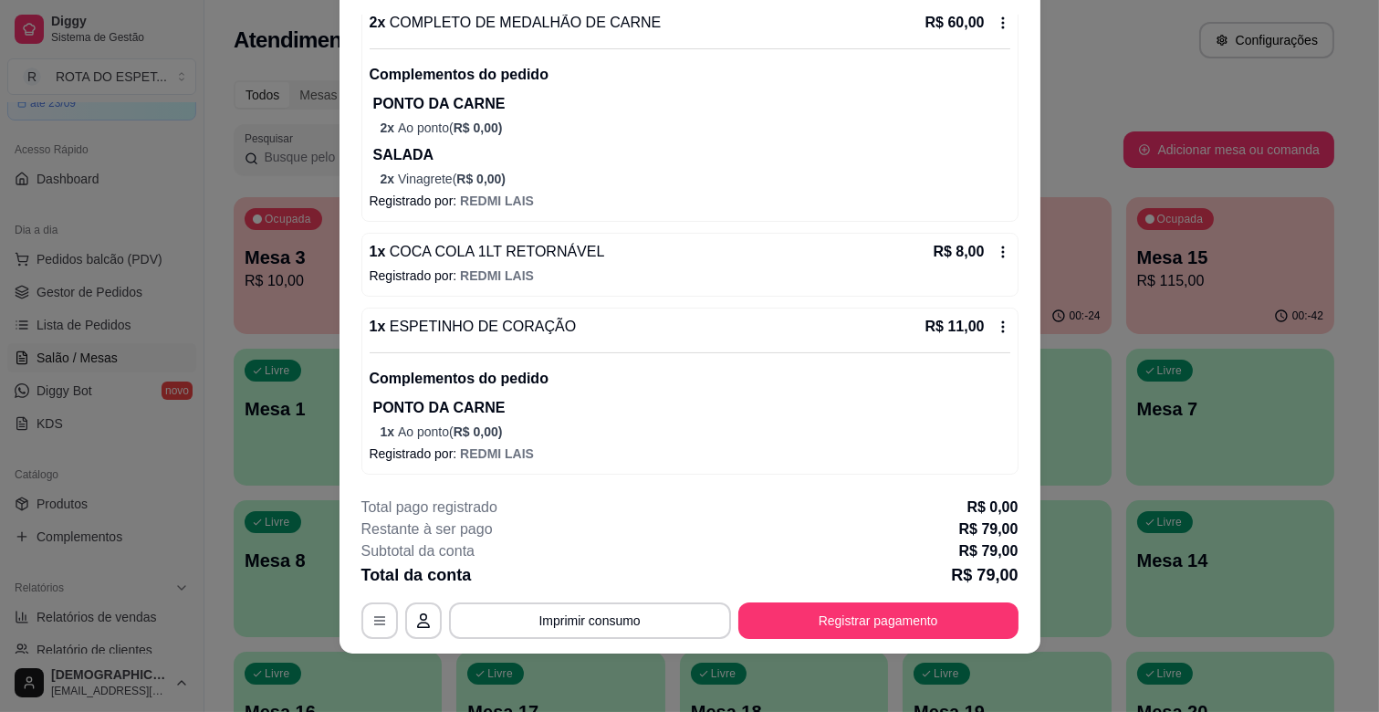
click at [864, 641] on footer "**********" at bounding box center [689, 568] width 701 height 172
click at [890, 618] on button "Registrar pagamento" at bounding box center [878, 620] width 280 height 36
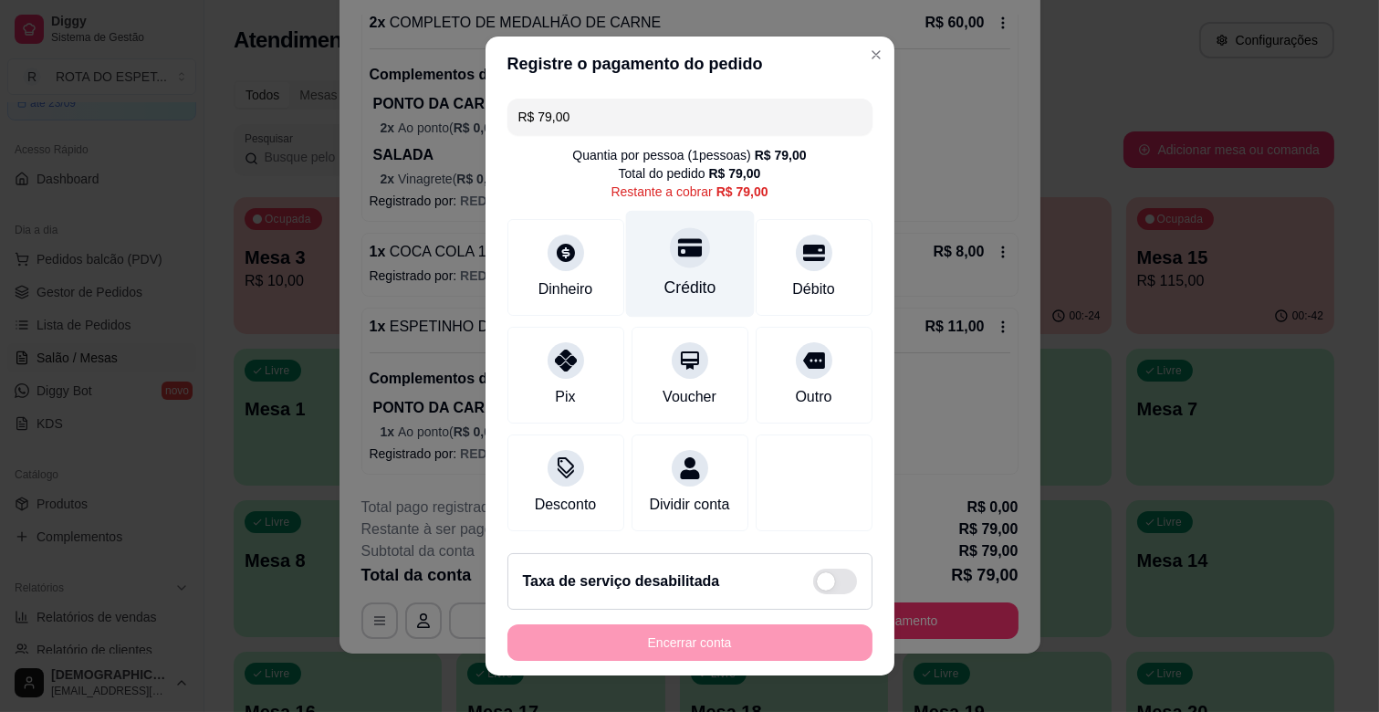
click at [695, 276] on div "Crédito" at bounding box center [689, 264] width 129 height 107
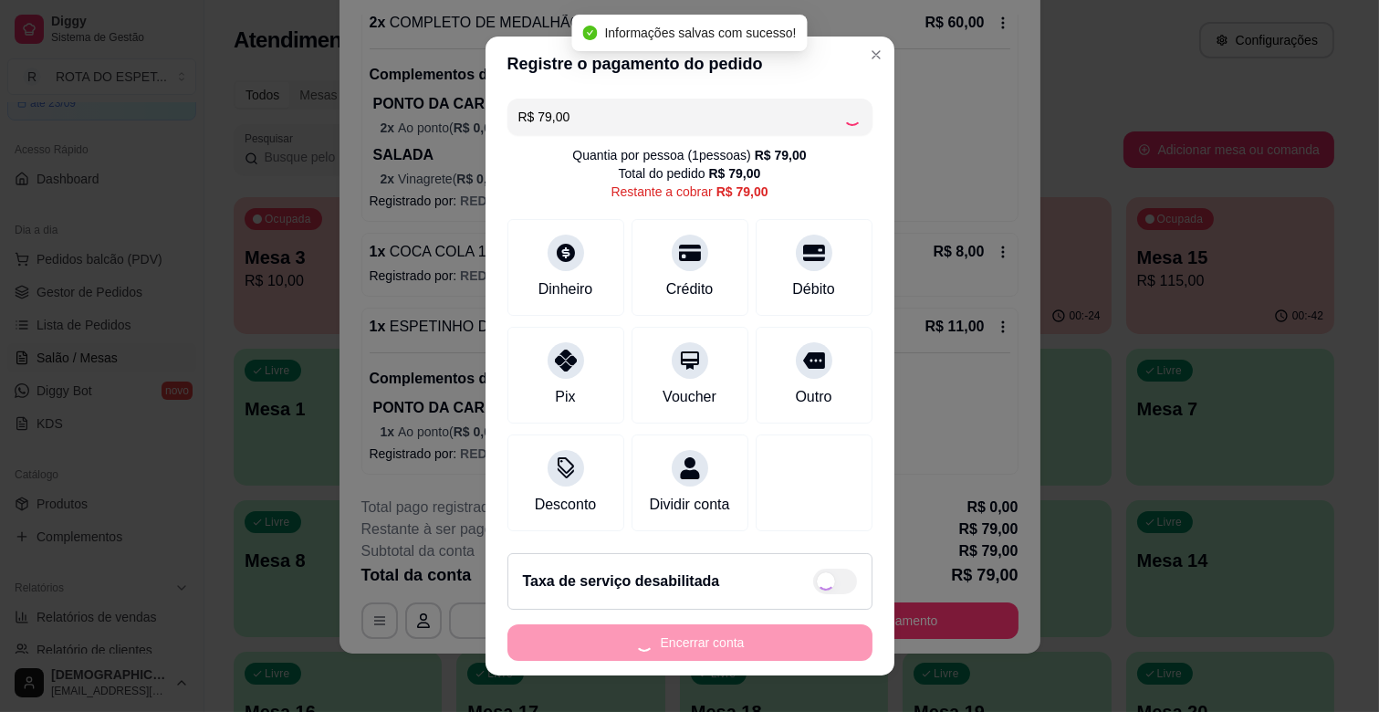
type input "R$ 0,00"
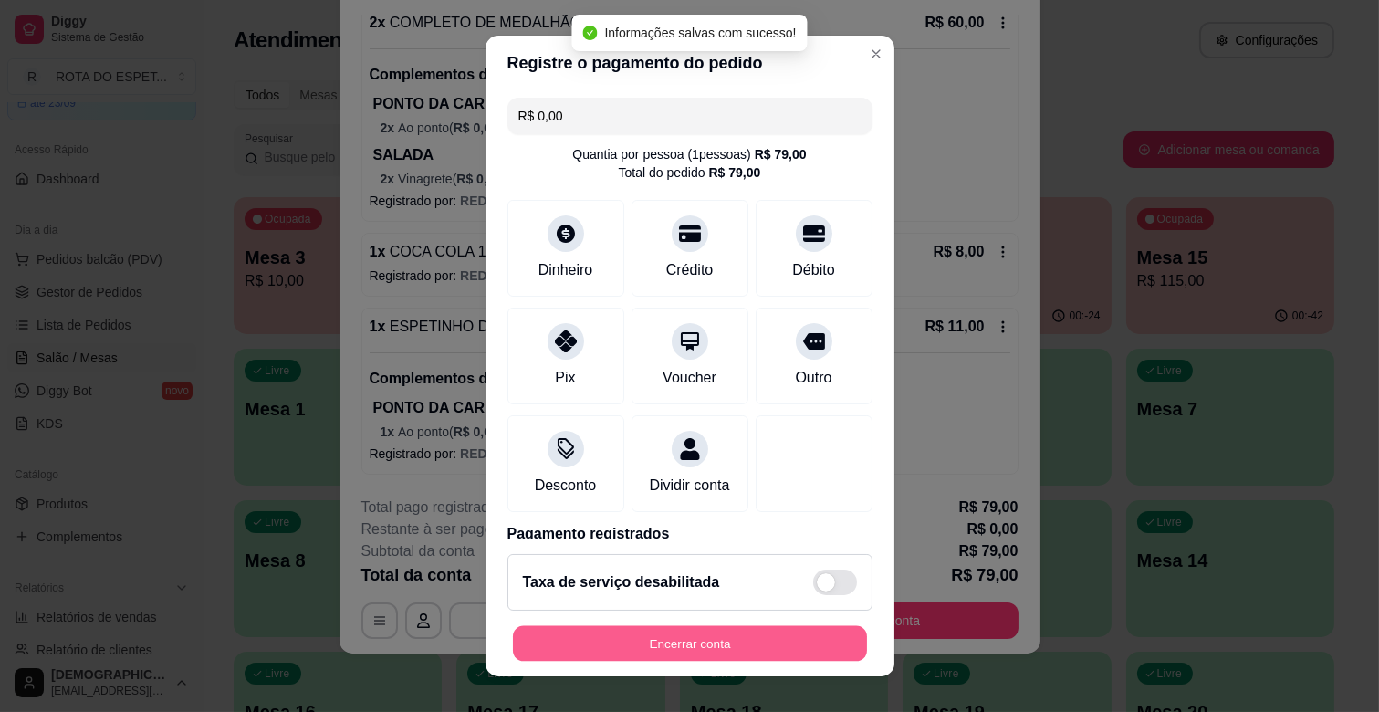
click at [723, 646] on button "Encerrar conta" at bounding box center [690, 644] width 354 height 36
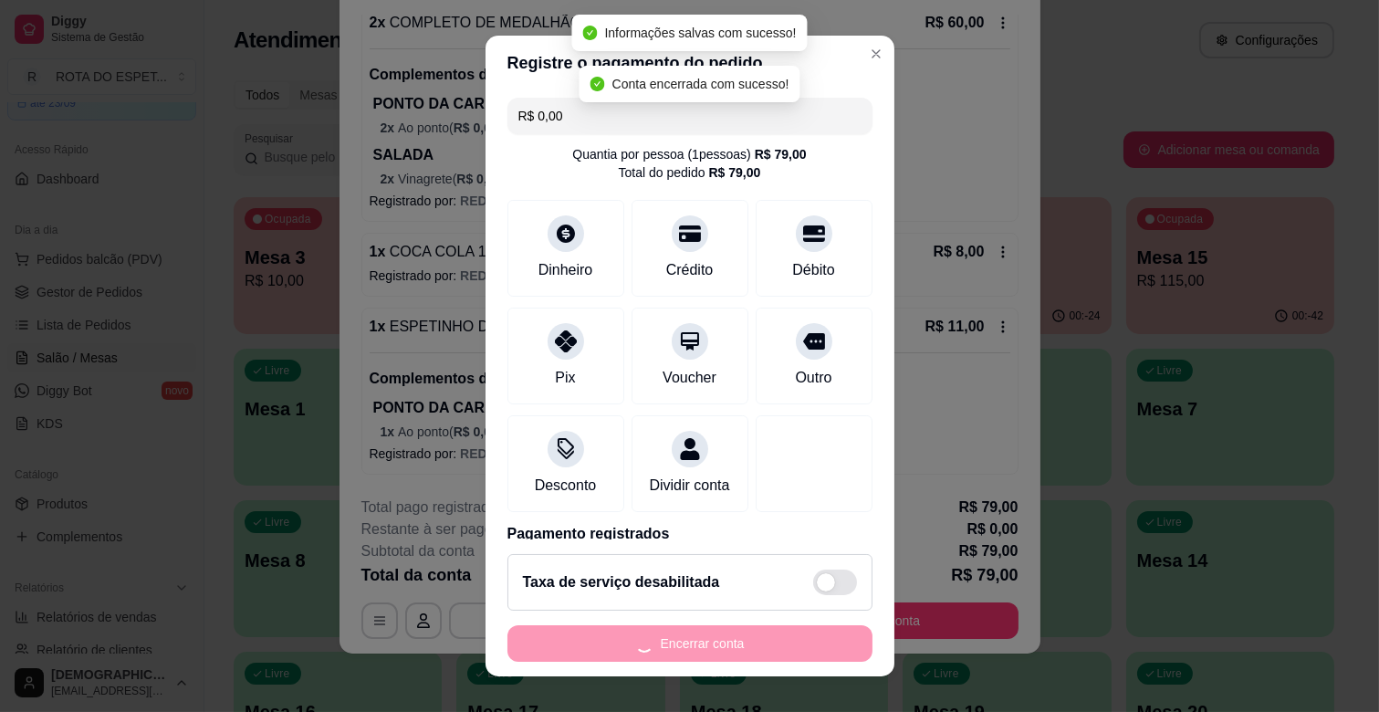
scroll to position [0, 0]
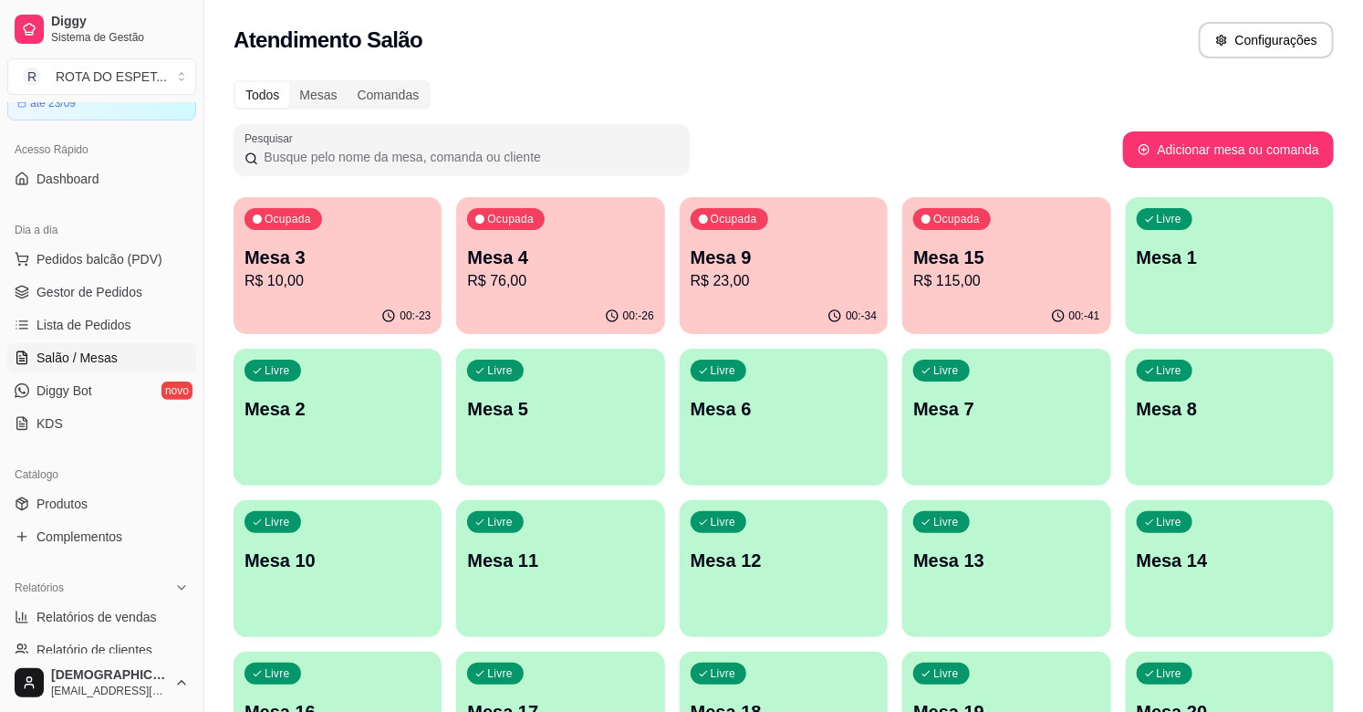
click at [536, 246] on p "Mesa 4" at bounding box center [560, 258] width 186 height 26
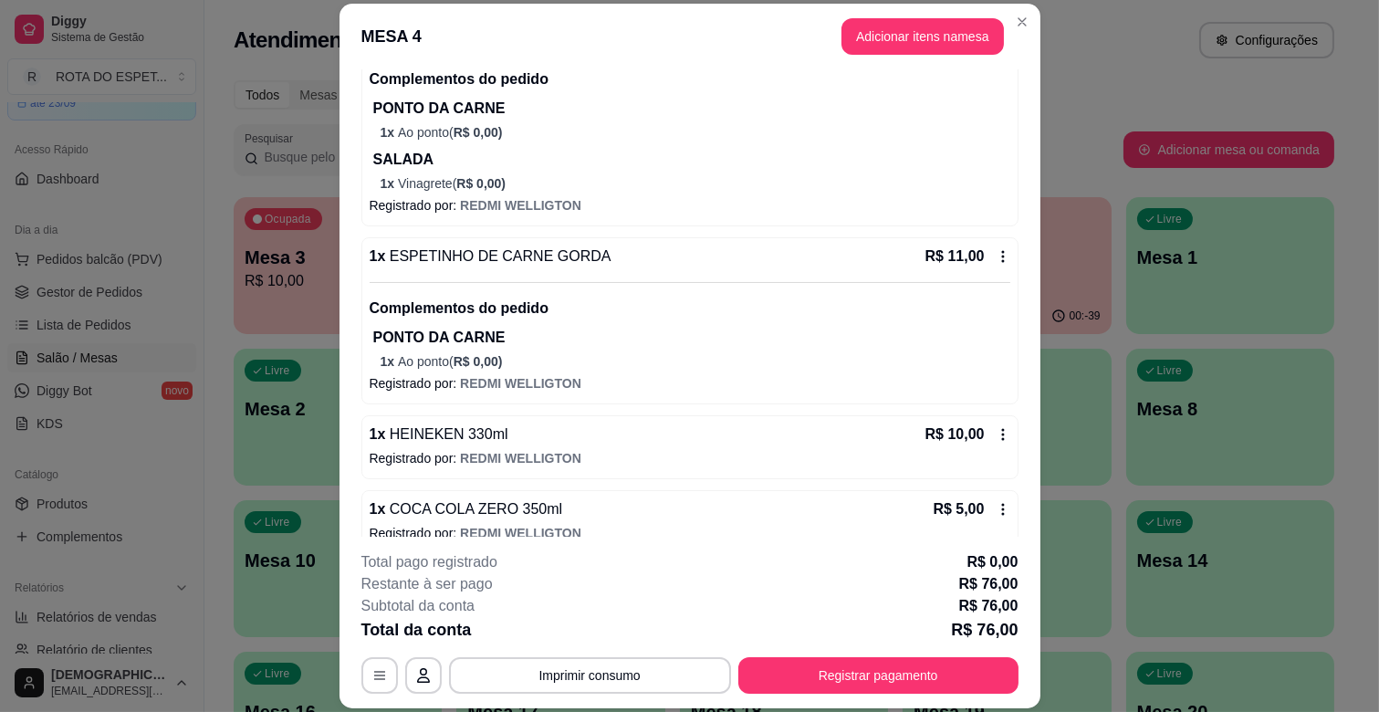
scroll to position [487, 0]
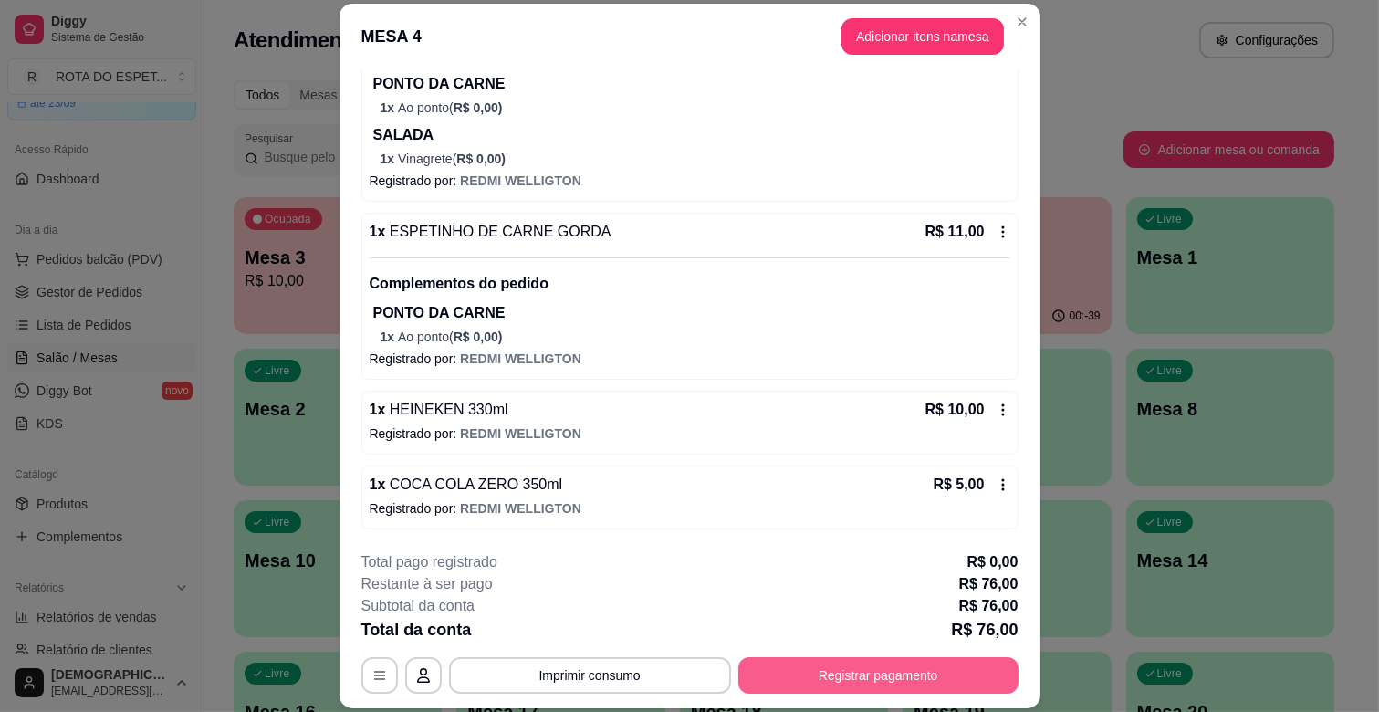
click at [942, 672] on button "Registrar pagamento" at bounding box center [878, 675] width 280 height 36
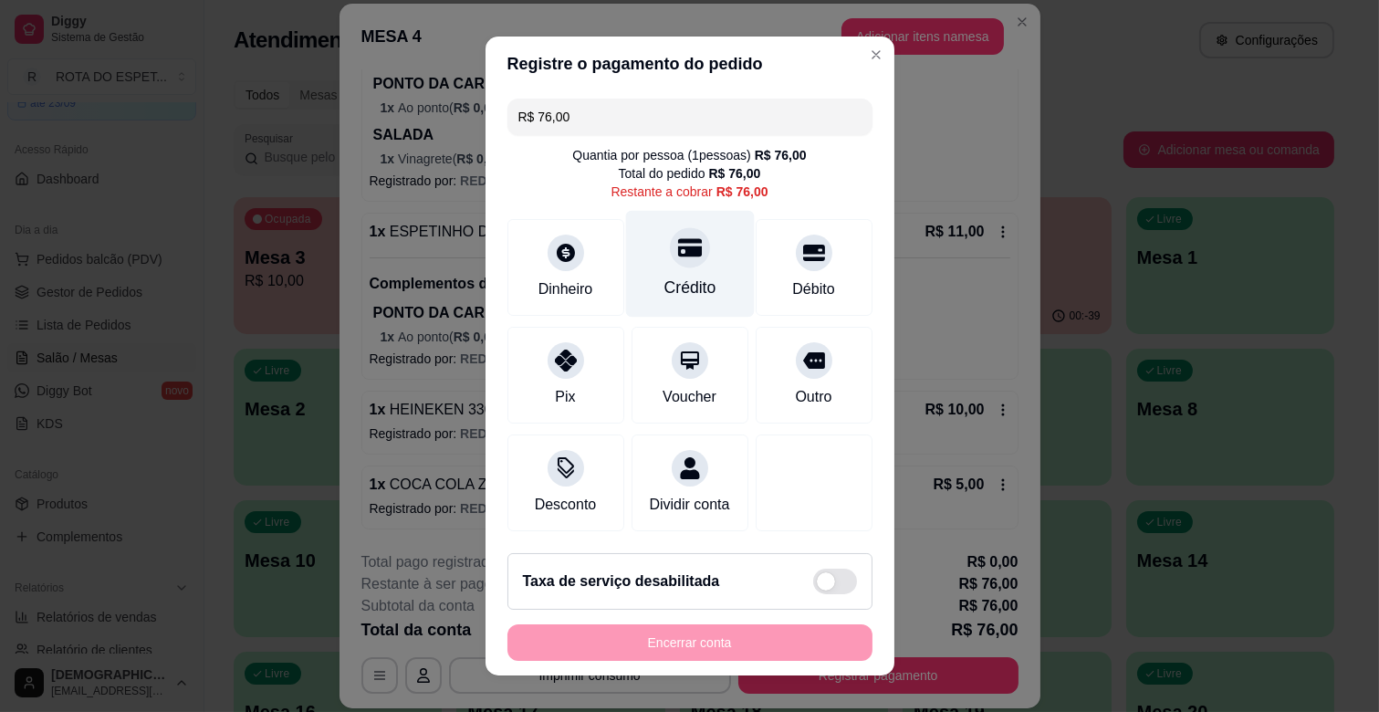
click at [686, 260] on div "Crédito" at bounding box center [689, 264] width 129 height 107
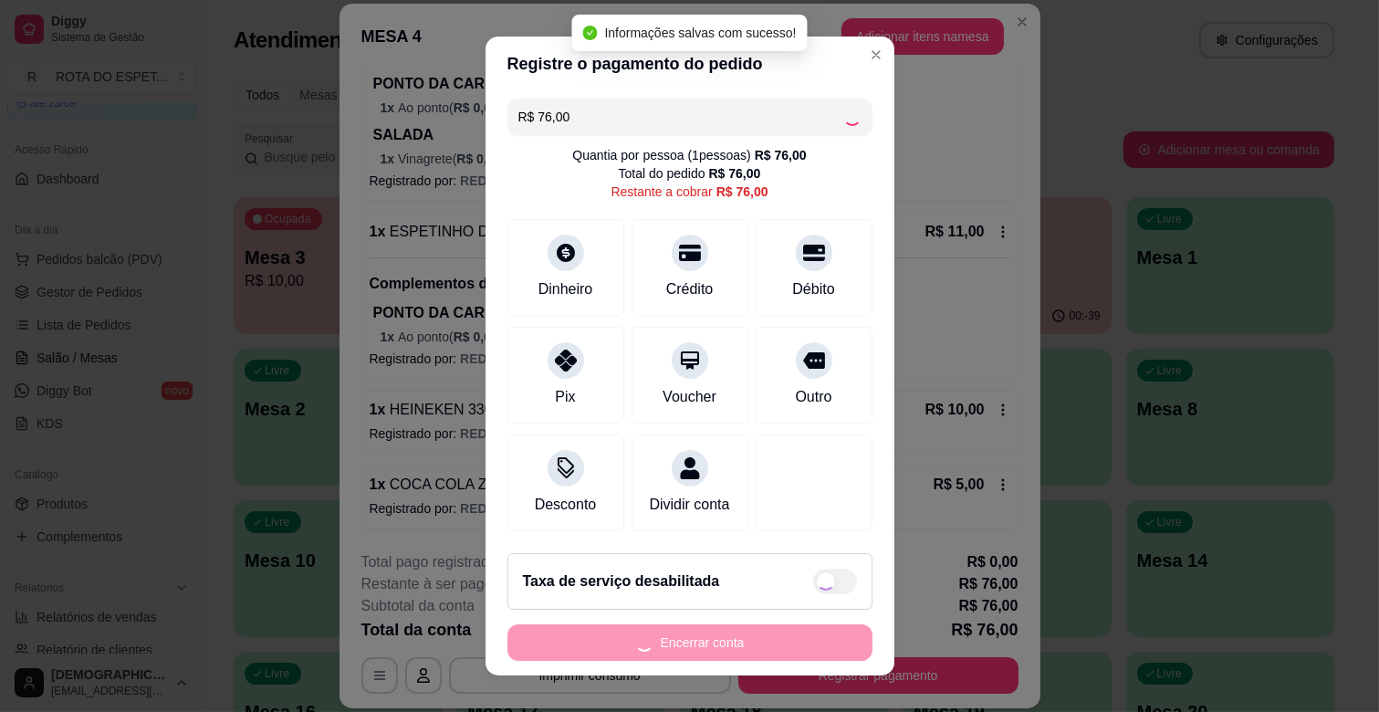
type input "R$ 0,00"
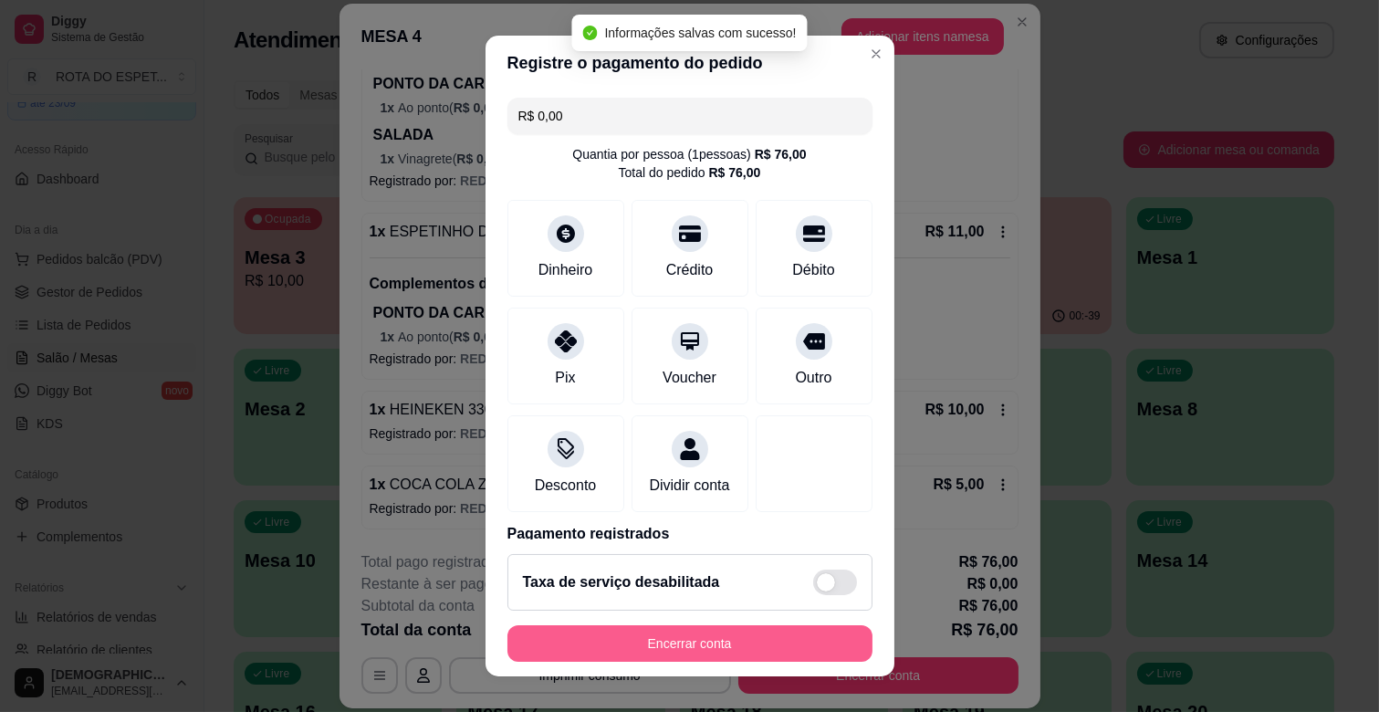
click at [733, 640] on button "Encerrar conta" at bounding box center [689, 643] width 365 height 36
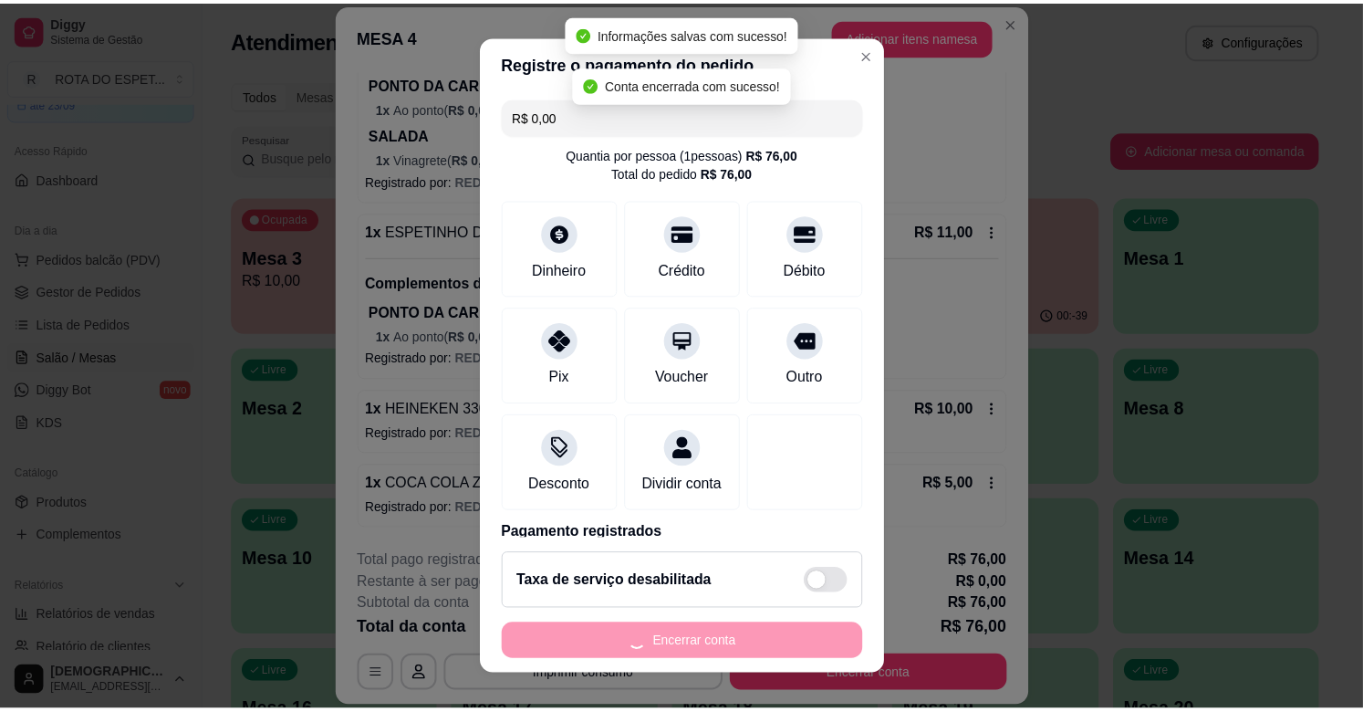
scroll to position [0, 0]
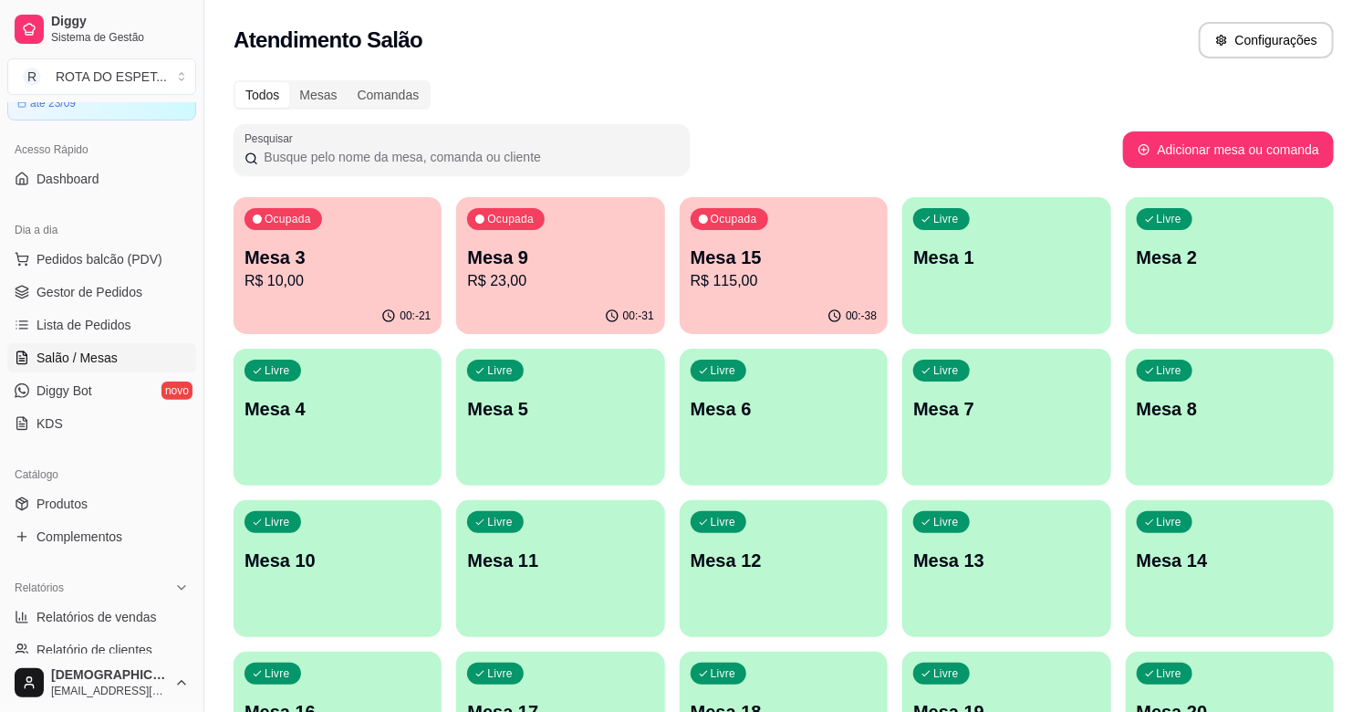
click at [841, 107] on div "Todos Mesas Comandas" at bounding box center [784, 94] width 1100 height 29
click at [106, 292] on span "Gestor de Pedidos" at bounding box center [89, 292] width 106 height 18
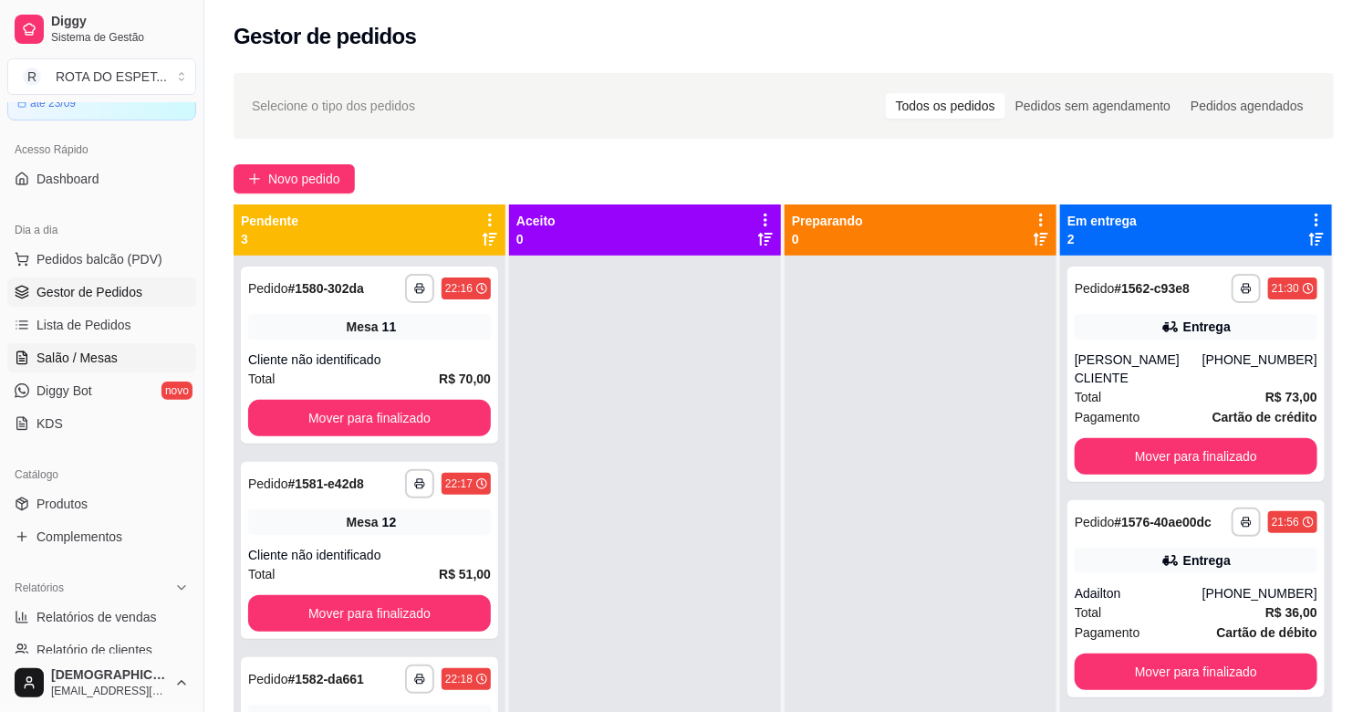
click at [119, 363] on link "Salão / Mesas" at bounding box center [101, 357] width 189 height 29
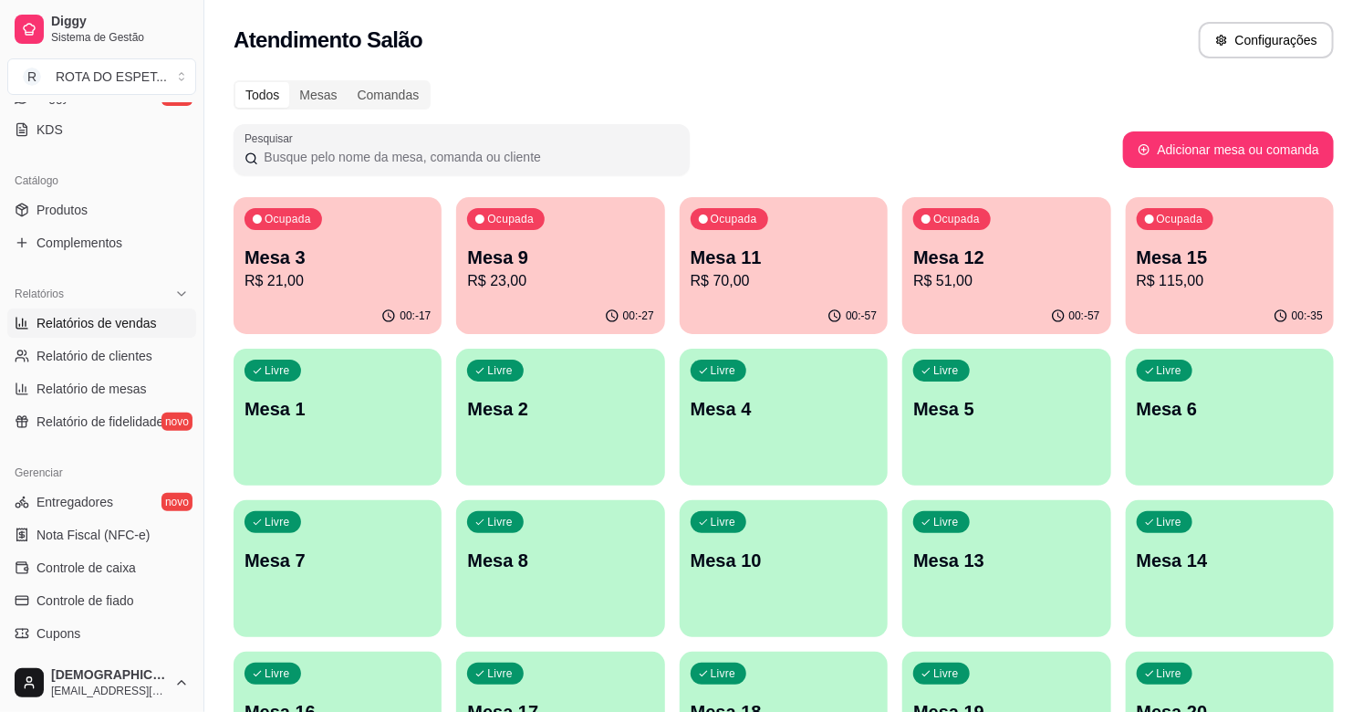
scroll to position [398, 0]
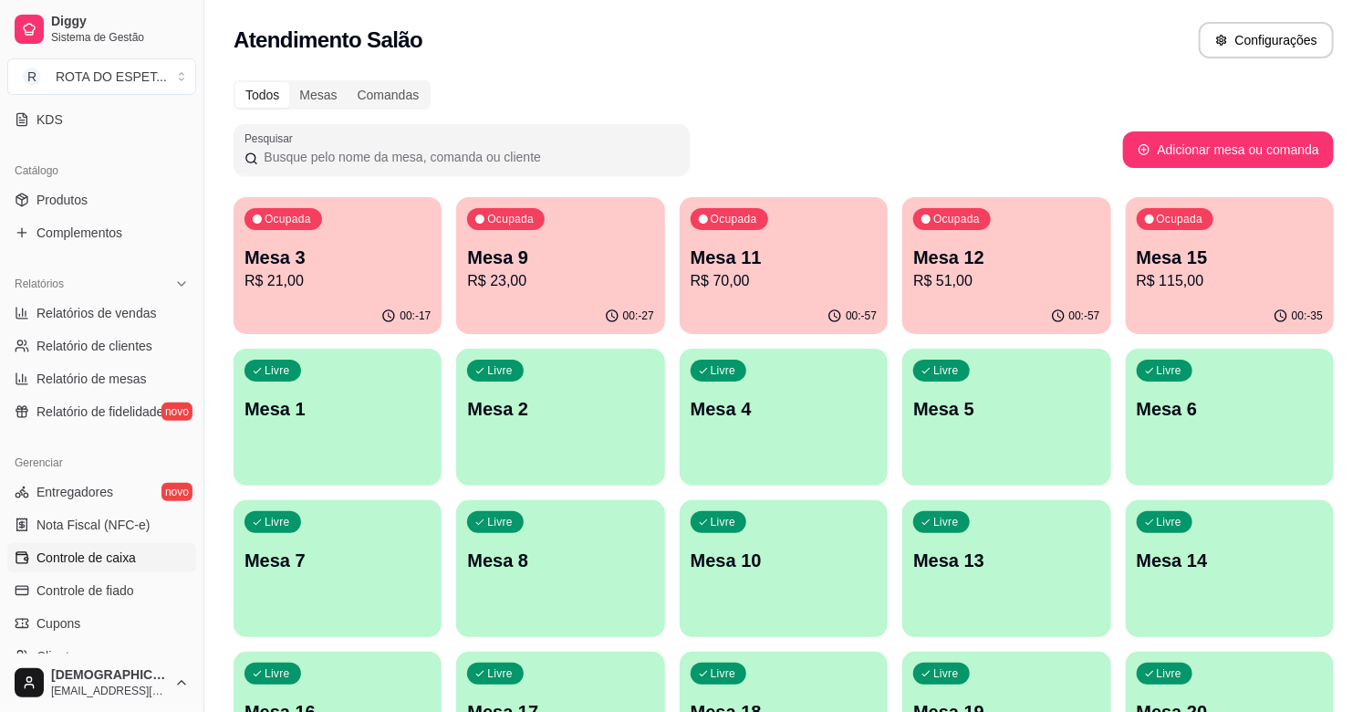
click at [85, 562] on span "Controle de caixa" at bounding box center [85, 557] width 99 height 18
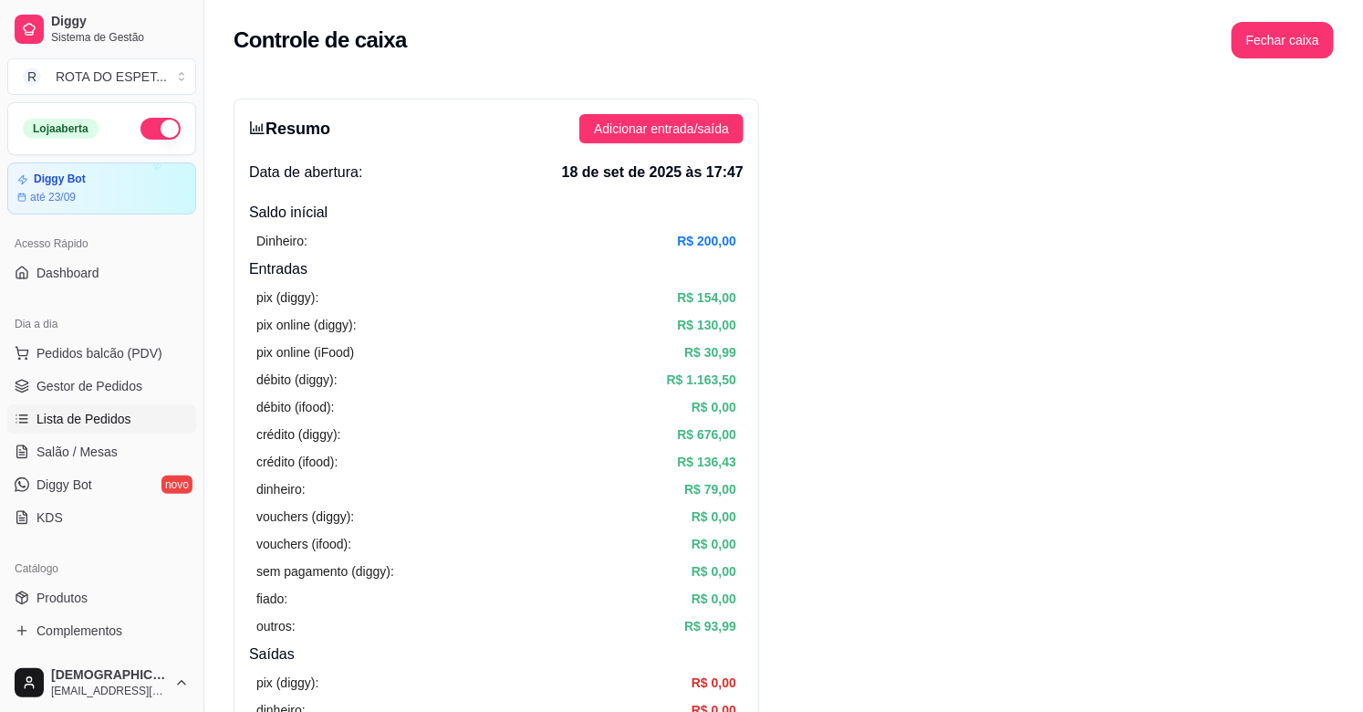
click at [111, 426] on span "Lista de Pedidos" at bounding box center [83, 419] width 95 height 18
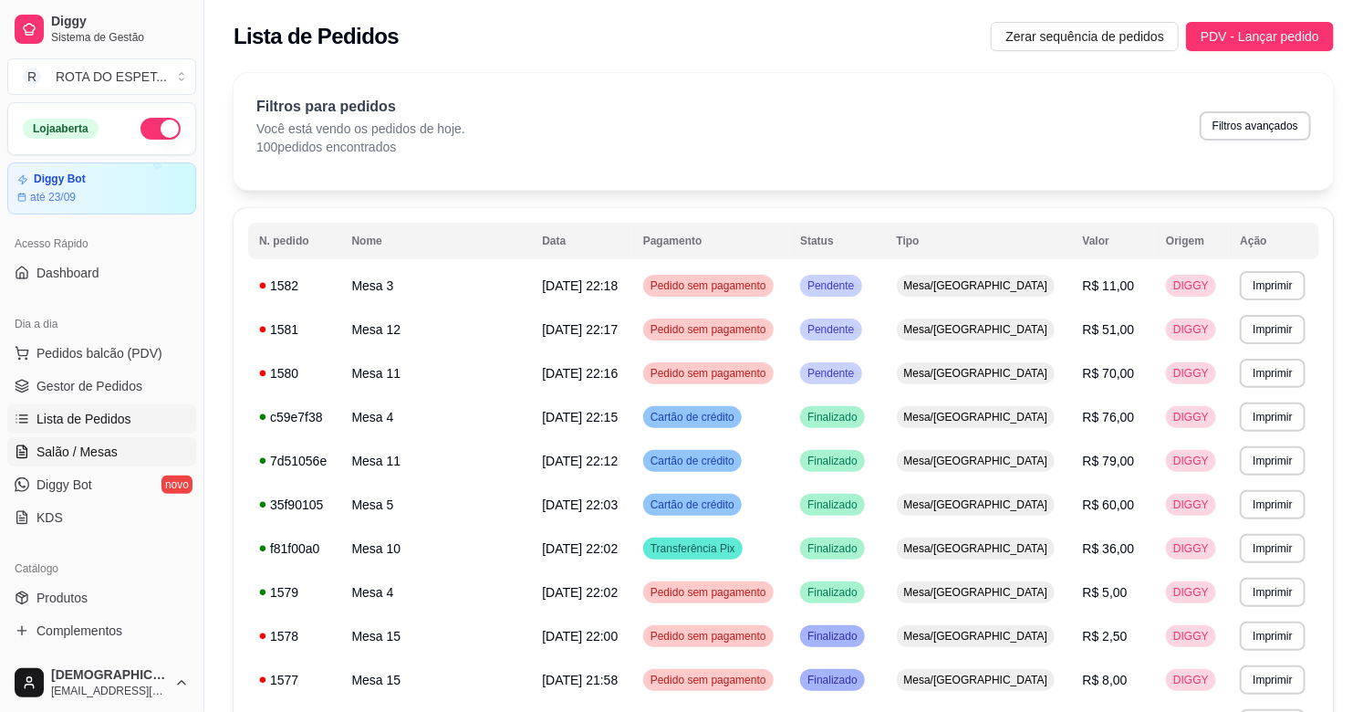
click at [67, 451] on span "Salão / Mesas" at bounding box center [76, 452] width 81 height 18
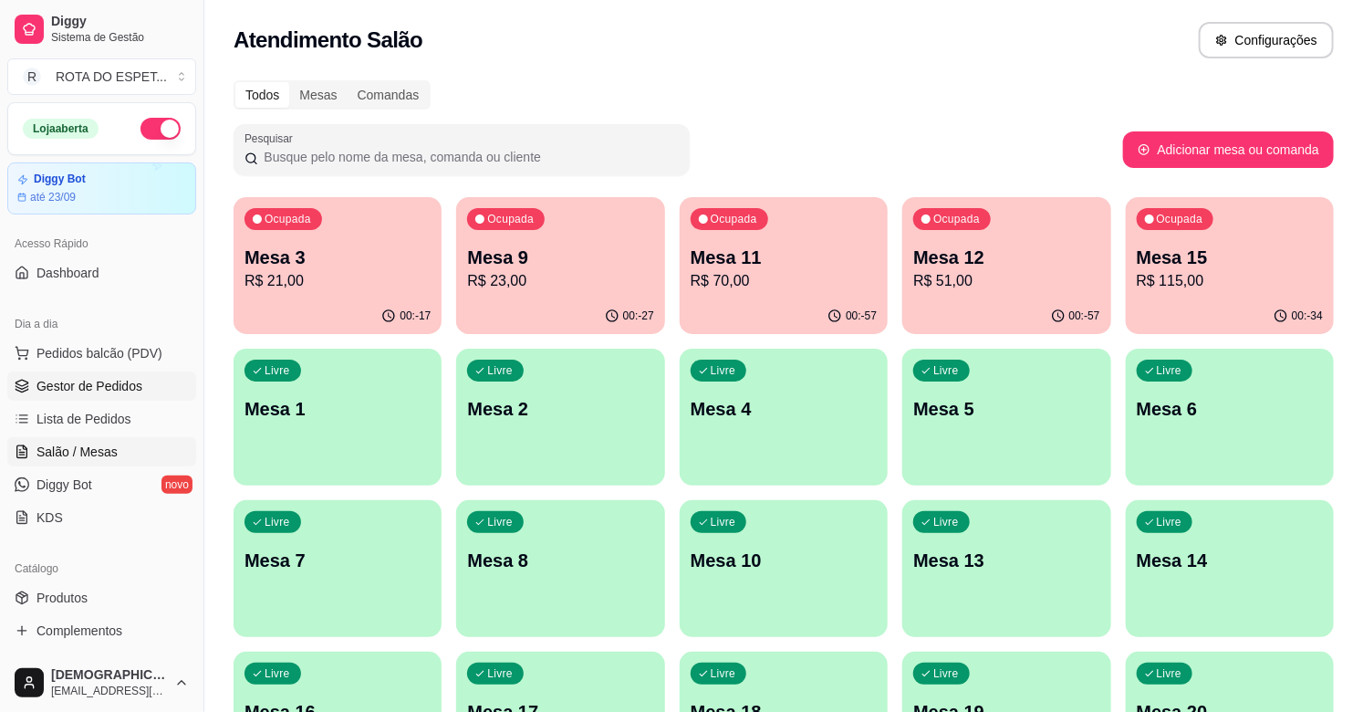
click at [83, 394] on span "Gestor de Pedidos" at bounding box center [89, 386] width 106 height 18
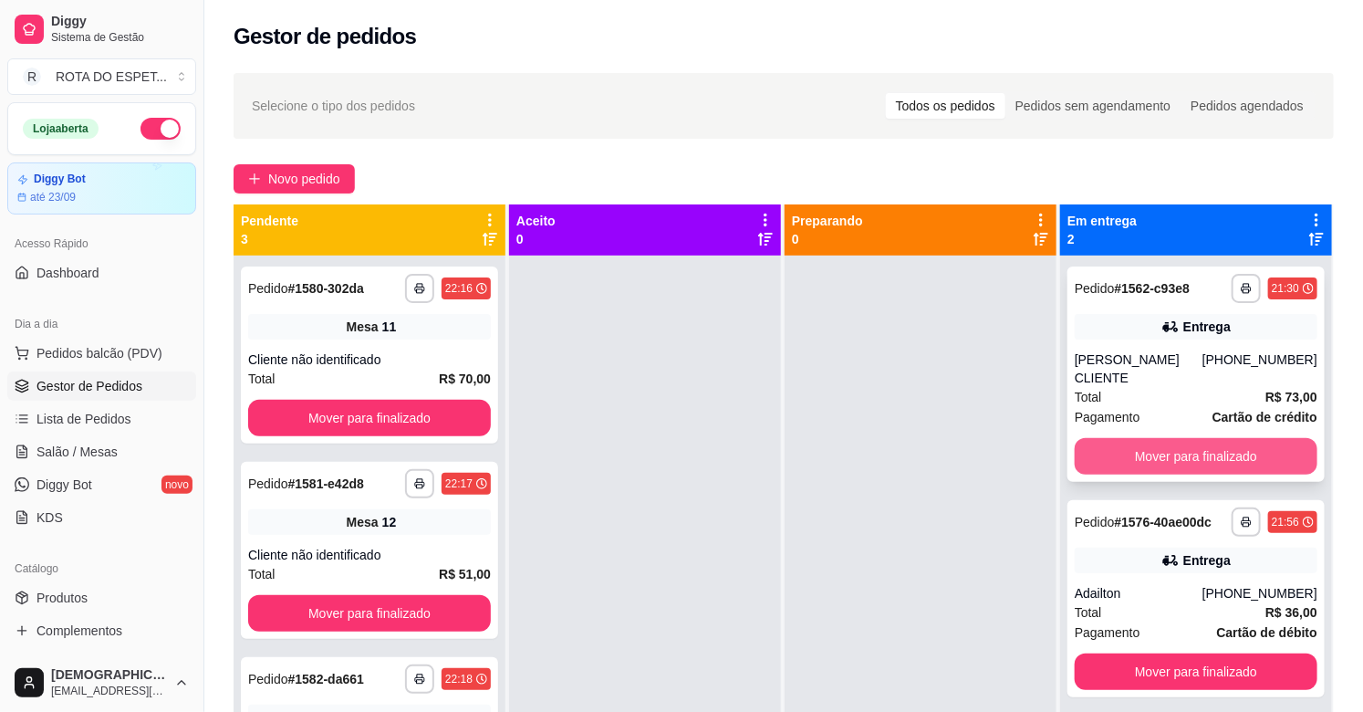
click at [1126, 438] on button "Mover para finalizado" at bounding box center [1196, 456] width 243 height 36
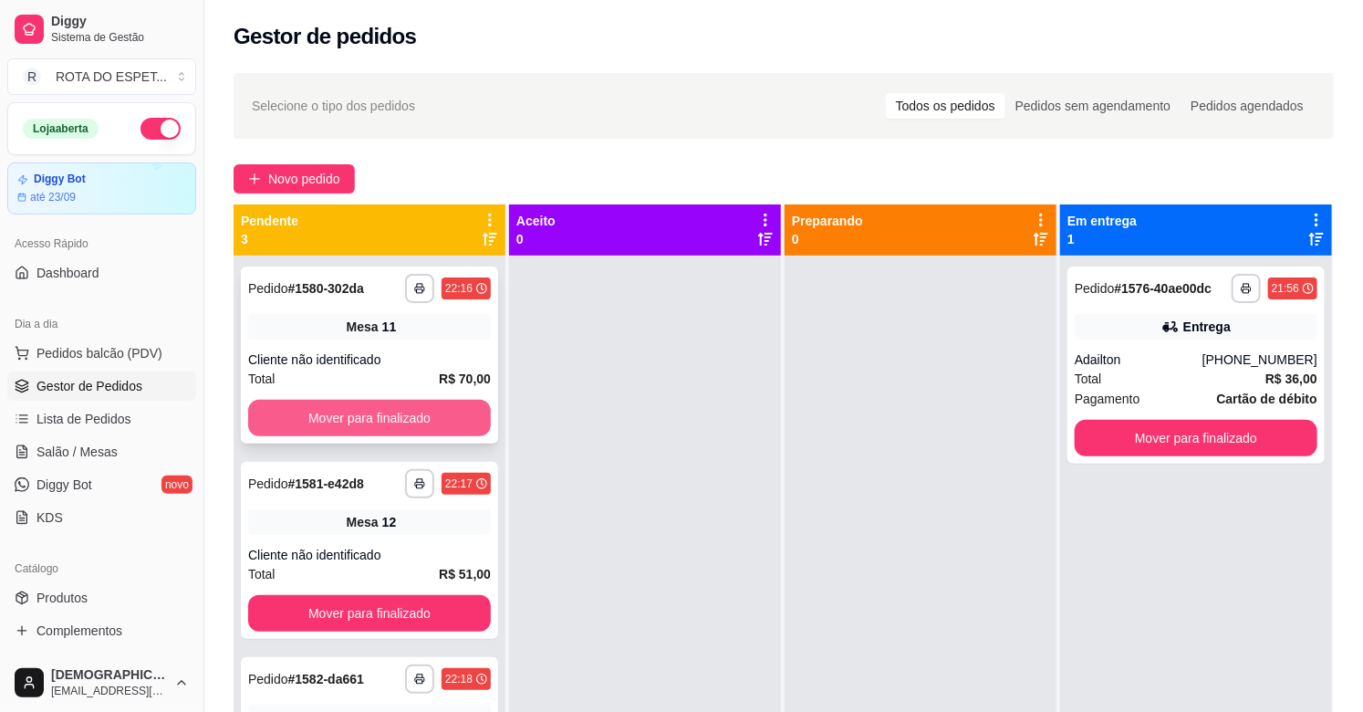
click at [393, 416] on button "Mover para finalizado" at bounding box center [369, 418] width 243 height 36
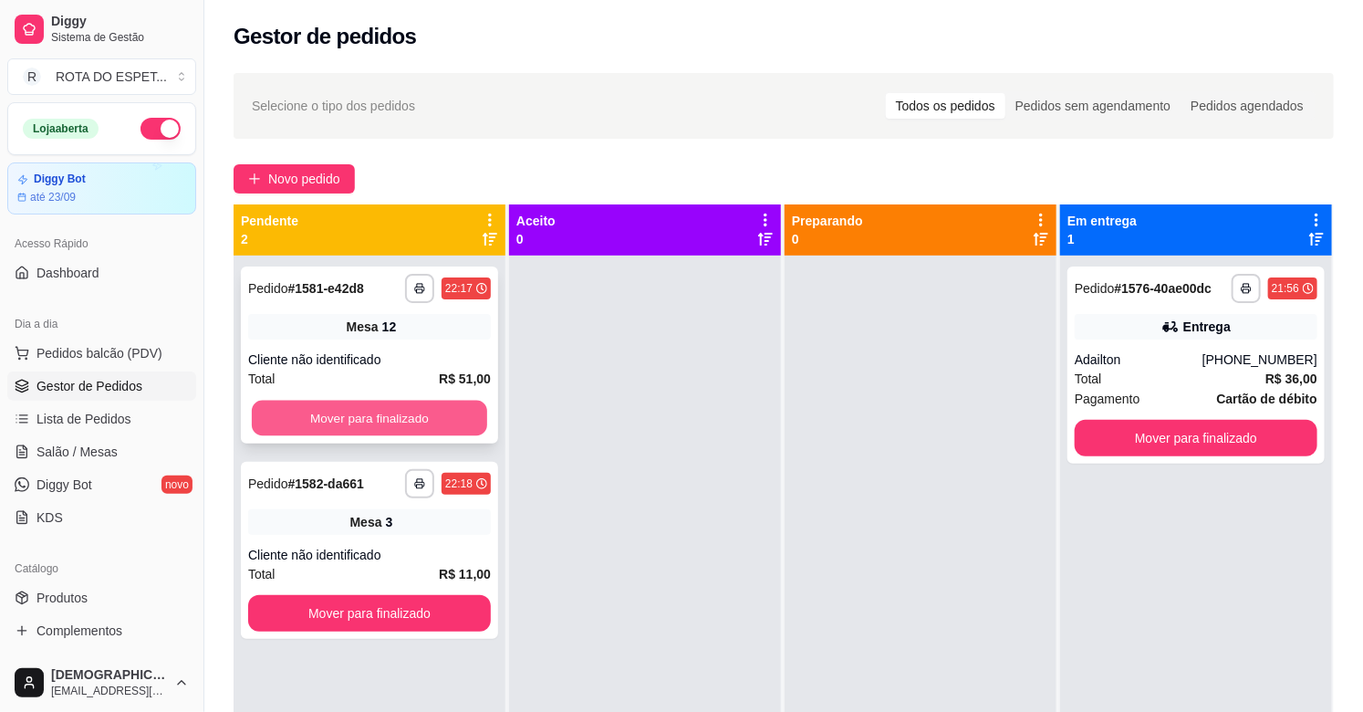
click at [393, 415] on button "Mover para finalizado" at bounding box center [369, 419] width 235 height 36
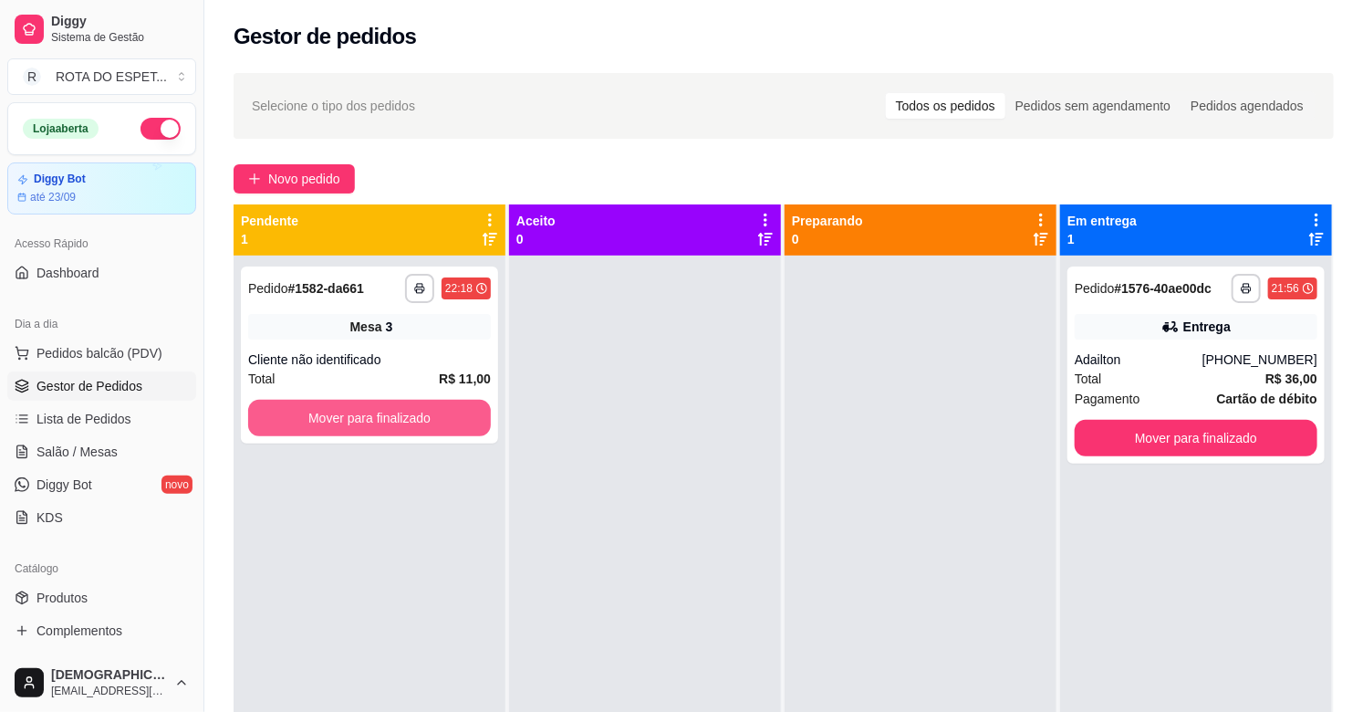
click at [393, 415] on button "Mover para finalizado" at bounding box center [369, 418] width 243 height 36
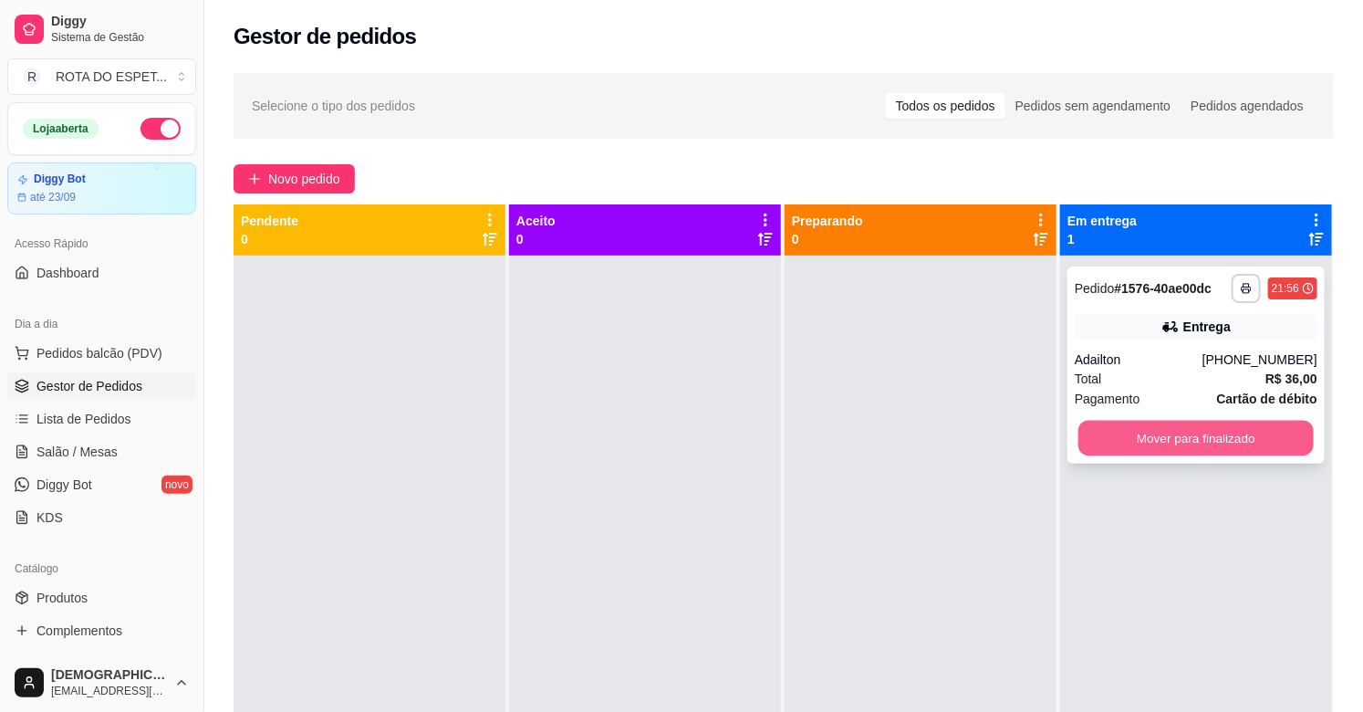
click at [1228, 432] on button "Mover para finalizado" at bounding box center [1195, 439] width 235 height 36
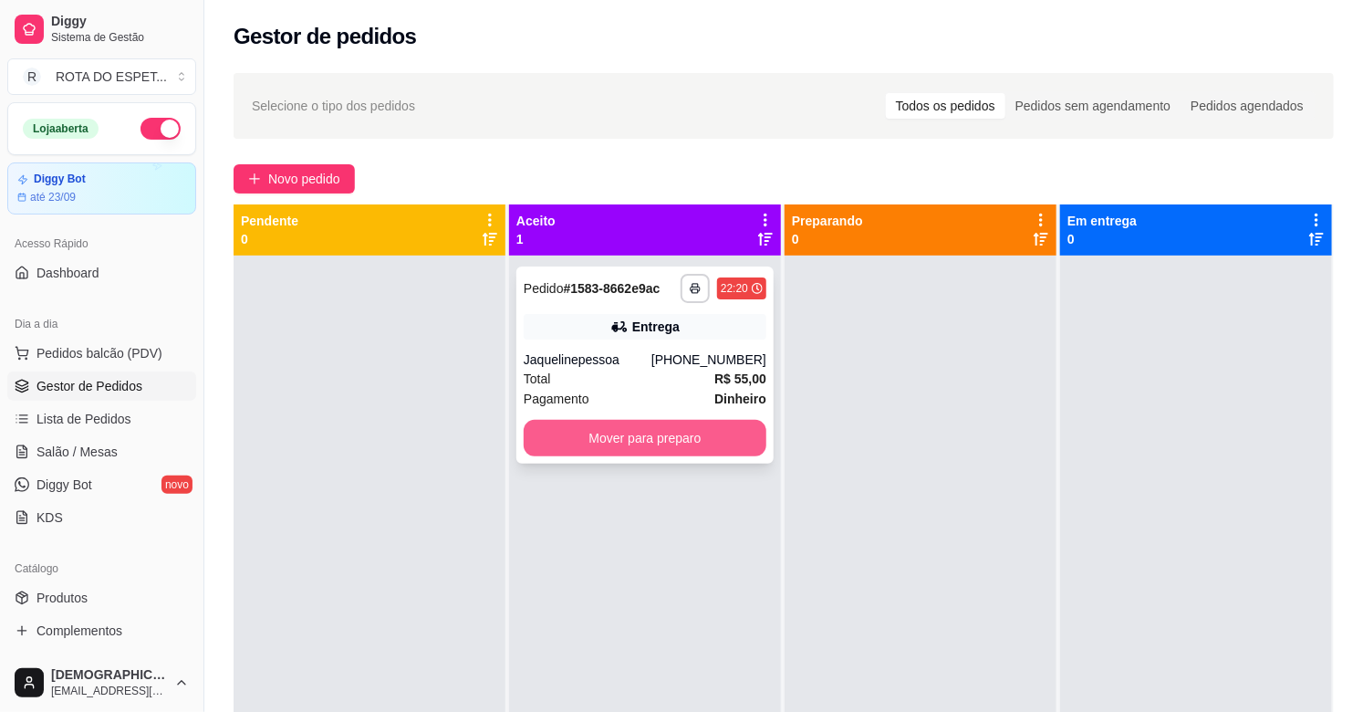
click at [703, 435] on button "Mover para preparo" at bounding box center [645, 438] width 243 height 36
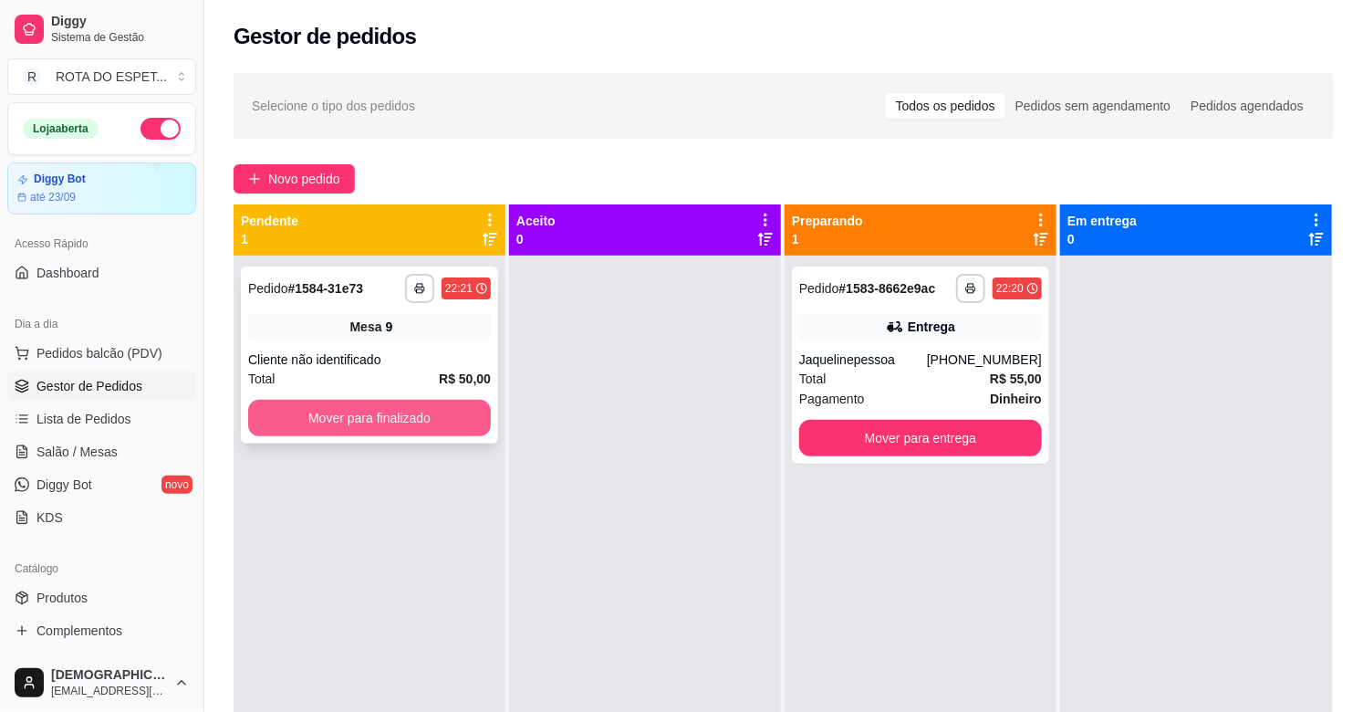
click at [451, 412] on button "Mover para finalizado" at bounding box center [369, 418] width 243 height 36
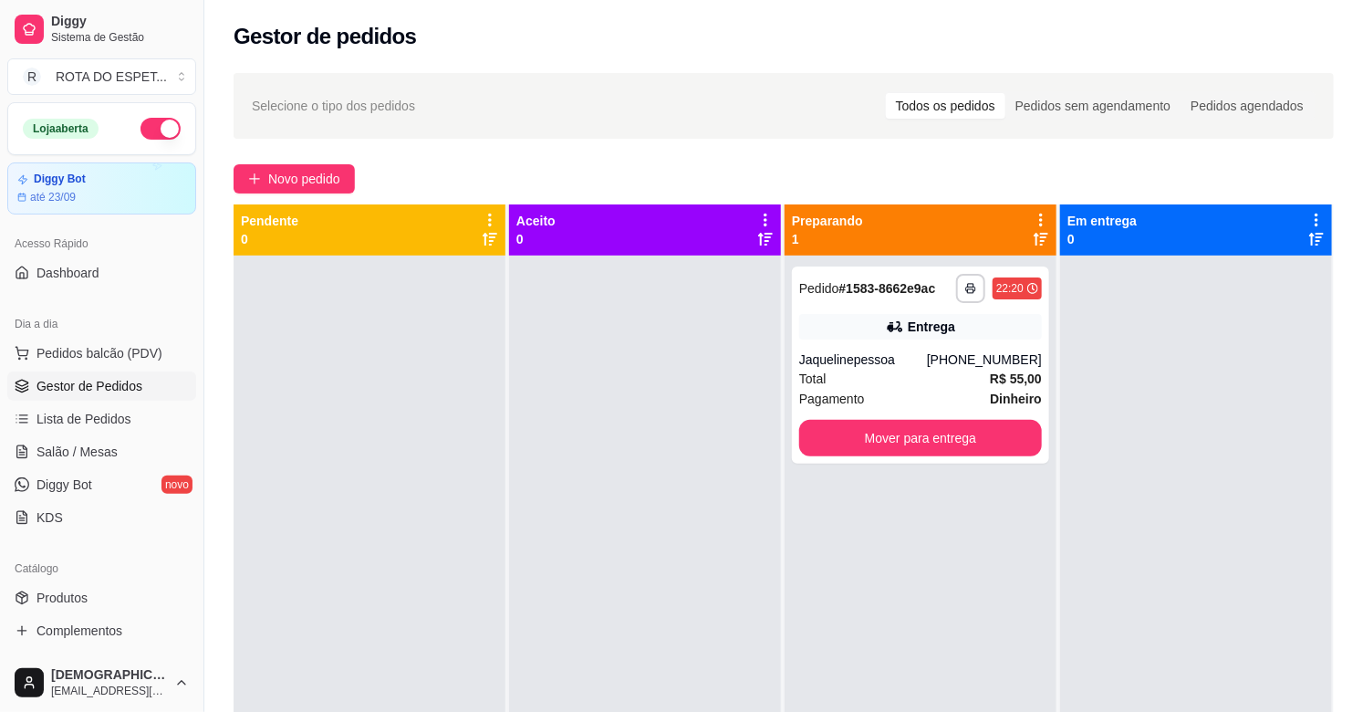
click at [554, 566] on div at bounding box center [645, 611] width 272 height 712
click at [558, 558] on div at bounding box center [645, 611] width 272 height 712
click at [571, 526] on div at bounding box center [645, 611] width 272 height 712
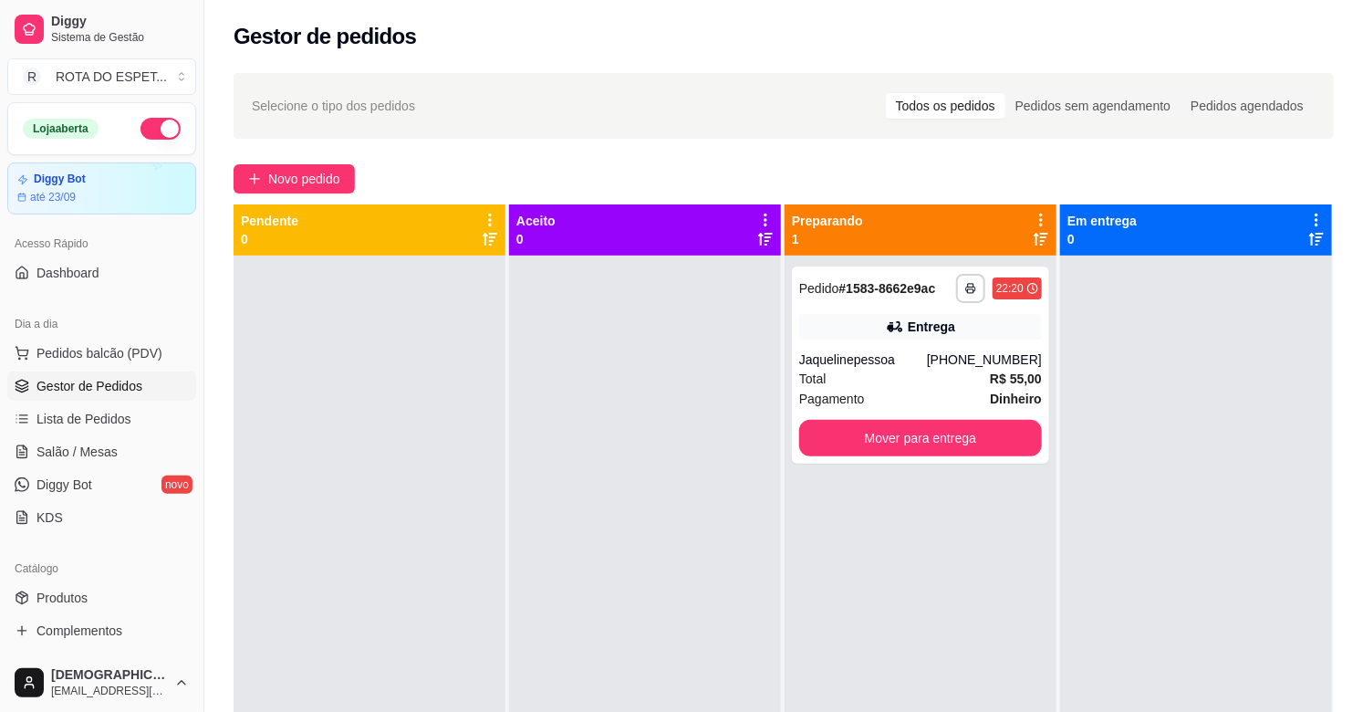
click at [571, 526] on div at bounding box center [645, 611] width 272 height 712
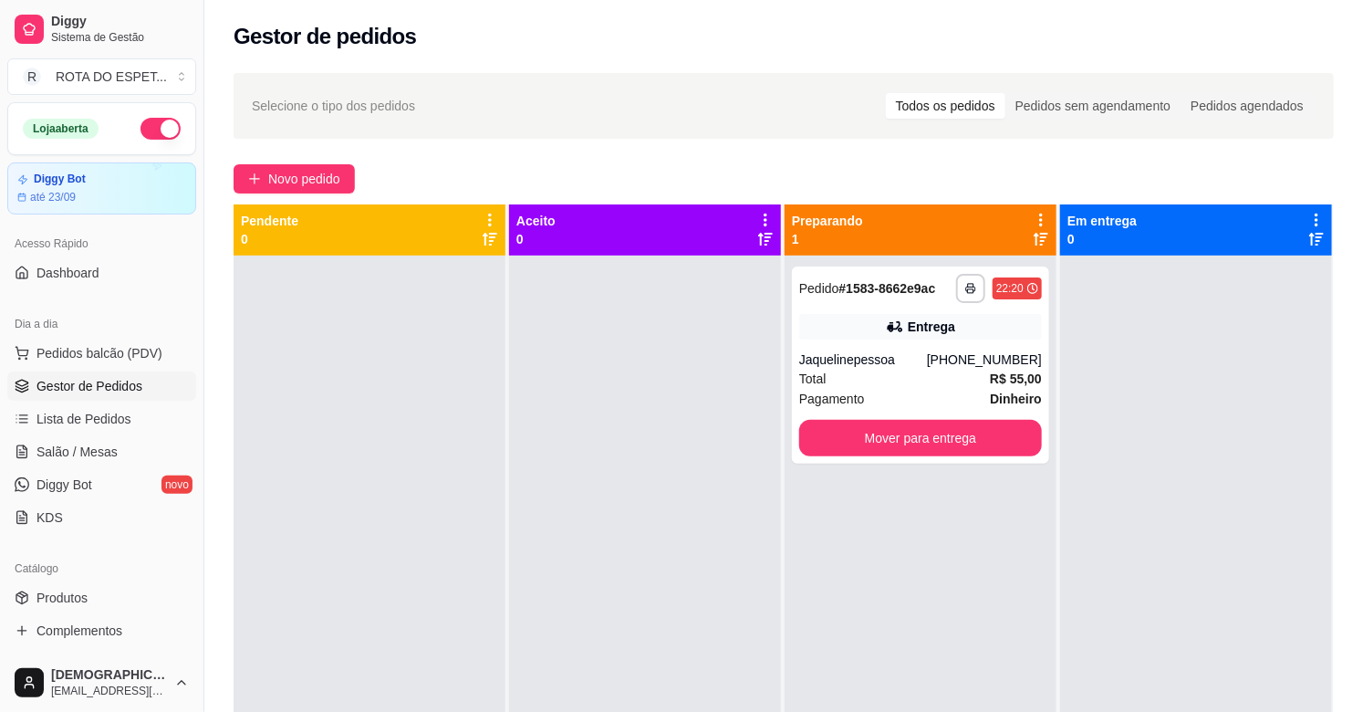
click at [571, 526] on div at bounding box center [645, 611] width 272 height 712
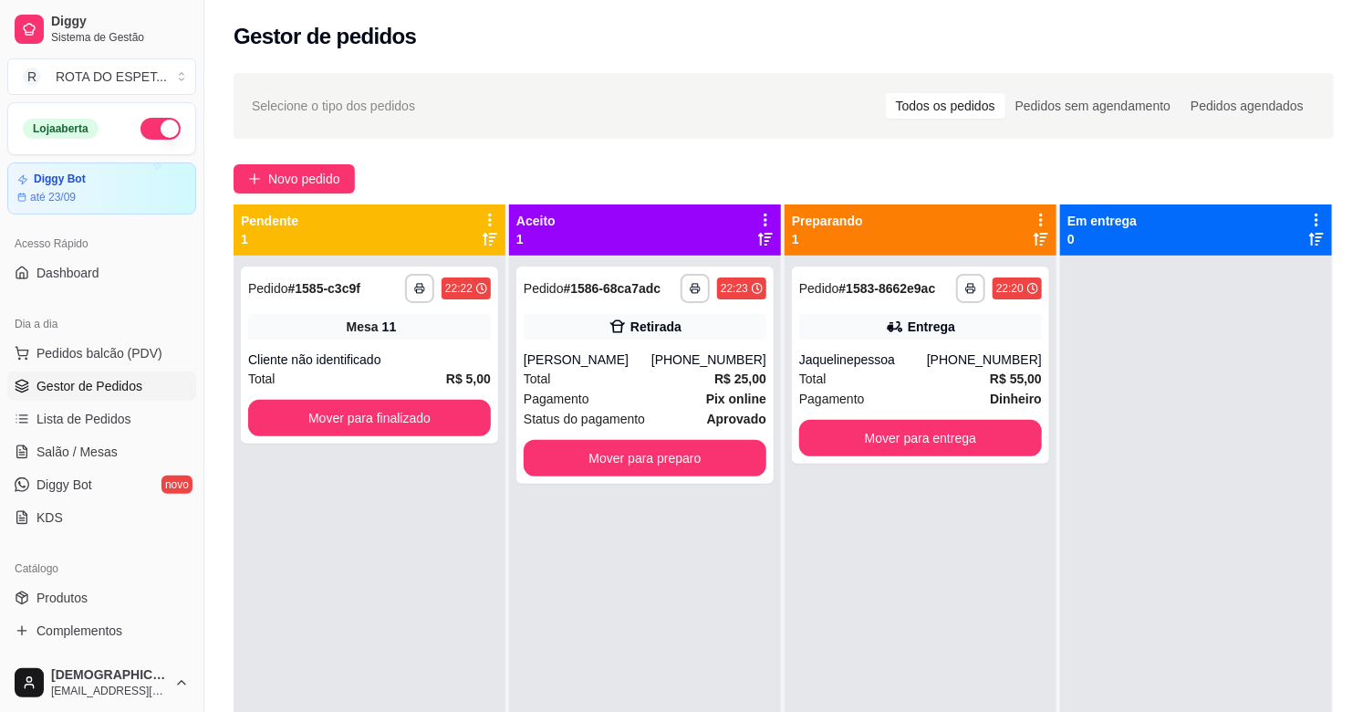
click at [362, 529] on div "**********" at bounding box center [370, 611] width 272 height 712
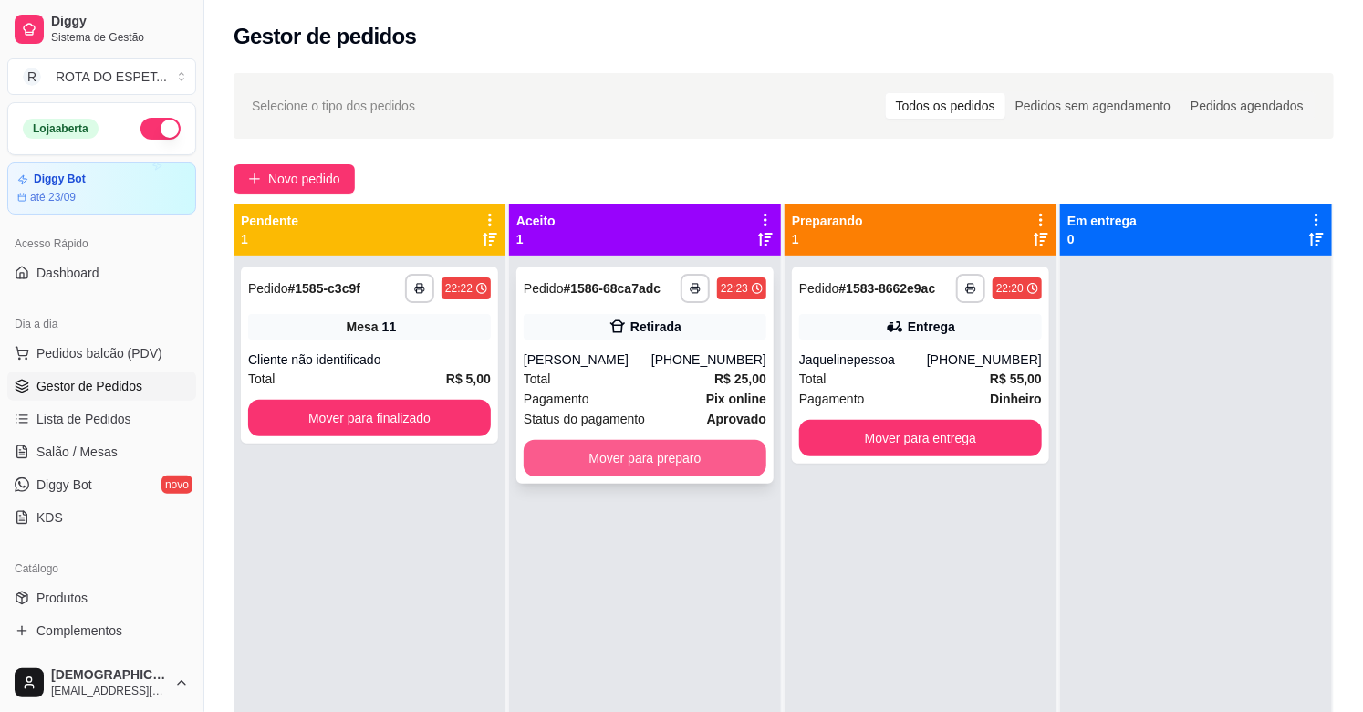
click at [678, 448] on button "Mover para preparo" at bounding box center [645, 458] width 243 height 36
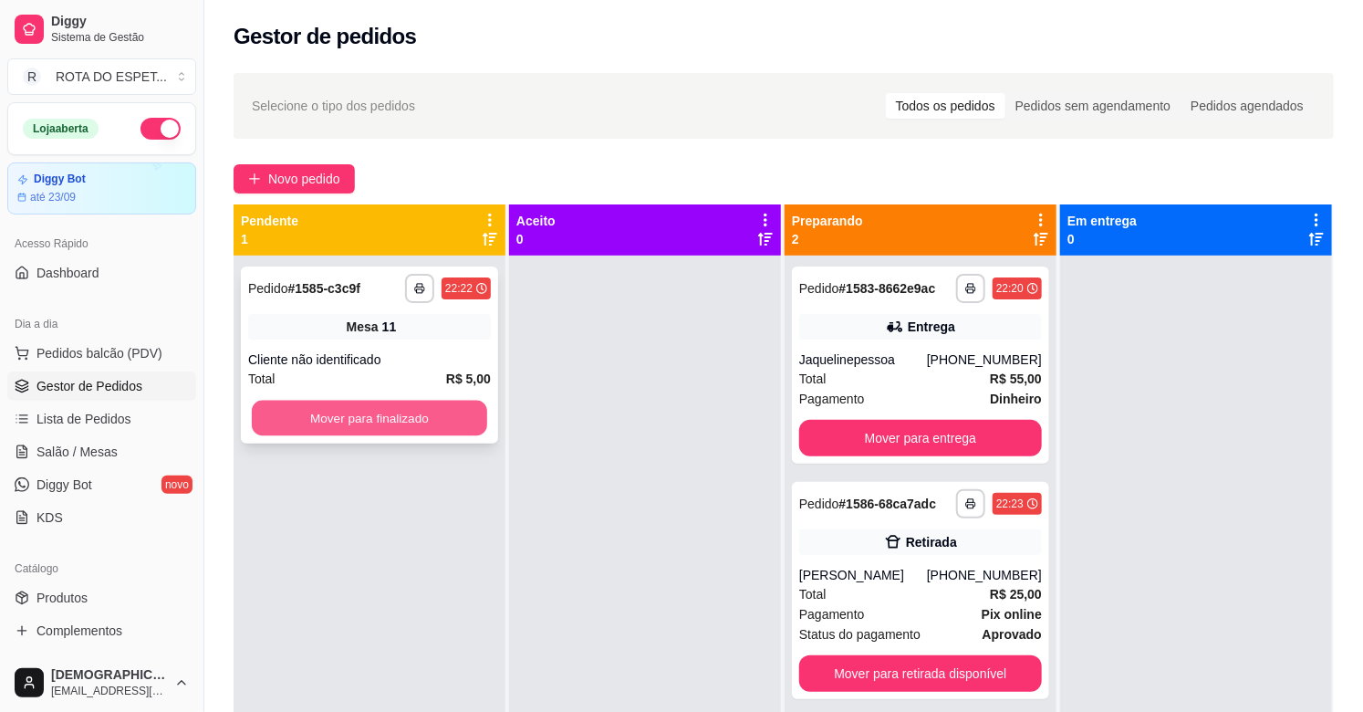
click at [301, 411] on button "Mover para finalizado" at bounding box center [369, 419] width 235 height 36
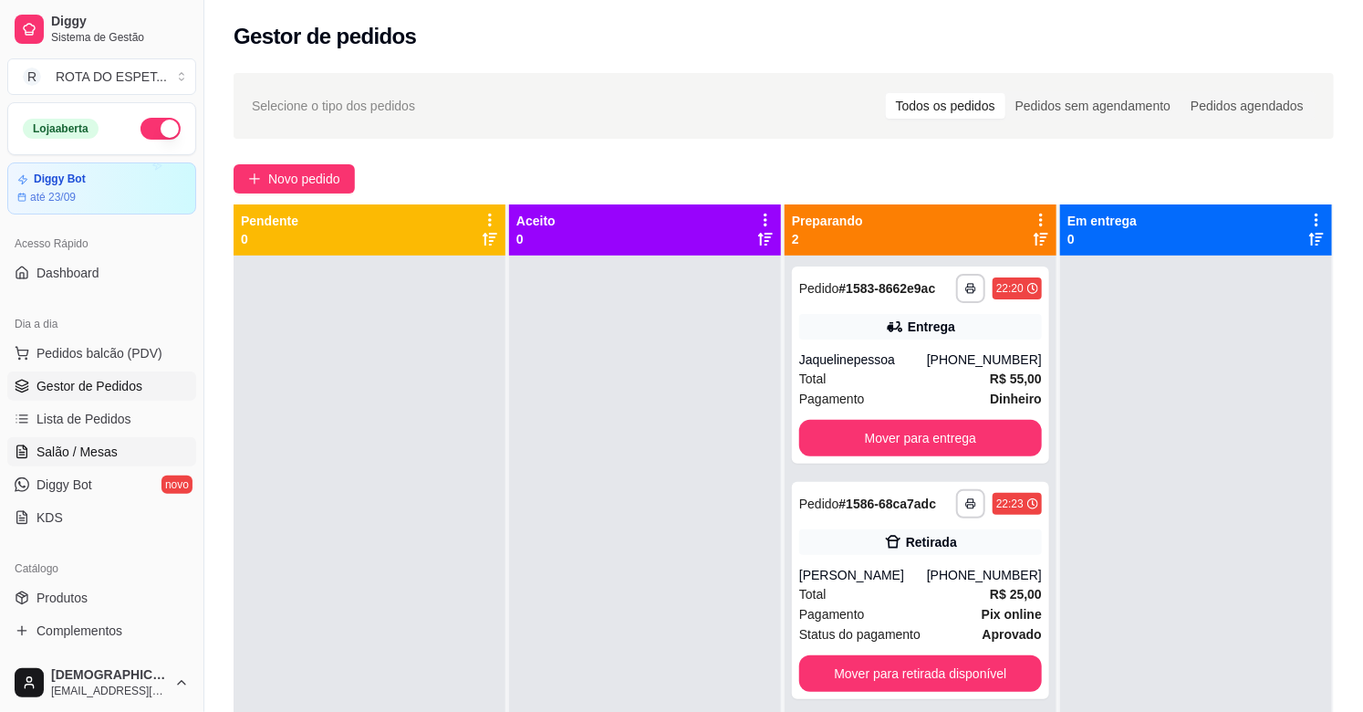
click at [78, 452] on span "Salão / Mesas" at bounding box center [76, 452] width 81 height 18
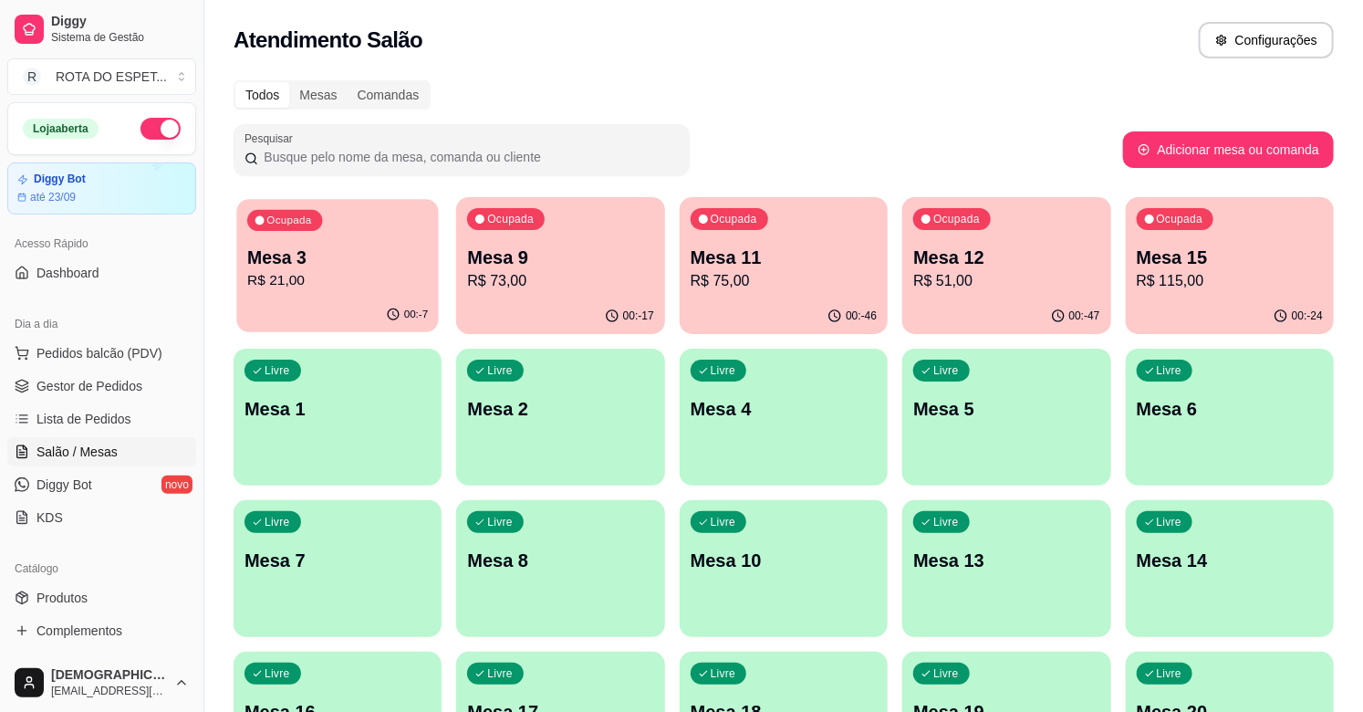
click at [374, 270] on p "R$ 21,00" at bounding box center [337, 280] width 181 height 21
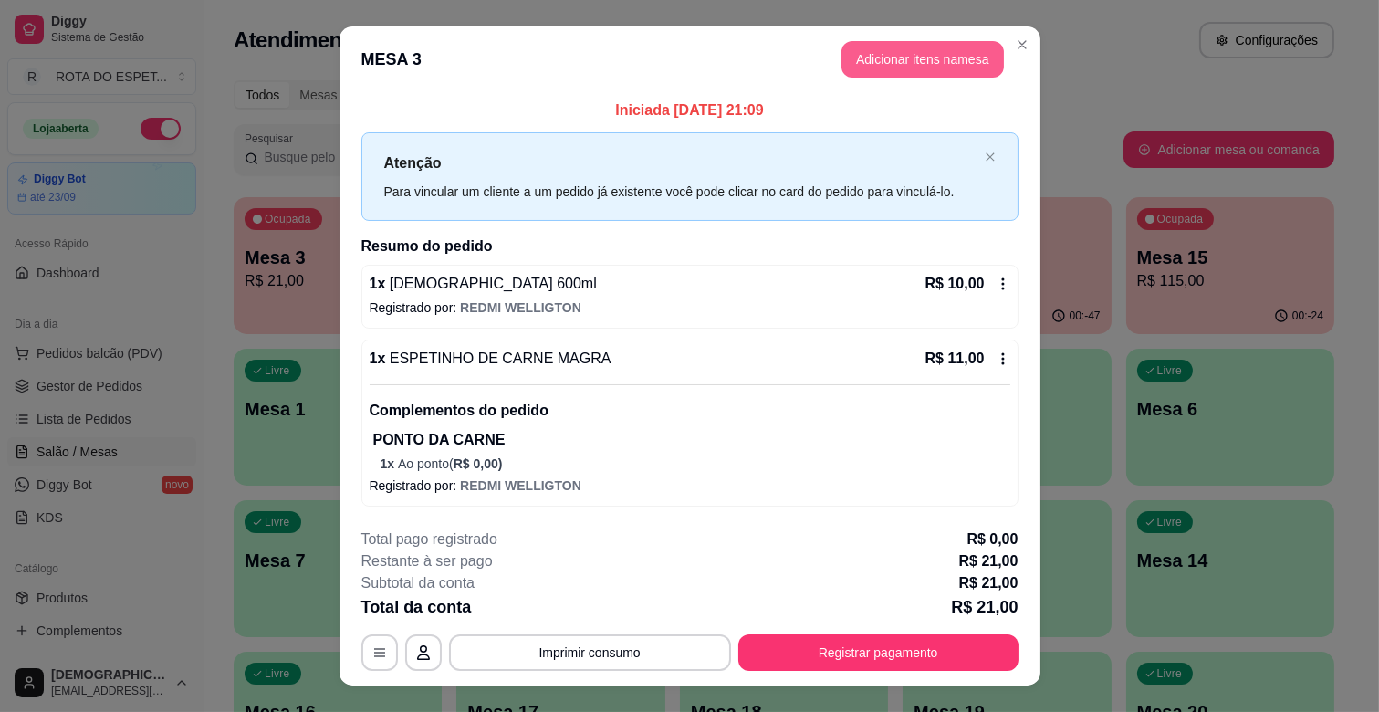
click at [945, 47] on button "Adicionar itens na mesa" at bounding box center [922, 59] width 162 height 36
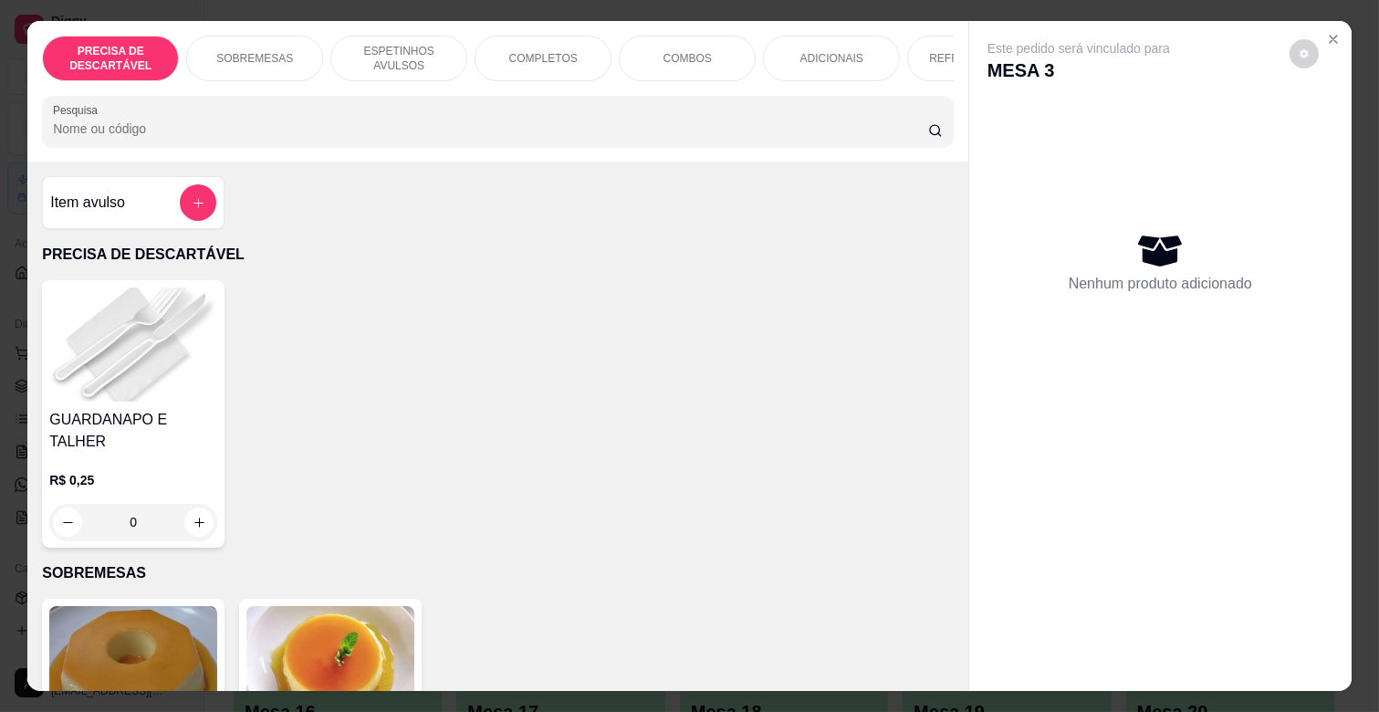
click at [404, 60] on p "ESPETINHOS AVULSOS" at bounding box center [399, 58] width 106 height 29
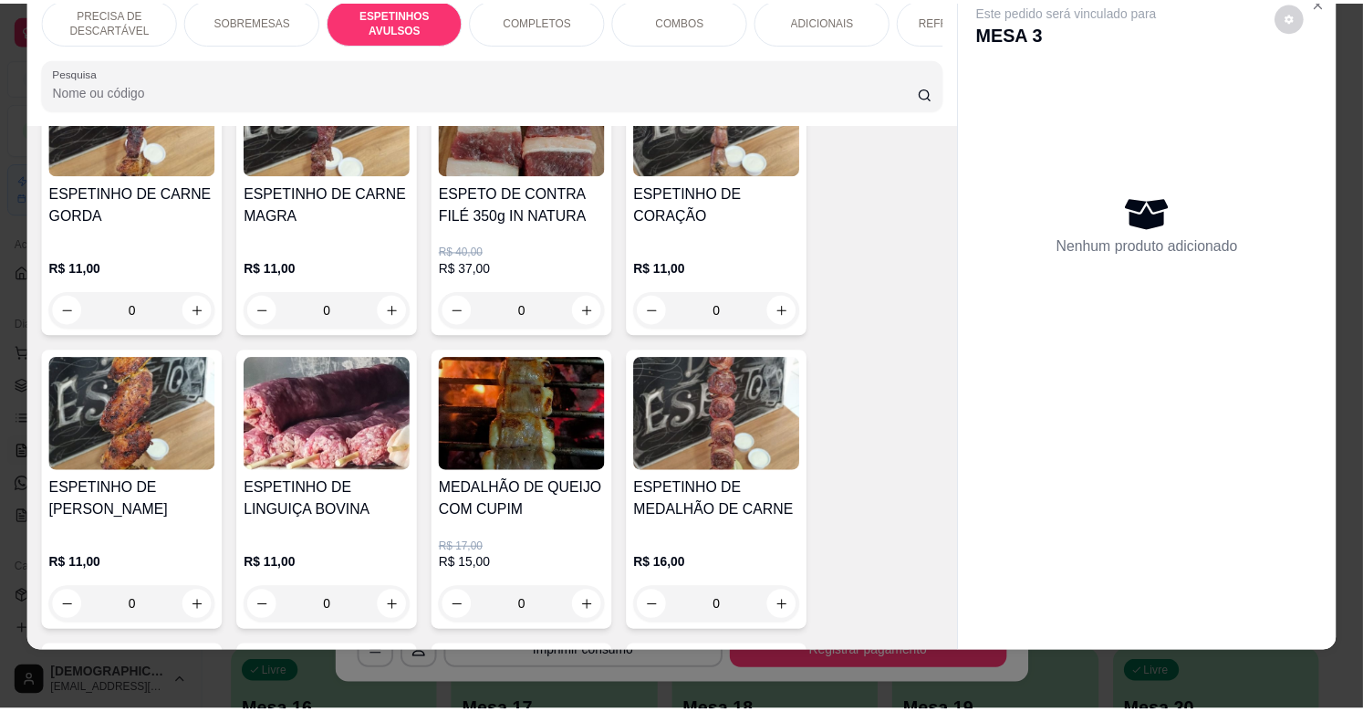
scroll to position [900, 0]
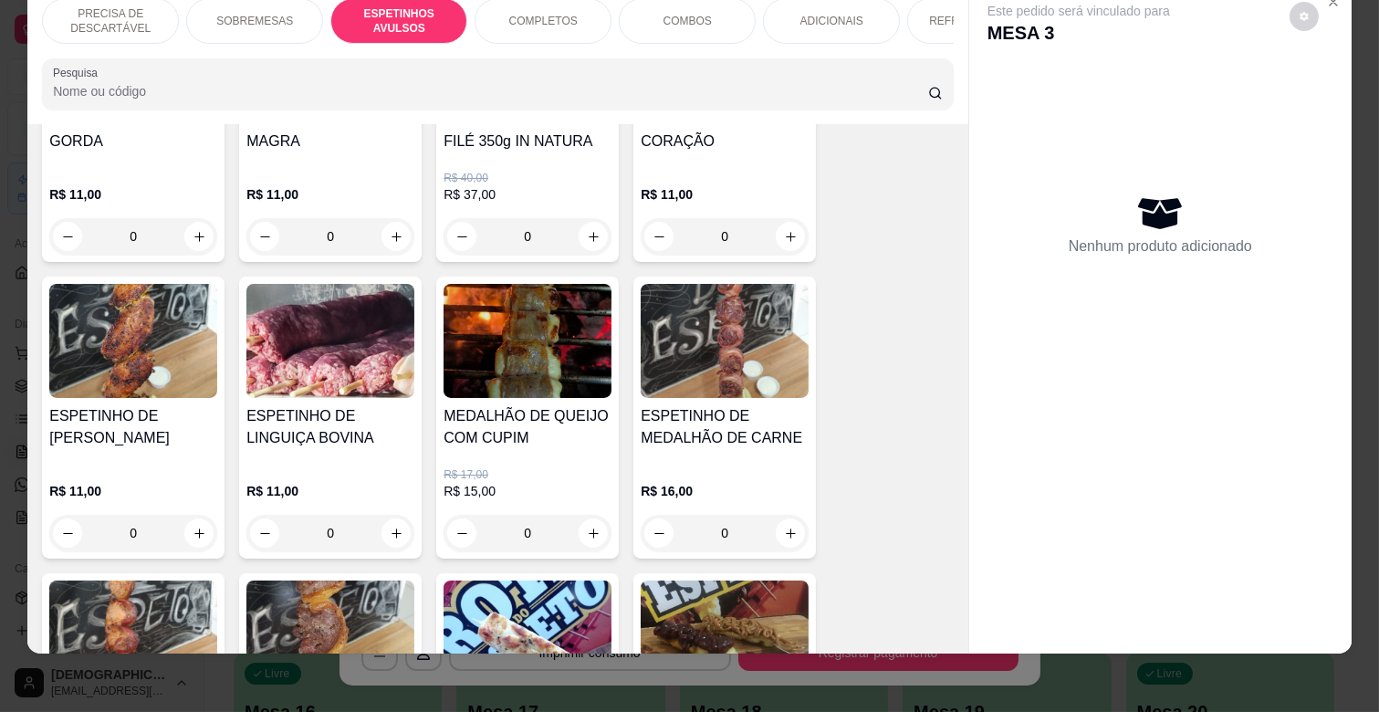
click at [203, 515] on div "0" at bounding box center [133, 533] width 168 height 36
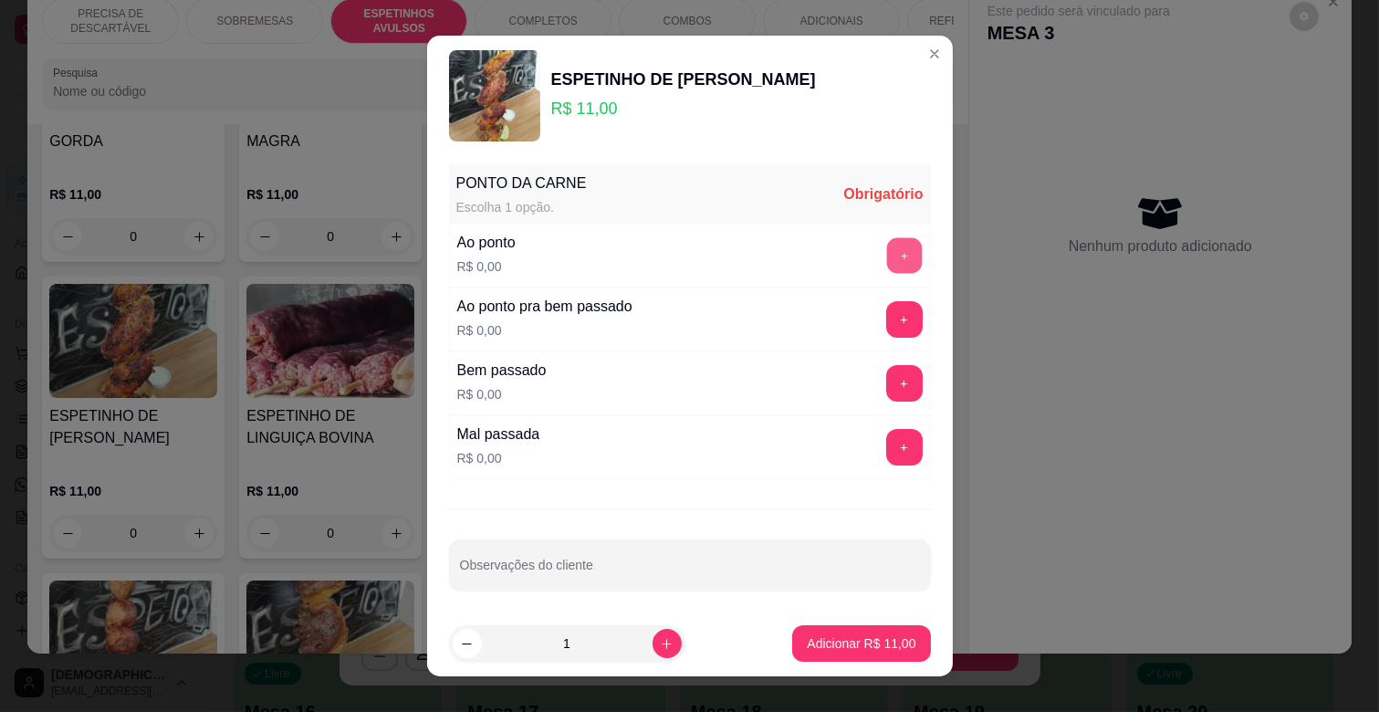
click at [886, 256] on button "+" at bounding box center [904, 256] width 36 height 36
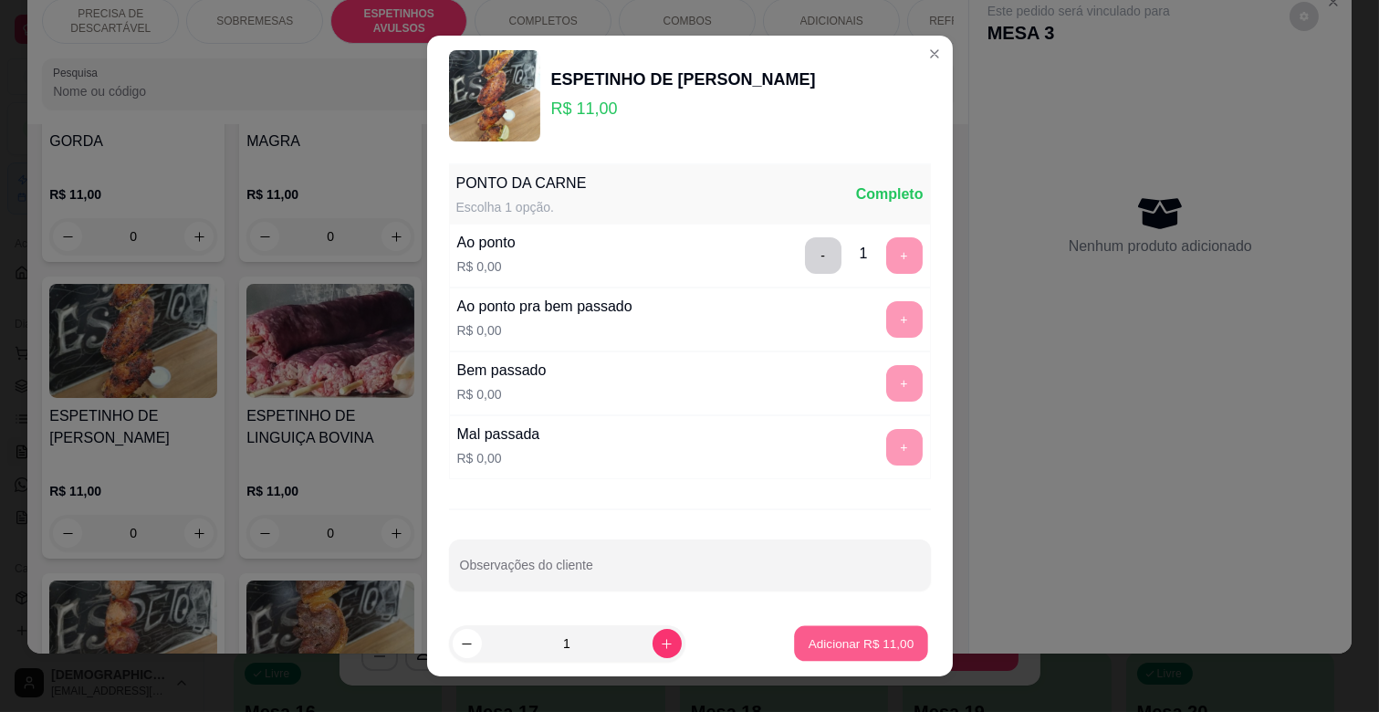
click at [849, 631] on button "Adicionar R$ 11,00" at bounding box center [862, 644] width 134 height 36
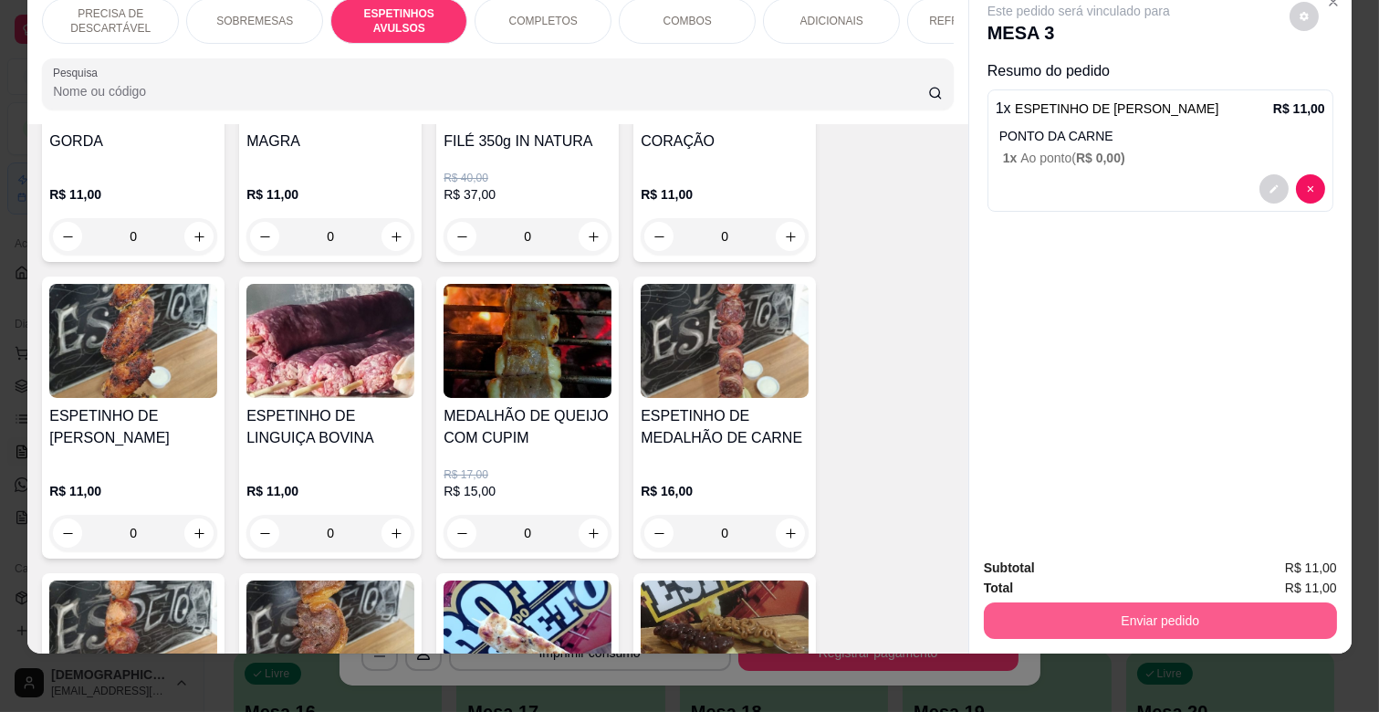
click at [1091, 602] on button "Enviar pedido" at bounding box center [1160, 620] width 353 height 36
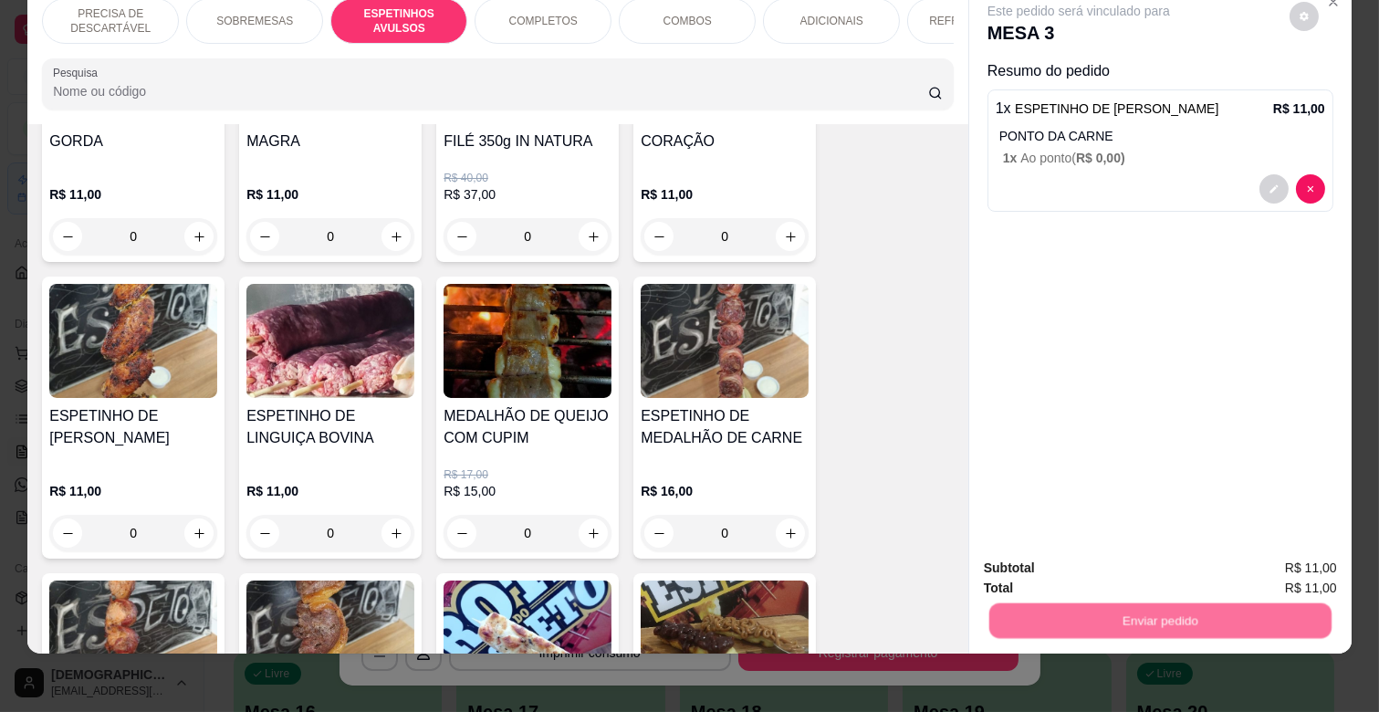
click at [1097, 558] on button "Não registrar e enviar pedido" at bounding box center [1099, 560] width 184 height 34
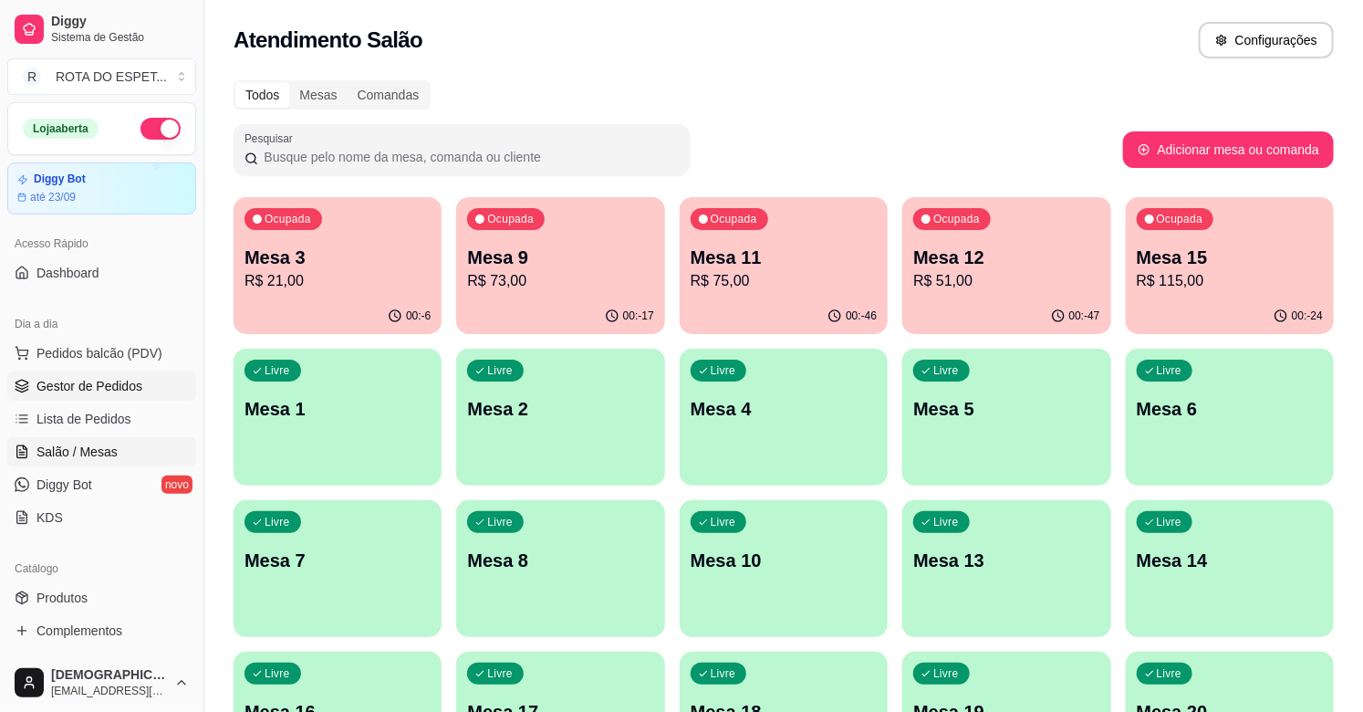
click at [134, 383] on span "Gestor de Pedidos" at bounding box center [89, 386] width 106 height 18
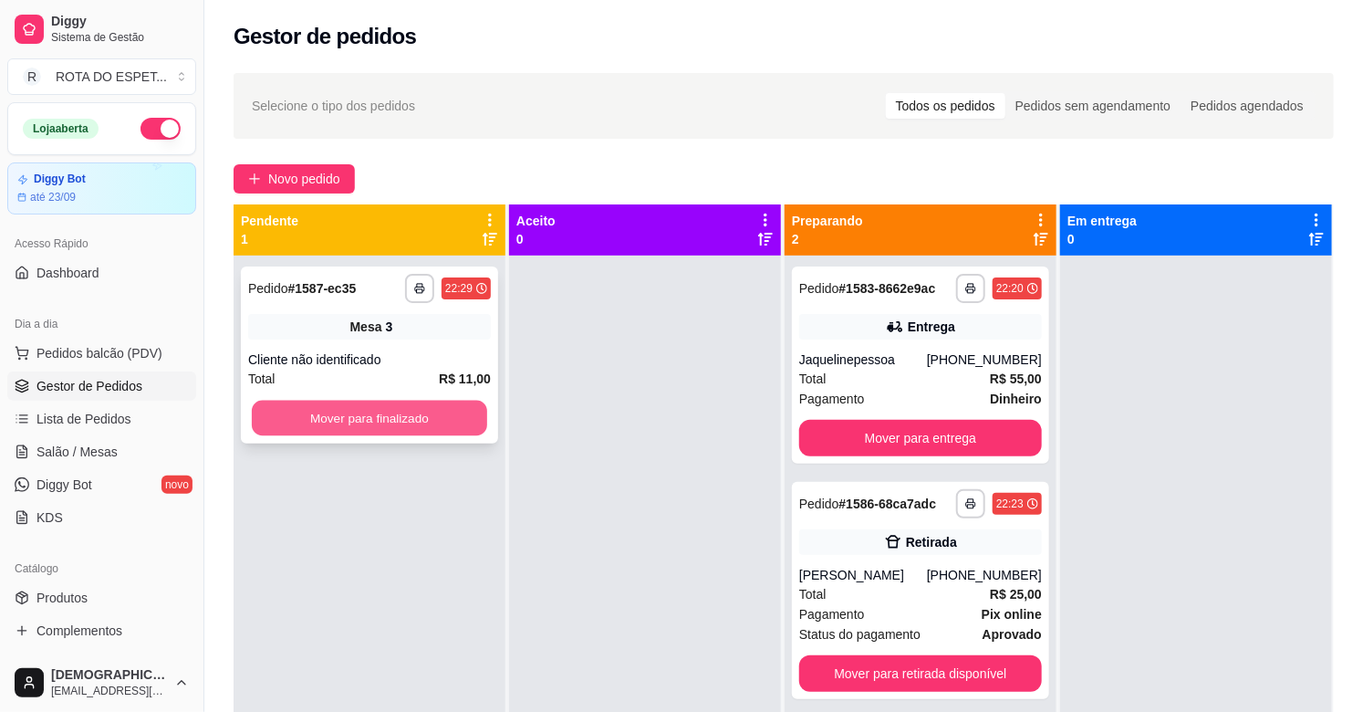
click at [369, 422] on button "Mover para finalizado" at bounding box center [369, 419] width 235 height 36
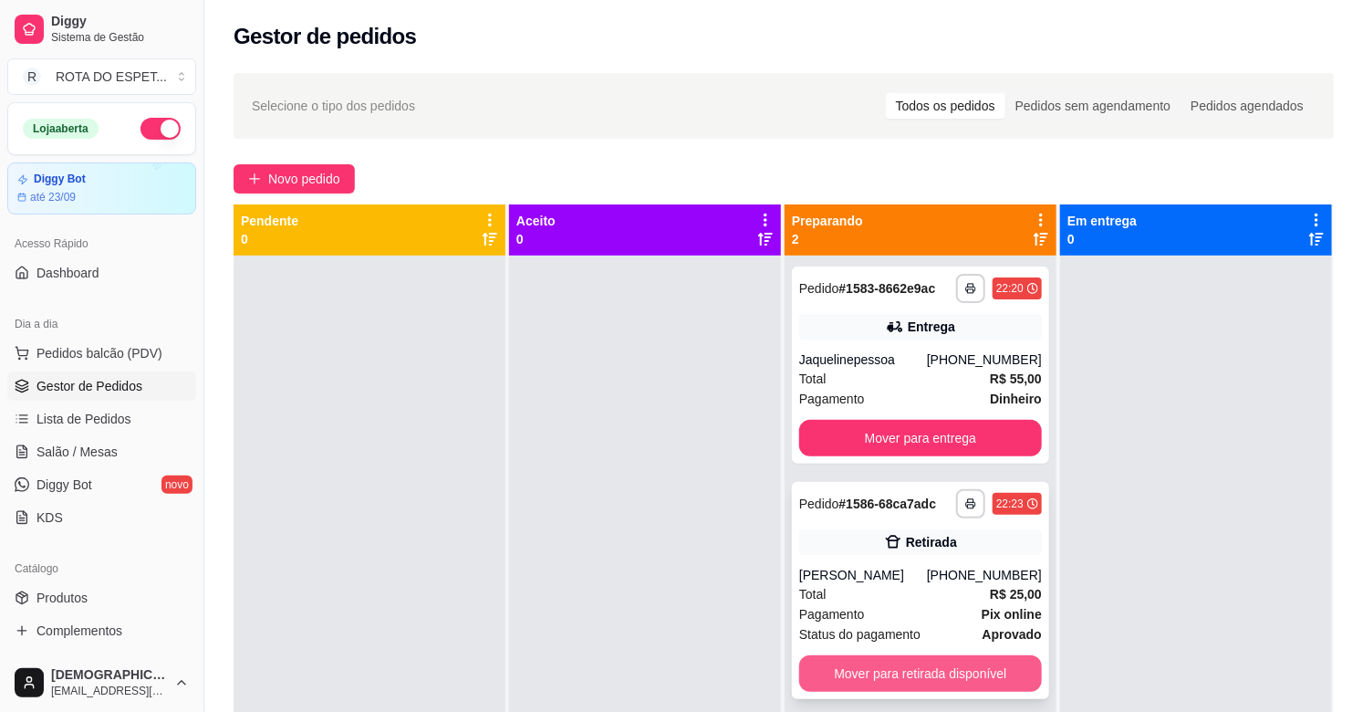
click at [919, 672] on button "Mover para retirada disponível" at bounding box center [920, 673] width 243 height 36
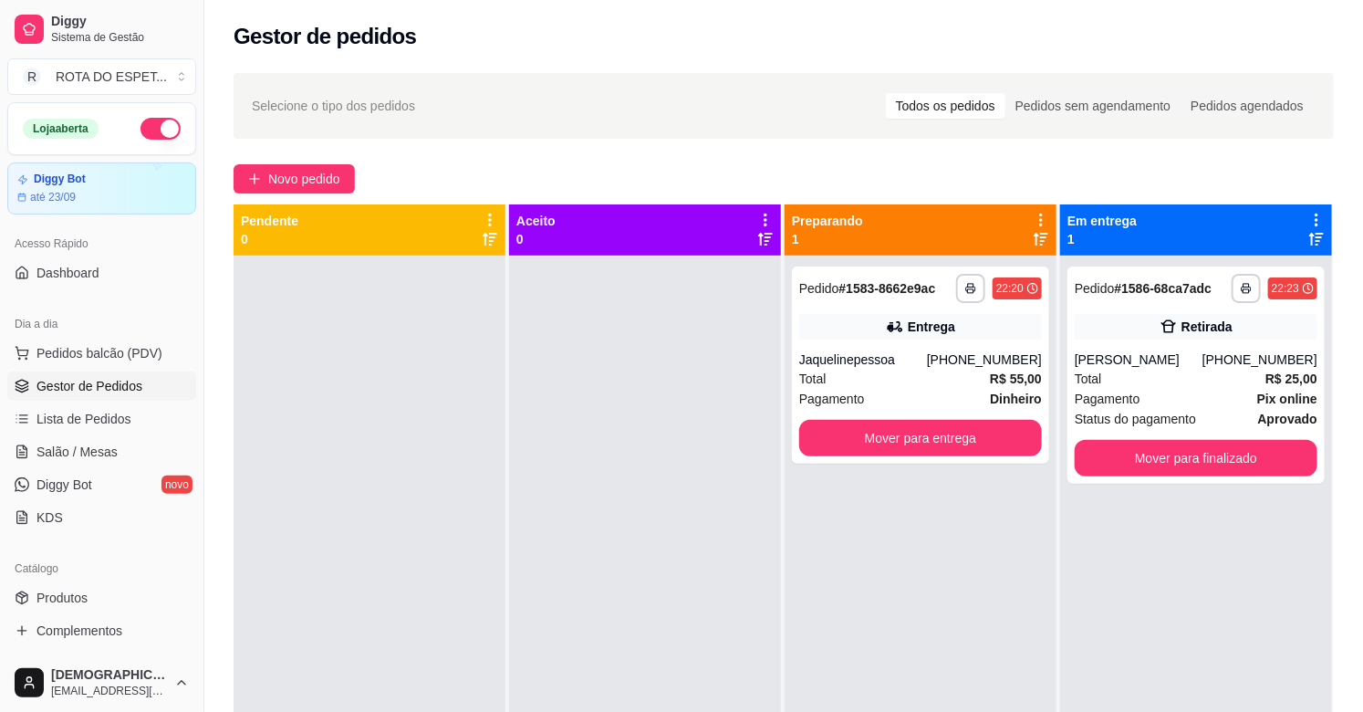
click at [628, 544] on div at bounding box center [645, 611] width 272 height 712
click at [582, 621] on div at bounding box center [645, 611] width 272 height 712
click at [630, 564] on div at bounding box center [645, 611] width 272 height 712
click at [725, 586] on div at bounding box center [645, 611] width 272 height 712
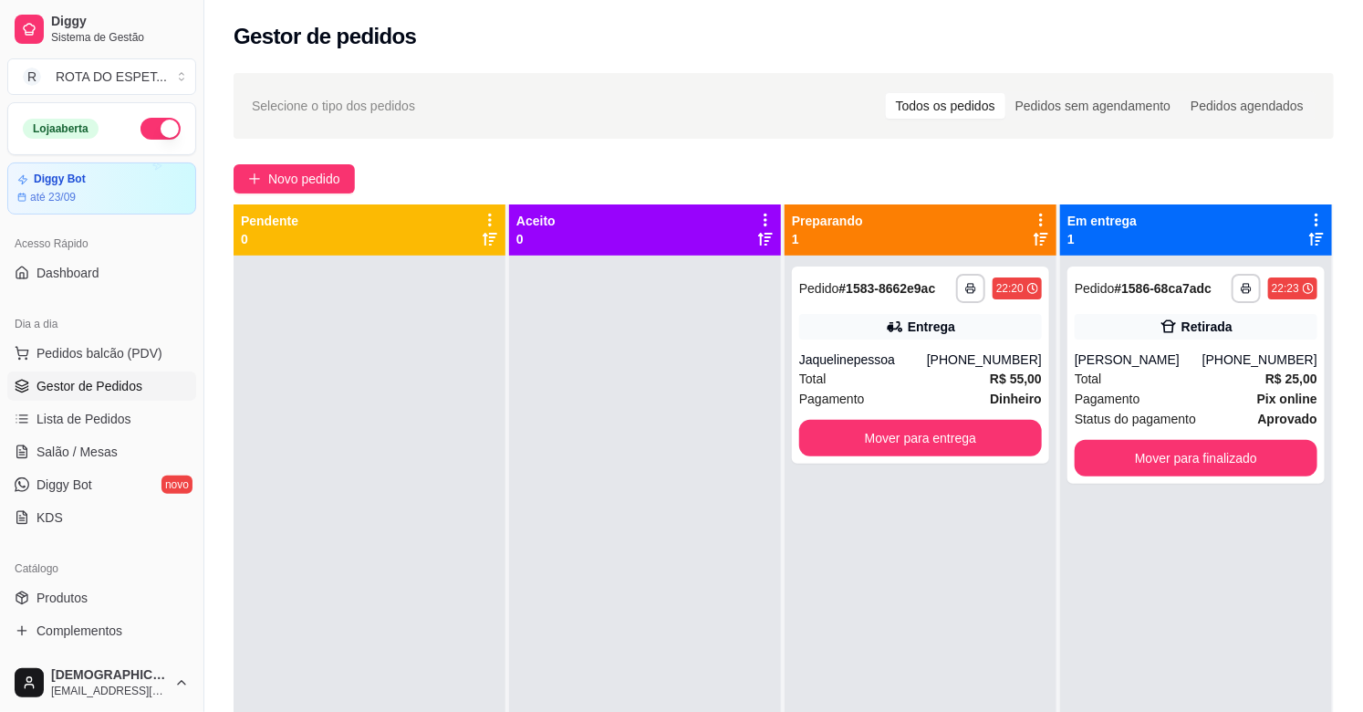
click at [725, 586] on div at bounding box center [645, 611] width 272 height 712
click at [949, 438] on button "Mover para entrega" at bounding box center [920, 438] width 243 height 36
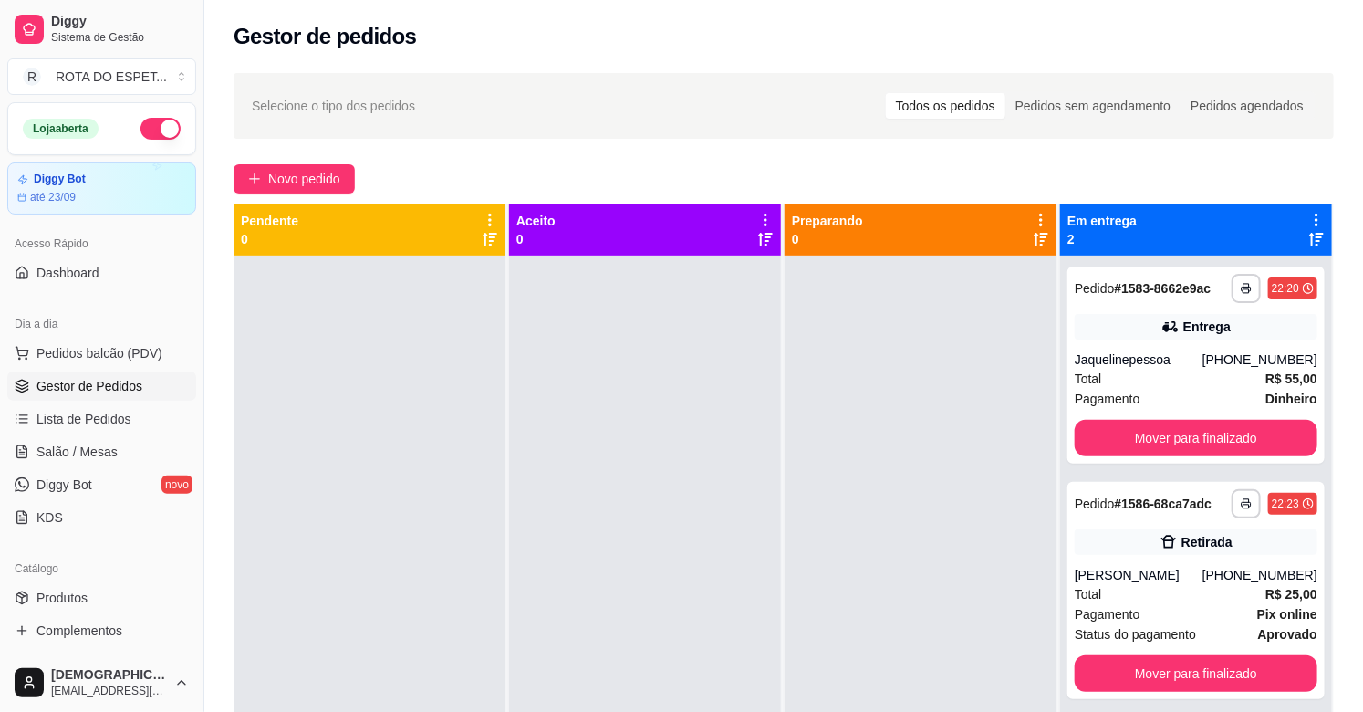
click at [613, 587] on div at bounding box center [645, 611] width 272 height 712
click at [552, 640] on div at bounding box center [645, 611] width 272 height 712
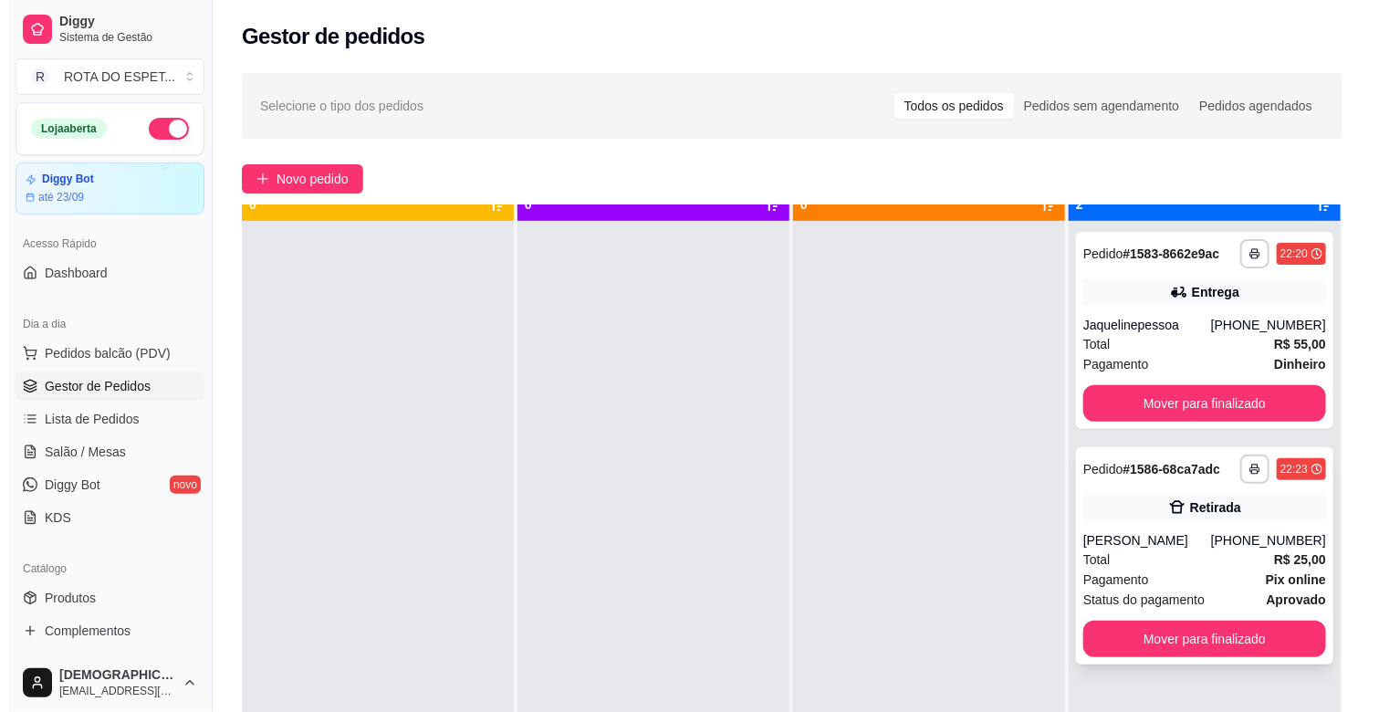
scroll to position [50, 0]
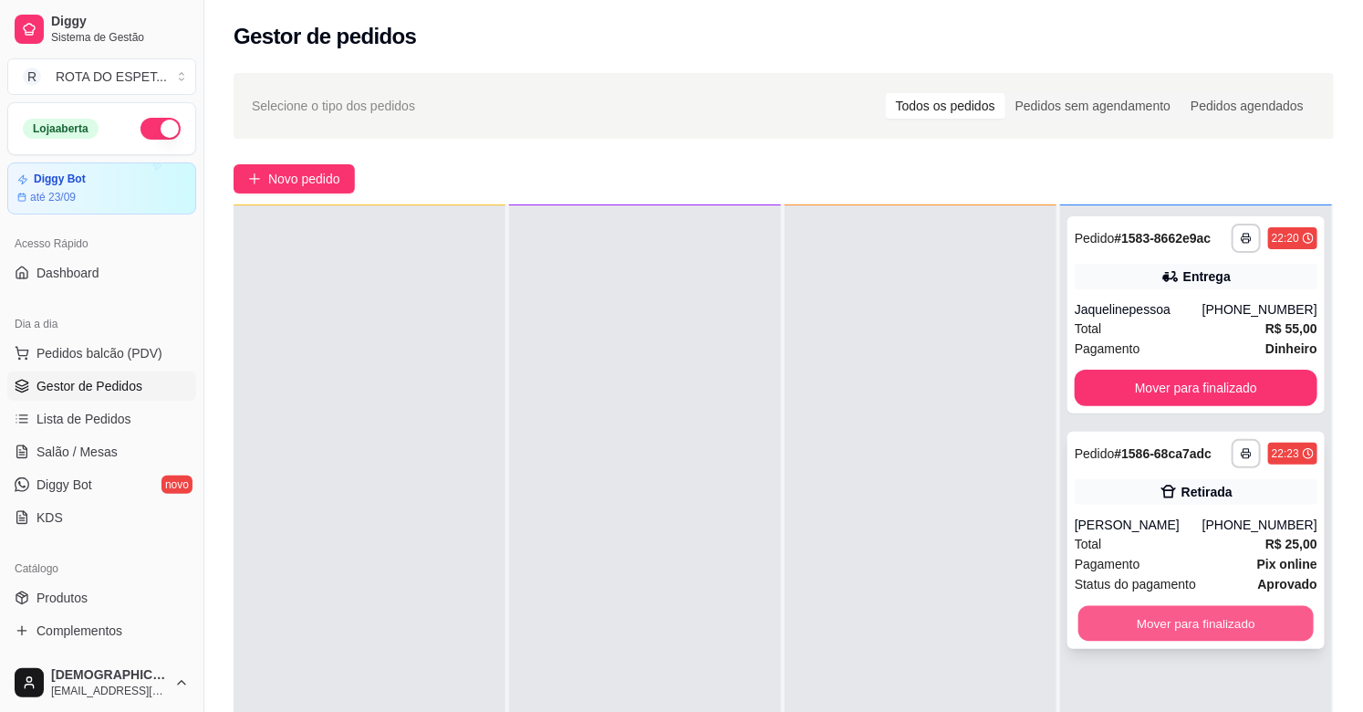
click at [1199, 625] on button "Mover para finalizado" at bounding box center [1195, 624] width 235 height 36
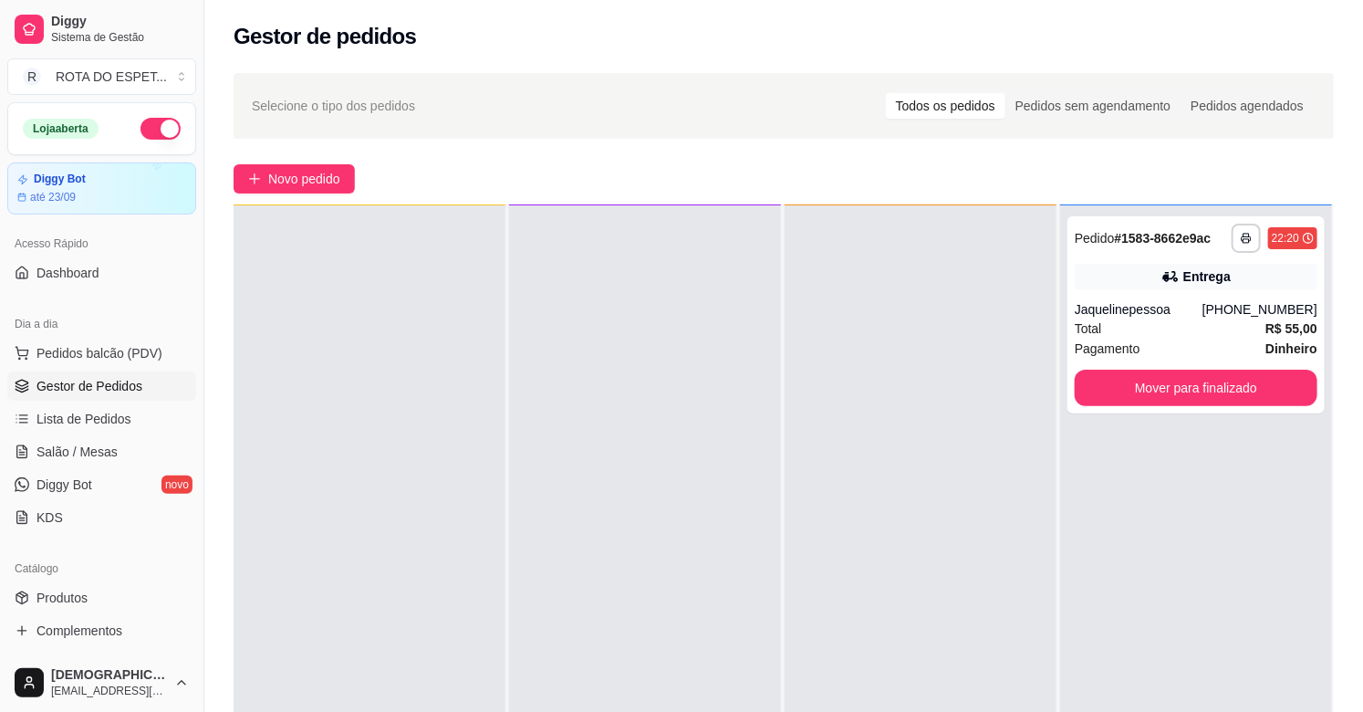
click at [661, 605] on div at bounding box center [645, 561] width 272 height 712
click at [662, 605] on div at bounding box center [645, 561] width 272 height 712
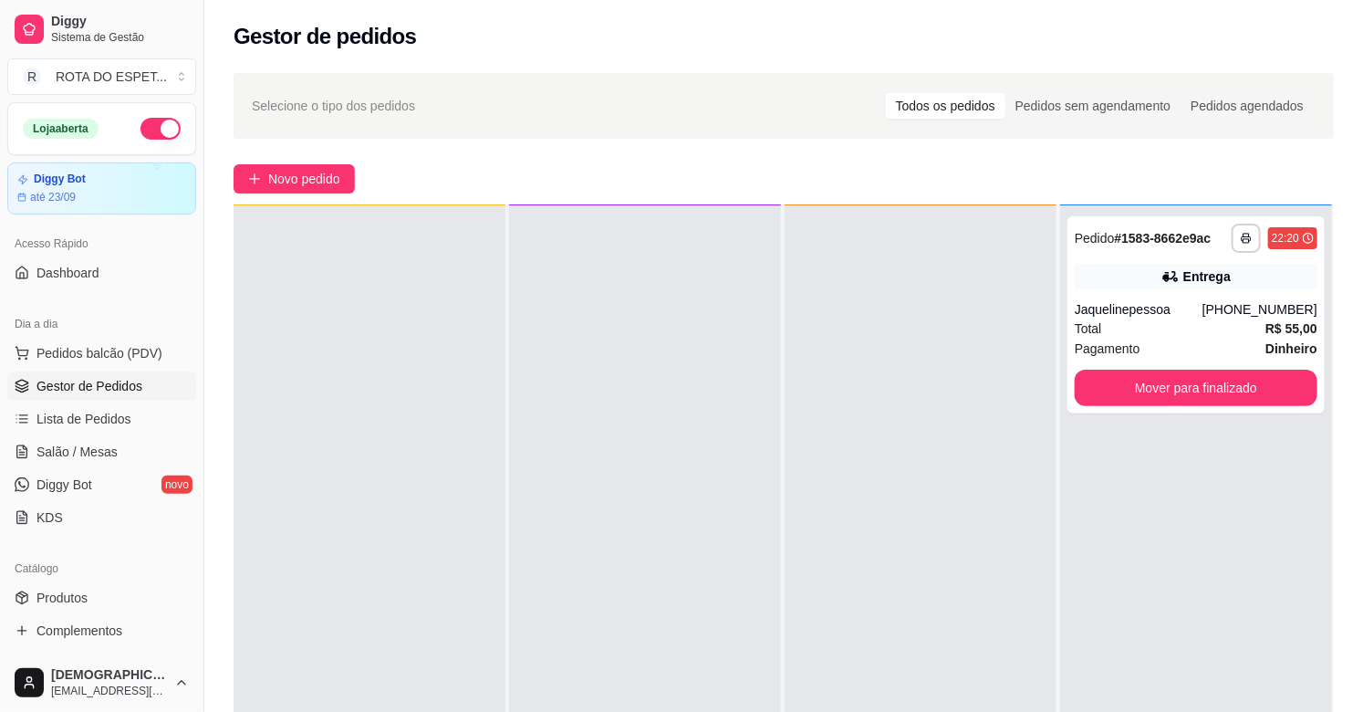
click at [662, 605] on div at bounding box center [645, 561] width 272 height 712
click at [102, 450] on span "Salão / Mesas" at bounding box center [76, 452] width 81 height 18
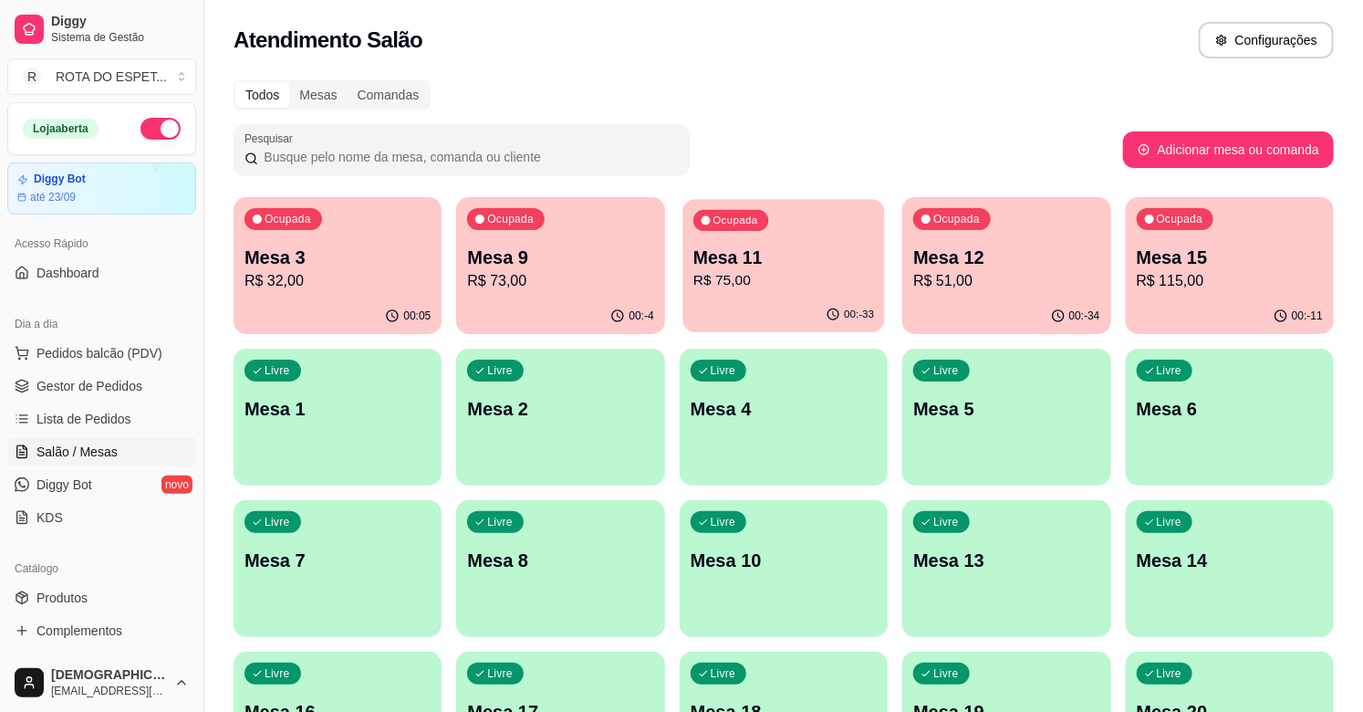
click at [770, 288] on p "R$ 75,00" at bounding box center [783, 280] width 181 height 21
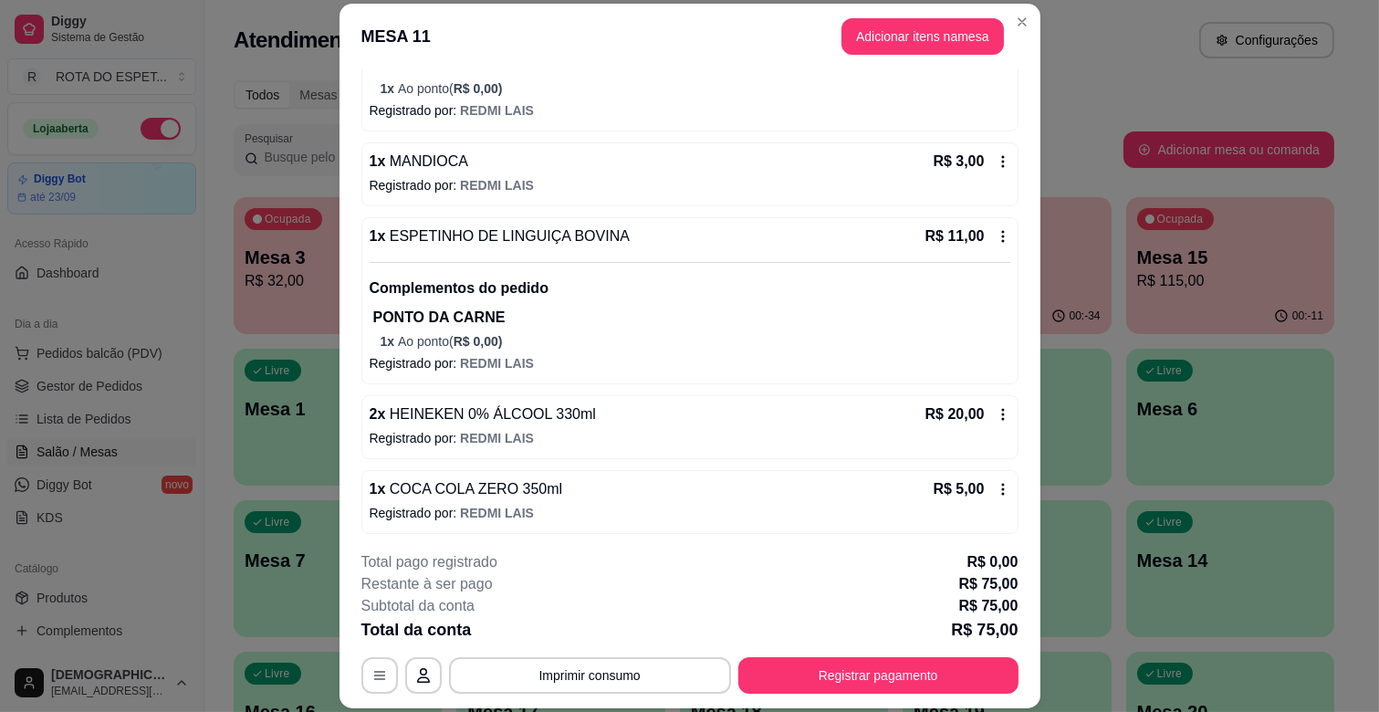
scroll to position [512, 0]
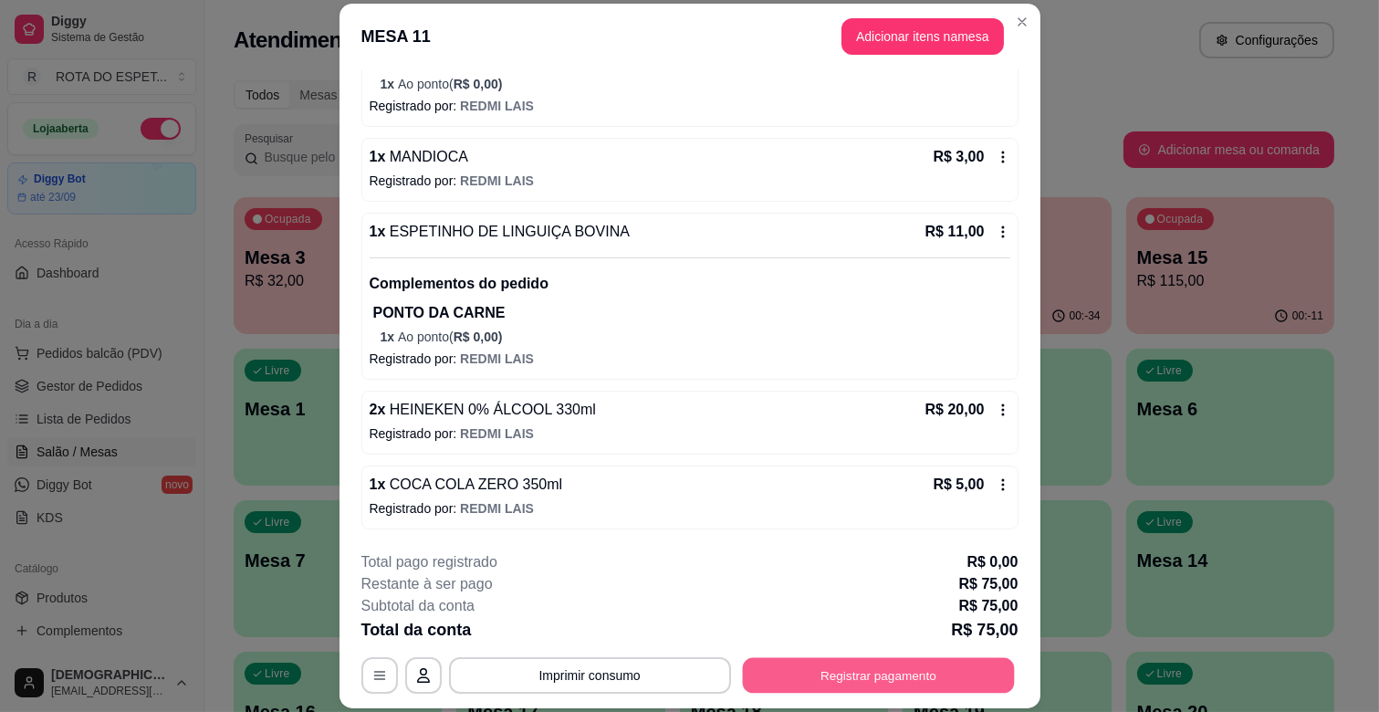
click at [896, 670] on button "Registrar pagamento" at bounding box center [878, 676] width 272 height 36
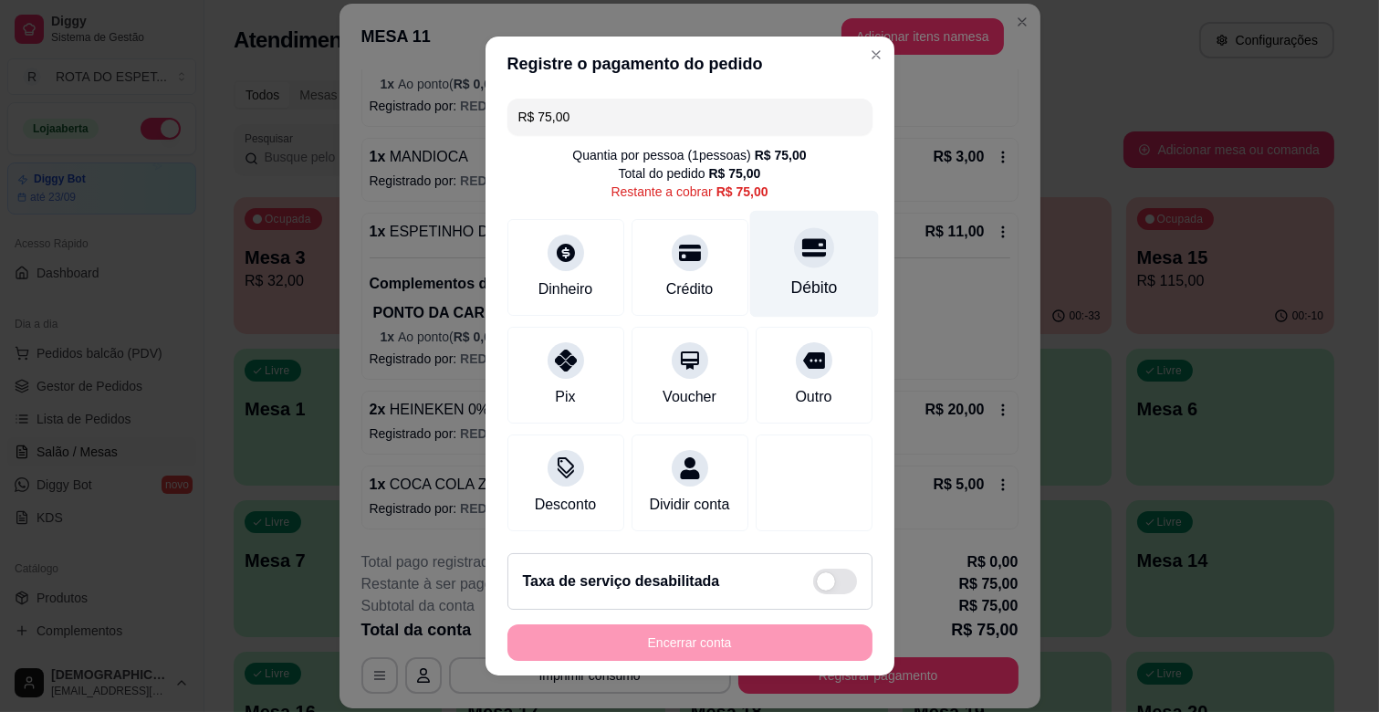
click at [794, 260] on div at bounding box center [814, 247] width 40 height 40
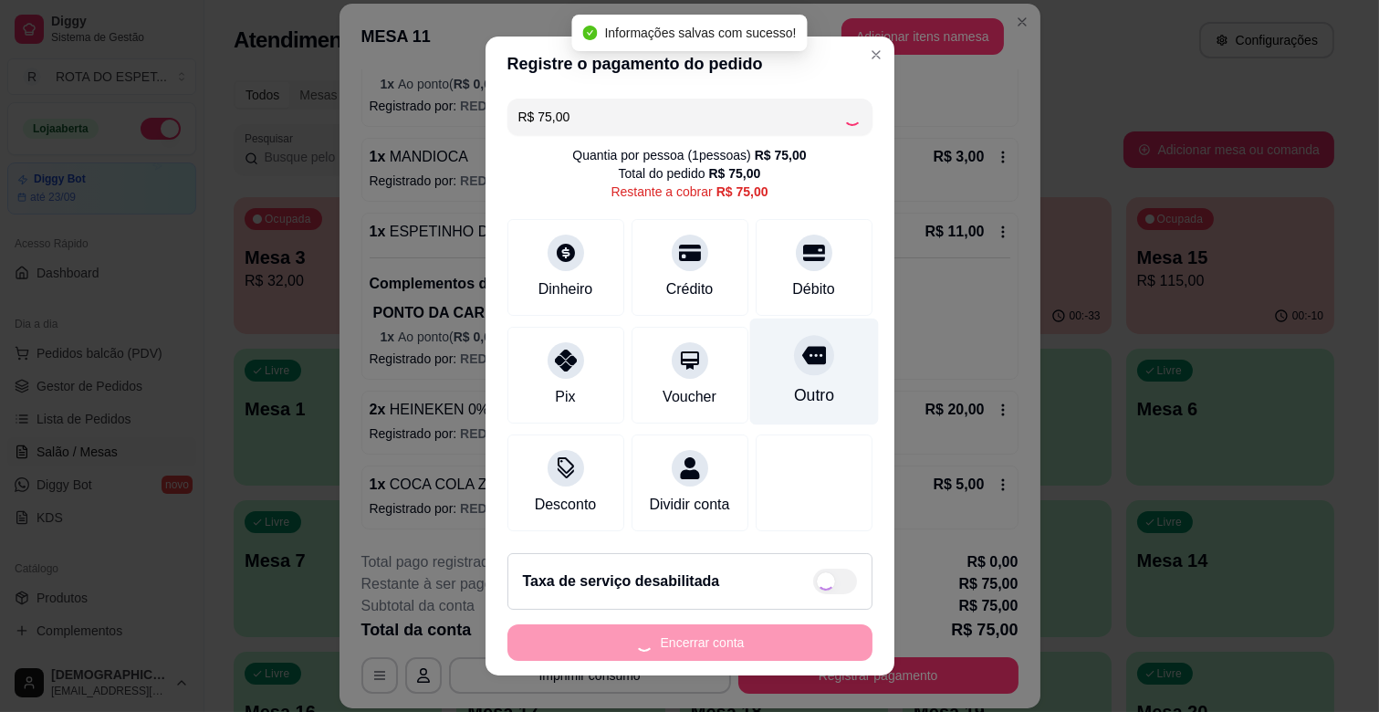
type input "R$ 0,00"
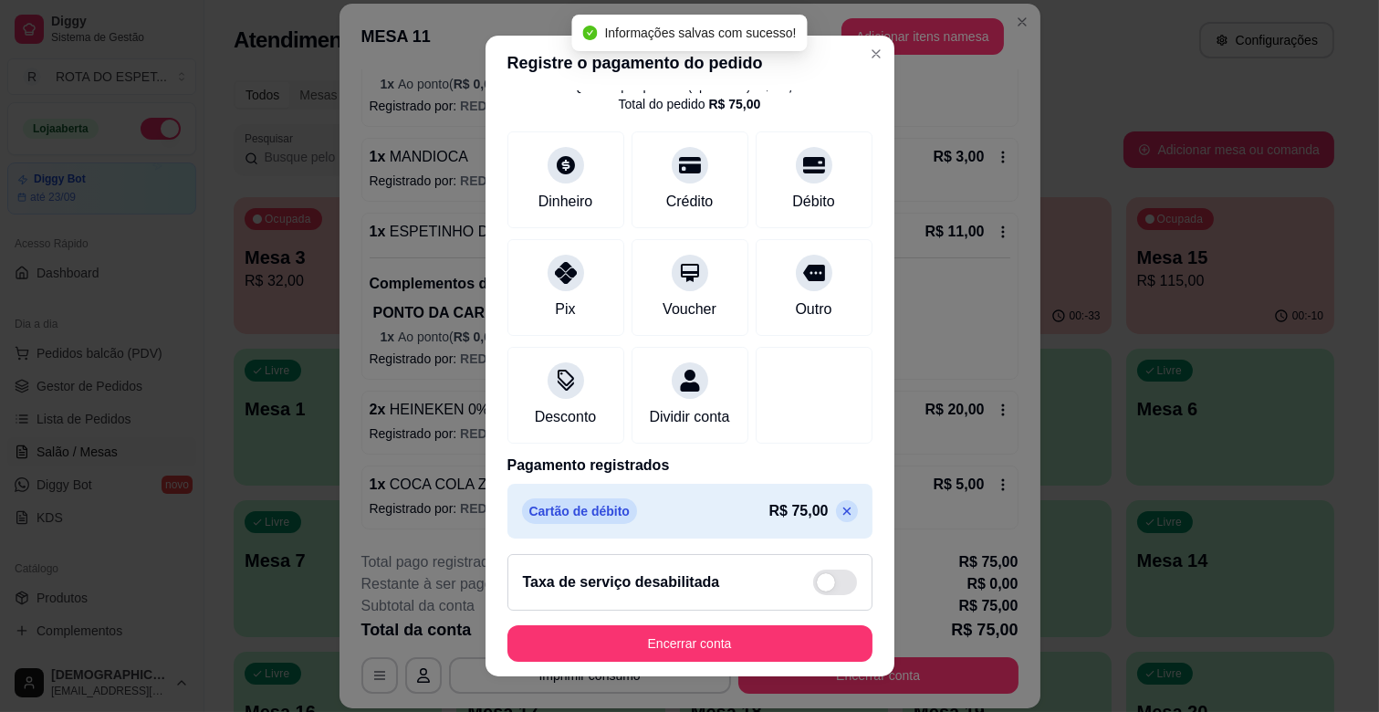
scroll to position [97, 0]
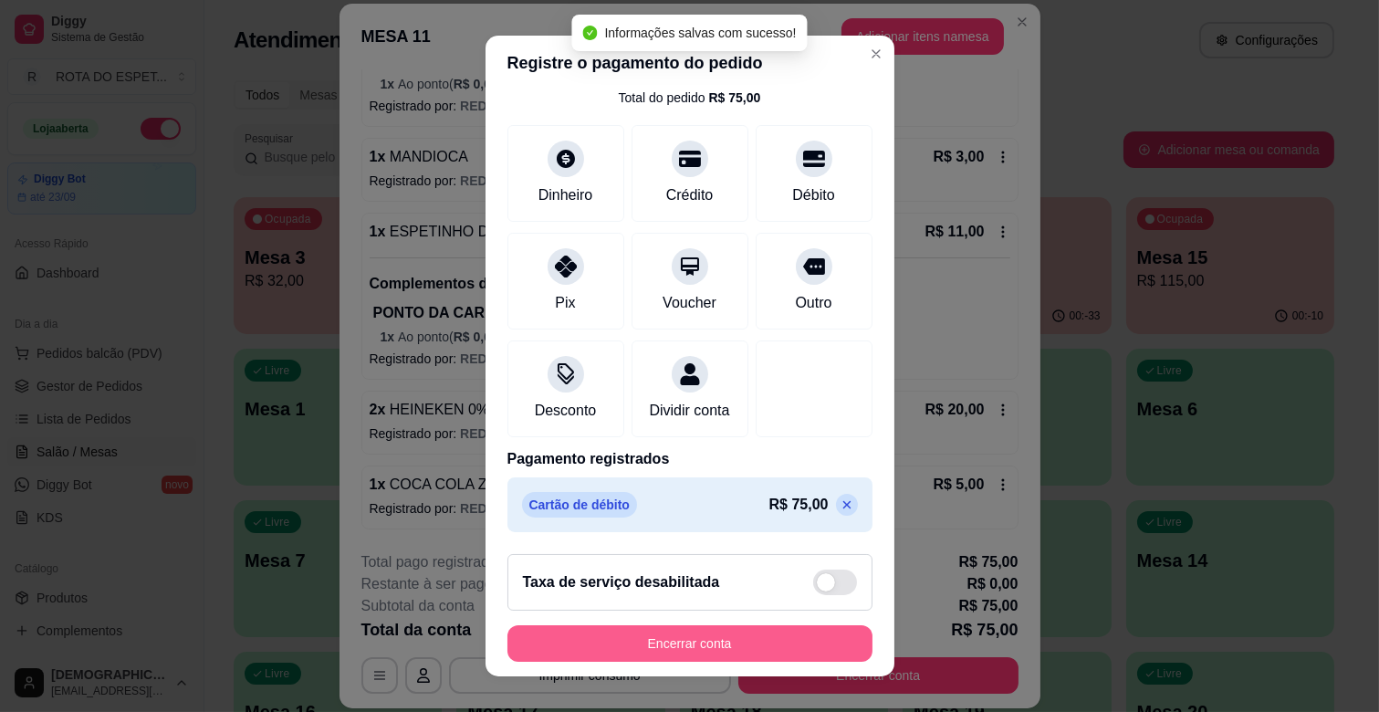
click at [759, 630] on button "Encerrar conta" at bounding box center [689, 643] width 365 height 36
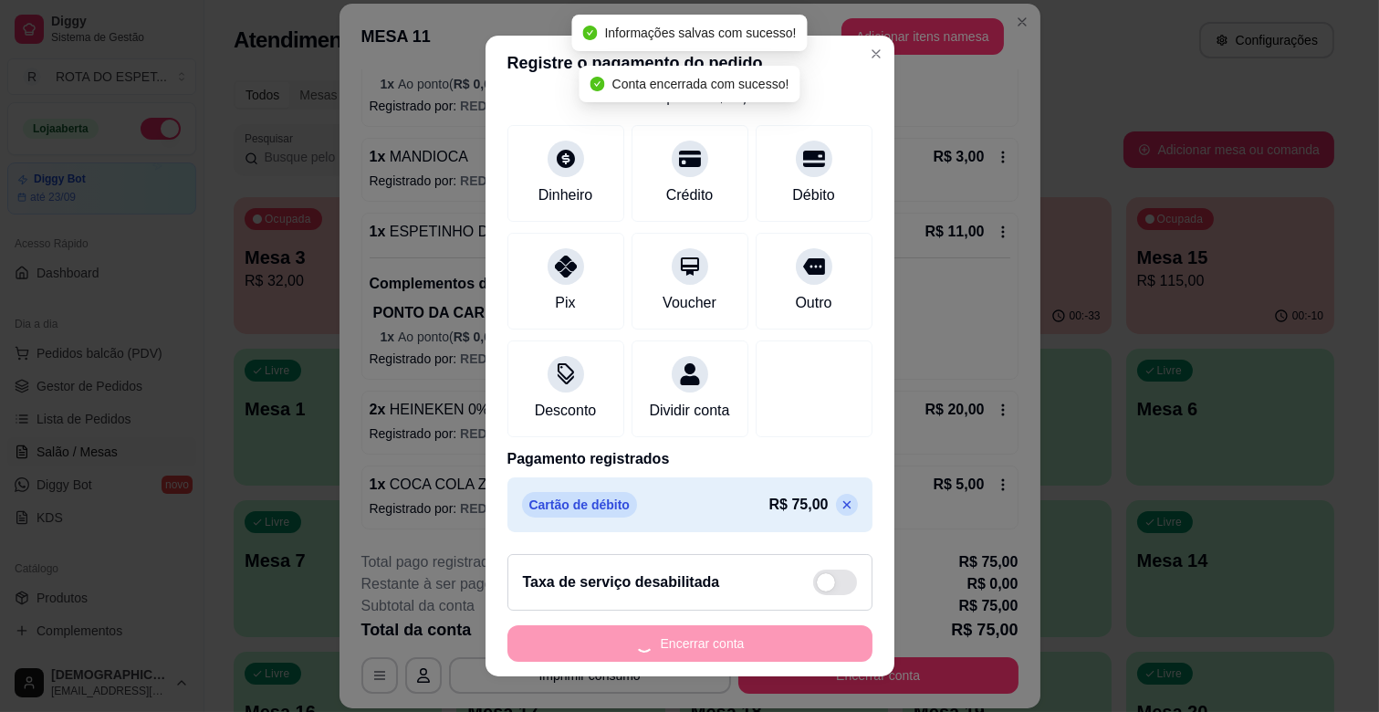
scroll to position [0, 0]
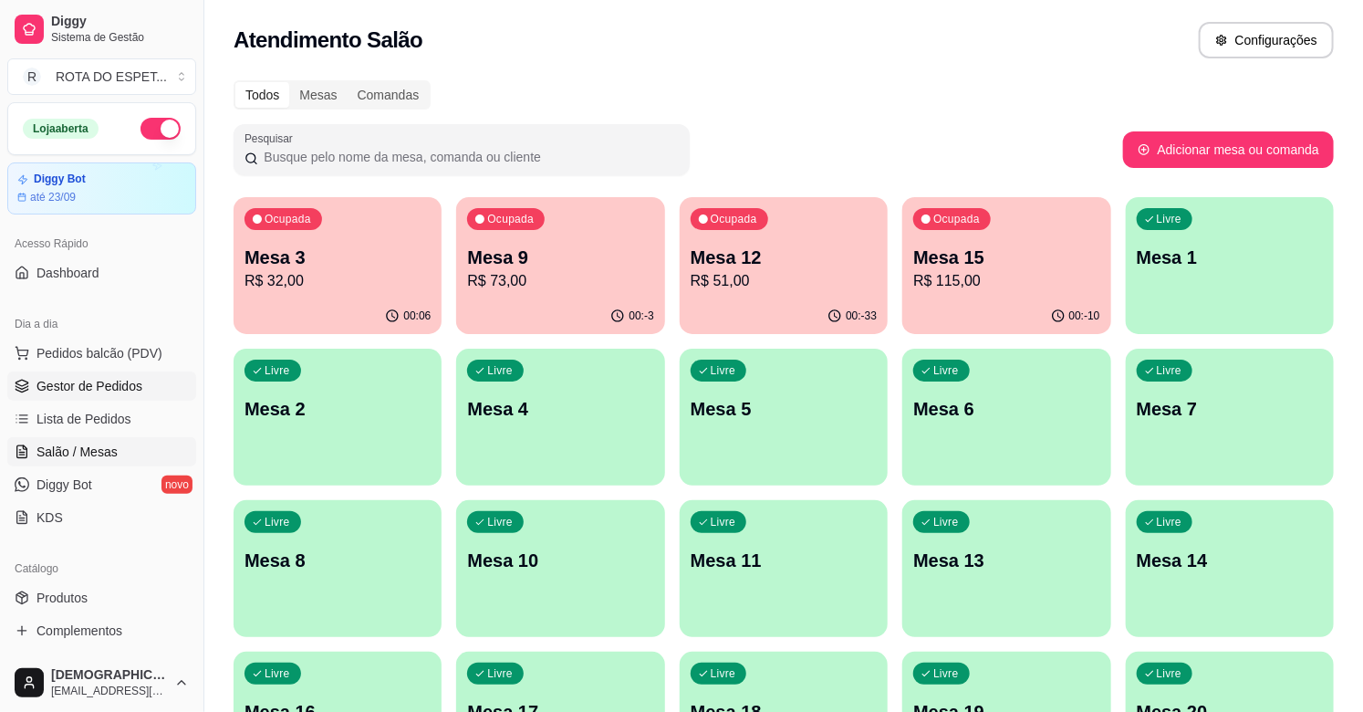
click at [109, 392] on span "Gestor de Pedidos" at bounding box center [89, 386] width 106 height 18
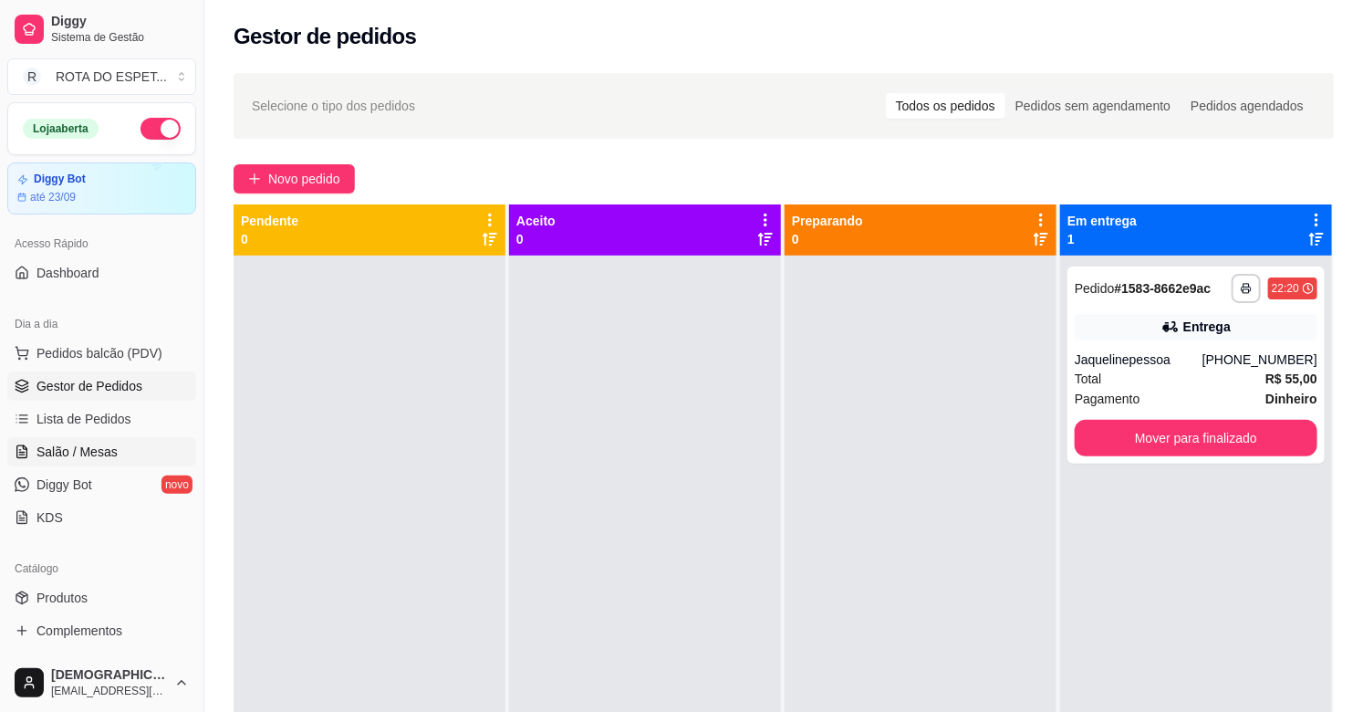
click at [89, 444] on span "Salão / Mesas" at bounding box center [76, 452] width 81 height 18
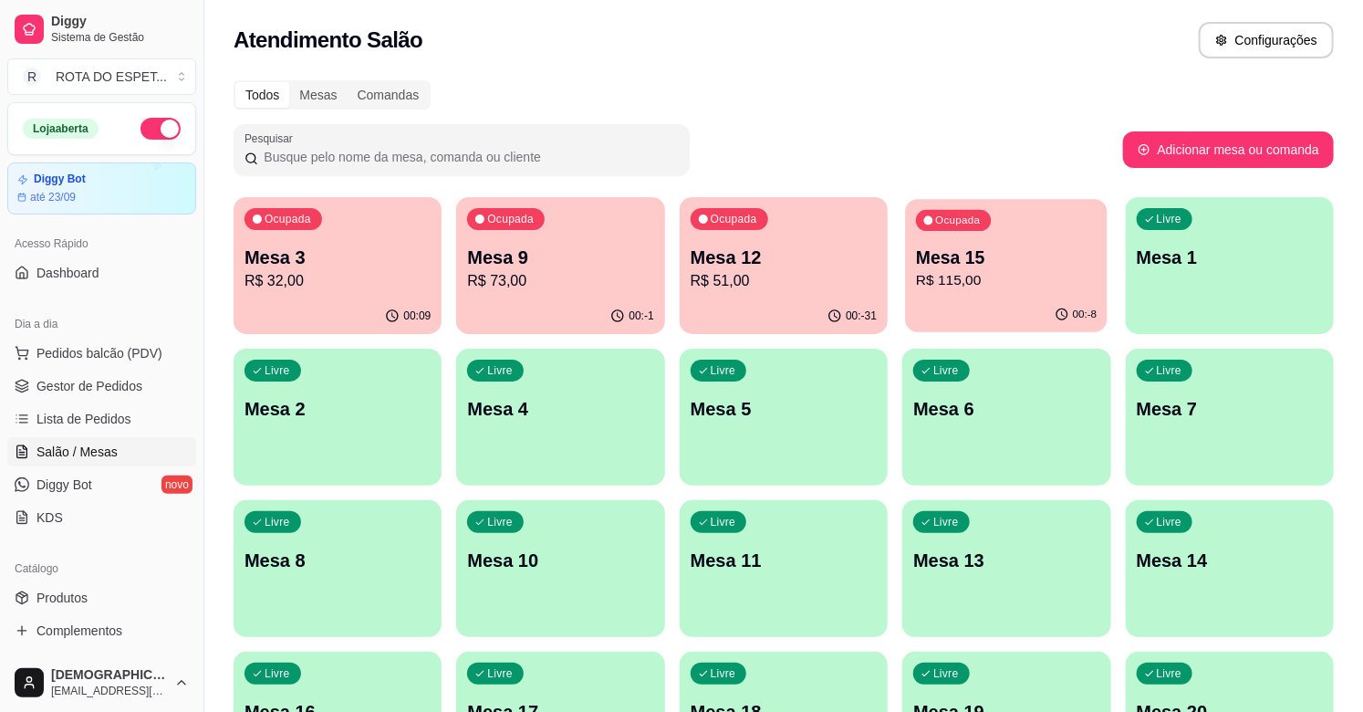
click at [1042, 272] on p "R$ 115,00" at bounding box center [1006, 280] width 181 height 21
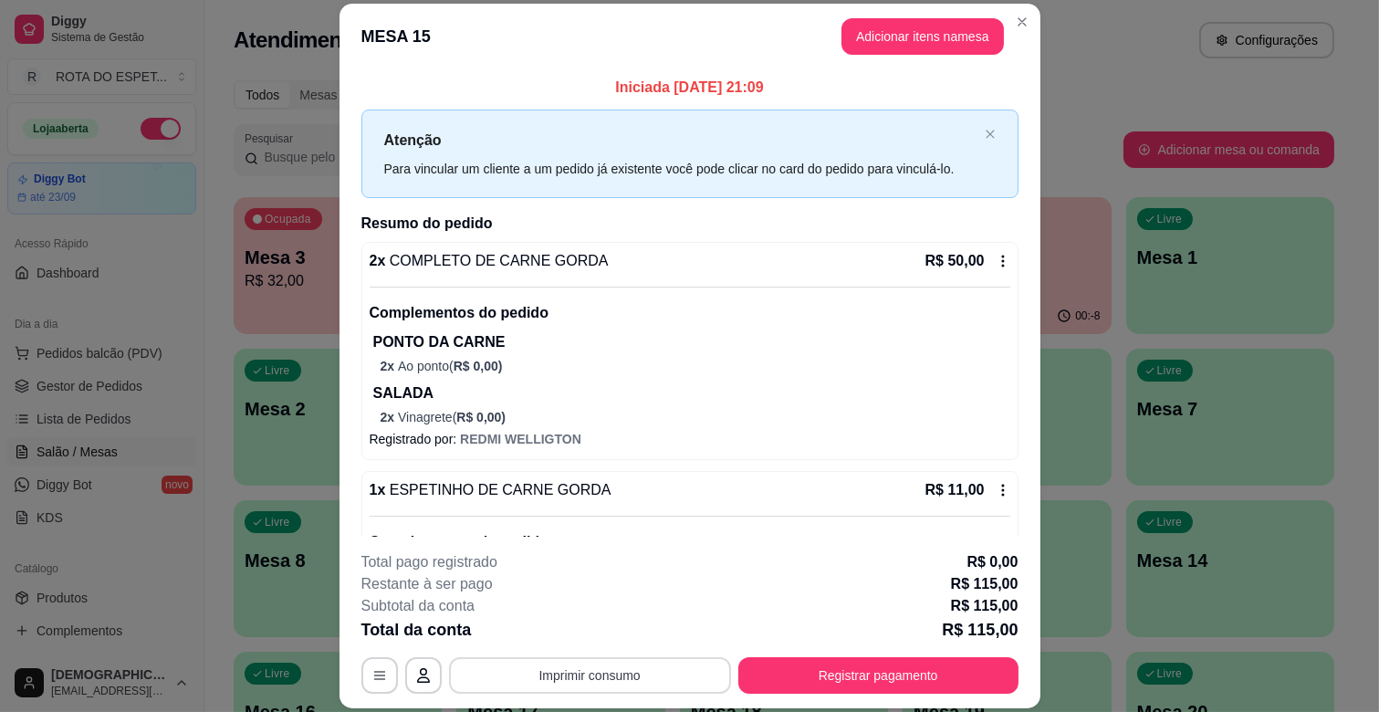
click at [594, 685] on button "Imprimir consumo" at bounding box center [590, 675] width 282 height 36
click at [627, 630] on button "IMPRESSORA CAIXA" at bounding box center [588, 633] width 146 height 28
click at [885, 669] on button "Registrar pagamento" at bounding box center [878, 676] width 272 height 36
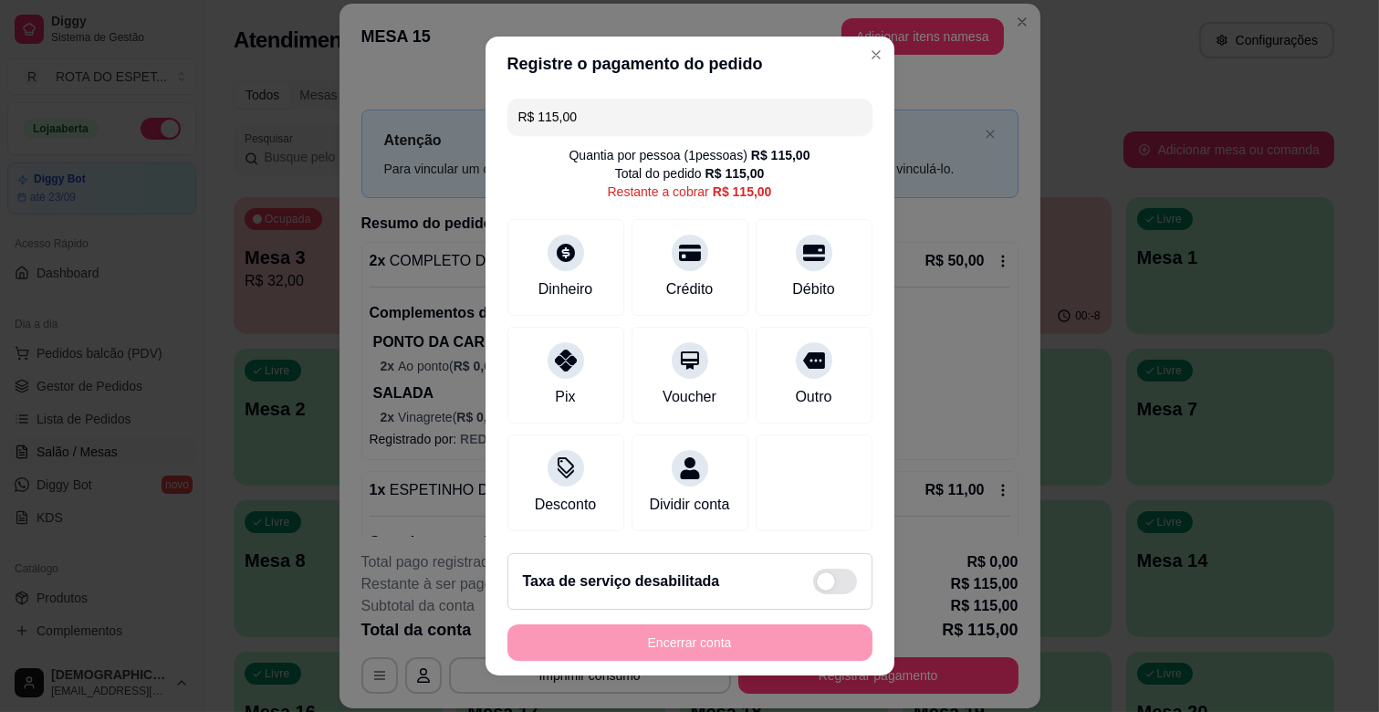
click at [703, 99] on input "R$ 115,00" at bounding box center [689, 117] width 343 height 36
click at [695, 107] on input "R$ 115,00" at bounding box center [689, 117] width 343 height 36
click at [560, 370] on div at bounding box center [566, 355] width 40 height 40
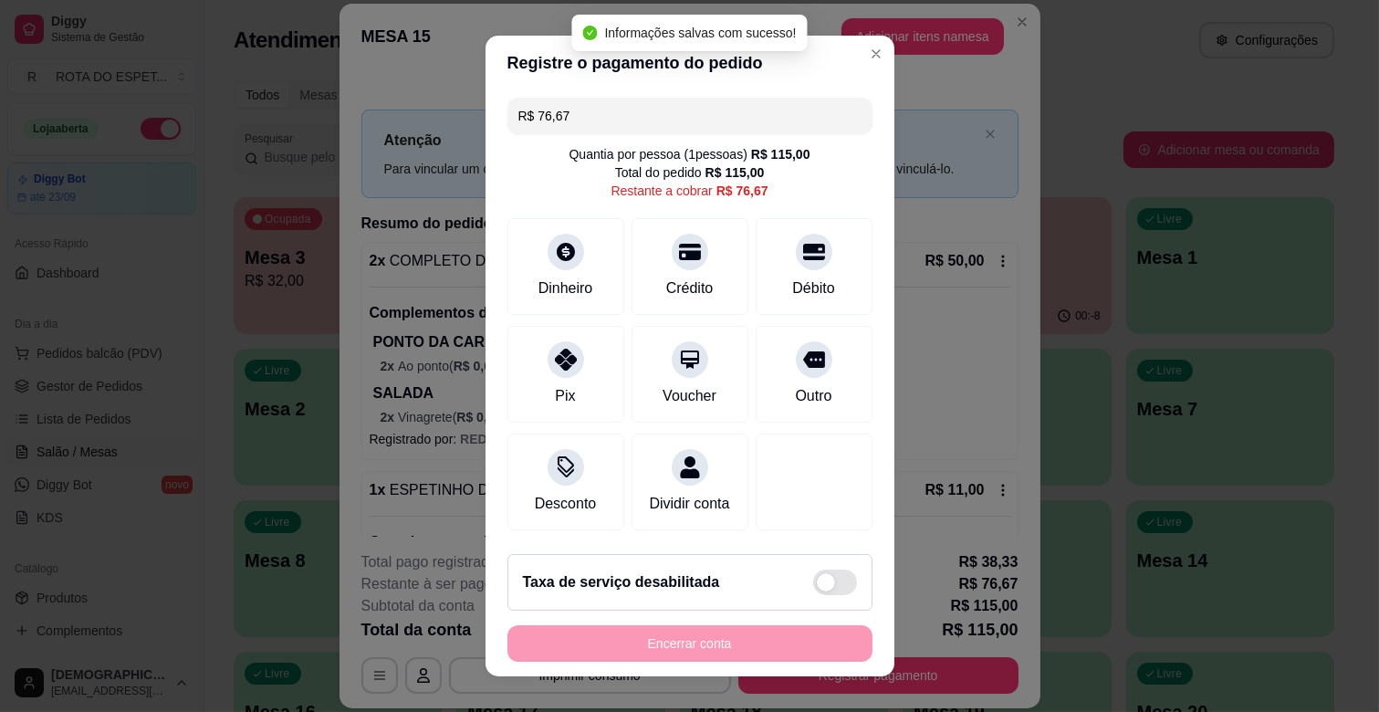
click at [597, 119] on input "R$ 76,67" at bounding box center [689, 116] width 343 height 36
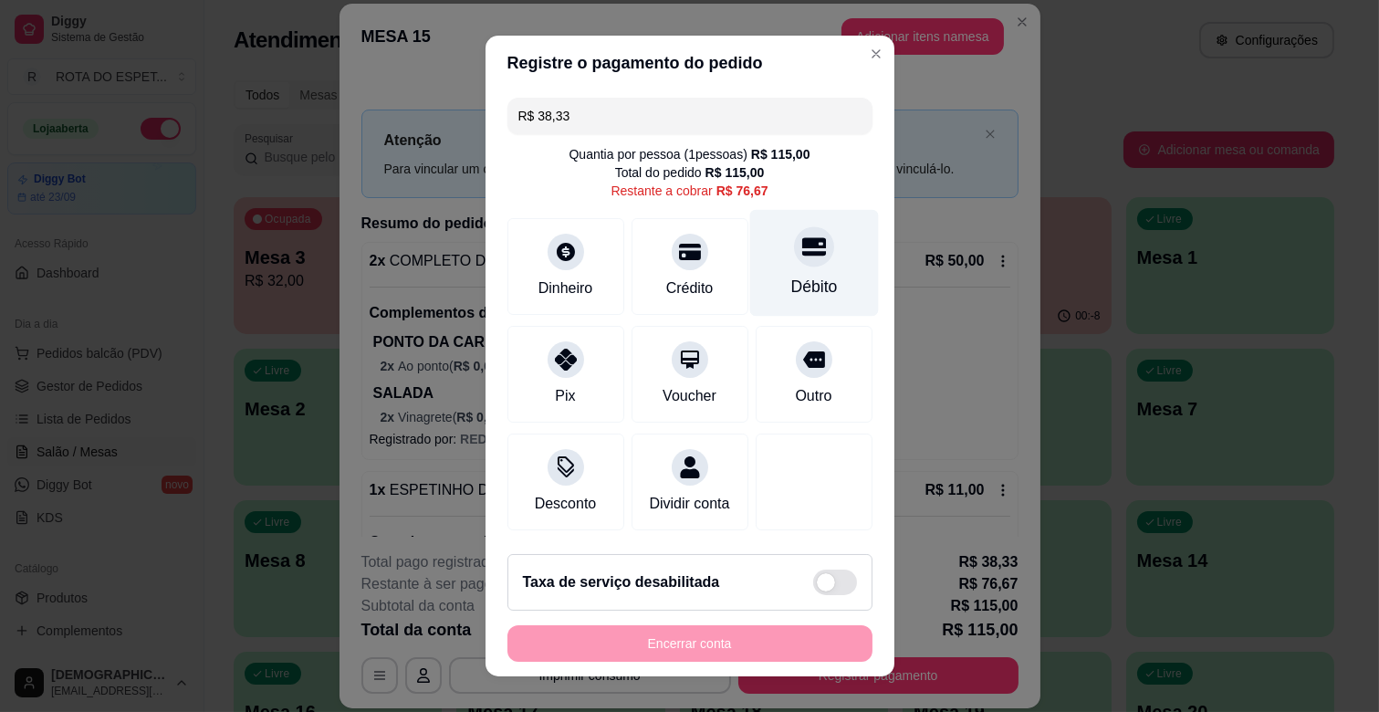
click at [790, 276] on div "Débito" at bounding box center [813, 287] width 47 height 24
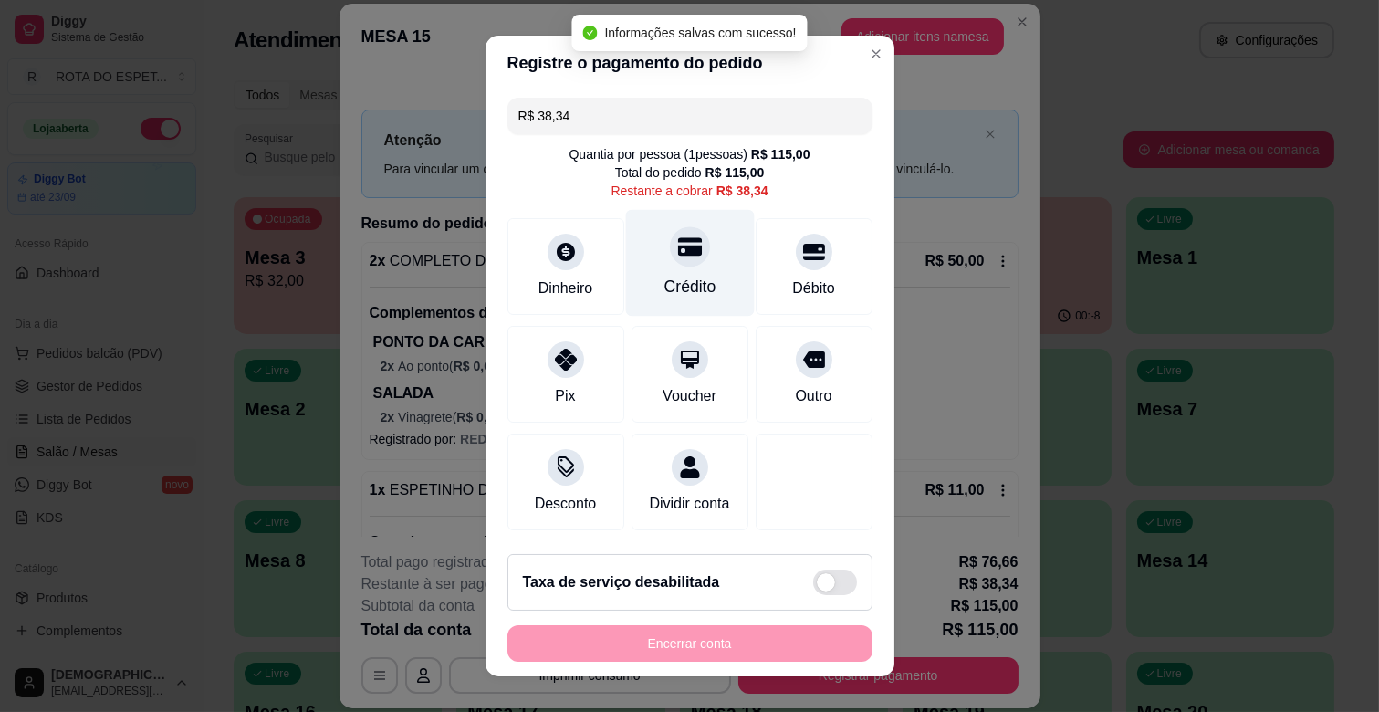
click at [687, 269] on div "Crédito" at bounding box center [689, 263] width 129 height 107
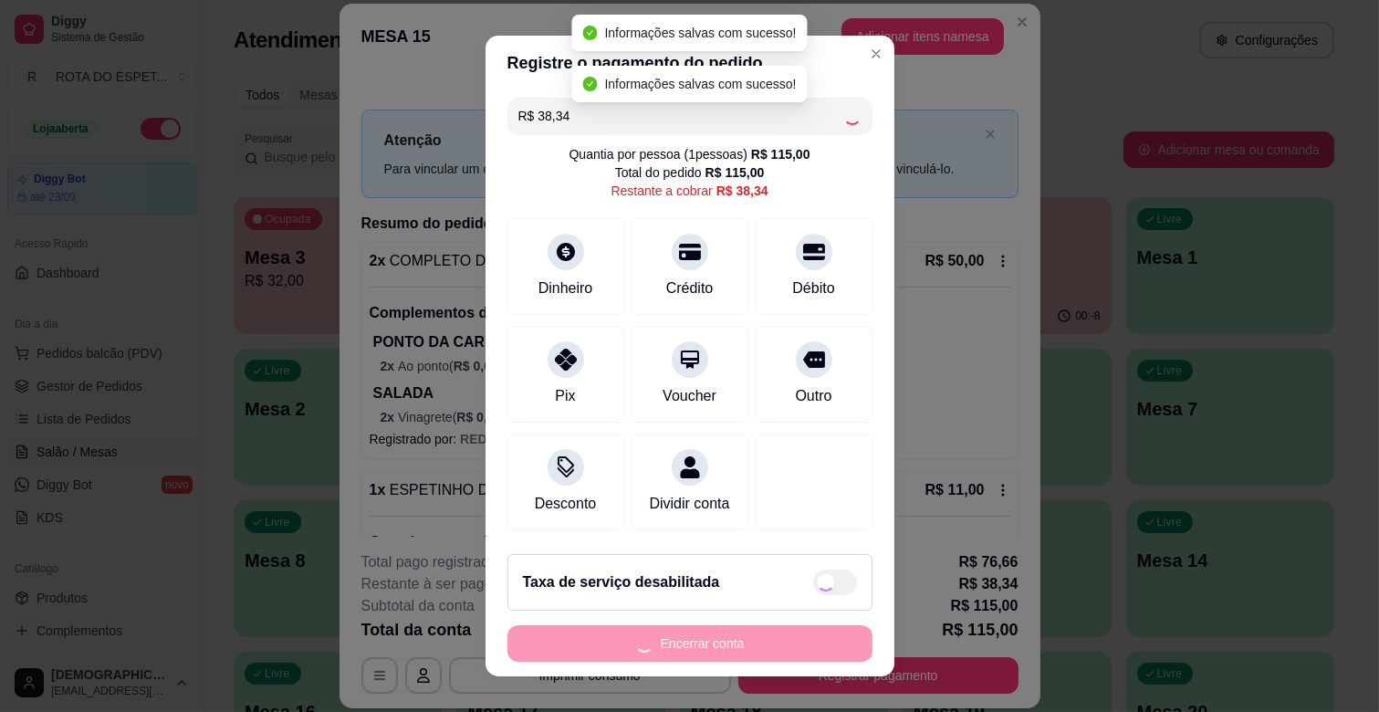
type input "R$ 0,00"
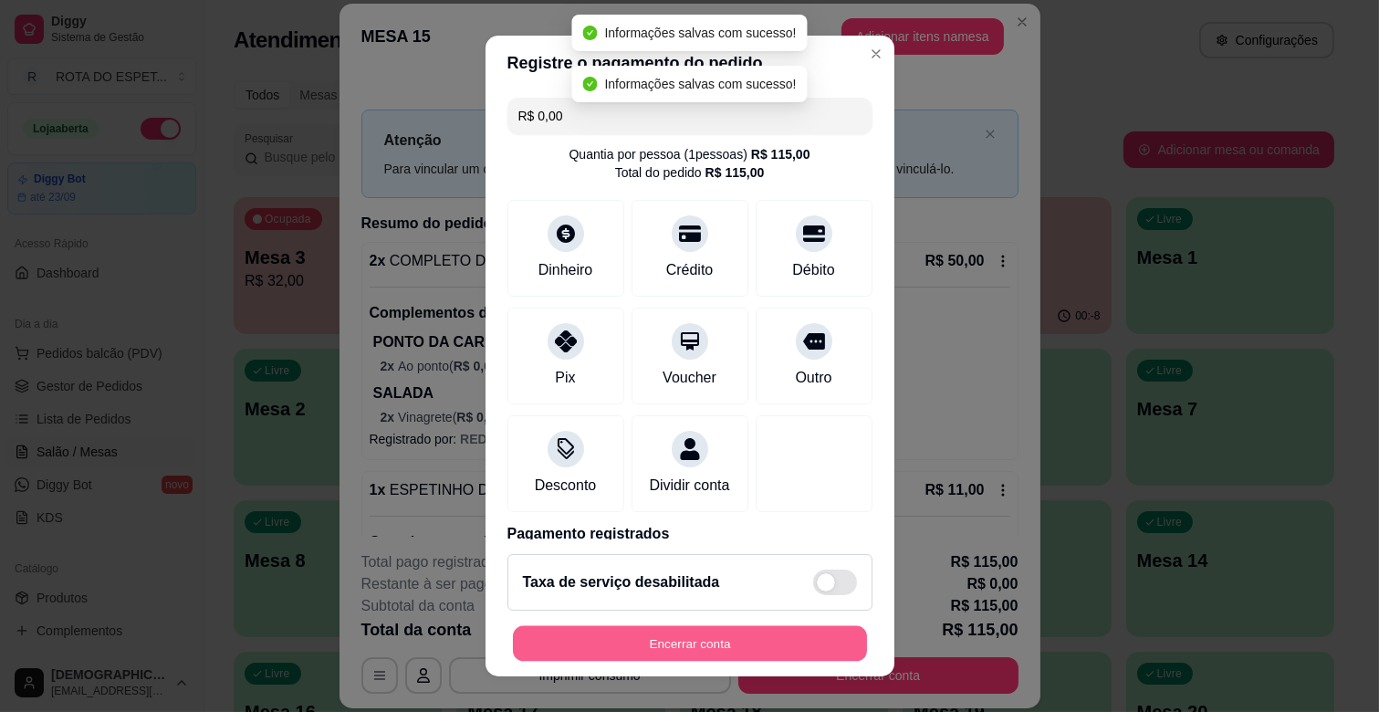
click at [740, 640] on button "Encerrar conta" at bounding box center [690, 644] width 354 height 36
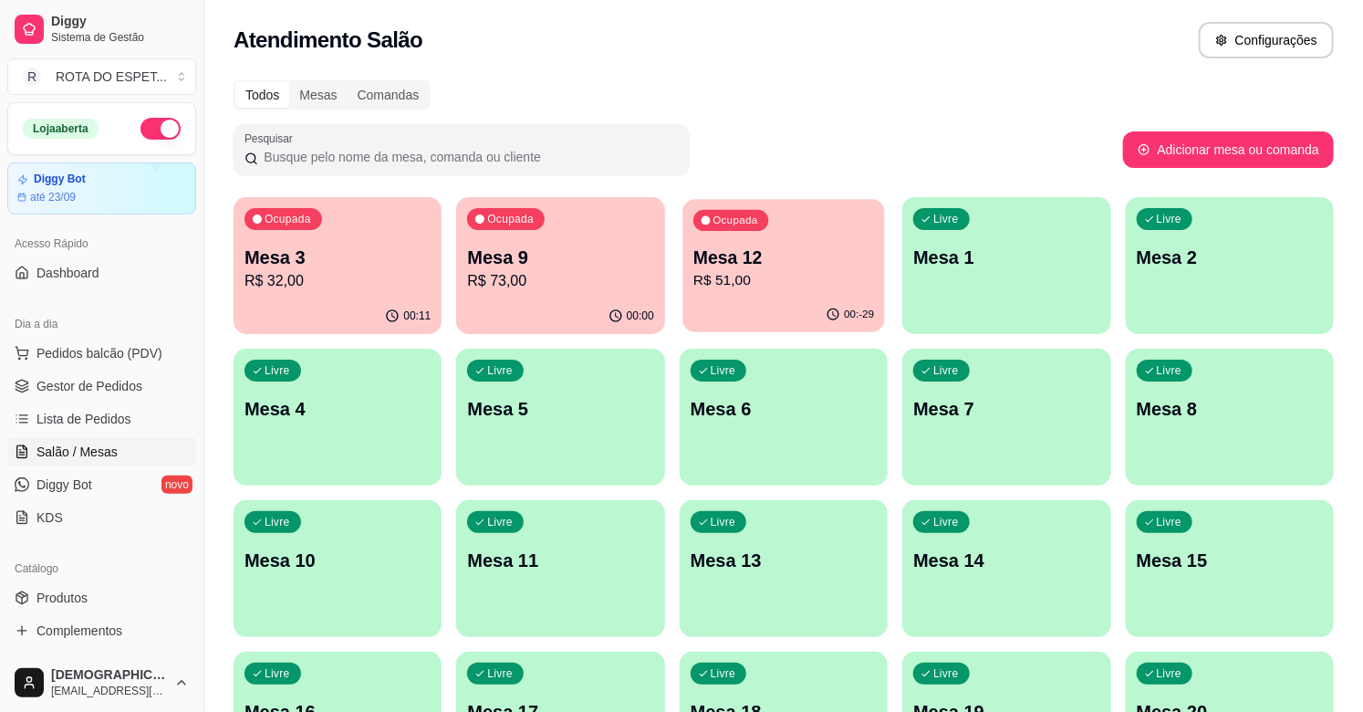
click at [776, 262] on p "Mesa 12" at bounding box center [783, 257] width 181 height 25
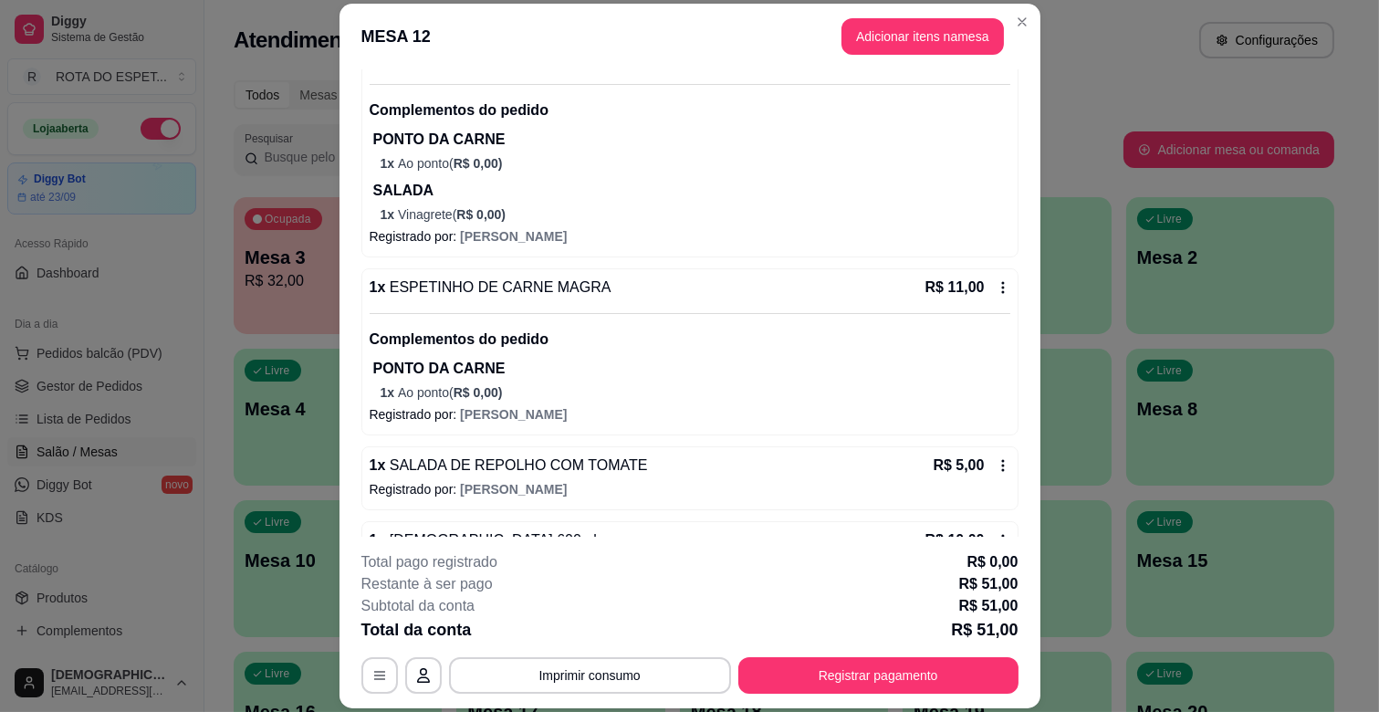
scroll to position [258, 0]
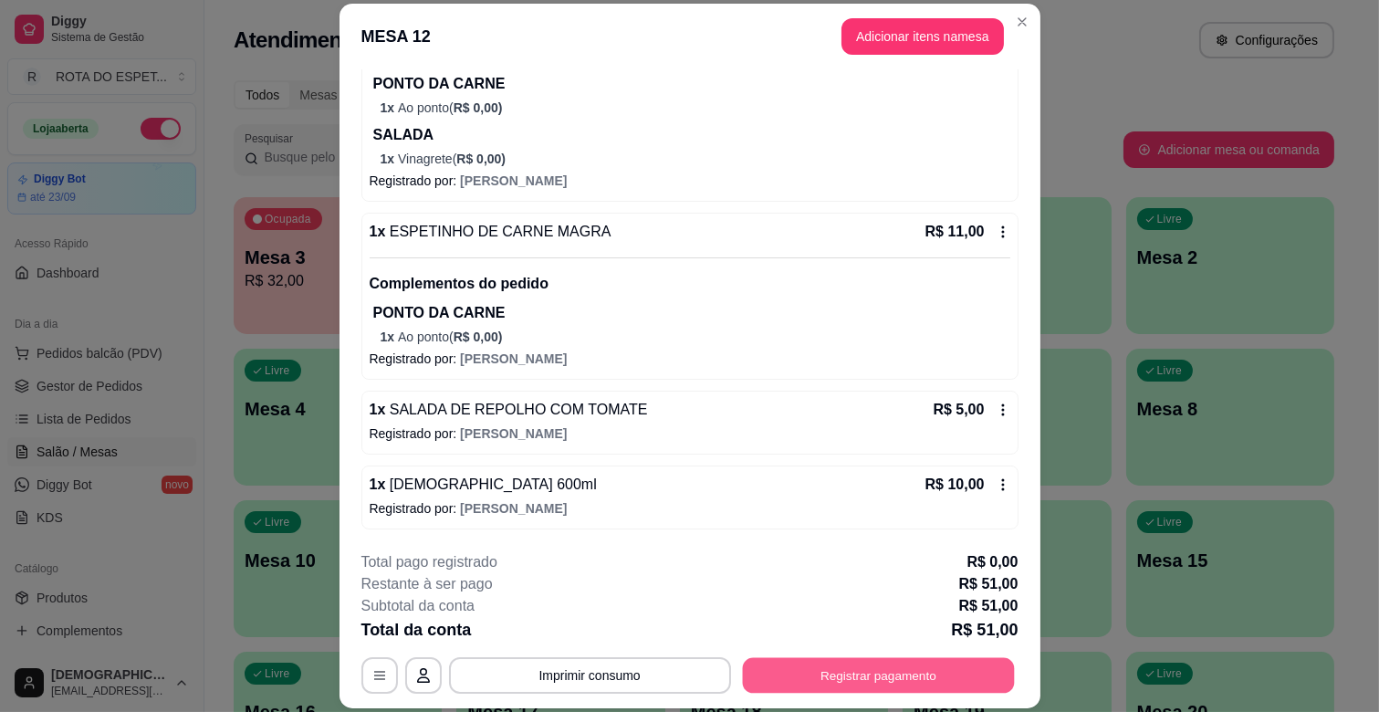
click at [949, 680] on button "Registrar pagamento" at bounding box center [878, 676] width 272 height 36
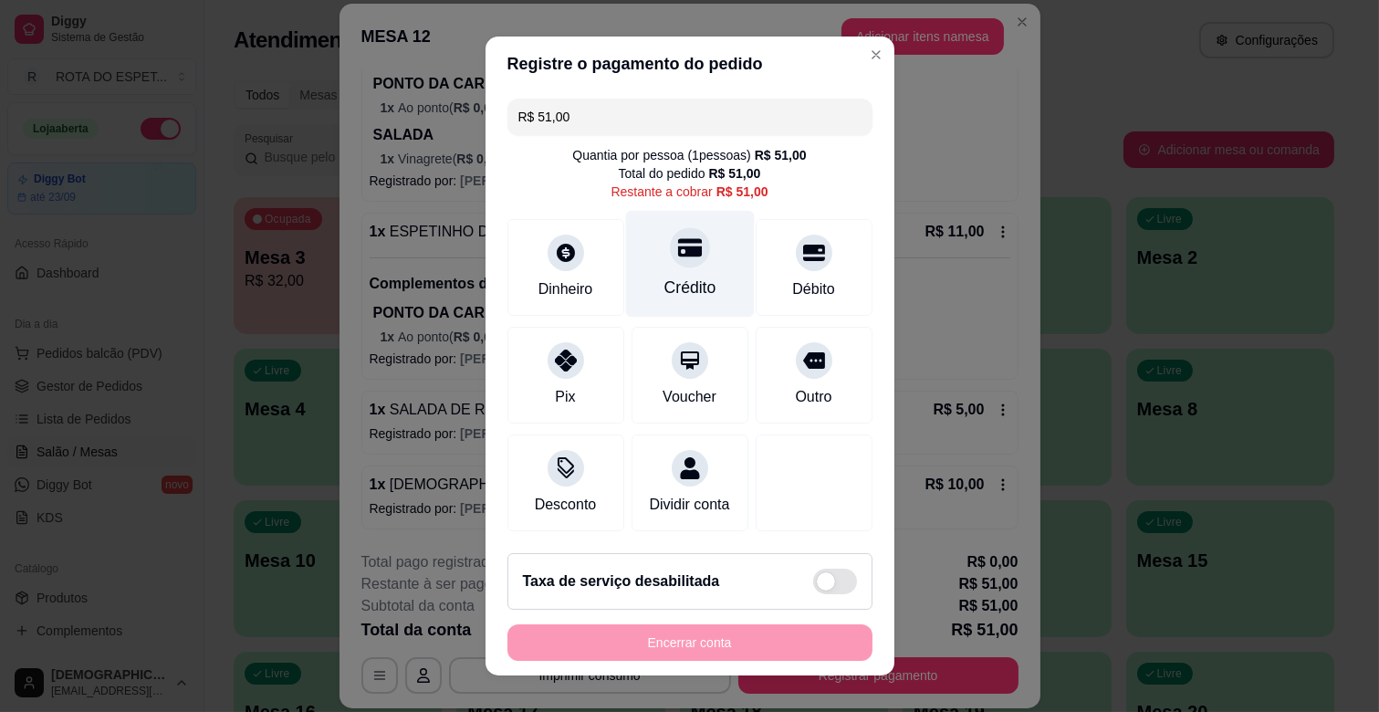
click at [675, 274] on div "Crédito" at bounding box center [689, 264] width 129 height 107
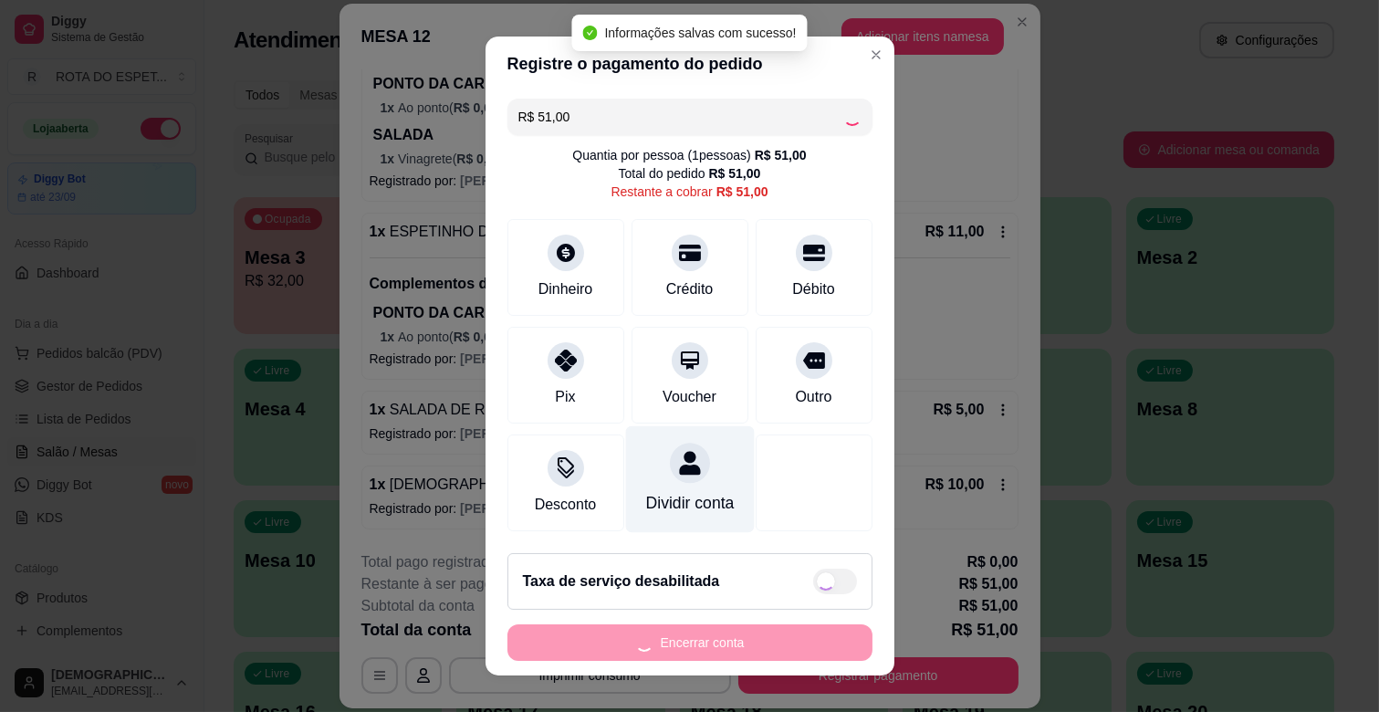
type input "R$ 0,00"
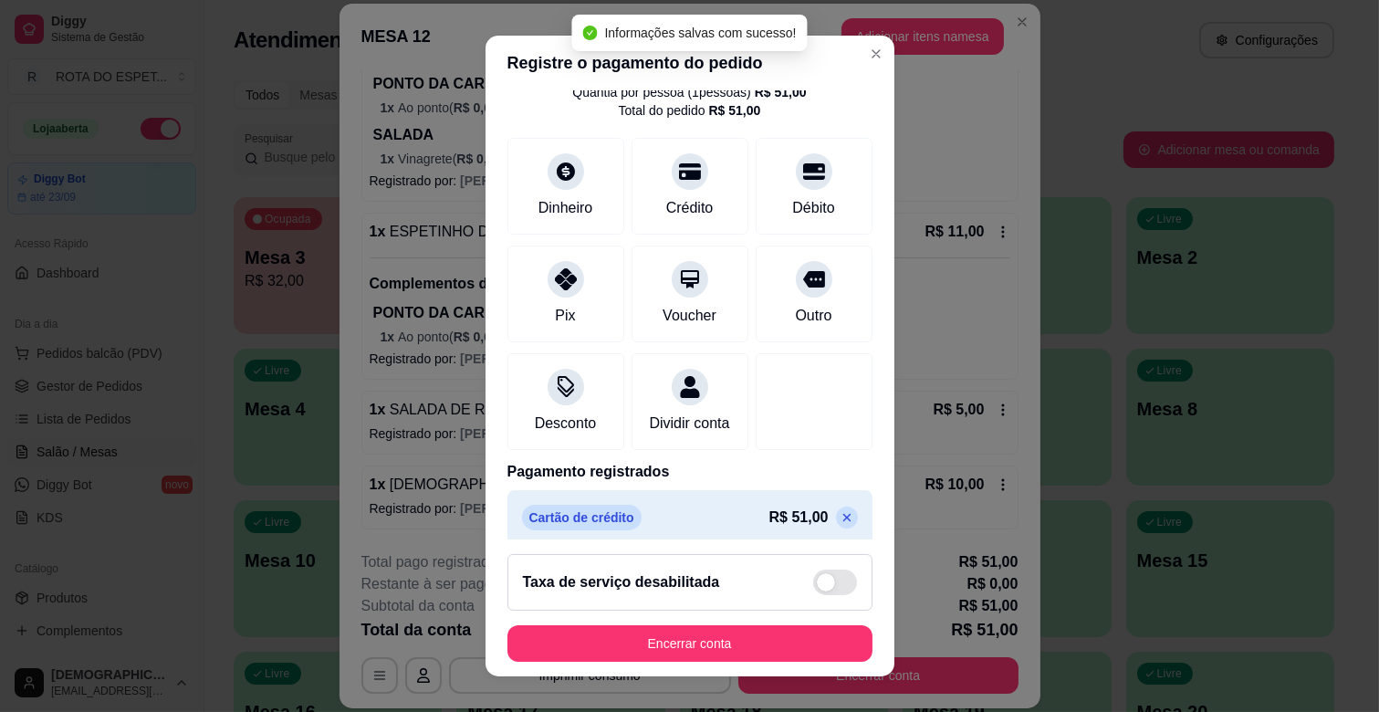
scroll to position [97, 0]
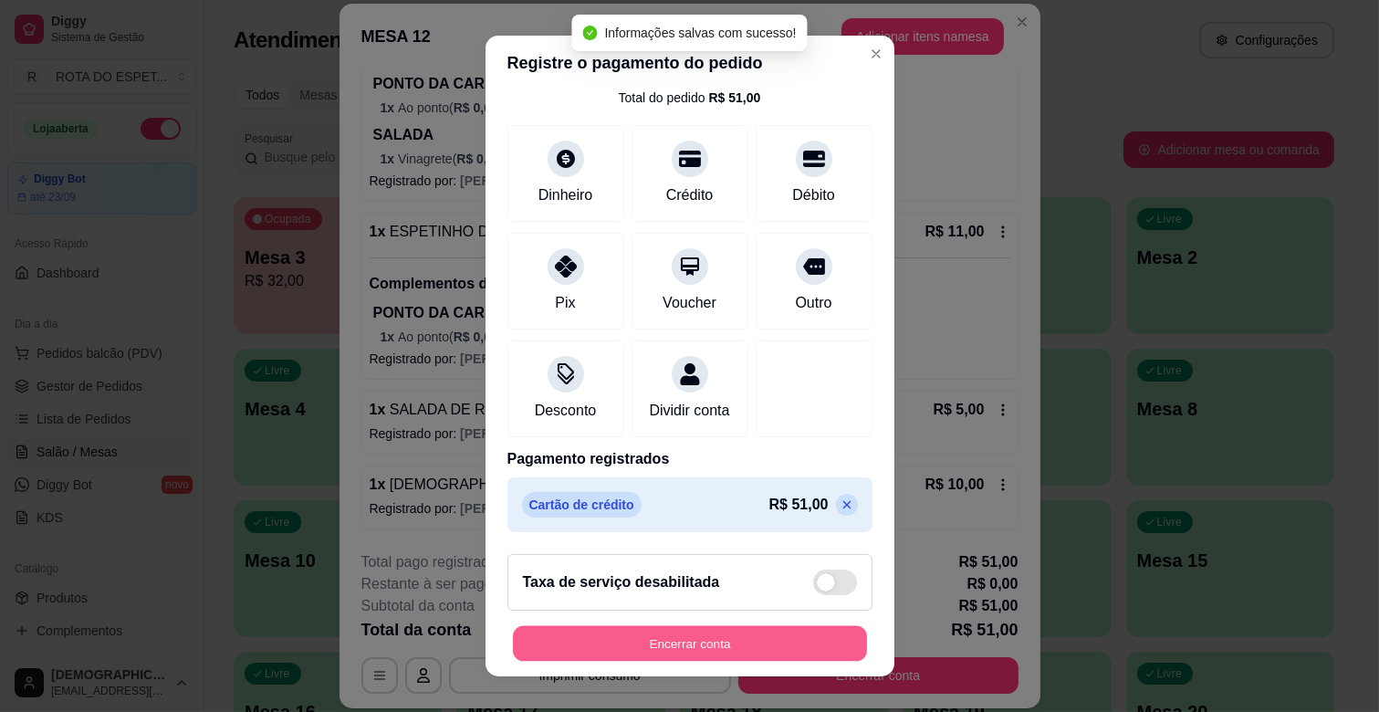
click at [753, 641] on button "Encerrar conta" at bounding box center [690, 644] width 354 height 36
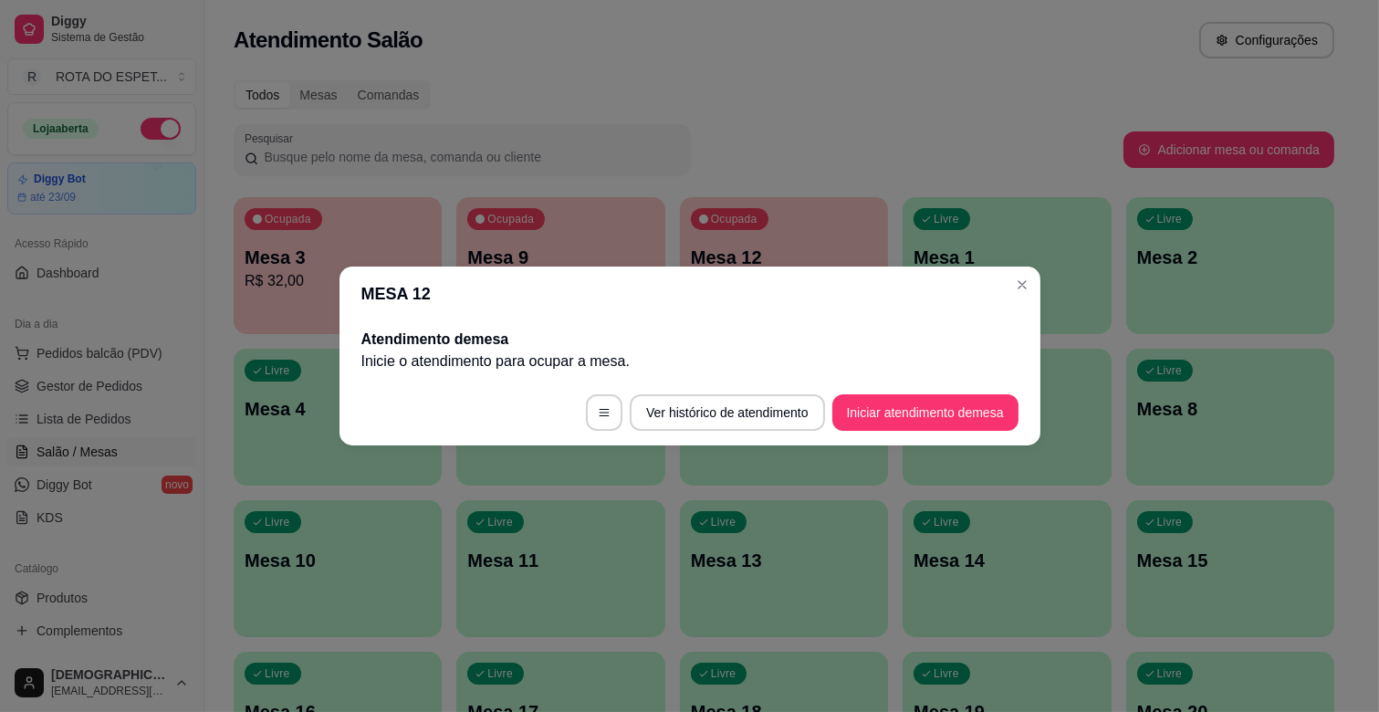
scroll to position [0, 0]
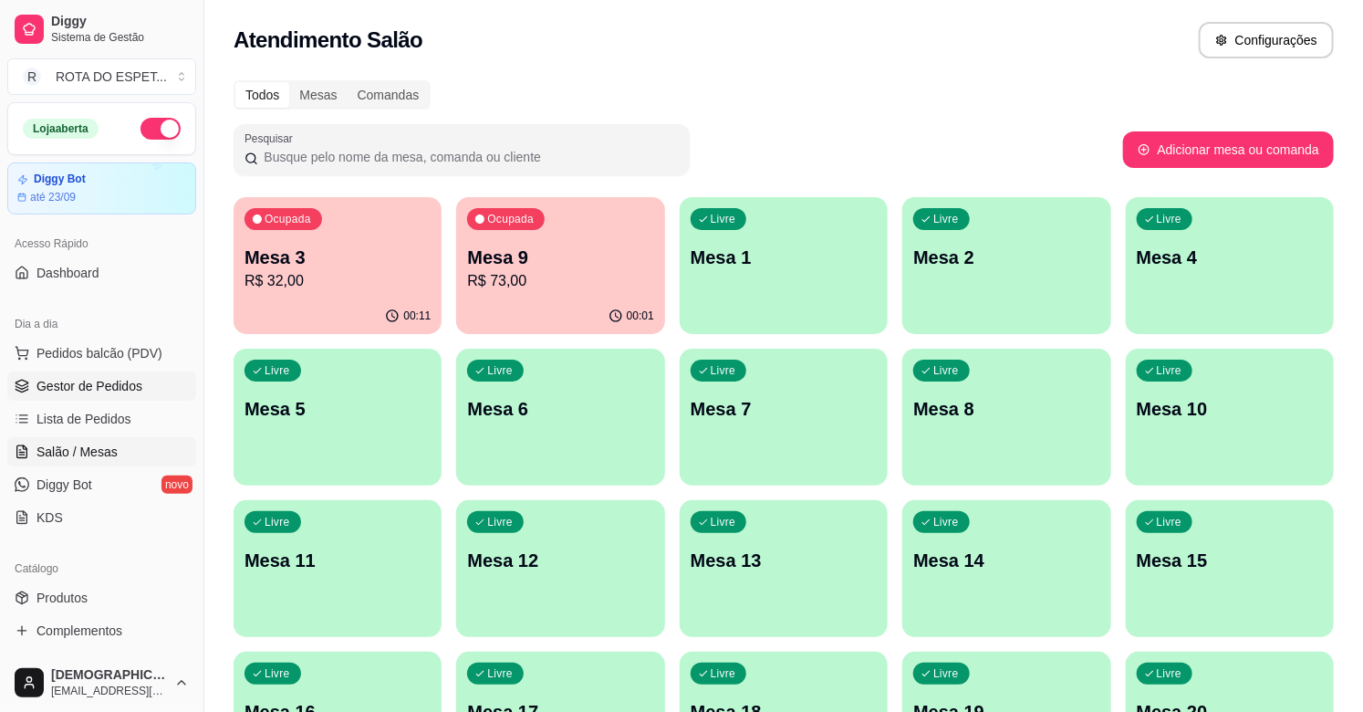
click at [129, 400] on link "Gestor de Pedidos" at bounding box center [101, 385] width 189 height 29
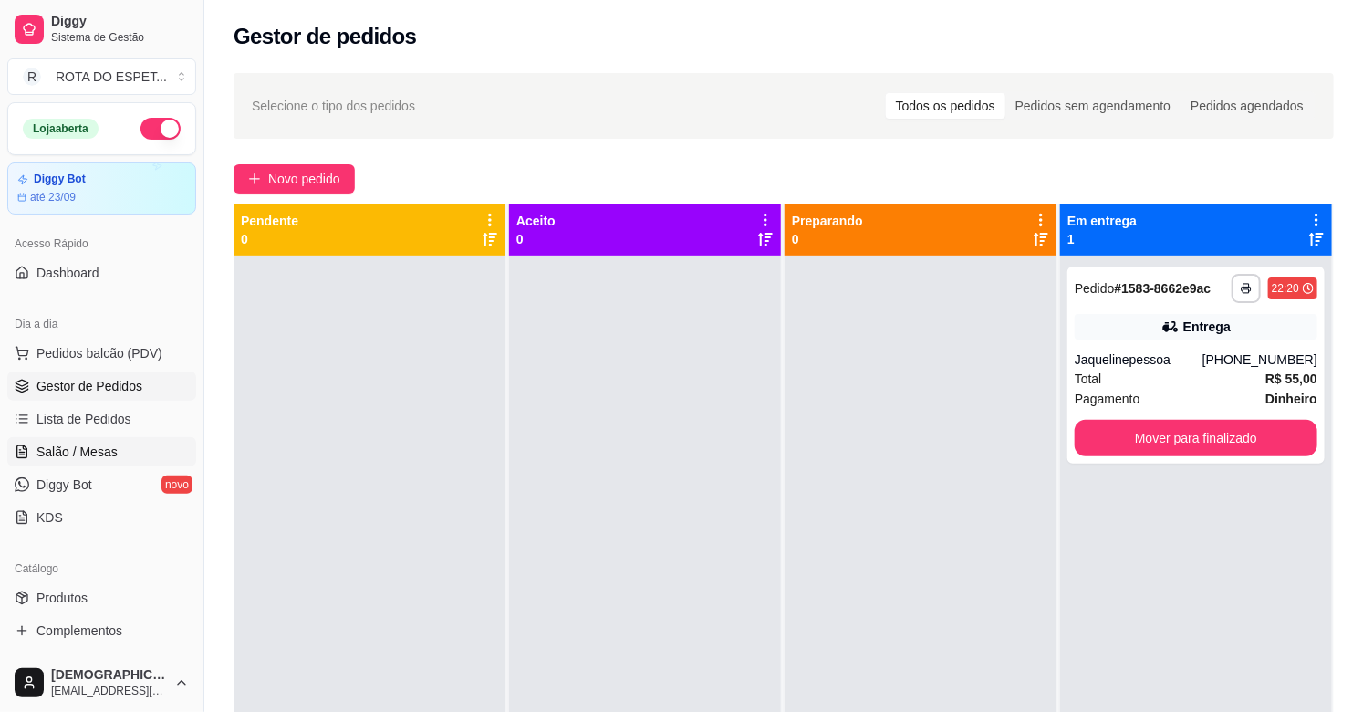
click at [146, 456] on link "Salão / Mesas" at bounding box center [101, 451] width 189 height 29
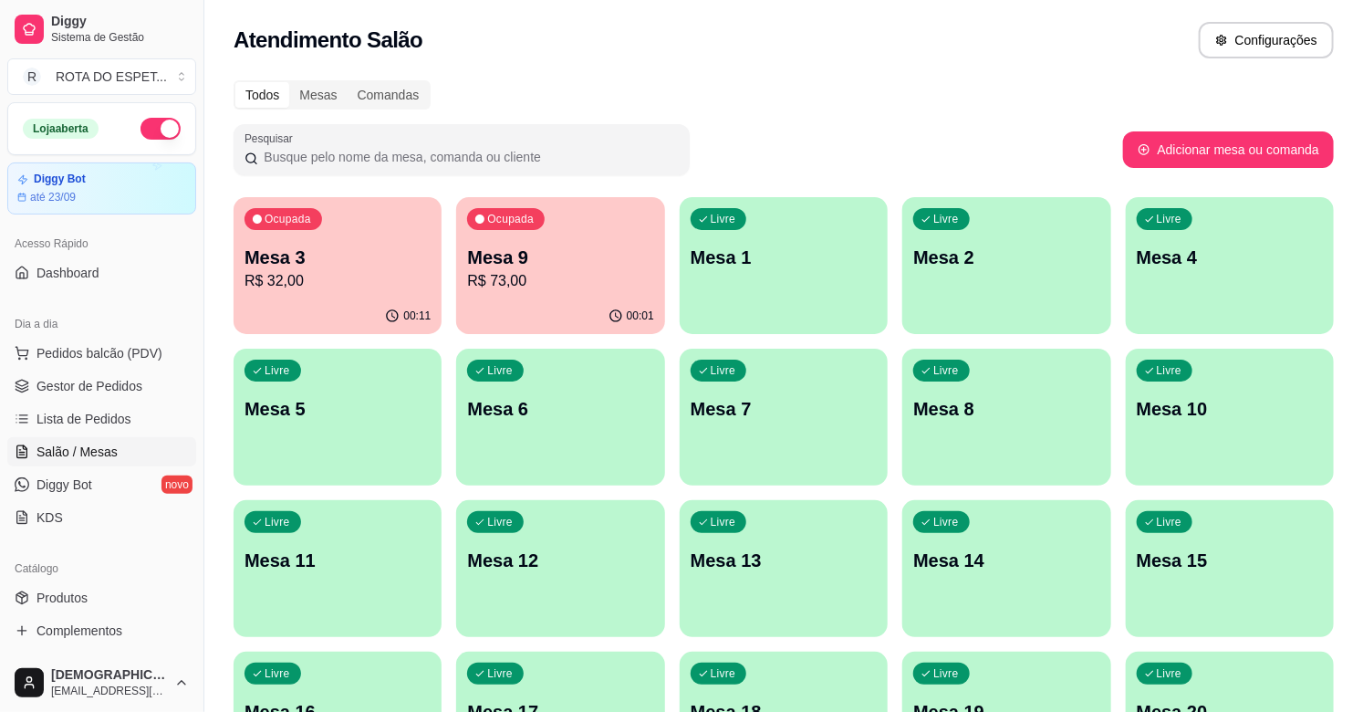
click at [350, 270] on p "R$ 32,00" at bounding box center [338, 281] width 186 height 22
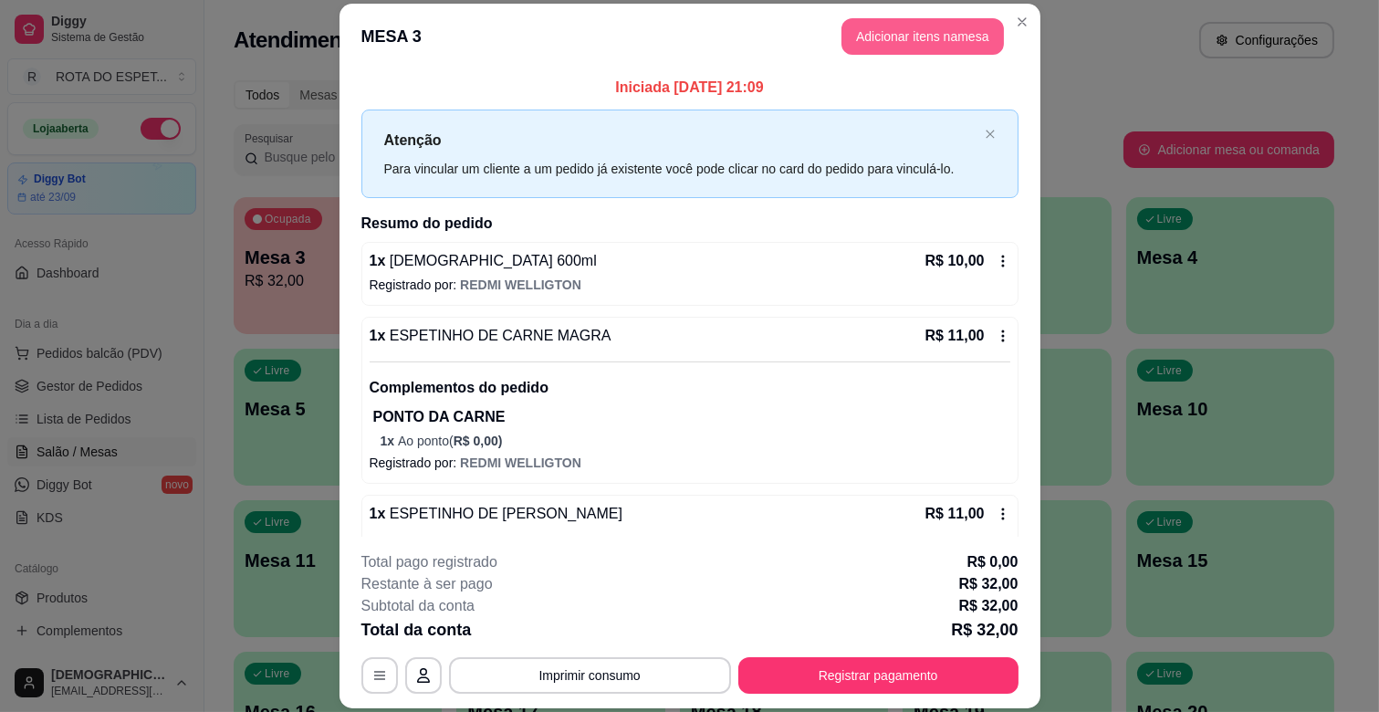
click at [918, 32] on button "Adicionar itens na mesa" at bounding box center [922, 36] width 162 height 36
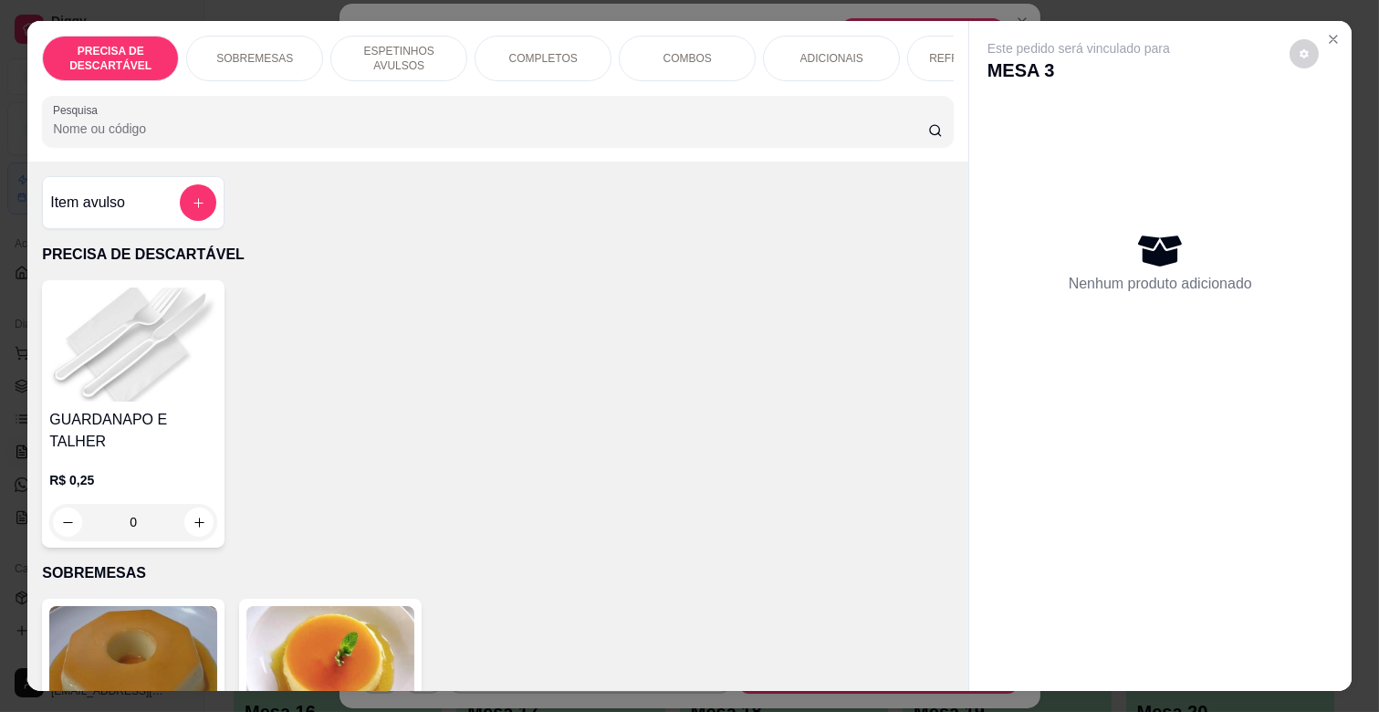
scroll to position [0, 667]
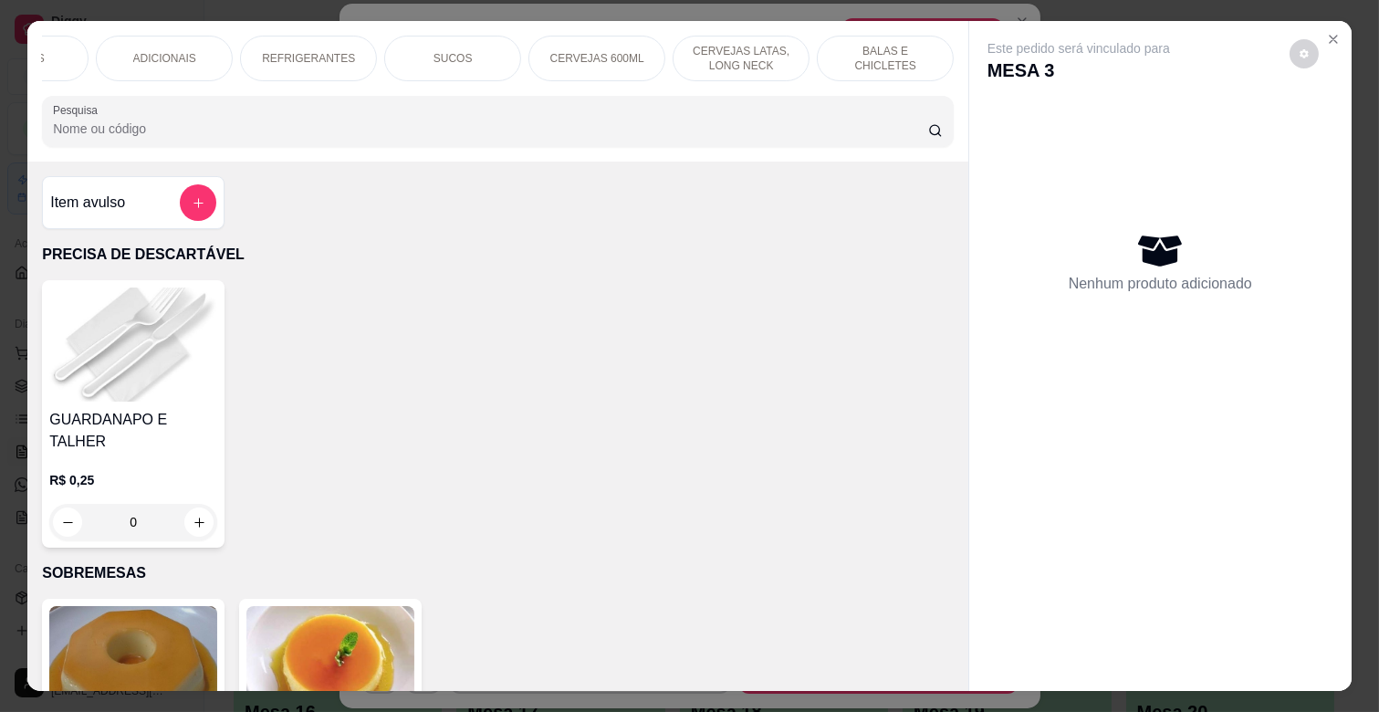
click at [578, 36] on div "CERVEJAS 600ML" at bounding box center [596, 59] width 137 height 46
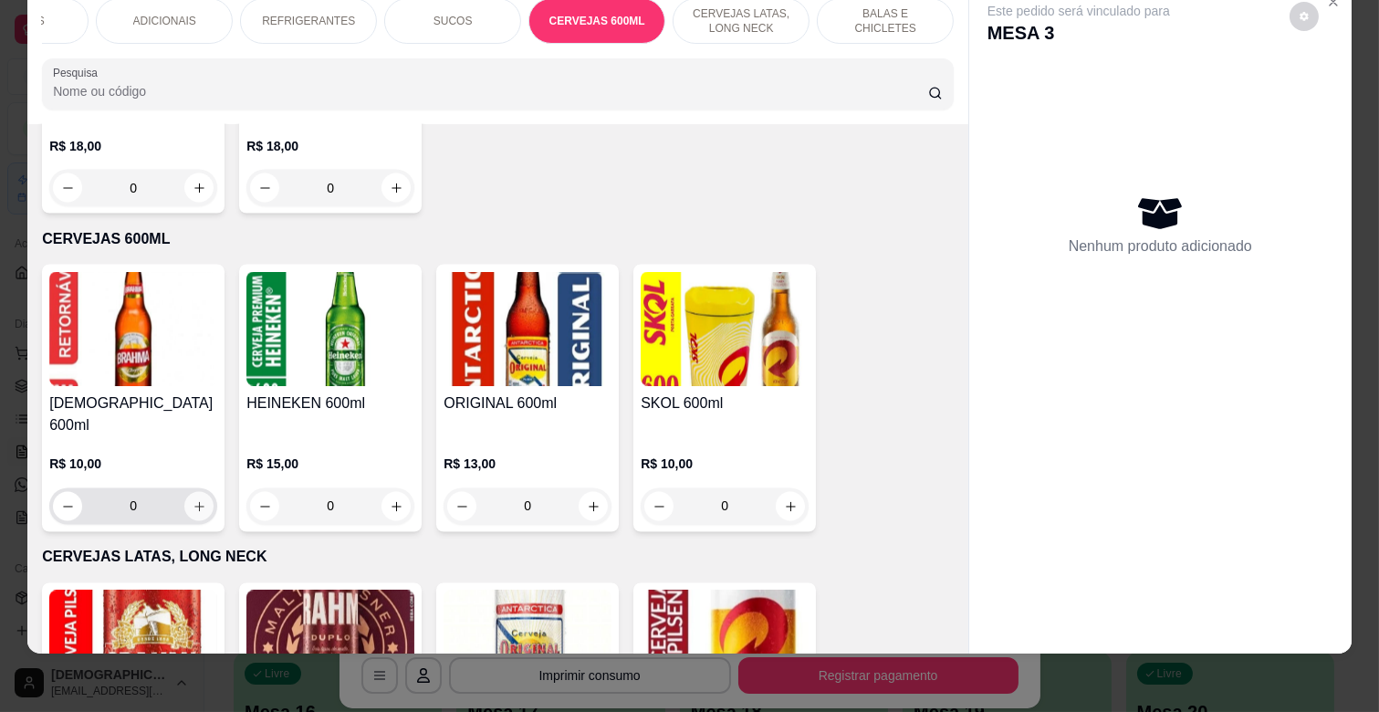
click at [201, 492] on button "increase-product-quantity" at bounding box center [198, 506] width 29 height 29
type input "1"
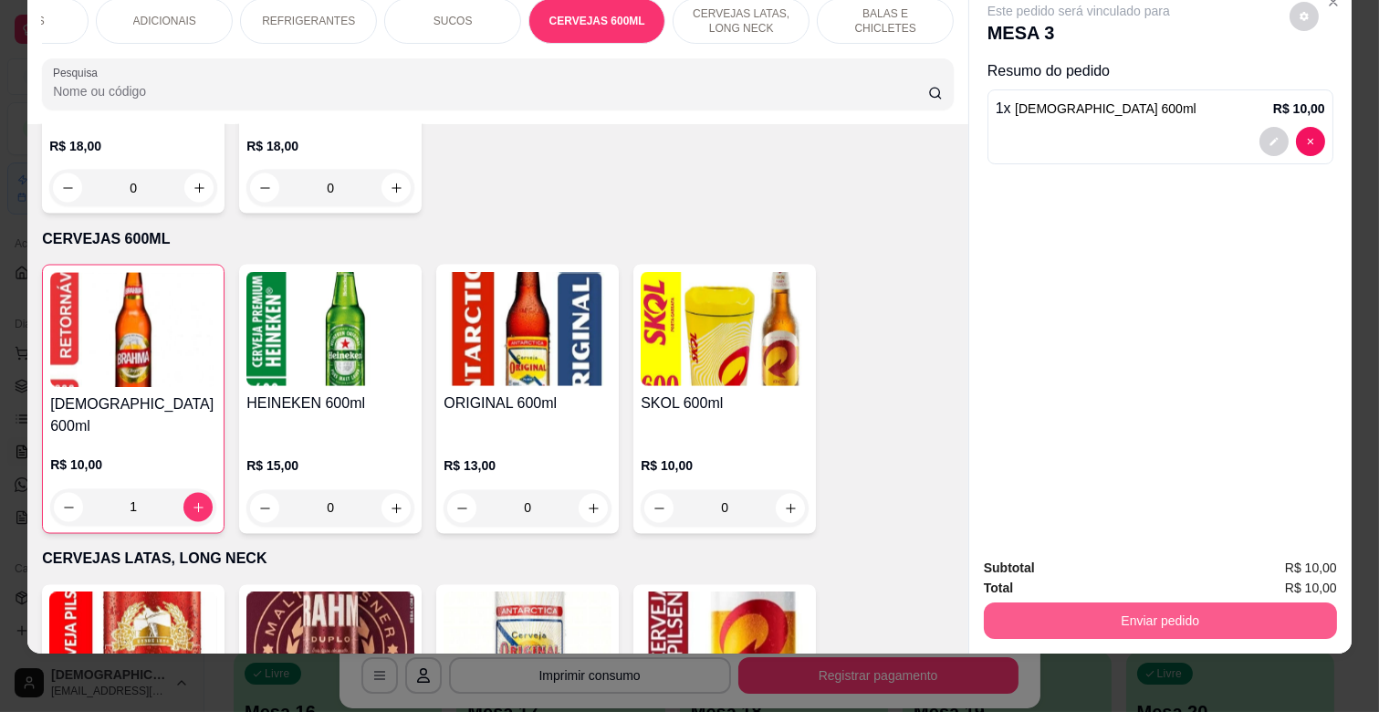
click at [1211, 602] on button "Enviar pedido" at bounding box center [1160, 620] width 353 height 36
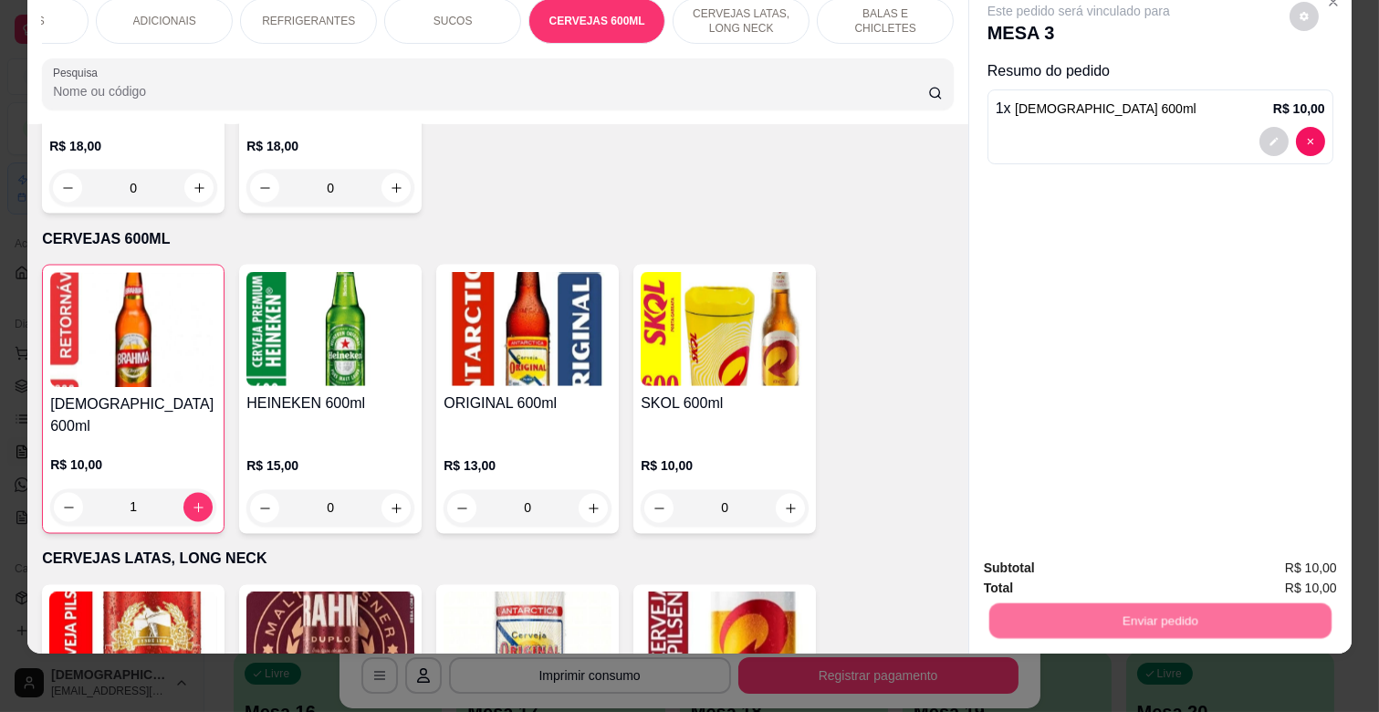
click at [1118, 566] on button "Não registrar e enviar pedido" at bounding box center [1099, 560] width 184 height 34
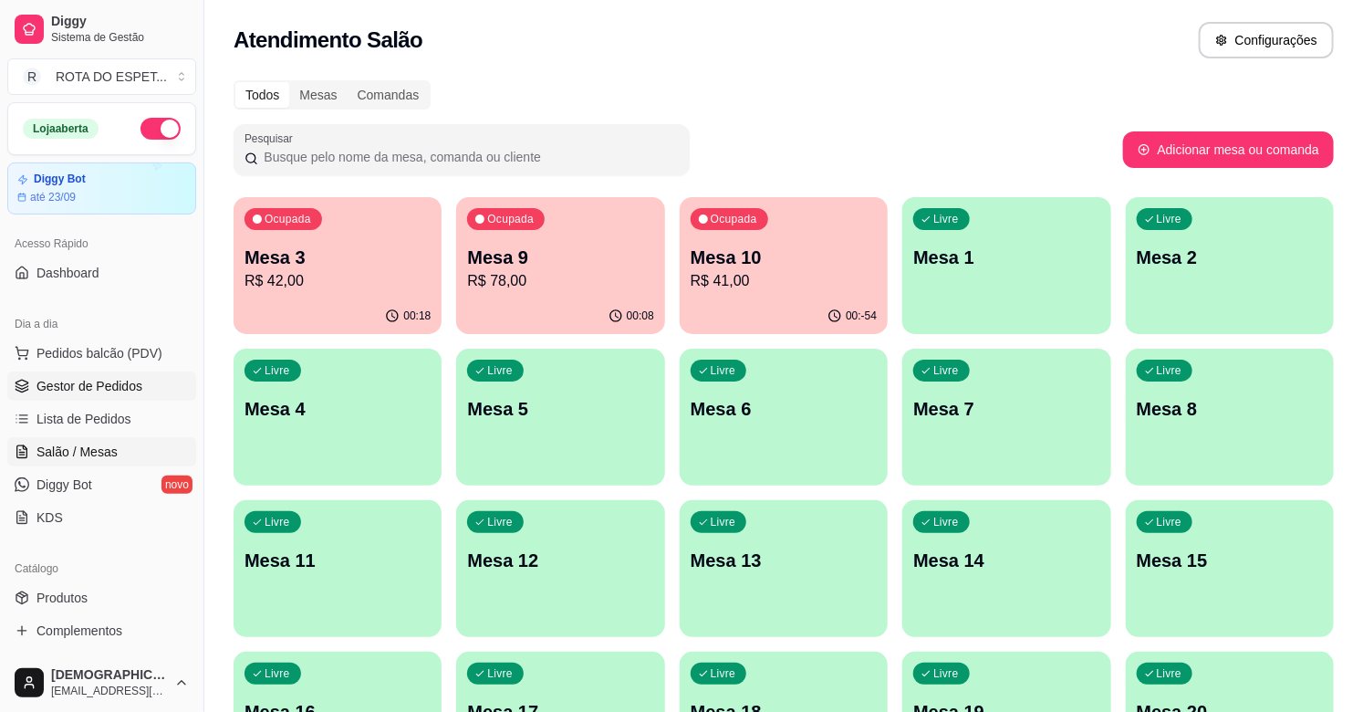
click at [96, 392] on span "Gestor de Pedidos" at bounding box center [89, 386] width 106 height 18
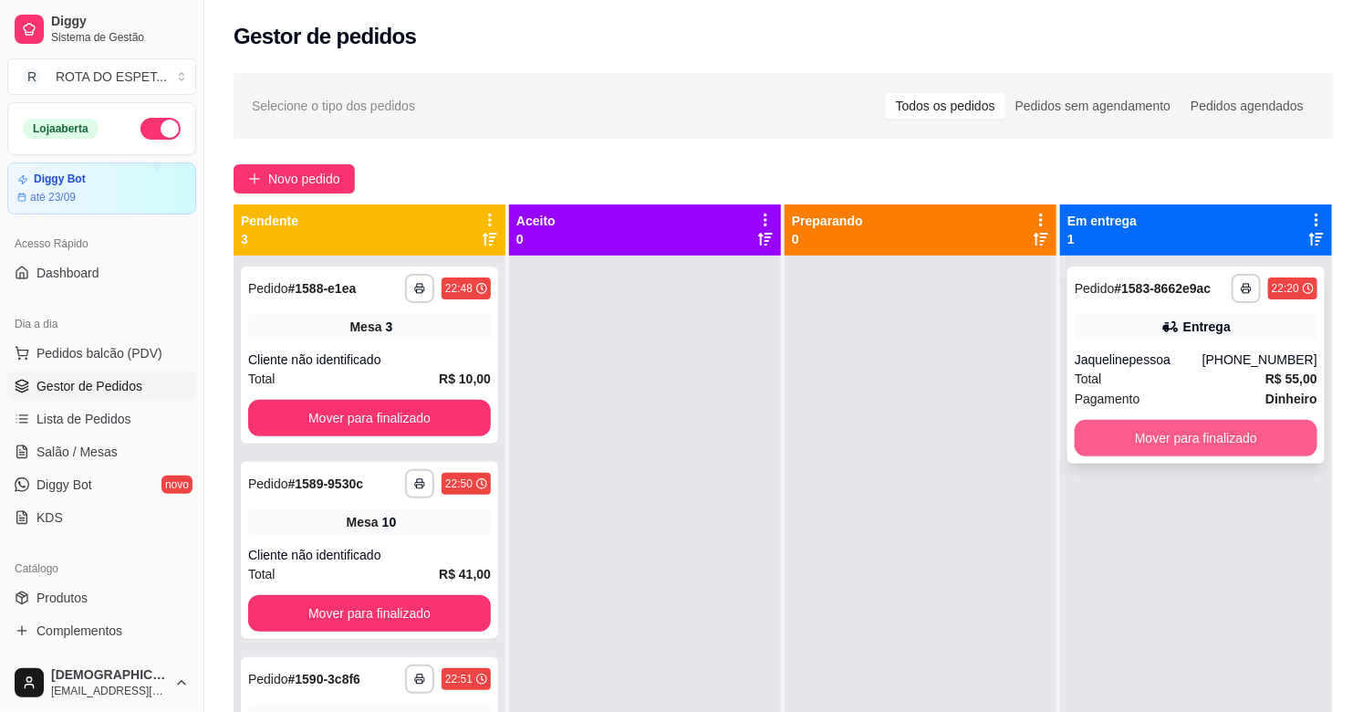
click at [1218, 445] on button "Mover para finalizado" at bounding box center [1196, 438] width 243 height 36
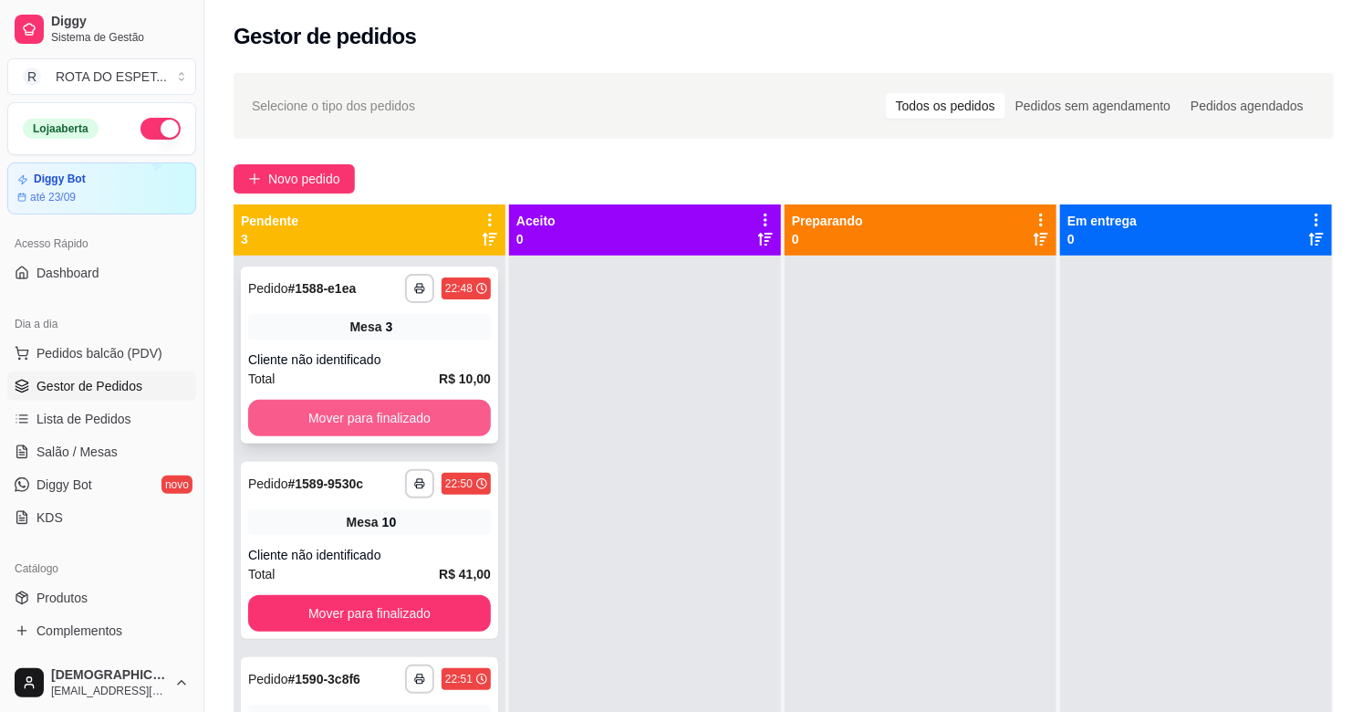
click at [287, 421] on button "Mover para finalizado" at bounding box center [369, 418] width 243 height 36
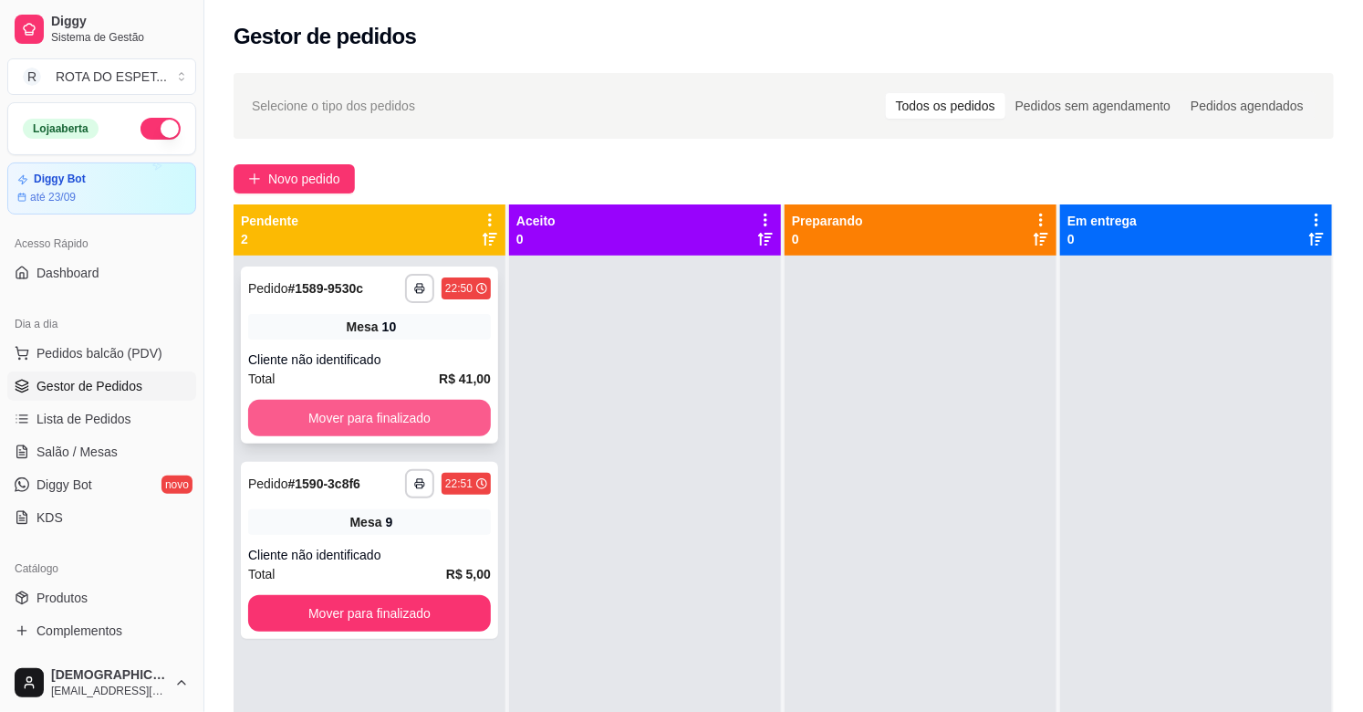
click at [289, 420] on button "Mover para finalizado" at bounding box center [369, 418] width 243 height 36
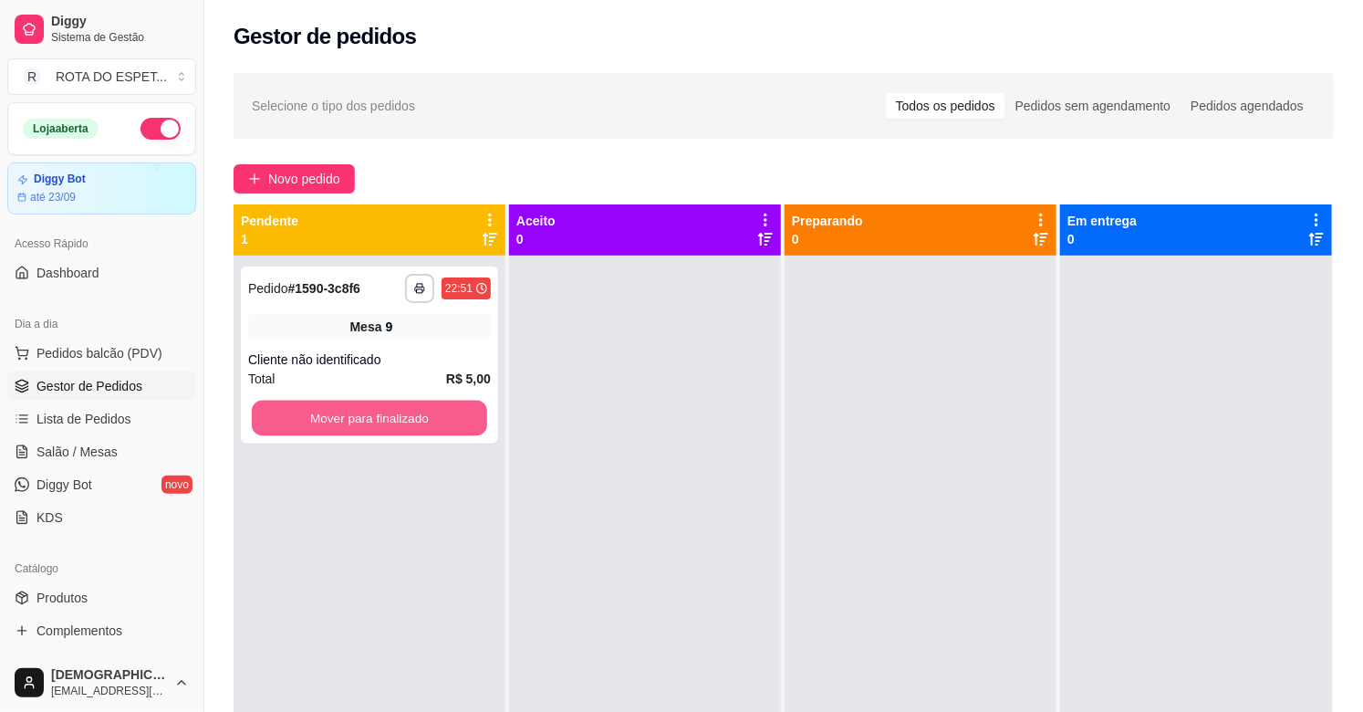
click at [289, 420] on button "Mover para finalizado" at bounding box center [369, 419] width 235 height 36
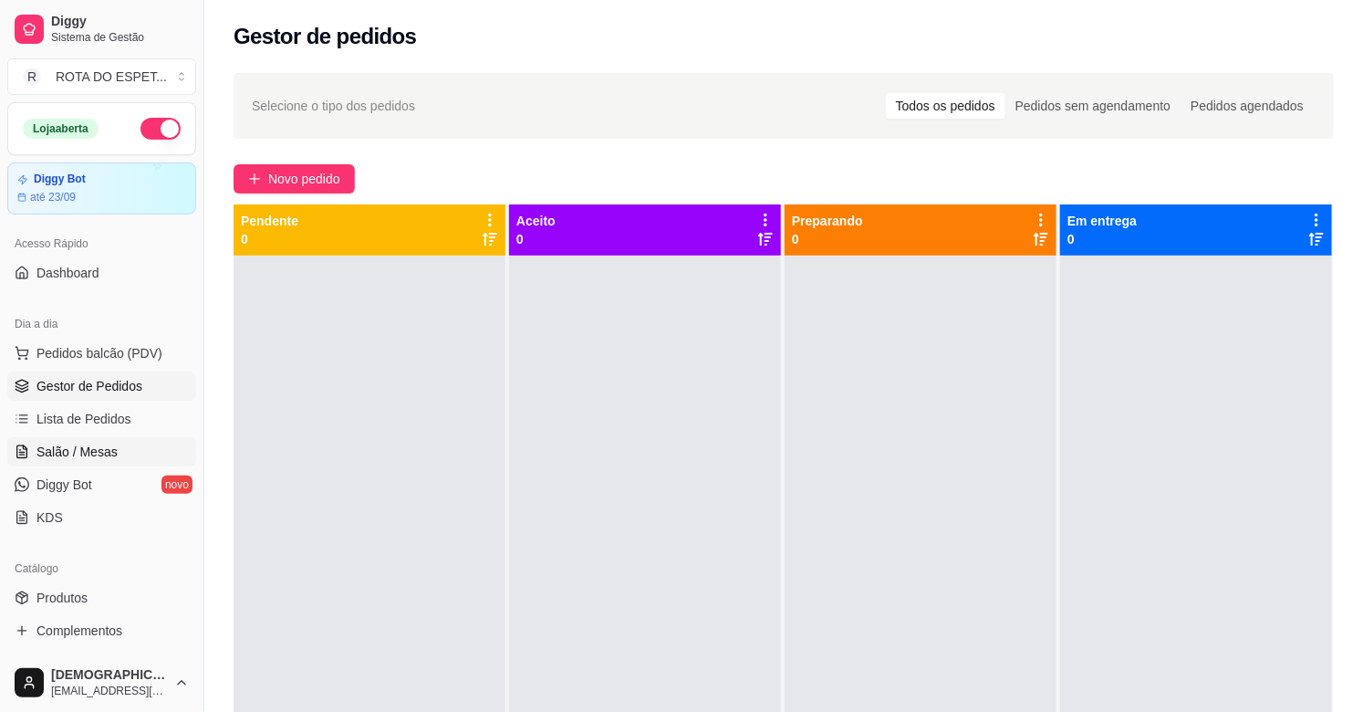
click at [107, 459] on span "Salão / Mesas" at bounding box center [76, 452] width 81 height 18
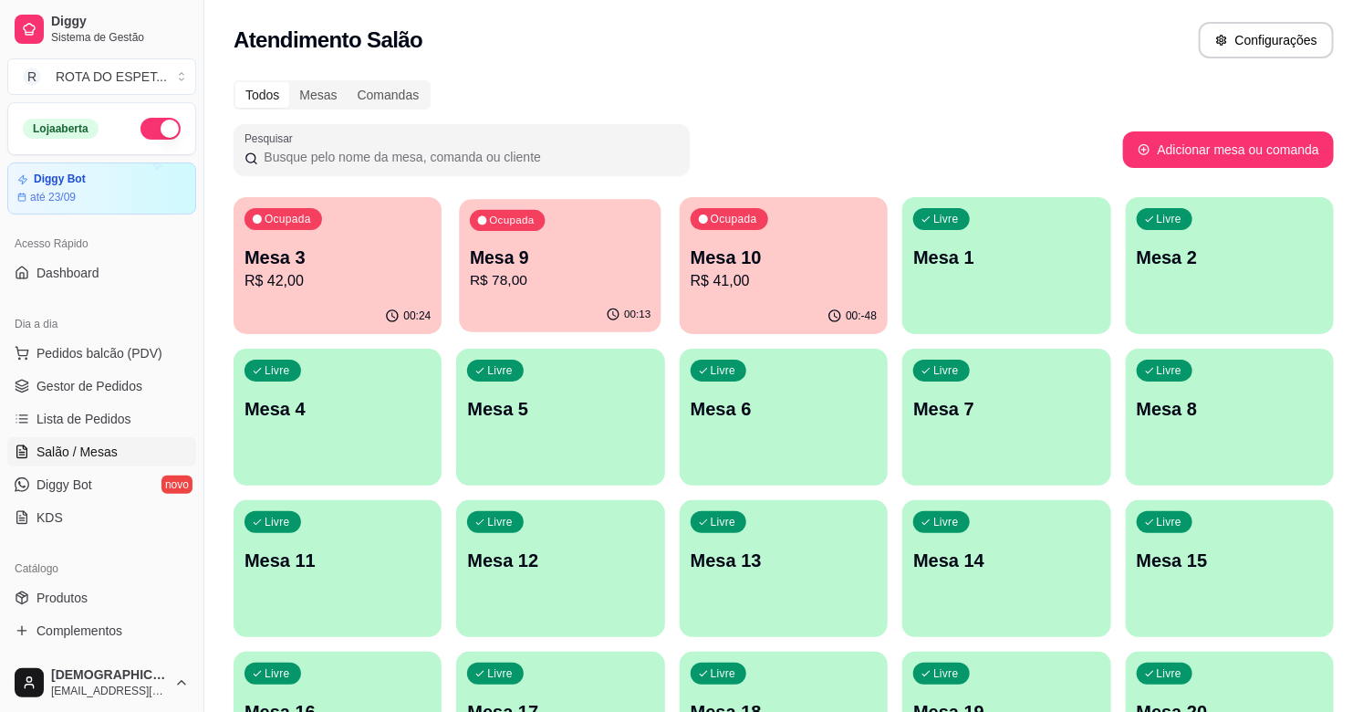
click at [548, 263] on p "Mesa 9" at bounding box center [560, 257] width 181 height 25
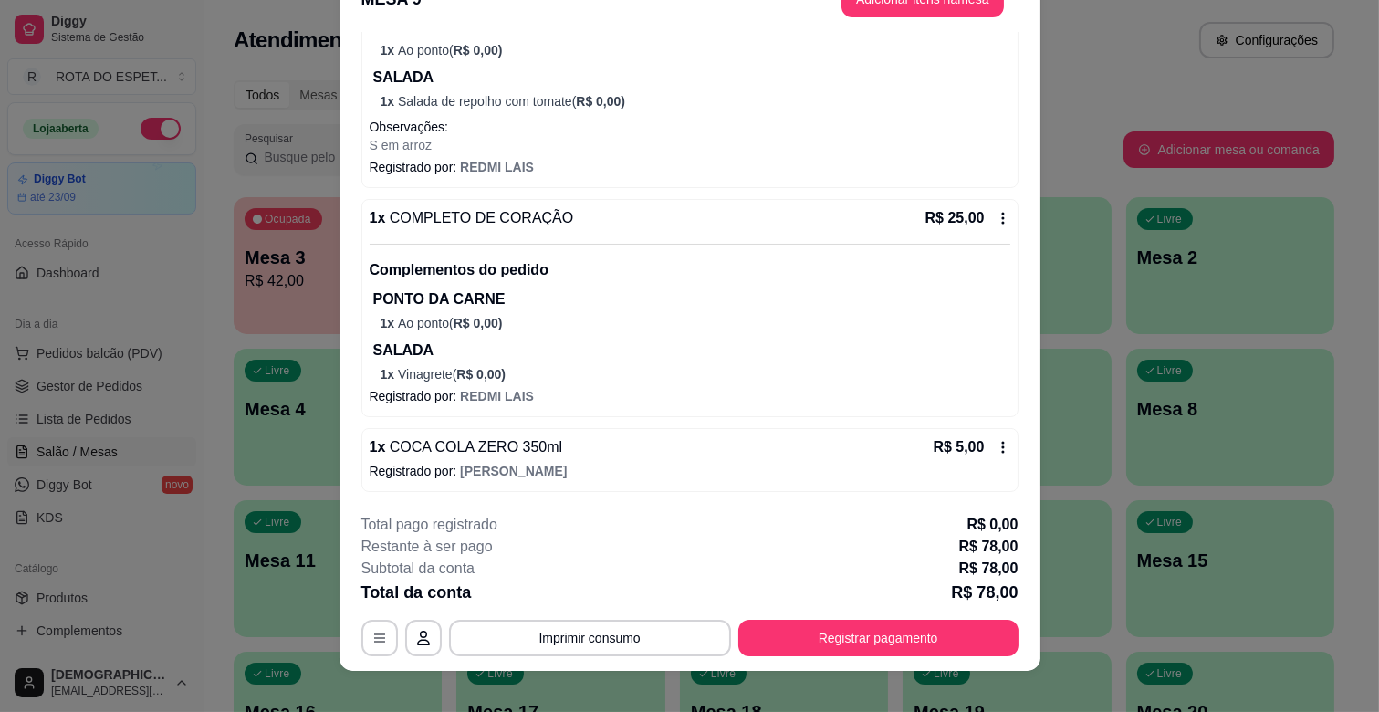
scroll to position [55, 0]
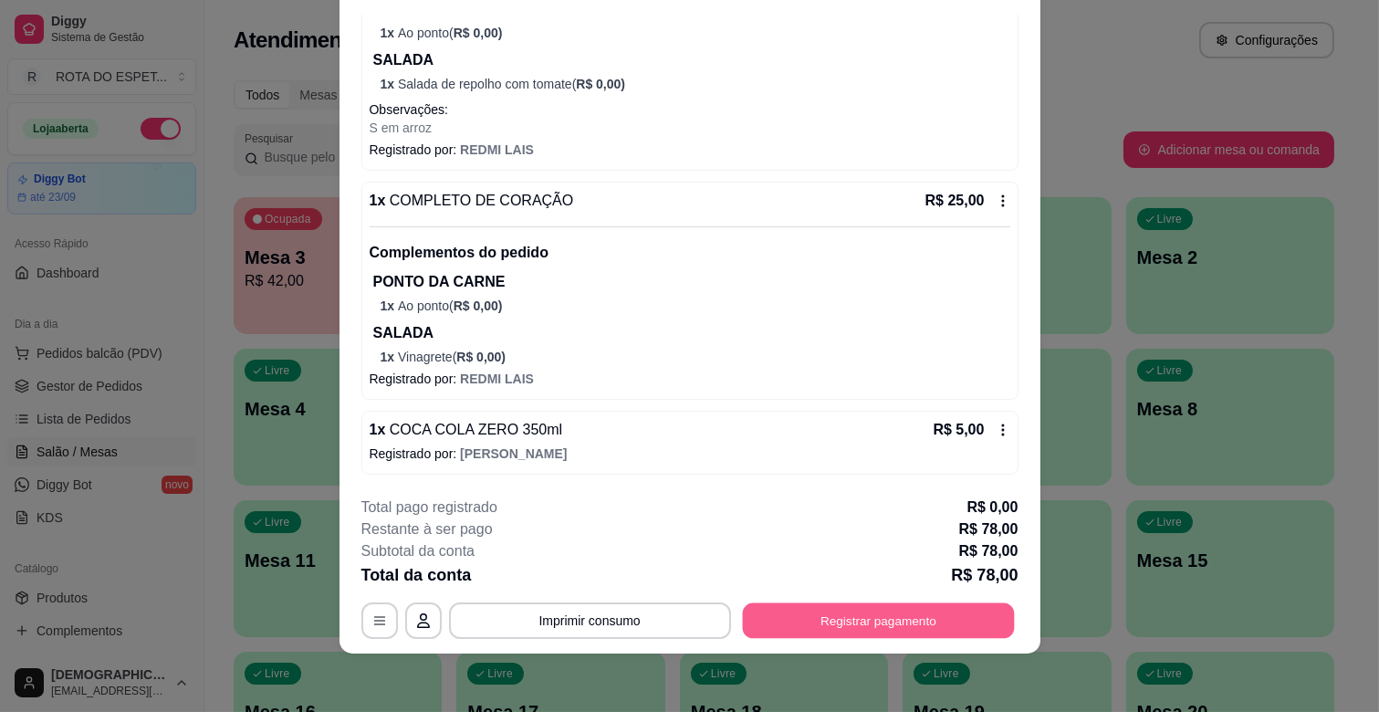
click at [870, 622] on button "Registrar pagamento" at bounding box center [878, 621] width 272 height 36
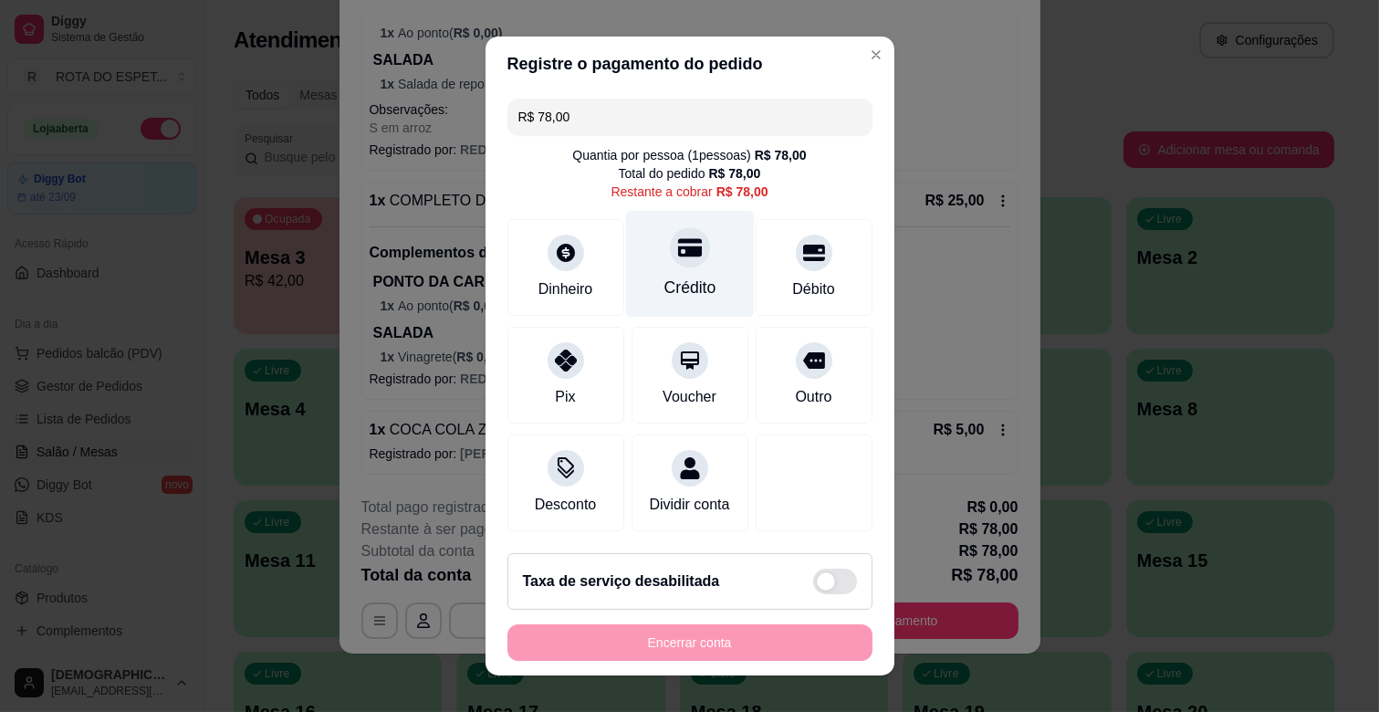
click at [655, 265] on div "Crédito" at bounding box center [689, 264] width 129 height 107
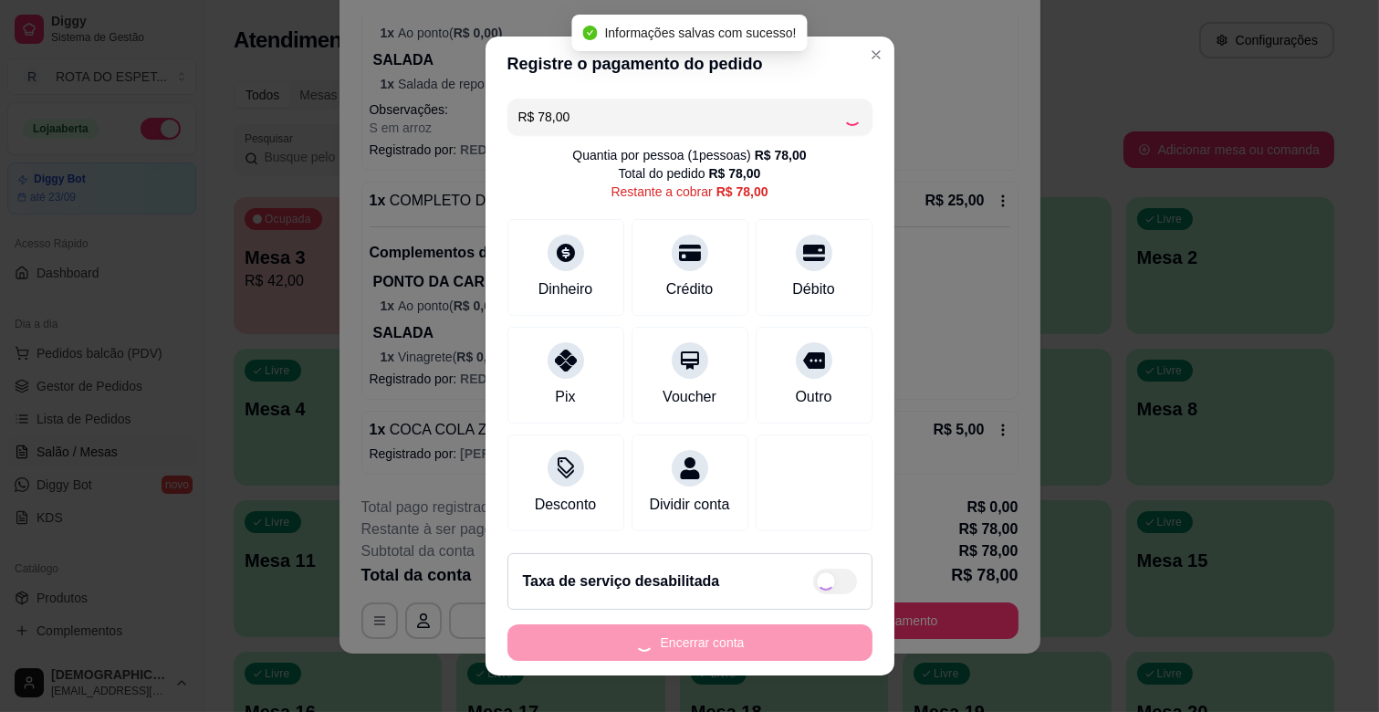
type input "R$ 0,00"
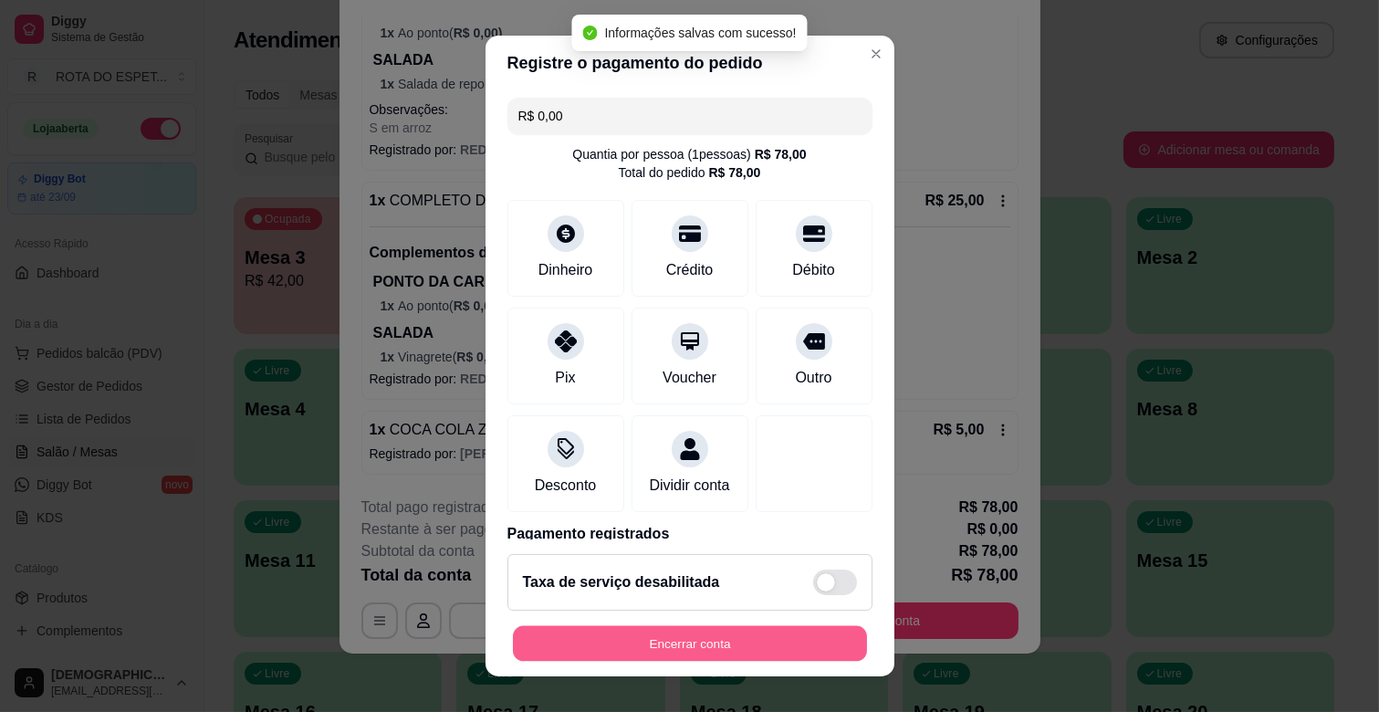
click at [654, 634] on button "Encerrar conta" at bounding box center [690, 644] width 354 height 36
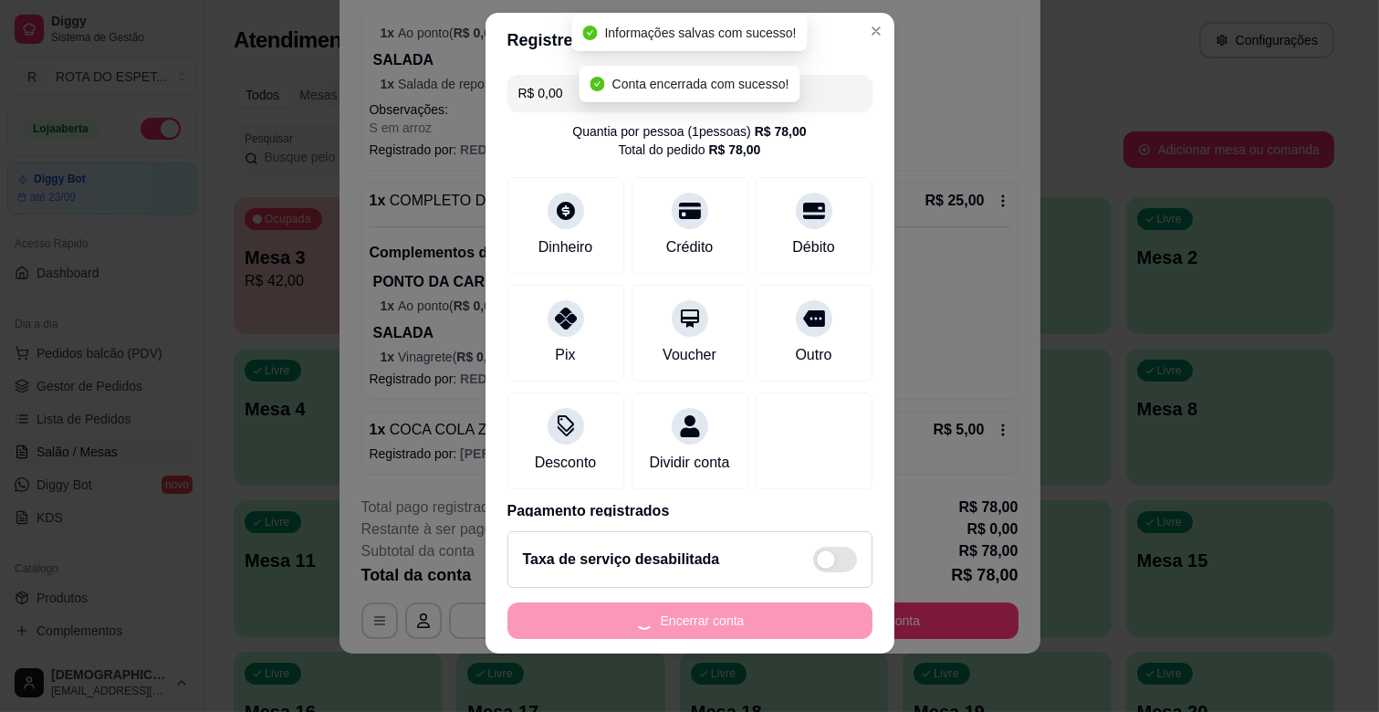
scroll to position [0, 0]
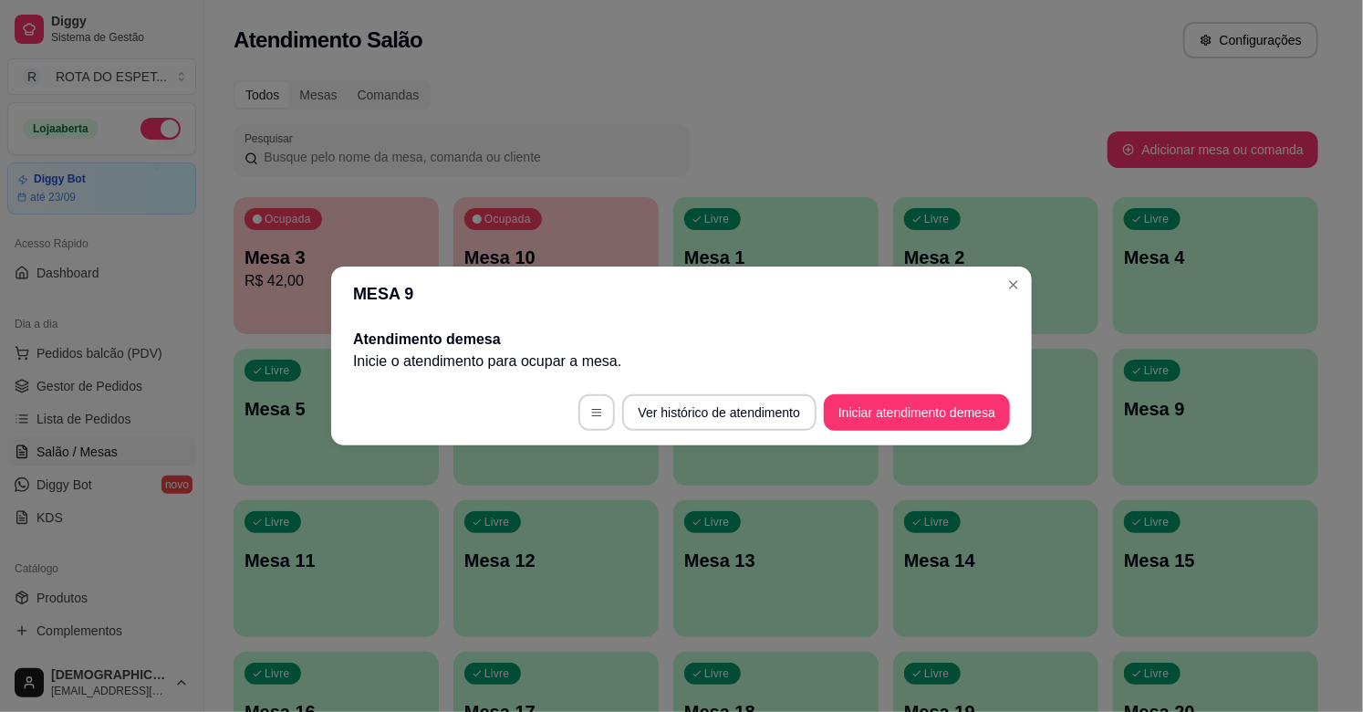
click at [60, 388] on span "Gestor de Pedidos" at bounding box center [89, 386] width 106 height 18
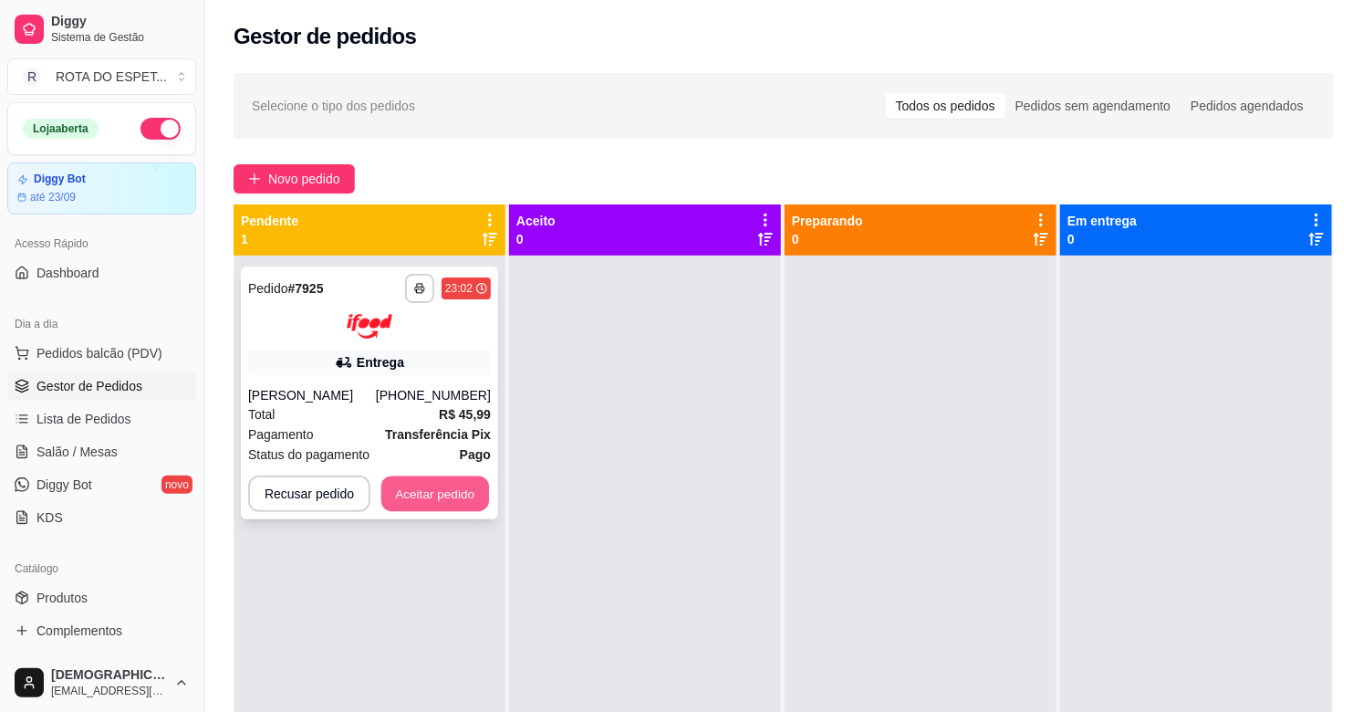
click at [448, 507] on button "Aceitar pedido" at bounding box center [435, 493] width 108 height 36
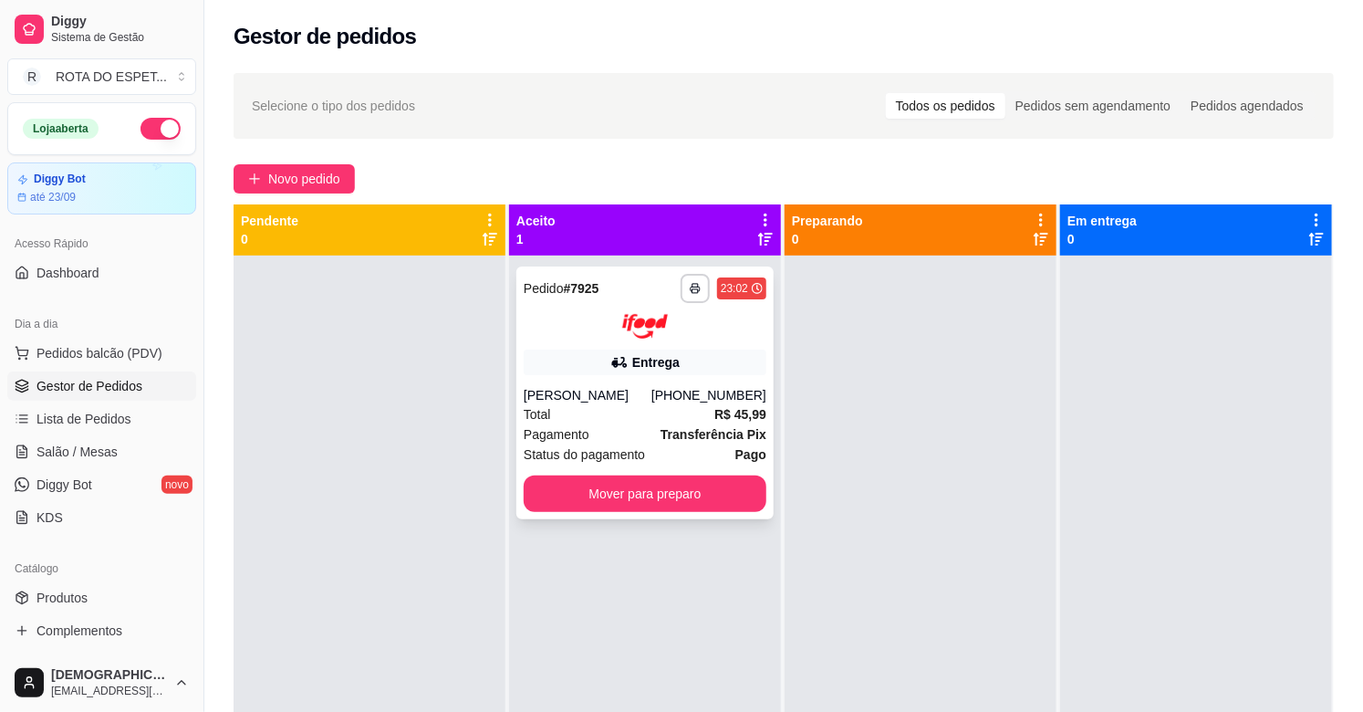
click at [639, 417] on div "Total R$ 45,99" at bounding box center [645, 414] width 243 height 20
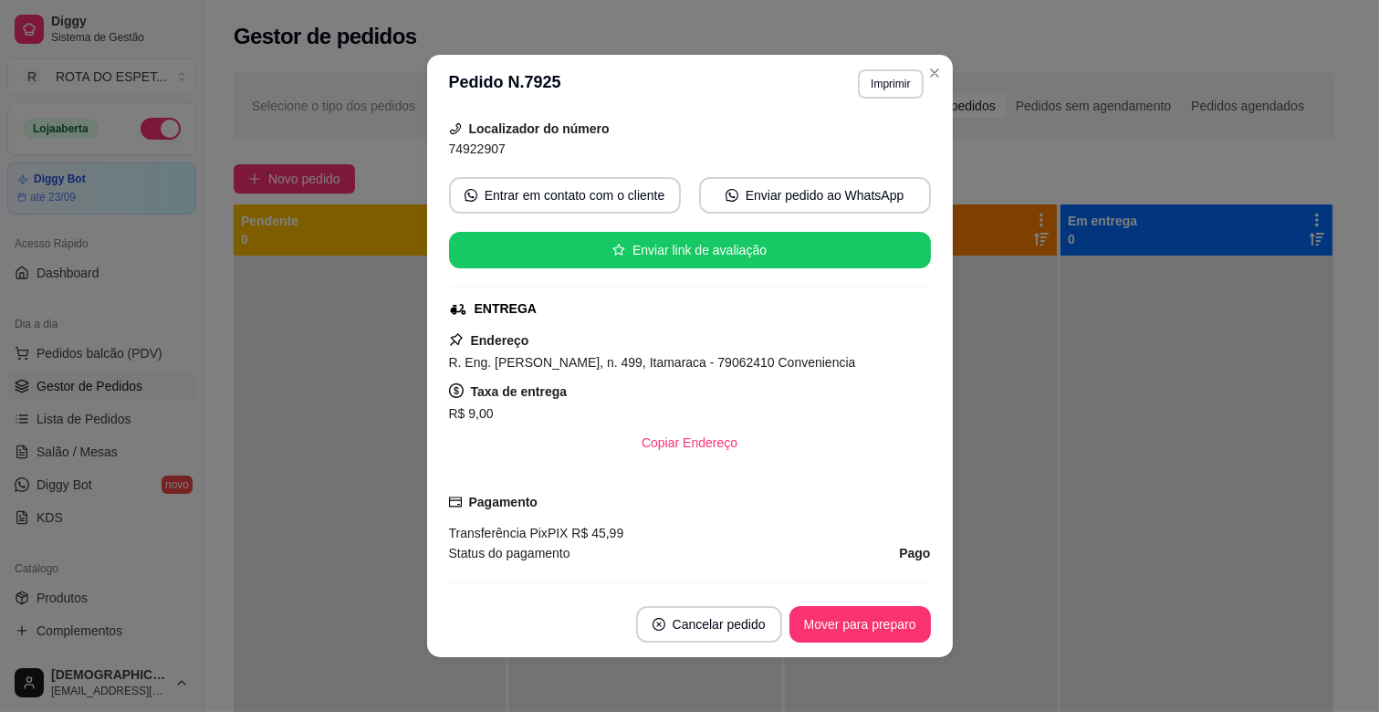
scroll to position [367, 0]
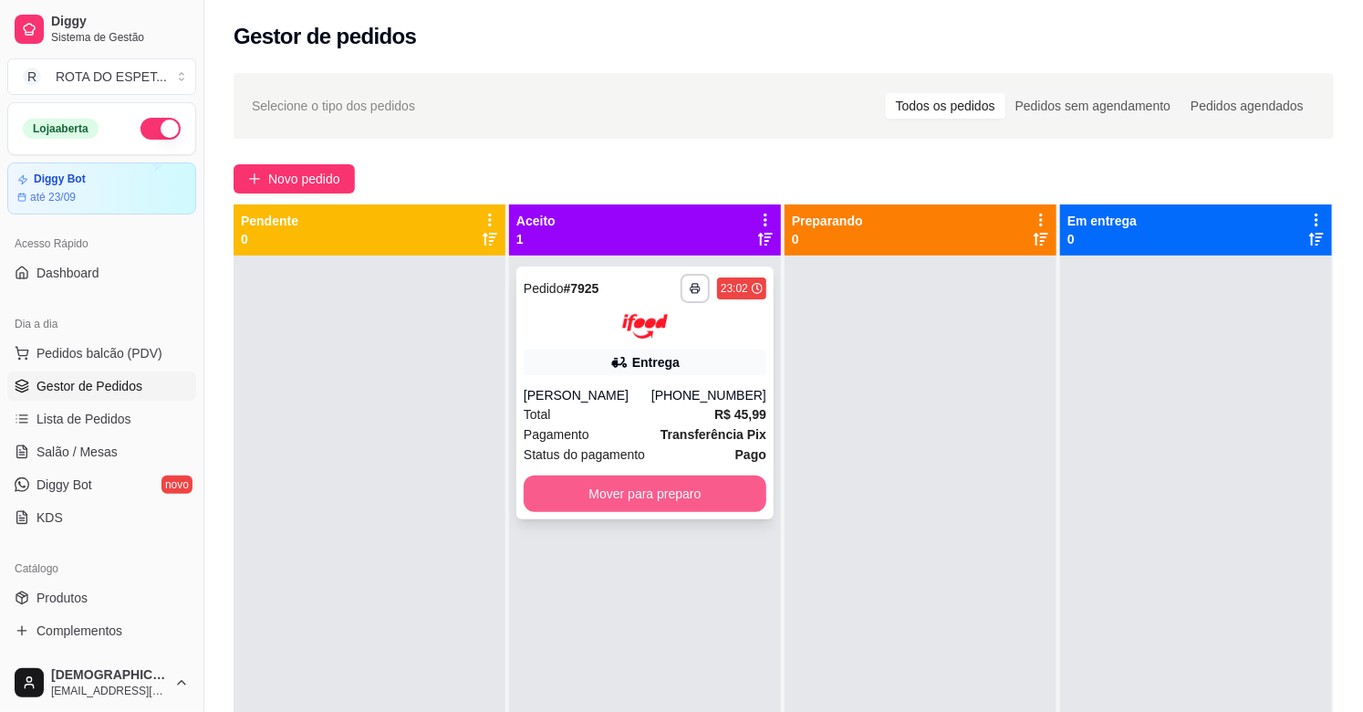
click at [623, 495] on button "Mover para preparo" at bounding box center [645, 493] width 243 height 36
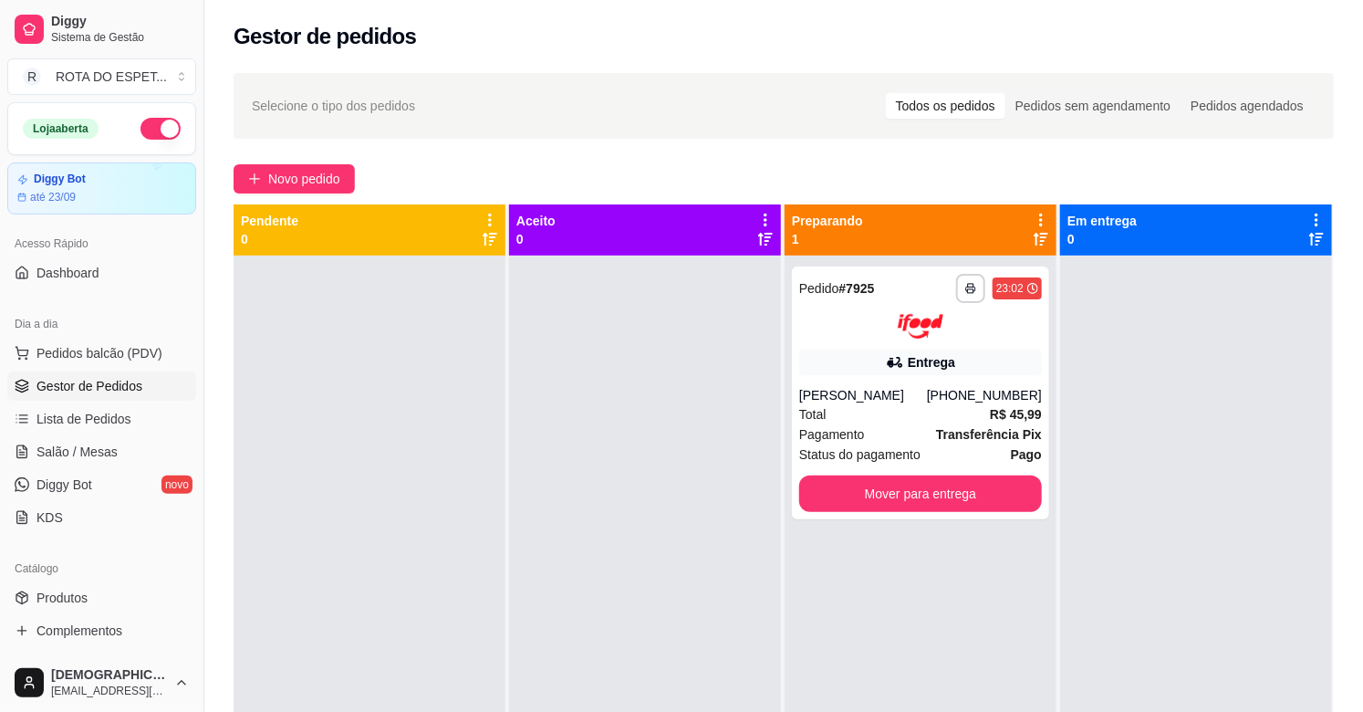
click at [899, 617] on div "**********" at bounding box center [921, 611] width 272 height 712
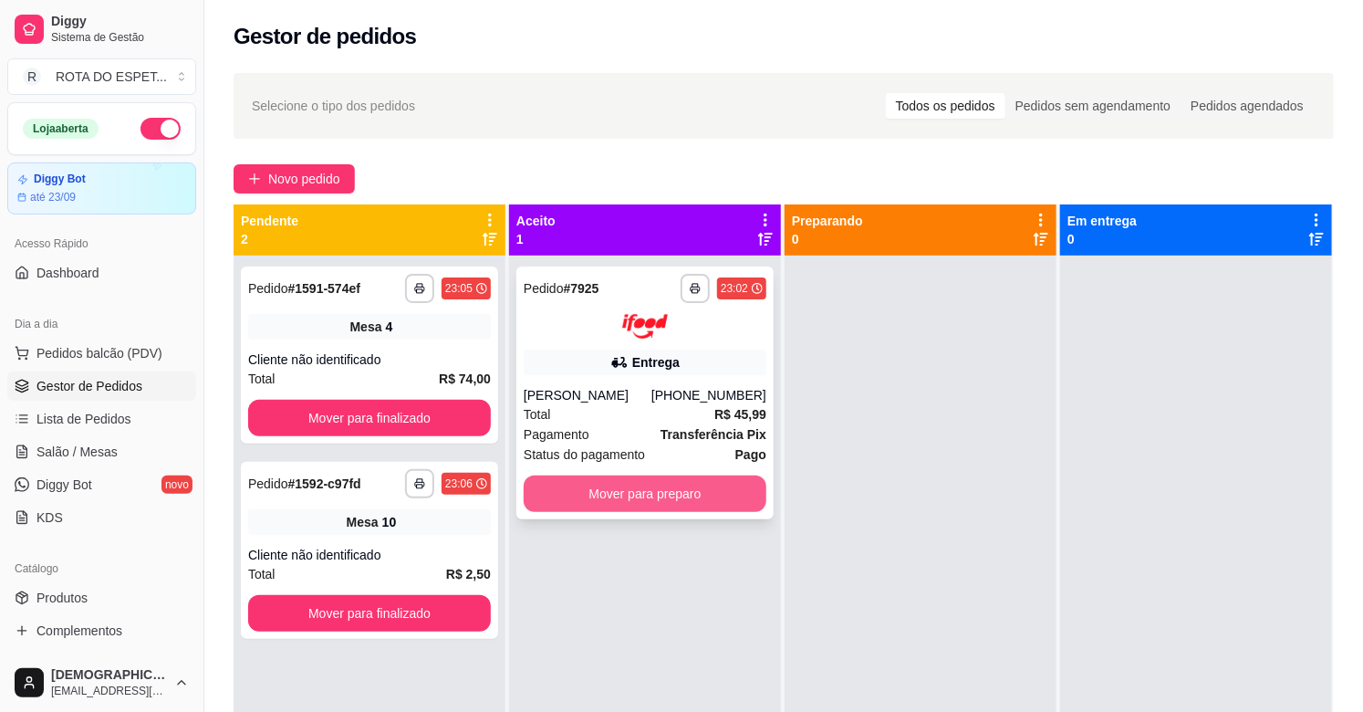
click at [724, 500] on button "Mover para preparo" at bounding box center [645, 493] width 243 height 36
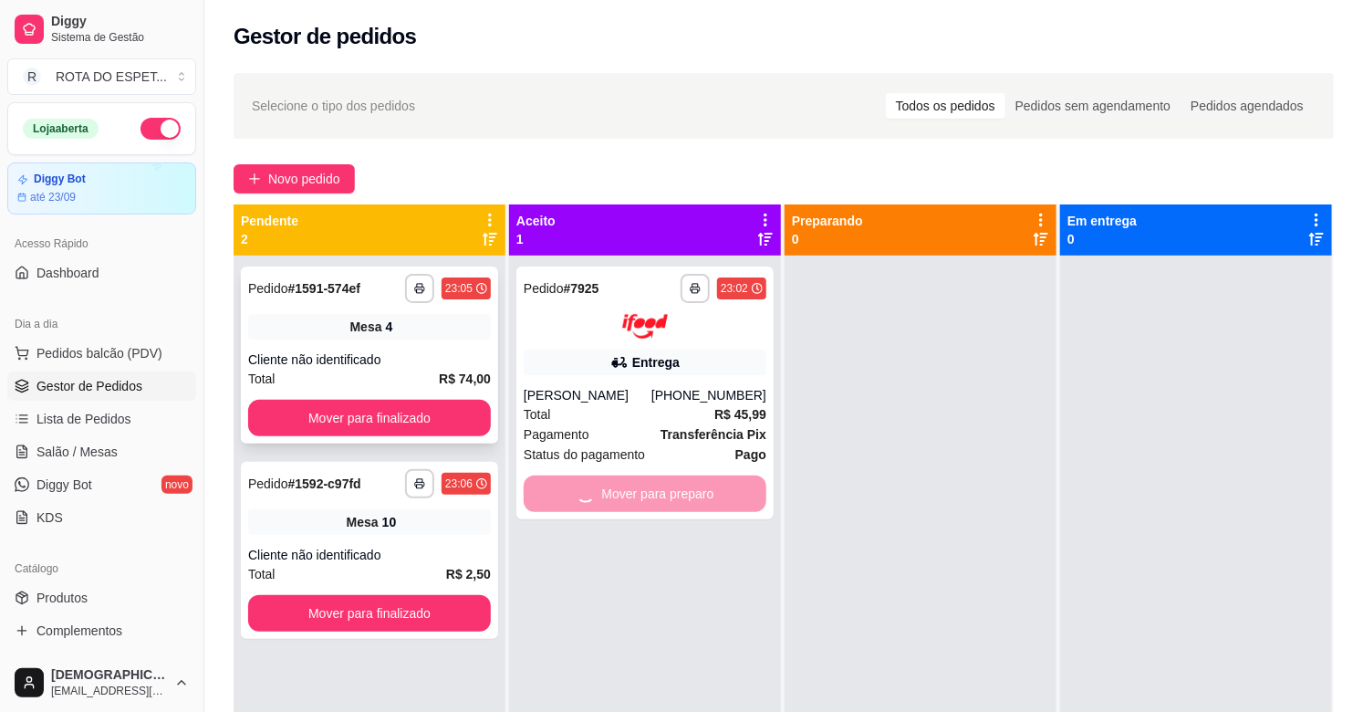
click at [316, 393] on div "**********" at bounding box center [369, 354] width 257 height 177
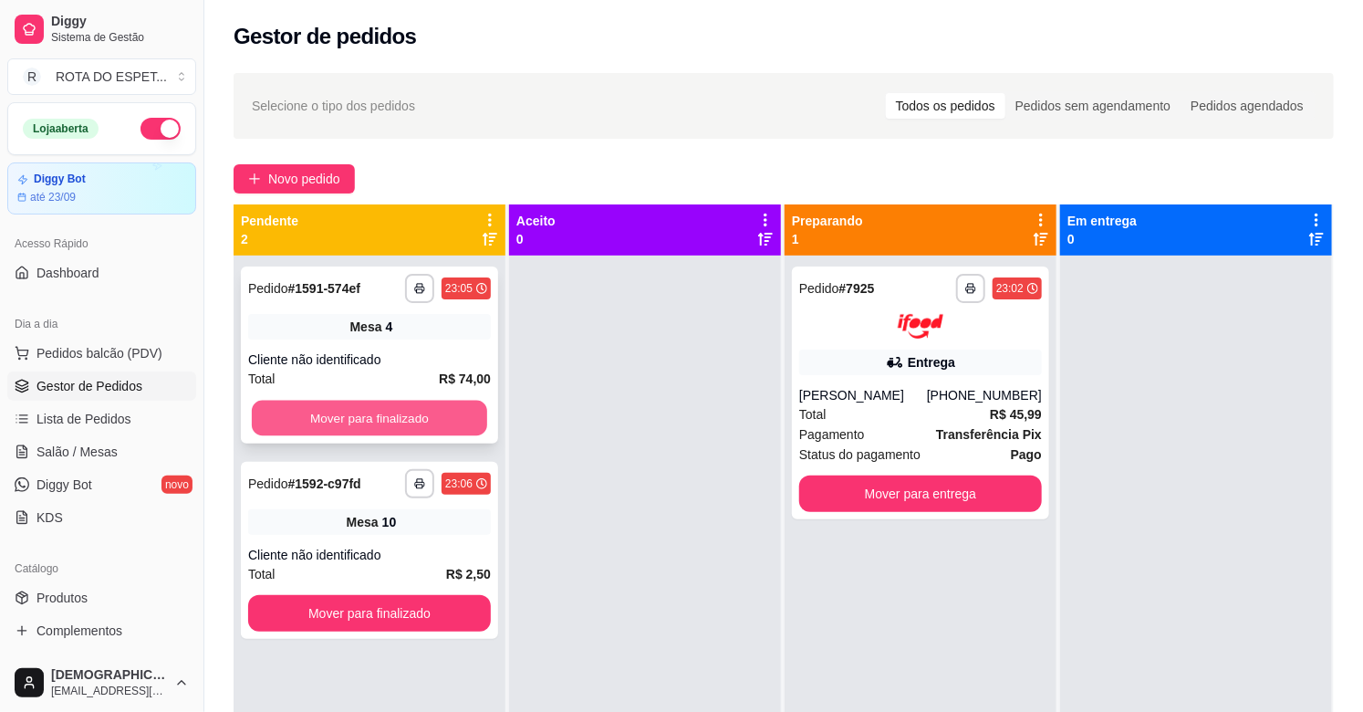
click at [359, 411] on button "Mover para finalizado" at bounding box center [369, 419] width 235 height 36
click at [359, 412] on div "Mover para finalizado" at bounding box center [369, 418] width 243 height 36
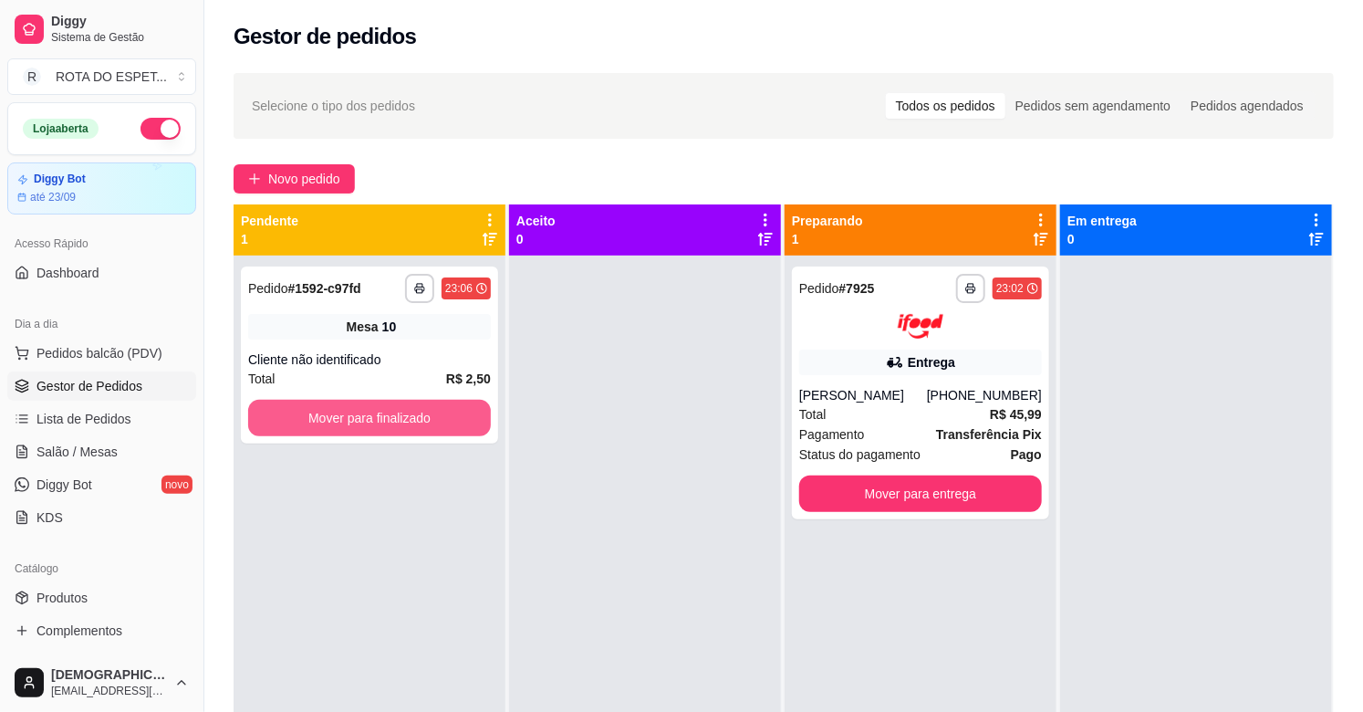
click at [359, 412] on button "Mover para finalizado" at bounding box center [369, 418] width 243 height 36
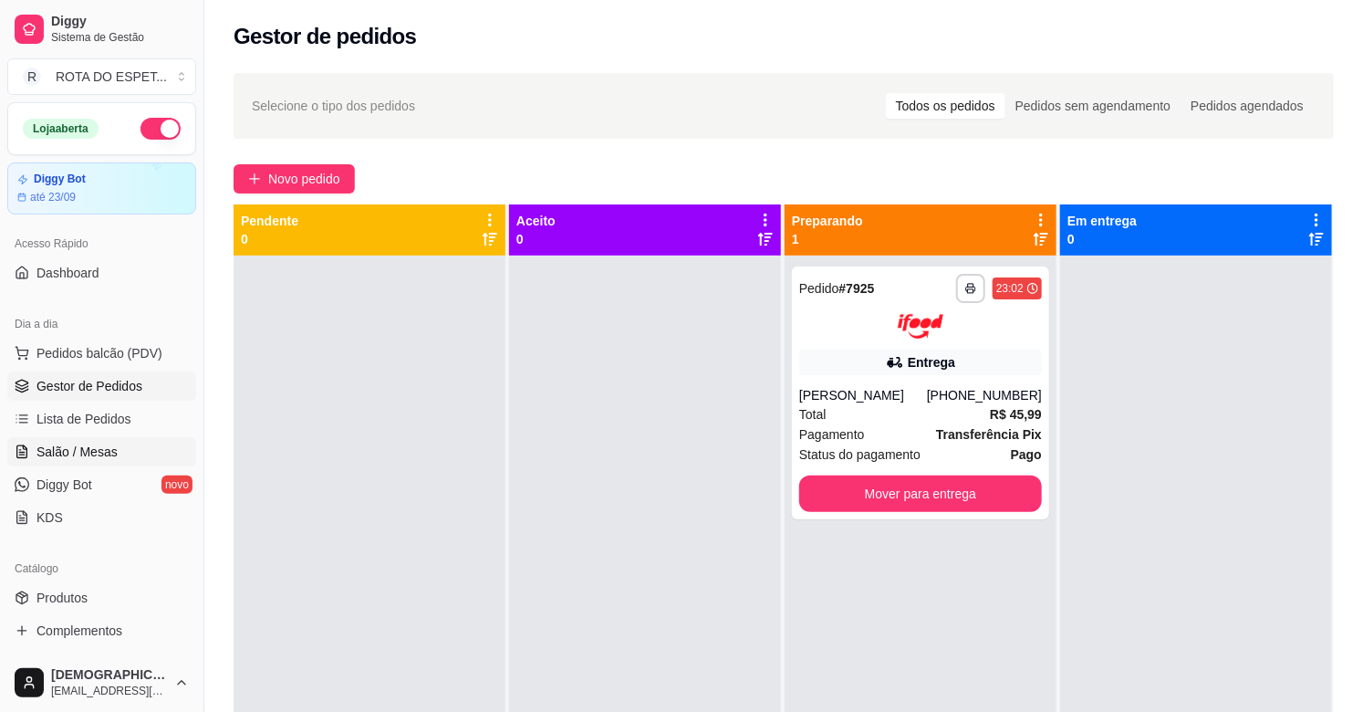
click at [119, 450] on link "Salão / Mesas" at bounding box center [101, 451] width 189 height 29
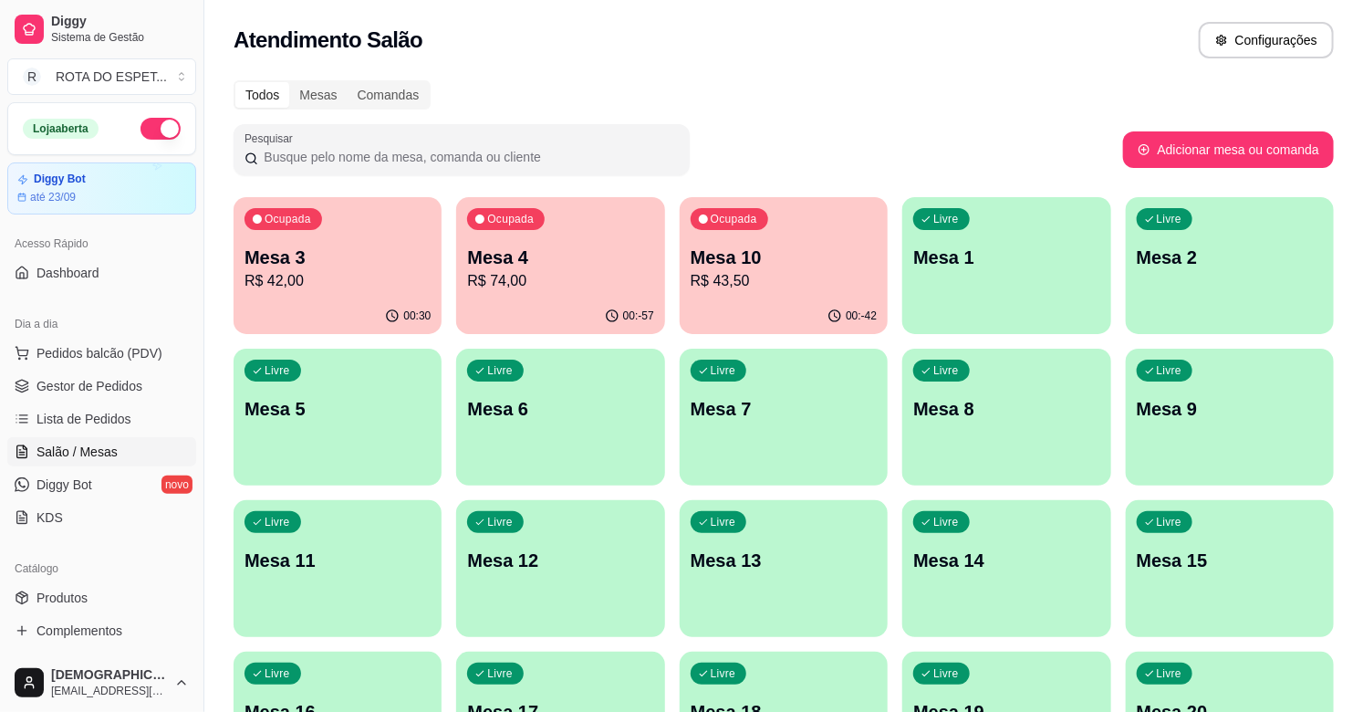
click at [568, 296] on div "Ocupada Mesa 4 R$ 74,00" at bounding box center [560, 247] width 208 height 101
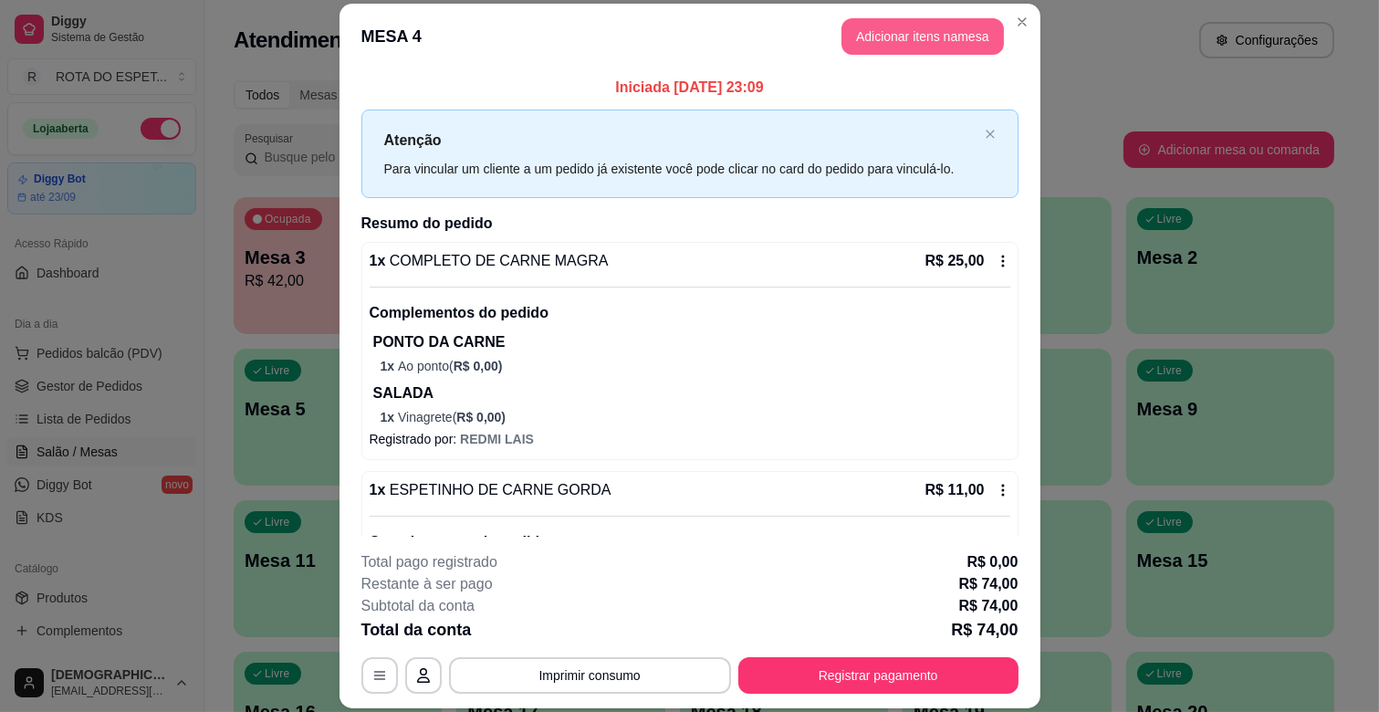
click at [916, 28] on button "Adicionar itens na mesa" at bounding box center [922, 36] width 162 height 36
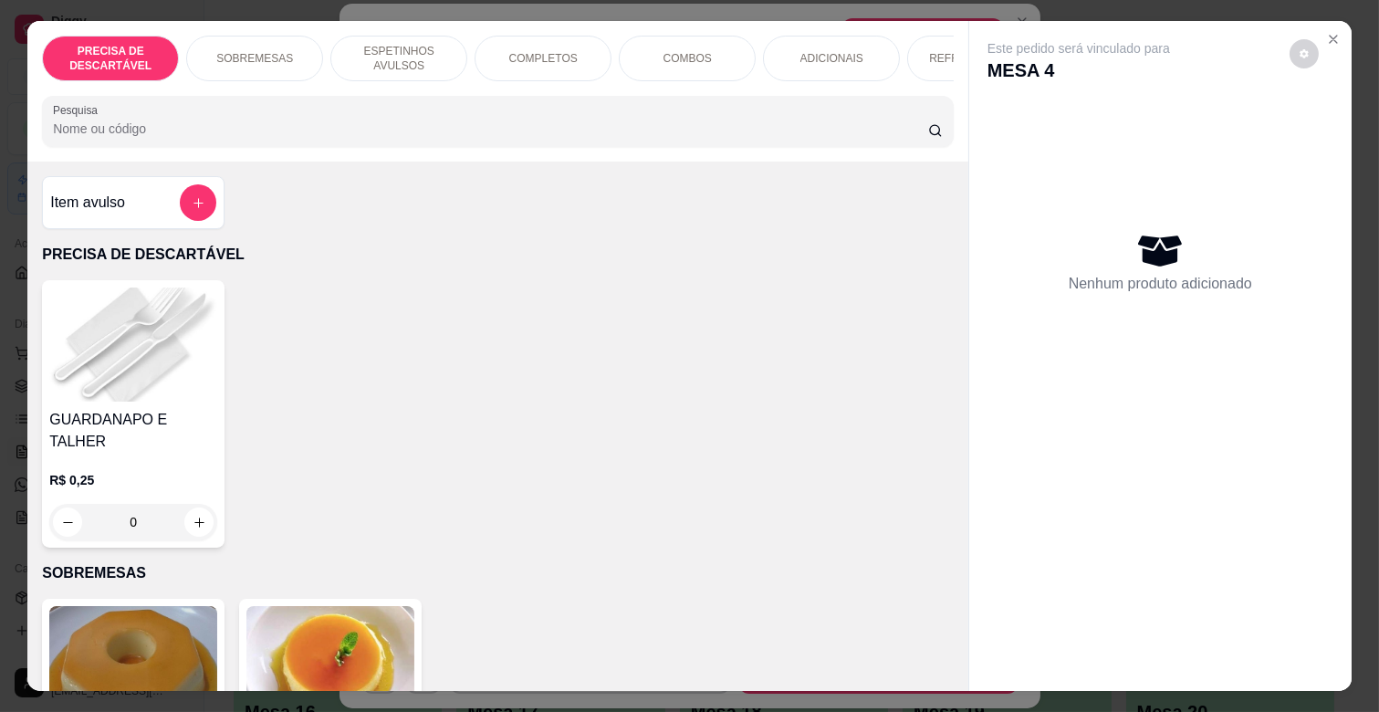
click at [913, 48] on div "REFRIGERANTES" at bounding box center [975, 59] width 137 height 46
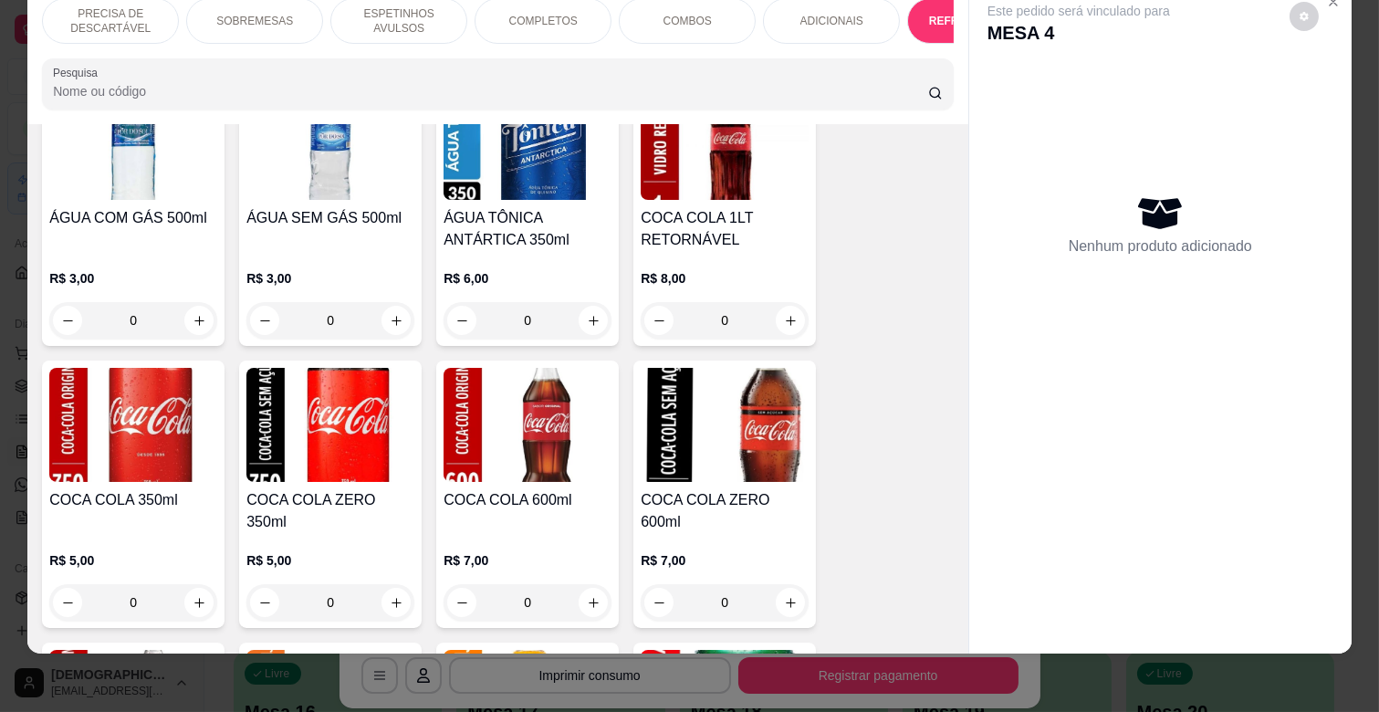
scroll to position [4182, 0]
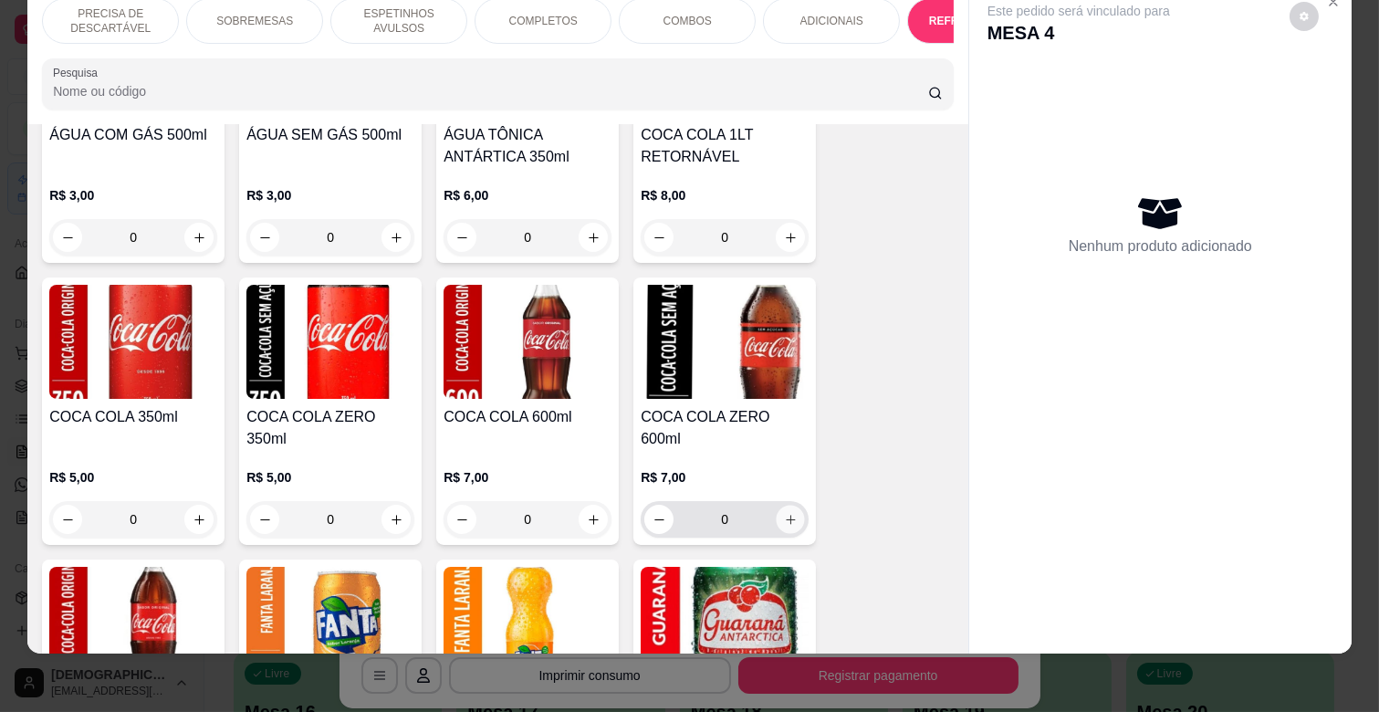
click at [784, 513] on icon "increase-product-quantity" at bounding box center [791, 520] width 14 height 14
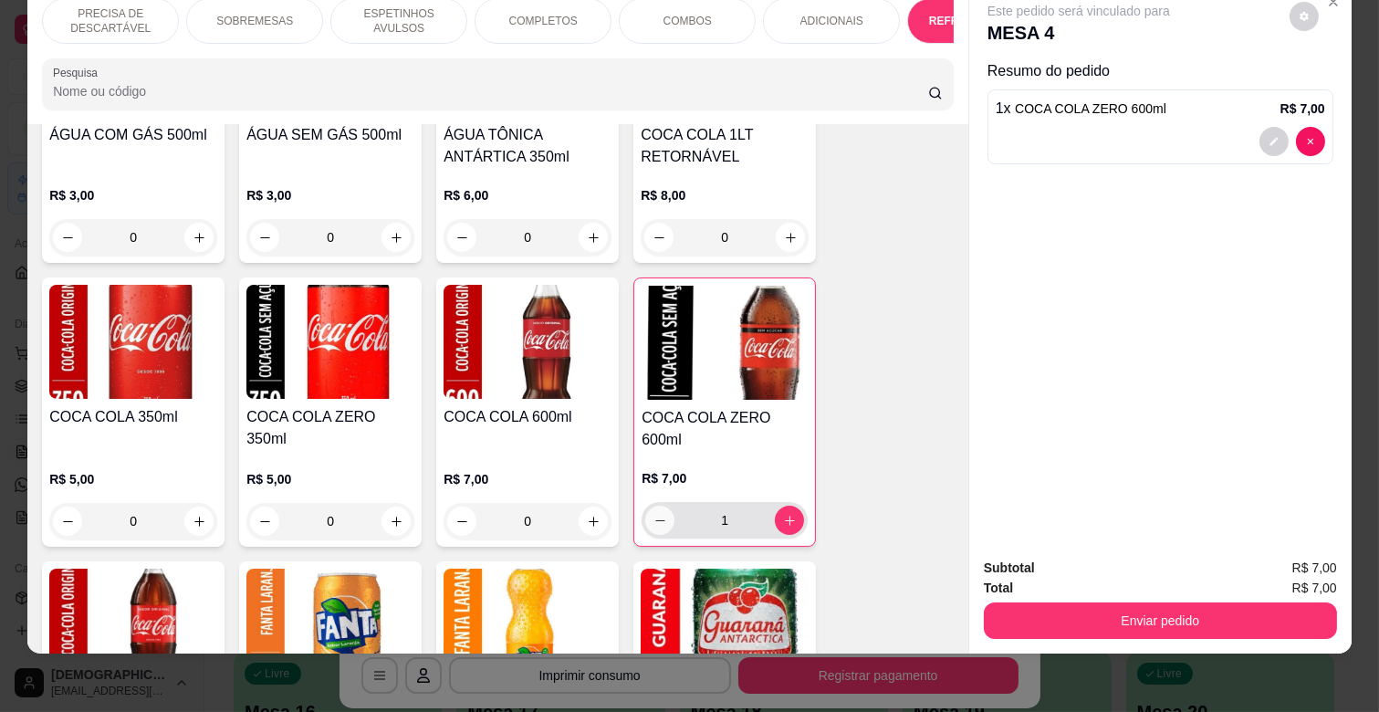
click at [653, 514] on icon "decrease-product-quantity" at bounding box center [660, 521] width 14 height 14
type input "0"
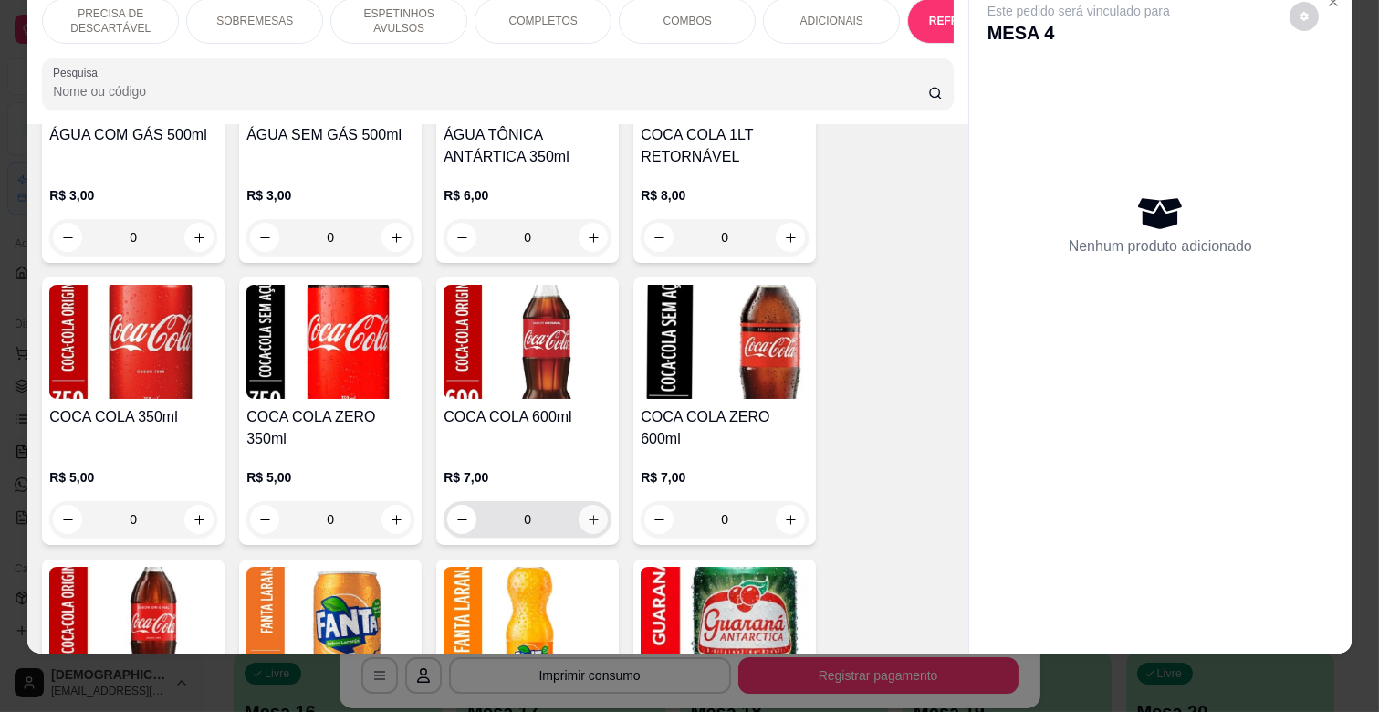
click at [590, 513] on icon "increase-product-quantity" at bounding box center [594, 520] width 14 height 14
type input "1"
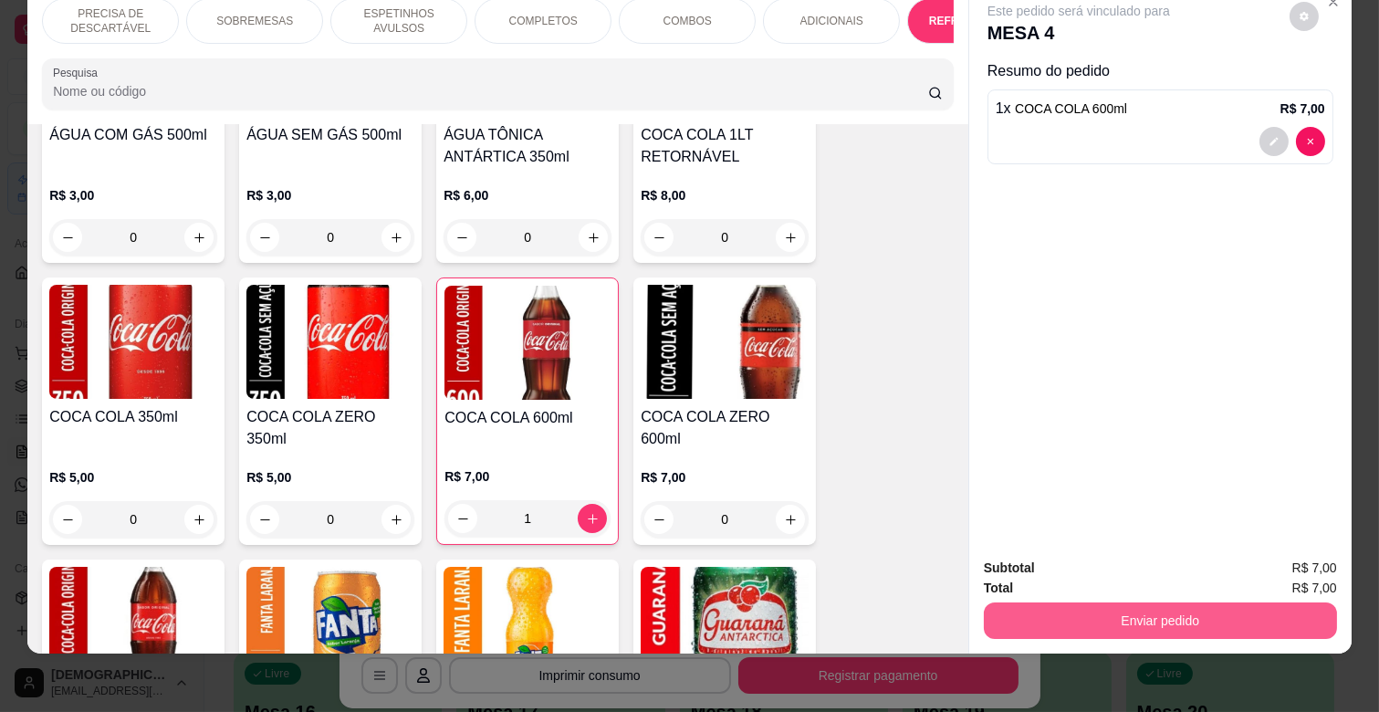
click at [1197, 607] on button "Enviar pedido" at bounding box center [1160, 620] width 353 height 36
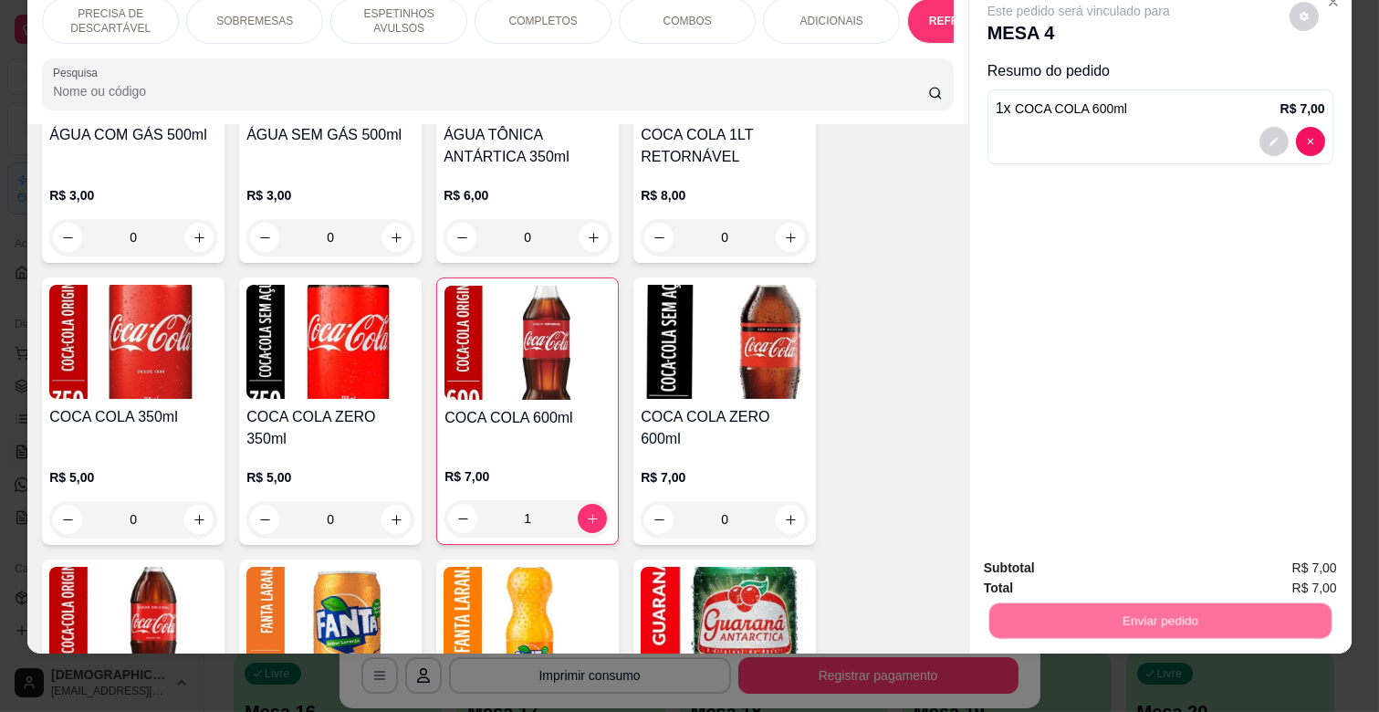
click at [1137, 568] on button "Não registrar e enviar pedido" at bounding box center [1099, 560] width 184 height 34
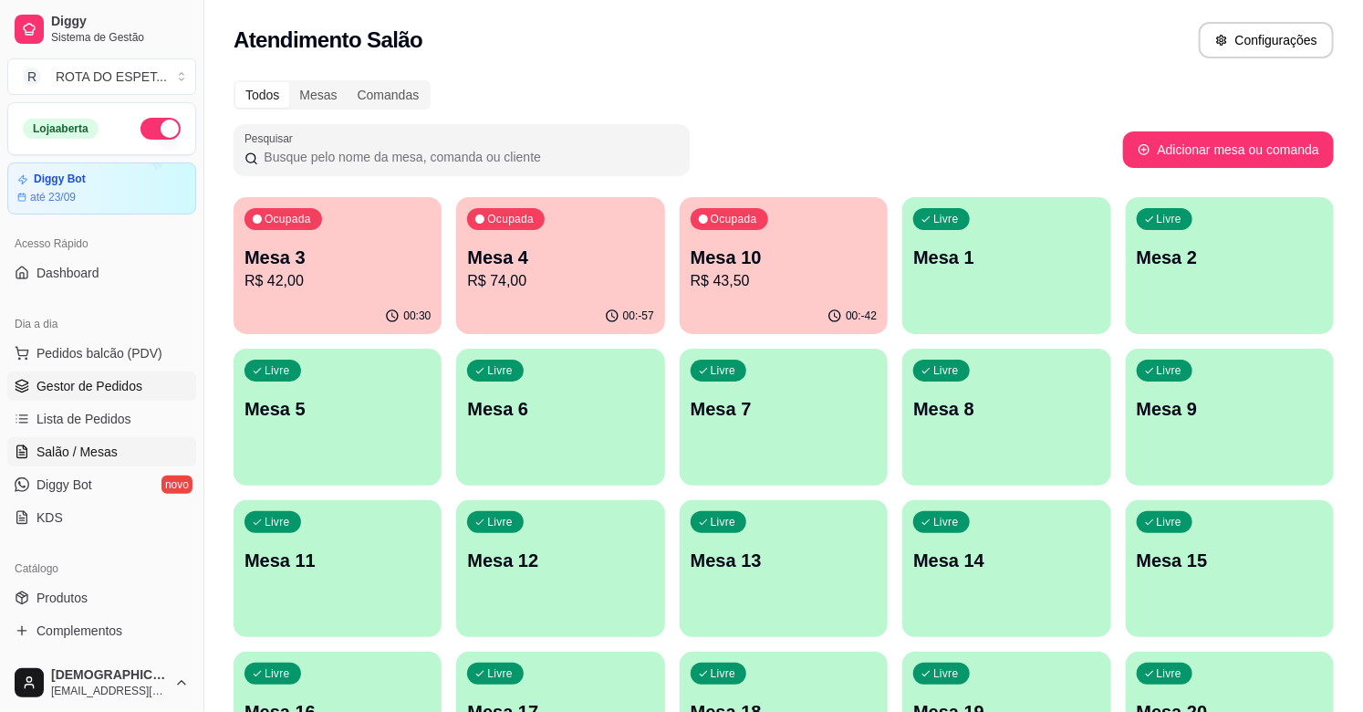
click at [132, 380] on span "Gestor de Pedidos" at bounding box center [89, 386] width 106 height 18
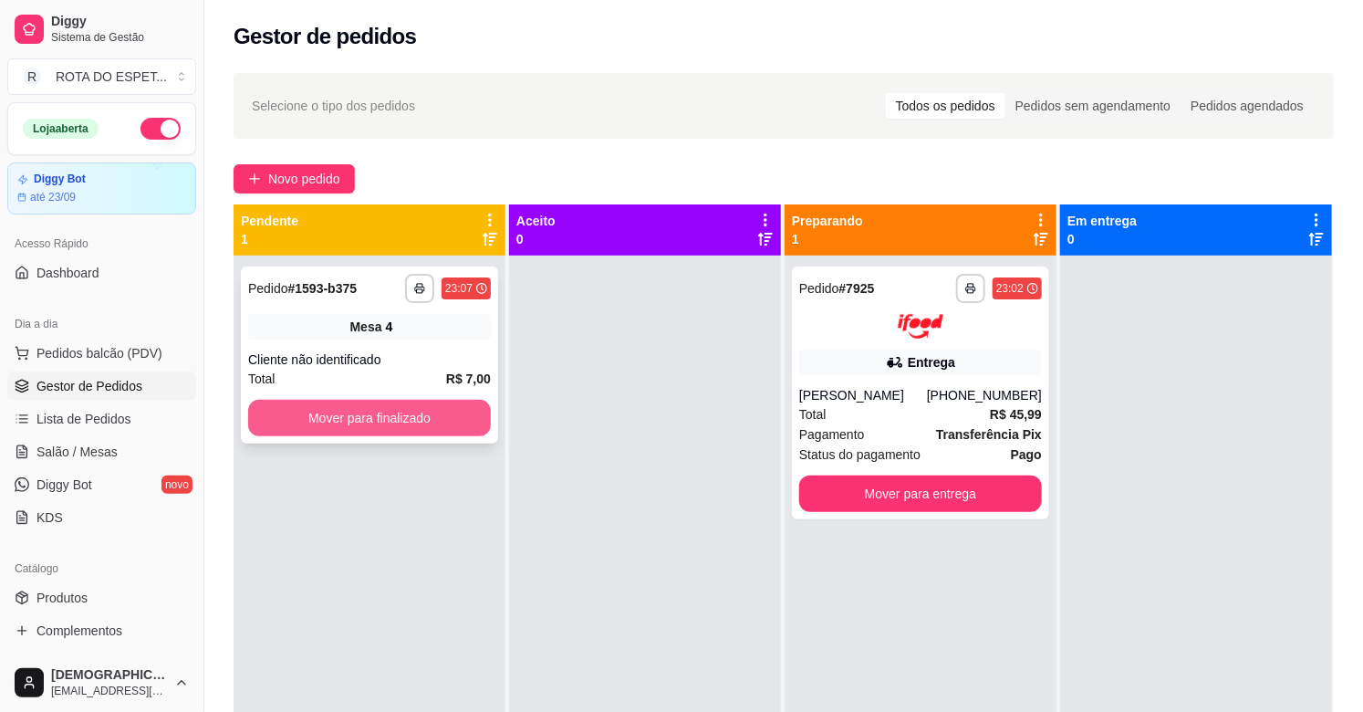
click at [398, 420] on button "Mover para finalizado" at bounding box center [369, 418] width 243 height 36
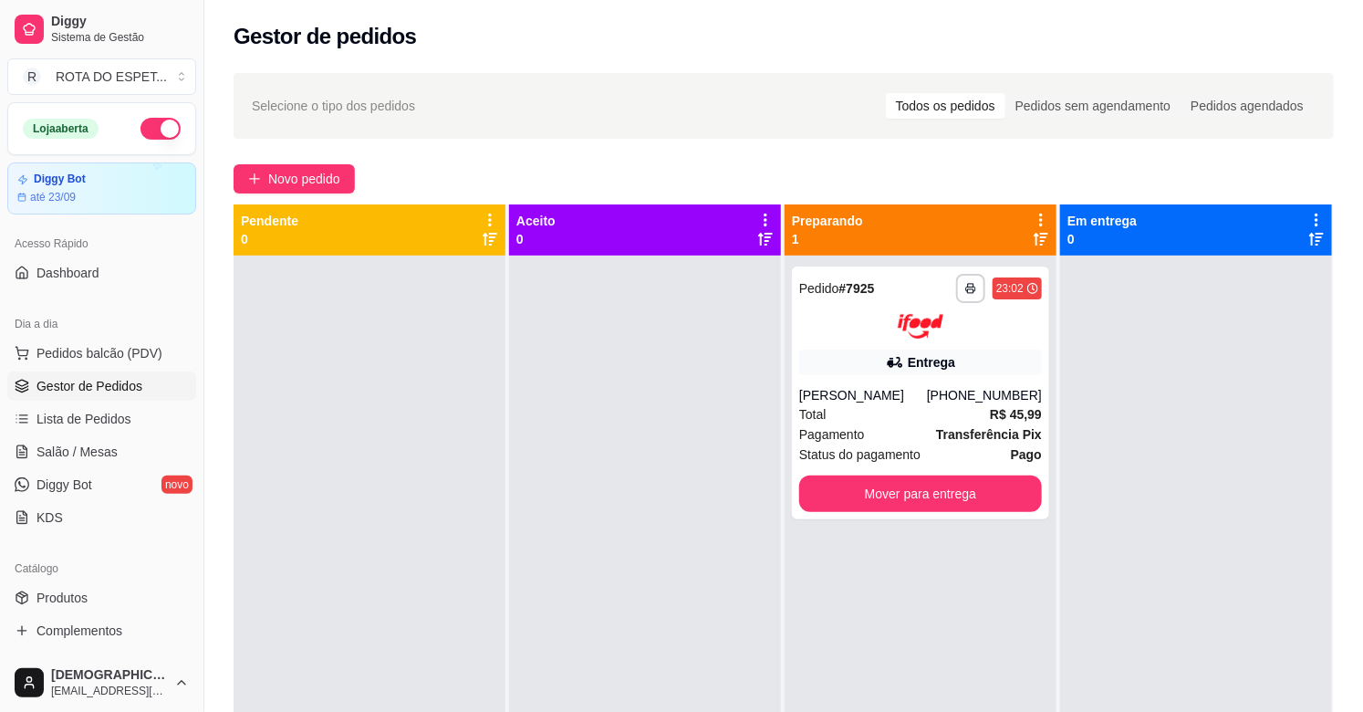
click at [585, 634] on div at bounding box center [645, 611] width 272 height 712
click at [894, 480] on button "Mover para entrega" at bounding box center [920, 493] width 243 height 36
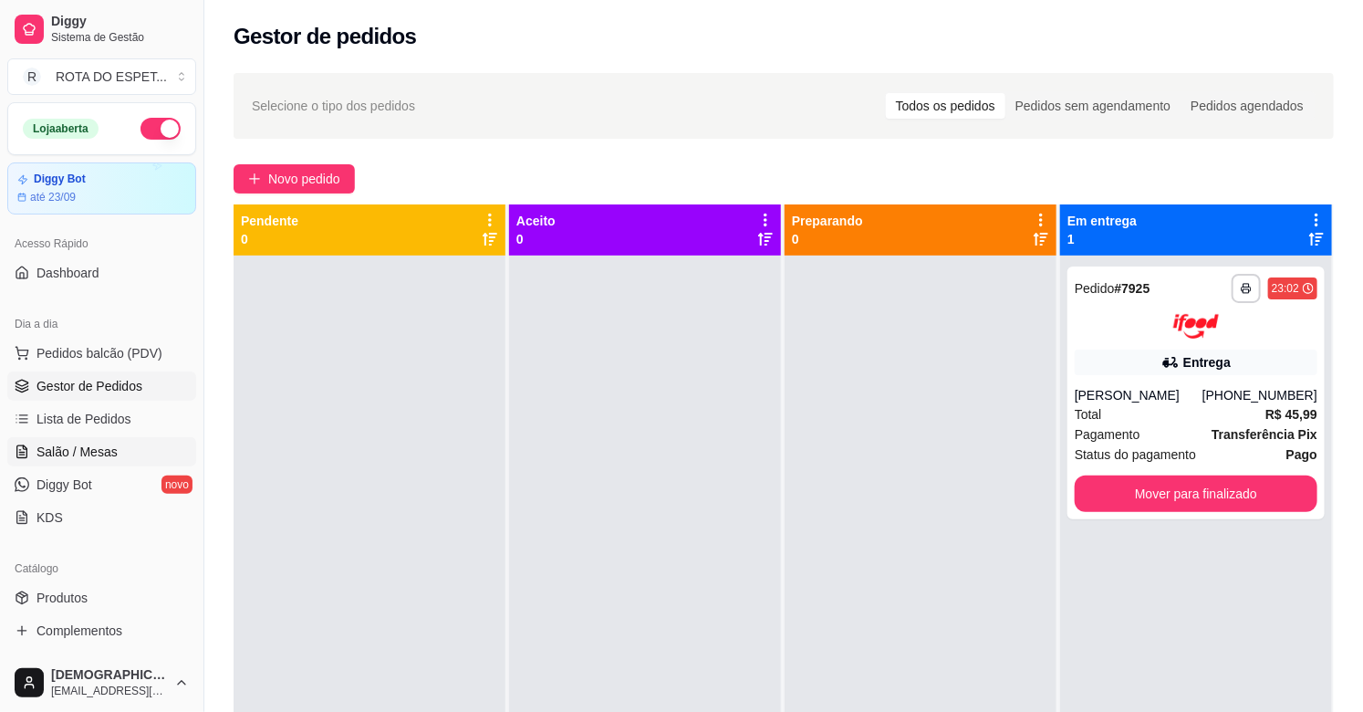
click at [75, 450] on span "Salão / Mesas" at bounding box center [76, 452] width 81 height 18
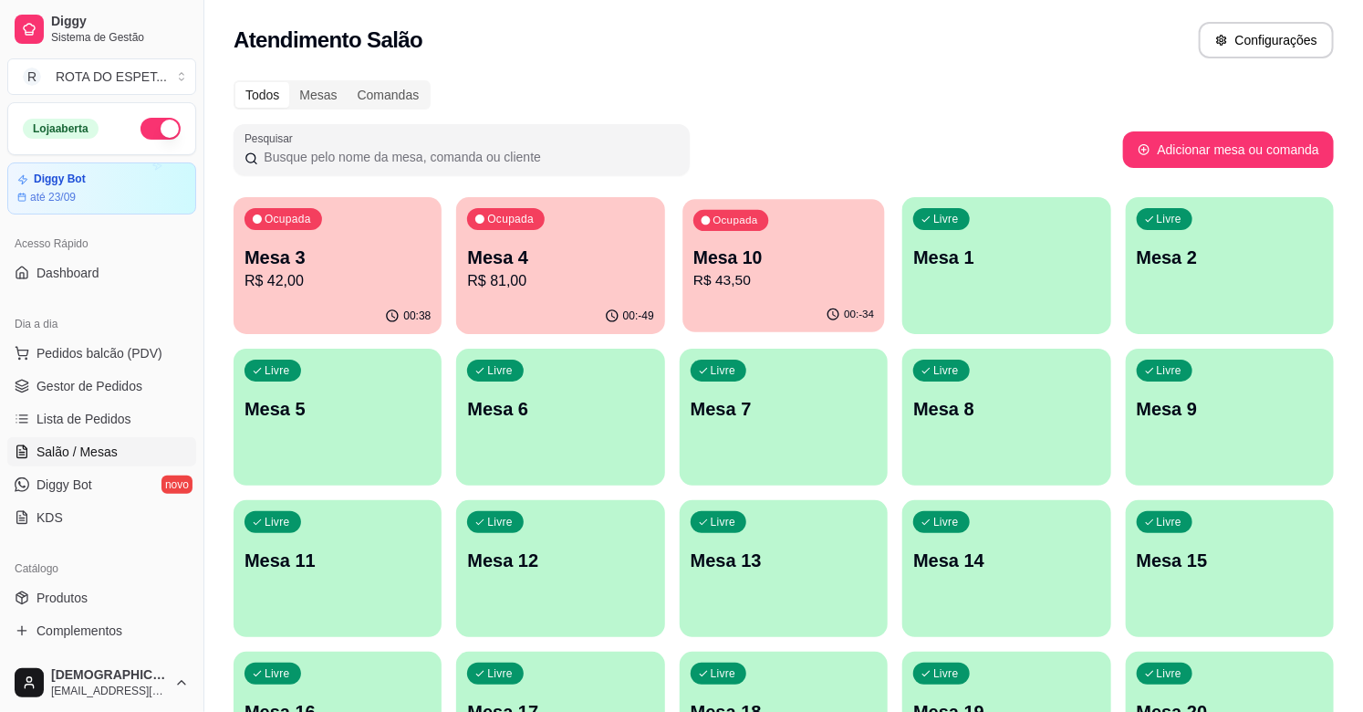
click at [806, 279] on p "R$ 43,50" at bounding box center [783, 280] width 181 height 21
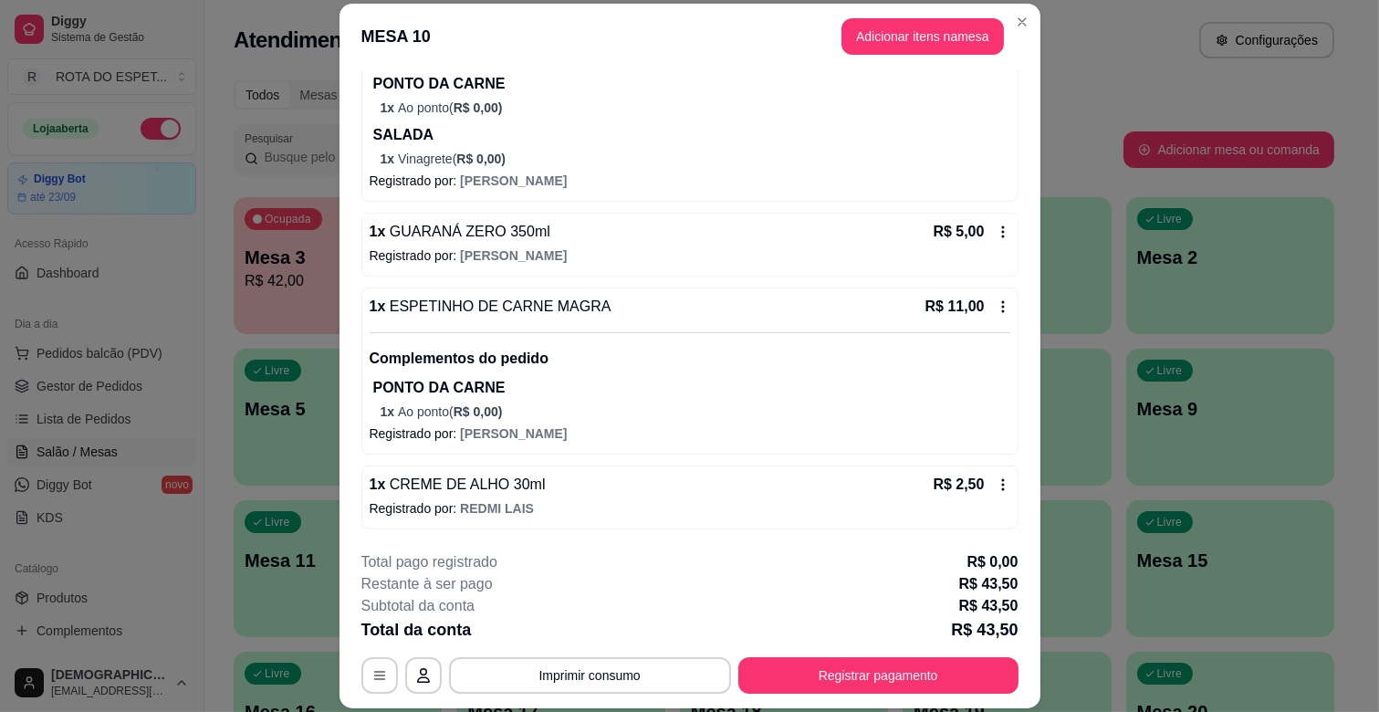
scroll to position [55, 0]
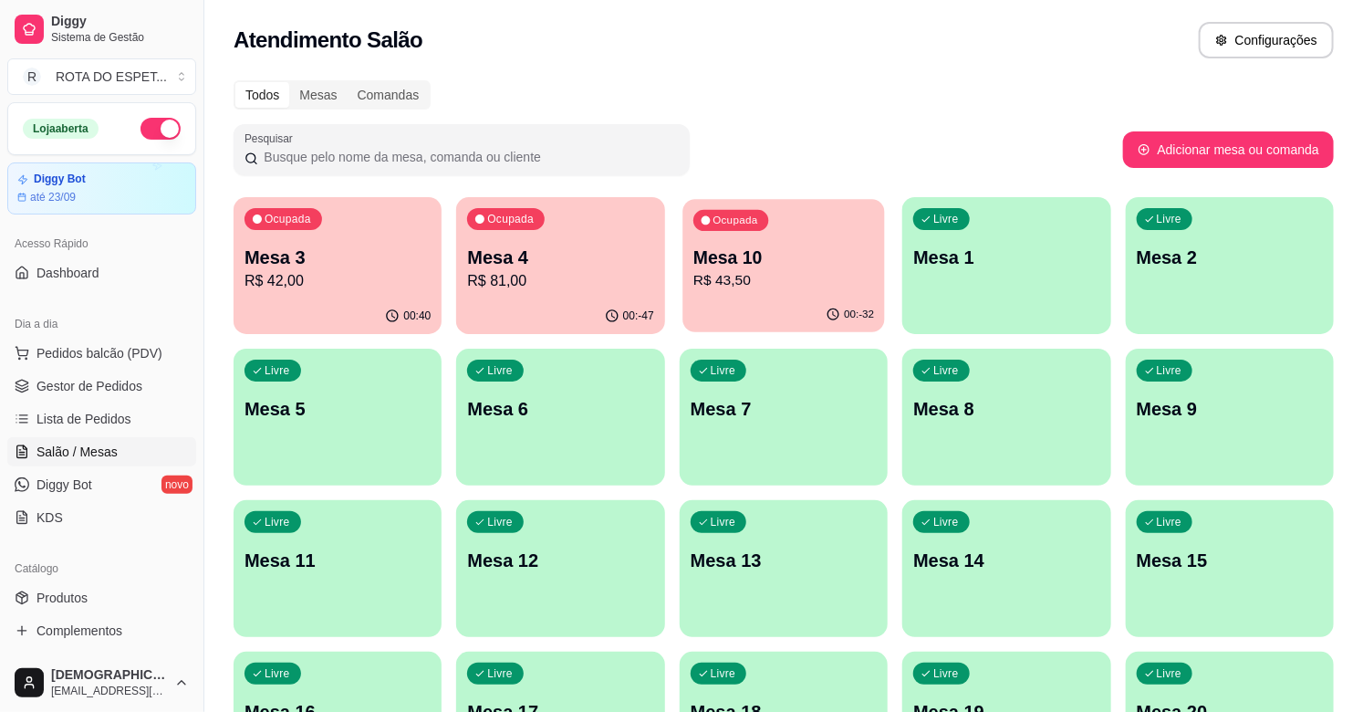
click at [805, 260] on p "Mesa 10" at bounding box center [783, 257] width 181 height 25
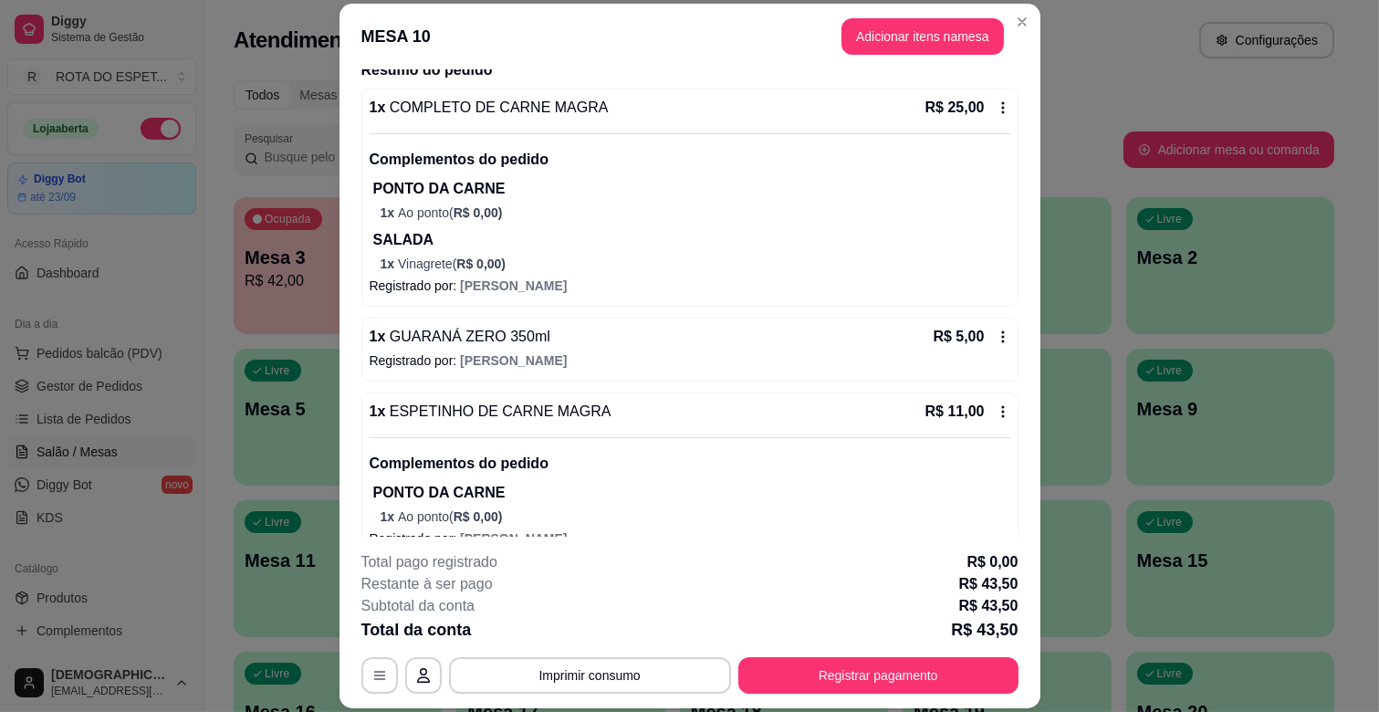
scroll to position [258, 0]
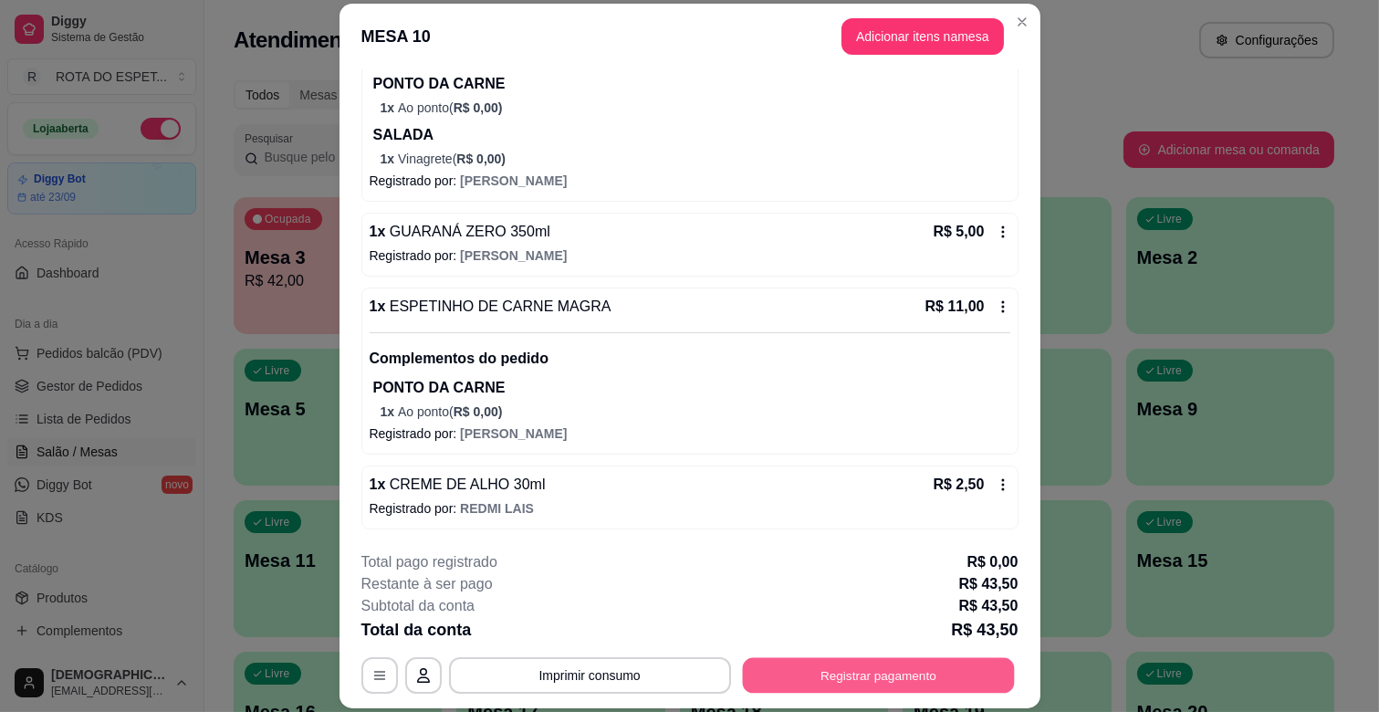
click at [890, 658] on button "Registrar pagamento" at bounding box center [878, 676] width 272 height 36
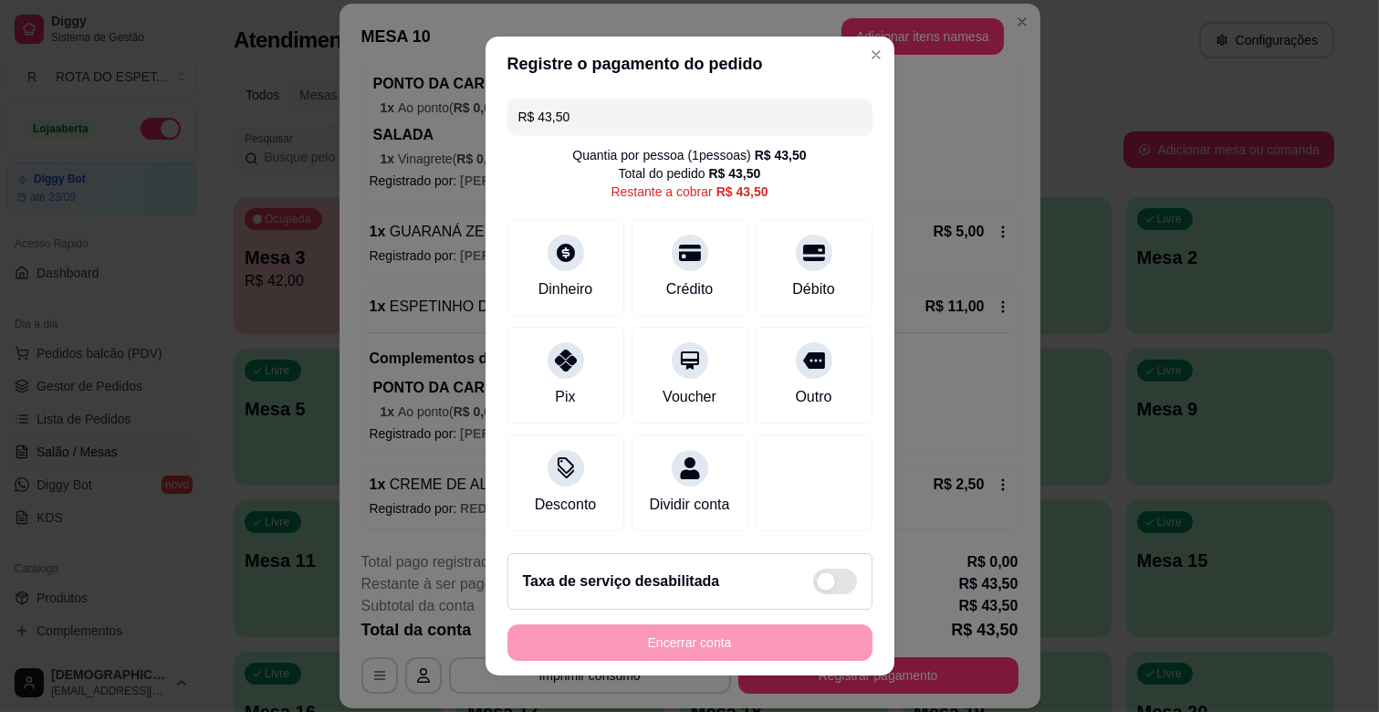
click at [588, 126] on input "R$ 43,50" at bounding box center [689, 117] width 343 height 36
click at [562, 359] on icon at bounding box center [565, 355] width 24 height 24
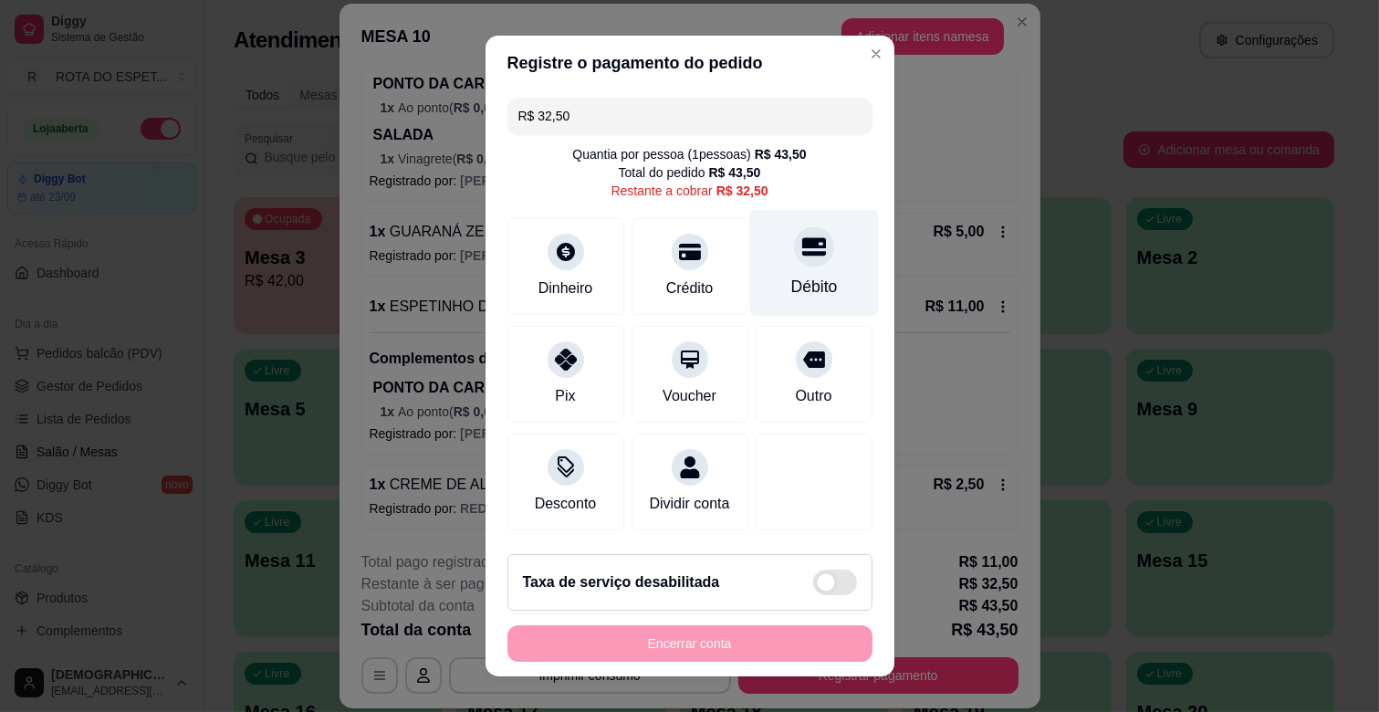
click at [754, 258] on div "Débito" at bounding box center [813, 263] width 129 height 107
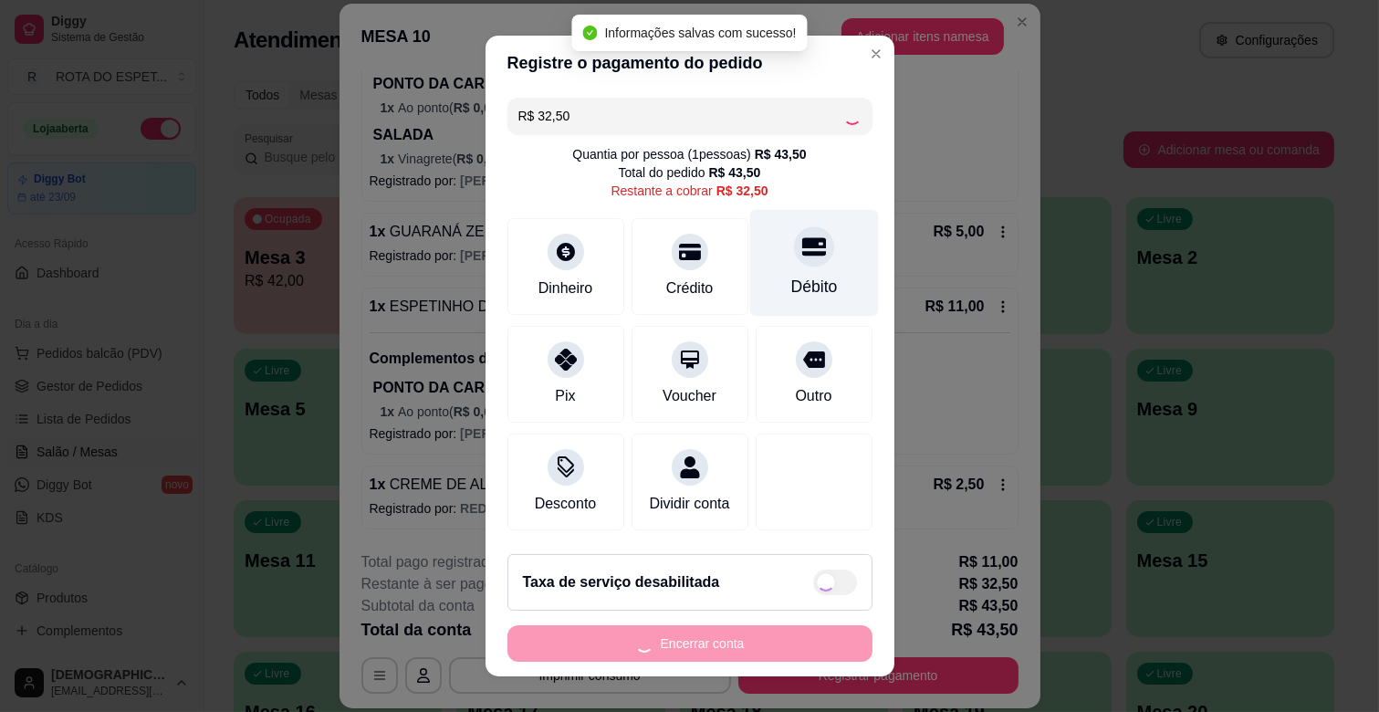
type input "R$ 0,00"
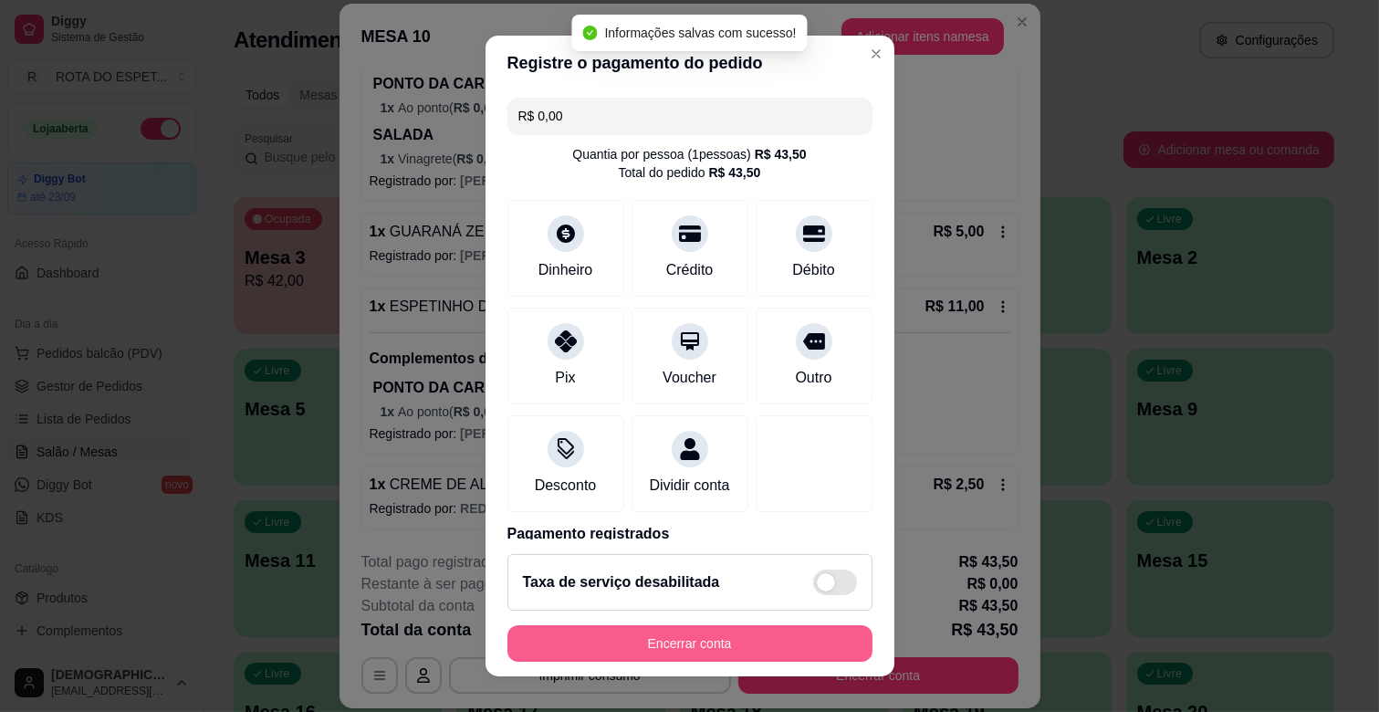
click at [673, 643] on button "Encerrar conta" at bounding box center [689, 643] width 365 height 36
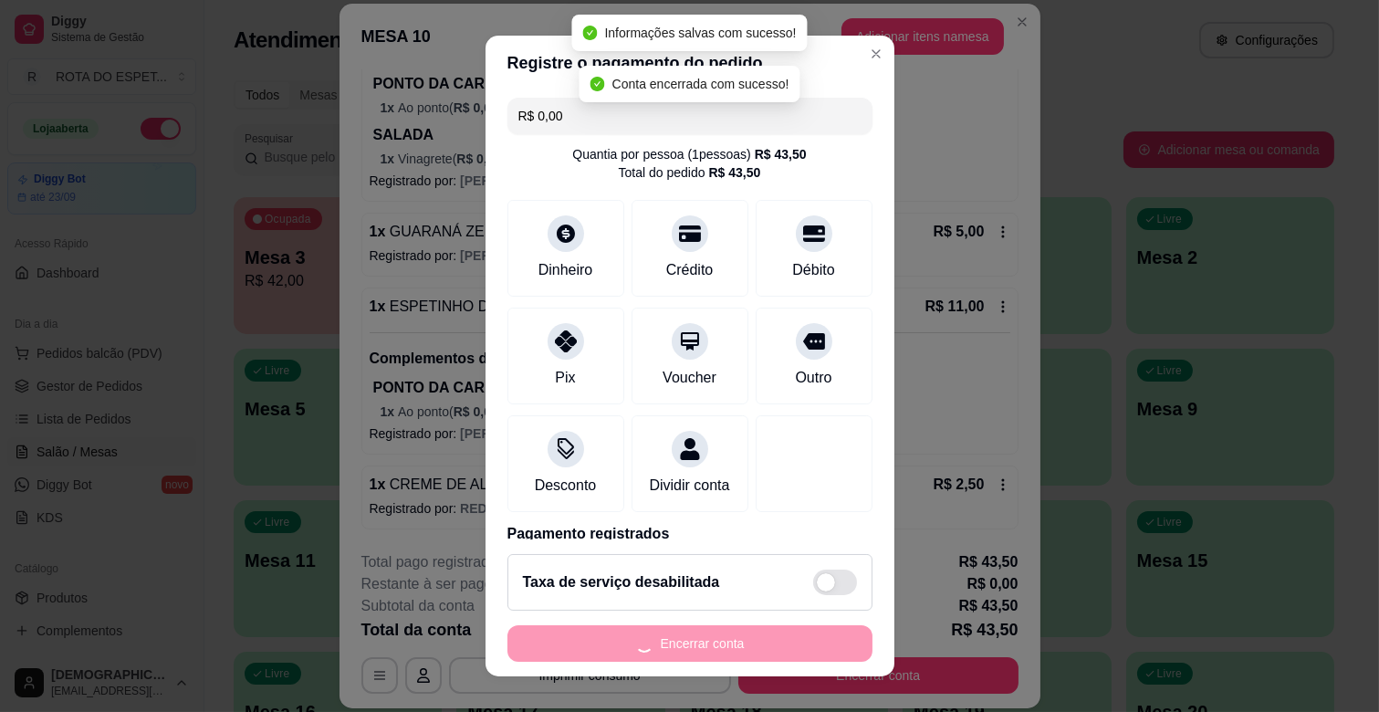
scroll to position [0, 0]
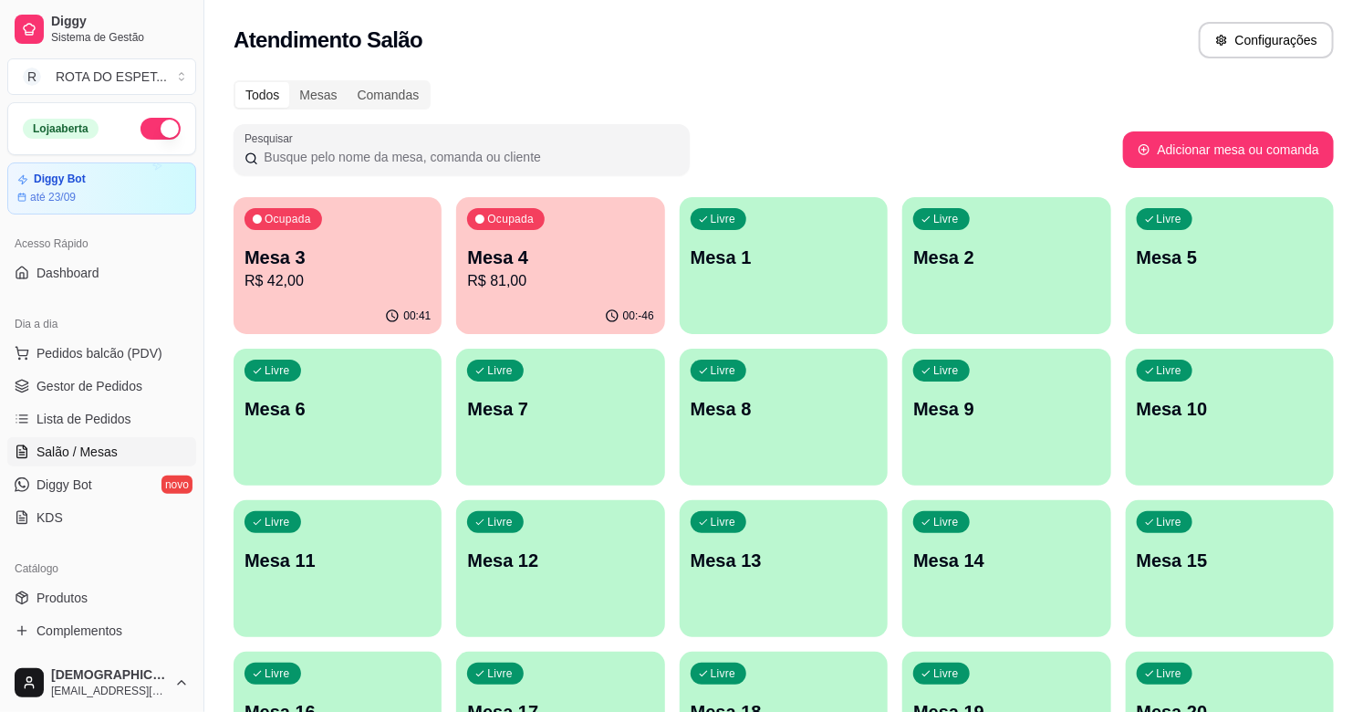
click at [555, 258] on p "Mesa 4" at bounding box center [560, 258] width 186 height 26
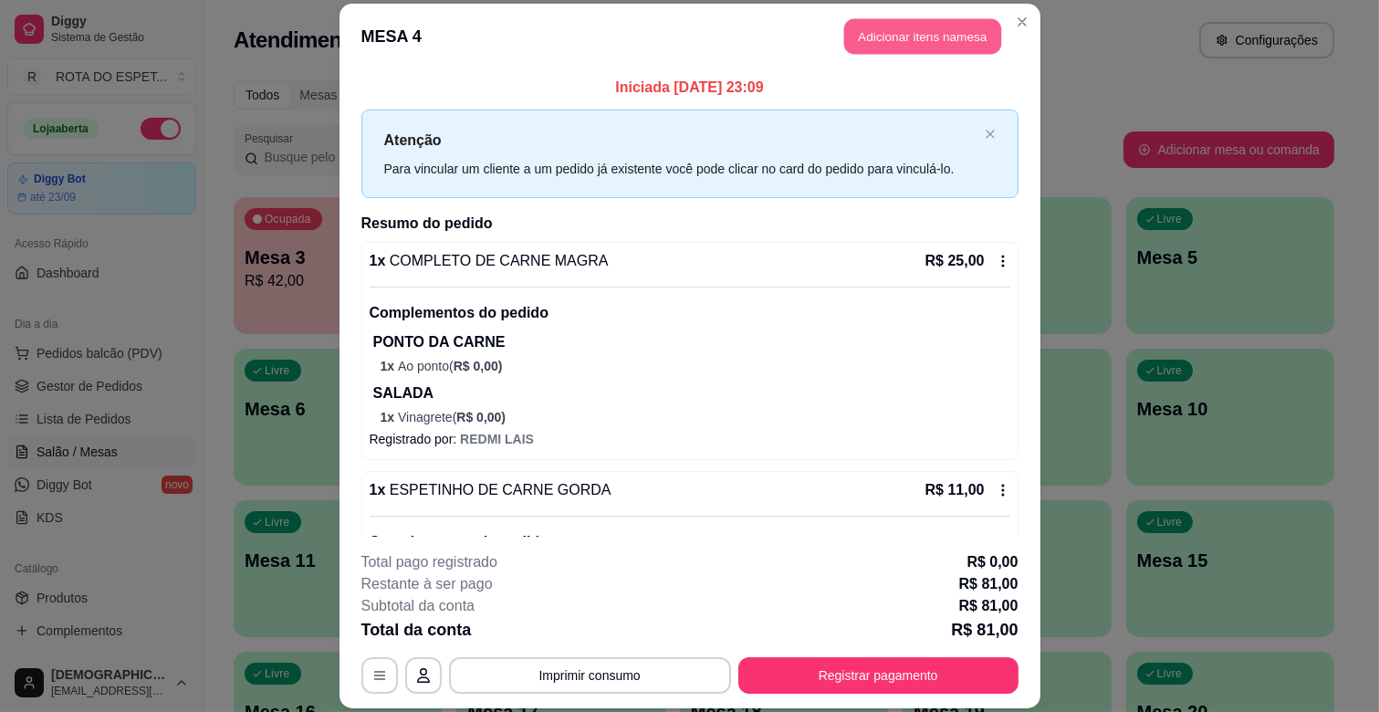
click at [924, 43] on button "Adicionar itens na mesa" at bounding box center [922, 37] width 157 height 36
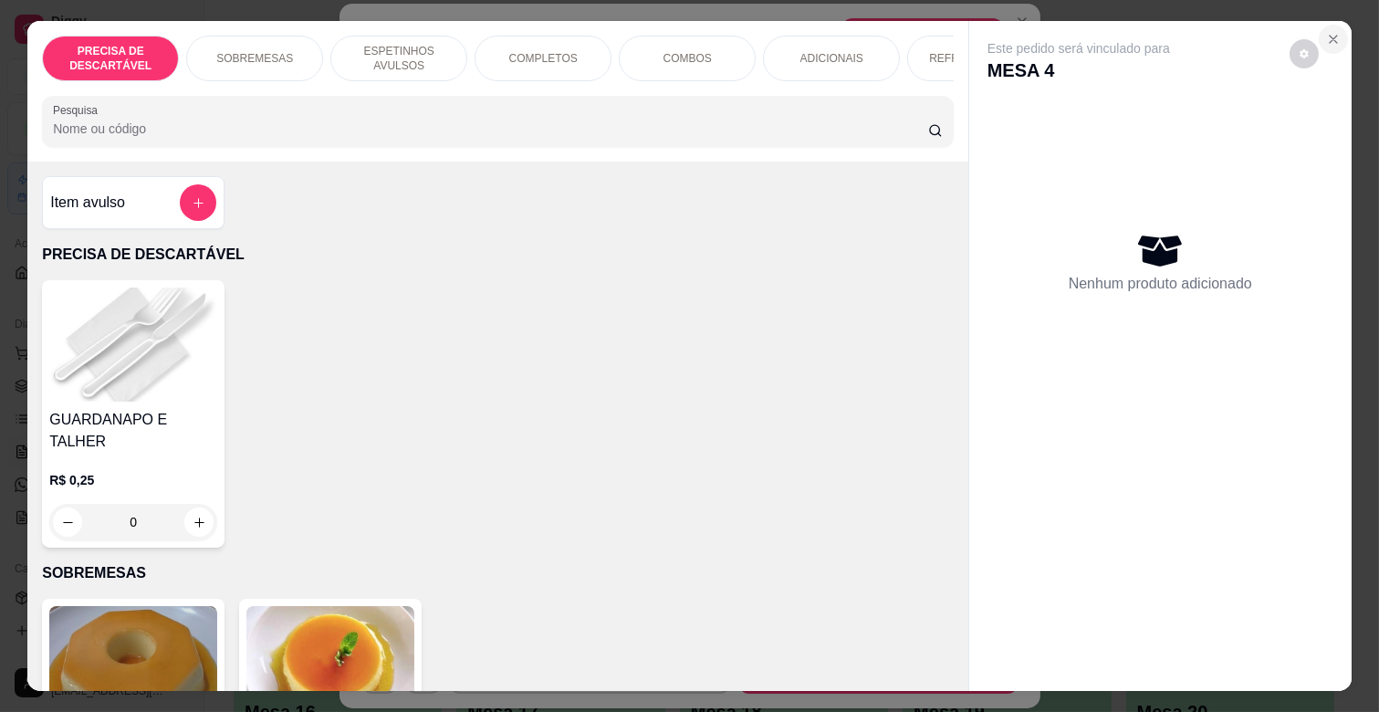
click at [1326, 36] on icon "Close" at bounding box center [1333, 39] width 15 height 15
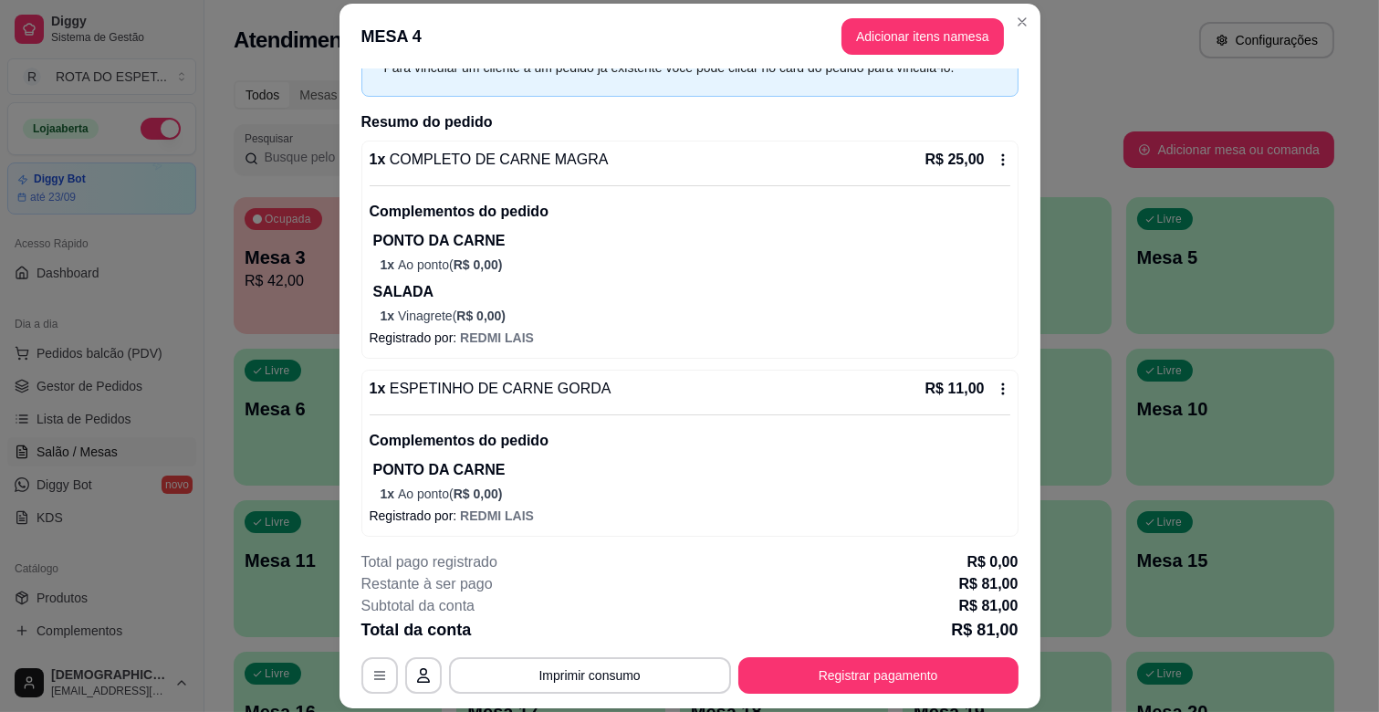
scroll to position [203, 0]
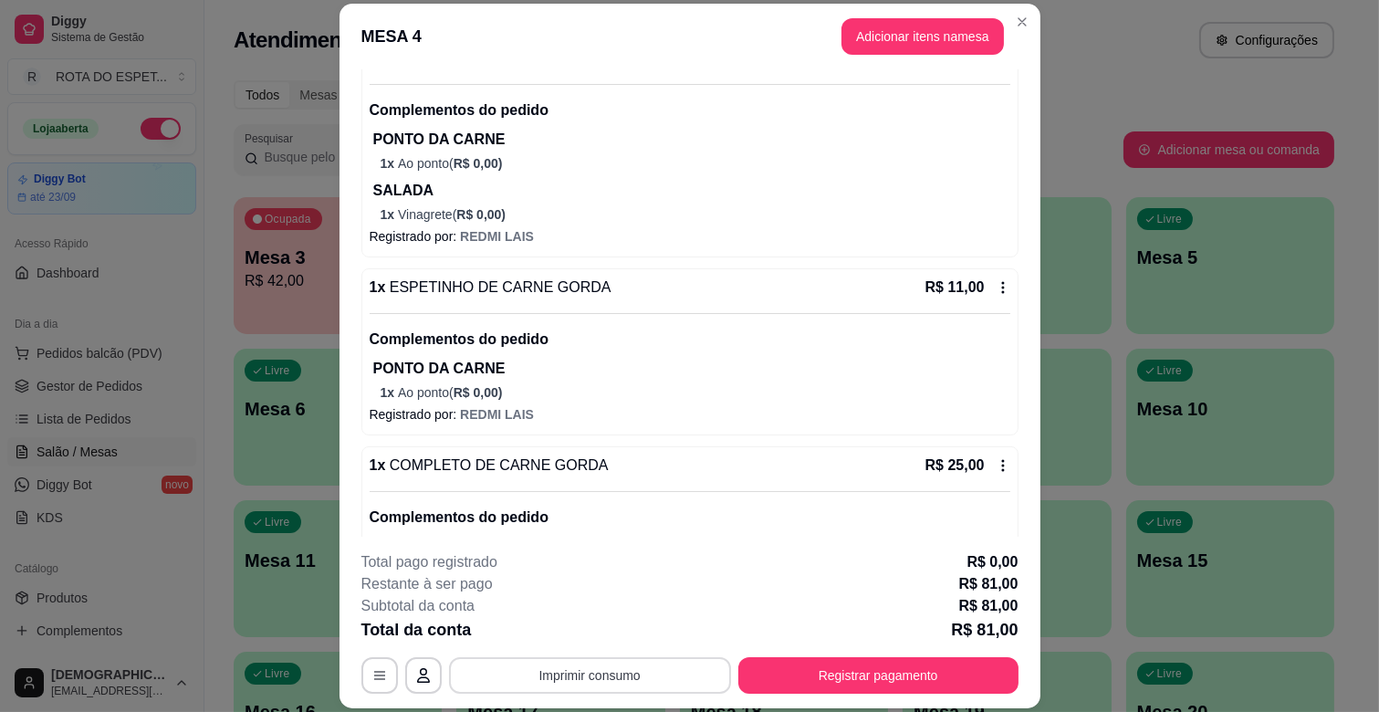
click at [621, 669] on button "Imprimir consumo" at bounding box center [590, 675] width 282 height 36
click at [615, 637] on button "IMPRESSORA CAIXA" at bounding box center [588, 633] width 151 height 29
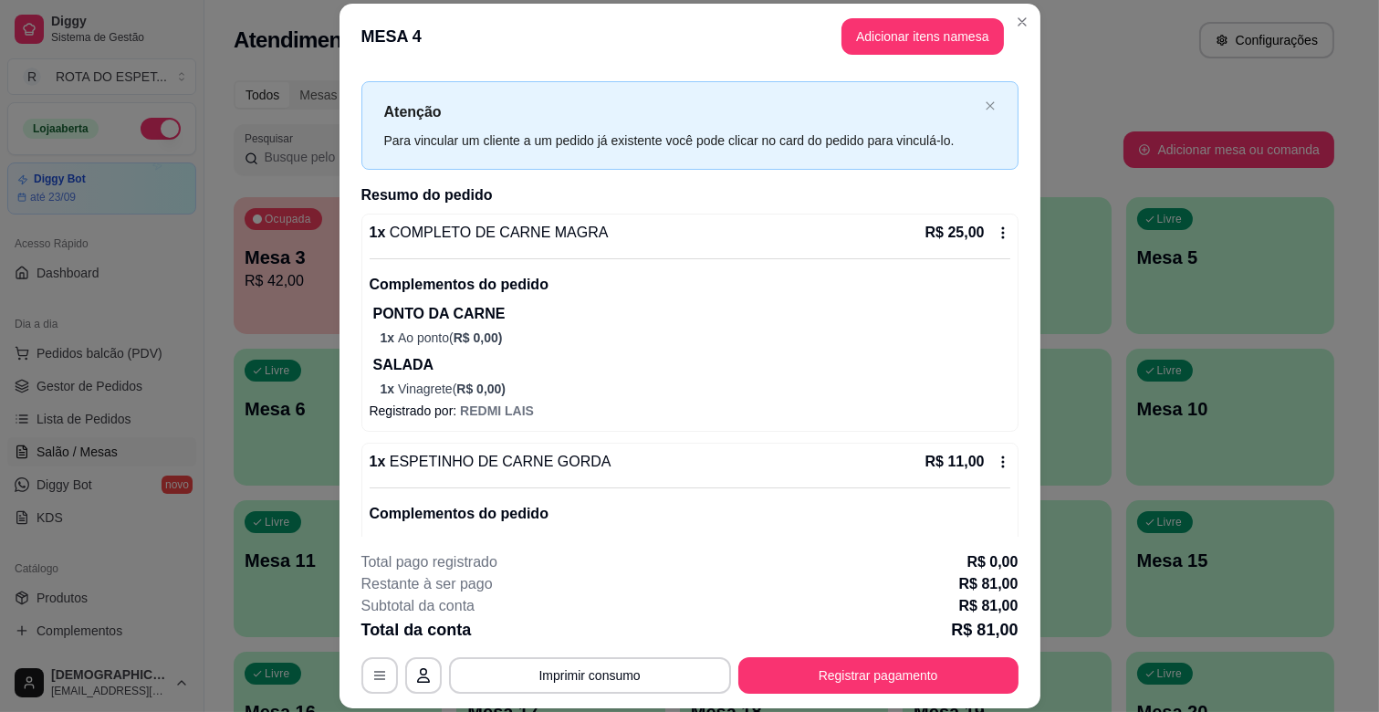
scroll to position [0, 0]
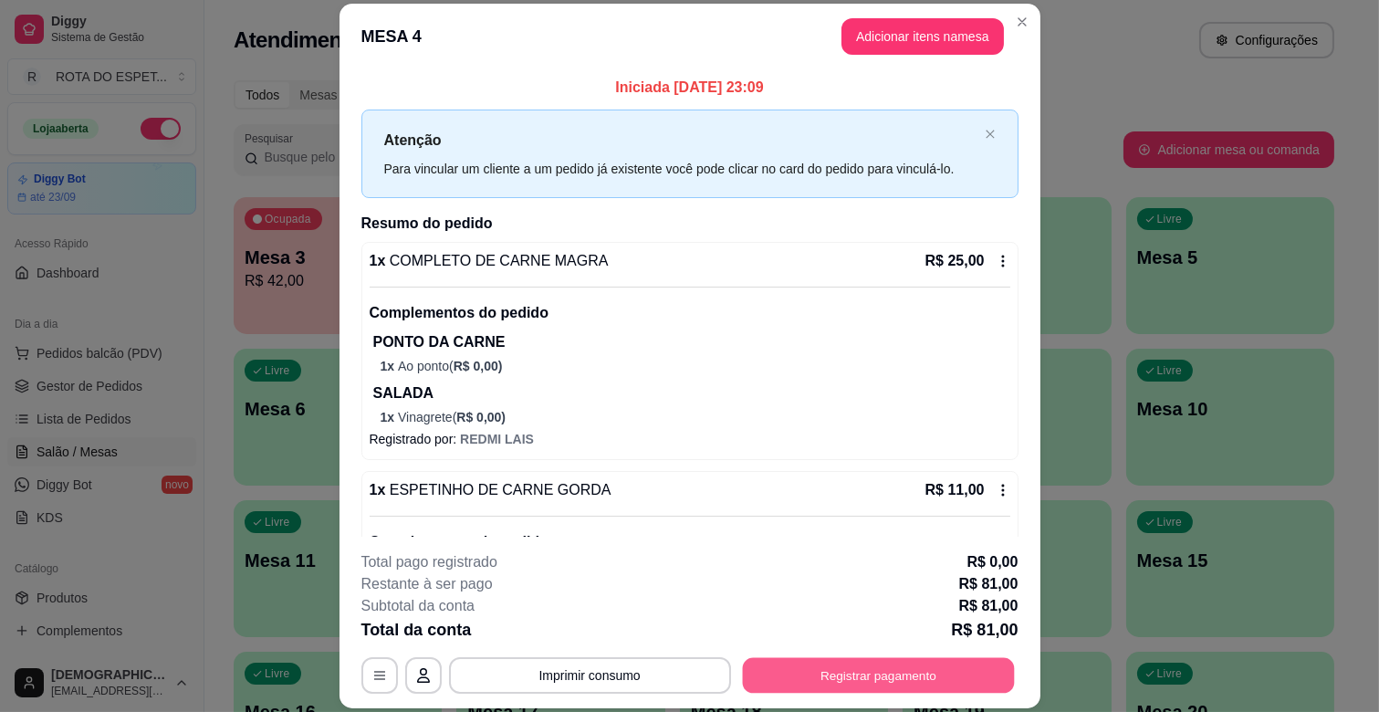
click at [862, 663] on button "Registrar pagamento" at bounding box center [878, 676] width 272 height 36
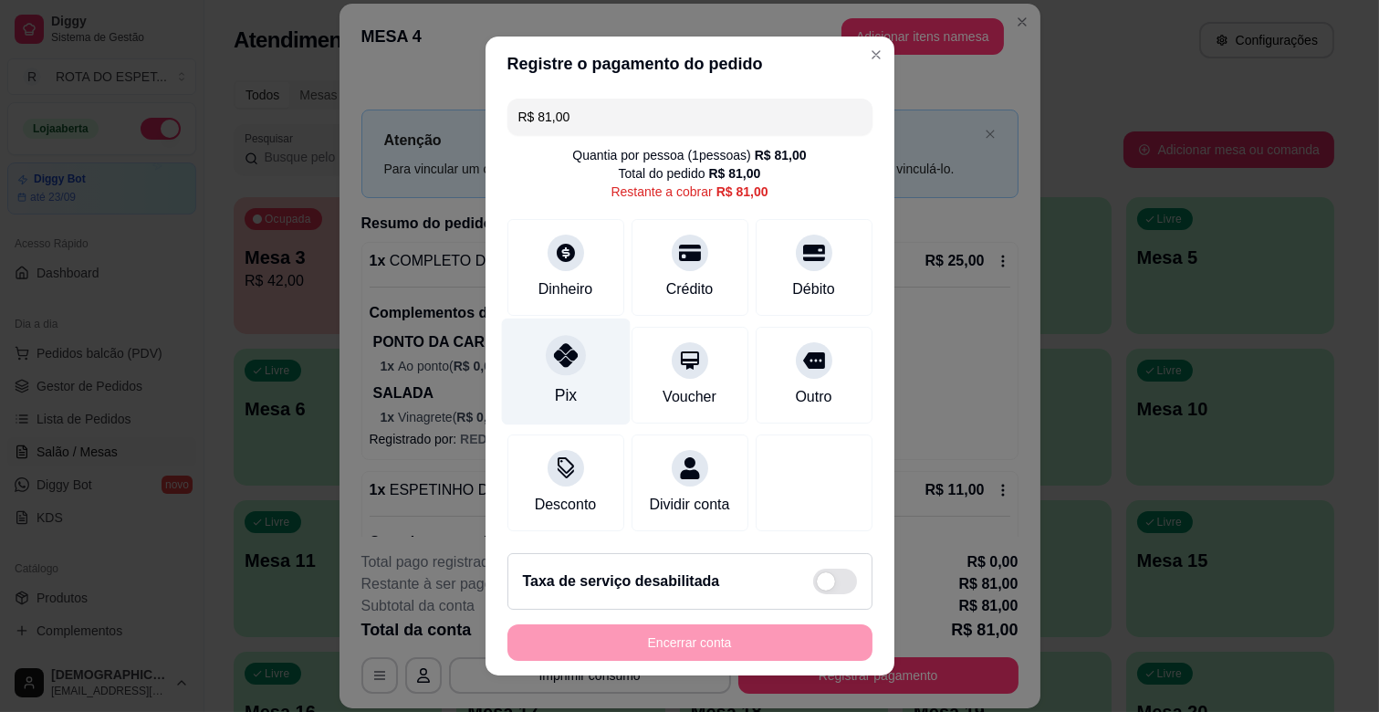
click at [541, 379] on div "Pix" at bounding box center [565, 371] width 129 height 107
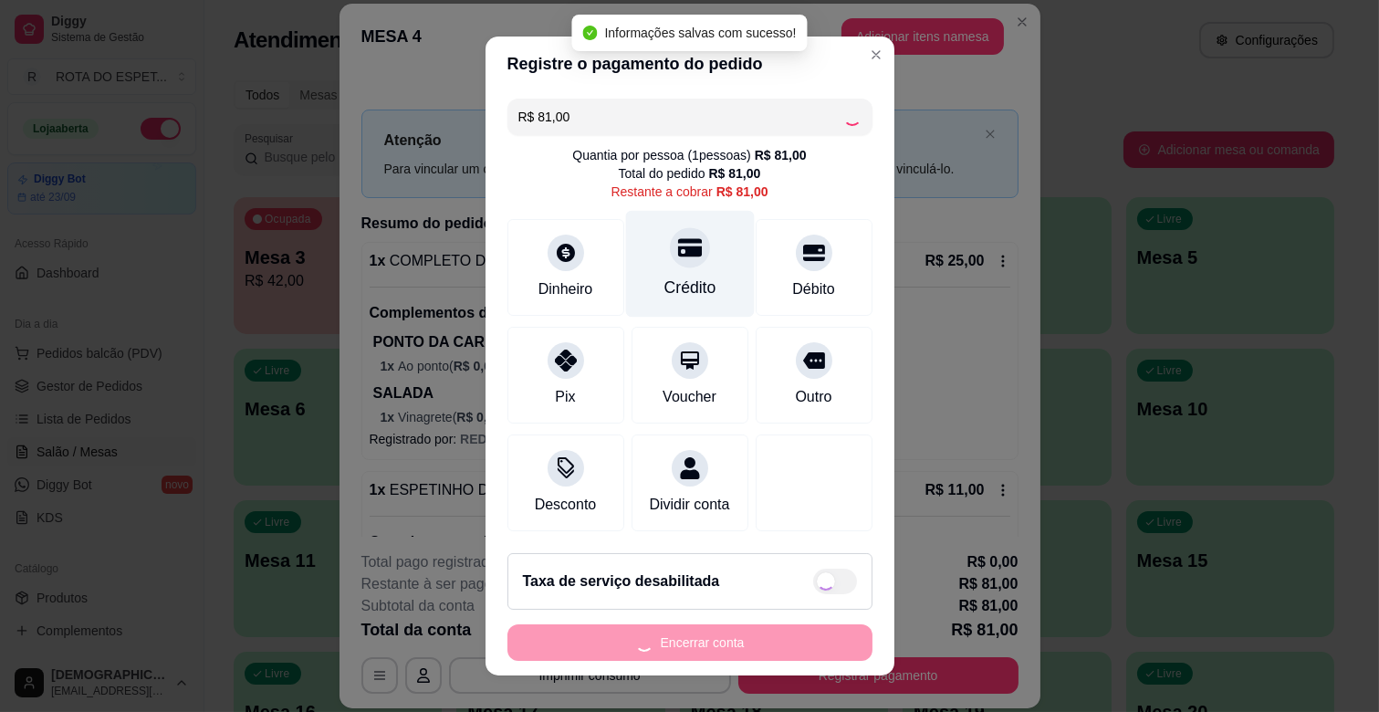
type input "R$ 0,00"
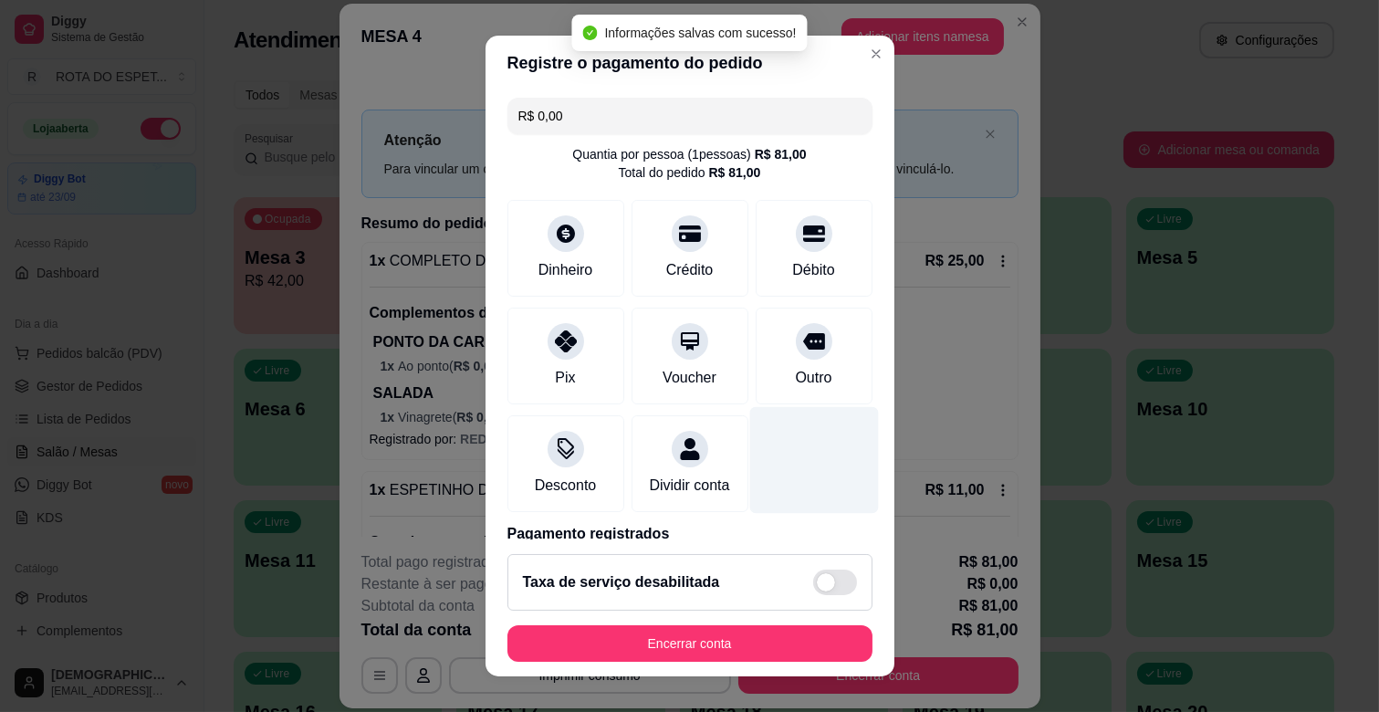
click at [771, 470] on div at bounding box center [813, 460] width 129 height 107
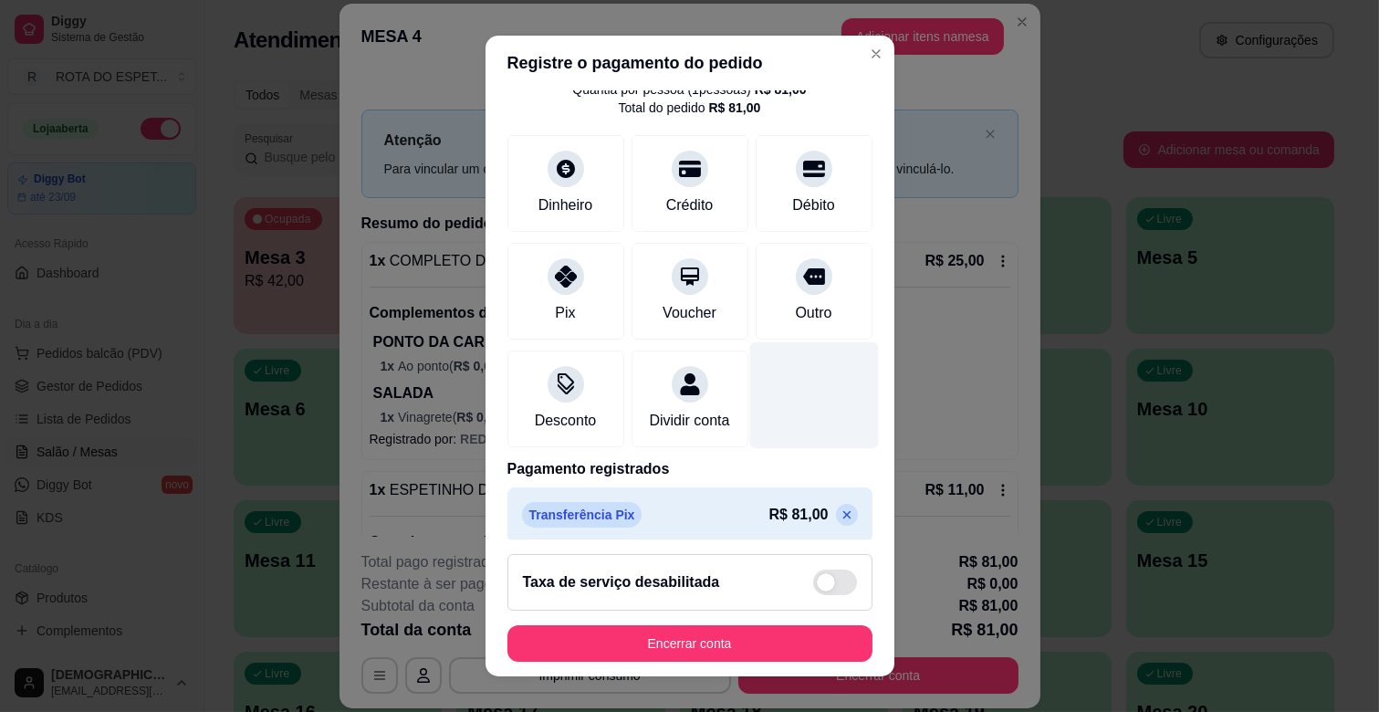
scroll to position [97, 0]
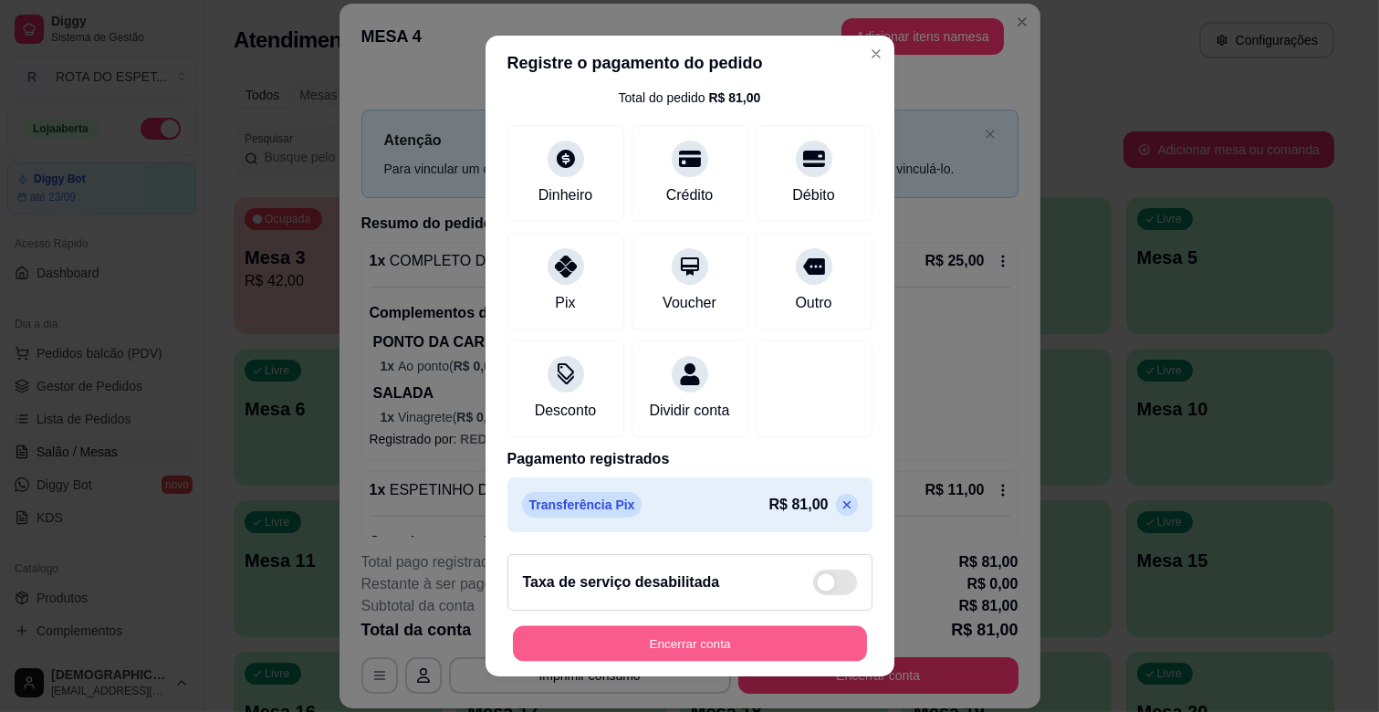
click at [717, 637] on button "Encerrar conta" at bounding box center [690, 644] width 354 height 36
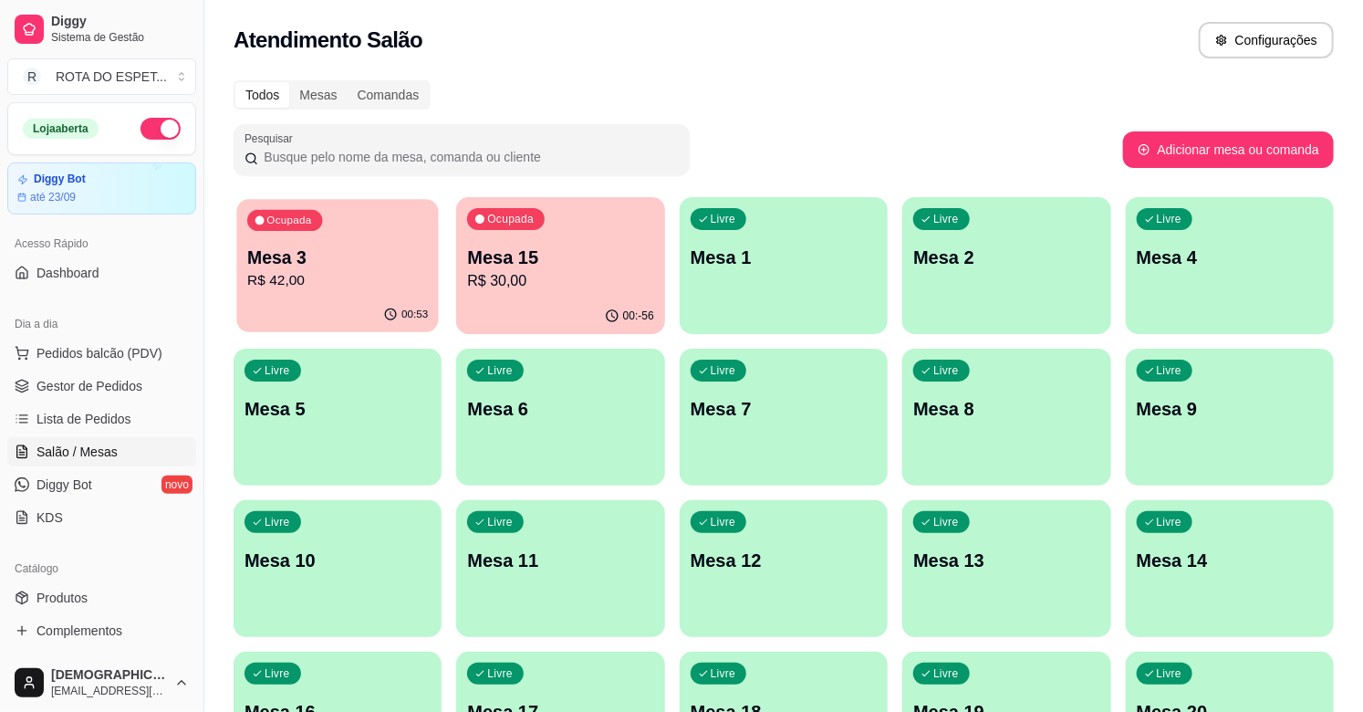
click at [262, 267] on p "Mesa 3" at bounding box center [337, 257] width 181 height 25
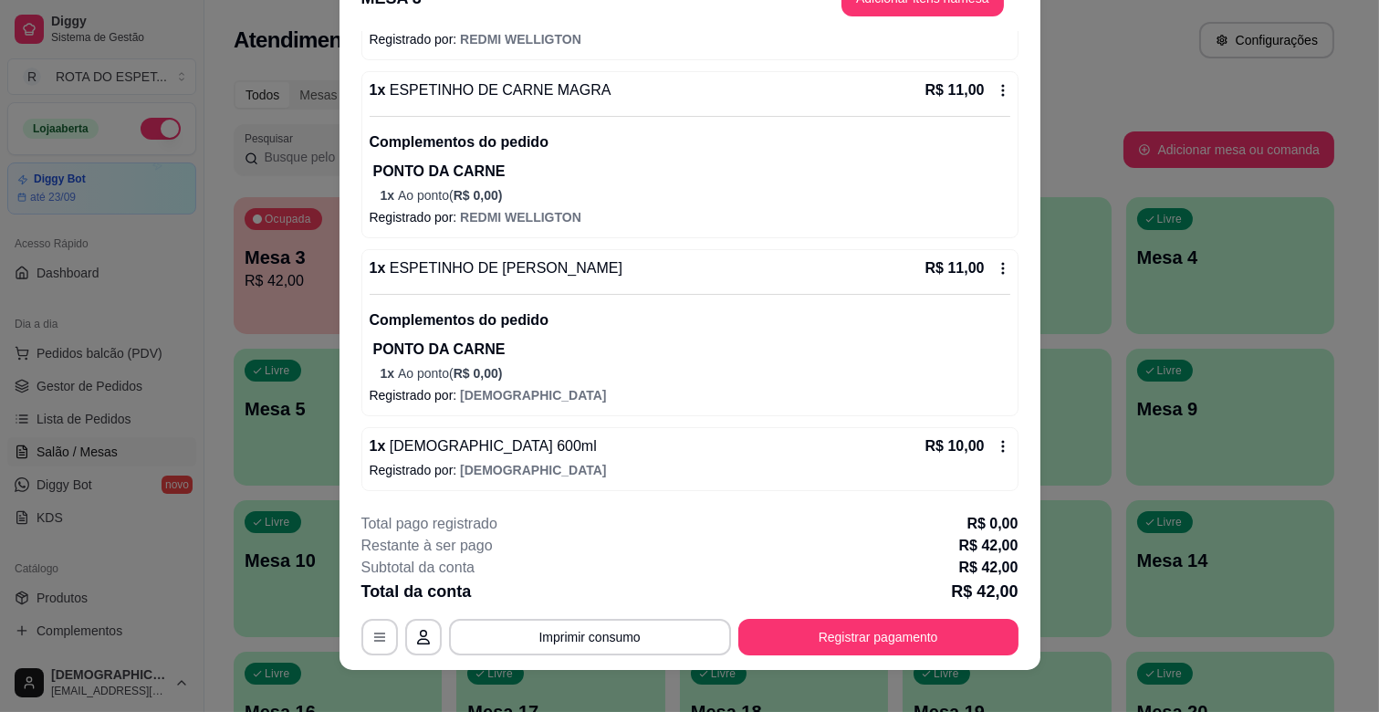
scroll to position [55, 0]
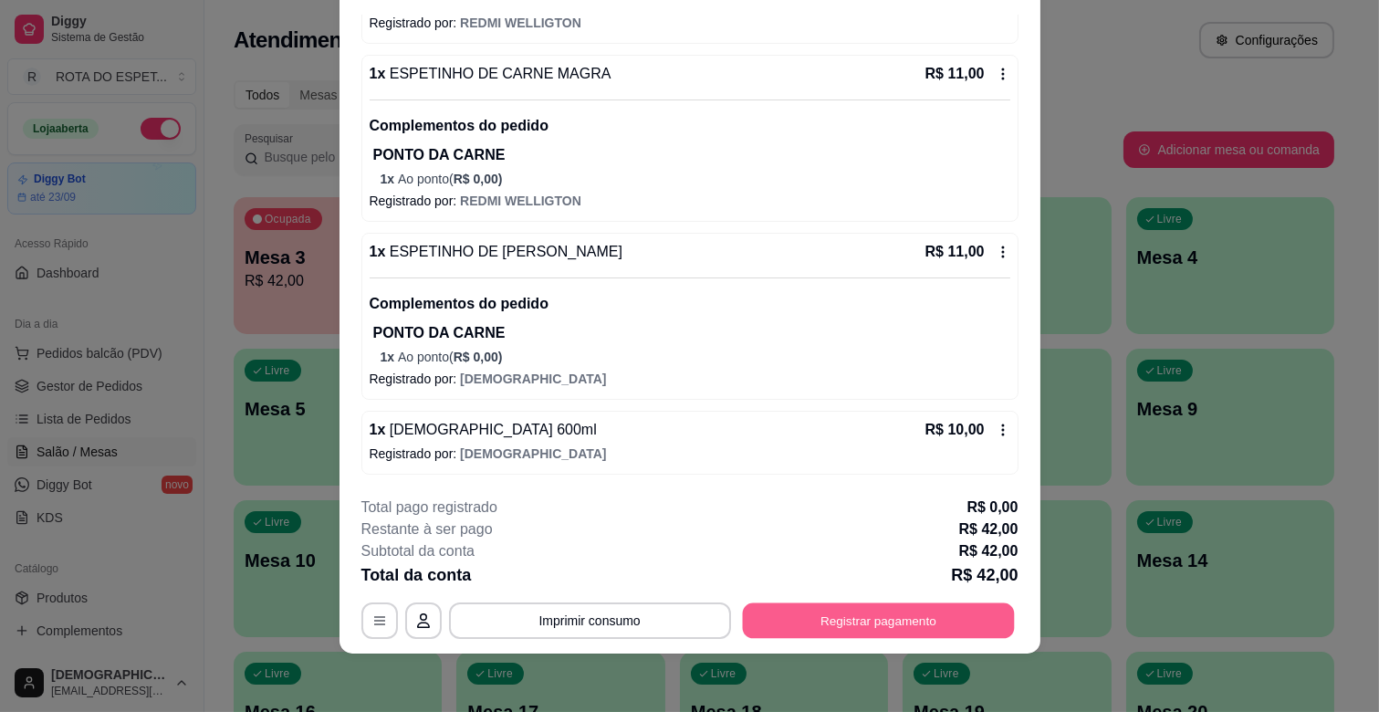
click at [795, 616] on button "Registrar pagamento" at bounding box center [878, 621] width 272 height 36
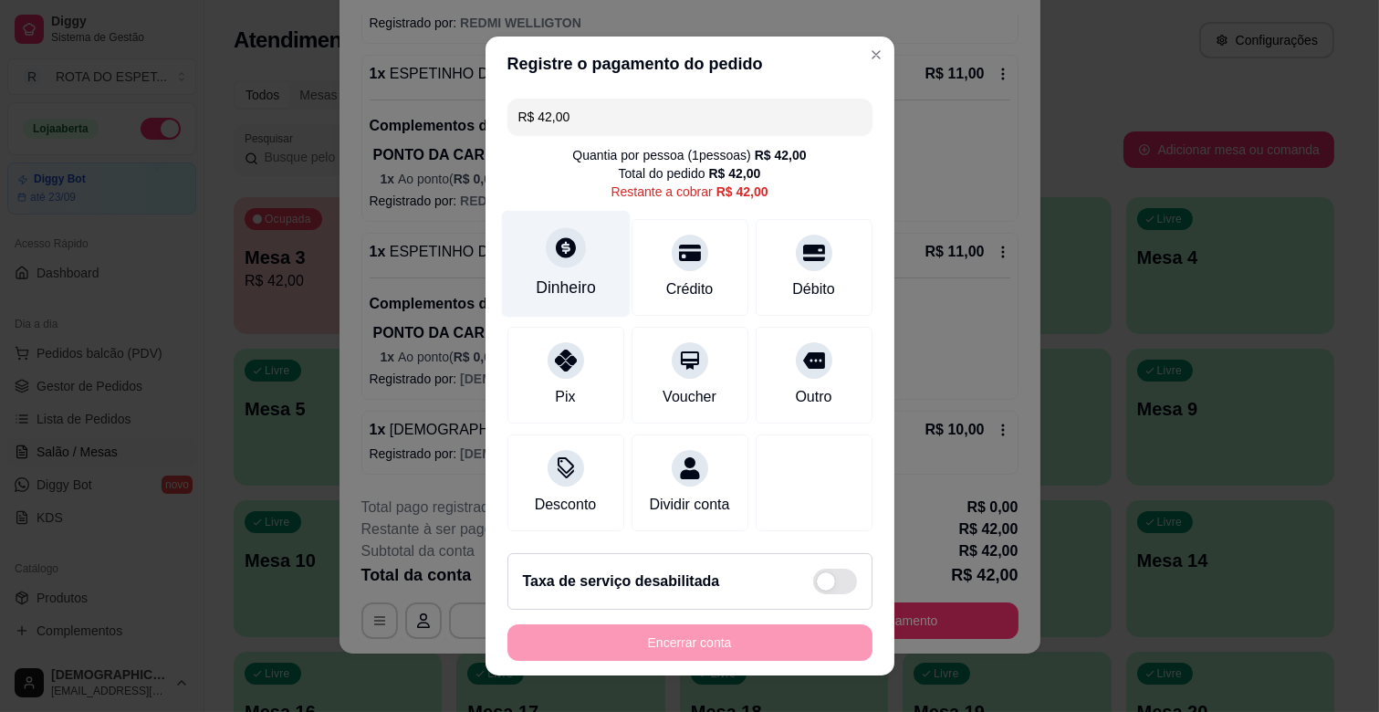
click at [546, 257] on div at bounding box center [566, 247] width 40 height 40
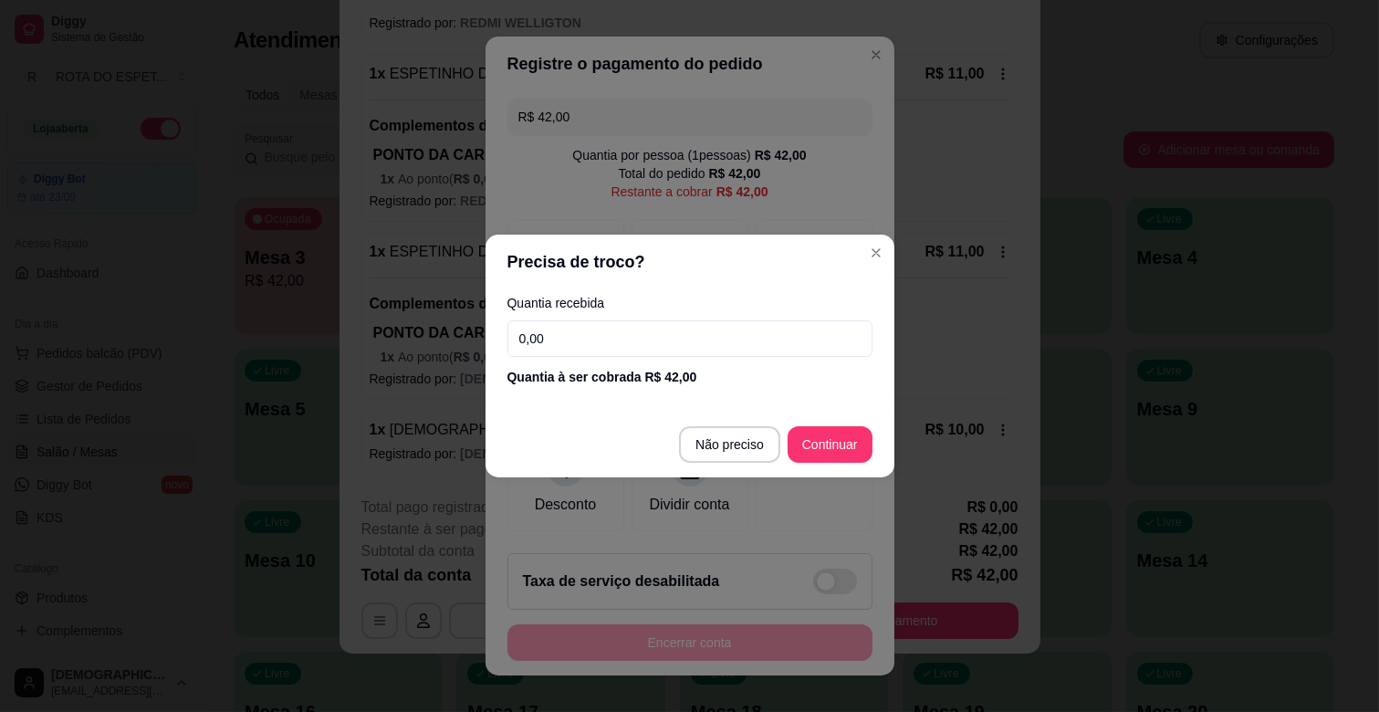
click at [602, 344] on input "0,00" at bounding box center [689, 338] width 365 height 36
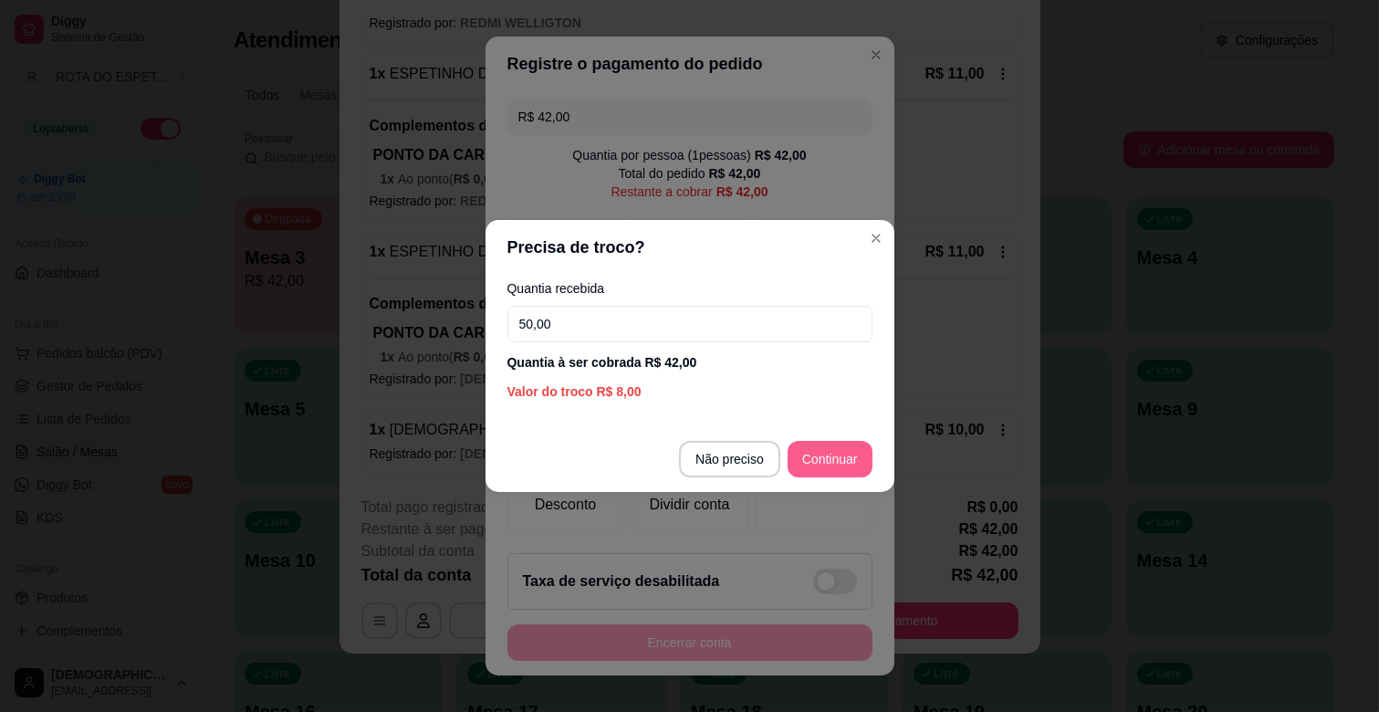
type input "50,00"
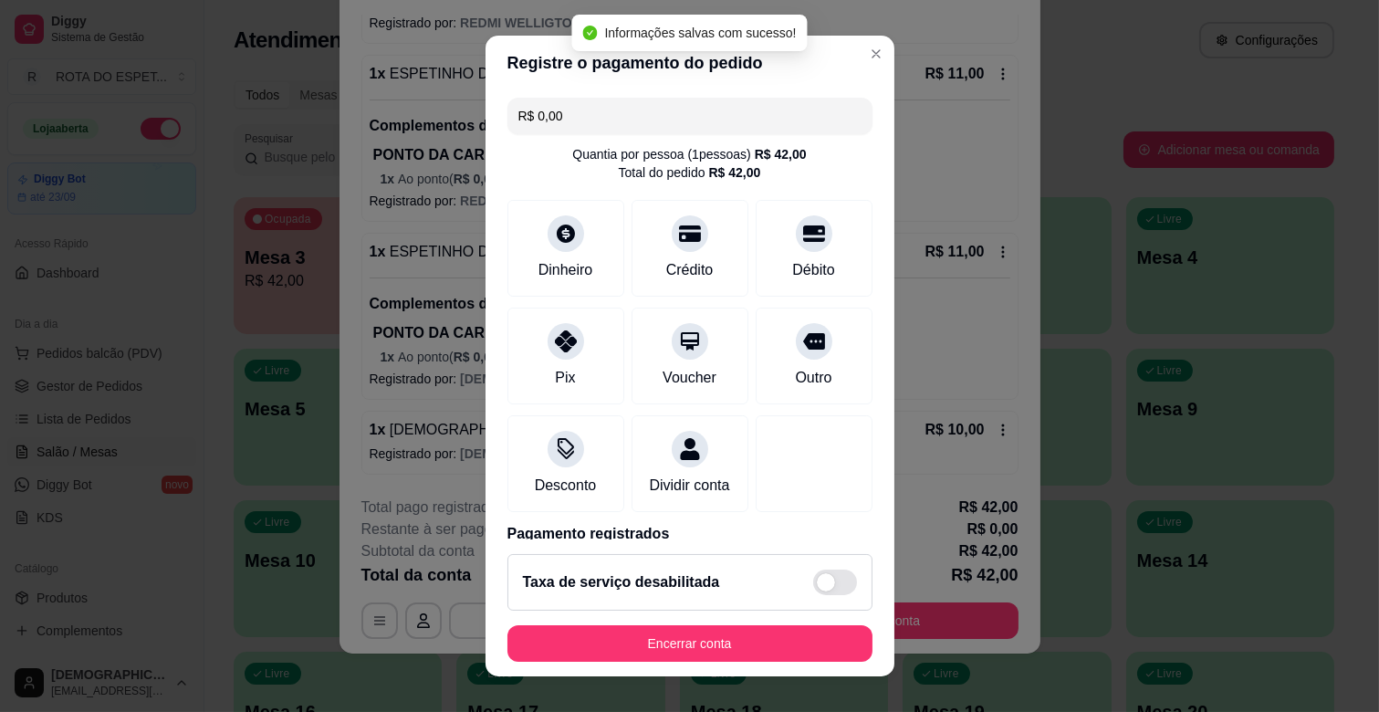
type input "R$ 0,00"
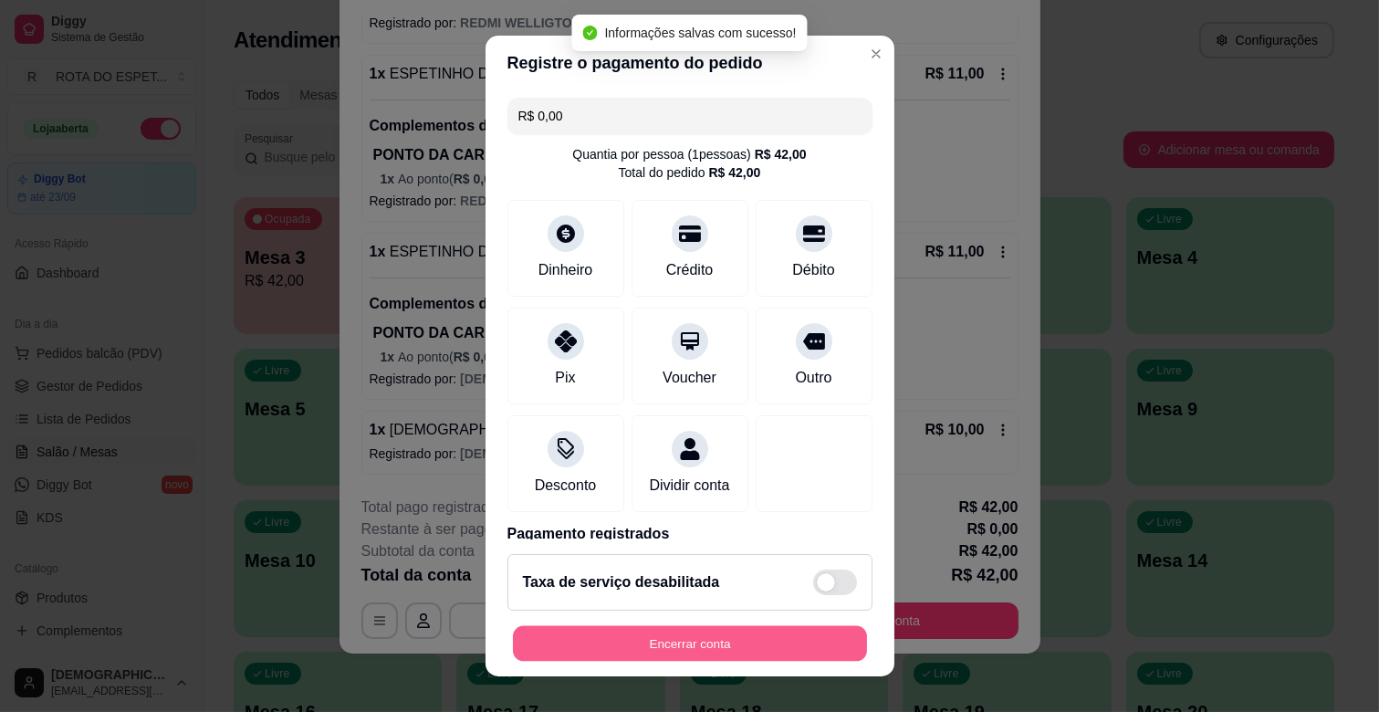
click at [713, 648] on button "Encerrar conta" at bounding box center [690, 644] width 354 height 36
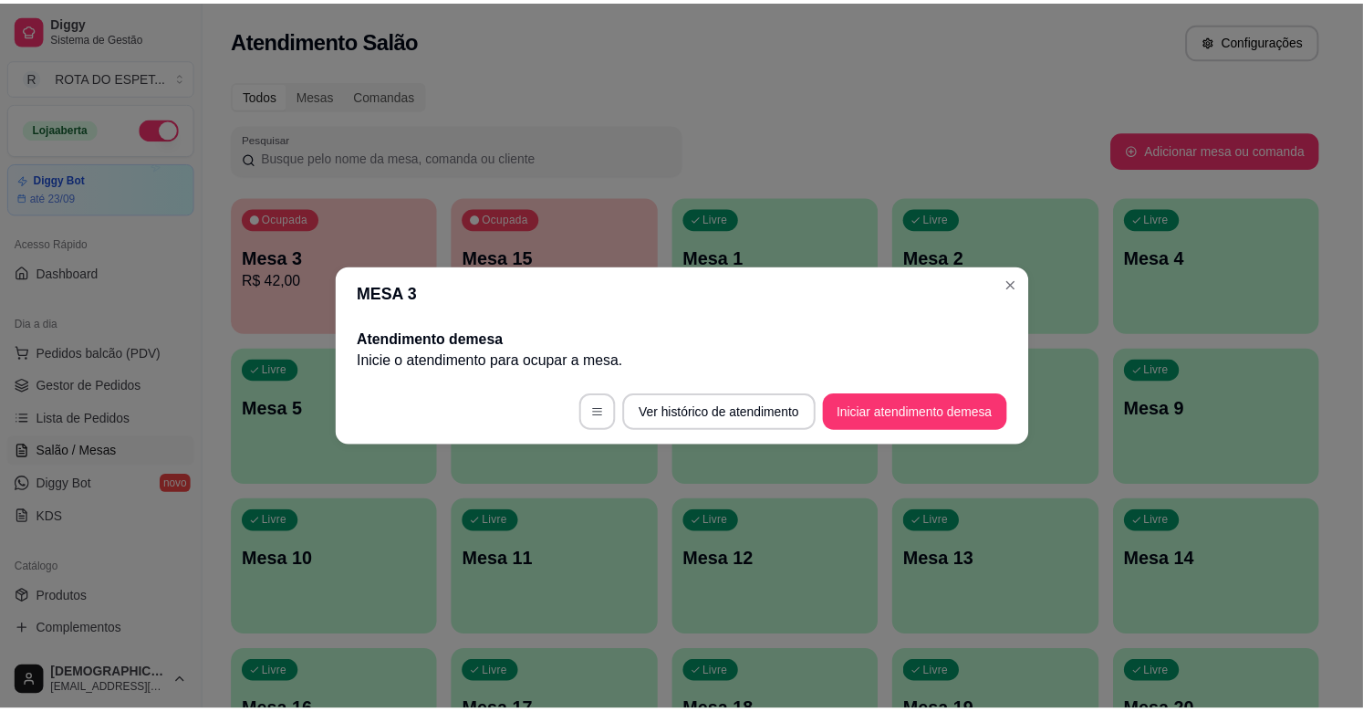
scroll to position [0, 0]
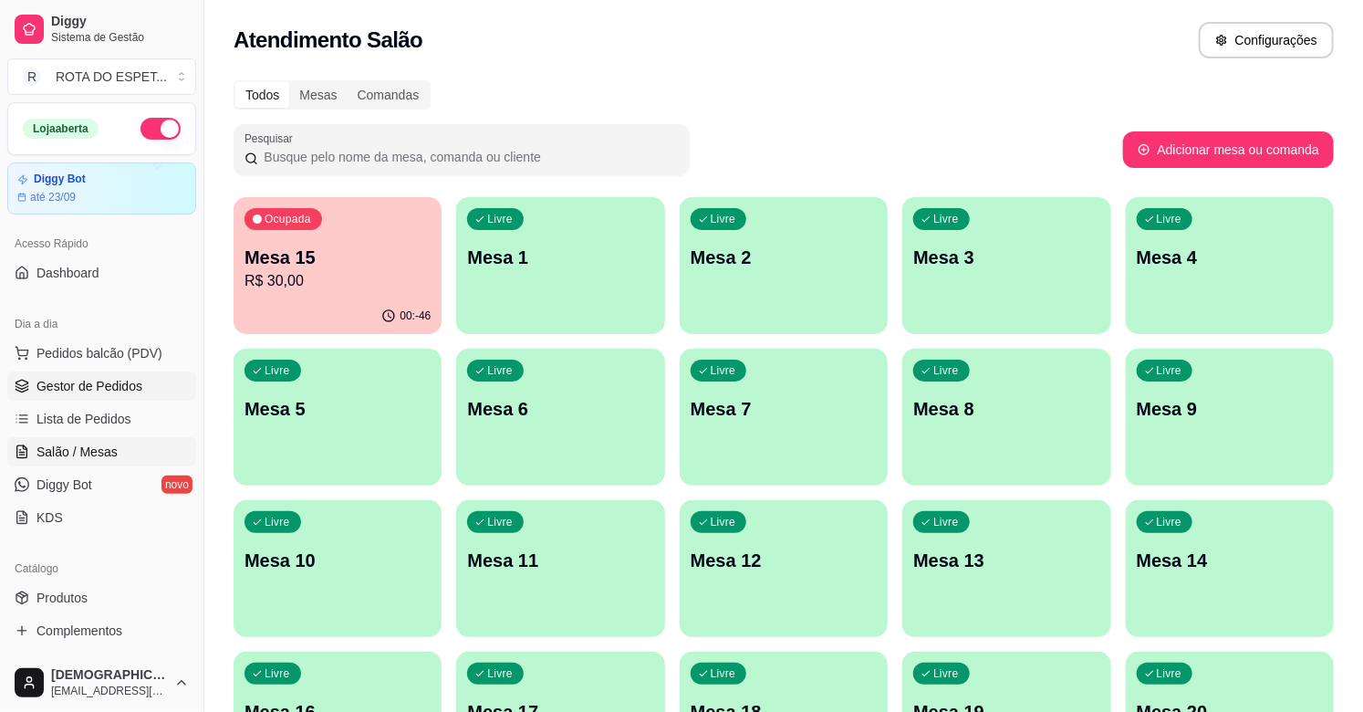
click at [78, 388] on span "Gestor de Pedidos" at bounding box center [89, 386] width 106 height 18
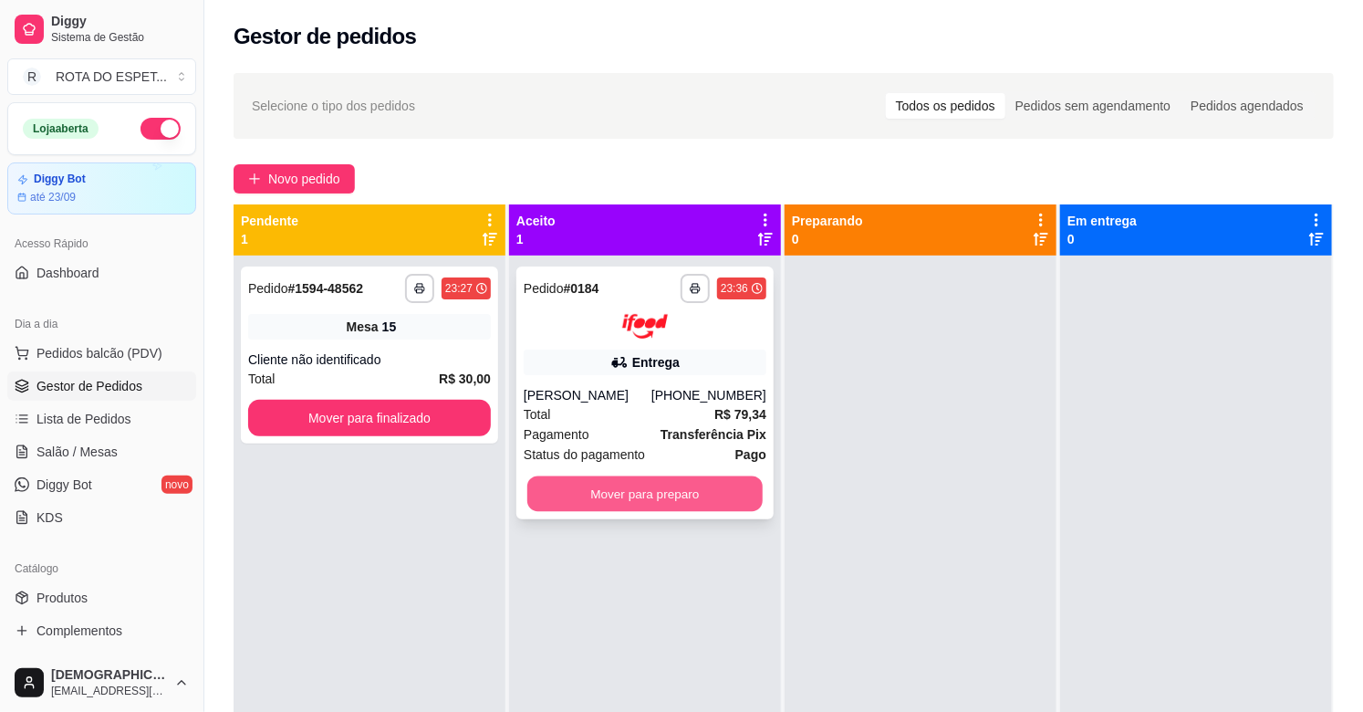
click at [634, 497] on button "Mover para preparo" at bounding box center [644, 493] width 235 height 36
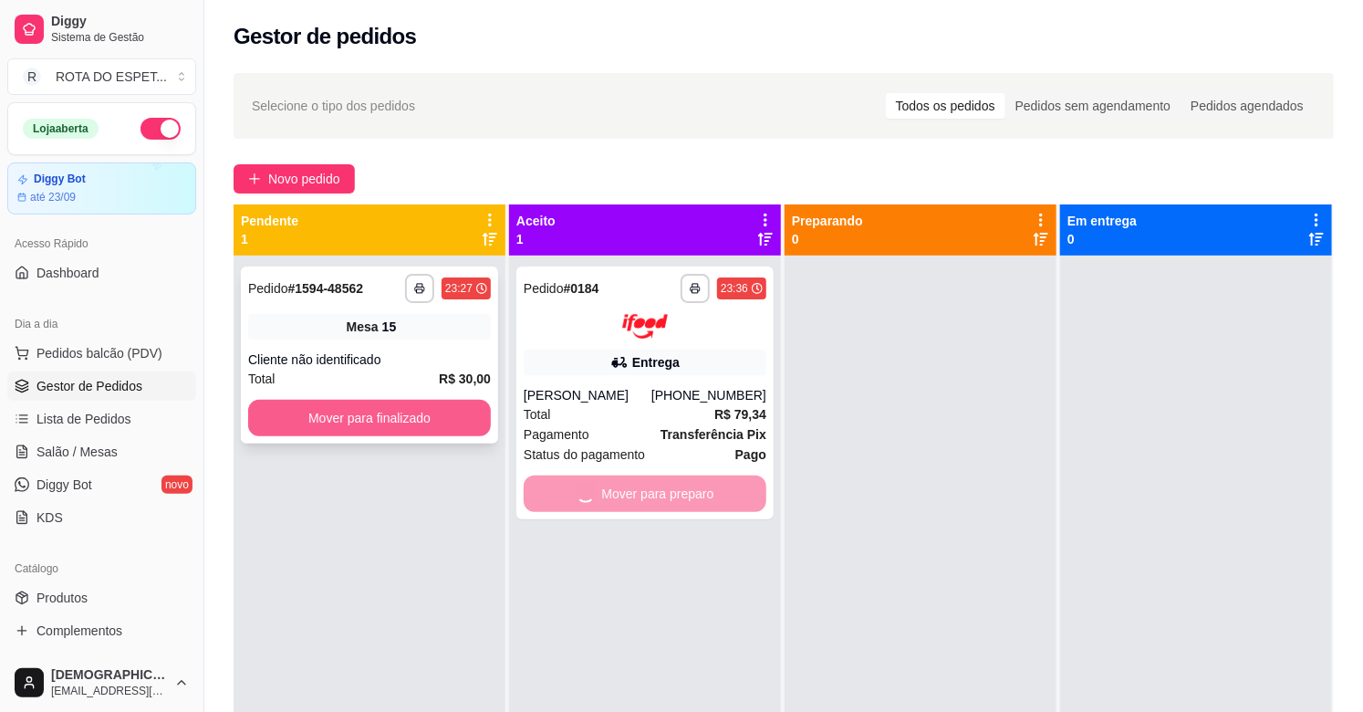
click at [389, 425] on button "Mover para finalizado" at bounding box center [369, 418] width 243 height 36
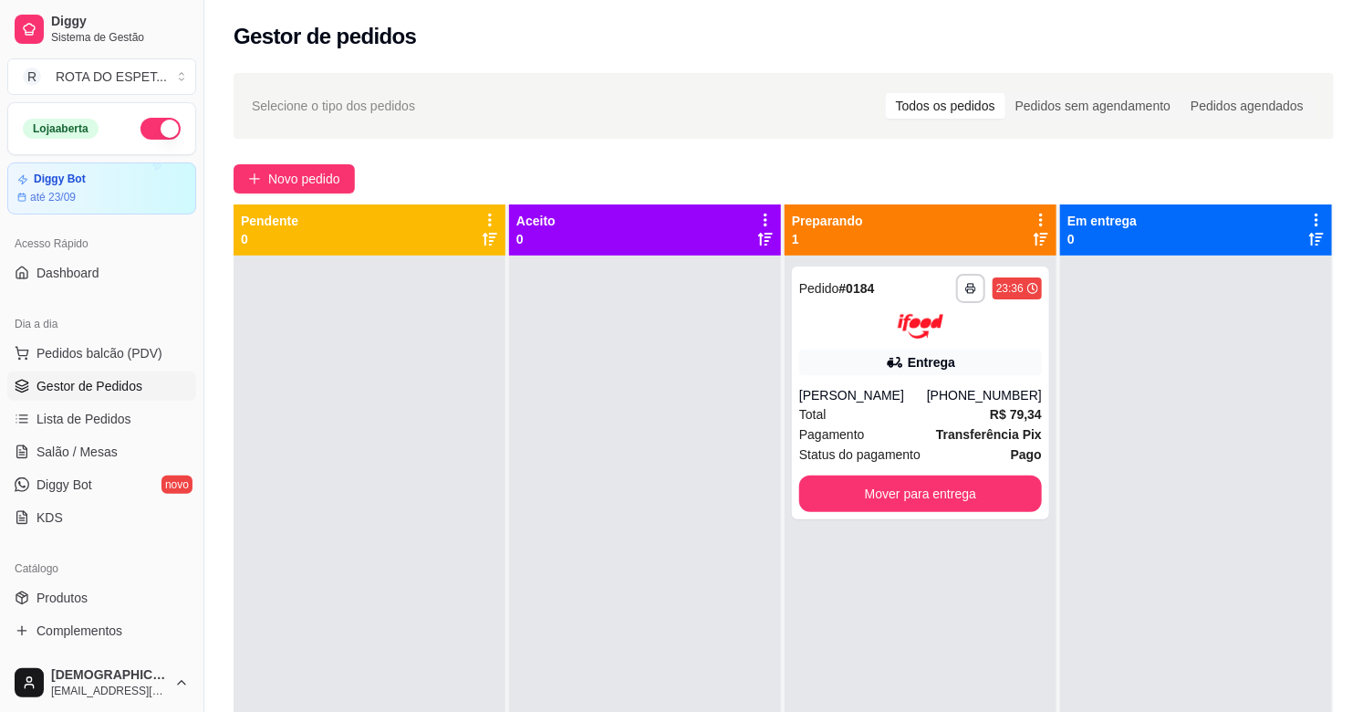
click at [569, 597] on div at bounding box center [645, 611] width 272 height 712
click at [114, 454] on link "Salão / Mesas" at bounding box center [101, 451] width 189 height 29
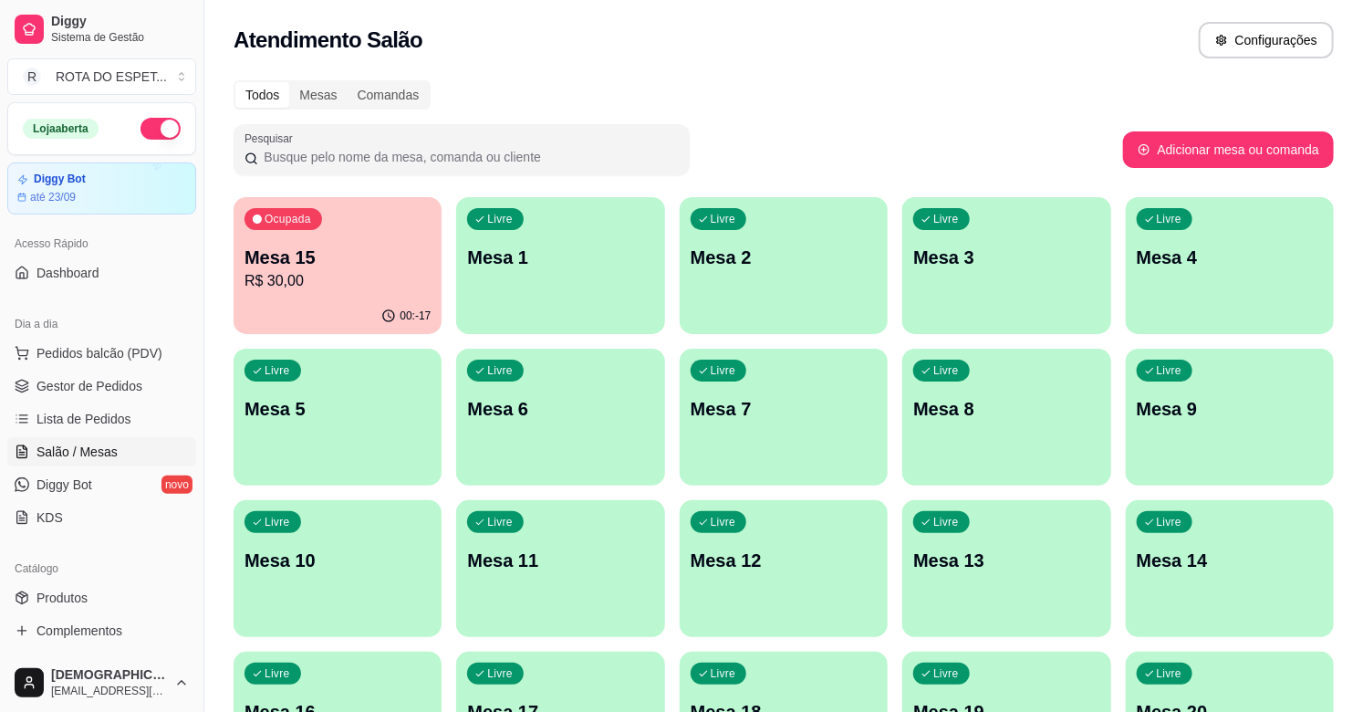
click at [303, 299] on div "00:-17" at bounding box center [338, 316] width 208 height 36
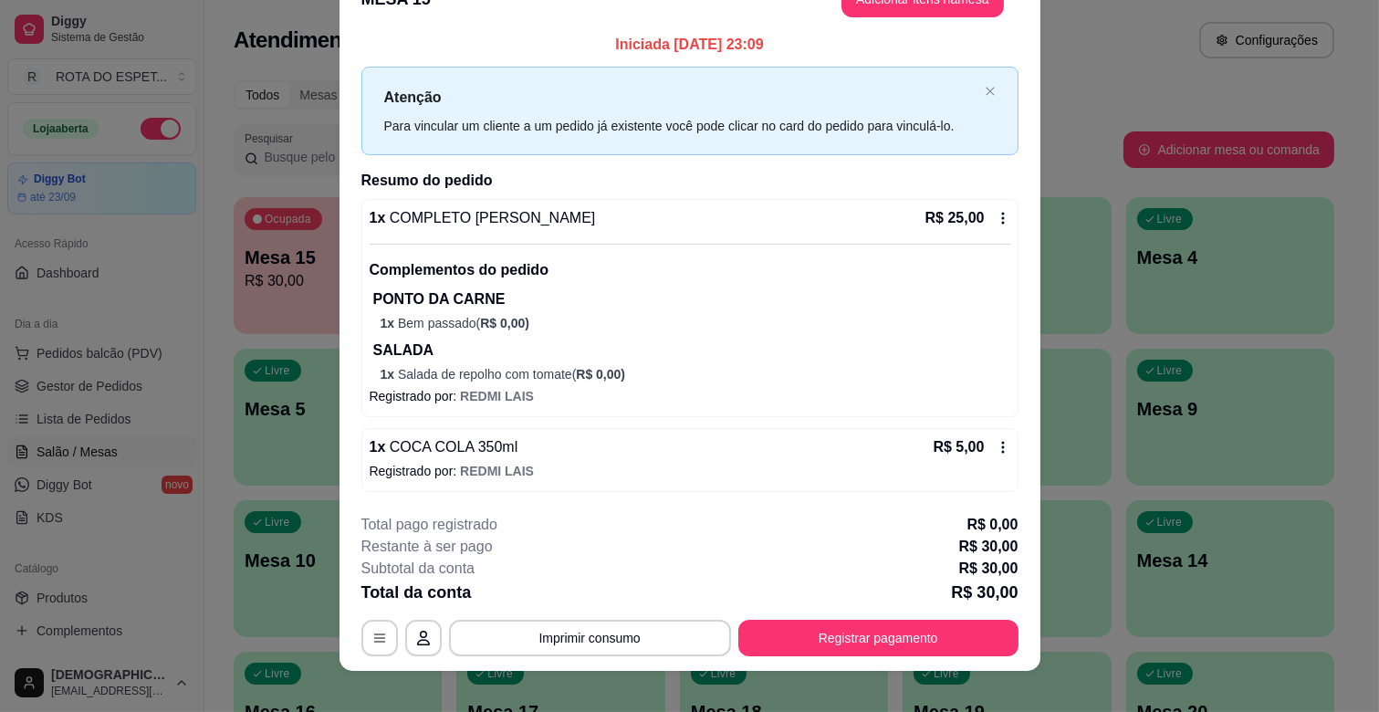
scroll to position [55, 0]
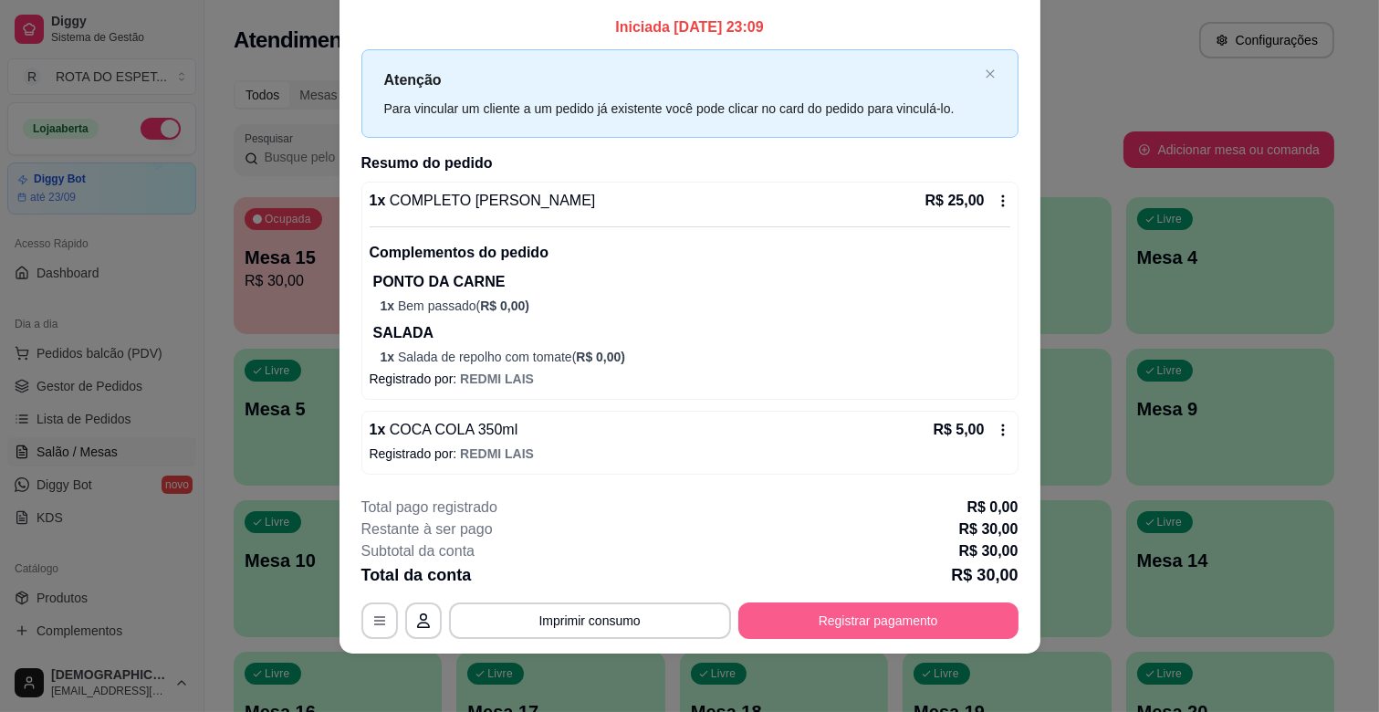
click at [883, 633] on button "Registrar pagamento" at bounding box center [878, 620] width 280 height 36
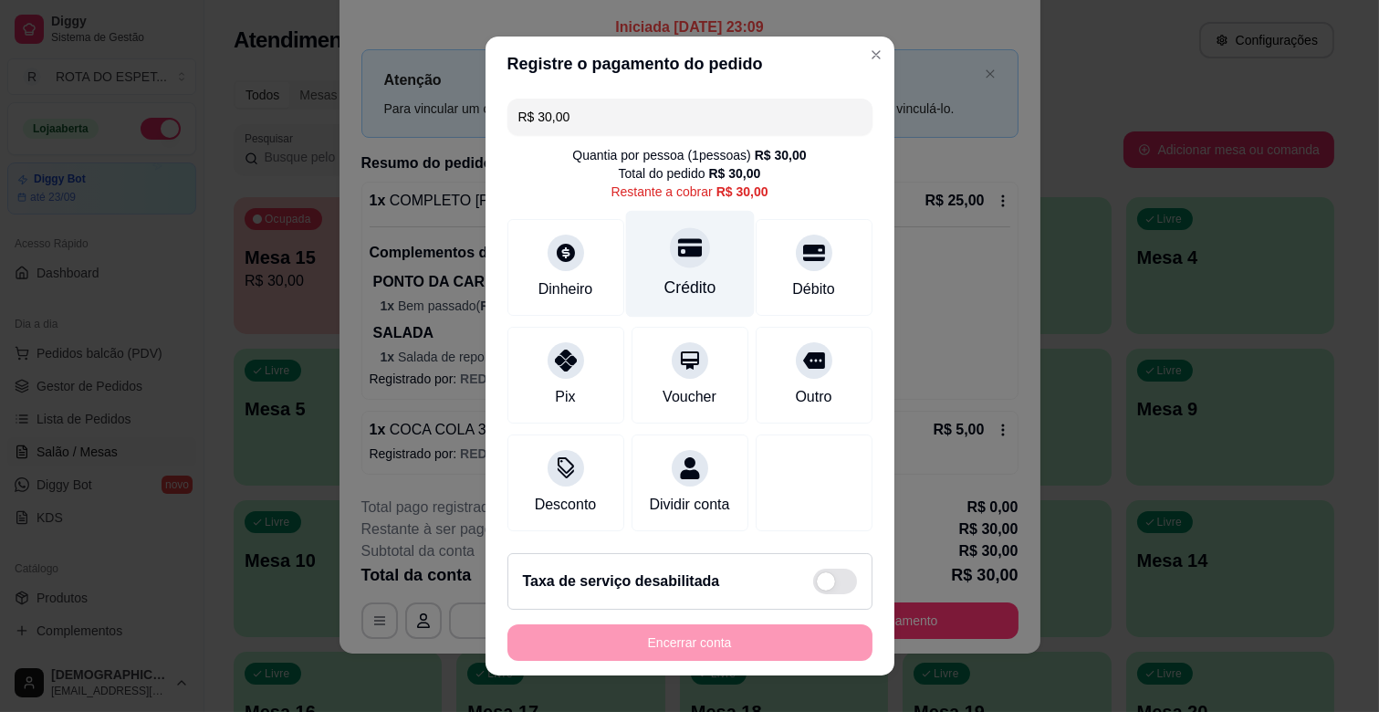
click at [663, 292] on div "Crédito" at bounding box center [689, 288] width 52 height 24
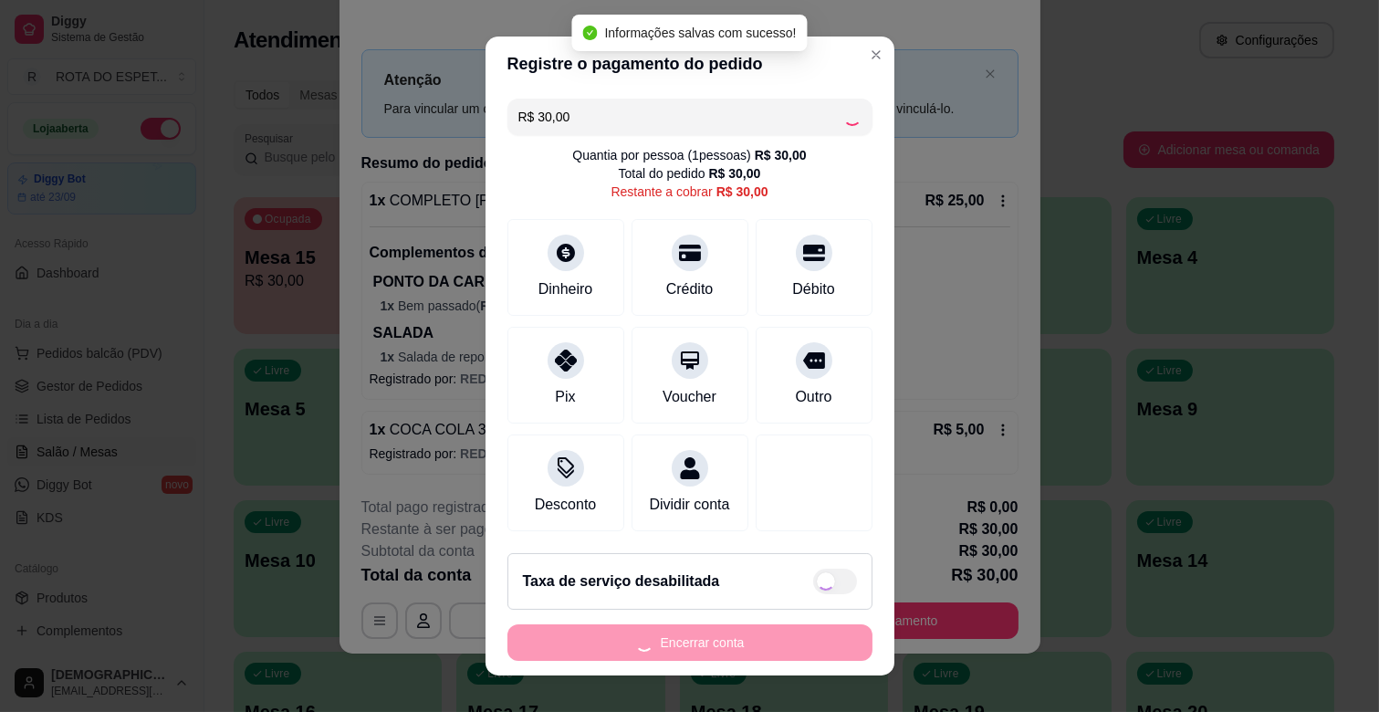
type input "R$ 0,00"
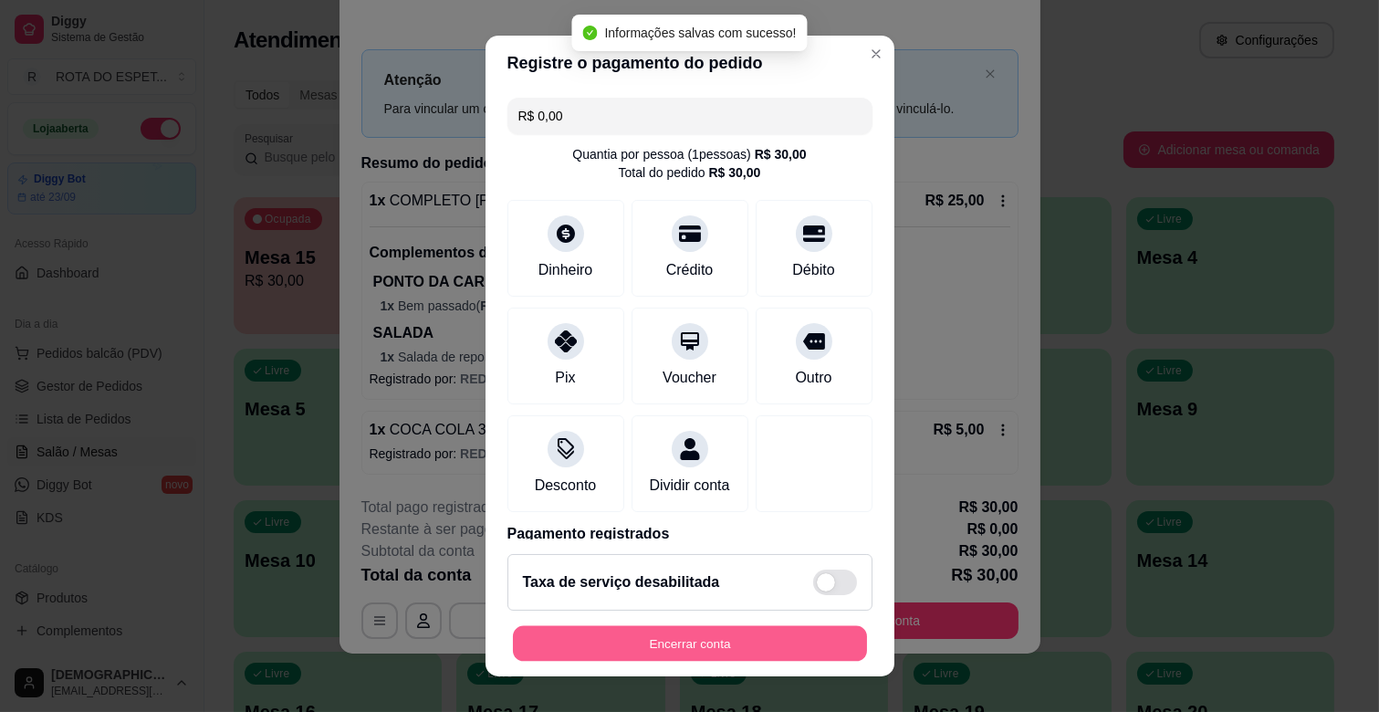
click at [726, 637] on button "Encerrar conta" at bounding box center [690, 644] width 354 height 36
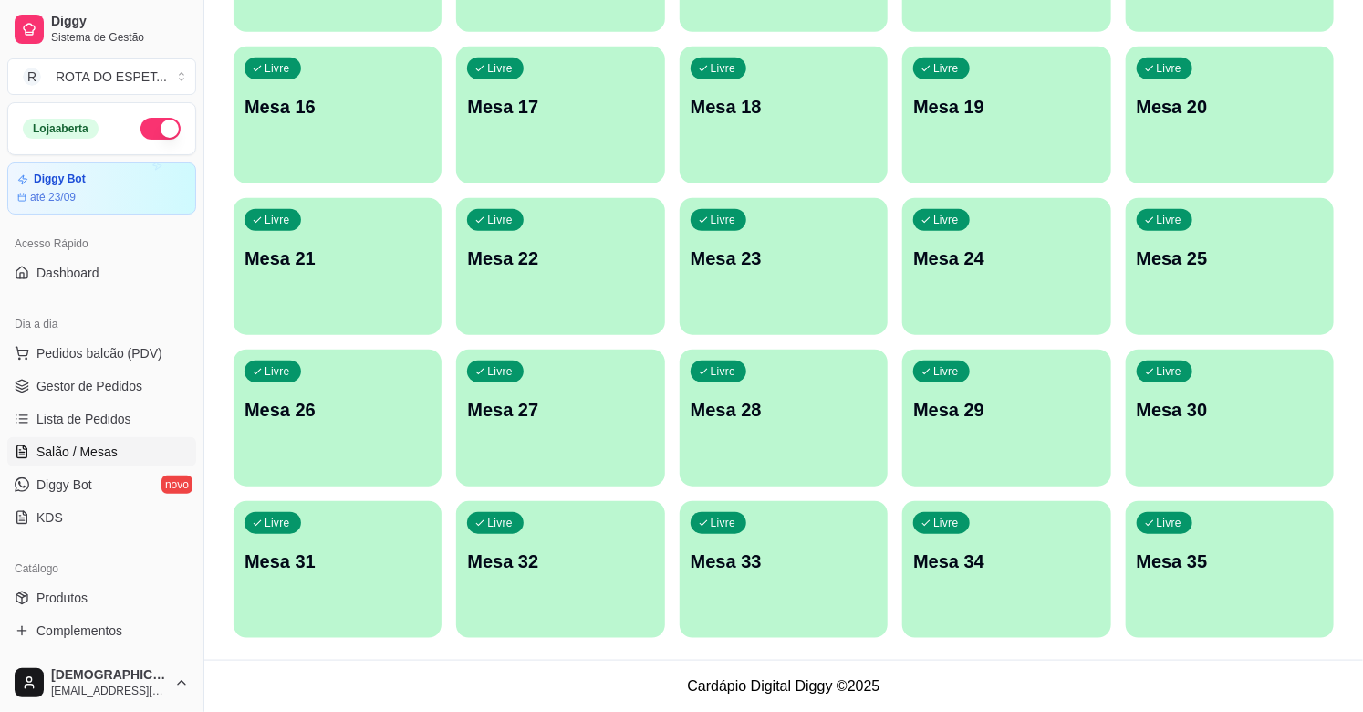
scroll to position [0, 0]
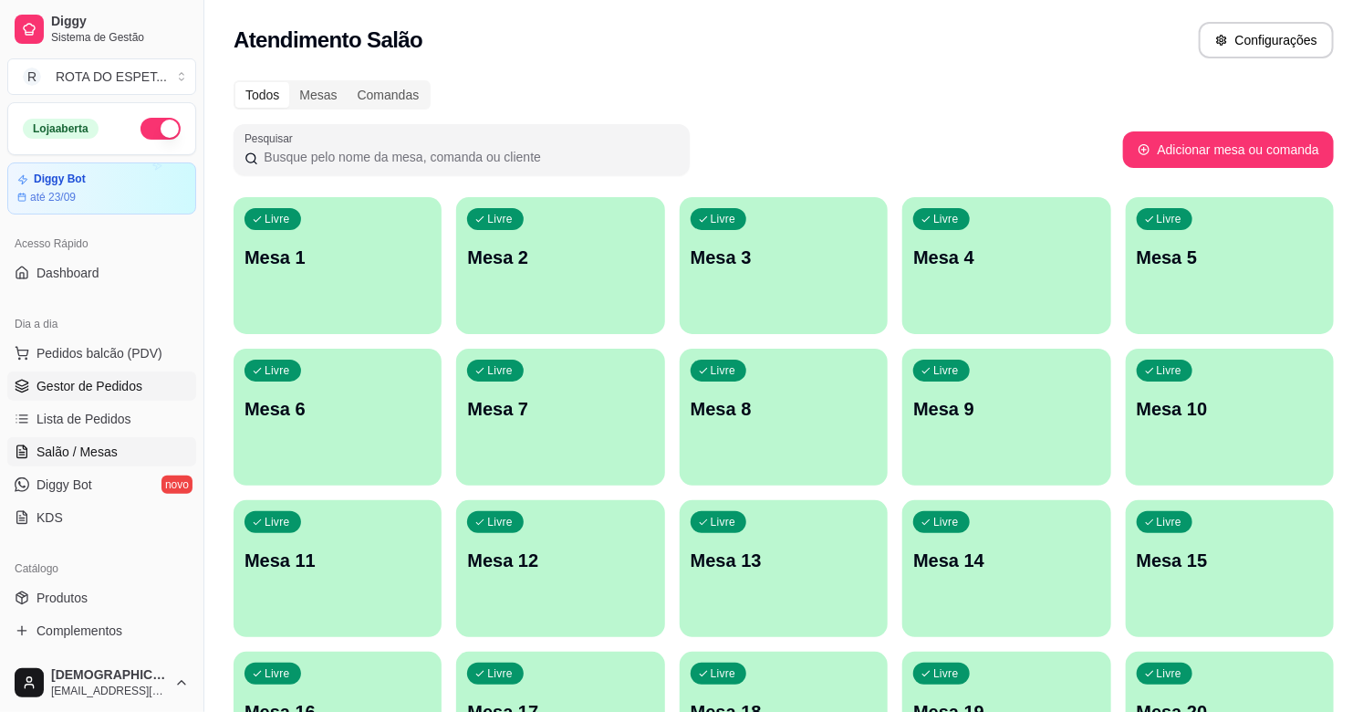
click at [98, 386] on span "Gestor de Pedidos" at bounding box center [89, 386] width 106 height 18
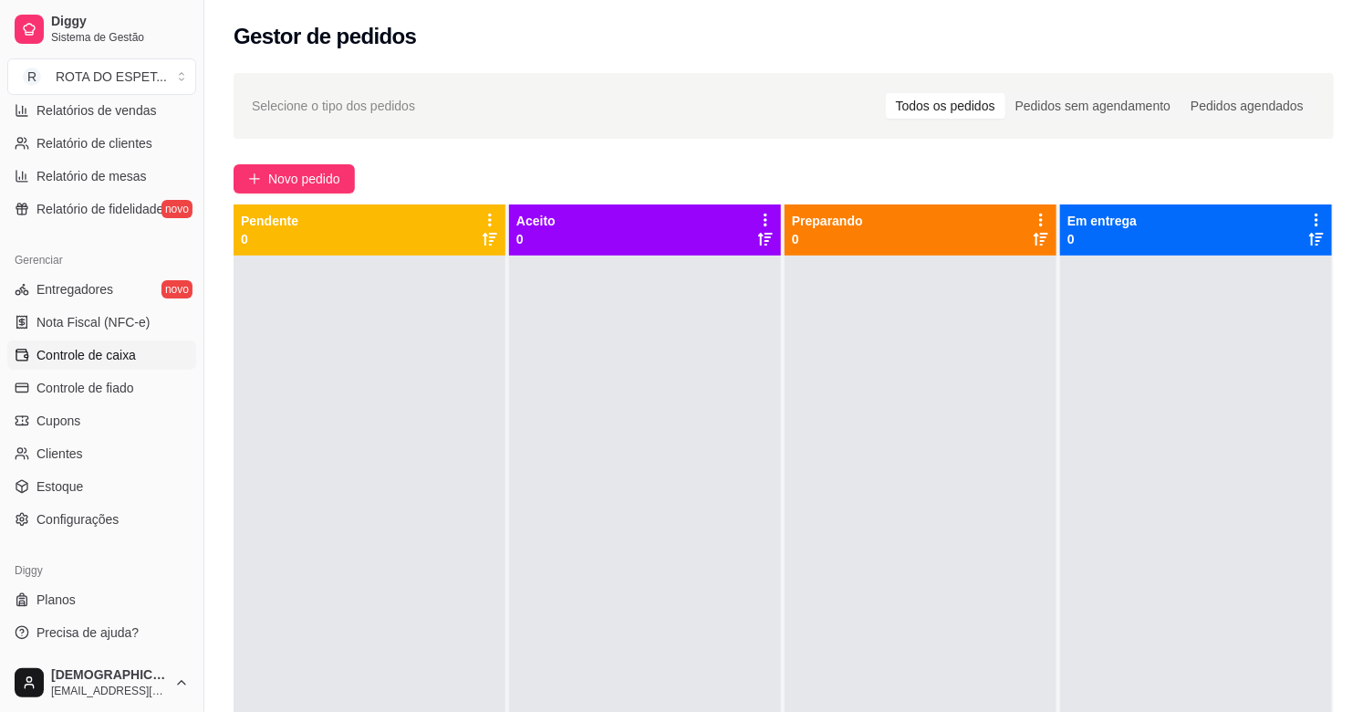
click at [96, 357] on span "Controle de caixa" at bounding box center [85, 355] width 99 height 18
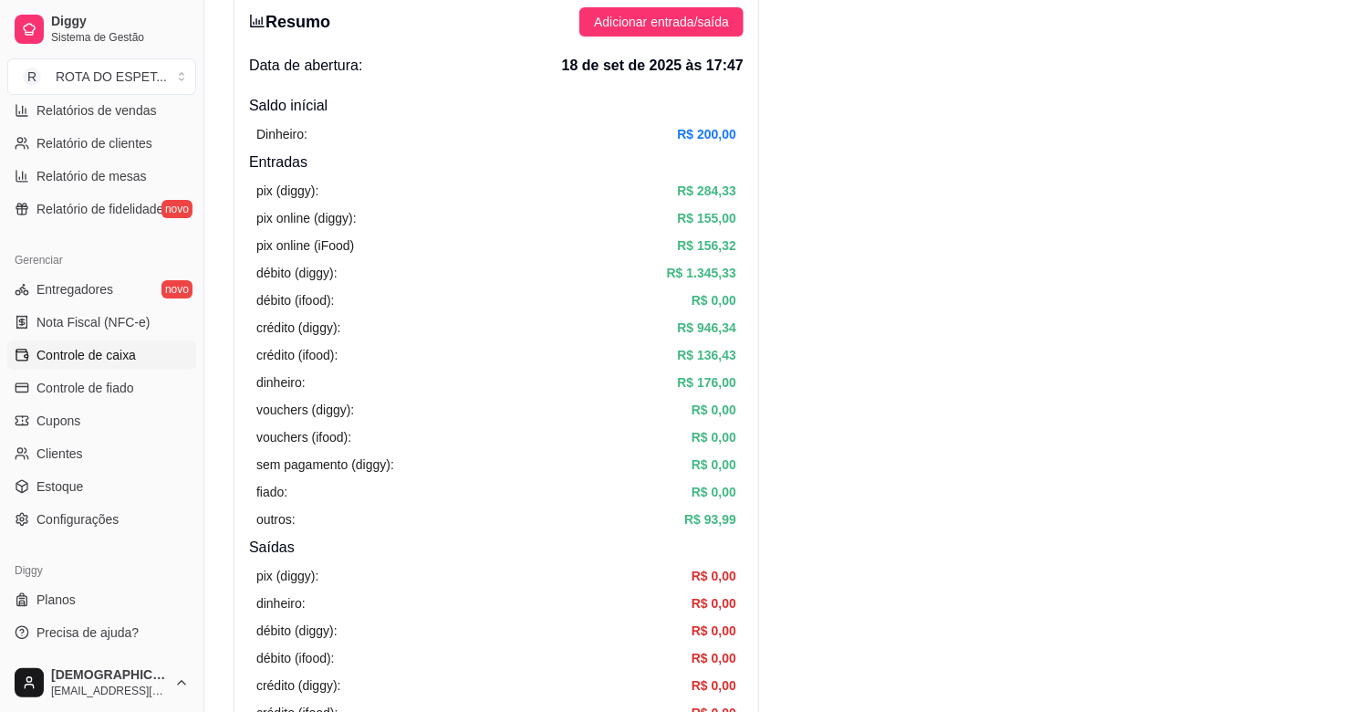
scroll to position [101, 0]
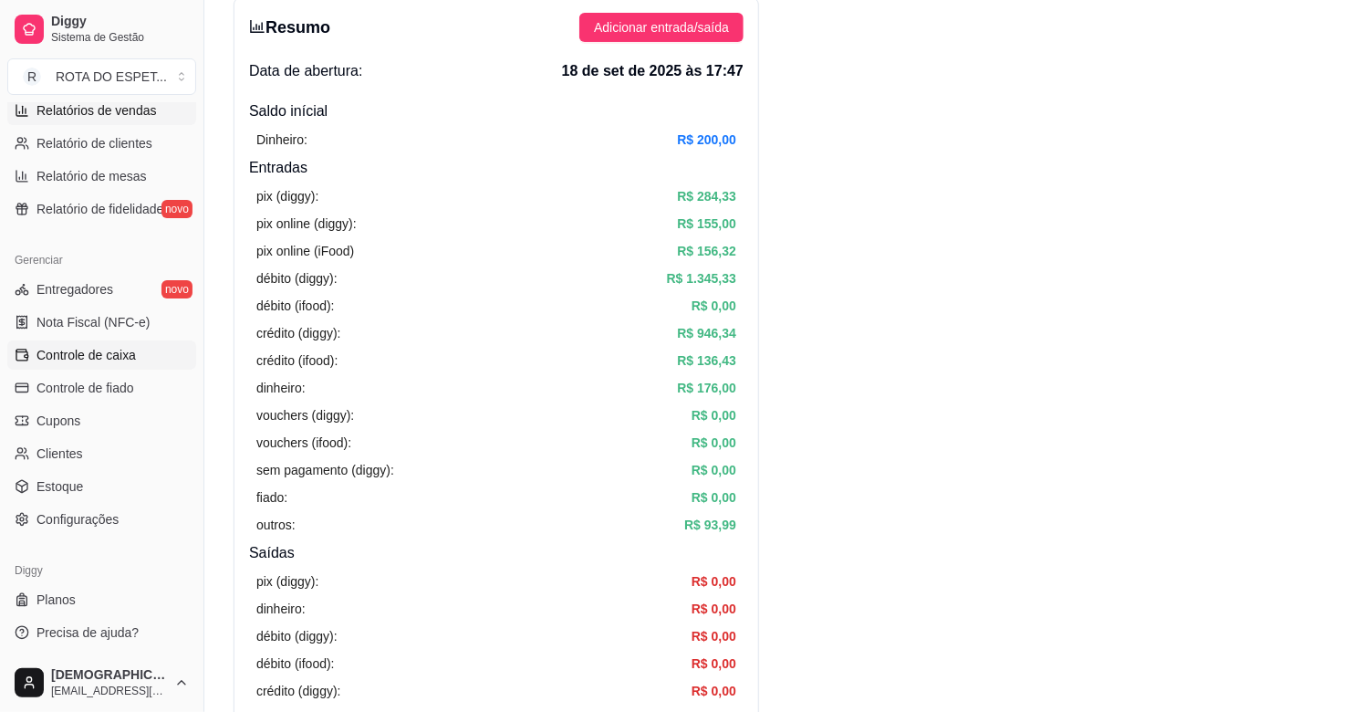
click at [82, 115] on span "Relatórios de vendas" at bounding box center [96, 110] width 120 height 18
select select "ALL"
select select "0"
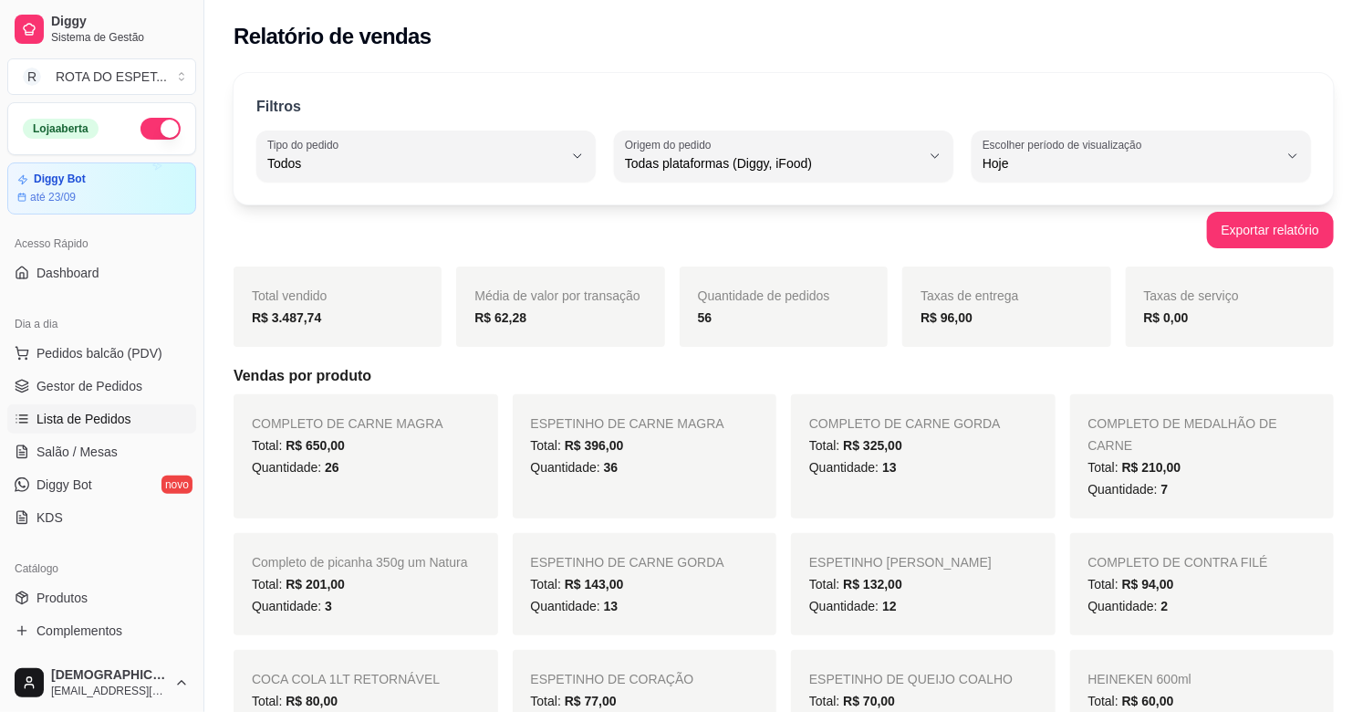
click at [94, 423] on span "Lista de Pedidos" at bounding box center [83, 419] width 95 height 18
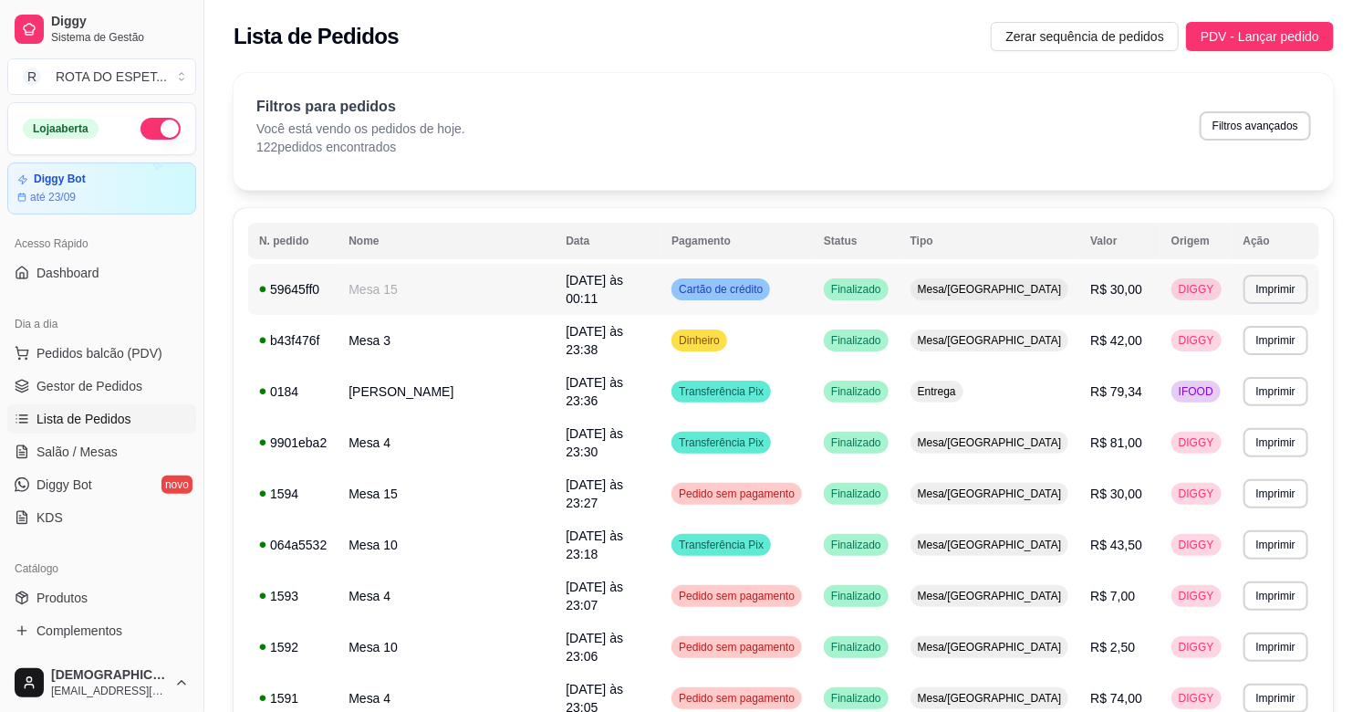
click at [612, 284] on td "[DATE] às 00:11" at bounding box center [608, 289] width 106 height 51
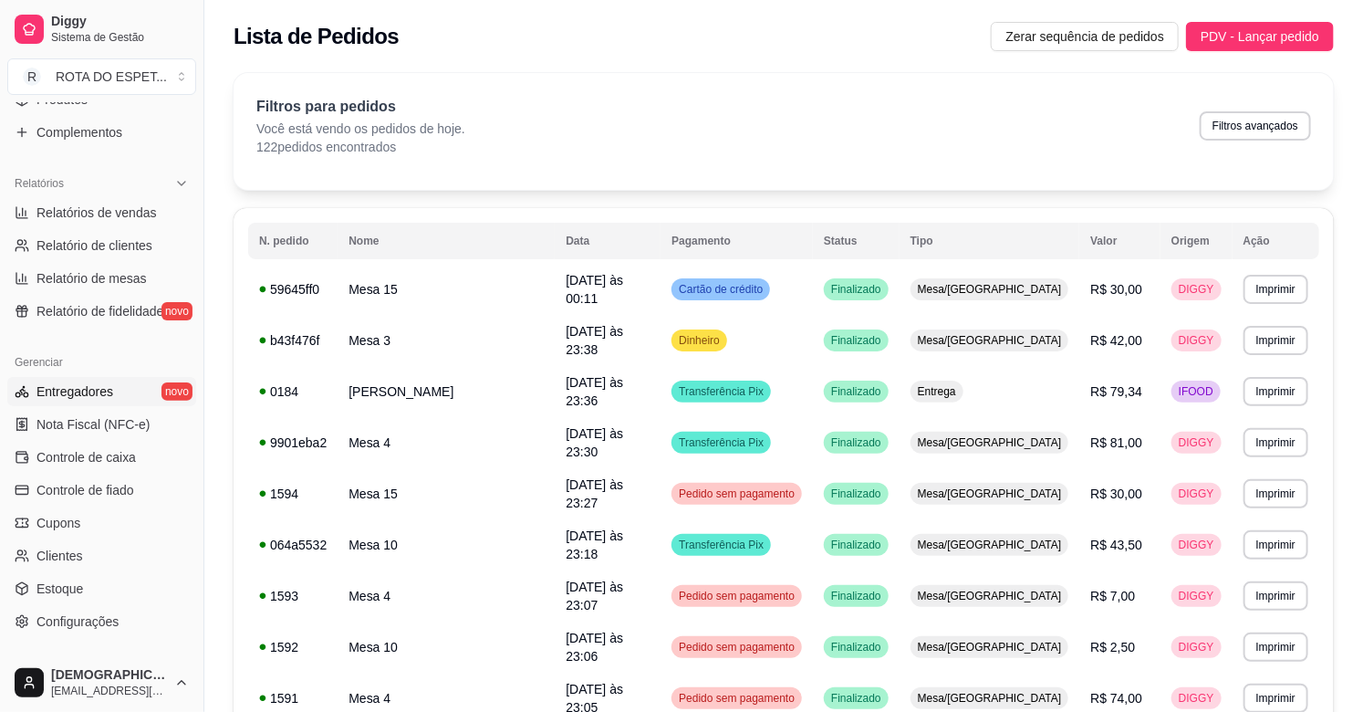
scroll to position [506, 0]
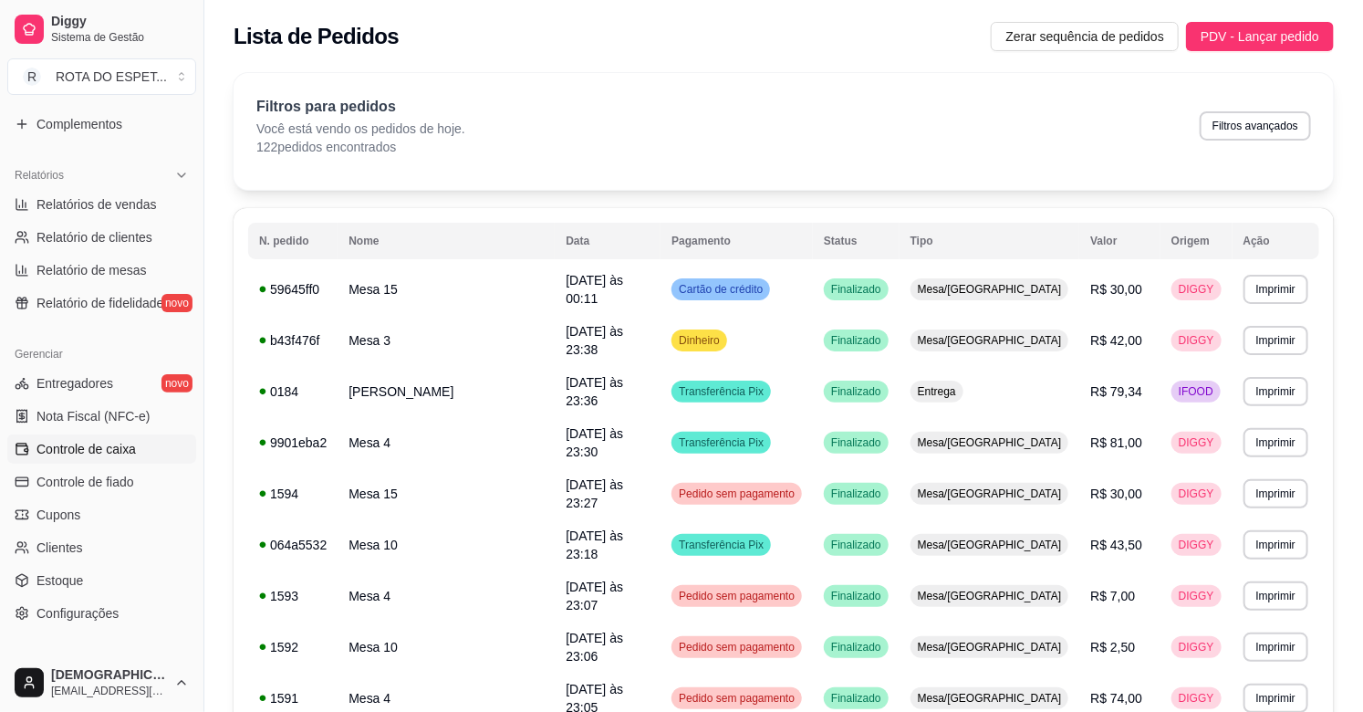
click at [119, 448] on span "Controle de caixa" at bounding box center [85, 449] width 99 height 18
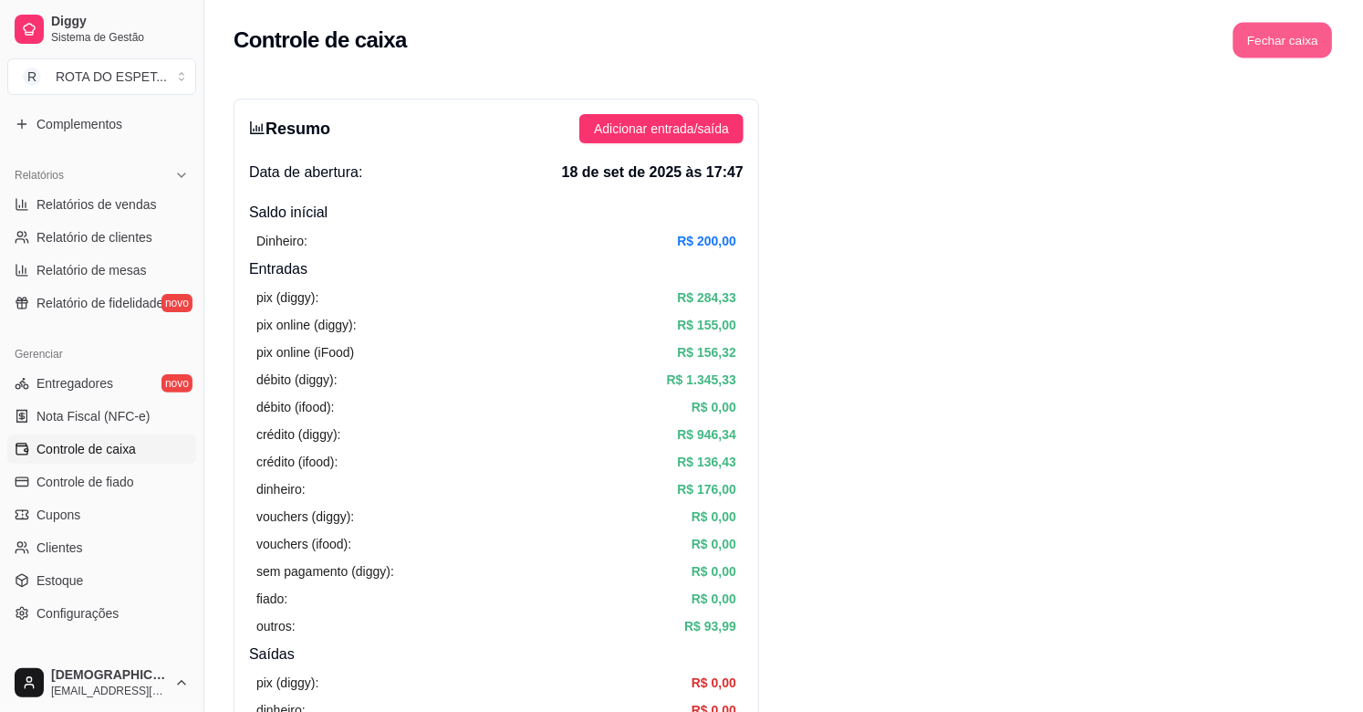
click at [1281, 57] on button "Fechar caixa" at bounding box center [1283, 41] width 99 height 36
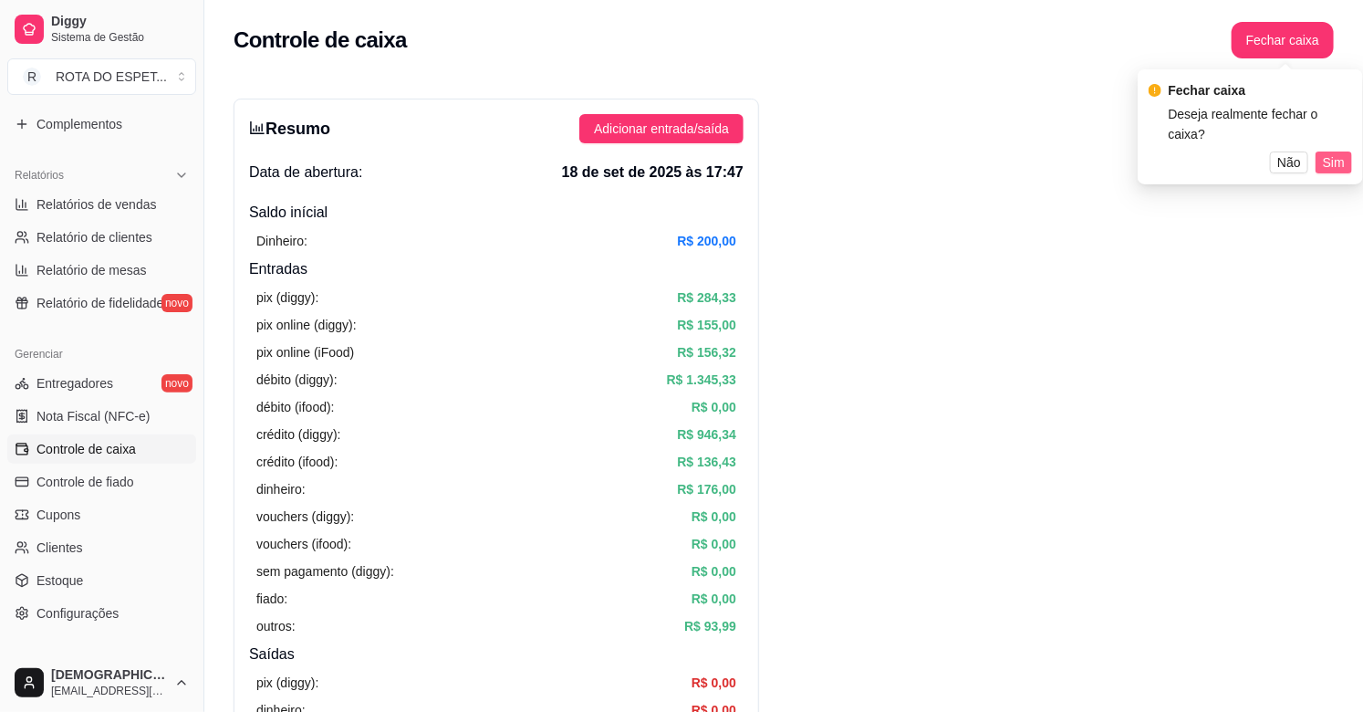
click at [1335, 152] on span "Sim" at bounding box center [1334, 162] width 22 height 20
